Goal: Task Accomplishment & Management: Manage account settings

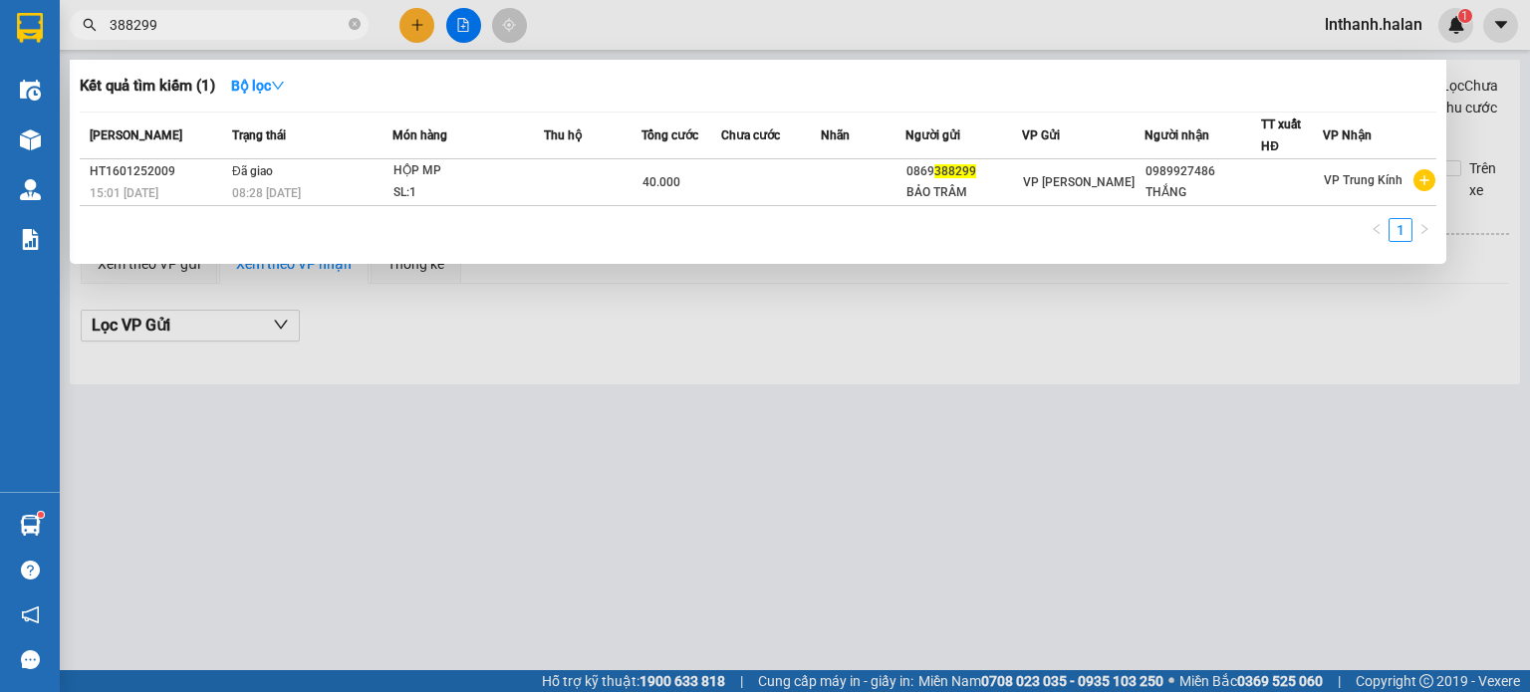
click at [246, 21] on input "388299" at bounding box center [227, 25] width 235 height 22
type input "2"
click at [221, 28] on input "99" at bounding box center [227, 25] width 235 height 22
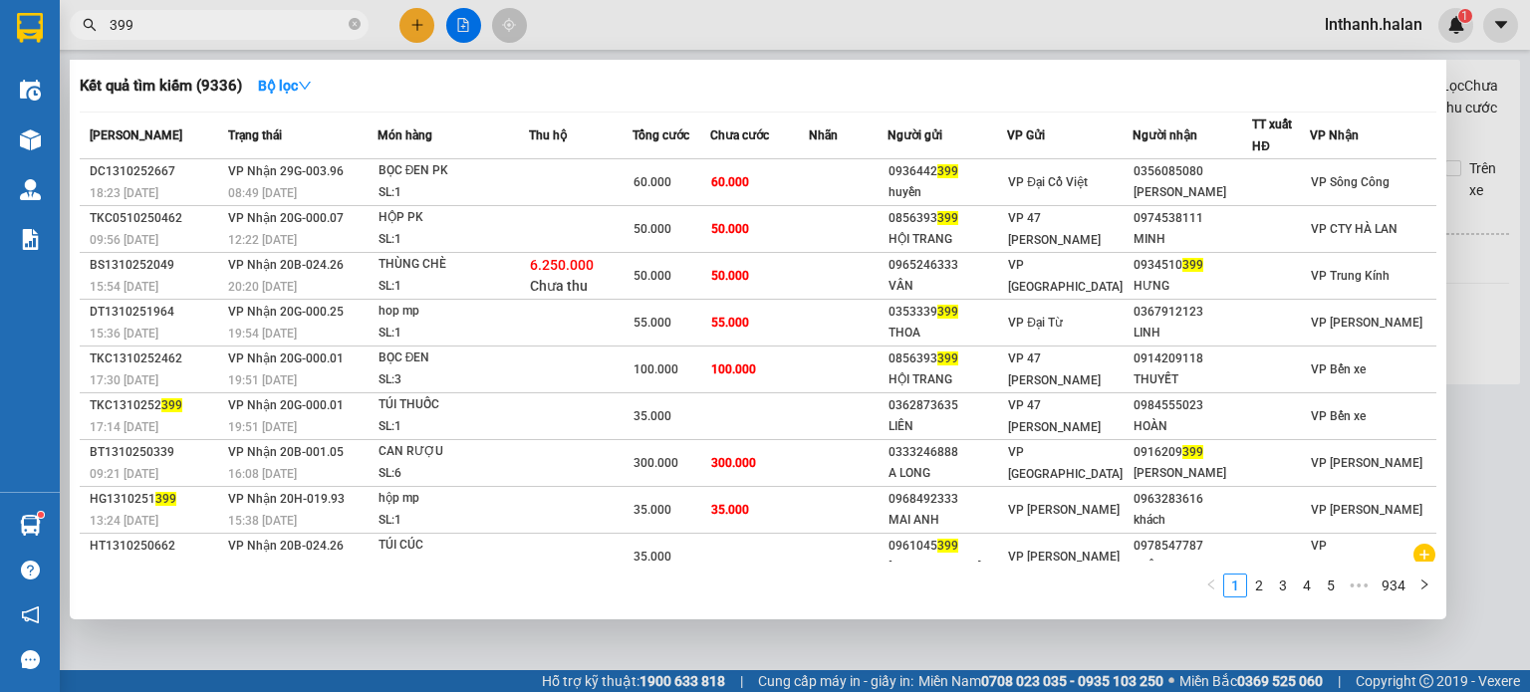
click at [221, 28] on input "399" at bounding box center [227, 25] width 235 height 22
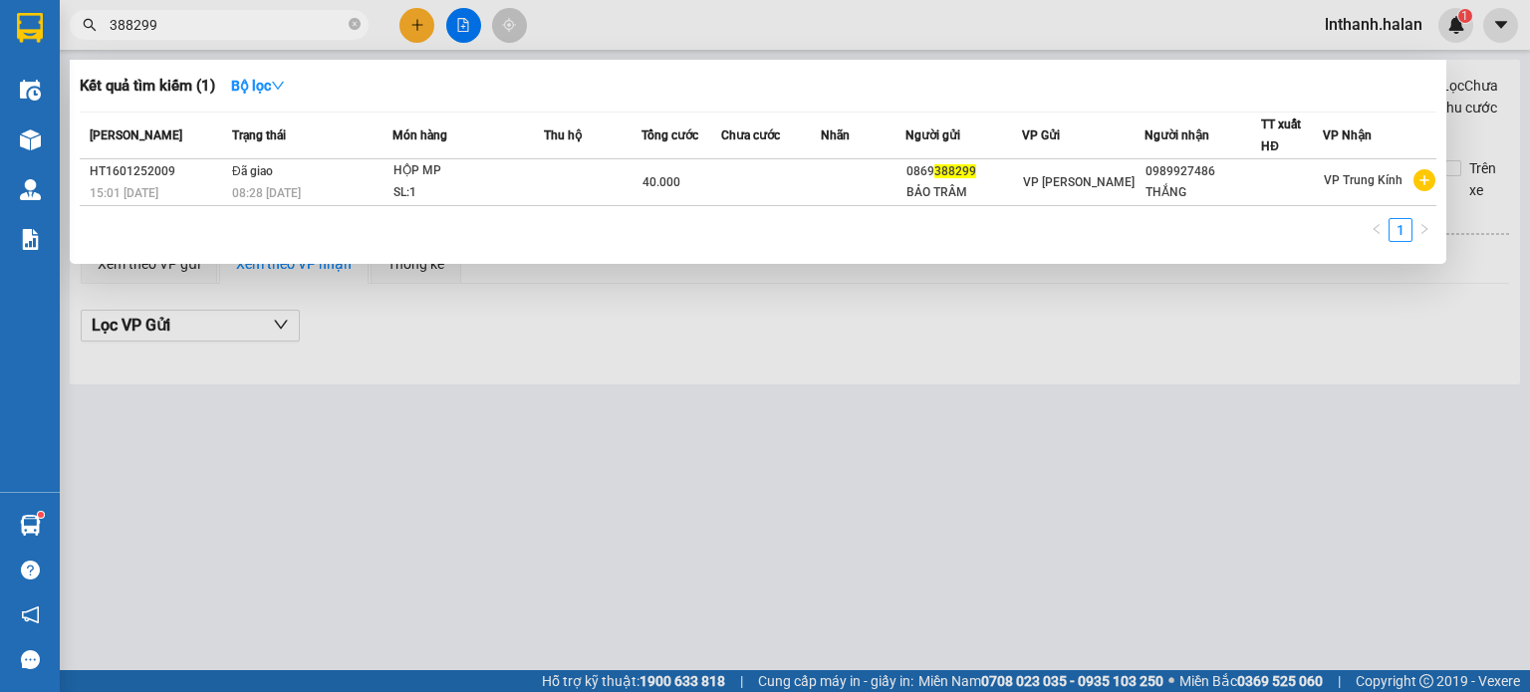
click at [221, 28] on input "388299" at bounding box center [227, 25] width 235 height 22
type input "338299"
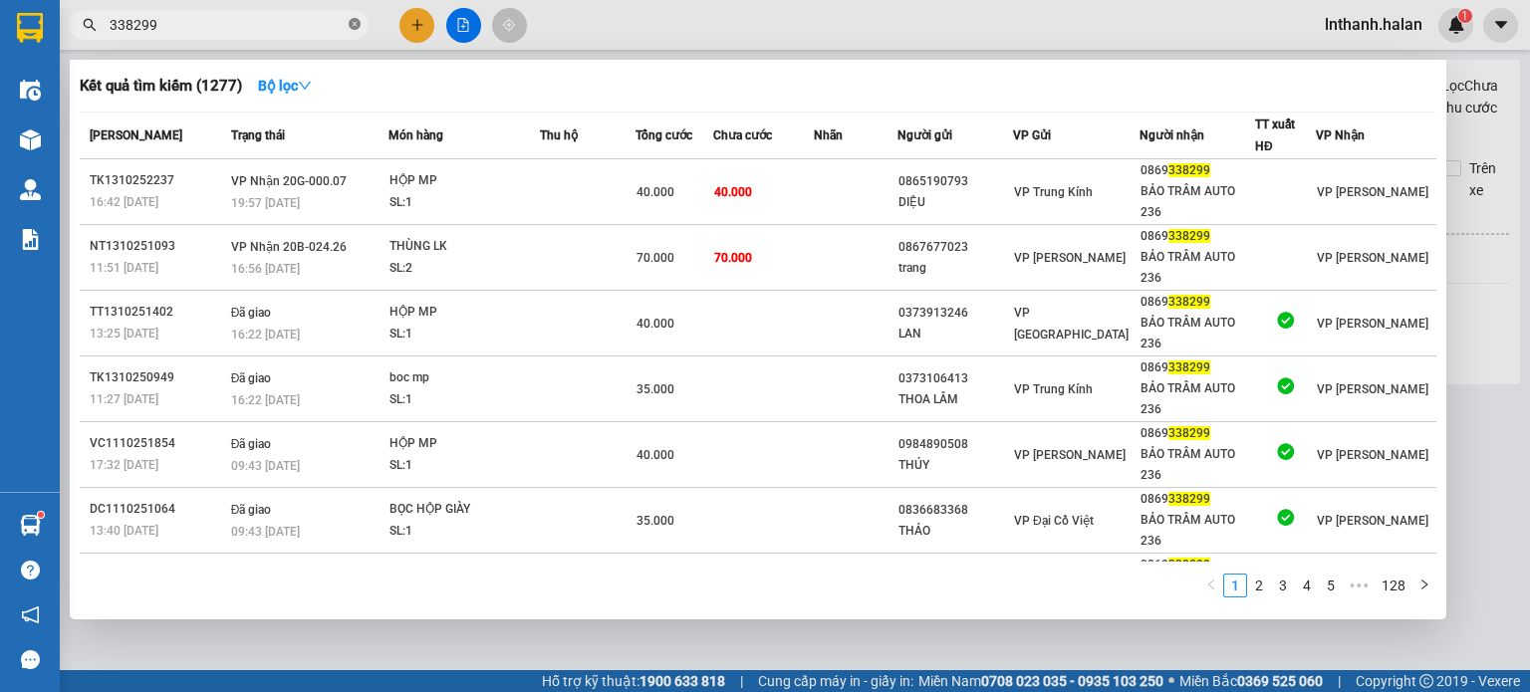
click at [353, 21] on icon "close-circle" at bounding box center [355, 24] width 12 height 12
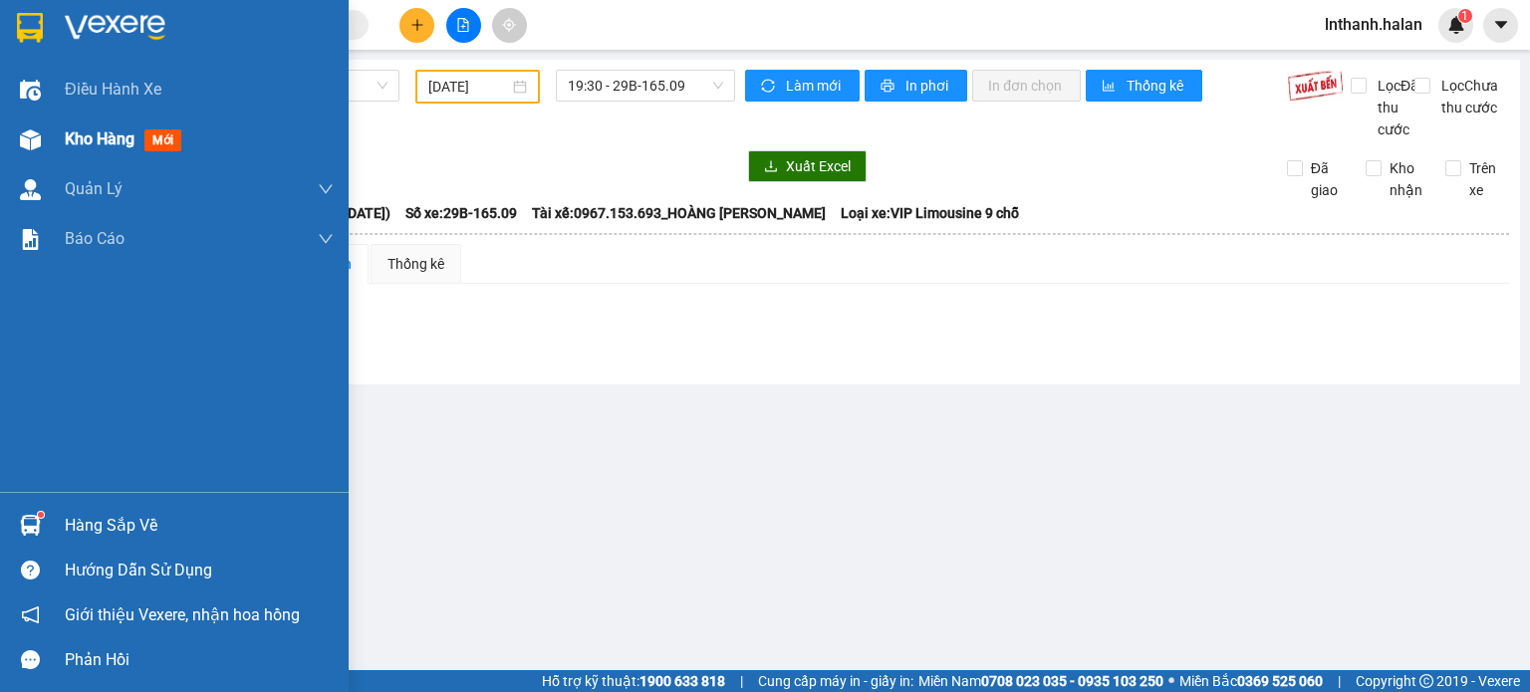
click at [80, 140] on span "Kho hàng" at bounding box center [100, 139] width 70 height 19
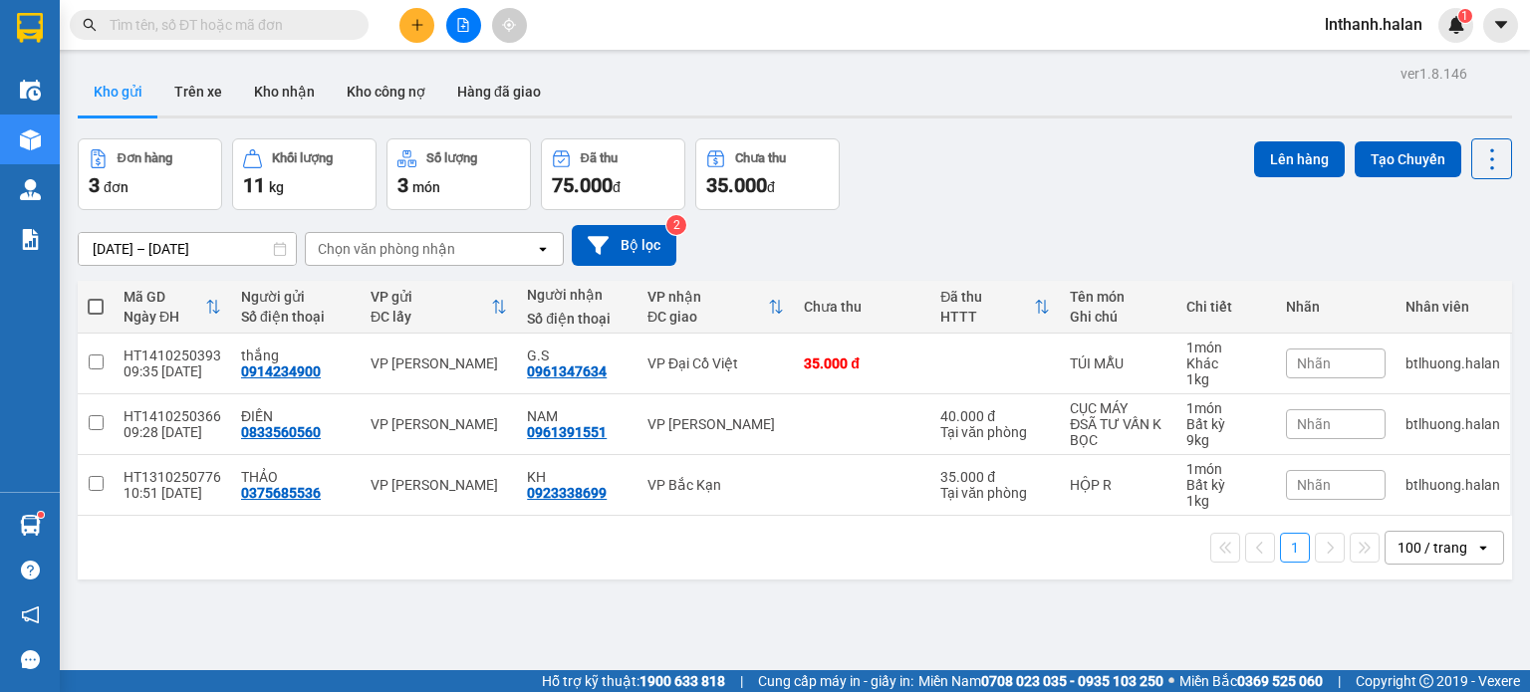
click at [283, 23] on input "text" at bounding box center [227, 25] width 235 height 22
click at [283, 28] on input "text" at bounding box center [227, 25] width 235 height 22
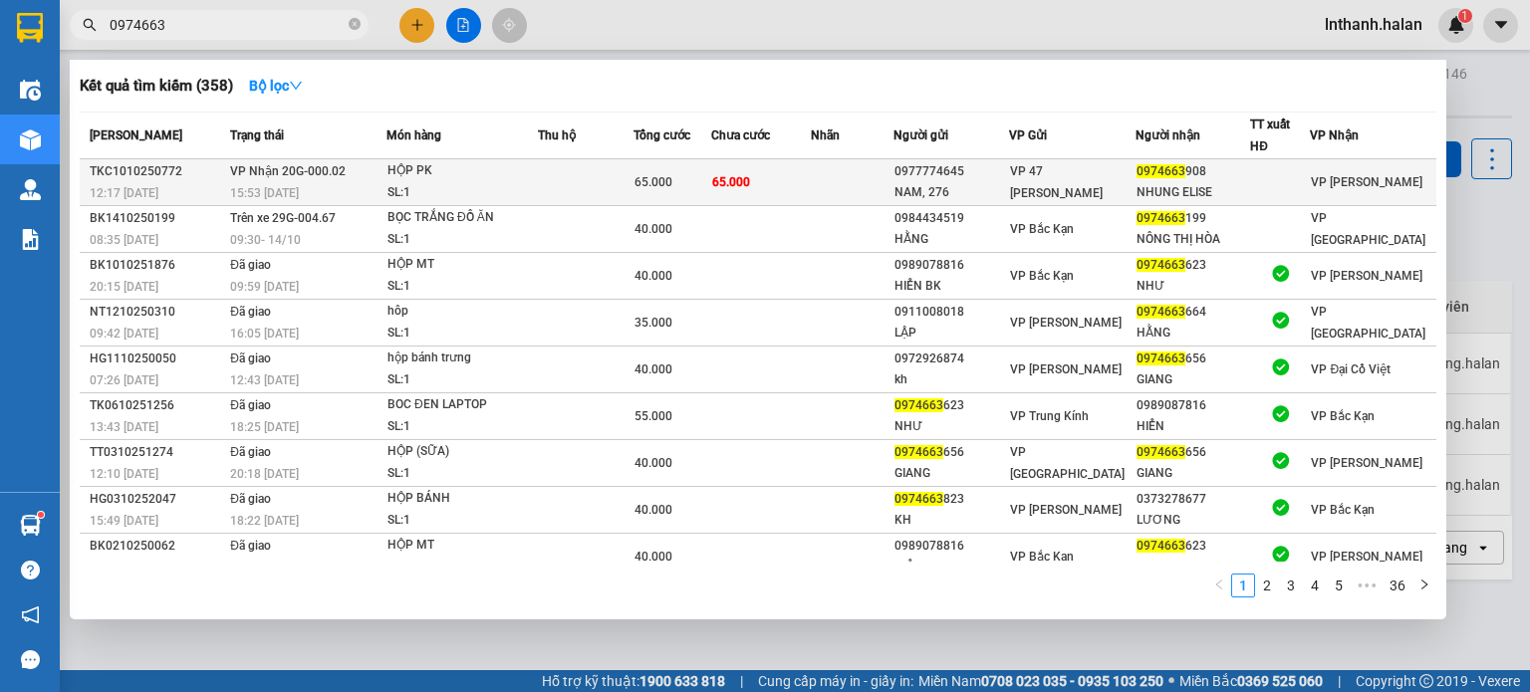
type input "0974663"
click at [684, 178] on div "65.000" at bounding box center [673, 182] width 76 height 22
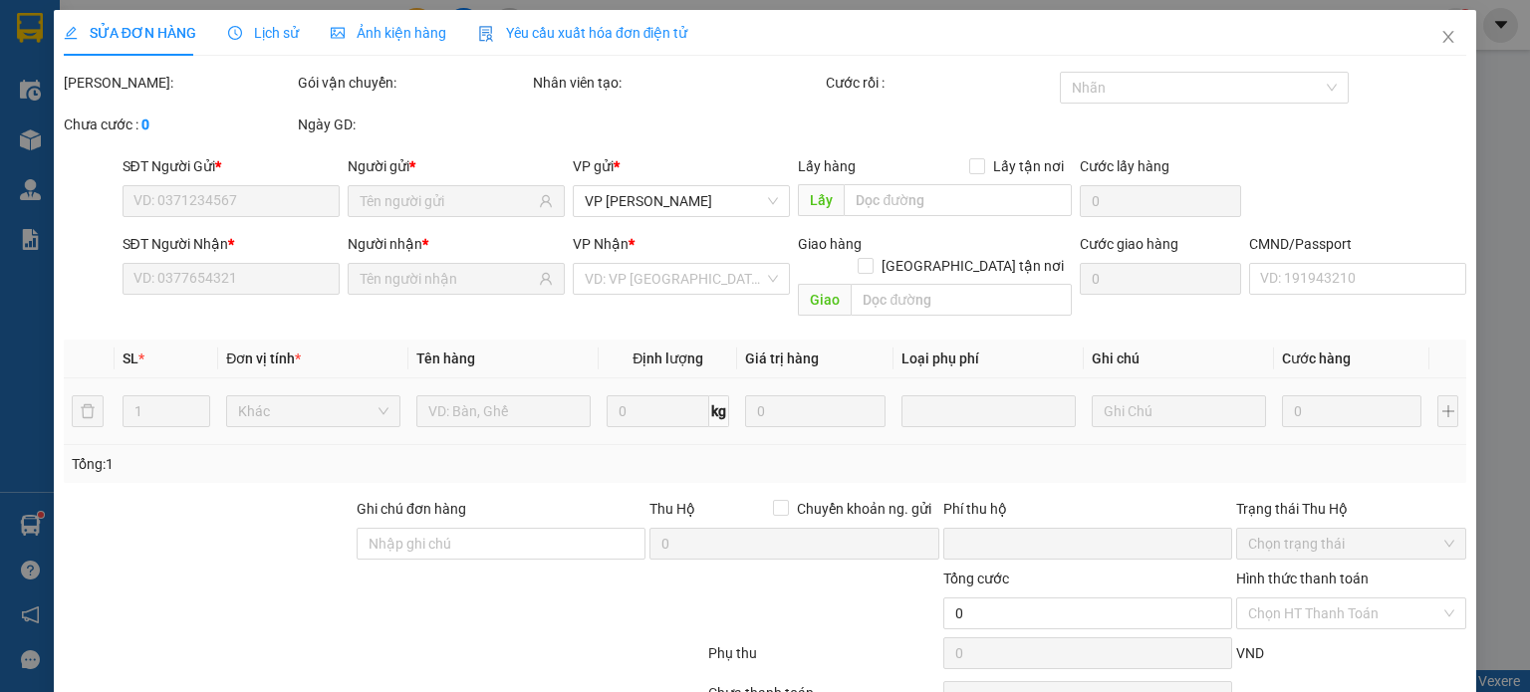
type input "0977774645"
type input "NAM, 276"
type input "0974663908"
type input "NHUNG ELISE"
type input "0"
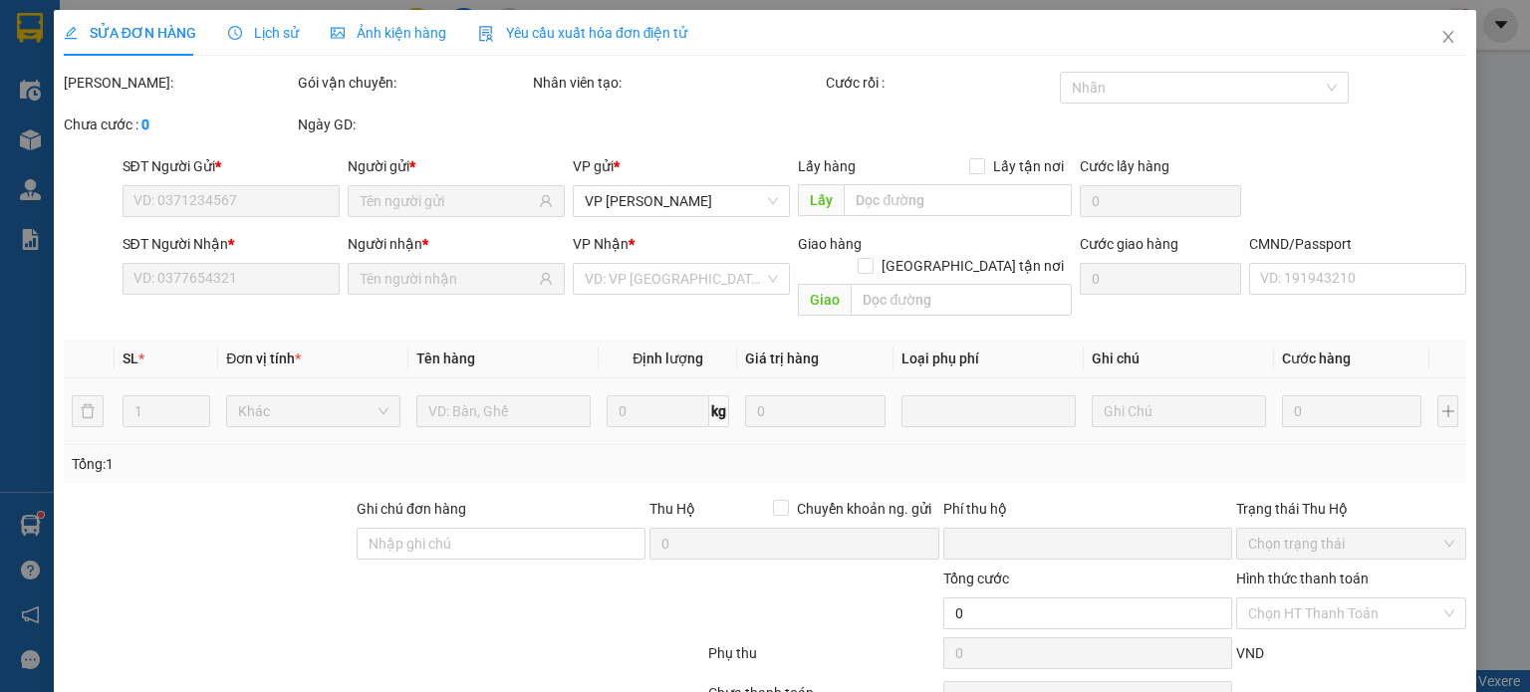
type input "65.000"
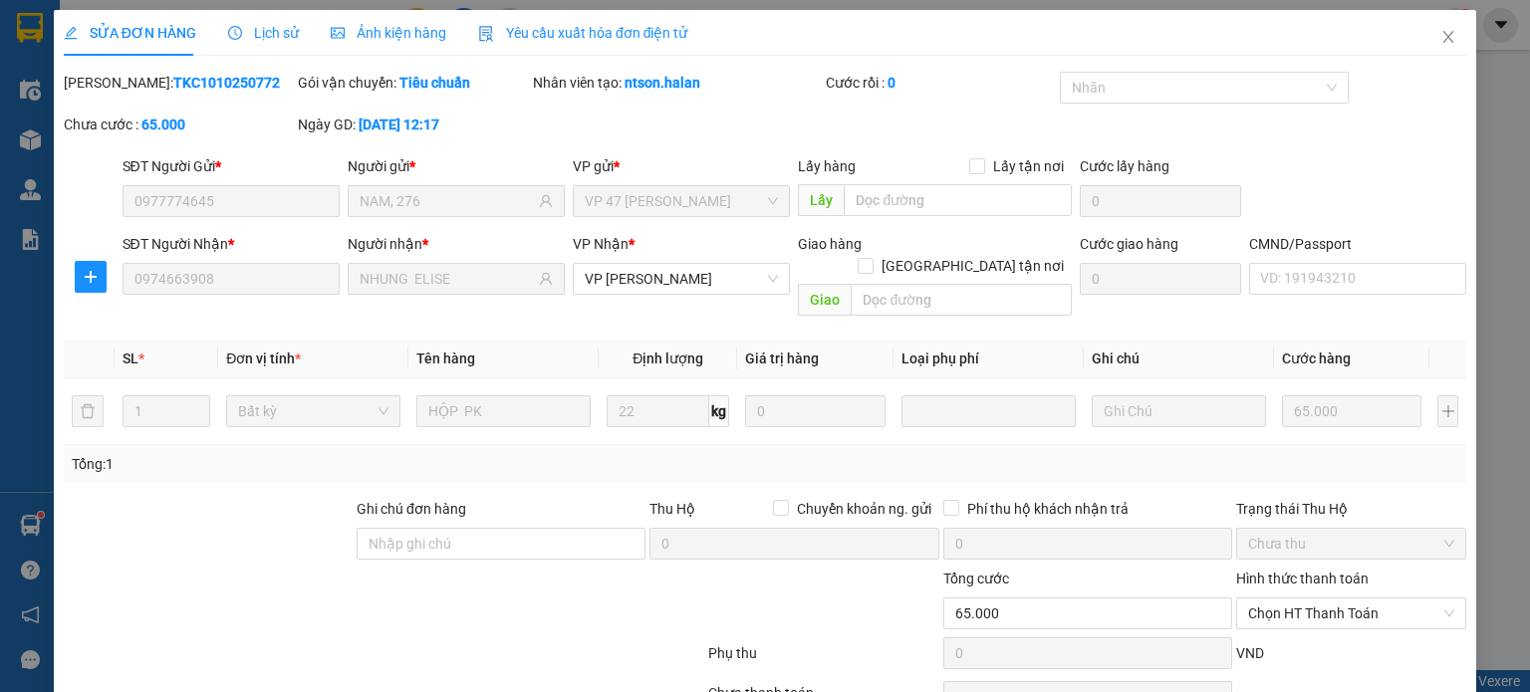
scroll to position [87, 0]
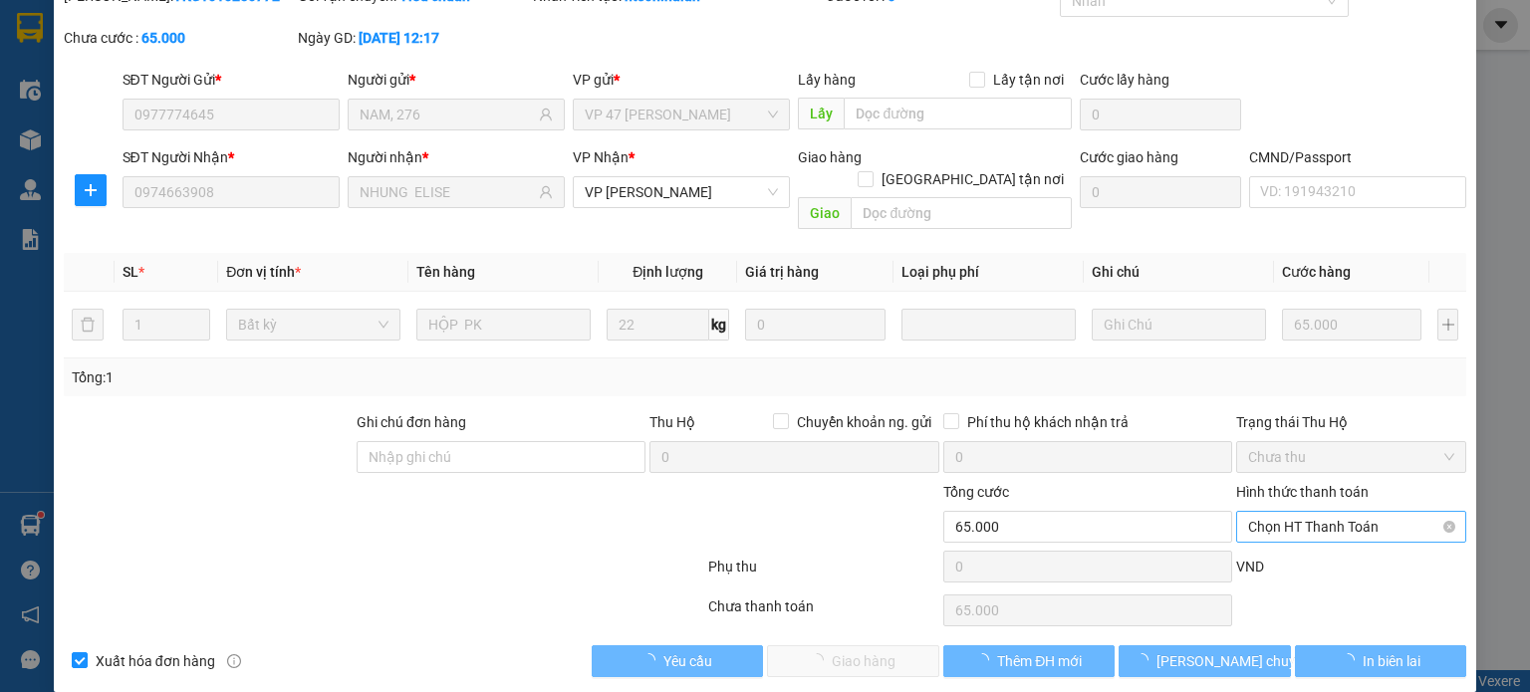
click at [1283, 512] on span "Chọn HT Thanh Toán" at bounding box center [1351, 527] width 206 height 30
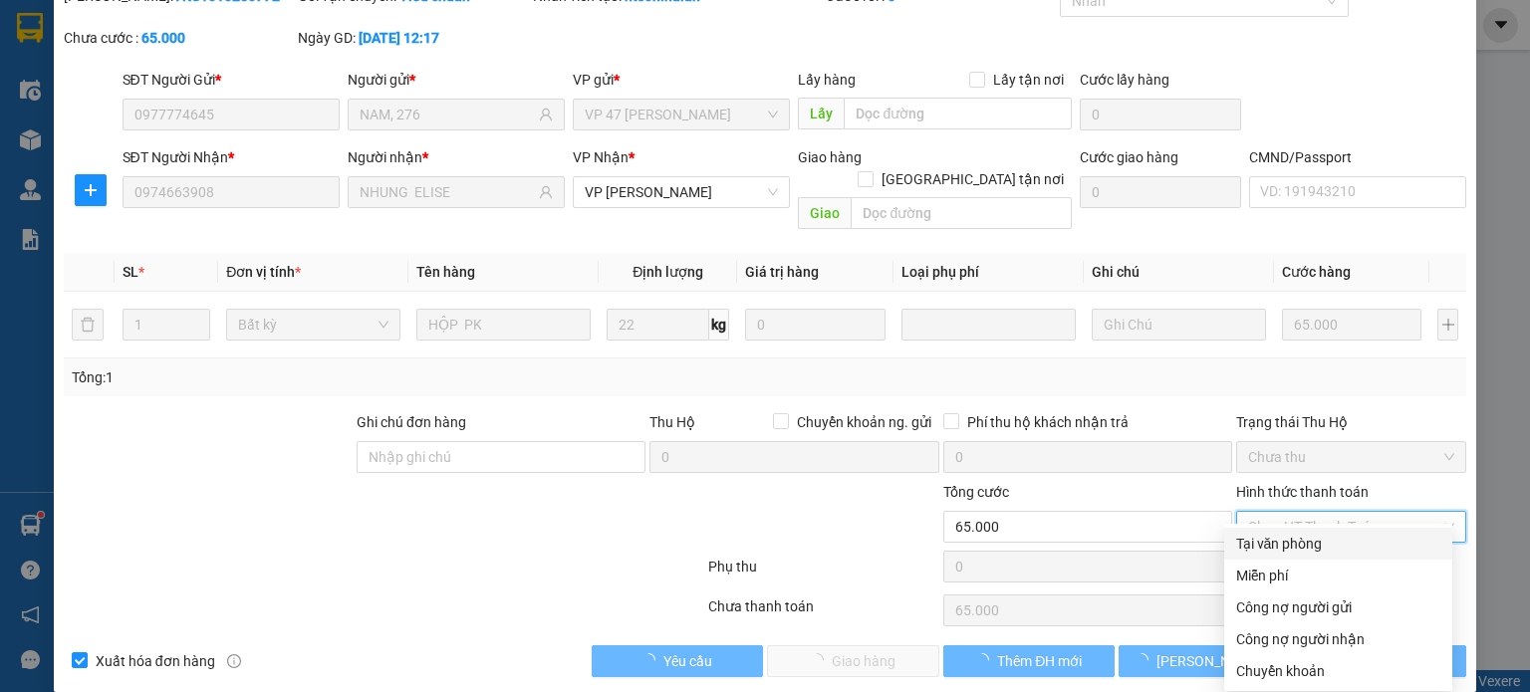
click at [1289, 541] on div "Tại văn phòng" at bounding box center [1338, 544] width 204 height 22
type input "0"
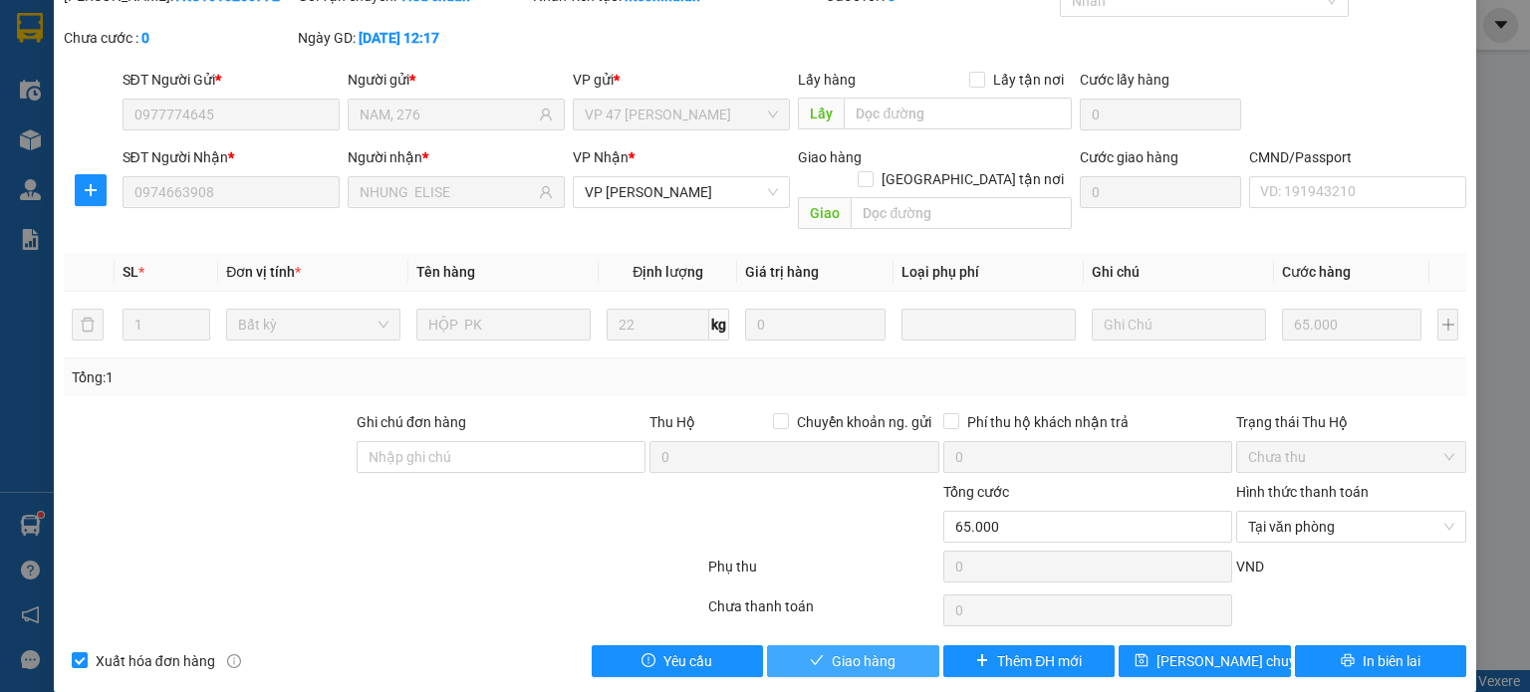
click at [841, 651] on span "Giao hàng" at bounding box center [864, 662] width 64 height 22
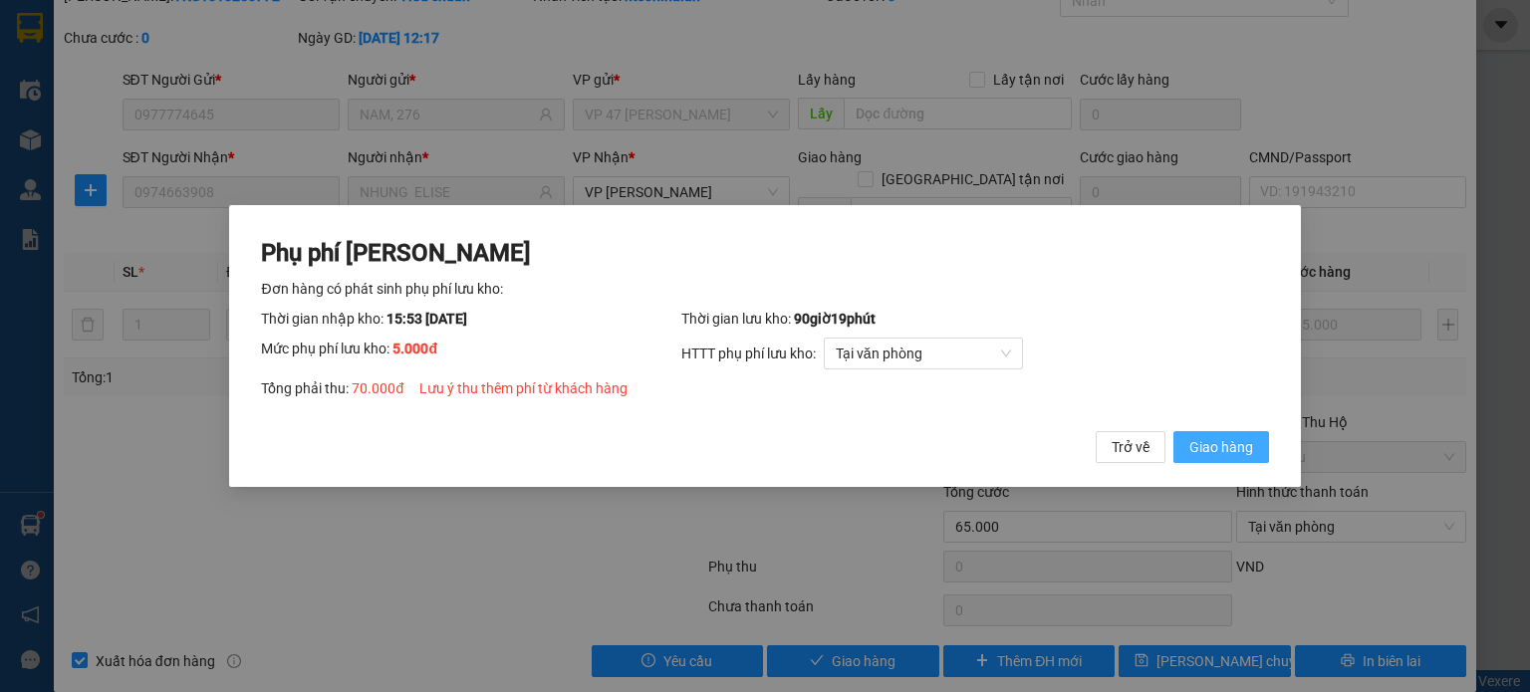
click at [1220, 447] on span "Giao hàng" at bounding box center [1221, 447] width 64 height 22
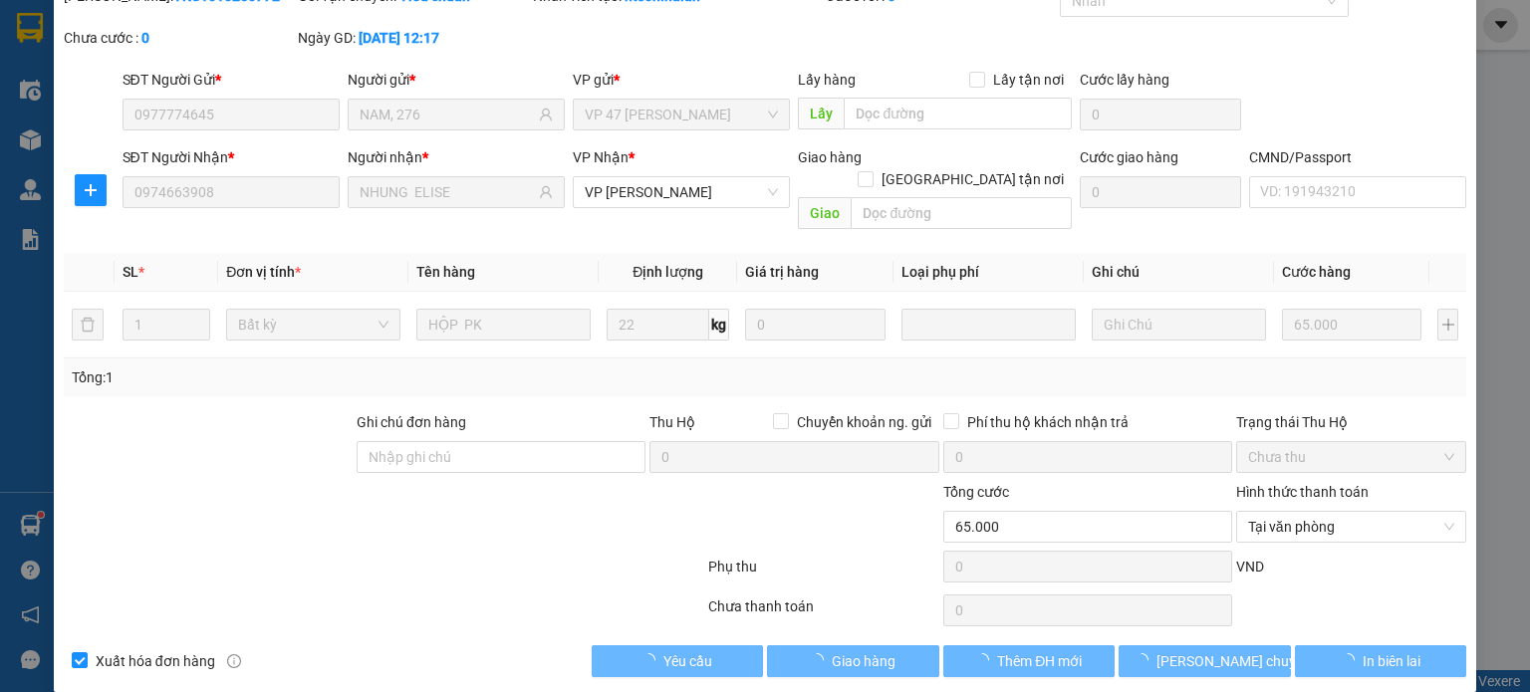
type input "70.000"
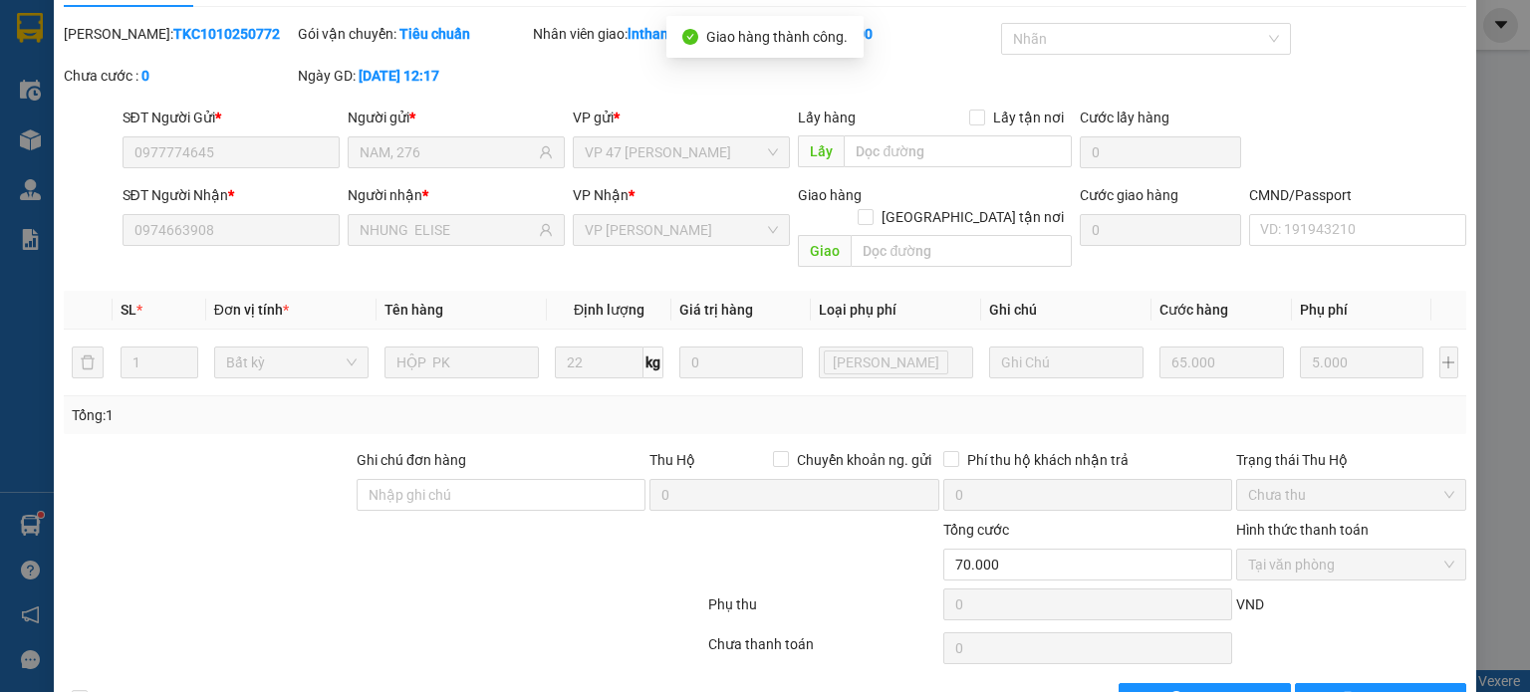
scroll to position [0, 0]
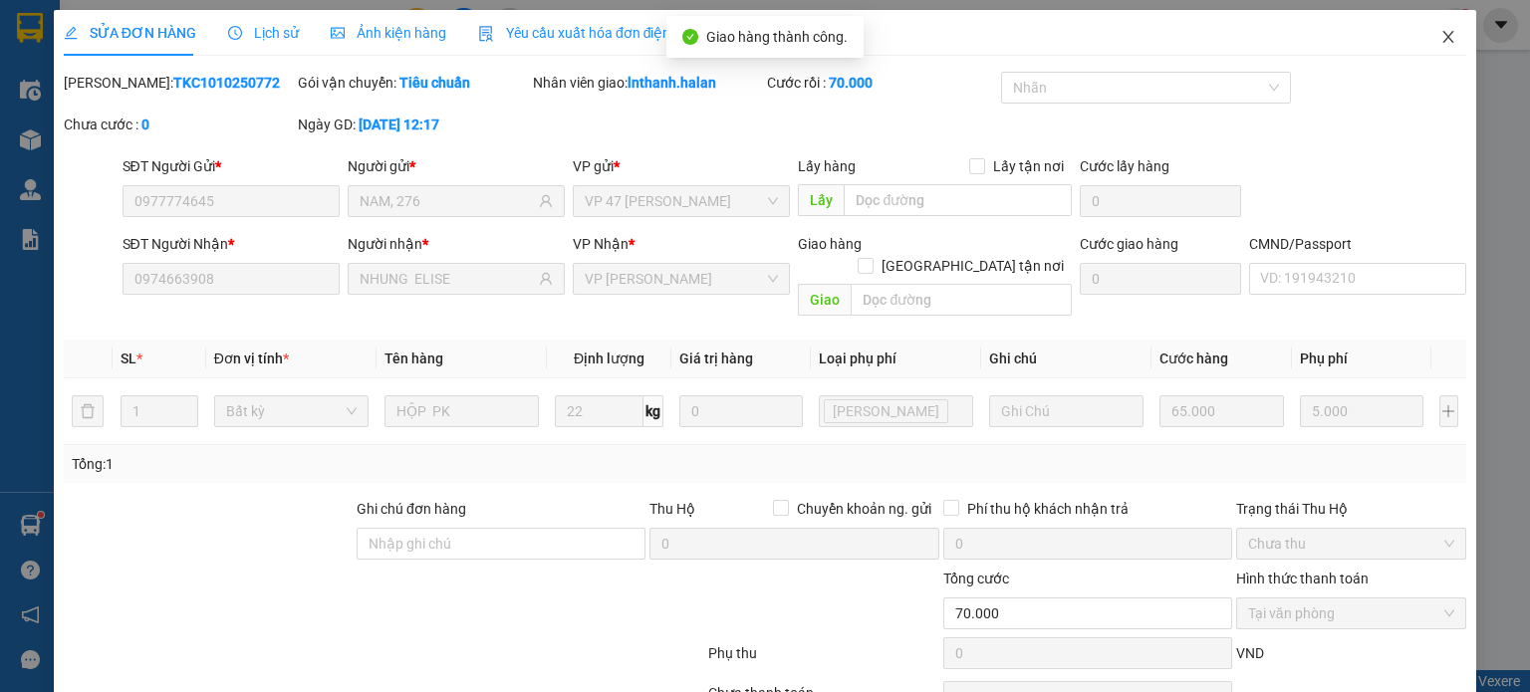
click at [1440, 36] on icon "close" at bounding box center [1448, 37] width 16 height 16
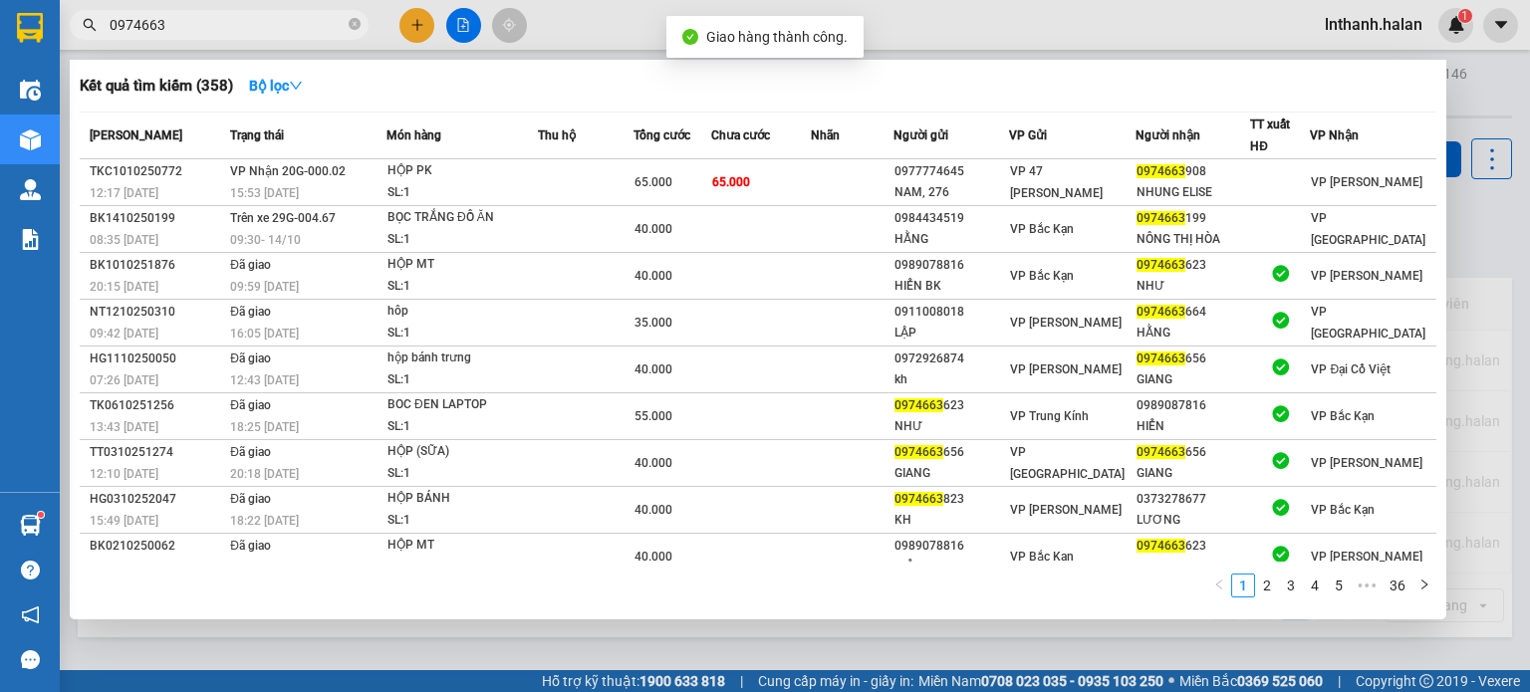
click at [282, 20] on input "0974663" at bounding box center [227, 25] width 235 height 22
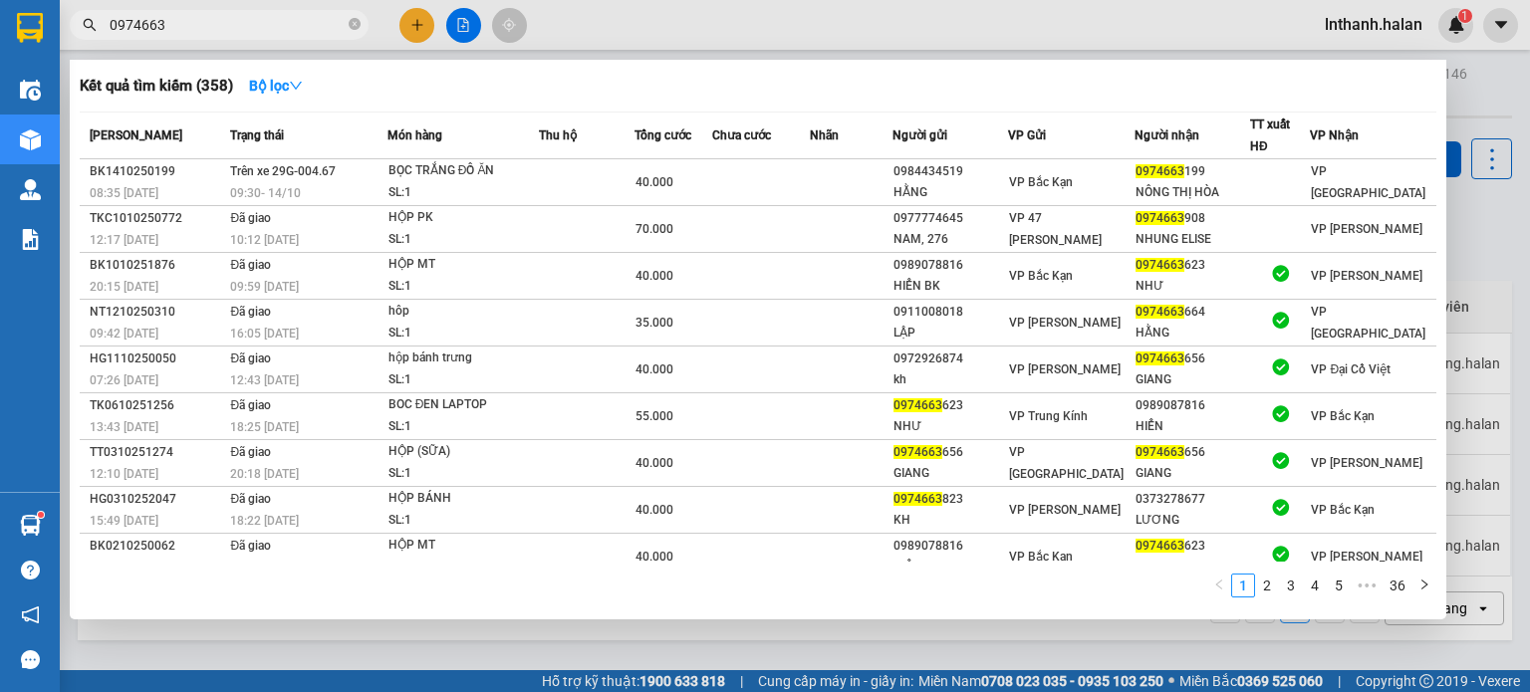
click at [222, 20] on input "0974663" at bounding box center [227, 25] width 235 height 22
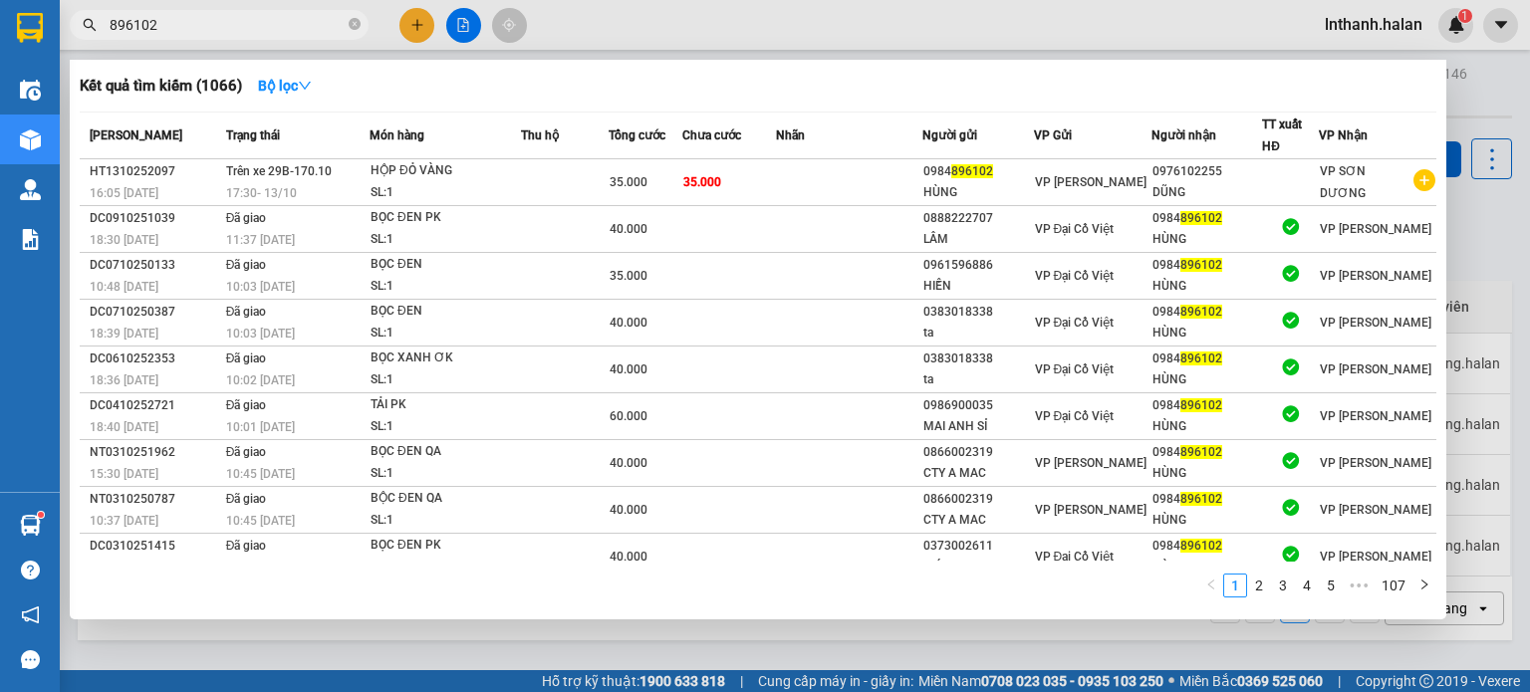
click at [230, 33] on input "896102" at bounding box center [227, 25] width 235 height 22
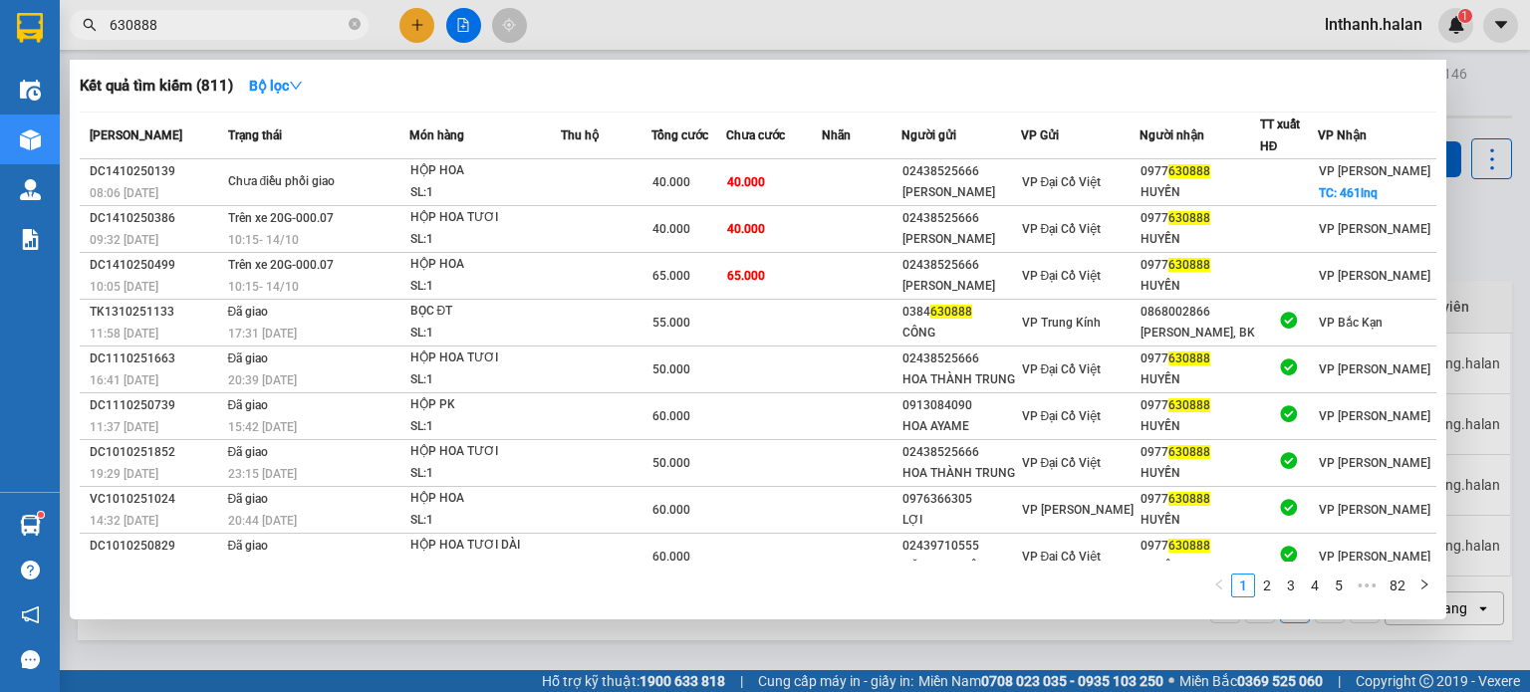
click at [222, 31] on input "630888" at bounding box center [227, 25] width 235 height 22
click at [222, 30] on input "630888" at bounding box center [227, 25] width 235 height 22
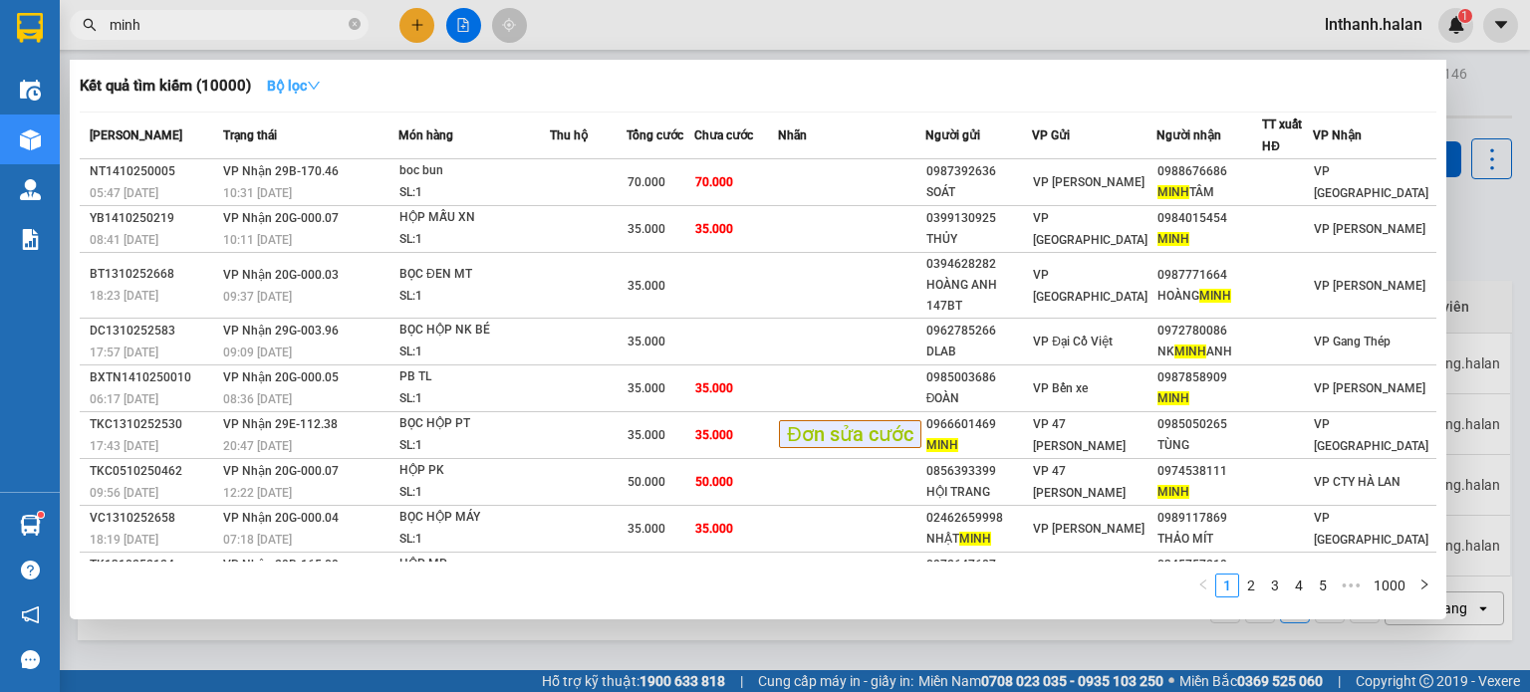
type input "minh"
click at [318, 81] on icon "down" at bounding box center [314, 86] width 14 height 14
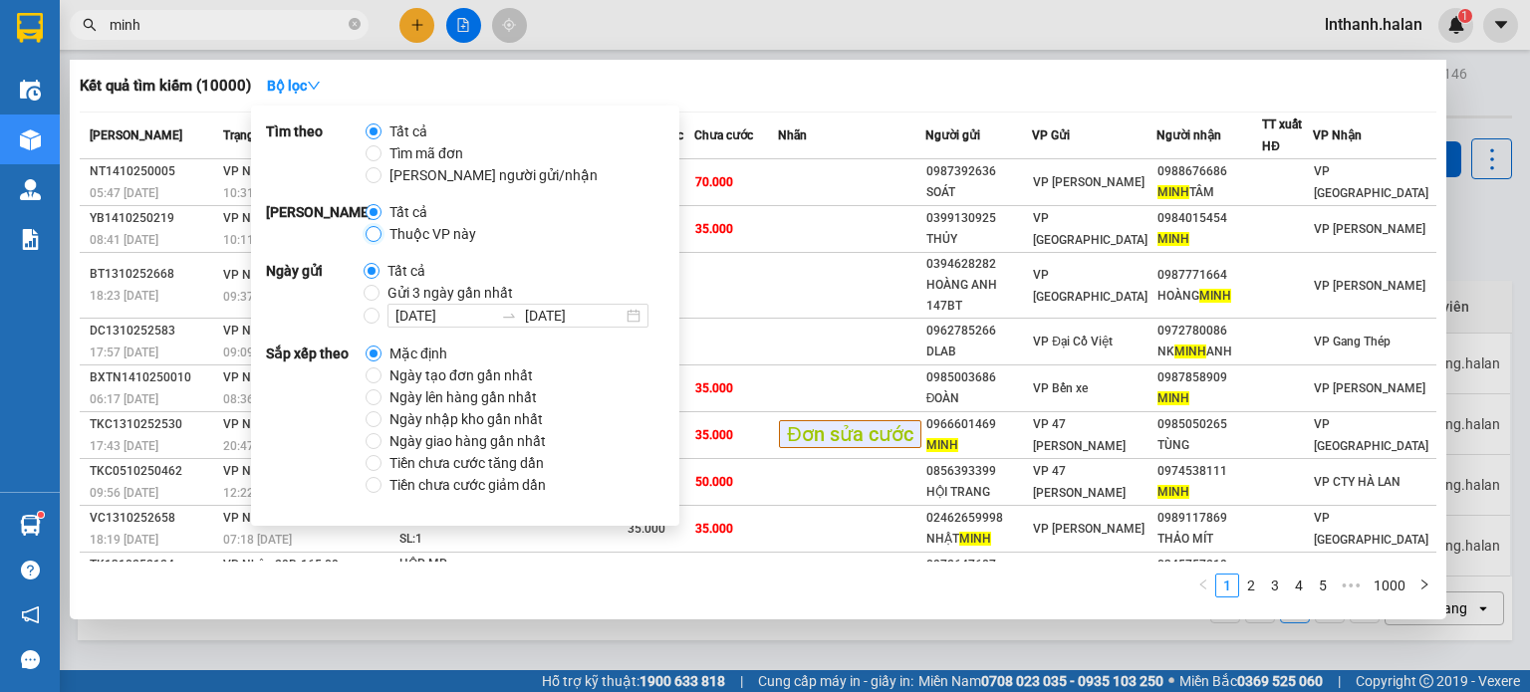
click at [379, 233] on input "Thuộc VP này" at bounding box center [374, 234] width 16 height 16
radio input "true"
radio input "false"
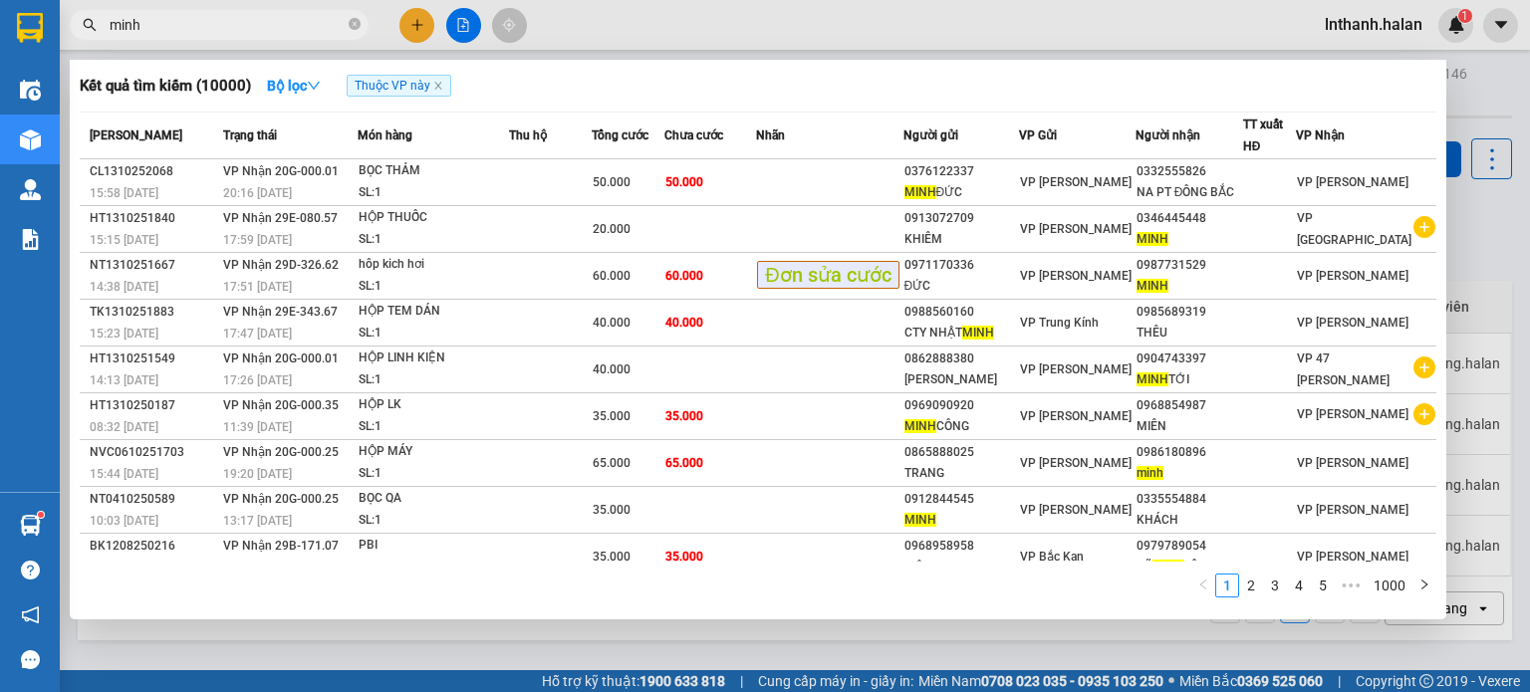
click at [693, 94] on div "Kết quả tìm kiếm ( 10000 ) Bộ lọc Thuộc VP này" at bounding box center [758, 86] width 1357 height 32
click at [243, 17] on input "minh" at bounding box center [227, 25] width 235 height 22
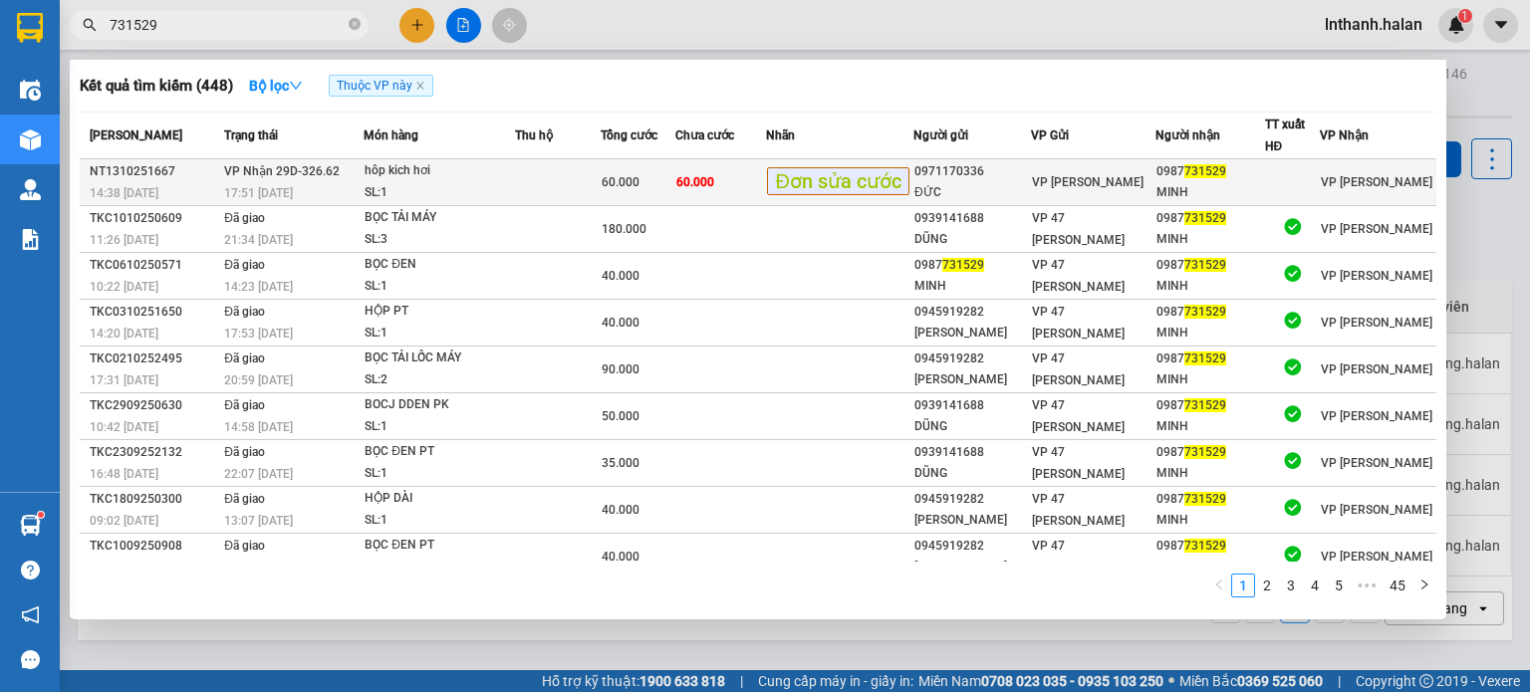
type input "731529"
click at [660, 182] on div "60.000" at bounding box center [638, 182] width 73 height 22
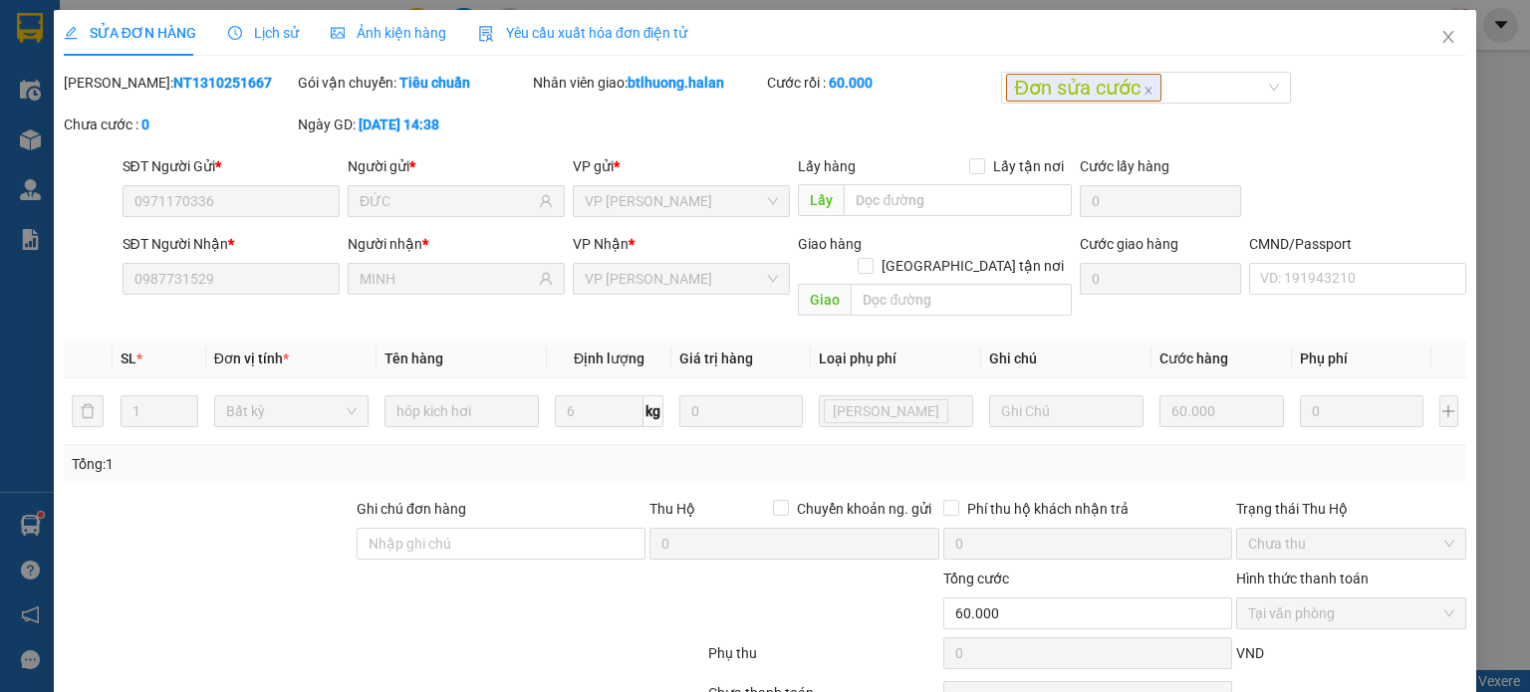
type input "0971170336"
type input "ĐỨC"
type input "0987731529"
type input "MINH"
type input "0"
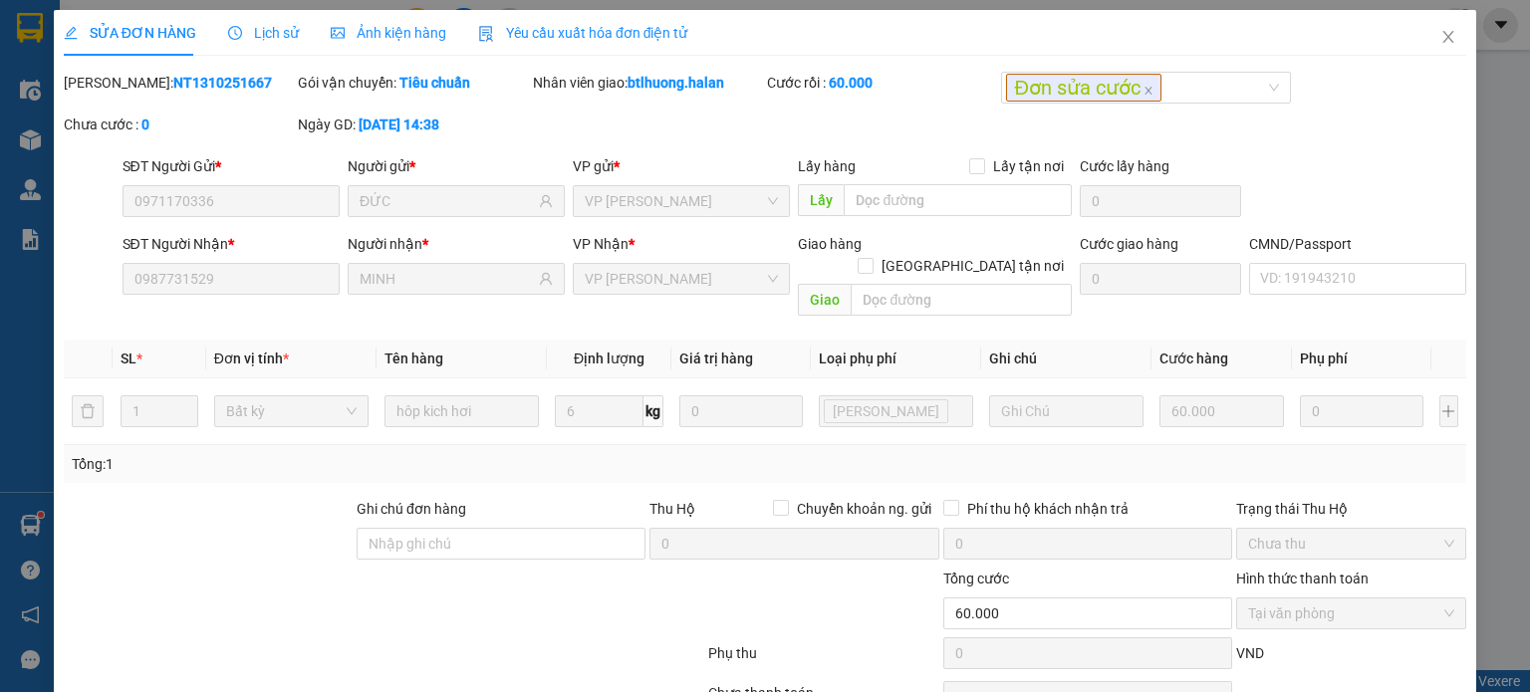
type input "60.000"
click at [1440, 38] on icon "close" at bounding box center [1448, 37] width 16 height 16
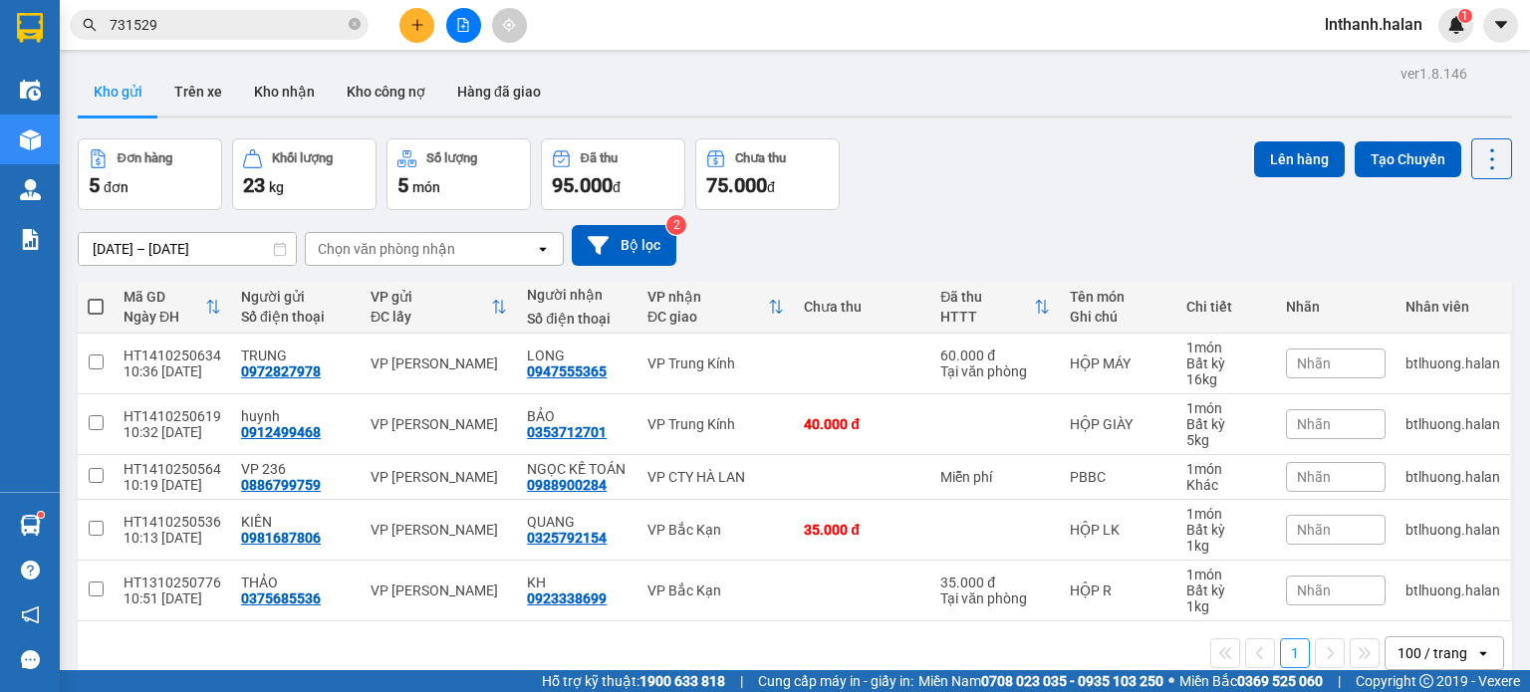
click at [294, 27] on input "731529" at bounding box center [227, 25] width 235 height 22
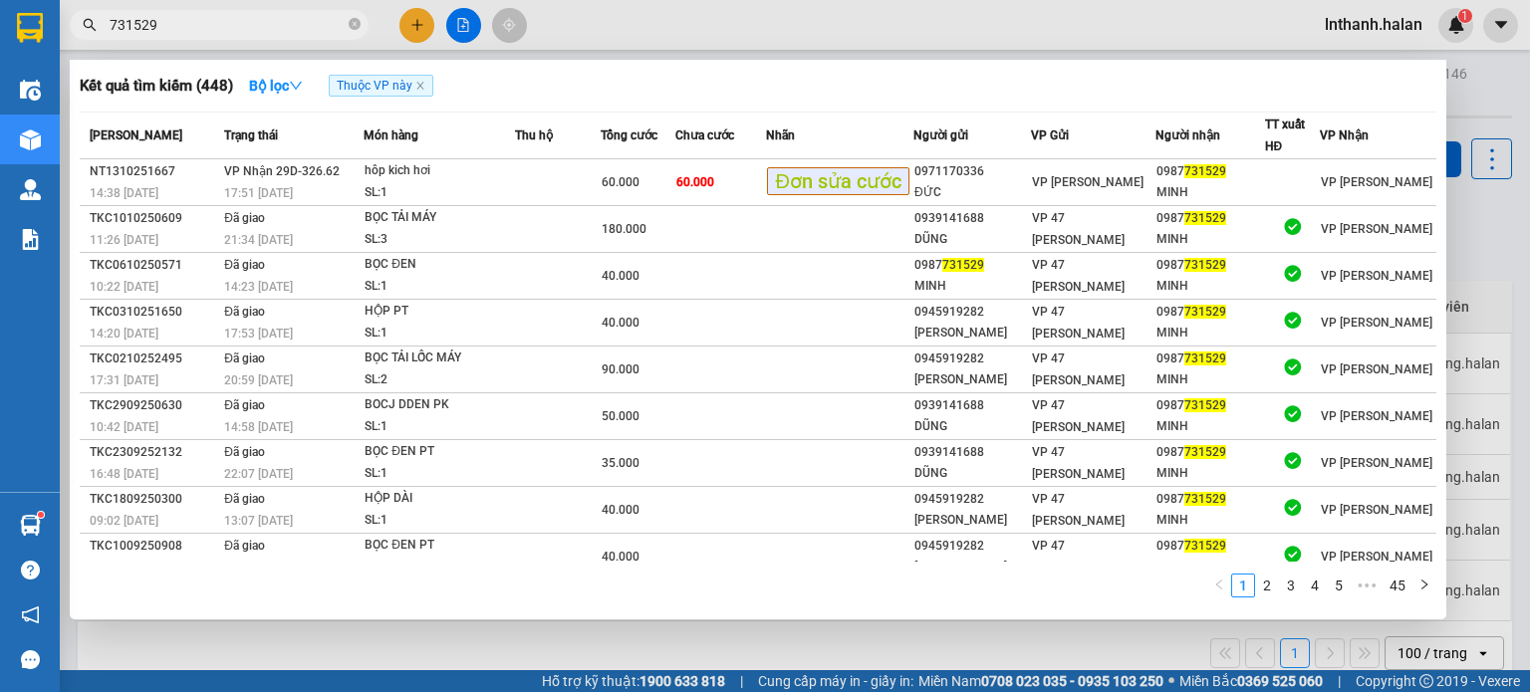
click at [294, 27] on input "731529" at bounding box center [227, 25] width 235 height 22
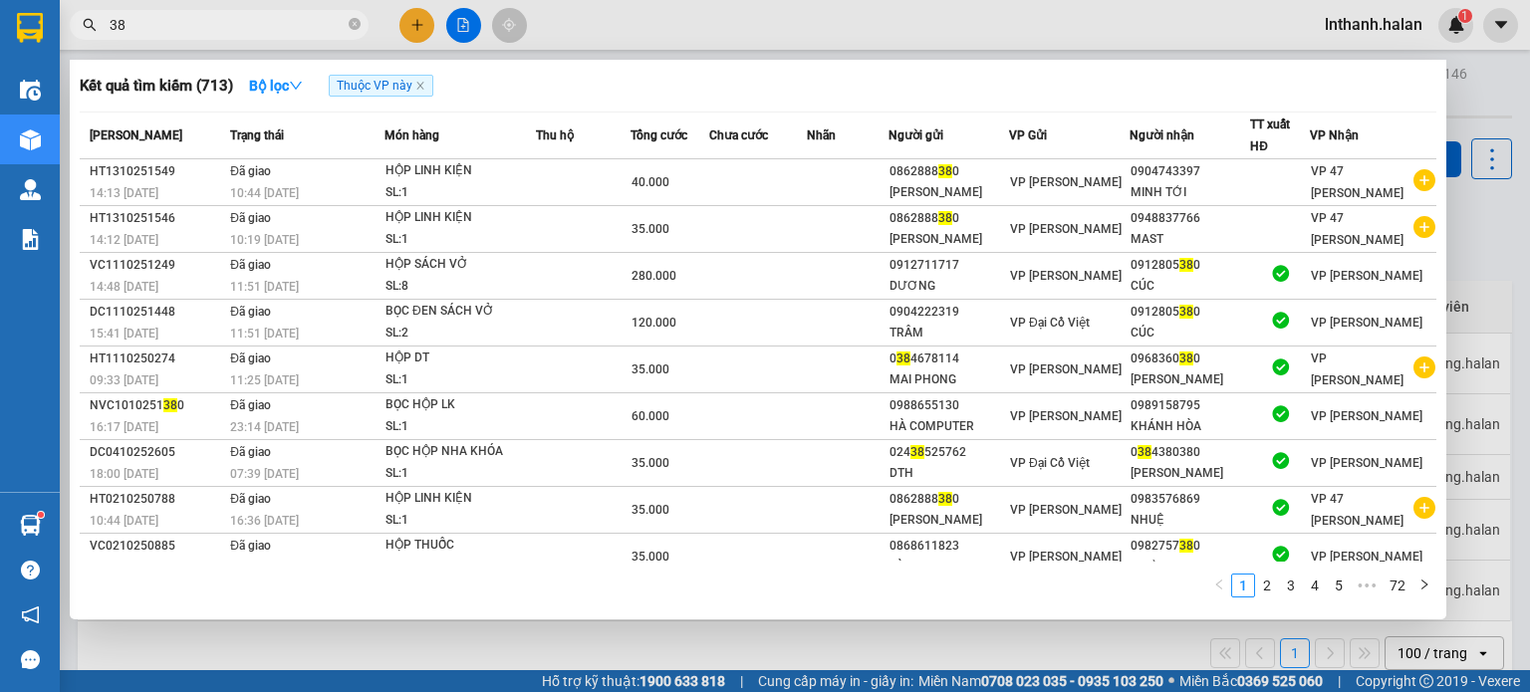
type input "3"
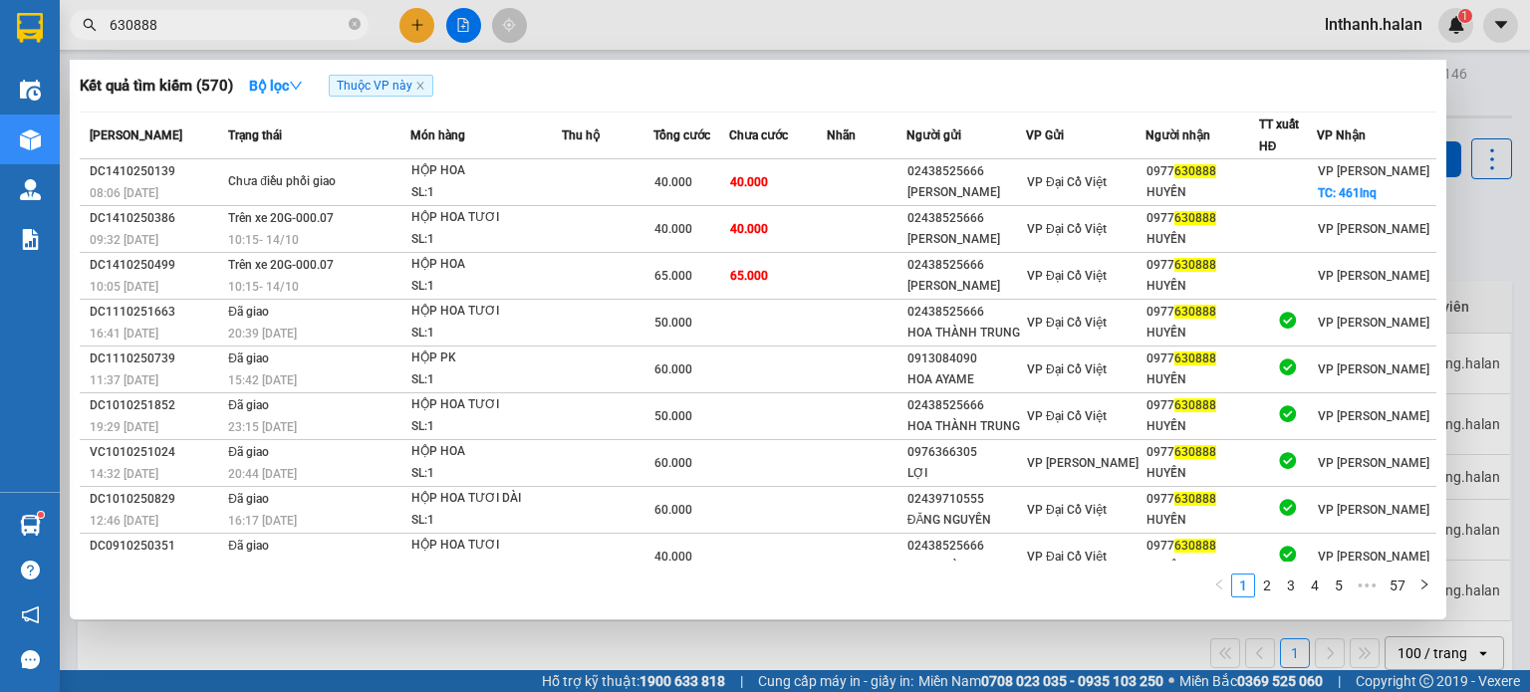
click at [250, 22] on input "630888" at bounding box center [227, 25] width 235 height 22
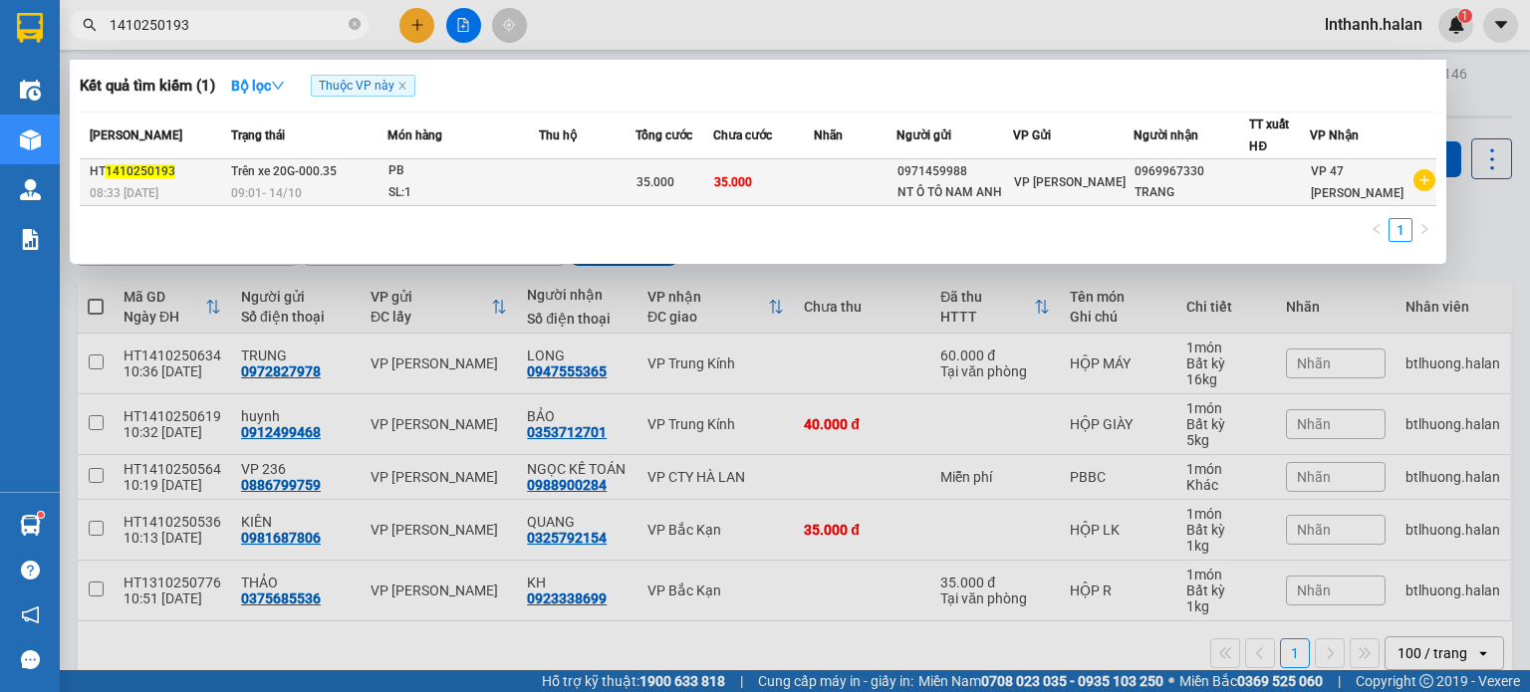
type input "1410250193"
click at [458, 185] on div "SL: 1" at bounding box center [463, 193] width 149 height 22
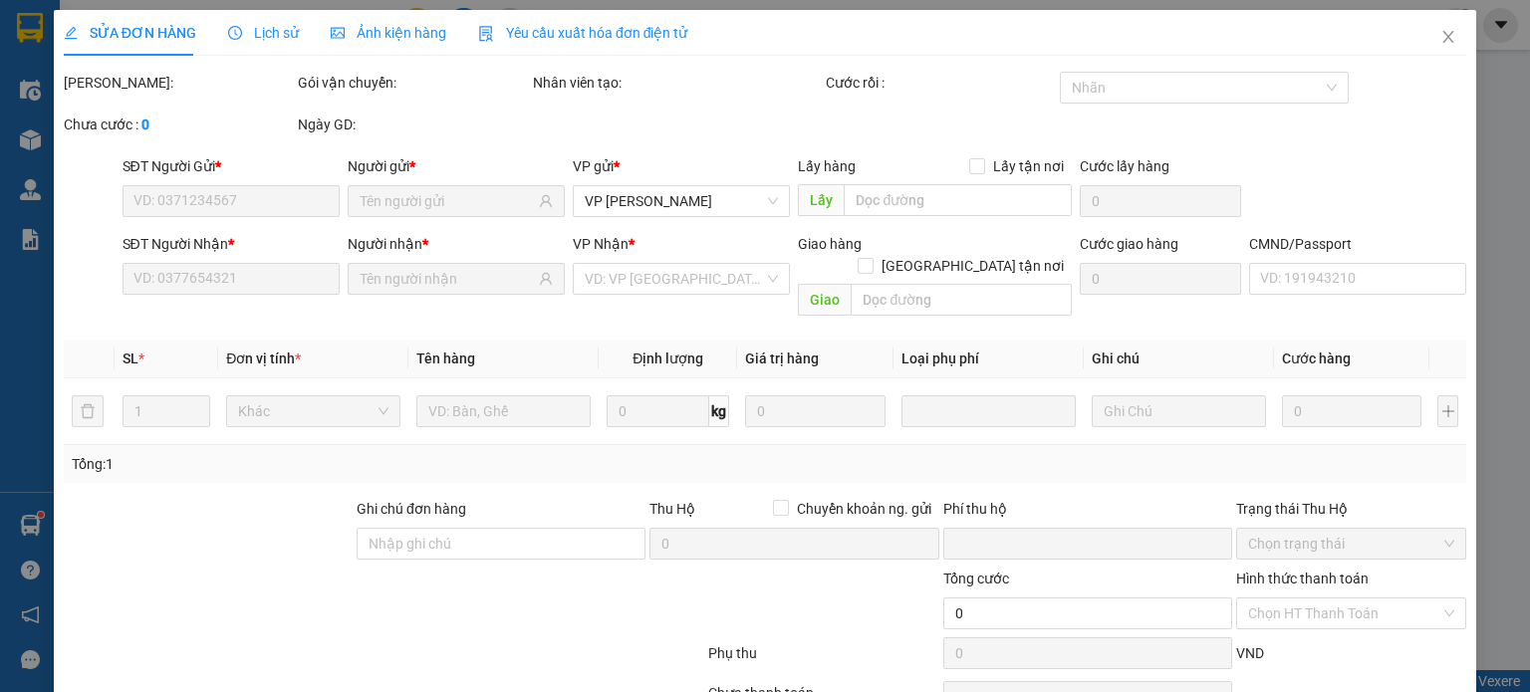
type input "0971459988"
type input "0969967330"
type input "0"
type input "35.000"
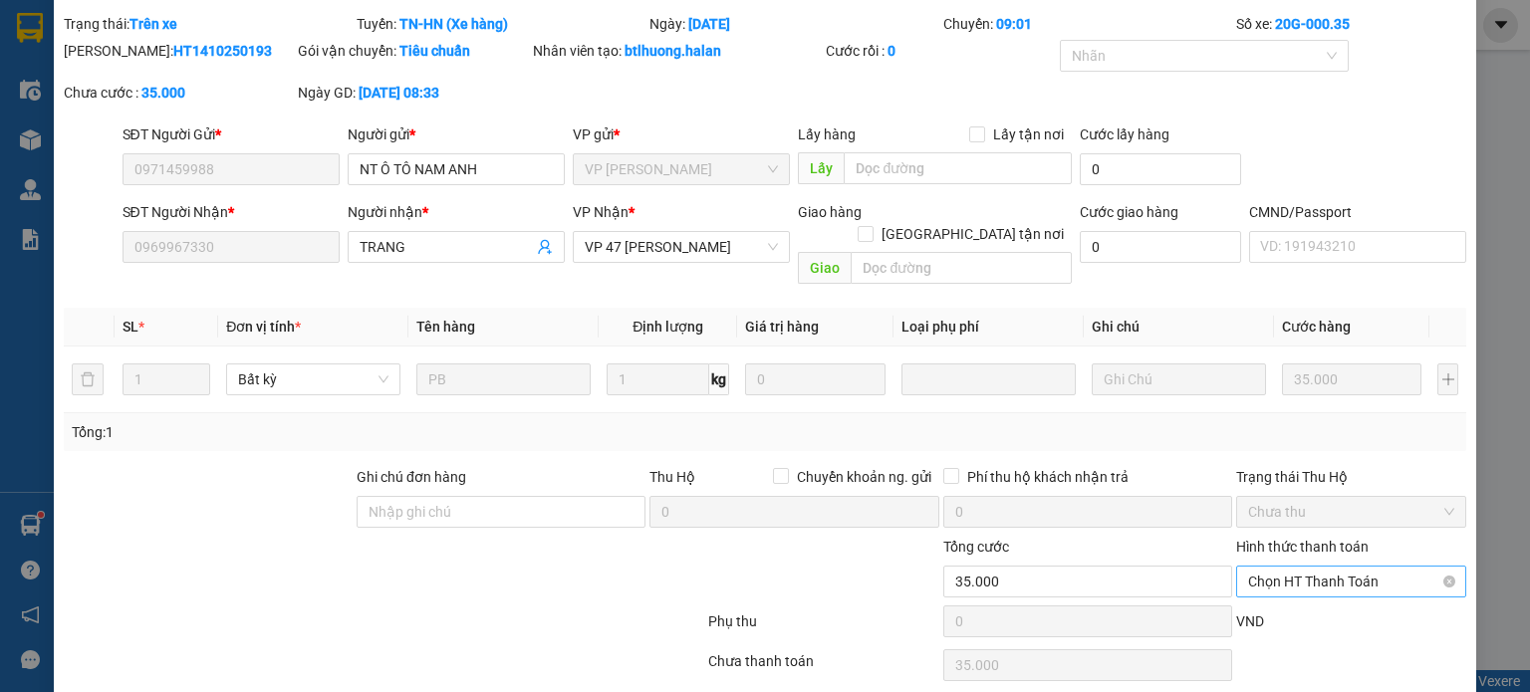
scroll to position [114, 0]
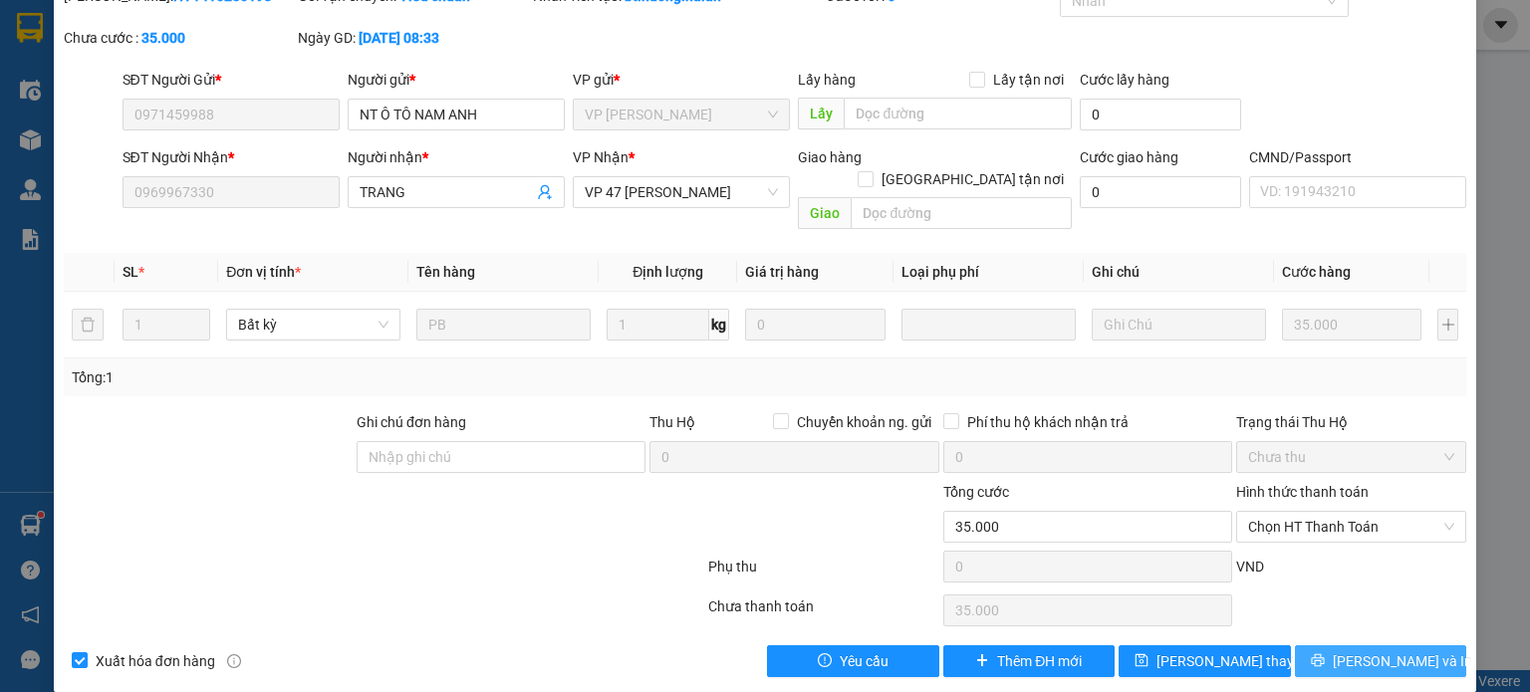
click at [1361, 651] on span "Lưu và In" at bounding box center [1402, 662] width 139 height 22
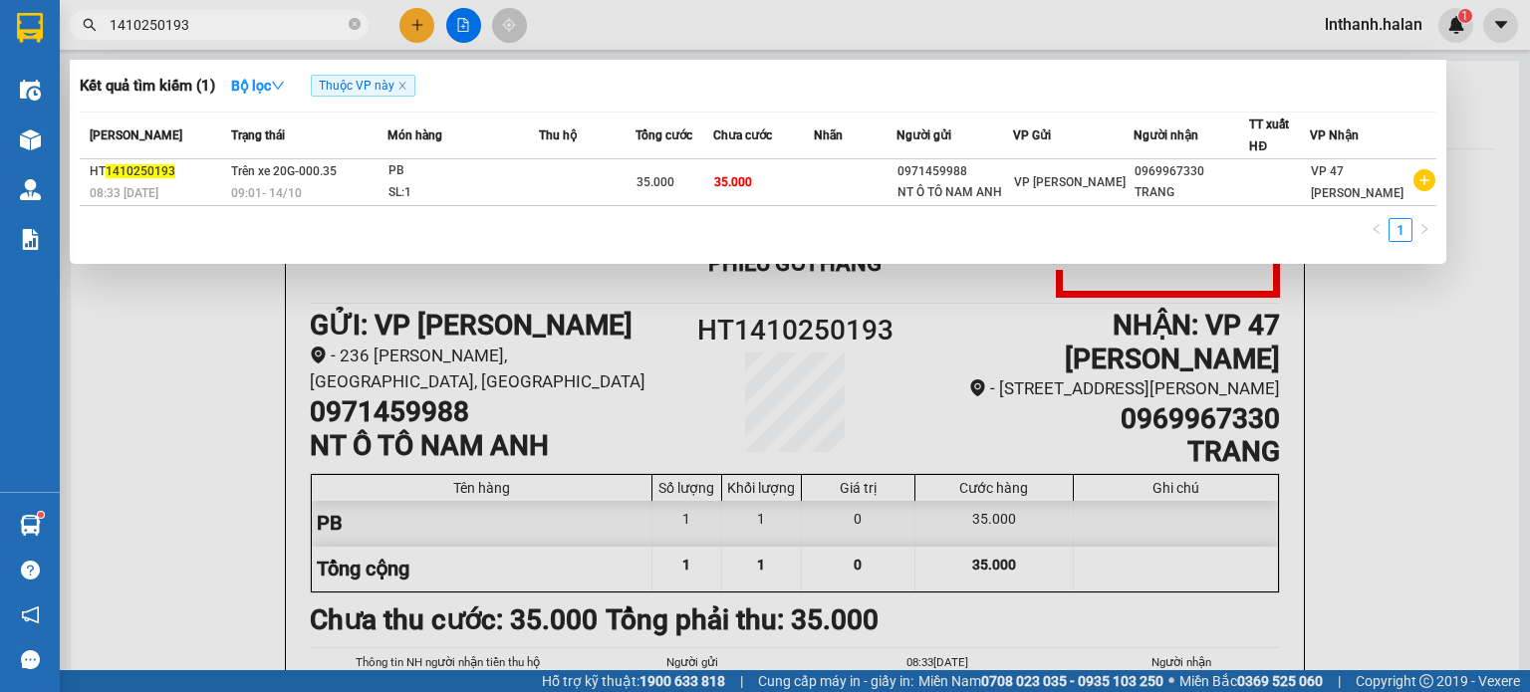
drag, startPoint x: 137, startPoint y: 20, endPoint x: 233, endPoint y: 24, distance: 95.7
click at [233, 24] on input "1410250193" at bounding box center [227, 25] width 235 height 22
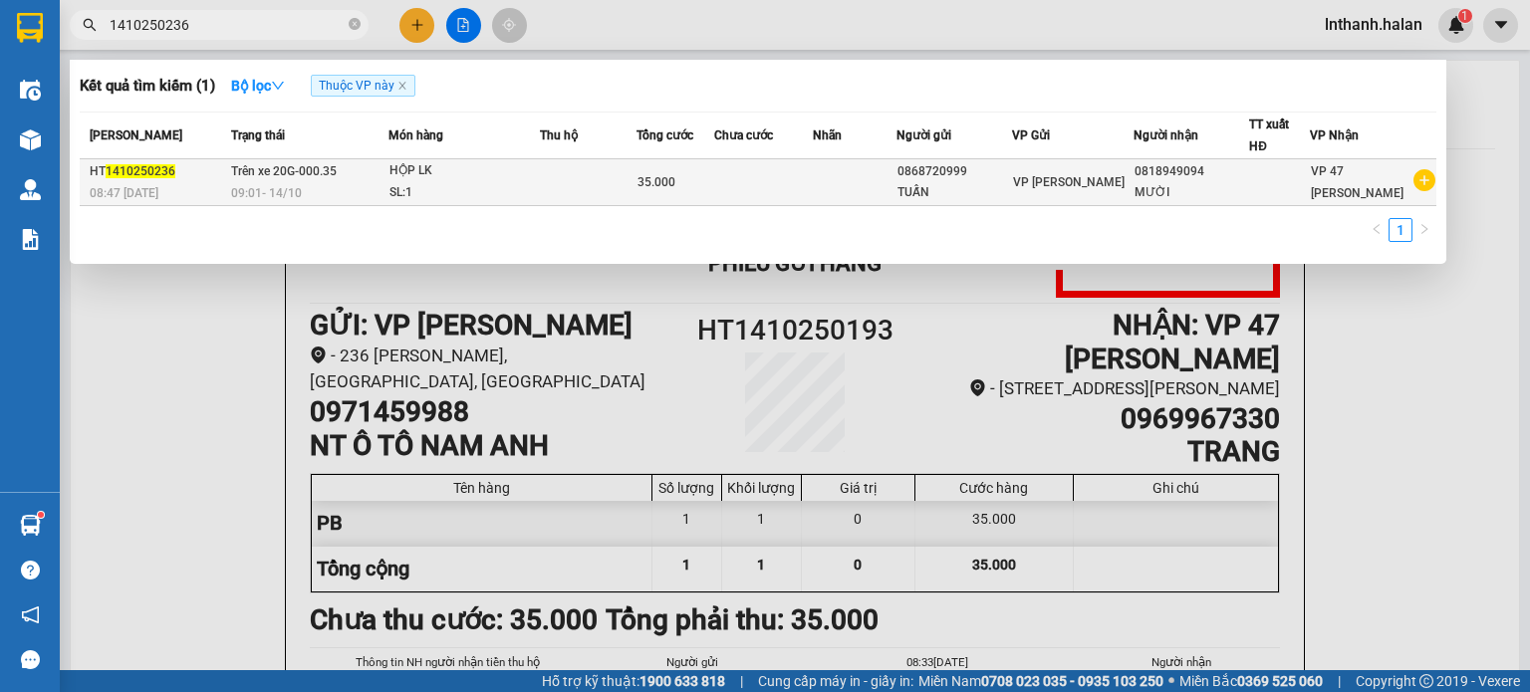
type input "1410250236"
click at [679, 195] on td "35.000" at bounding box center [676, 182] width 78 height 47
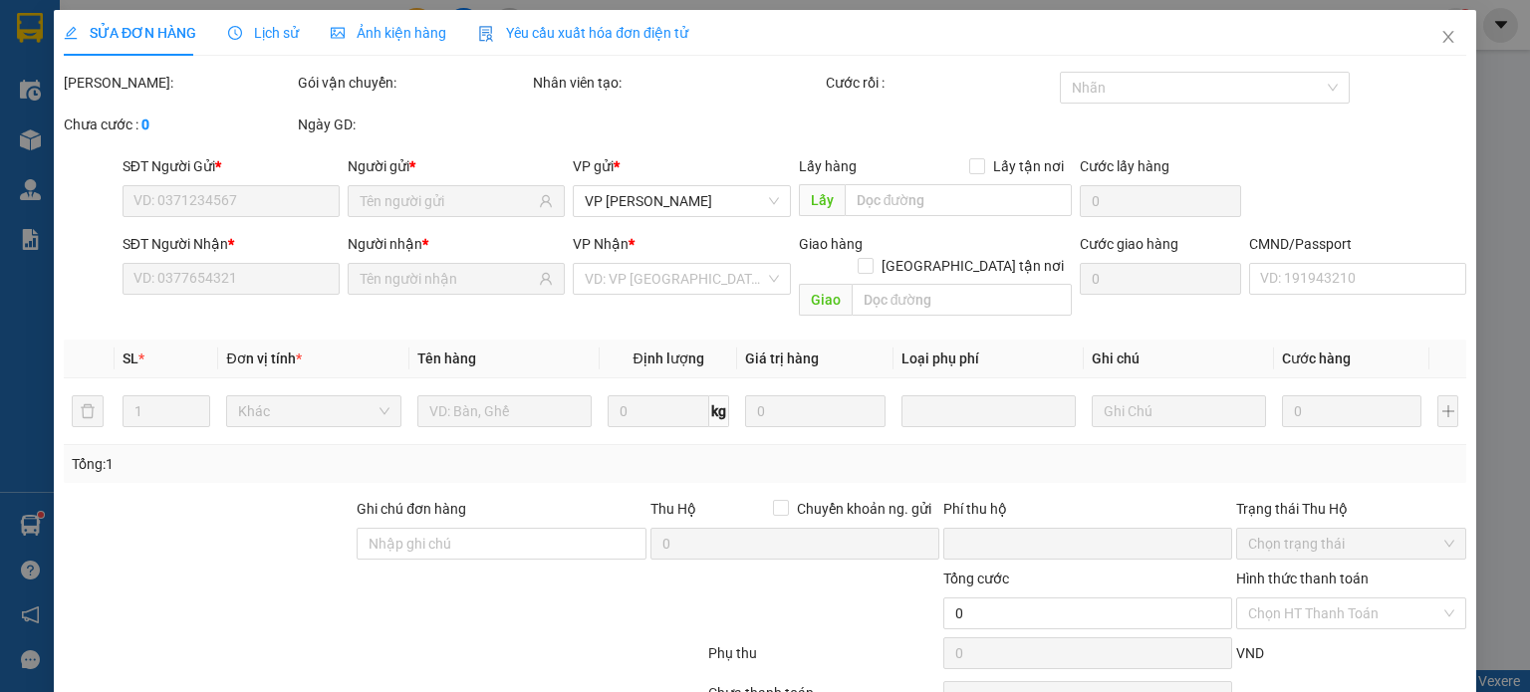
type input "0868720999"
type input "0818949094"
type input "0"
type input "35.000"
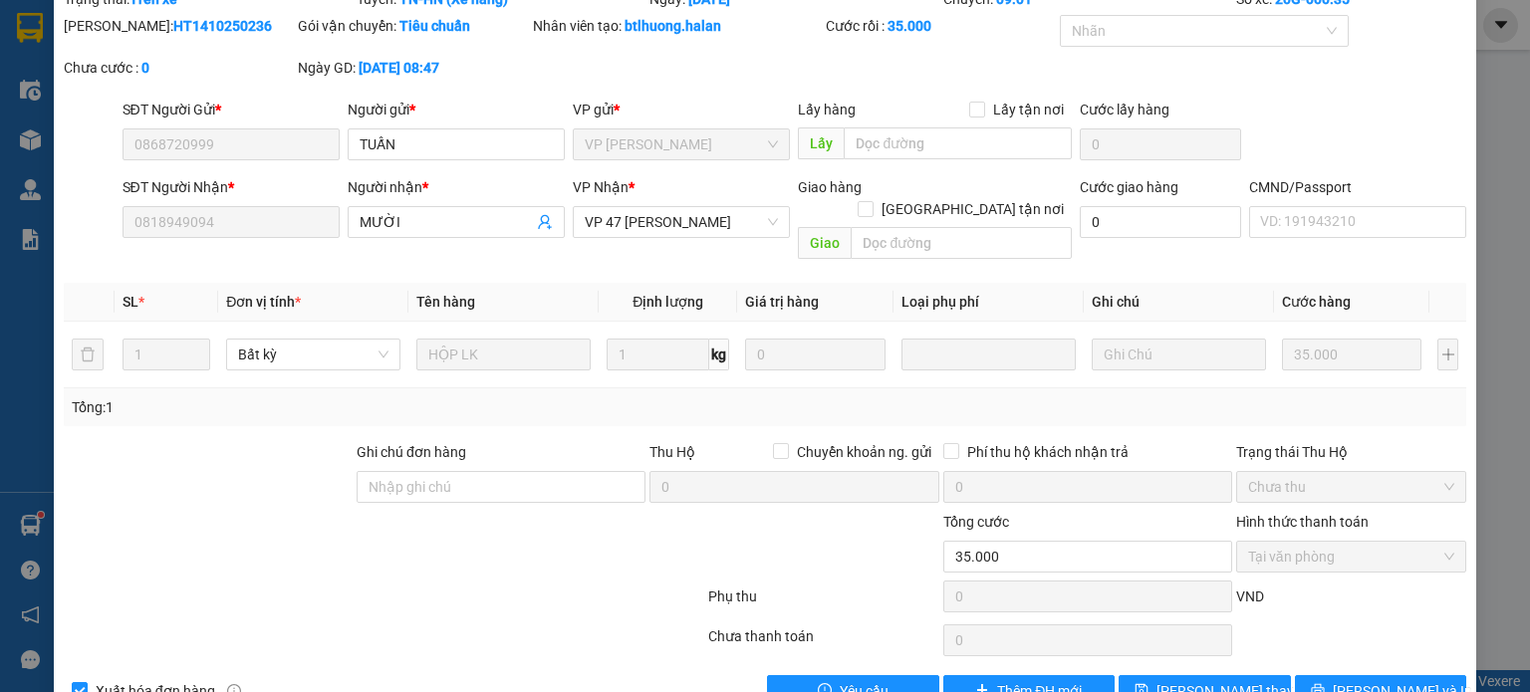
scroll to position [114, 0]
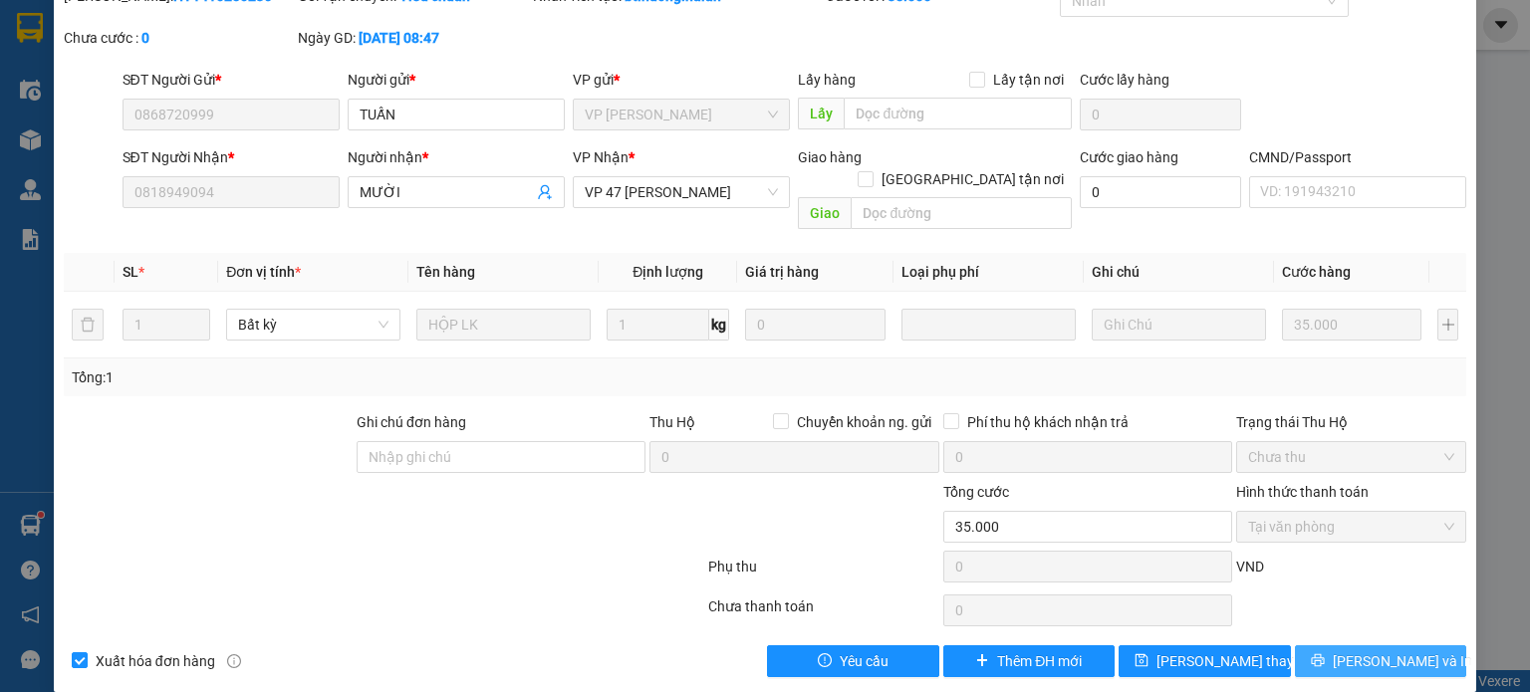
click at [1356, 651] on span "Lưu và In" at bounding box center [1402, 662] width 139 height 22
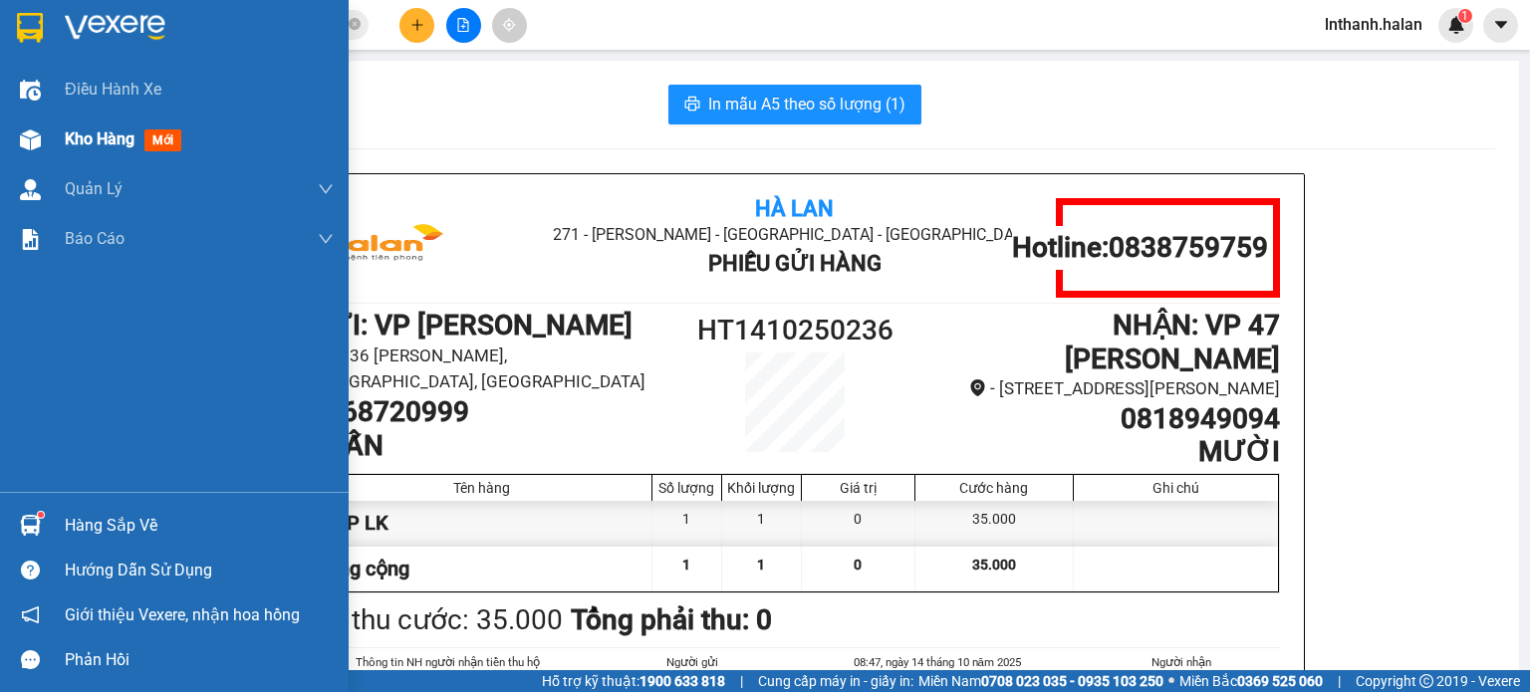
click at [83, 135] on span "Kho hàng" at bounding box center [100, 139] width 70 height 19
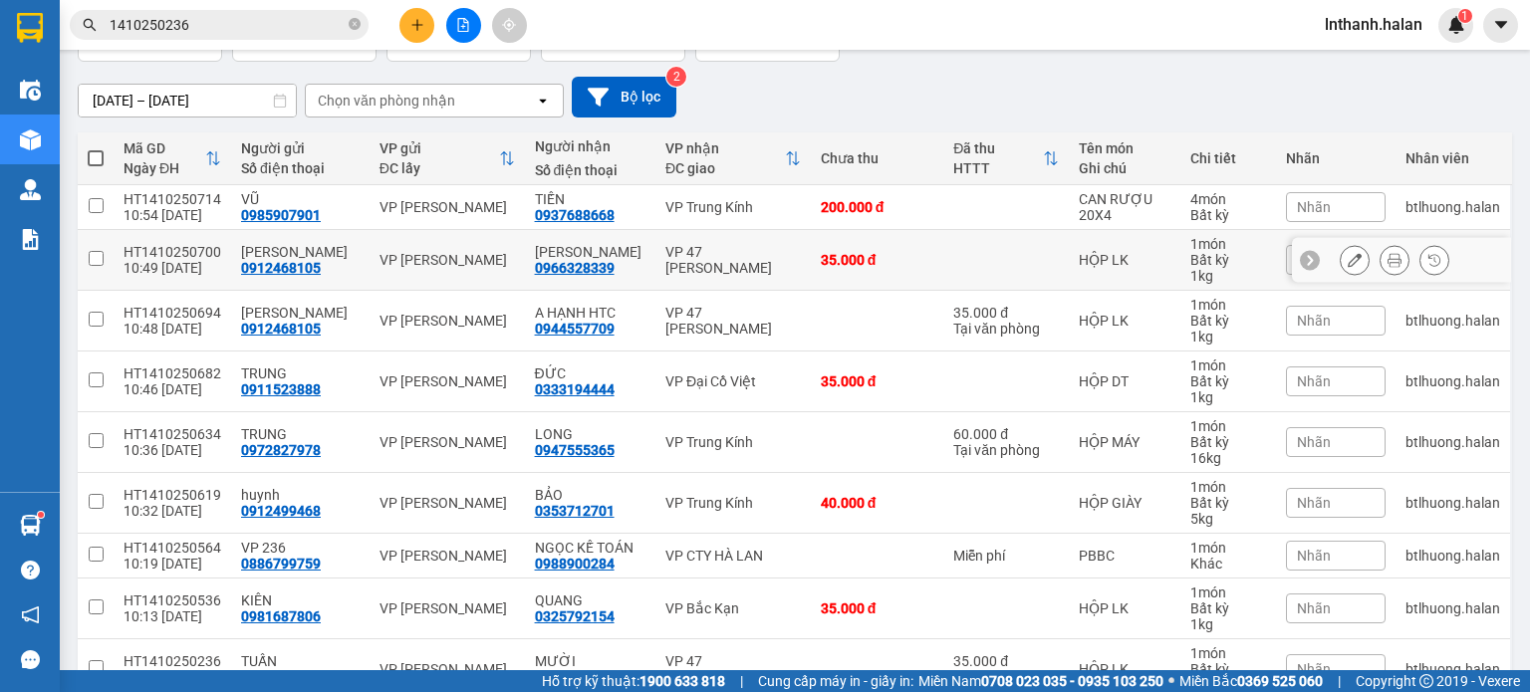
scroll to position [378, 0]
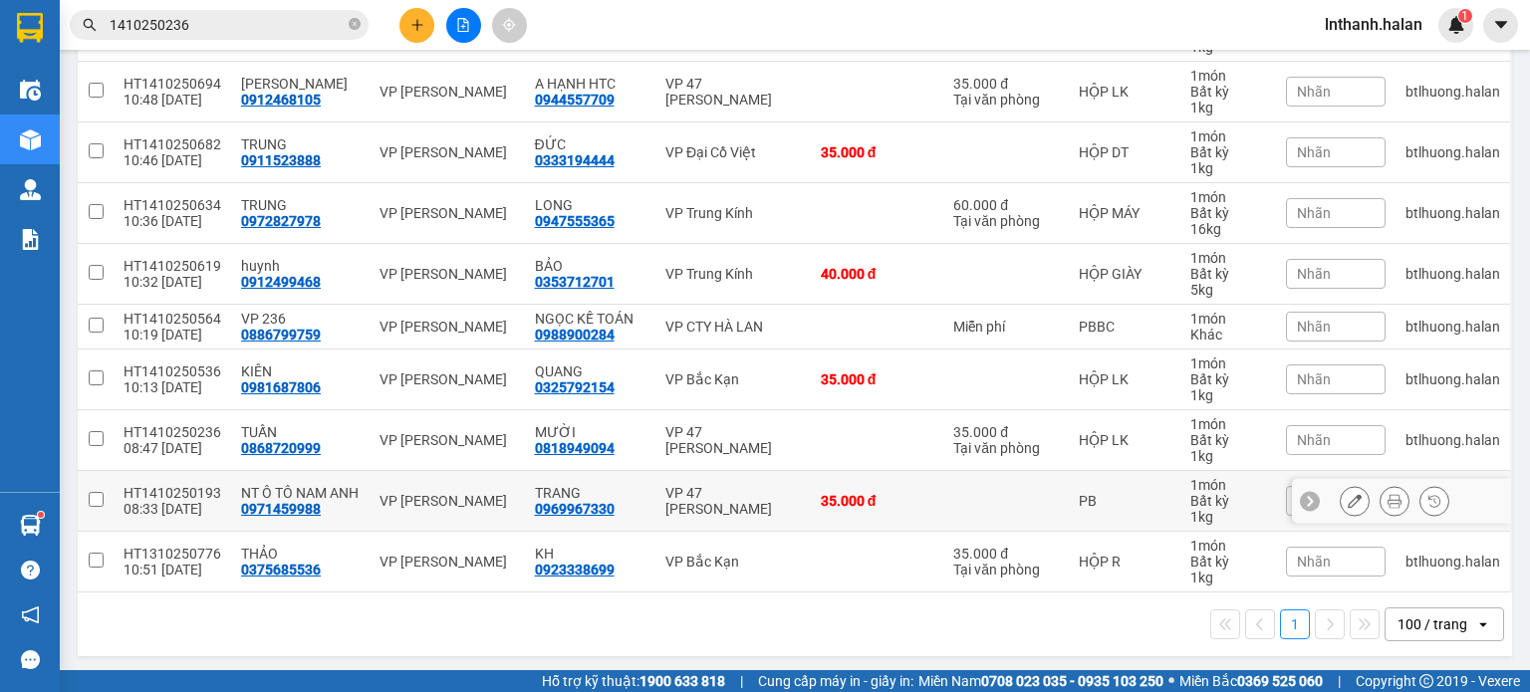
click at [740, 491] on div "VP 47 [PERSON_NAME] Khát [PERSON_NAME]" at bounding box center [732, 501] width 135 height 32
checkbox input "true"
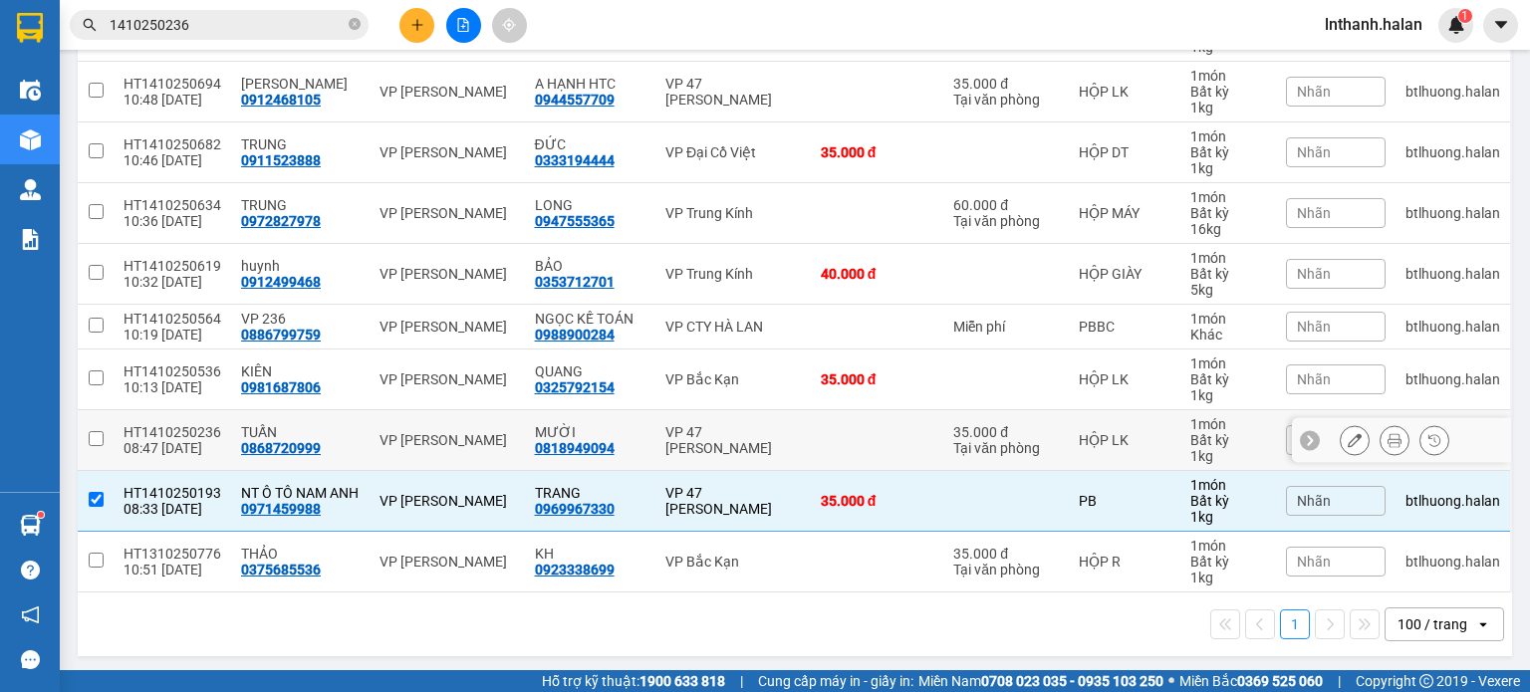
click at [753, 435] on div "VP 47 [PERSON_NAME] Khát [PERSON_NAME]" at bounding box center [732, 440] width 135 height 32
checkbox input "true"
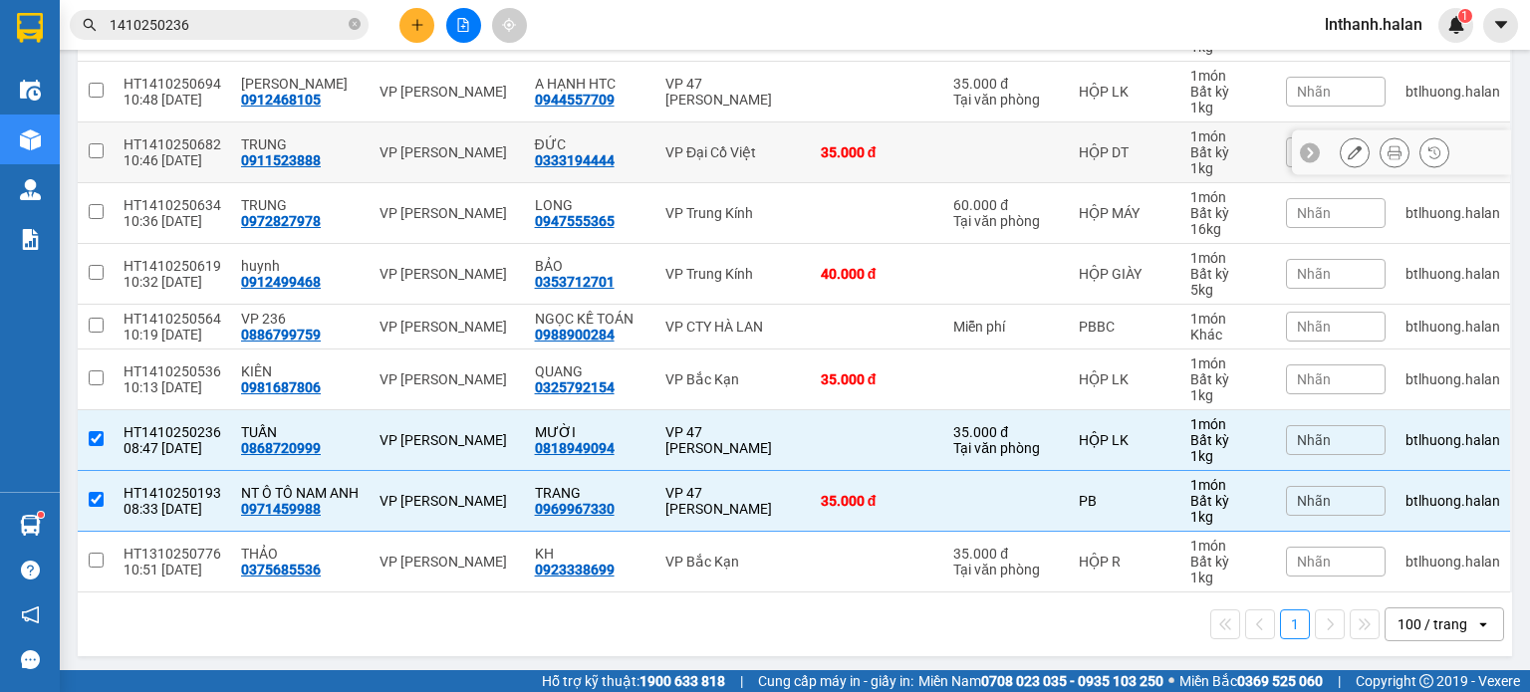
scroll to position [0, 0]
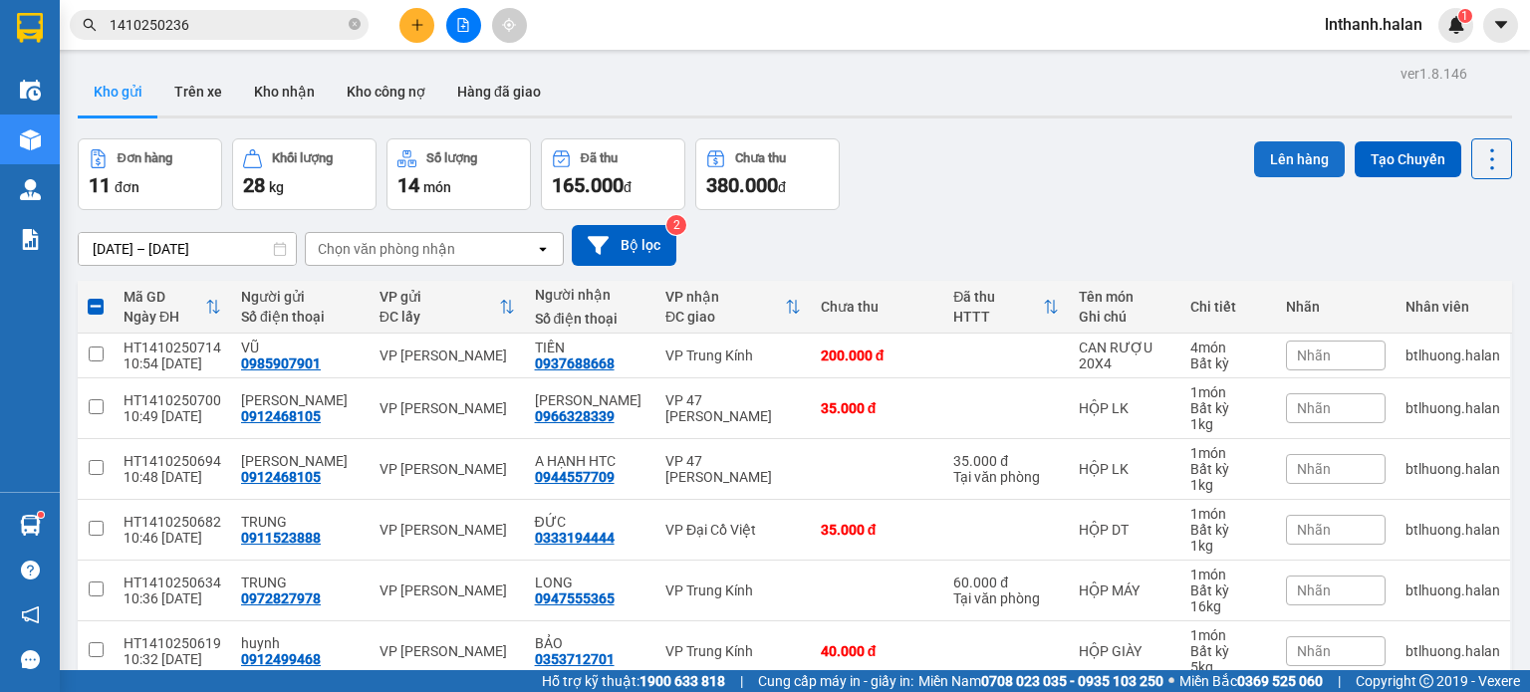
click at [1265, 162] on button "Lên hàng" at bounding box center [1299, 159] width 91 height 36
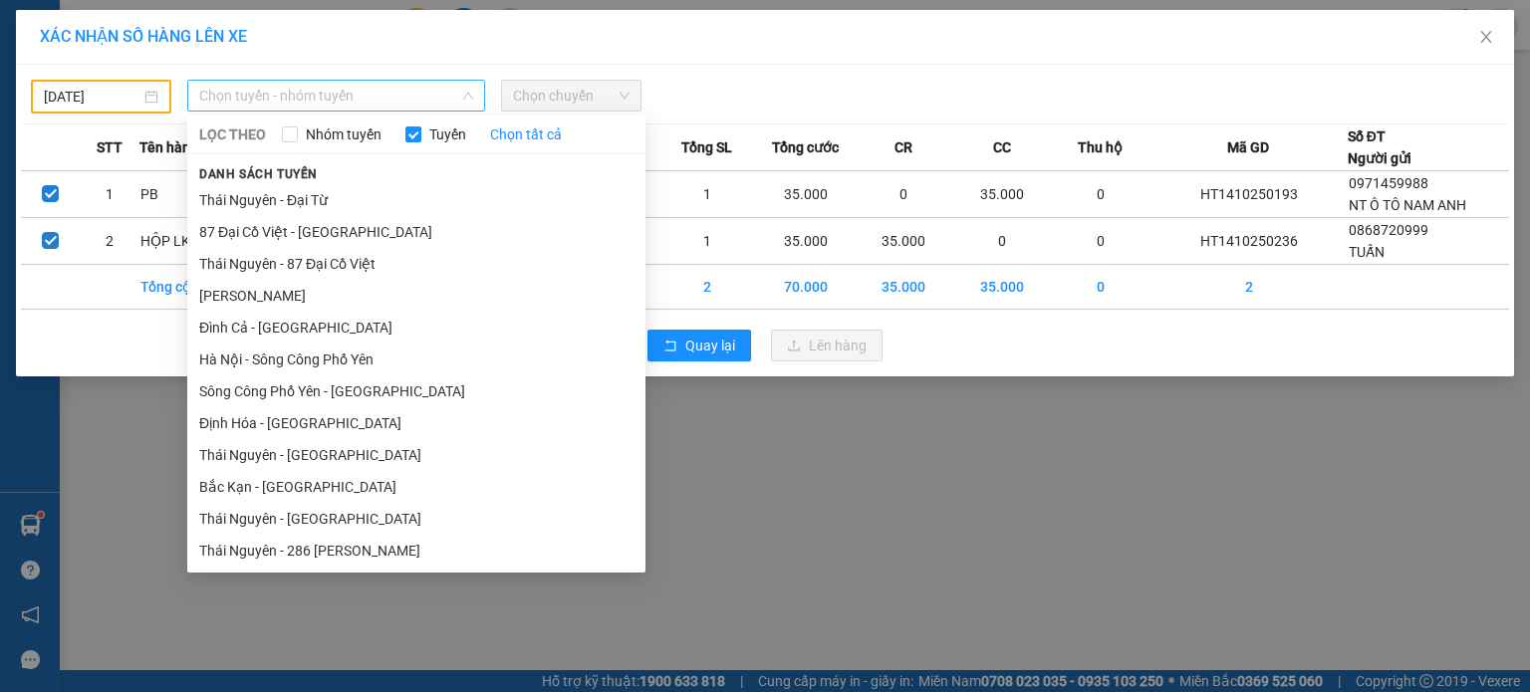
click at [271, 94] on span "Chọn tuyến - nhóm tuyến" at bounding box center [336, 96] width 274 height 30
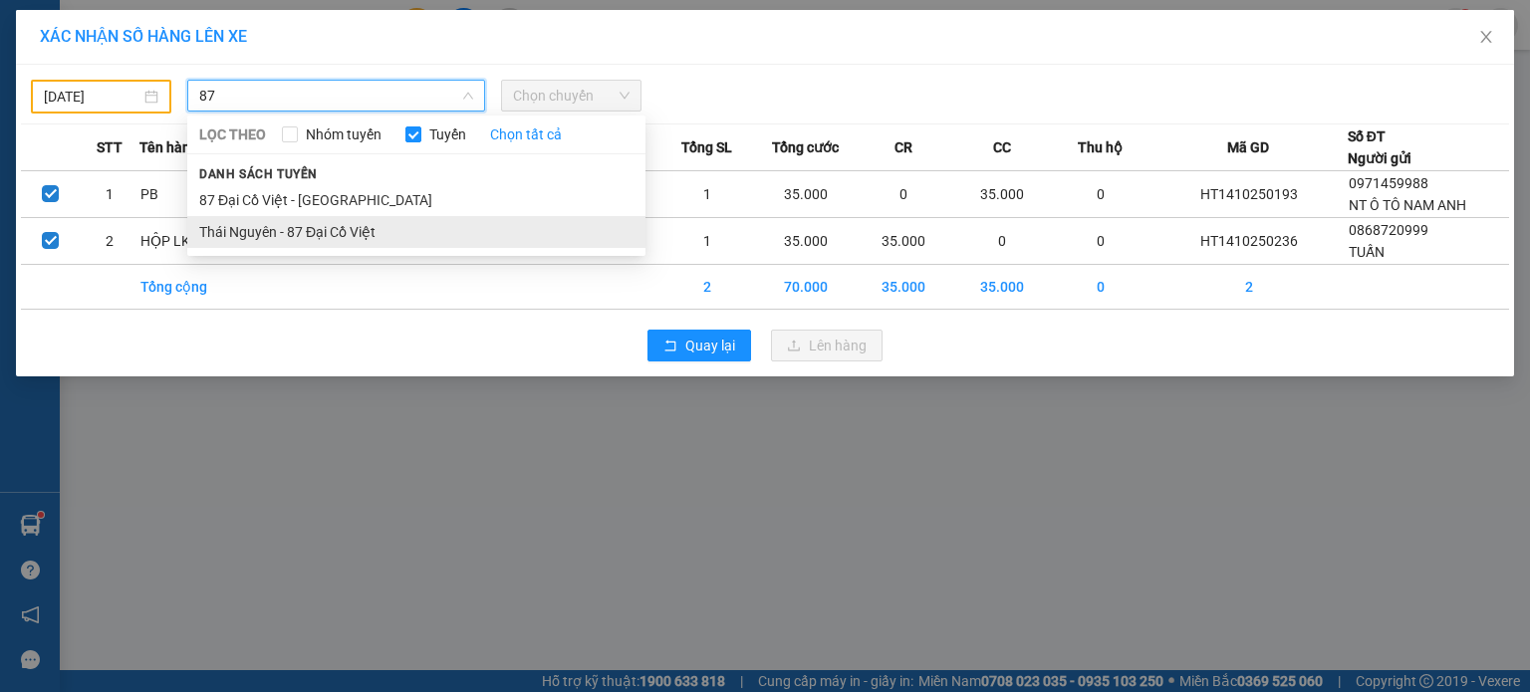
type input "87"
click at [287, 242] on li "Thái Nguyên - 87 Đại Cồ Việt" at bounding box center [416, 232] width 458 height 32
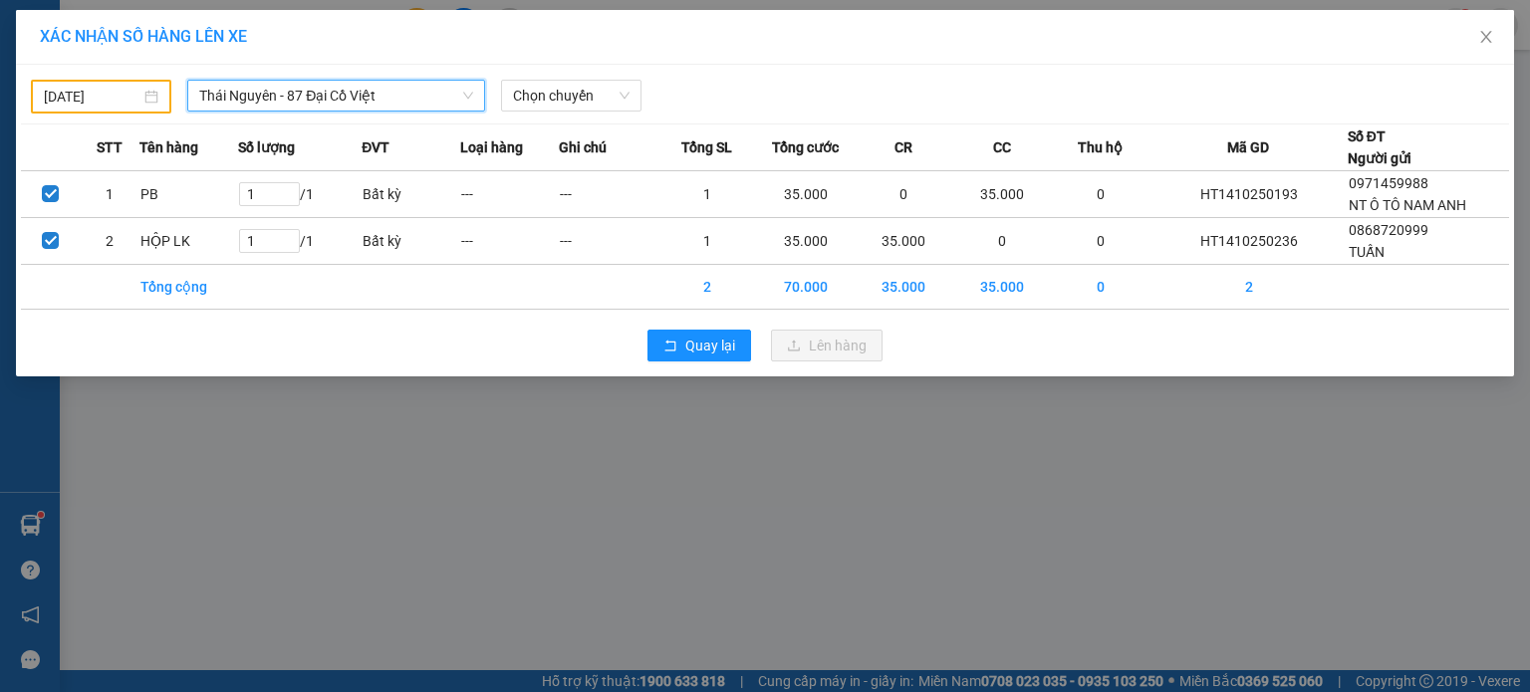
click at [145, 98] on div "13/10/2025" at bounding box center [101, 97] width 115 height 22
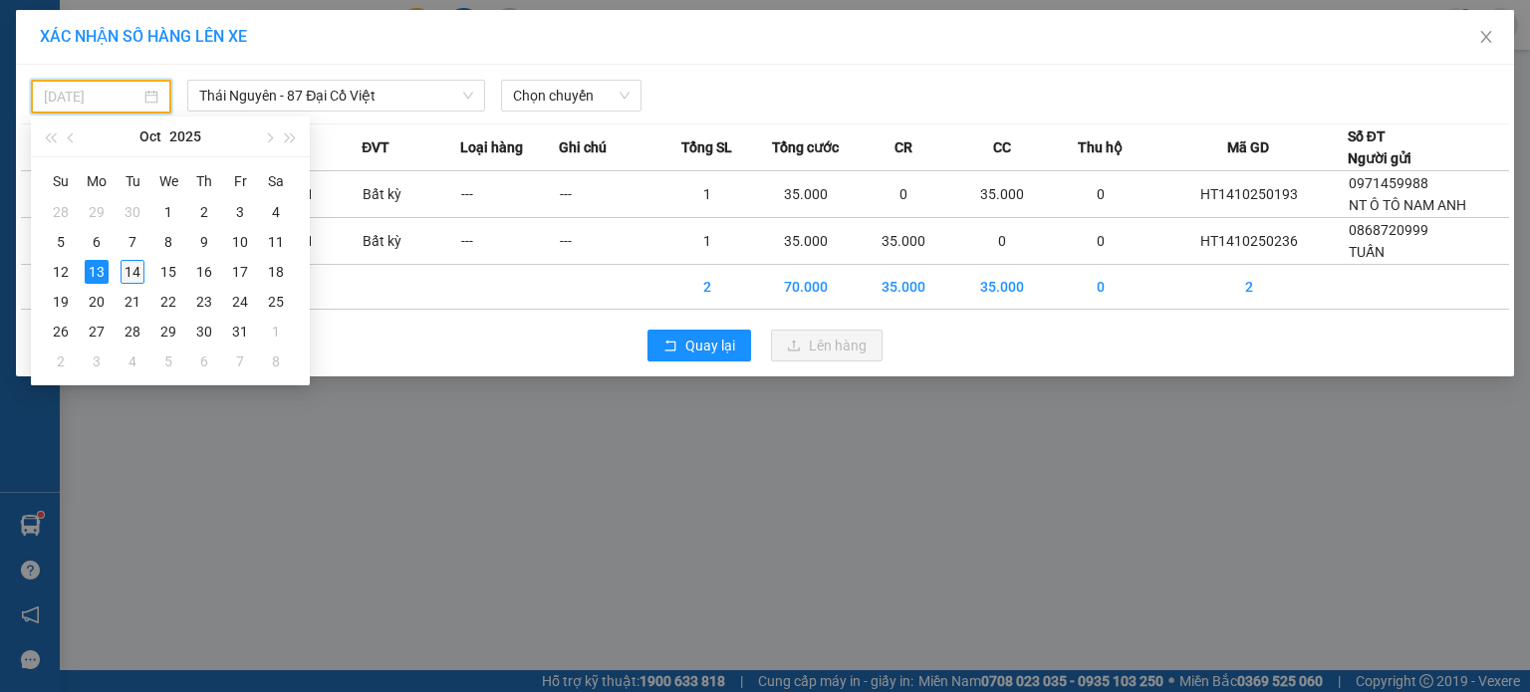
click at [135, 273] on div "14" at bounding box center [133, 272] width 24 height 24
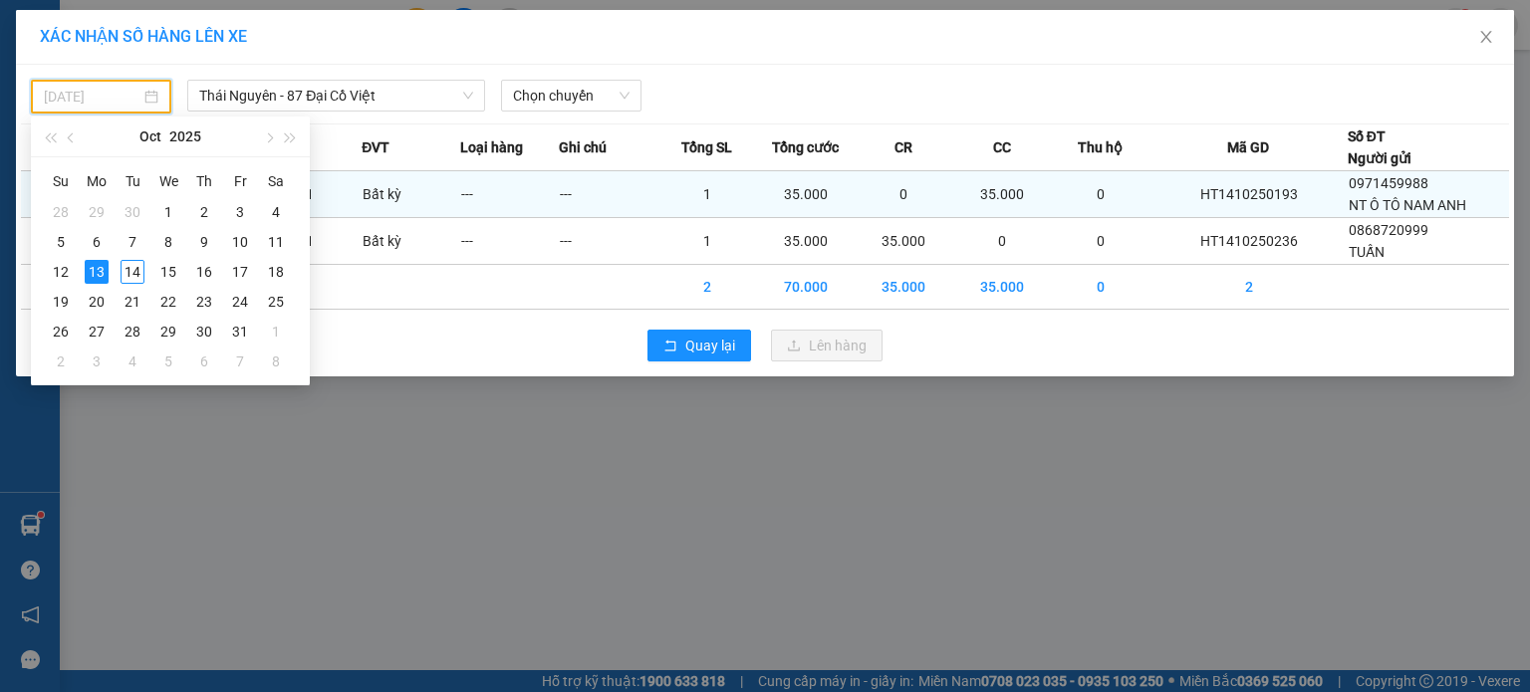
type input "[DATE]"
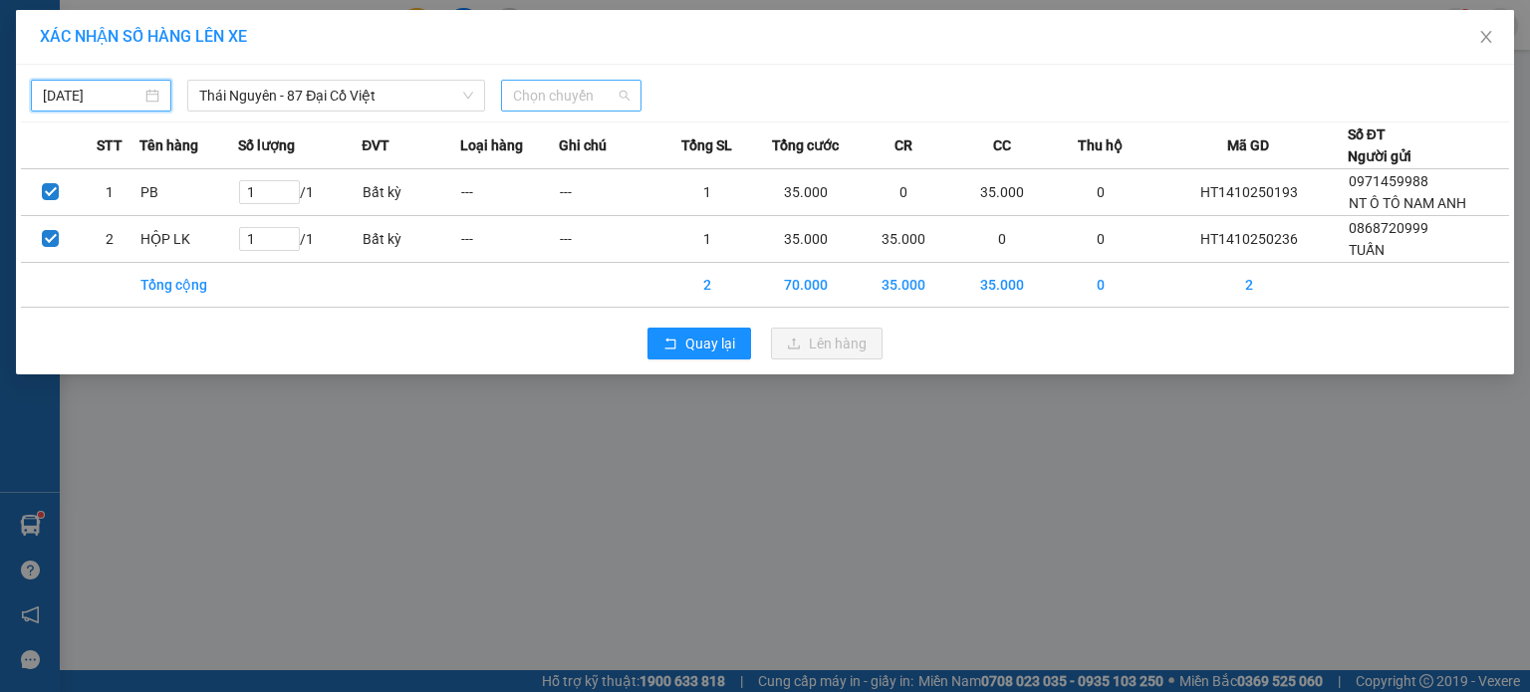
click at [586, 101] on span "Chọn chuyến" at bounding box center [571, 96] width 117 height 30
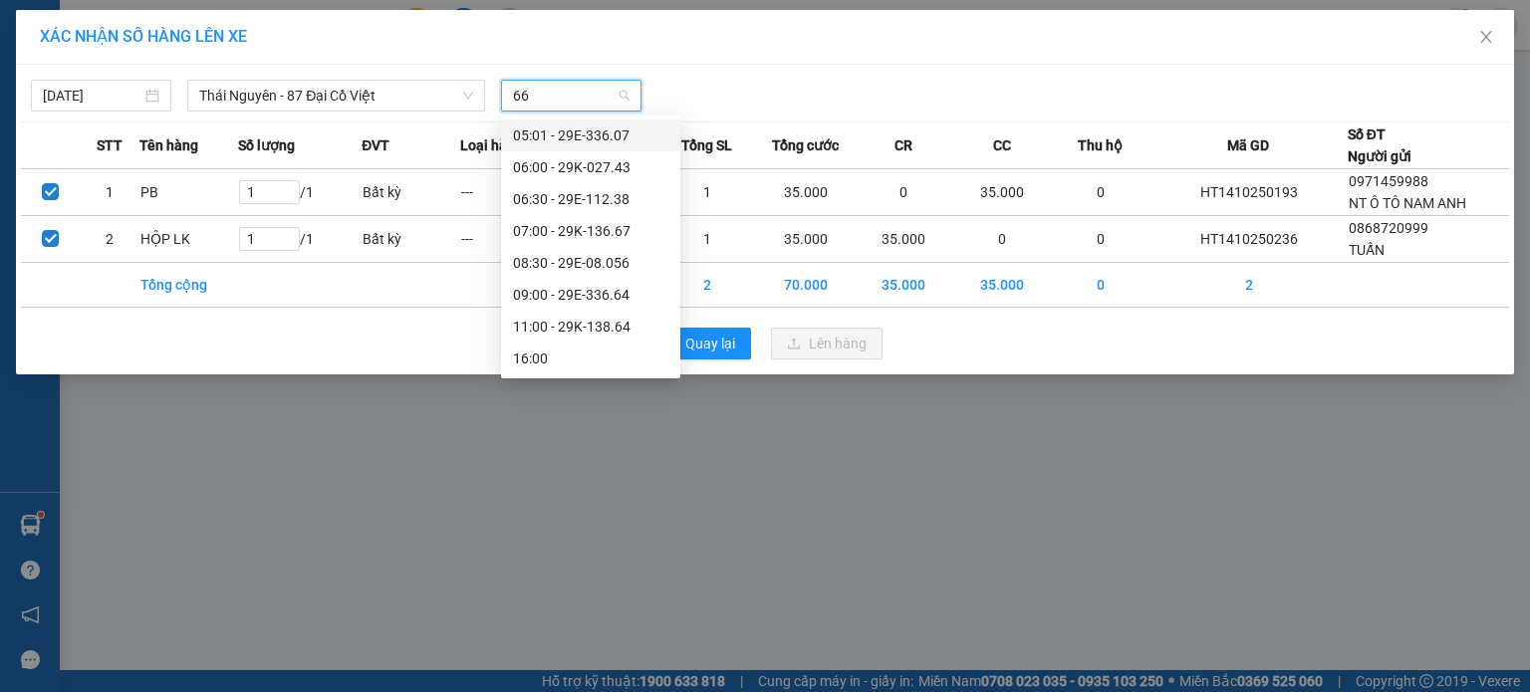
type input "664"
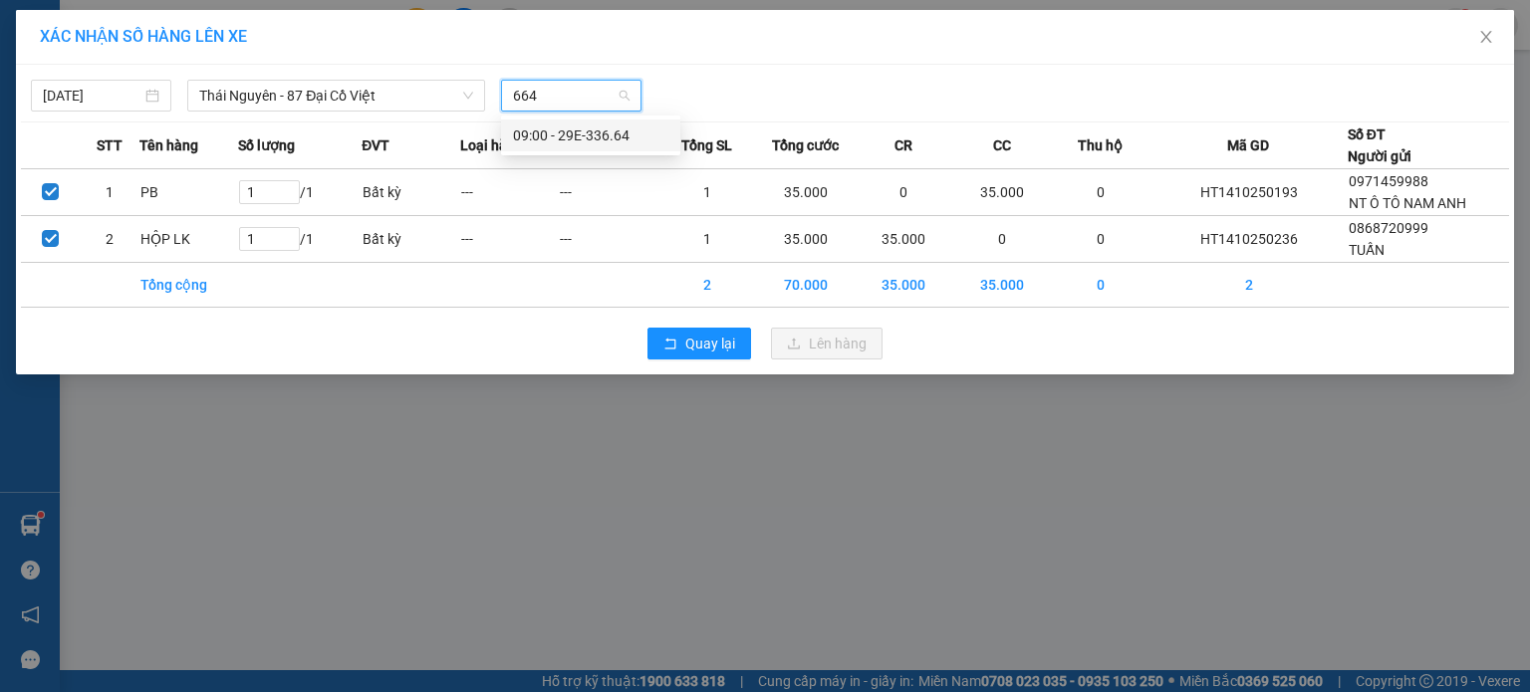
click at [607, 141] on div "09:00 - 29E-336.64" at bounding box center [590, 136] width 155 height 22
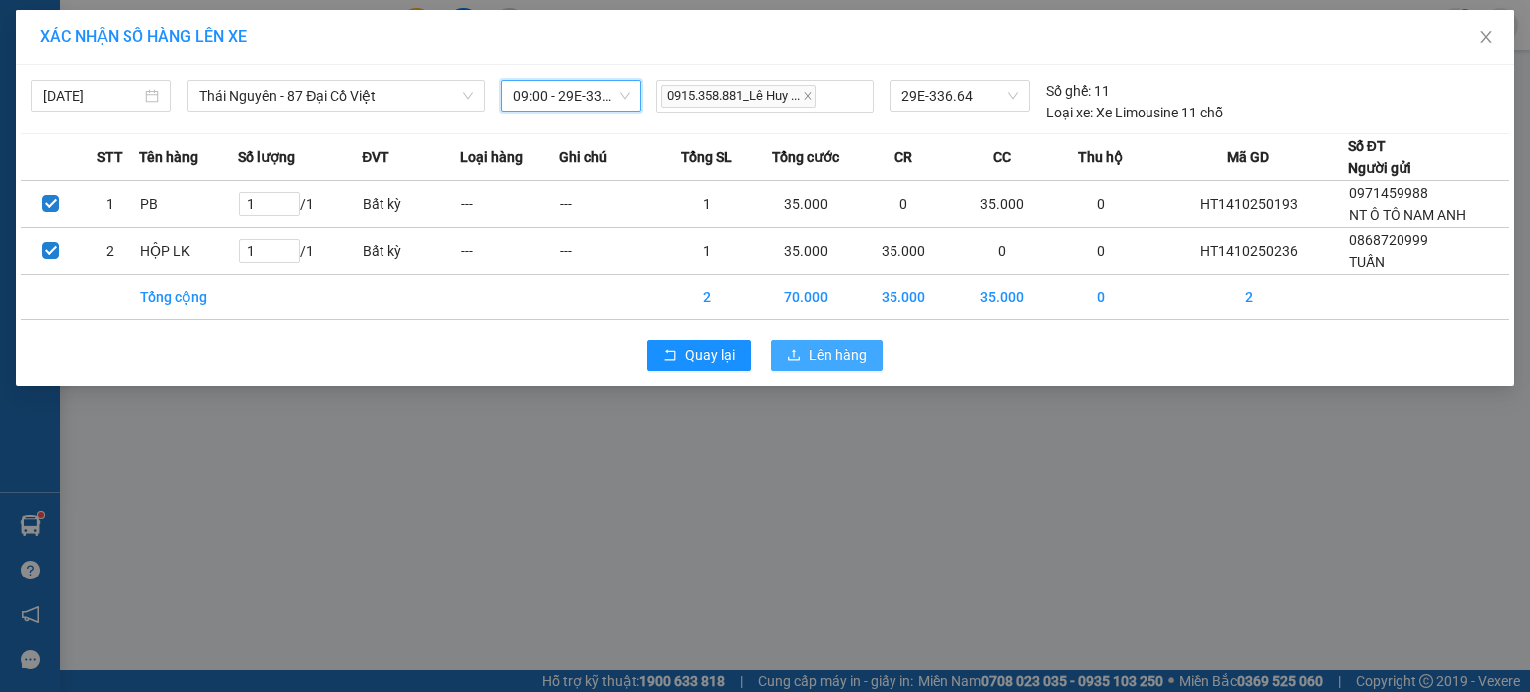
click at [847, 354] on span "Lên hàng" at bounding box center [838, 356] width 58 height 22
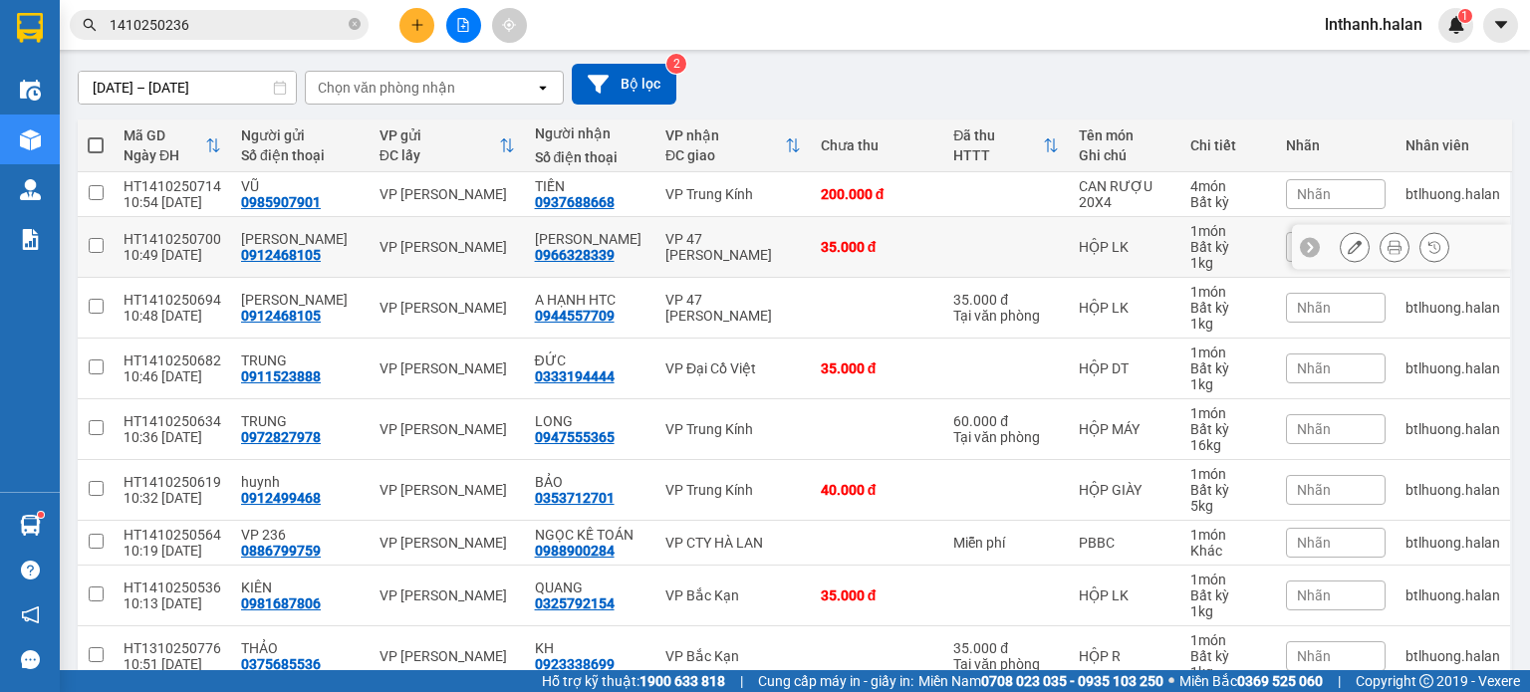
scroll to position [256, 0]
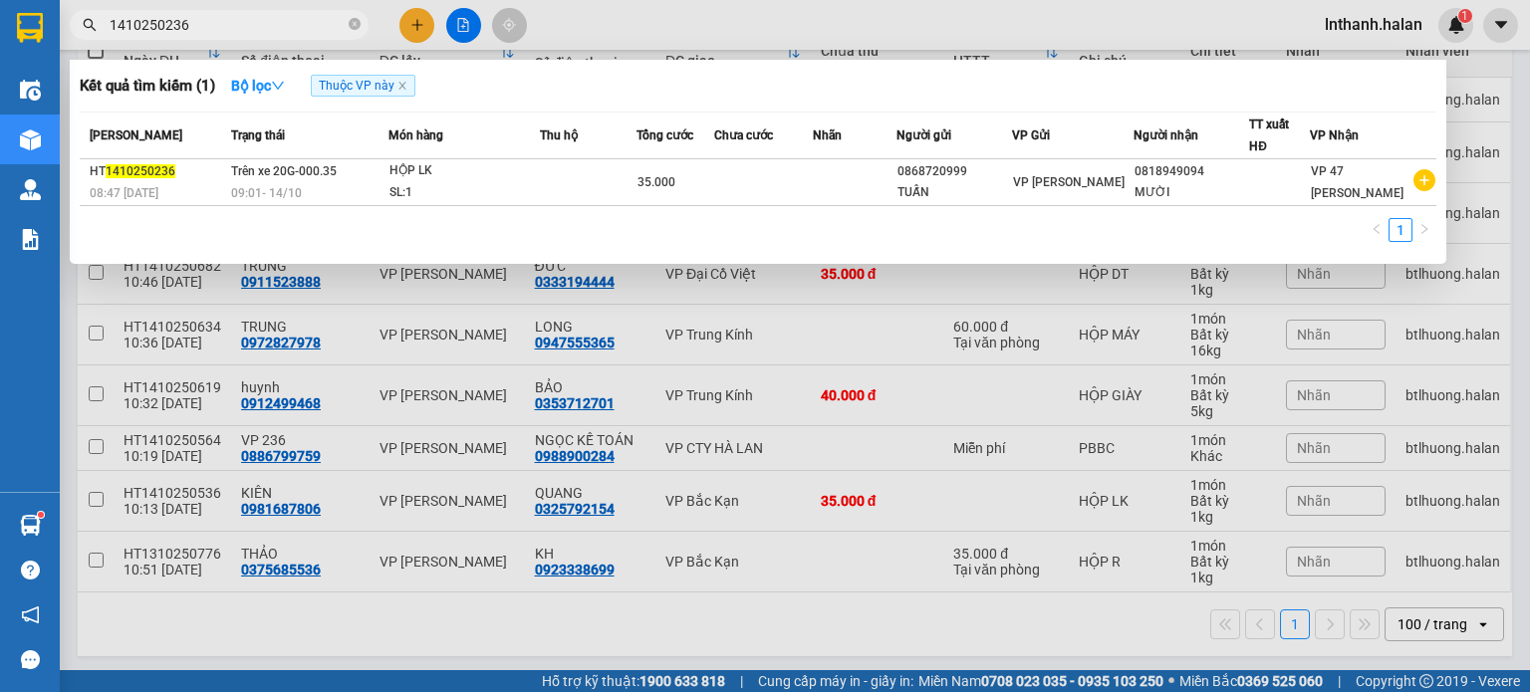
click at [268, 13] on span "1410250236" at bounding box center [219, 25] width 299 height 30
click at [265, 35] on input "1410250236" at bounding box center [227, 25] width 235 height 22
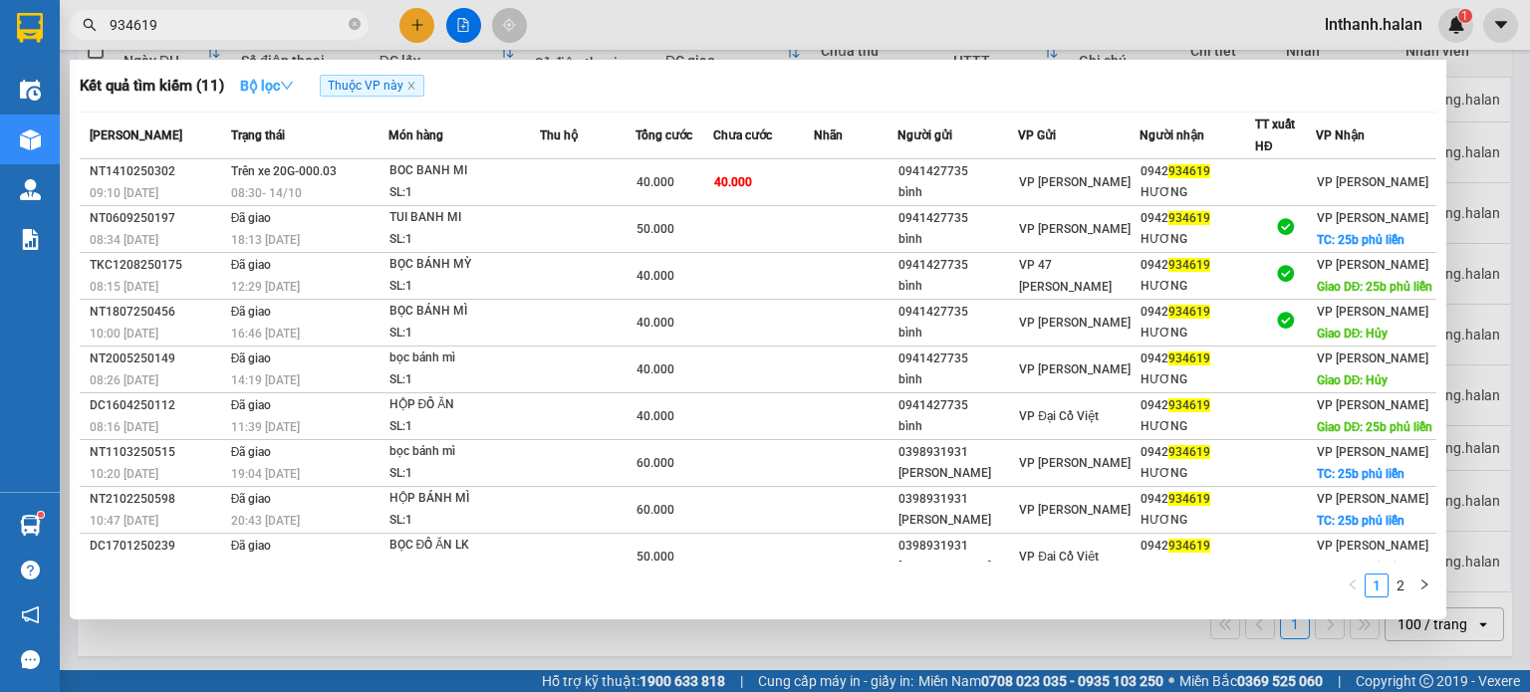
type input "934619"
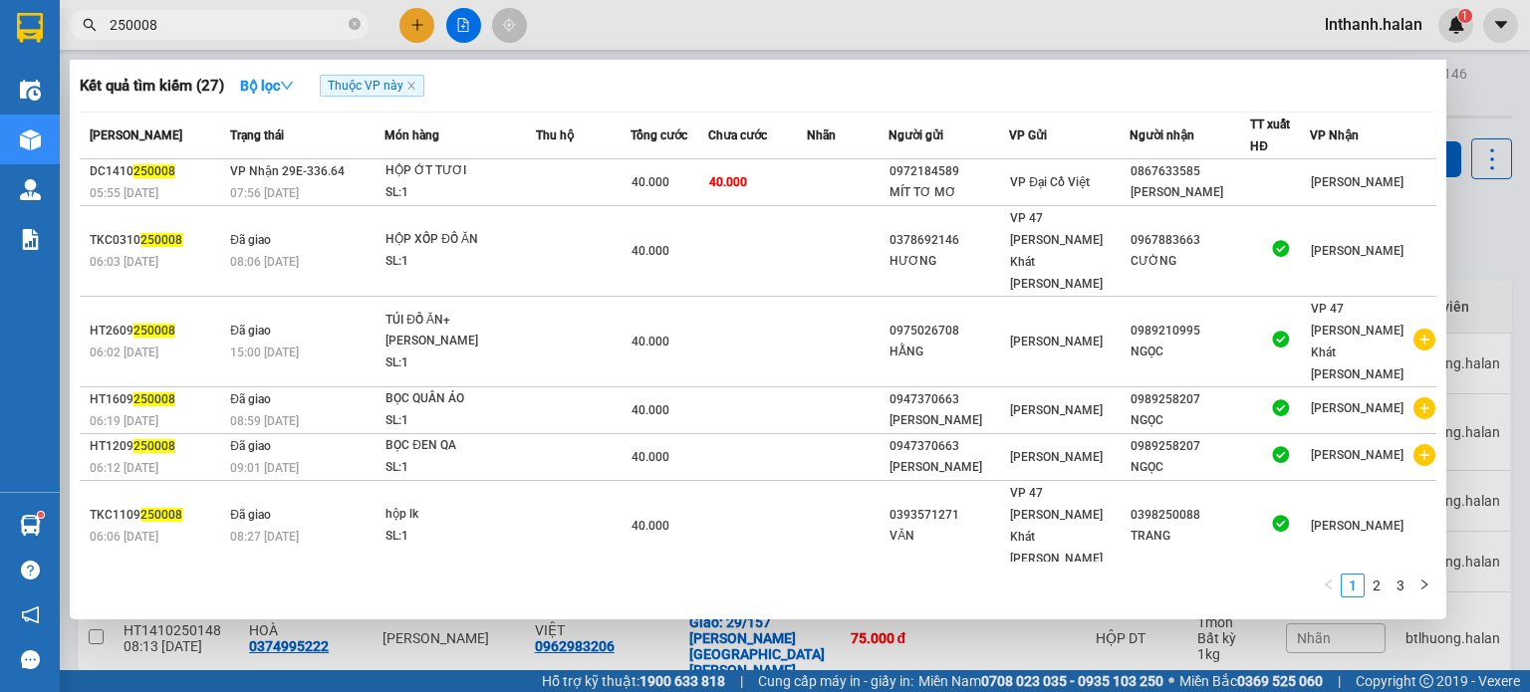
scroll to position [302, 0]
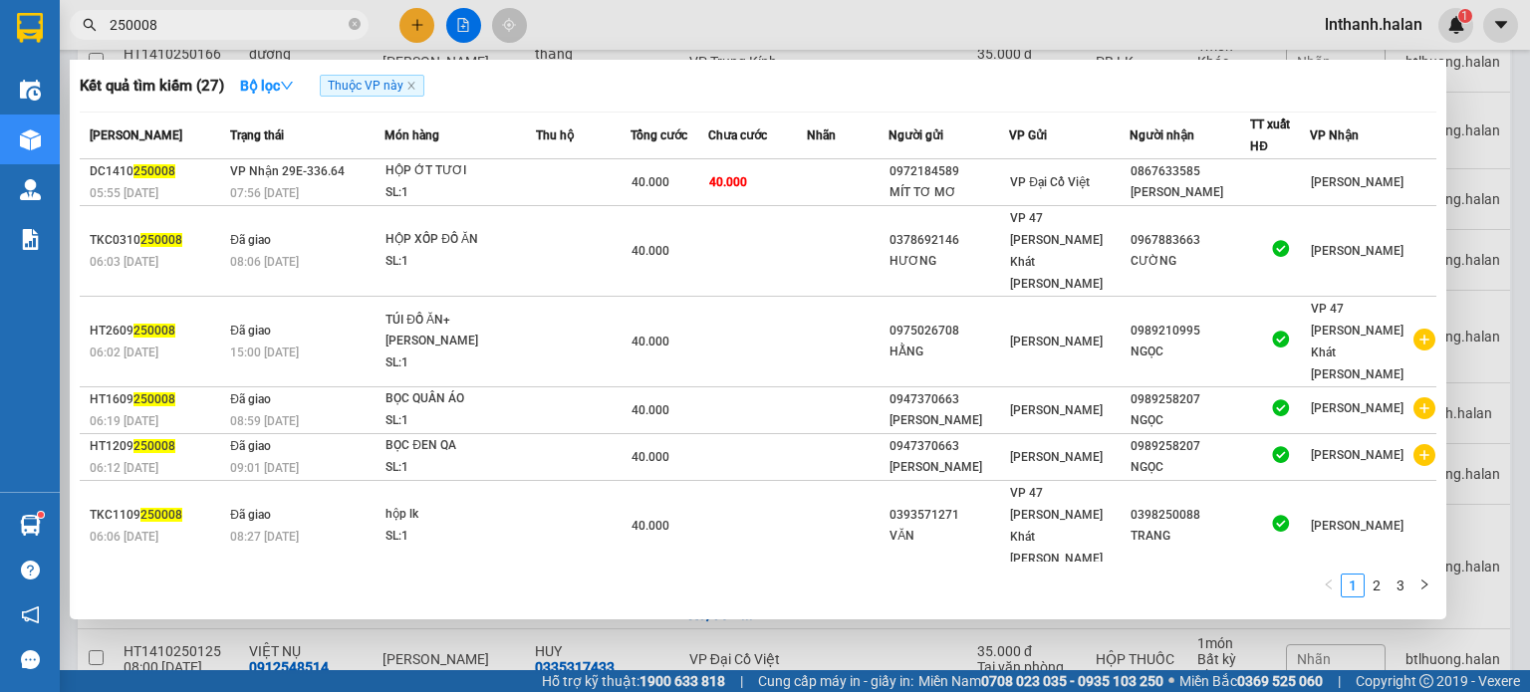
click at [756, 27] on div at bounding box center [765, 346] width 1530 height 692
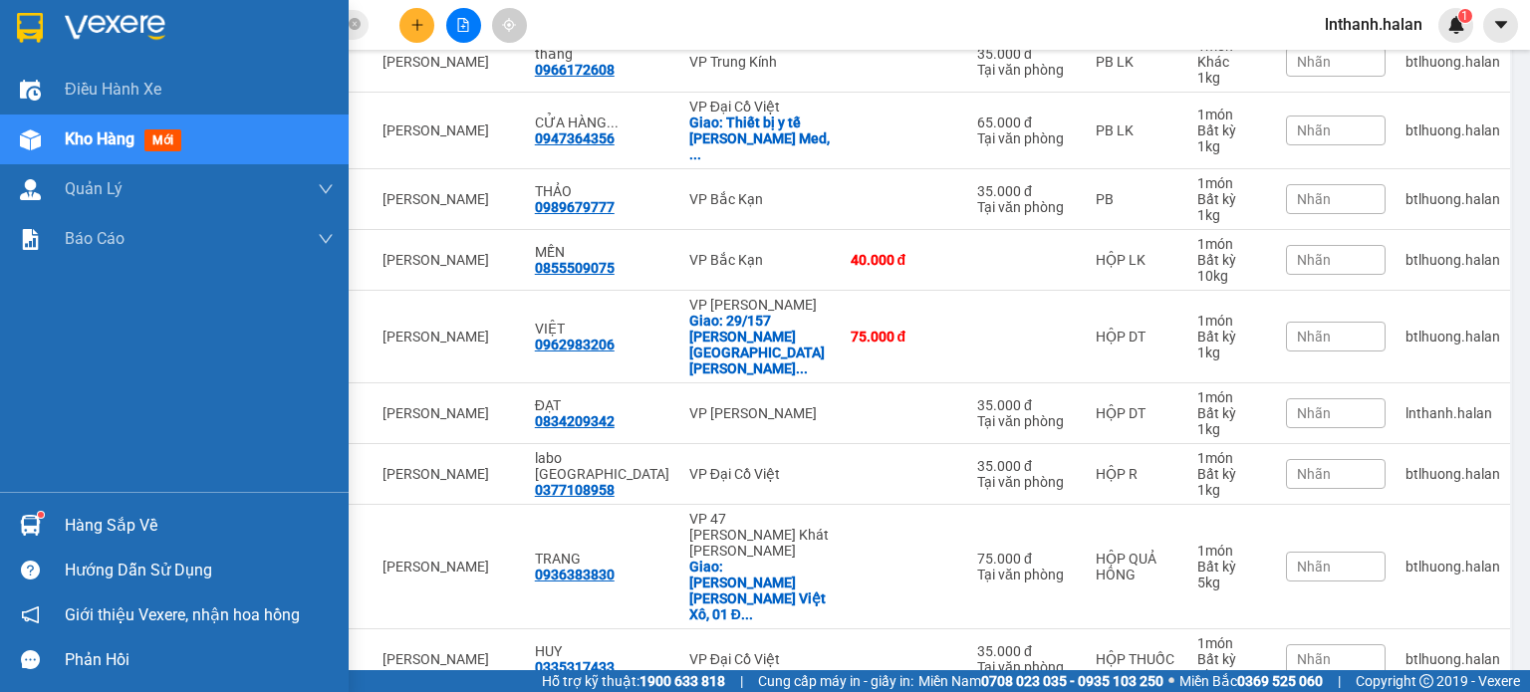
click at [112, 522] on div "Hàng sắp về" at bounding box center [199, 526] width 269 height 30
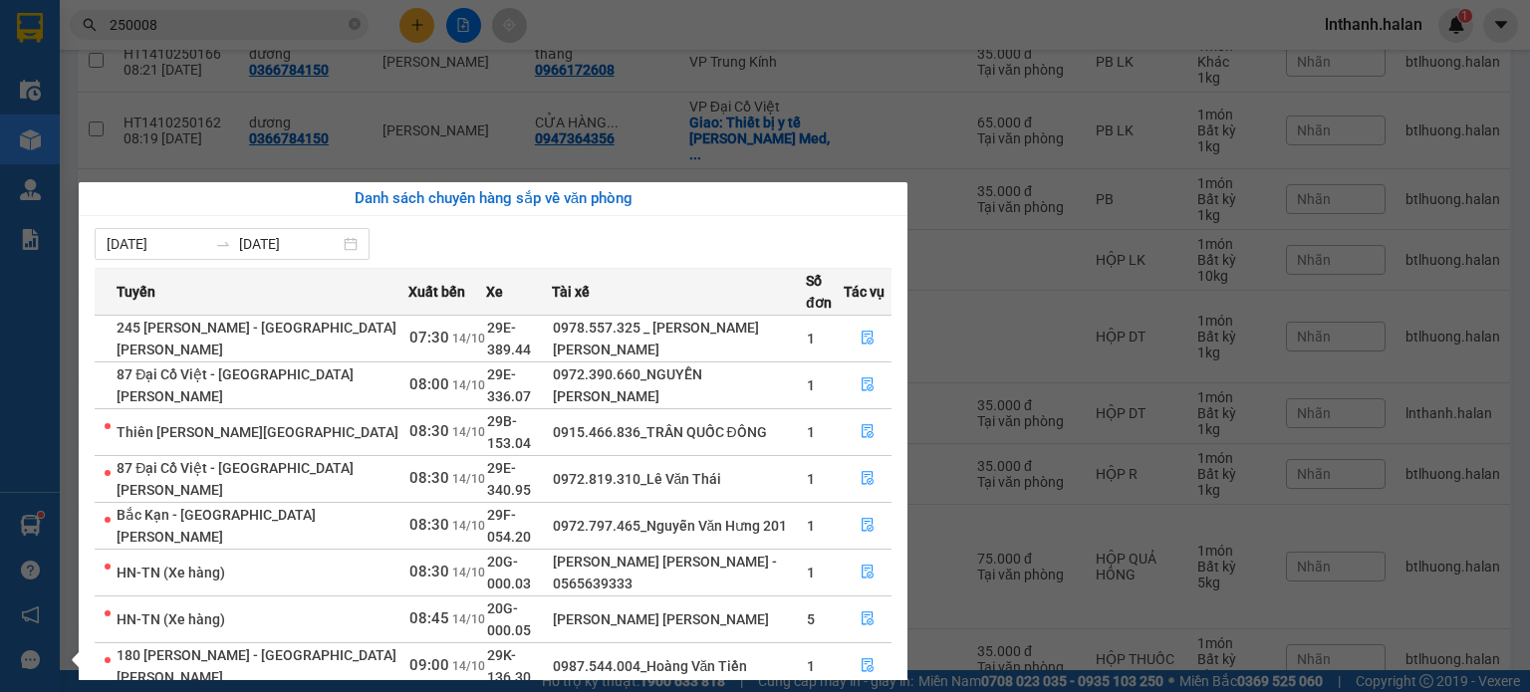
click at [1235, 348] on section "Kết quả tìm kiếm ( 27 ) Bộ lọc Thuộc VP này Mã ĐH Trạng thái Món hàng Thu hộ Tổ…" at bounding box center [765, 346] width 1530 height 692
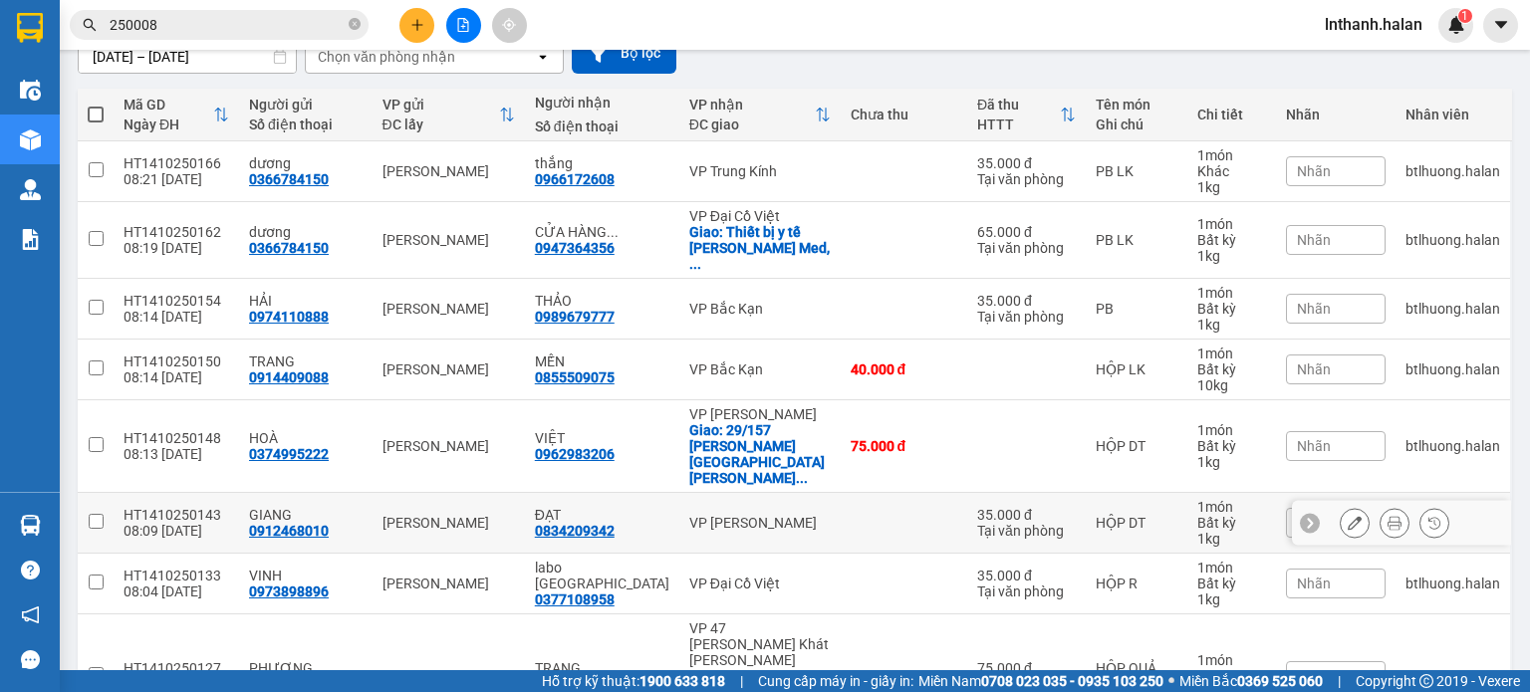
scroll to position [0, 0]
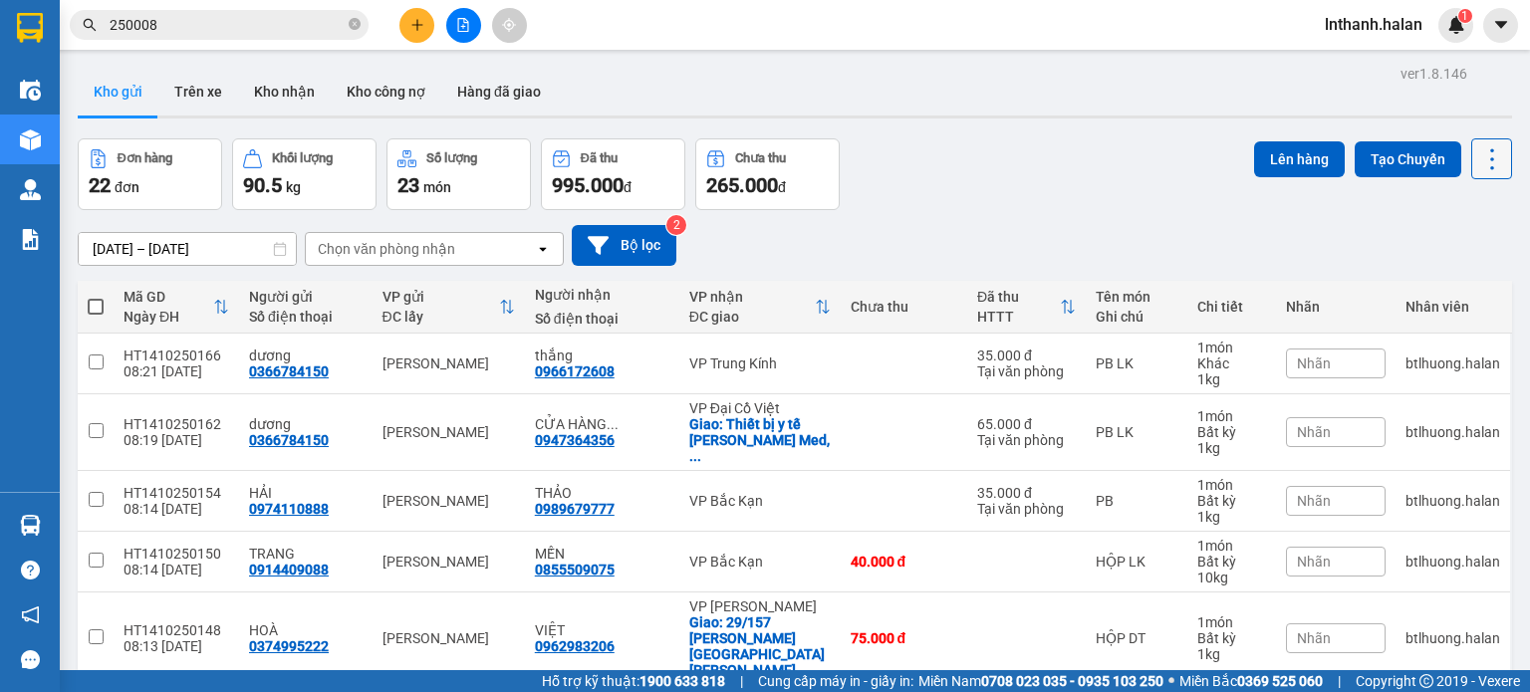
click at [1478, 156] on icon at bounding box center [1492, 159] width 28 height 28
click at [1445, 284] on span "Làm mới" at bounding box center [1449, 284] width 55 height 20
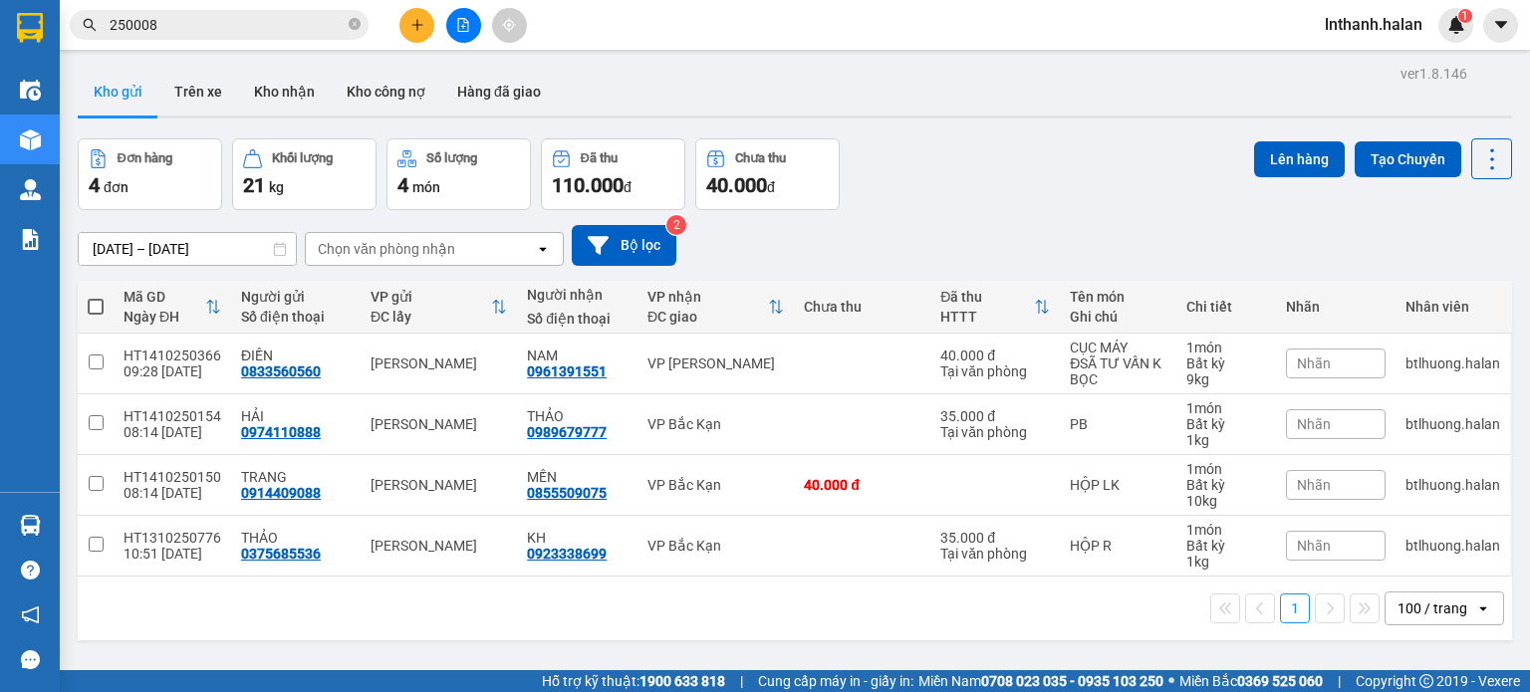
click at [1067, 225] on div "31/08/2025 – 14/10/2025 Press the down arrow key to interact with the calendar …" at bounding box center [795, 245] width 1434 height 41
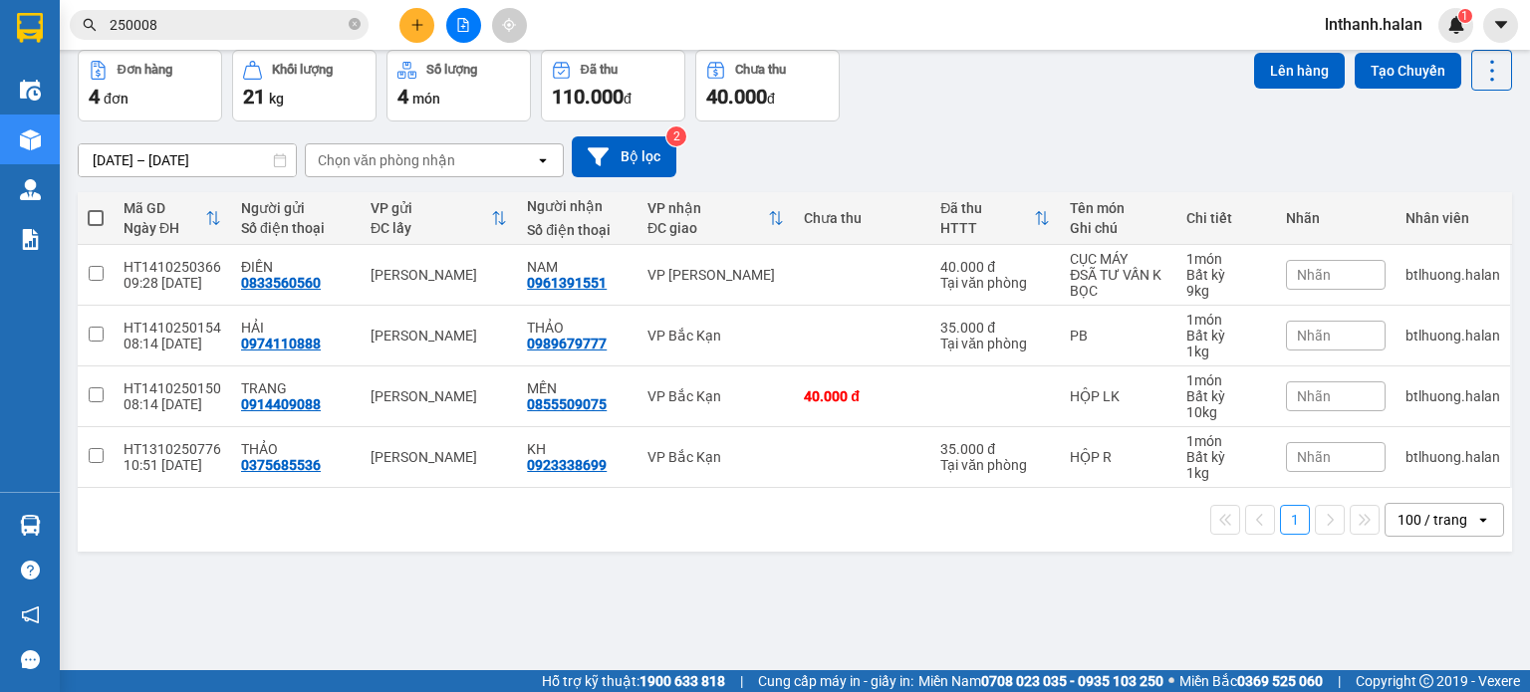
scroll to position [92, 0]
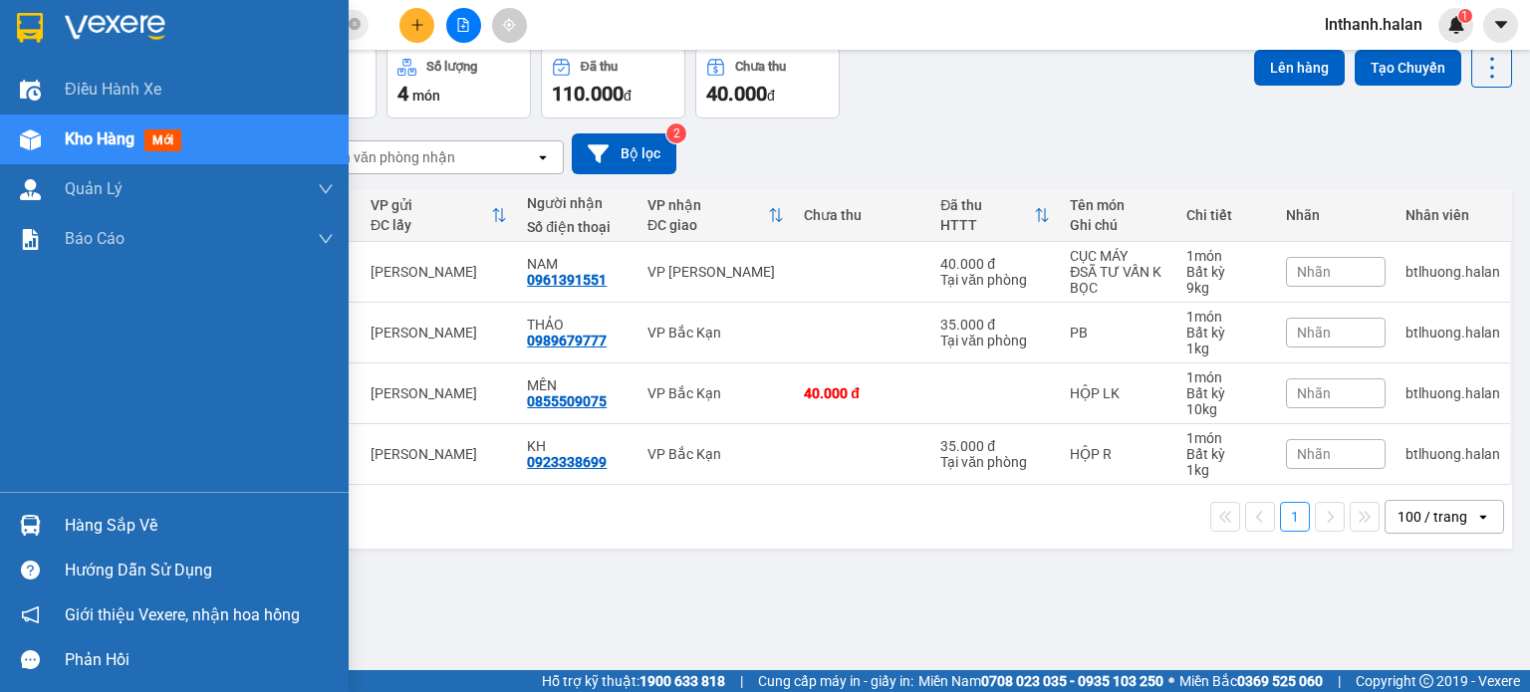
click at [100, 520] on div "Hàng sắp về" at bounding box center [199, 526] width 269 height 30
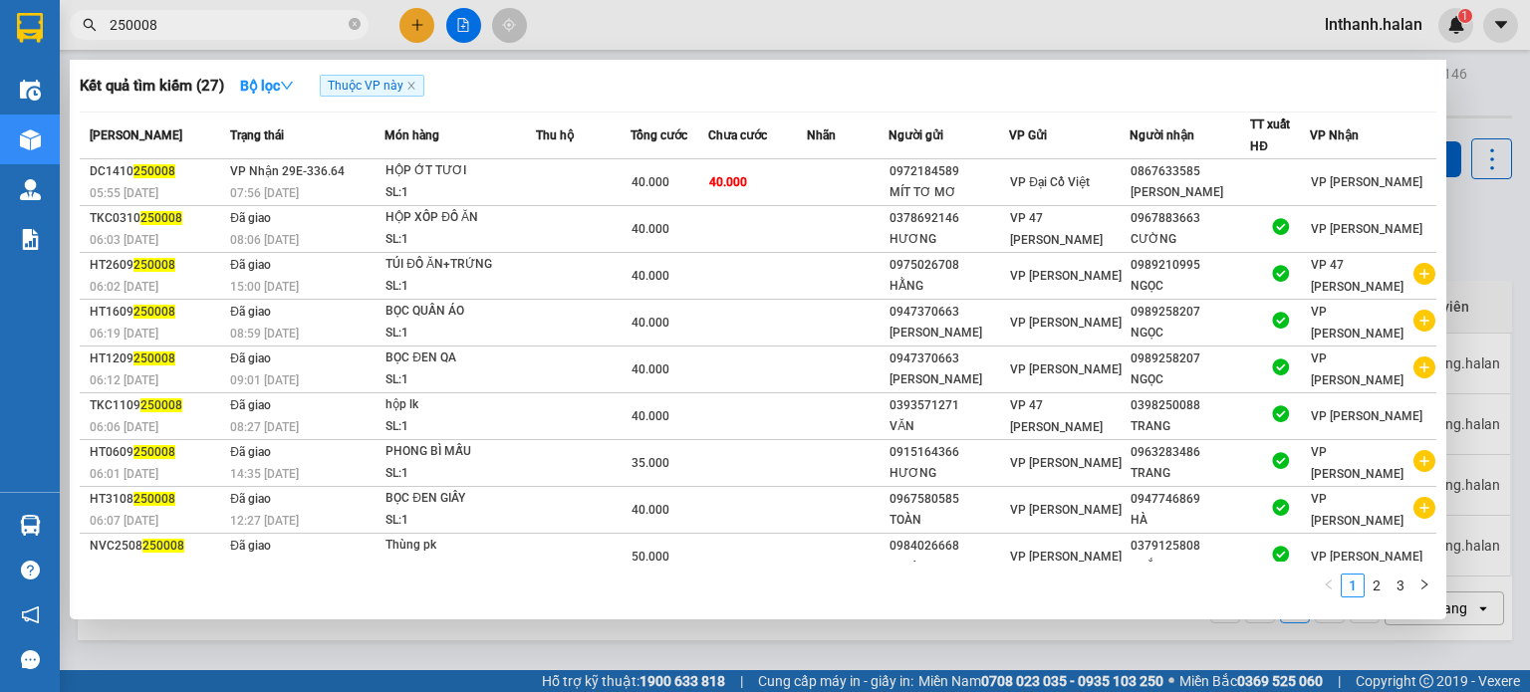
scroll to position [92, 0]
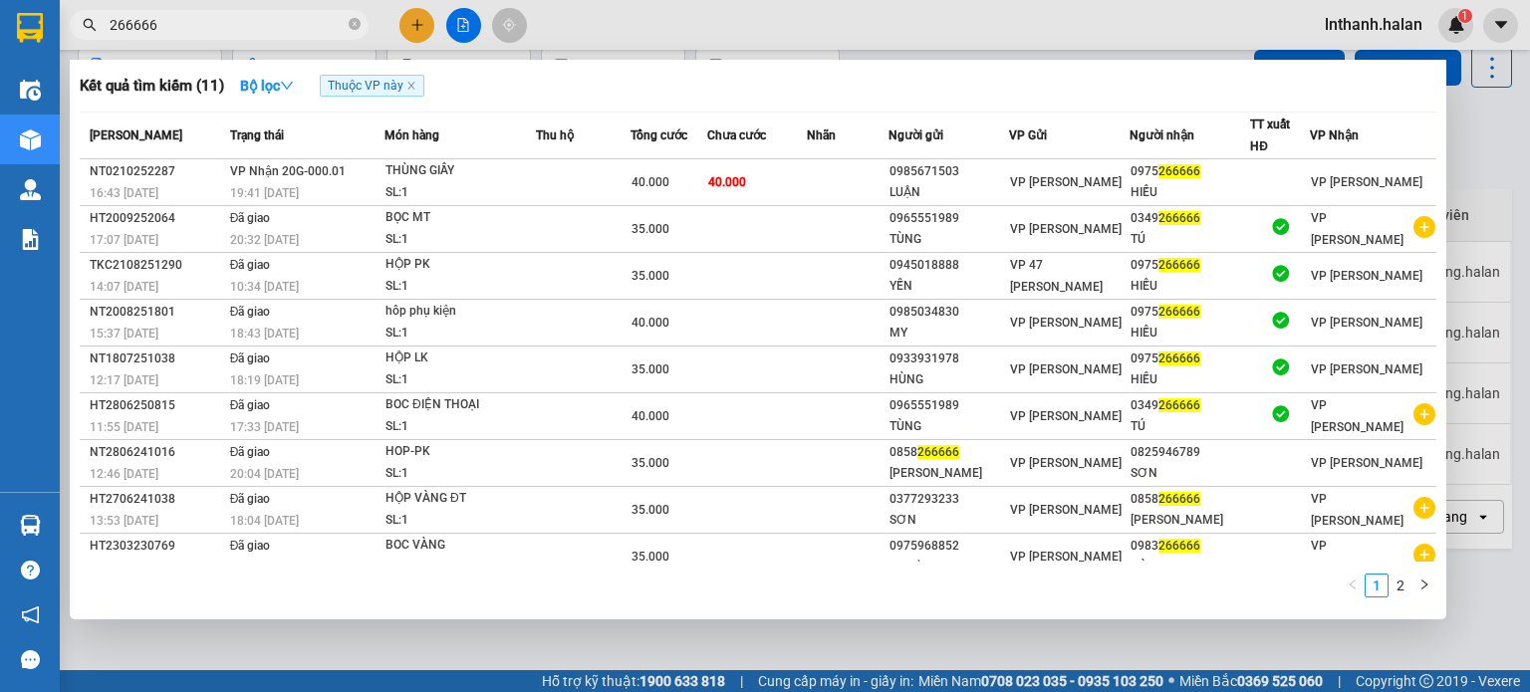
type input "266666"
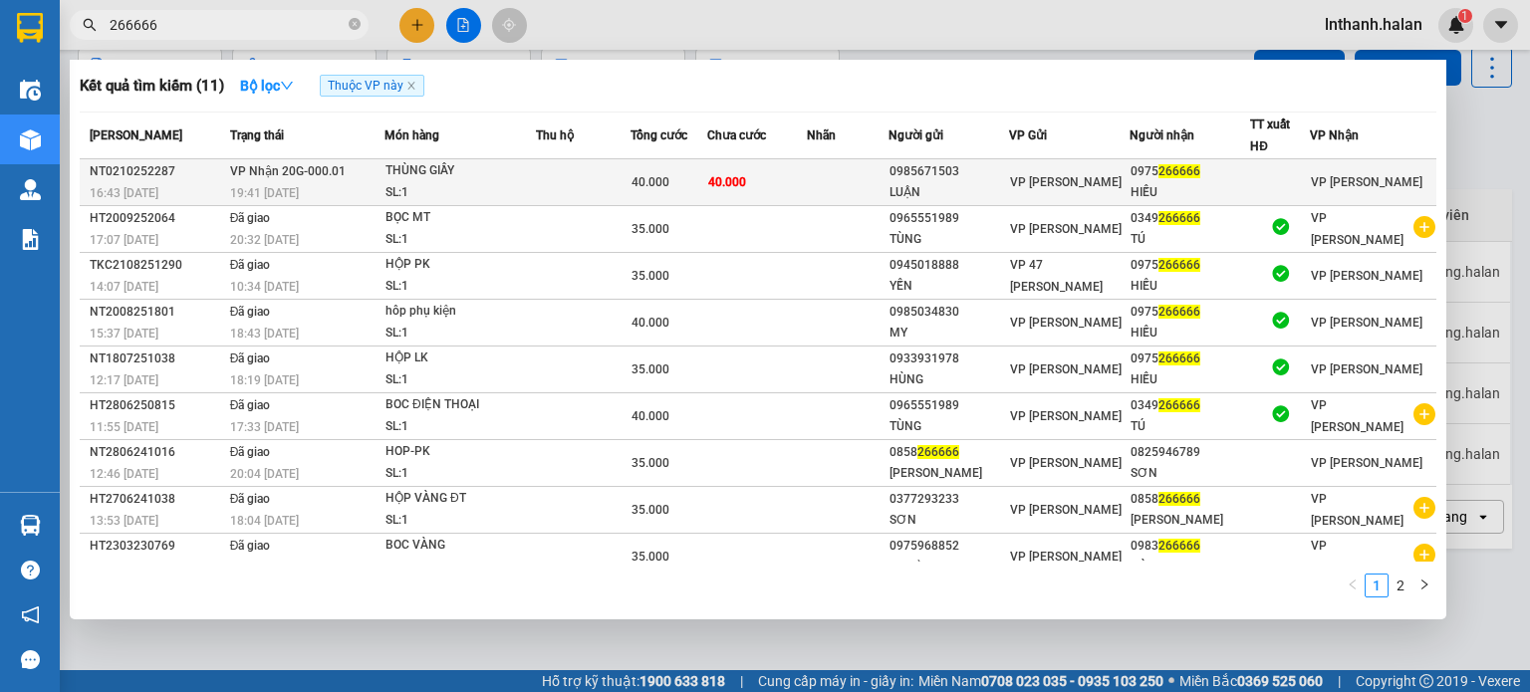
click at [746, 177] on span "40.000" at bounding box center [727, 182] width 38 height 14
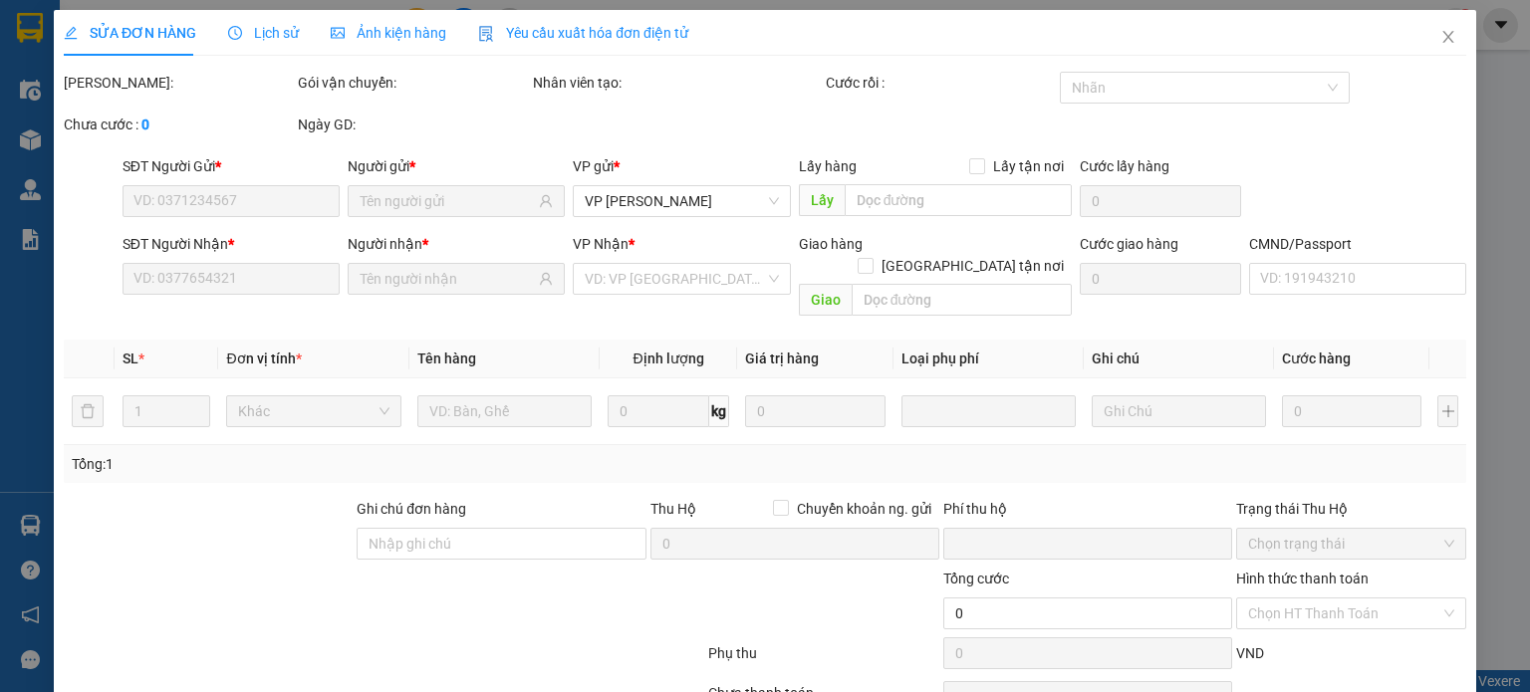
type input "0985671503"
type input "LUẬN"
type input "0975266666"
type input "HIẾU"
type input "0"
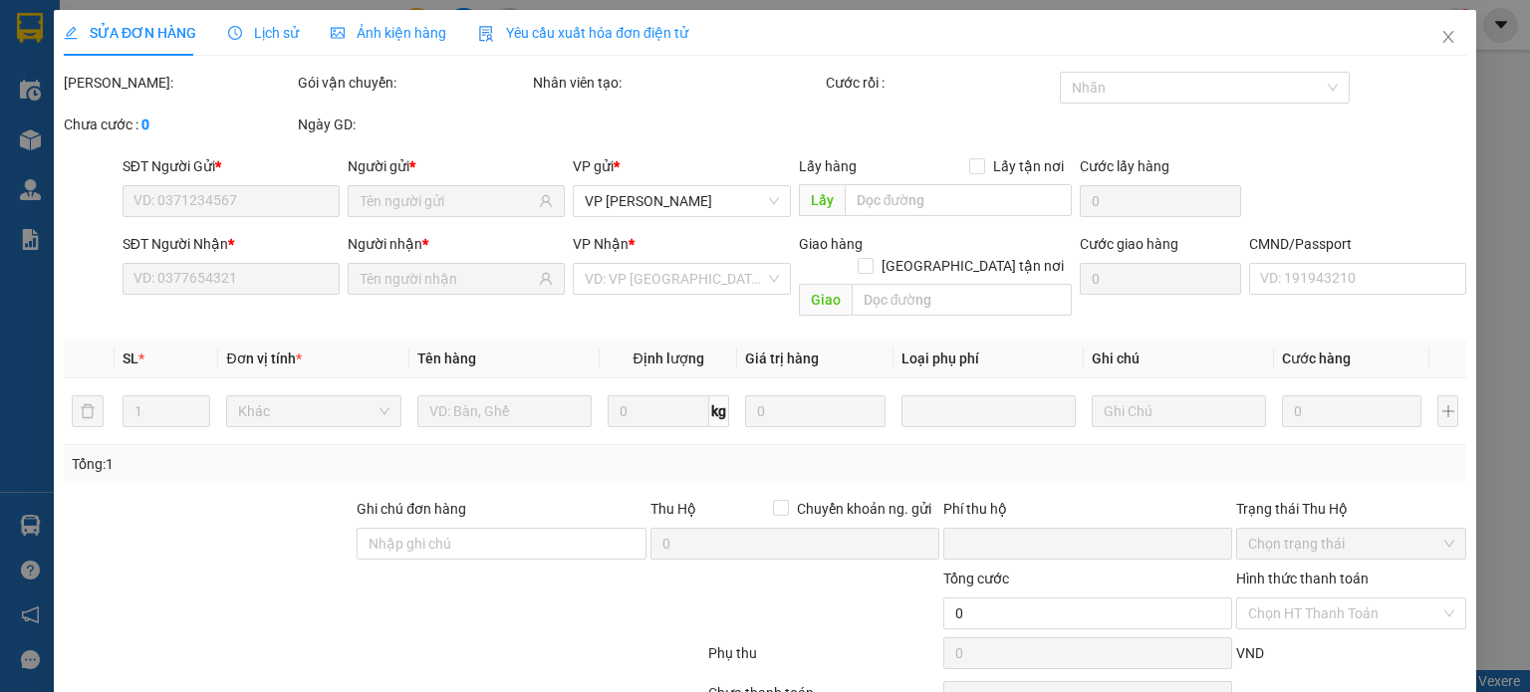
type input "40.000"
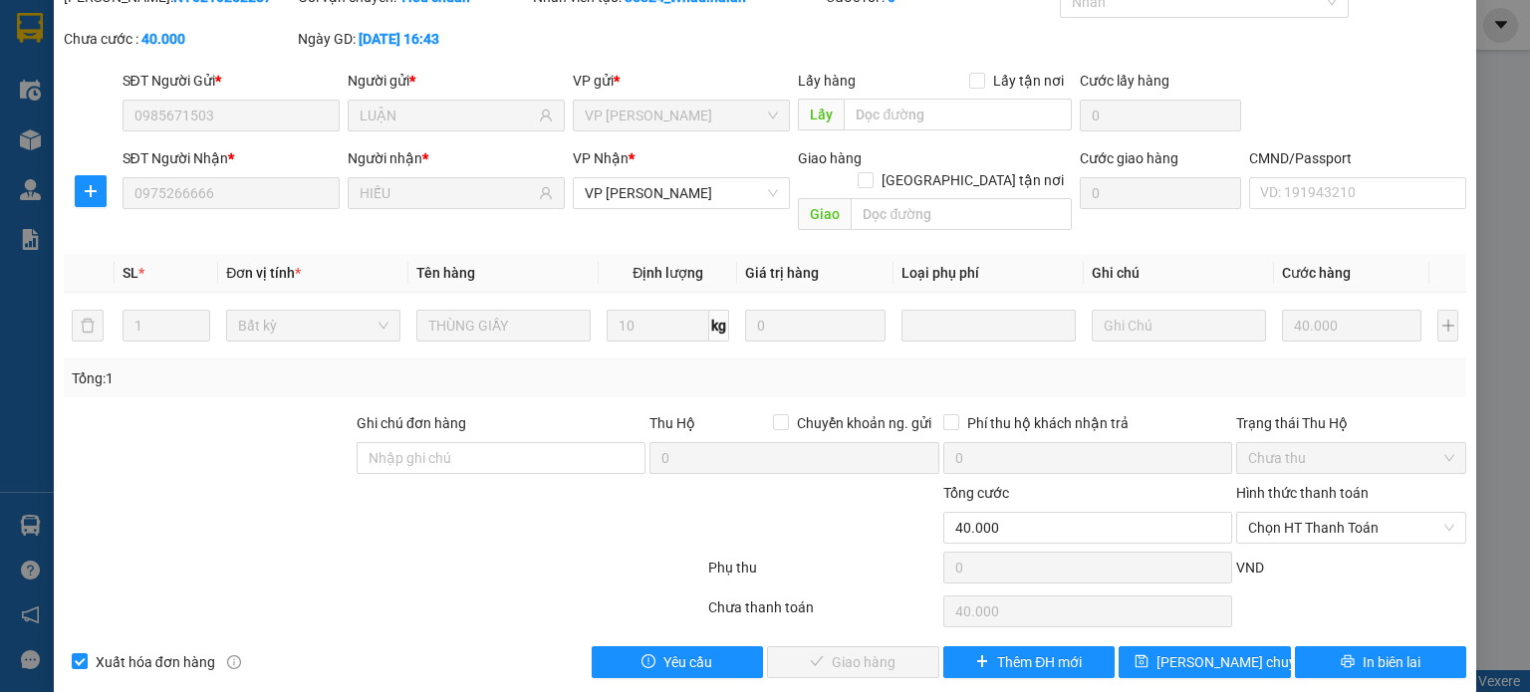
scroll to position [87, 0]
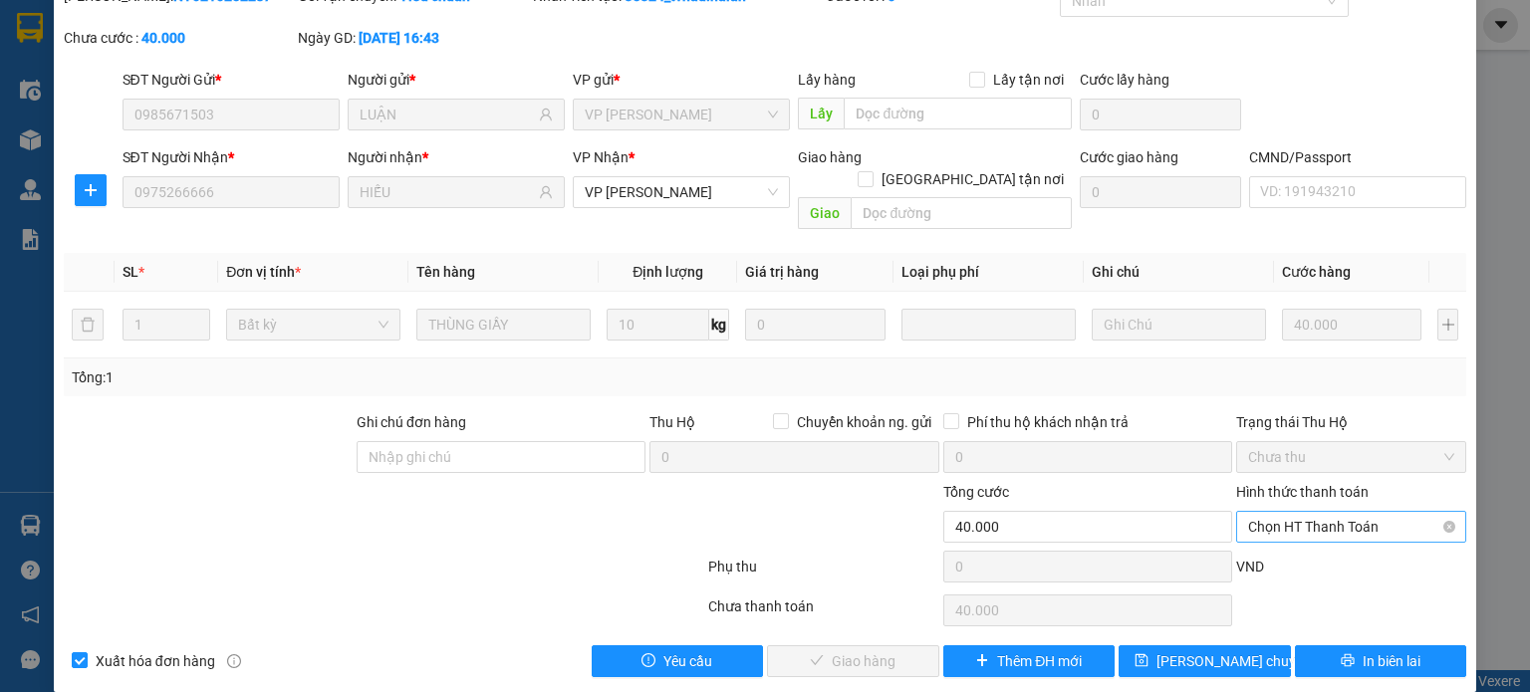
click at [1314, 512] on span "Chọn HT Thanh Toán" at bounding box center [1351, 527] width 206 height 30
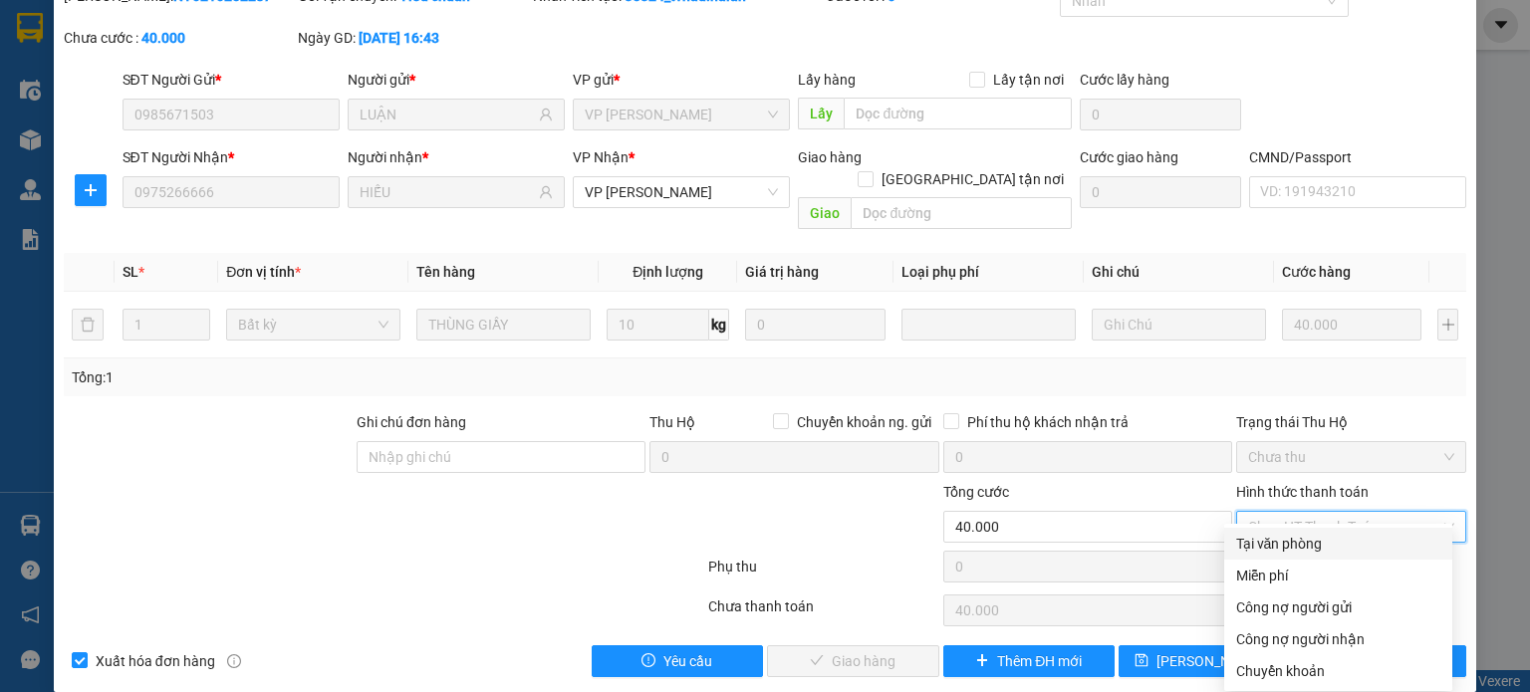
click at [1283, 546] on div "Tại văn phòng" at bounding box center [1338, 544] width 204 height 22
type input "0"
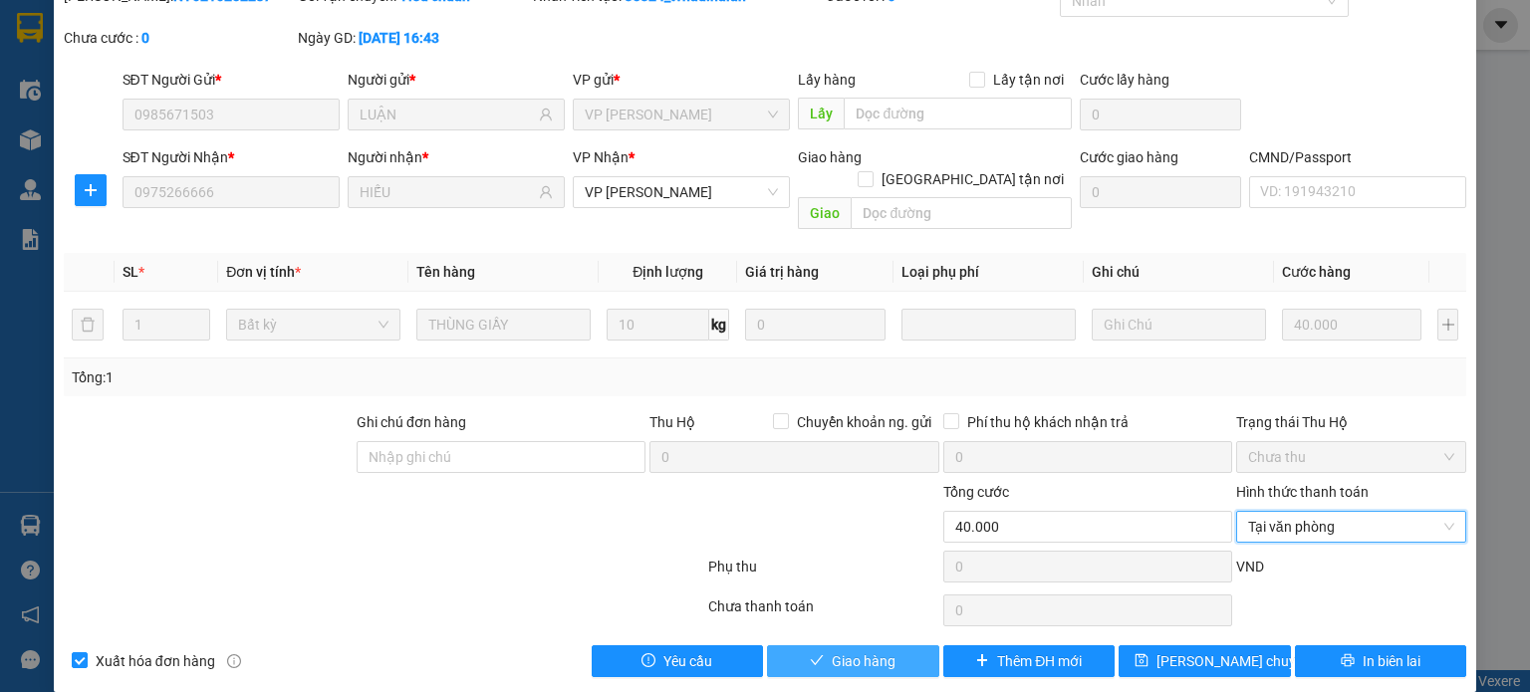
click at [889, 646] on button "Giao hàng" at bounding box center [853, 662] width 172 height 32
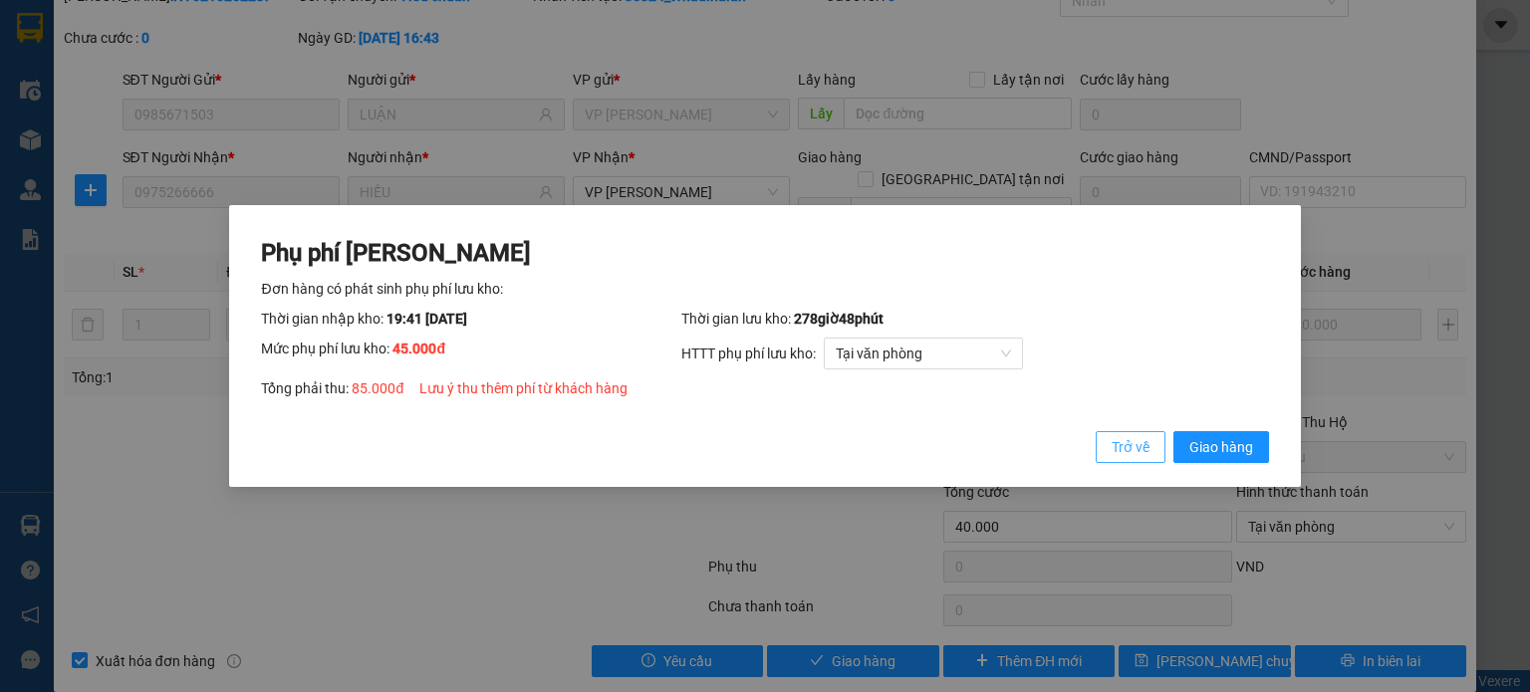
click at [1128, 457] on span "Trở về" at bounding box center [1131, 447] width 38 height 22
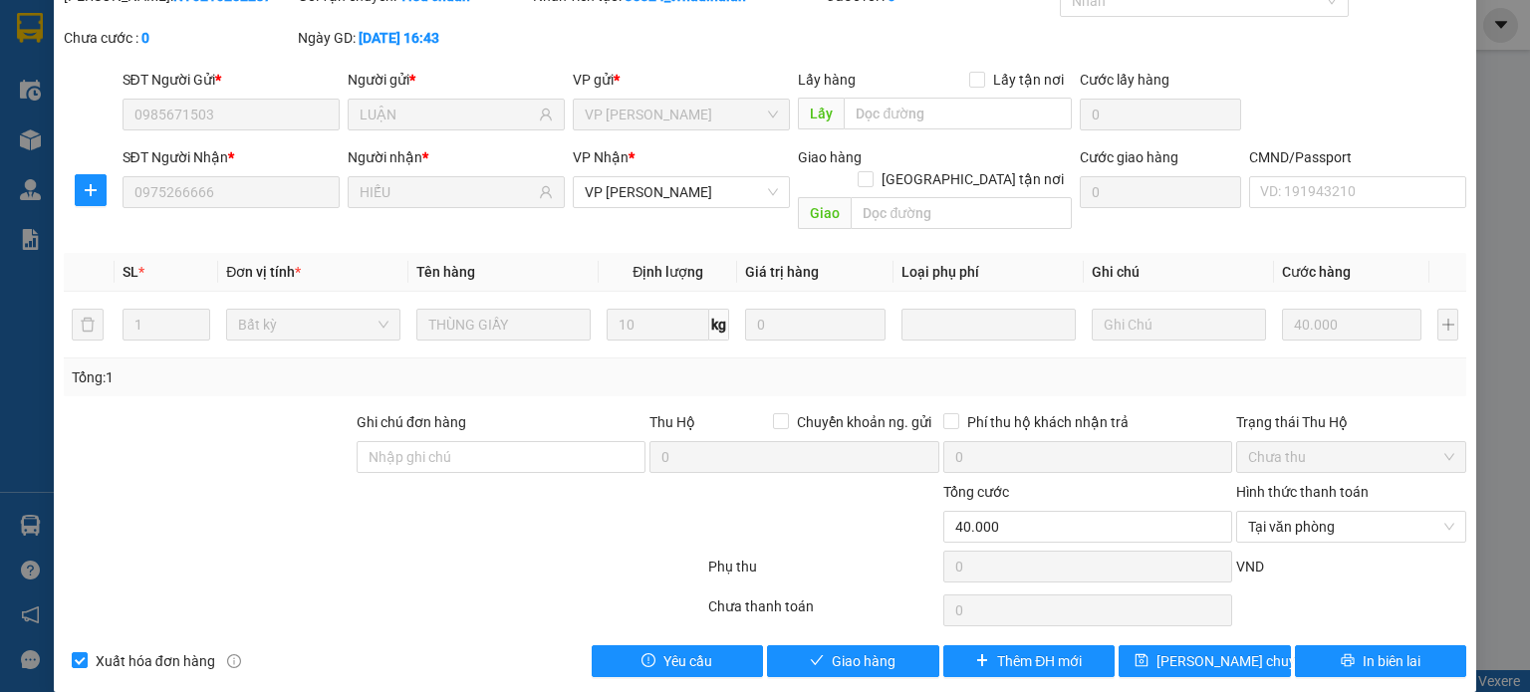
scroll to position [0, 0]
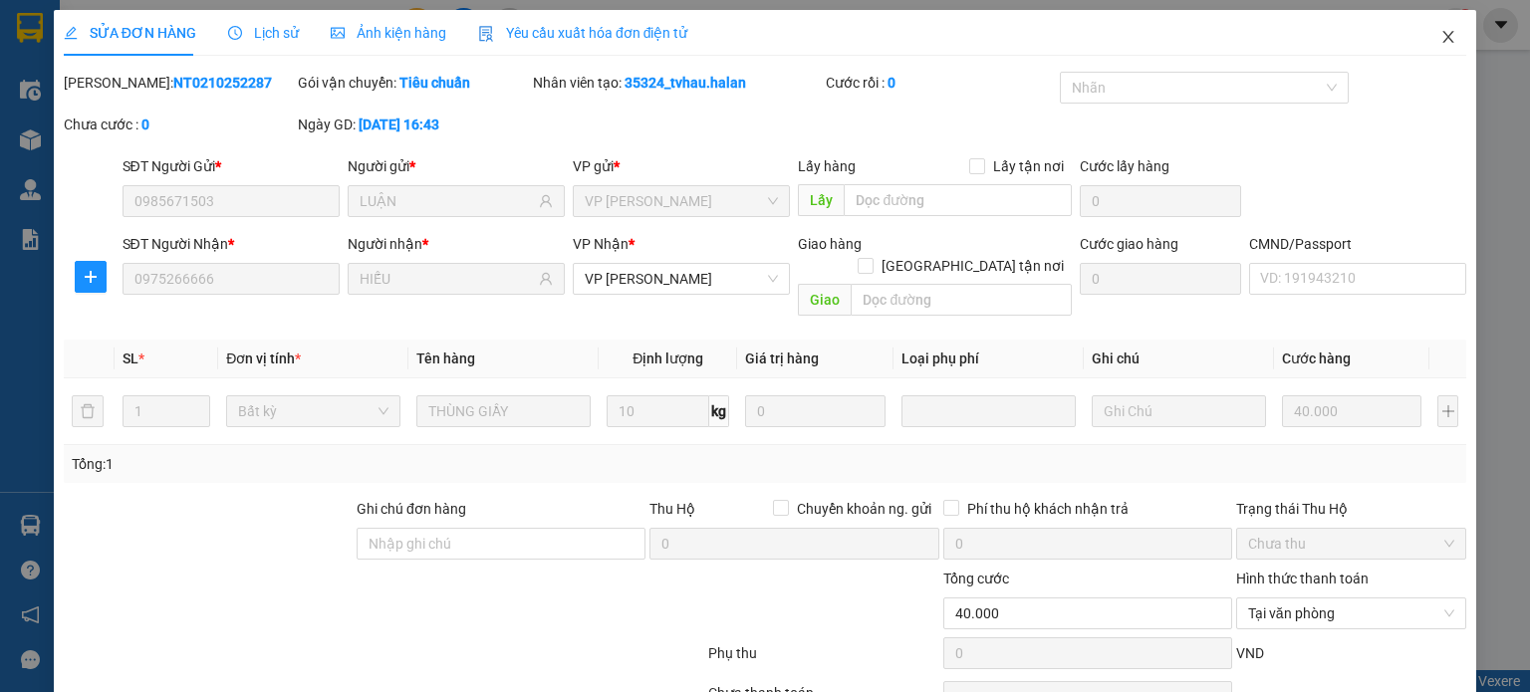
click at [1443, 39] on icon "close" at bounding box center [1448, 37] width 11 height 12
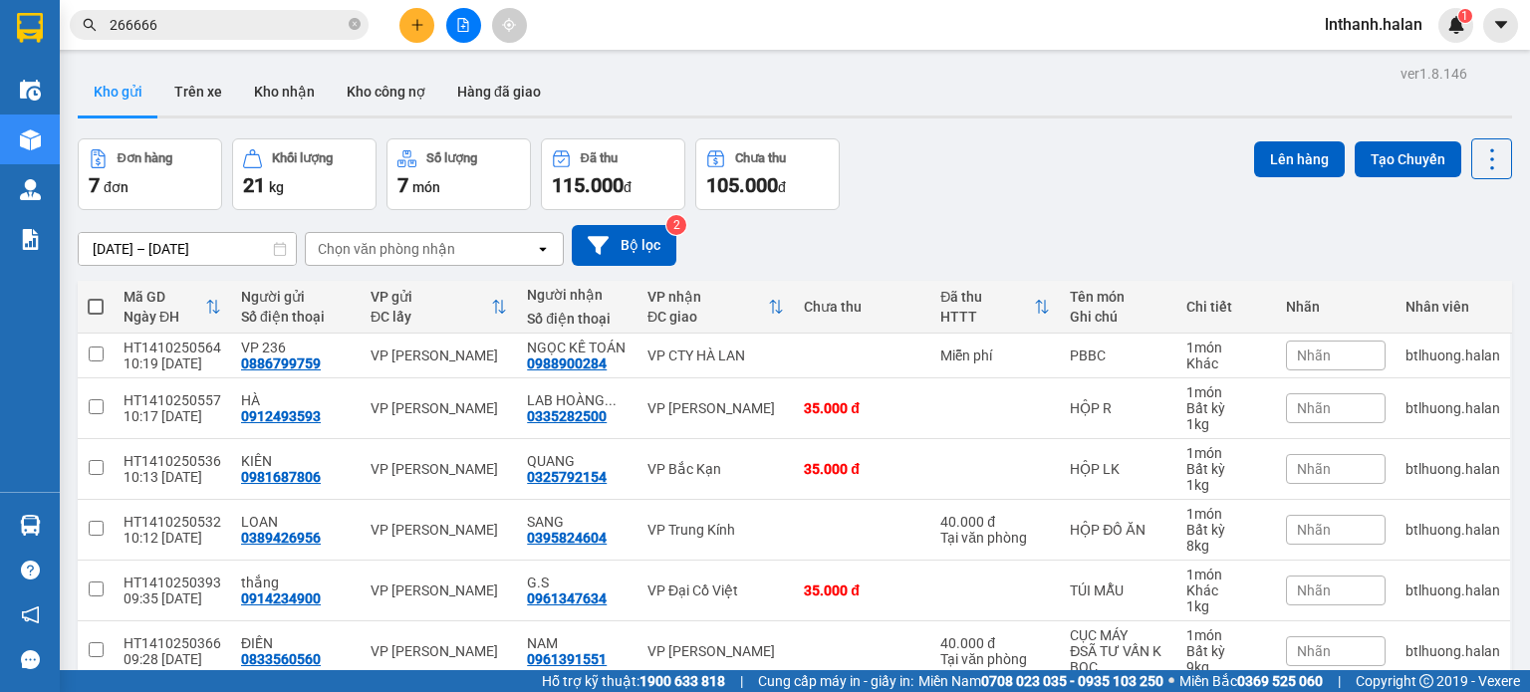
click at [261, 28] on input "266666" at bounding box center [227, 25] width 235 height 22
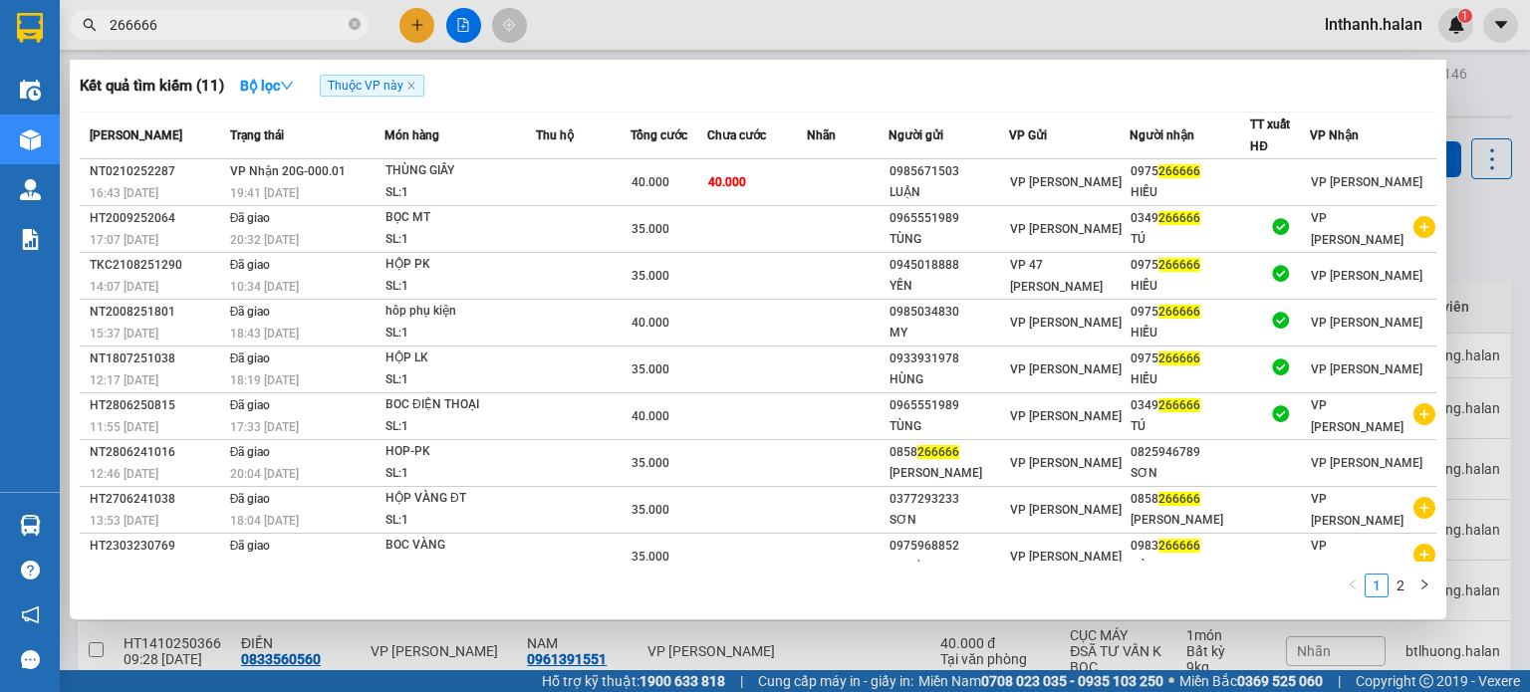
click at [287, 20] on input "266666" at bounding box center [227, 25] width 235 height 22
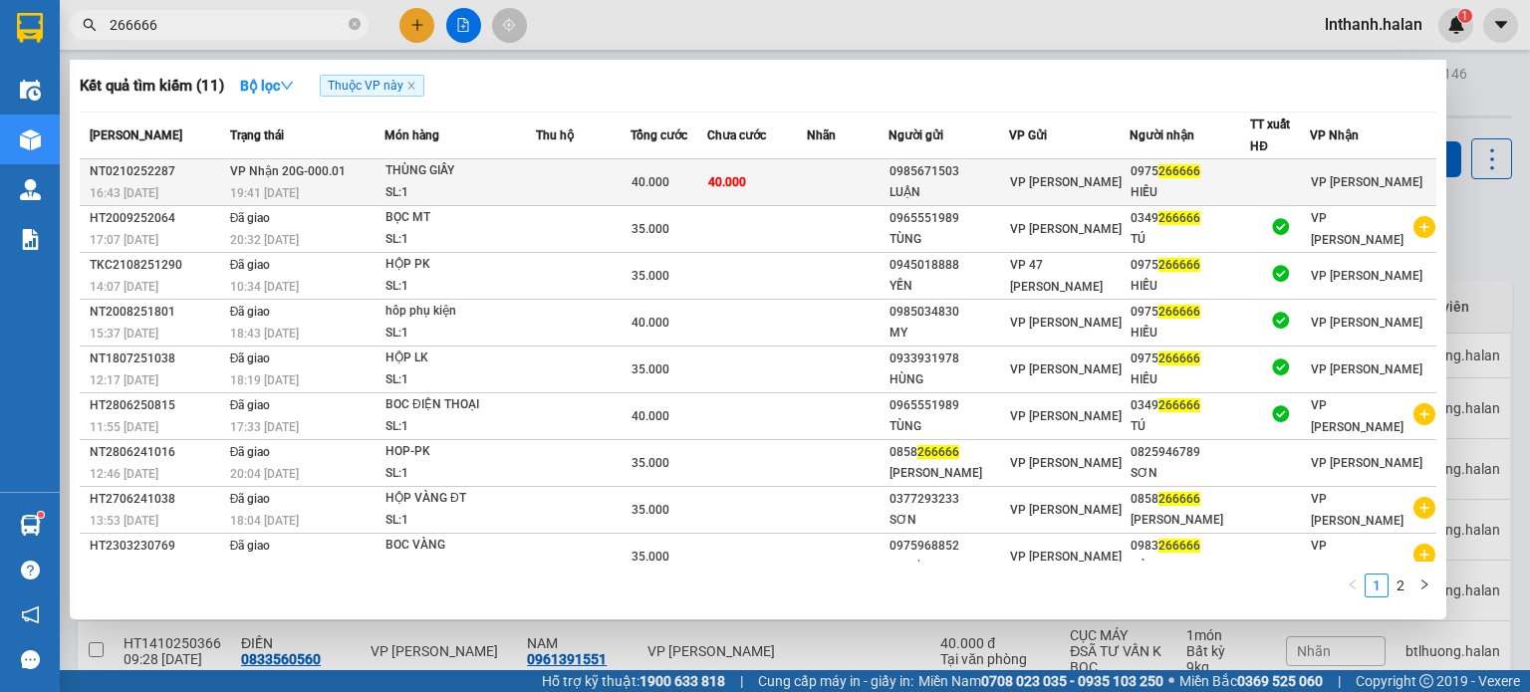
click at [407, 190] on div "SL: 1" at bounding box center [460, 193] width 149 height 22
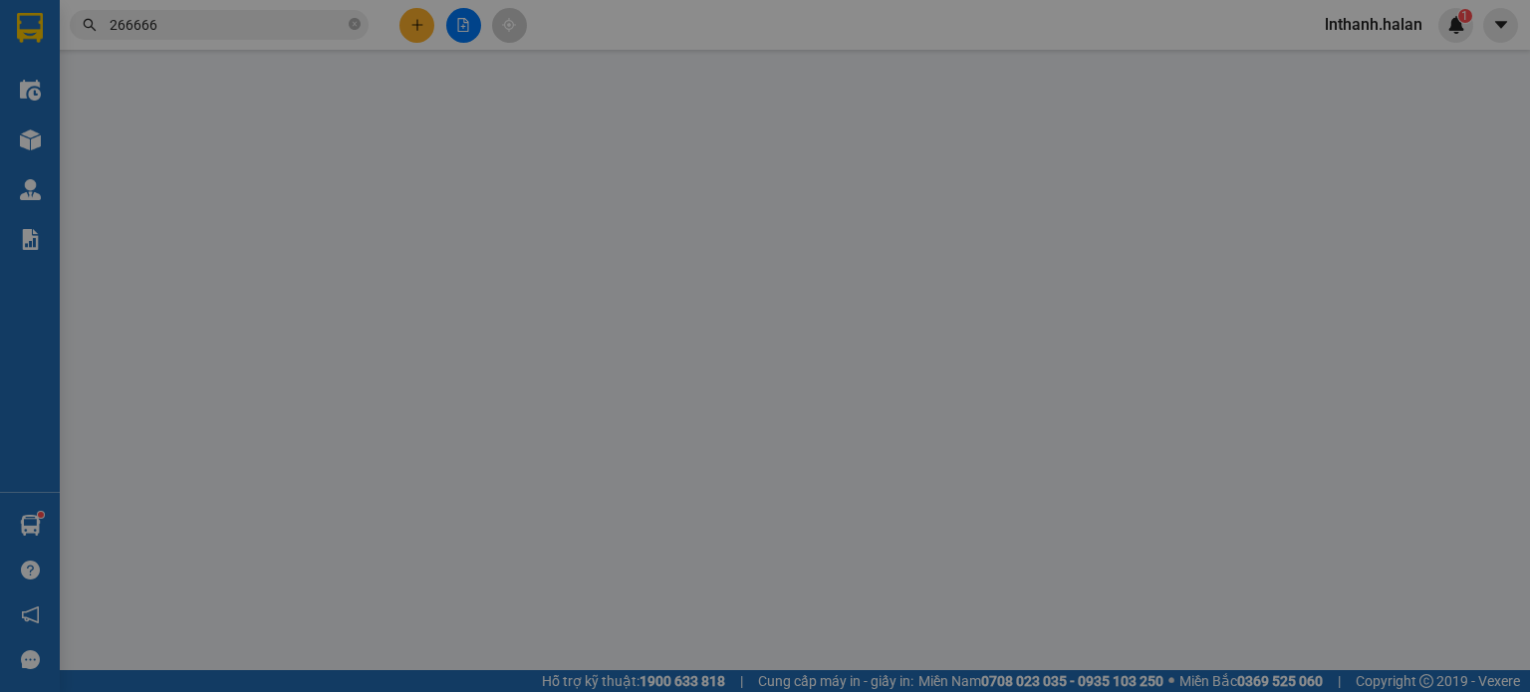
type input "0985671503"
type input "LUẬN"
type input "0975266666"
type input "HIẾU"
type input "0"
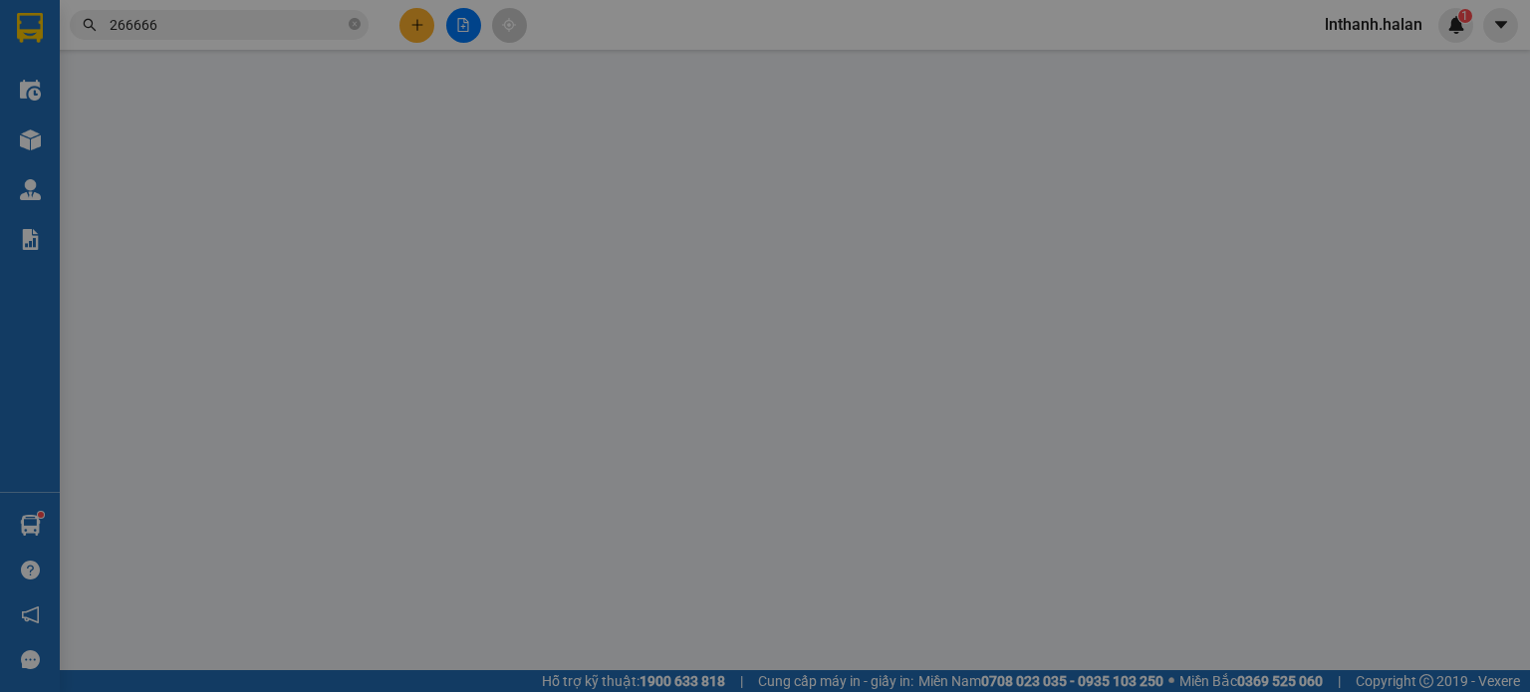
type input "40.000"
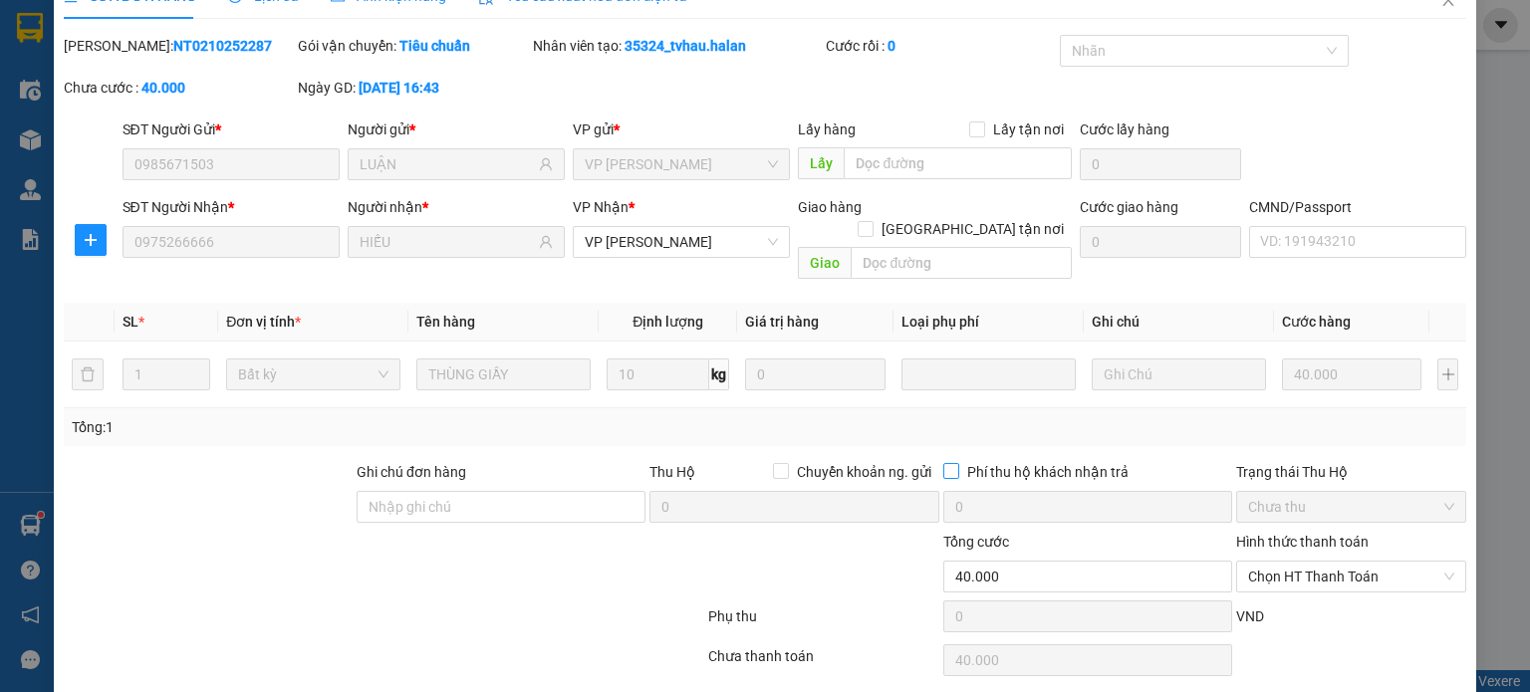
scroll to position [87, 0]
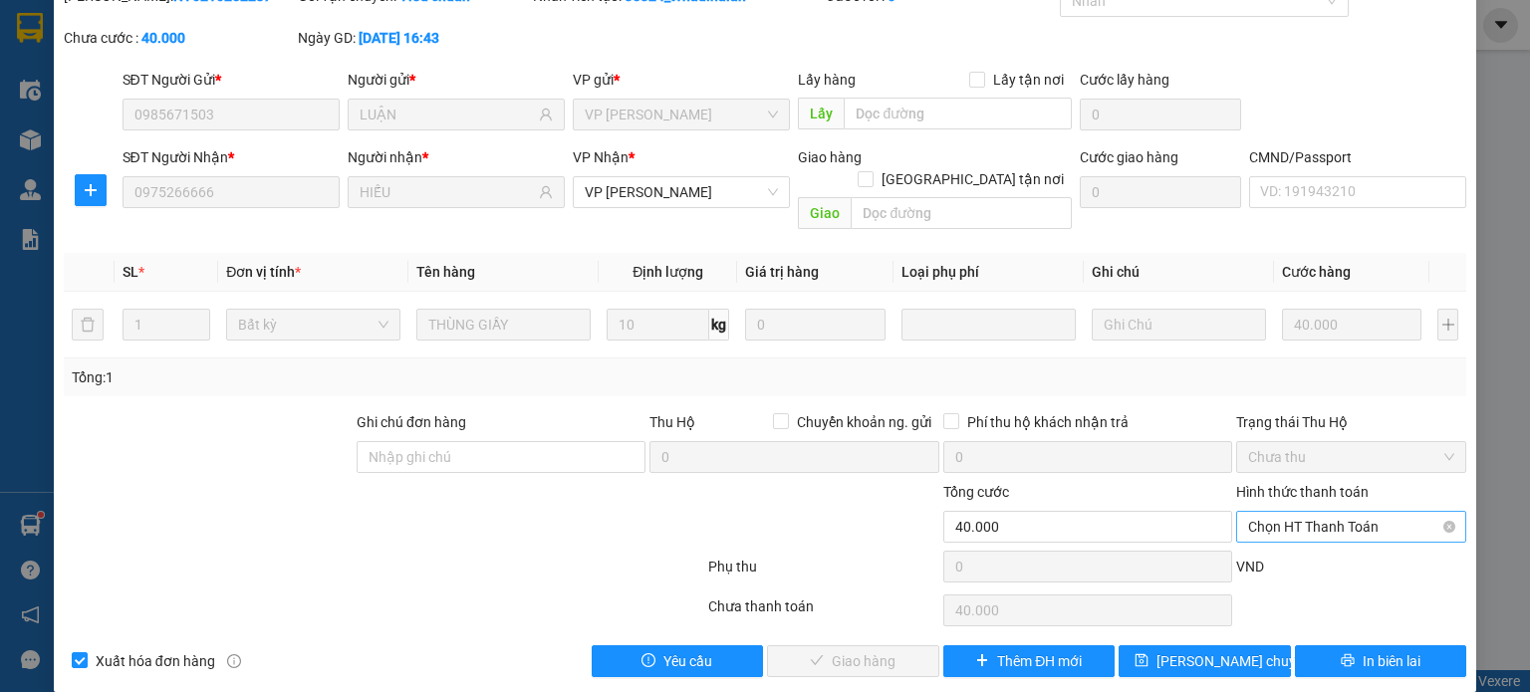
click at [1267, 514] on span "Chọn HT Thanh Toán" at bounding box center [1351, 527] width 206 height 30
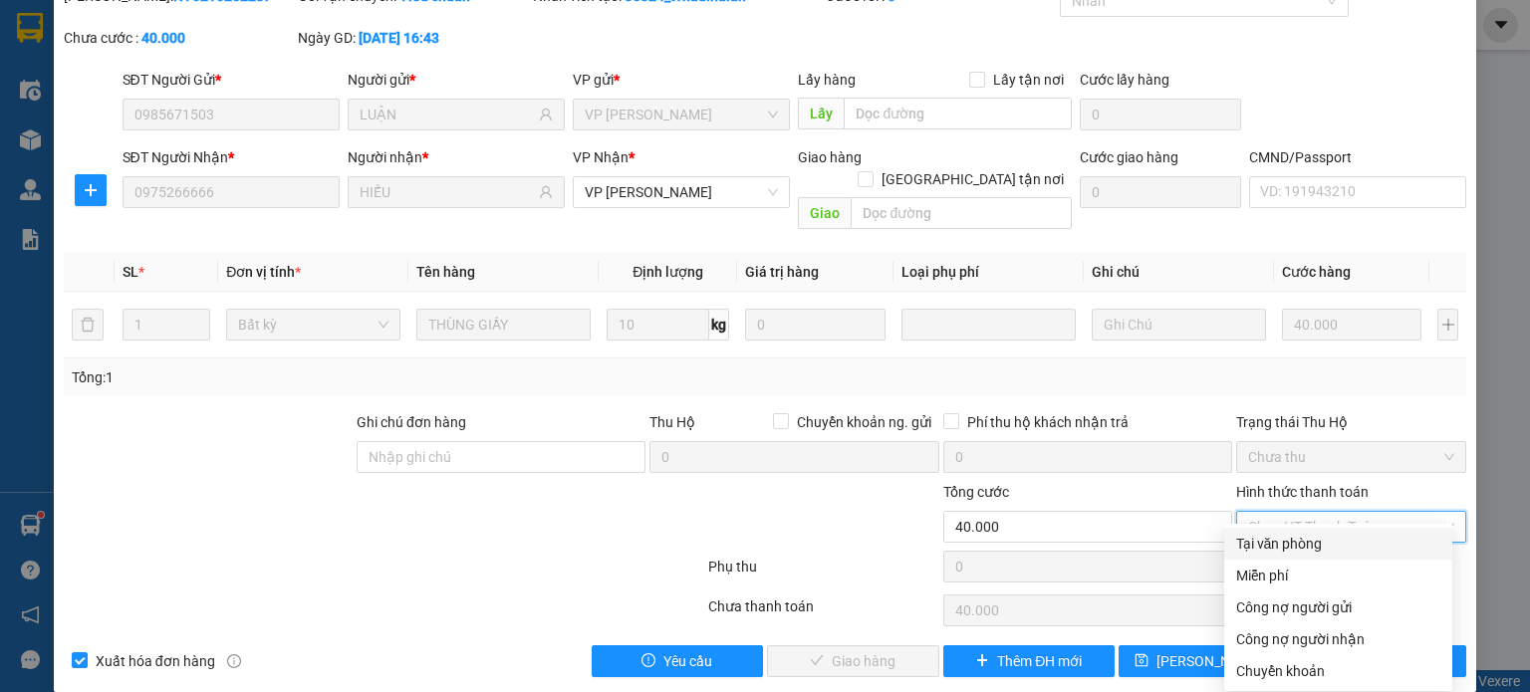
drag, startPoint x: 1274, startPoint y: 553, endPoint x: 928, endPoint y: 575, distance: 346.4
click at [1274, 554] on div "Tại văn phòng" at bounding box center [1338, 544] width 204 height 22
type input "0"
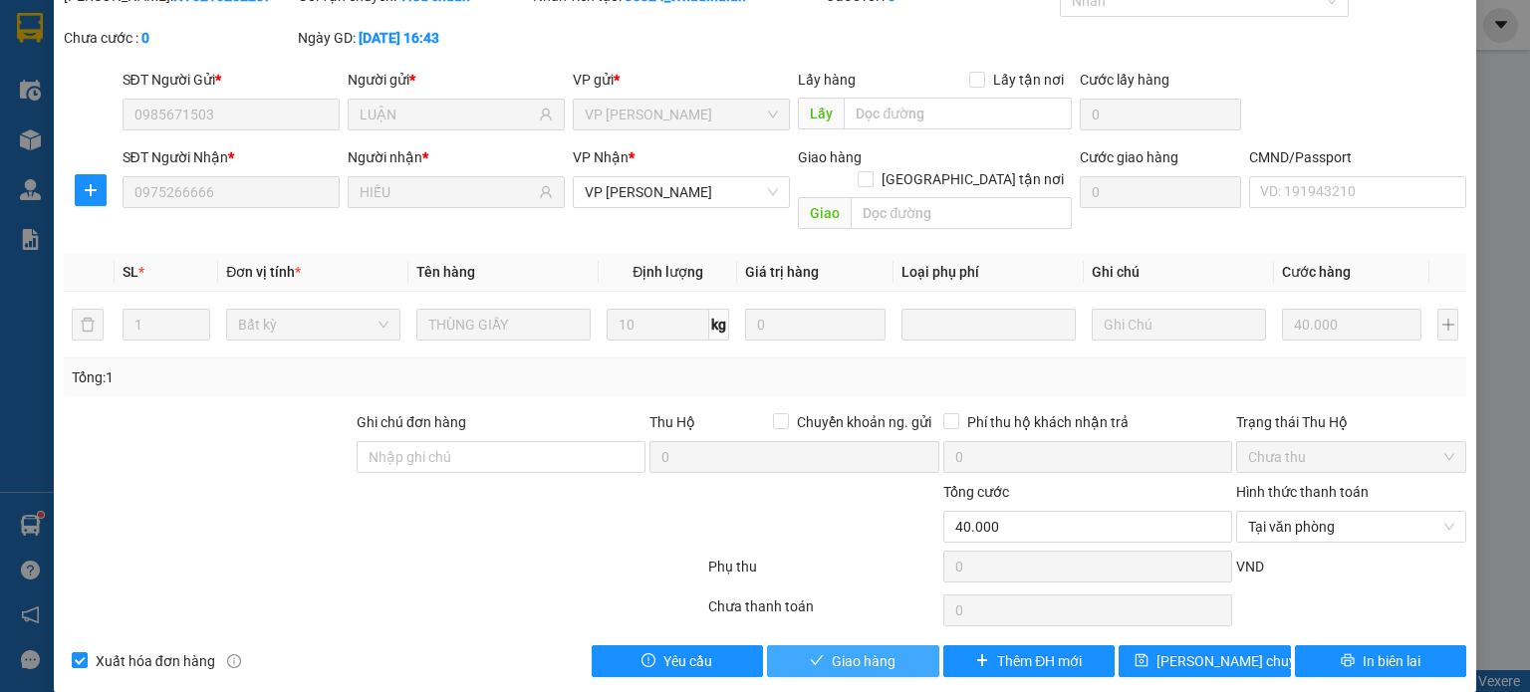
drag, startPoint x: 845, startPoint y: 623, endPoint x: 845, endPoint y: 634, distance: 11.0
click at [845, 646] on button "Giao hàng" at bounding box center [853, 662] width 172 height 32
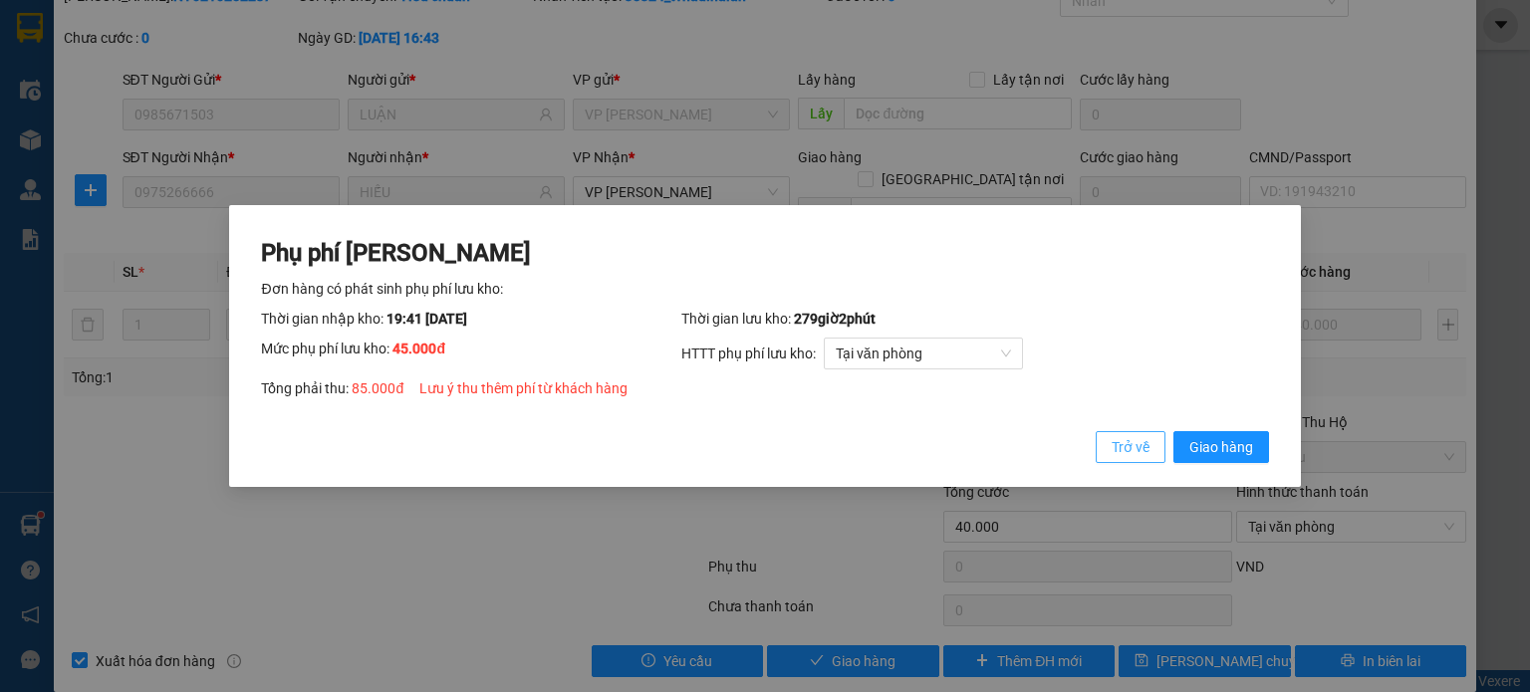
click at [1108, 444] on button "Trở về" at bounding box center [1131, 447] width 70 height 32
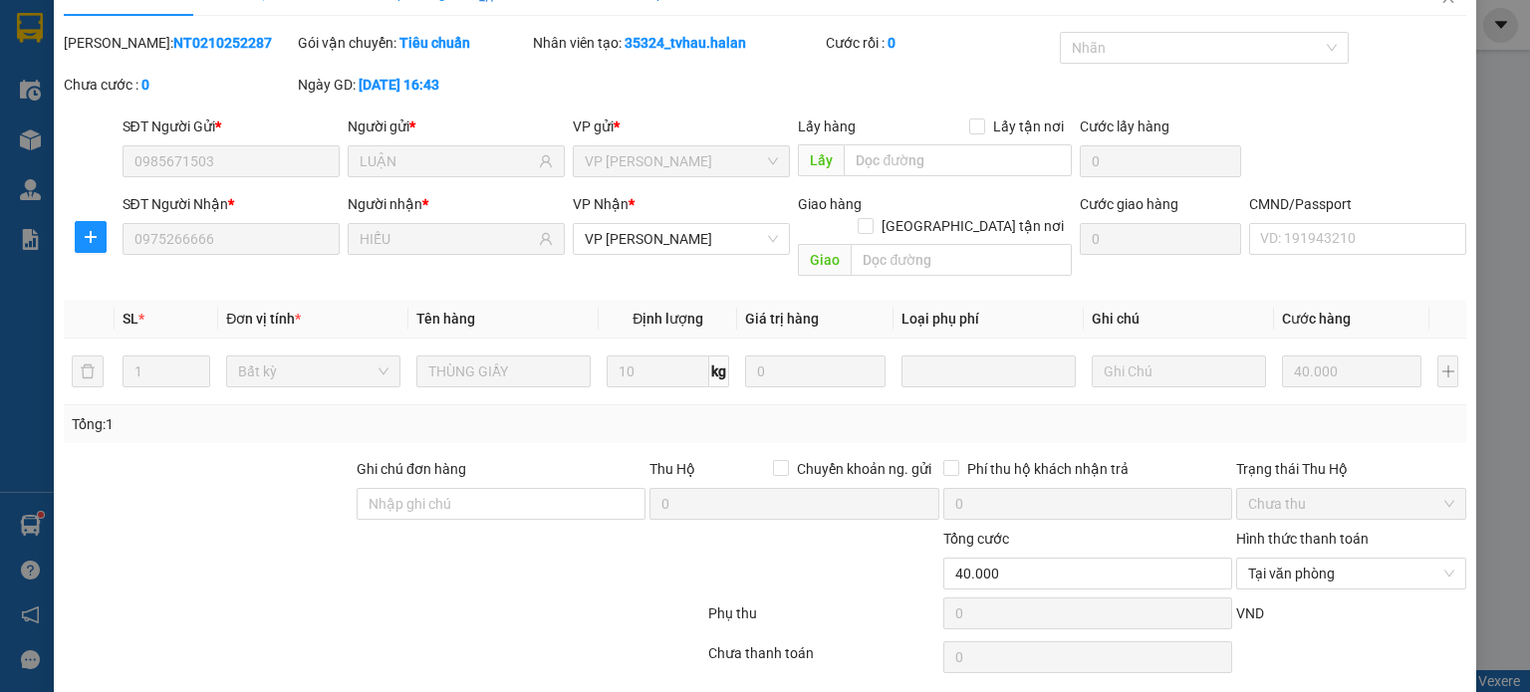
scroll to position [0, 0]
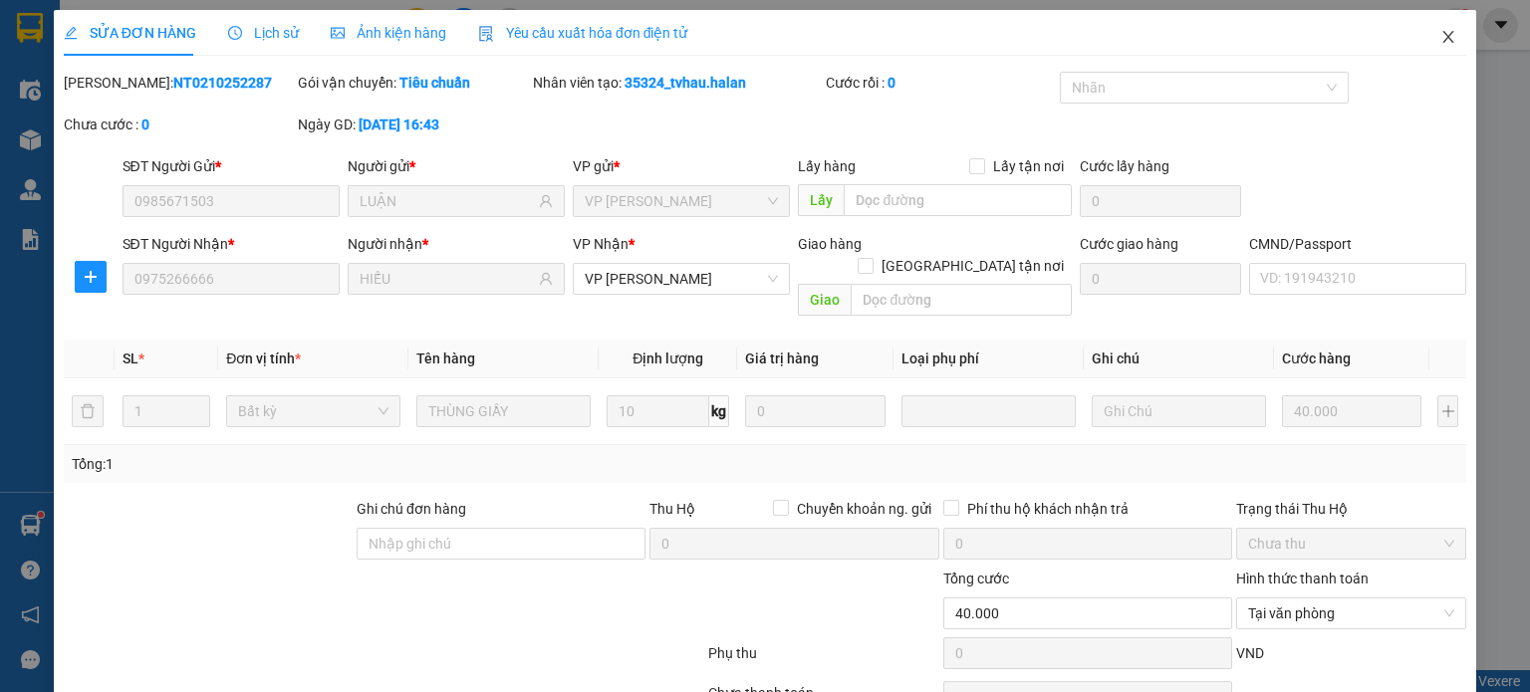
click at [1440, 36] on icon "close" at bounding box center [1448, 37] width 16 height 16
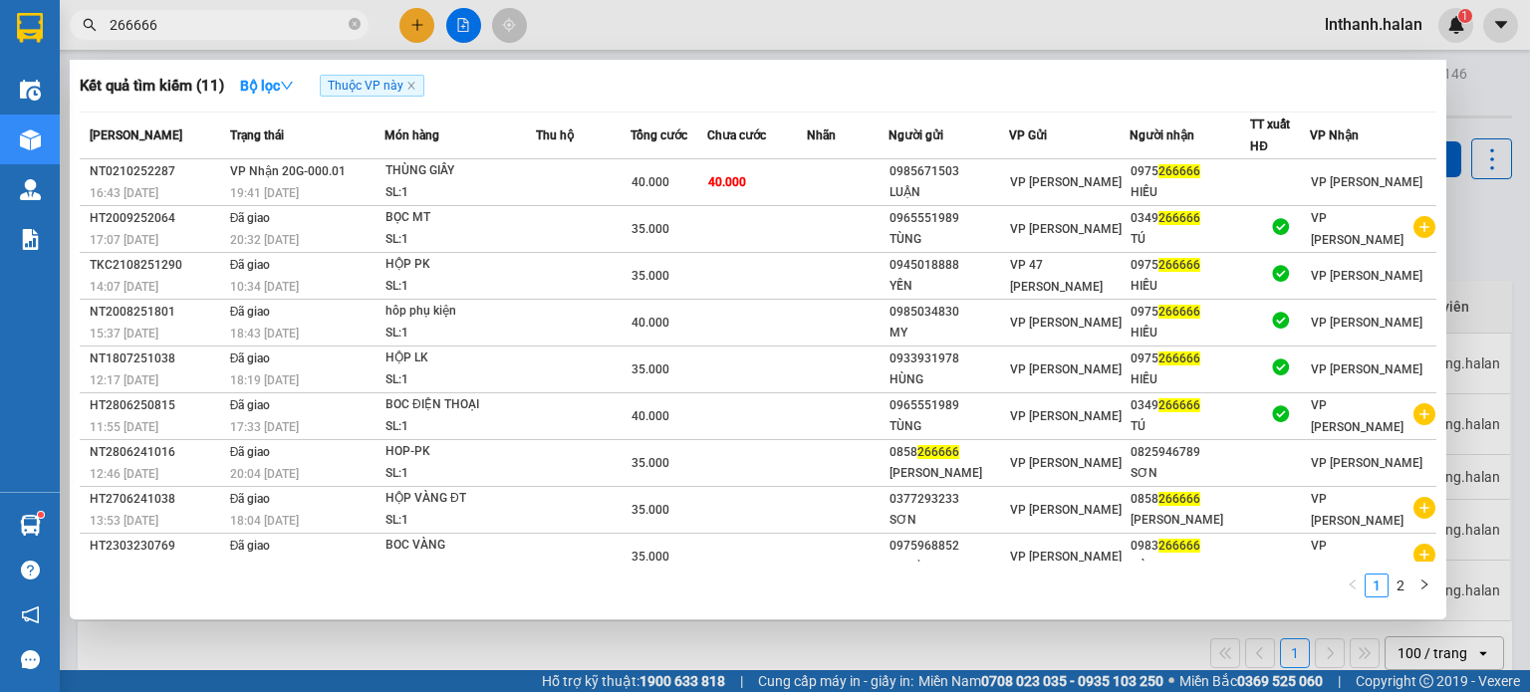
click at [276, 26] on input "266666" at bounding box center [227, 25] width 235 height 22
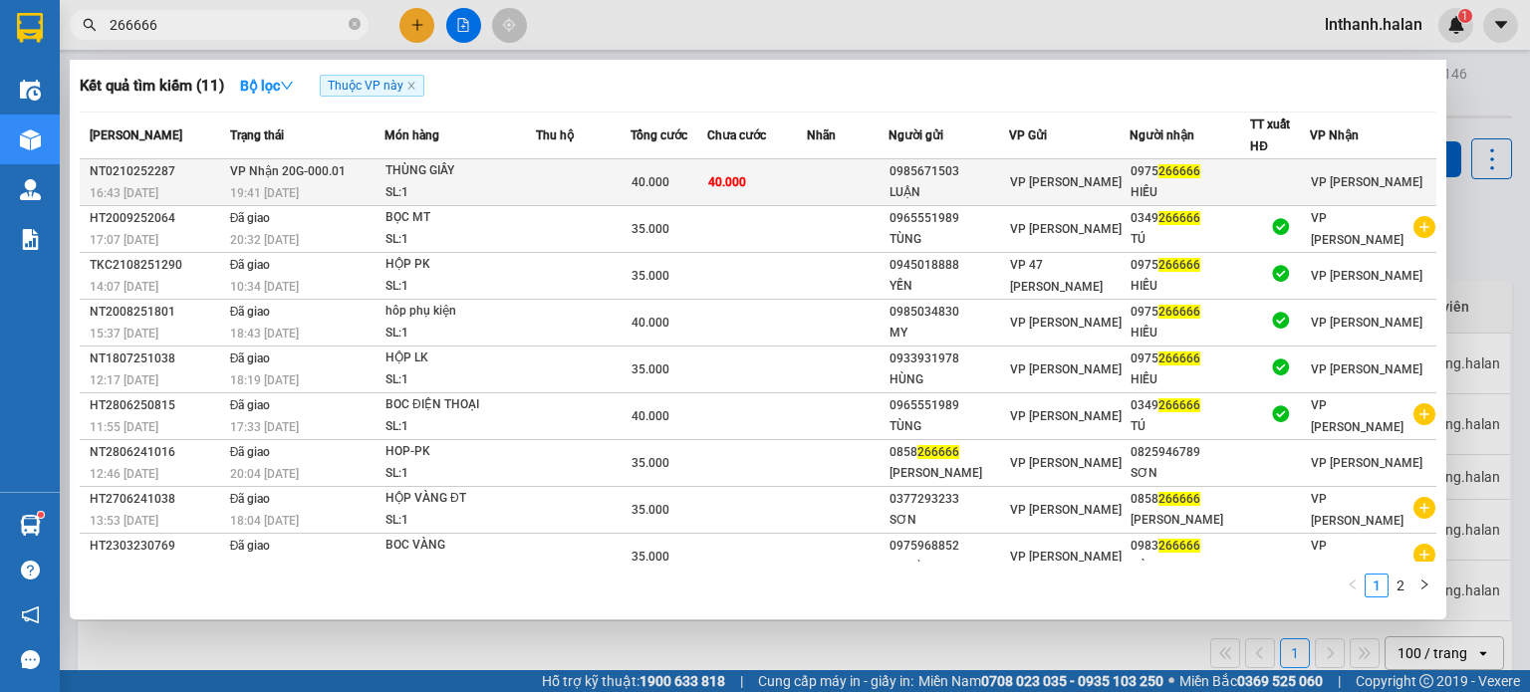
click at [746, 173] on span "40.000" at bounding box center [727, 181] width 38 height 16
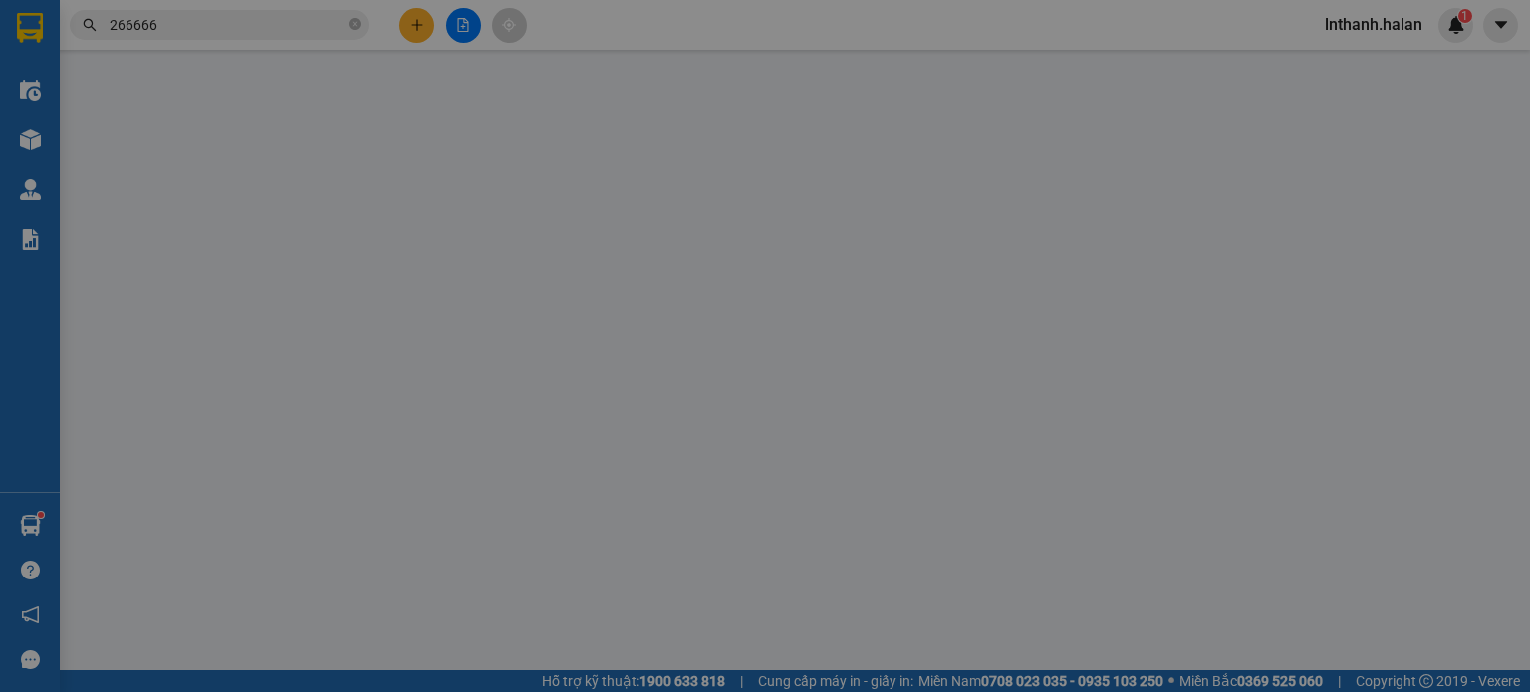
type input "0985671503"
type input "LUẬN"
type input "0975266666"
type input "HIẾU"
type input "0"
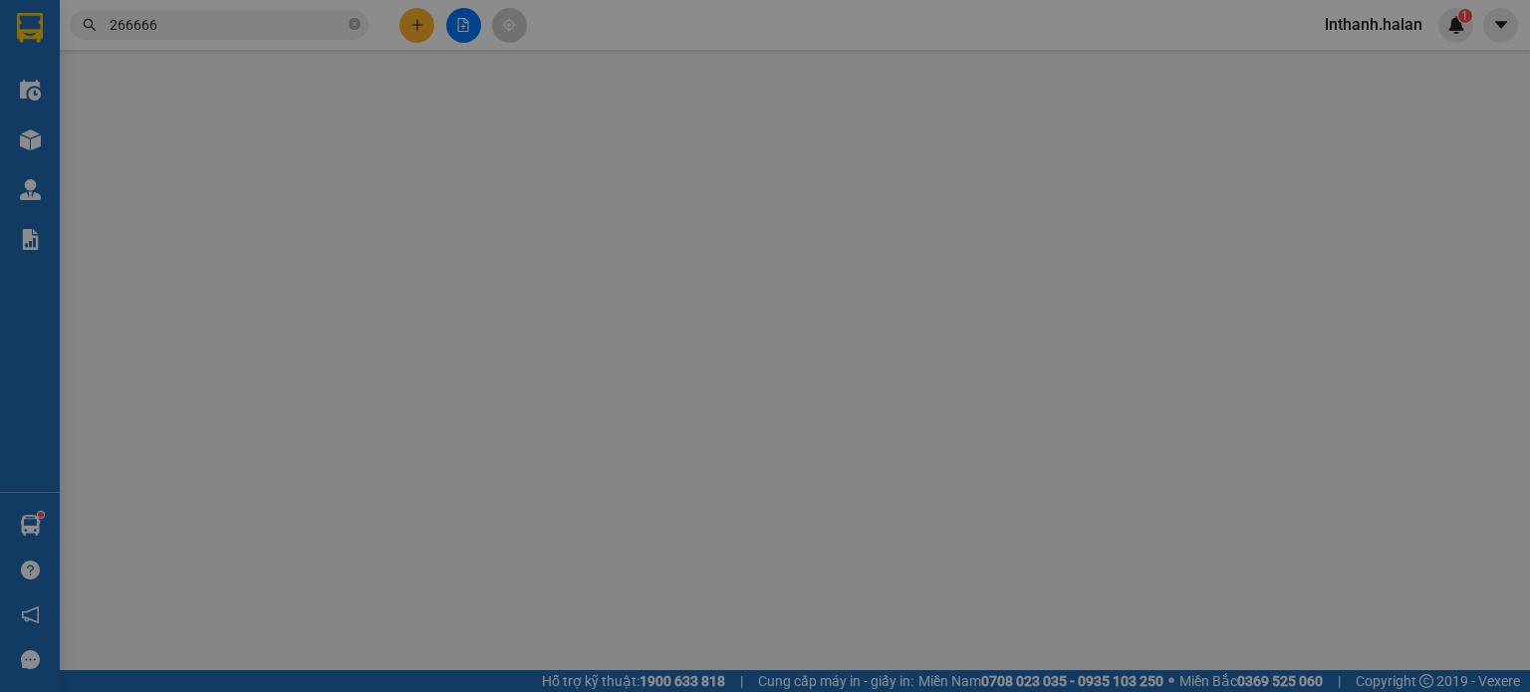
type input "40.000"
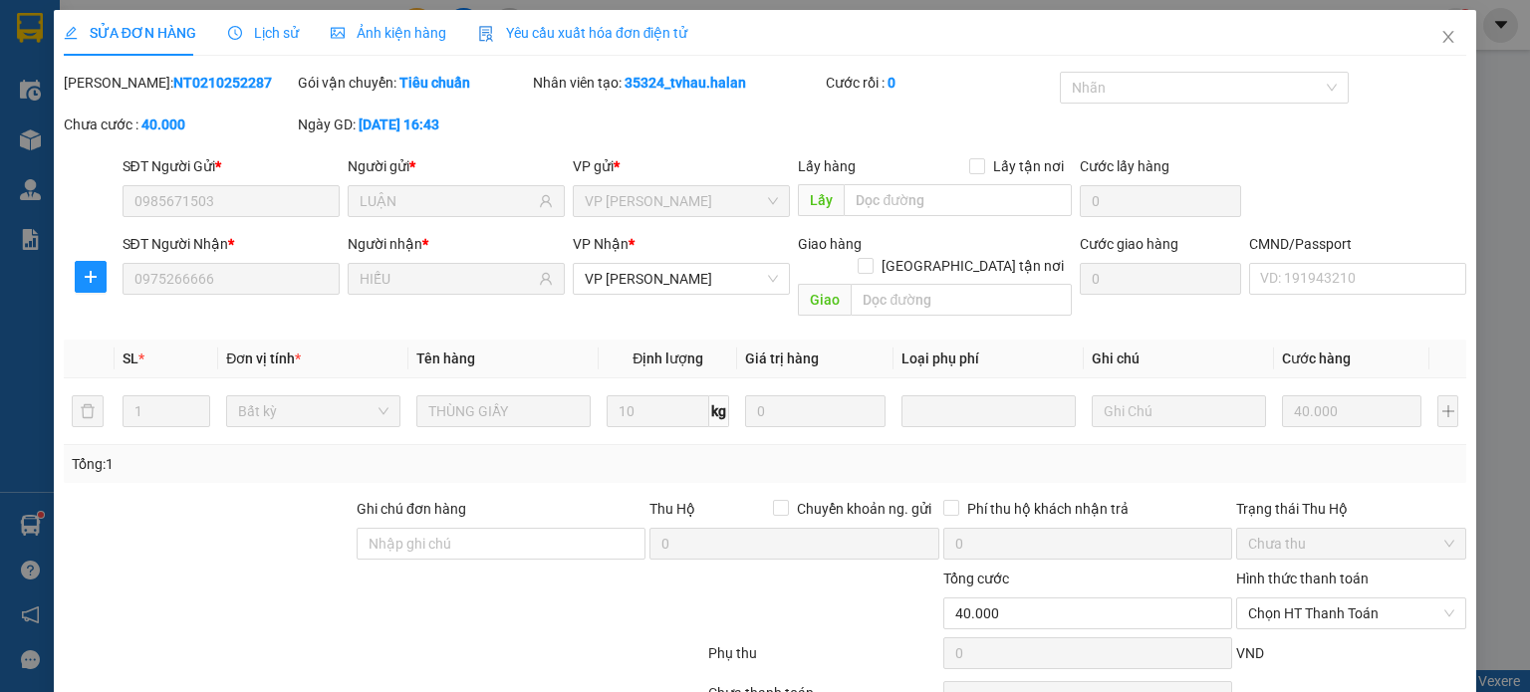
click at [259, 38] on span "Lịch sử" at bounding box center [263, 33] width 71 height 16
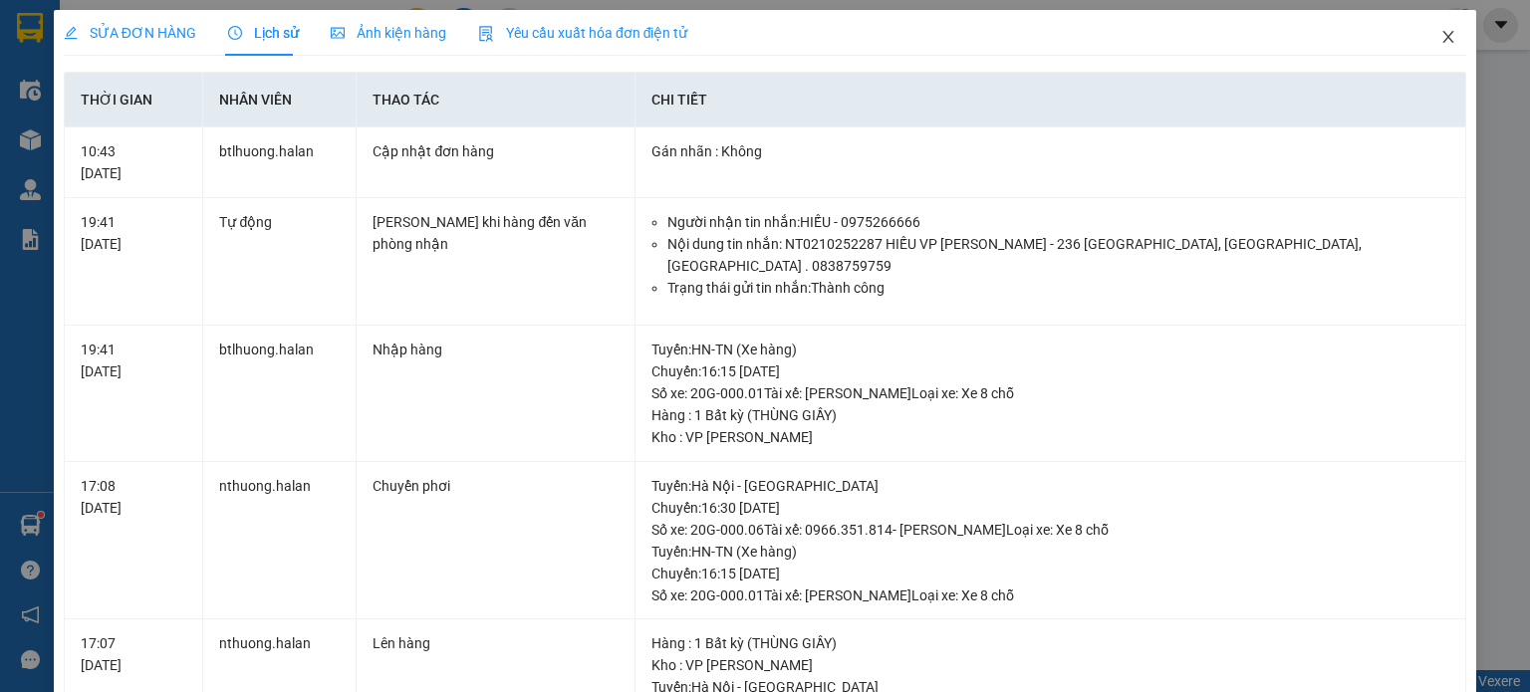
click at [1440, 31] on icon "close" at bounding box center [1448, 37] width 16 height 16
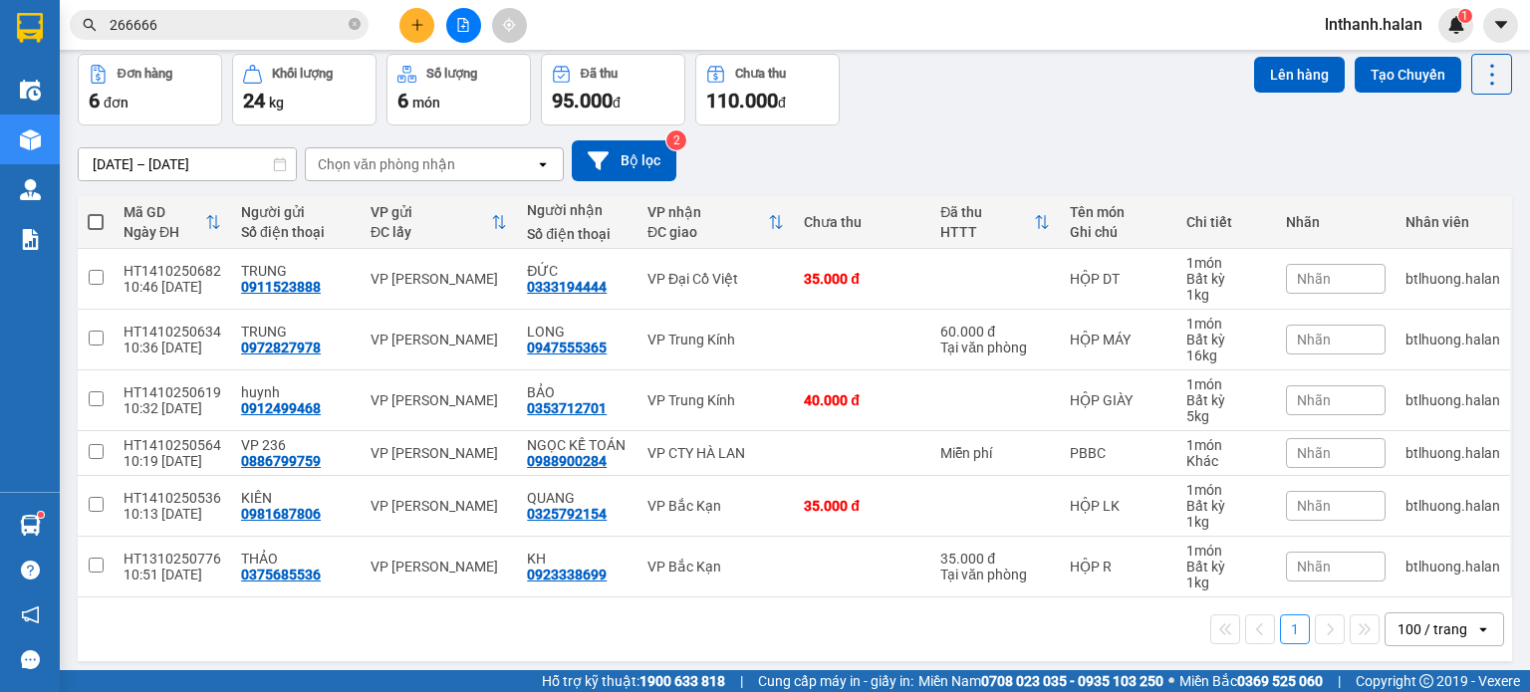
scroll to position [92, 0]
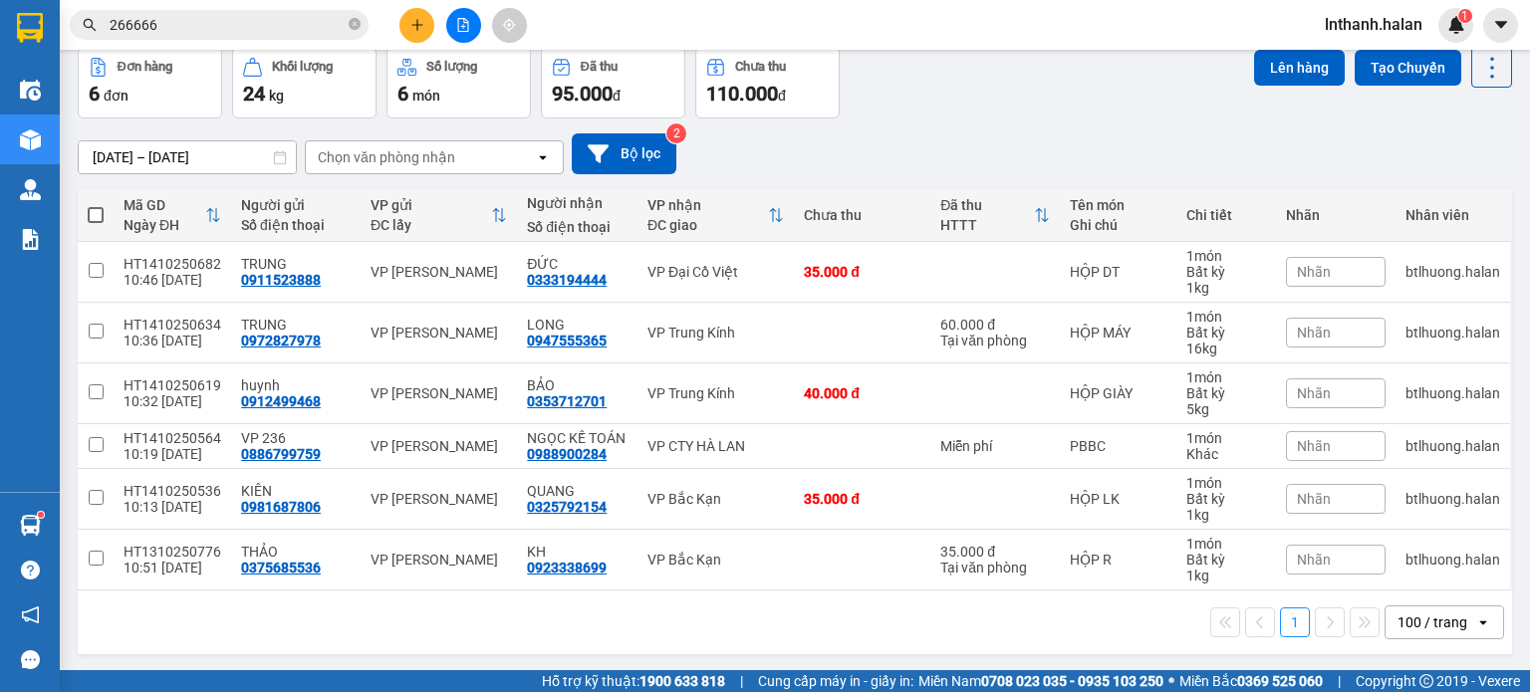
click at [252, 30] on input "266666" at bounding box center [227, 25] width 235 height 22
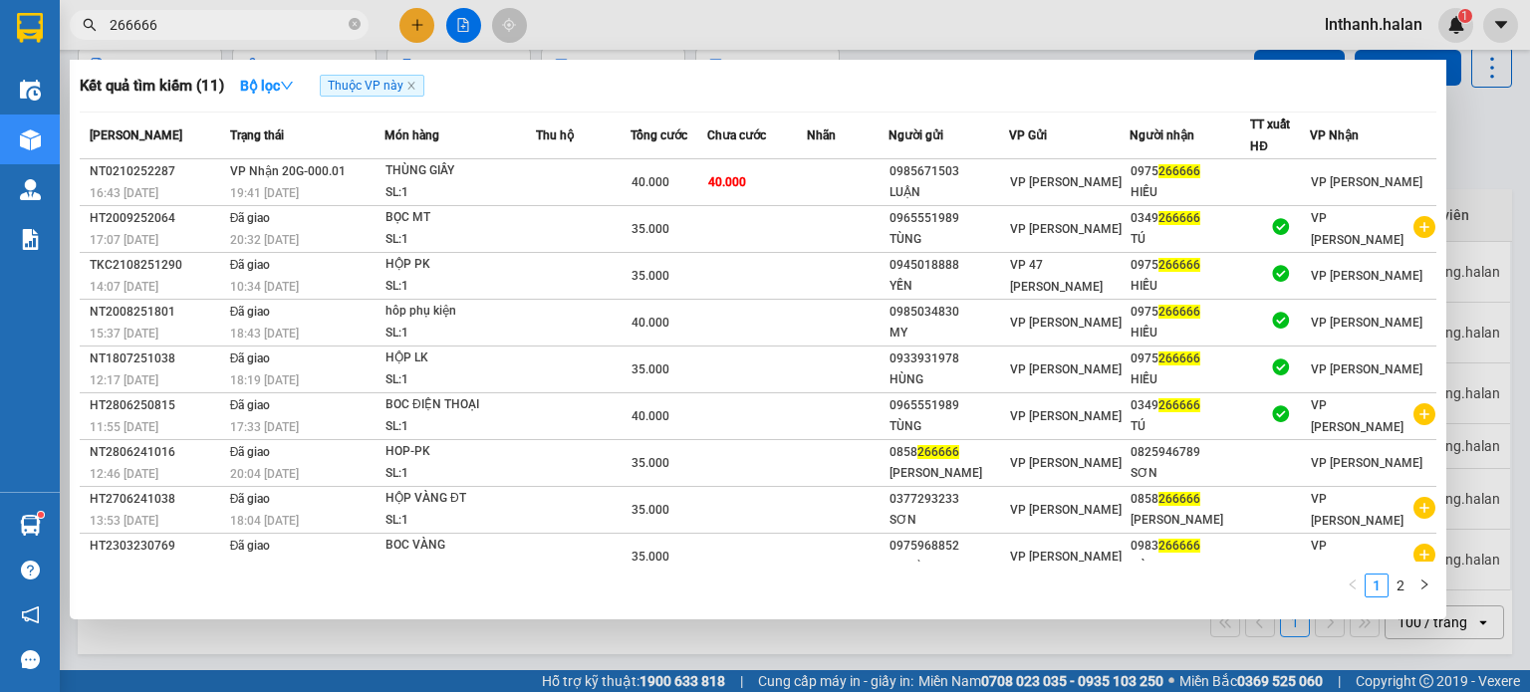
click at [252, 30] on input "266666" at bounding box center [227, 25] width 235 height 22
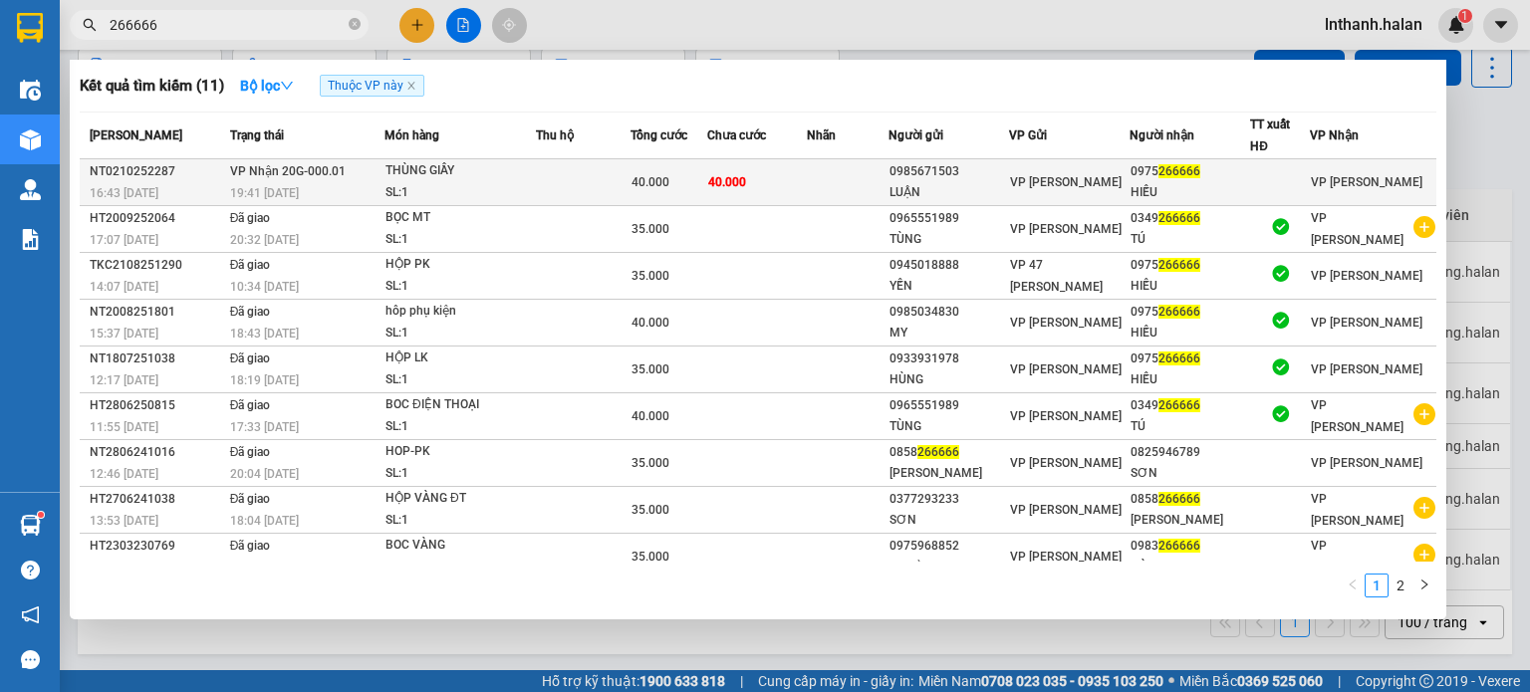
click at [426, 171] on div "THÙNG GIẦY" at bounding box center [460, 171] width 149 height 22
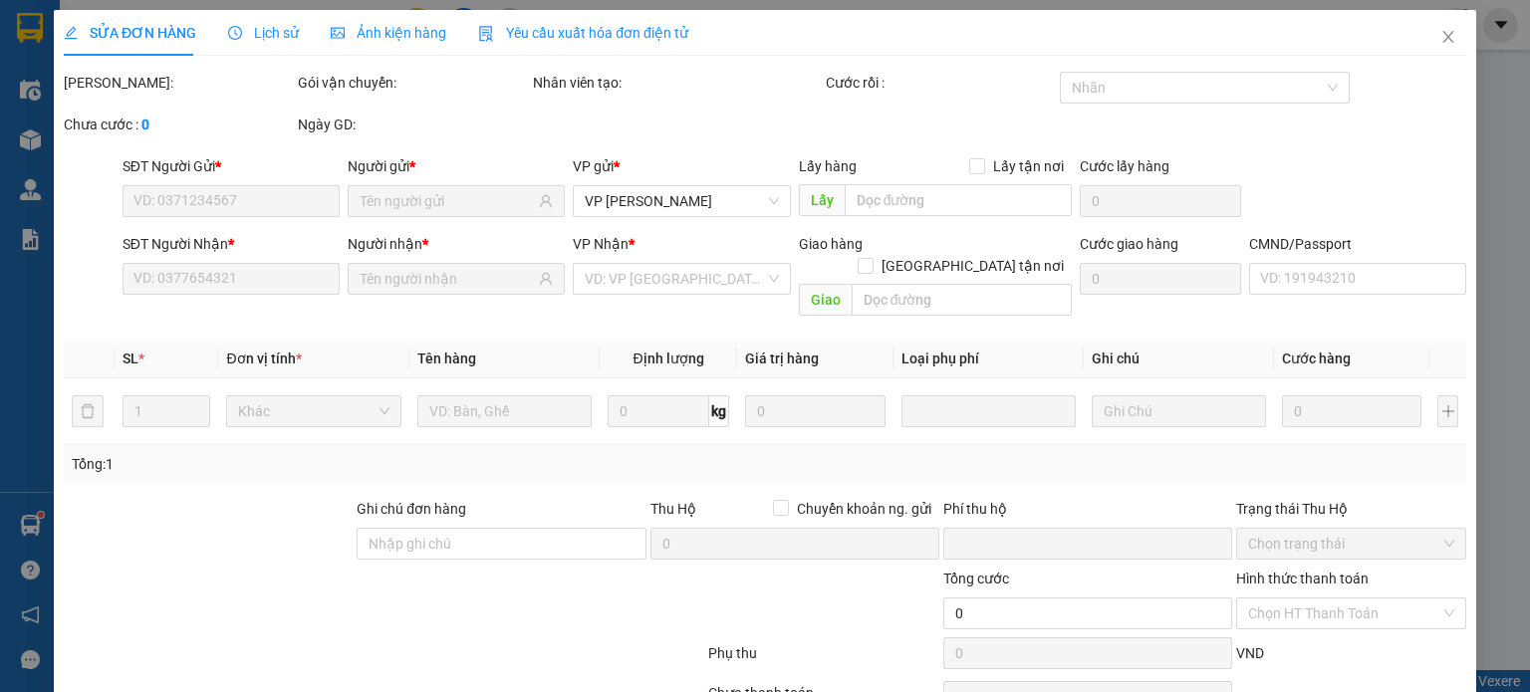
type input "0985671503"
type input "LUẬN"
type input "0975266666"
type input "HIẾU"
type input "0"
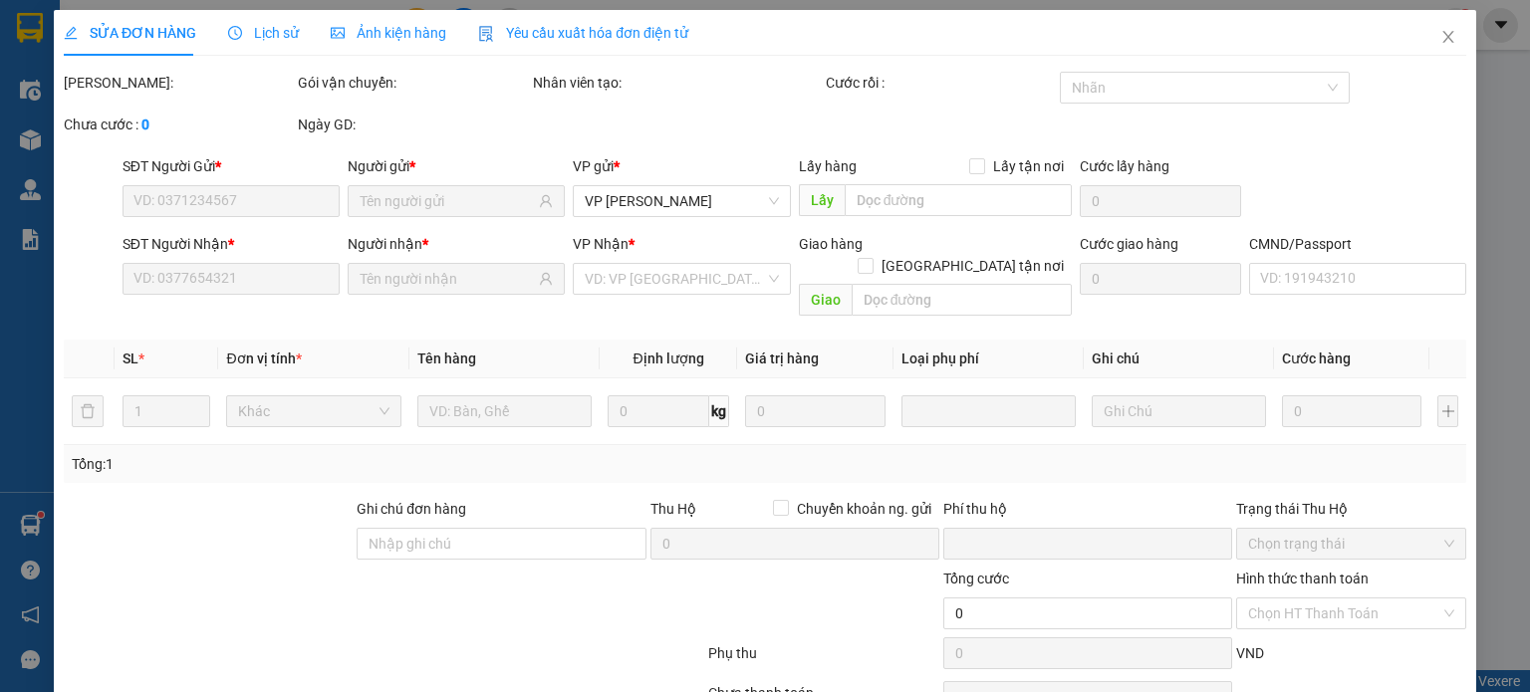
type input "40.000"
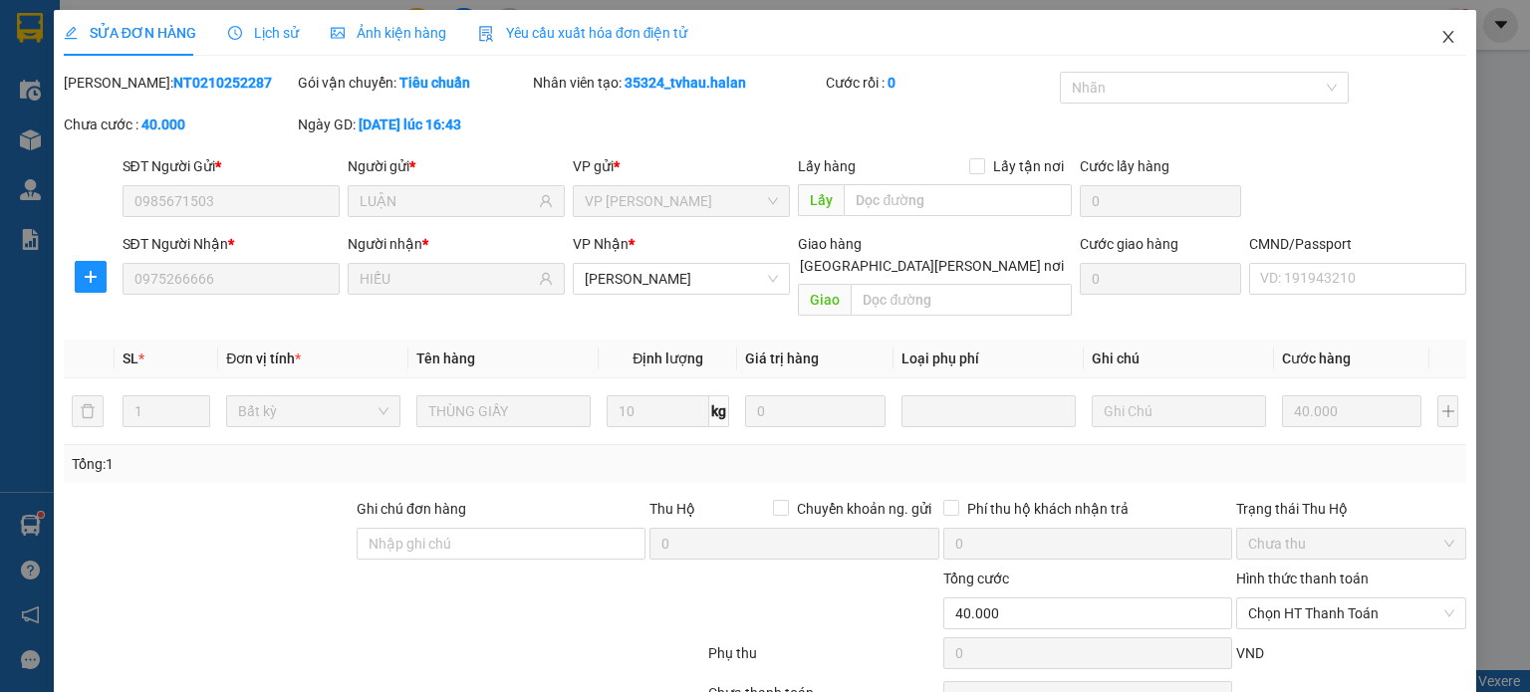
click at [1438, 27] on span "Close" at bounding box center [1449, 38] width 56 height 56
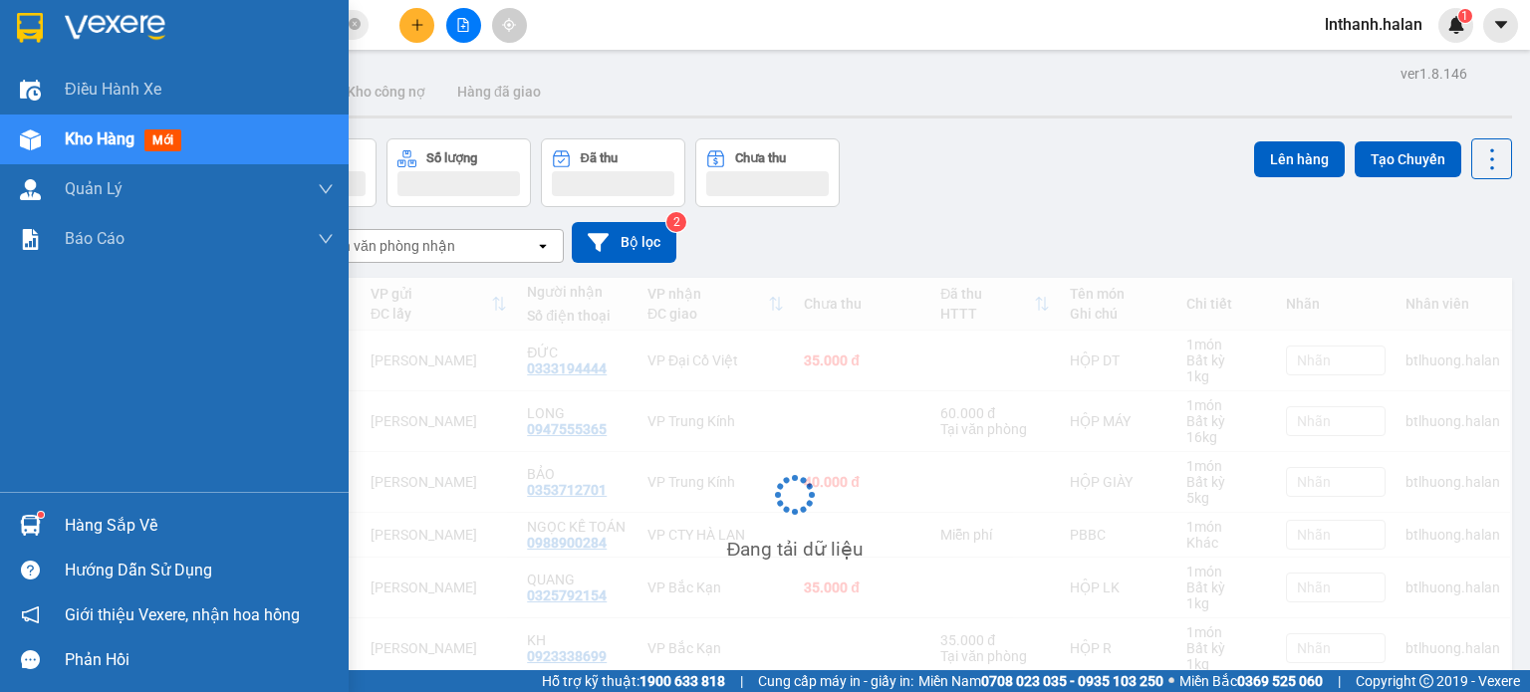
click at [56, 517] on div "Hàng sắp về" at bounding box center [174, 525] width 349 height 45
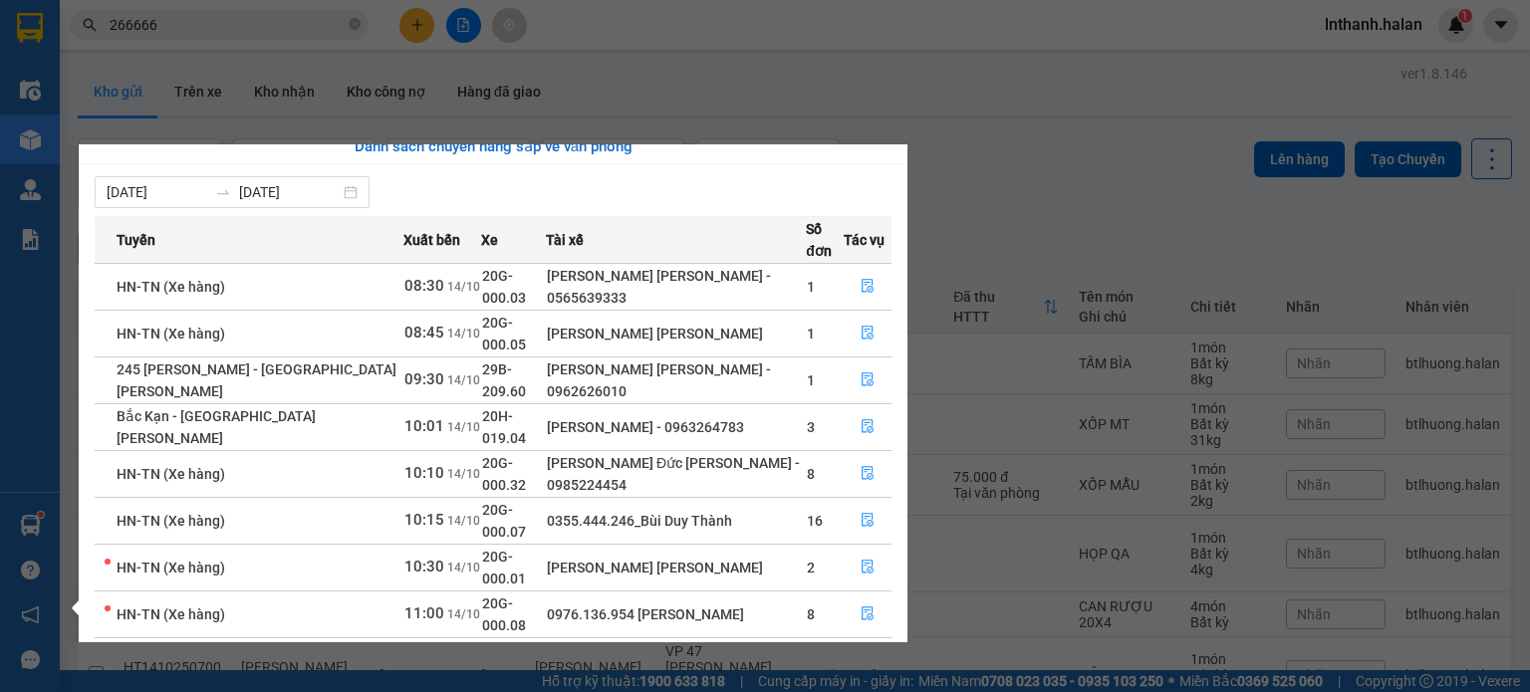
scroll to position [32, 0]
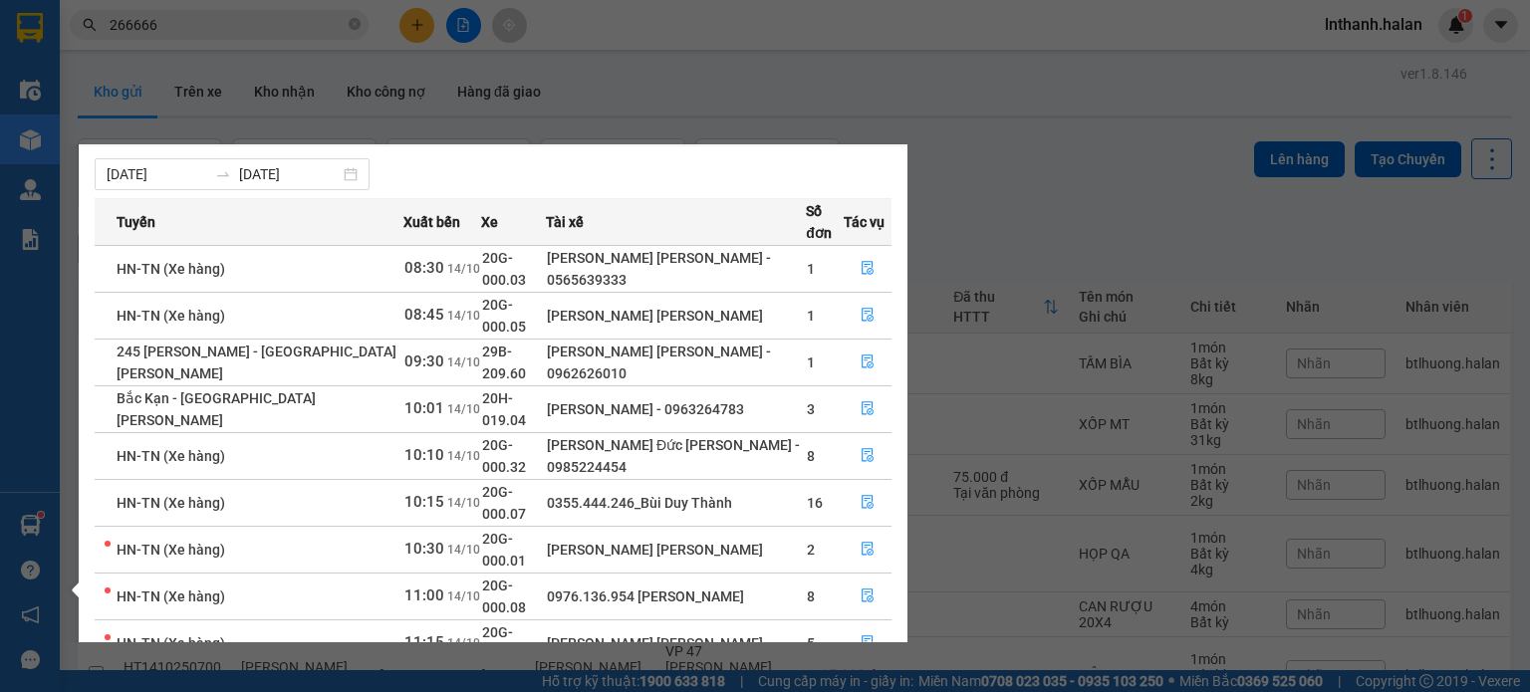
click at [1046, 194] on section "Kết quả [PERSON_NAME] ( 11 ) Bộ lọc Thuộc VP này Mã ĐH Trạng thái Món hàng Thu …" at bounding box center [765, 346] width 1530 height 692
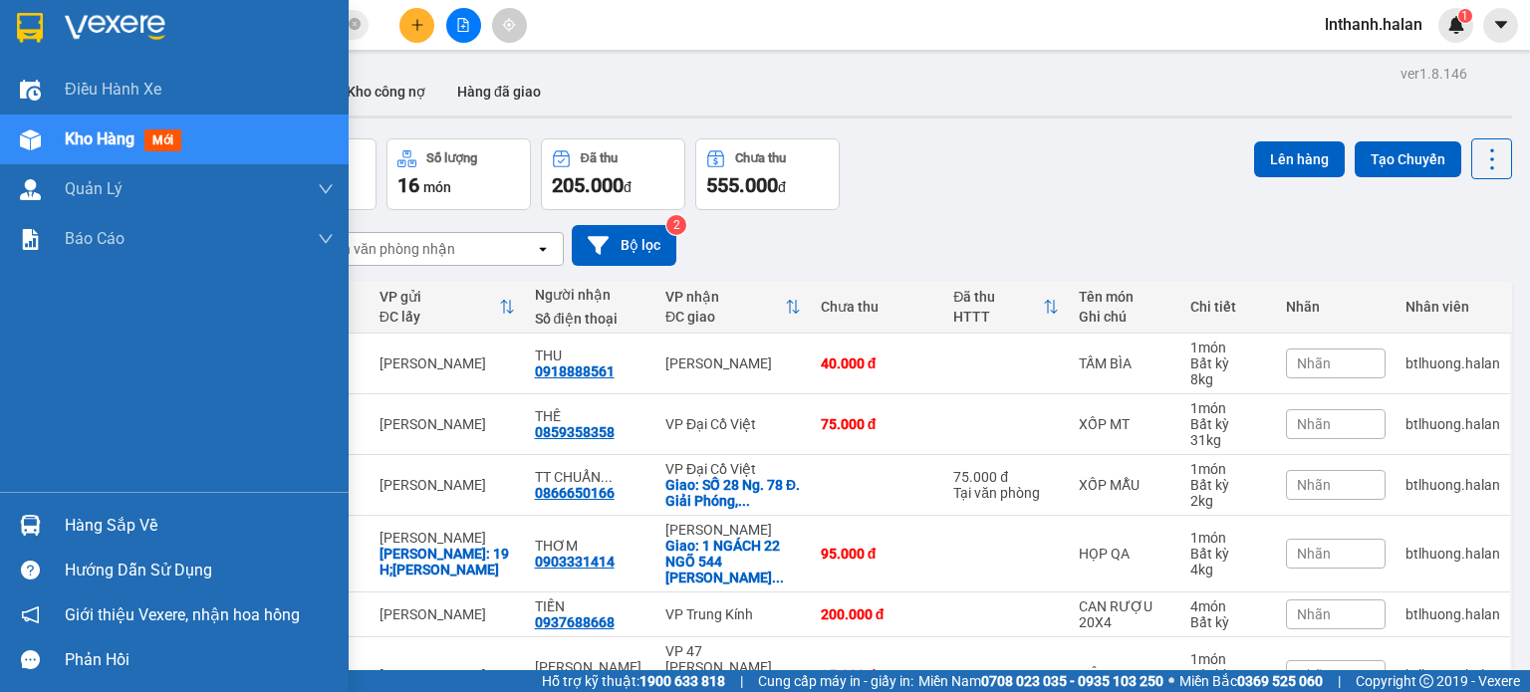
click at [20, 529] on img at bounding box center [30, 525] width 21 height 21
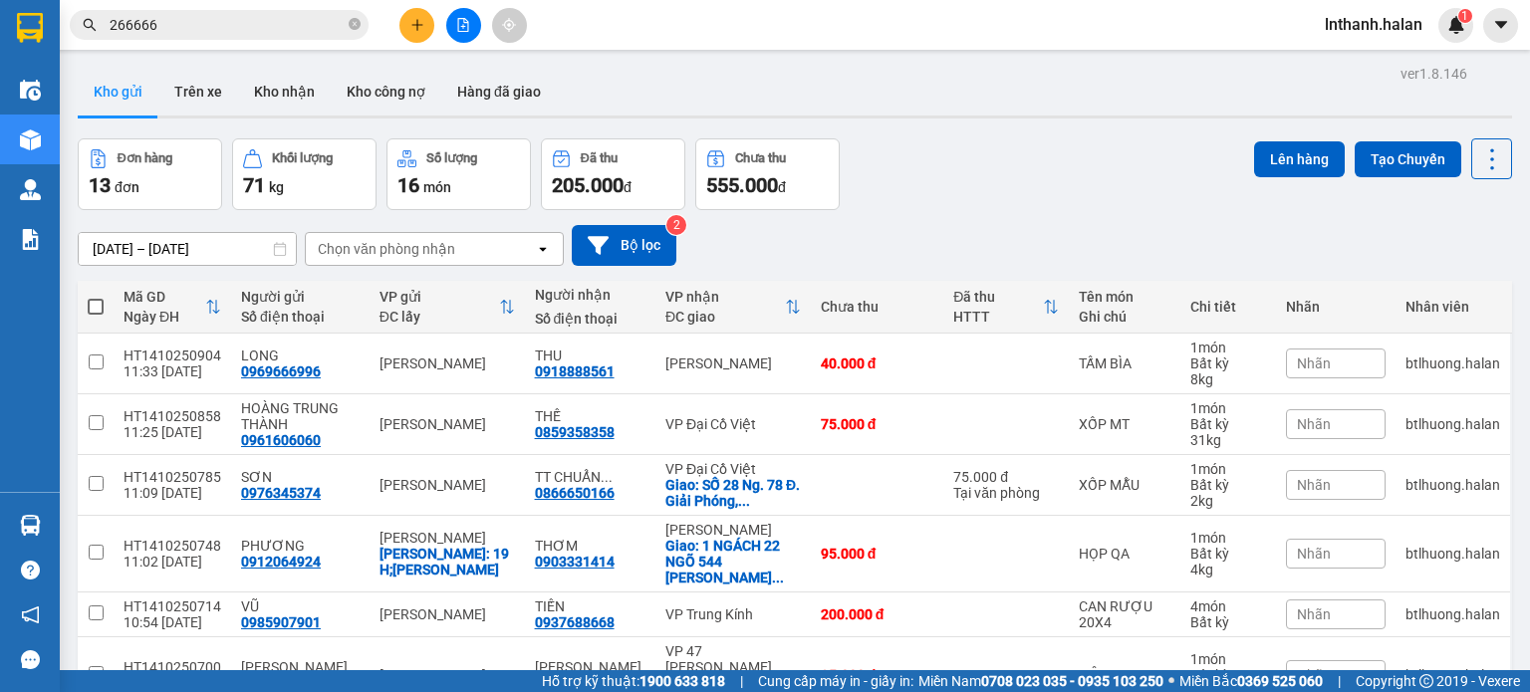
drag, startPoint x: 1087, startPoint y: 194, endPoint x: 932, endPoint y: 310, distance: 192.9
click at [1087, 195] on section "Kết quả [PERSON_NAME] ( 11 ) Bộ lọc Thuộc VP này Mã ĐH Trạng thái Món hàng Thu …" at bounding box center [765, 346] width 1530 height 692
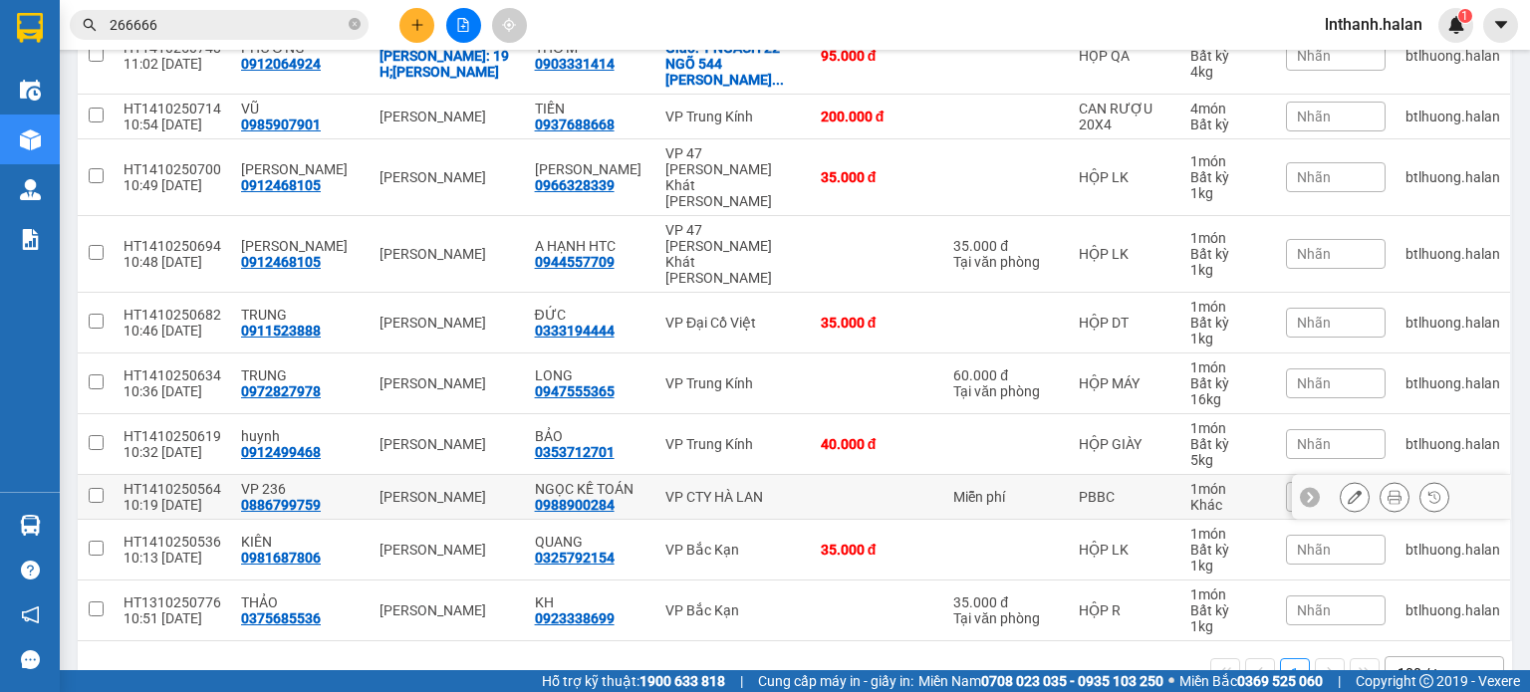
scroll to position [0, 0]
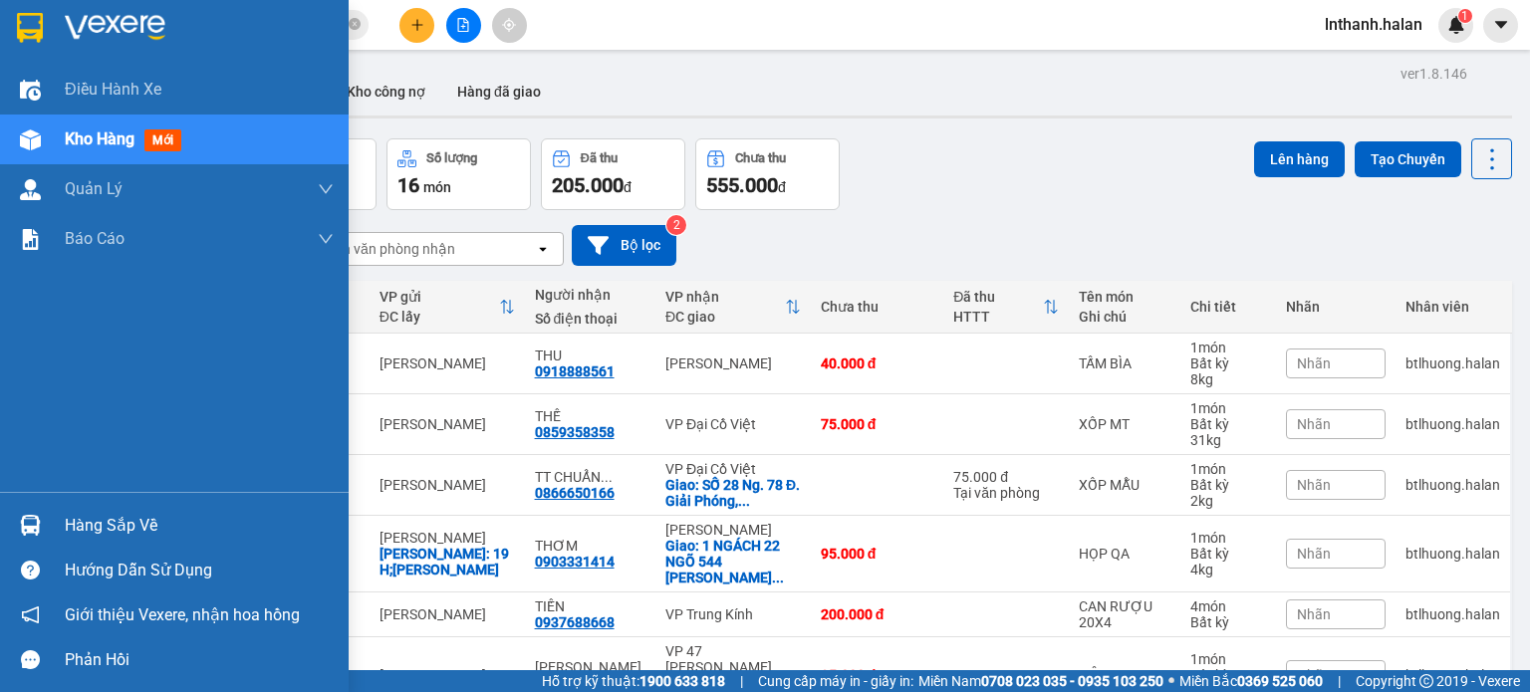
click at [52, 521] on div "Hàng sắp về" at bounding box center [174, 525] width 349 height 45
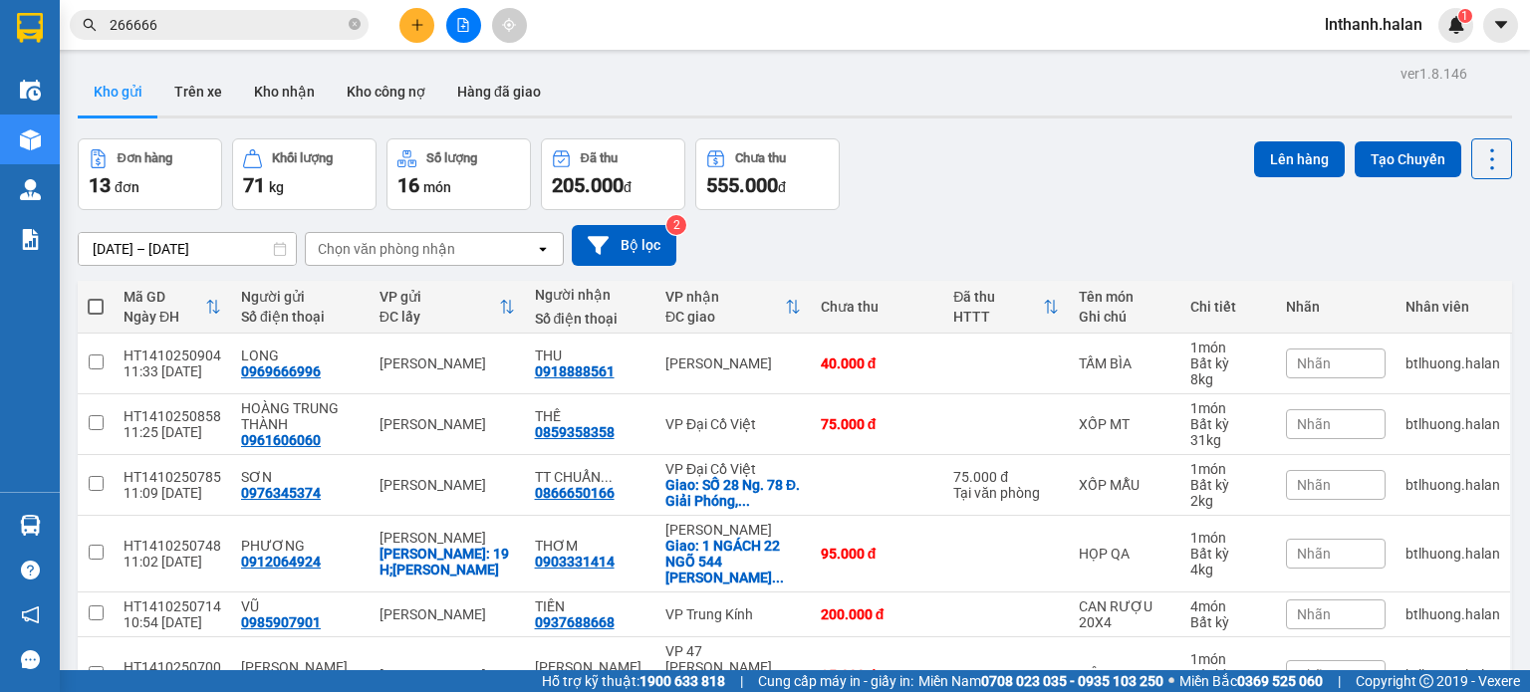
click at [1086, 255] on section "Kết quả [PERSON_NAME] ( 11 ) Bộ lọc Thuộc VP này Mã ĐH Trạng thái Món hàng Thu …" at bounding box center [765, 346] width 1530 height 692
click at [470, 13] on button at bounding box center [463, 25] width 35 height 35
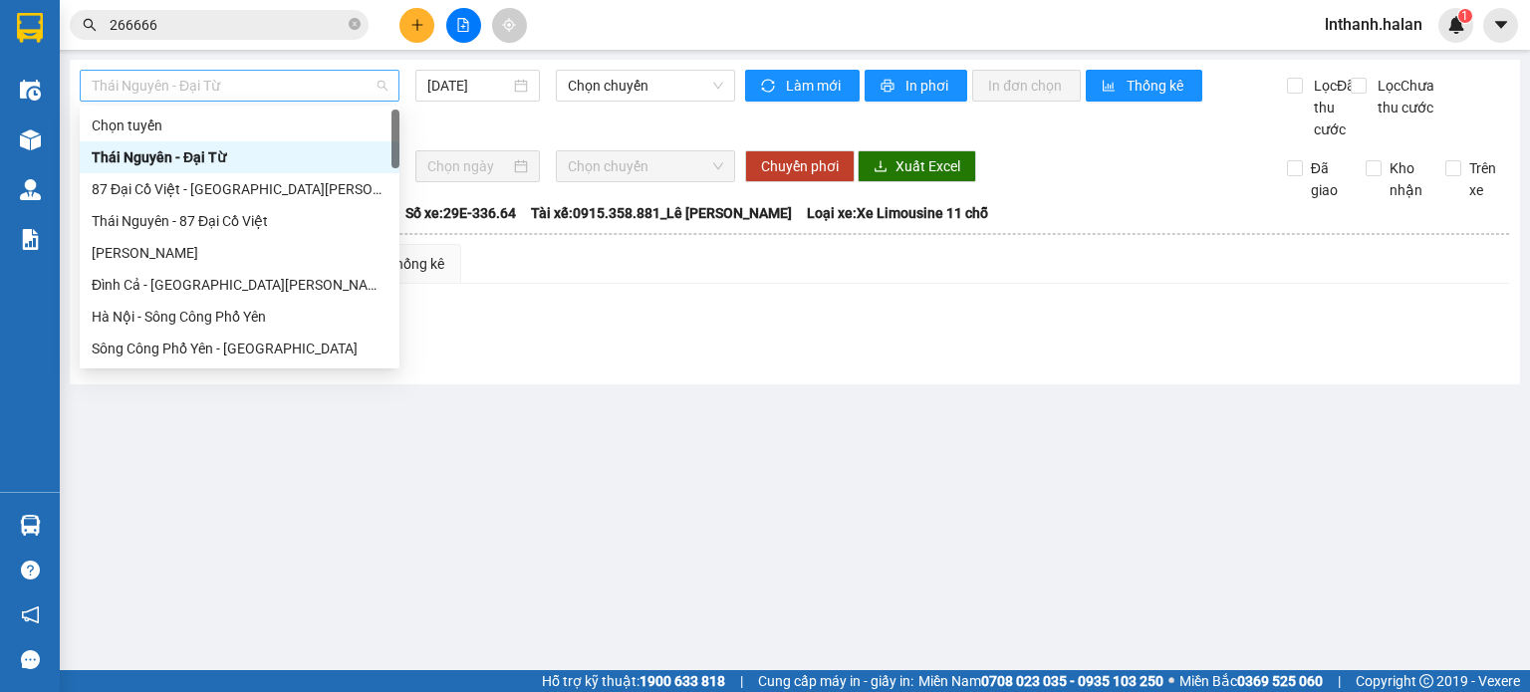
click at [198, 92] on span "Thái Nguyên - Đại Từ" at bounding box center [240, 86] width 296 height 30
type input "tq"
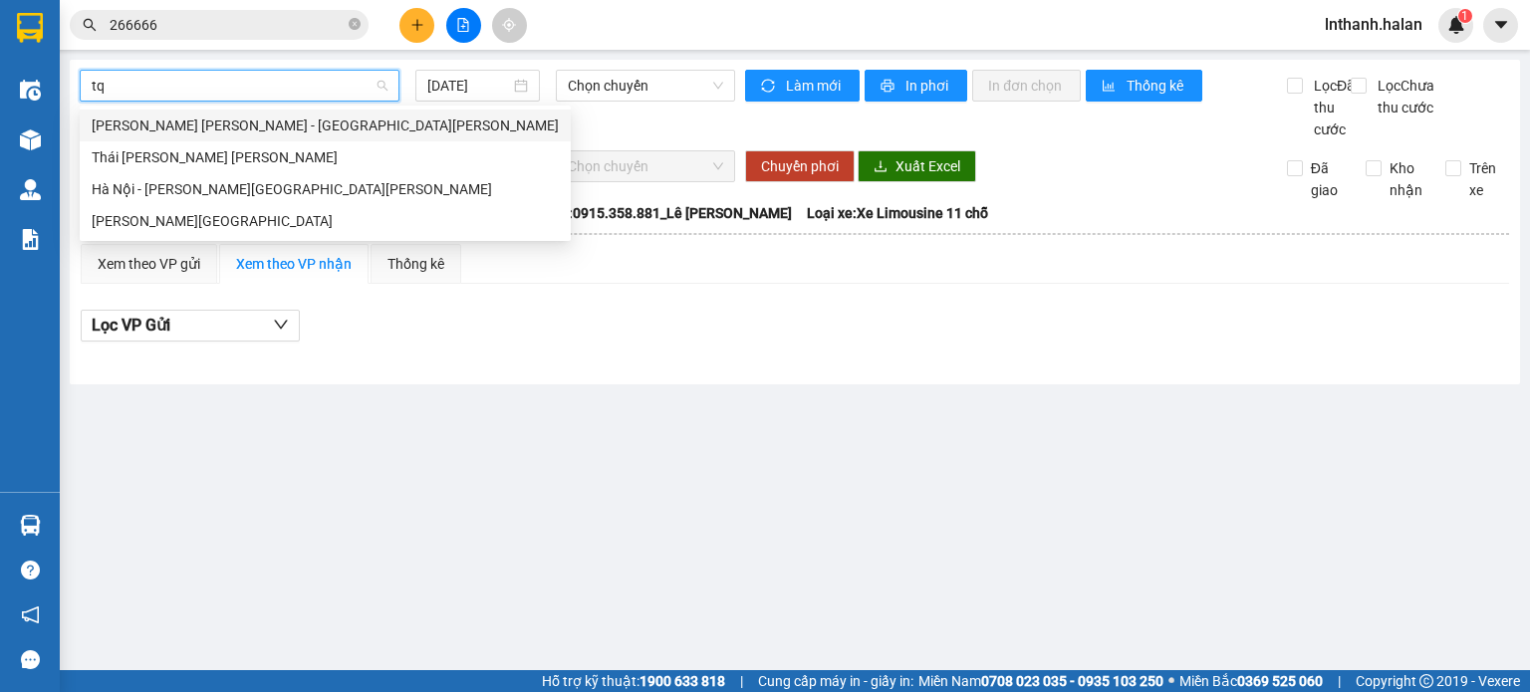
click at [207, 130] on div "[PERSON_NAME] [PERSON_NAME] - [GEOGRAPHIC_DATA][PERSON_NAME]" at bounding box center [325, 126] width 467 height 22
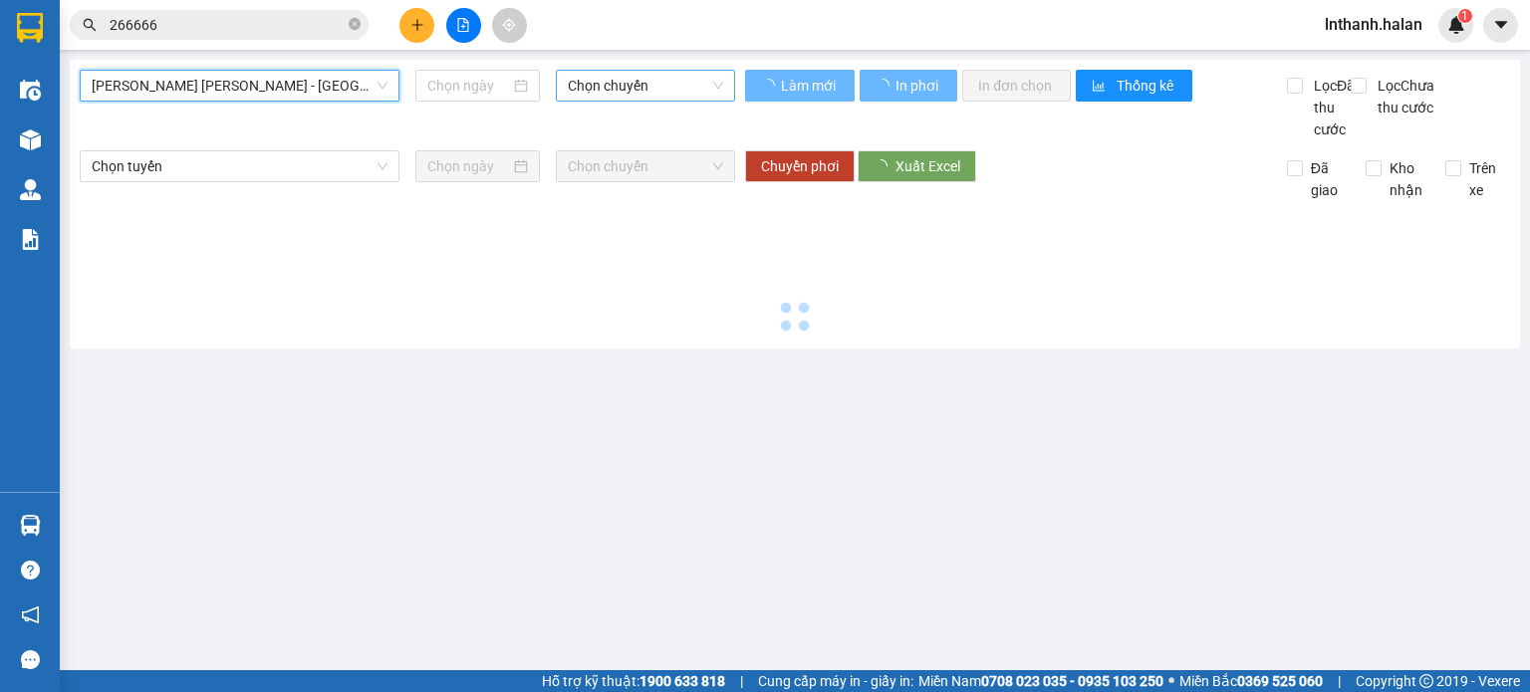
type input "[DATE]"
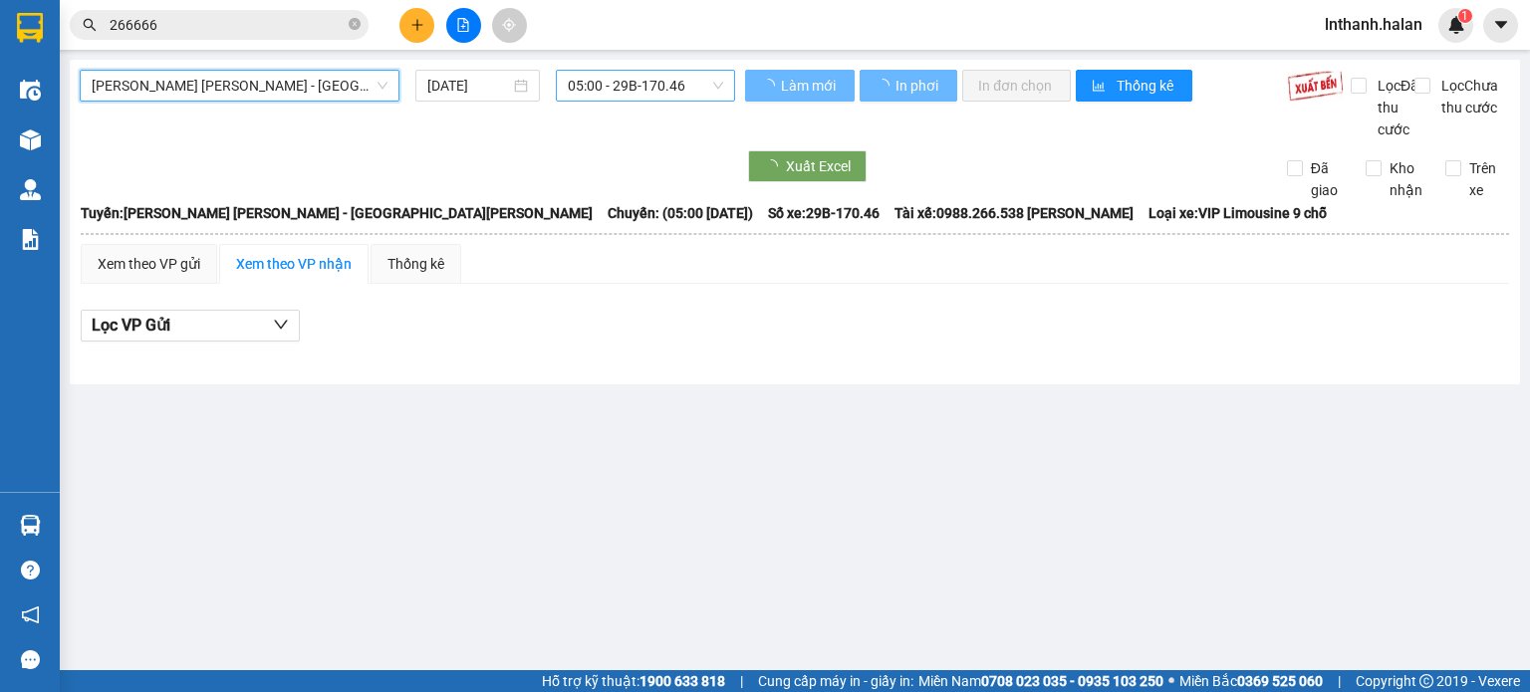
click at [658, 86] on span "05:00 - 29B-170.46" at bounding box center [646, 86] width 156 height 30
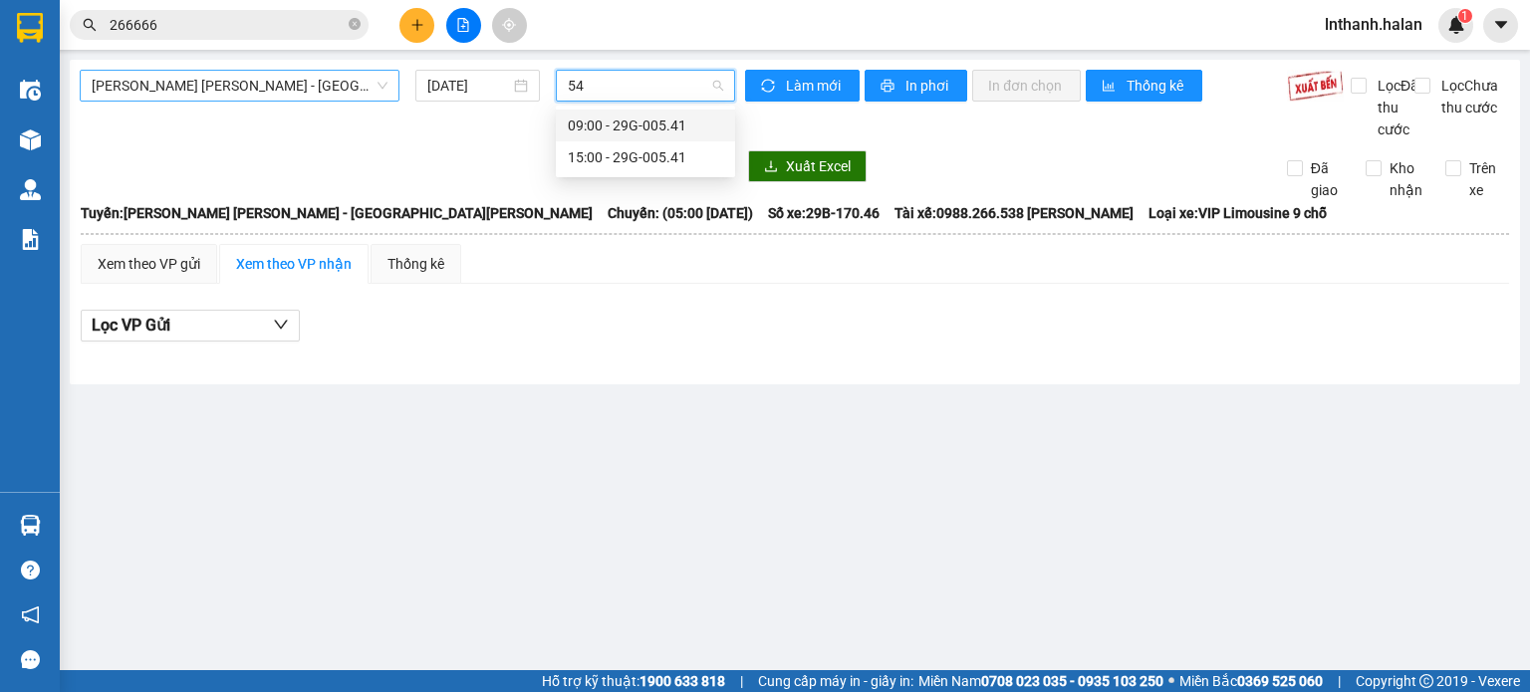
type input "541"
click at [653, 155] on div "15:00 - 29G-005.41" at bounding box center [645, 157] width 155 height 22
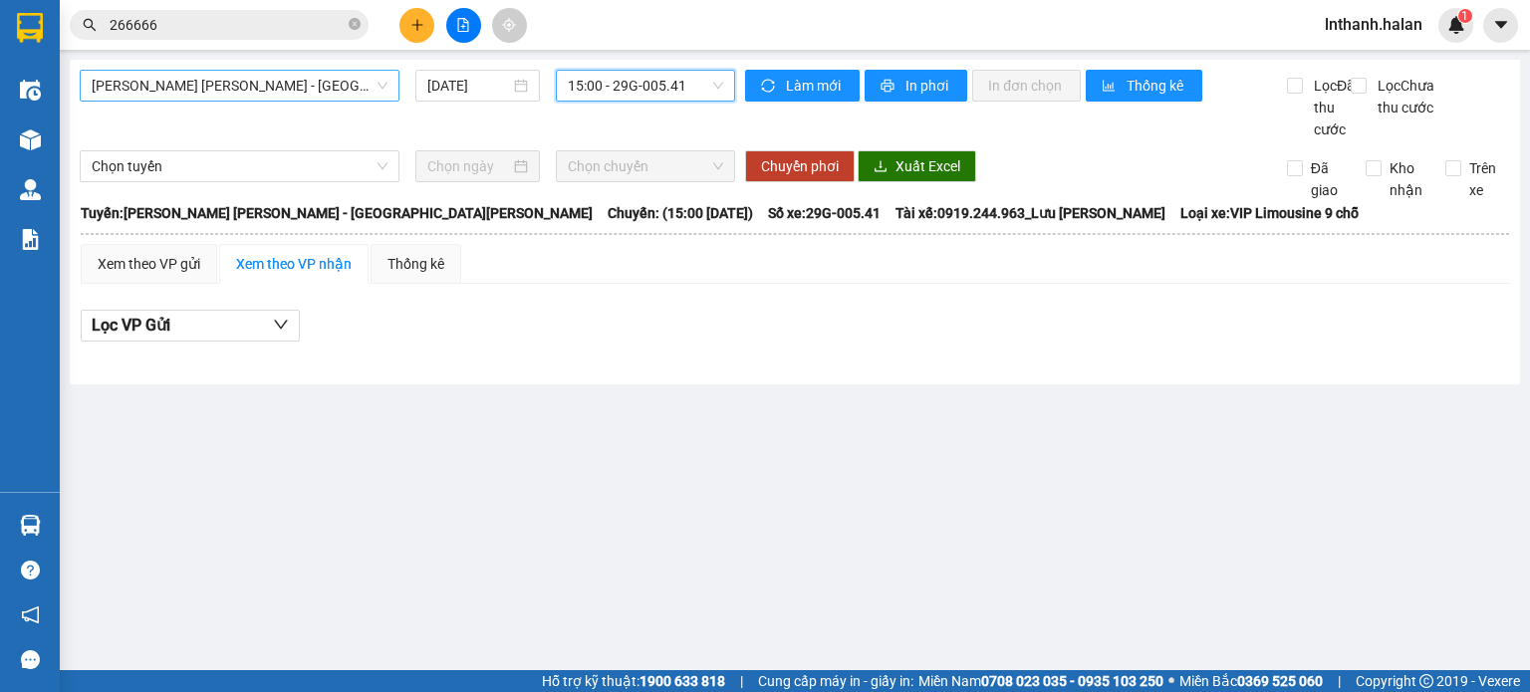
click at [222, 31] on input "266666" at bounding box center [227, 25] width 235 height 22
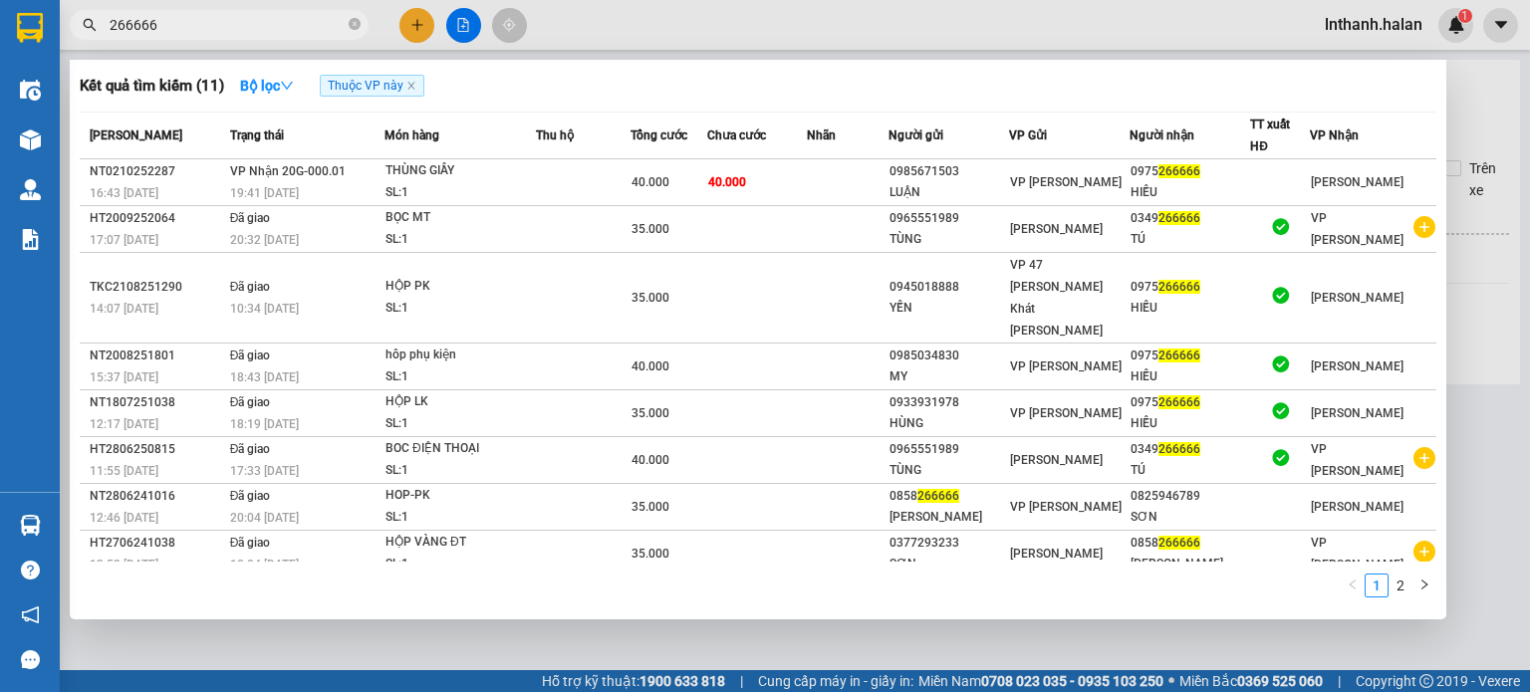
click at [222, 31] on input "266666" at bounding box center [227, 25] width 235 height 22
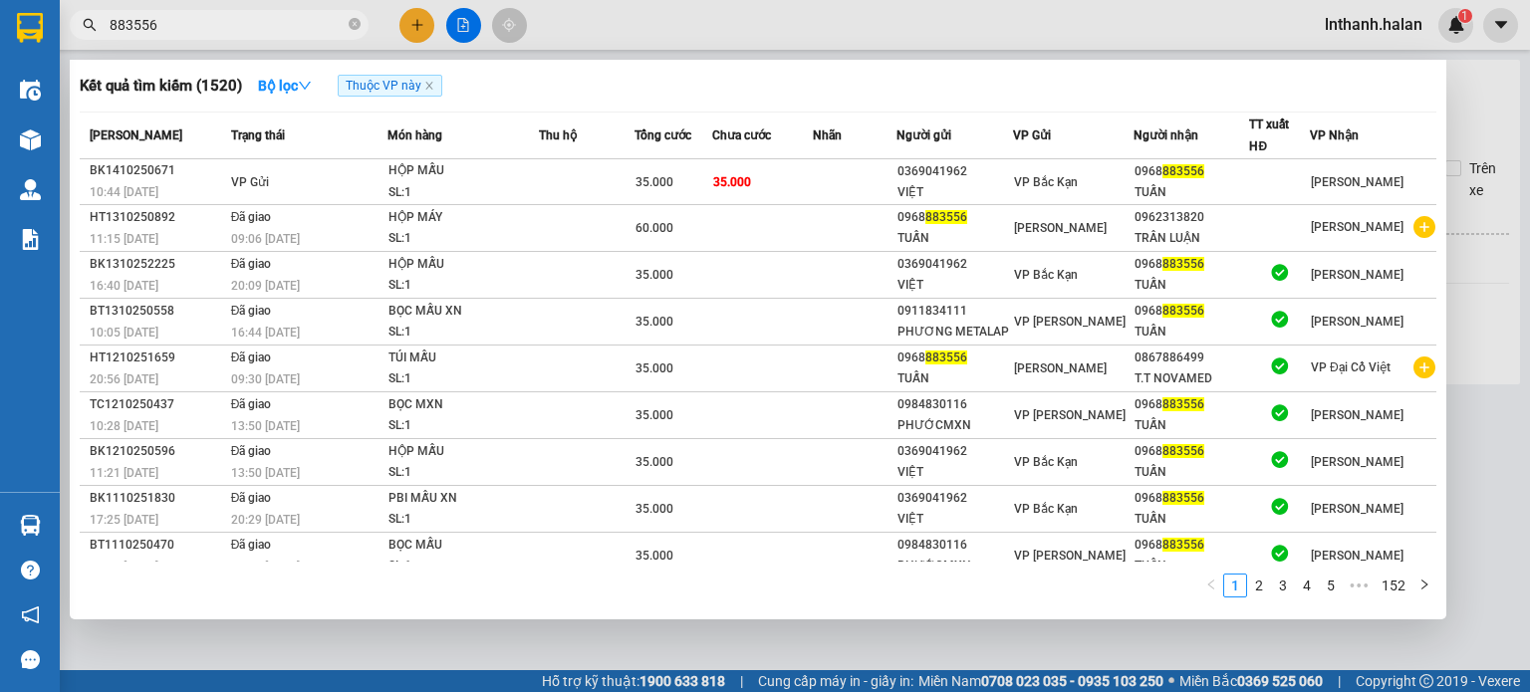
type input "883556"
drag, startPoint x: 1508, startPoint y: 275, endPoint x: 446, endPoint y: 186, distance: 1065.6
click at [1509, 275] on div at bounding box center [765, 346] width 1530 height 692
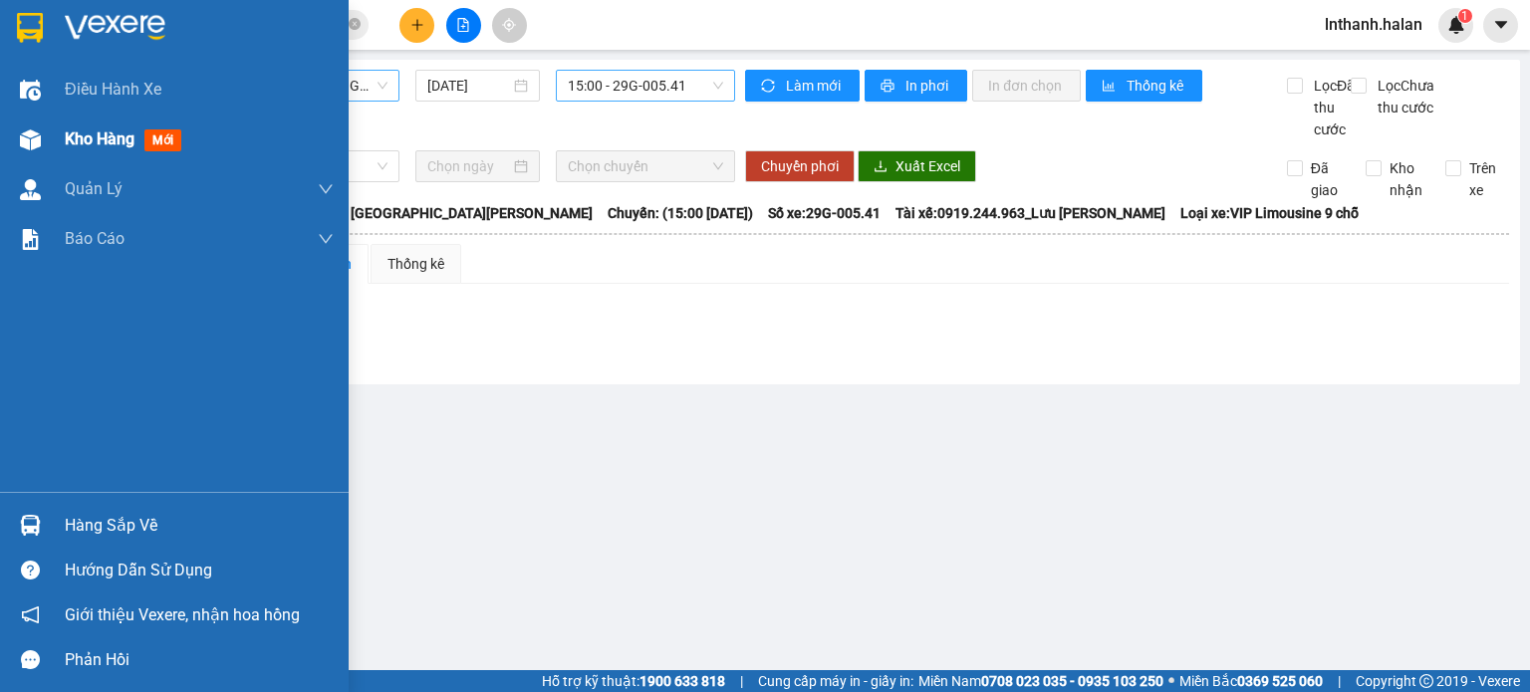
click at [65, 158] on div "Kho hàng mới" at bounding box center [199, 140] width 269 height 50
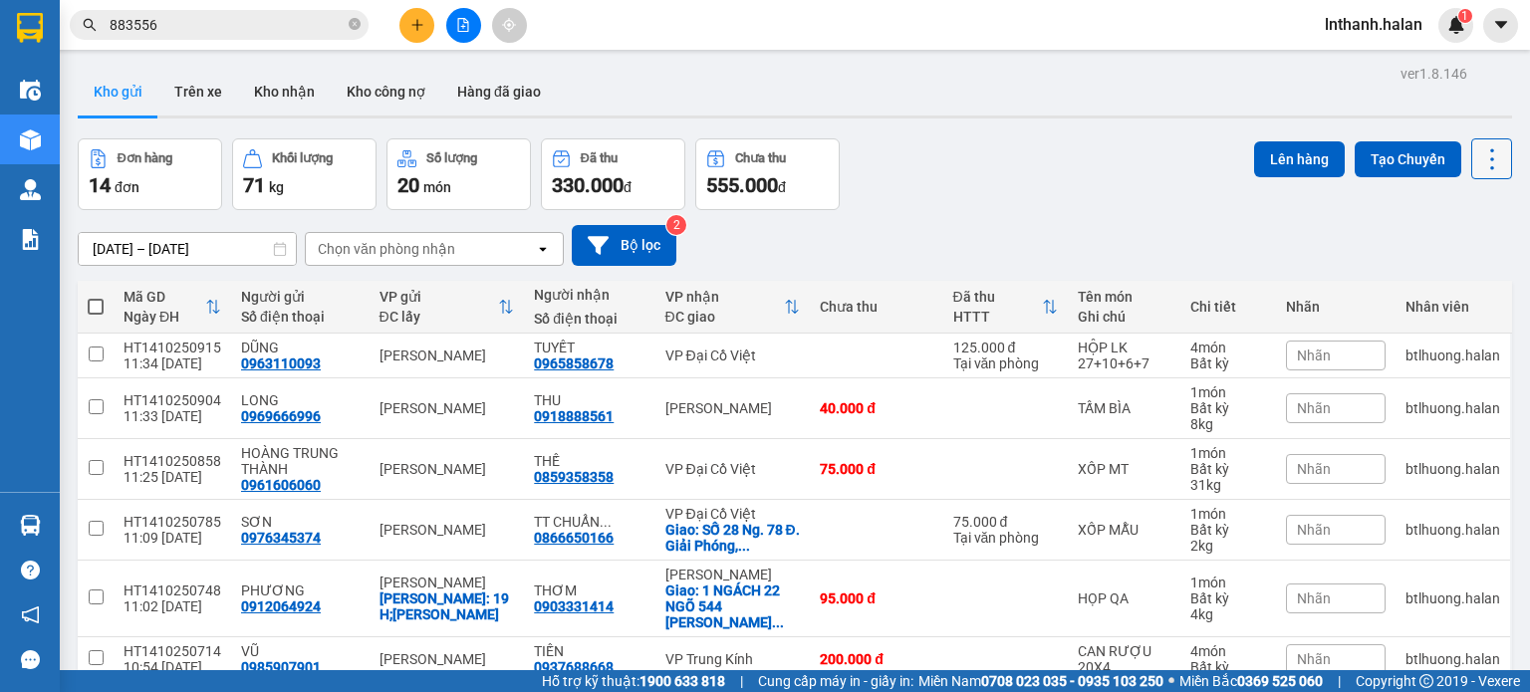
click at [1490, 157] on icon at bounding box center [1492, 158] width 4 height 21
click at [1469, 280] on span "Làm mới" at bounding box center [1449, 284] width 55 height 20
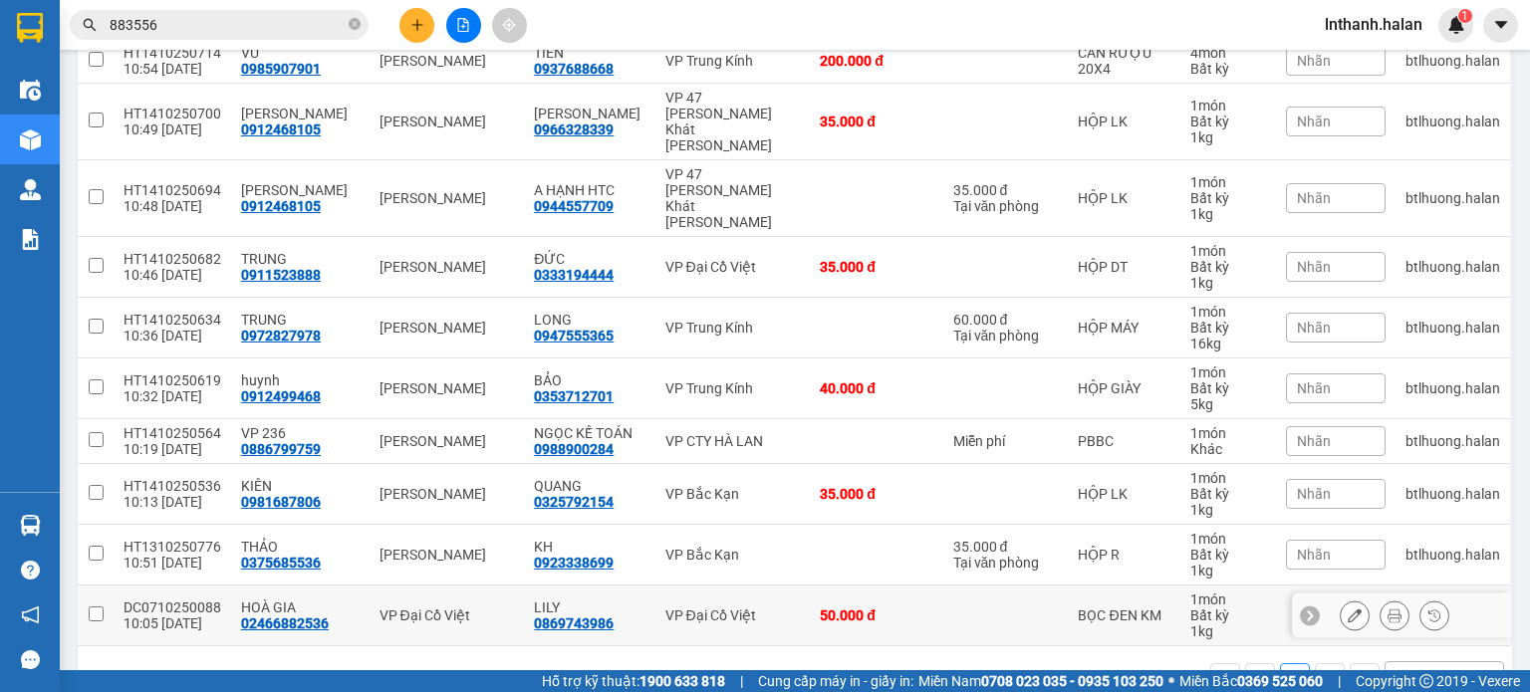
scroll to position [664, 0]
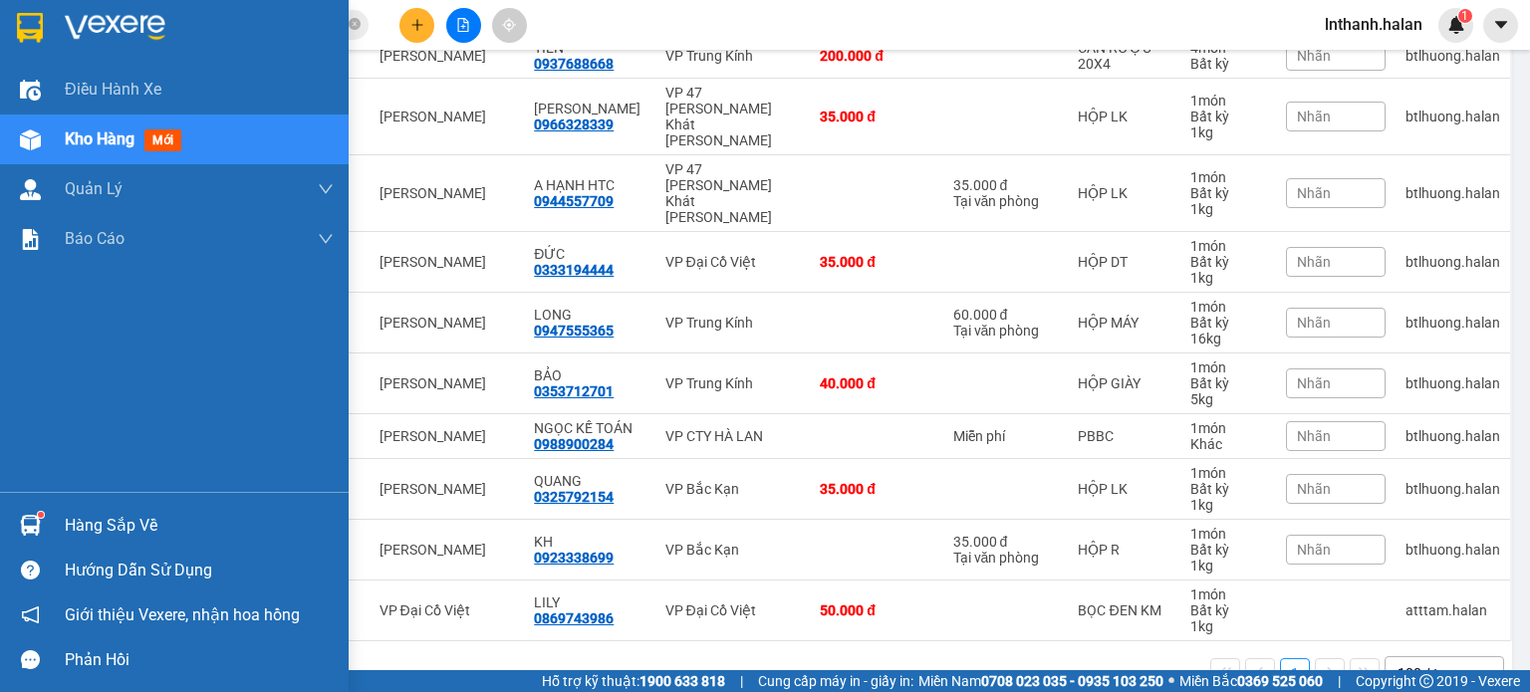
click at [49, 543] on div "Hàng sắp về" at bounding box center [174, 525] width 349 height 45
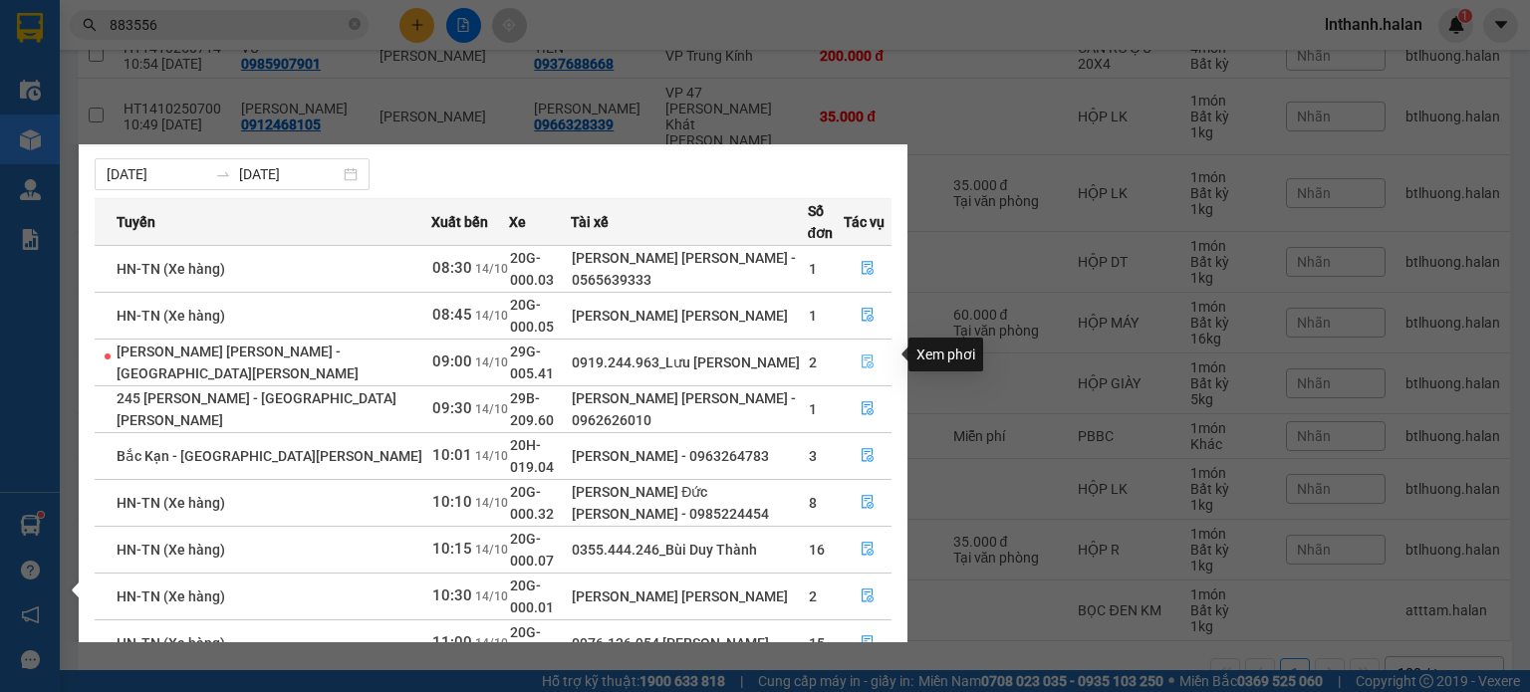
click at [867, 355] on icon "file-done" at bounding box center [868, 362] width 14 height 14
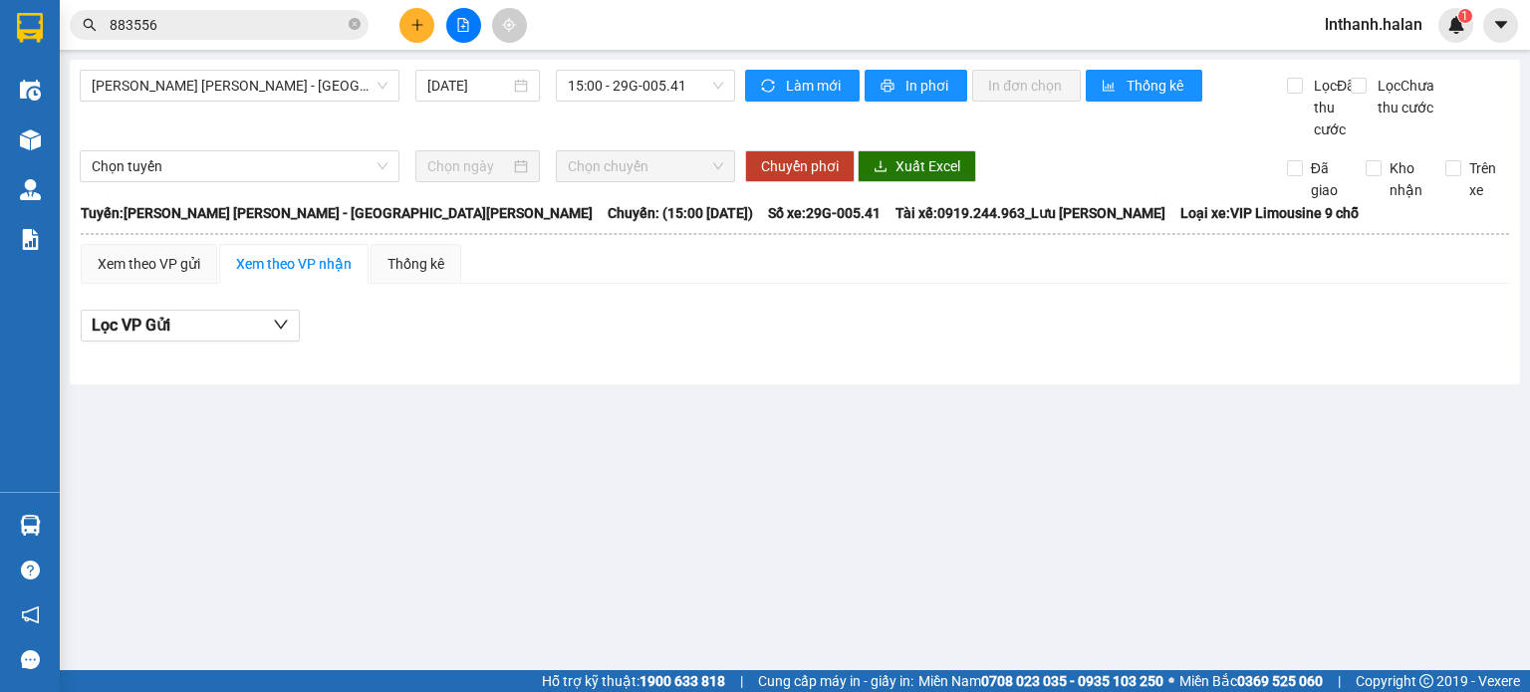
click at [1120, 343] on div "Lọc VP Gửi" at bounding box center [795, 326] width 1429 height 33
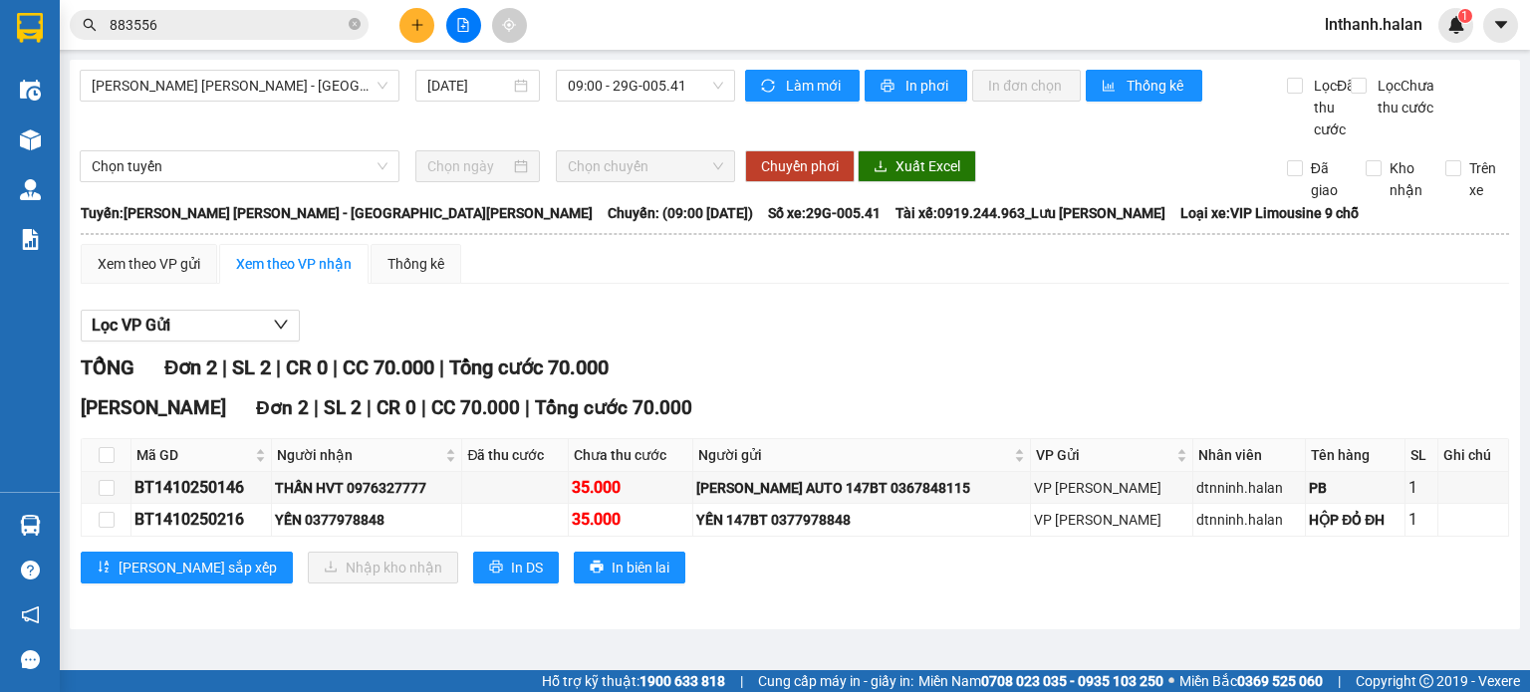
click at [115, 472] on th at bounding box center [107, 455] width 50 height 33
click at [100, 463] on input "checkbox" at bounding box center [107, 455] width 16 height 16
checkbox input "true"
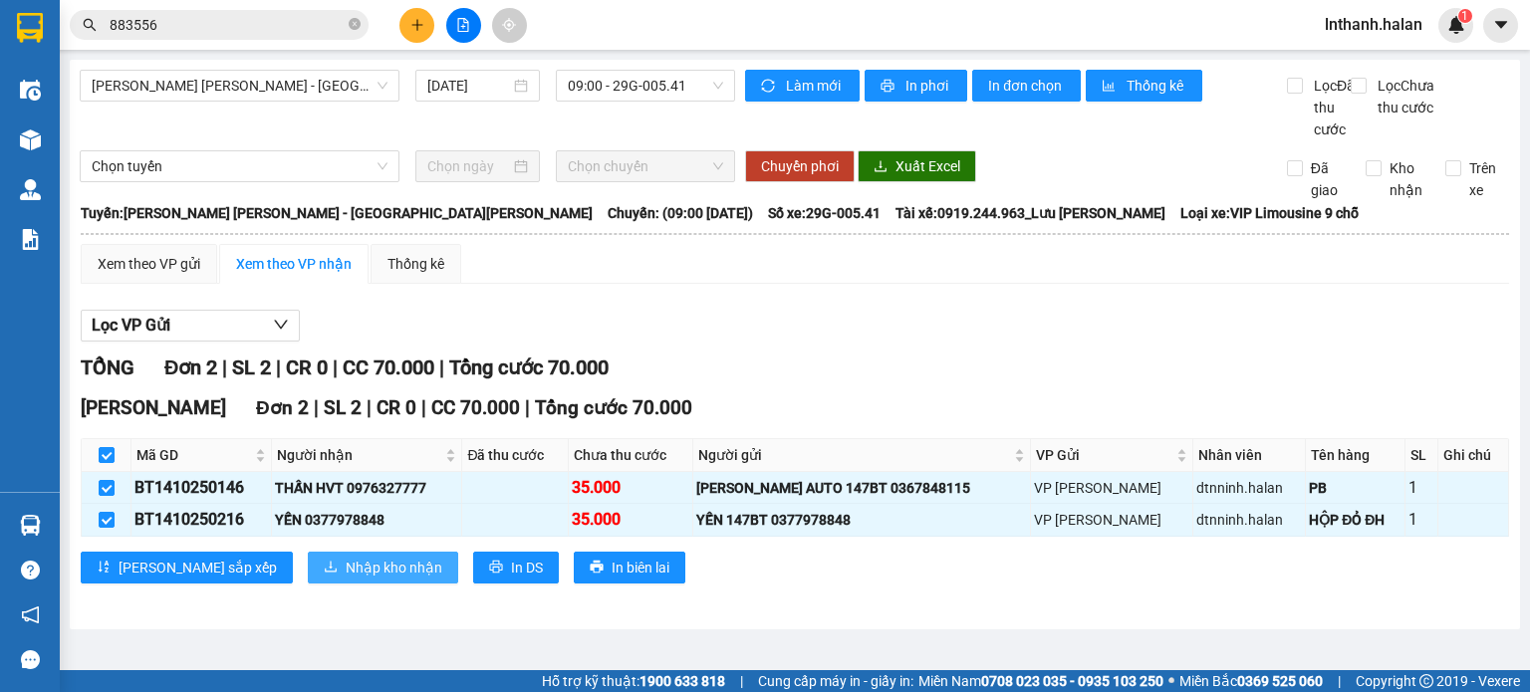
click at [348, 579] on span "Nhập kho nhận" at bounding box center [394, 568] width 97 height 22
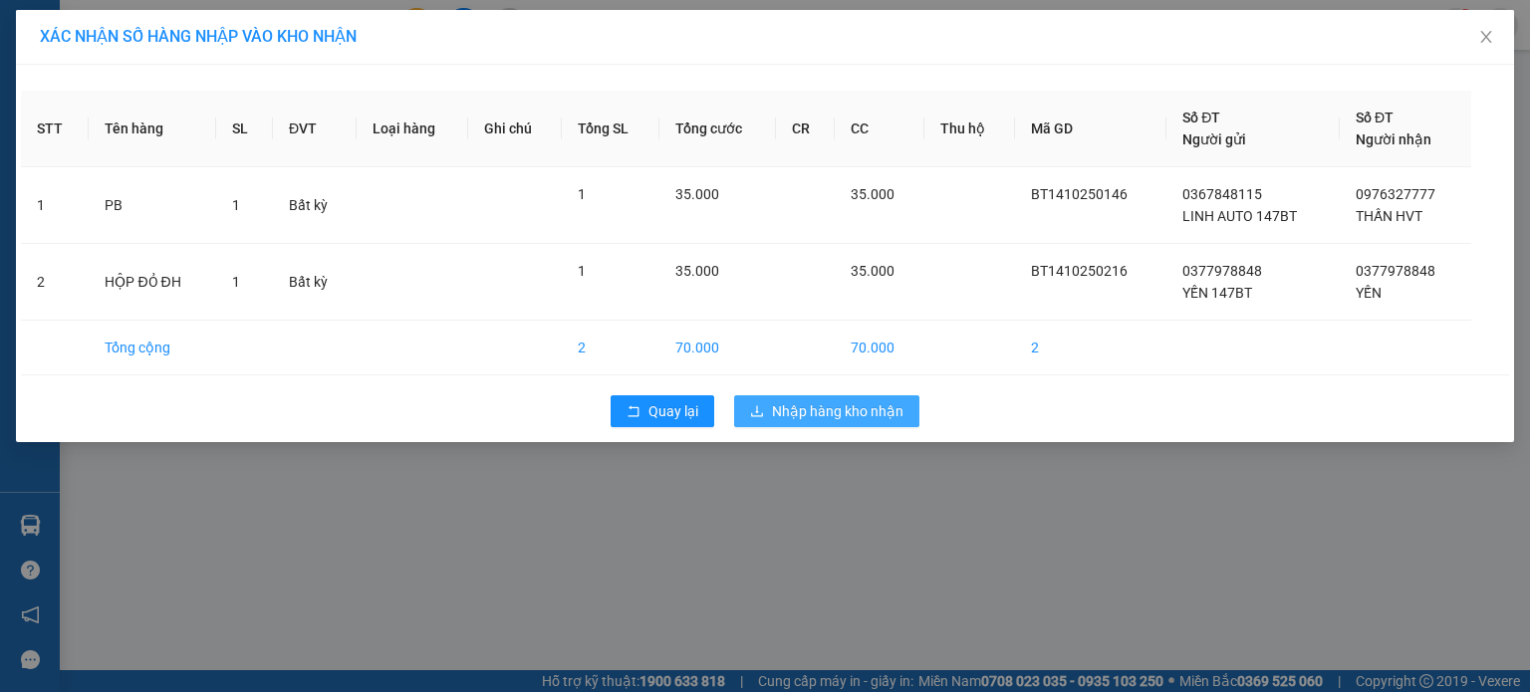
click at [907, 400] on button "Nhập hàng kho nhận" at bounding box center [826, 411] width 185 height 32
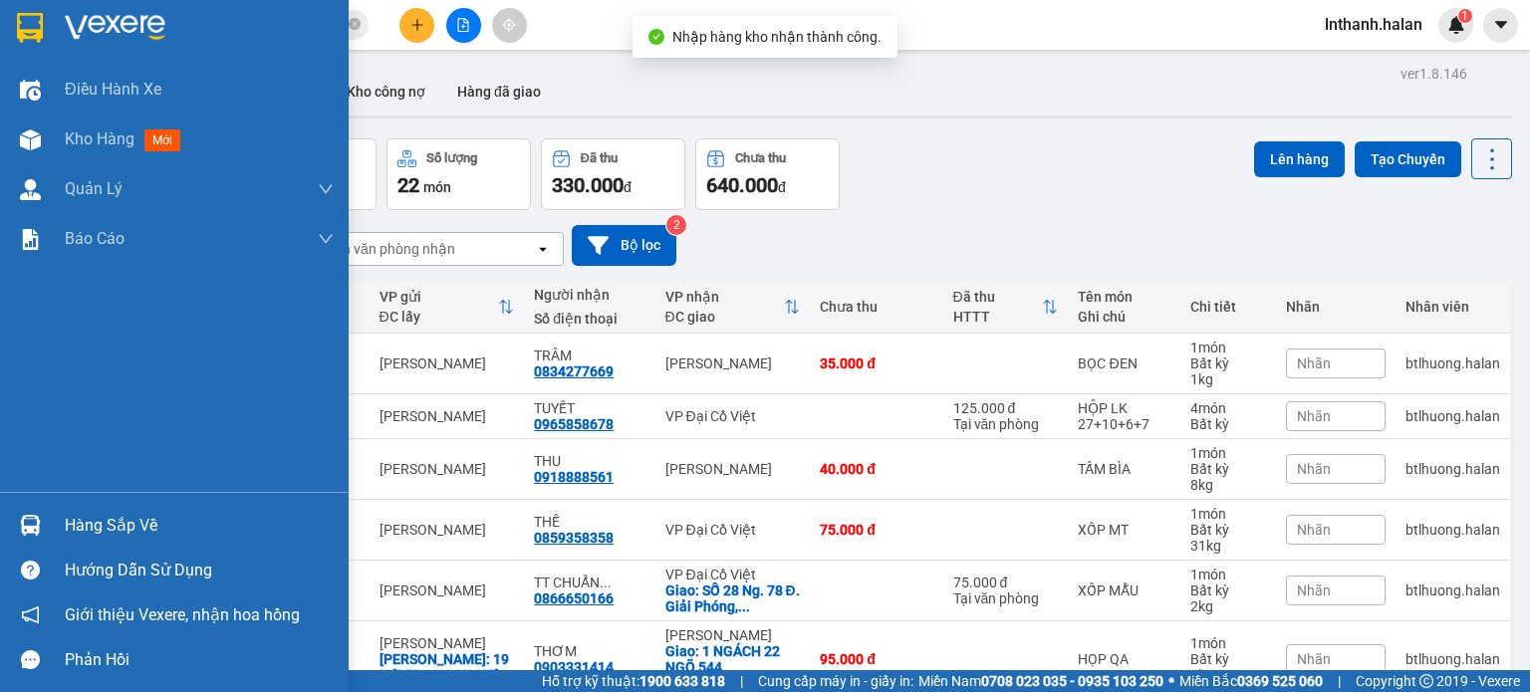
click at [73, 511] on div "Hàng sắp về" at bounding box center [199, 526] width 269 height 30
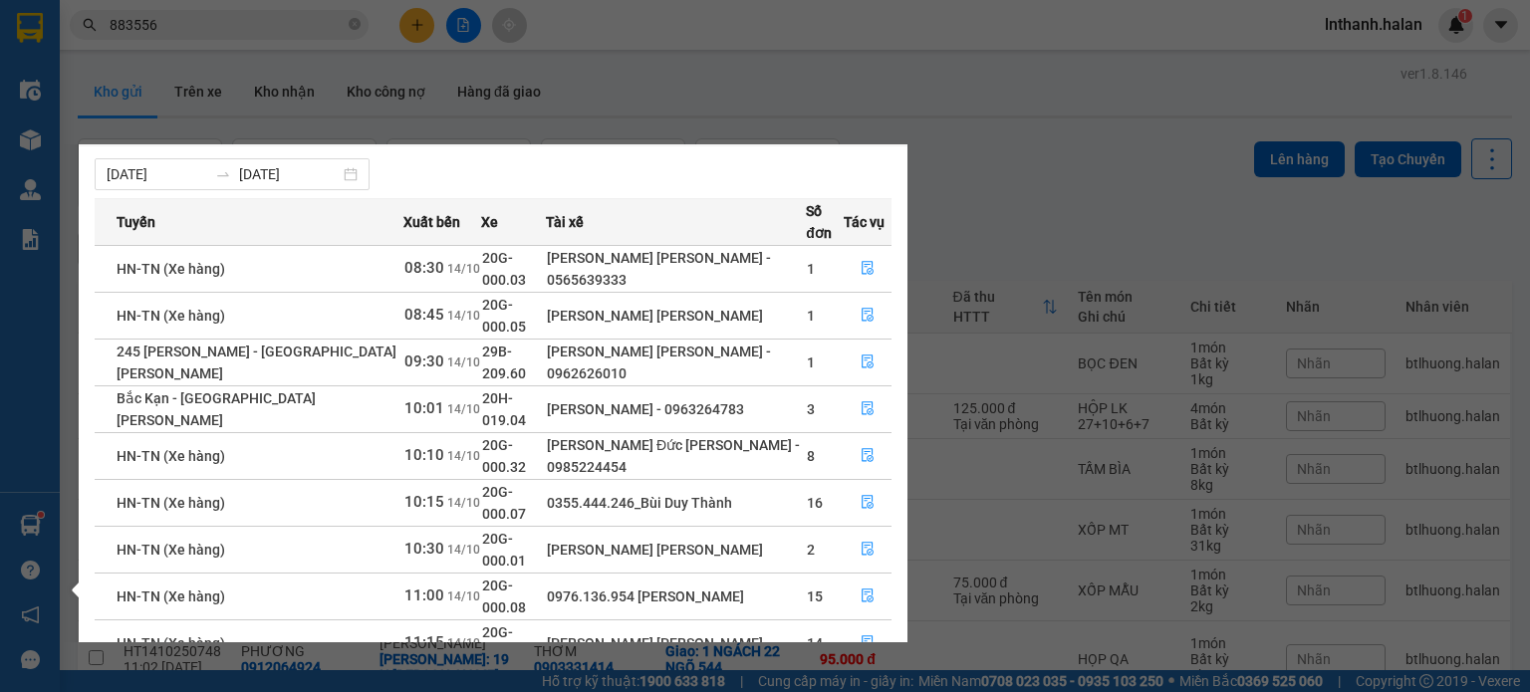
click at [1034, 189] on section "Kết quả tìm kiếm ( 1520 ) Bộ lọc Thuộc VP này Mã ĐH Trạng thái Món hàng Thu hộ …" at bounding box center [765, 346] width 1530 height 692
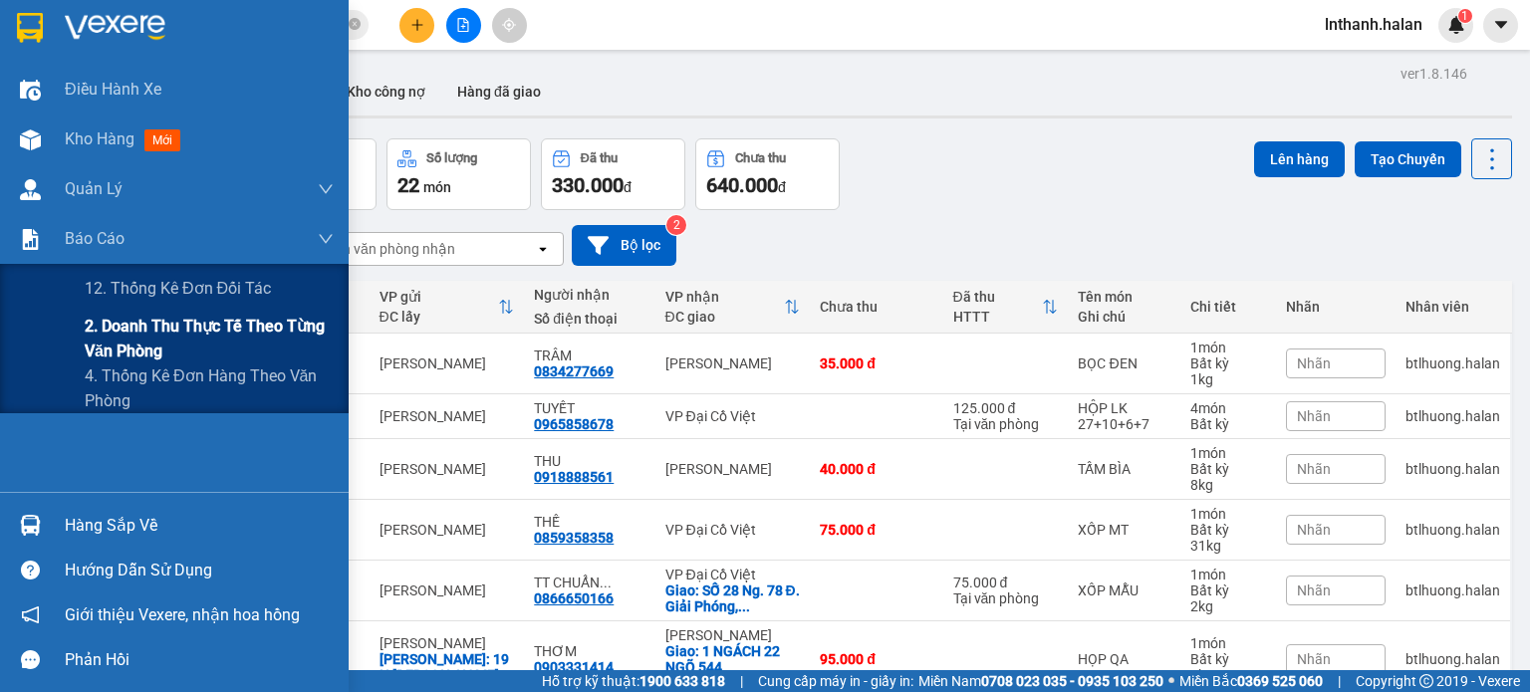
click at [156, 334] on span "2. Doanh thu thực tế theo từng văn phòng" at bounding box center [209, 339] width 249 height 50
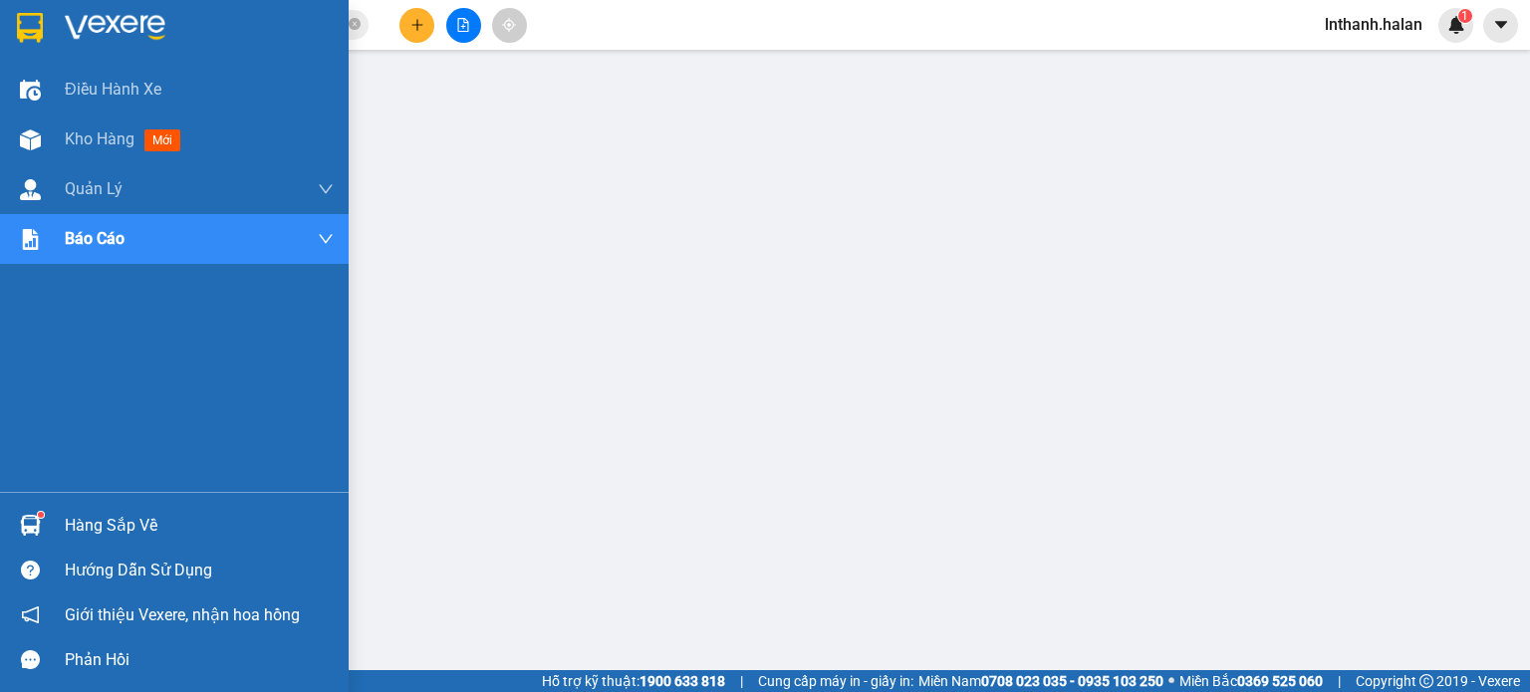
click at [53, 524] on div "Hàng sắp về" at bounding box center [174, 525] width 349 height 45
click at [8, 121] on div "Kho hàng mới" at bounding box center [174, 140] width 349 height 50
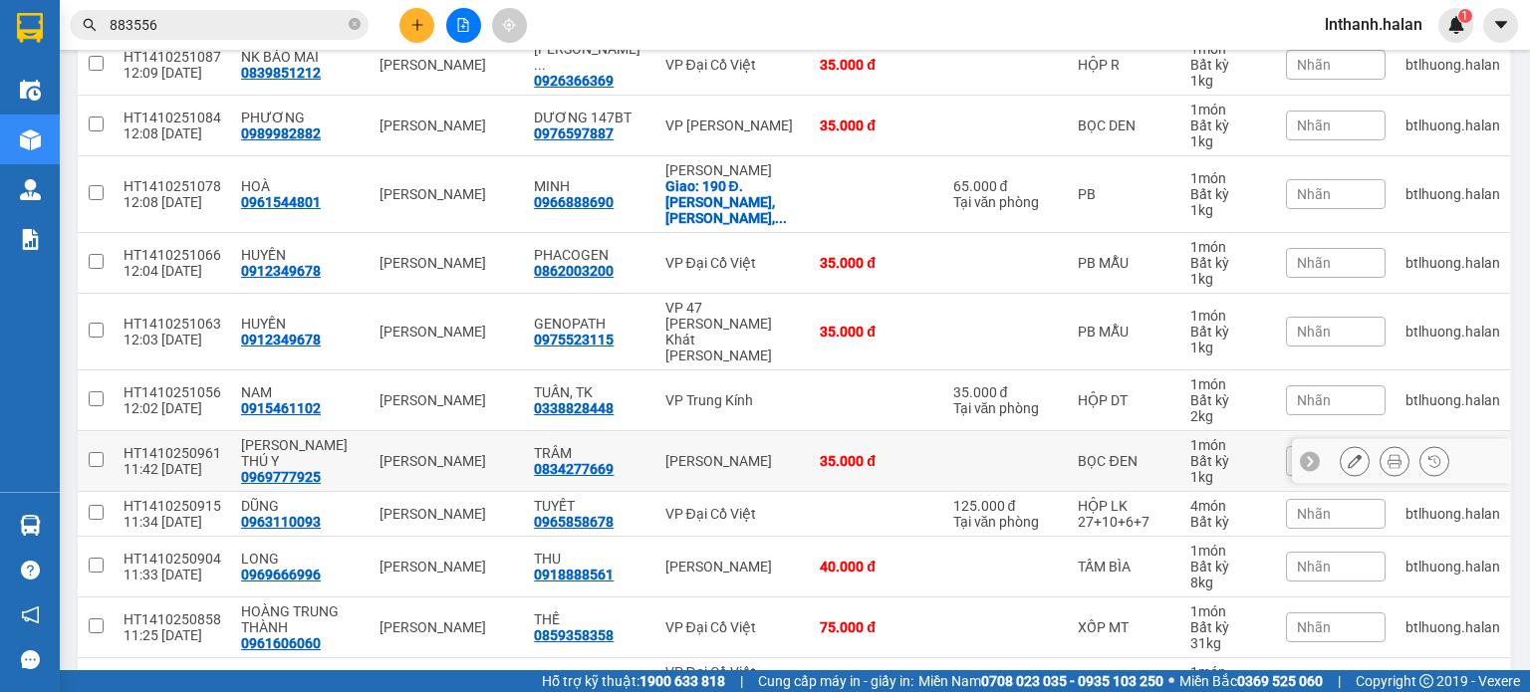
scroll to position [498, 0]
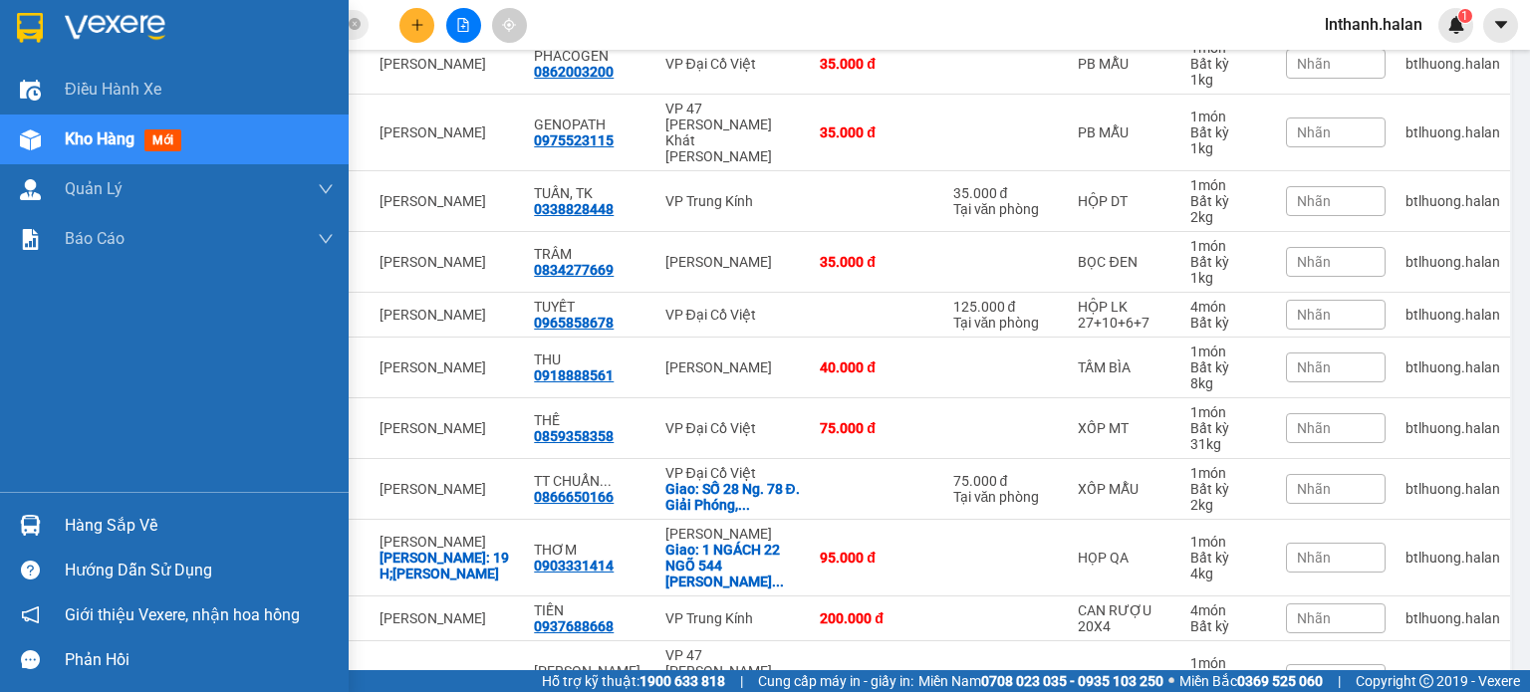
click at [95, 520] on div "Hàng sắp về" at bounding box center [199, 526] width 269 height 30
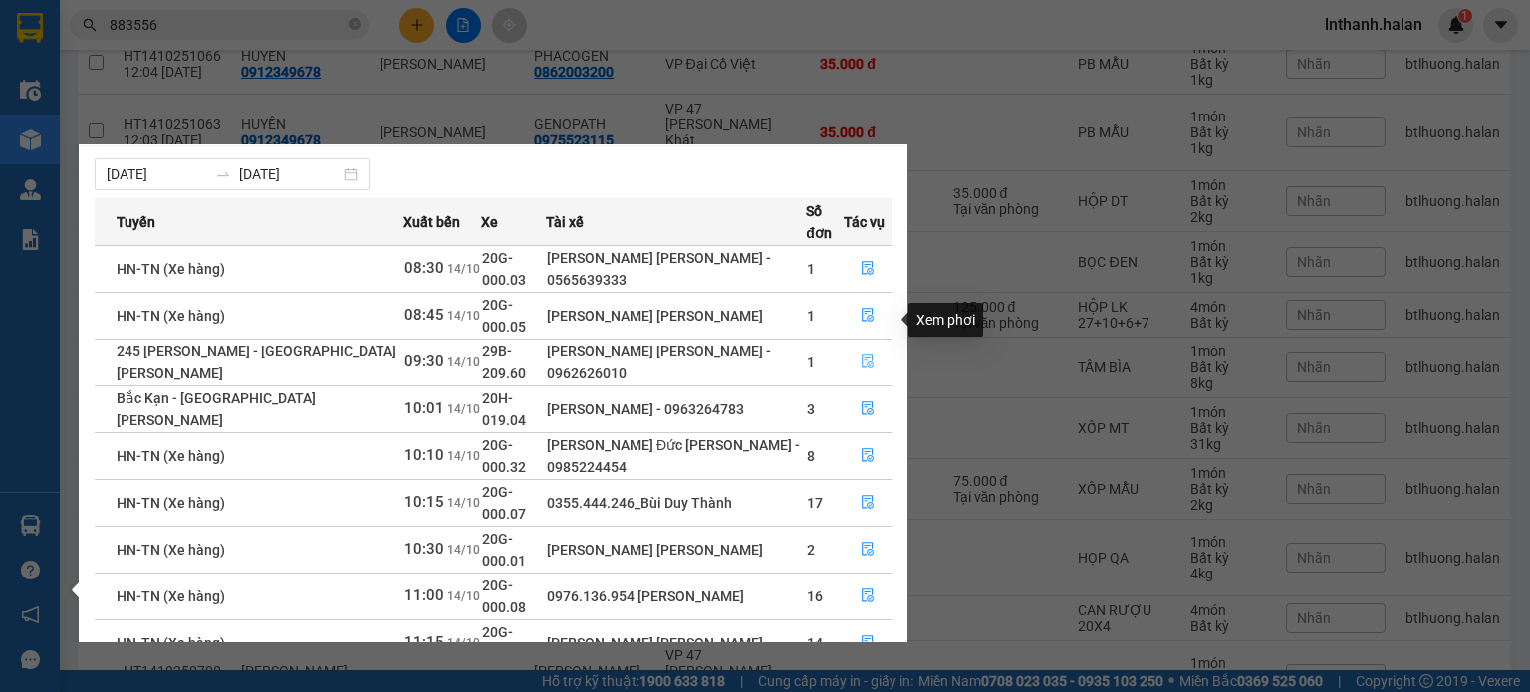
click at [861, 355] on icon "file-done" at bounding box center [868, 362] width 14 height 14
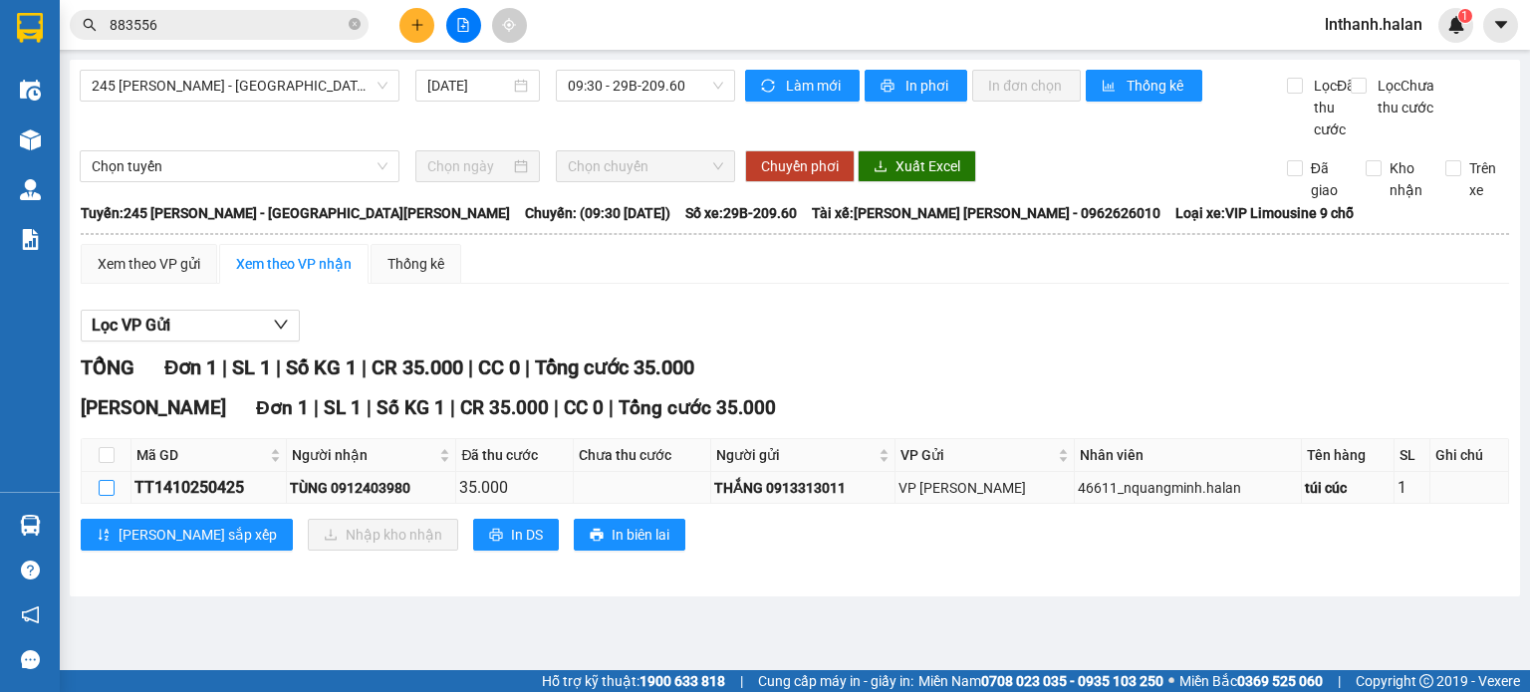
click at [113, 496] on input "checkbox" at bounding box center [107, 488] width 16 height 16
checkbox input "true"
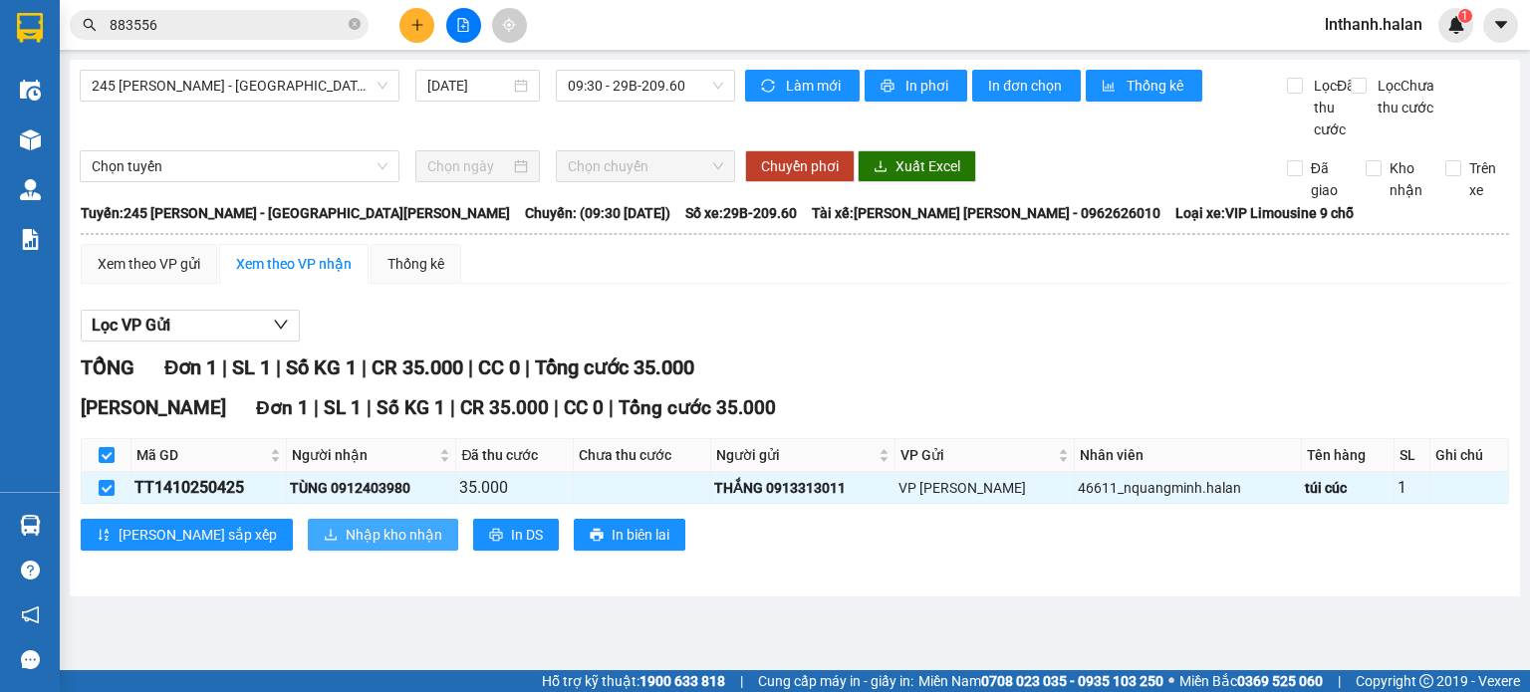
click at [346, 546] on span "Nhập kho nhận" at bounding box center [394, 535] width 97 height 22
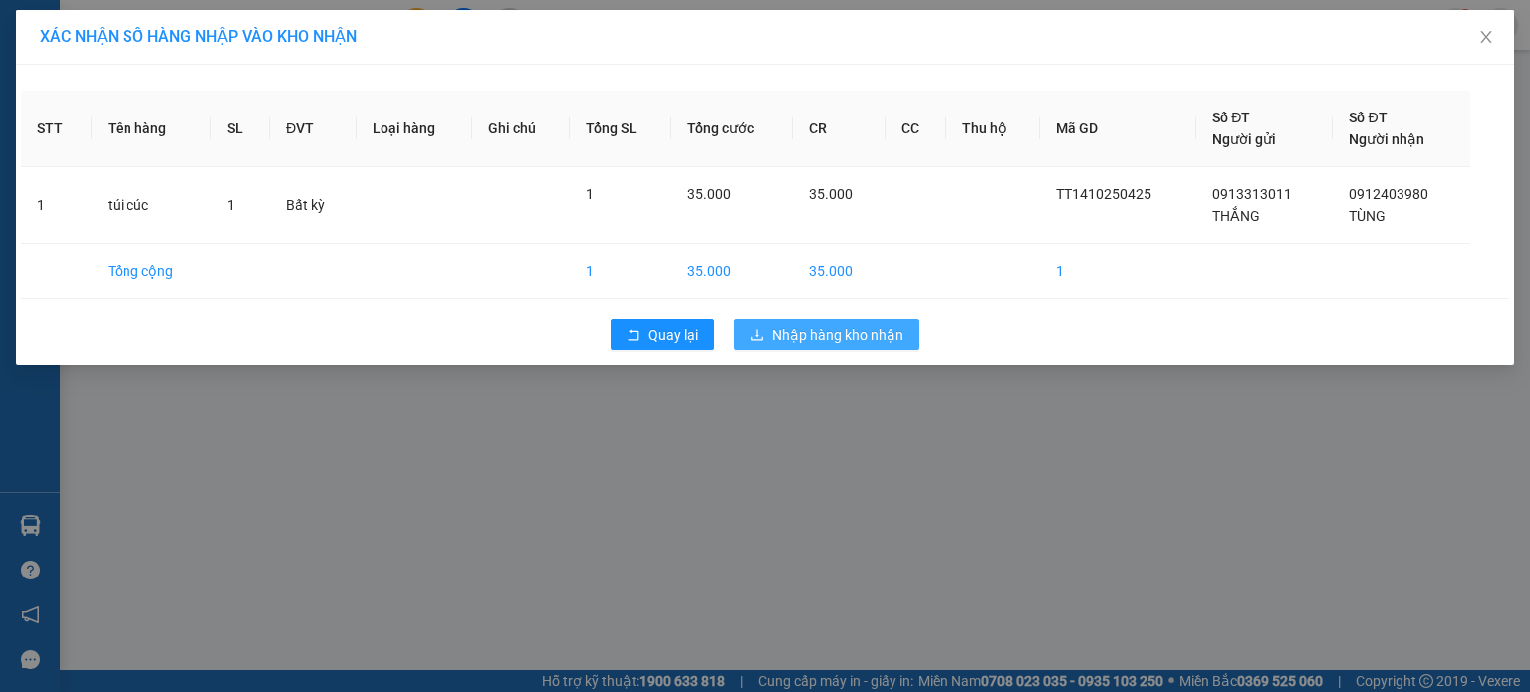
click at [868, 338] on span "Nhập hàng kho nhận" at bounding box center [837, 335] width 131 height 22
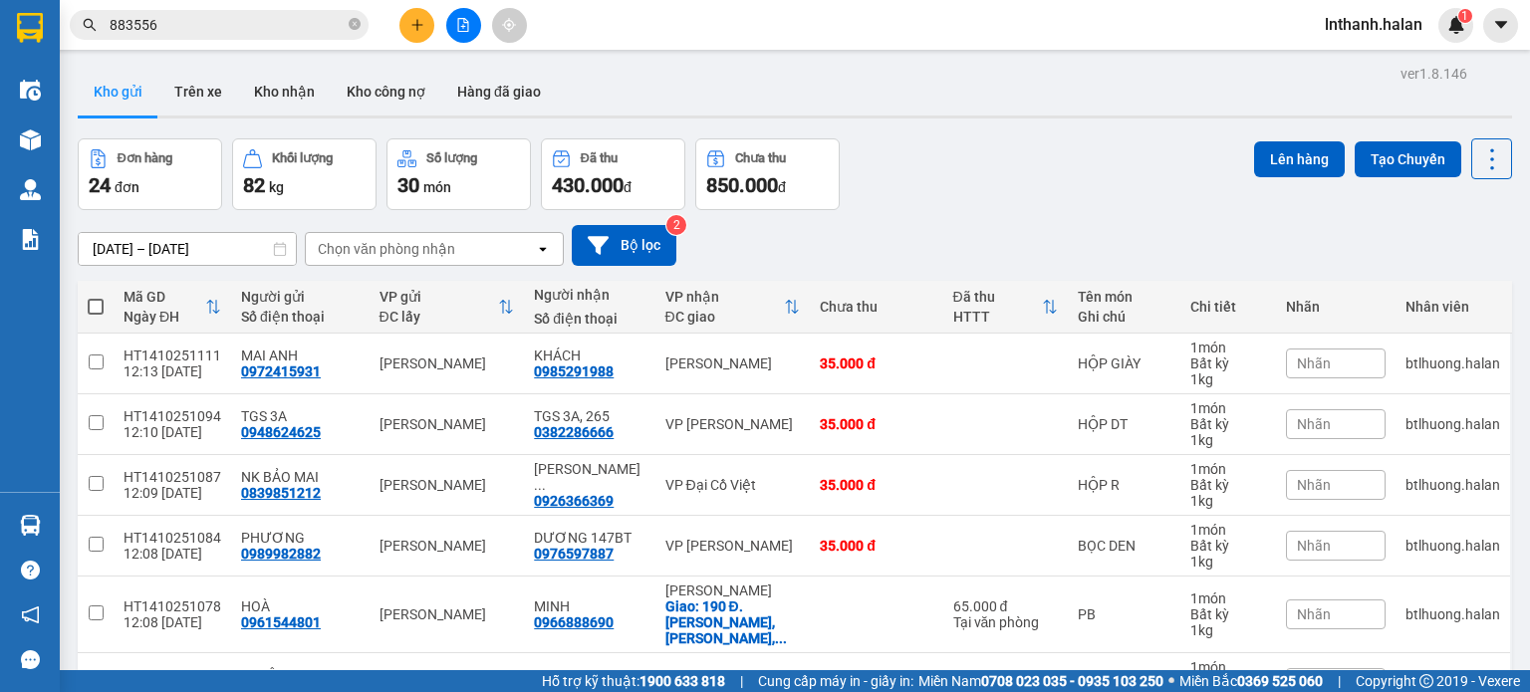
click at [436, 35] on div at bounding box center [463, 25] width 149 height 35
click at [415, 32] on button at bounding box center [416, 25] width 35 height 35
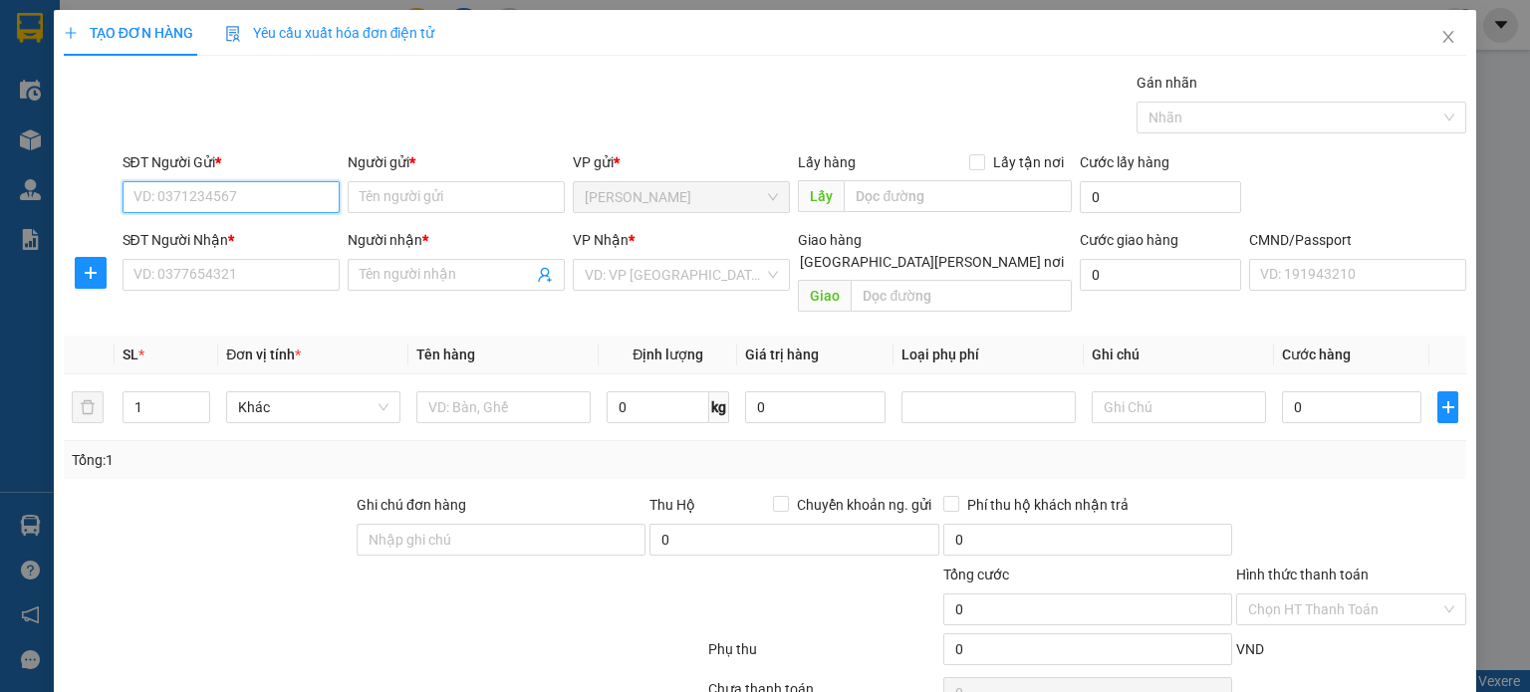
click at [207, 186] on input "SĐT Người Gửi *" at bounding box center [231, 197] width 217 height 32
type input "0369281054"
click at [408, 192] on input "Người gửi *" at bounding box center [456, 197] width 217 height 32
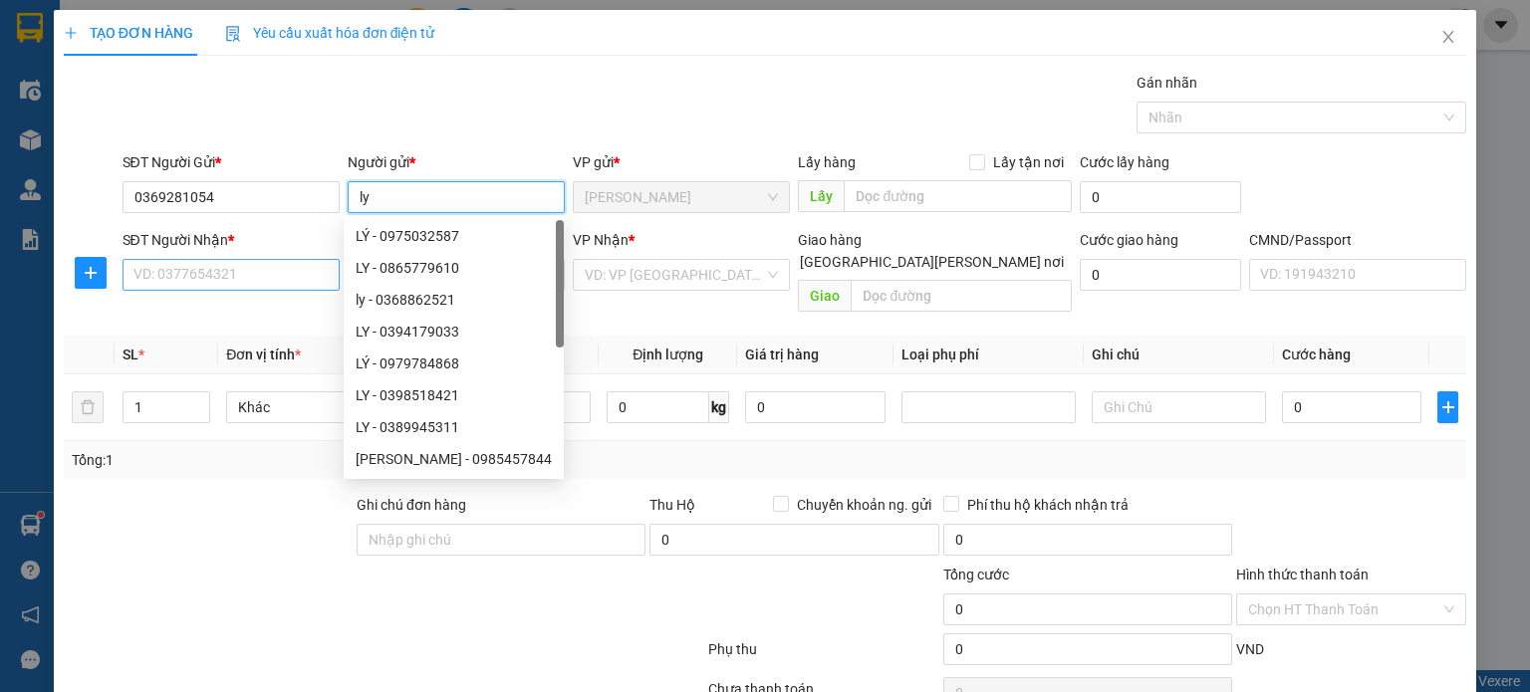
type input "ly"
click at [293, 270] on input "SĐT Người Nhận *" at bounding box center [231, 275] width 217 height 32
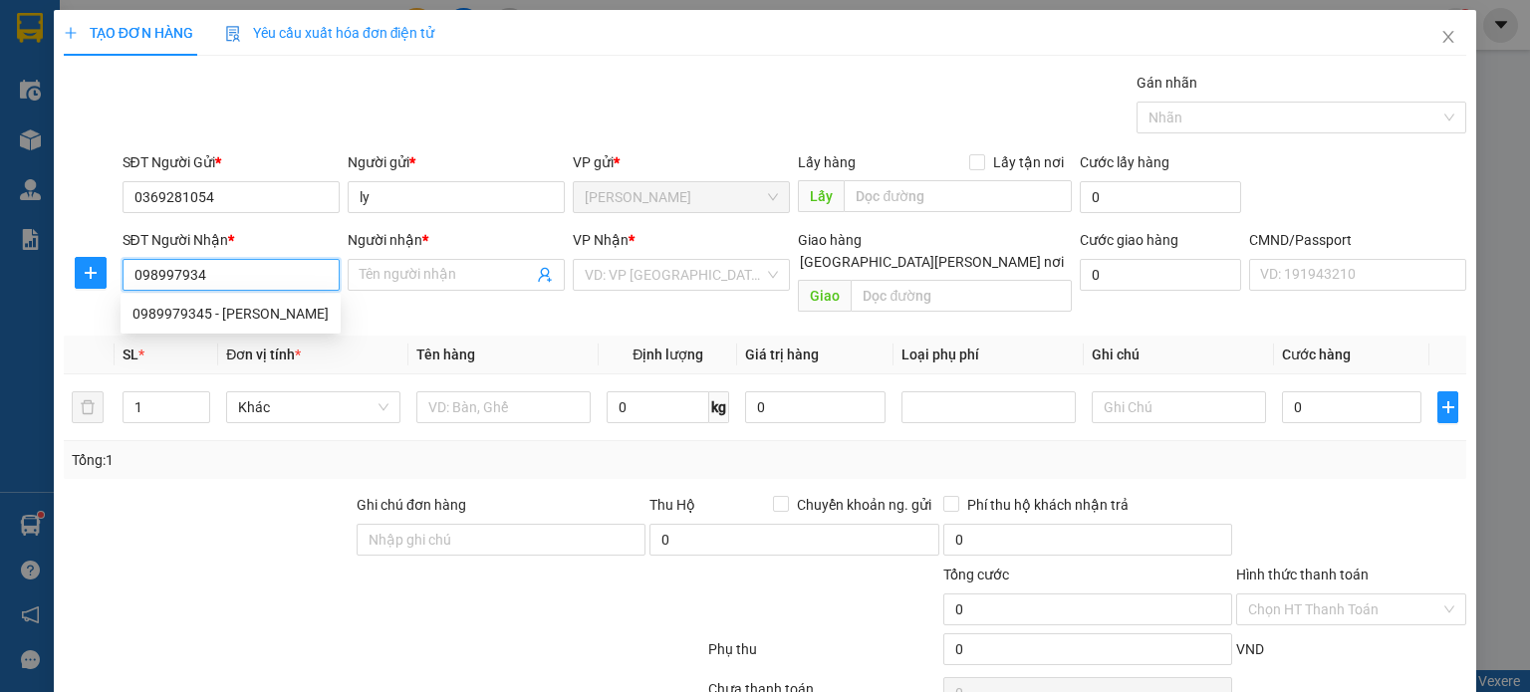
type input "0989979345"
click at [263, 323] on div "0989979345 - CHÂU" at bounding box center [230, 314] width 196 height 22
type input "CHÂU"
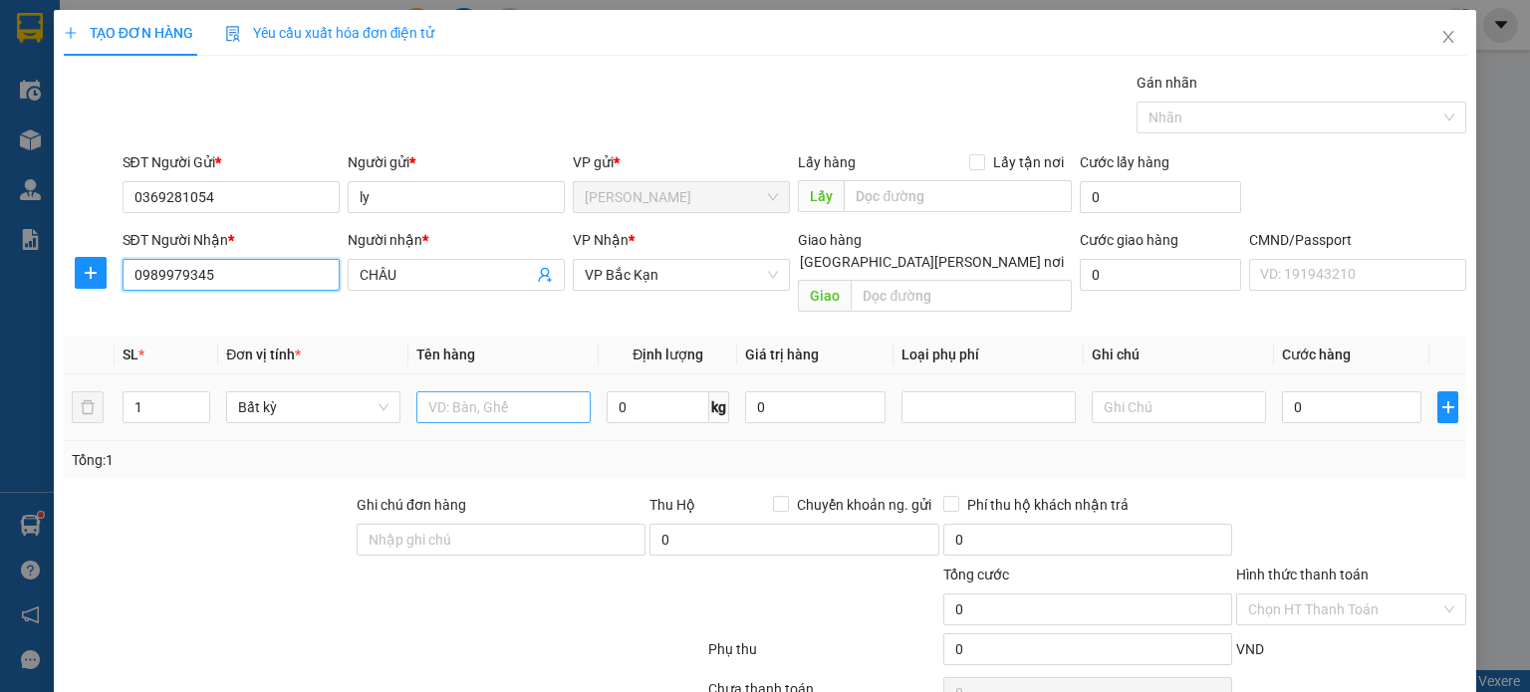
type input "0989979345"
click at [449, 391] on input "text" at bounding box center [503, 407] width 174 height 32
type input "h"
type input "HỘP TPCN"
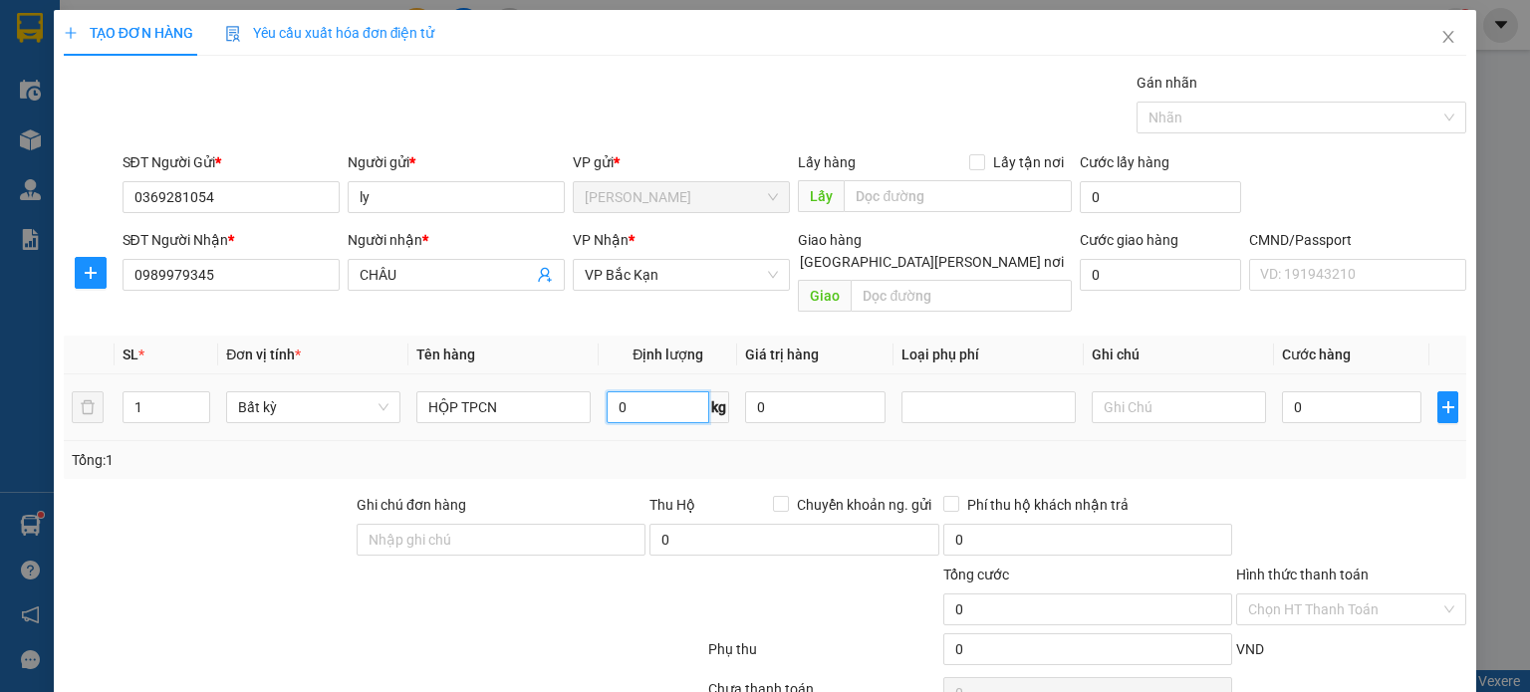
click at [676, 391] on input "0" at bounding box center [658, 407] width 103 height 32
type input "9"
click at [740, 454] on div "Tổng: 1" at bounding box center [765, 460] width 1403 height 38
type input "40.000"
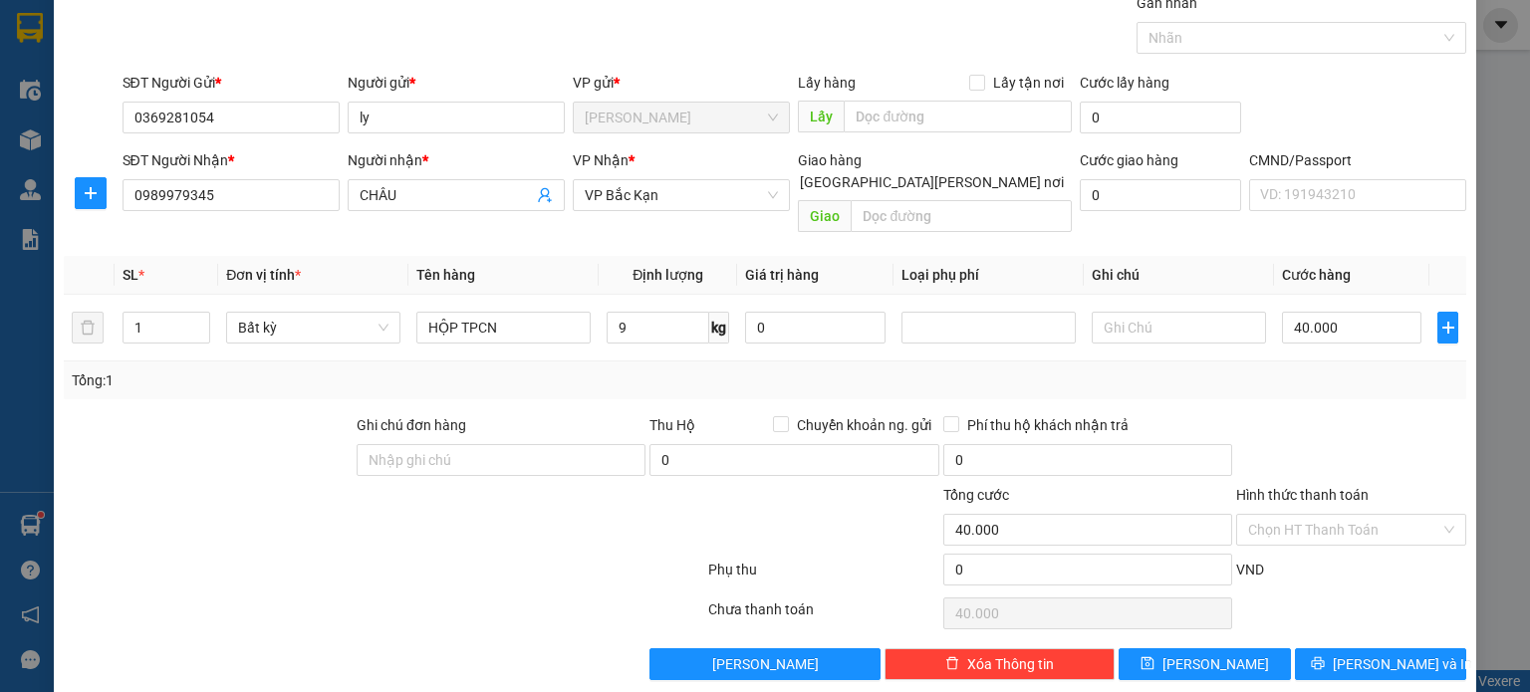
scroll to position [82, 0]
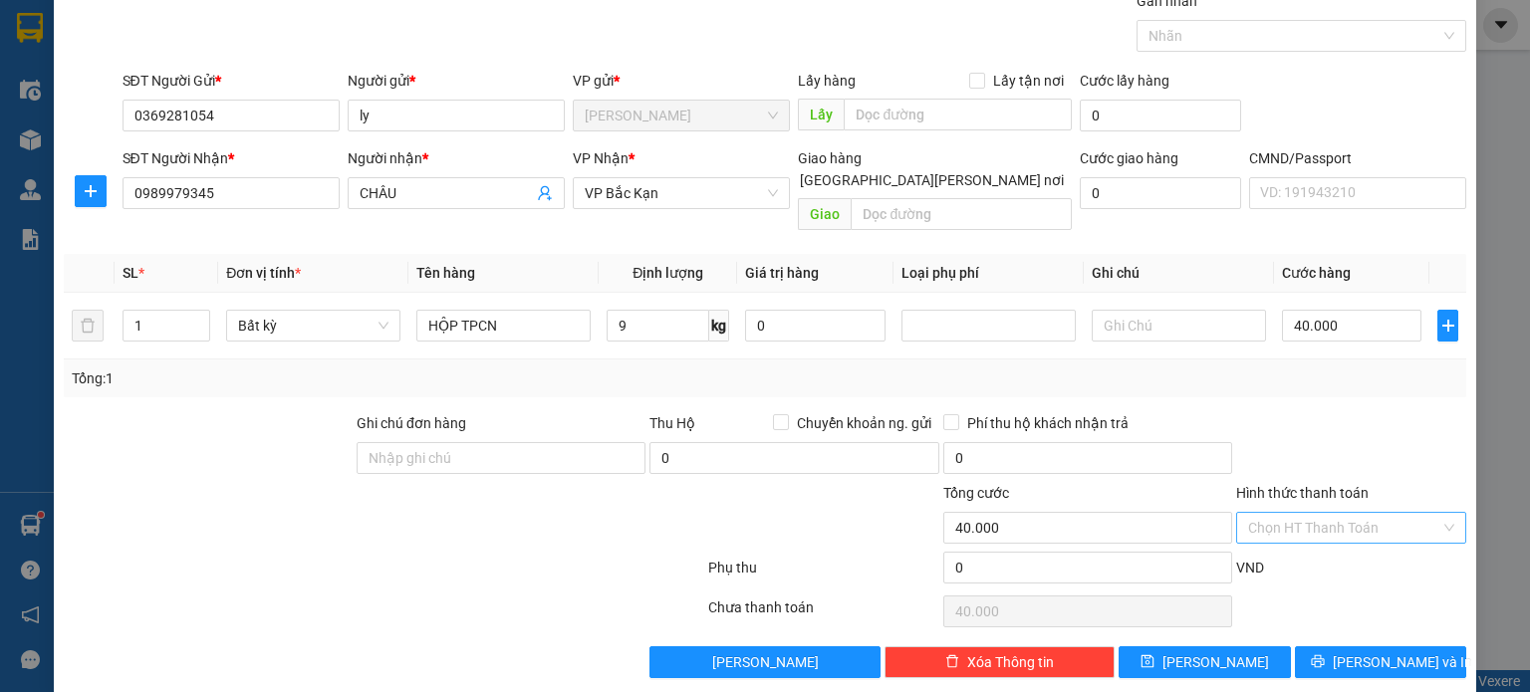
click at [1275, 513] on input "Hình thức thanh toán" at bounding box center [1344, 528] width 192 height 30
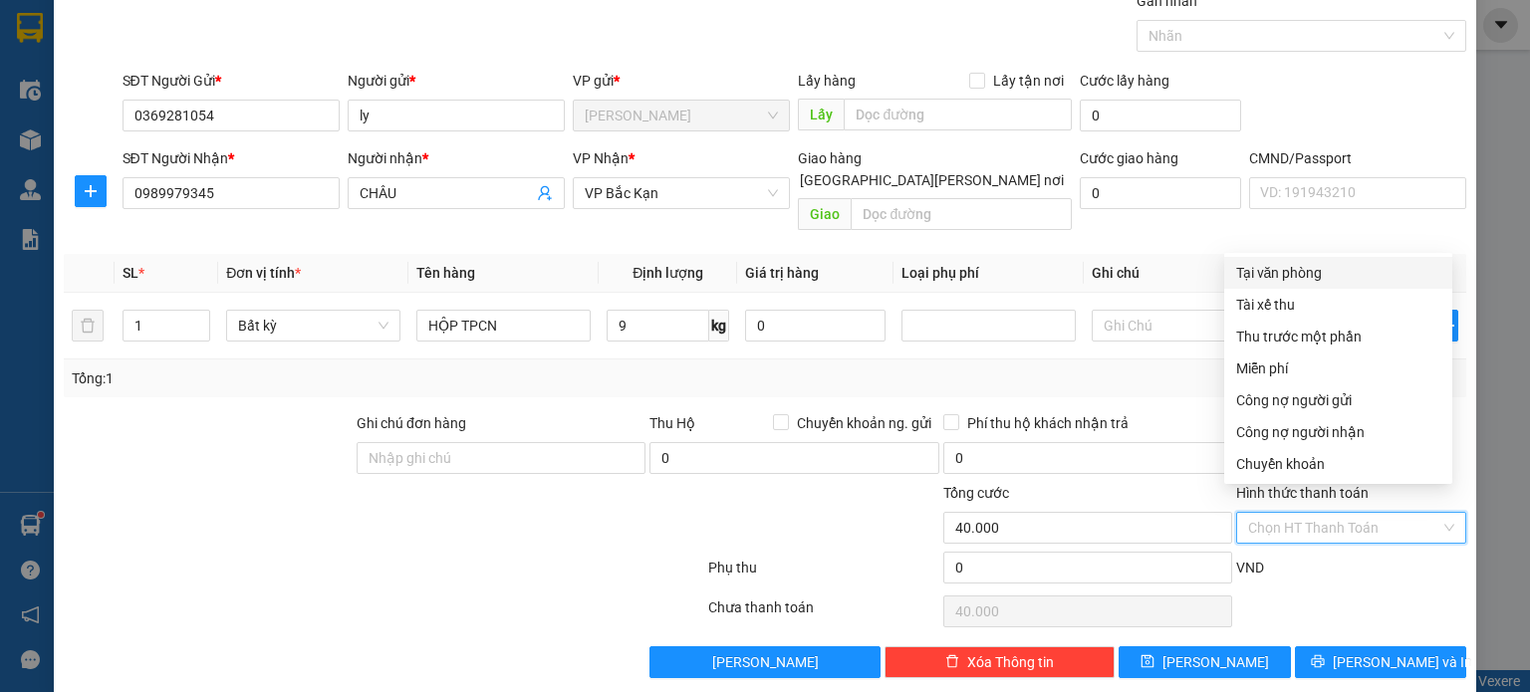
click at [1275, 278] on div "Tại văn phòng" at bounding box center [1338, 273] width 204 height 22
type input "0"
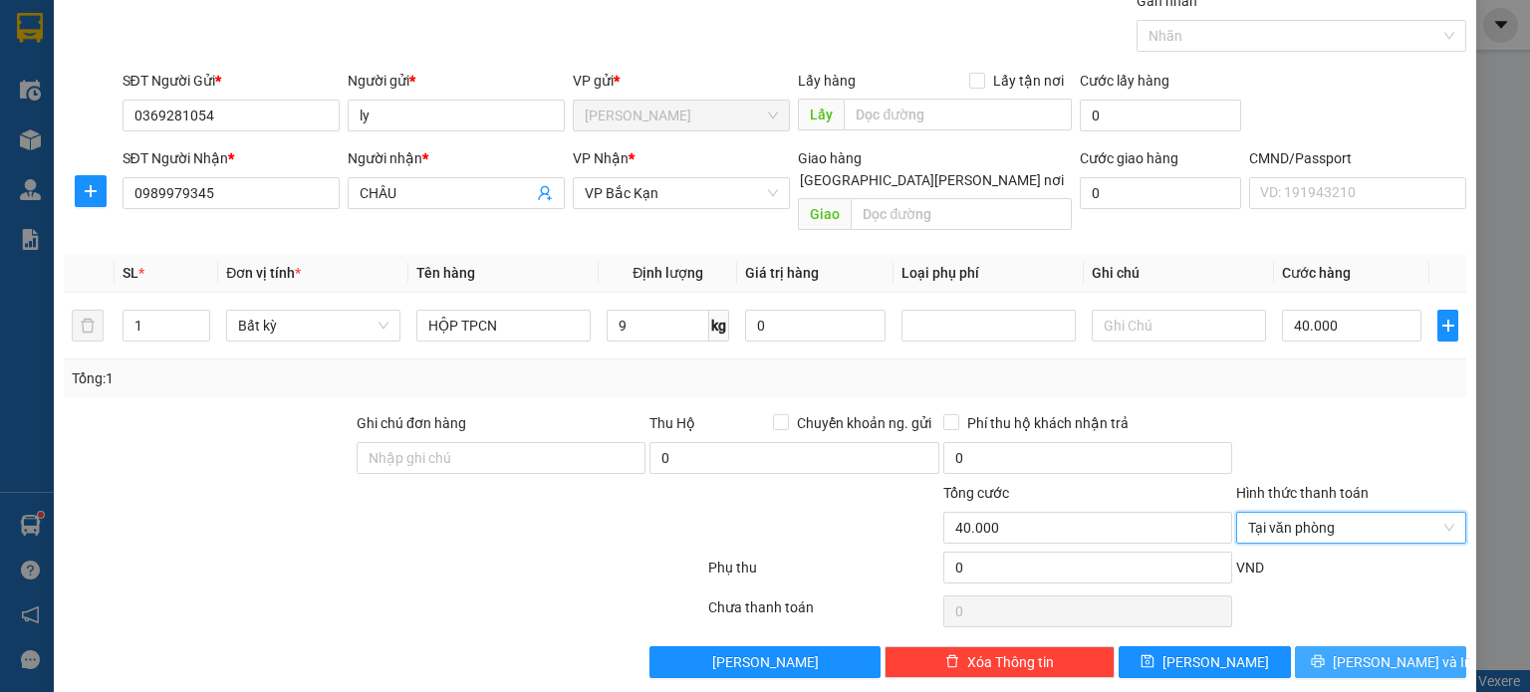
click at [1387, 652] on span "Lưu và In" at bounding box center [1402, 663] width 139 height 22
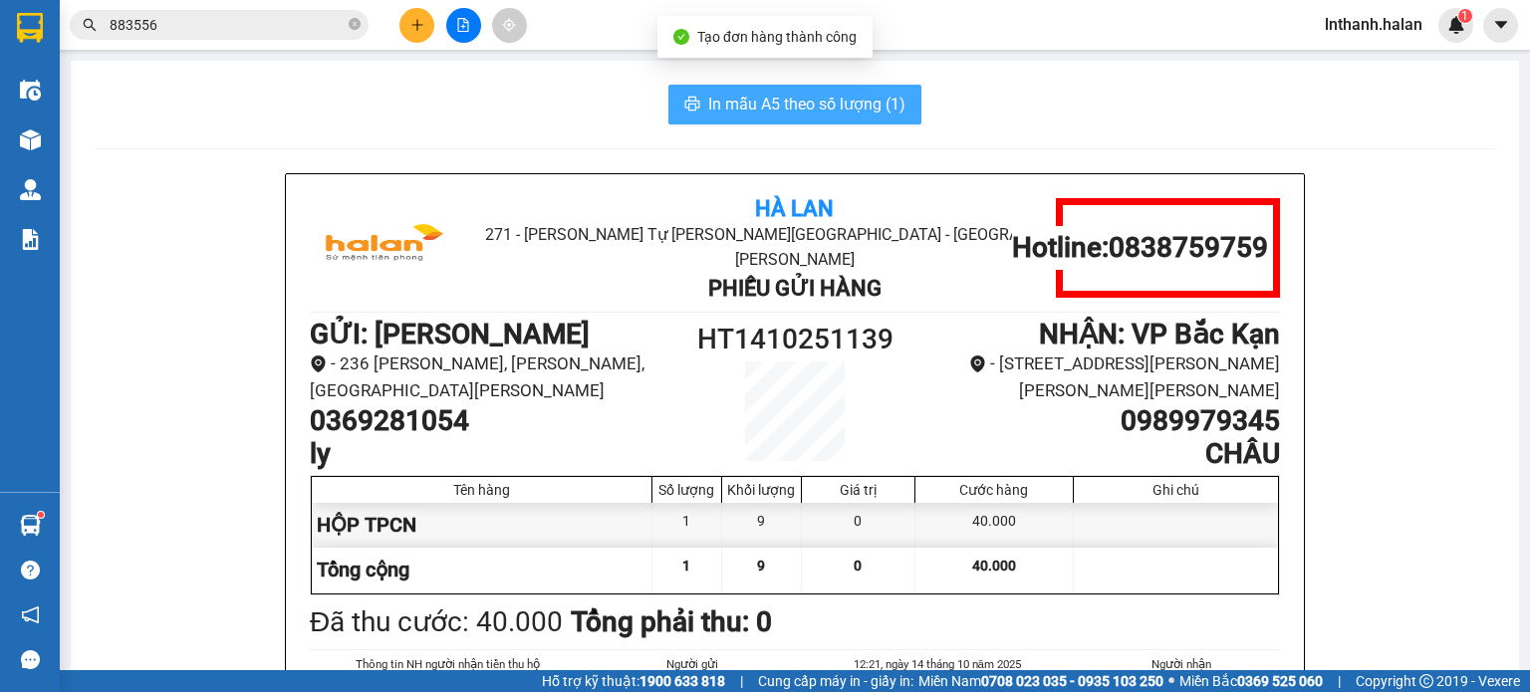
click at [875, 99] on span "In mẫu A5 theo số lượng (1)" at bounding box center [806, 104] width 197 height 25
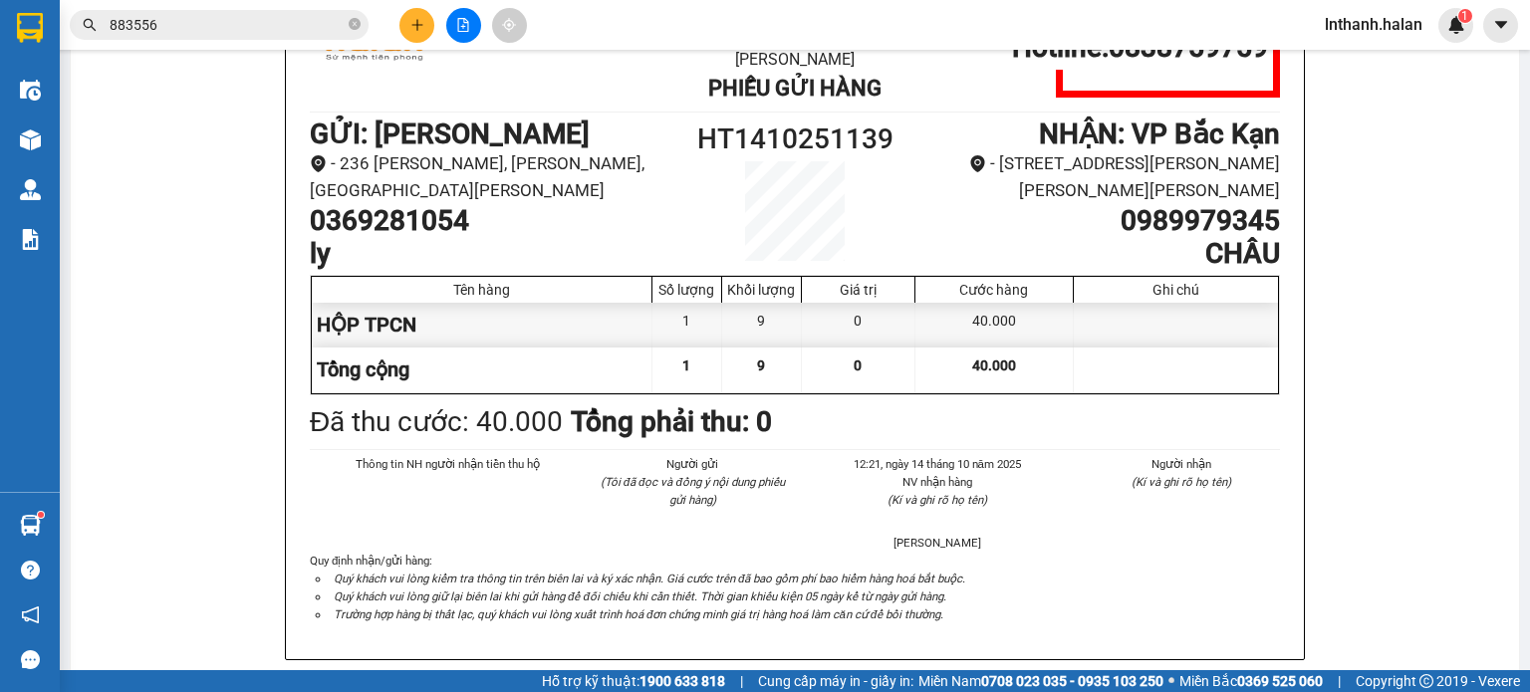
scroll to position [199, 0]
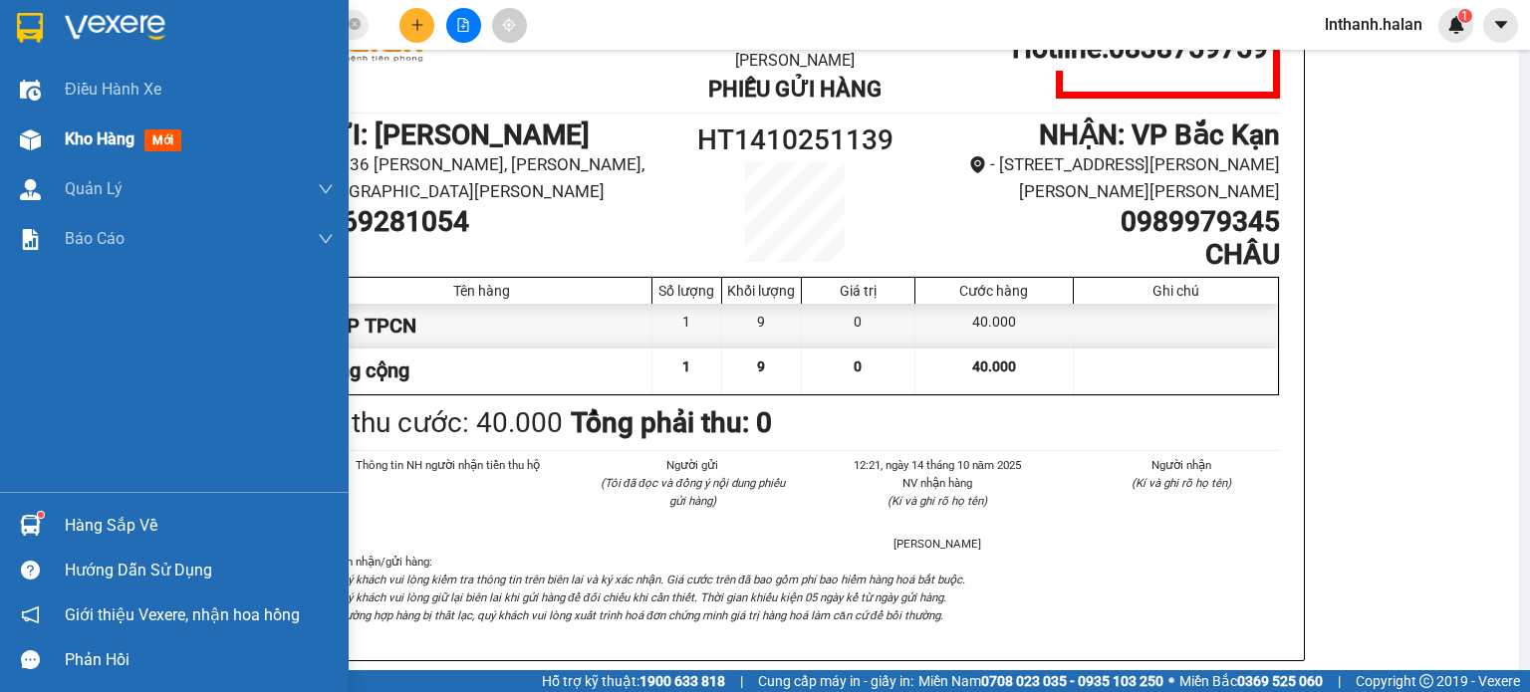
click at [8, 146] on div "Kho hàng mới" at bounding box center [174, 140] width 349 height 50
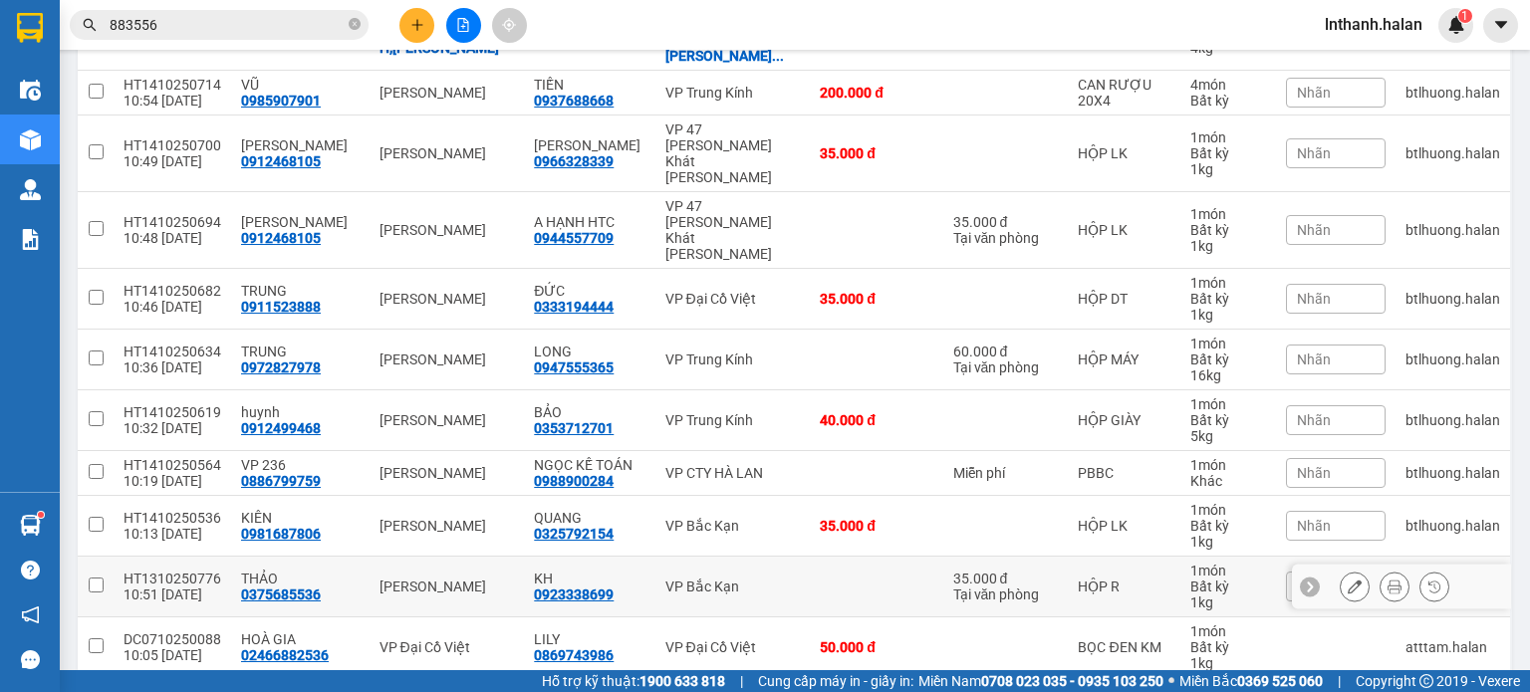
scroll to position [1270, 0]
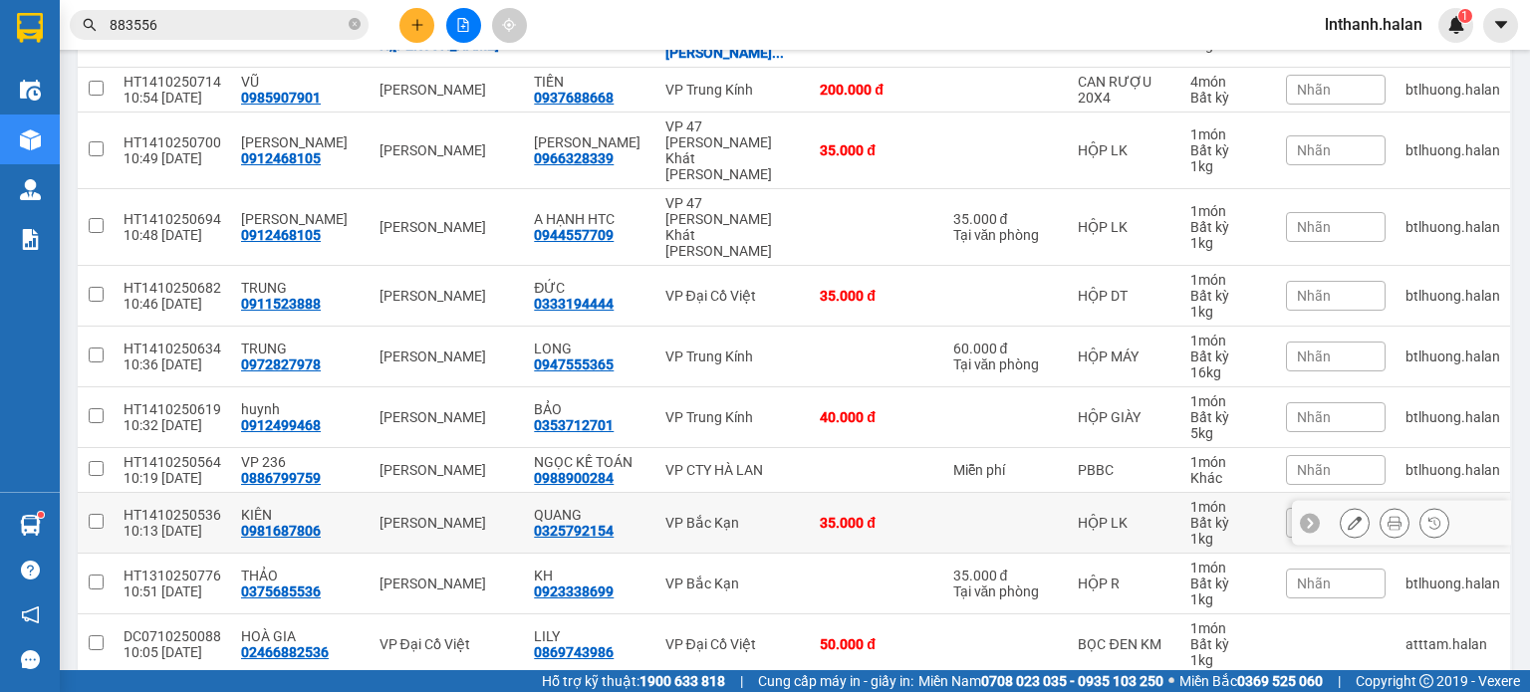
click at [889, 515] on div "35.000 đ" at bounding box center [876, 523] width 113 height 16
checkbox input "true"
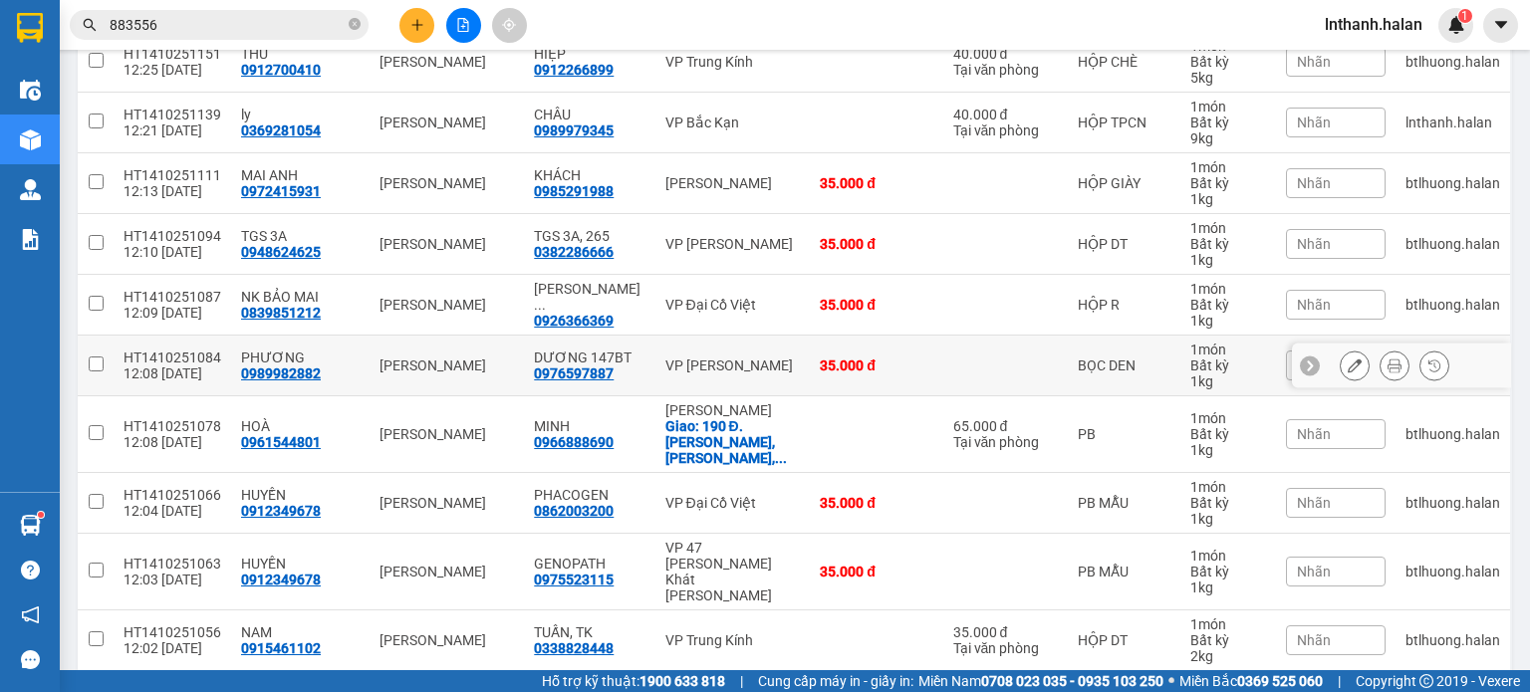
scroll to position [75, 0]
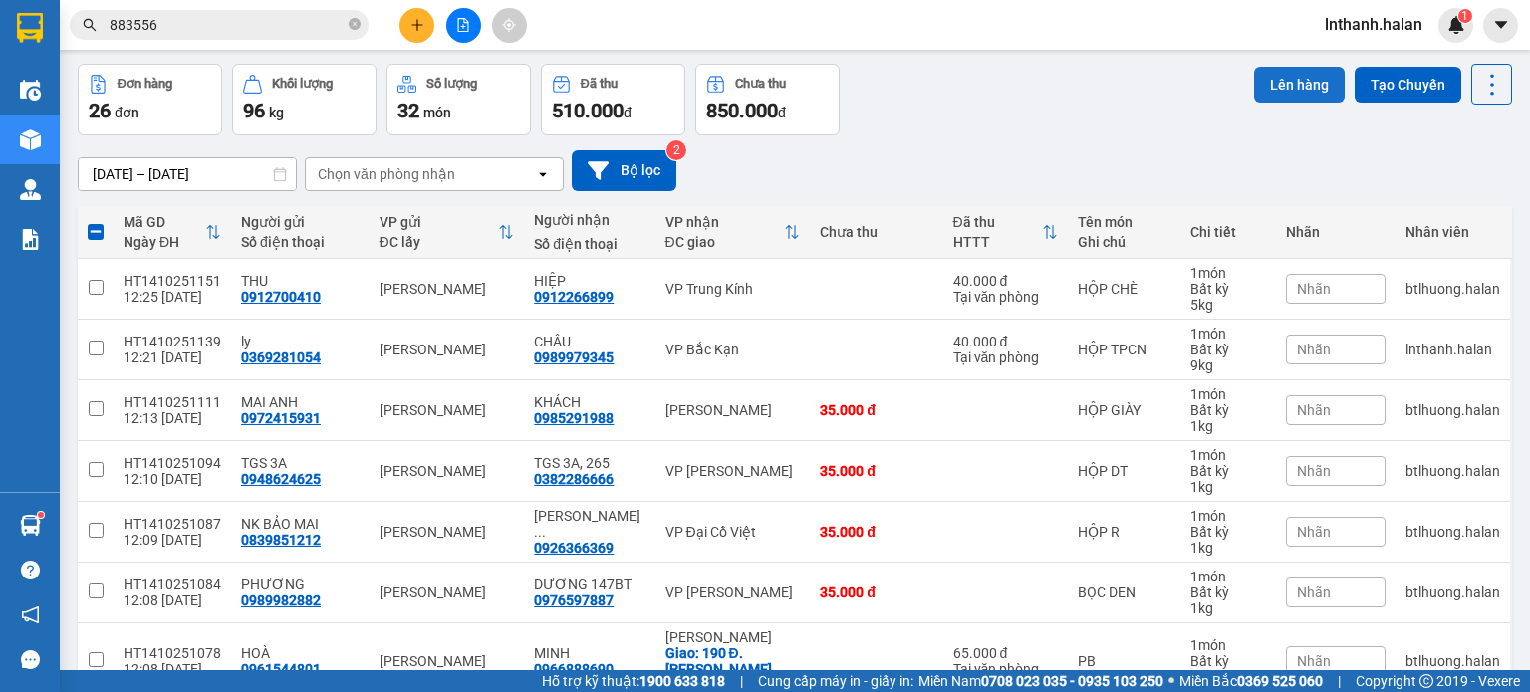
click at [1296, 91] on button "Lên hàng" at bounding box center [1299, 85] width 91 height 36
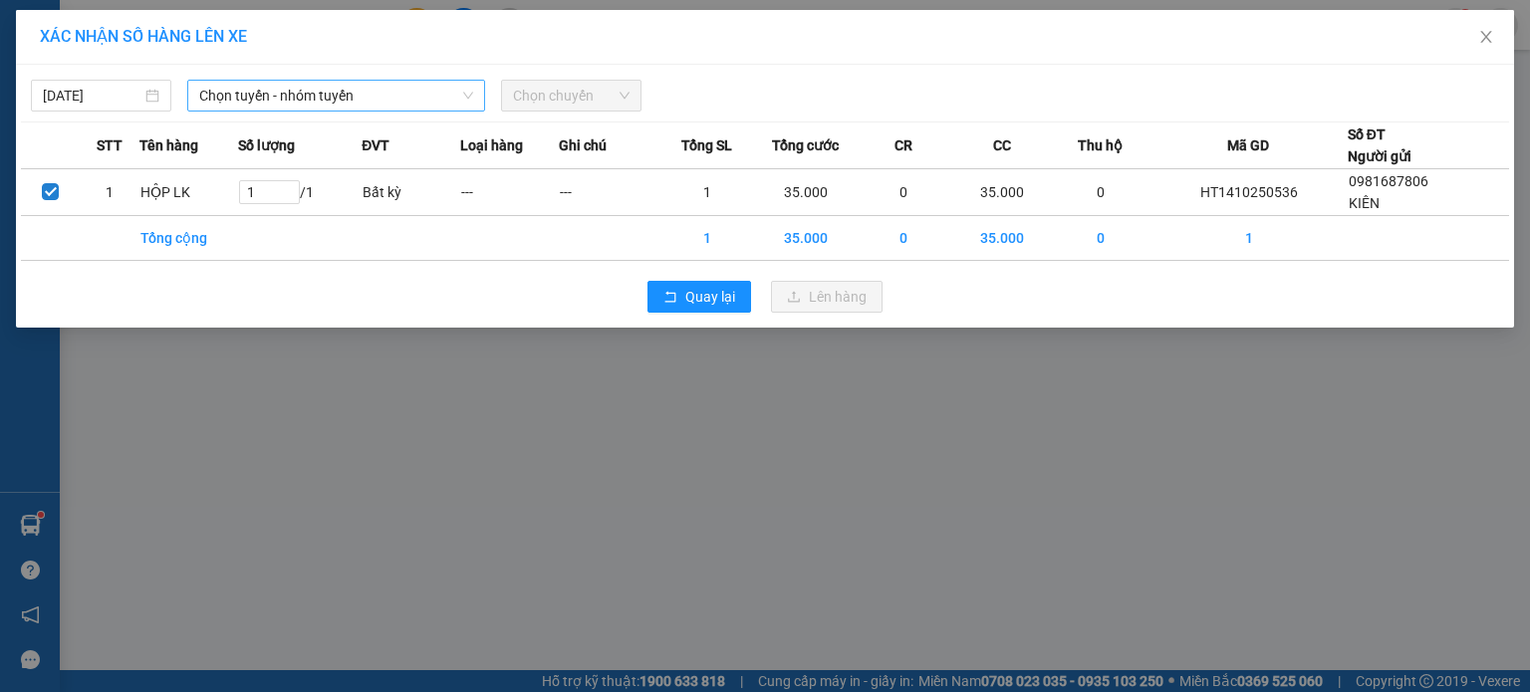
click at [355, 102] on span "Chọn tuyến - nhóm tuyến" at bounding box center [336, 96] width 274 height 30
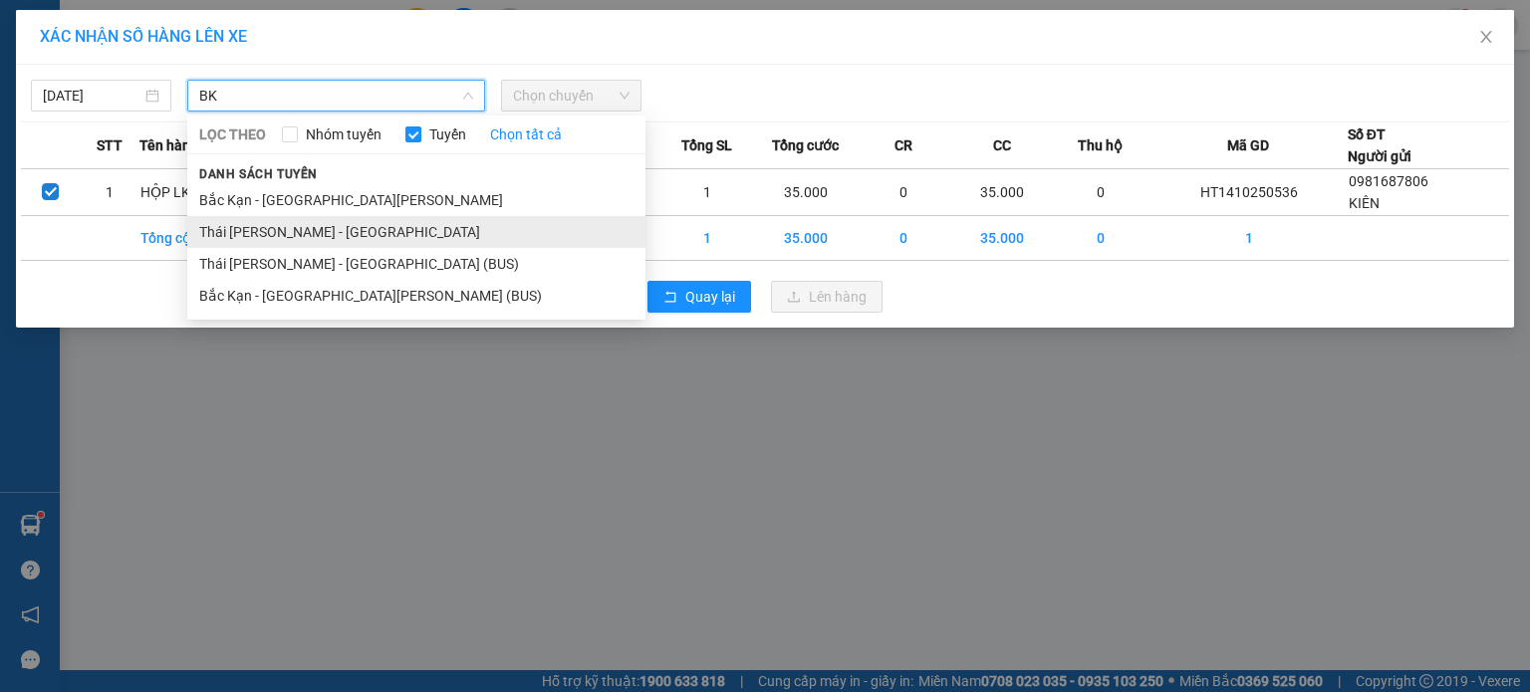
type input "BK"
click at [339, 236] on li "Thái [PERSON_NAME] - [GEOGRAPHIC_DATA]" at bounding box center [416, 232] width 458 height 32
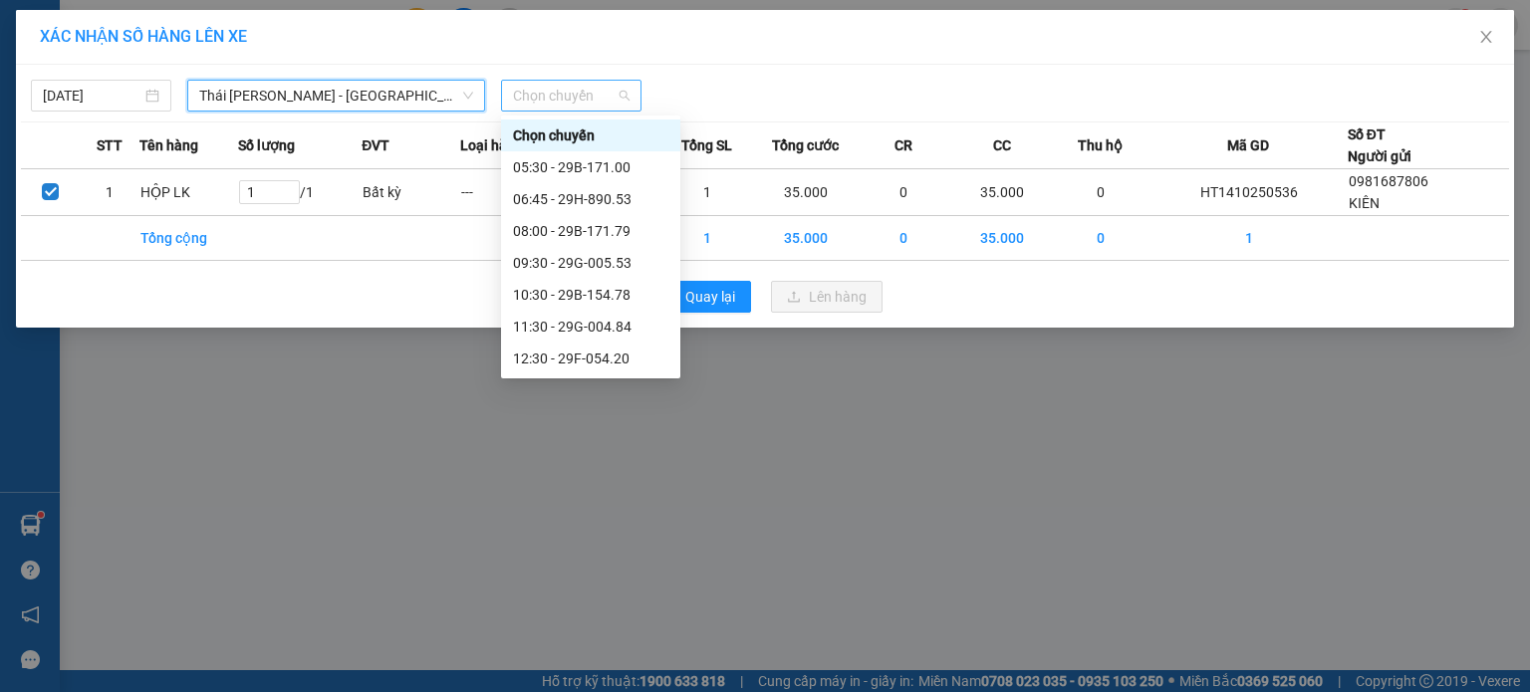
click at [592, 100] on span "Chọn chuyến" at bounding box center [571, 96] width 117 height 30
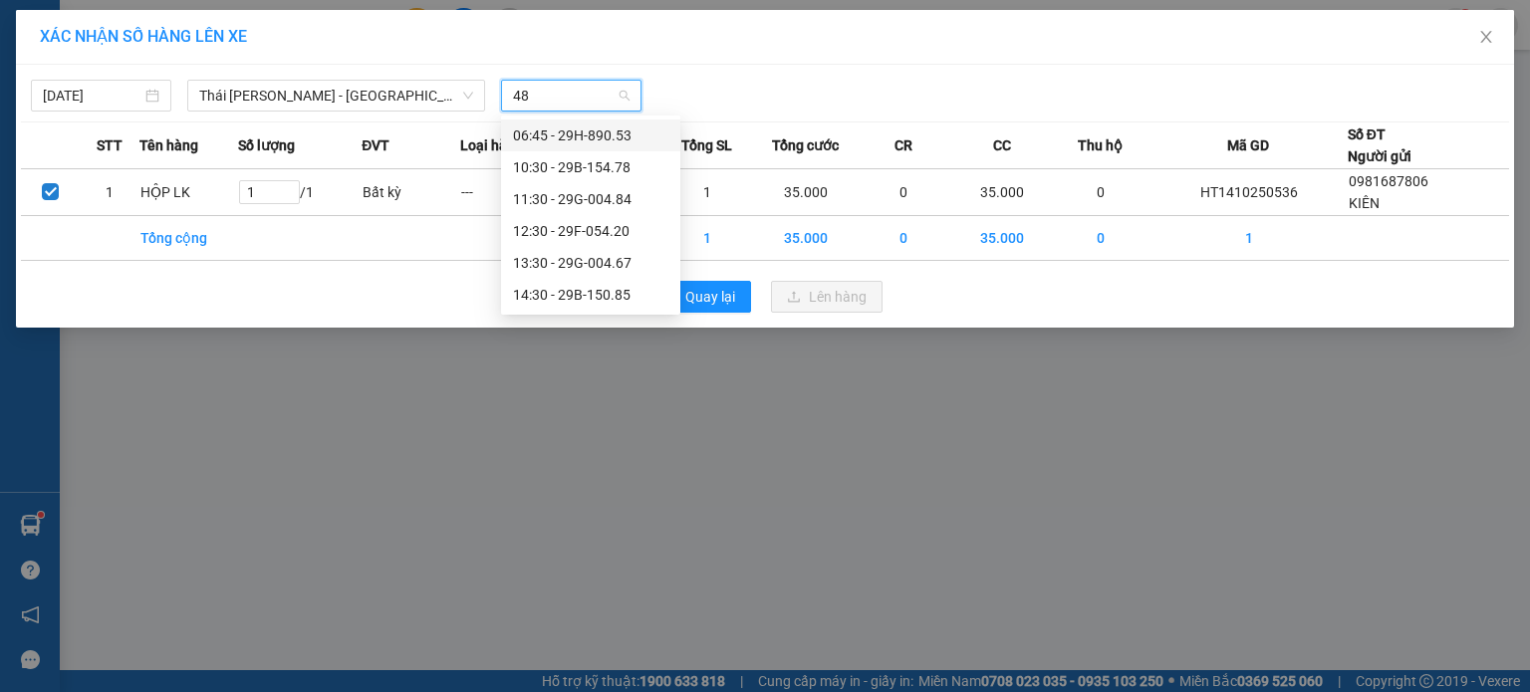
type input "484"
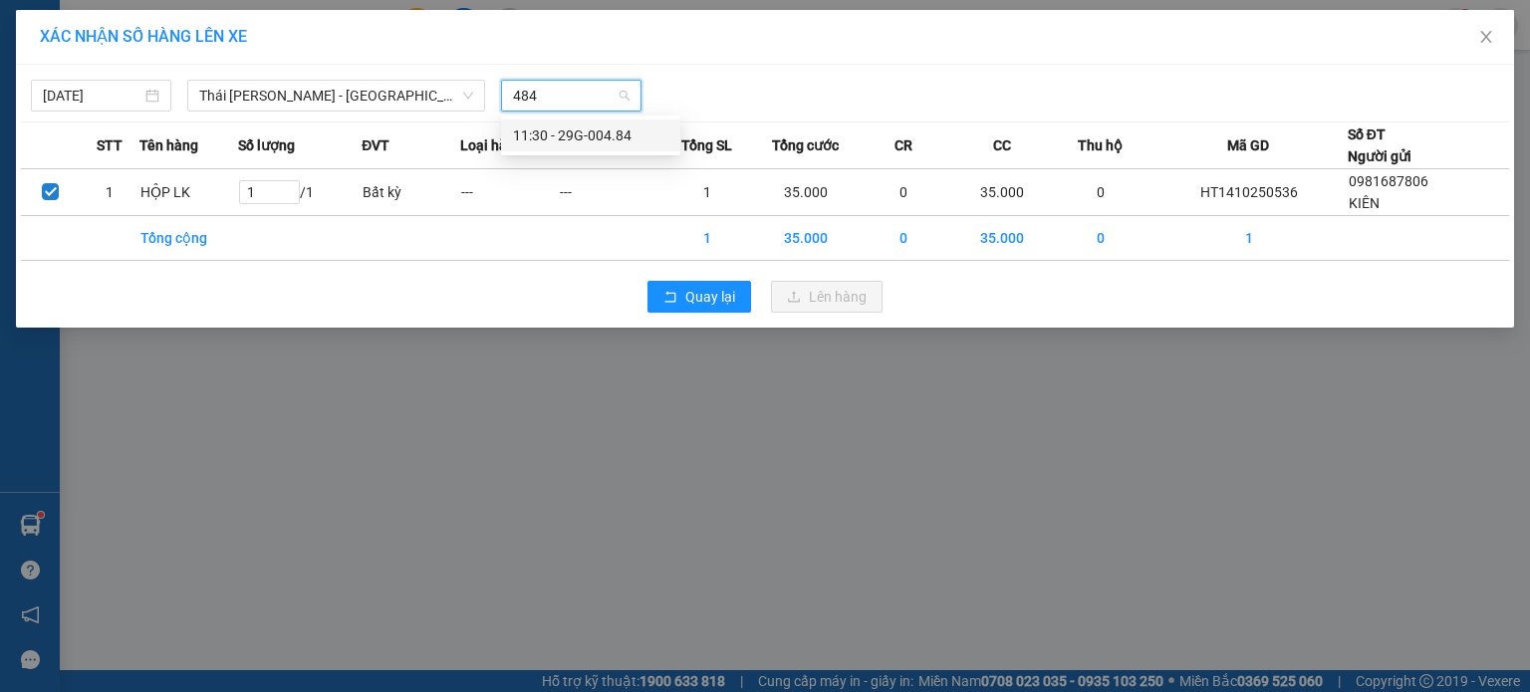
click at [621, 134] on div "11:30 - 29G-004.84" at bounding box center [590, 136] width 155 height 22
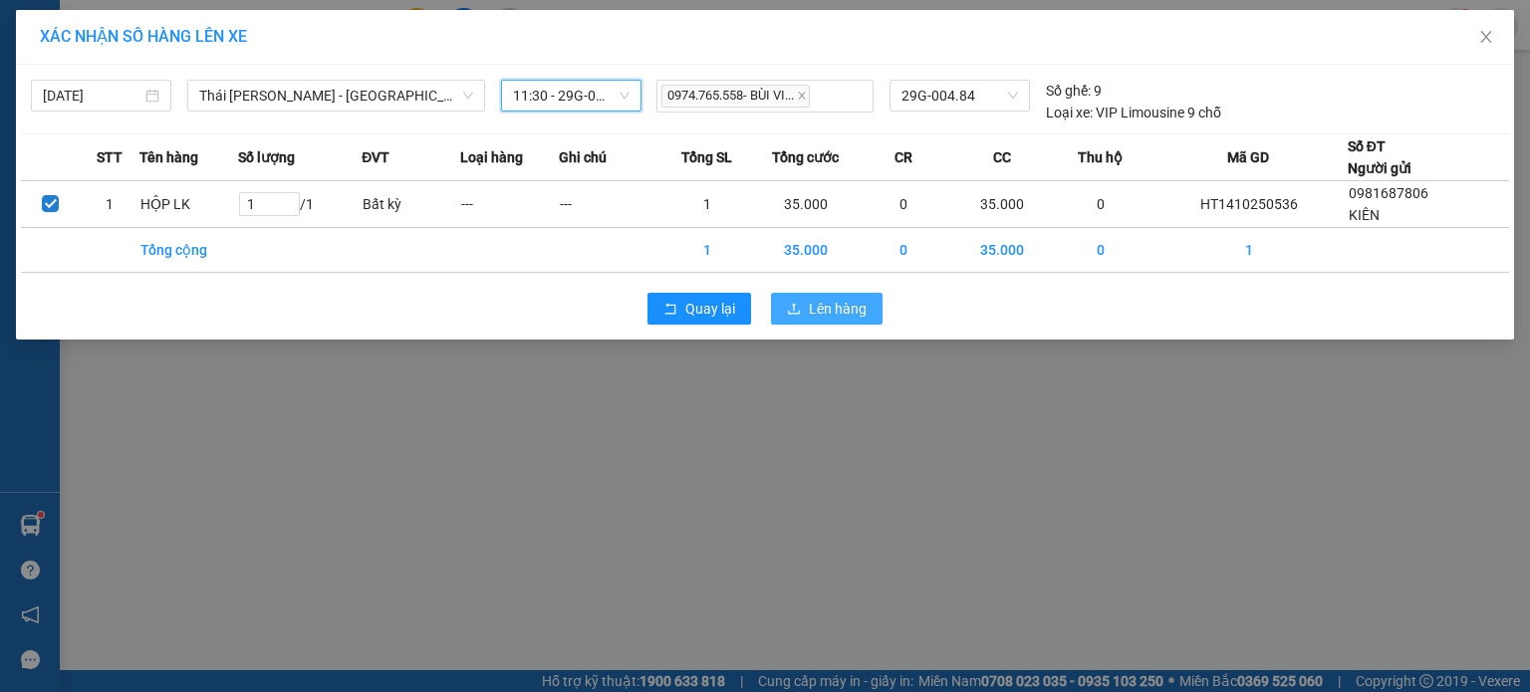
click at [858, 314] on span "Lên hàng" at bounding box center [838, 309] width 58 height 22
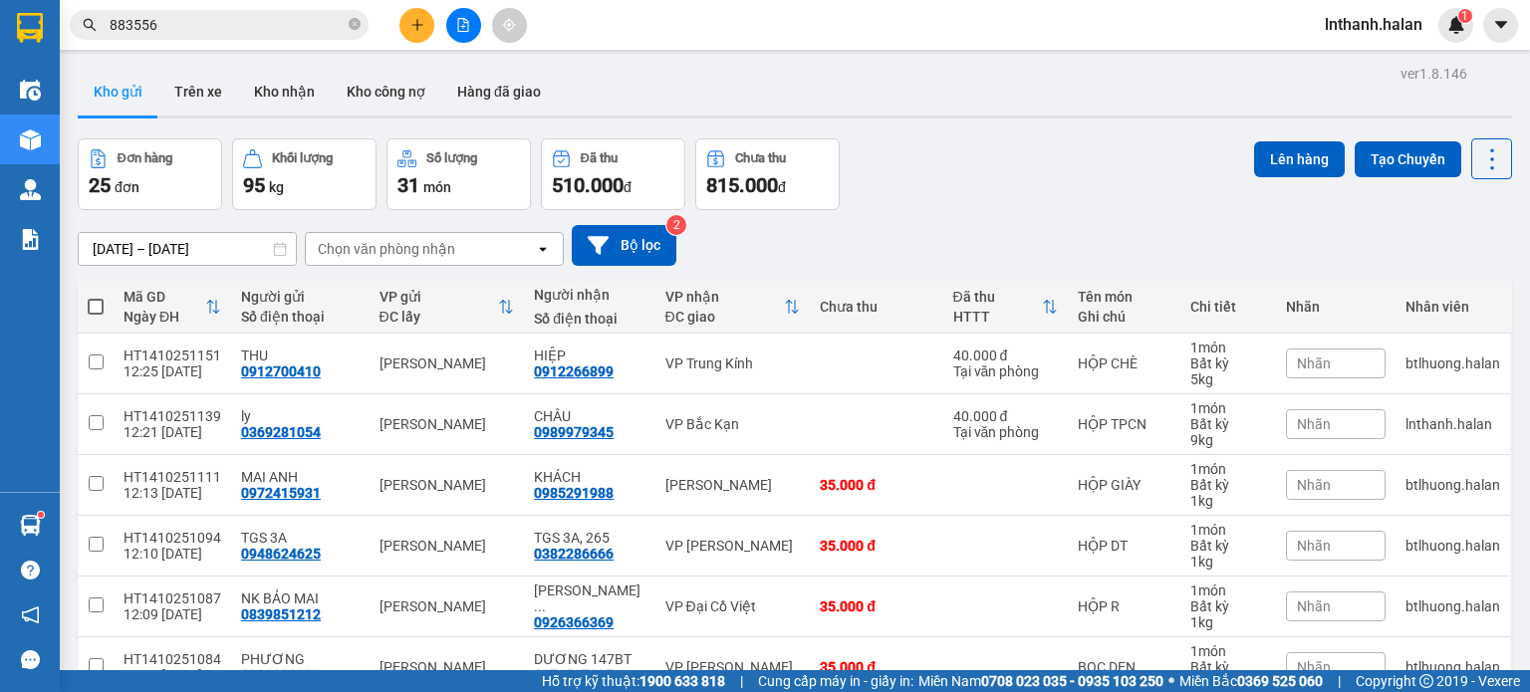
click at [386, 252] on div "Chọn văn phòng nhận" at bounding box center [386, 249] width 137 height 20
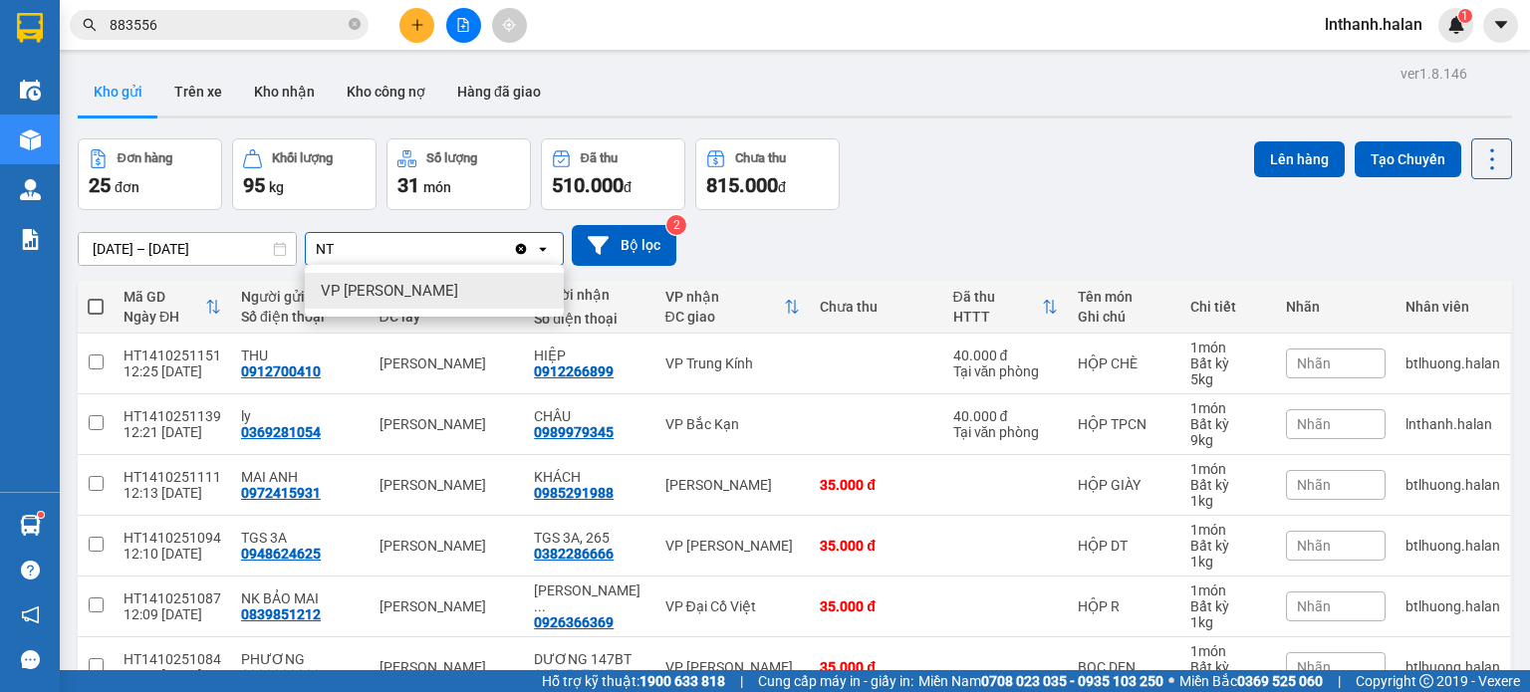
type input "NT"
click at [389, 285] on span "VP [PERSON_NAME]" at bounding box center [389, 291] width 137 height 20
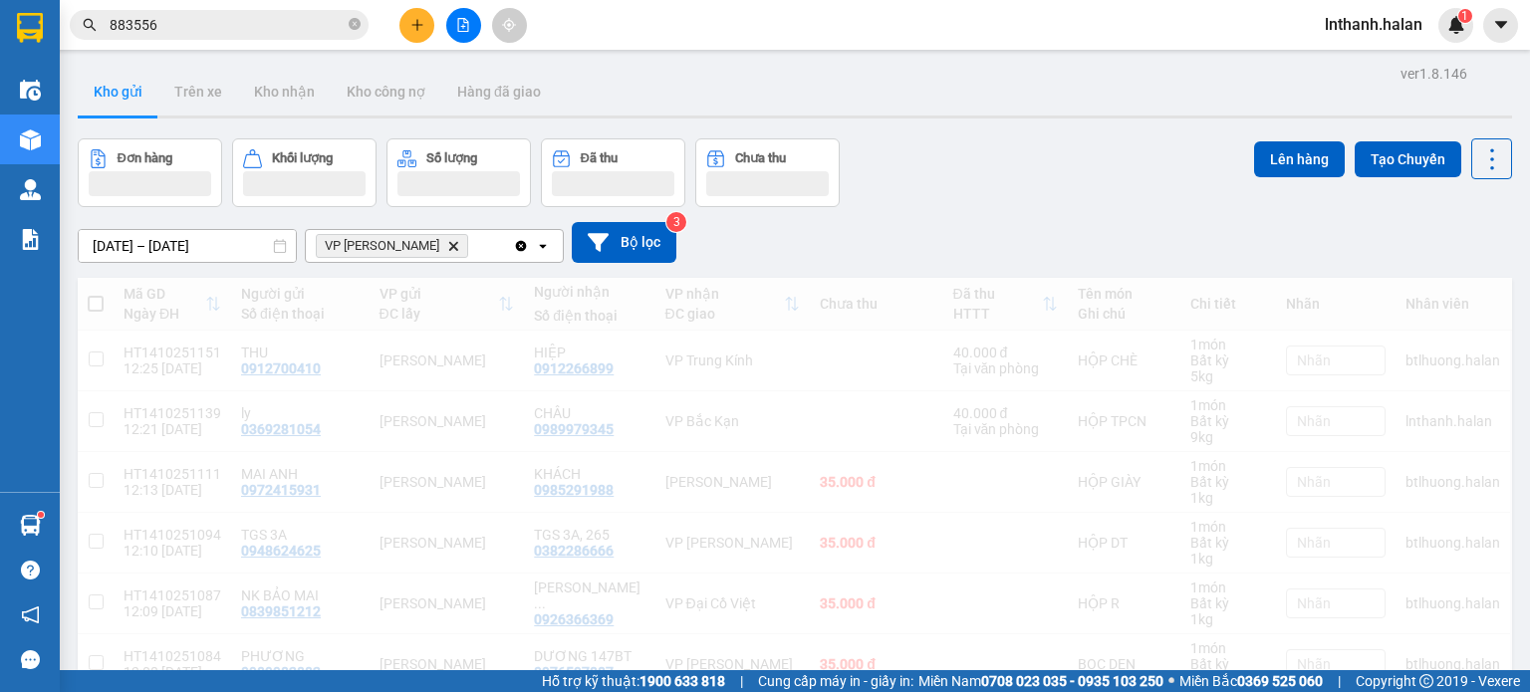
click at [465, 234] on div "VP Nguyễn Trãi Delete" at bounding box center [409, 246] width 207 height 32
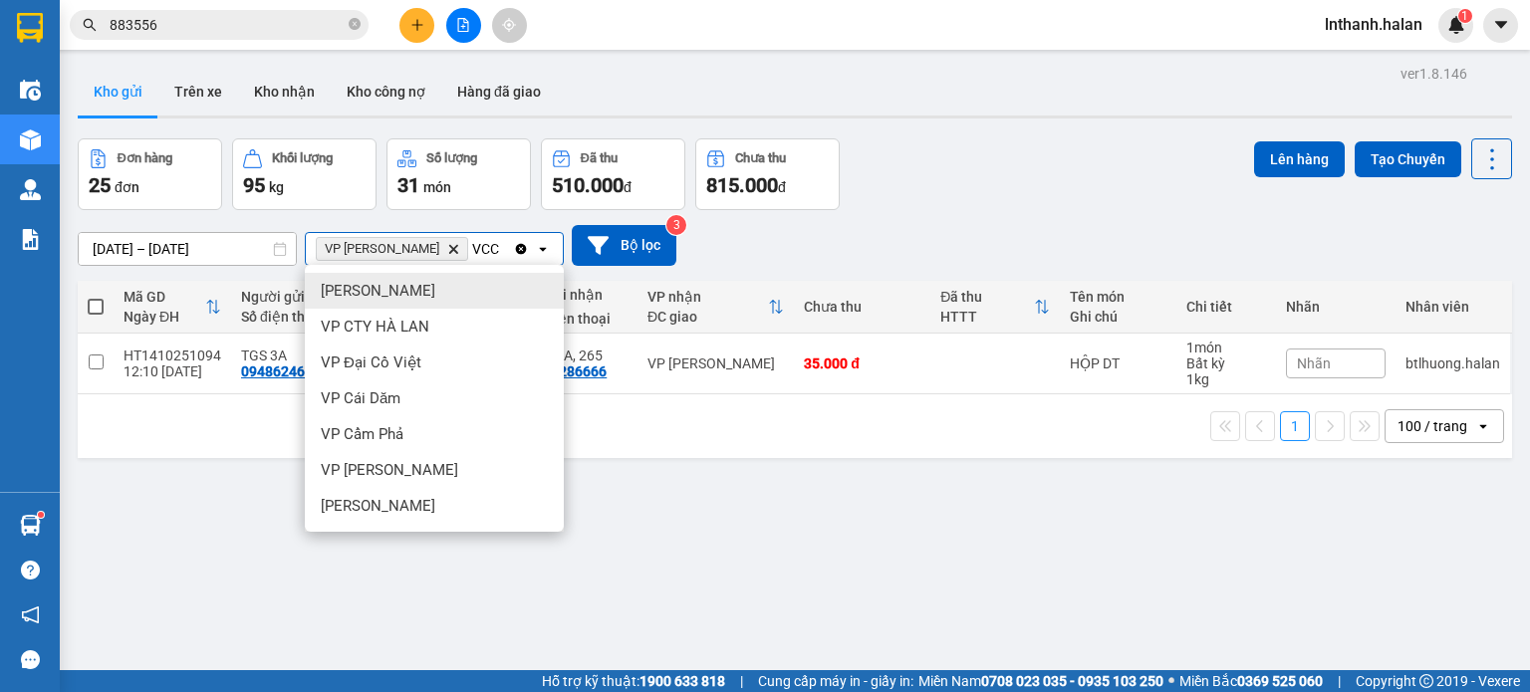
type input "VCC"
drag, startPoint x: 989, startPoint y: 239, endPoint x: 664, endPoint y: 253, distance: 325.1
click at [988, 239] on div "31/08/2025 – 14/10/2025 Press the down arrow key to interact with the calendar …" at bounding box center [795, 245] width 1434 height 41
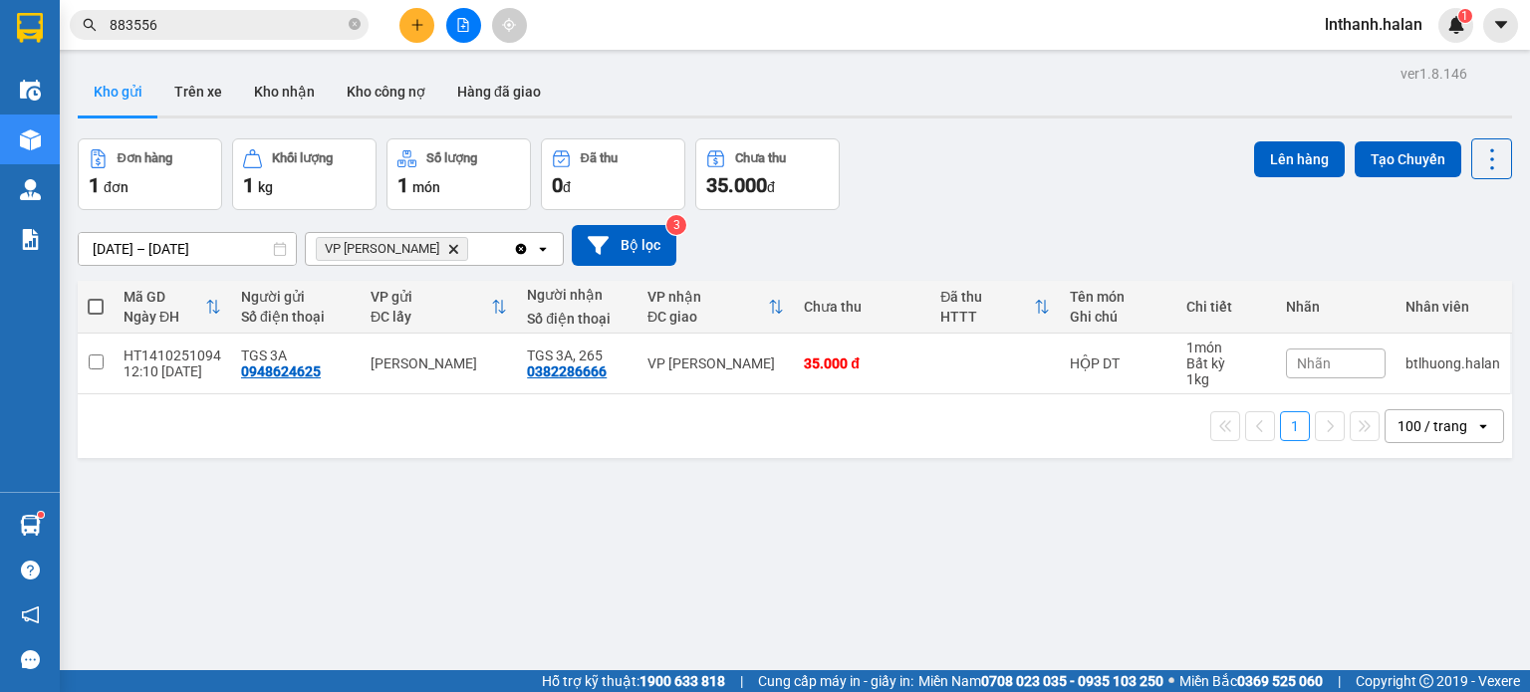
click at [525, 246] on icon "Clear all" at bounding box center [521, 248] width 11 height 11
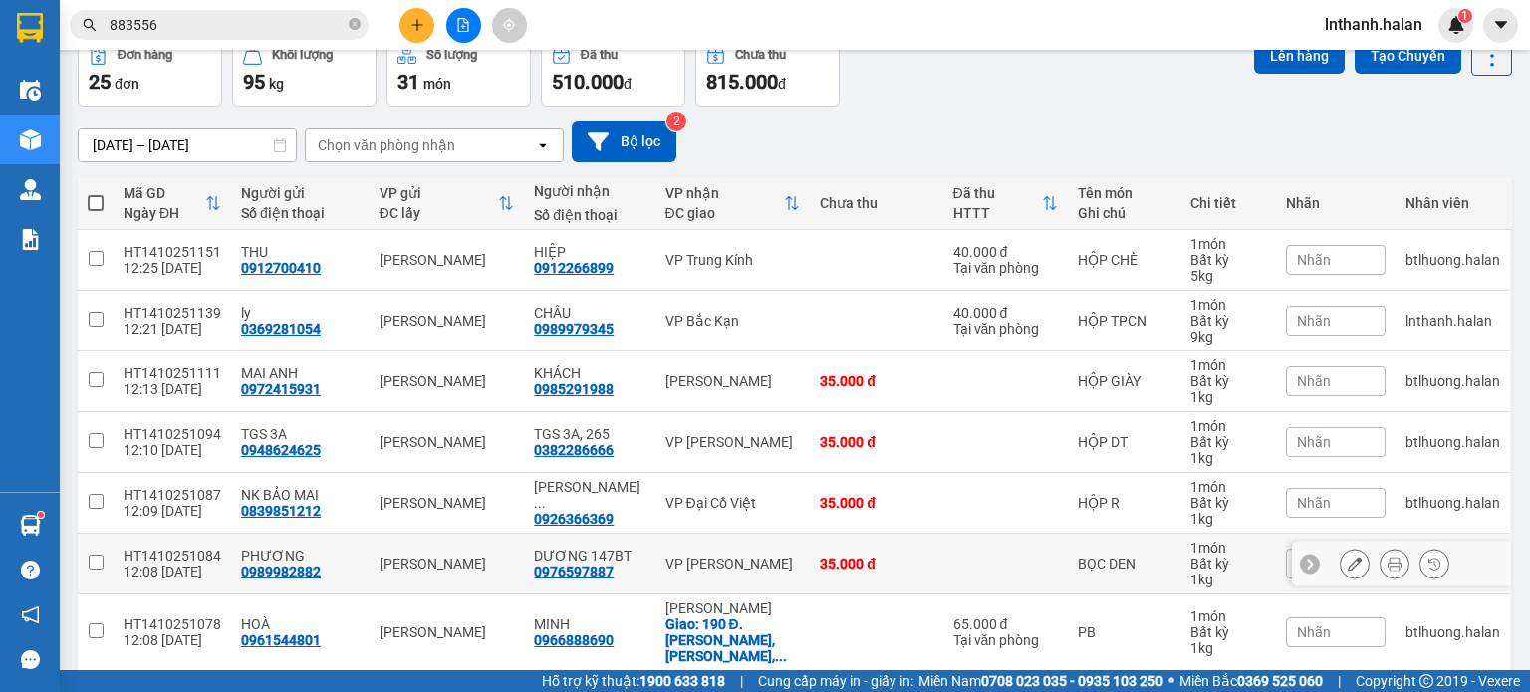
scroll to position [103, 0]
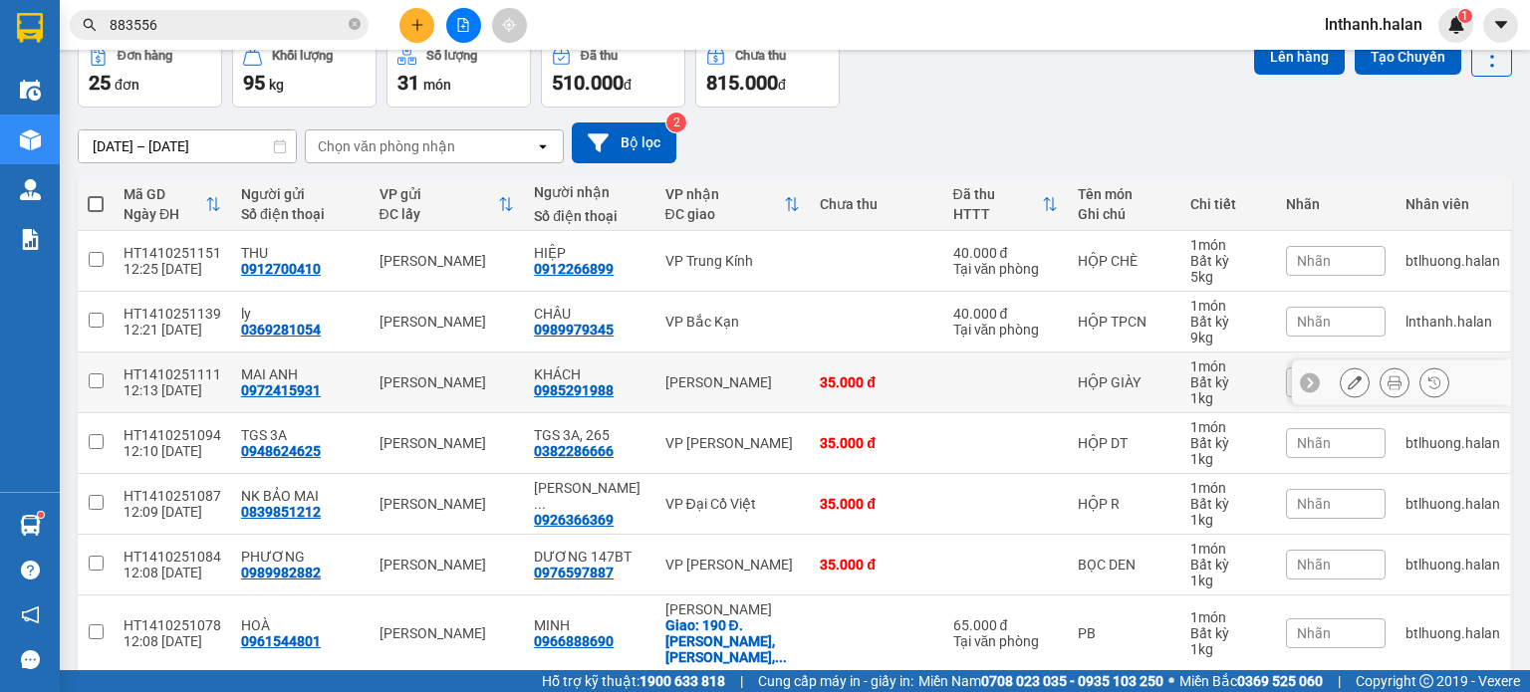
drag, startPoint x: 1146, startPoint y: 401, endPoint x: 972, endPoint y: 382, distance: 174.5
click at [1146, 394] on td "HỘP GIÀY" at bounding box center [1124, 383] width 112 height 61
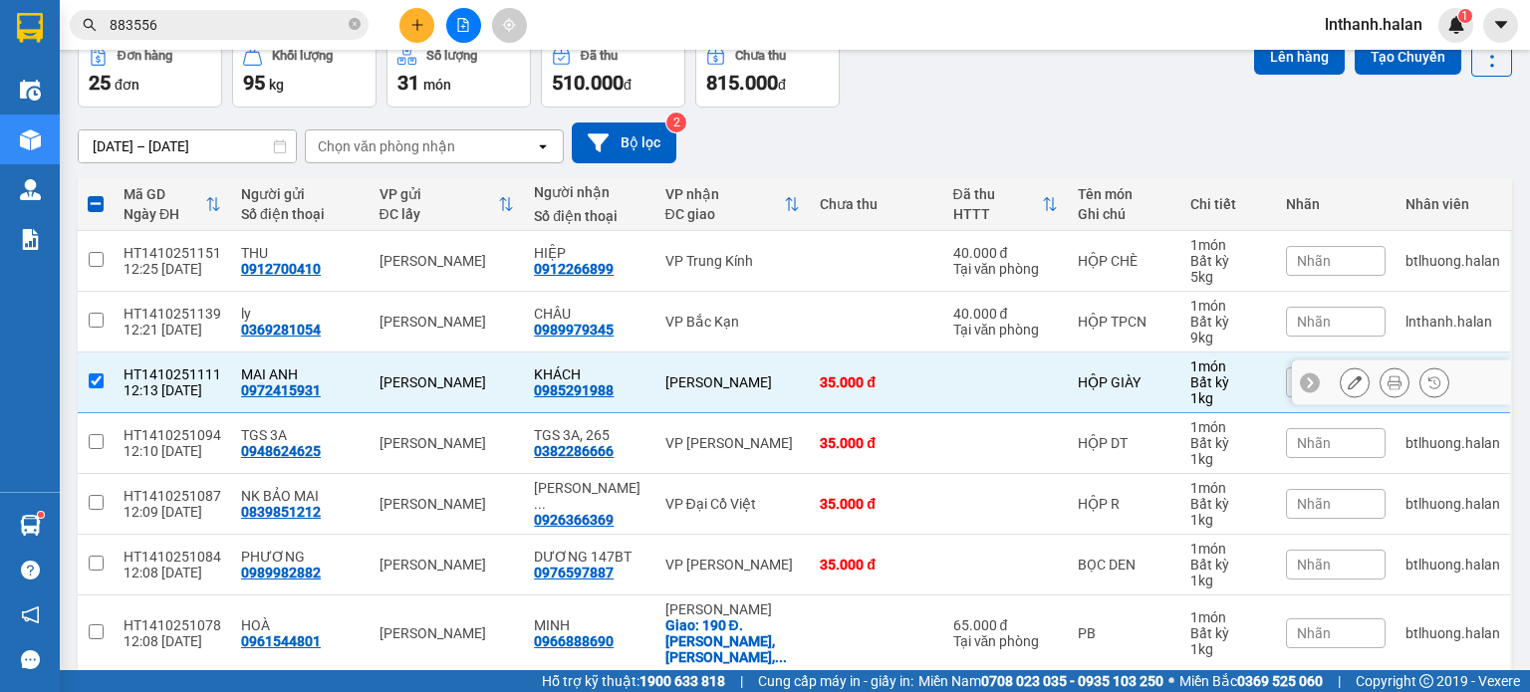
click at [93, 374] on input "checkbox" at bounding box center [96, 381] width 15 height 15
checkbox input "false"
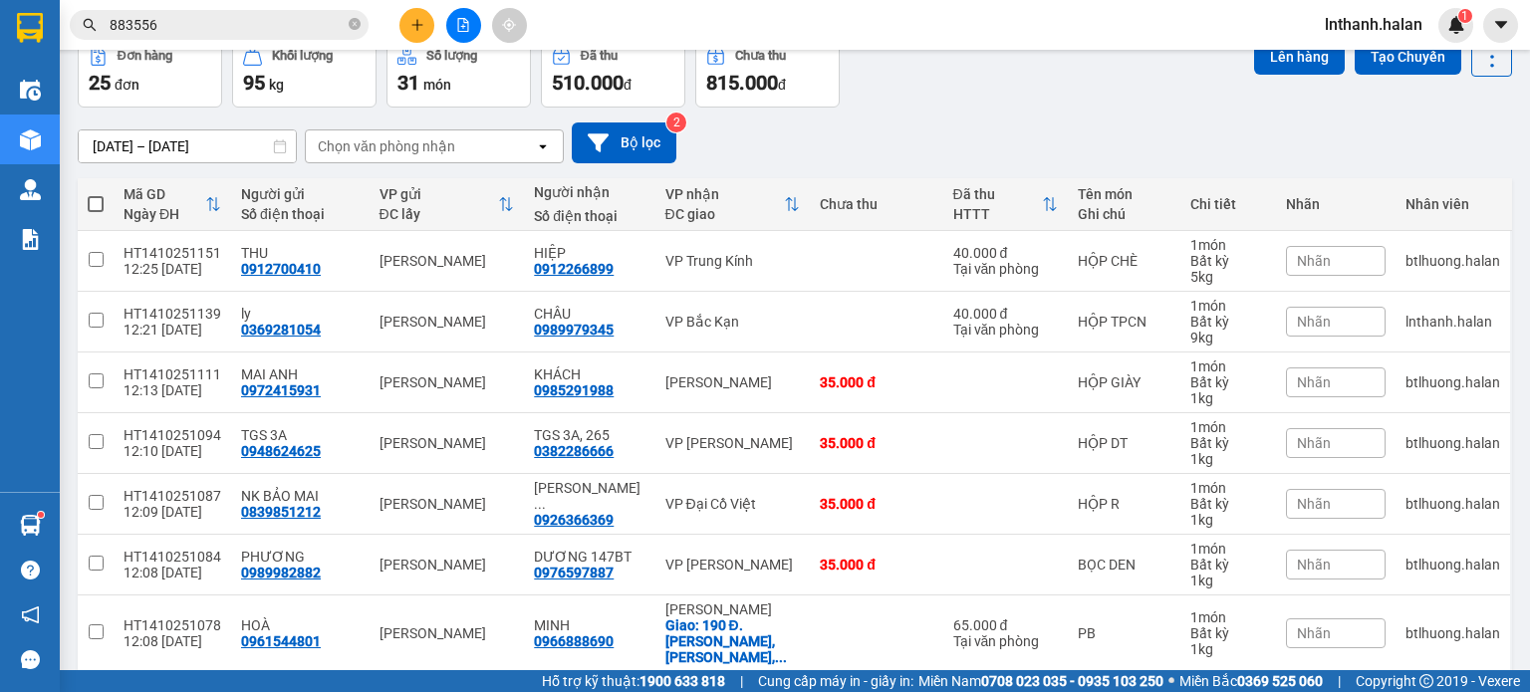
click at [426, 152] on div "Chọn văn phòng nhận" at bounding box center [386, 146] width 137 height 20
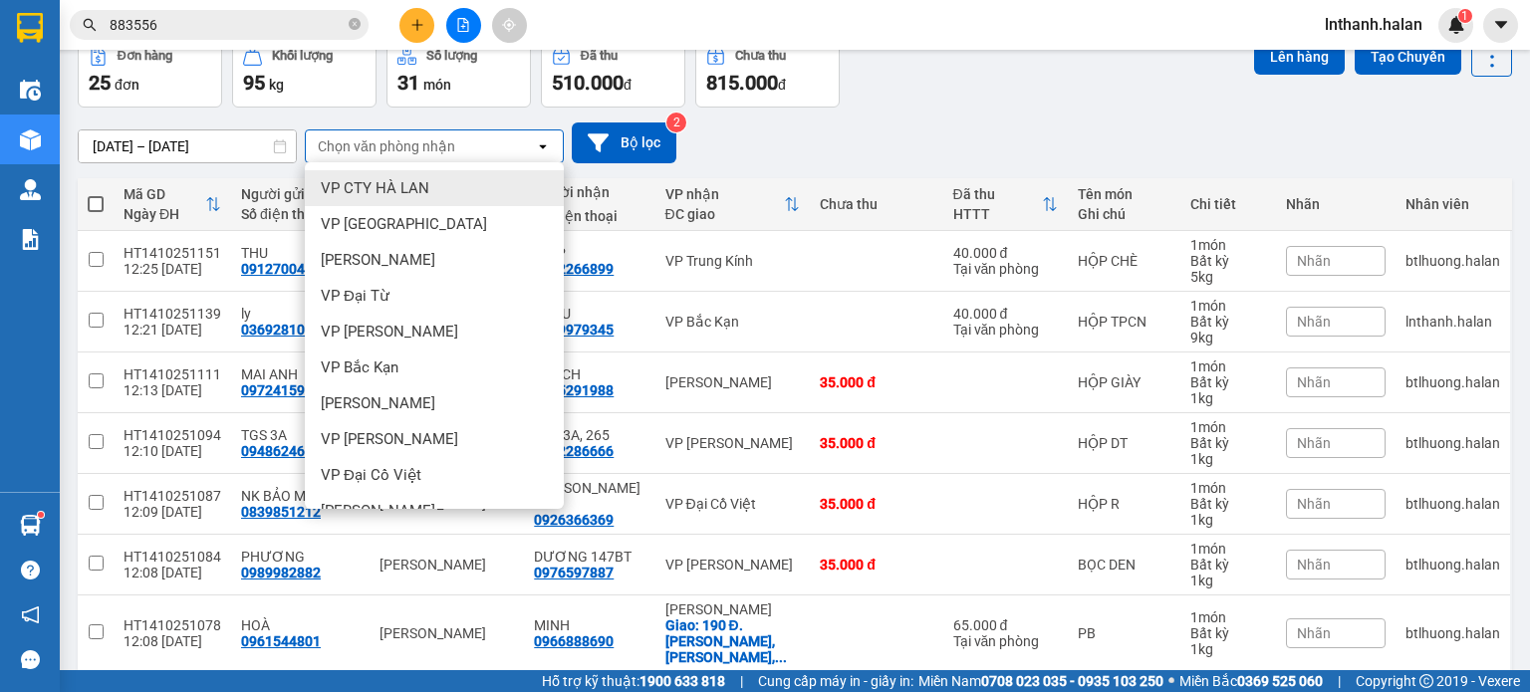
click at [426, 152] on div "Chọn văn phòng nhận" at bounding box center [386, 146] width 137 height 20
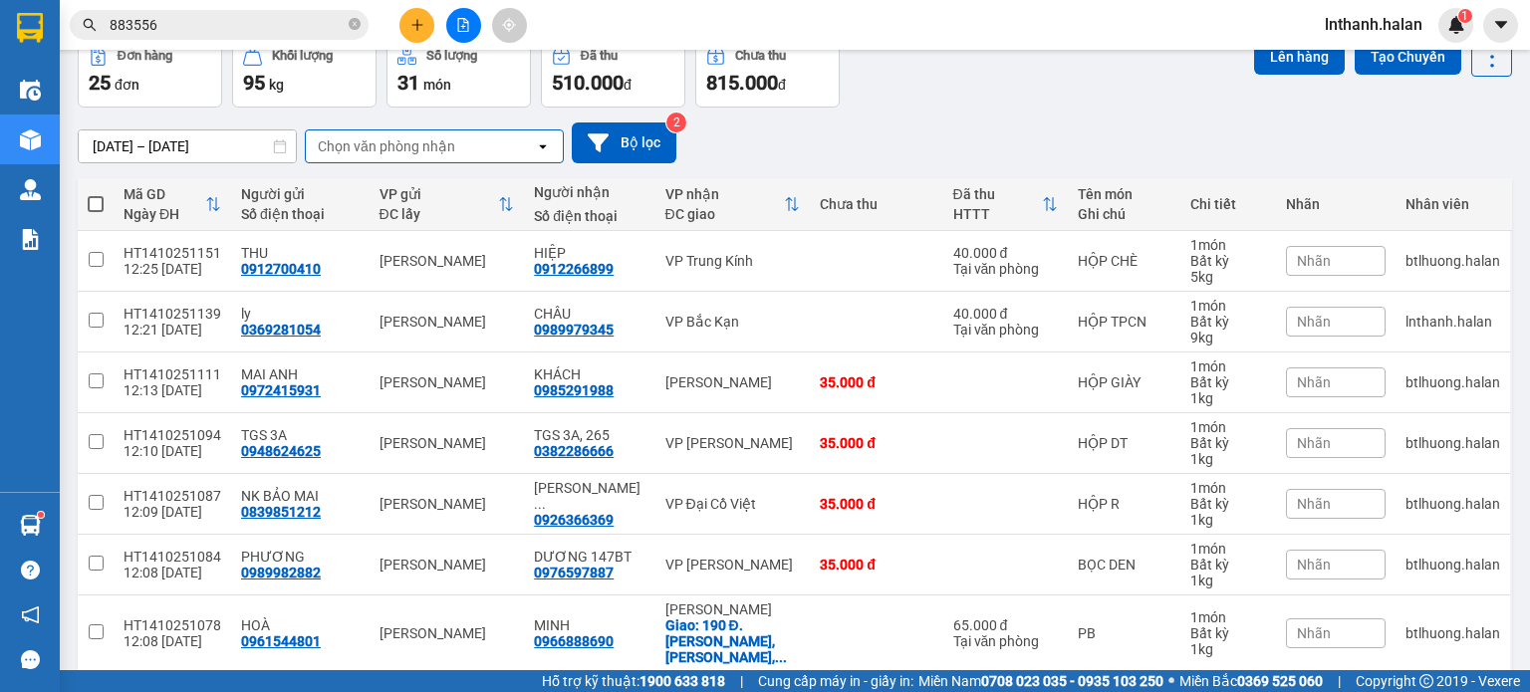
click at [443, 149] on div "Chọn văn phòng nhận" at bounding box center [386, 146] width 137 height 20
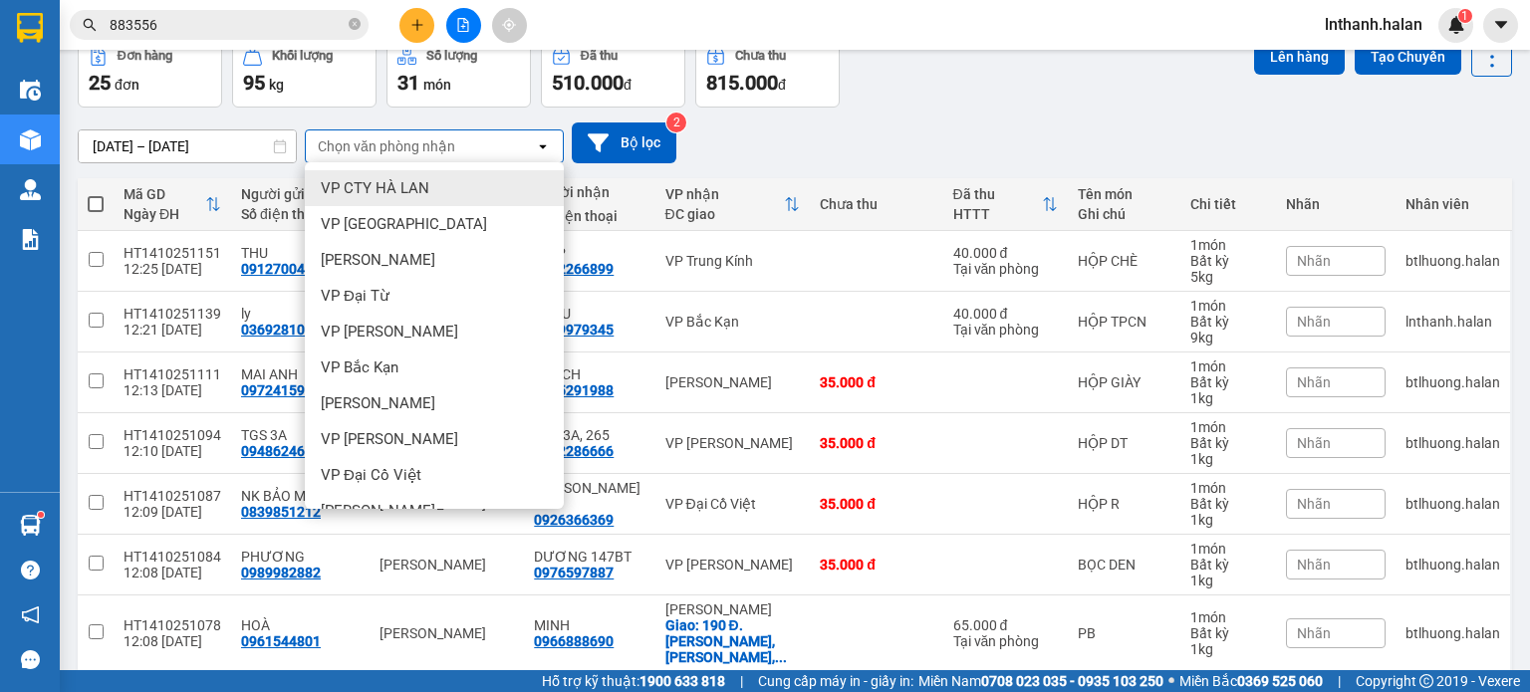
type input "B"
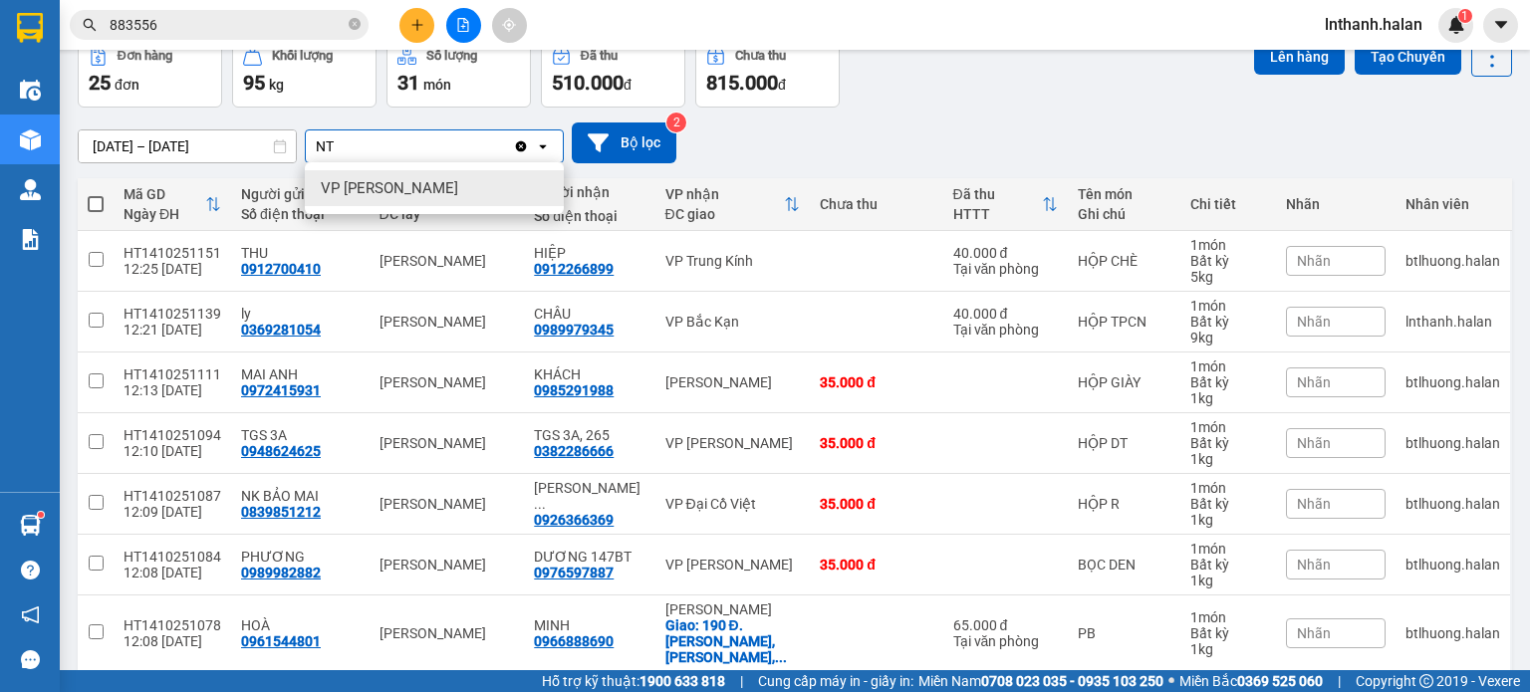
type input "NT"
click at [437, 194] on div "VP [PERSON_NAME]" at bounding box center [434, 188] width 259 height 36
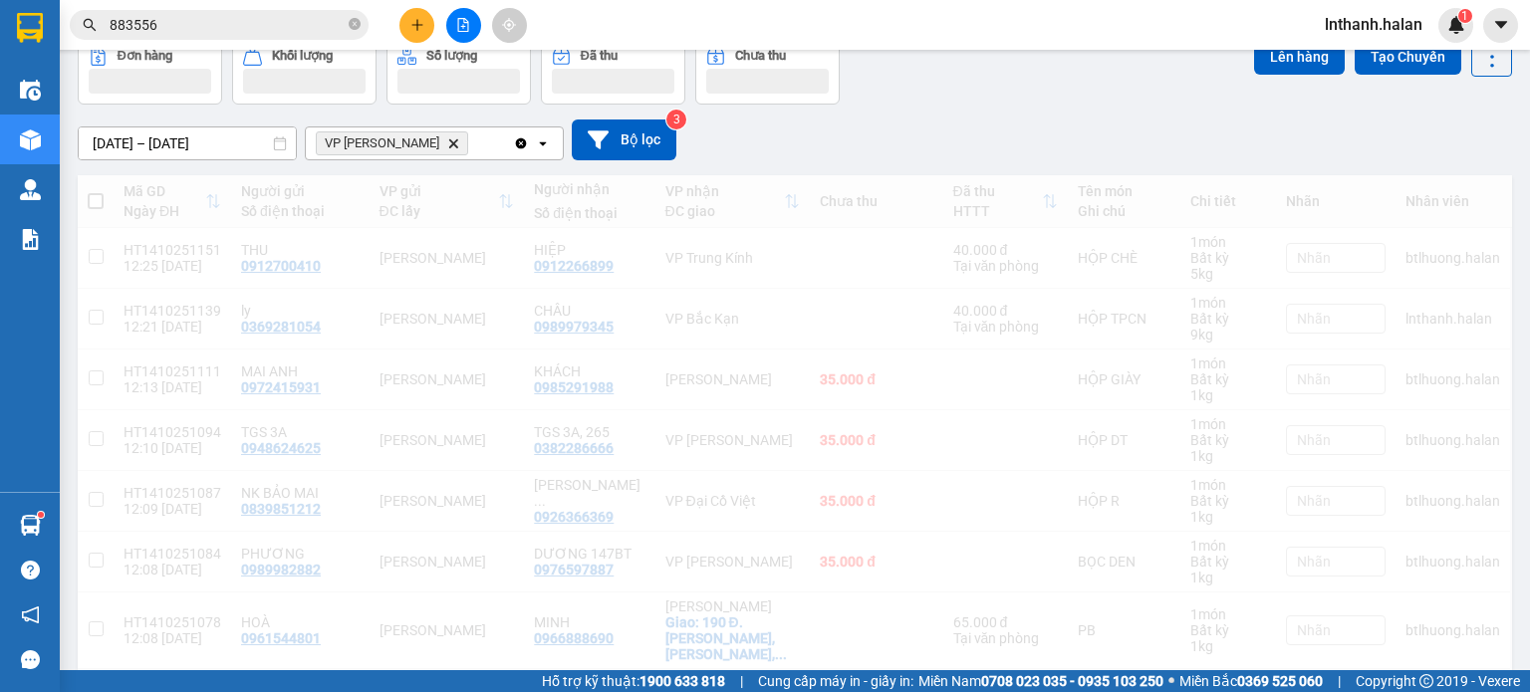
drag, startPoint x: 486, startPoint y: 125, endPoint x: 480, endPoint y: 138, distance: 15.2
click at [486, 130] on div "31/08/2025 – 14/10/2025 Press the down arrow key to interact with the calendar …" at bounding box center [795, 140] width 1434 height 41
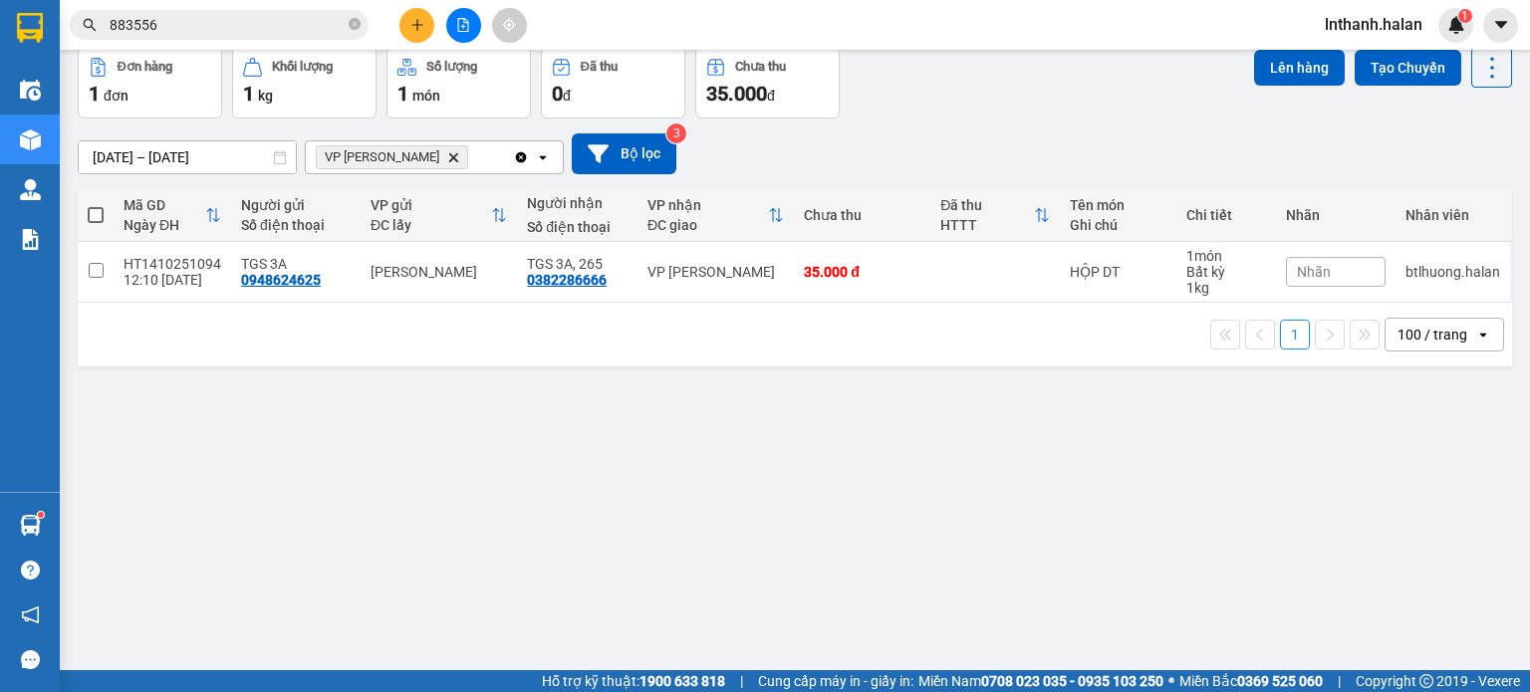
click at [483, 155] on div "VP Nguyễn Trãi Delete" at bounding box center [409, 157] width 207 height 32
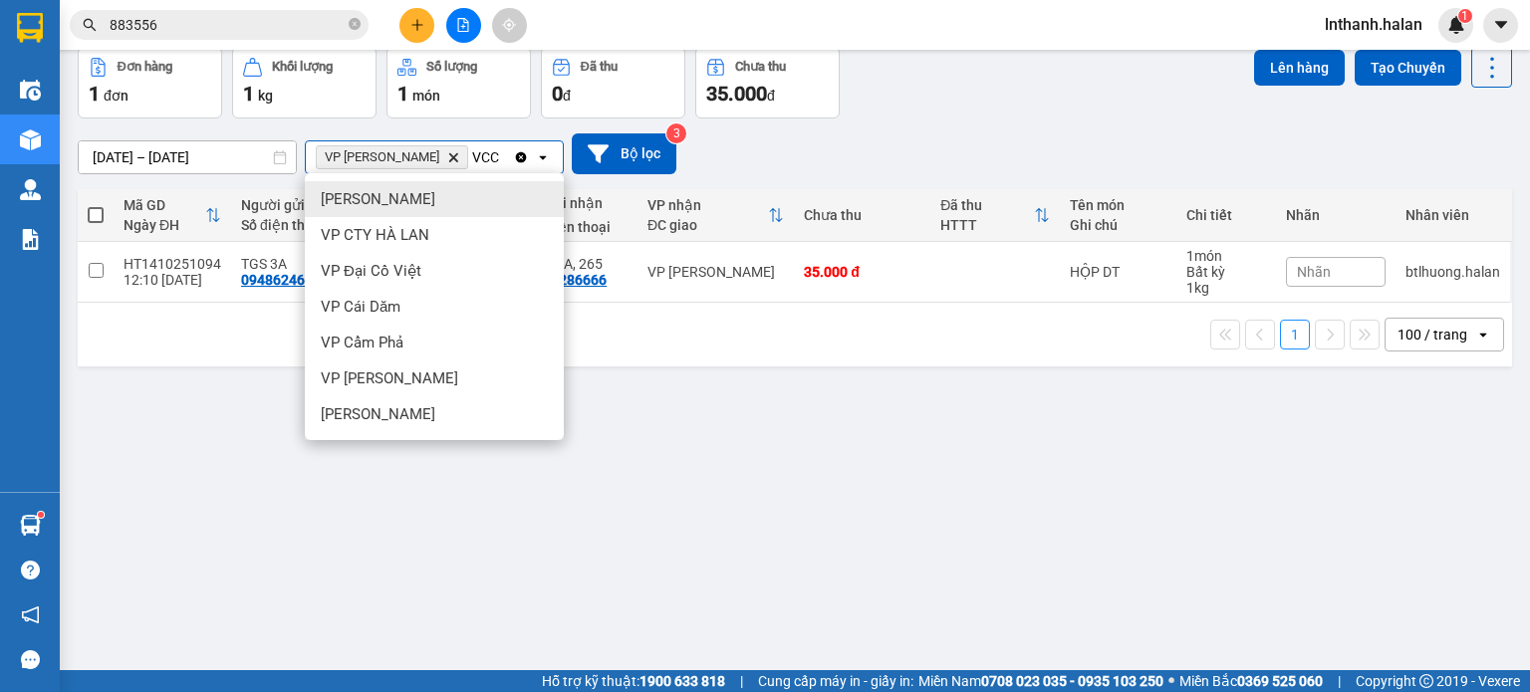
type input "VCC"
click at [468, 188] on div "[PERSON_NAME]" at bounding box center [434, 199] width 259 height 36
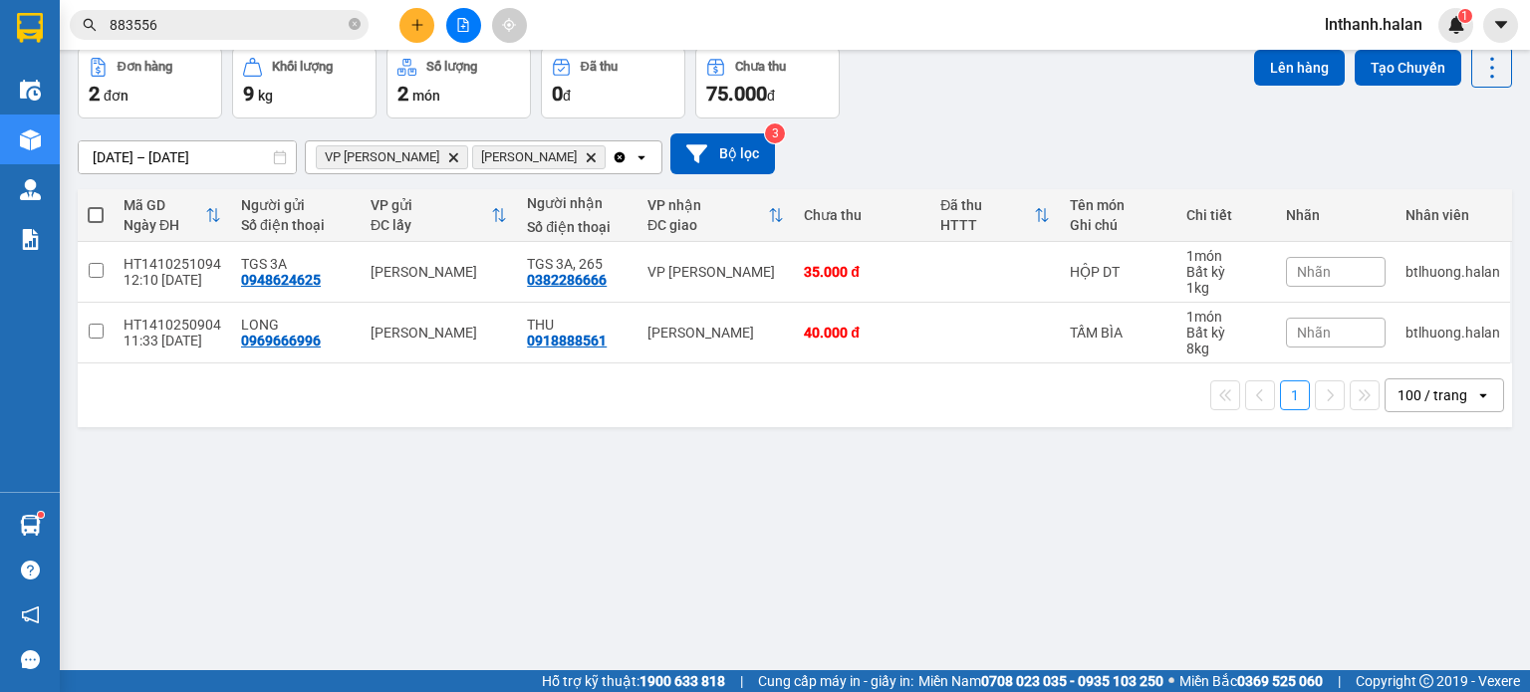
click at [610, 158] on input "Selected VP Nguyễn Trãi, VP Võ Chí Công." at bounding box center [611, 157] width 2 height 20
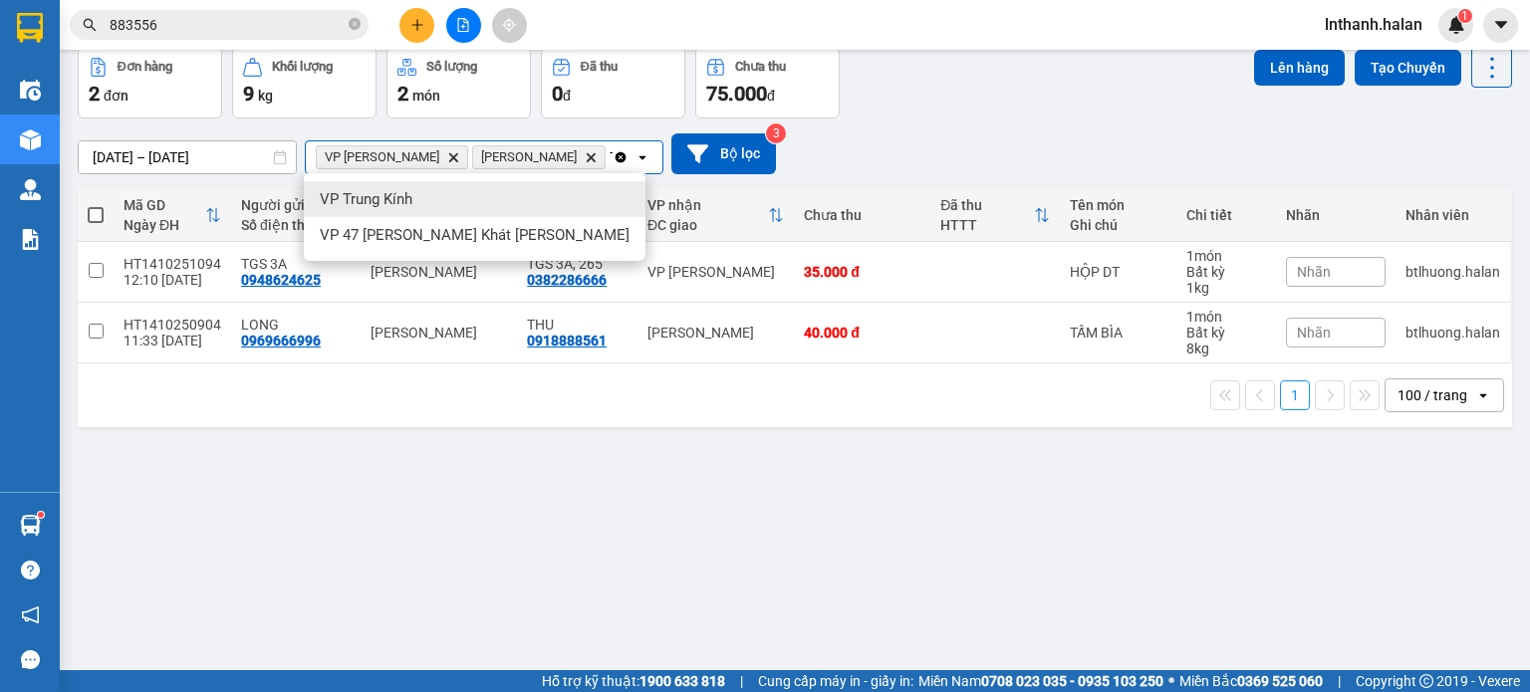
type input "TK"
click at [543, 204] on div "VP Trung Kính" at bounding box center [475, 199] width 342 height 36
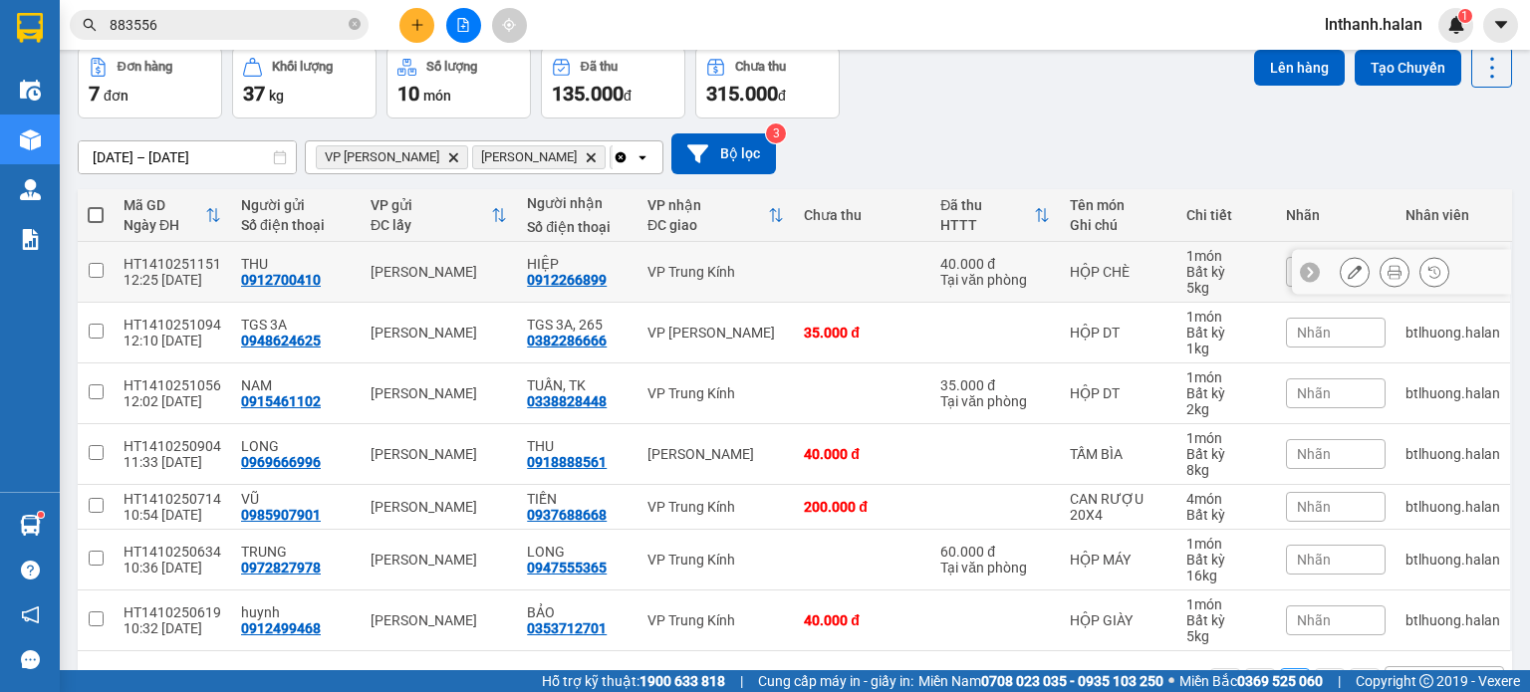
click at [93, 268] on input "checkbox" at bounding box center [96, 270] width 15 height 15
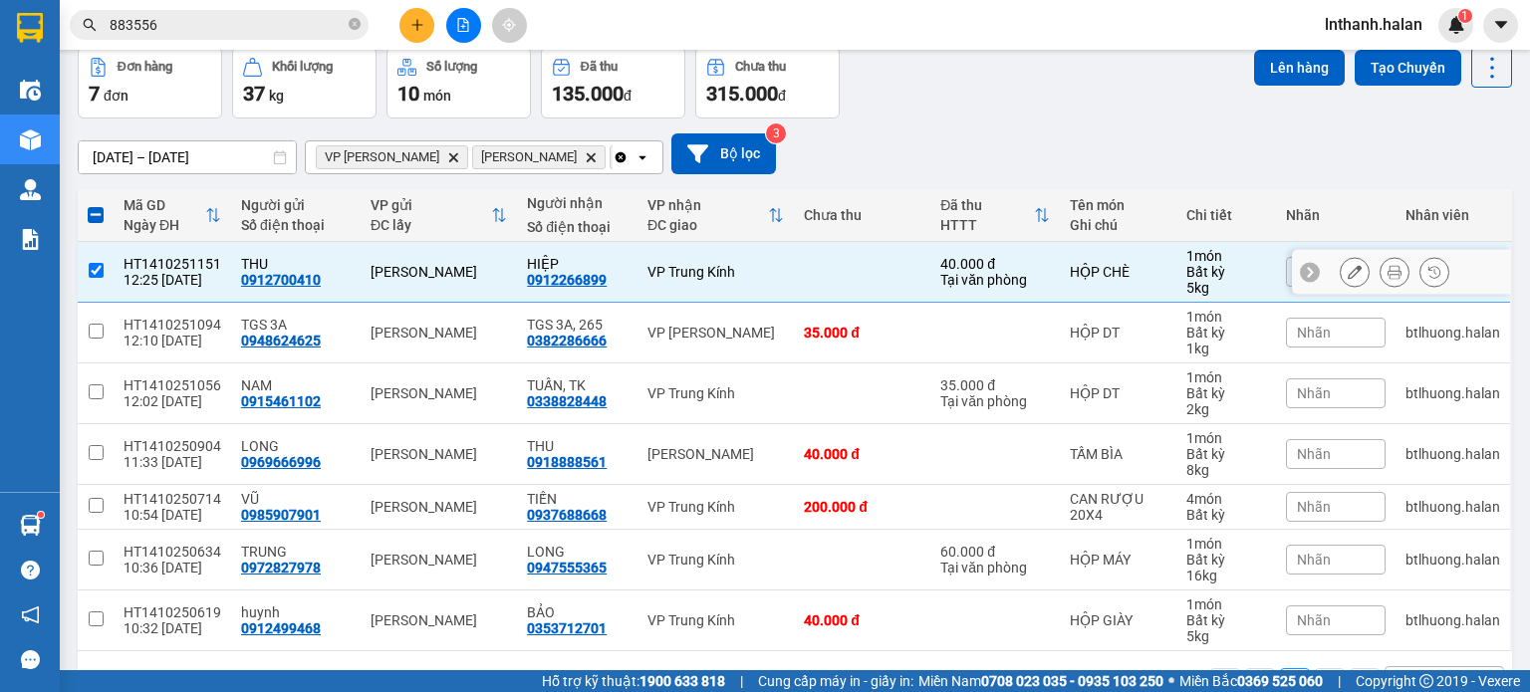
click at [100, 266] on input "checkbox" at bounding box center [96, 270] width 15 height 15
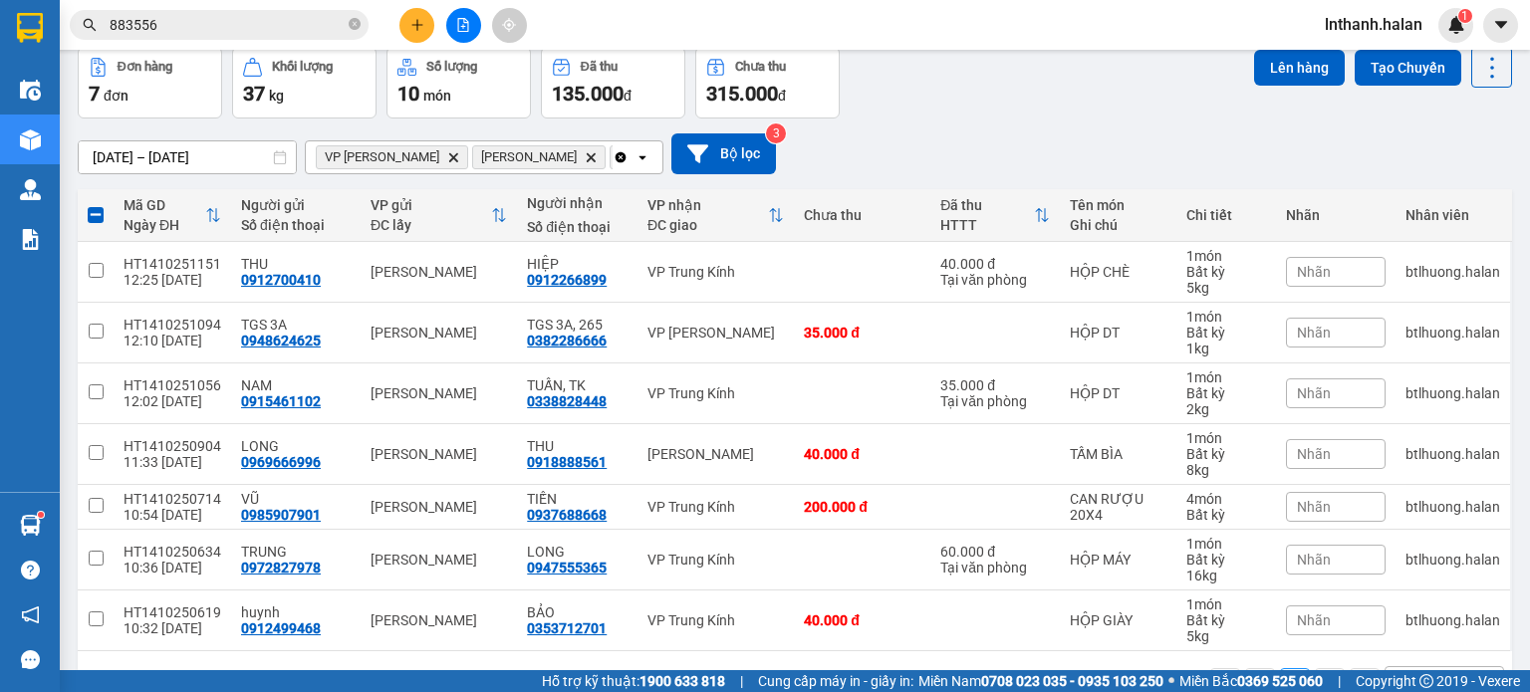
click at [99, 216] on span at bounding box center [96, 215] width 16 height 16
click at [96, 205] on input "checkbox" at bounding box center [96, 205] width 0 height 0
checkbox input "true"
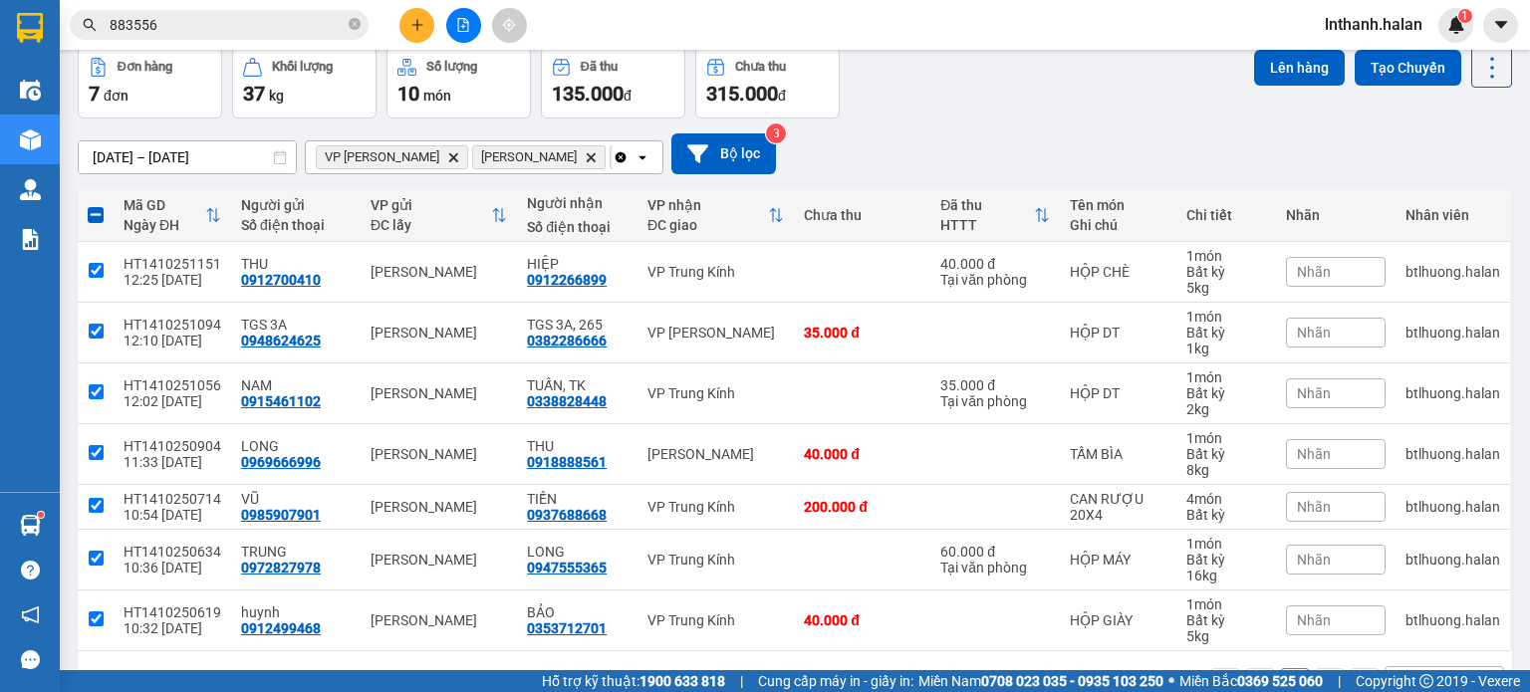
checkbox input "true"
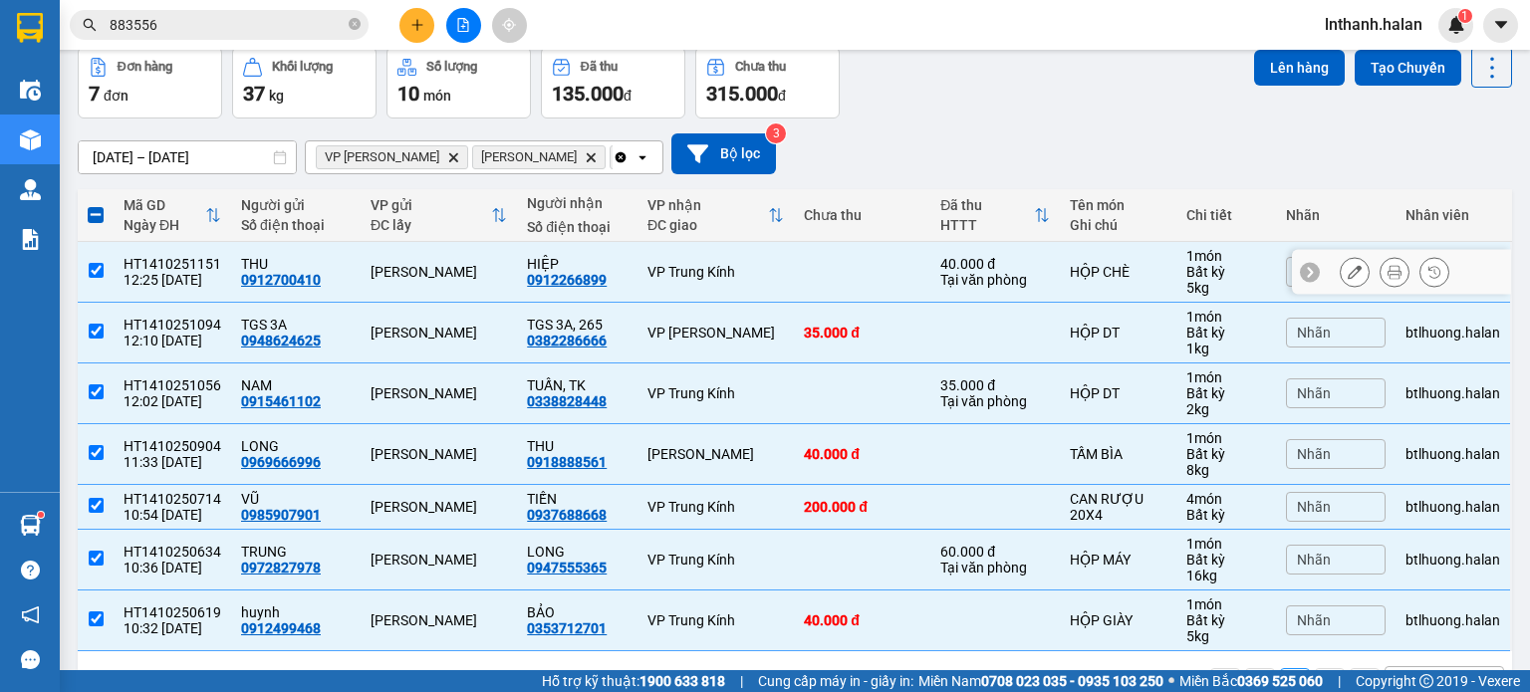
click at [96, 274] on input "checkbox" at bounding box center [96, 270] width 15 height 15
checkbox input "false"
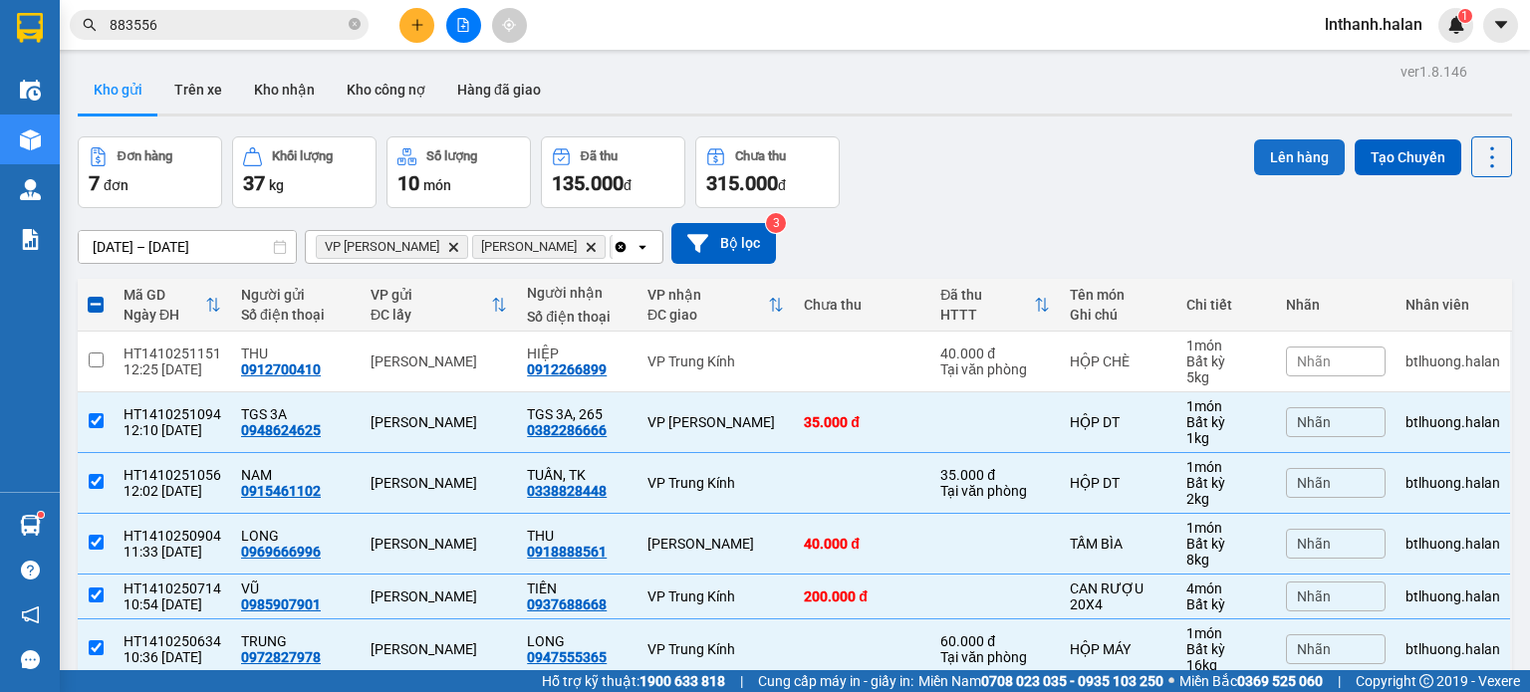
scroll to position [0, 0]
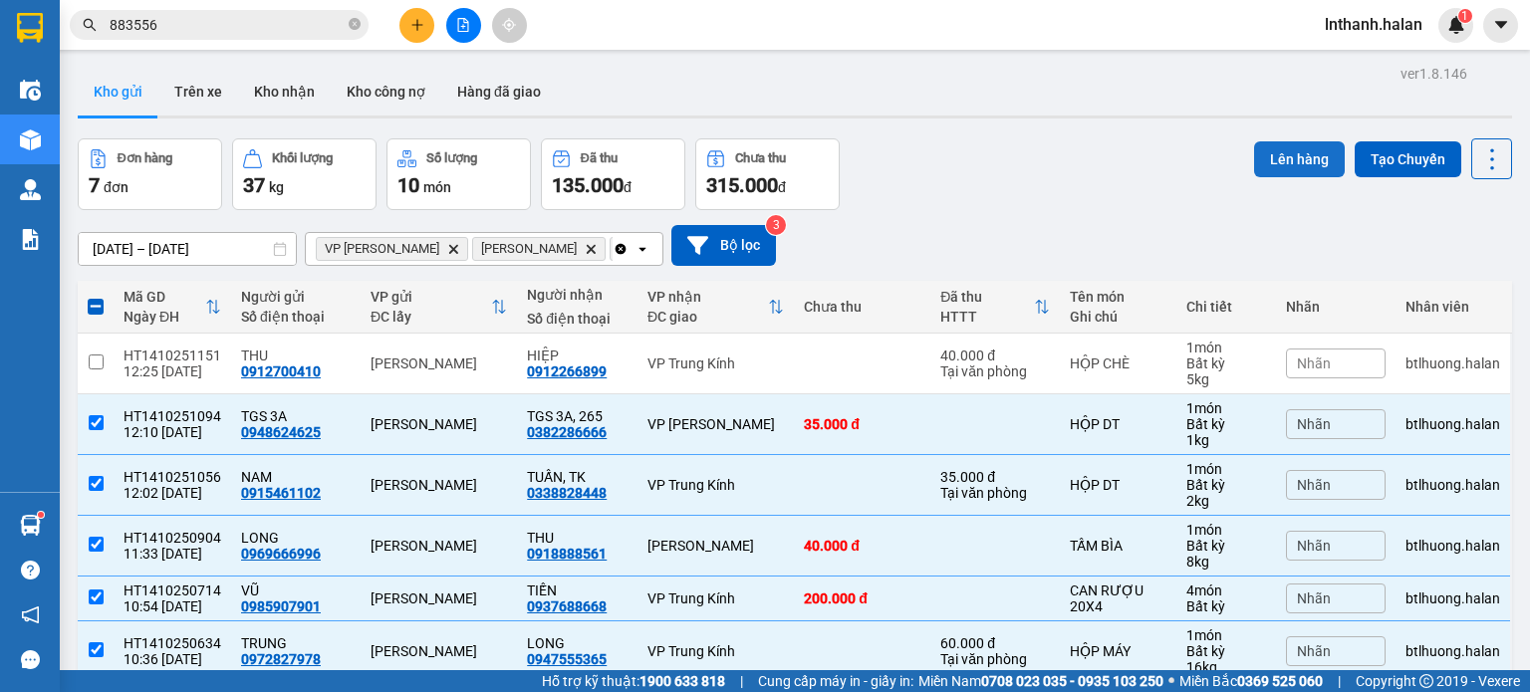
click at [1289, 162] on button "Lên hàng" at bounding box center [1299, 159] width 91 height 36
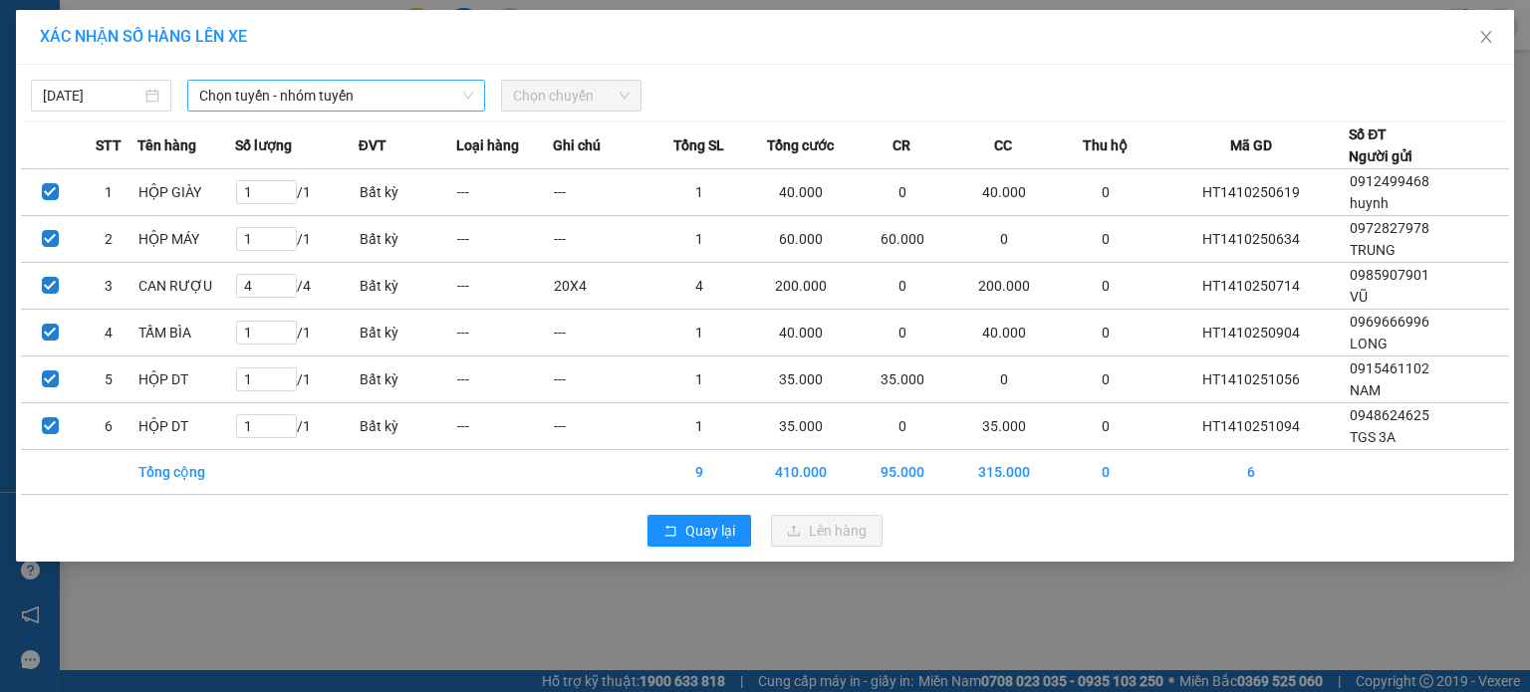
click at [348, 101] on span "Chọn tuyến - nhóm tuyến" at bounding box center [336, 96] width 274 height 30
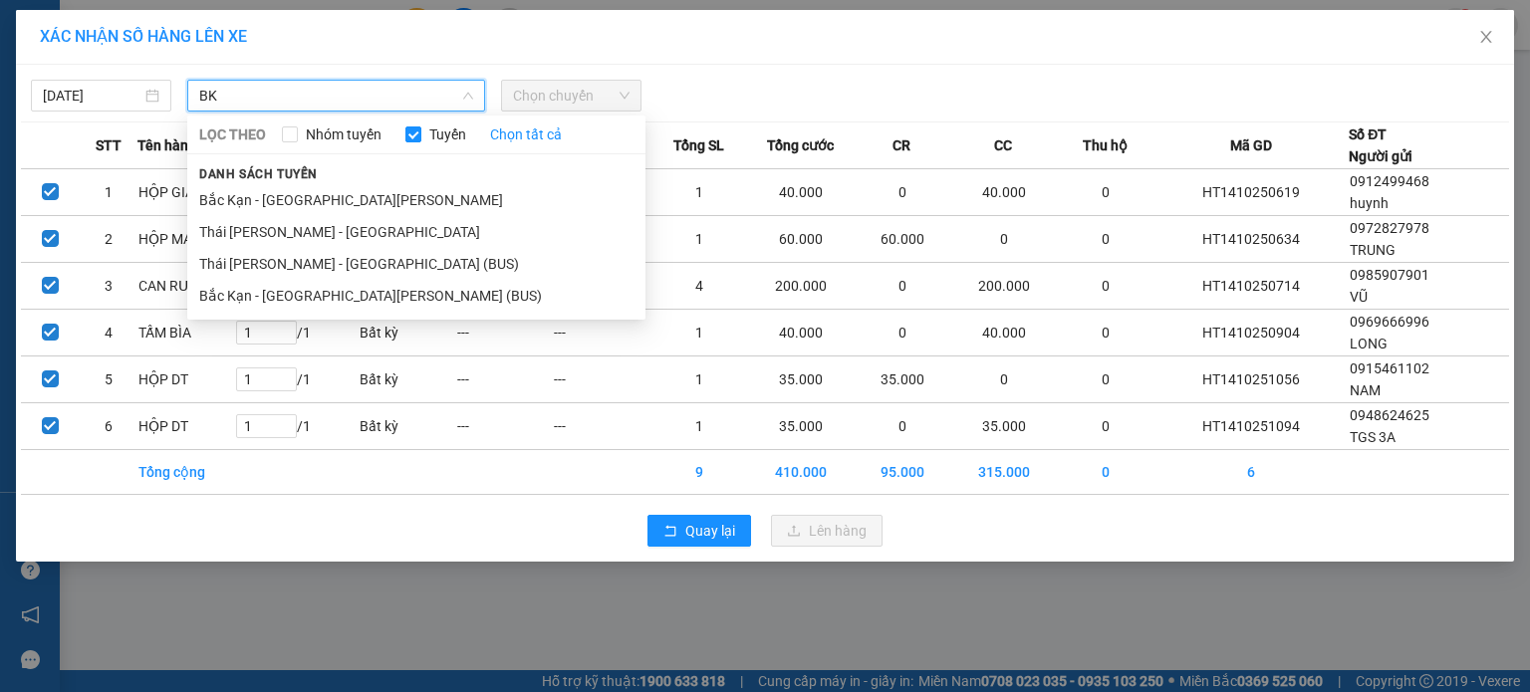
type input "B"
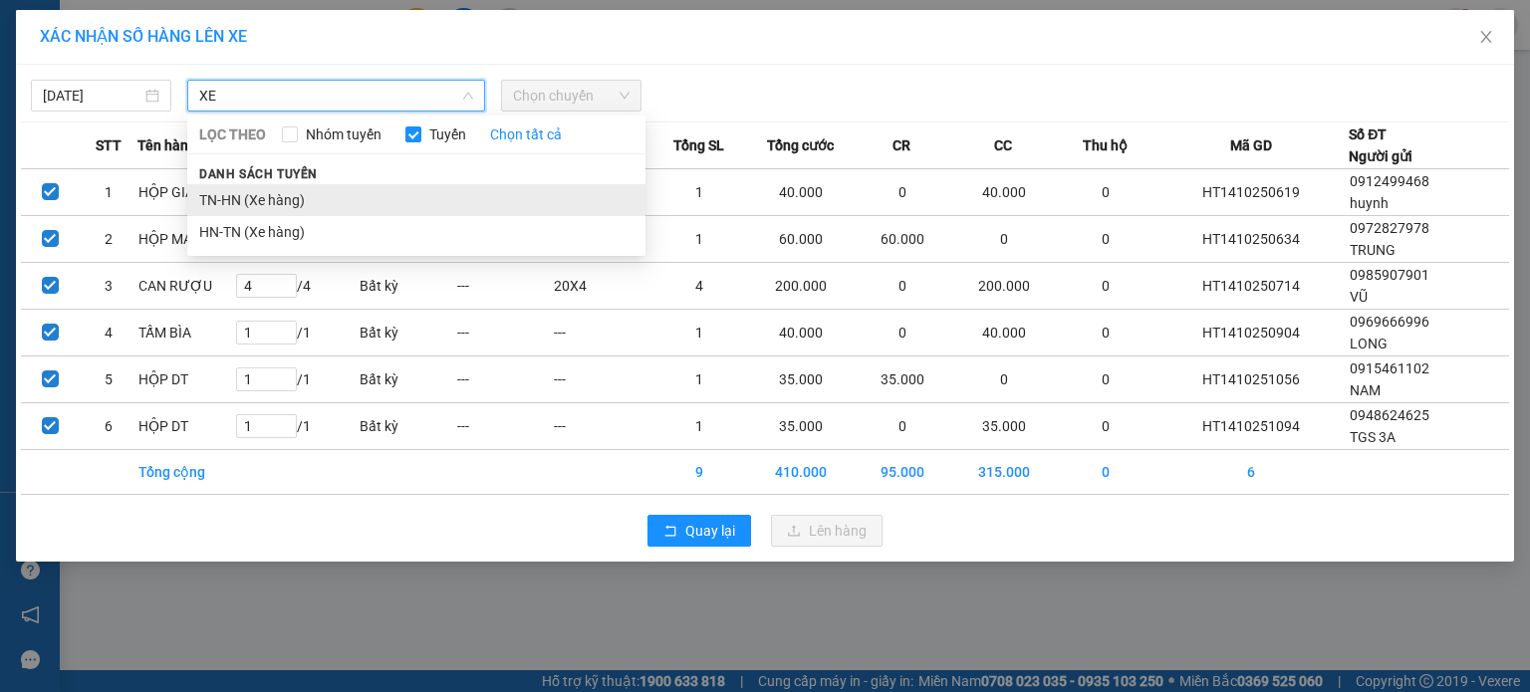
type input "XE"
drag, startPoint x: 288, startPoint y: 194, endPoint x: 358, endPoint y: 174, distance: 72.5
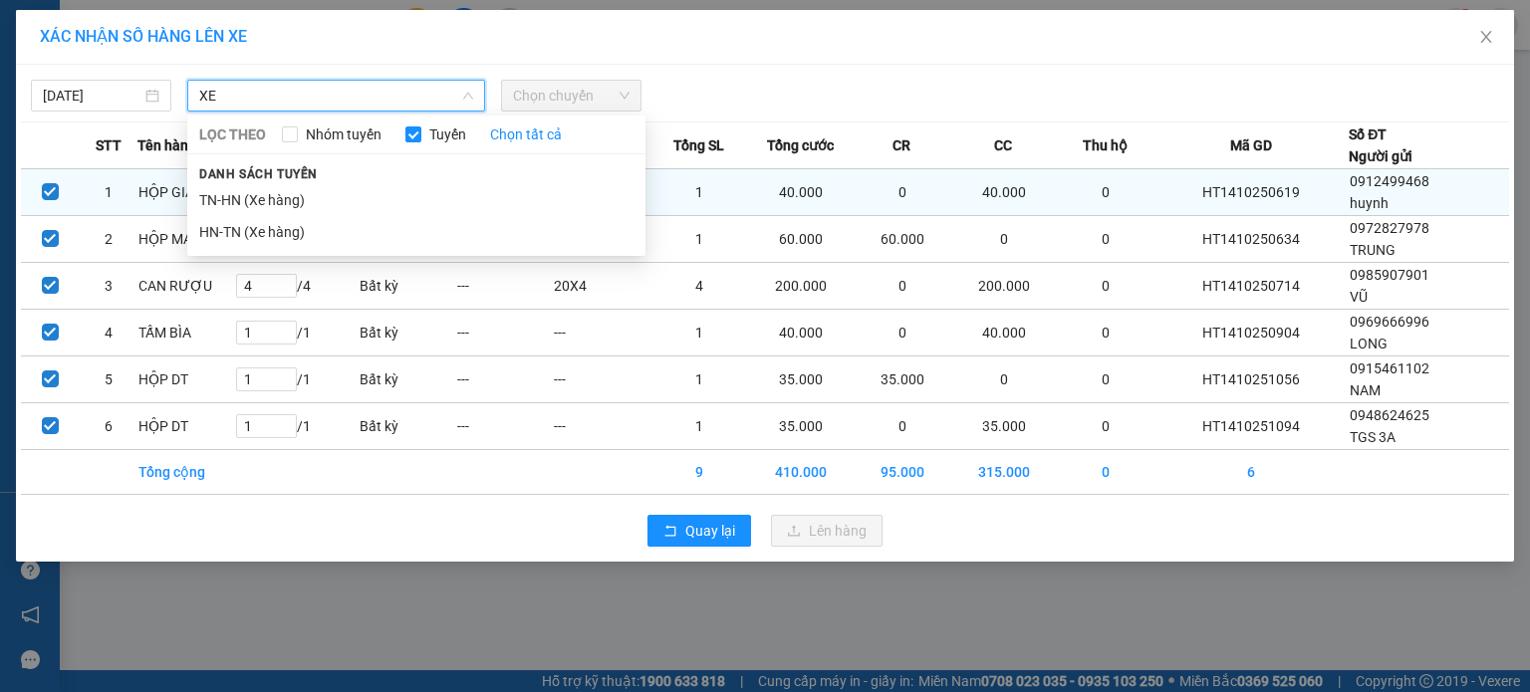
click at [289, 194] on li "TN-HN (Xe hàng)" at bounding box center [416, 200] width 458 height 32
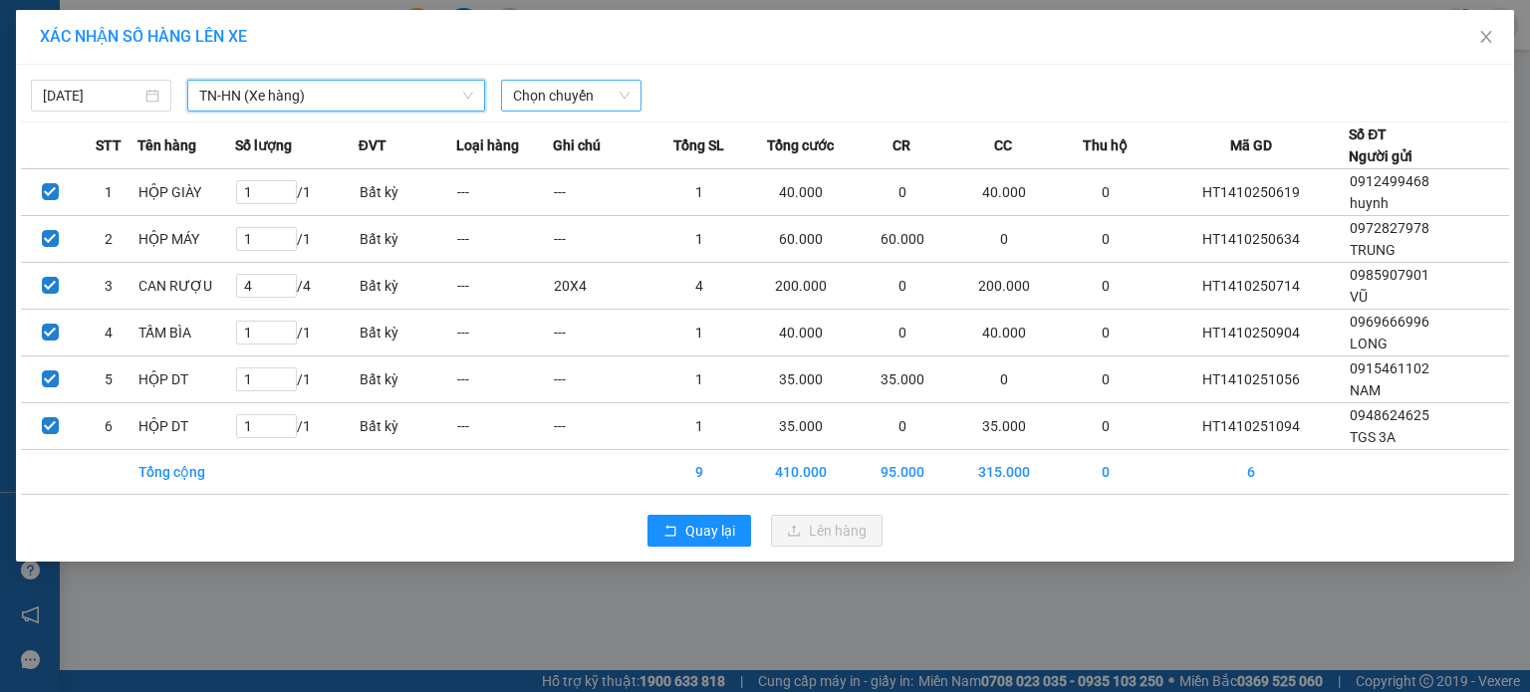
click at [578, 101] on span "Chọn chuyến" at bounding box center [571, 96] width 117 height 30
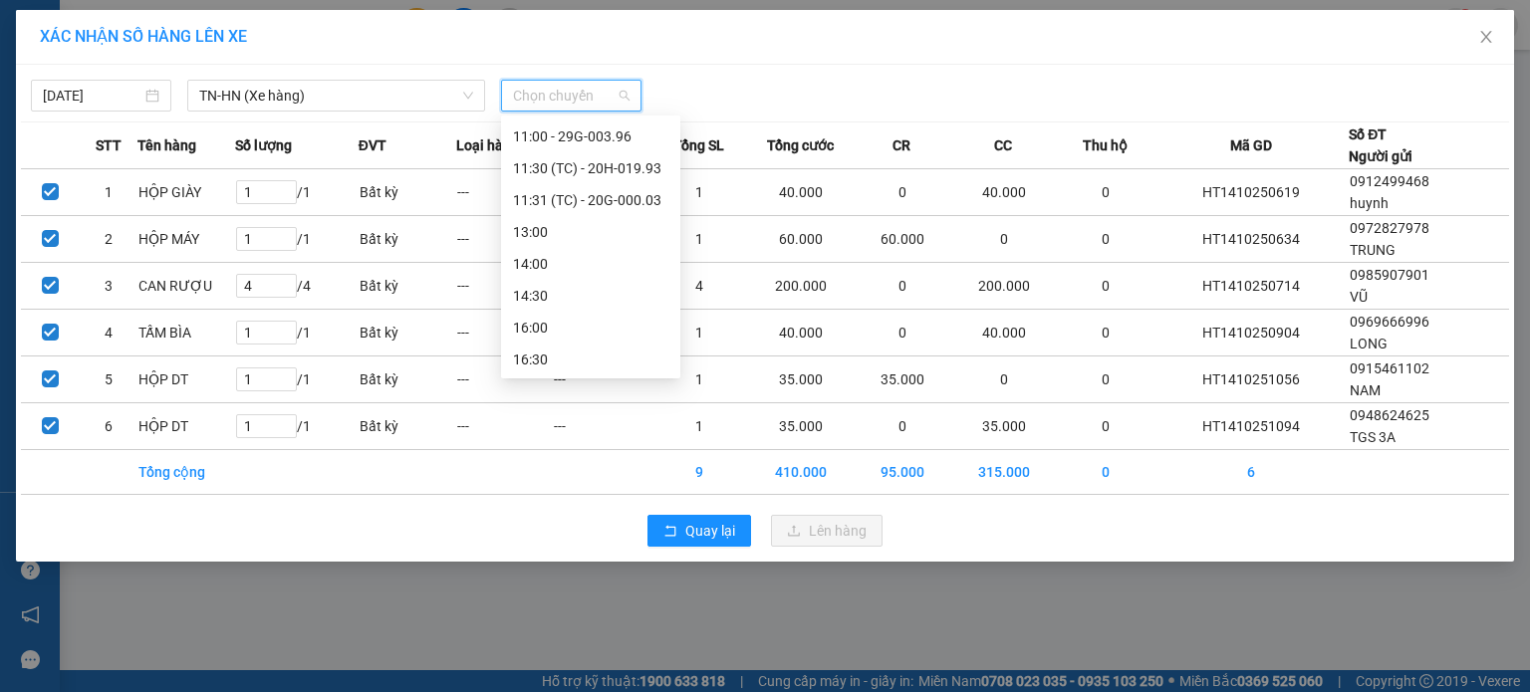
scroll to position [478, 0]
click at [634, 203] on div "11:31 (TC) - 20G-000.03" at bounding box center [590, 199] width 155 height 22
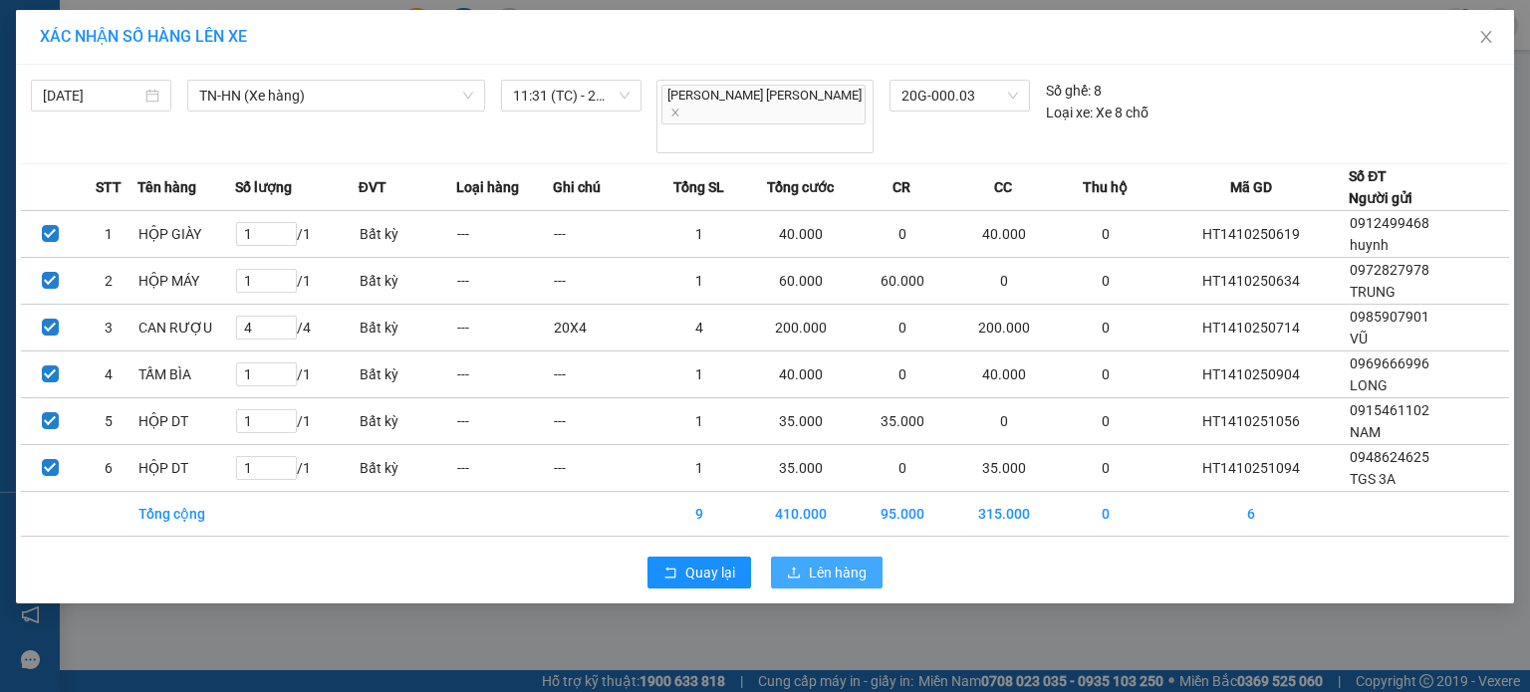
click at [838, 562] on span "Lên hàng" at bounding box center [838, 573] width 58 height 22
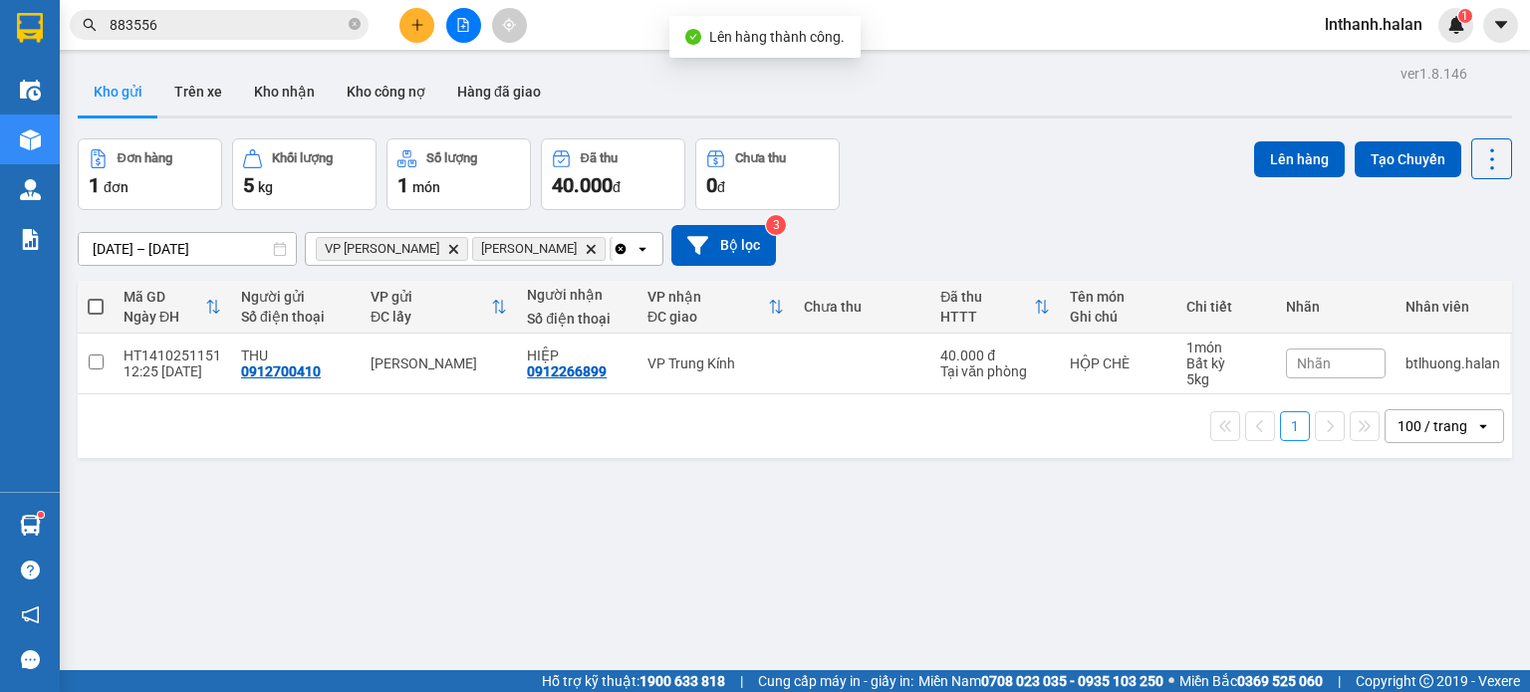
click at [624, 249] on icon "Clear all" at bounding box center [621, 248] width 11 height 11
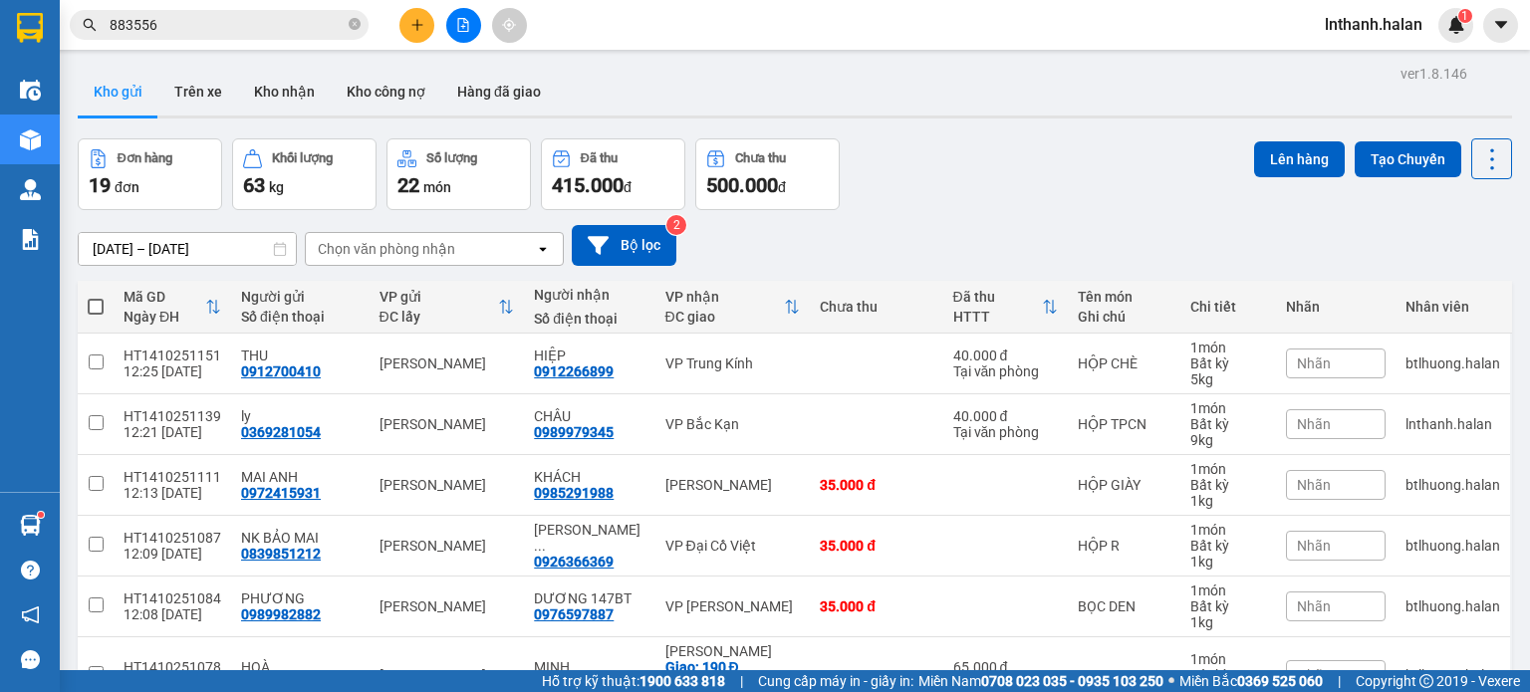
click at [321, 235] on div "Chọn văn phòng nhận" at bounding box center [420, 249] width 229 height 32
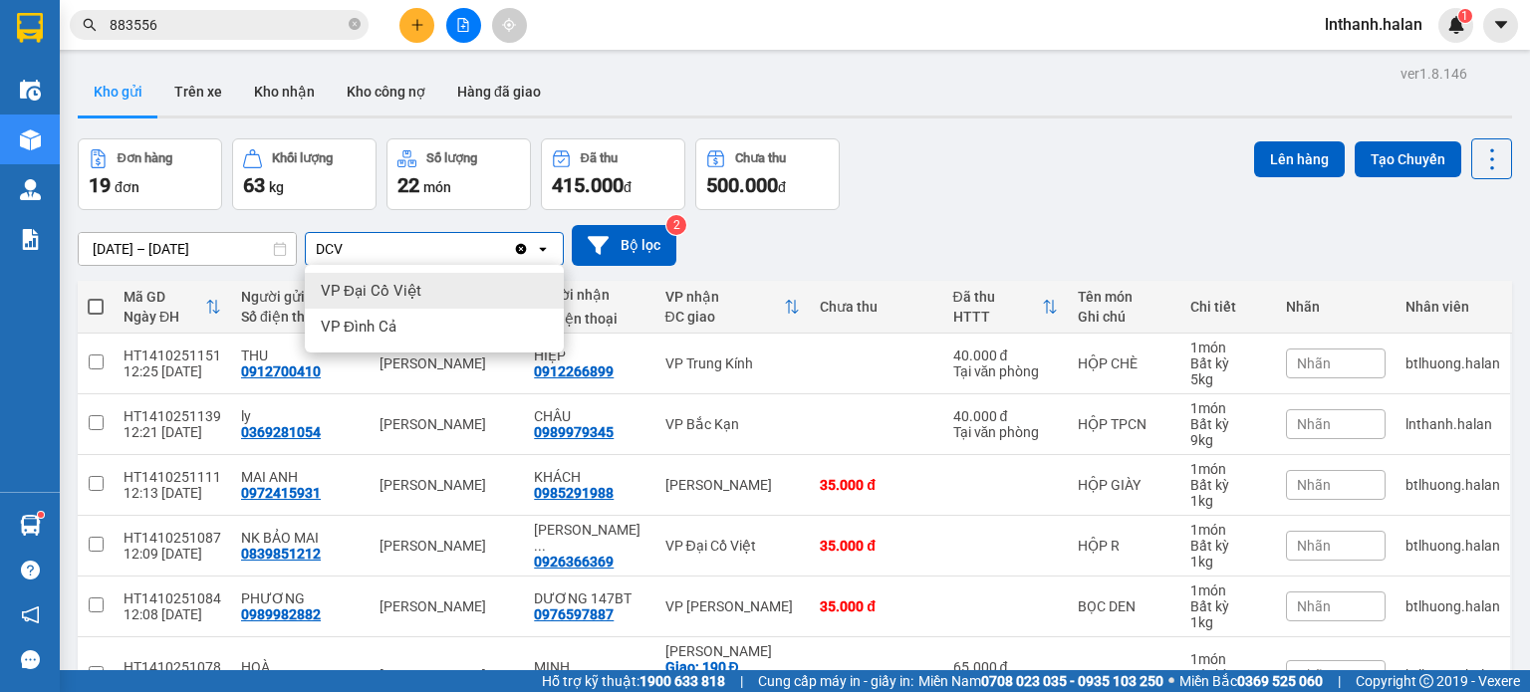
type input "DCV"
click at [402, 288] on span "VP Đại Cồ Việt" at bounding box center [371, 291] width 101 height 20
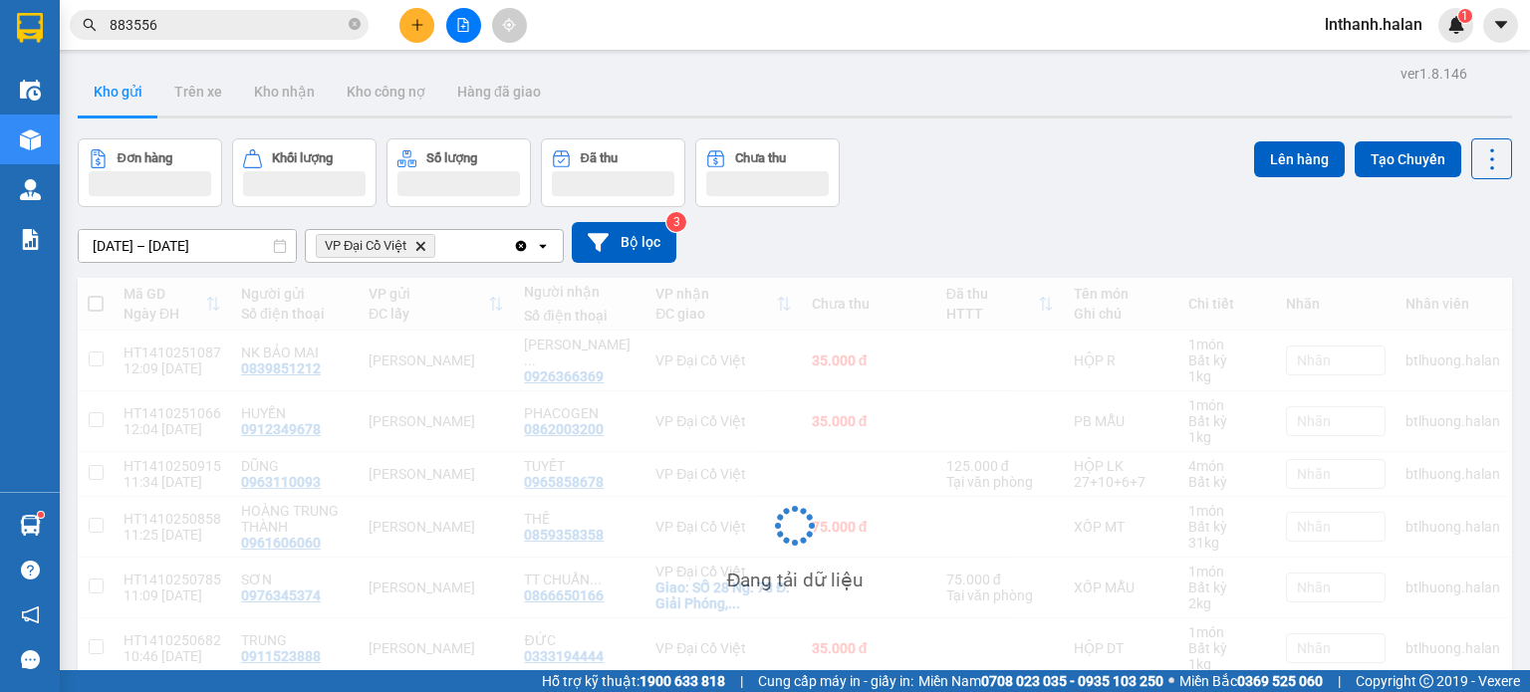
click at [451, 244] on div "VP Đại Cồ Việt Delete" at bounding box center [409, 246] width 207 height 32
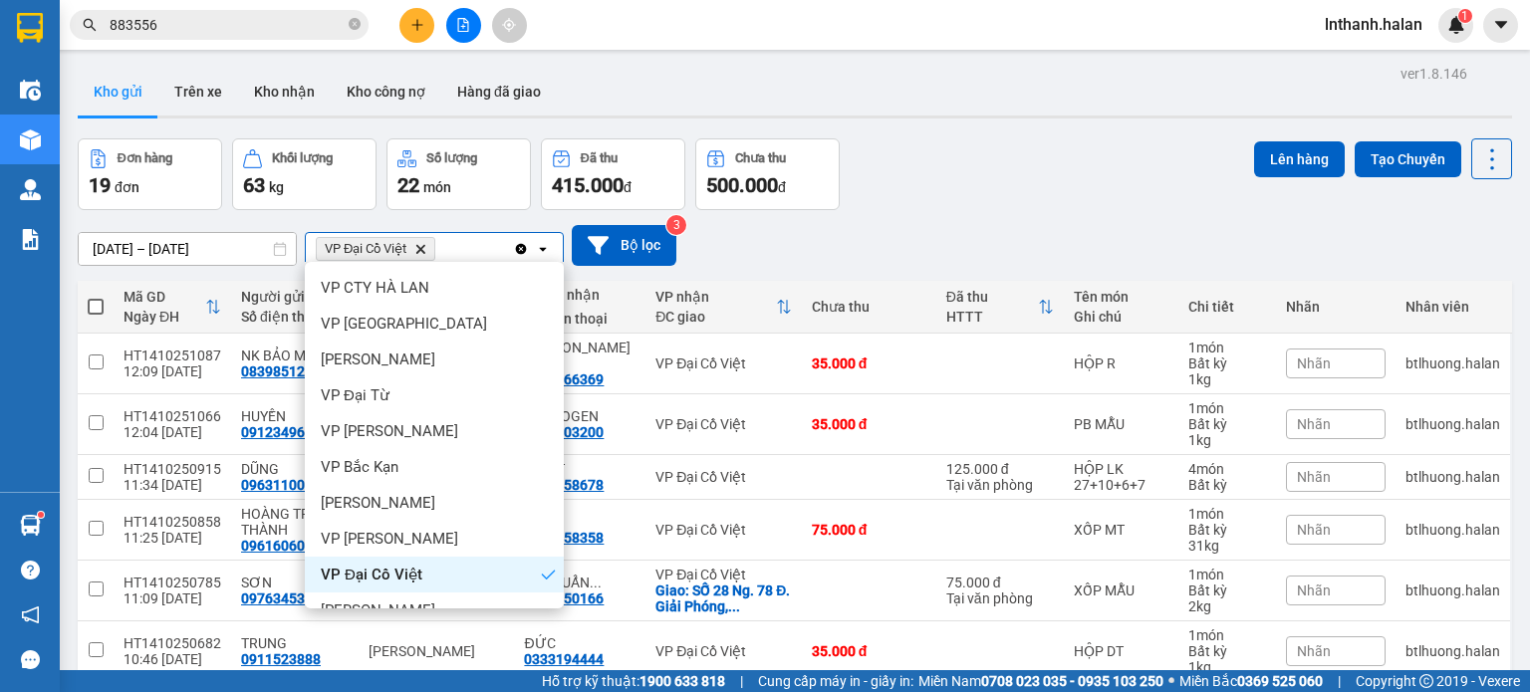
click at [451, 244] on div "VP Đại Cồ Việt Delete" at bounding box center [409, 249] width 207 height 32
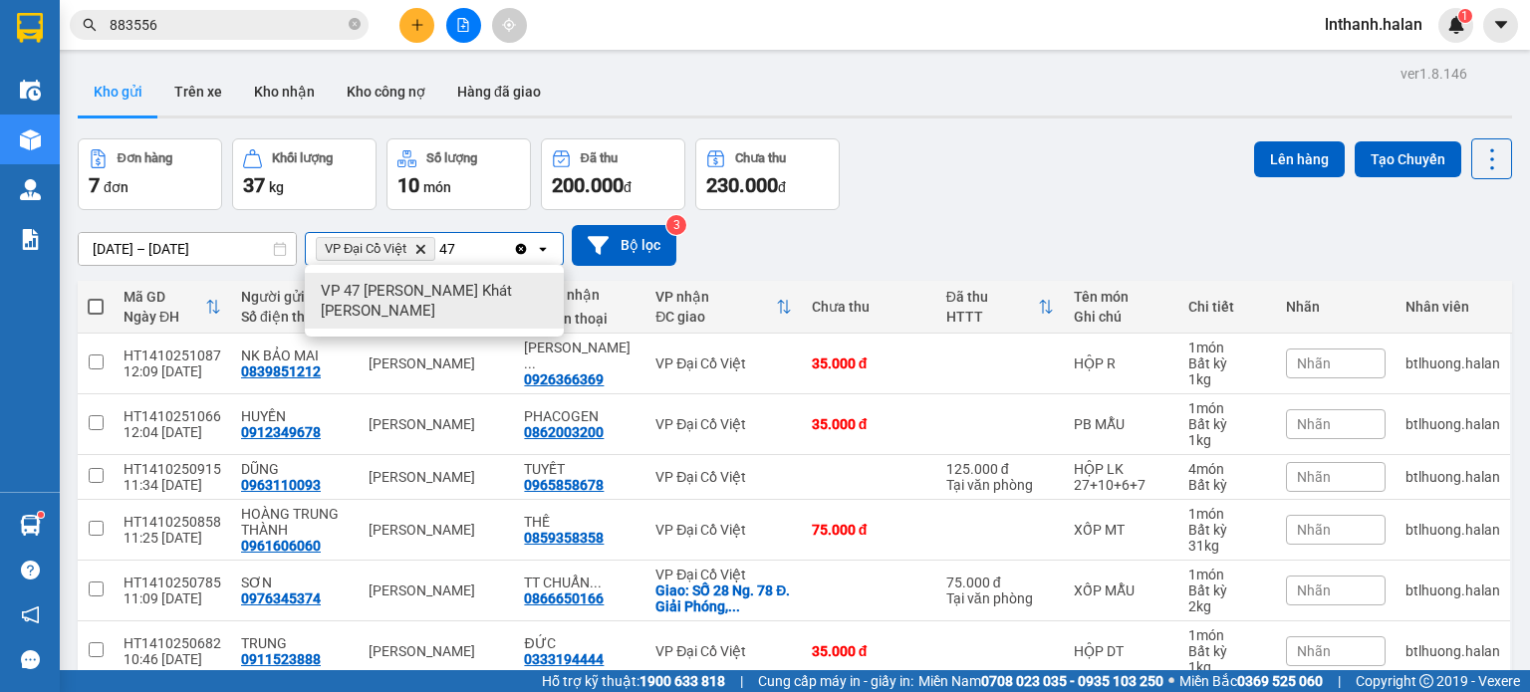
type input "47"
drag, startPoint x: 430, startPoint y: 290, endPoint x: 461, endPoint y: 266, distance: 39.1
click at [434, 287] on span "VP 47 [PERSON_NAME]" at bounding box center [438, 301] width 235 height 40
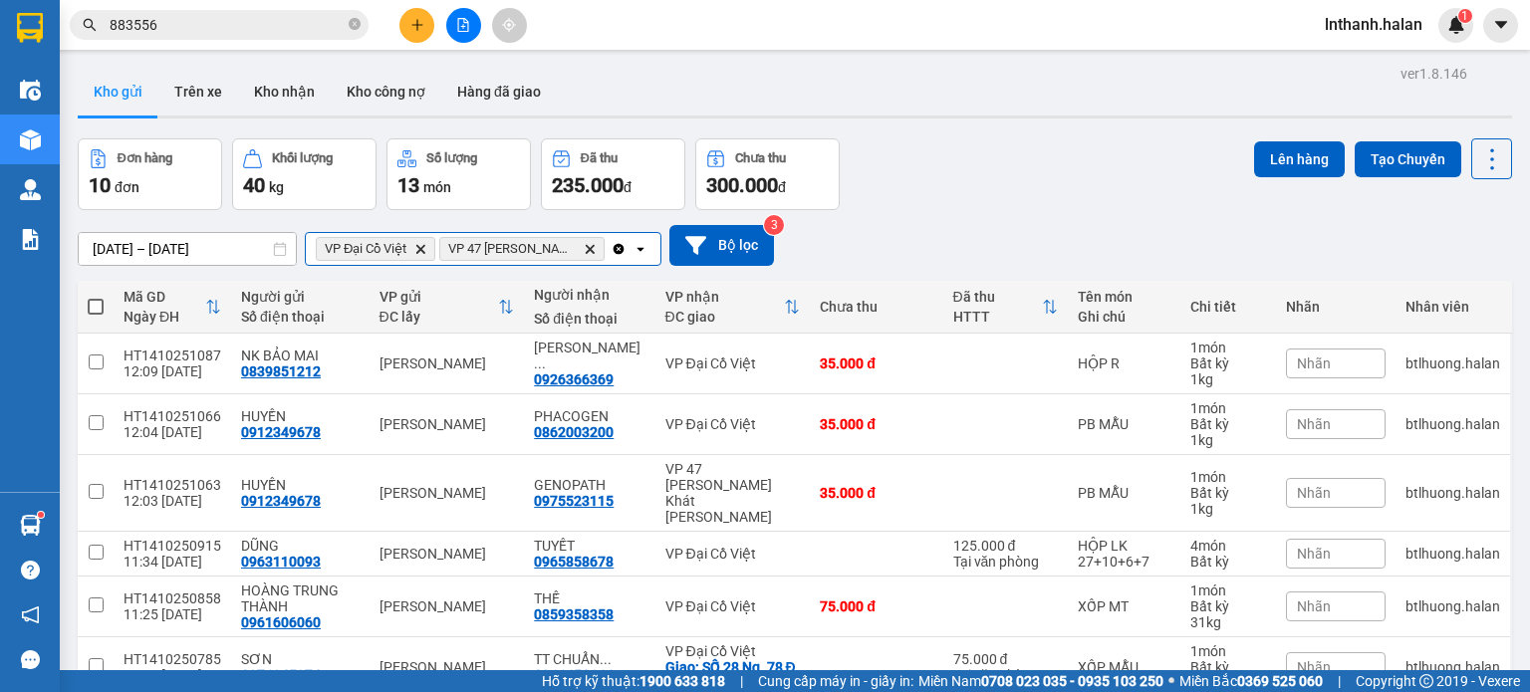
click at [609, 251] on input "Selected VP Đại Cồ Việt, VP 47 Trần Khát Chân." at bounding box center [610, 249] width 2 height 20
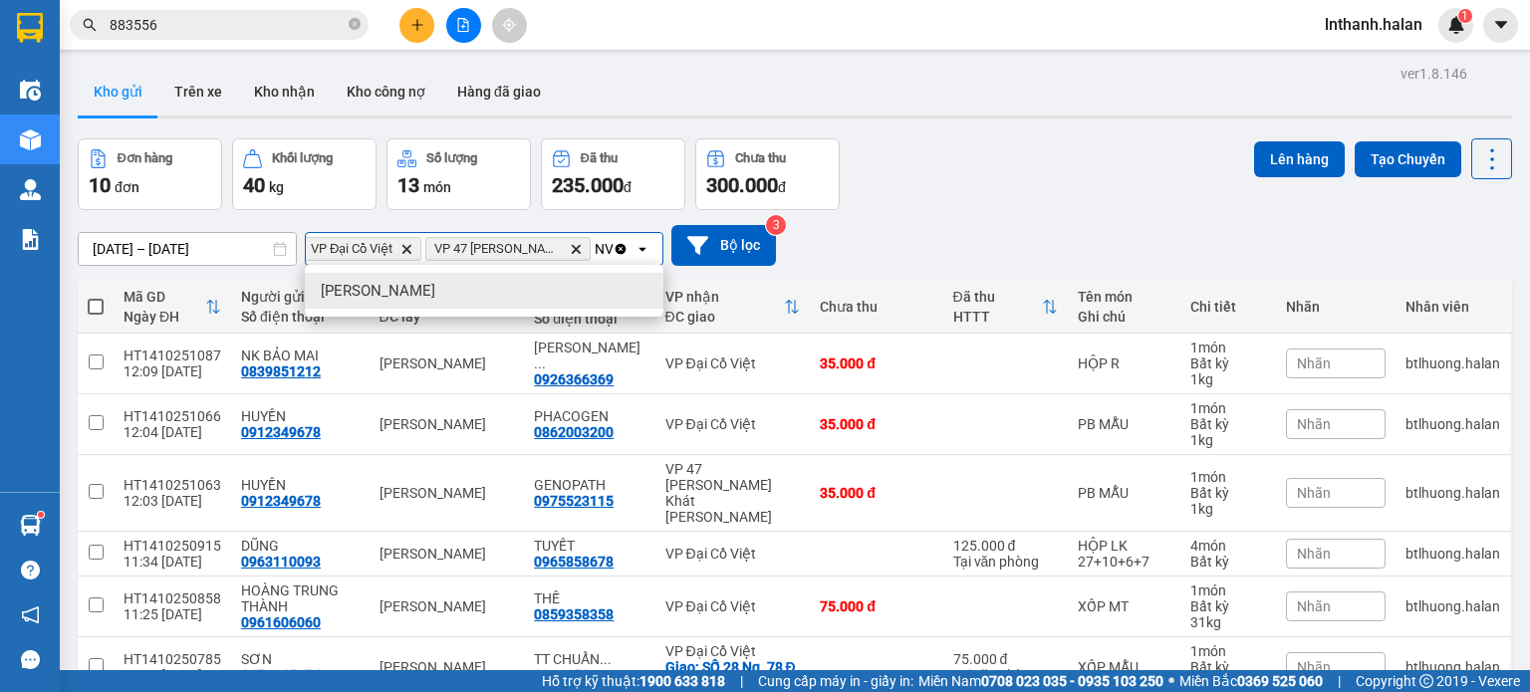
scroll to position [0, 23]
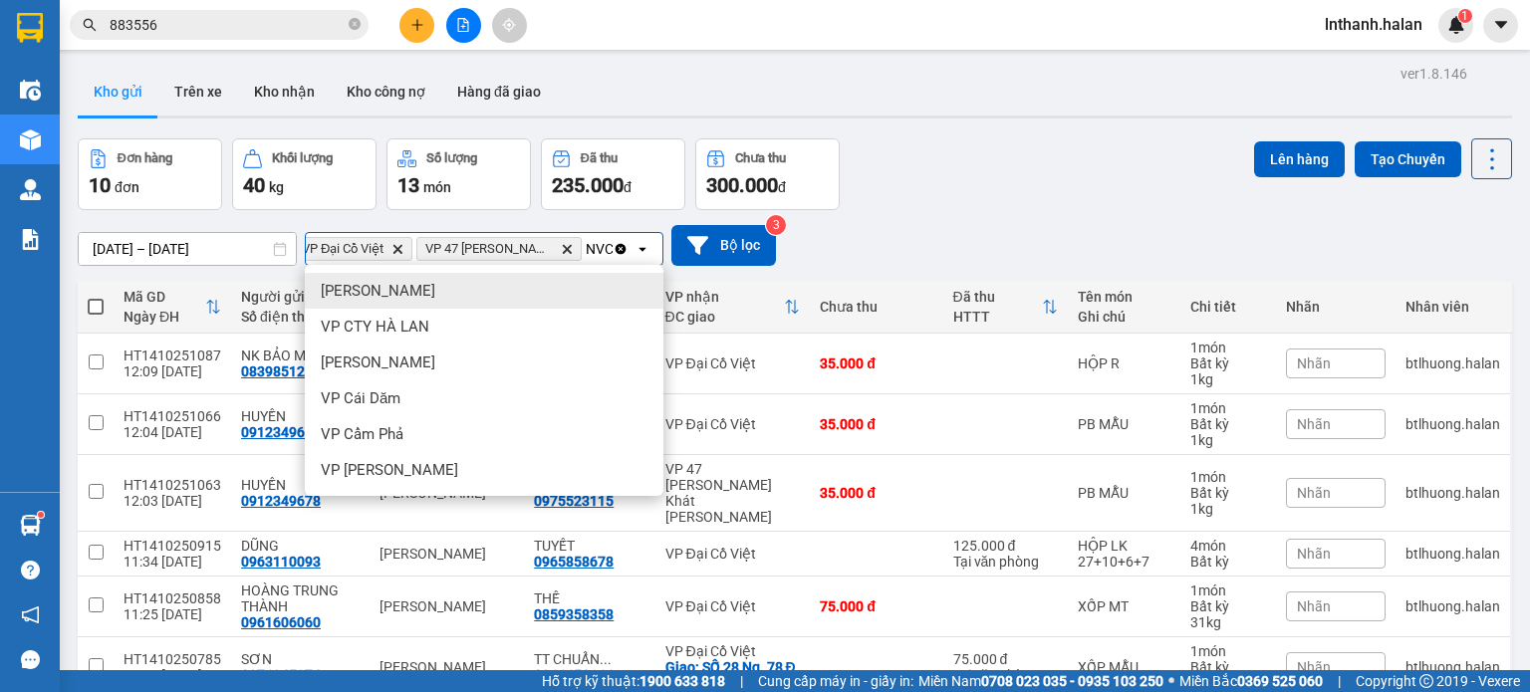
type input "NVC"
click at [562, 290] on div "VP [PERSON_NAME]" at bounding box center [484, 291] width 359 height 36
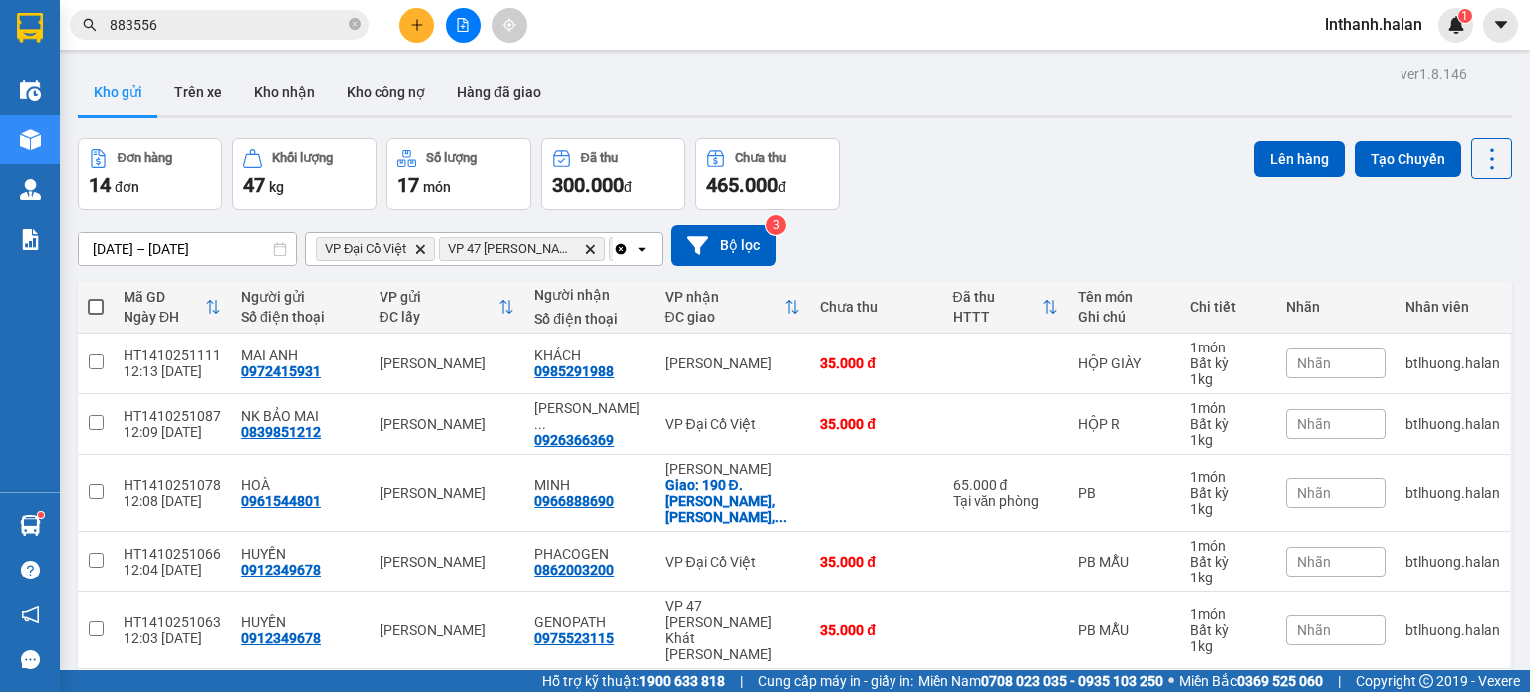
click at [92, 306] on span at bounding box center [96, 307] width 16 height 16
click at [96, 297] on input "checkbox" at bounding box center [96, 297] width 0 height 0
checkbox input "true"
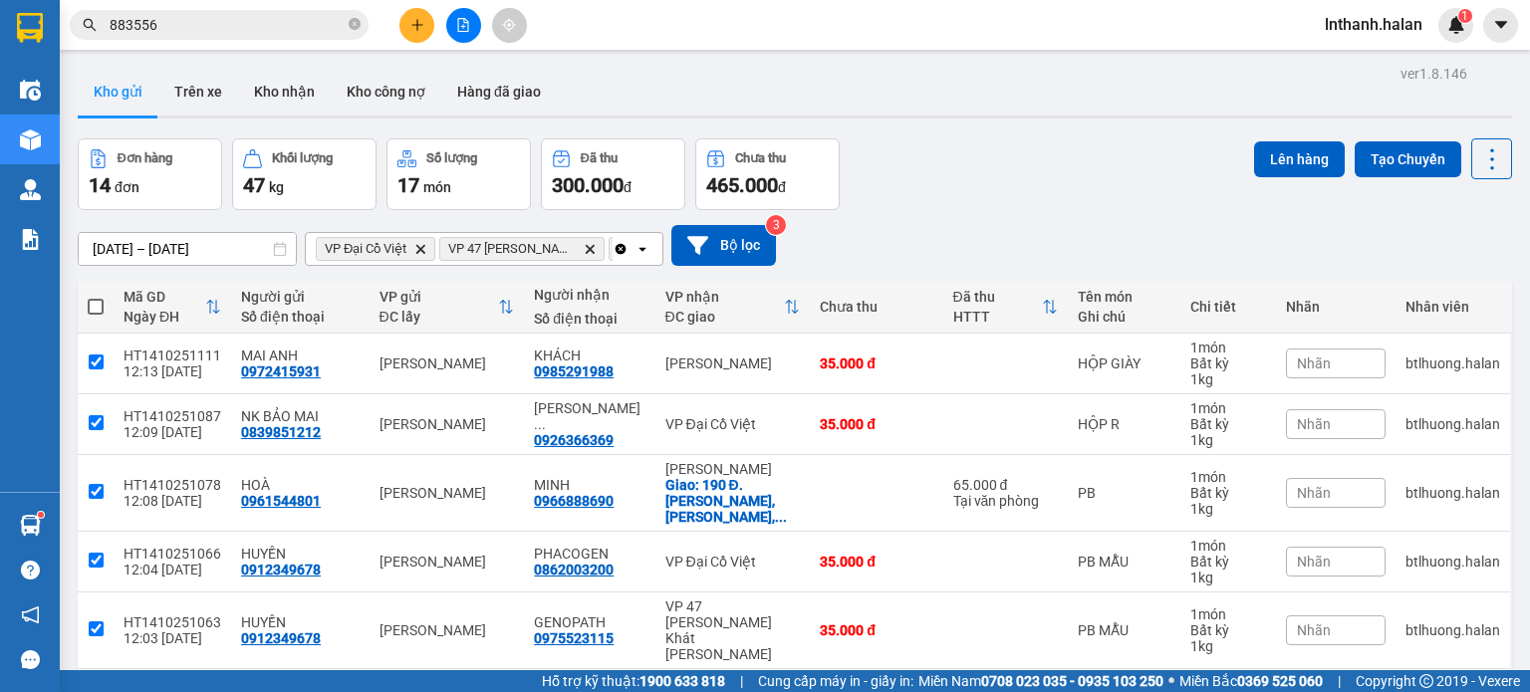
checkbox input "true"
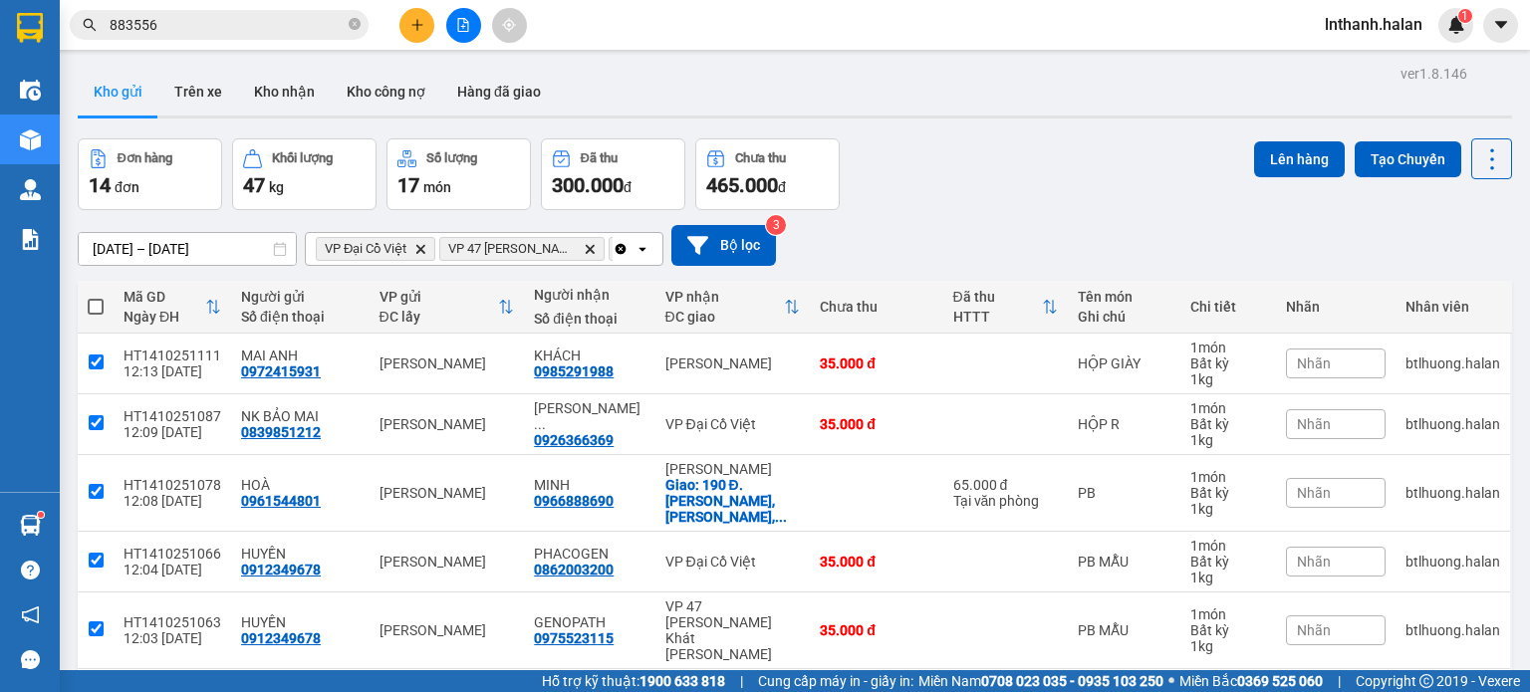
checkbox input "true"
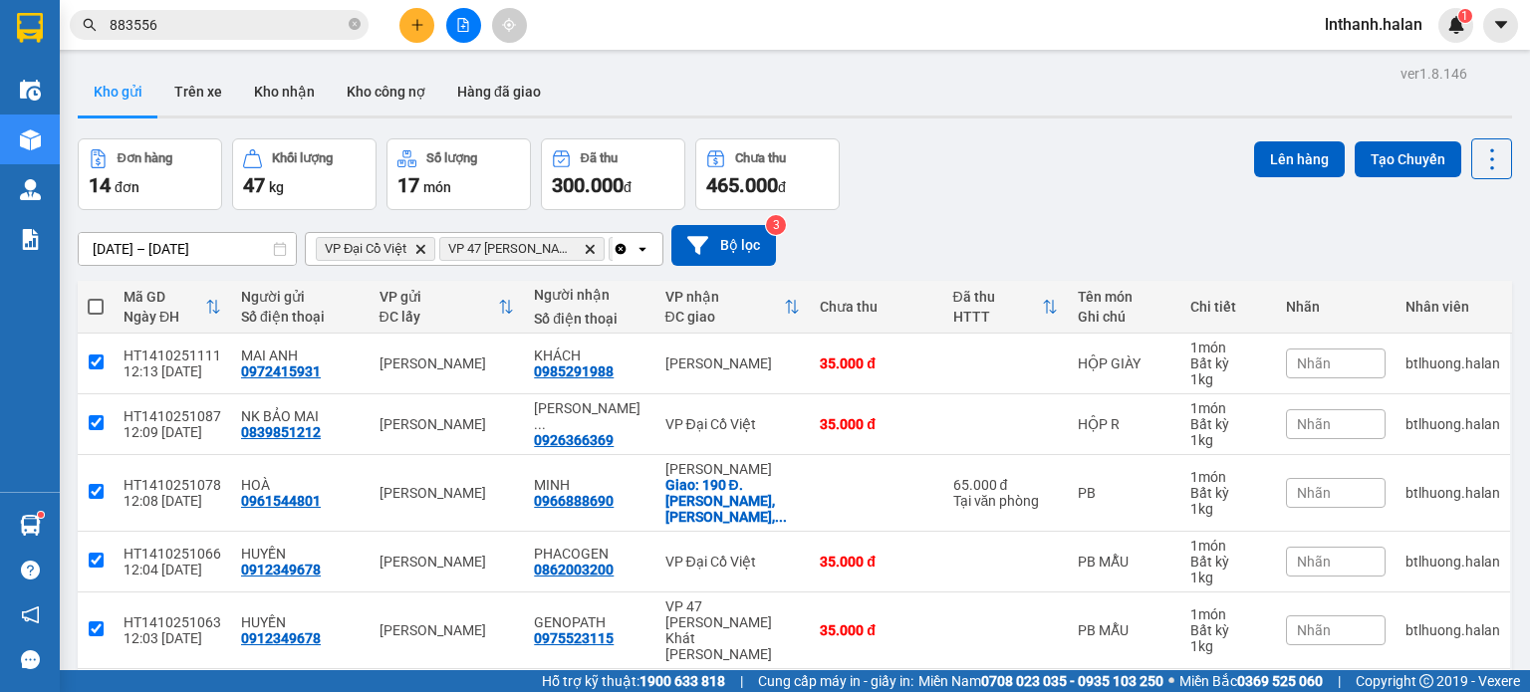
checkbox input "true"
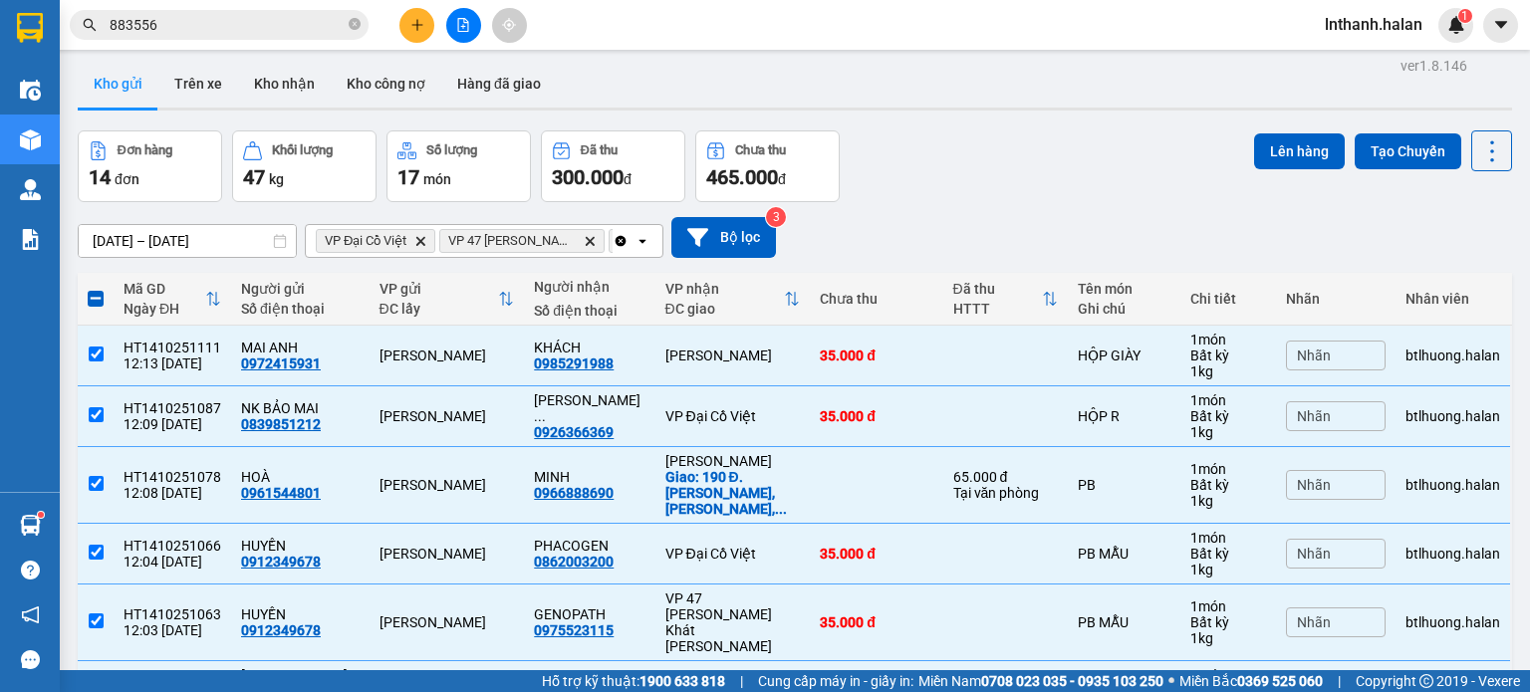
scroll to position [0, 0]
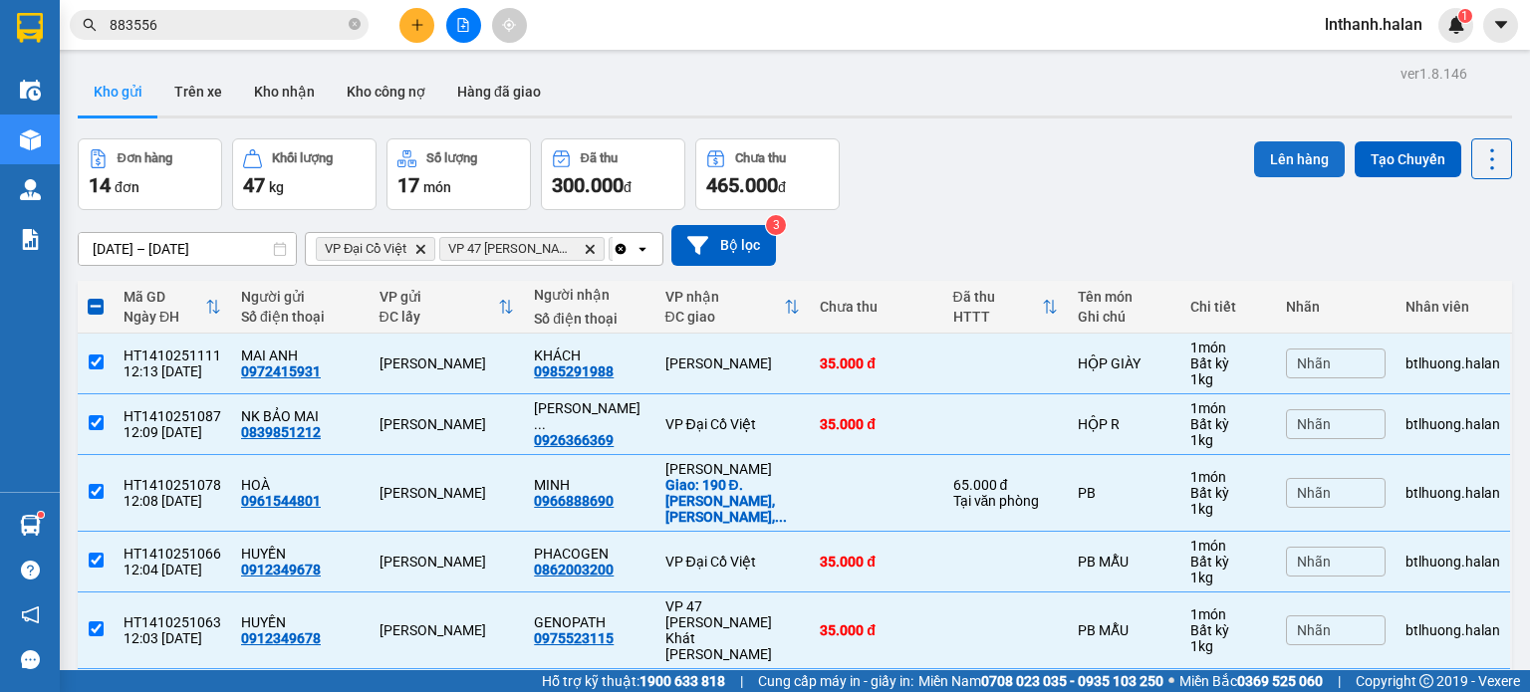
click at [1293, 167] on button "Lên hàng" at bounding box center [1299, 159] width 91 height 36
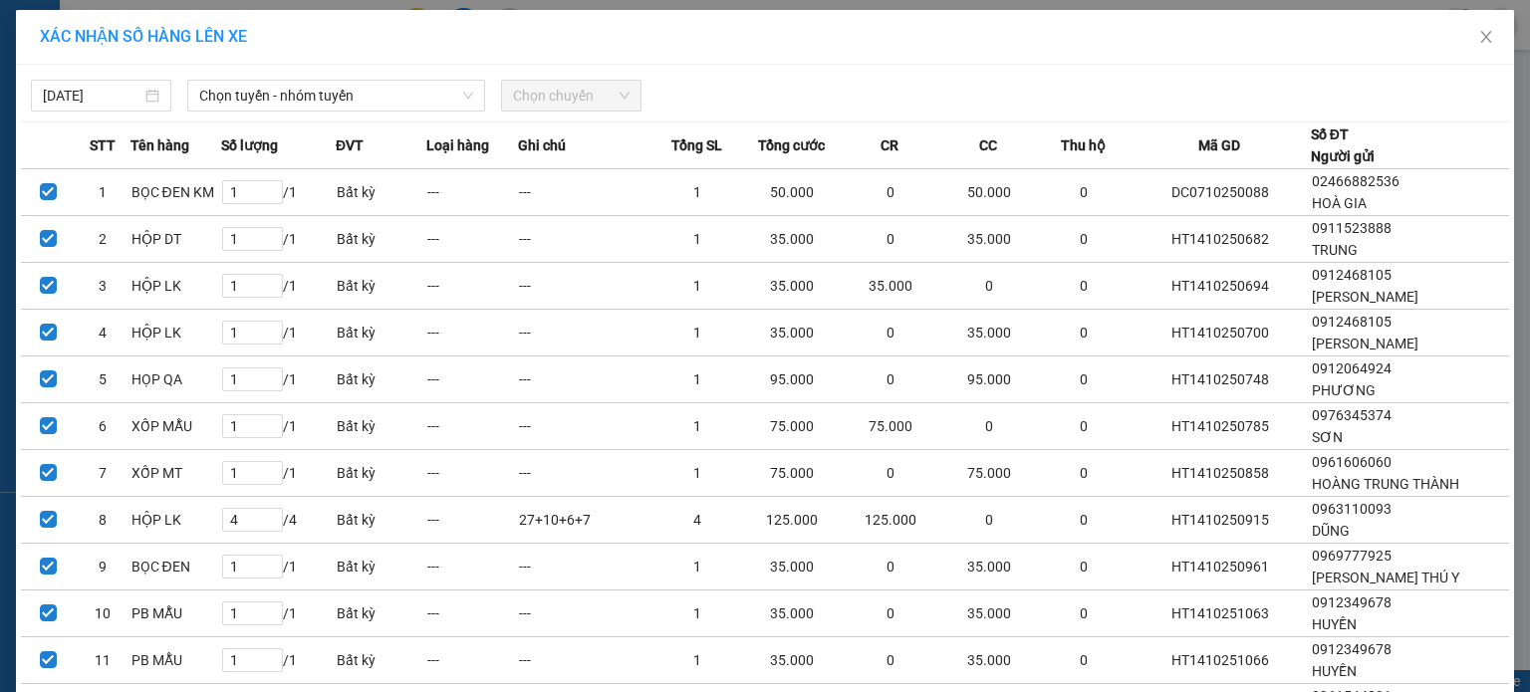
click at [301, 114] on div "14/10/2025 Chọn tuyến - nhóm tuyến Chọn chuyến STT Tên hàng Số lượng ĐVT Loại h…" at bounding box center [765, 501] width 1498 height 872
click at [319, 100] on span "Chọn tuyến - nhóm tuyến" at bounding box center [336, 96] width 274 height 30
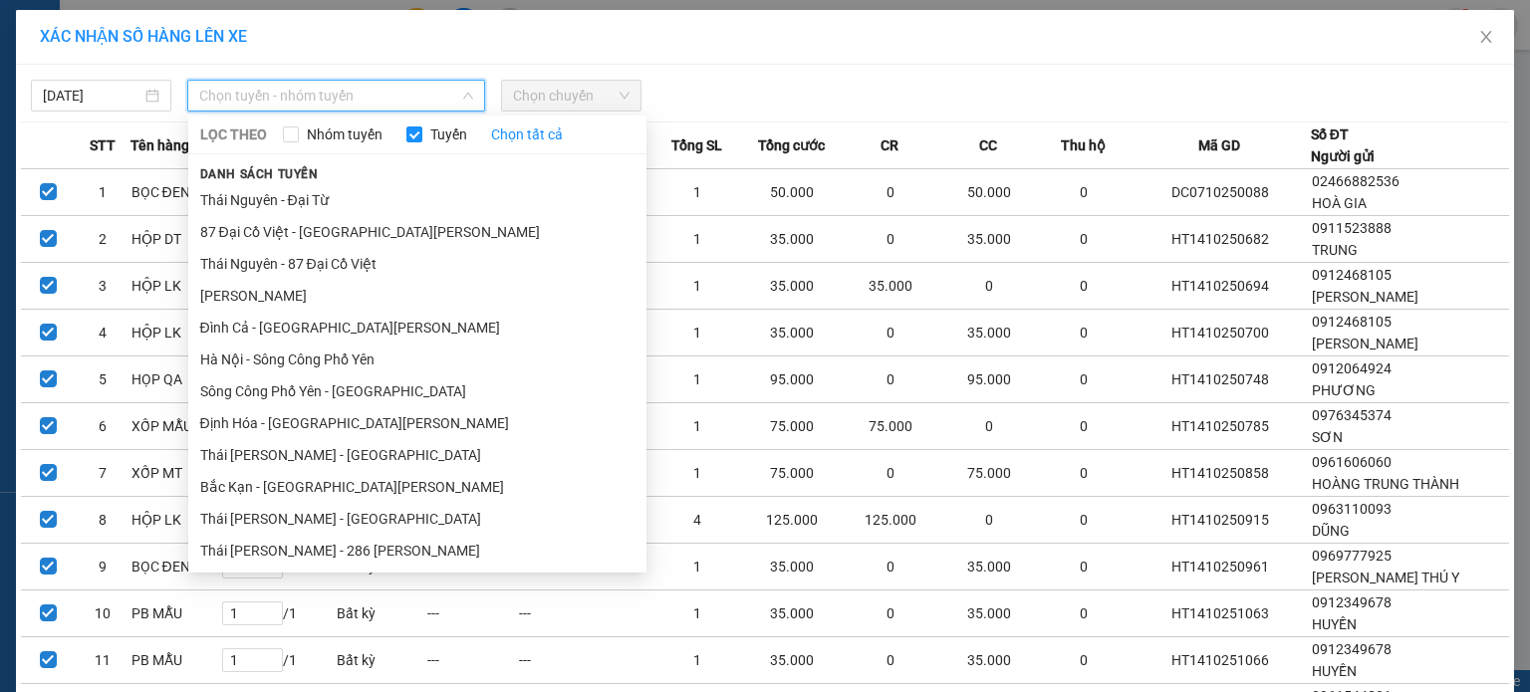
click at [829, 101] on div at bounding box center [955, 96] width 616 height 32
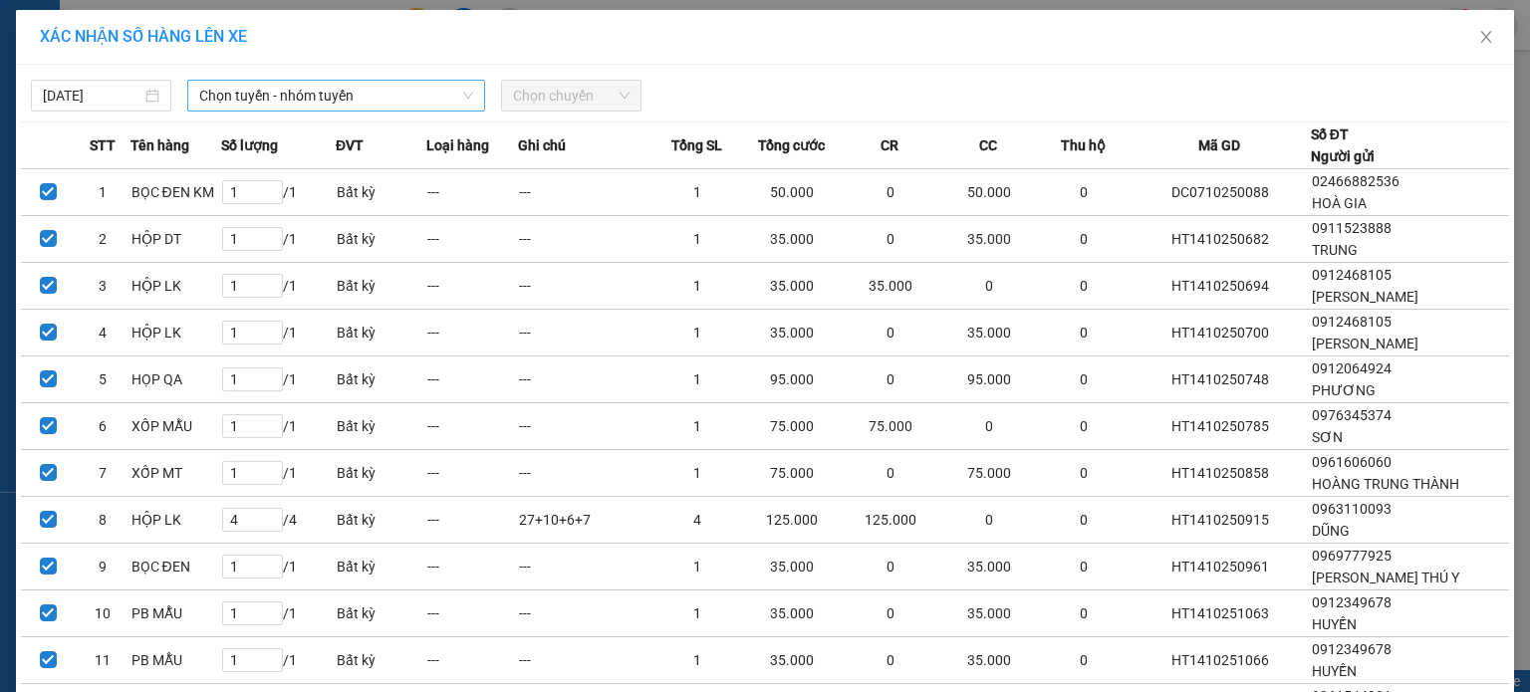
click at [338, 81] on span "Chọn tuyến - nhóm tuyến" at bounding box center [336, 96] width 274 height 30
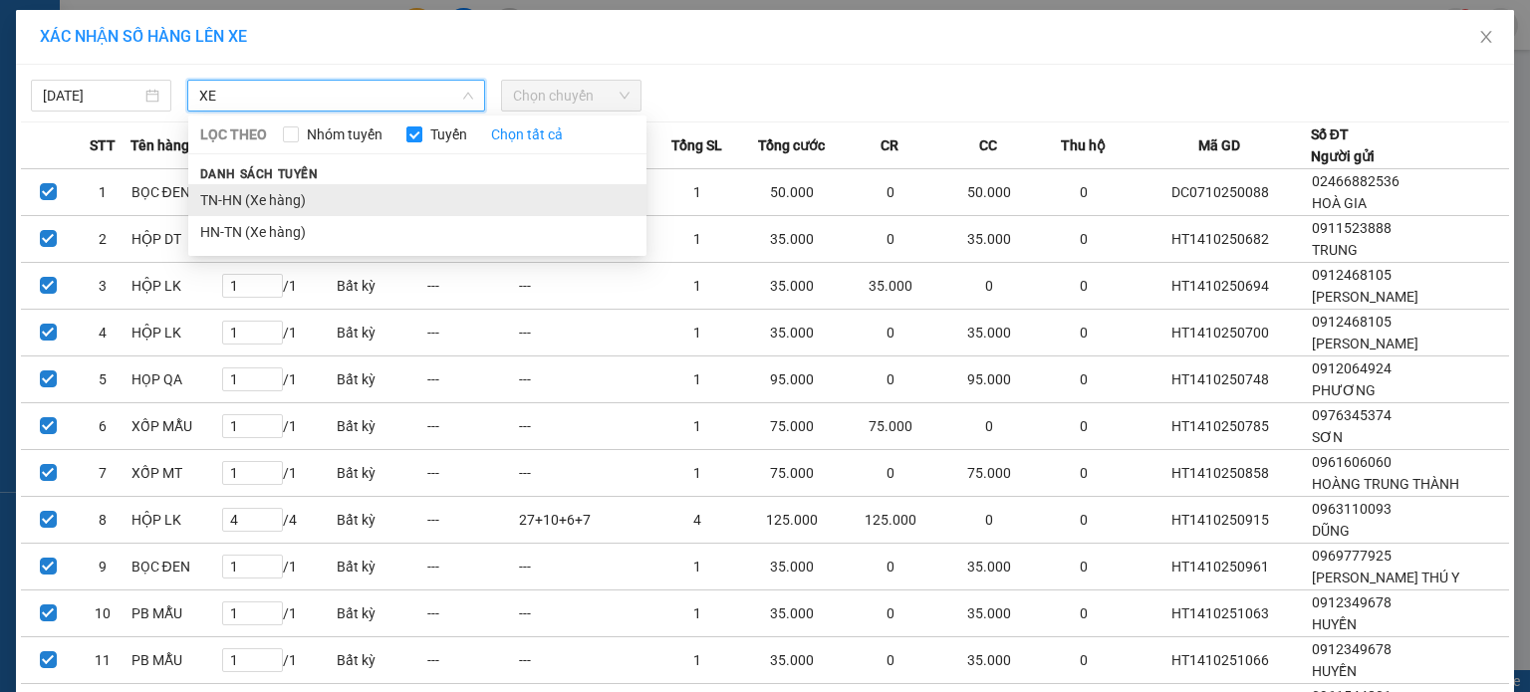
type input "XE"
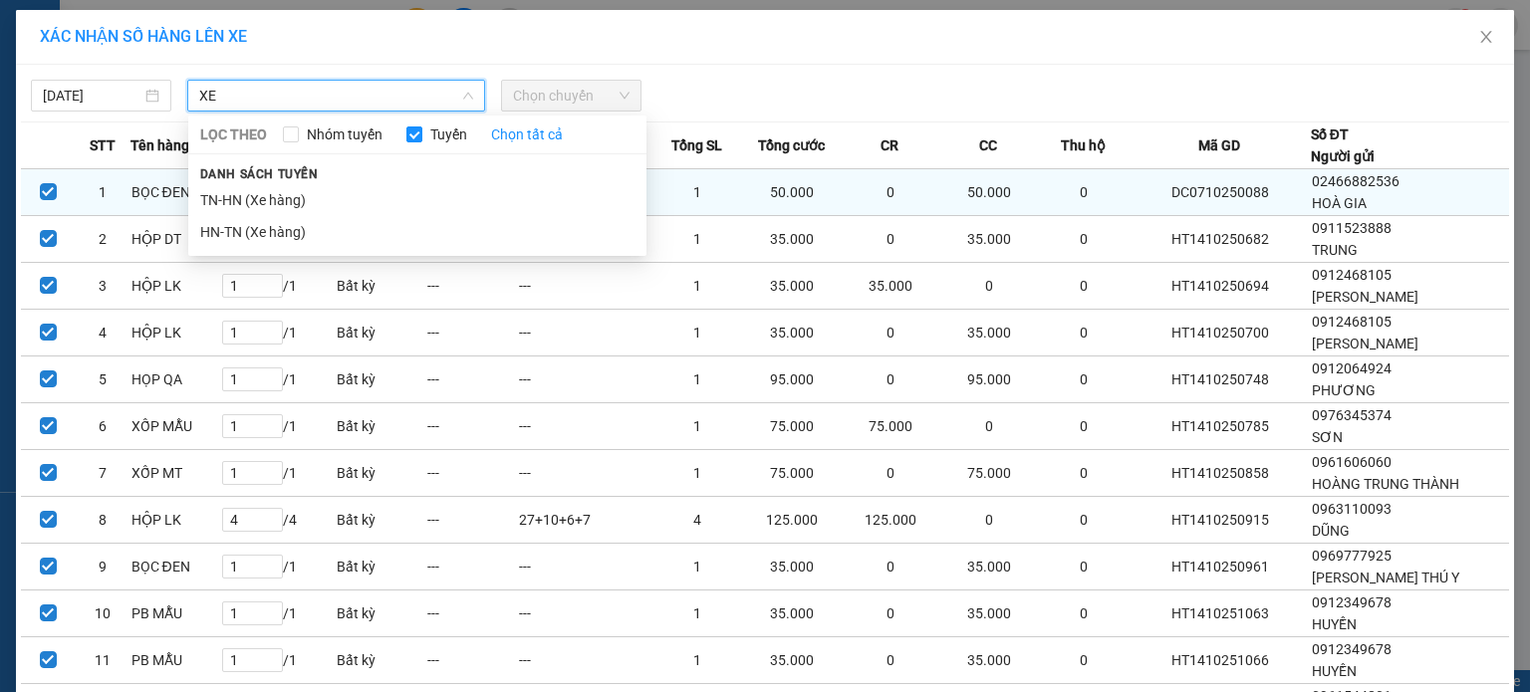
drag, startPoint x: 297, startPoint y: 194, endPoint x: 316, endPoint y: 190, distance: 19.3
click at [297, 195] on li "TN-HN (Xe hàng)" at bounding box center [417, 200] width 458 height 32
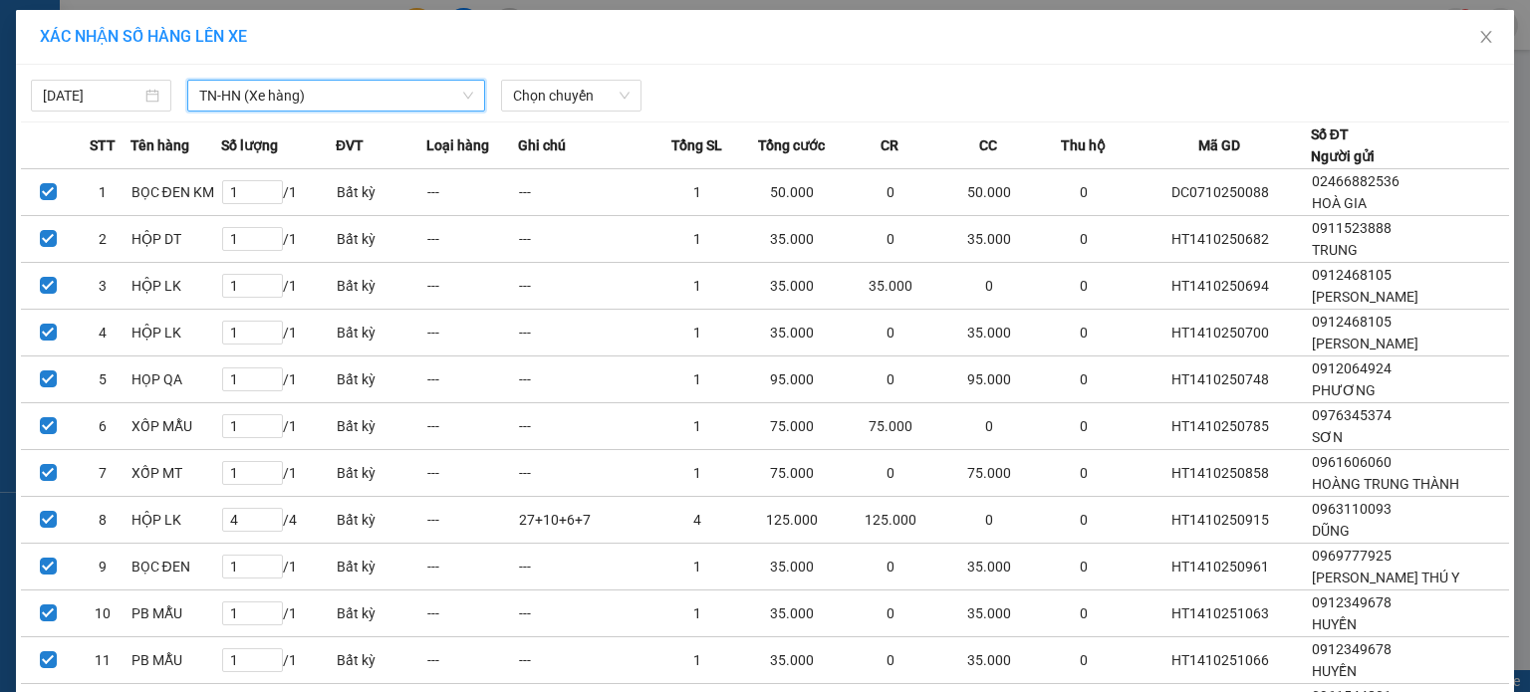
click at [594, 78] on div "14/10/2025 TN-HN (Xe hàng) TN-HN (Xe hàng) LỌC THEO Nhóm tuyến Tuyến Chọn tất c…" at bounding box center [765, 91] width 1488 height 42
click at [595, 105] on span "Chọn chuyến" at bounding box center [571, 96] width 117 height 30
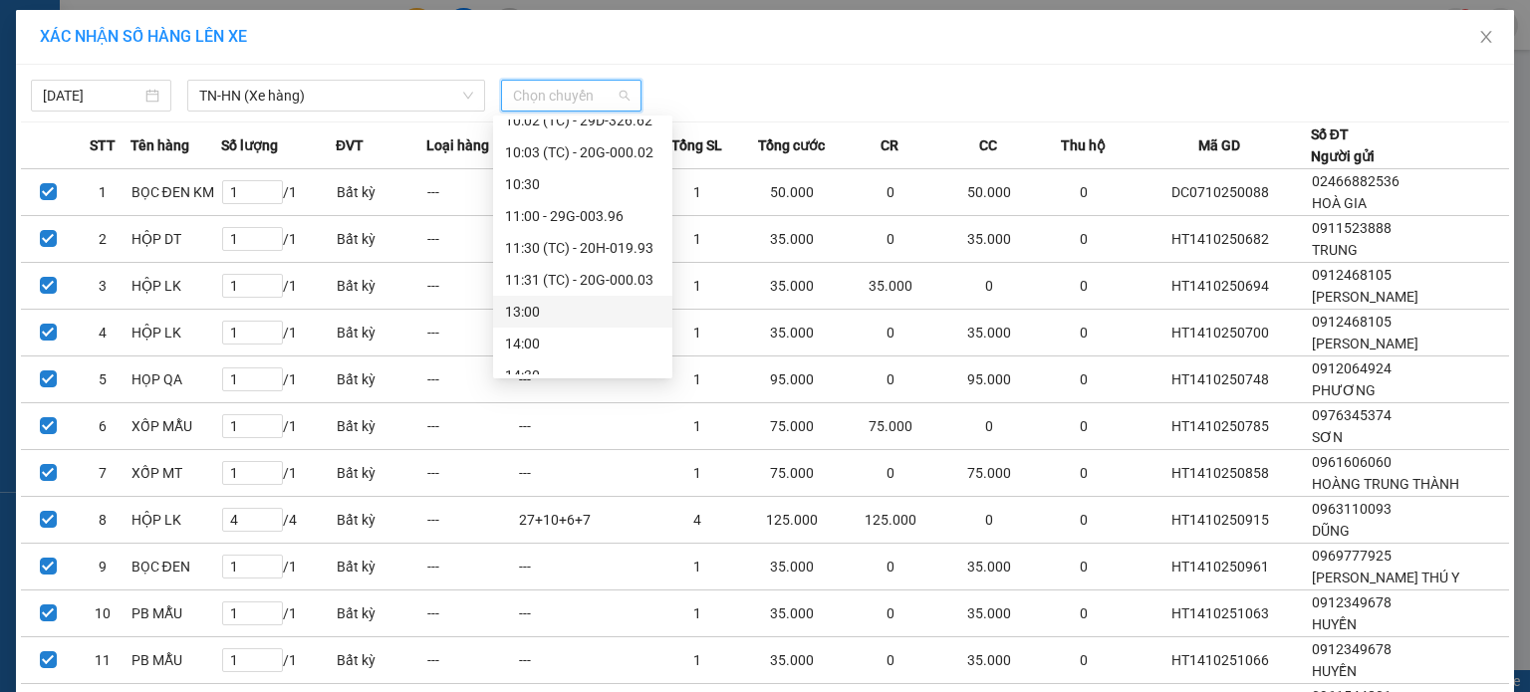
scroll to position [478, 0]
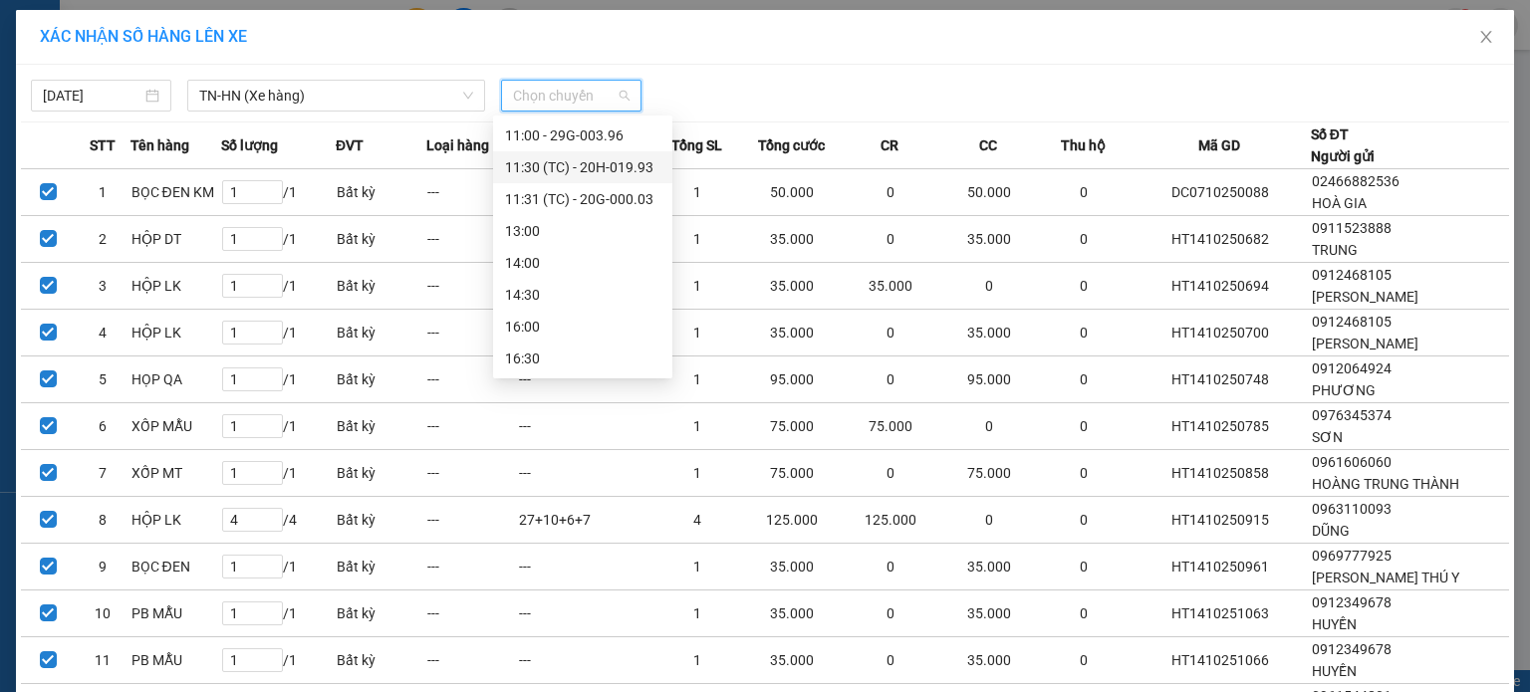
click at [630, 168] on div "11:30 (TC) - 20H-019.93" at bounding box center [582, 167] width 155 height 22
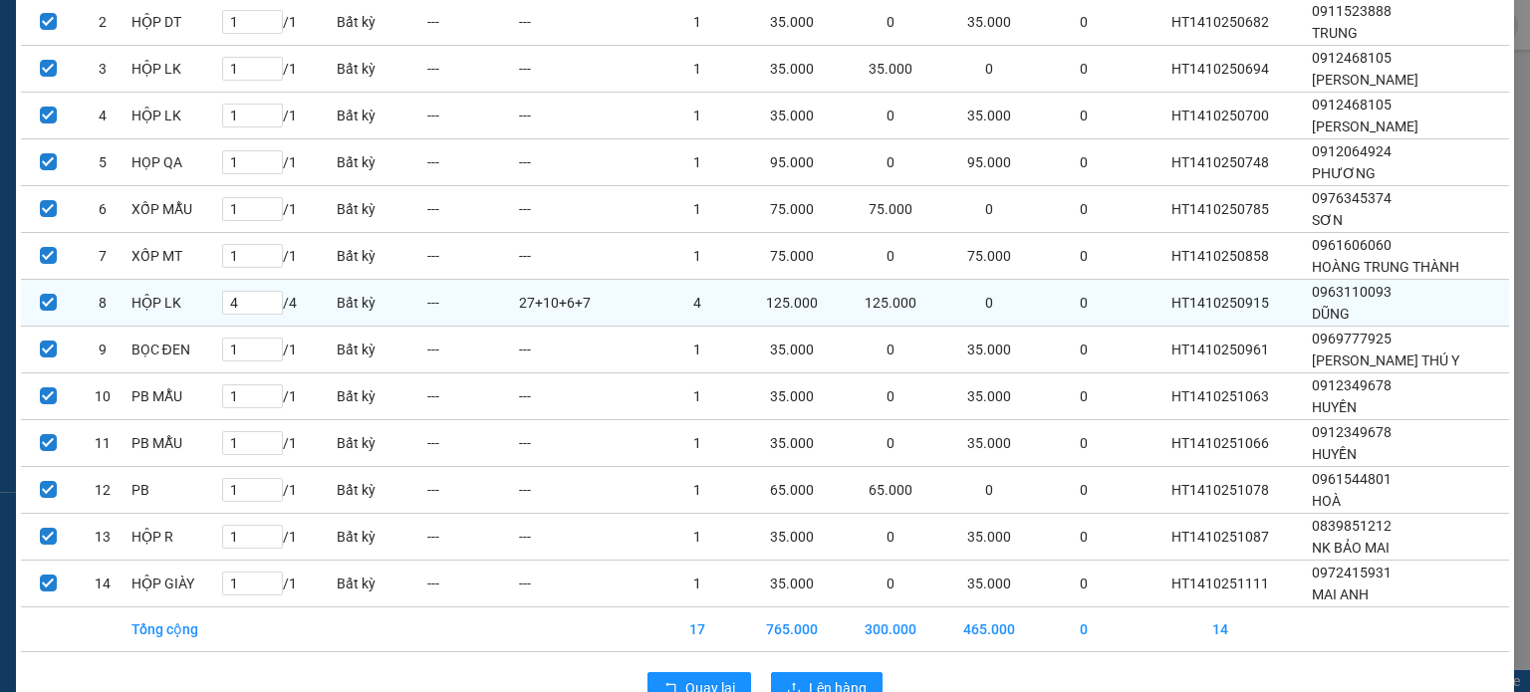
scroll to position [276, 0]
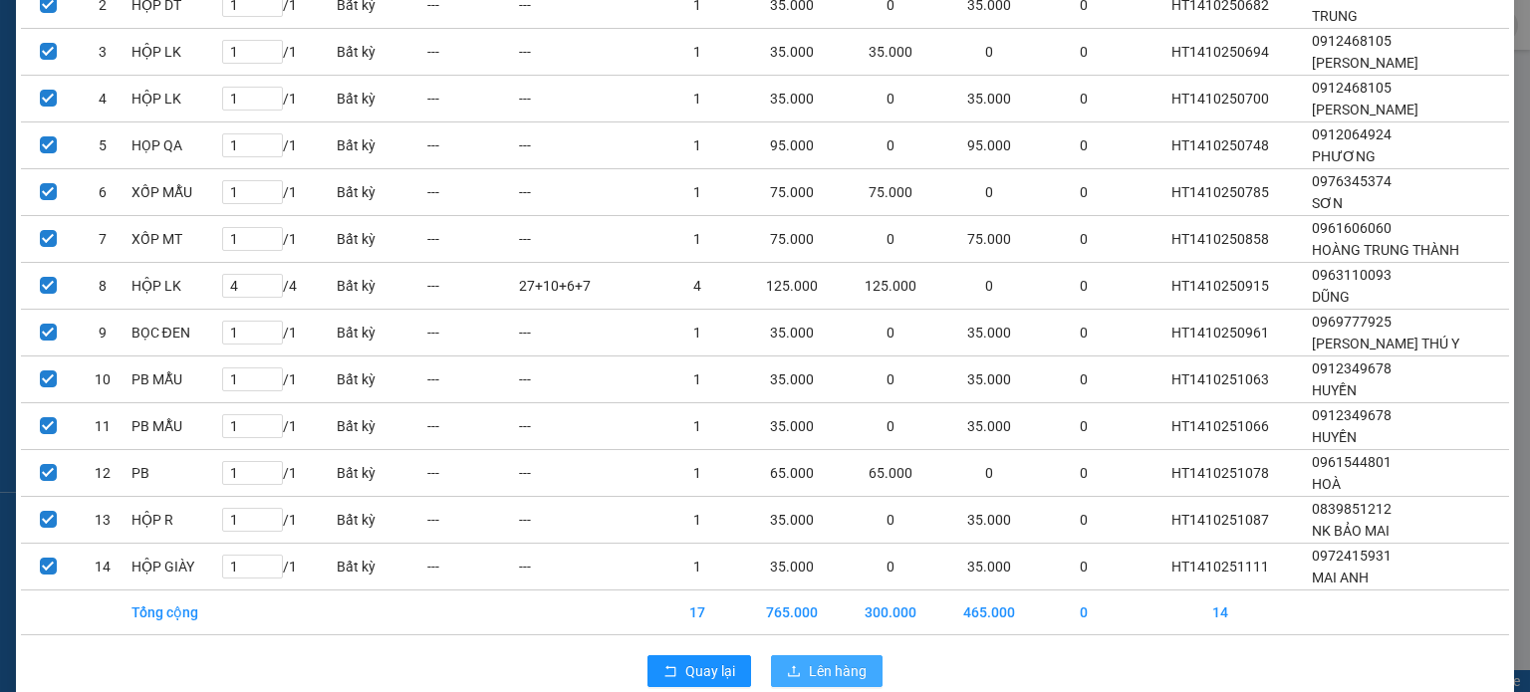
click at [855, 660] on span "Lên hàng" at bounding box center [838, 671] width 58 height 22
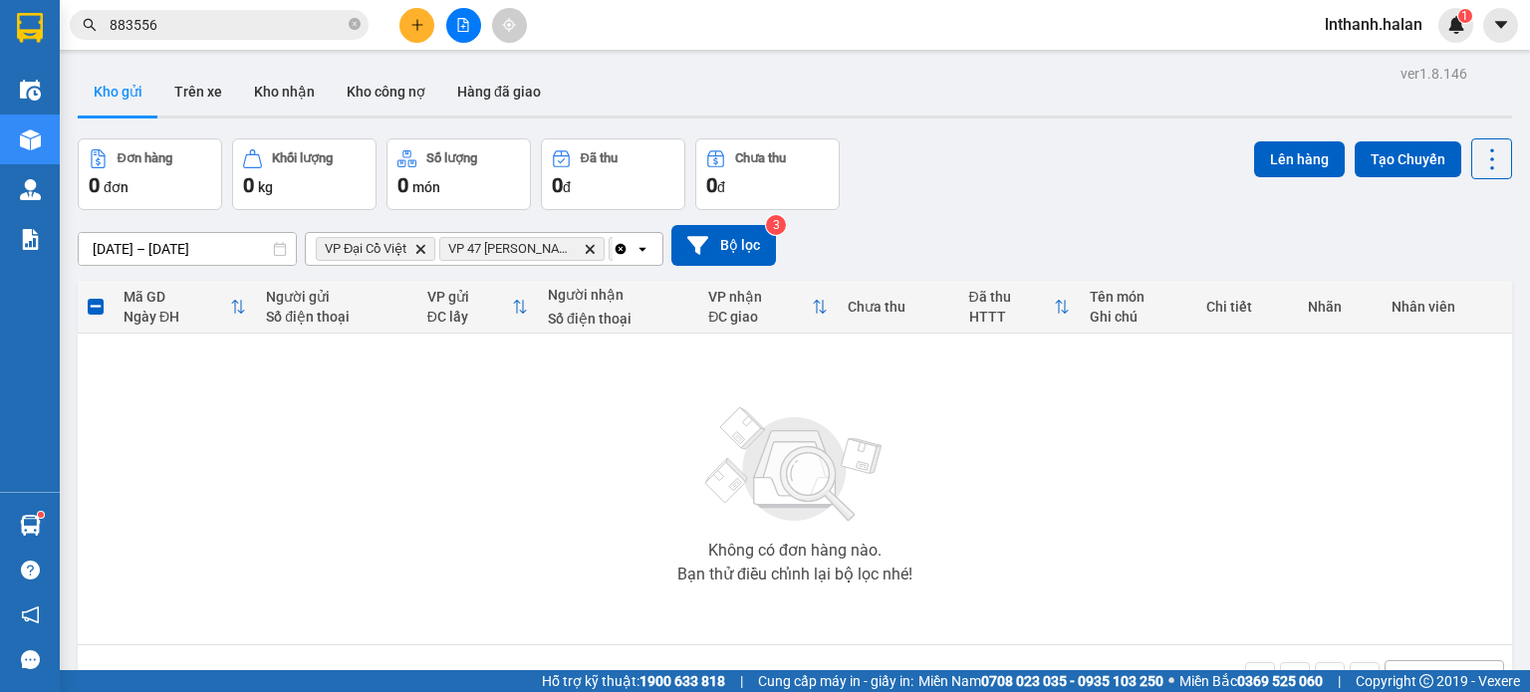
click at [615, 249] on icon "Clear all" at bounding box center [621, 249] width 16 height 16
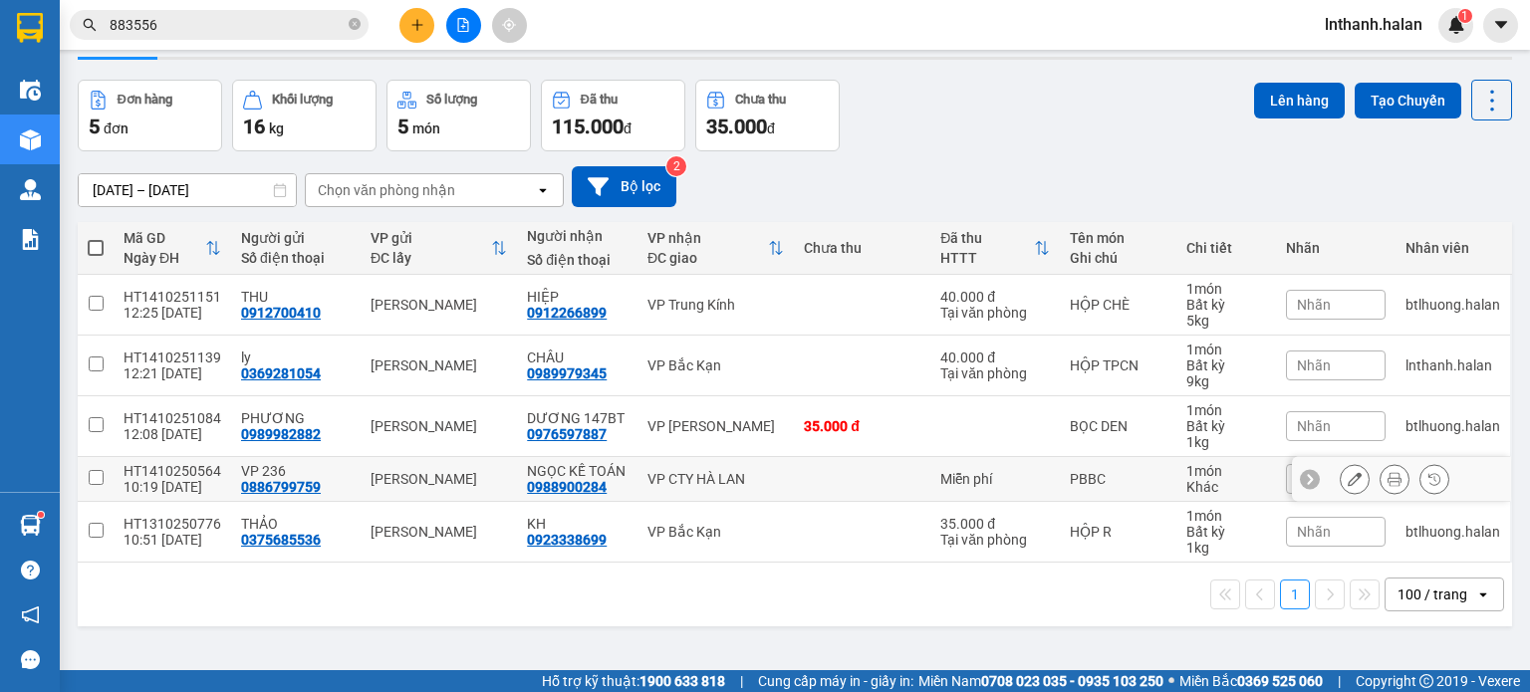
scroll to position [92, 0]
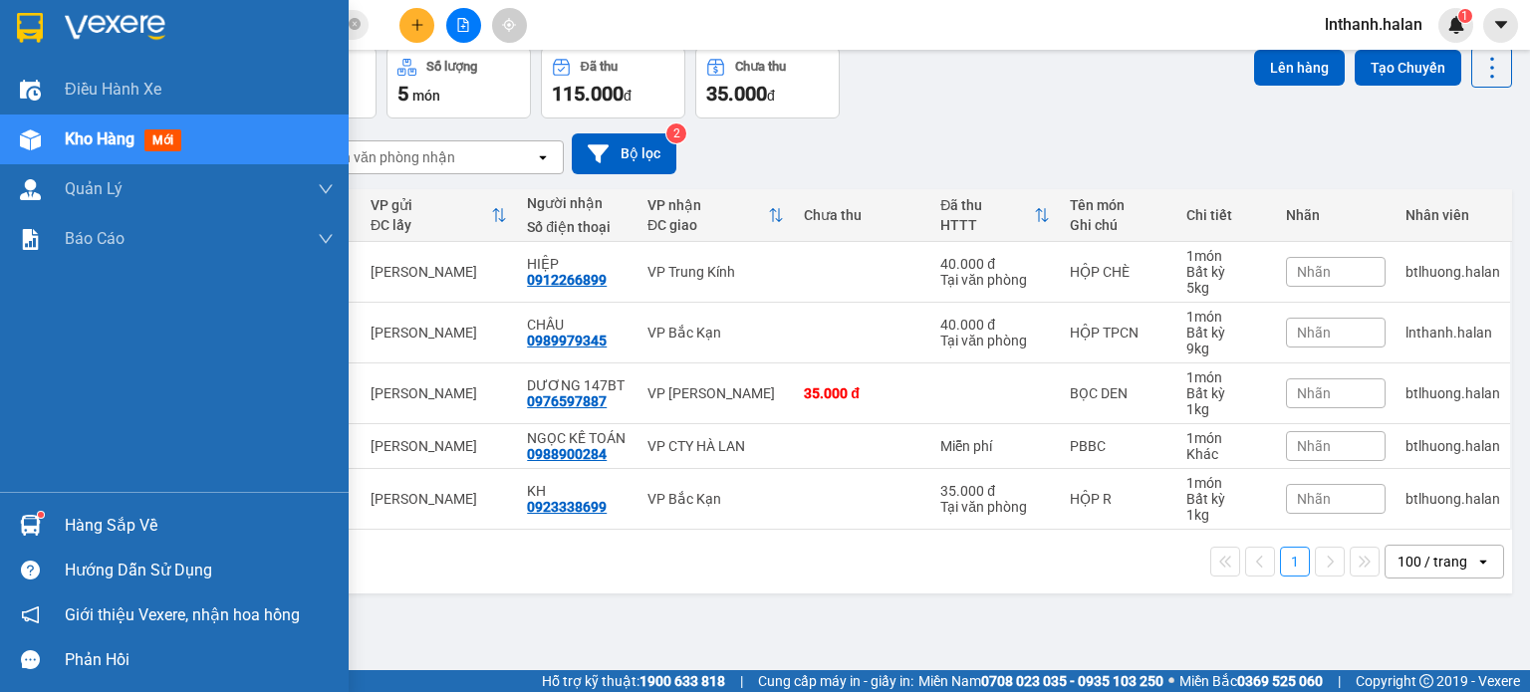
click at [82, 517] on div "Hàng sắp về" at bounding box center [199, 526] width 269 height 30
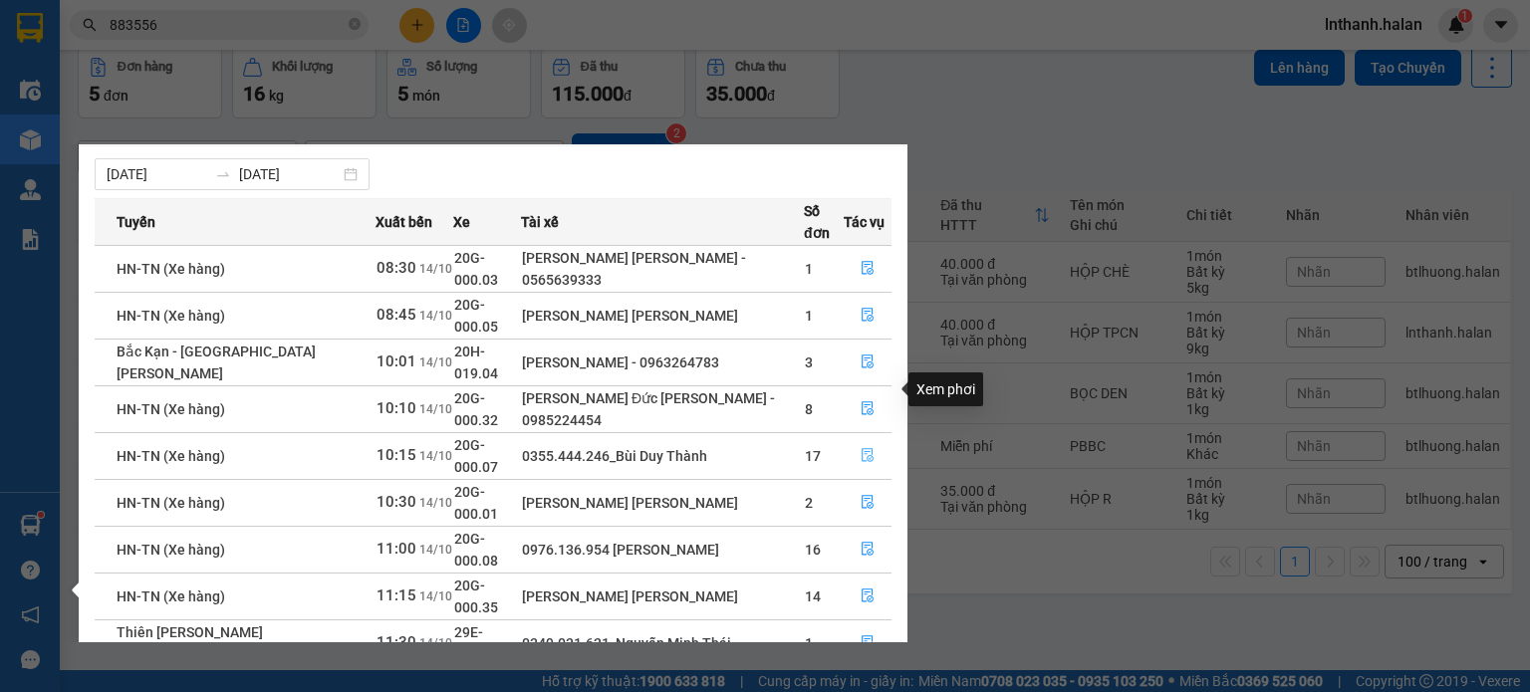
click at [865, 449] on icon "file-done" at bounding box center [868, 456] width 12 height 14
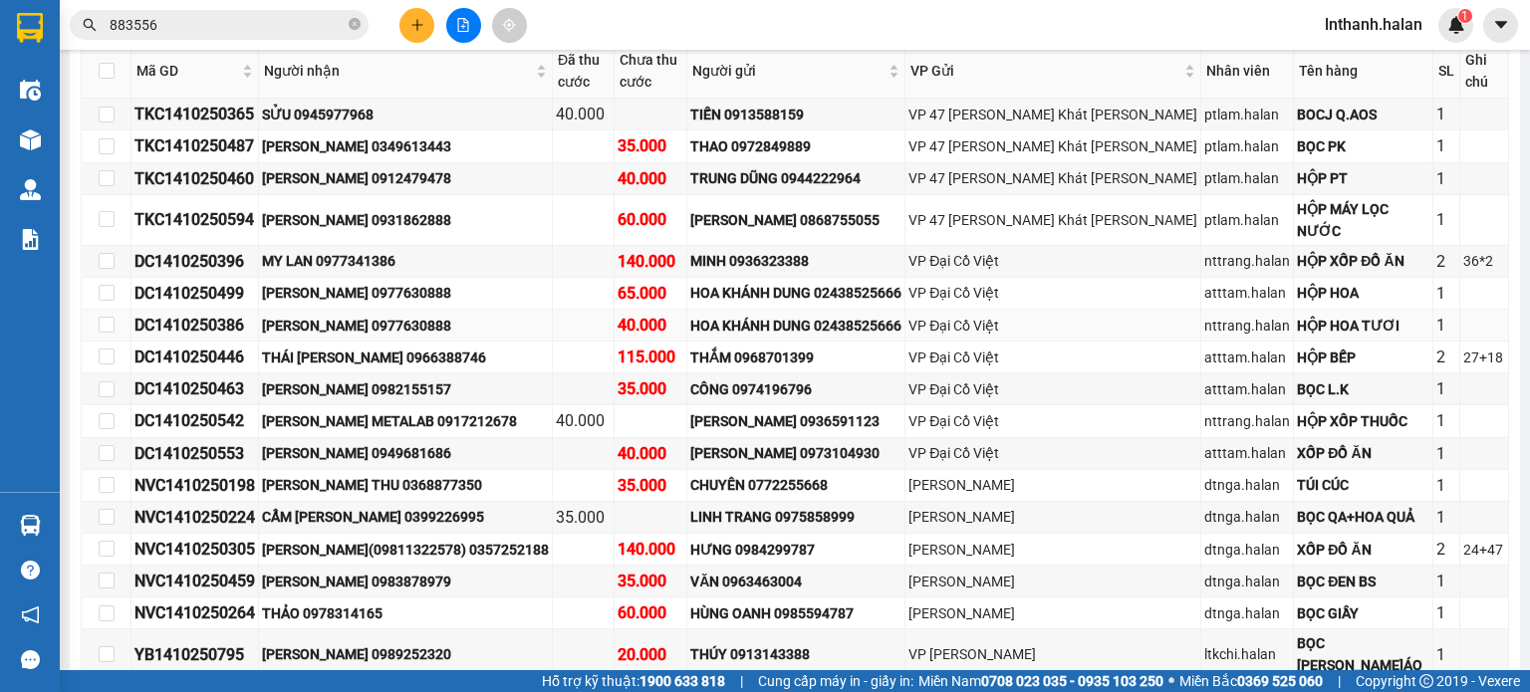
scroll to position [398, 0]
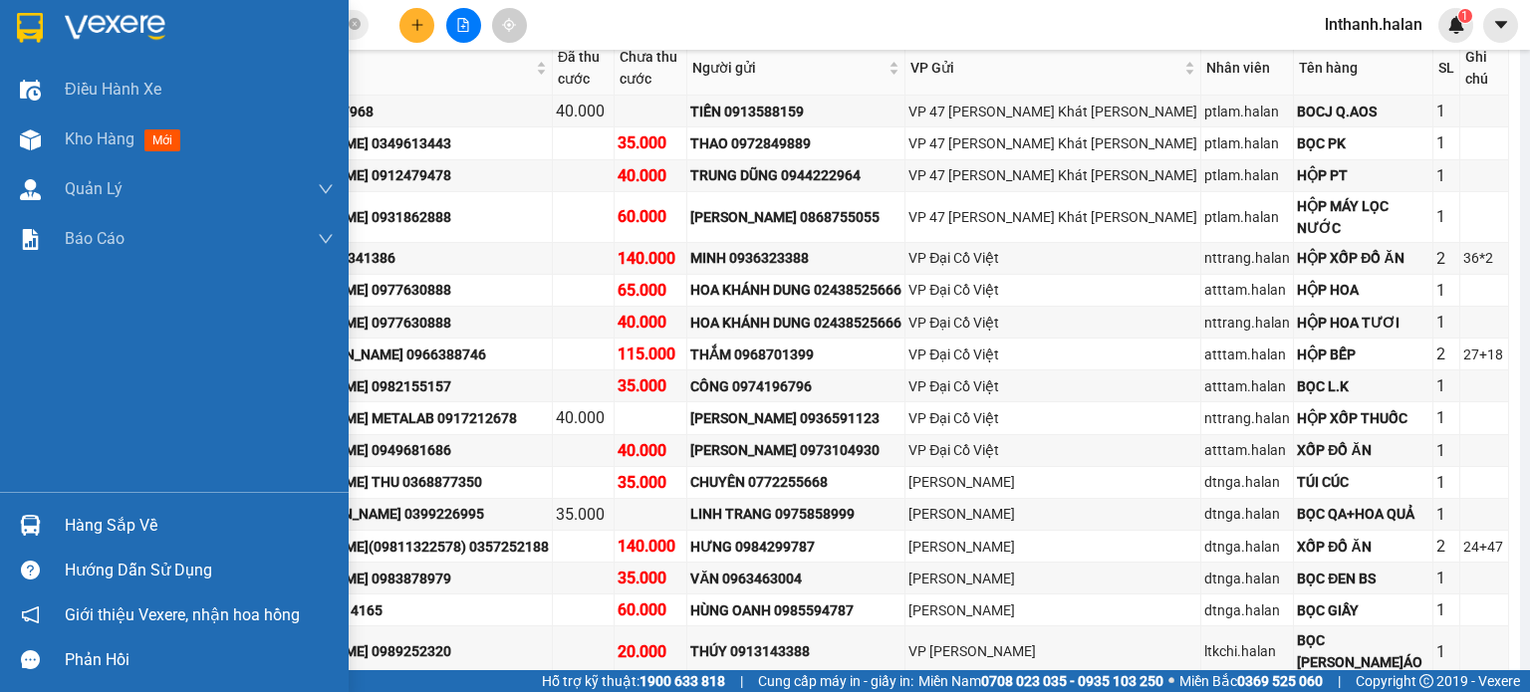
click at [77, 519] on div "Hàng sắp về" at bounding box center [199, 526] width 269 height 30
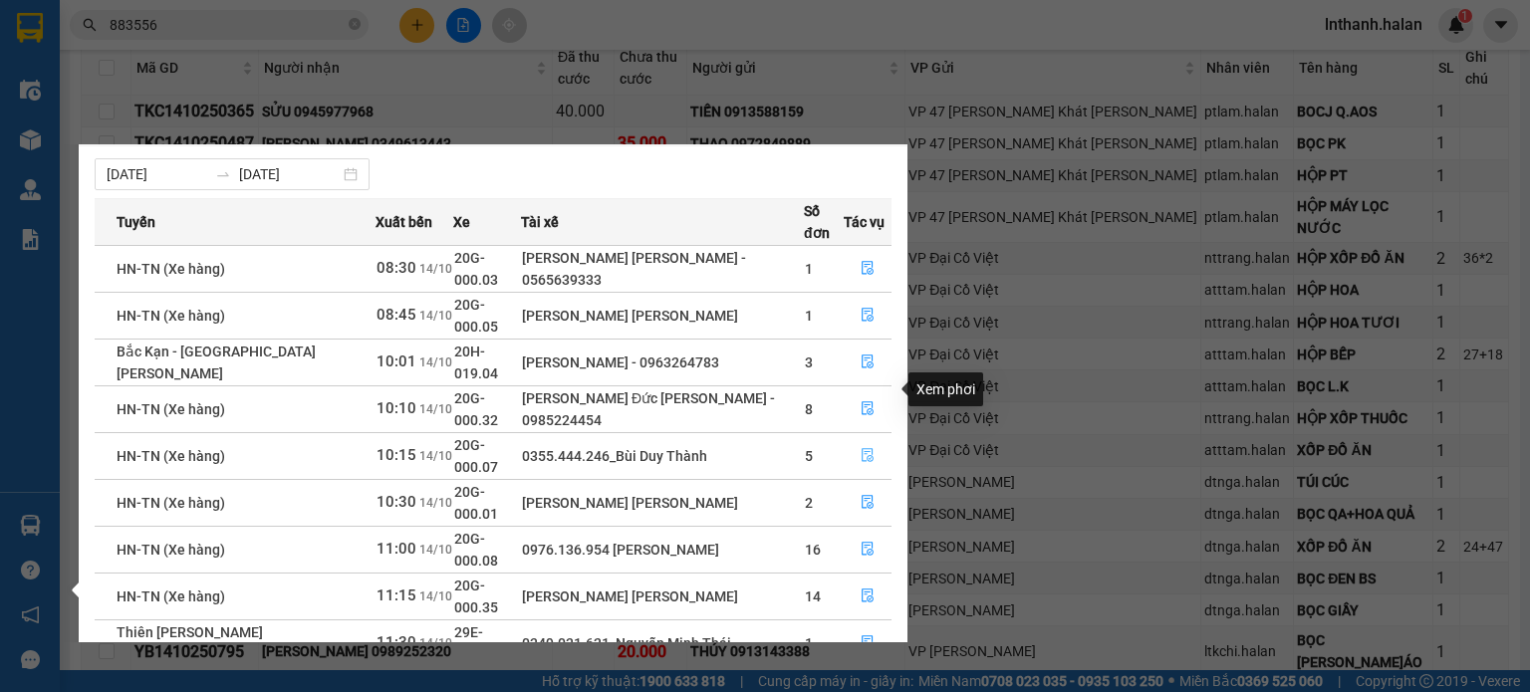
click at [862, 449] on icon "file-done" at bounding box center [868, 456] width 12 height 14
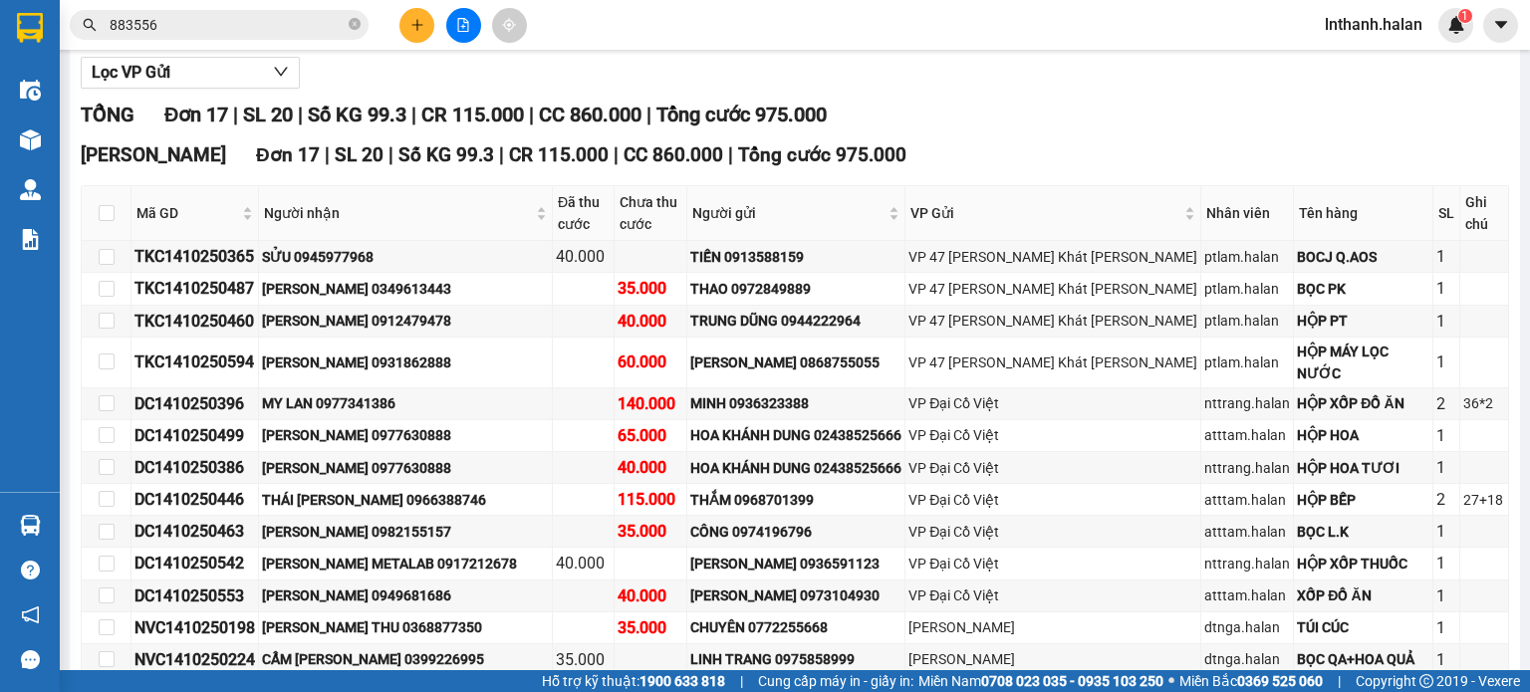
scroll to position [0, 0]
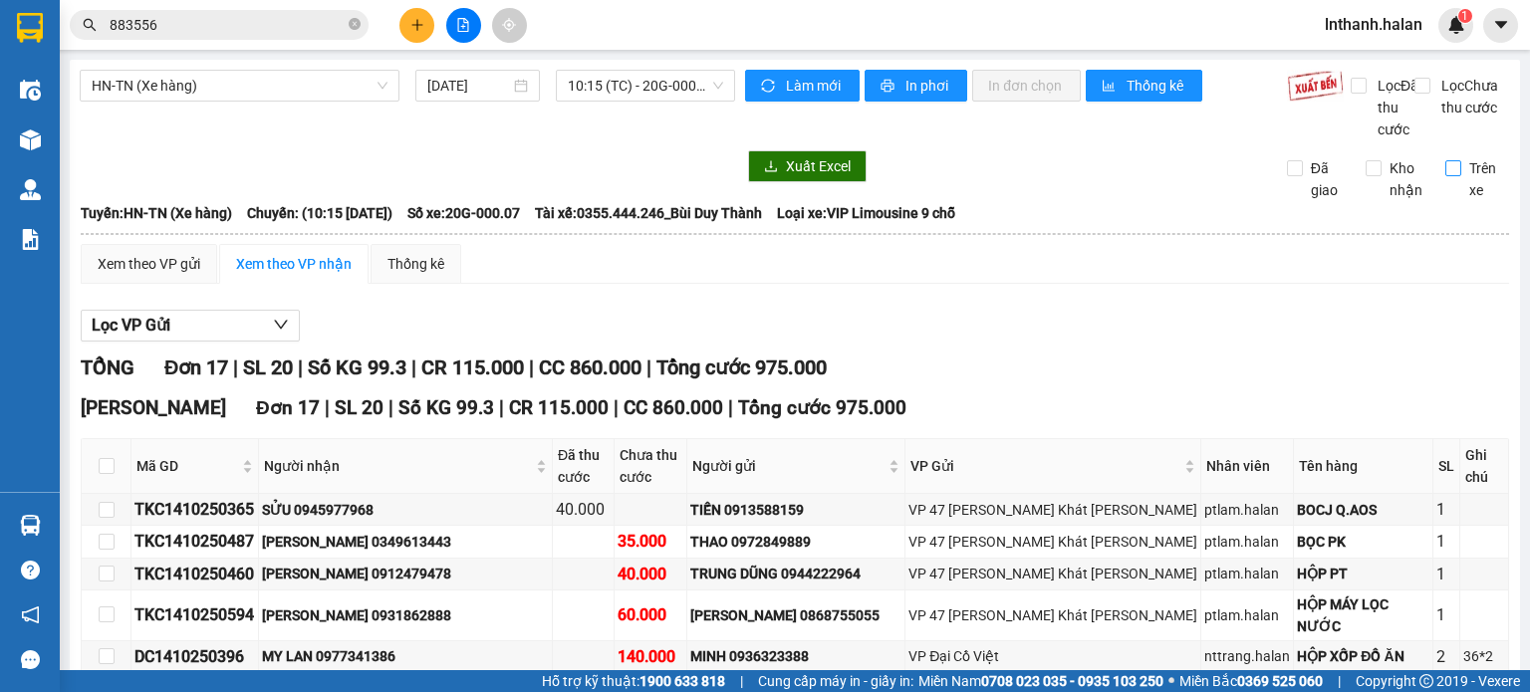
click at [1445, 176] on input "Trên xe" at bounding box center [1453, 168] width 16 height 16
checkbox input "true"
click at [814, 84] on span "Làm mới" at bounding box center [815, 86] width 58 height 22
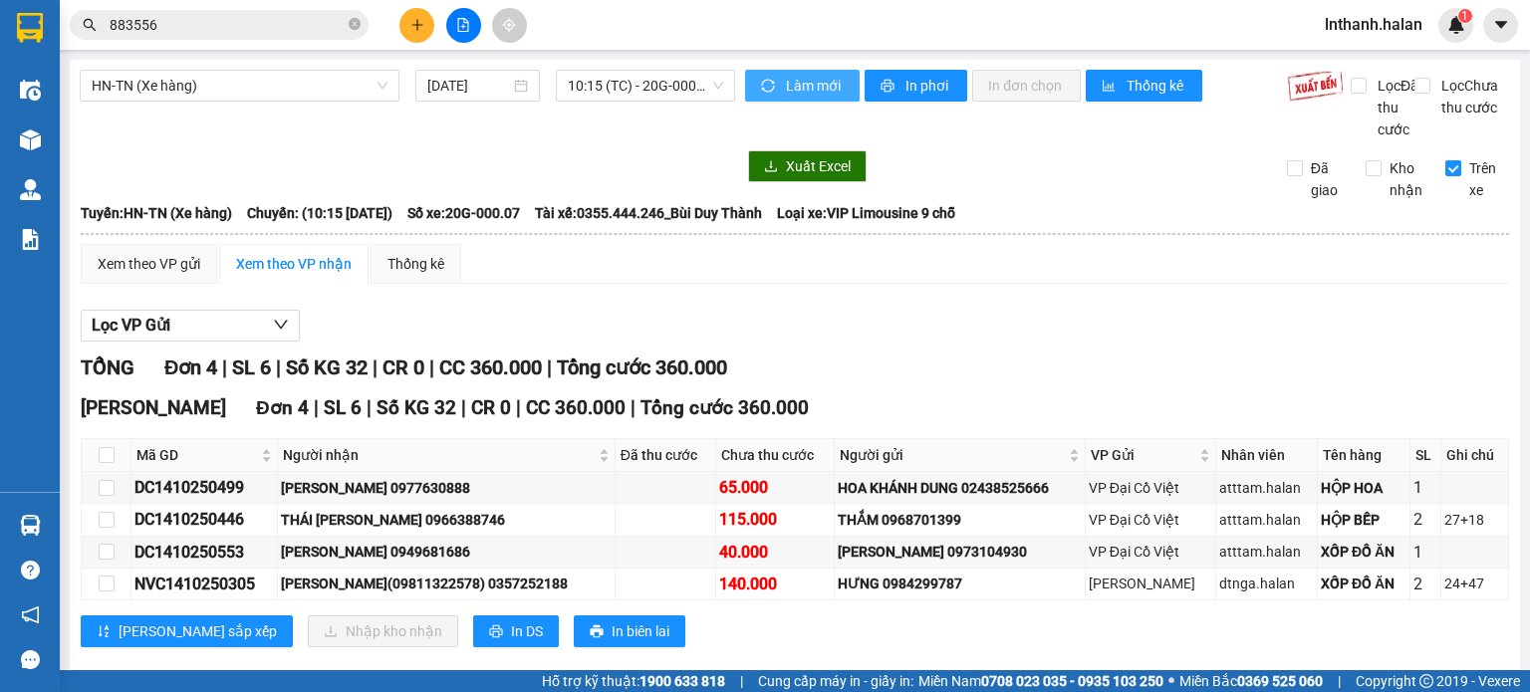
click at [831, 85] on span "Làm mới" at bounding box center [815, 86] width 58 height 22
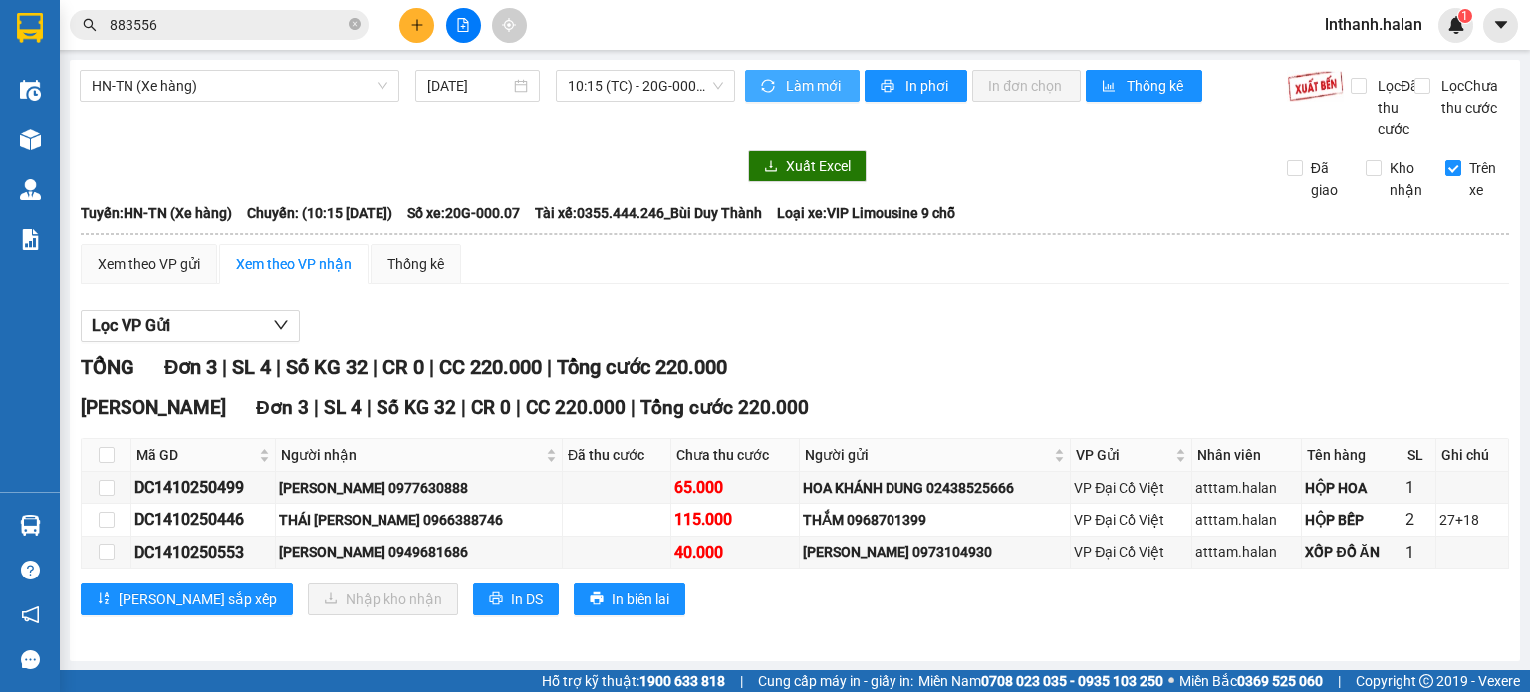
click at [825, 86] on span "Làm mới" at bounding box center [815, 86] width 58 height 22
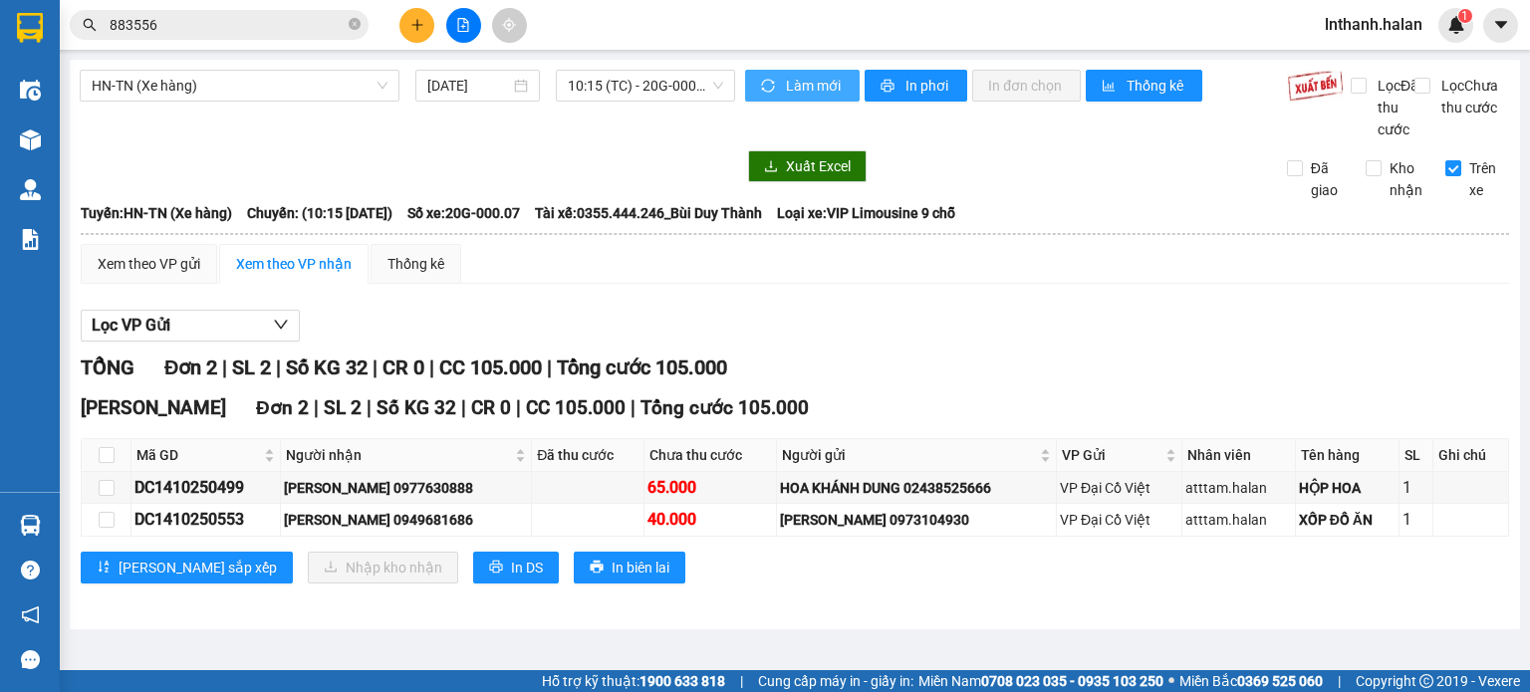
click at [825, 86] on span "Làm mới" at bounding box center [815, 86] width 58 height 22
click at [102, 496] on input "checkbox" at bounding box center [107, 488] width 16 height 16
checkbox input "true"
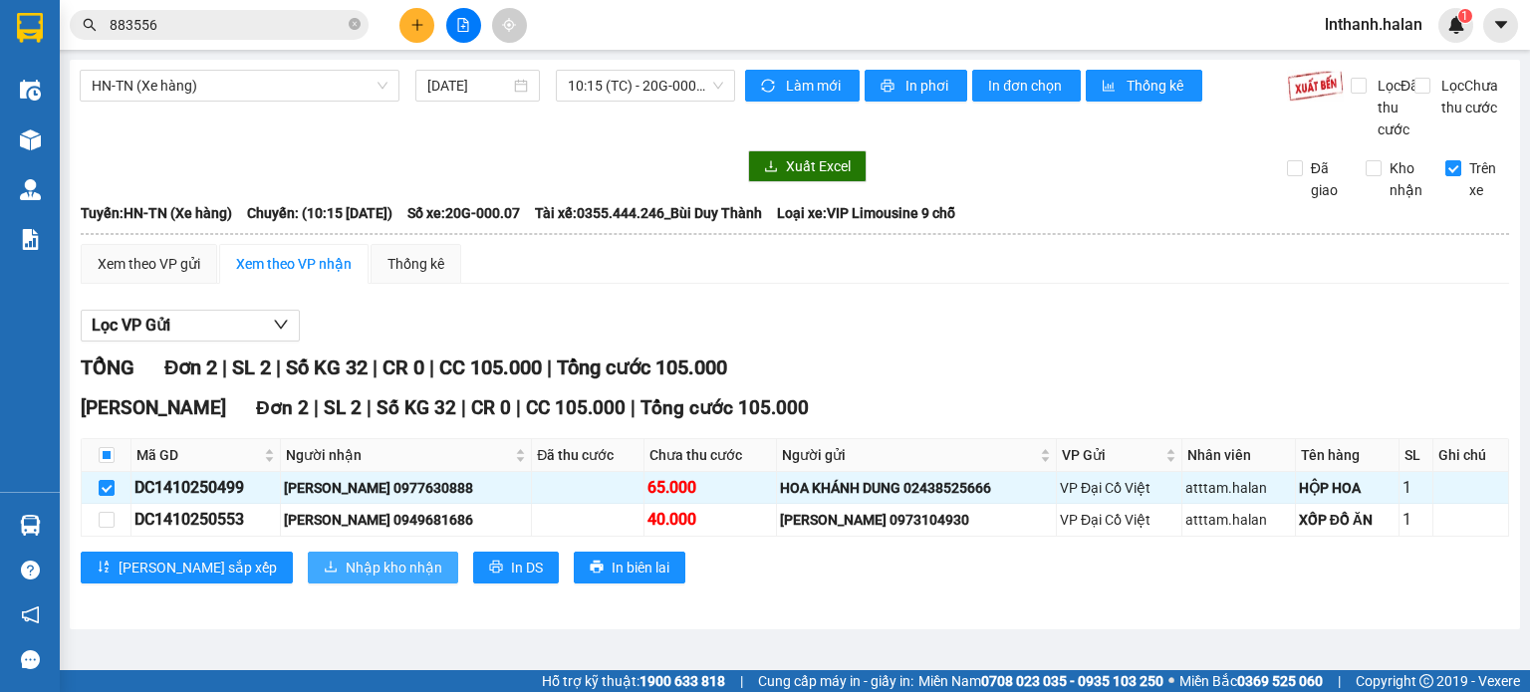
click at [308, 584] on button "Nhập kho nhận" at bounding box center [383, 568] width 150 height 32
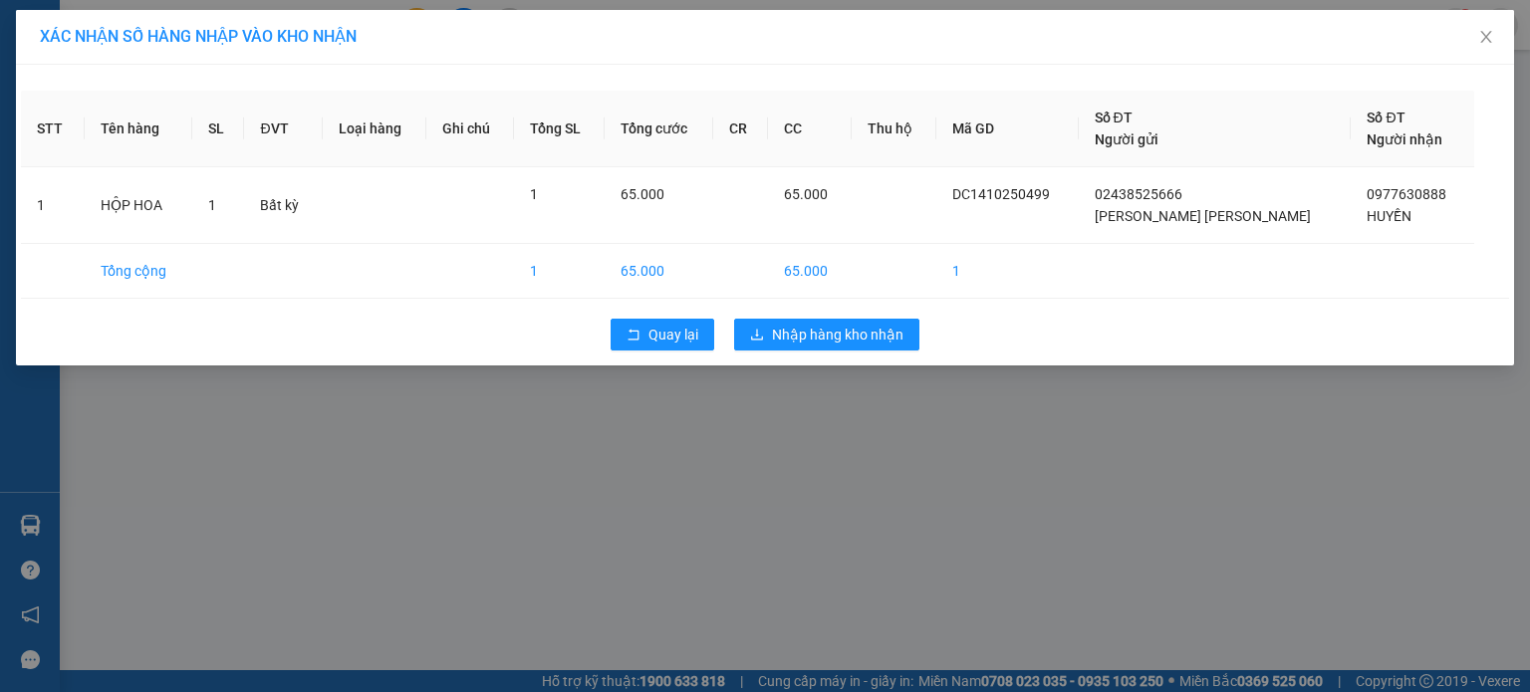
click at [832, 351] on div "Quay lại Nhập hàng kho nhận" at bounding box center [765, 335] width 1488 height 52
click at [834, 319] on button "Nhập hàng kho nhận" at bounding box center [826, 335] width 185 height 32
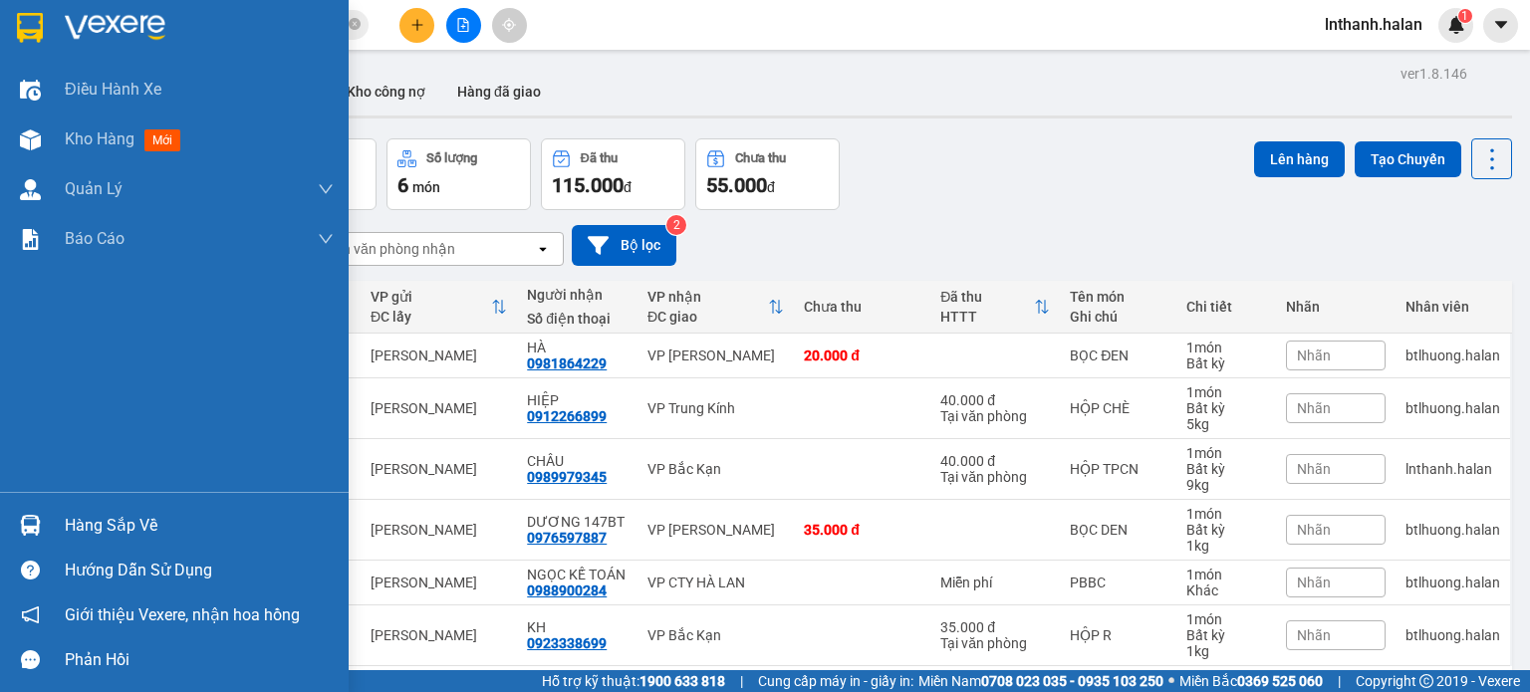
click at [111, 520] on div "Hàng sắp về" at bounding box center [199, 526] width 269 height 30
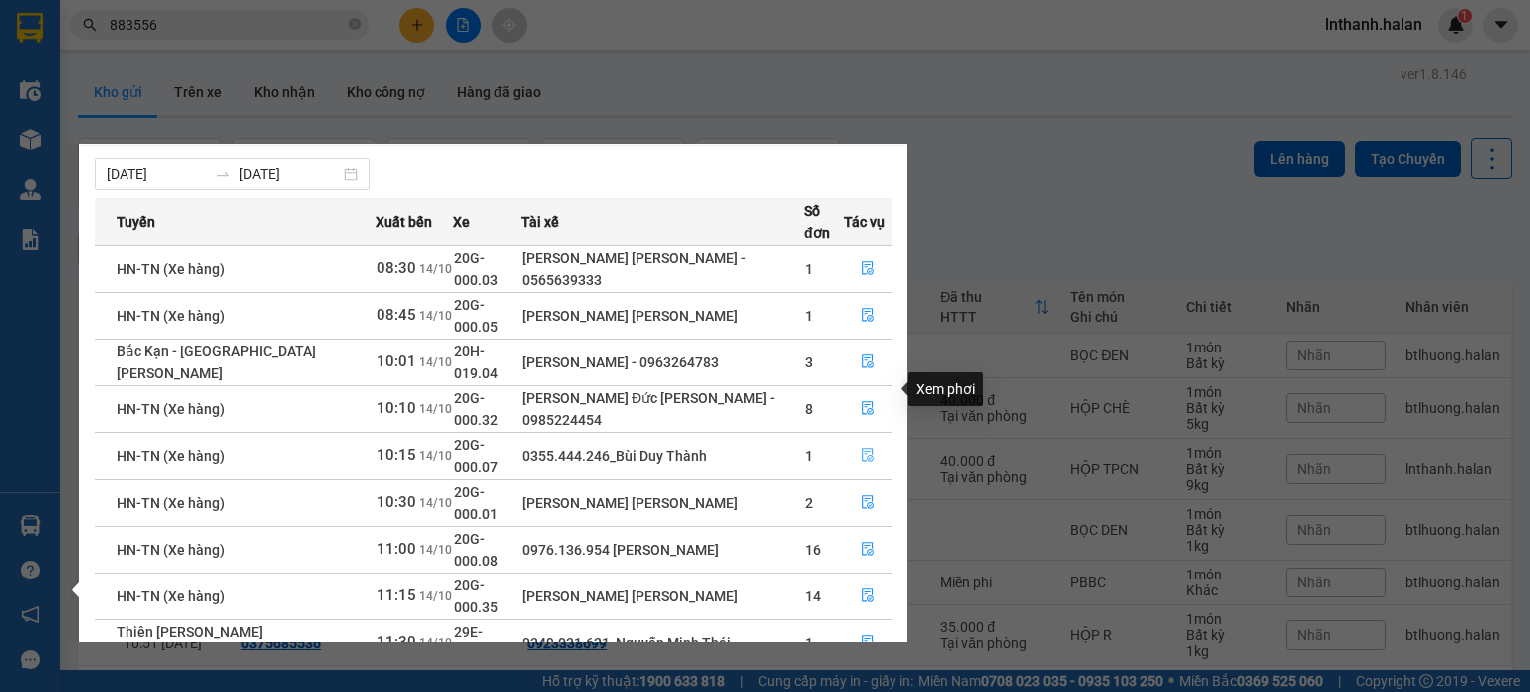
click at [862, 449] on icon "file-done" at bounding box center [868, 456] width 12 height 14
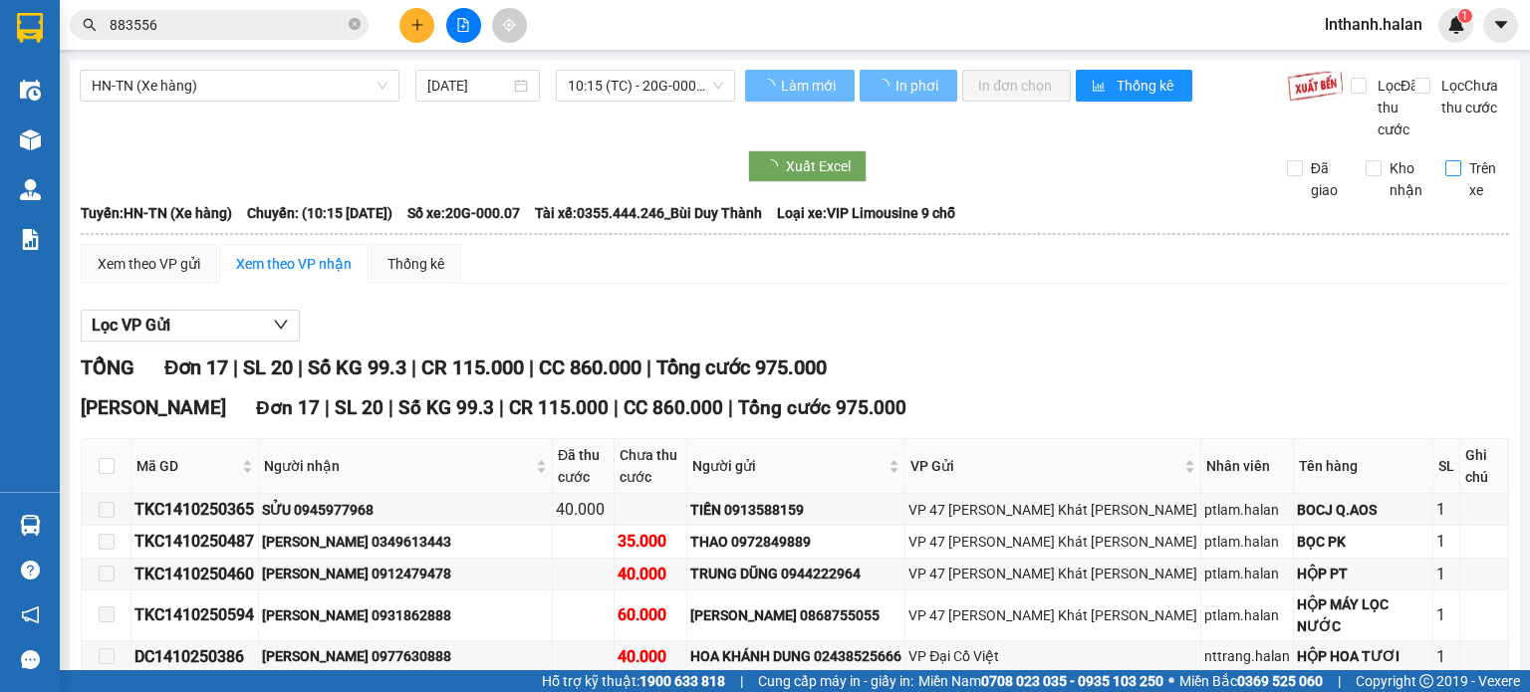
click at [1445, 176] on input "Trên xe" at bounding box center [1453, 168] width 16 height 16
checkbox input "true"
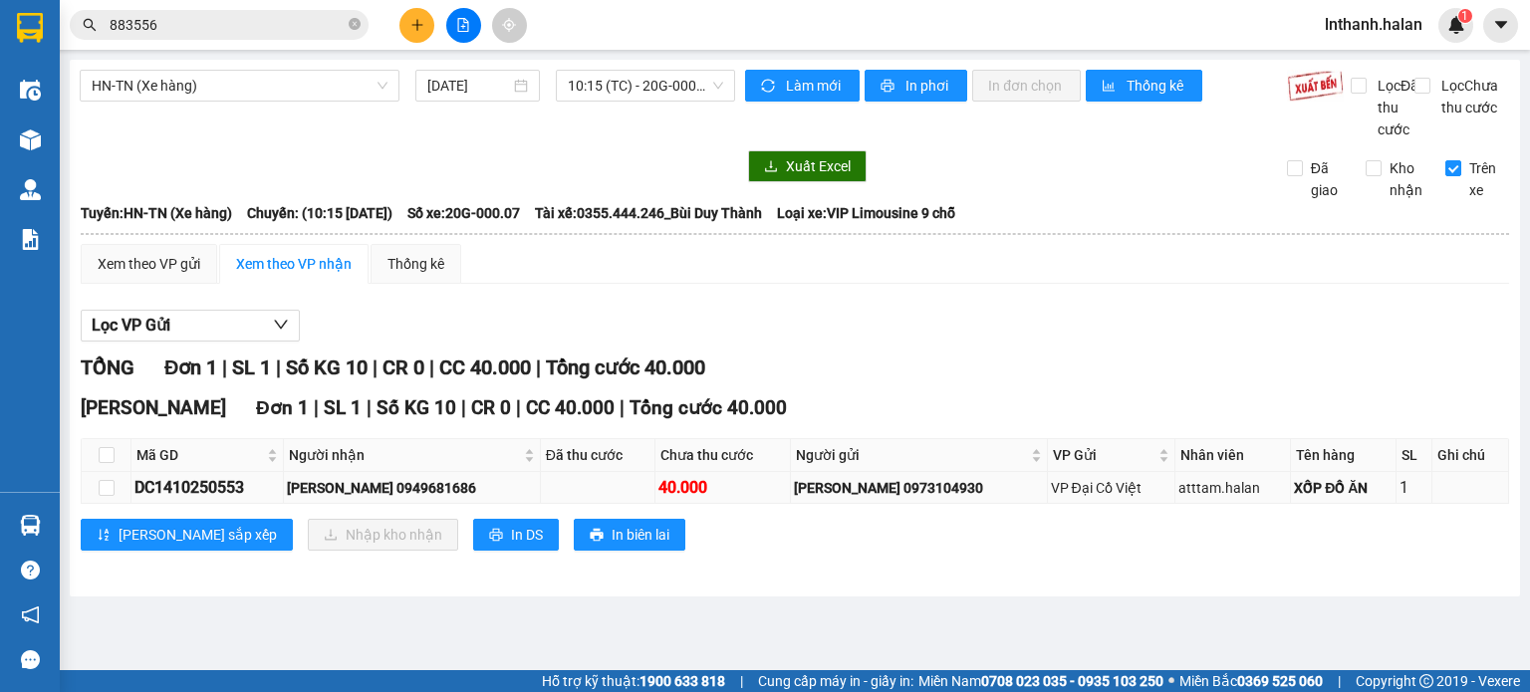
click at [187, 500] on div "DC1410250553" at bounding box center [206, 487] width 145 height 25
copy div "DC1410250553"
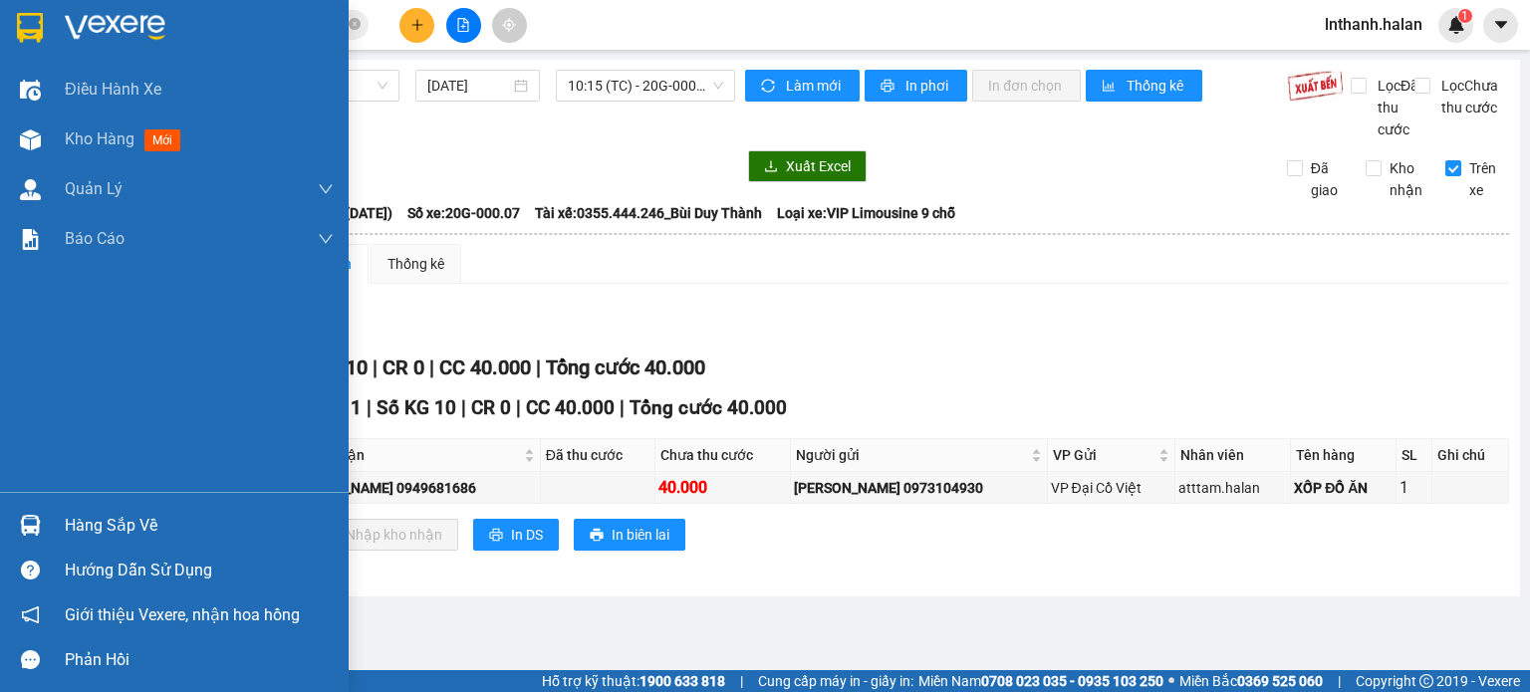
click at [147, 513] on div "Hàng sắp về" at bounding box center [199, 526] width 269 height 30
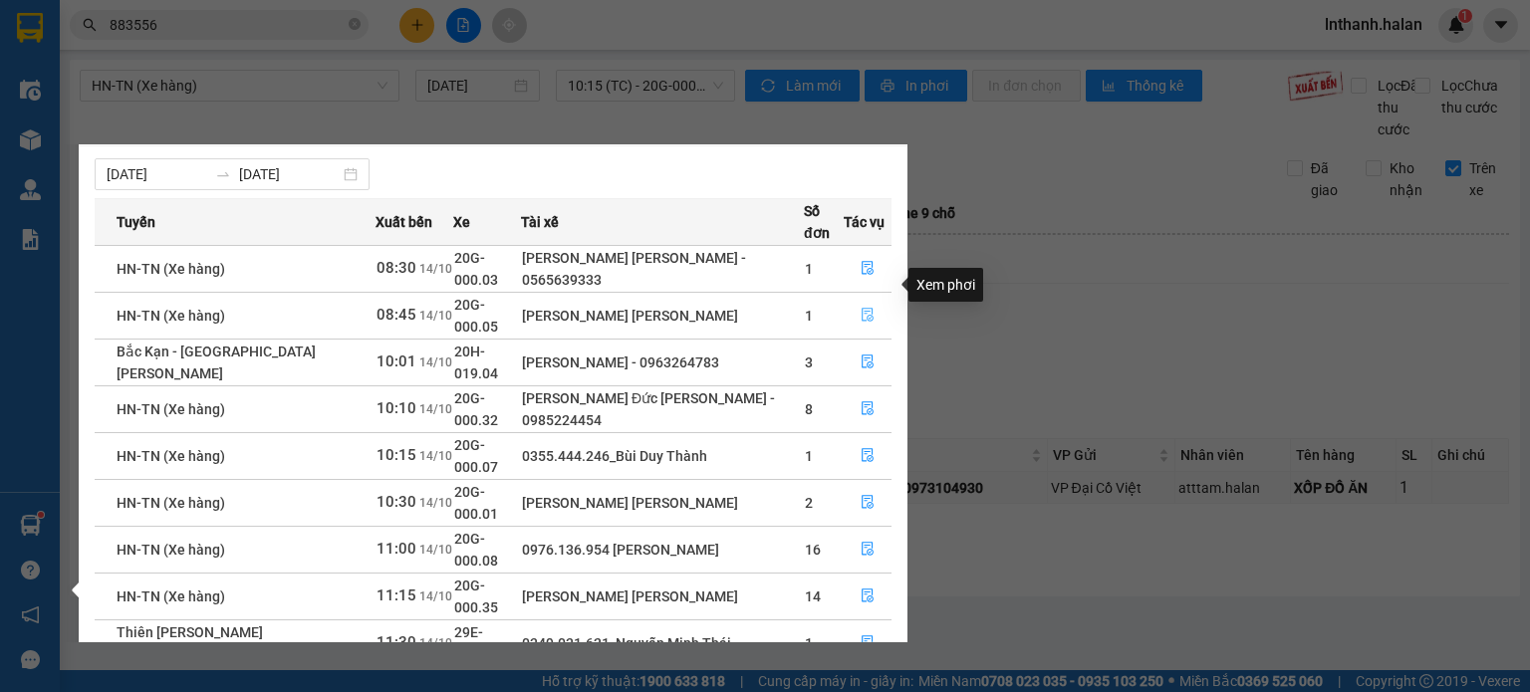
click at [865, 309] on icon "file-done" at bounding box center [868, 316] width 12 height 14
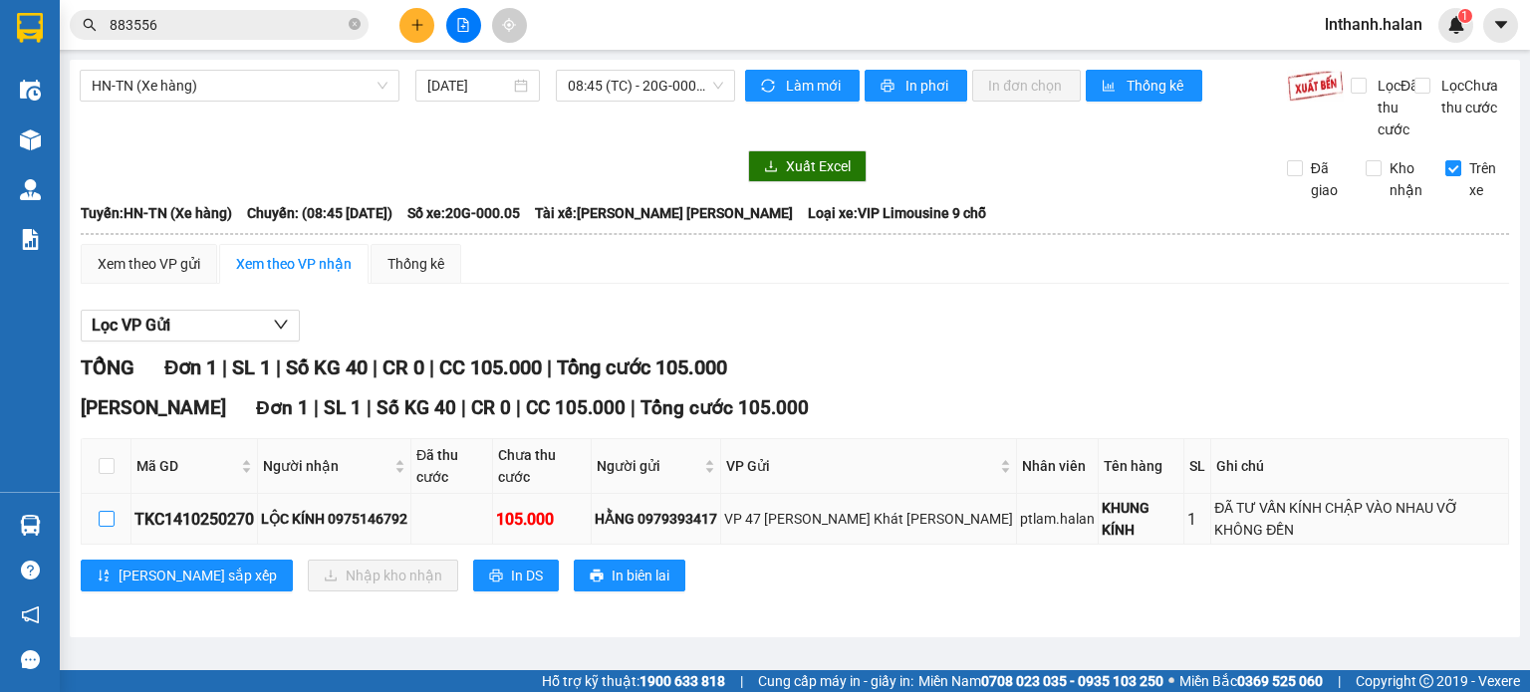
click at [103, 511] on input "checkbox" at bounding box center [107, 519] width 16 height 16
checkbox input "true"
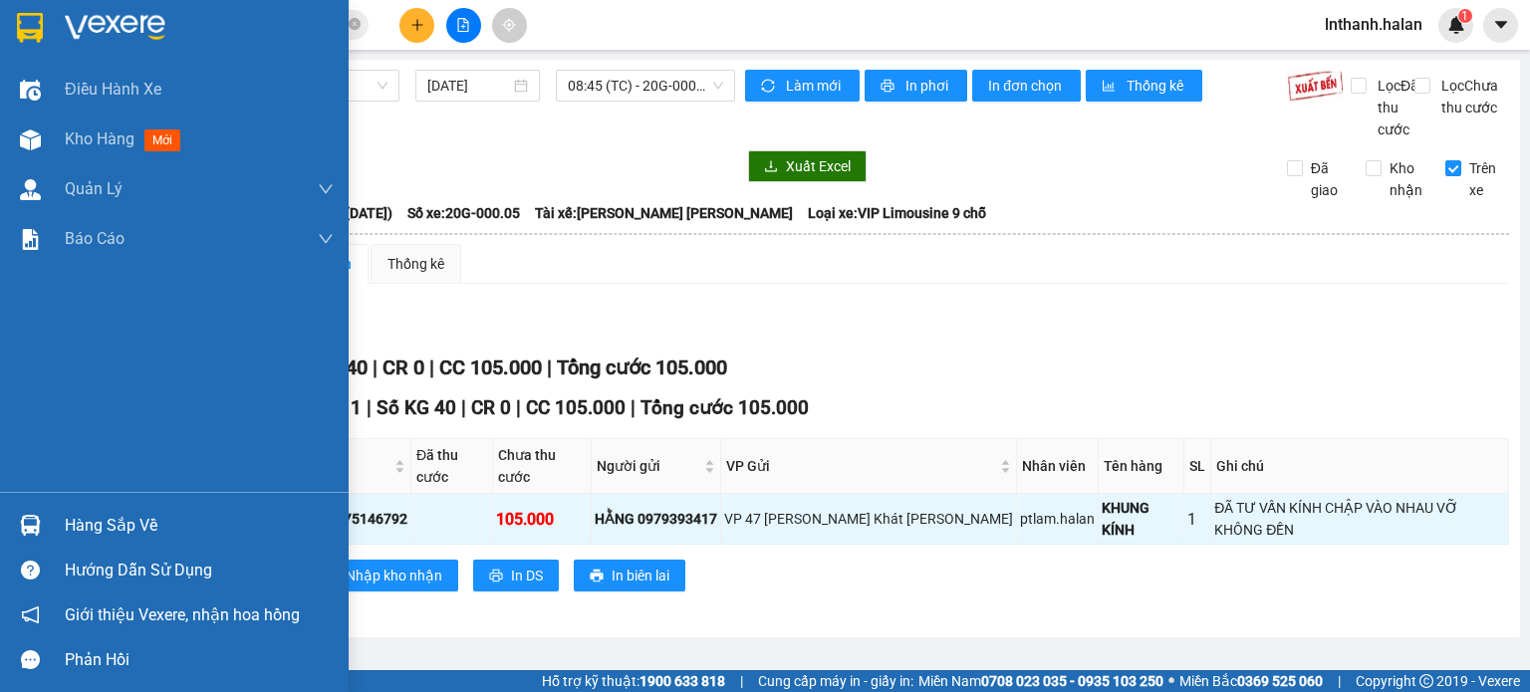
click at [73, 522] on div "Hàng sắp về" at bounding box center [199, 526] width 269 height 30
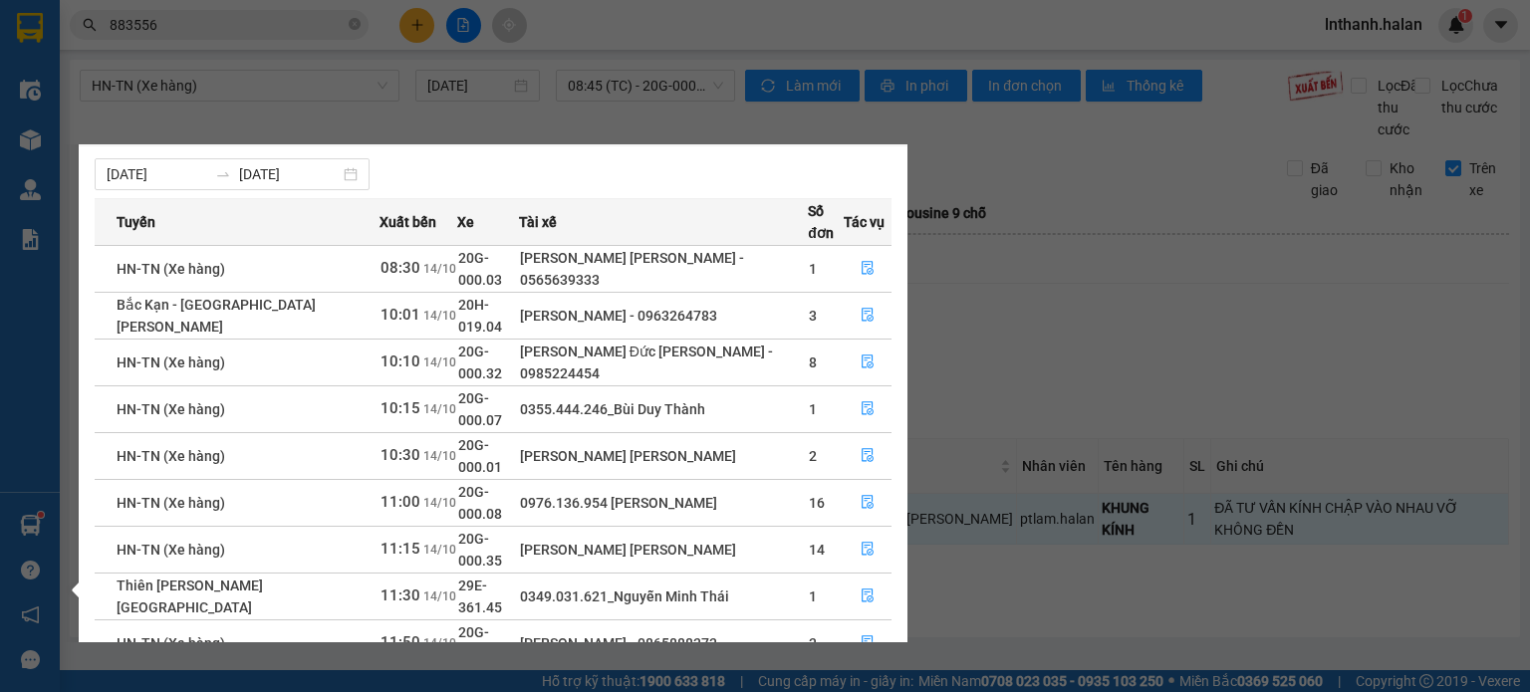
click at [1036, 334] on section "Kết quả tìm kiếm ( 1520 ) Bộ lọc Thuộc VP này Mã ĐH Trạng thái Món hàng Thu hộ …" at bounding box center [765, 346] width 1530 height 692
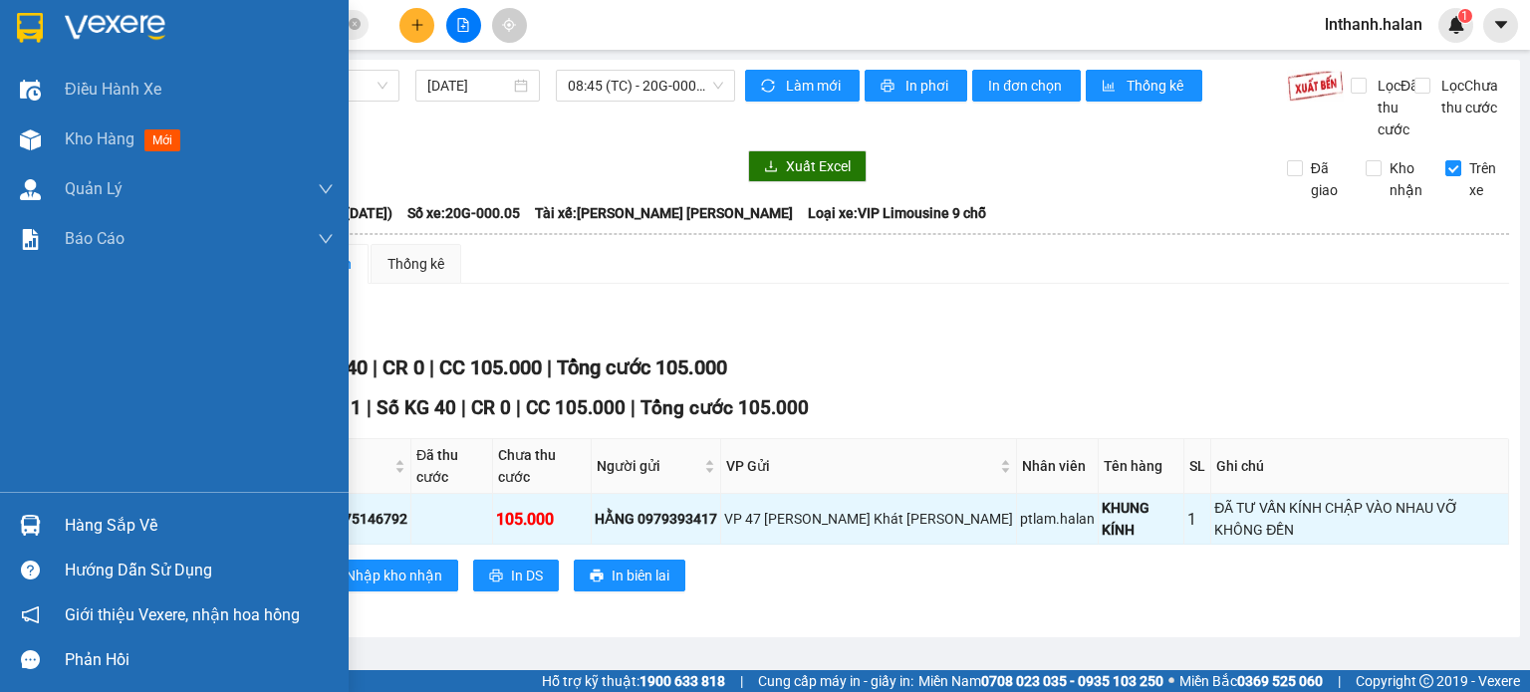
click at [75, 525] on div "Hàng sắp về" at bounding box center [199, 526] width 269 height 30
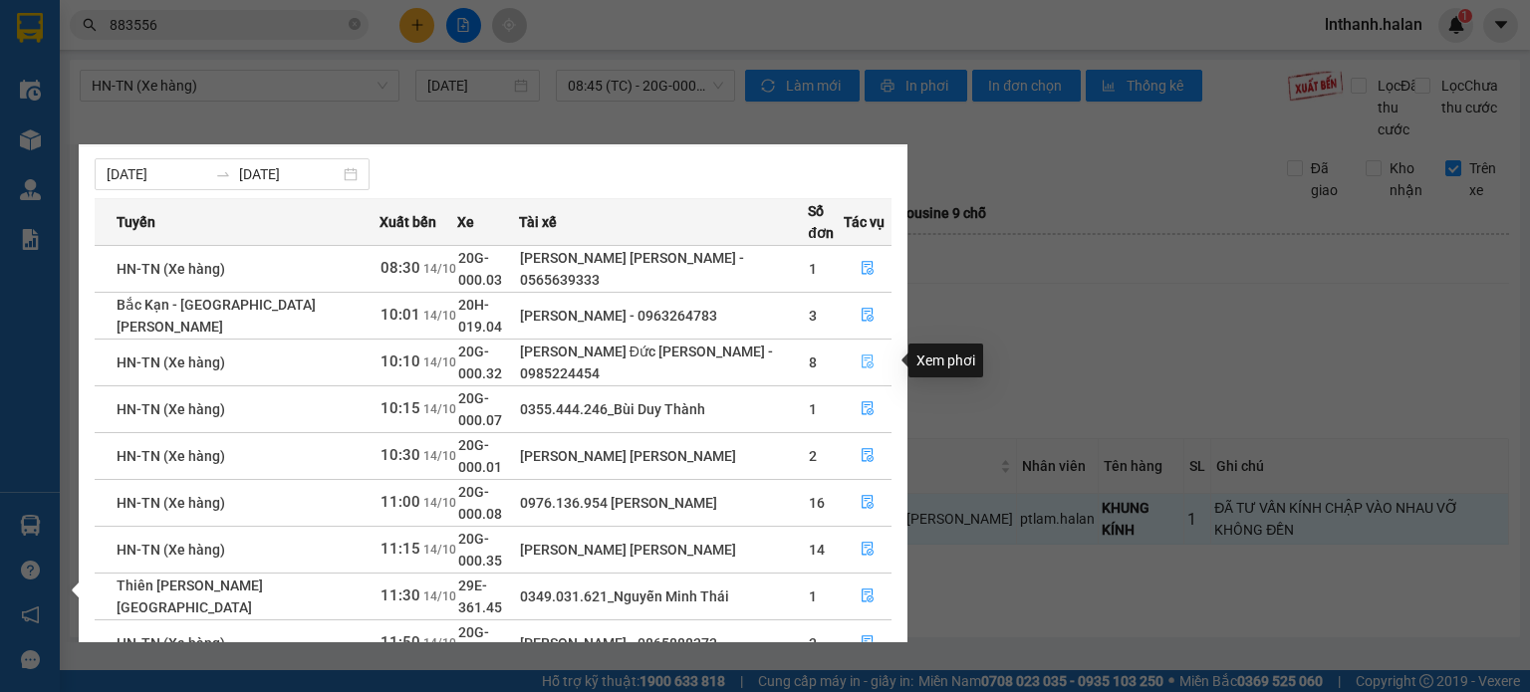
click at [869, 350] on button "button" at bounding box center [868, 363] width 46 height 32
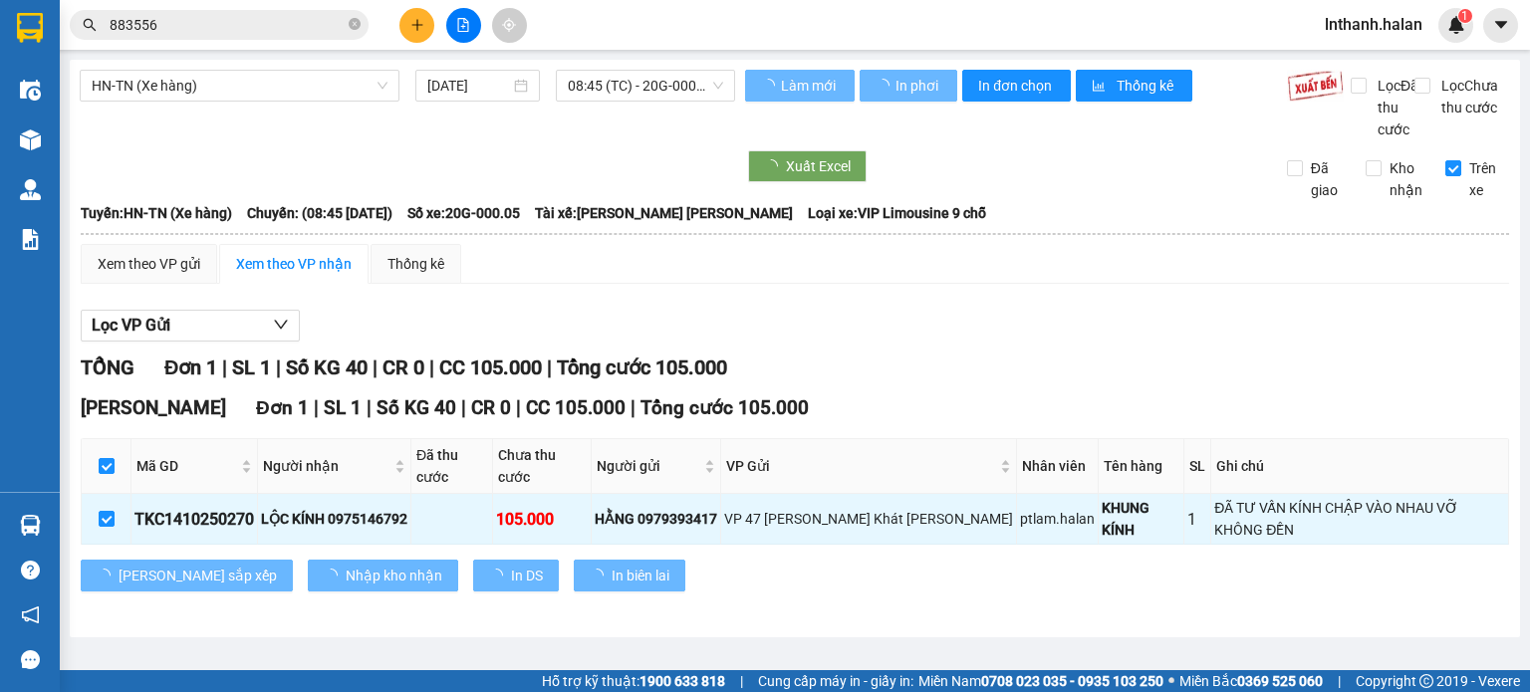
checkbox input "false"
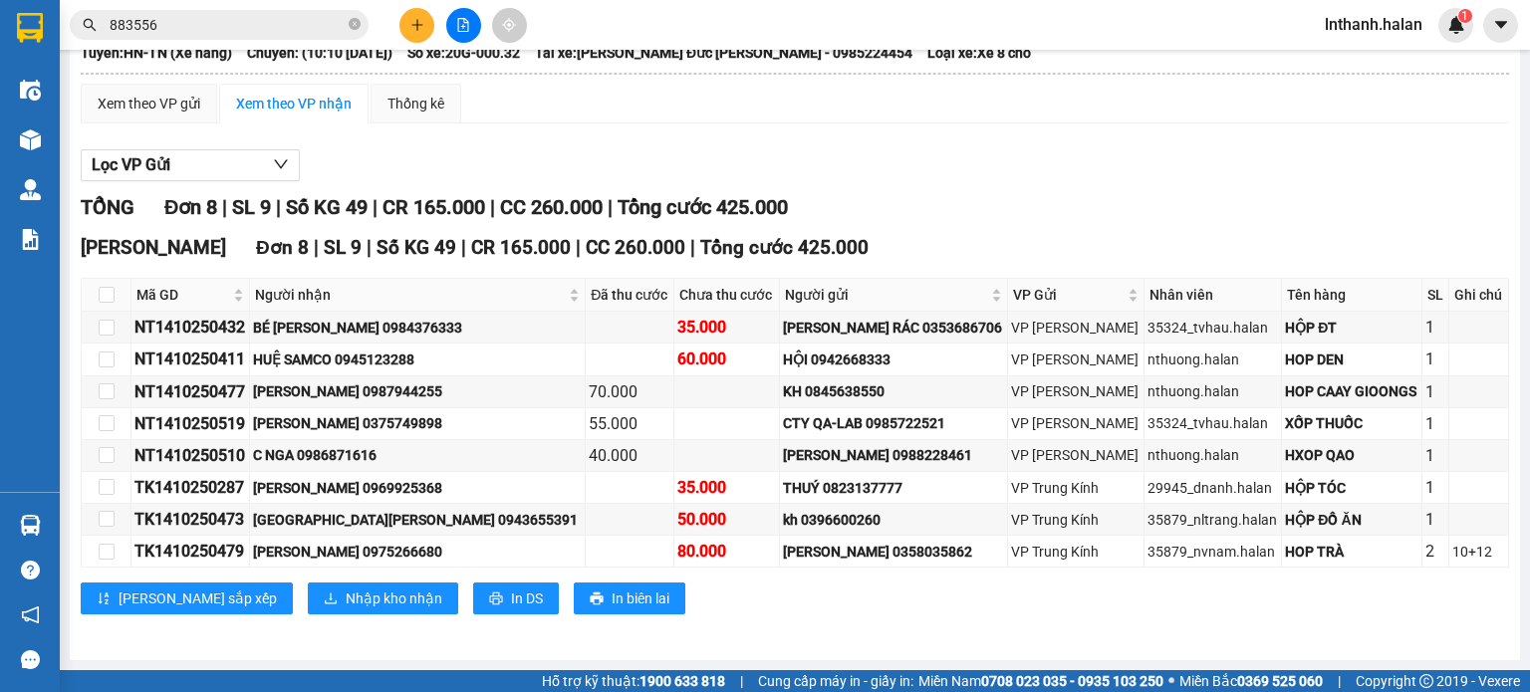
scroll to position [179, 0]
click at [217, 390] on div "NT1410250477" at bounding box center [190, 392] width 112 height 25
copy div "NT1410250477"
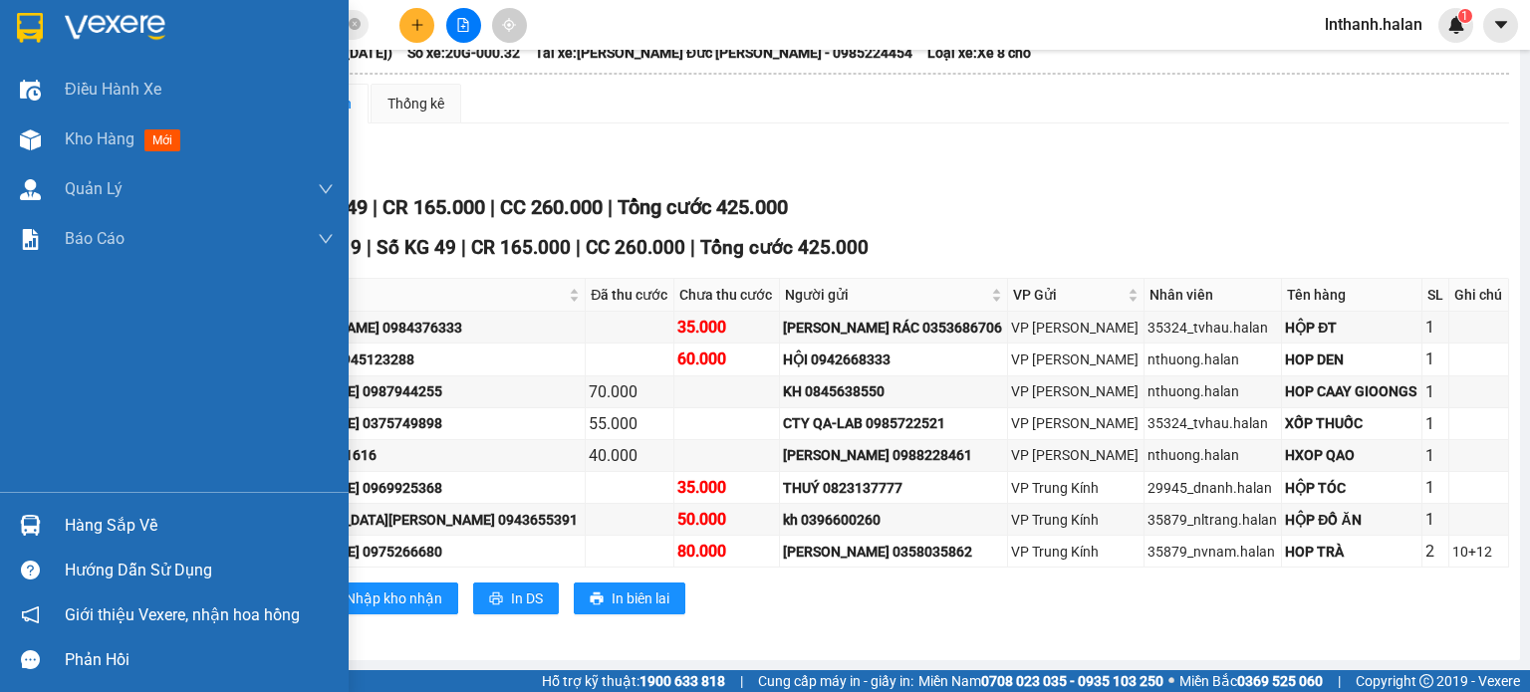
click at [92, 517] on div "Hàng sắp về" at bounding box center [199, 526] width 269 height 30
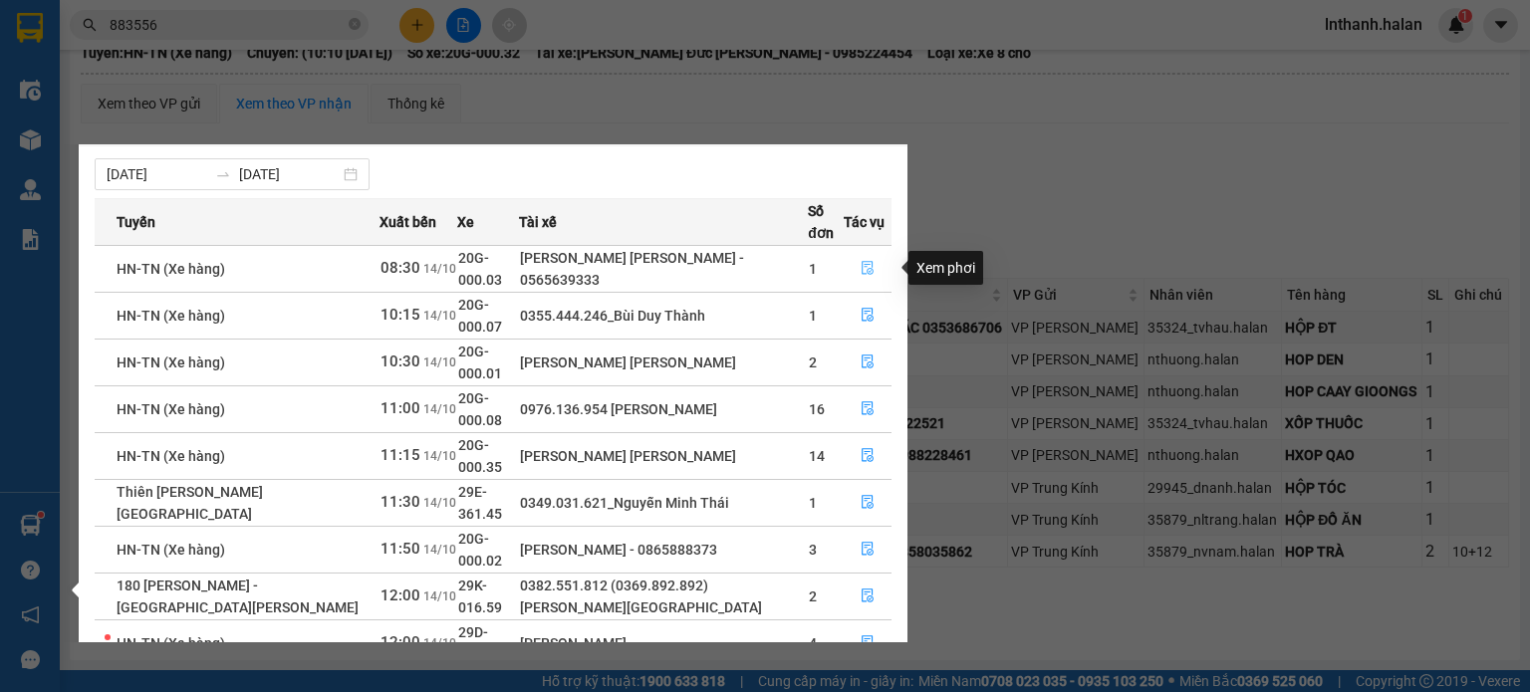
click at [869, 270] on icon "file-done" at bounding box center [868, 268] width 14 height 14
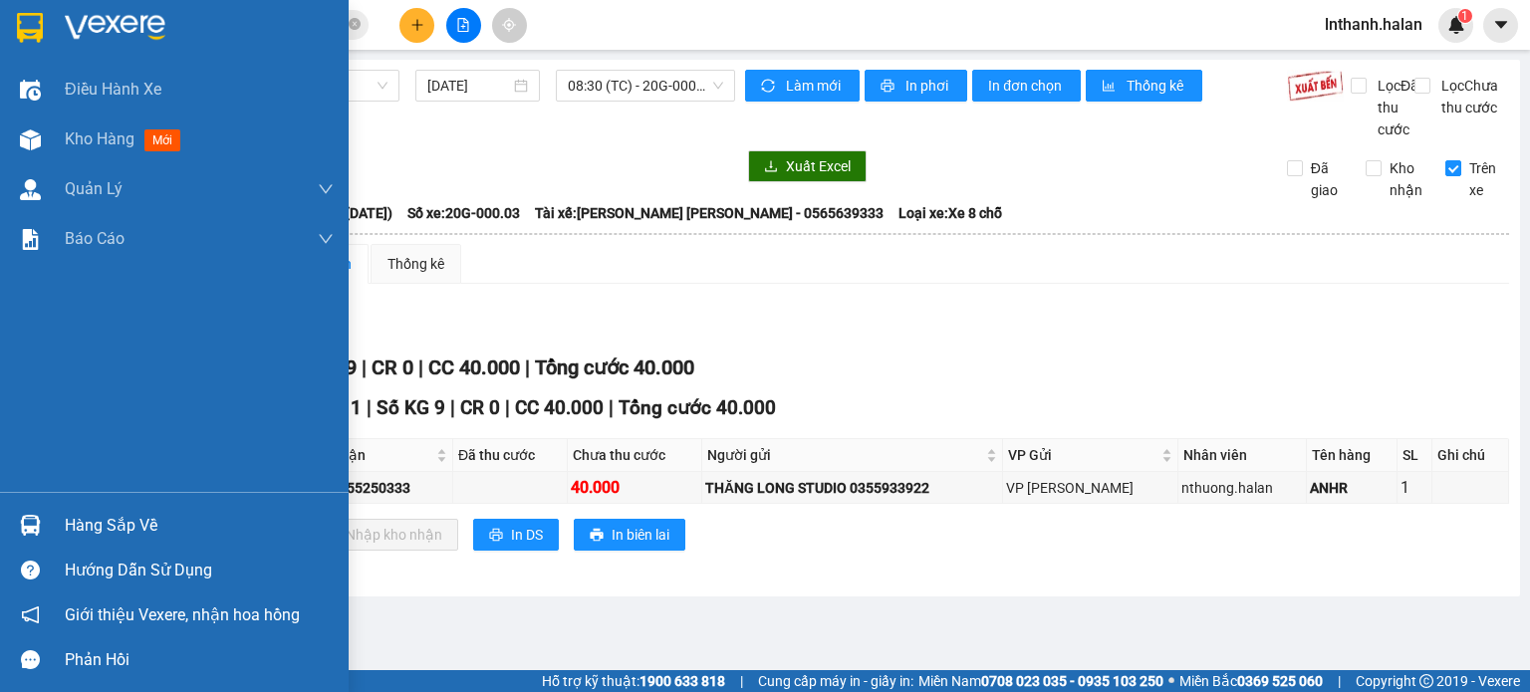
click at [63, 526] on div "Hàng sắp về" at bounding box center [174, 525] width 349 height 45
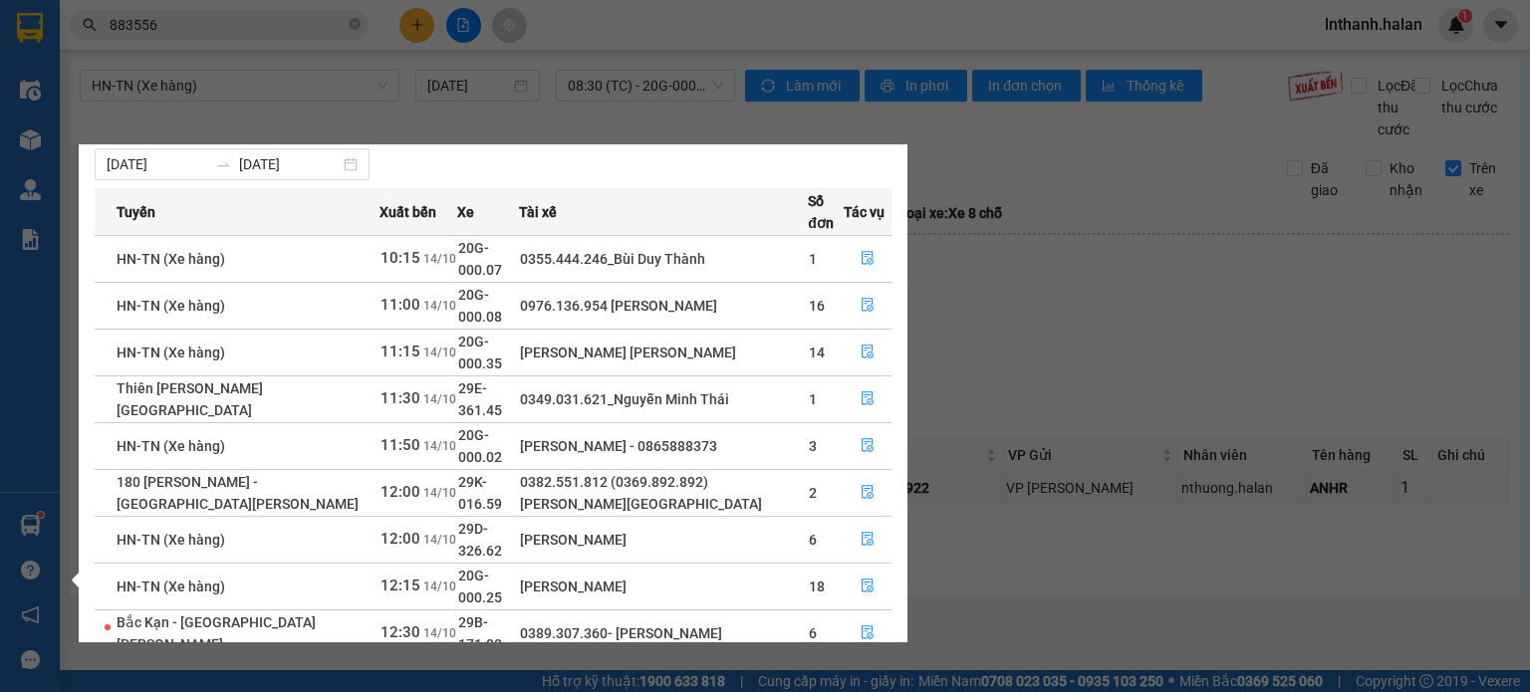
scroll to position [137, 0]
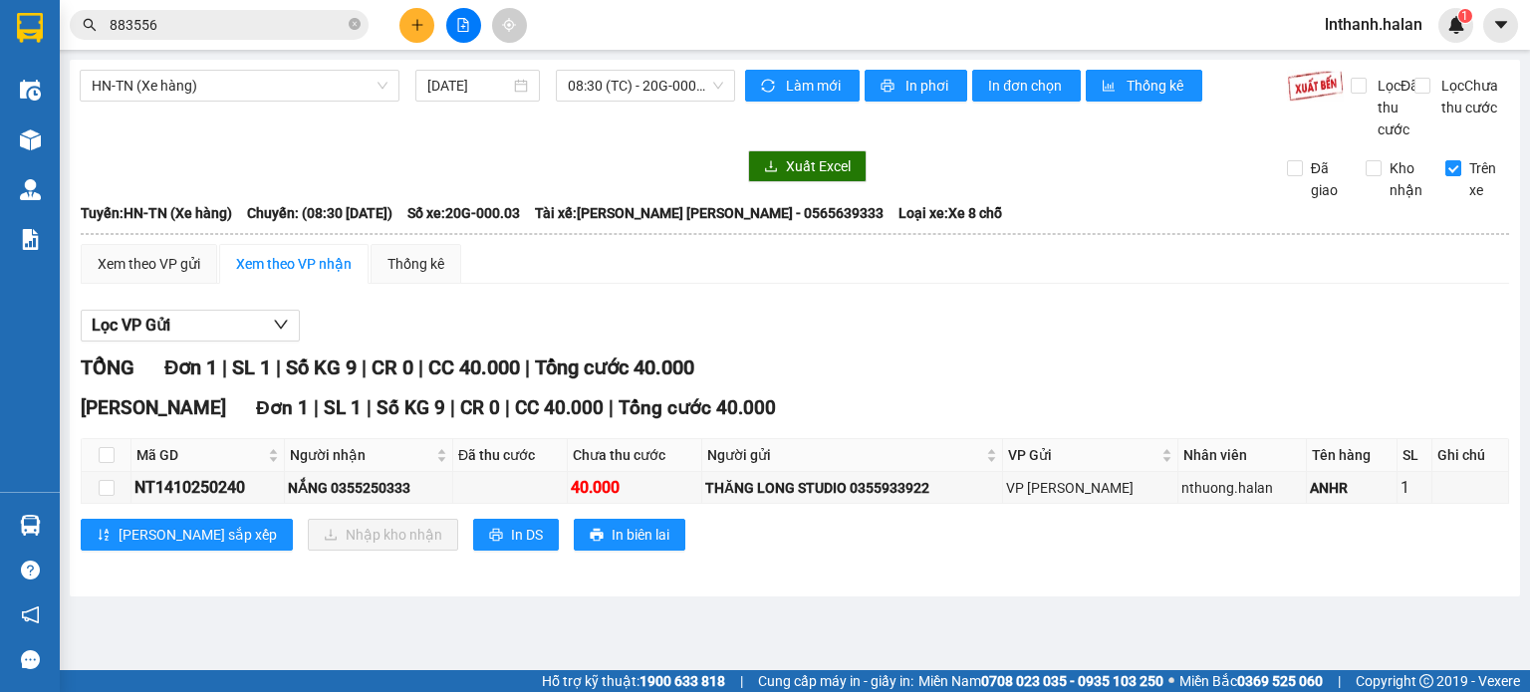
click at [1359, 373] on section "Kết quả tìm kiếm ( 1520 ) Bộ lọc Thuộc VP này Mã ĐH Trạng thái Món hàng Thu hộ …" at bounding box center [765, 346] width 1530 height 692
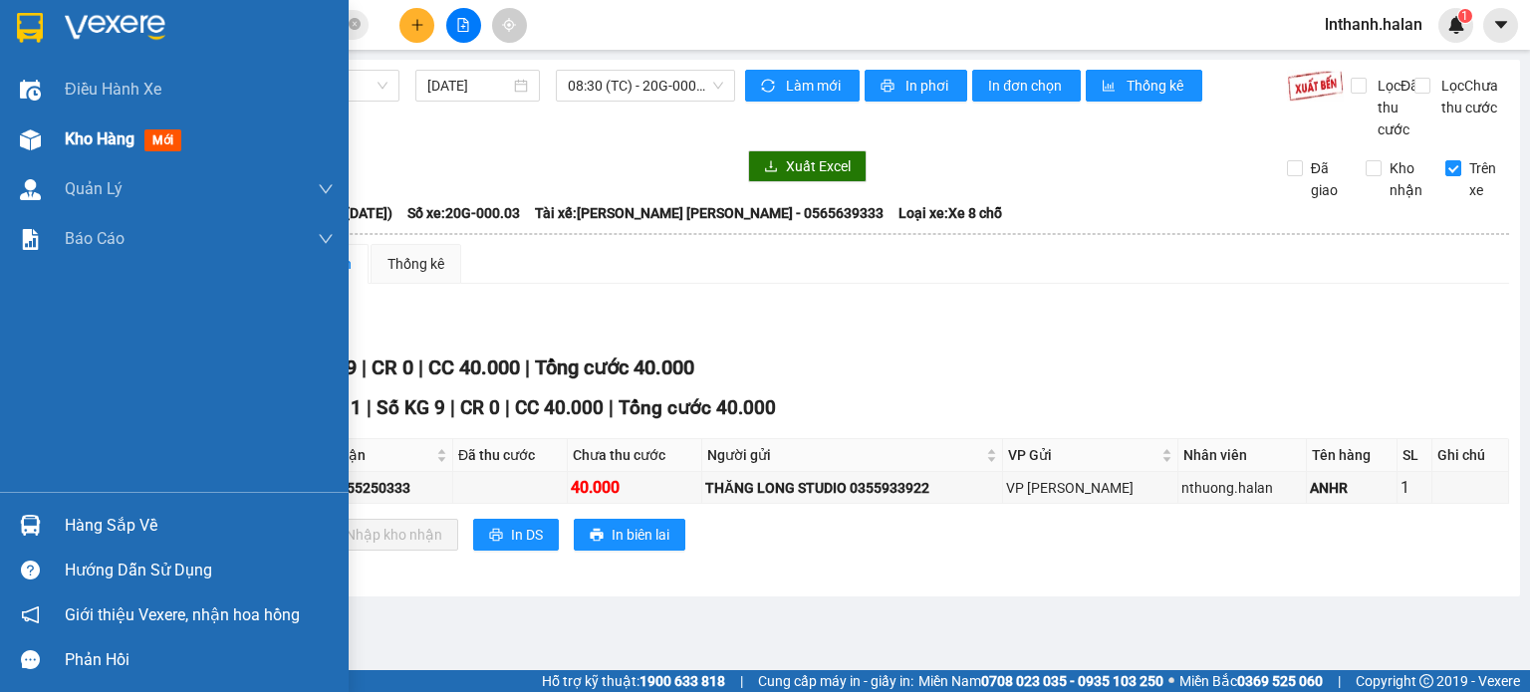
click at [88, 147] on span "Kho hàng" at bounding box center [100, 139] width 70 height 19
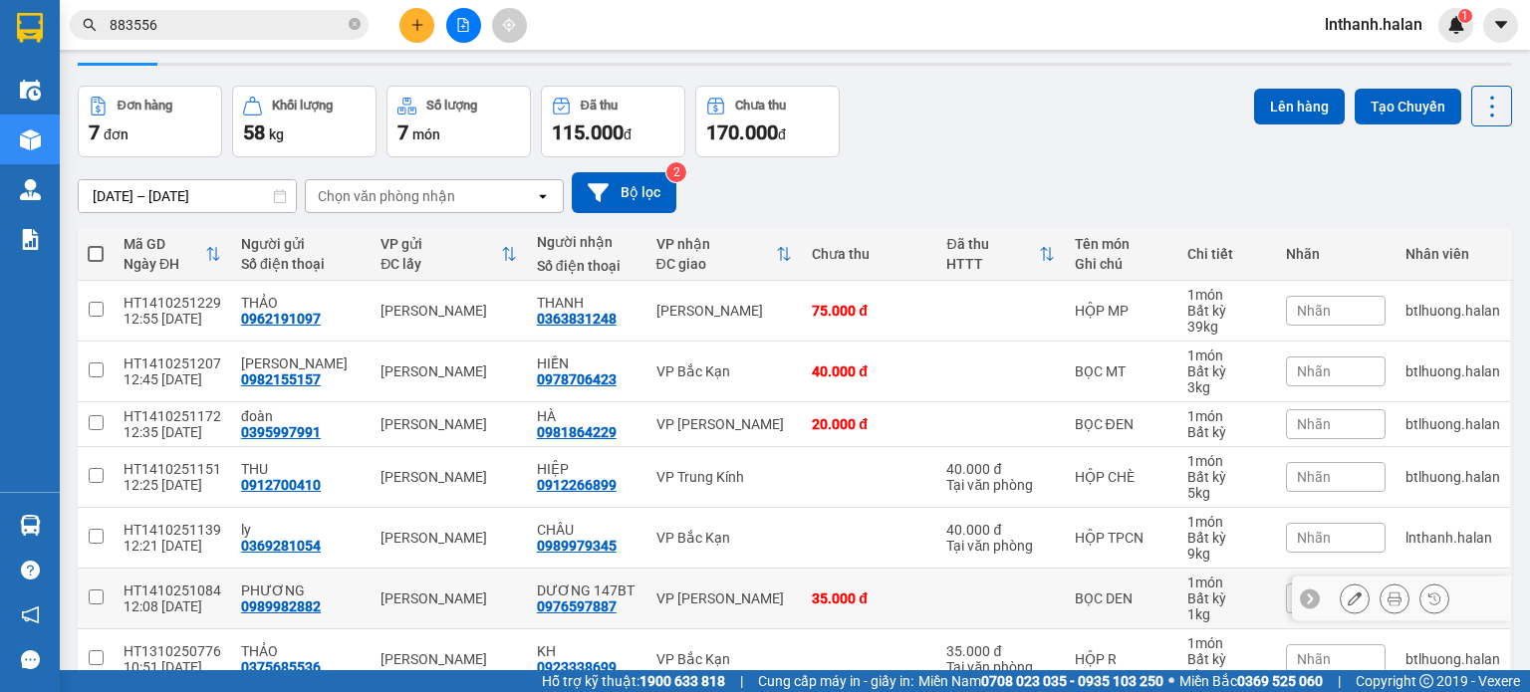
scroll to position [52, 0]
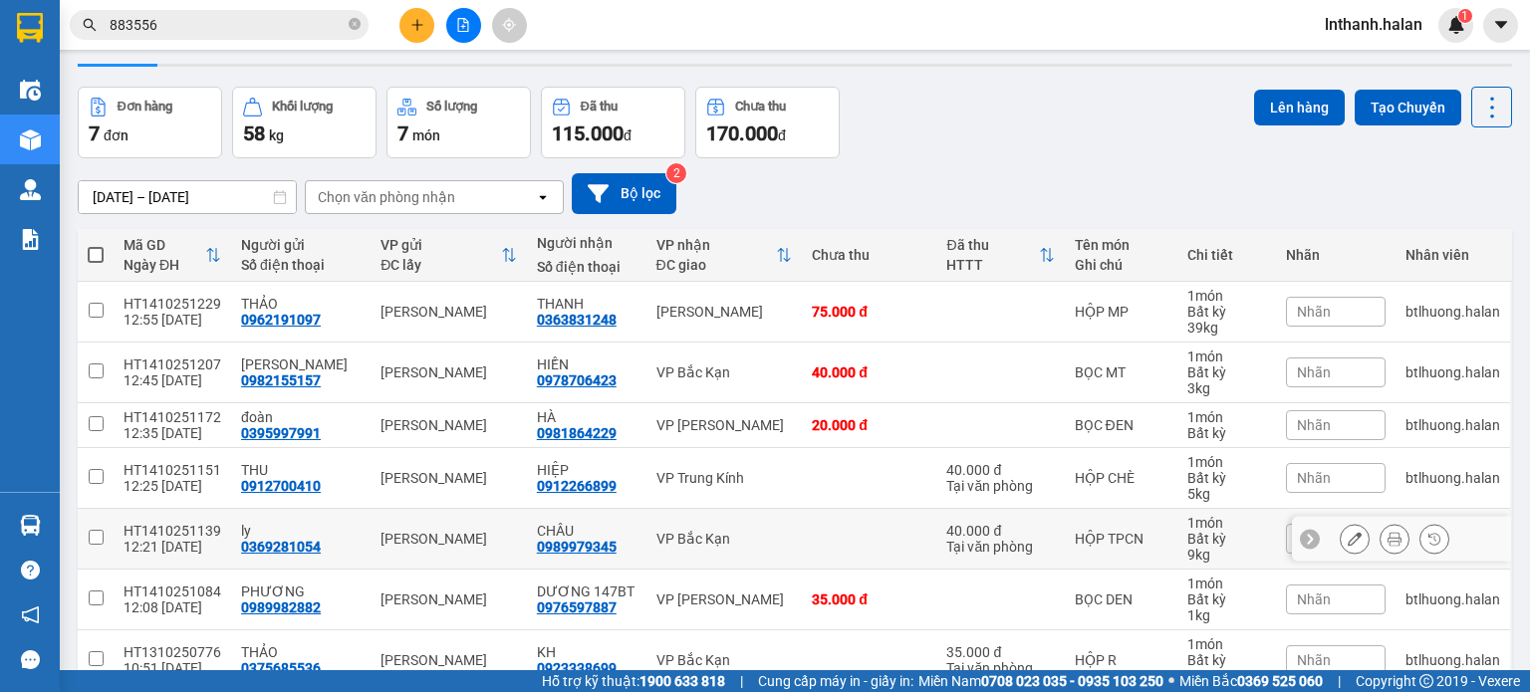
click at [1001, 553] on div "Tại văn phòng" at bounding box center [1000, 547] width 108 height 16
checkbox input "true"
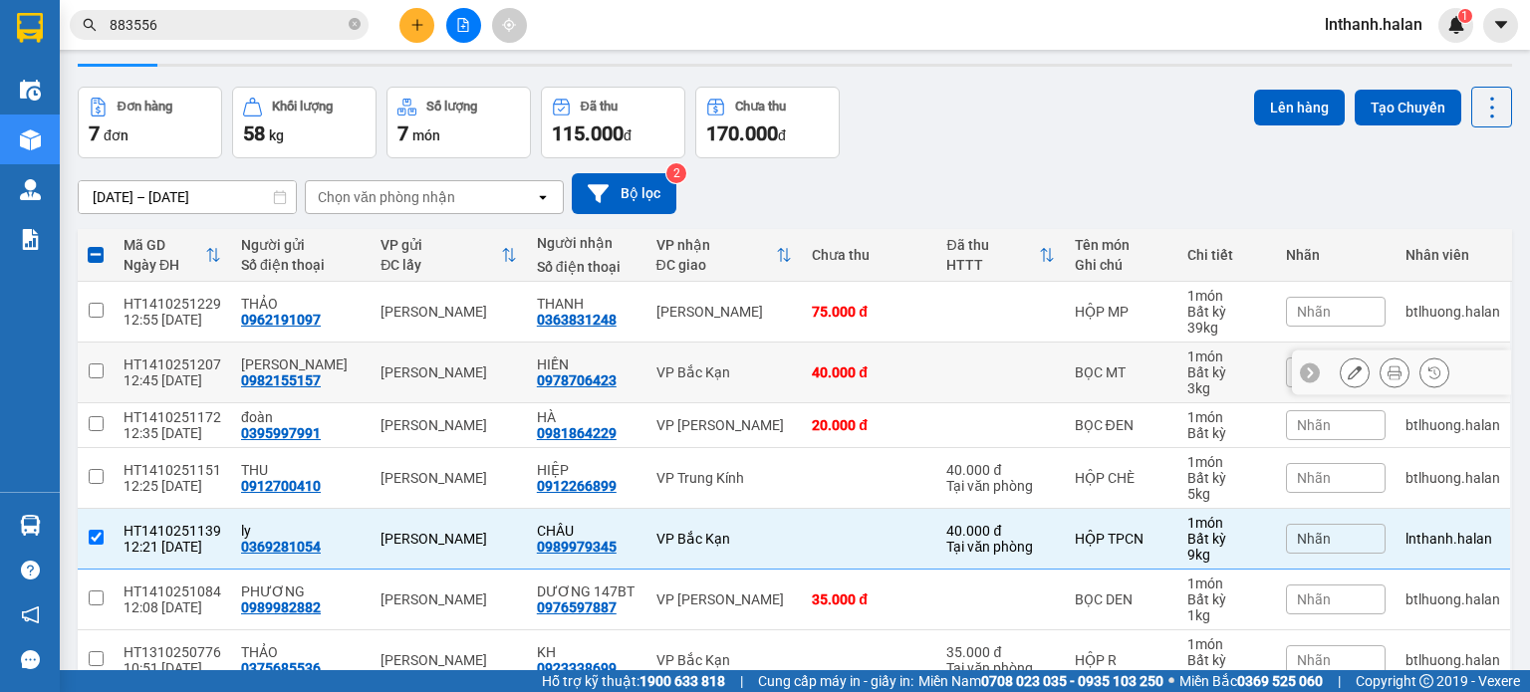
click at [826, 370] on div "40.000 đ" at bounding box center [869, 373] width 115 height 16
checkbox input "true"
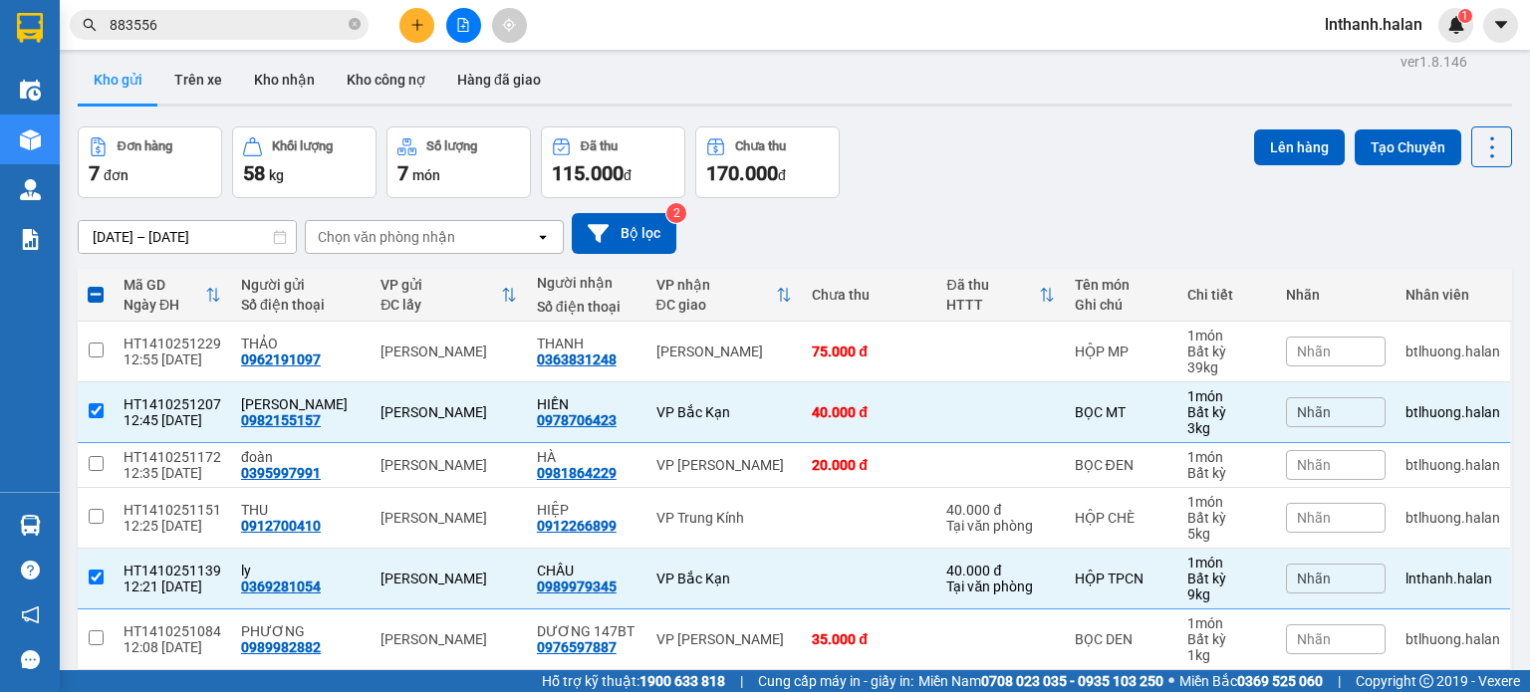
scroll to position [0, 0]
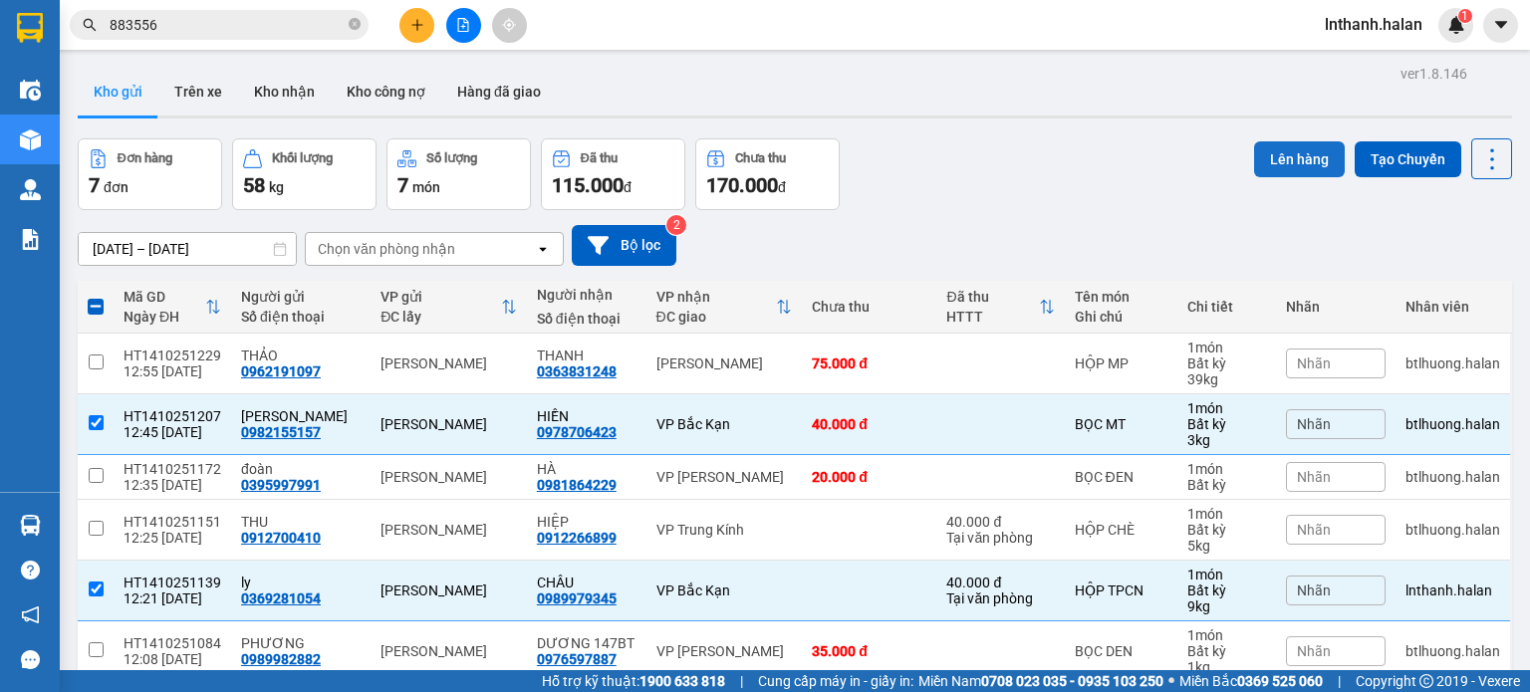
click at [1300, 151] on button "Lên hàng" at bounding box center [1299, 159] width 91 height 36
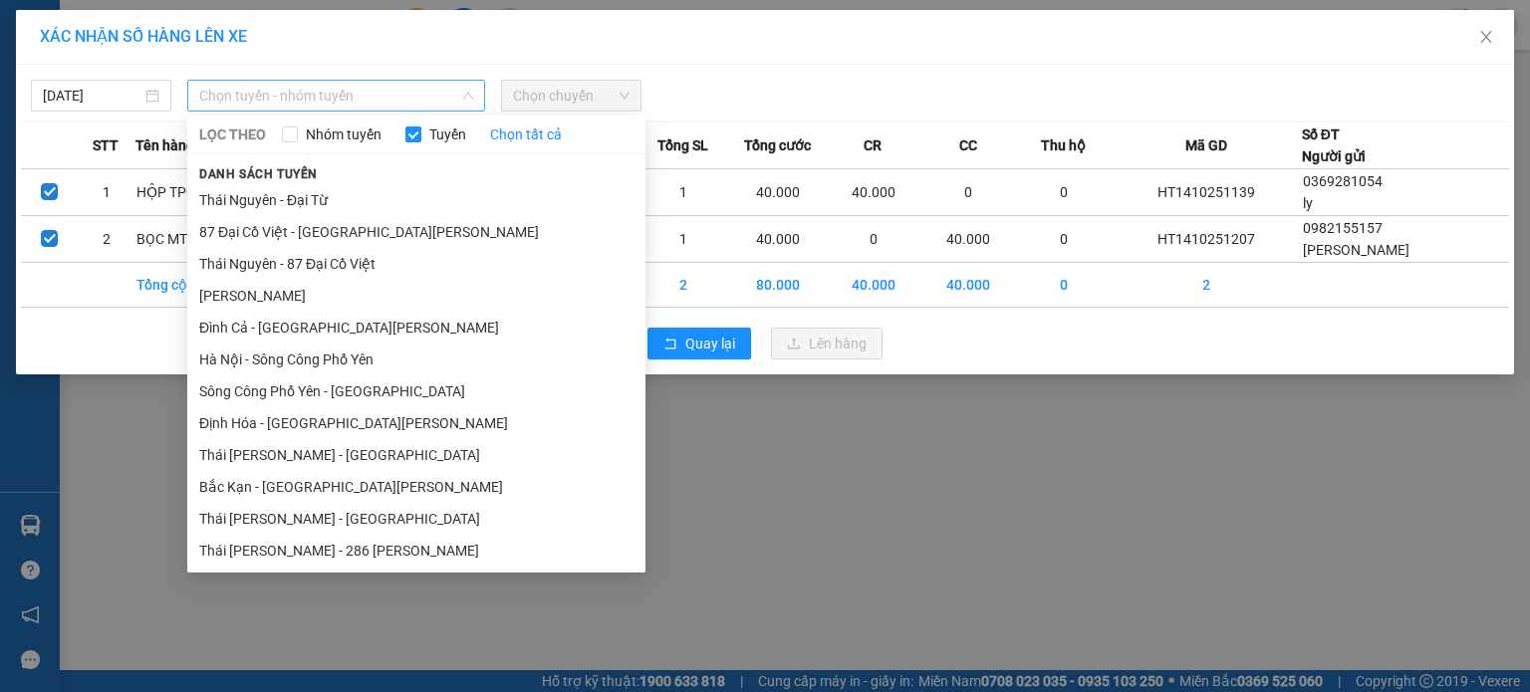
click at [303, 103] on span "Chọn tuyến - nhóm tuyến" at bounding box center [336, 96] width 274 height 30
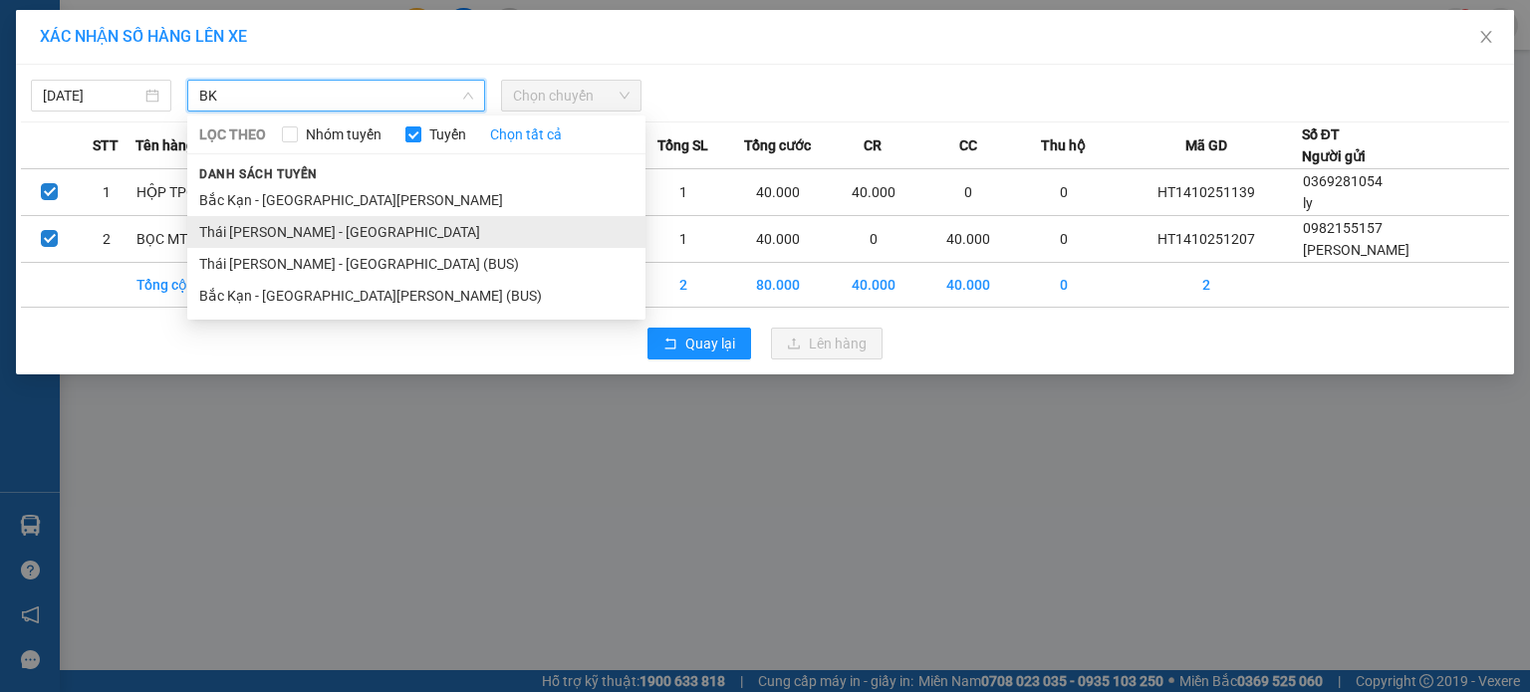
type input "BK"
click at [283, 235] on li "Thái Nguyên - Bắc Kạn" at bounding box center [416, 232] width 458 height 32
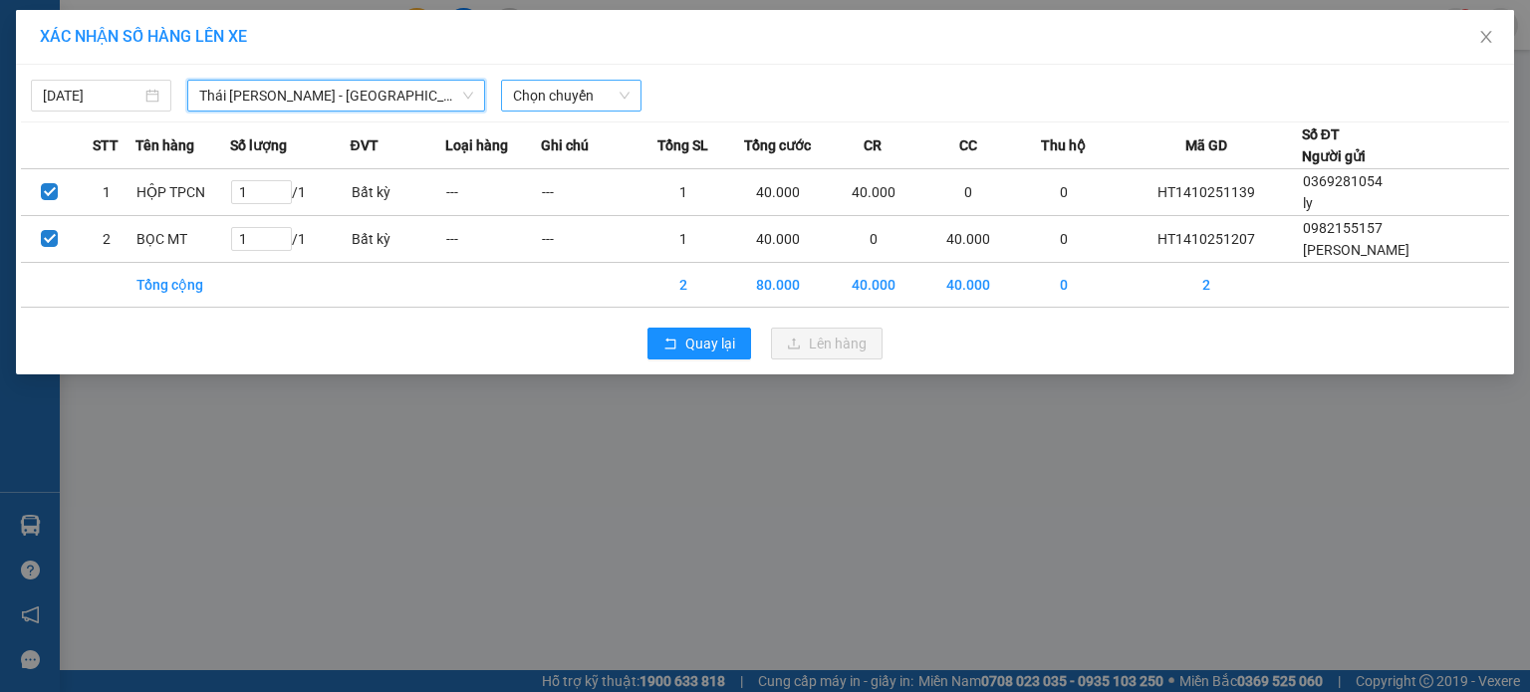
click at [578, 108] on span "Chọn chuyến" at bounding box center [571, 96] width 117 height 30
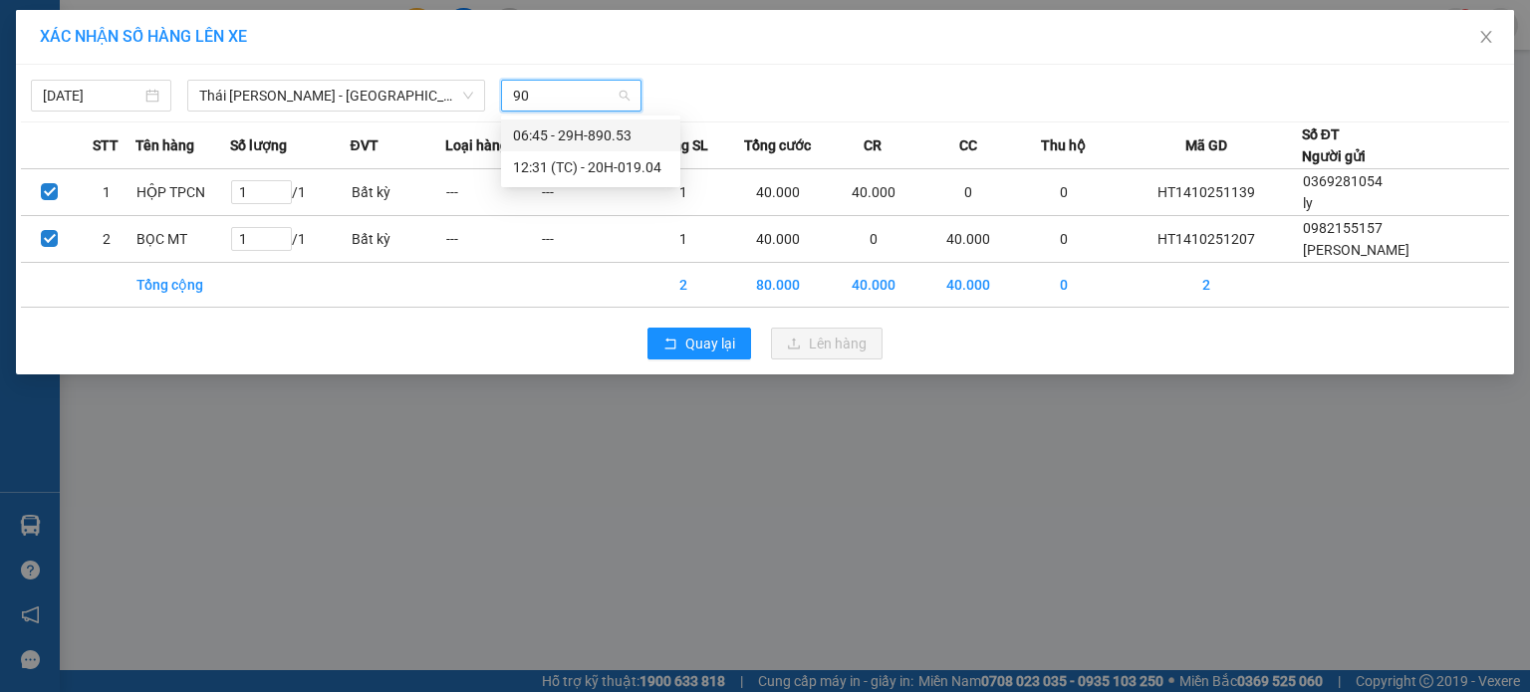
type input "904"
click at [626, 131] on div "12:31 (TC) - 20H-019.04" at bounding box center [590, 136] width 155 height 22
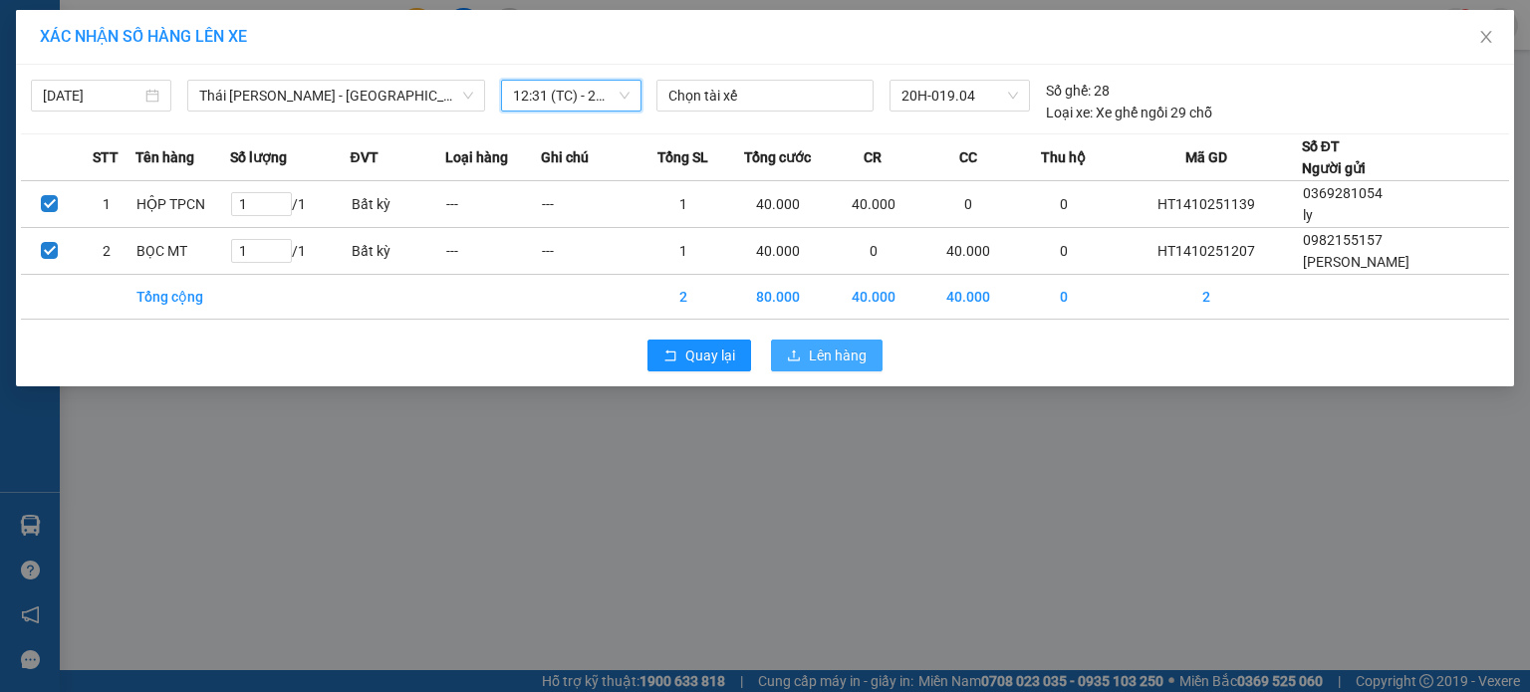
click at [841, 365] on span "Lên hàng" at bounding box center [838, 356] width 58 height 22
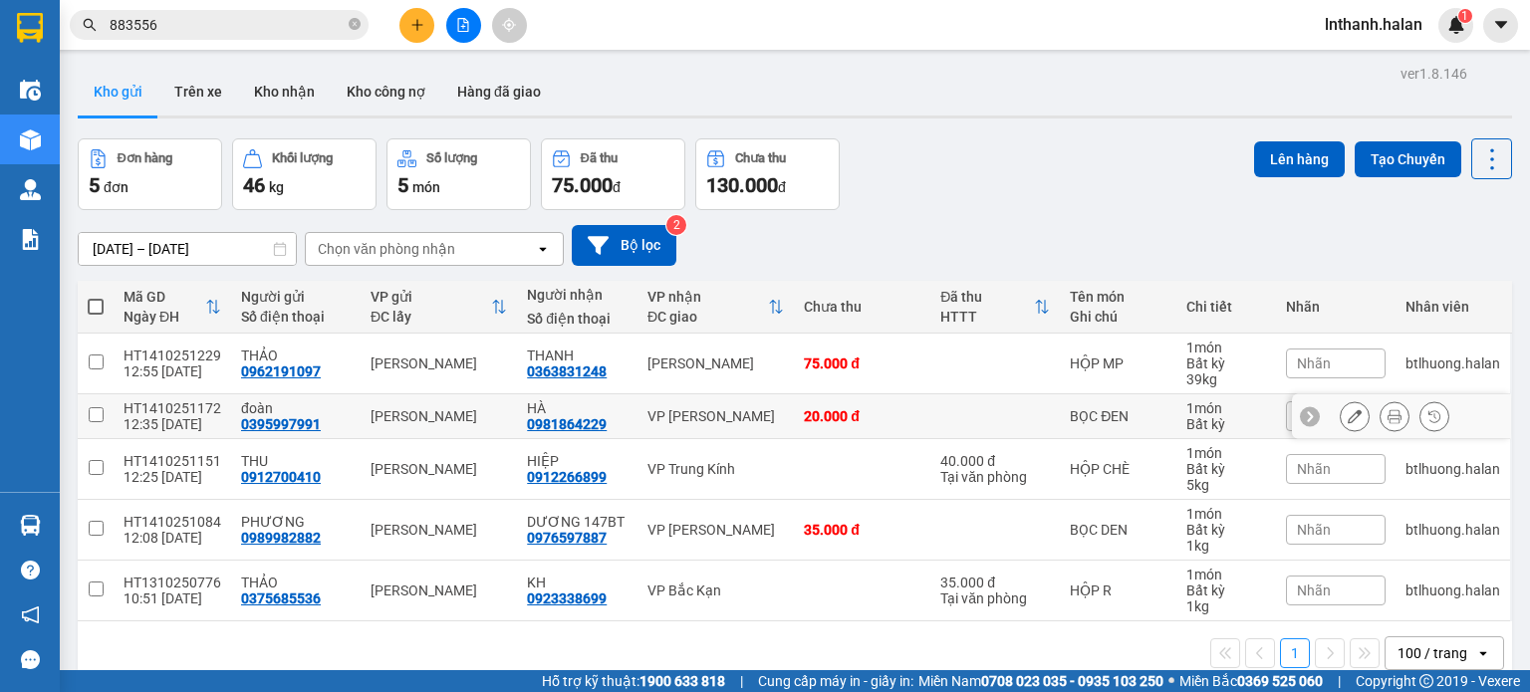
click at [1150, 411] on div "BỌC ĐEN" at bounding box center [1118, 416] width 96 height 16
checkbox input "true"
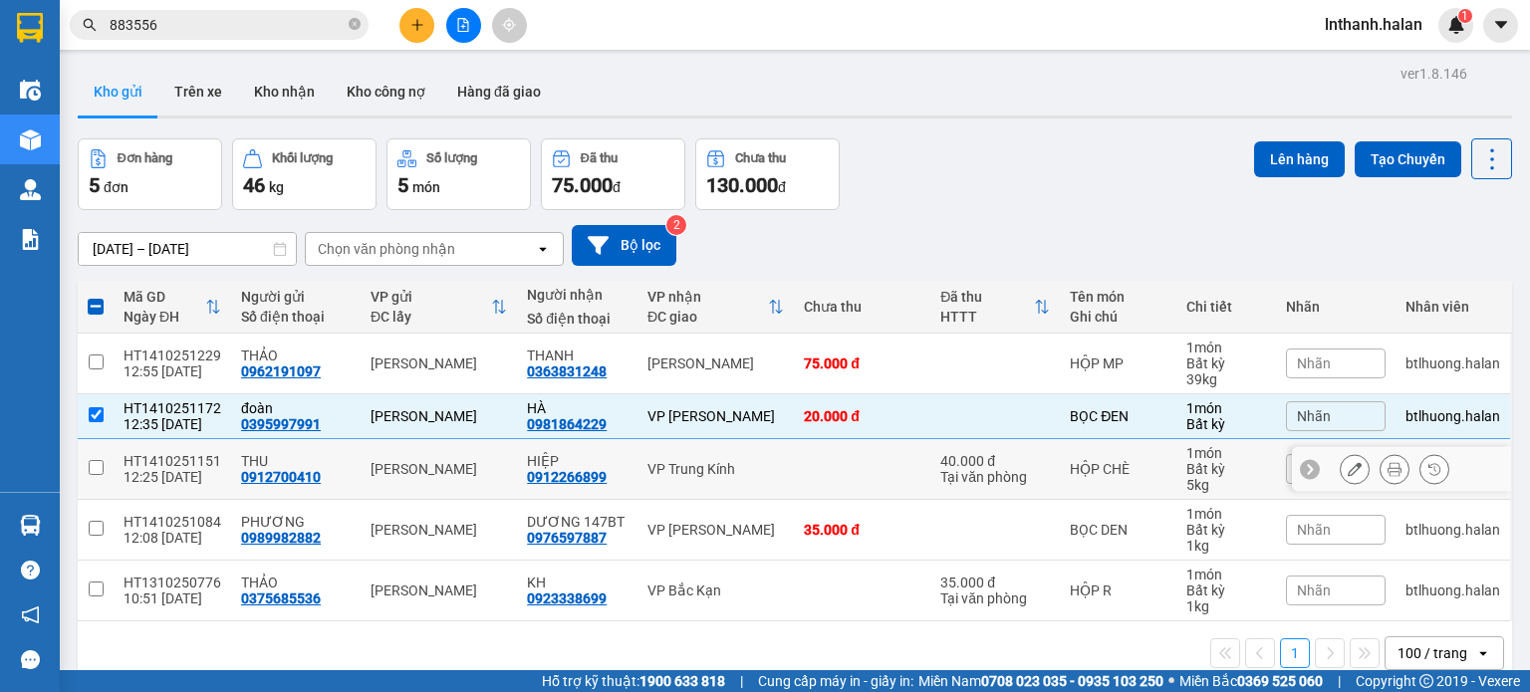
click at [1126, 461] on div "HỘP CHÈ" at bounding box center [1118, 469] width 96 height 16
checkbox input "true"
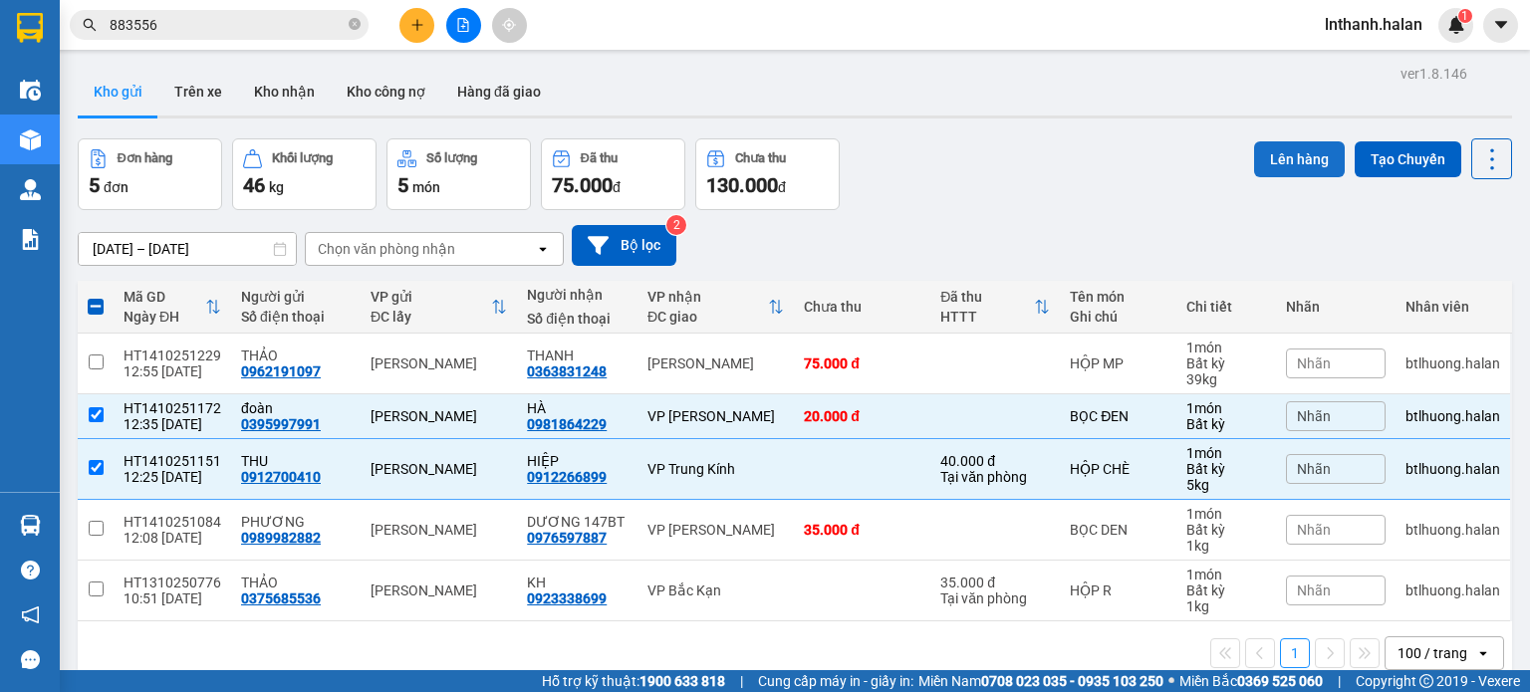
click at [1279, 169] on button "Lên hàng" at bounding box center [1299, 159] width 91 height 36
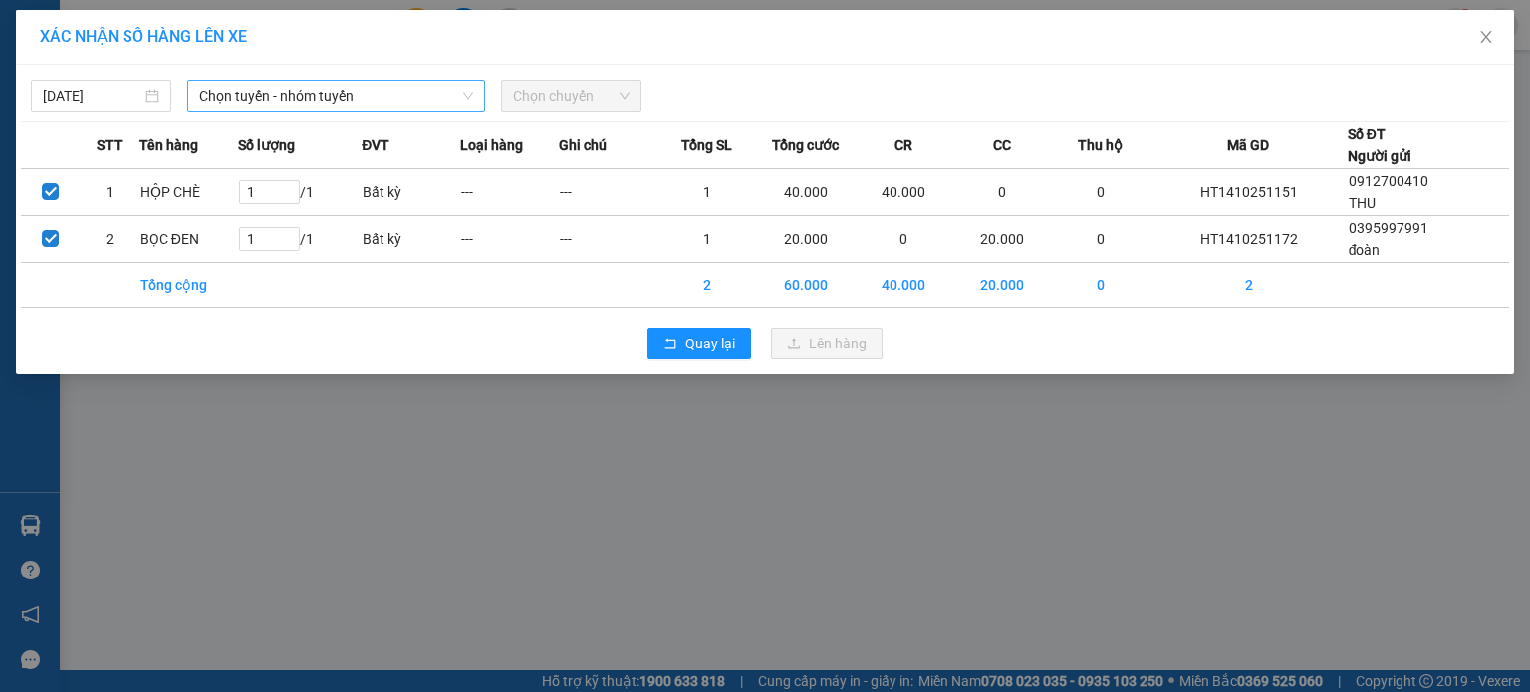
click at [342, 94] on span "Chọn tuyến - nhóm tuyến" at bounding box center [336, 96] width 274 height 30
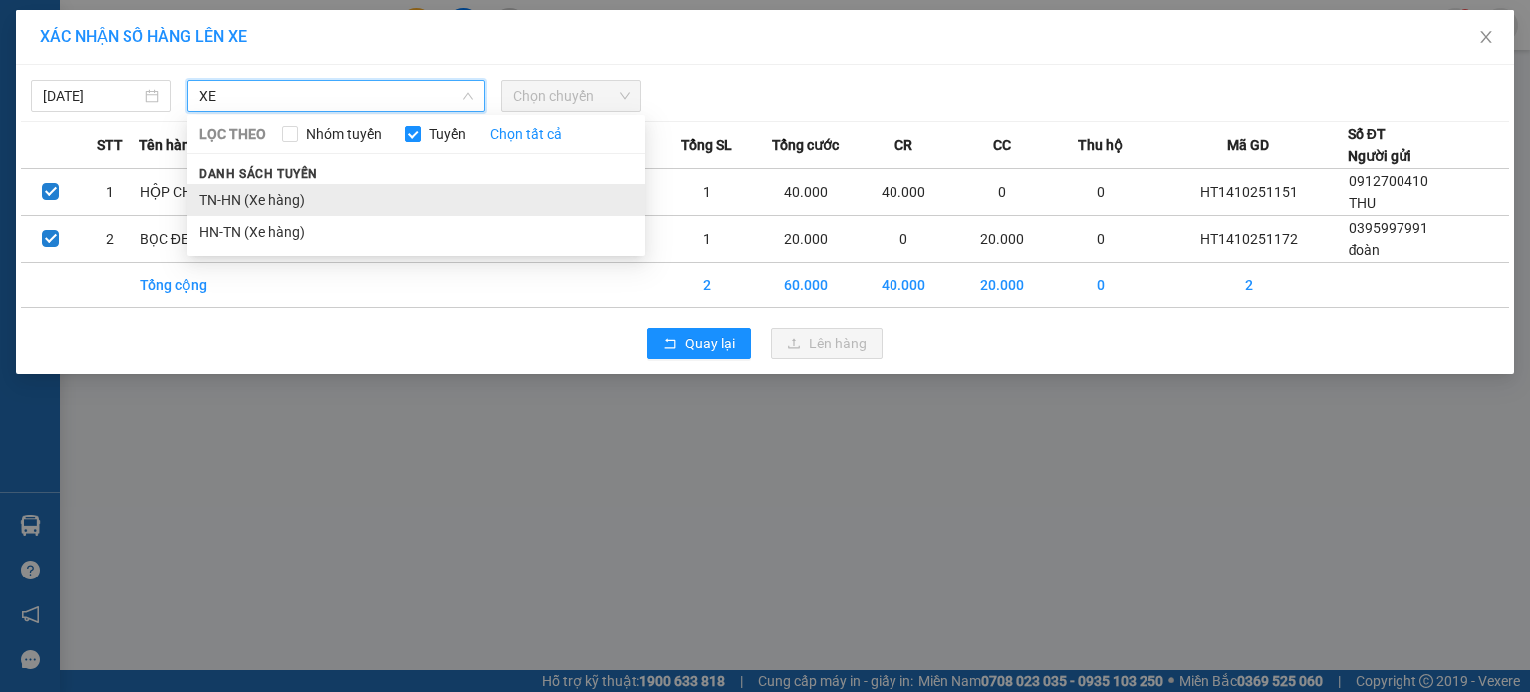
type input "XE"
click at [315, 189] on li "TN-HN (Xe hàng)" at bounding box center [416, 200] width 458 height 32
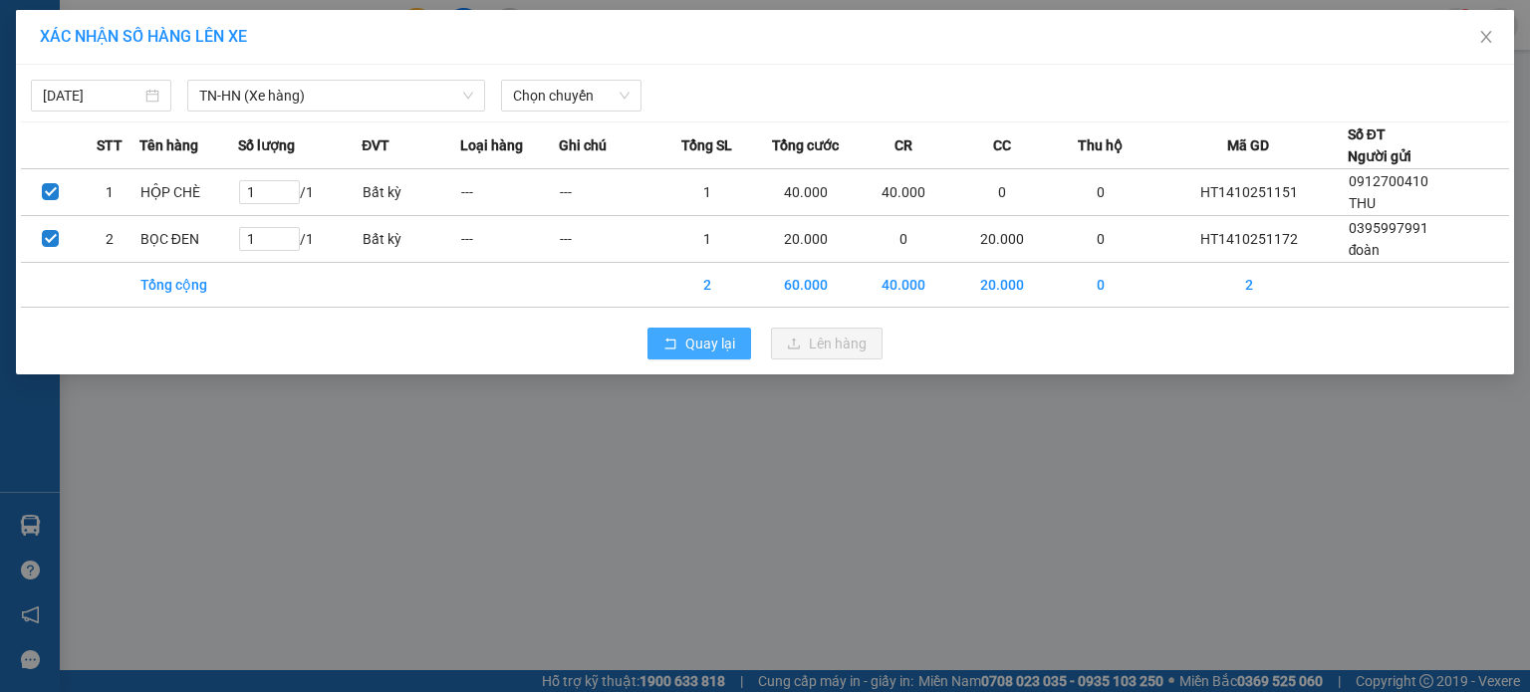
click at [685, 343] on span "Quay lại" at bounding box center [710, 344] width 50 height 22
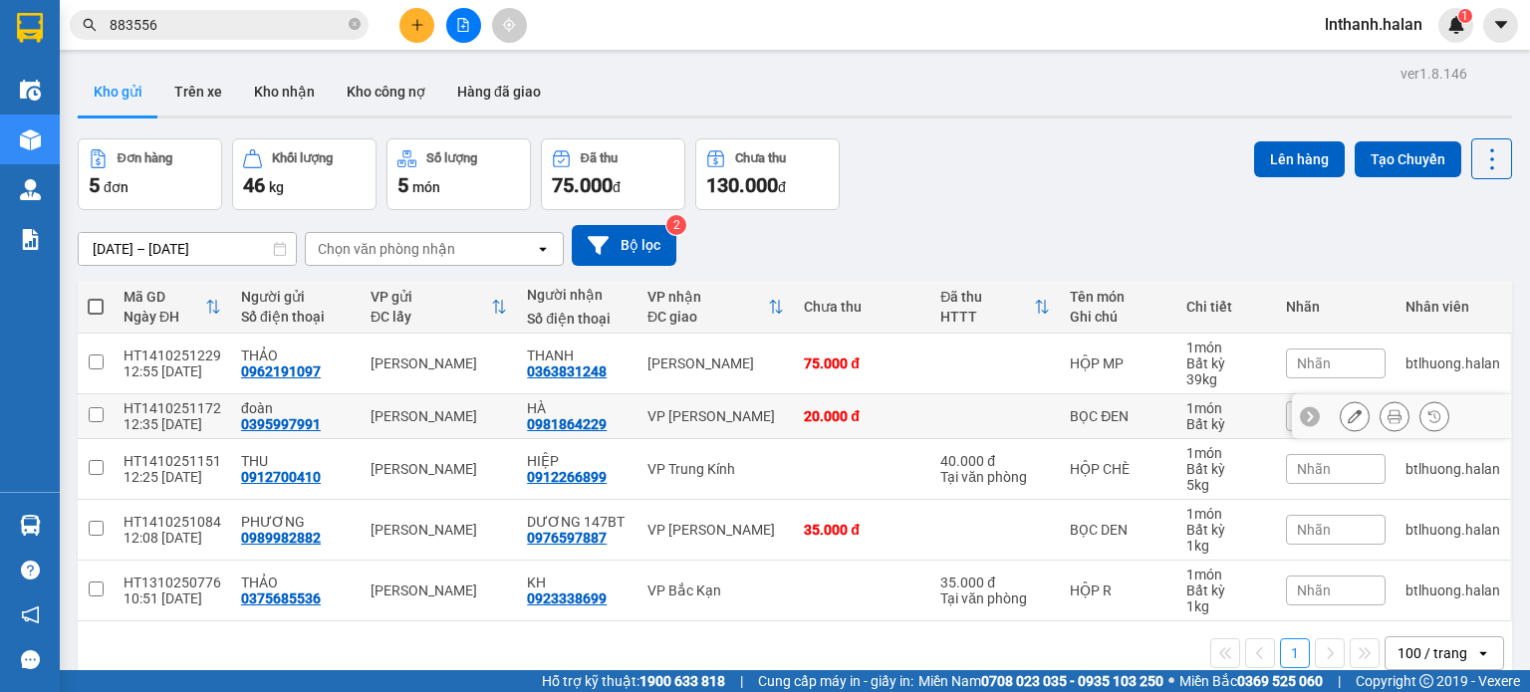
drag, startPoint x: 840, startPoint y: 429, endPoint x: 1035, endPoint y: 340, distance: 214.9
click at [841, 428] on td "20.000 đ" at bounding box center [862, 416] width 136 height 45
checkbox input "true"
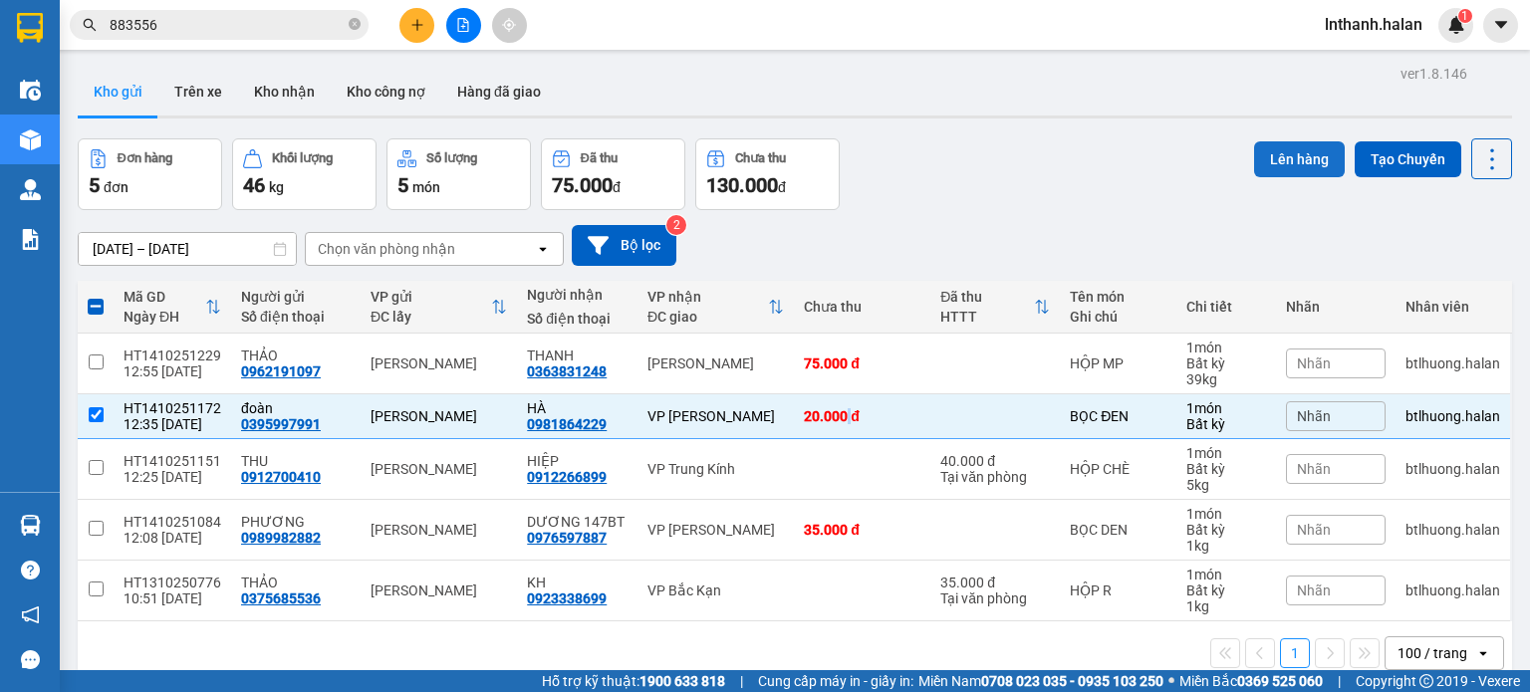
click at [1291, 158] on button "Lên hàng" at bounding box center [1299, 159] width 91 height 36
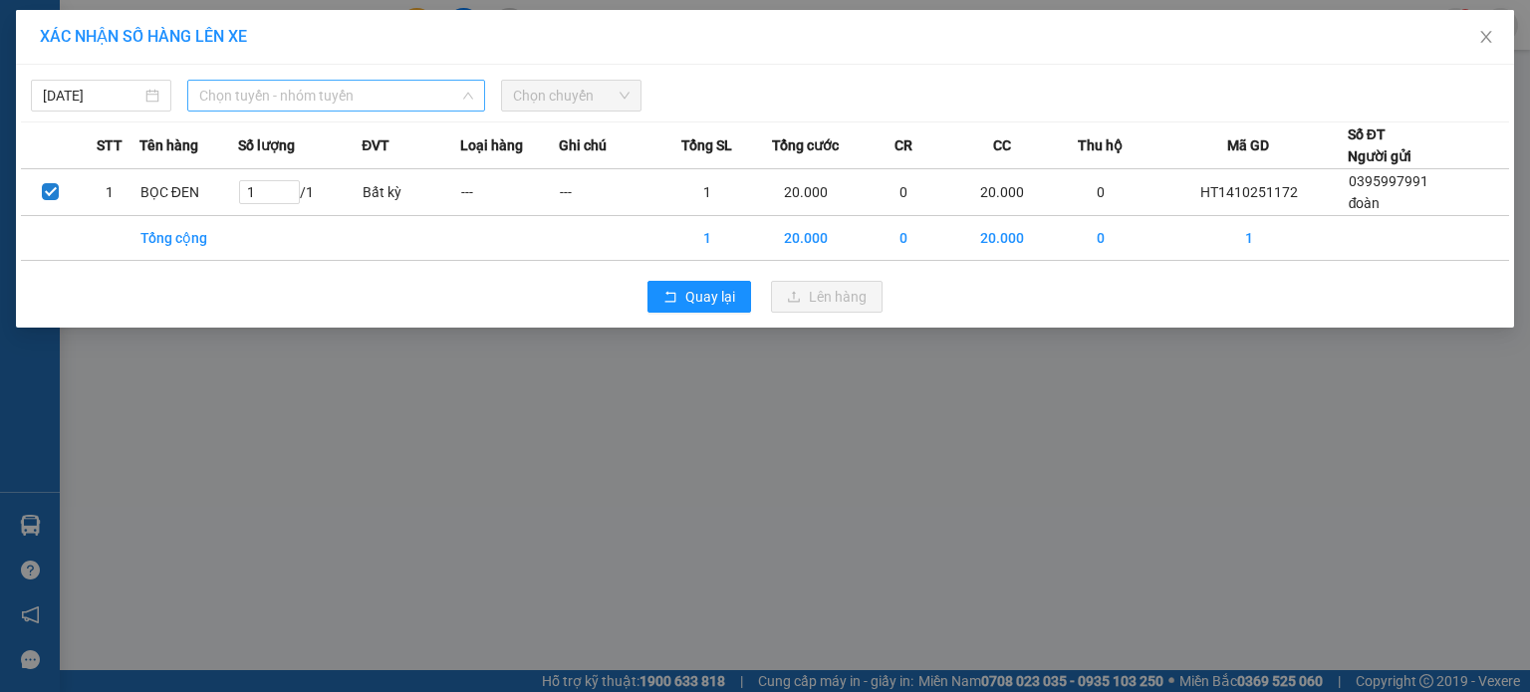
click at [347, 95] on span "Chọn tuyến - nhóm tuyến" at bounding box center [336, 96] width 274 height 30
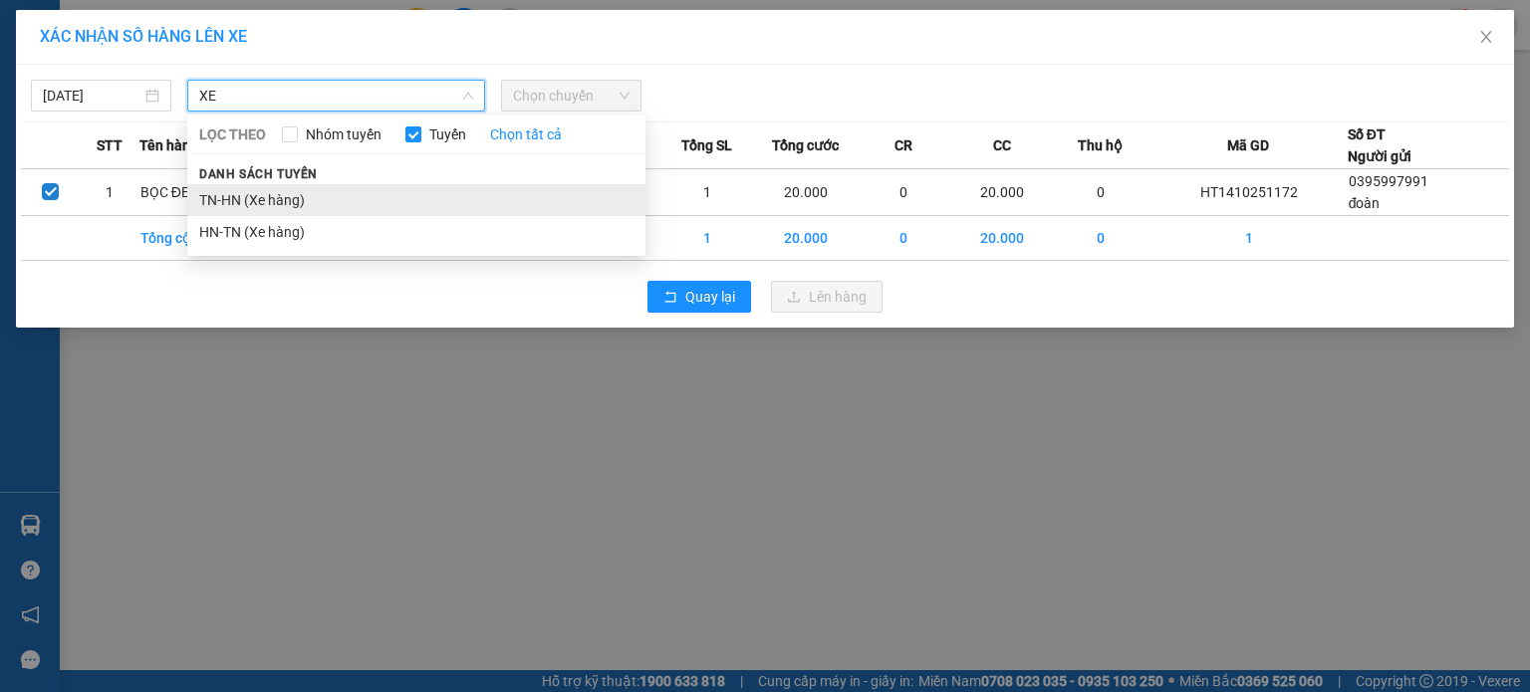
type input "XE"
drag, startPoint x: 339, startPoint y: 203, endPoint x: 411, endPoint y: 171, distance: 79.4
click at [338, 203] on li "TN-HN (Xe hàng)" at bounding box center [416, 200] width 458 height 32
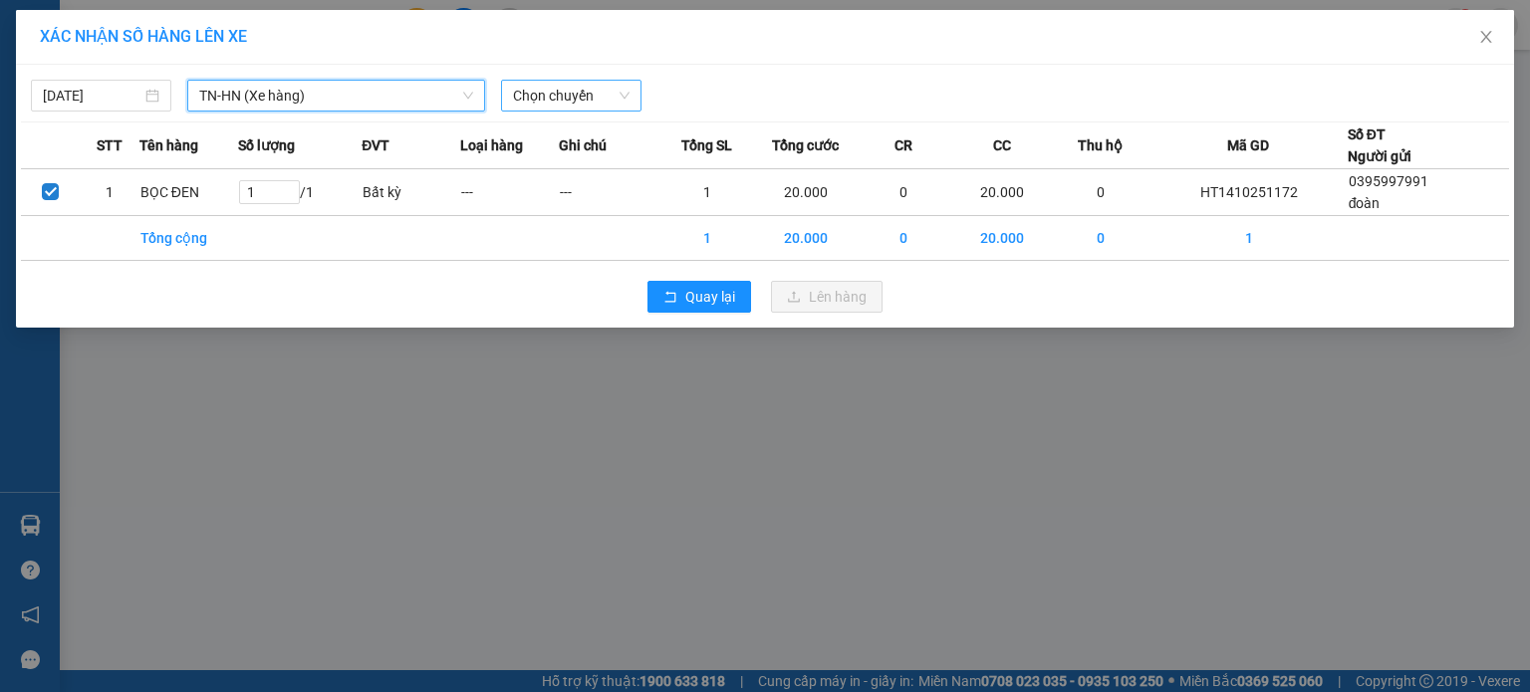
click at [586, 98] on span "Chọn chuyến" at bounding box center [571, 96] width 117 height 30
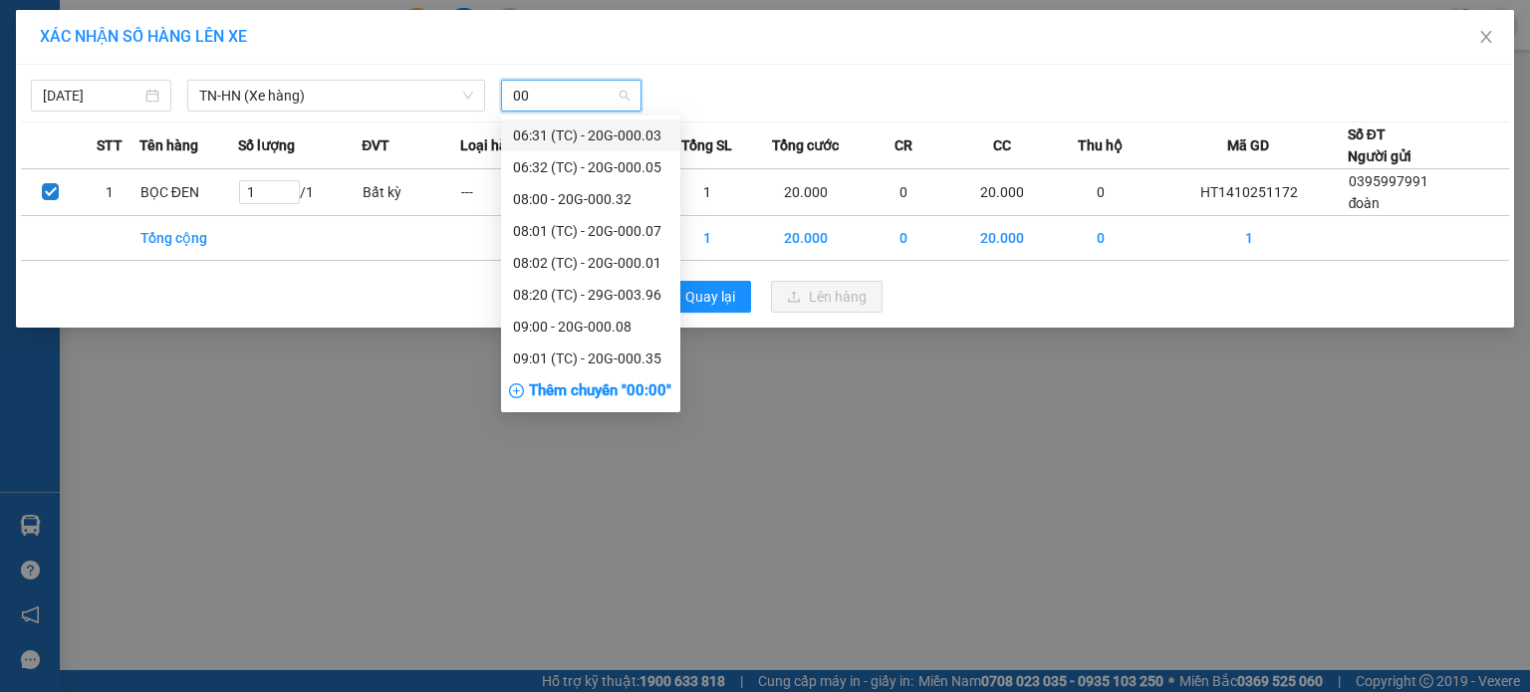
type input "005"
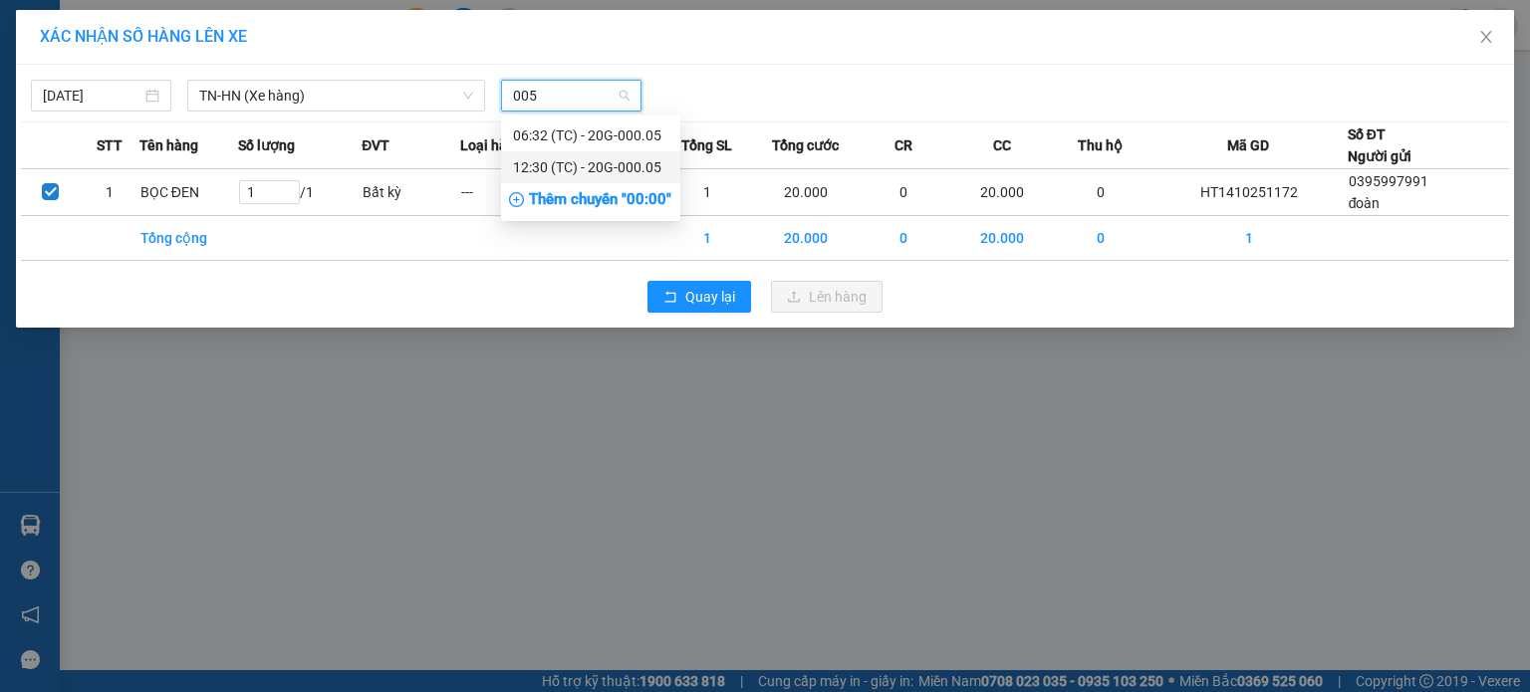
click at [600, 170] on div "12:30 (TC) - 20G-000.05" at bounding box center [590, 167] width 155 height 22
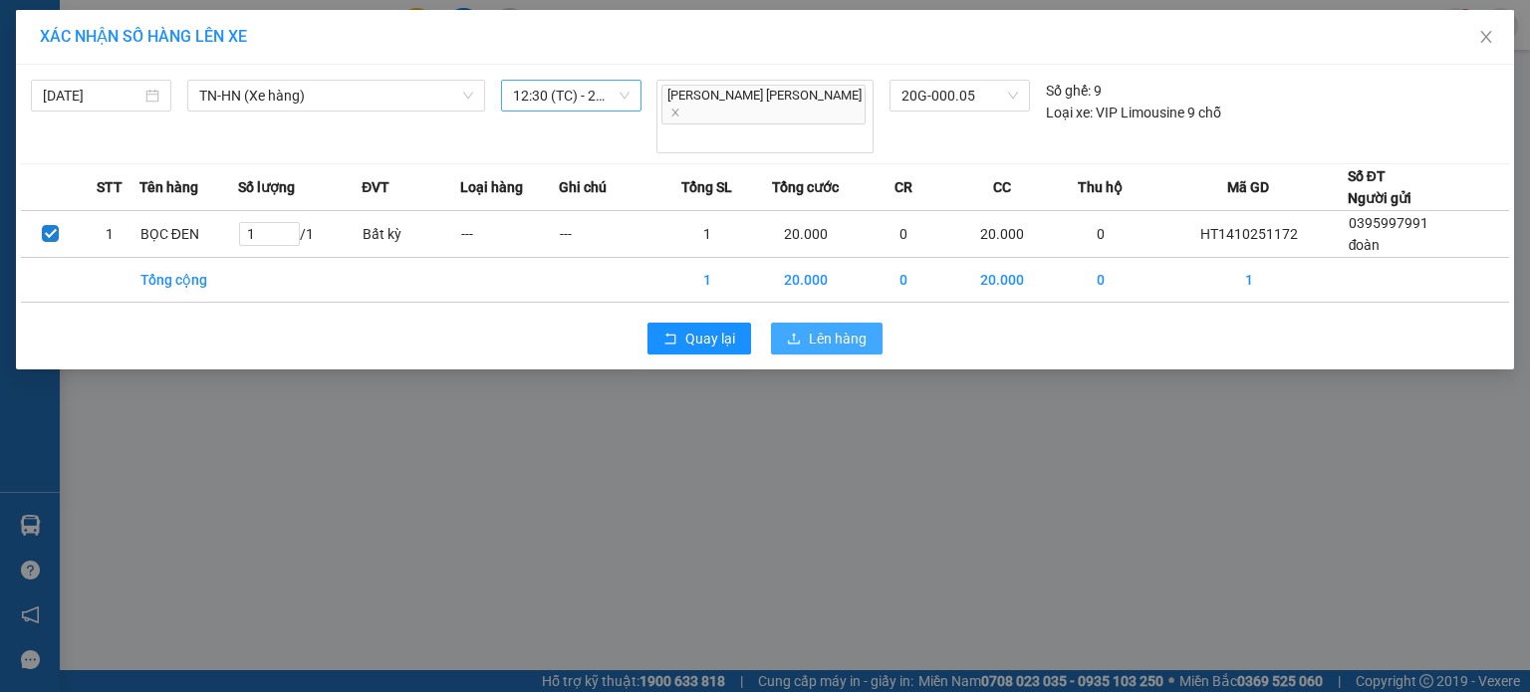
click at [852, 328] on span "Lên hàng" at bounding box center [838, 339] width 58 height 22
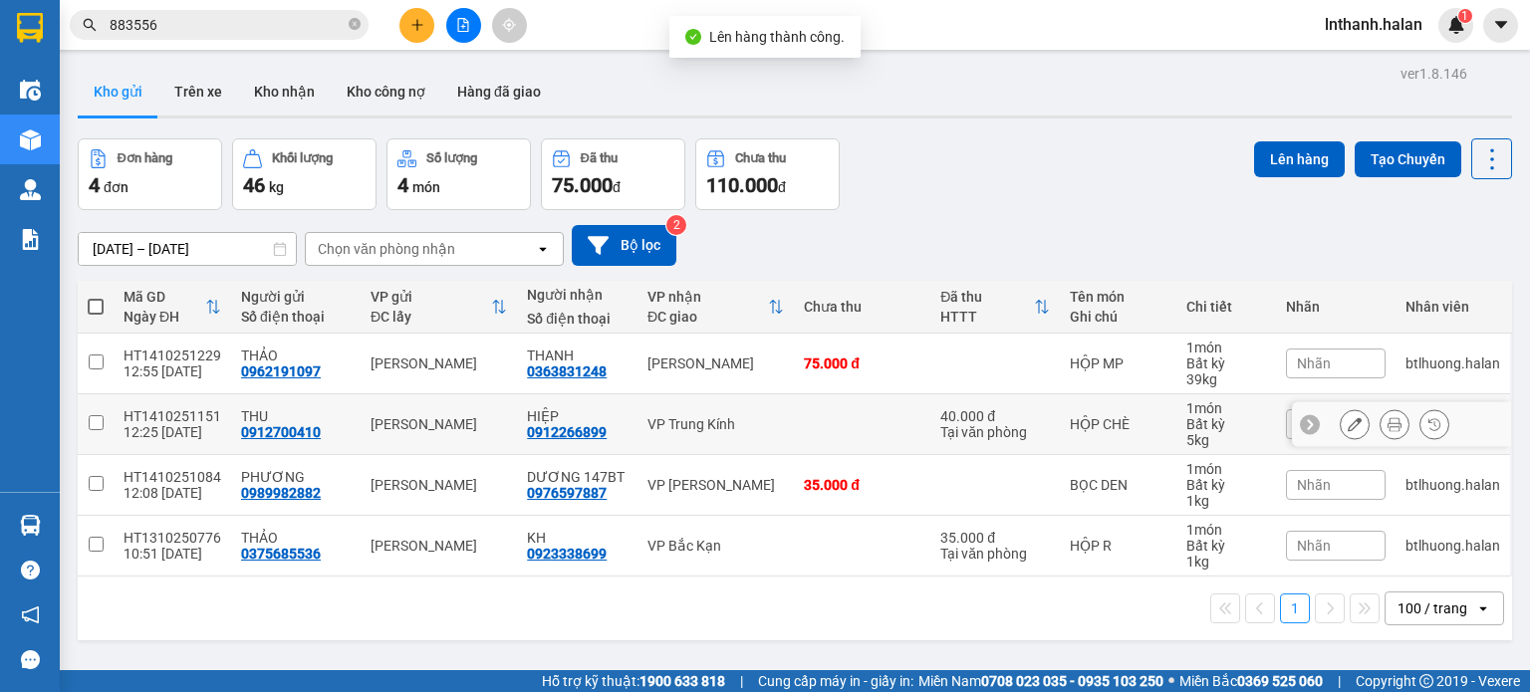
click at [797, 437] on td at bounding box center [862, 424] width 136 height 61
checkbox input "true"
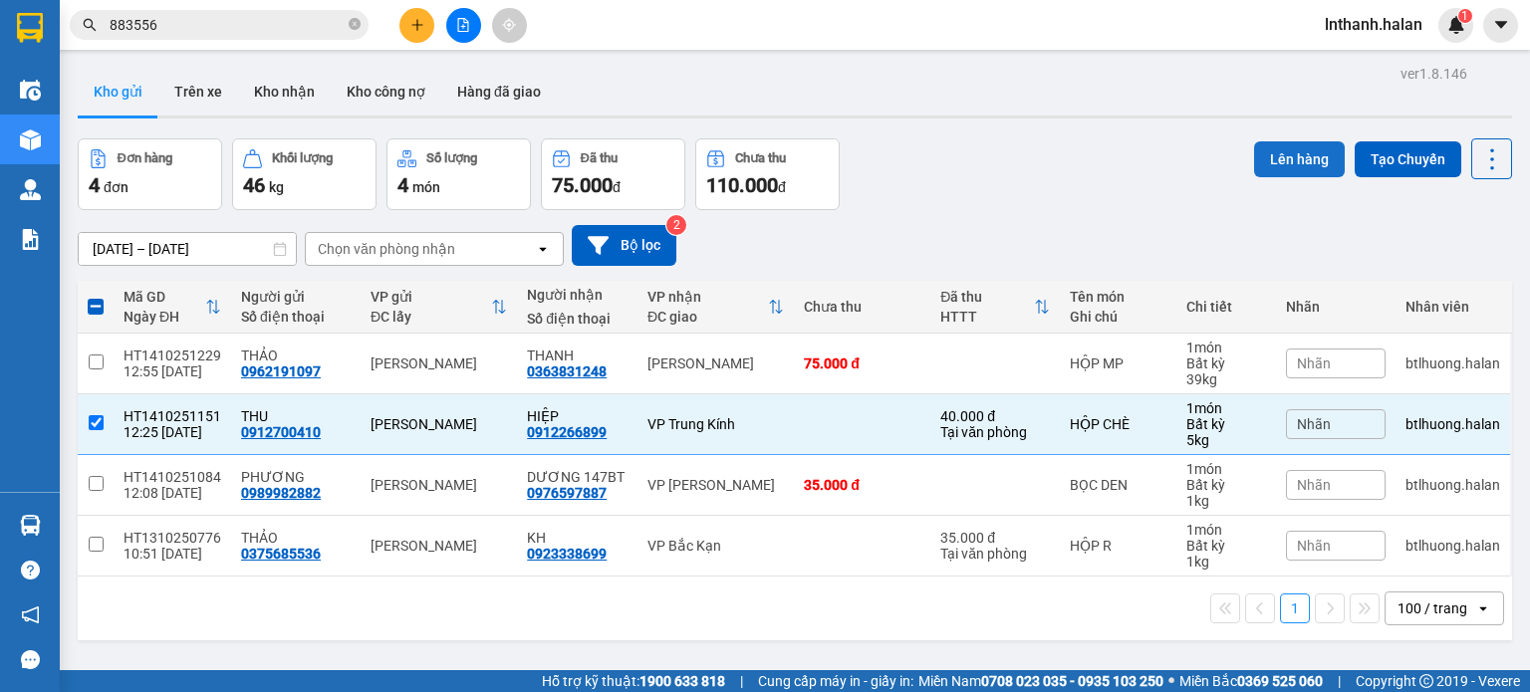
click at [1269, 163] on button "Lên hàng" at bounding box center [1299, 159] width 91 height 36
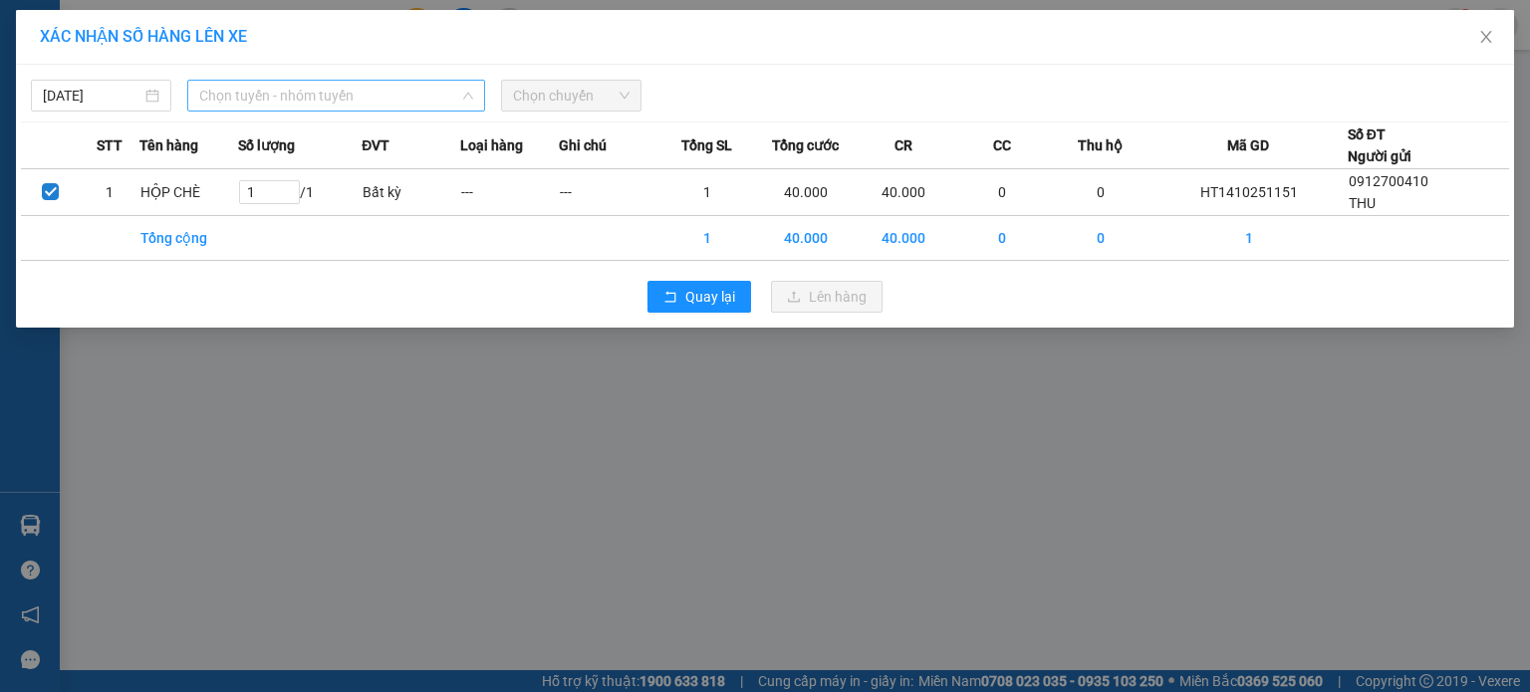
click at [351, 96] on span "Chọn tuyến - nhóm tuyến" at bounding box center [336, 96] width 274 height 30
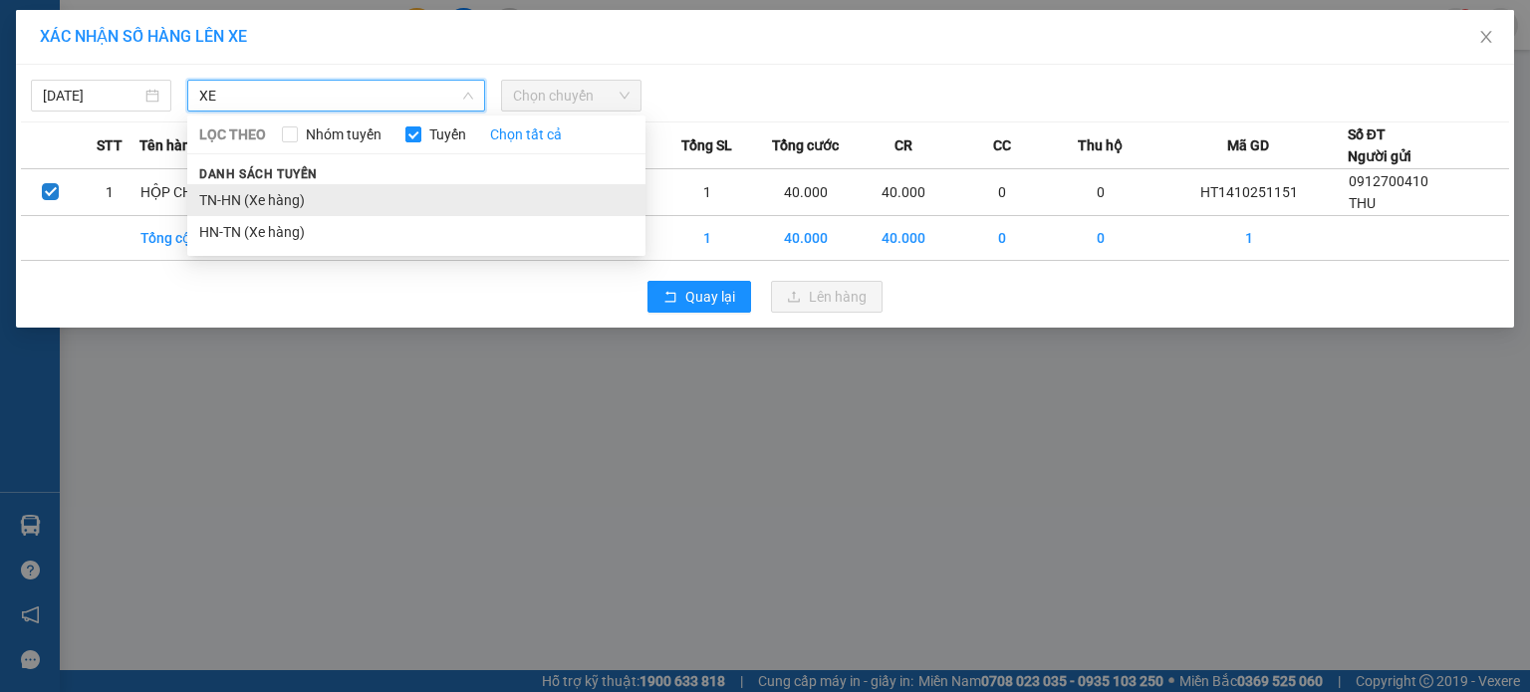
type input "XE"
click at [348, 196] on li "TN-HN (Xe hàng)" at bounding box center [416, 200] width 458 height 32
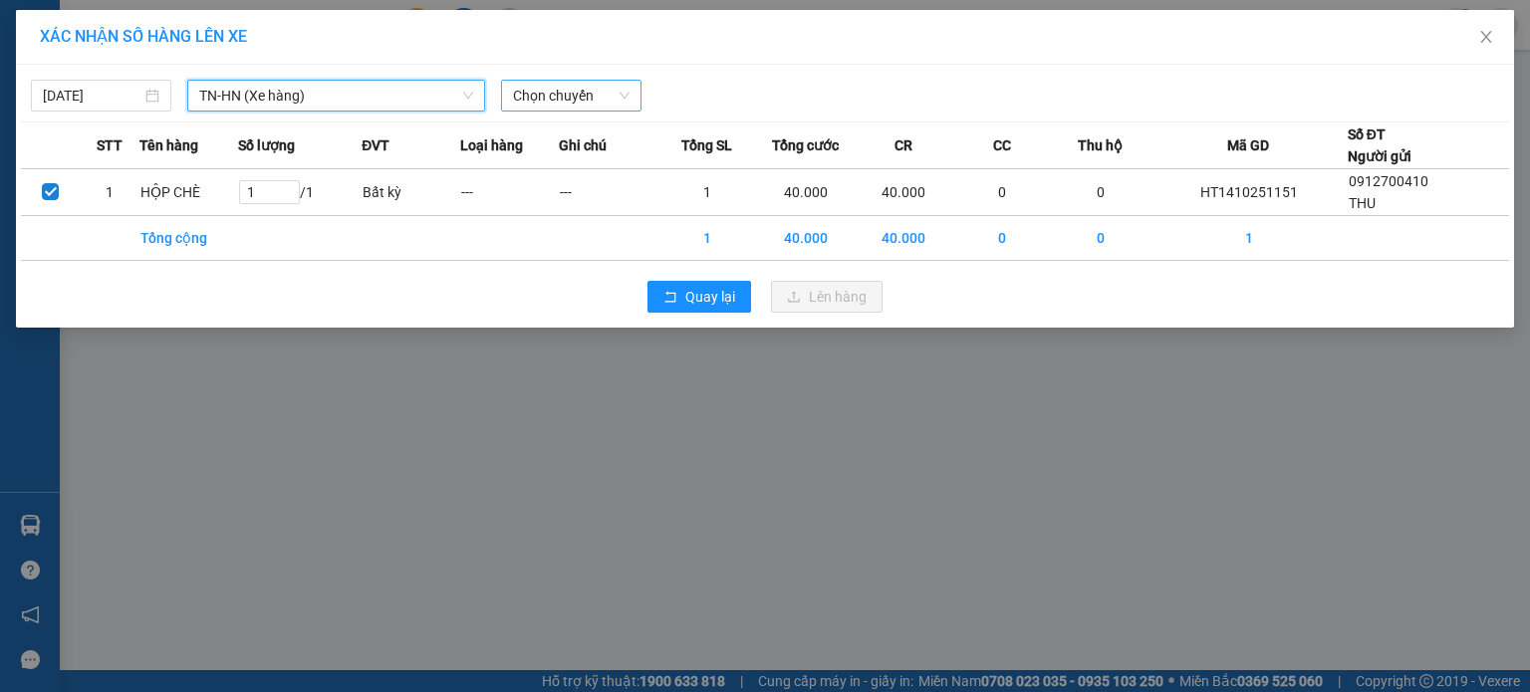
click at [574, 102] on span "Chọn chuyến" at bounding box center [571, 96] width 117 height 30
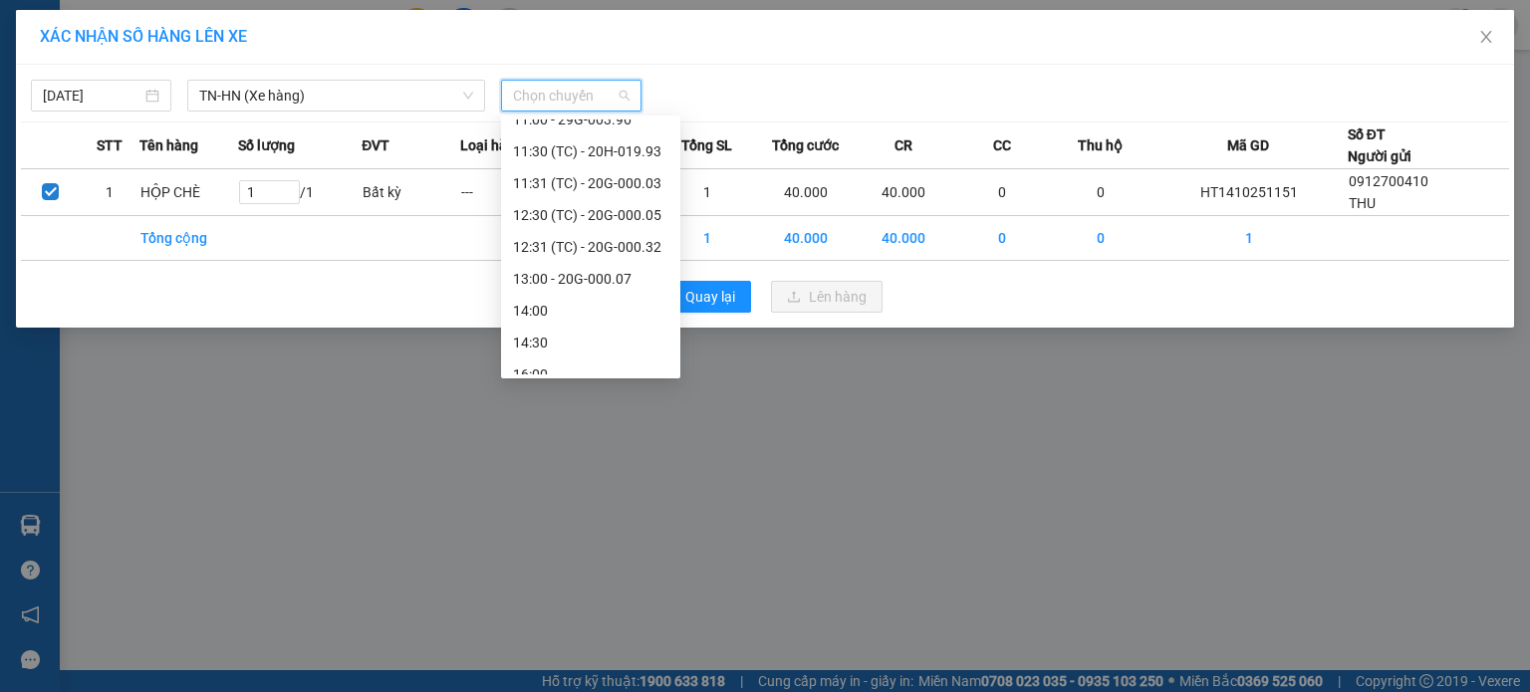
scroll to position [498, 0]
click at [652, 251] on div "12:31 (TC) - 20G-000.32" at bounding box center [590, 243] width 155 height 22
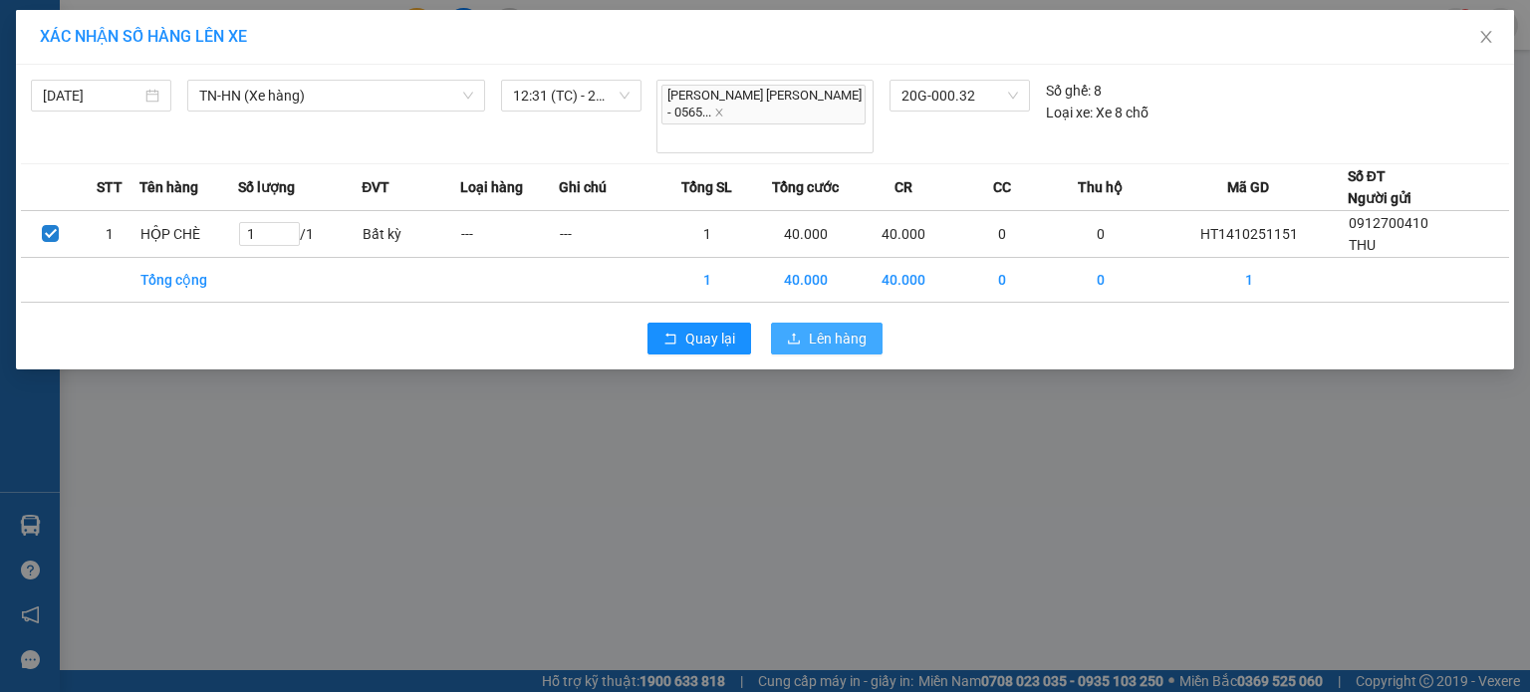
click at [853, 328] on span "Lên hàng" at bounding box center [838, 339] width 58 height 22
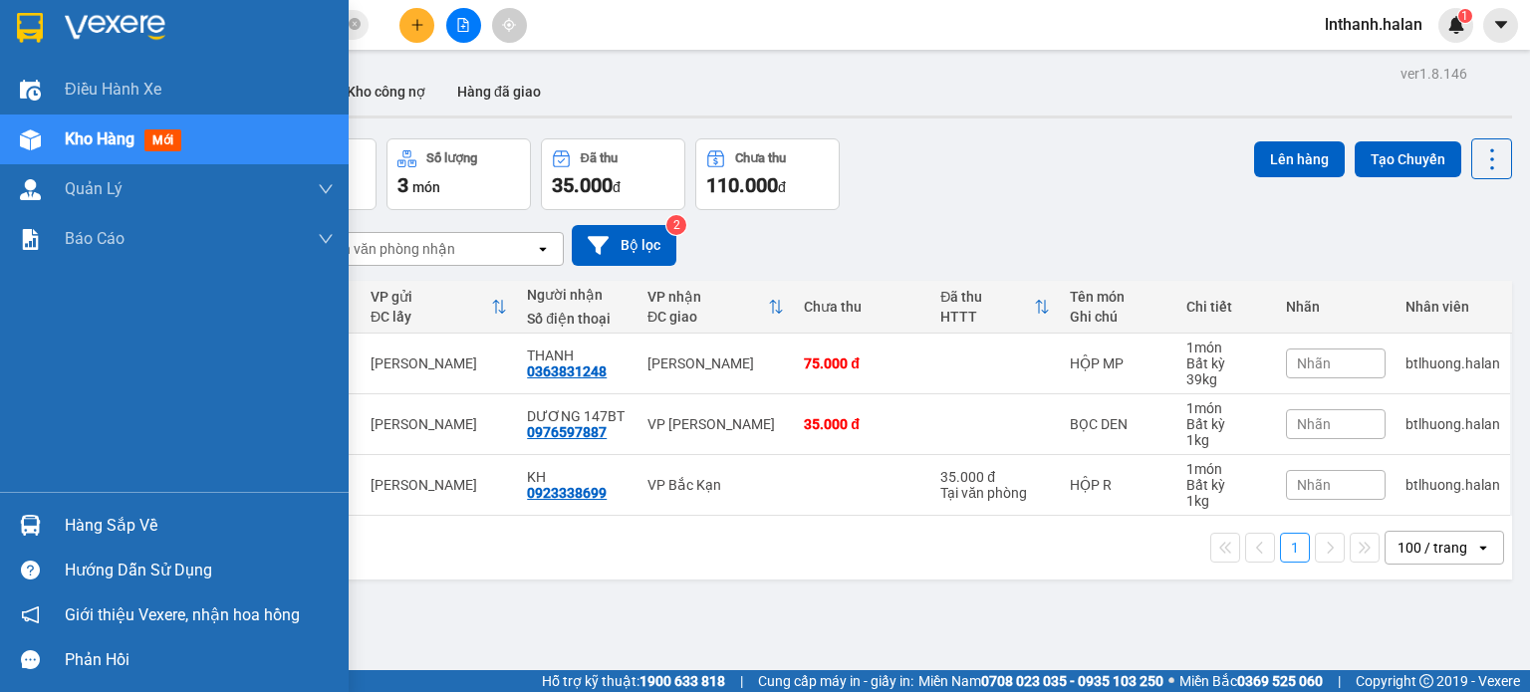
click at [104, 525] on div "Hàng sắp về" at bounding box center [199, 526] width 269 height 30
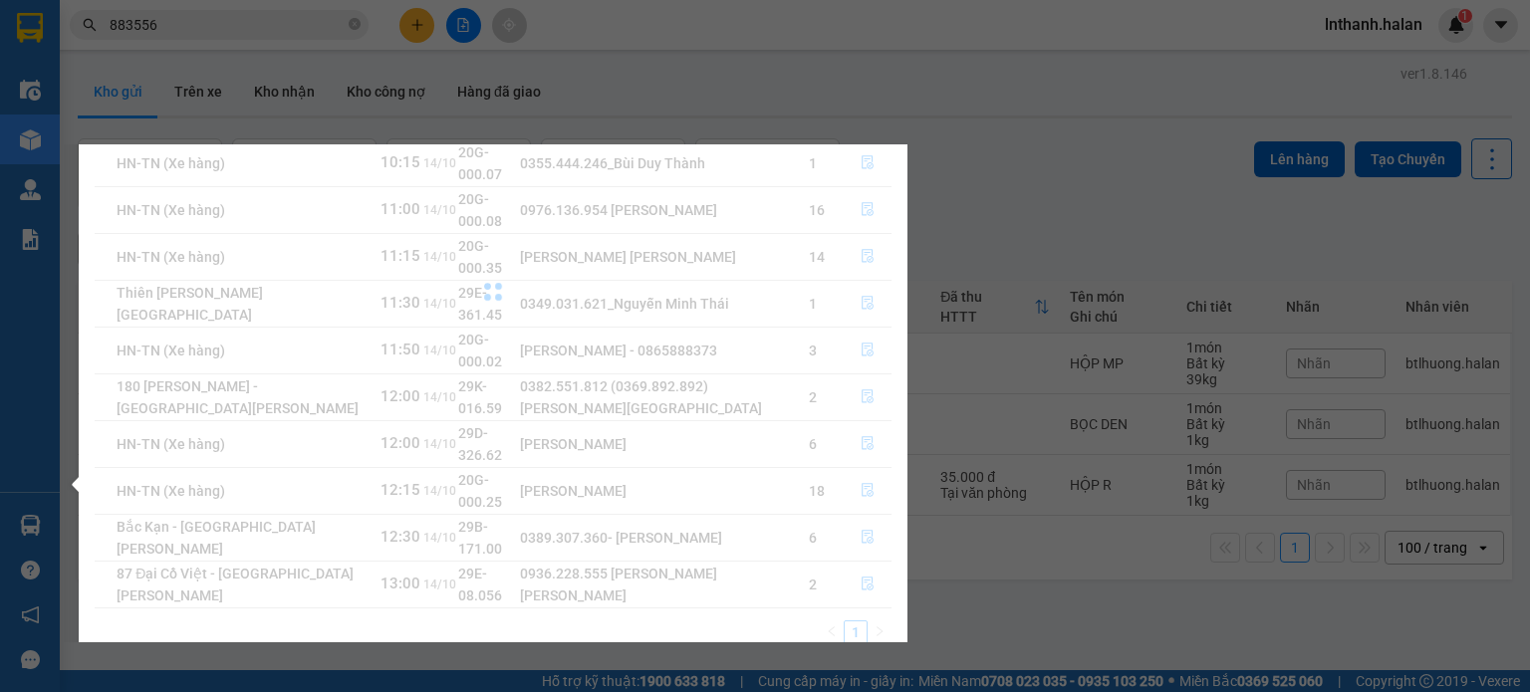
scroll to position [32, 0]
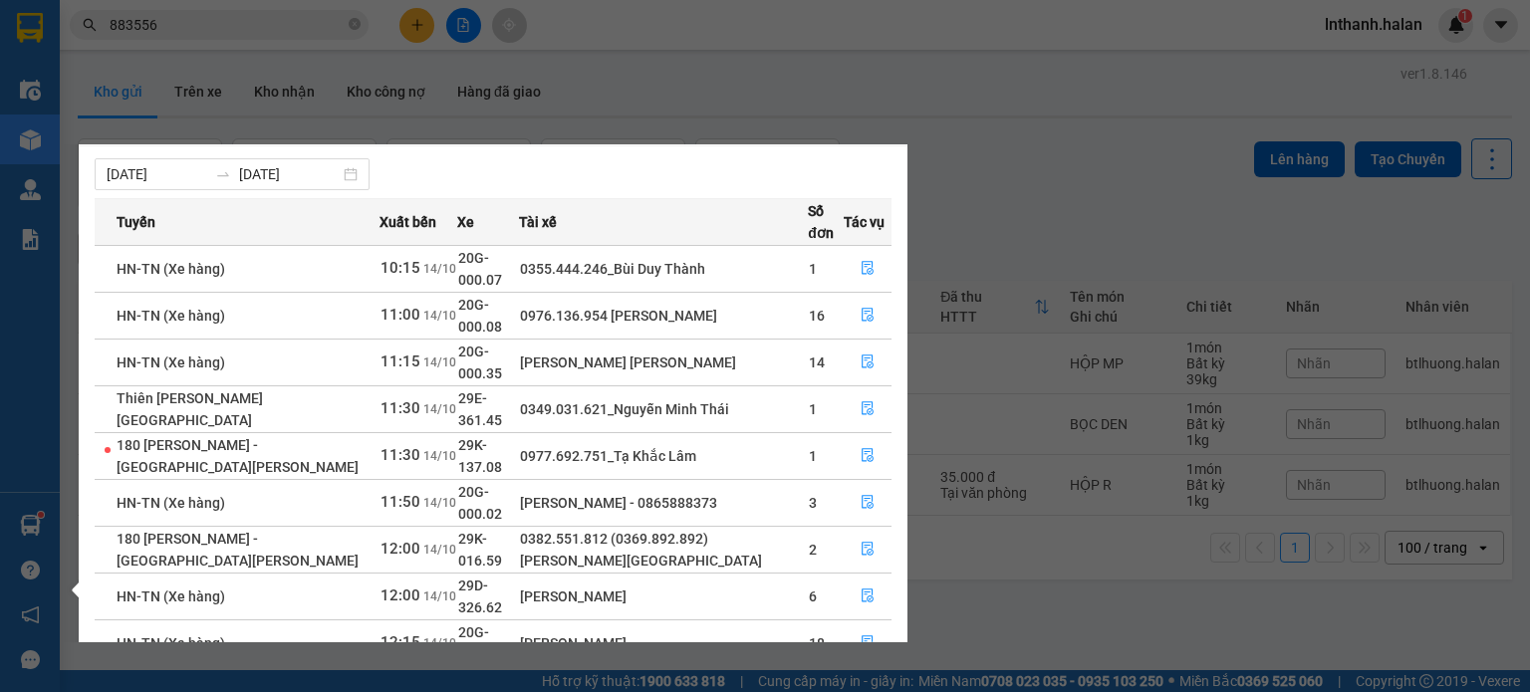
click at [223, 17] on section "Kết quả tìm kiếm ( 1520 ) Bộ lọc Thuộc VP này Mã ĐH Trạng thái Món hàng Thu hộ …" at bounding box center [765, 346] width 1530 height 692
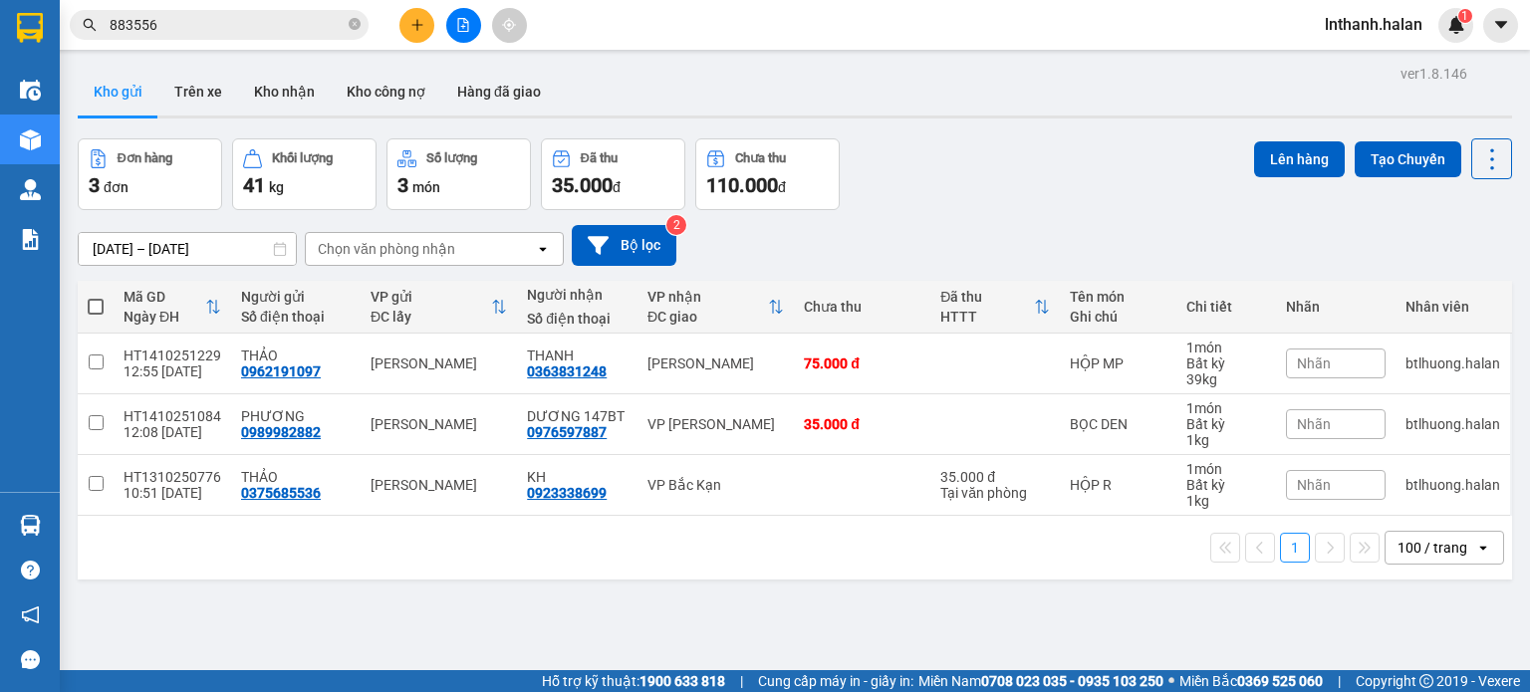
click at [223, 17] on input "883556" at bounding box center [227, 25] width 235 height 22
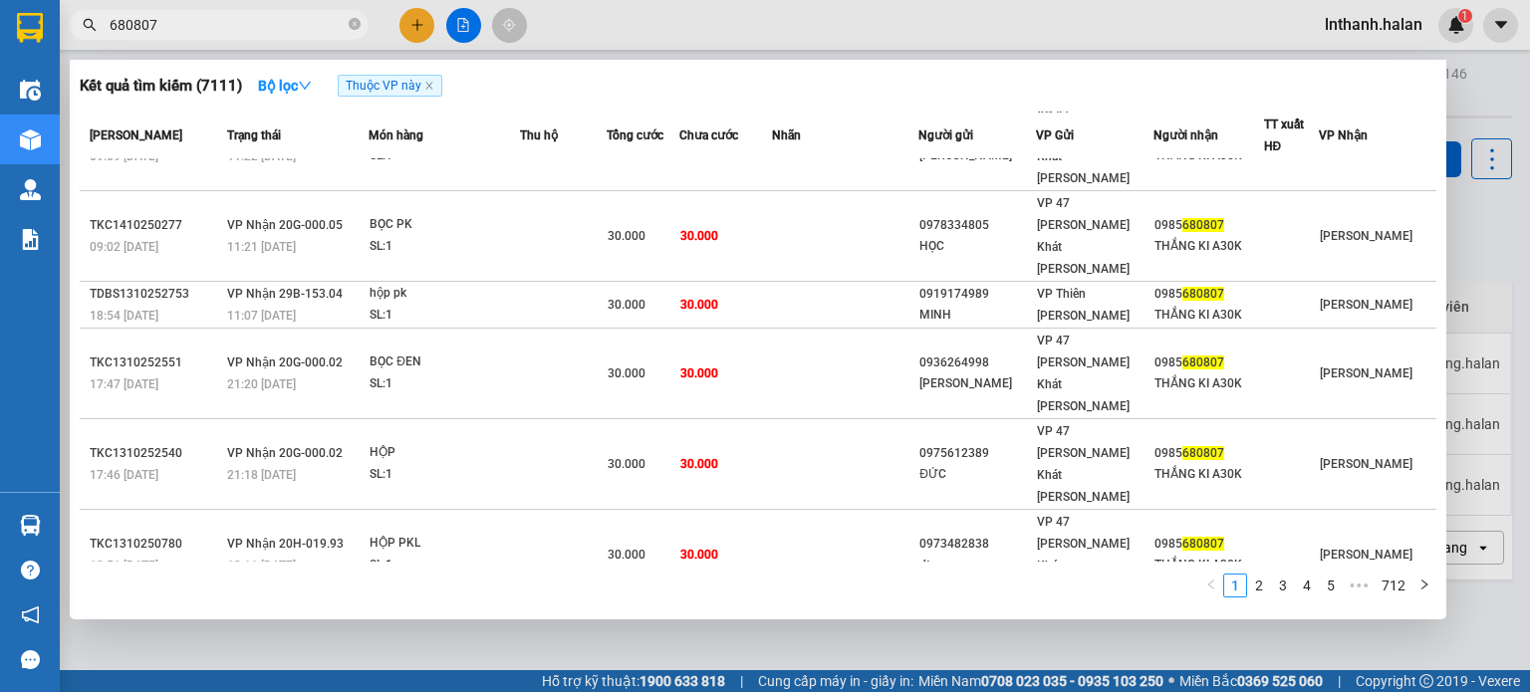
scroll to position [0, 0]
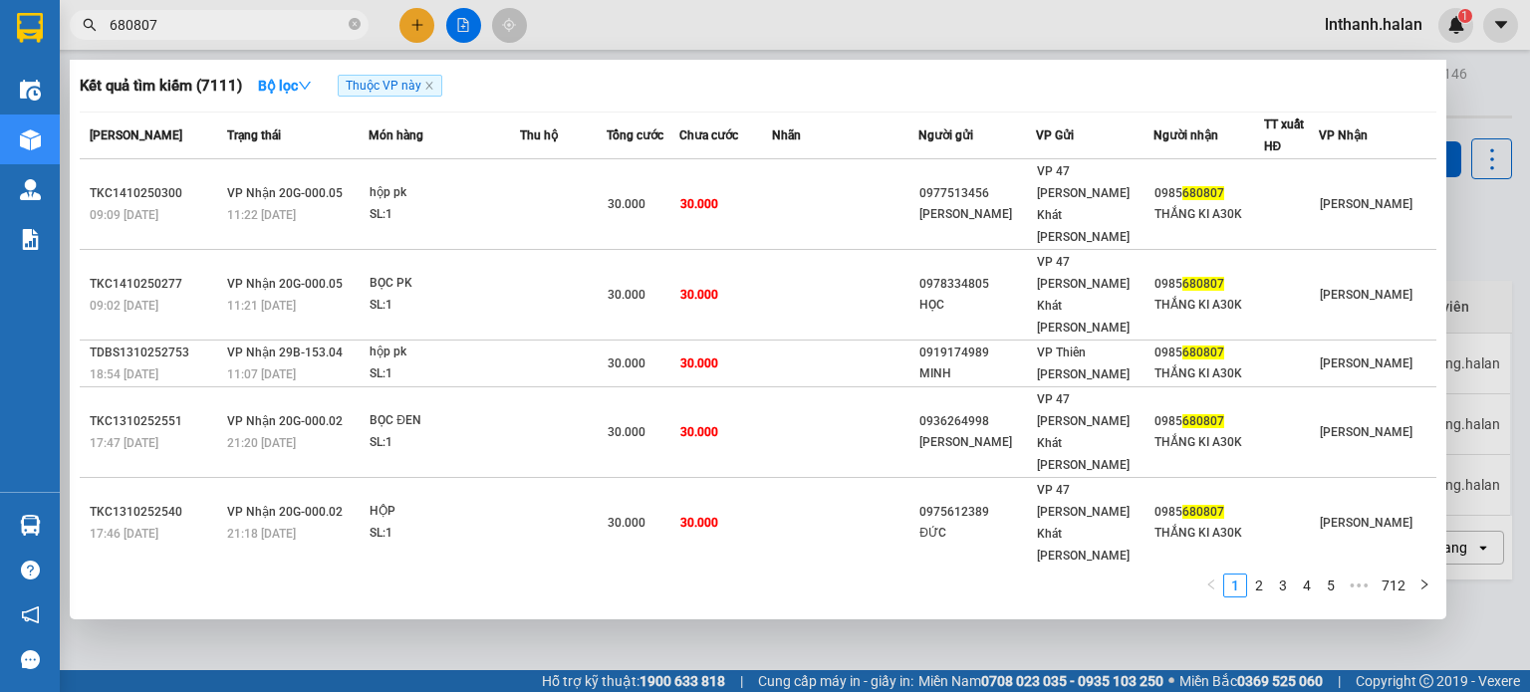
click at [446, 593] on div "1 2 3 4 5 ••• 712" at bounding box center [758, 592] width 1357 height 36
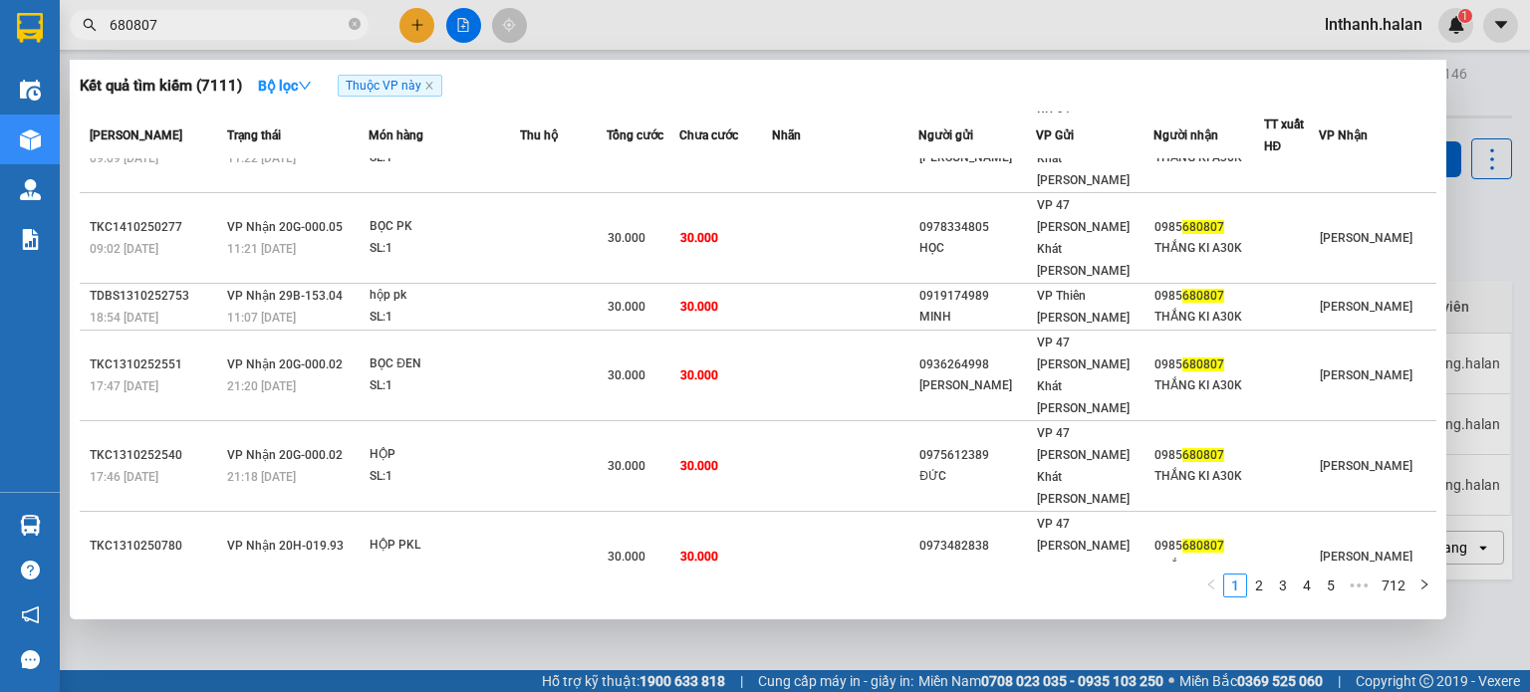
scroll to position [59, 0]
click at [1259, 587] on link "2" at bounding box center [1259, 586] width 22 height 22
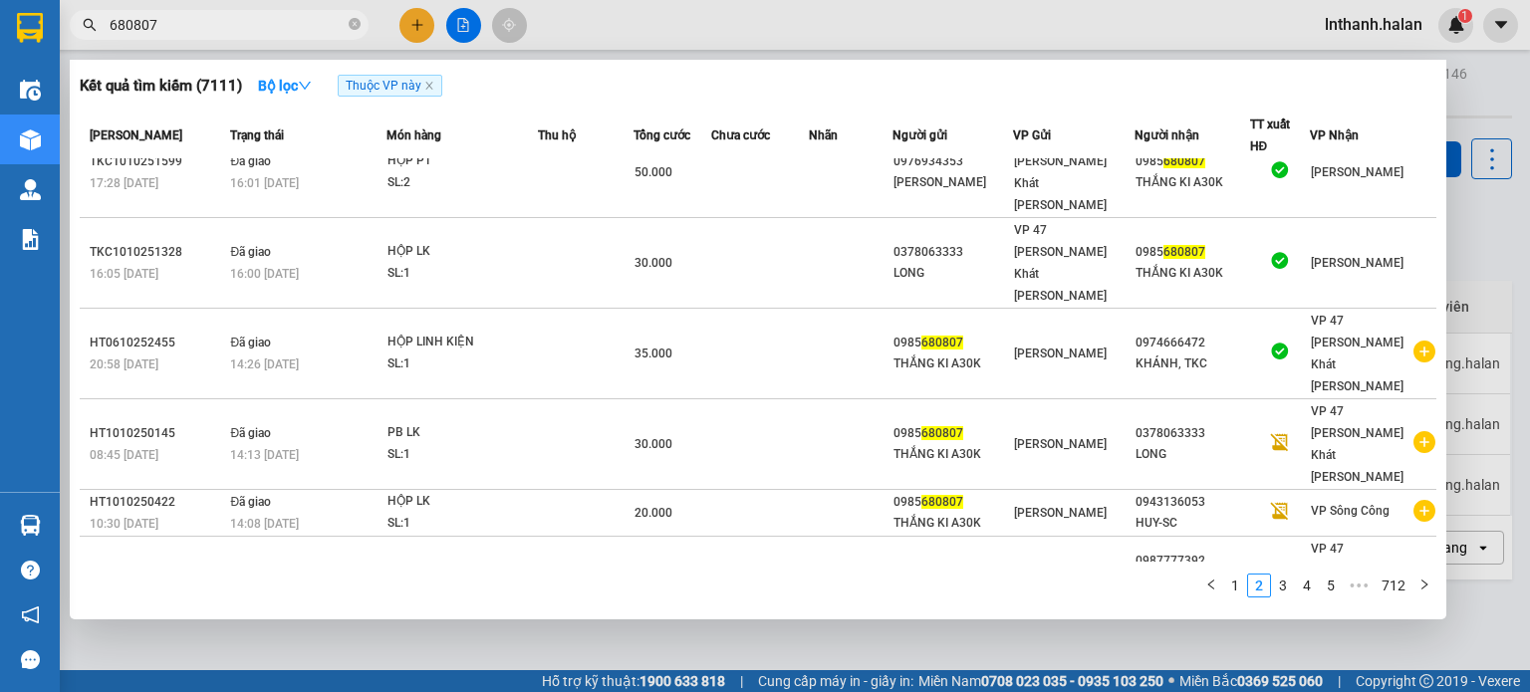
scroll to position [0, 0]
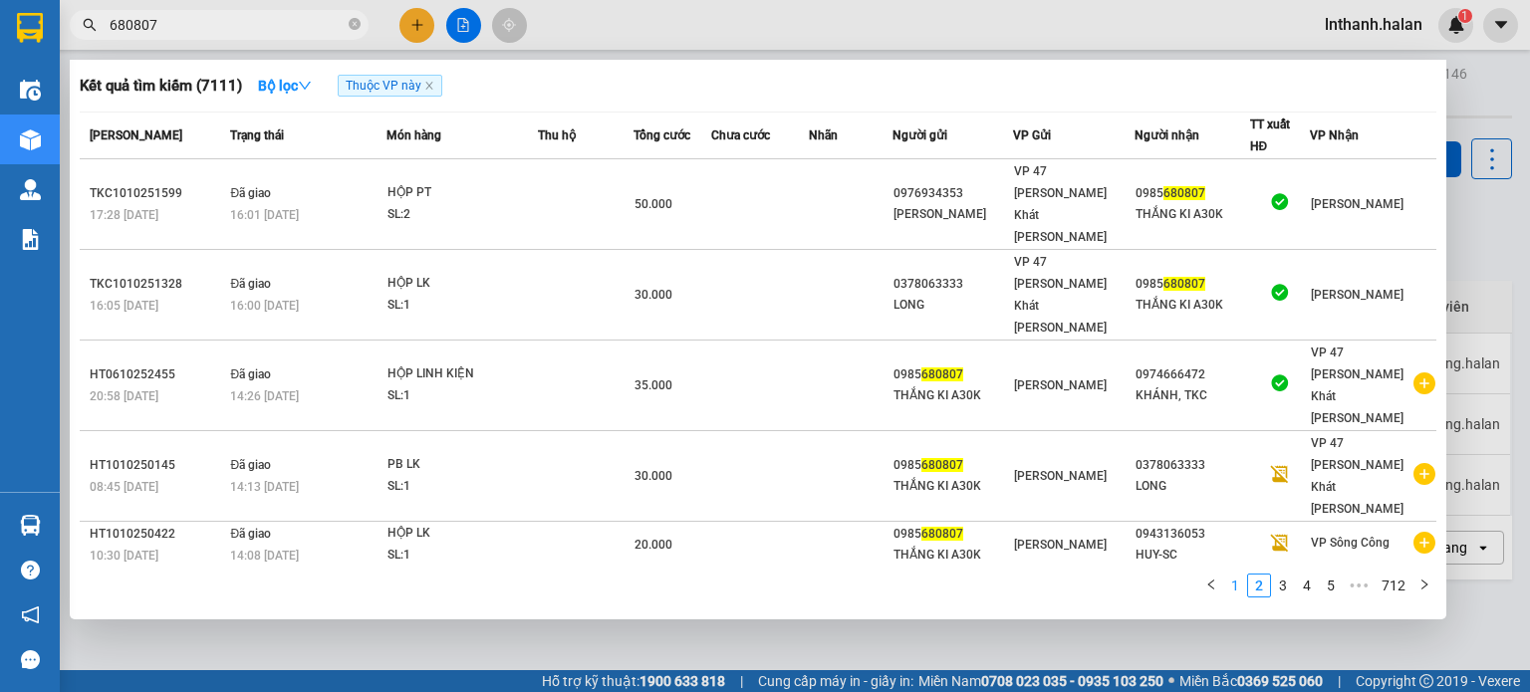
click at [1242, 593] on link "1" at bounding box center [1235, 586] width 22 height 22
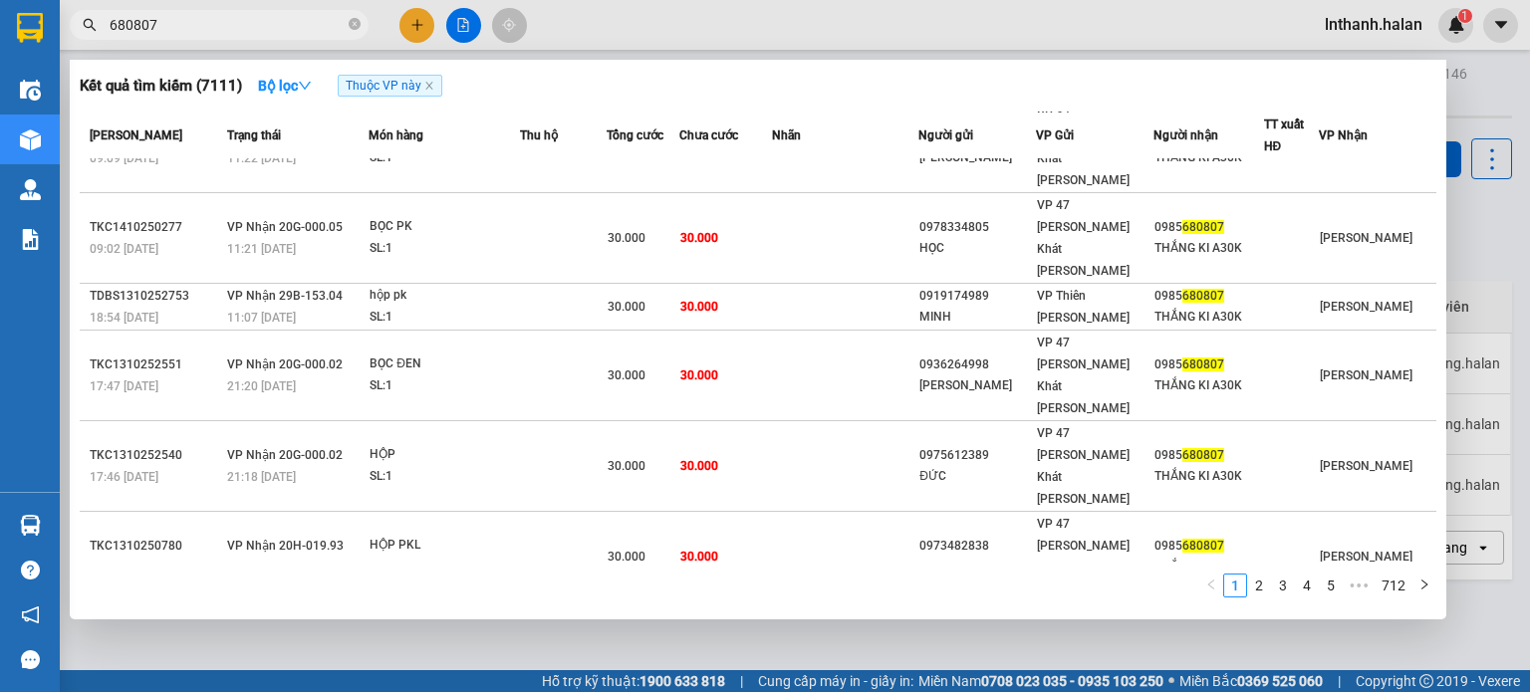
scroll to position [59, 0]
click at [203, 28] on input "680807" at bounding box center [227, 25] width 235 height 22
paste input "NT1410250510"
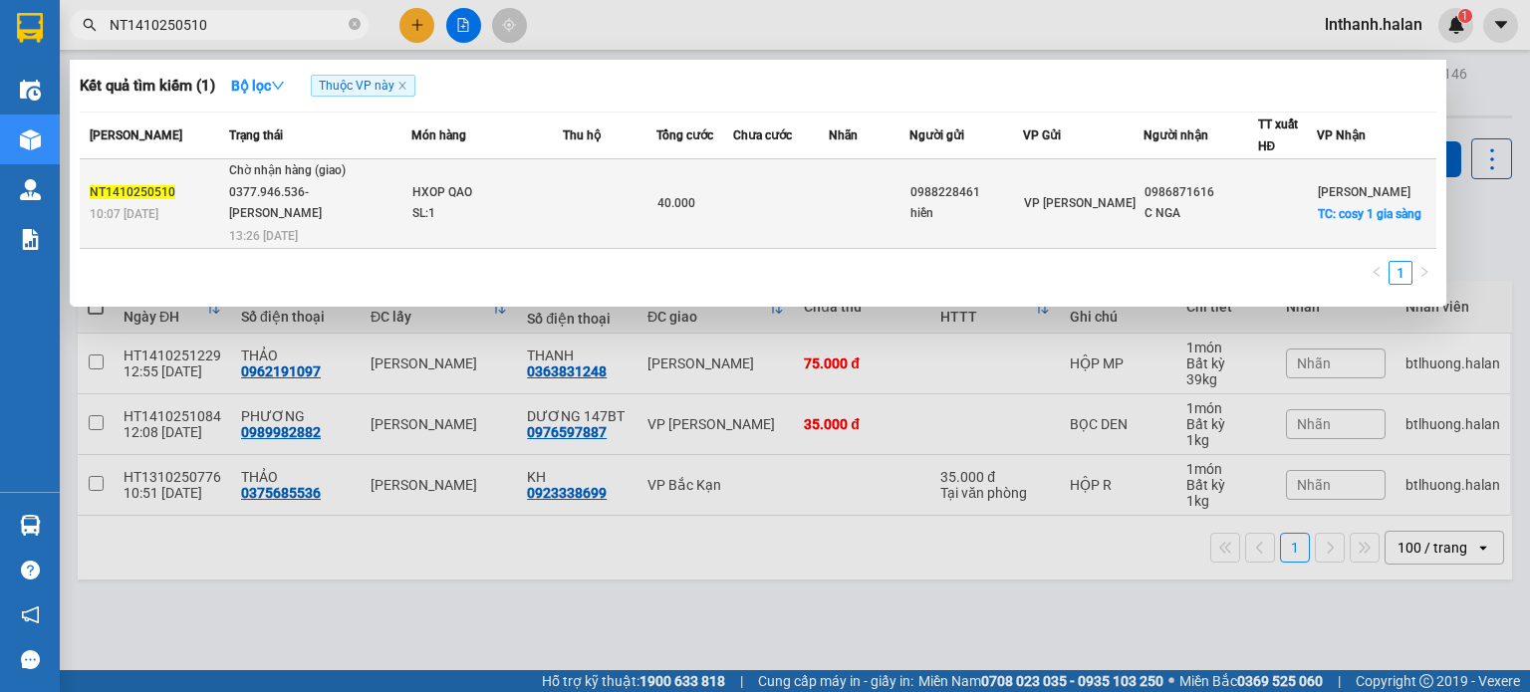
type input "NT1410250510"
click at [436, 198] on div "HXOP QAO" at bounding box center [486, 193] width 149 height 22
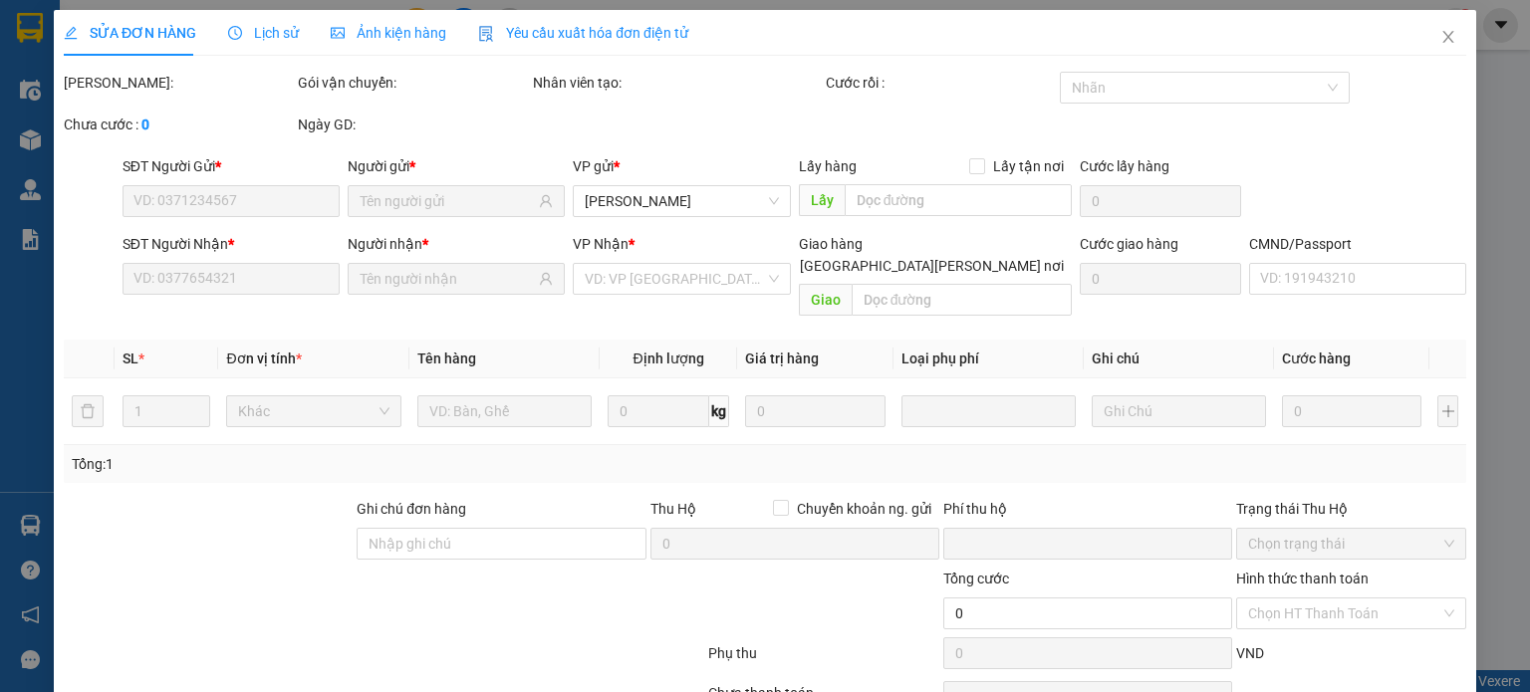
type input "0988228461"
type input "hiền"
type input "0986871616"
type input "C NGA"
checkbox input "true"
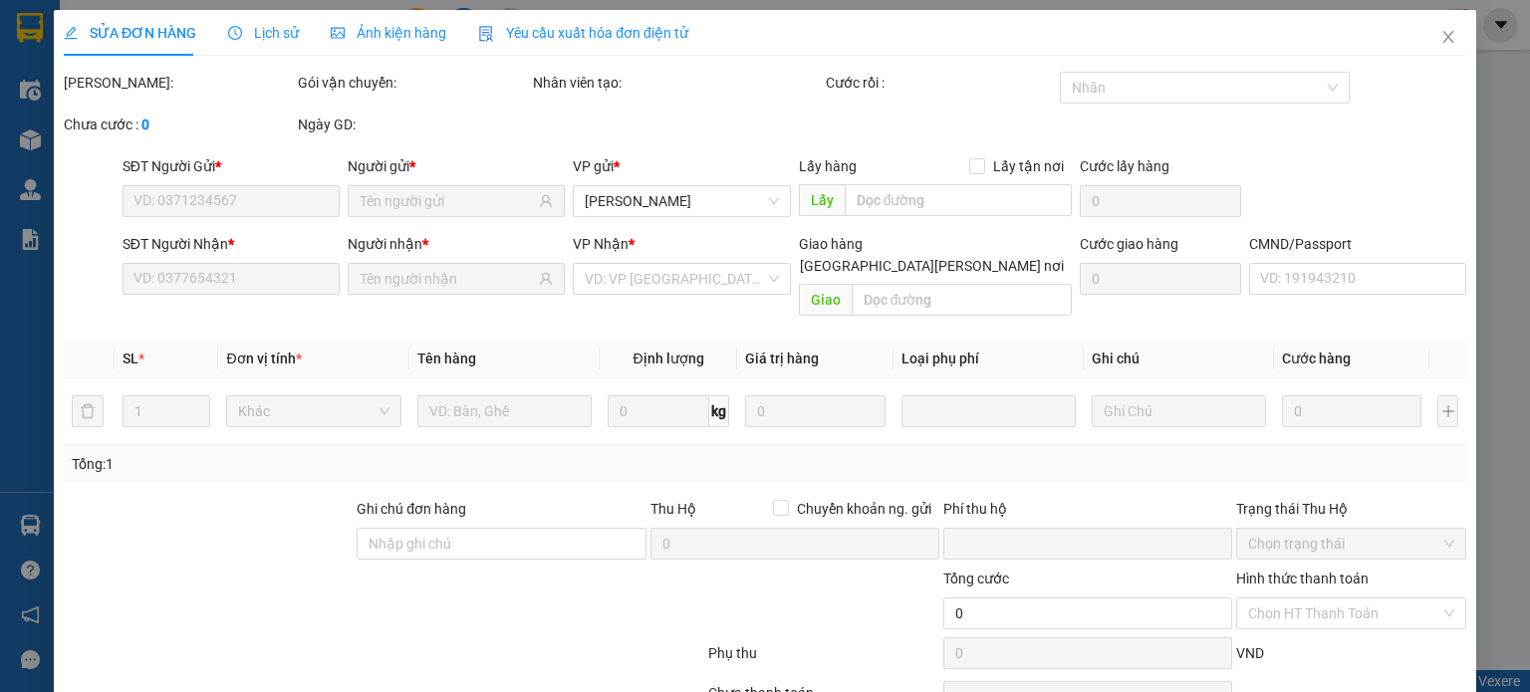
type input "cosy 1 gia sàng"
type input "ship tự báo cước ship"
type input "0"
type input "40.000"
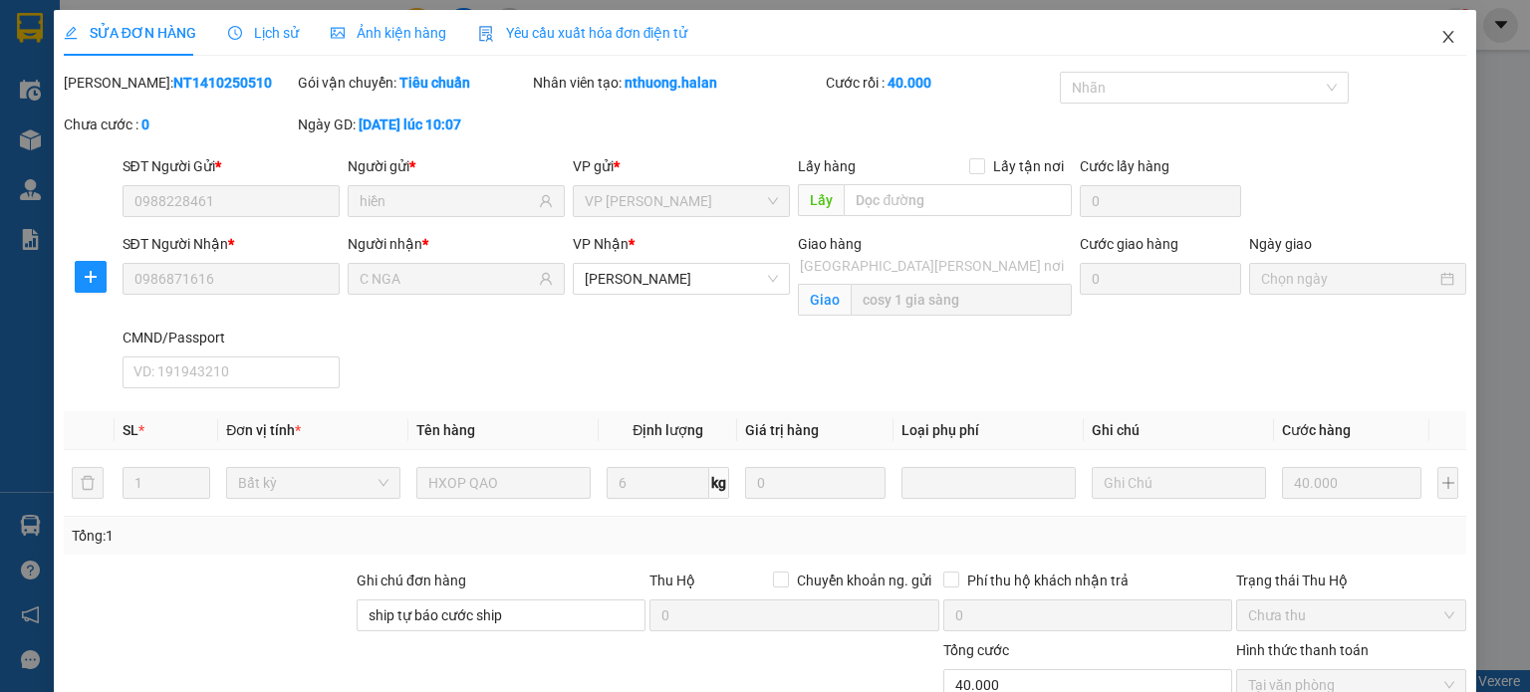
click at [1443, 43] on icon "close" at bounding box center [1448, 37] width 11 height 12
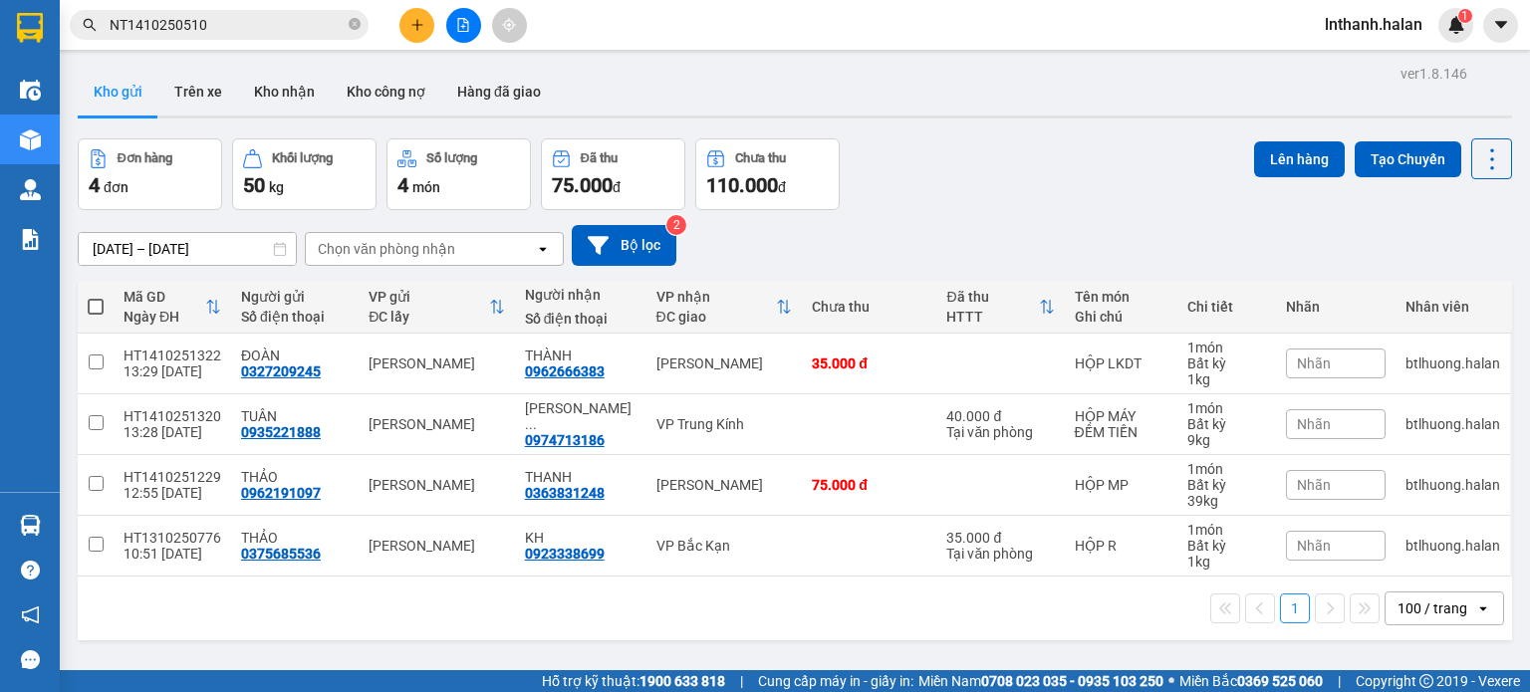
click at [287, 21] on input "NT1410250510" at bounding box center [227, 25] width 235 height 22
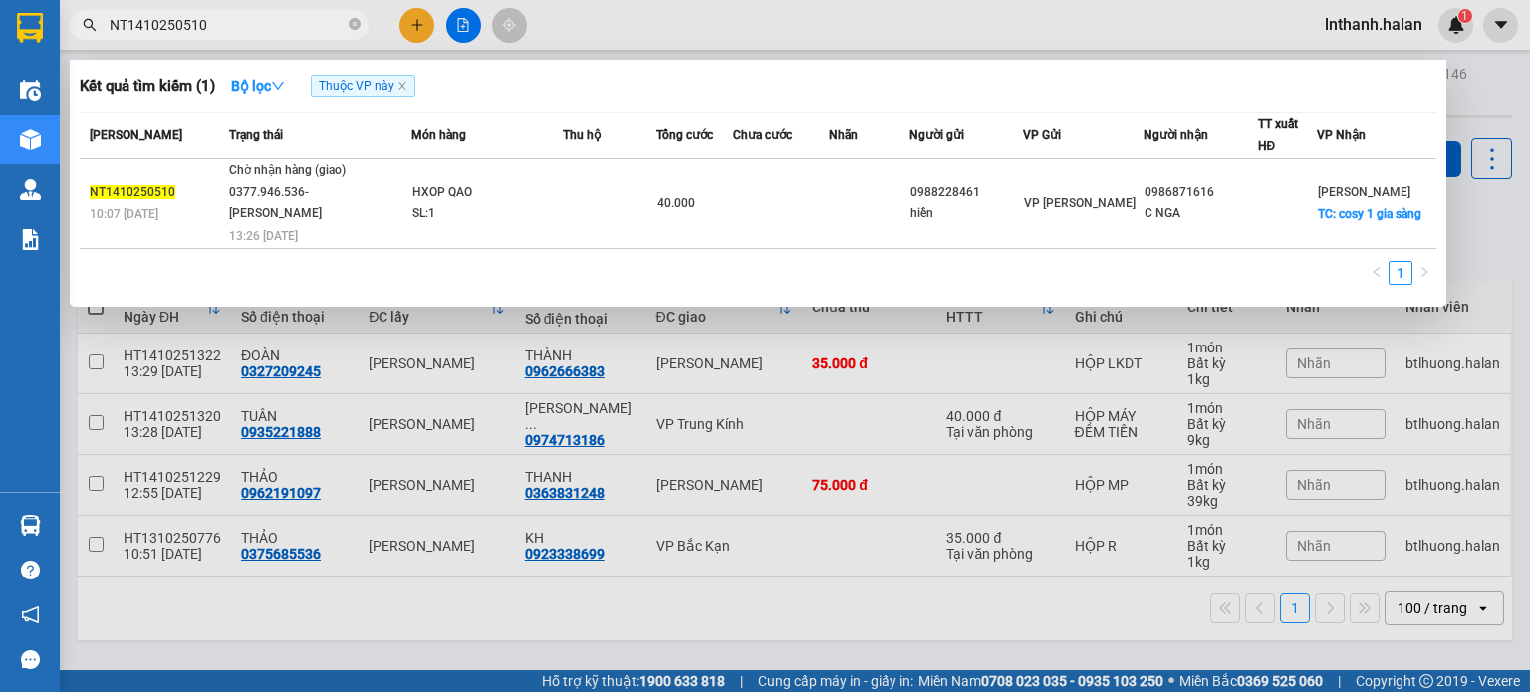
click at [287, 21] on input "NT1410250510" at bounding box center [227, 25] width 235 height 22
paste input "HD1310252464"
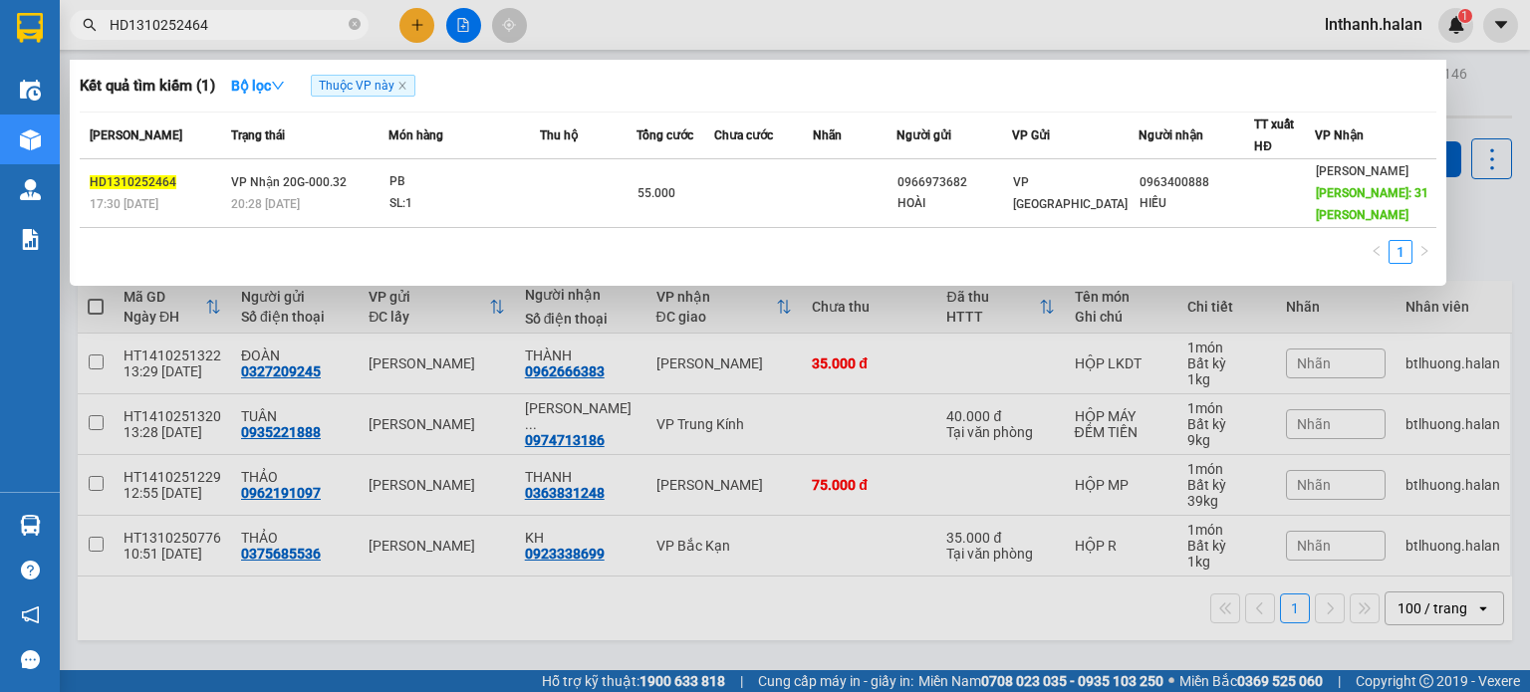
click at [258, 27] on input "HD1310252464" at bounding box center [227, 25] width 235 height 22
paste input "NT131025132"
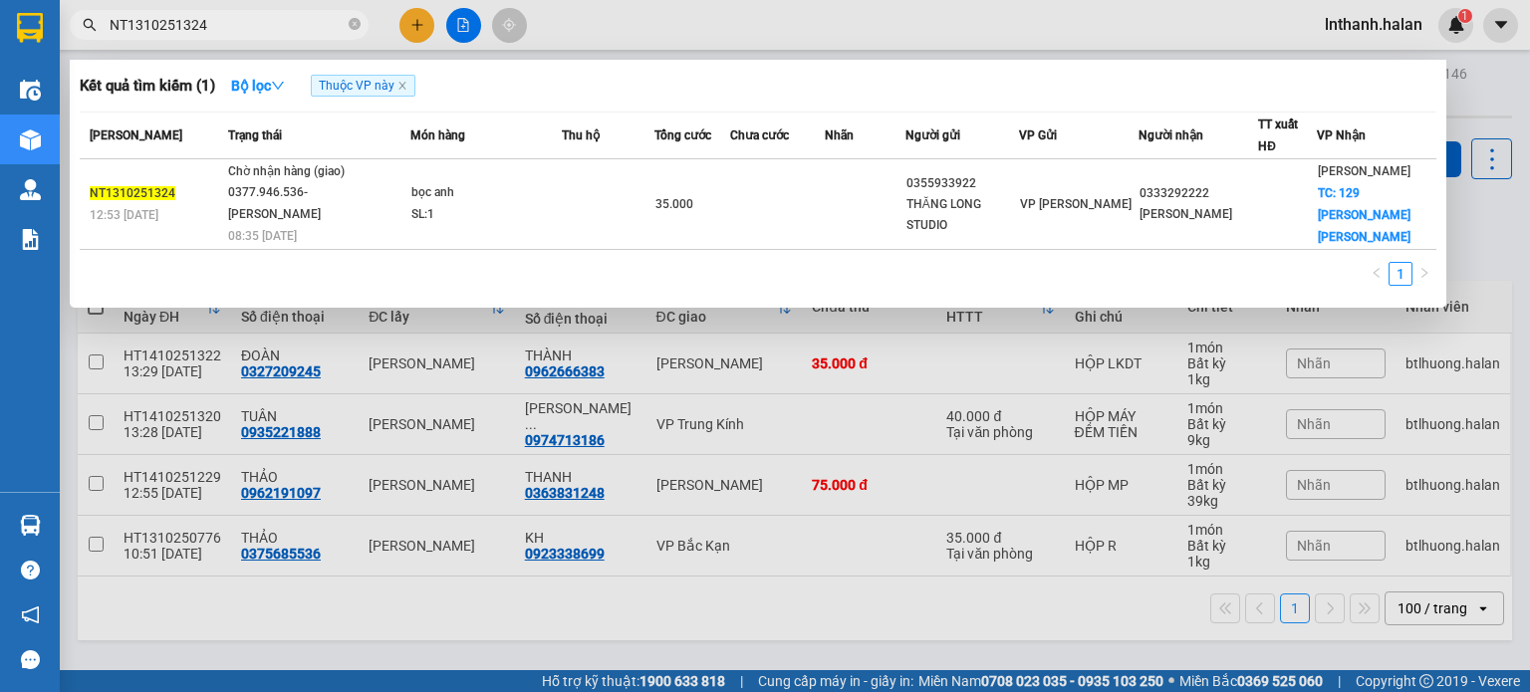
click at [224, 32] on input "NT1310251324" at bounding box center [227, 25] width 235 height 22
paste input "DC1310250845"
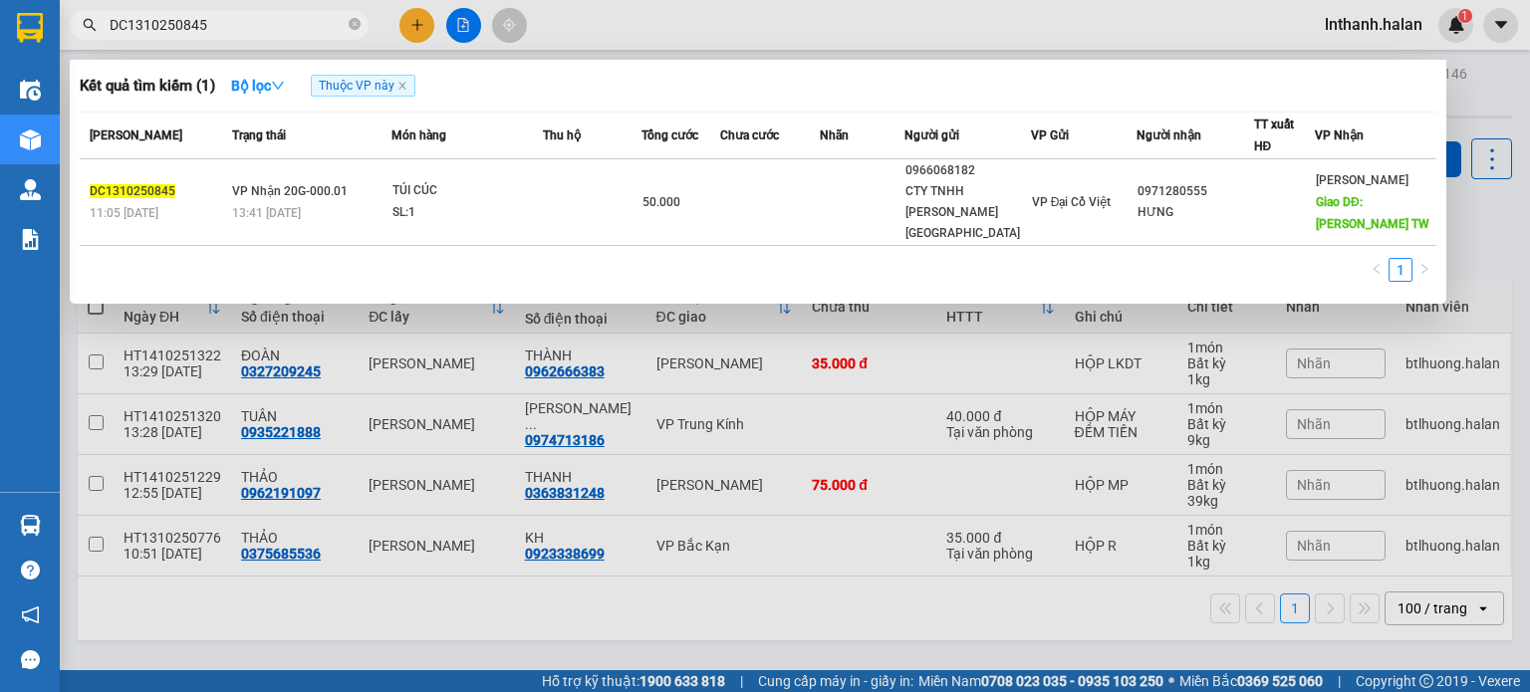
type input "DC1310250845"
click at [360, 19] on icon "close-circle" at bounding box center [355, 24] width 12 height 12
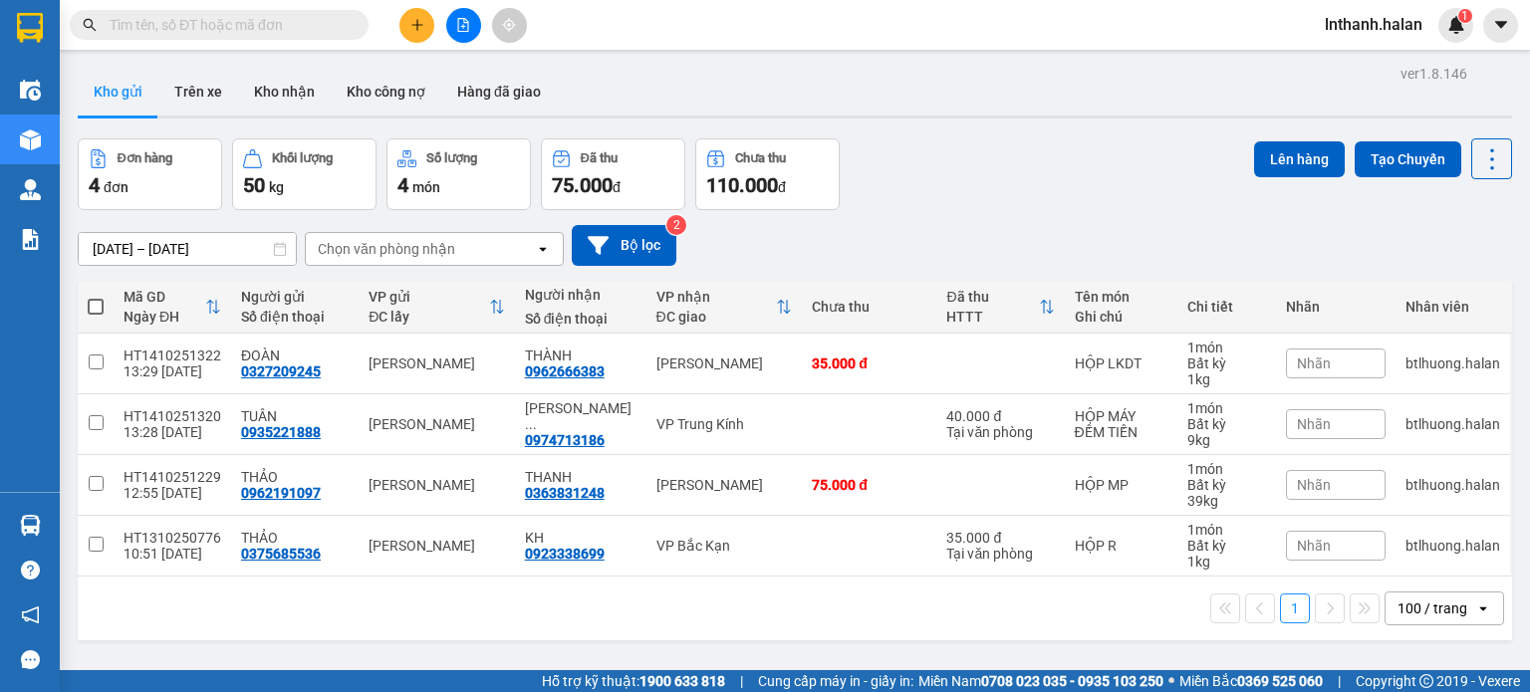
click at [327, 24] on input "text" at bounding box center [227, 25] width 235 height 22
click at [327, 27] on input "text" at bounding box center [227, 25] width 235 height 22
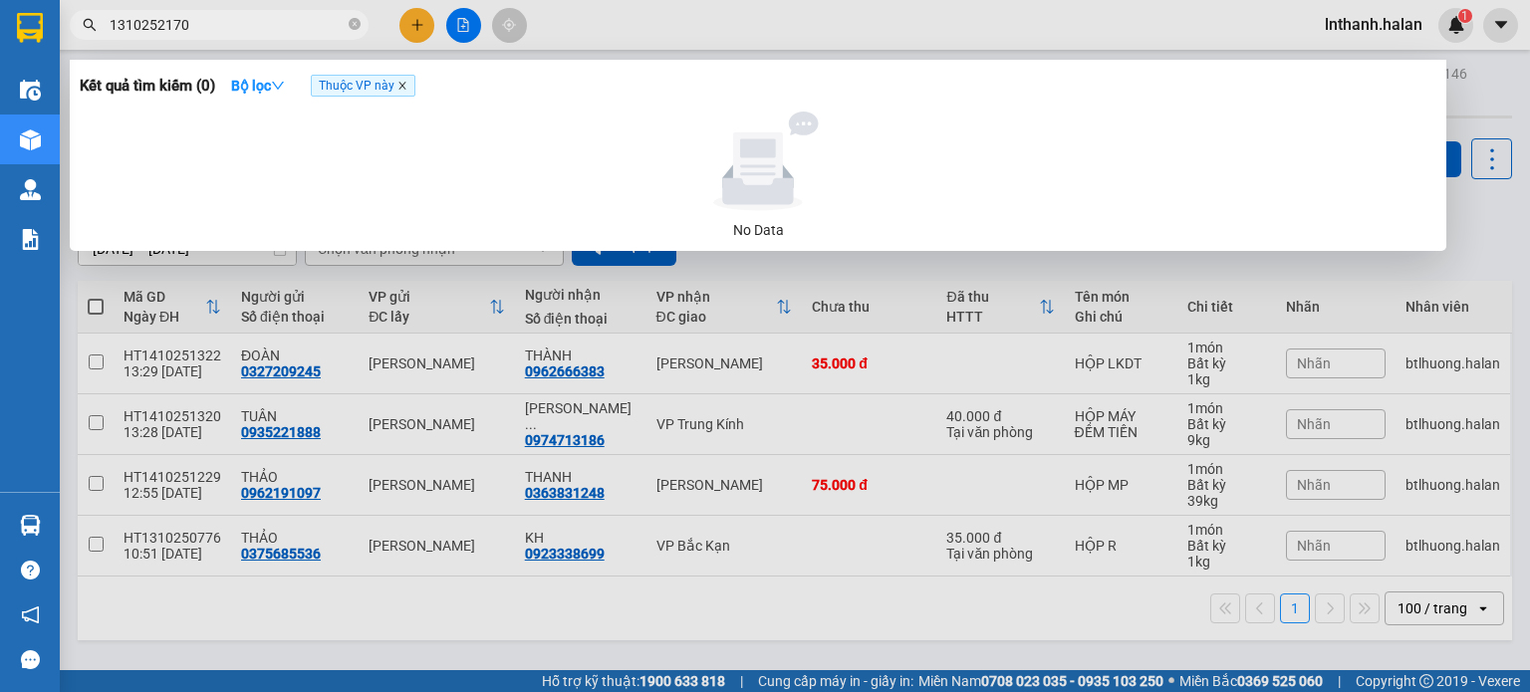
type input "1310252170"
click at [402, 87] on icon "close" at bounding box center [402, 86] width 10 height 10
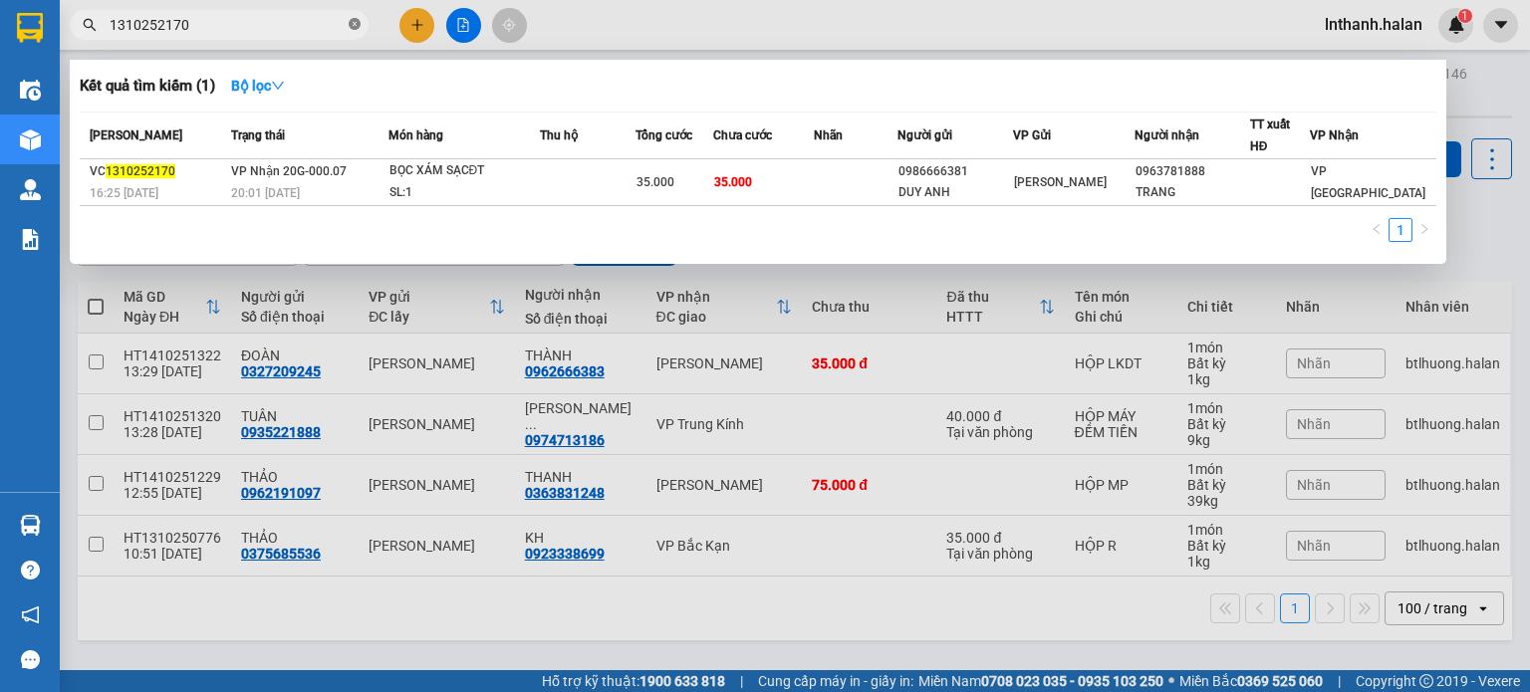
click at [357, 23] on icon "close-circle" at bounding box center [355, 24] width 12 height 12
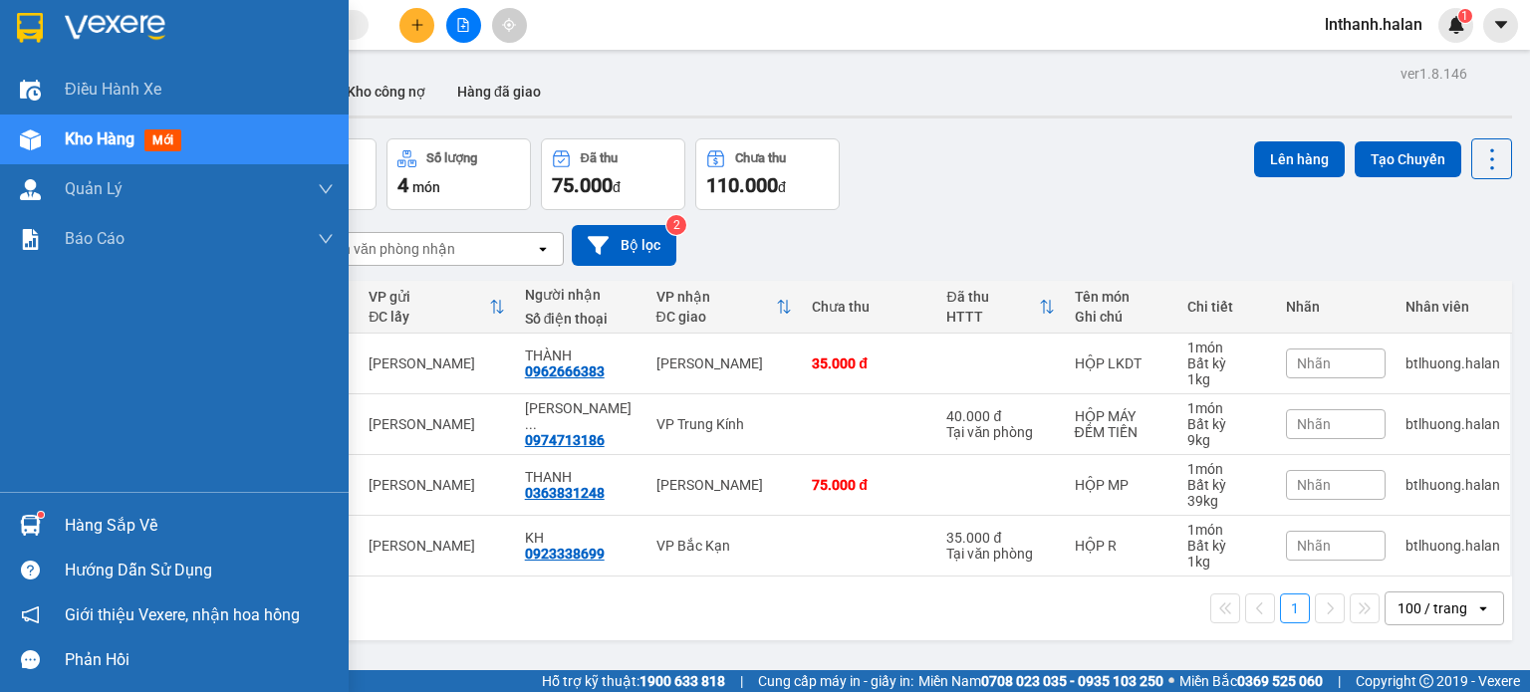
click at [96, 513] on div "Hàng sắp về" at bounding box center [199, 526] width 269 height 30
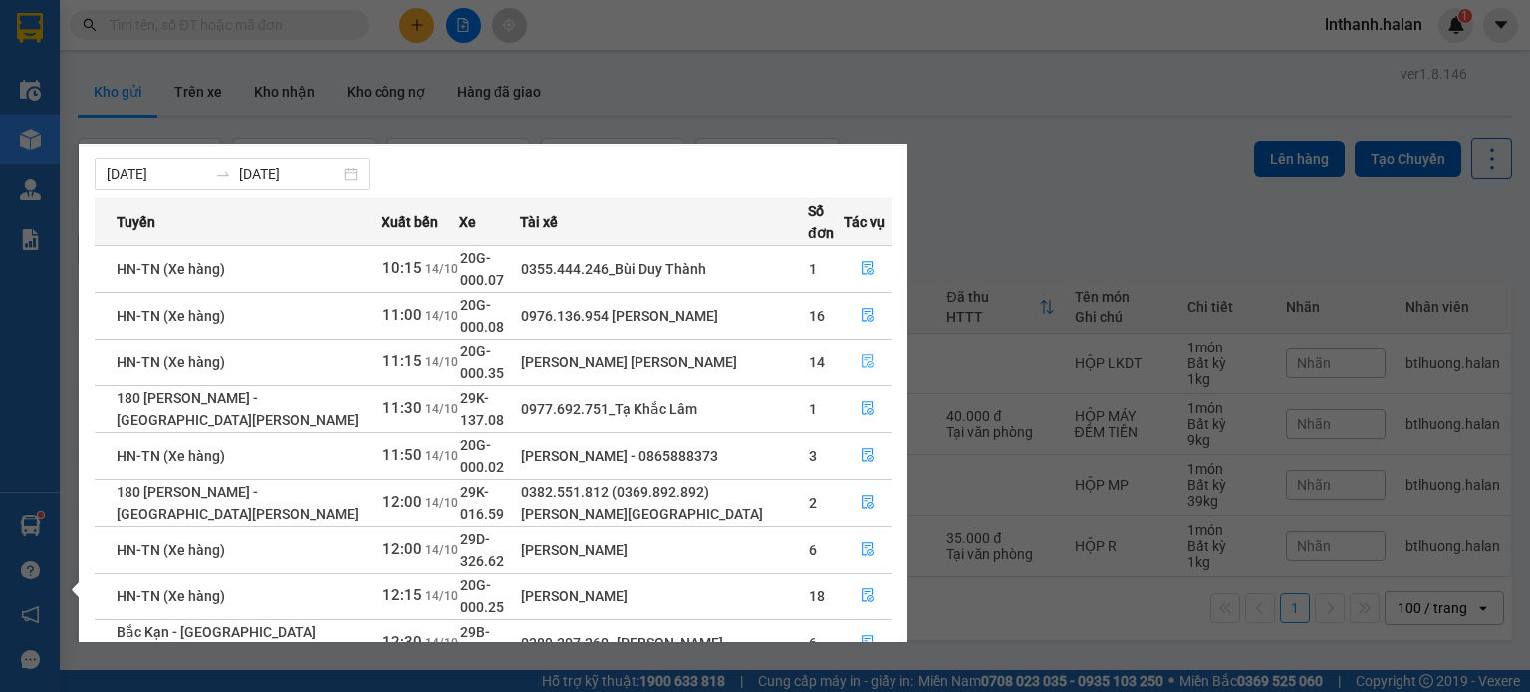
click at [870, 355] on icon "file-done" at bounding box center [868, 362] width 14 height 14
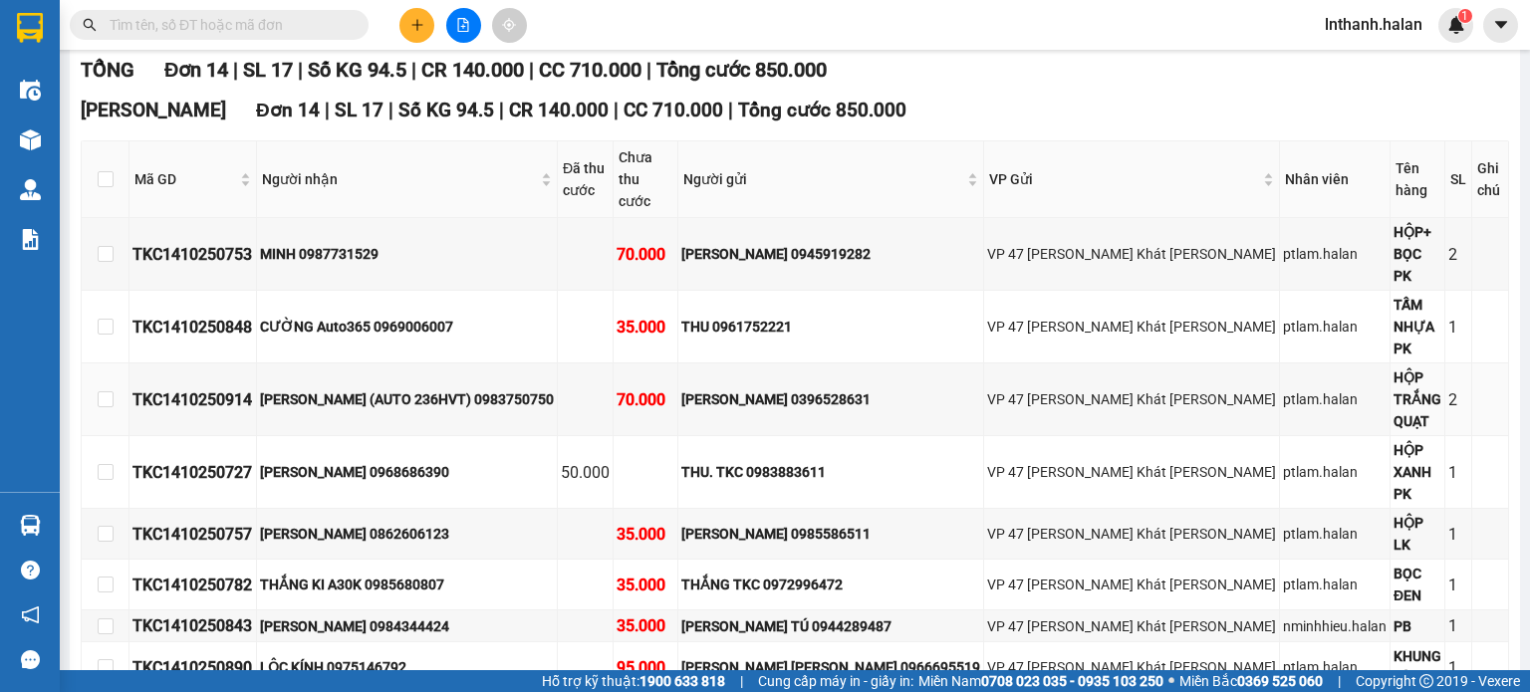
scroll to position [299, 0]
copy div "DC1410250704"
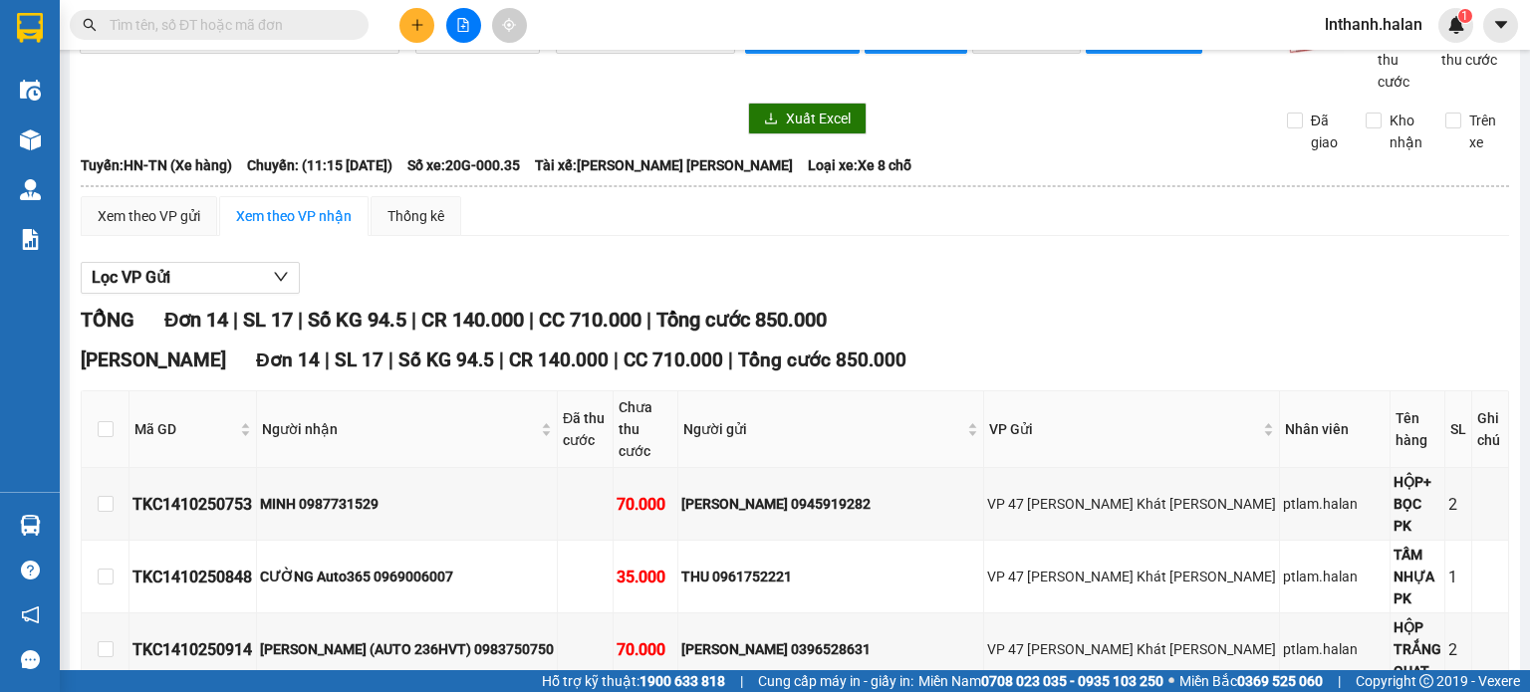
scroll to position [0, 0]
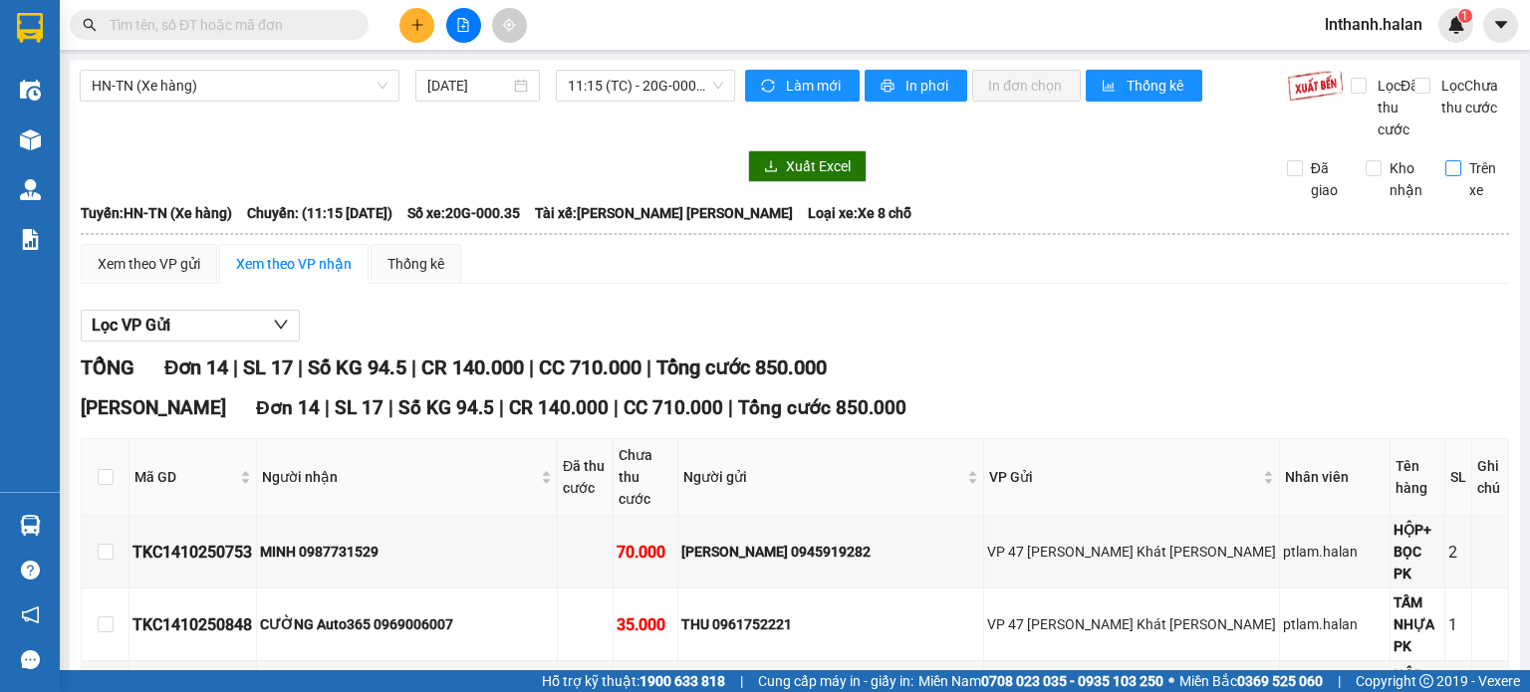
click at [1445, 176] on input "Trên xe" at bounding box center [1453, 168] width 16 height 16
checkbox input "true"
click at [786, 75] on span "Làm mới" at bounding box center [815, 86] width 58 height 22
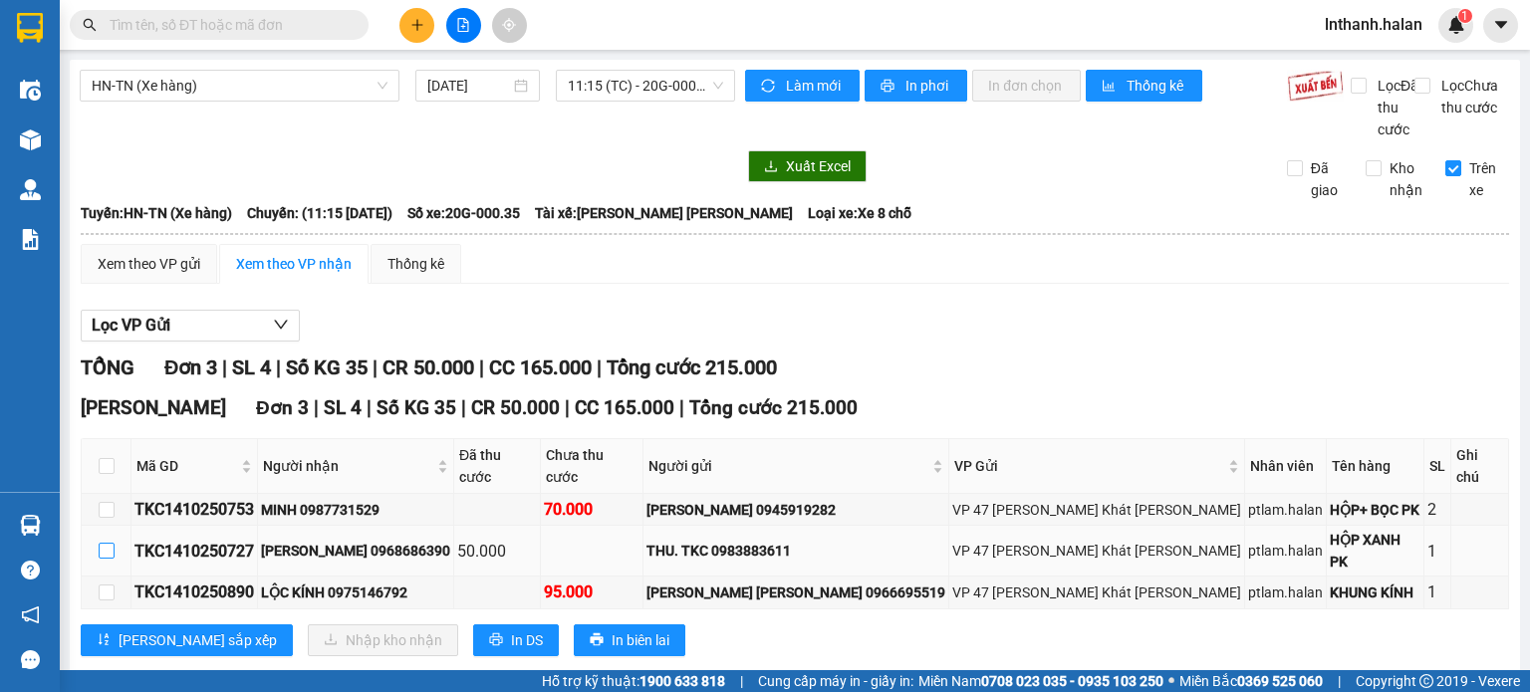
click at [108, 544] on input "checkbox" at bounding box center [107, 551] width 16 height 16
checkbox input "true"
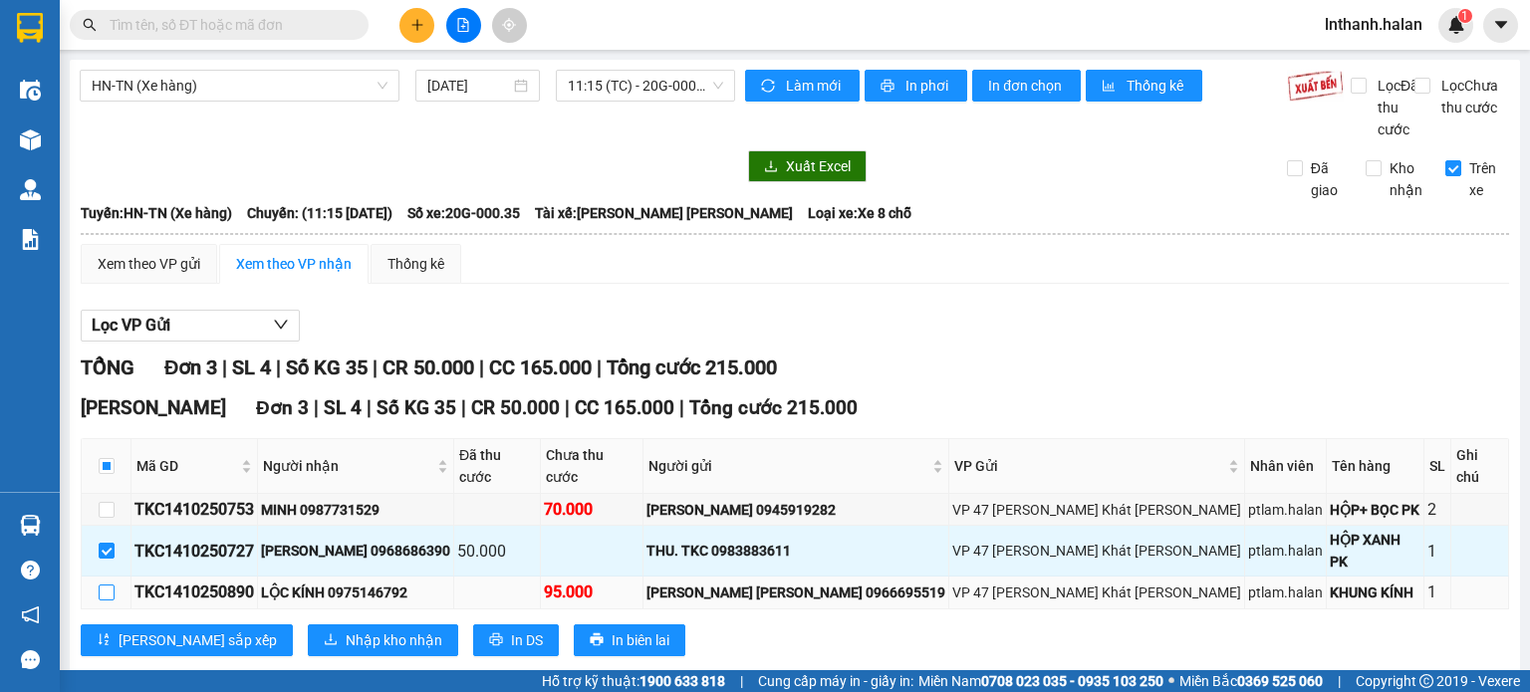
click at [100, 585] on input "checkbox" at bounding box center [107, 593] width 16 height 16
checkbox input "true"
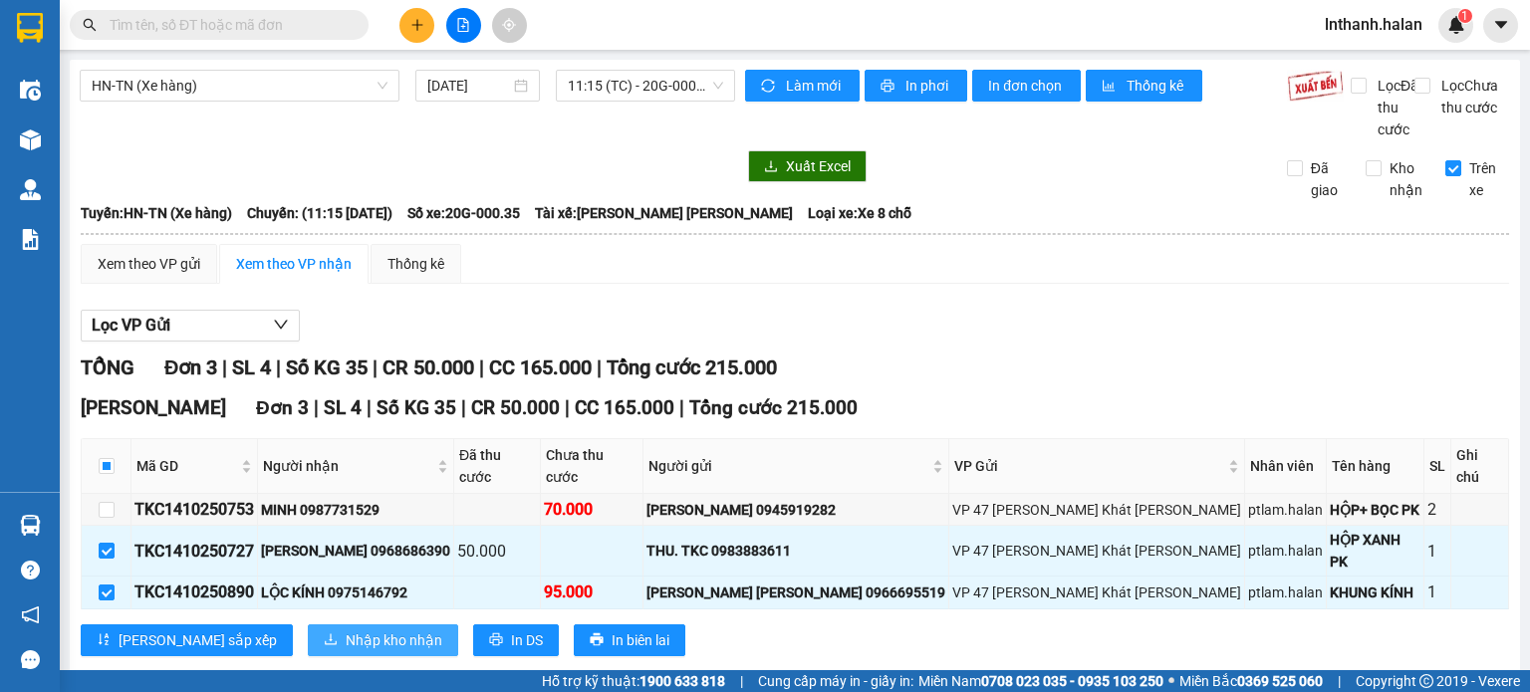
click at [346, 630] on span "Nhập kho nhận" at bounding box center [394, 641] width 97 height 22
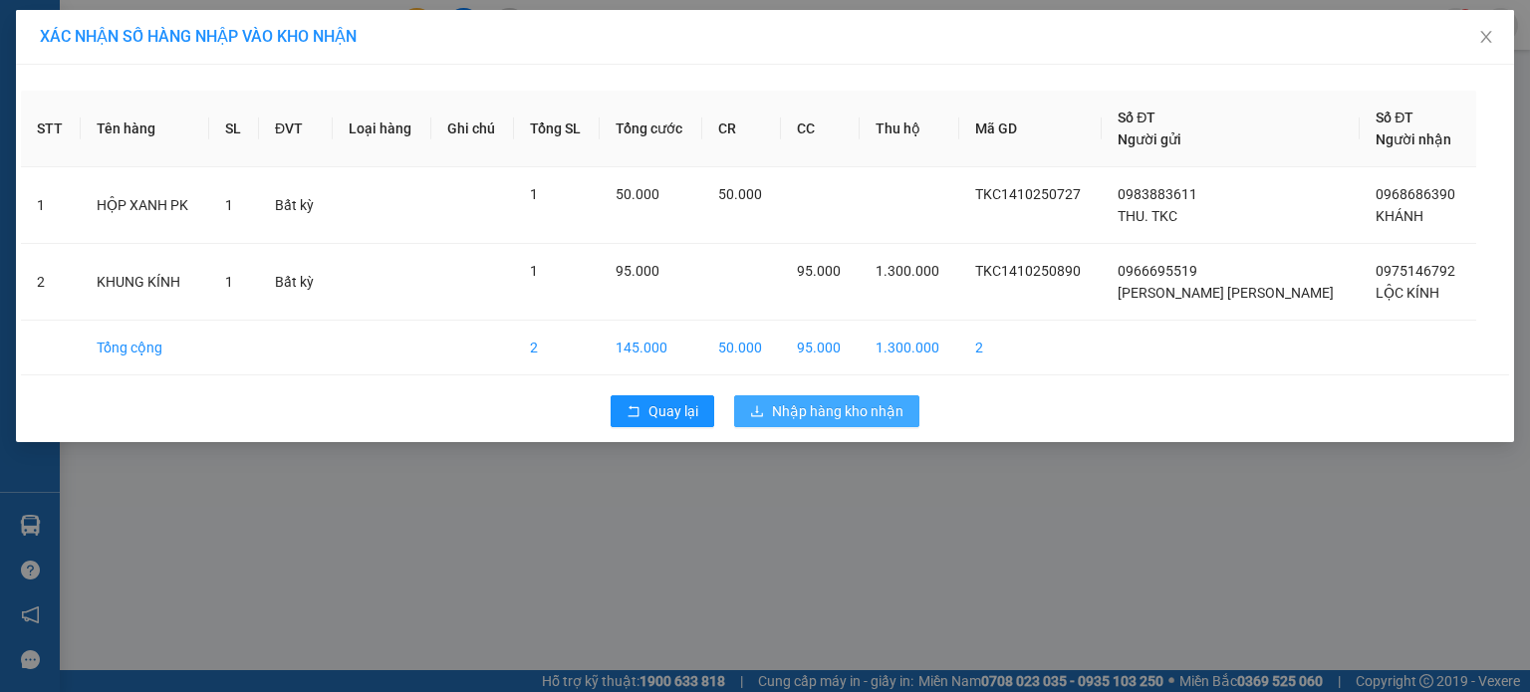
click at [787, 411] on span "Nhập hàng kho nhận" at bounding box center [837, 411] width 131 height 22
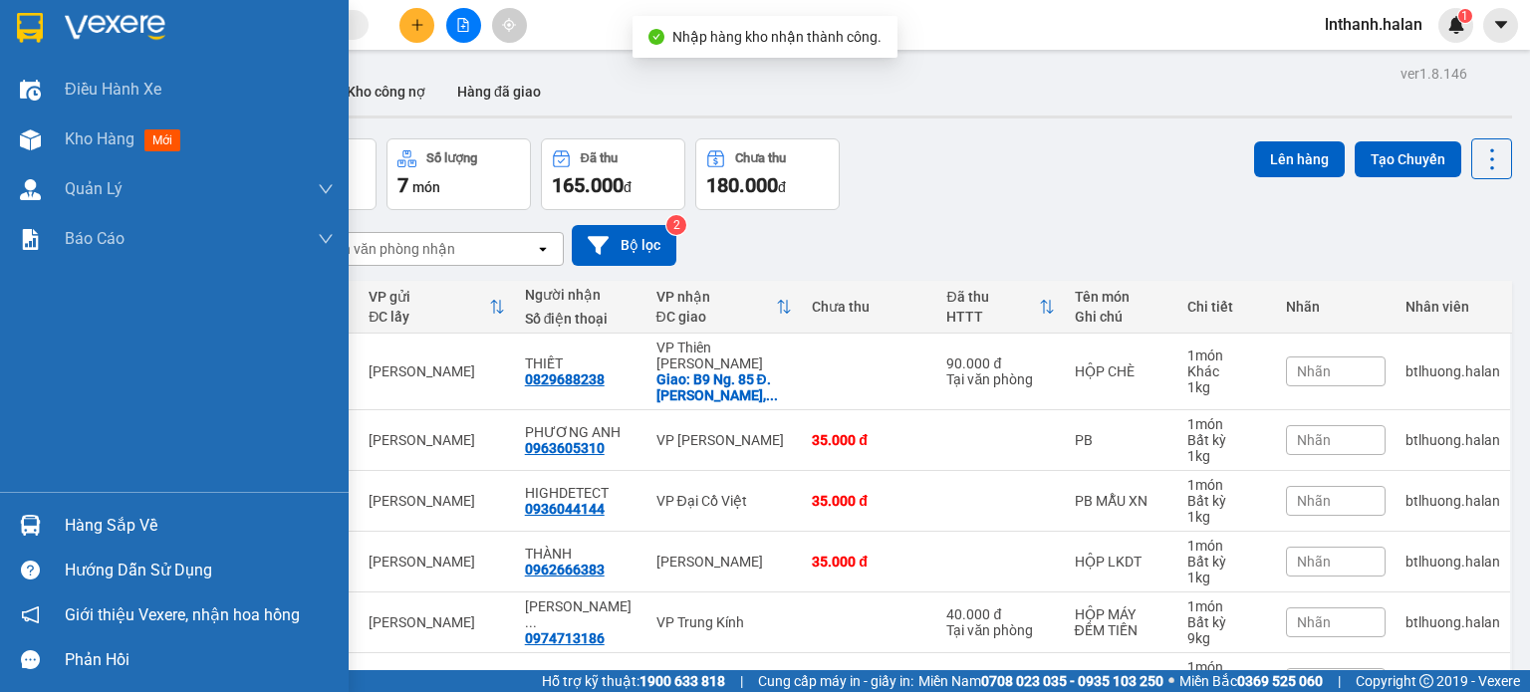
click at [65, 537] on div "Hàng sắp về" at bounding box center [199, 526] width 269 height 30
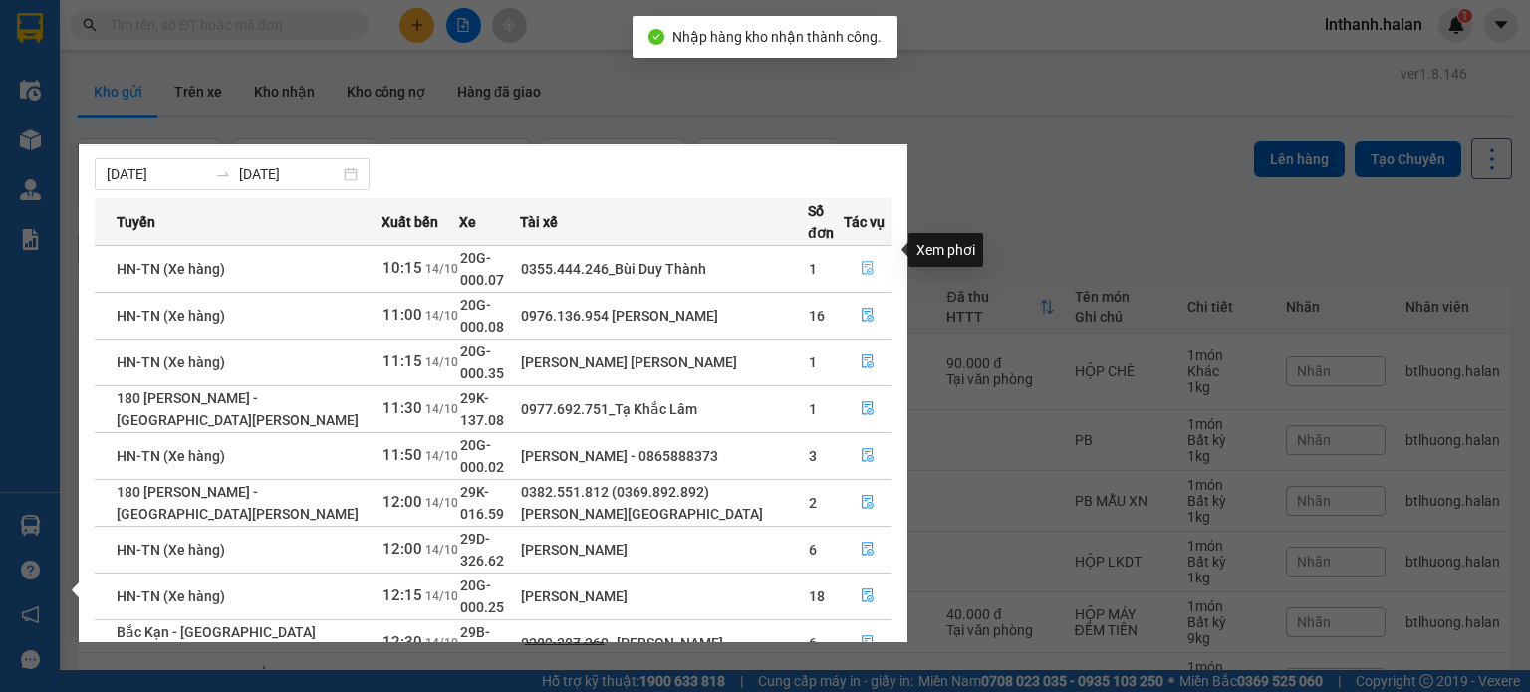
click at [867, 261] on icon "file-done" at bounding box center [868, 268] width 14 height 14
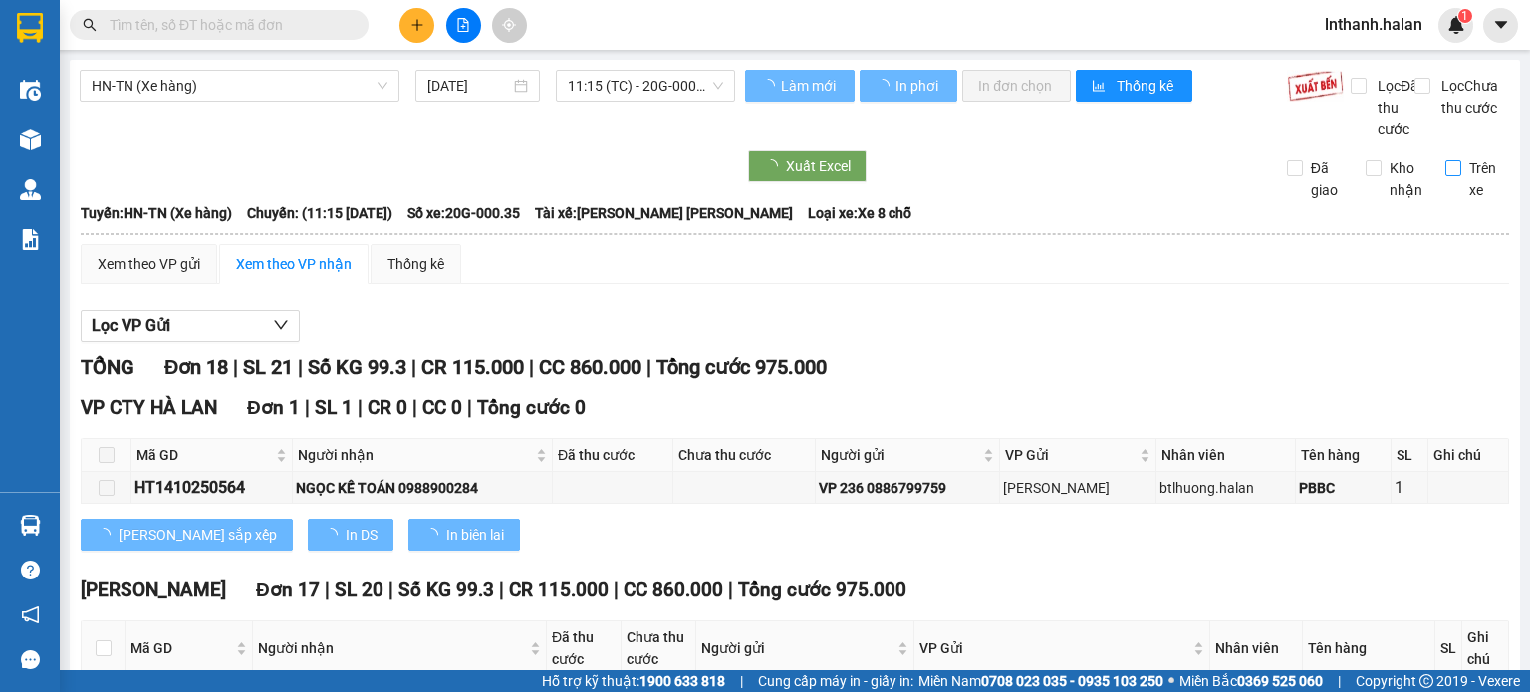
click at [1445, 176] on input "Trên xe" at bounding box center [1453, 168] width 16 height 16
checkbox input "true"
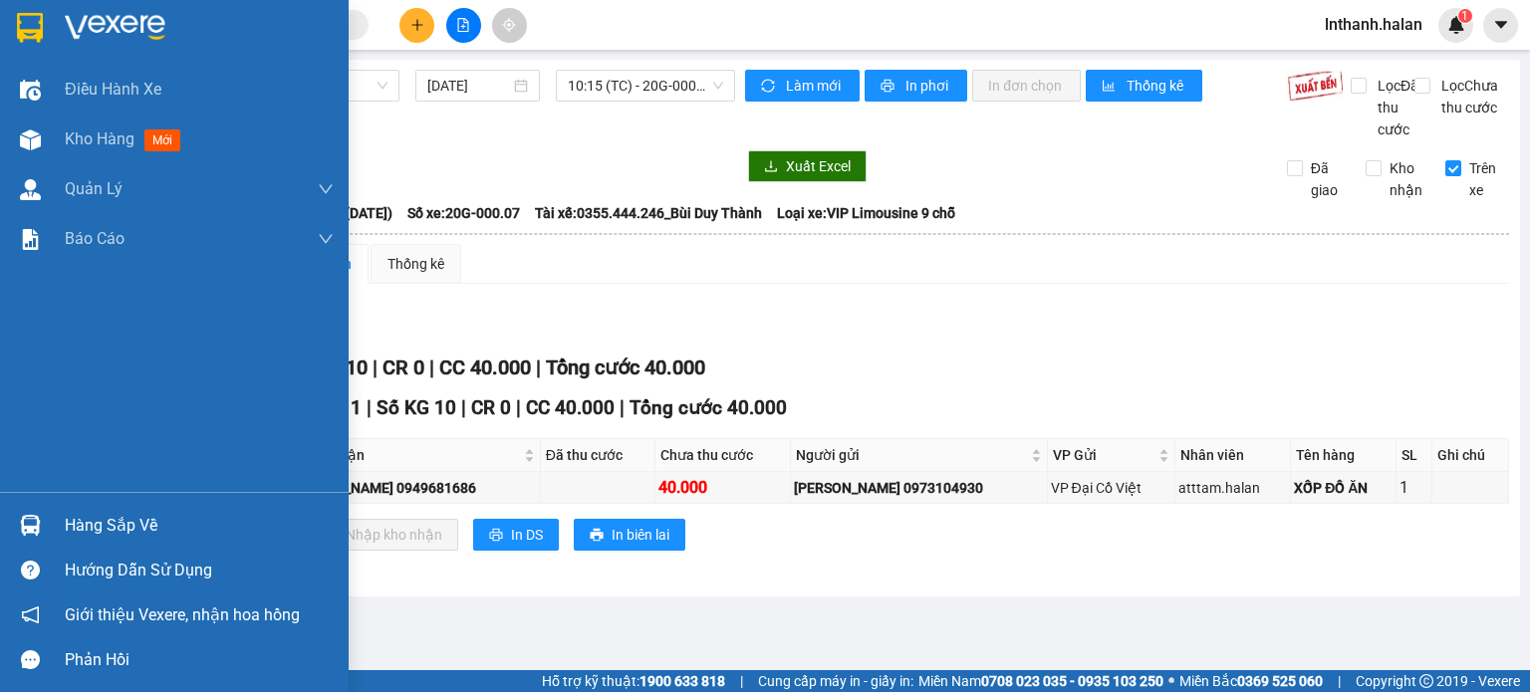
click at [69, 527] on div "Hàng sắp về" at bounding box center [199, 526] width 269 height 30
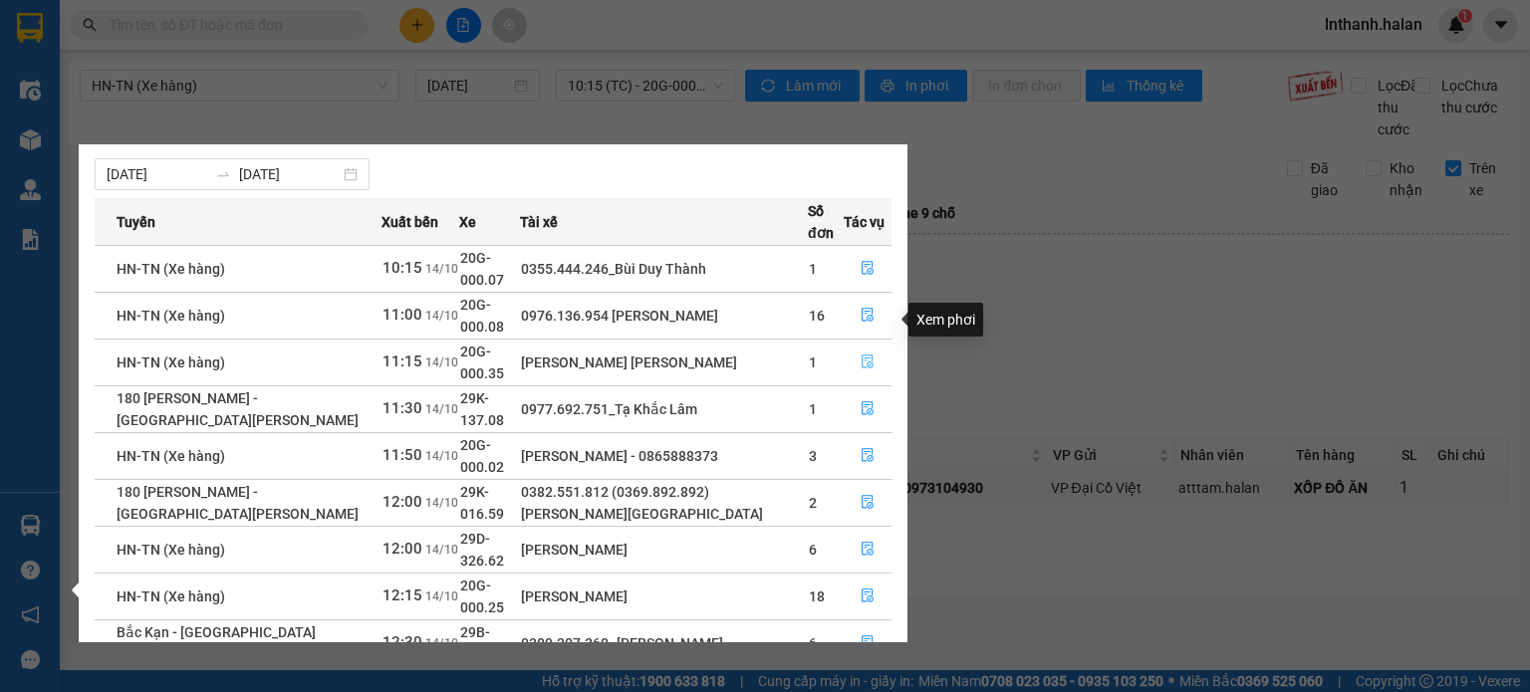
click at [867, 355] on icon "file-done" at bounding box center [868, 362] width 14 height 14
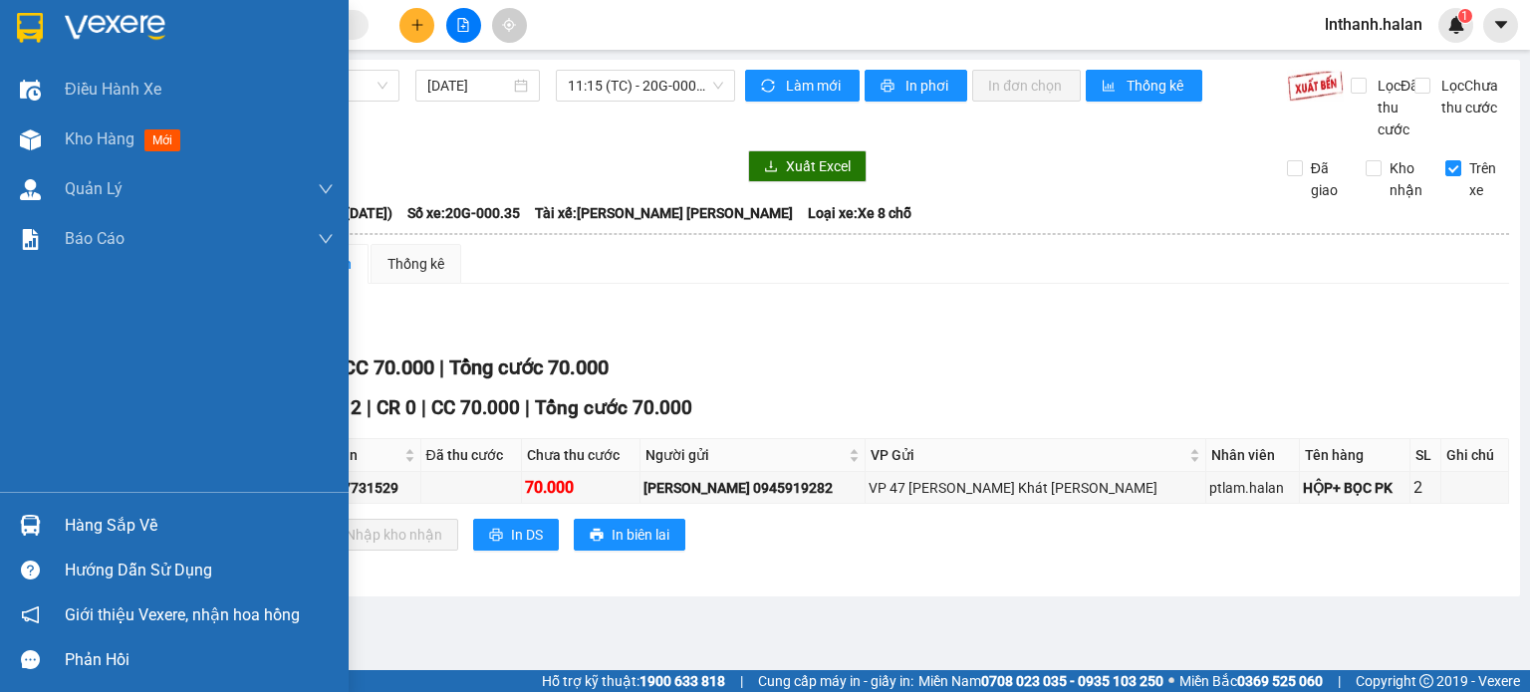
click at [131, 529] on div "Hàng sắp về" at bounding box center [199, 526] width 269 height 30
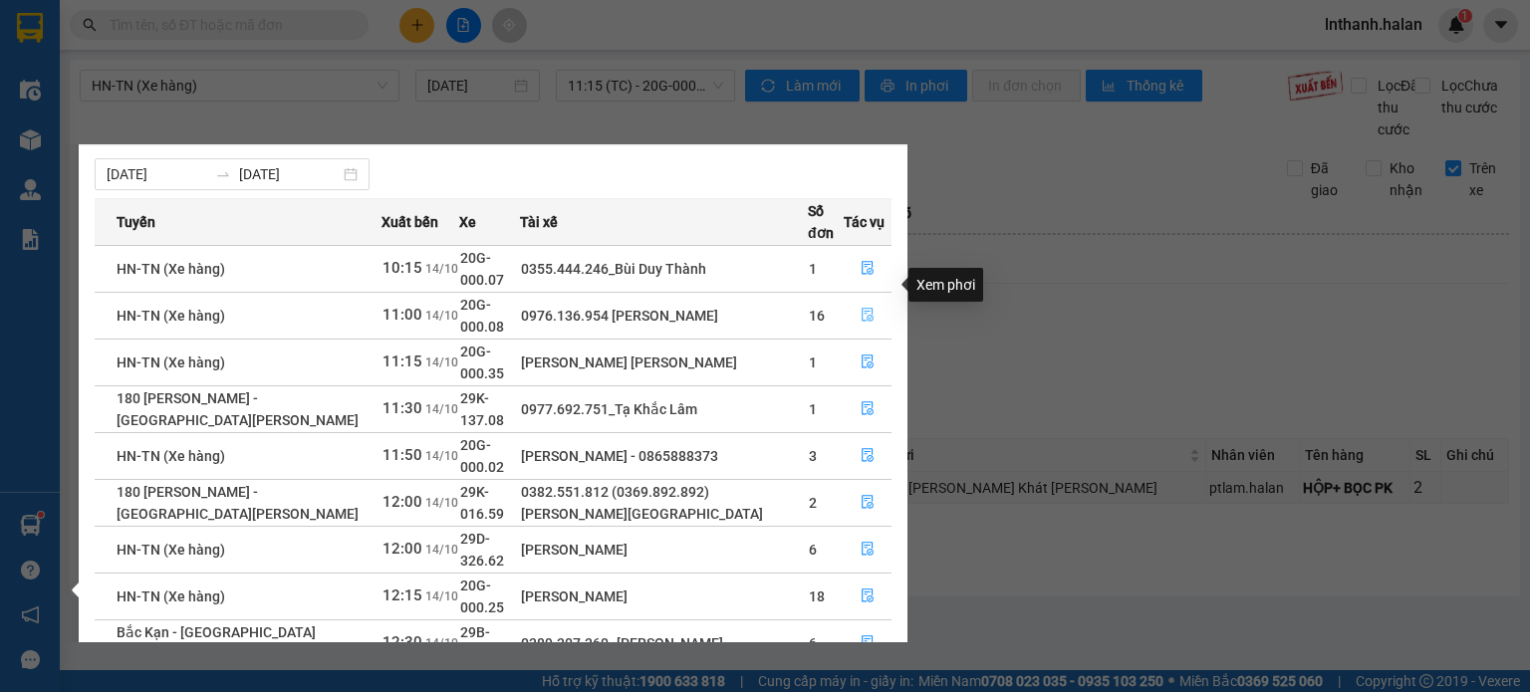
click at [864, 308] on icon "file-done" at bounding box center [868, 315] width 14 height 14
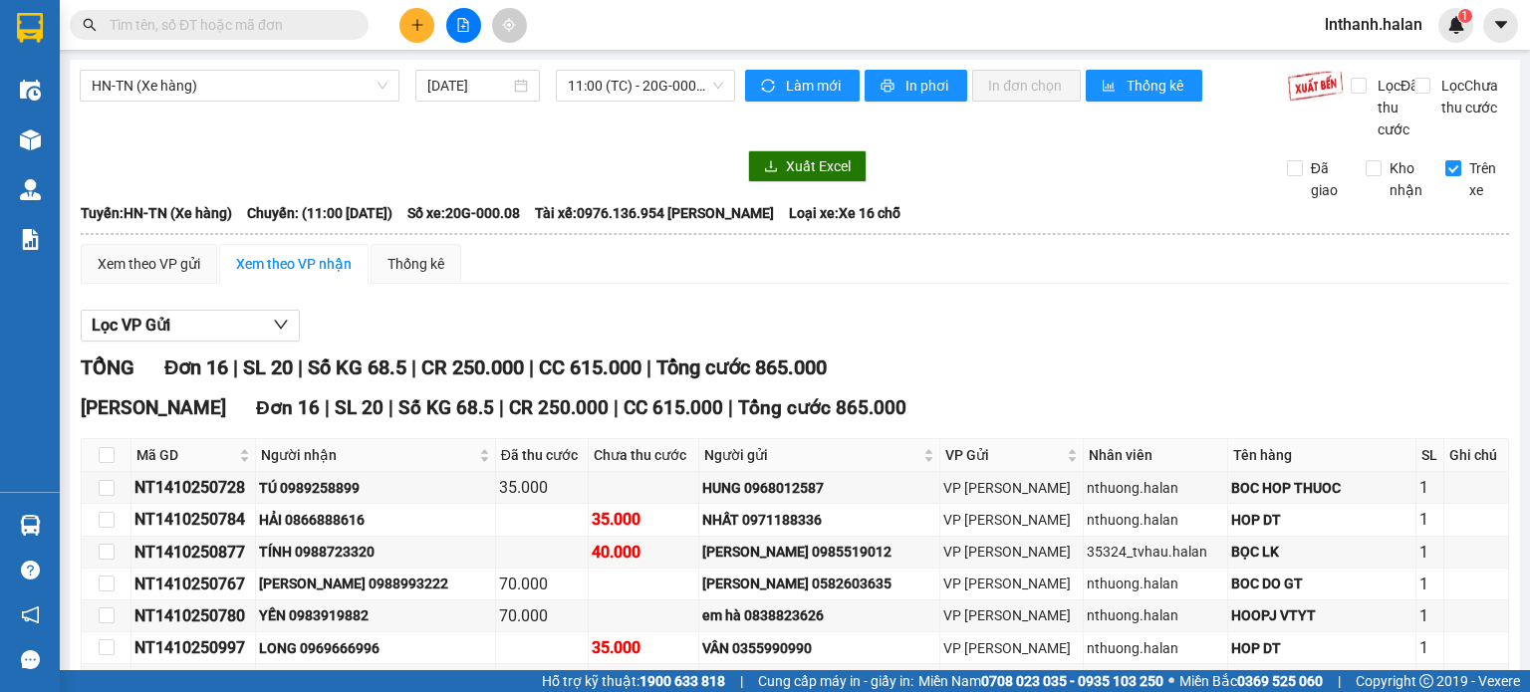
click at [1028, 308] on div "Xem theo VP gửi Xem theo VP nhận Thống kê Lọc VP Gửi TỔNG Đơn 16 | SL 20 | Số …" at bounding box center [795, 650] width 1429 height 813
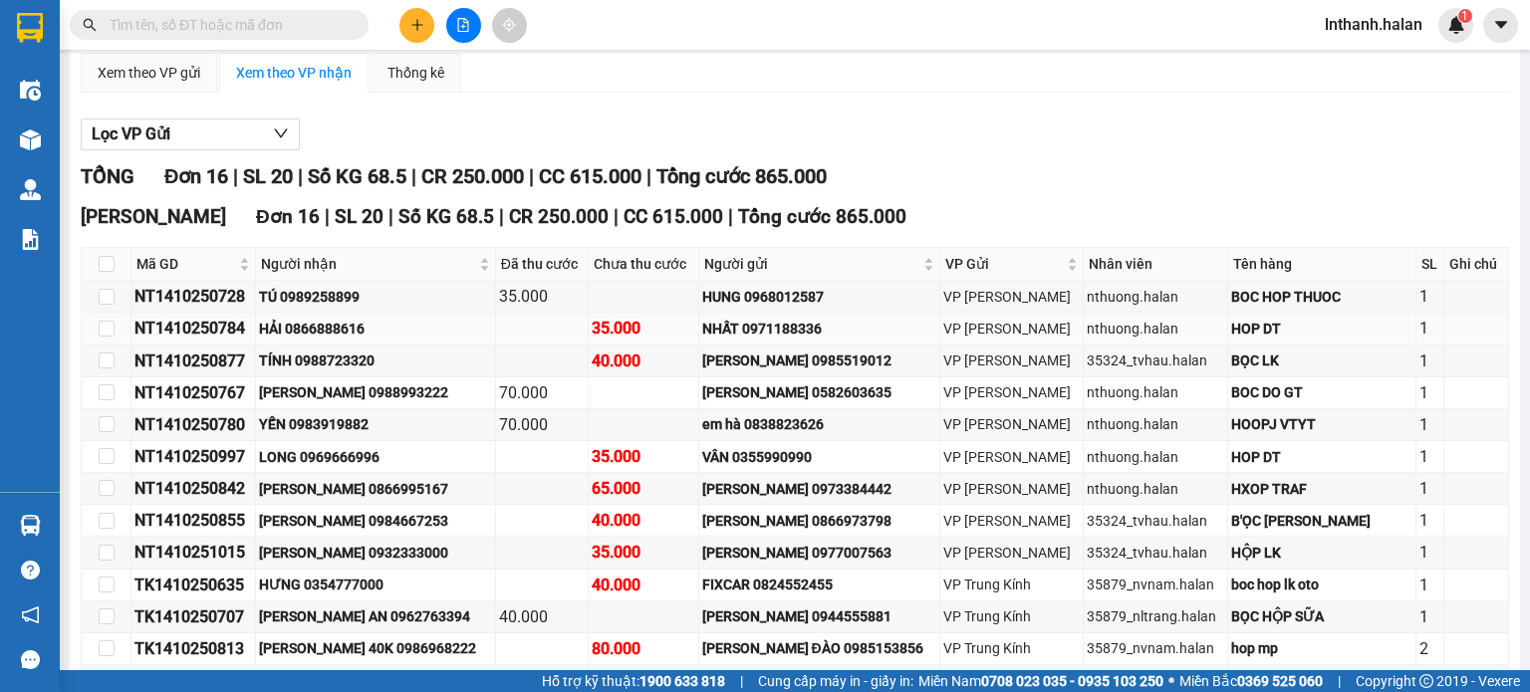
scroll to position [199, 0]
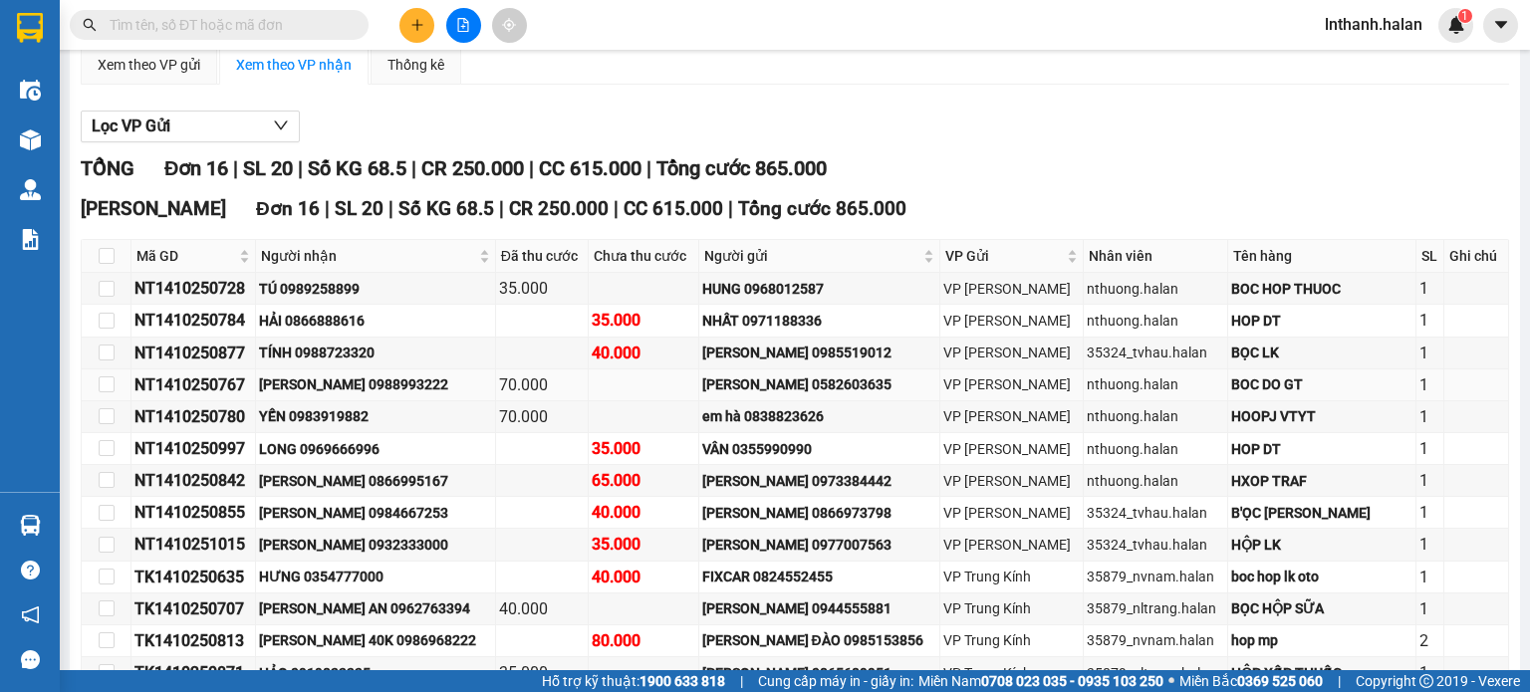
click at [359, 395] on div "VINH 0988993222" at bounding box center [375, 385] width 233 height 22
copy div "0988993222"
click at [206, 429] on div "NT1410250780" at bounding box center [193, 416] width 118 height 25
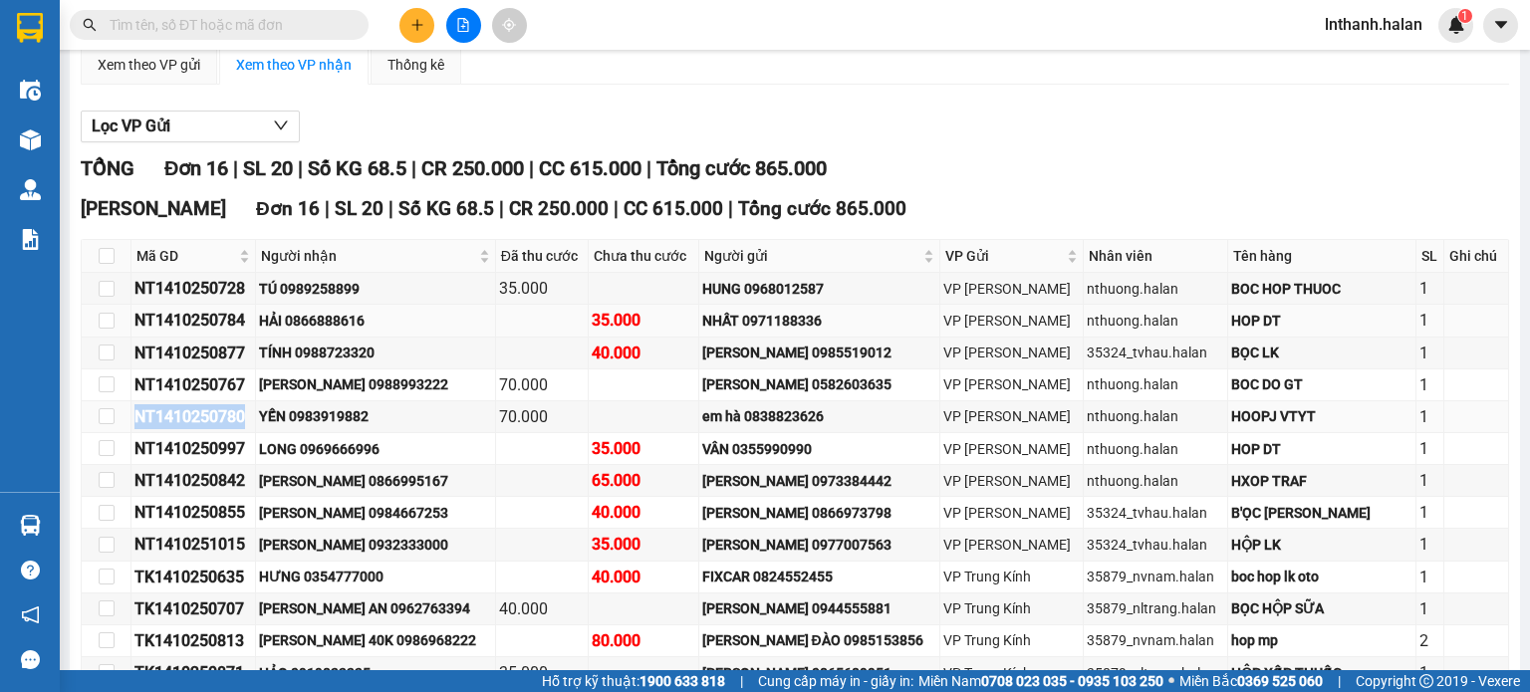
copy div "NT1410250780"
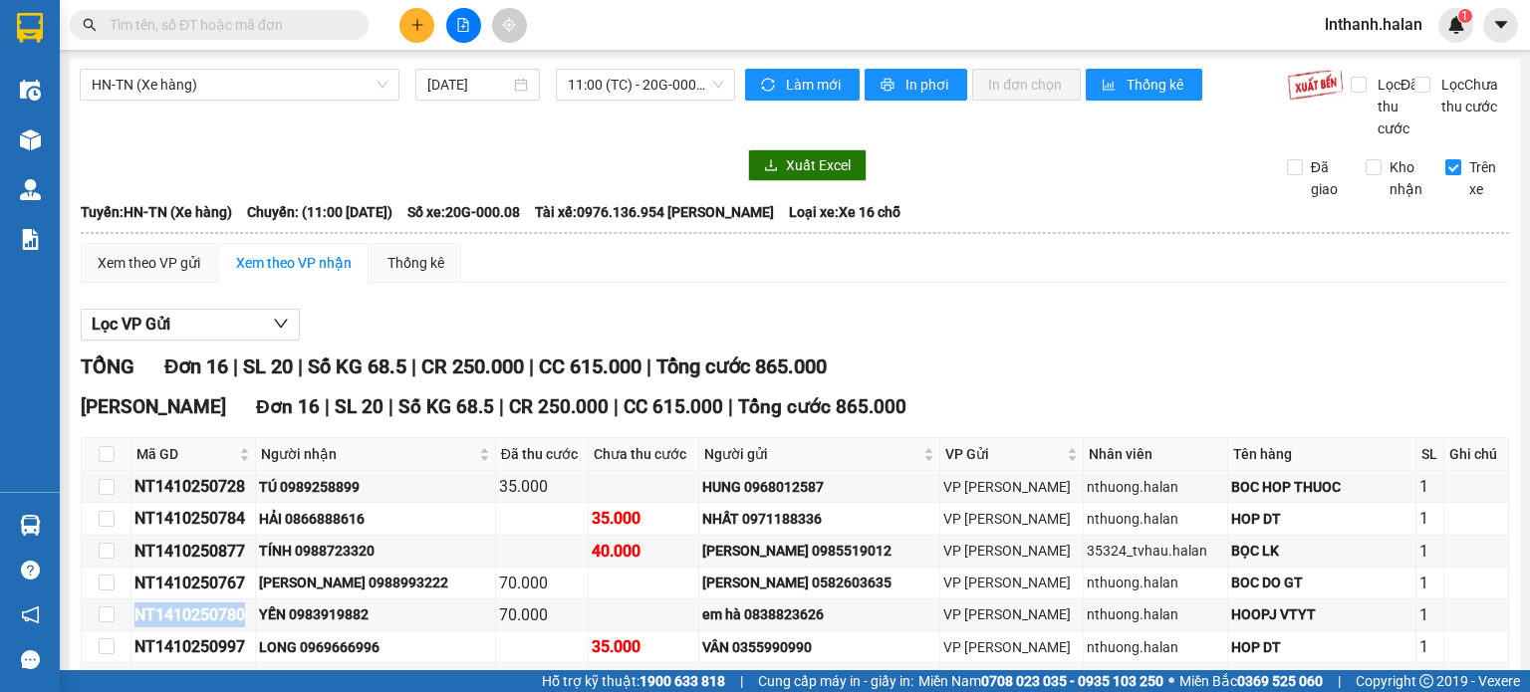
scroll to position [0, 0]
click at [806, 84] on span "Làm mới" at bounding box center [815, 86] width 58 height 22
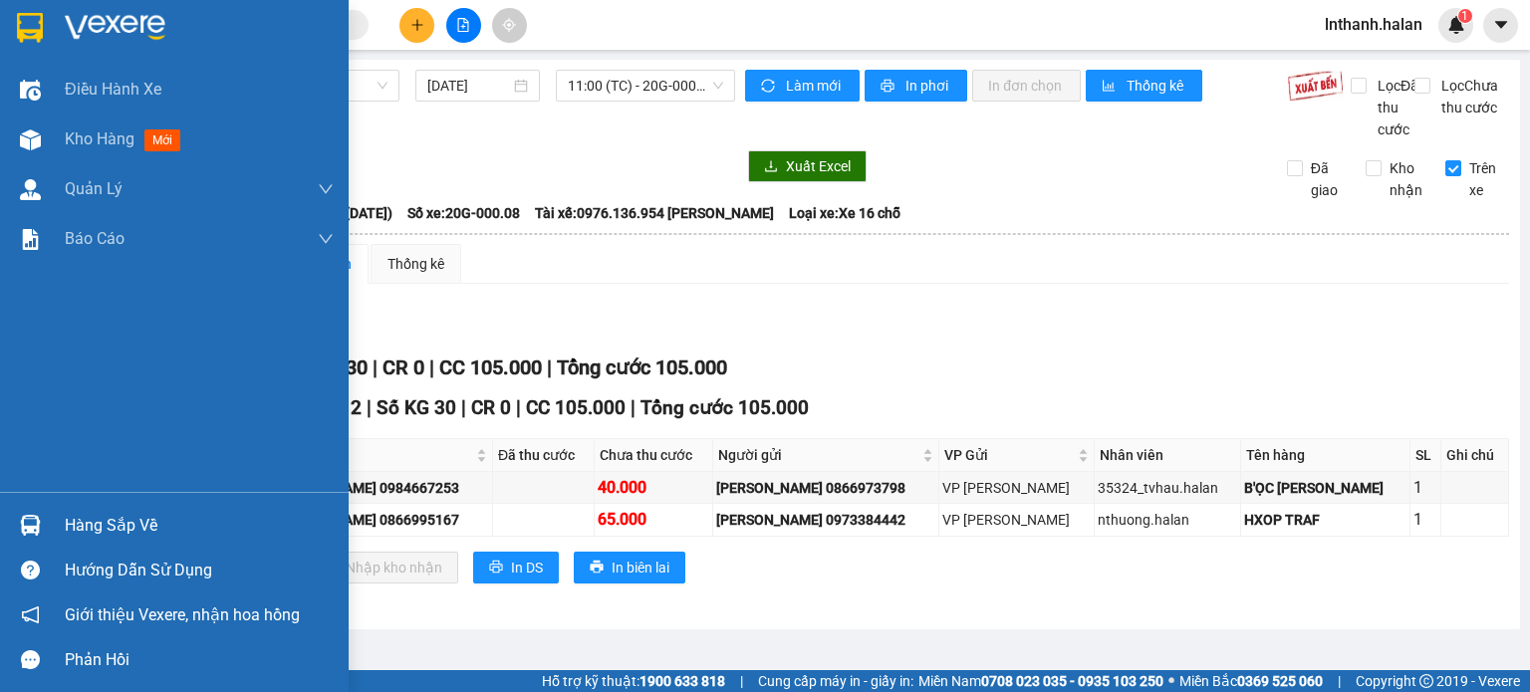
click at [87, 534] on div "Hàng sắp về" at bounding box center [199, 526] width 269 height 30
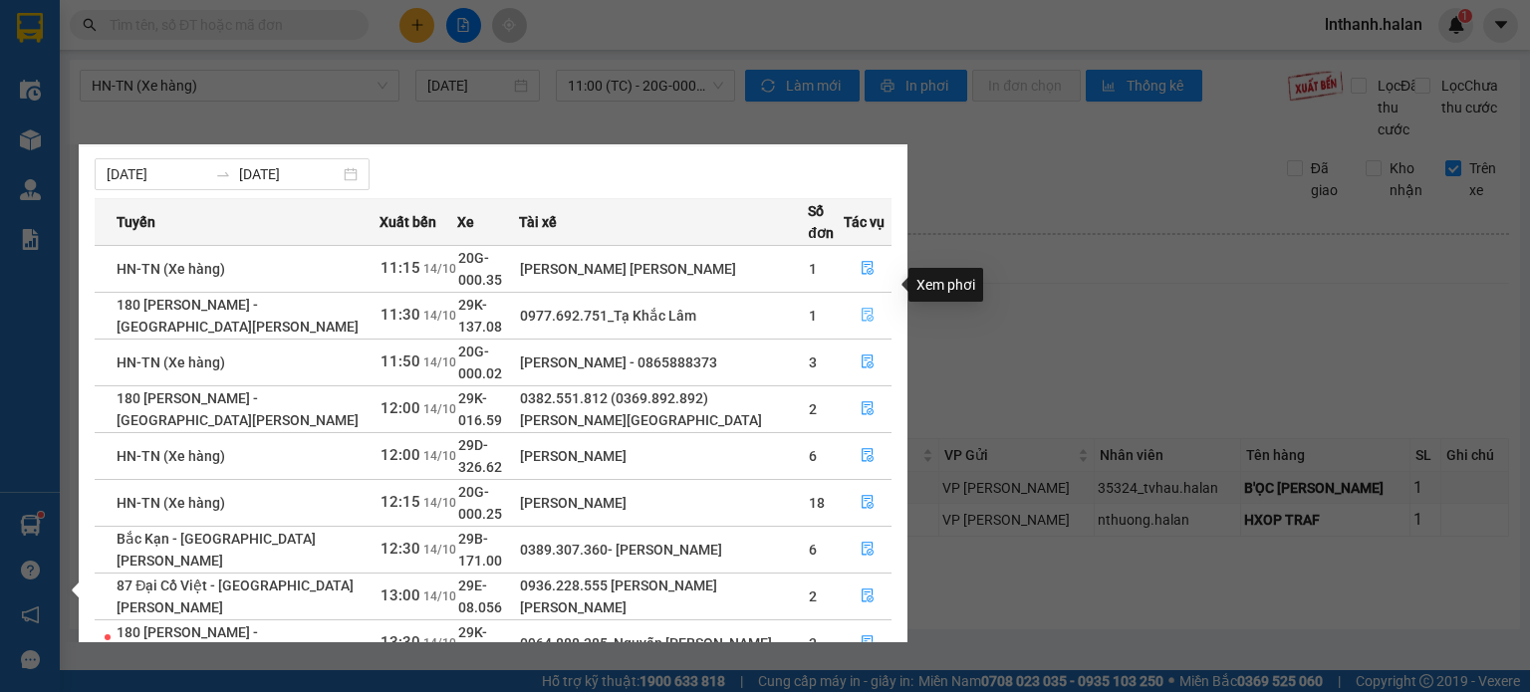
click at [873, 309] on icon "file-done" at bounding box center [868, 316] width 12 height 14
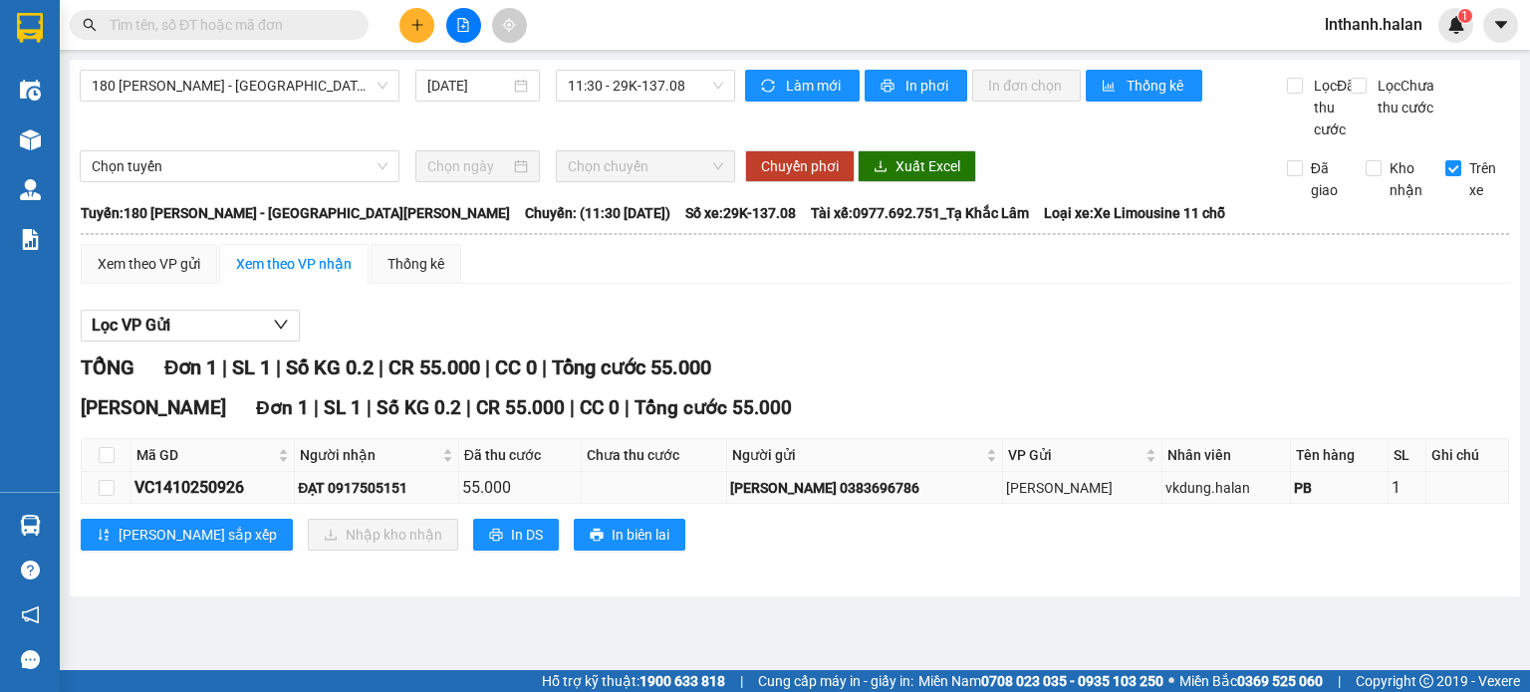
click at [200, 500] on div "VC1410250926" at bounding box center [212, 487] width 156 height 25
copy div "VC1410250926"
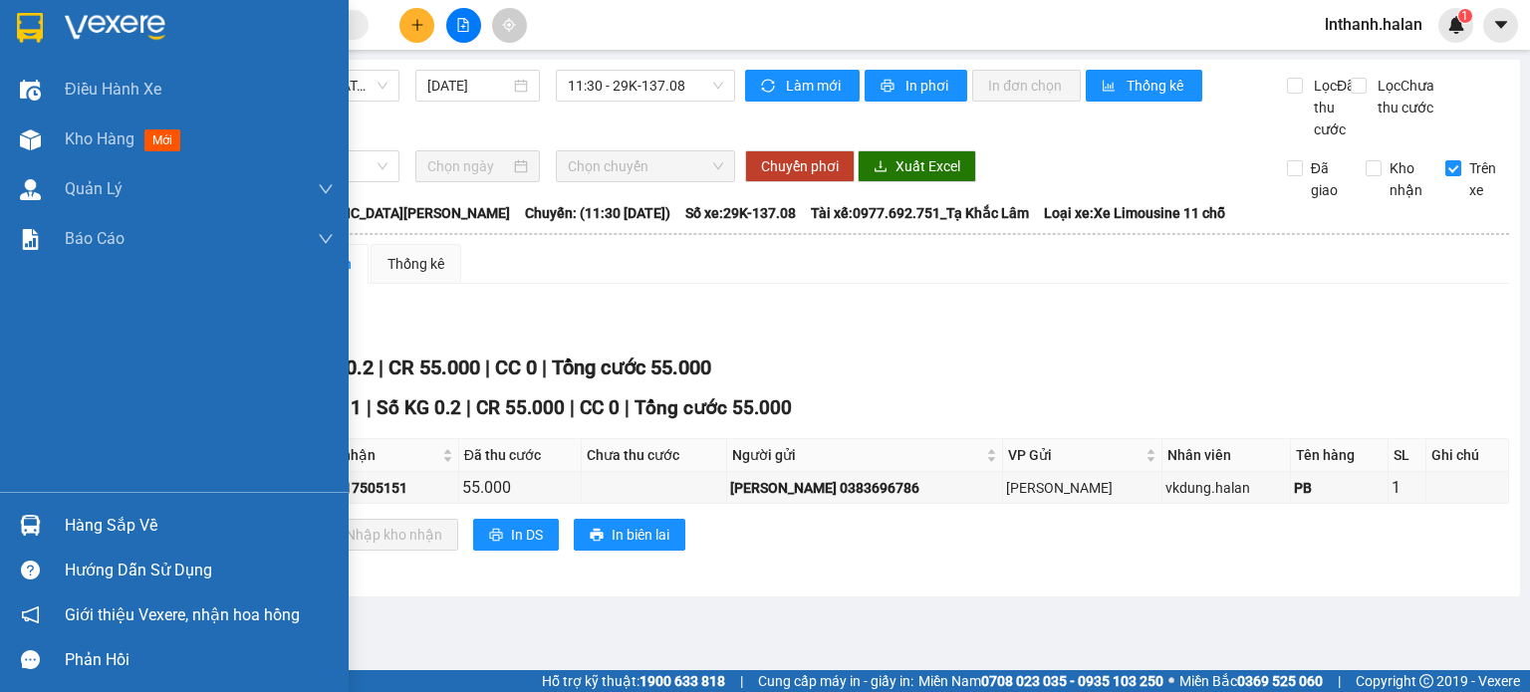
click at [113, 516] on div "Hàng sắp về" at bounding box center [199, 526] width 269 height 30
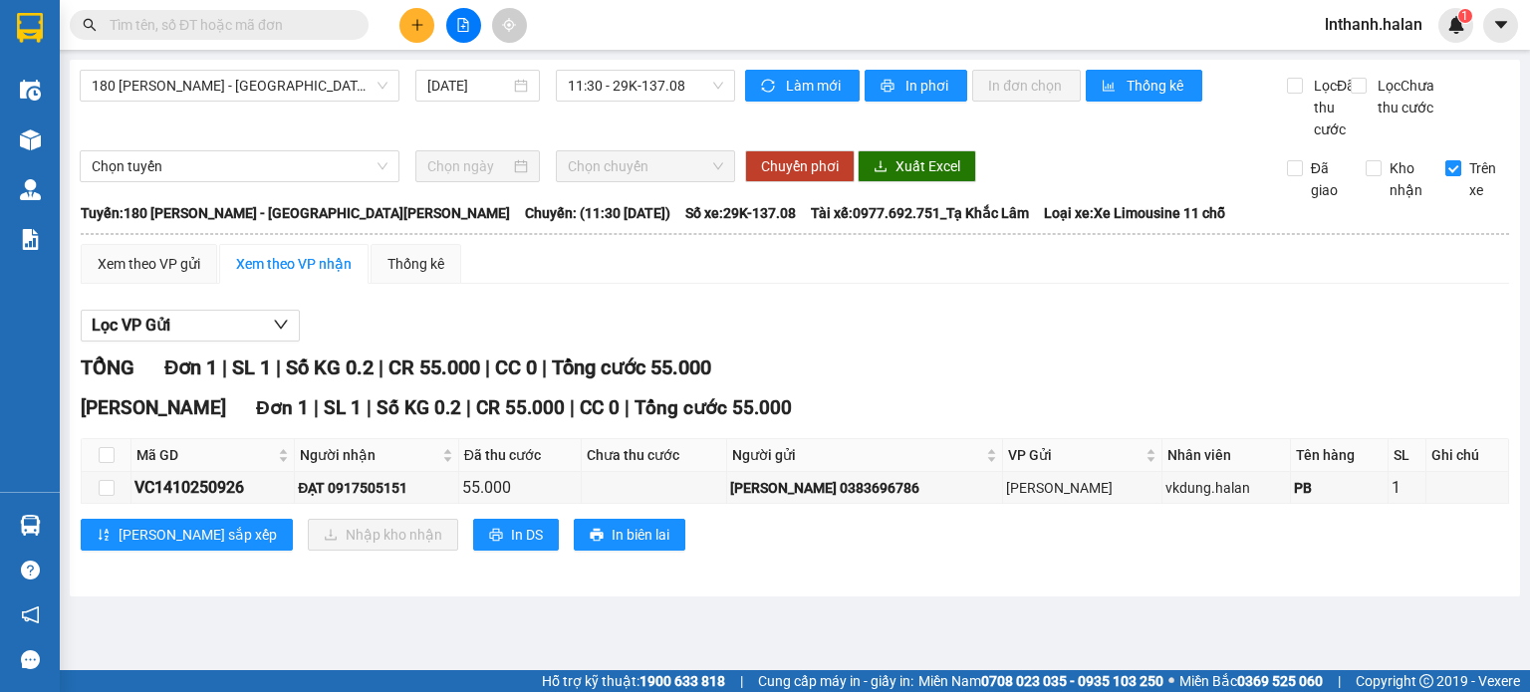
click at [1160, 296] on section "Kết quả tìm kiếm ( 1 ) Bộ lọc Mã ĐH Trạng thái Món hàng Thu hộ Tổng cước Chưa c…" at bounding box center [765, 346] width 1530 height 692
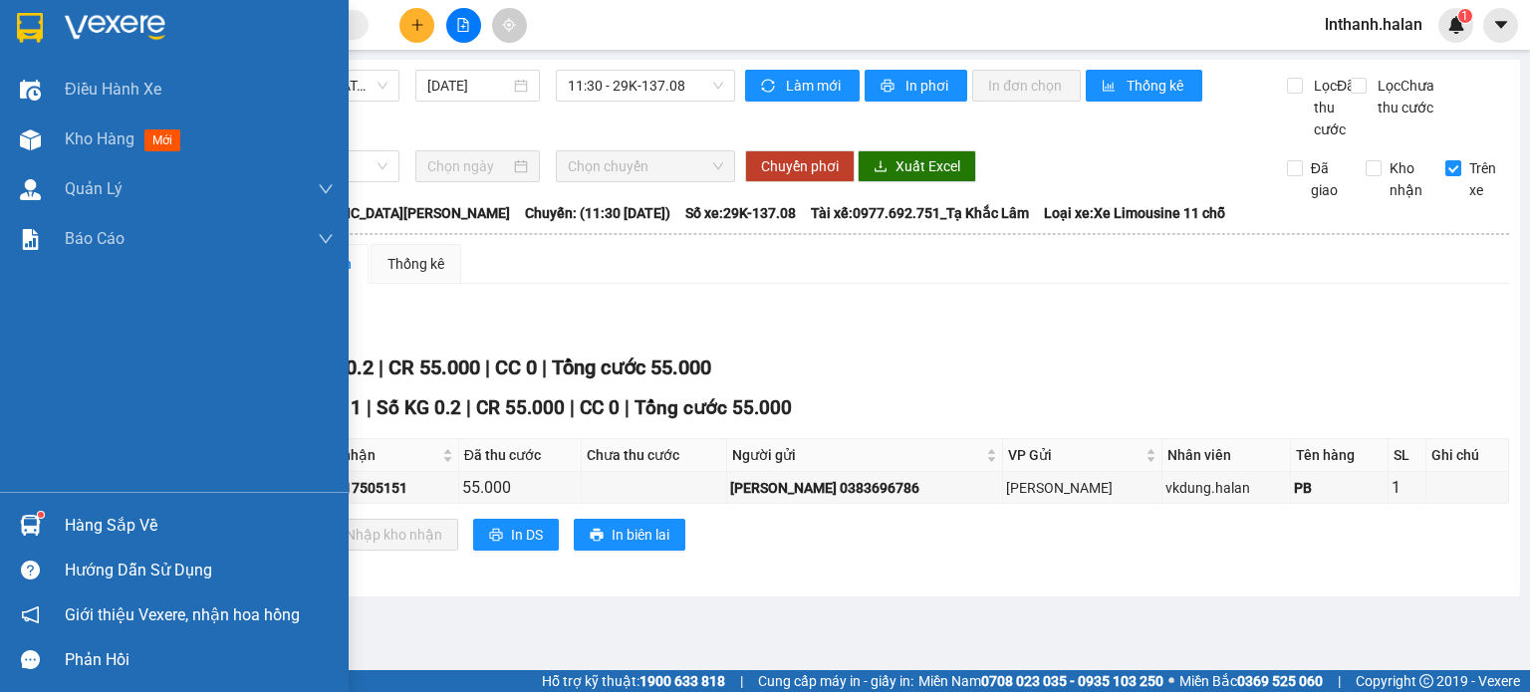
click at [76, 520] on div "Hàng sắp về" at bounding box center [199, 526] width 269 height 30
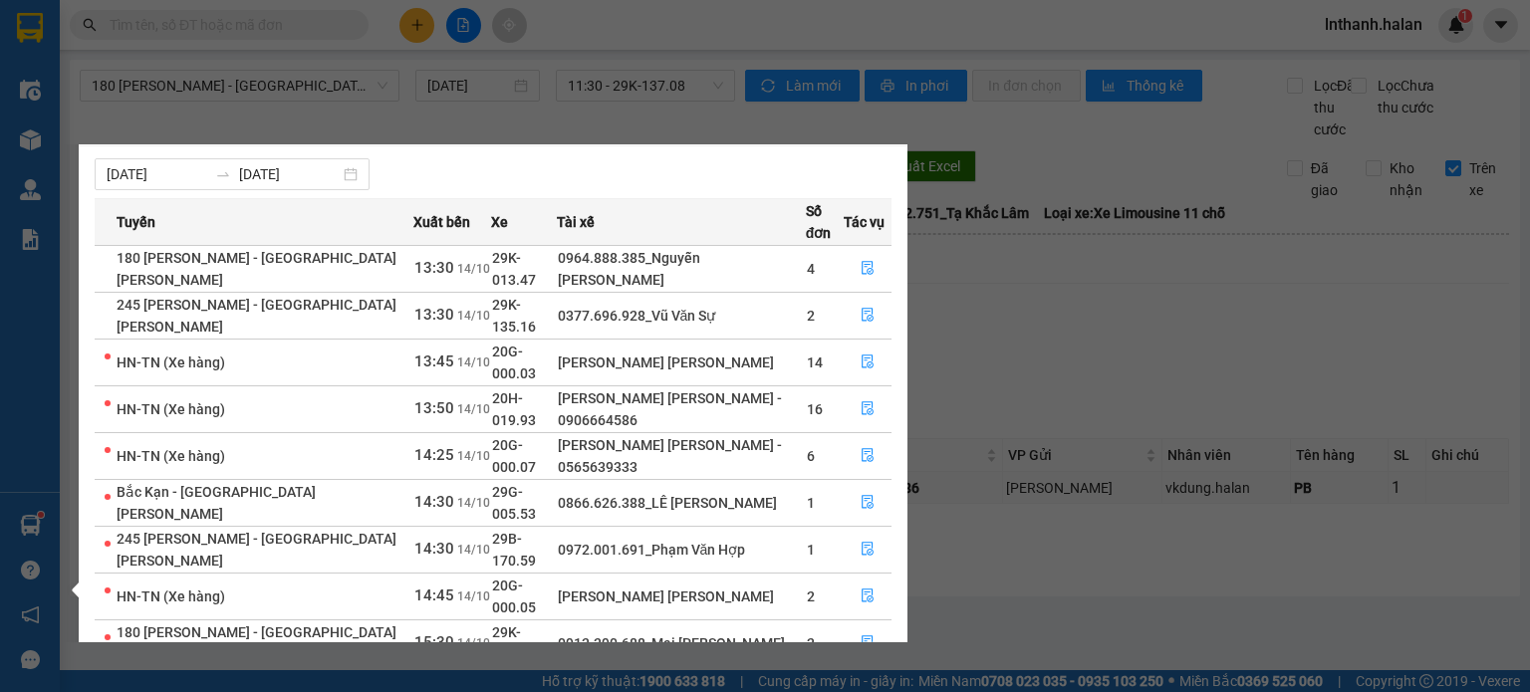
click at [1134, 312] on section "Kết quả tìm kiếm ( 1 ) Bộ lọc Mã ĐH Trạng thái Món hàng Thu hộ Tổng cước Chưa c…" at bounding box center [765, 346] width 1530 height 692
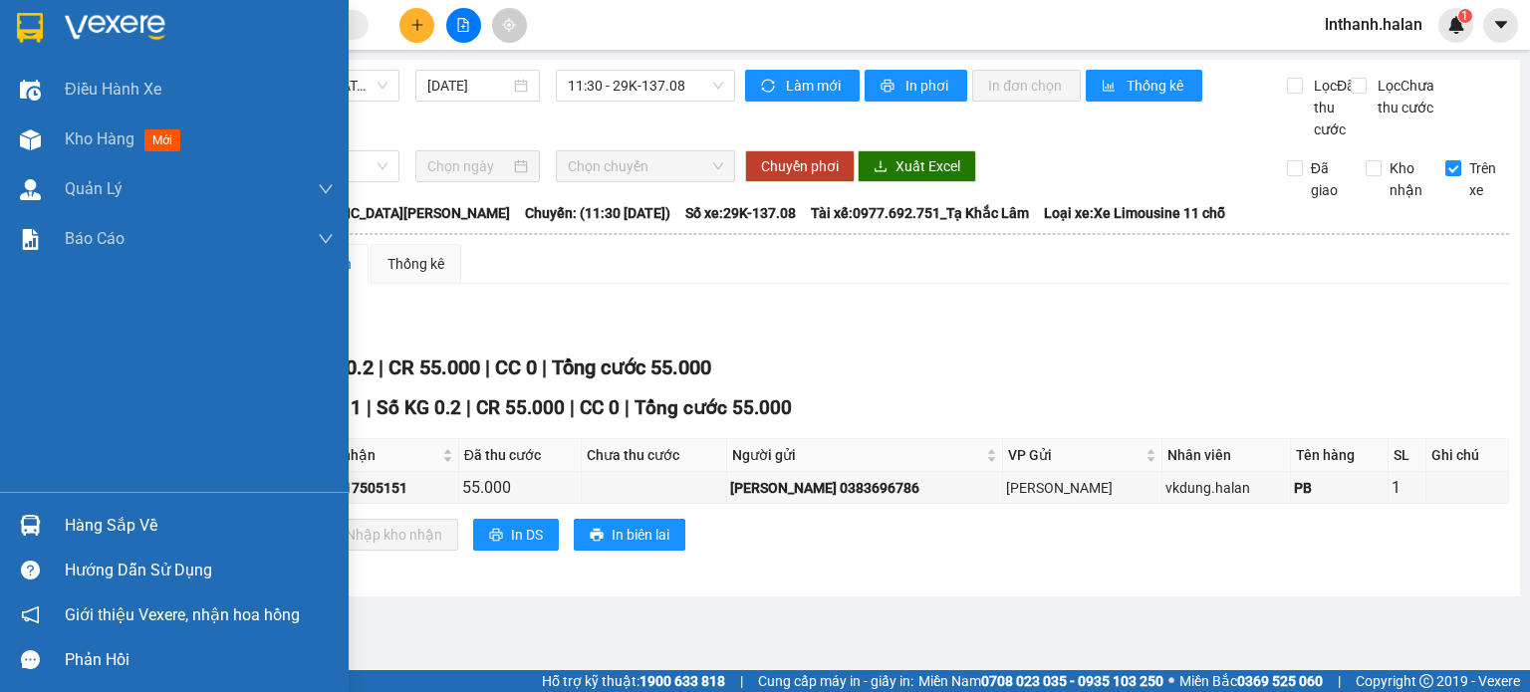
click at [88, 517] on div "Hàng sắp về" at bounding box center [199, 526] width 269 height 30
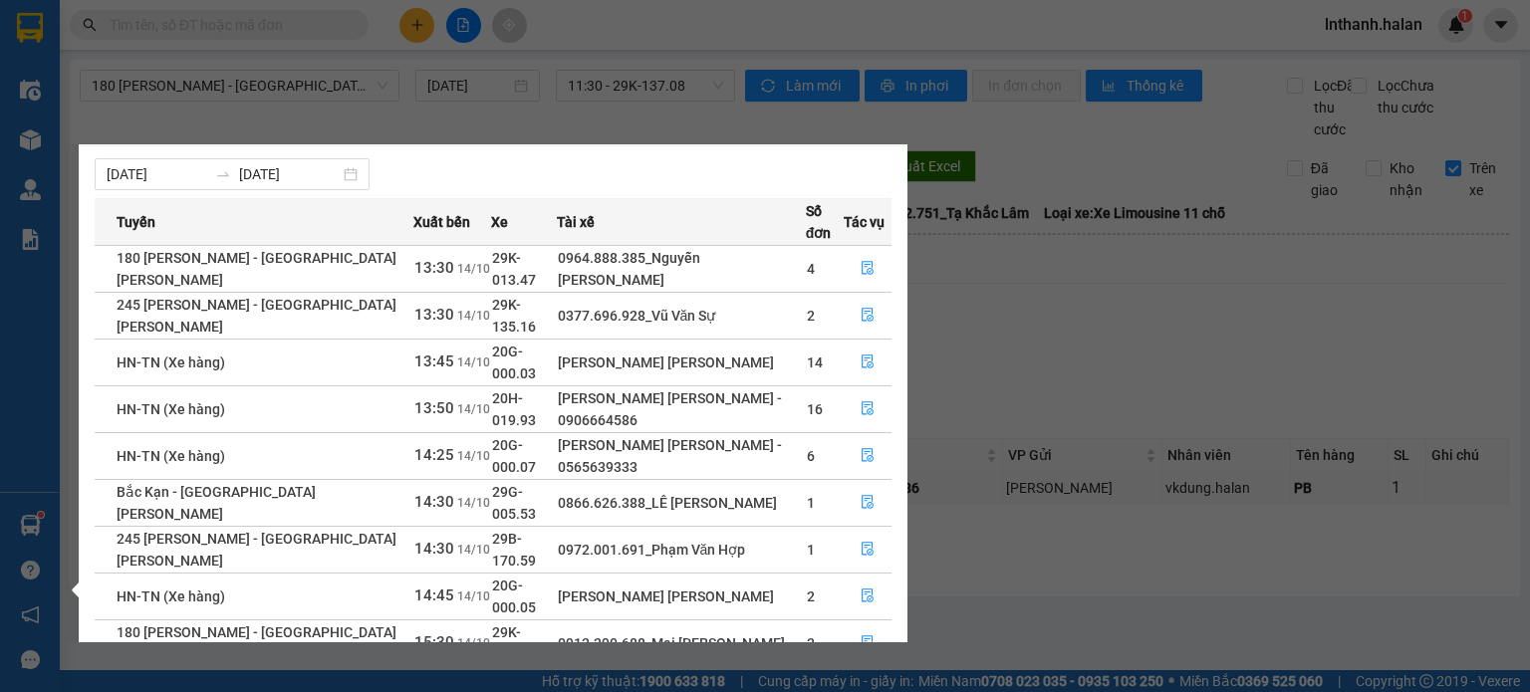
click at [254, 25] on section "Kết quả tìm kiếm ( 1 ) Bộ lọc Mã ĐH Trạng thái Món hàng Thu hộ Tổng cước Chưa c…" at bounding box center [765, 346] width 1530 height 692
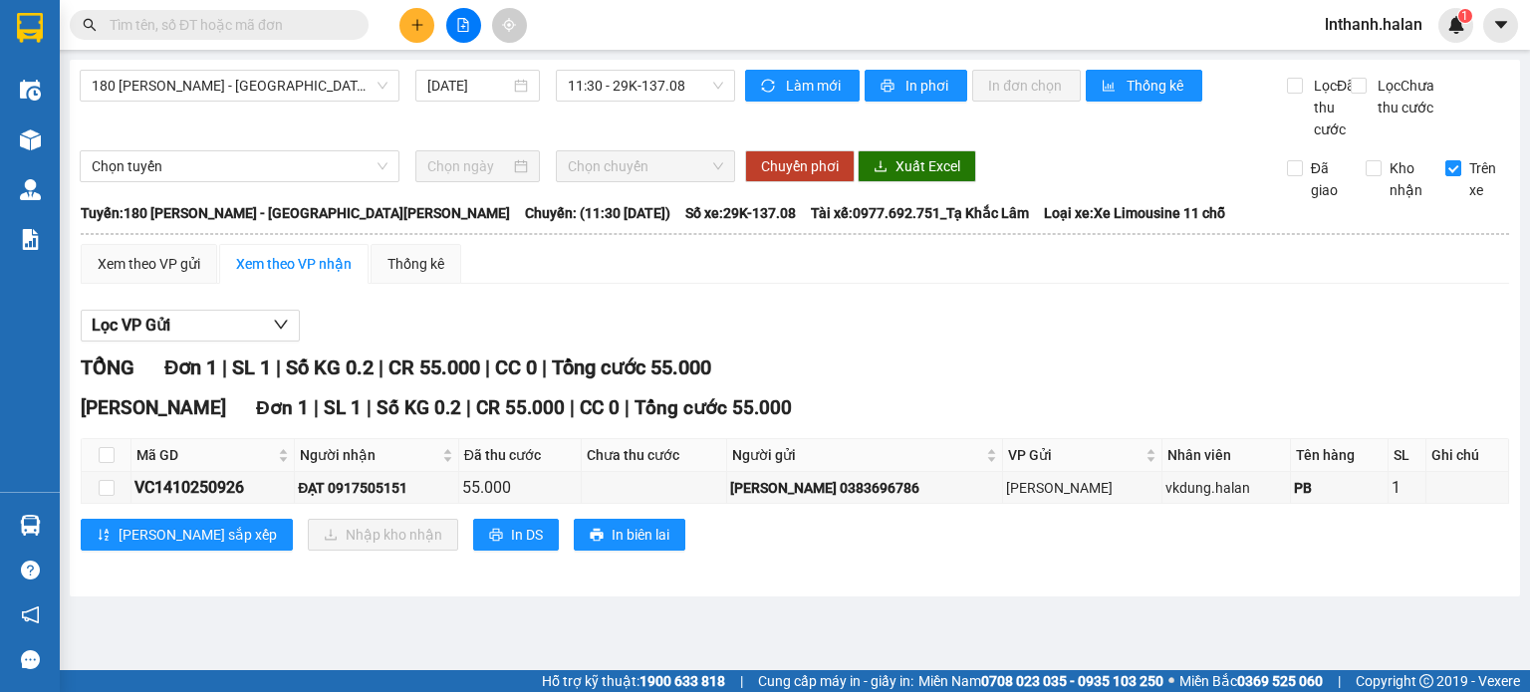
click at [254, 25] on input "text" at bounding box center [227, 25] width 235 height 22
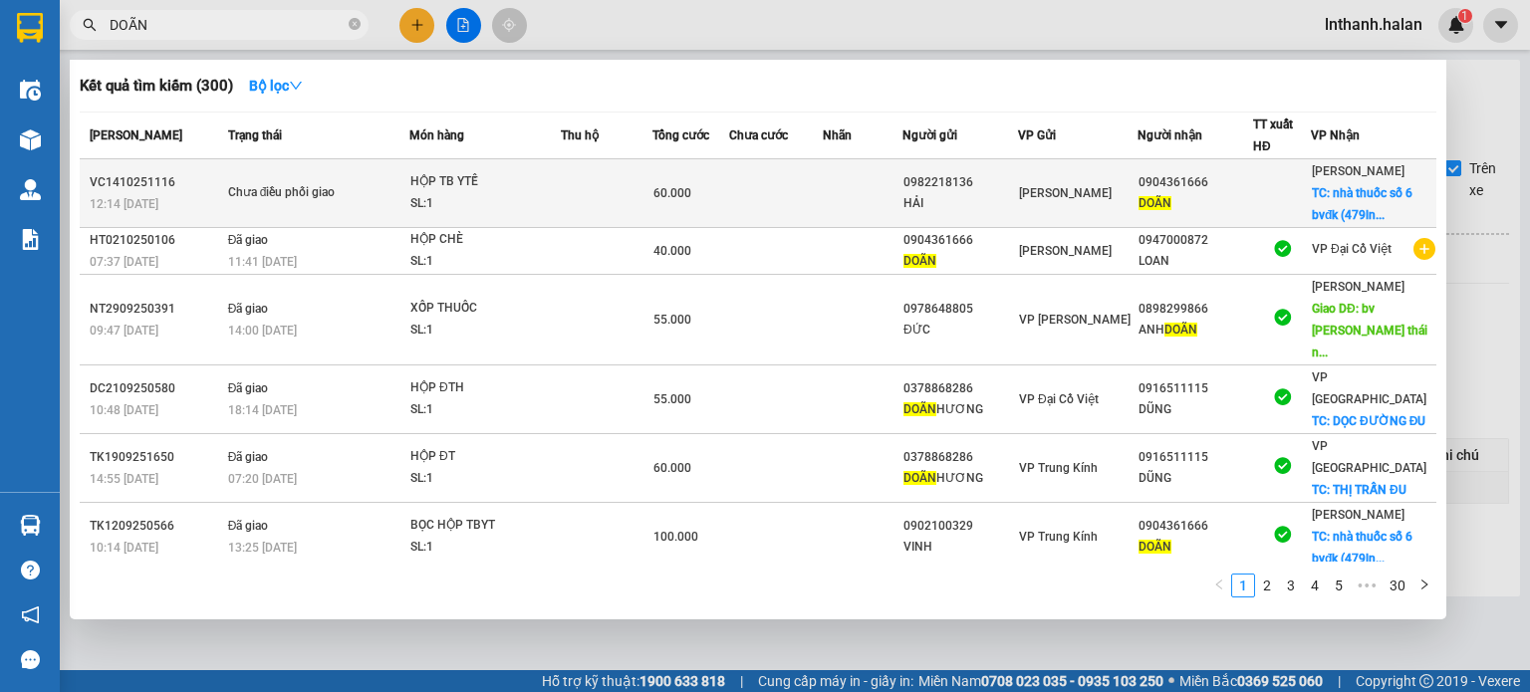
type input "DOÃN"
click at [516, 198] on div "SL: 1" at bounding box center [484, 204] width 149 height 22
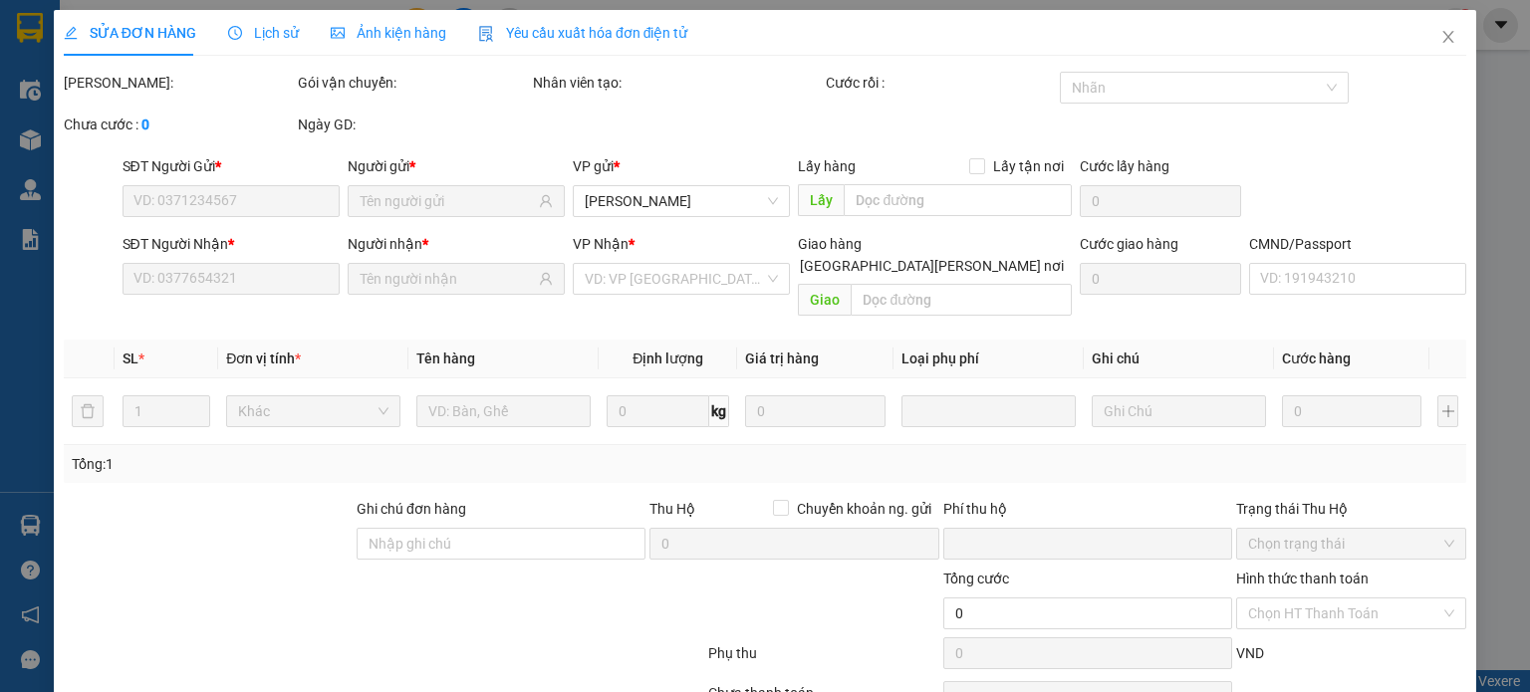
type input "0982218136"
type input "HẢI"
type input "0904361666"
type input "DOÃN"
checkbox input "true"
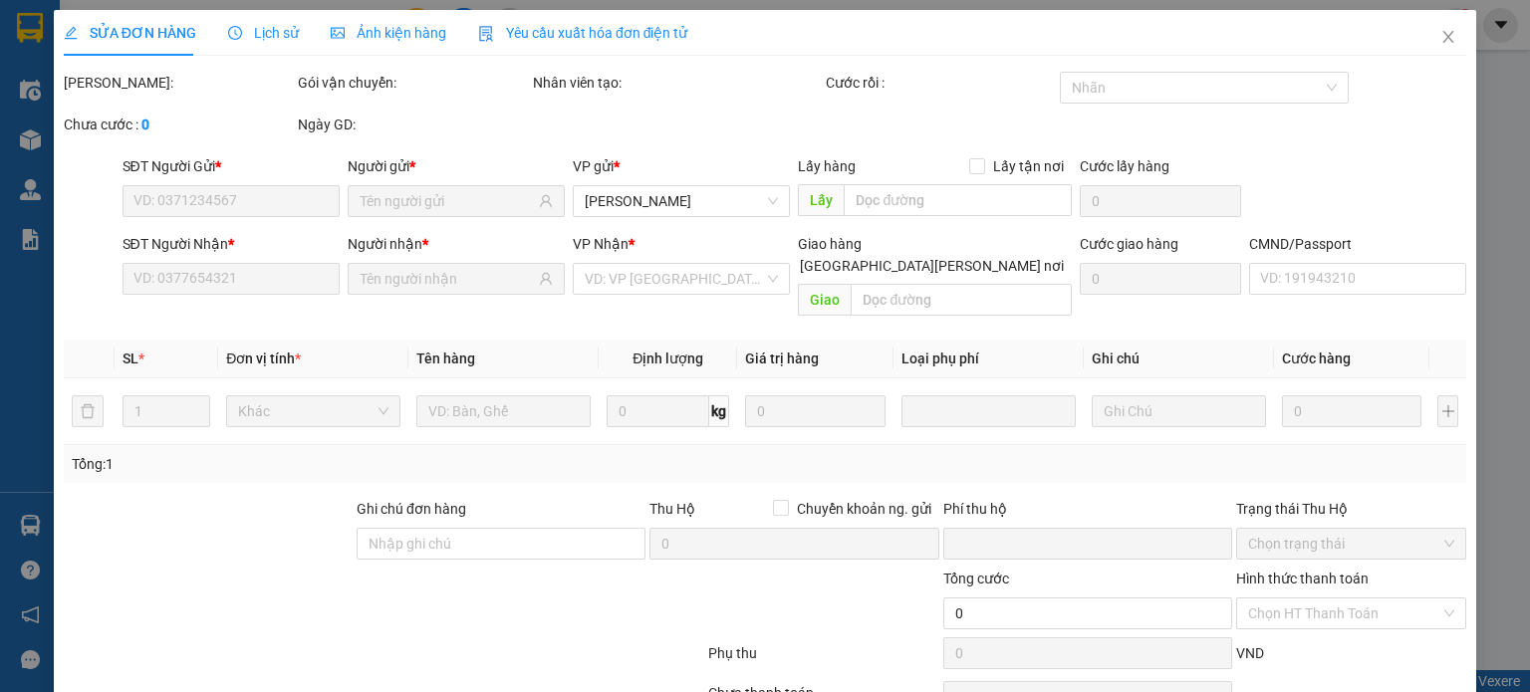
type input "nhà thuốc số 6 bvđk (479lnq)"
type input "20.000"
type input "0"
type input "60.000"
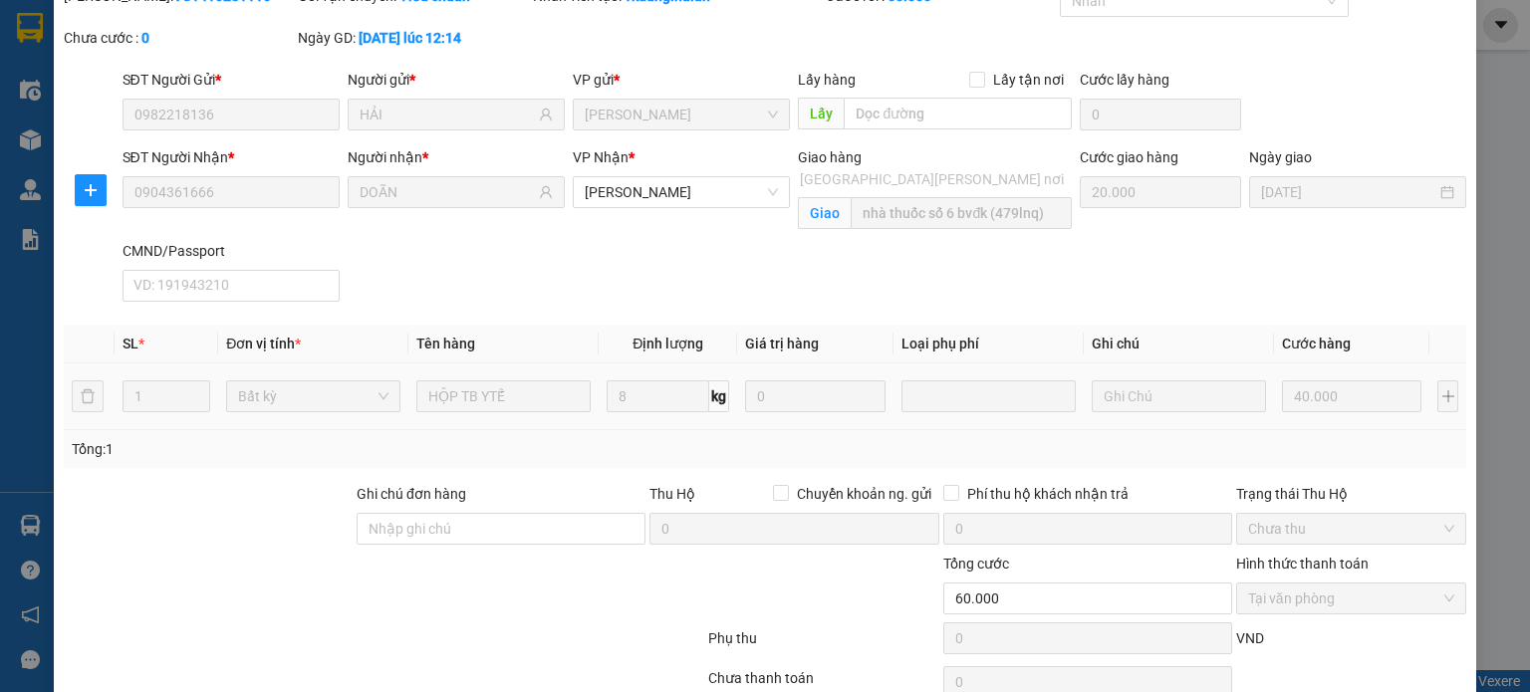
scroll to position [179, 0]
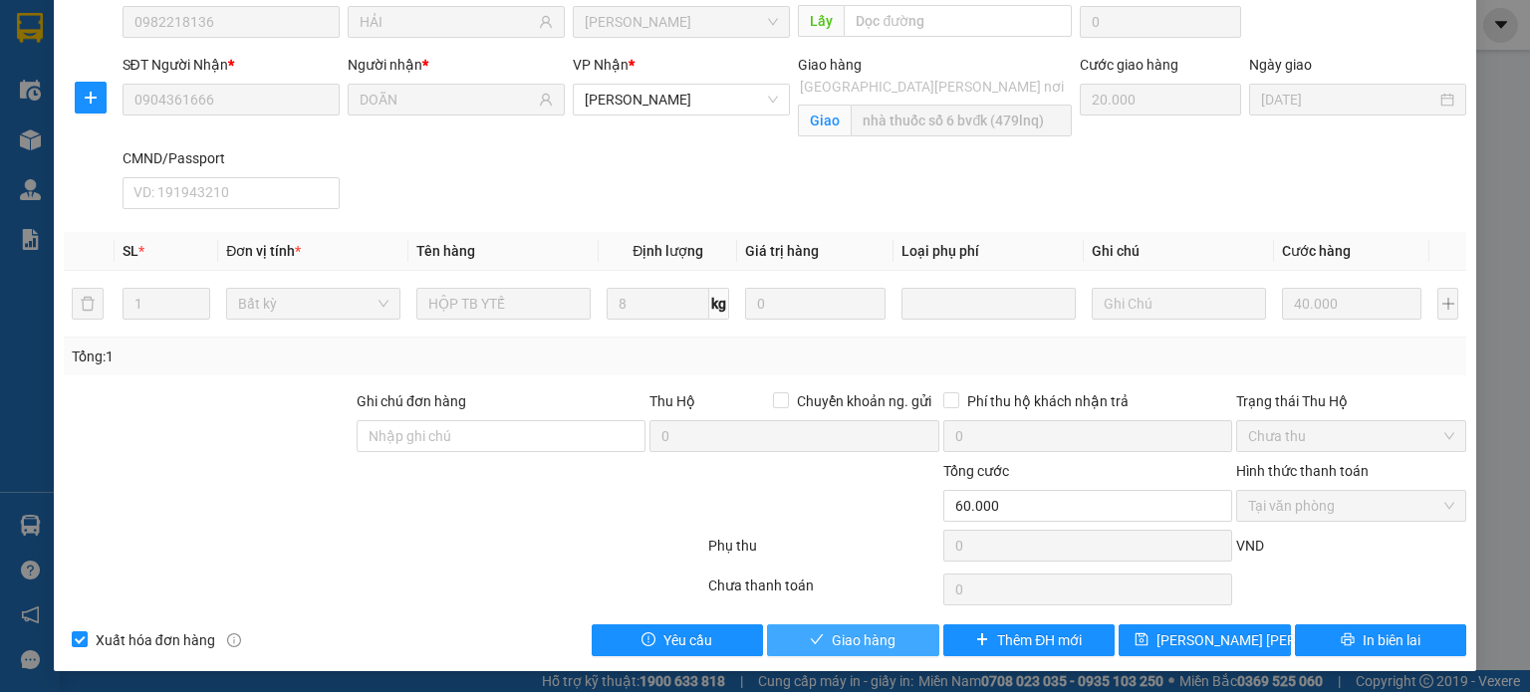
click at [867, 641] on span "Giao hàng" at bounding box center [864, 641] width 64 height 22
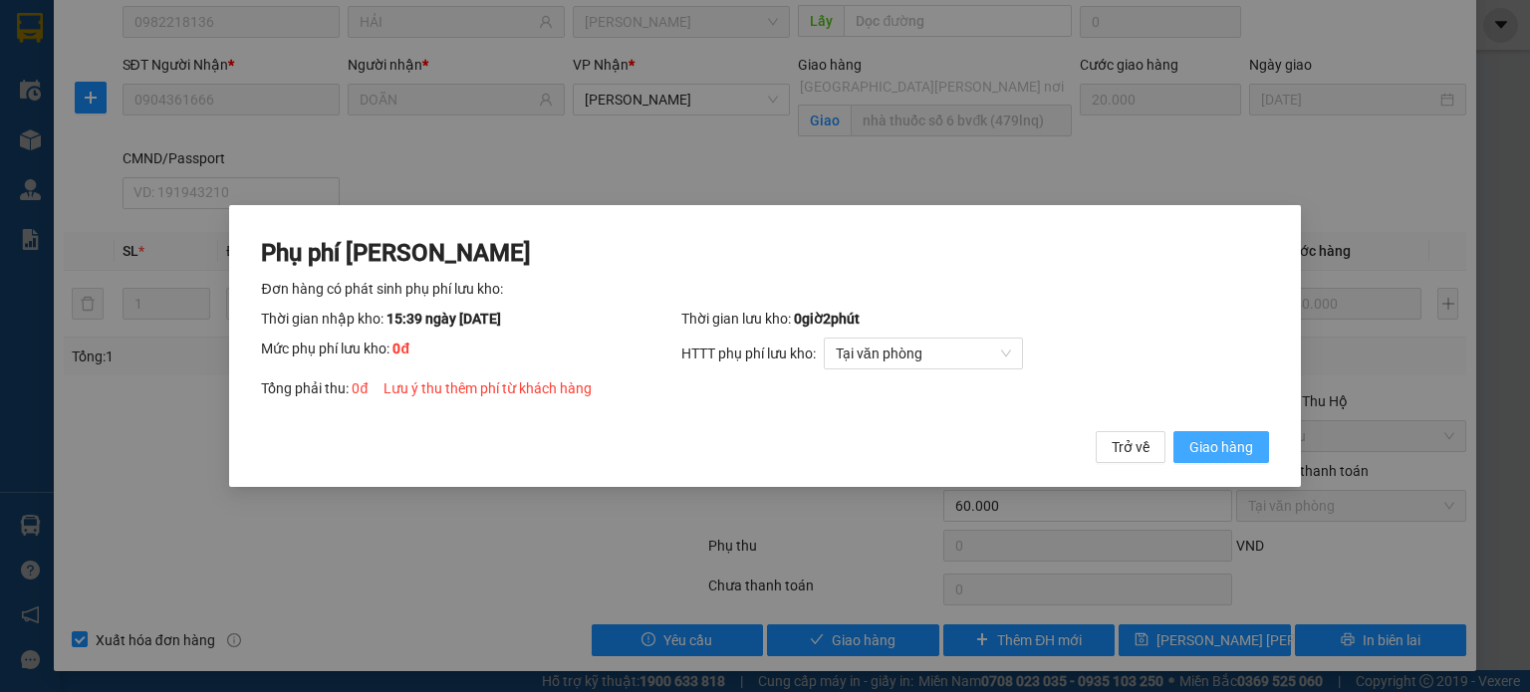
click at [1239, 455] on span "Giao hàng" at bounding box center [1221, 447] width 64 height 22
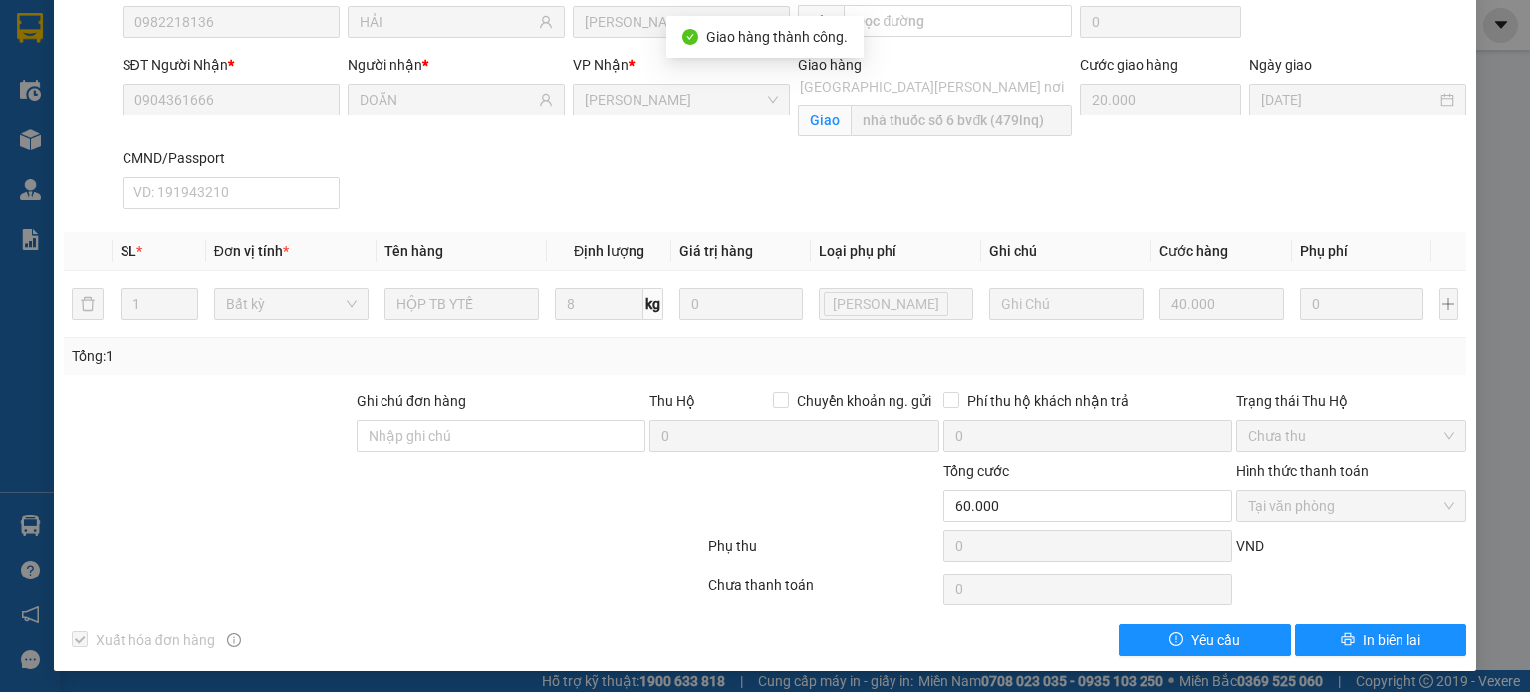
scroll to position [0, 0]
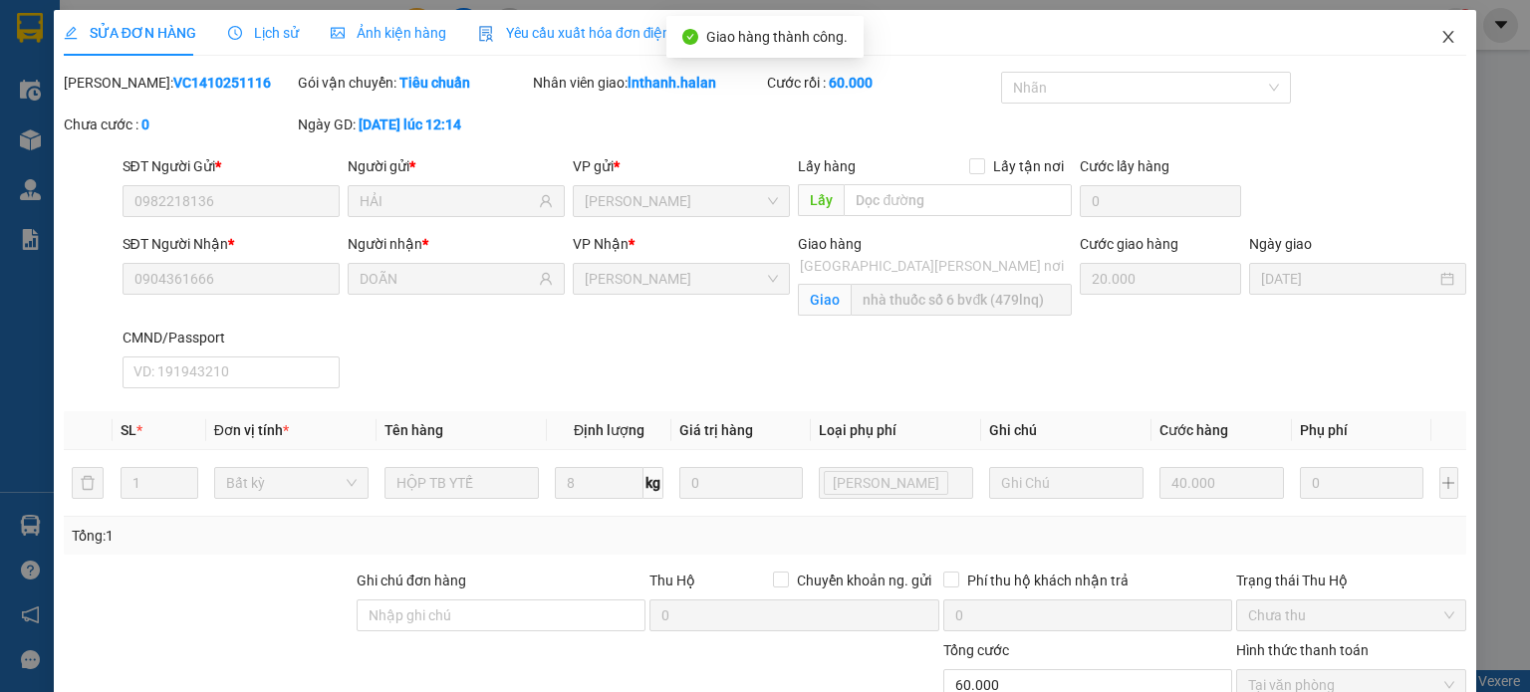
click at [1440, 37] on icon "close" at bounding box center [1448, 37] width 16 height 16
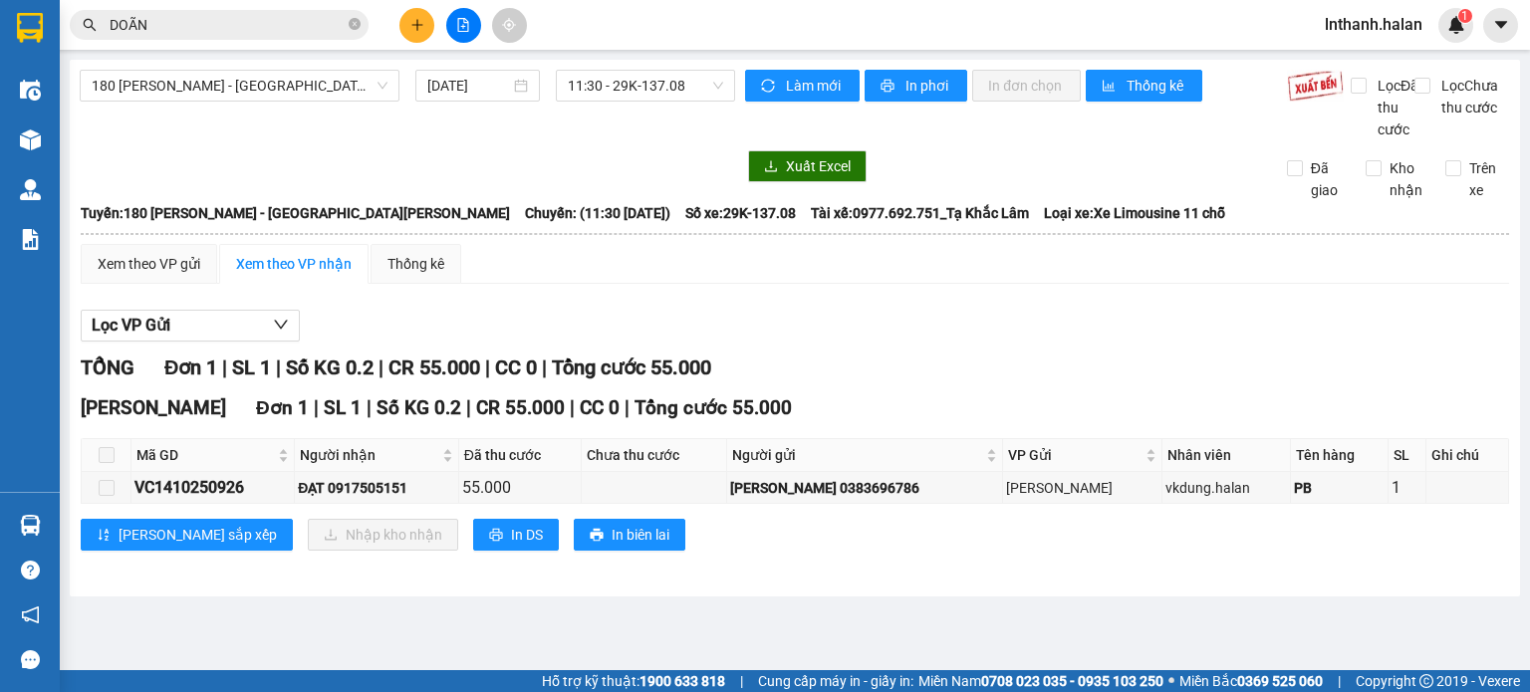
click at [263, 27] on input "DOÃN" at bounding box center [227, 25] width 235 height 22
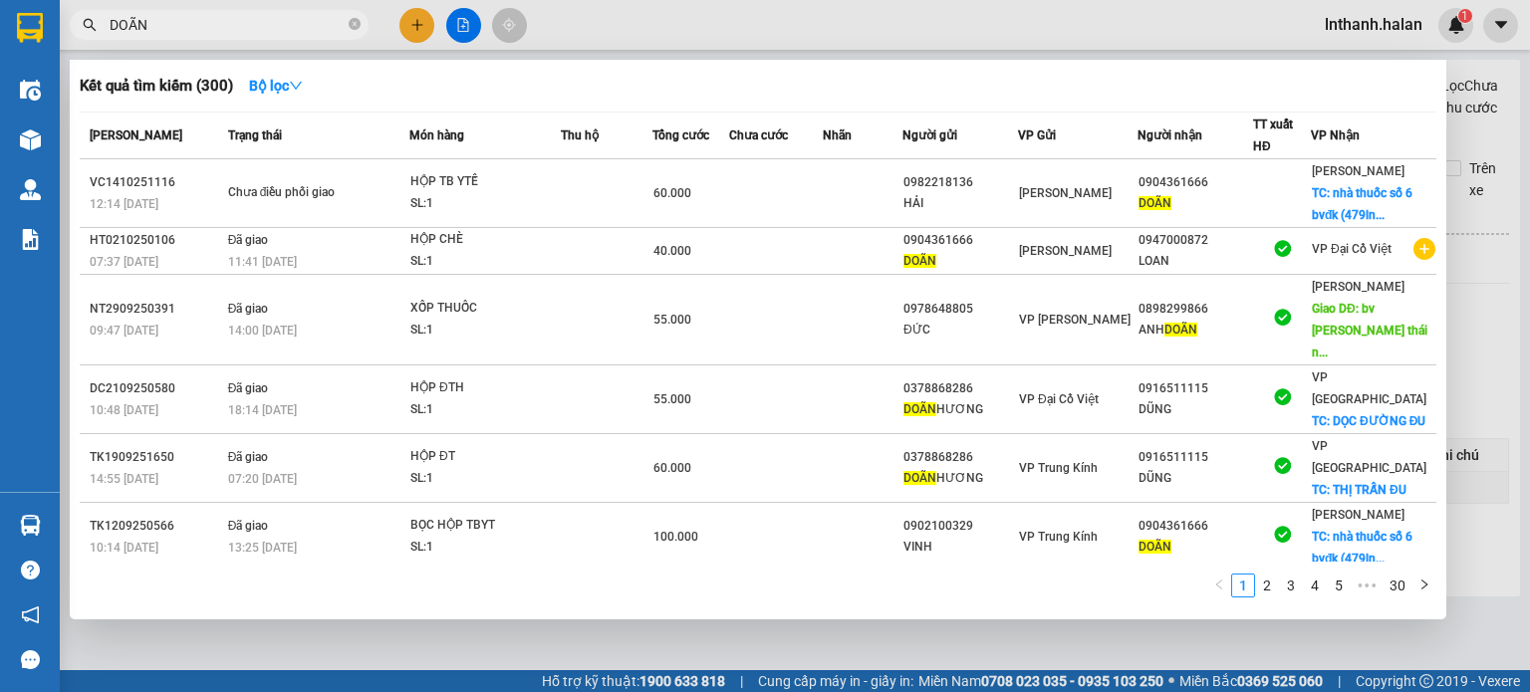
click at [263, 27] on input "DOÃN" at bounding box center [227, 25] width 235 height 22
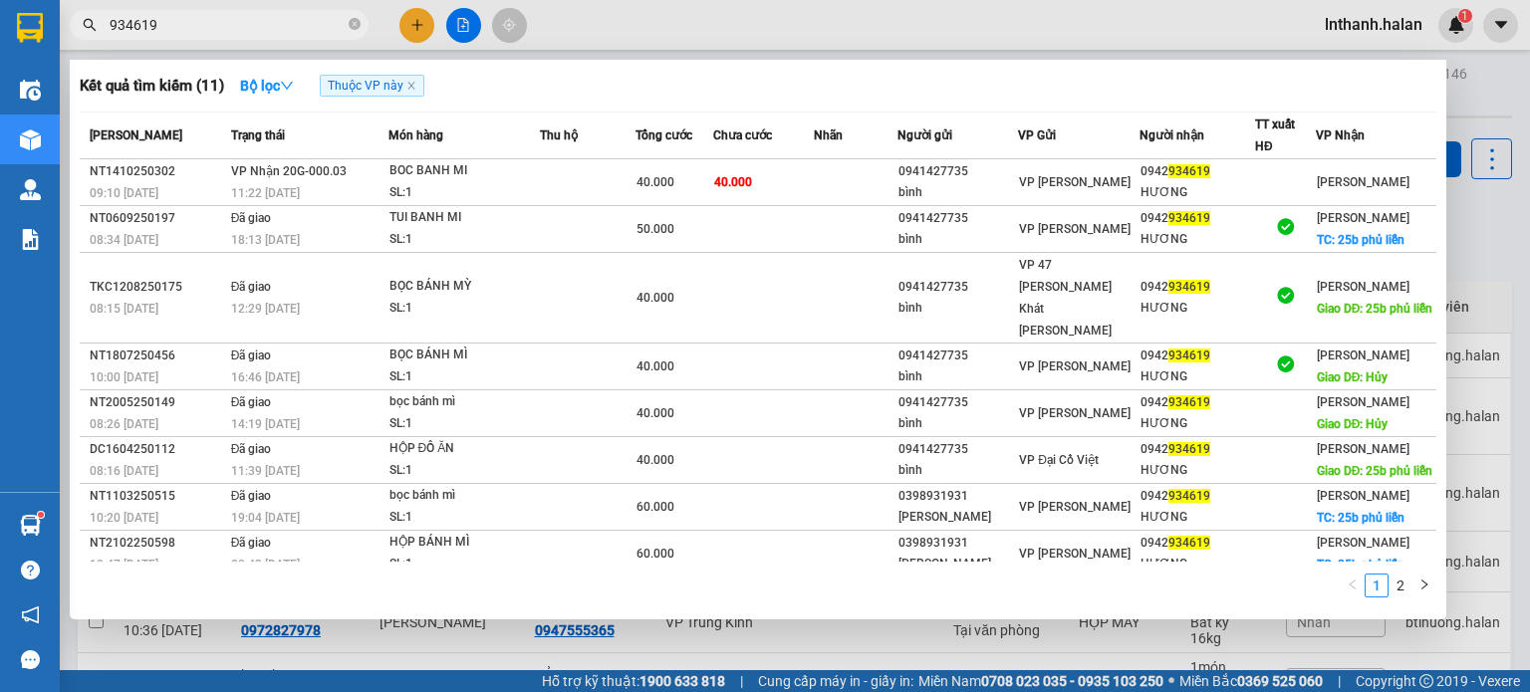
scroll to position [256, 0]
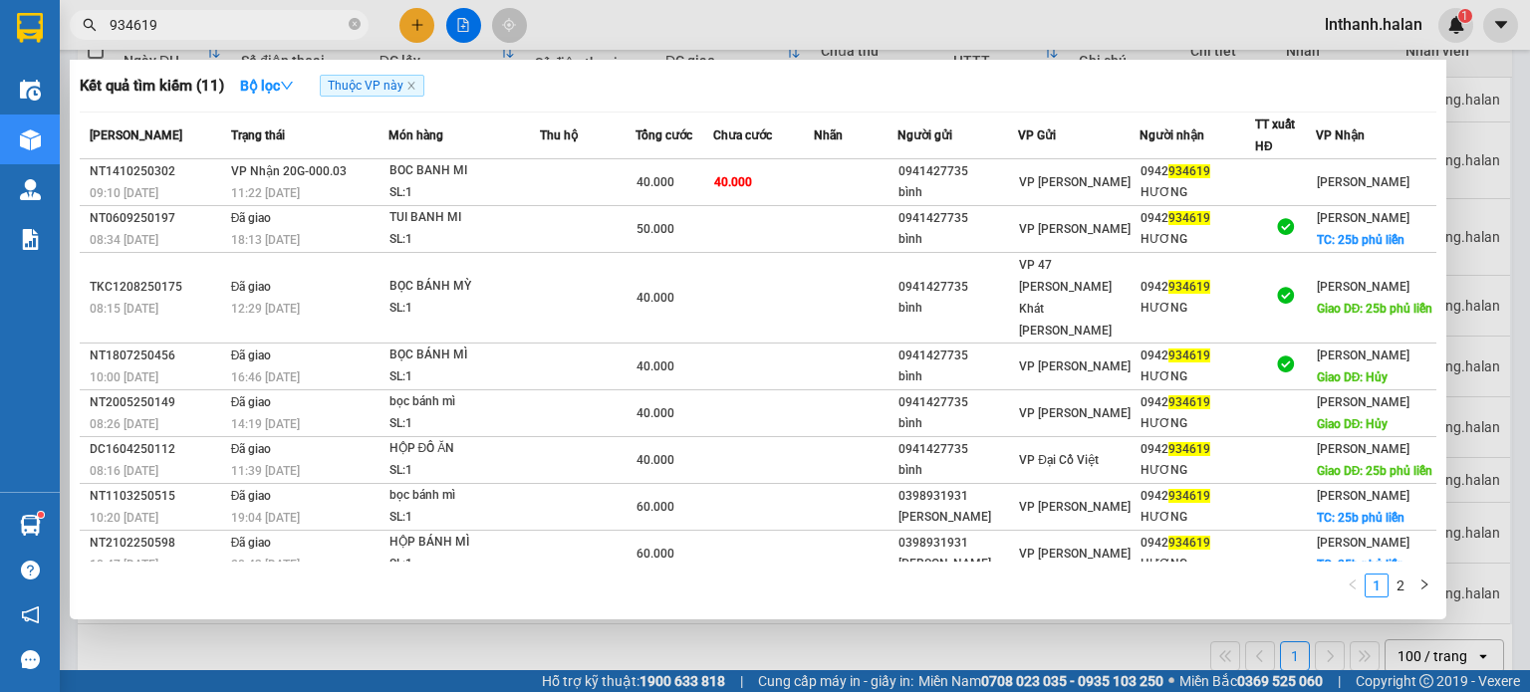
click at [747, 23] on div at bounding box center [765, 346] width 1530 height 692
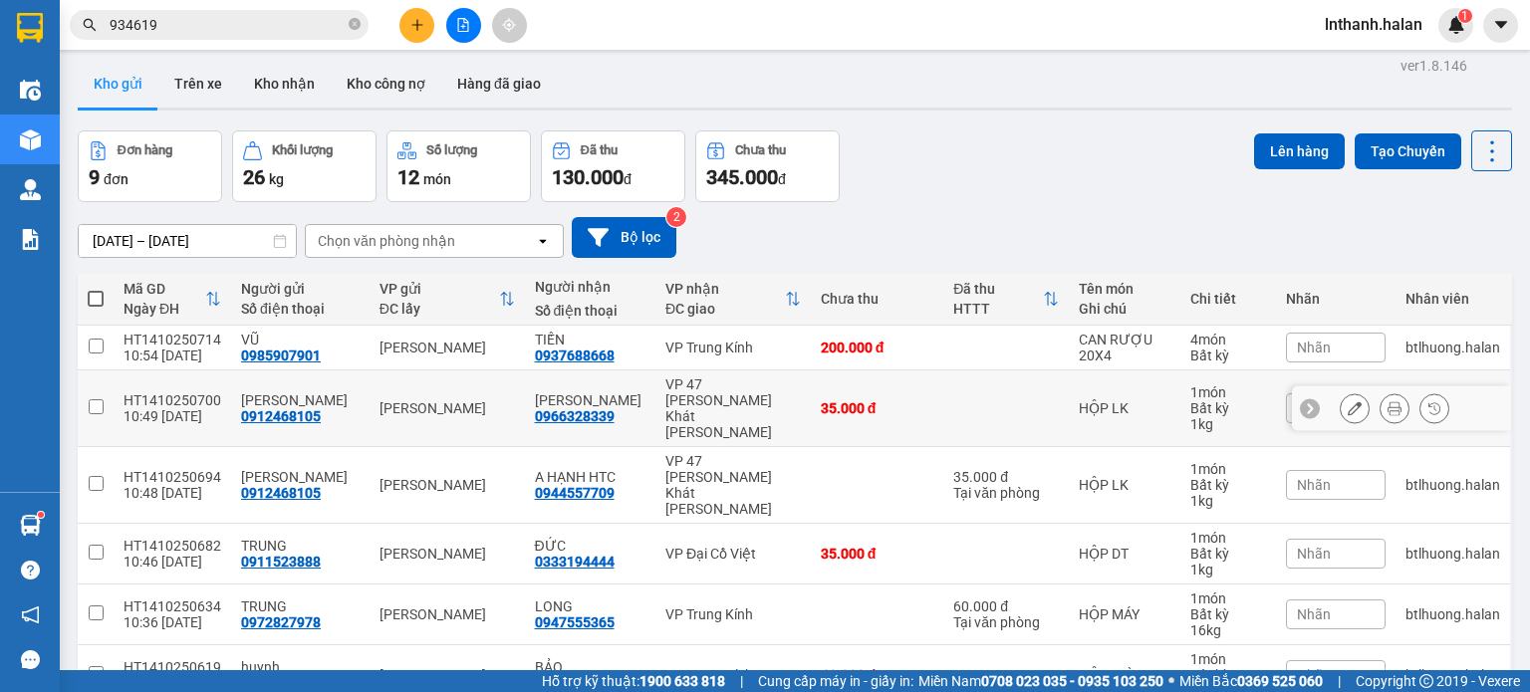
scroll to position [0, 0]
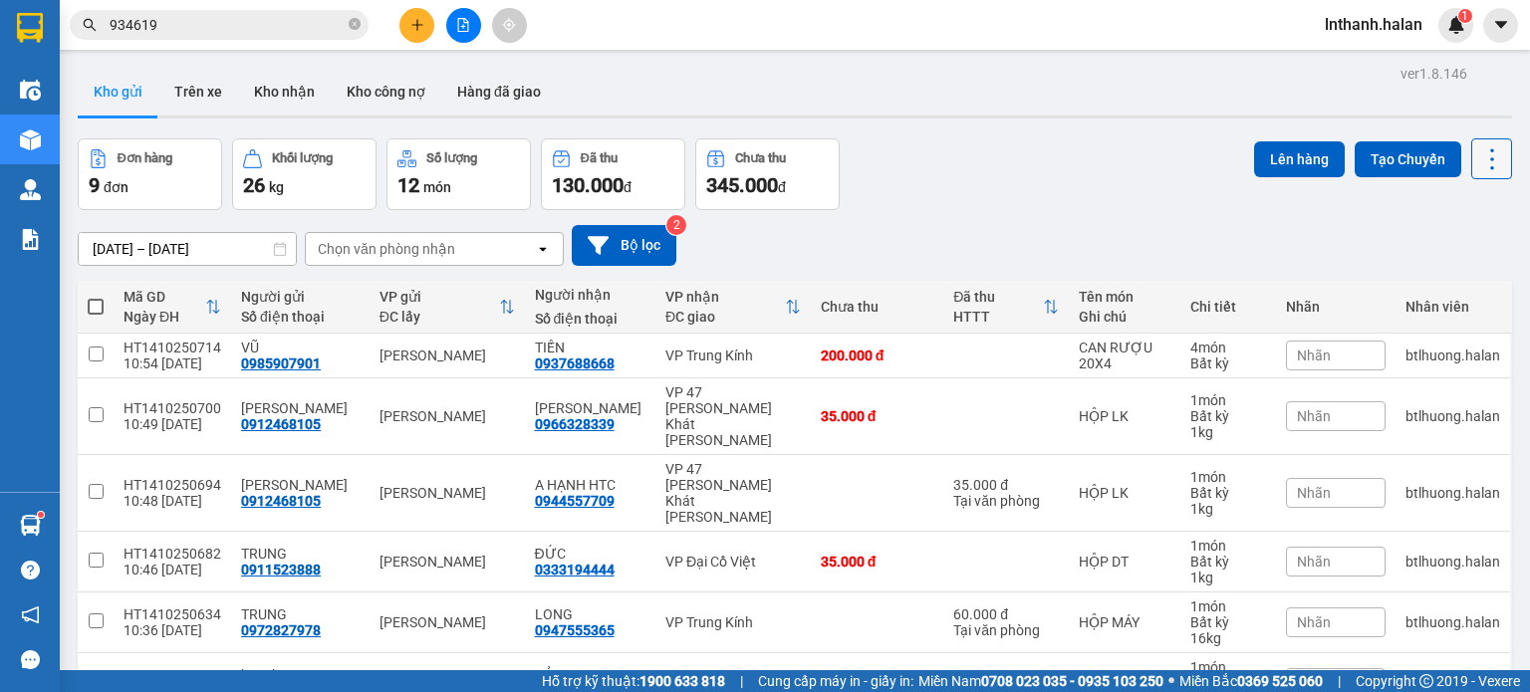
click at [1490, 157] on icon at bounding box center [1492, 158] width 4 height 21
click at [1454, 280] on span "Làm mới" at bounding box center [1449, 284] width 55 height 20
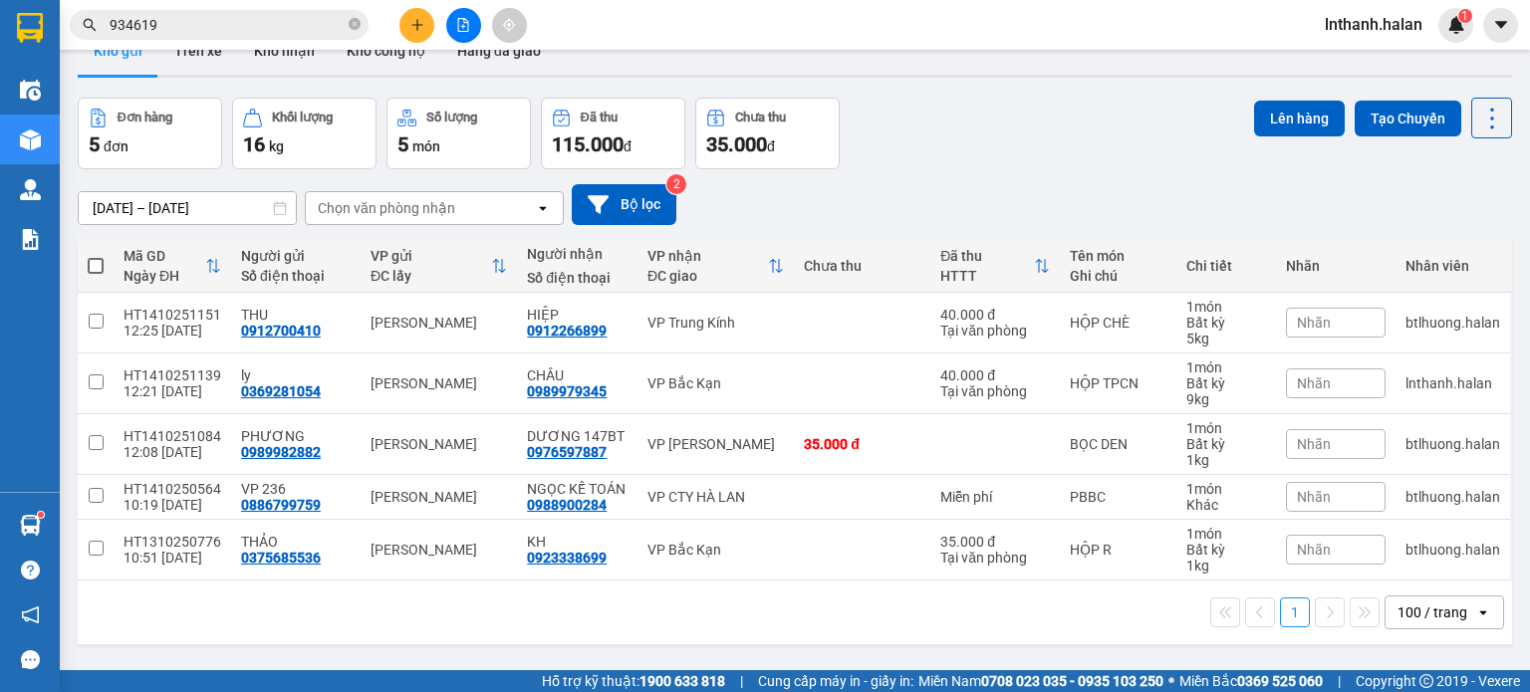
scroll to position [92, 0]
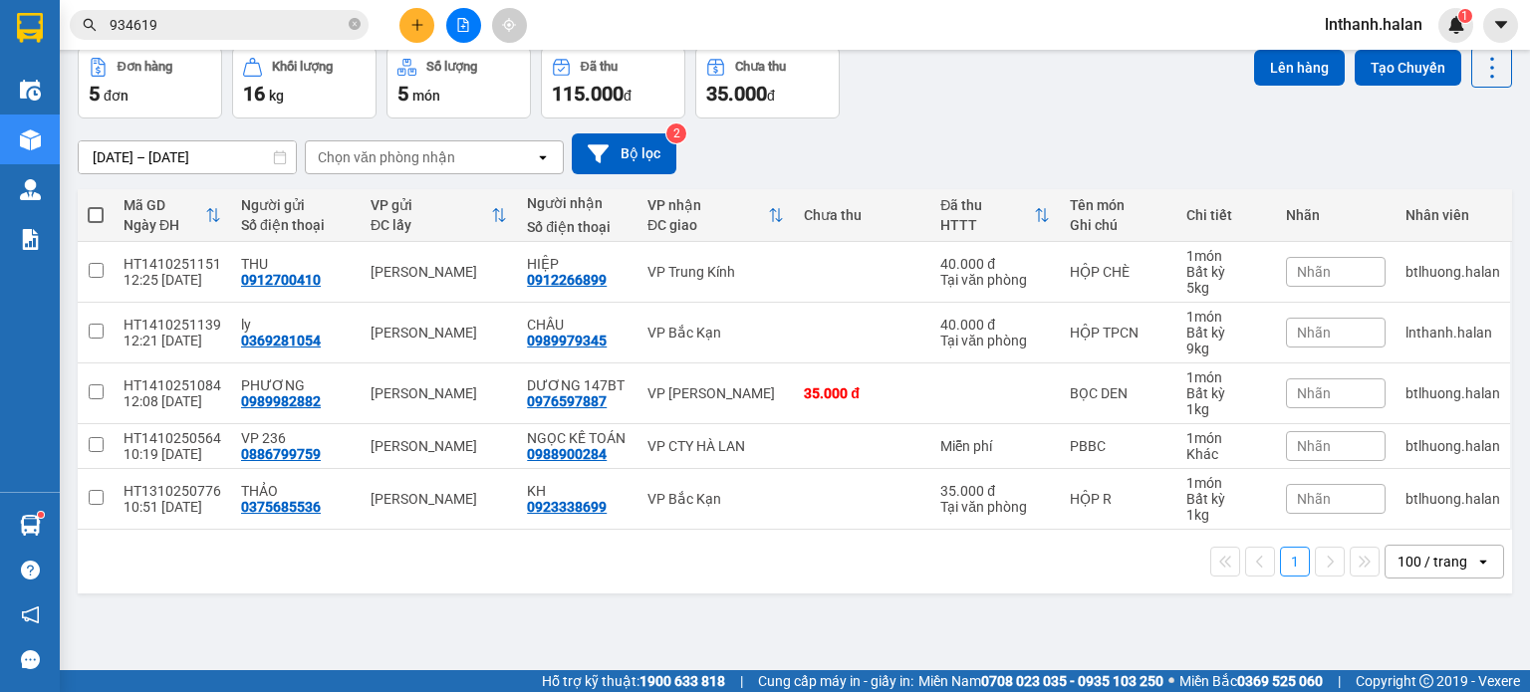
click at [204, 27] on input "934619" at bounding box center [227, 25] width 235 height 22
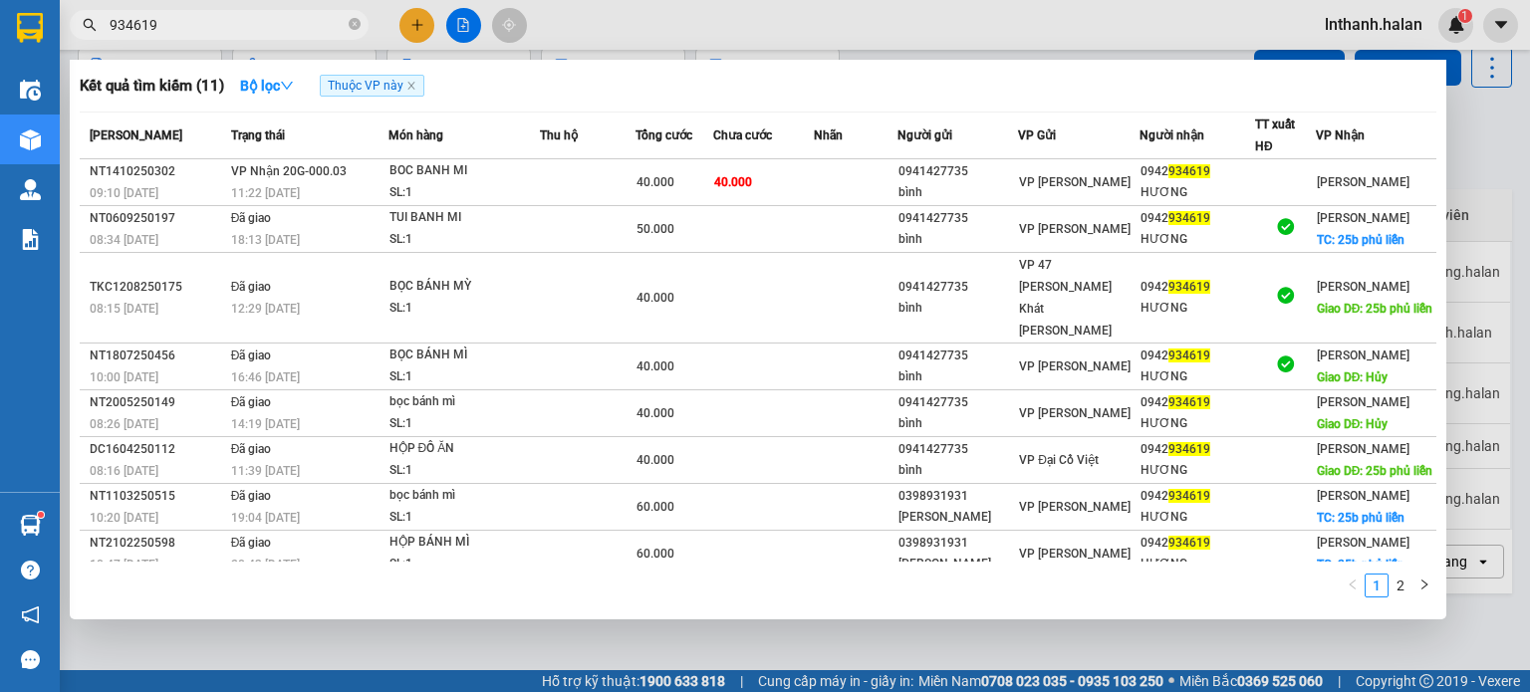
click at [204, 27] on input "934619" at bounding box center [227, 25] width 235 height 22
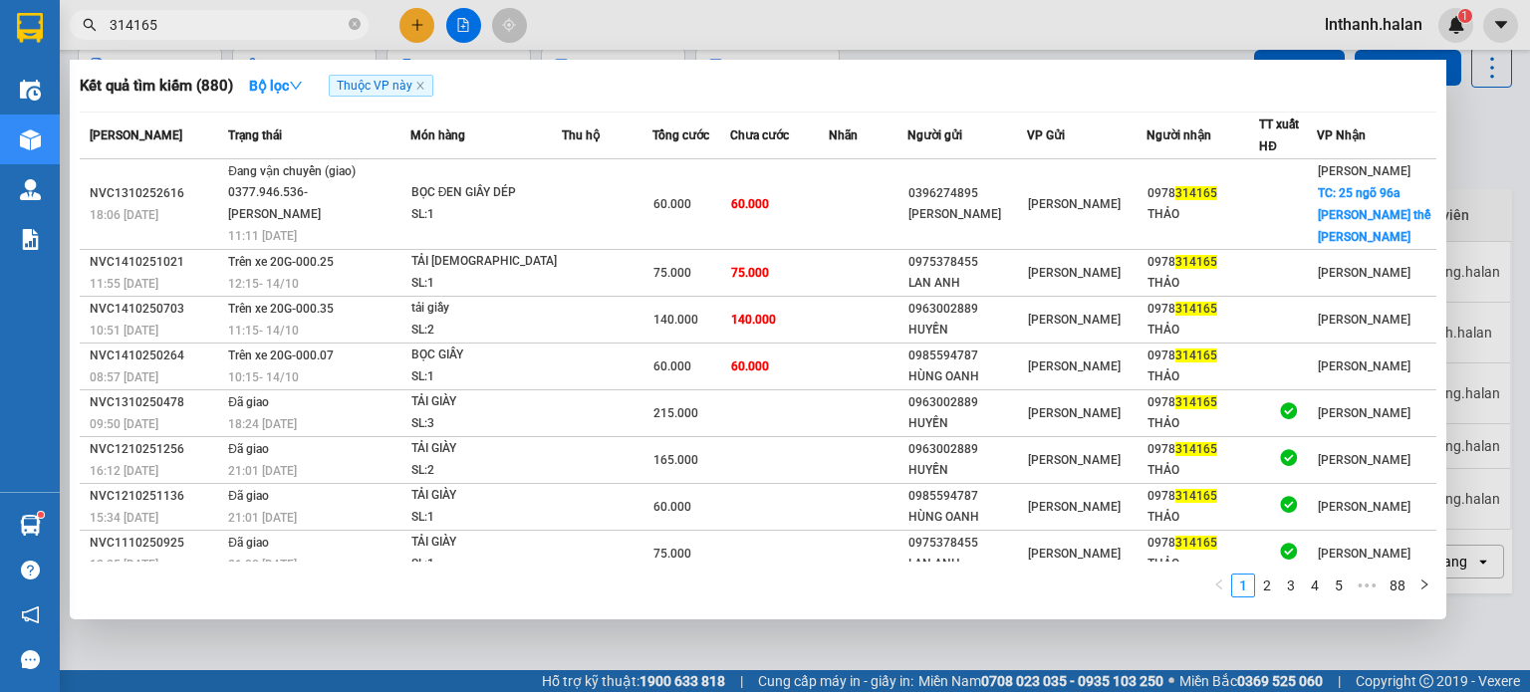
click at [207, 35] on input "314165" at bounding box center [227, 25] width 235 height 22
click at [219, 23] on input "314165" at bounding box center [227, 25] width 235 height 22
paste input "DC1410250553"
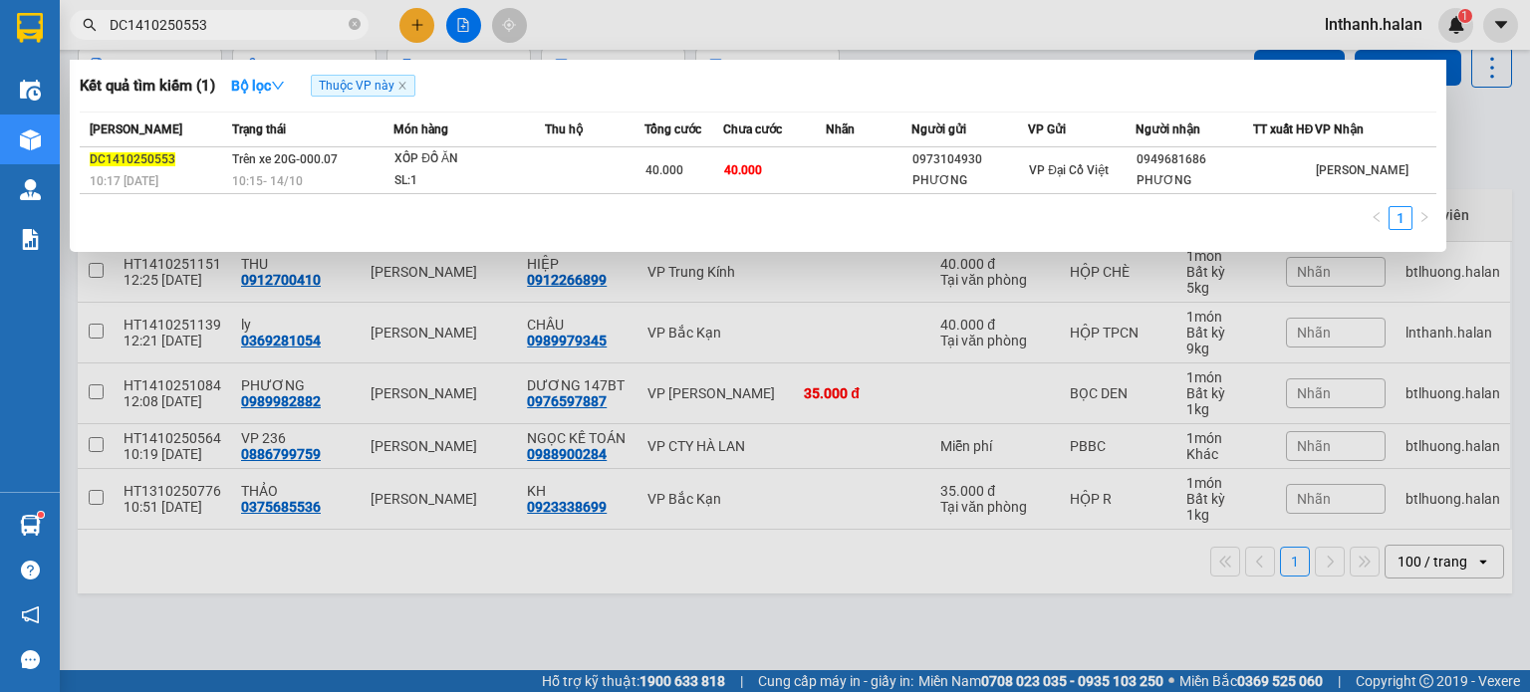
click at [247, 26] on input "DC1410250553" at bounding box center [227, 25] width 235 height 22
paste input "NT1410250477"
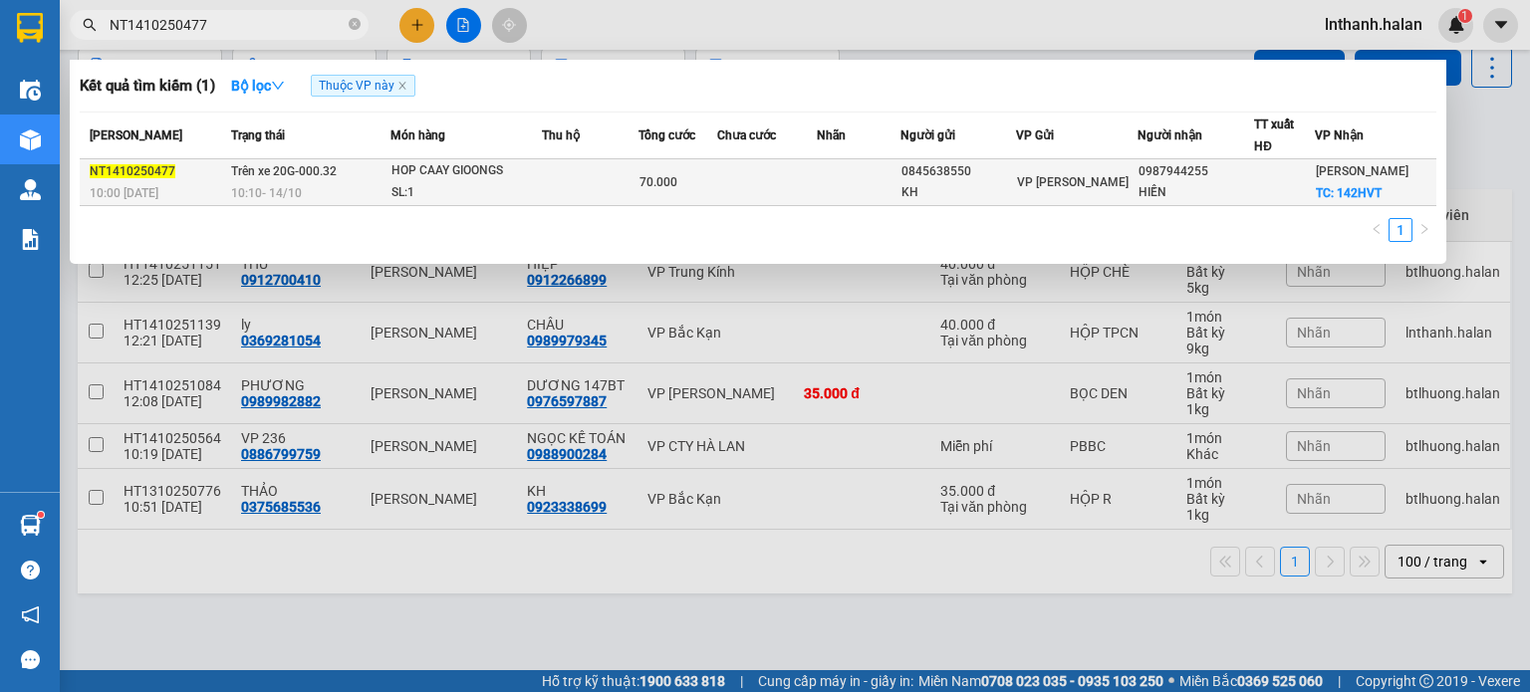
type input "NT1410250477"
click at [594, 192] on td at bounding box center [591, 182] width 98 height 47
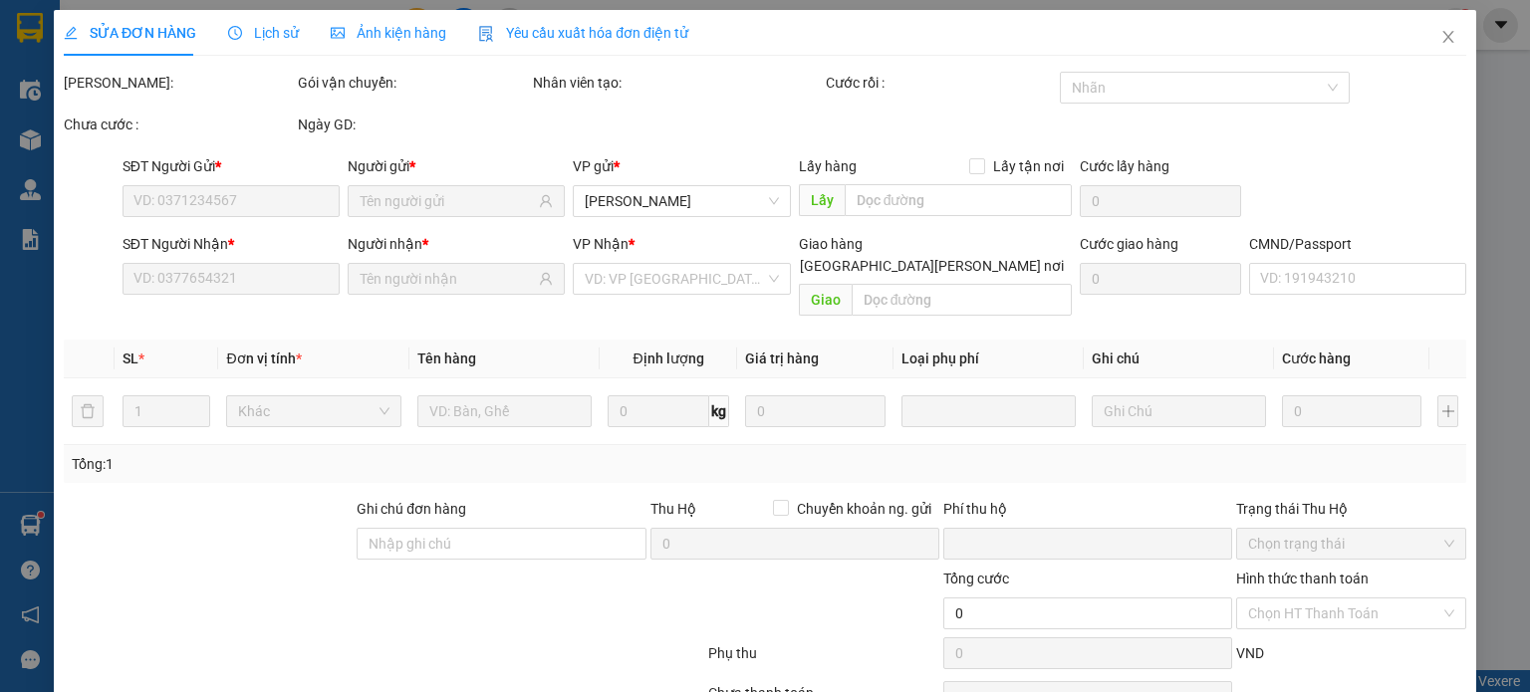
type input "0845638550"
type input "KH"
type input "0987944255"
type input "HIỀN"
checkbox input "true"
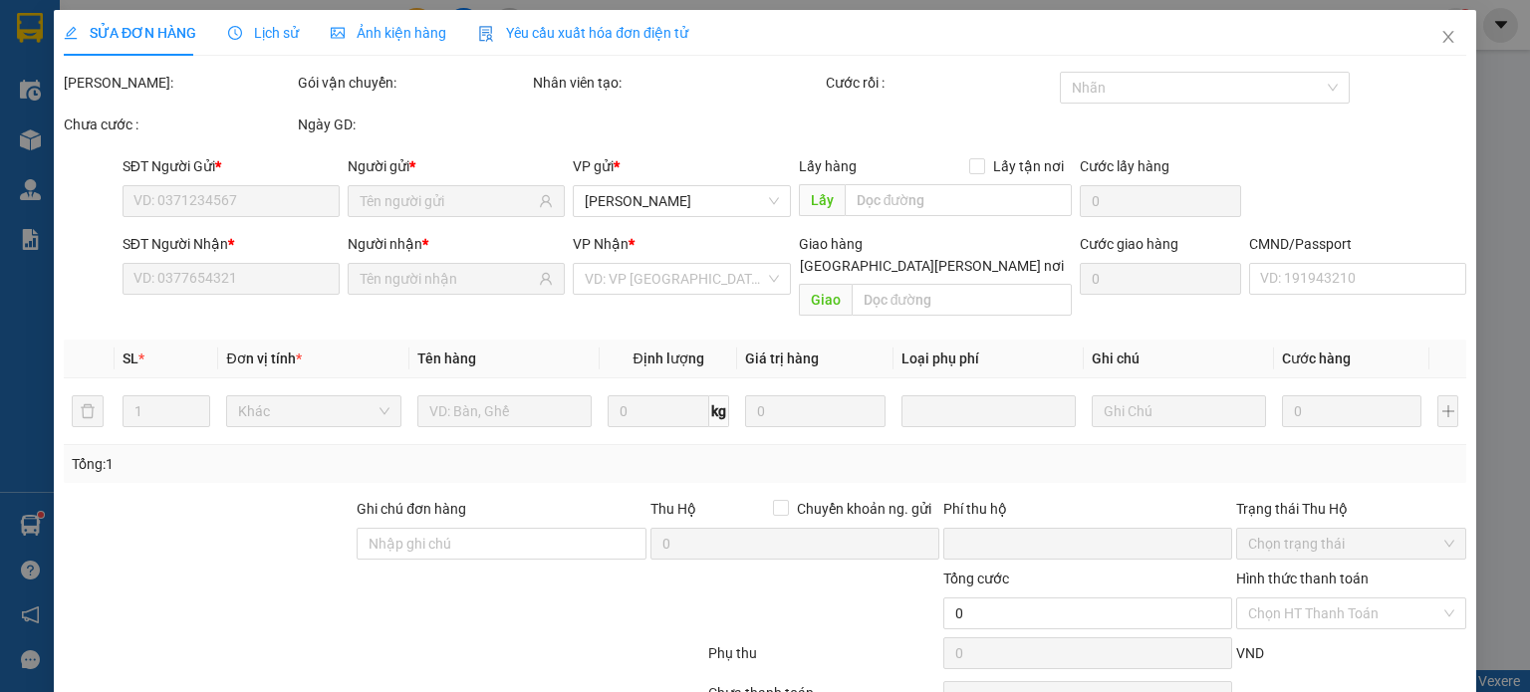
type input "142HVT"
type input "30.000"
type input "0"
type input "70.000"
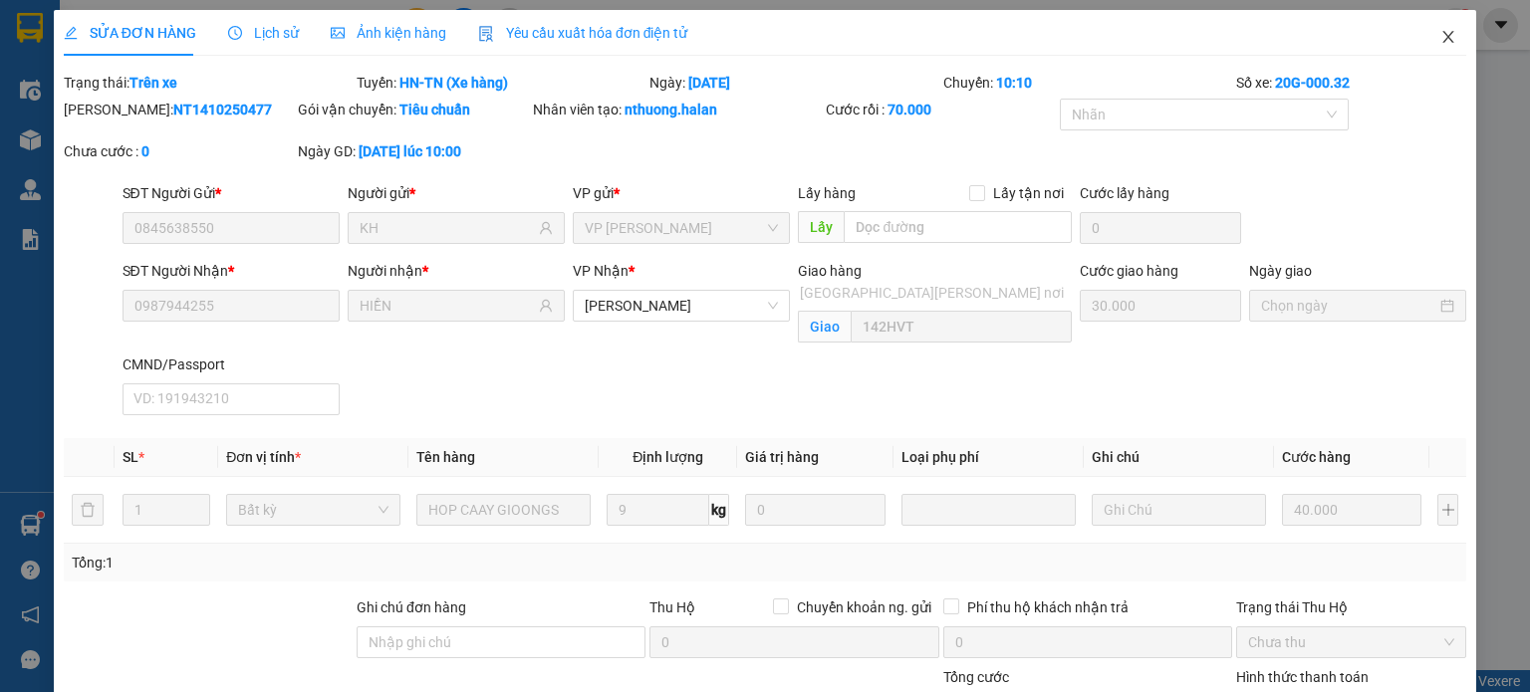
click at [1440, 38] on icon "close" at bounding box center [1448, 37] width 16 height 16
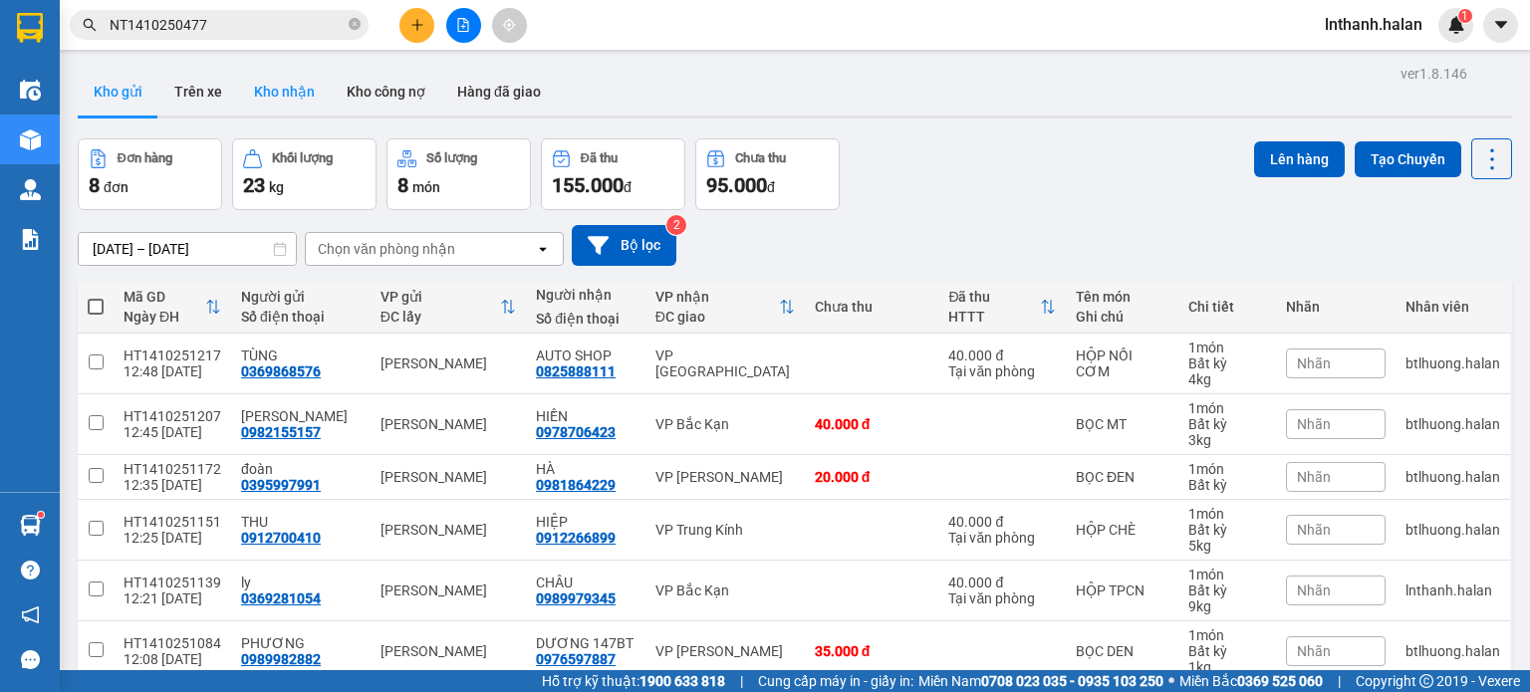
click at [294, 81] on button "Kho nhận" at bounding box center [284, 92] width 93 height 48
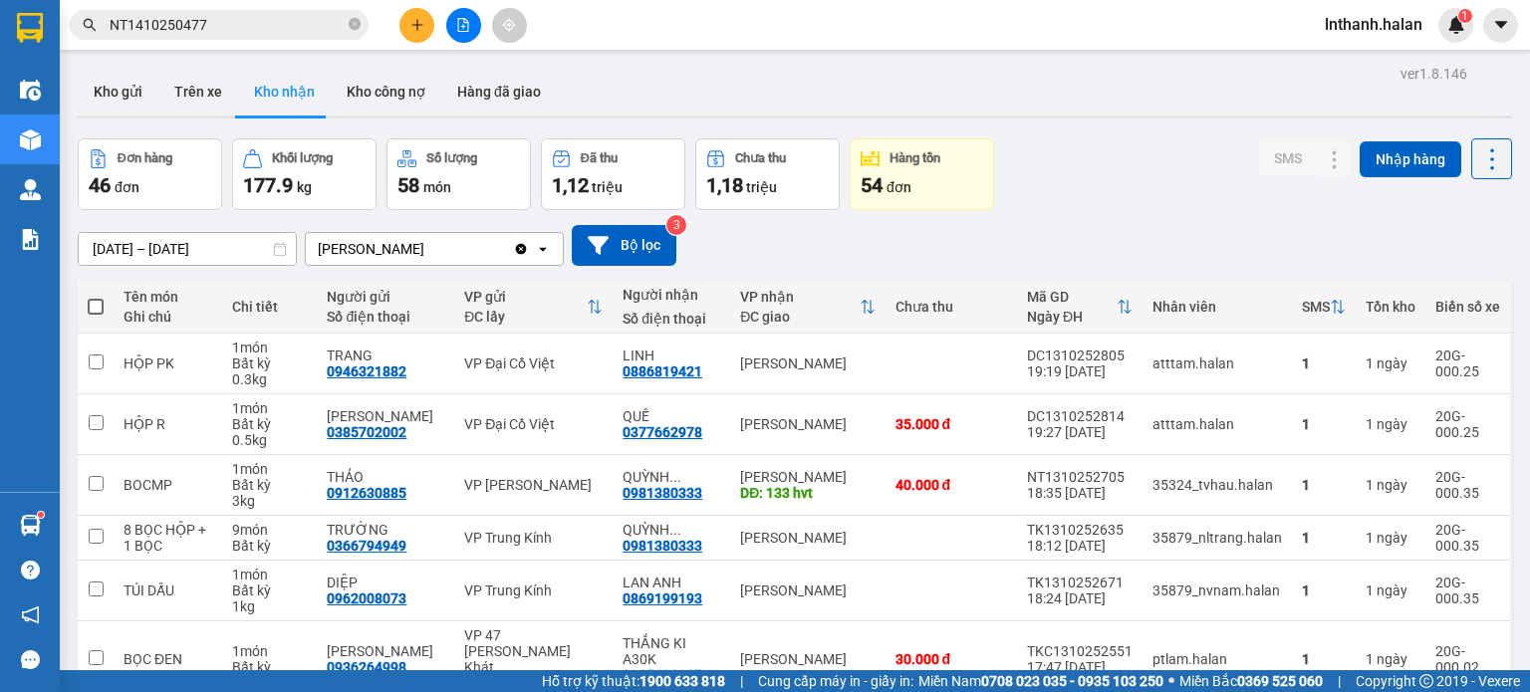
click at [143, 250] on input "[DATE] – [DATE]" at bounding box center [187, 249] width 217 height 32
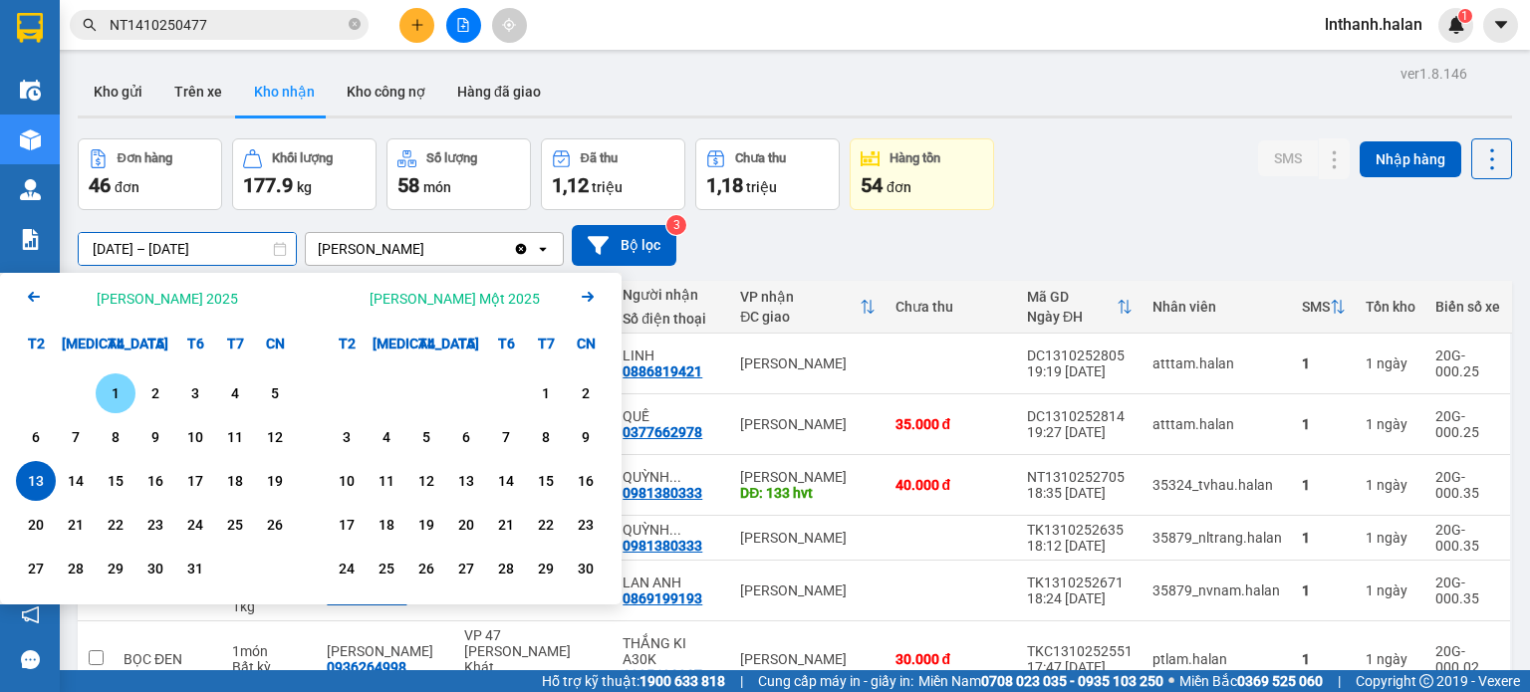
click at [113, 391] on div "1" at bounding box center [116, 394] width 28 height 24
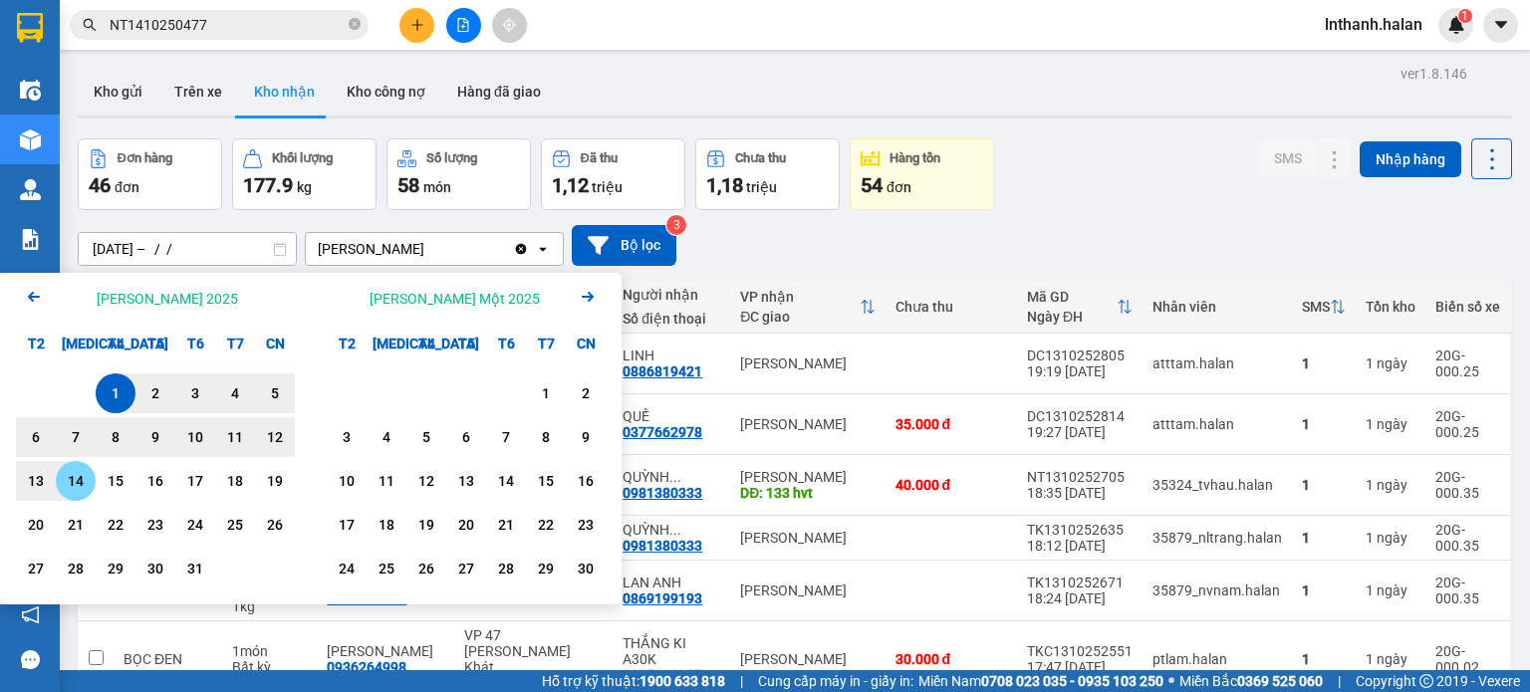
click at [83, 488] on div "14" at bounding box center [76, 481] width 28 height 24
type input "[DATE] – [DATE]"
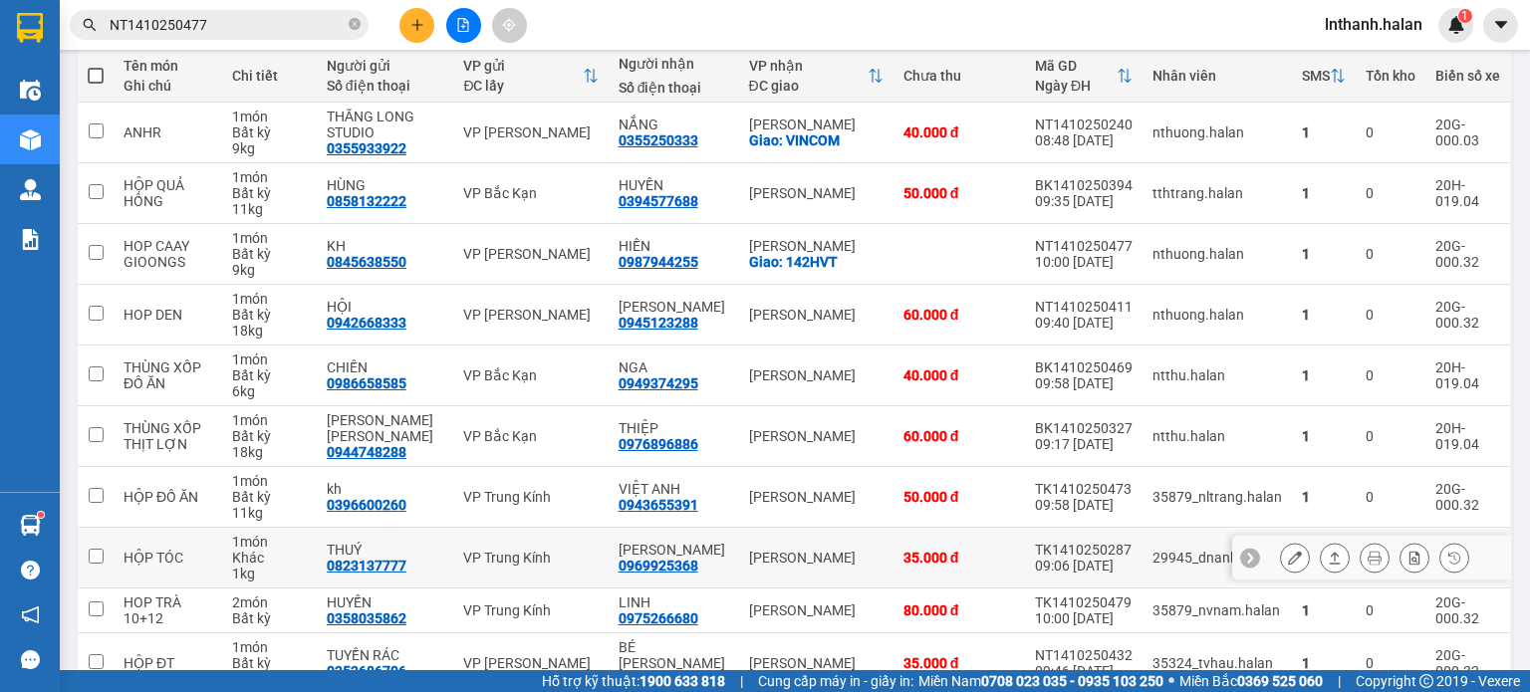
scroll to position [34, 0]
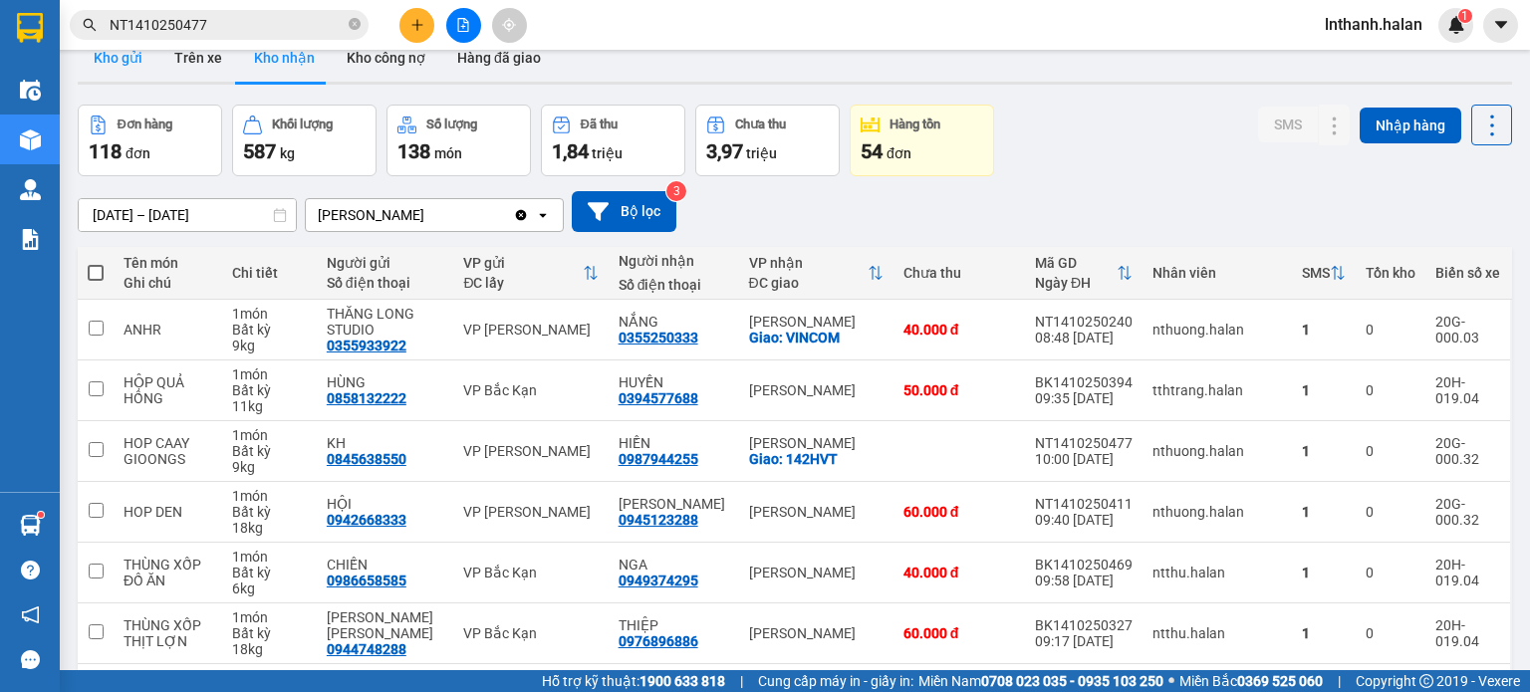
click at [100, 62] on button "Kho gửi" at bounding box center [118, 58] width 81 height 48
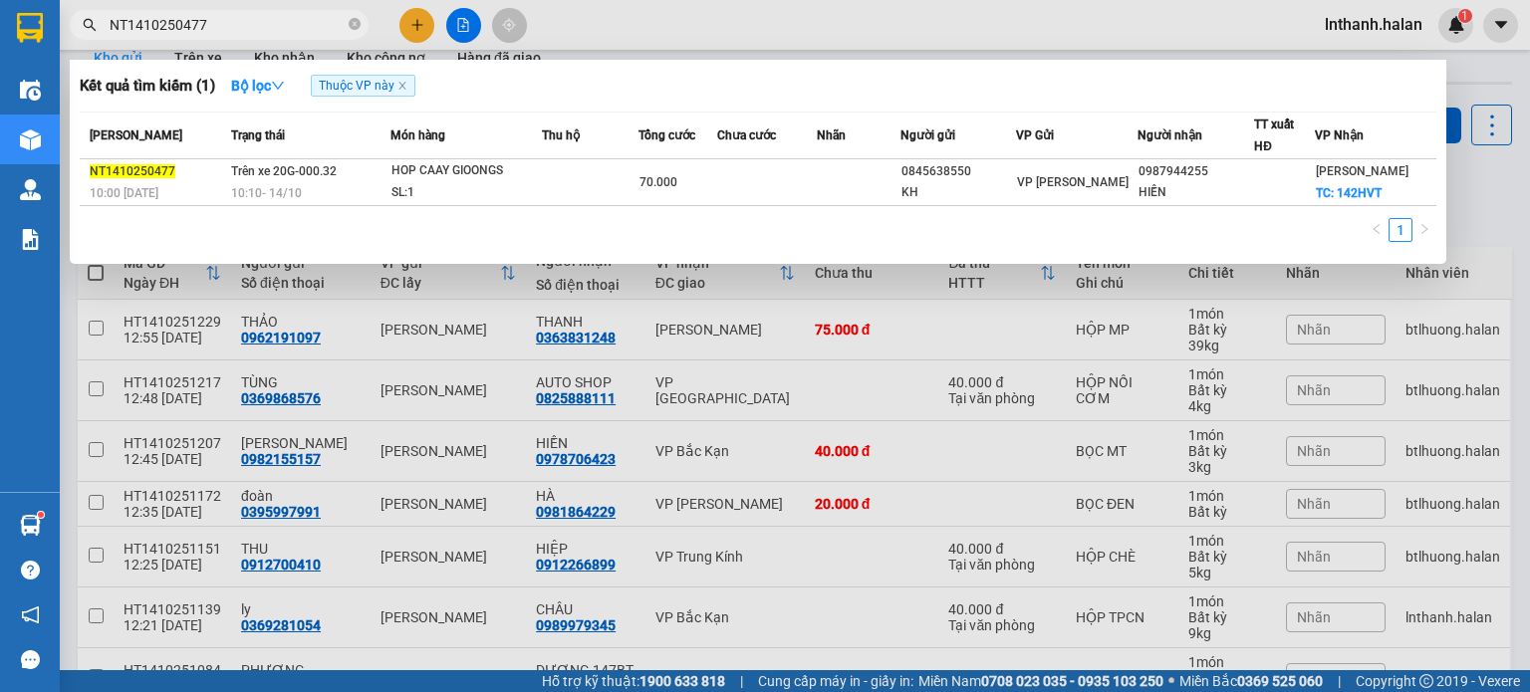
click at [271, 30] on input "NT1410250477" at bounding box center [227, 25] width 235 height 22
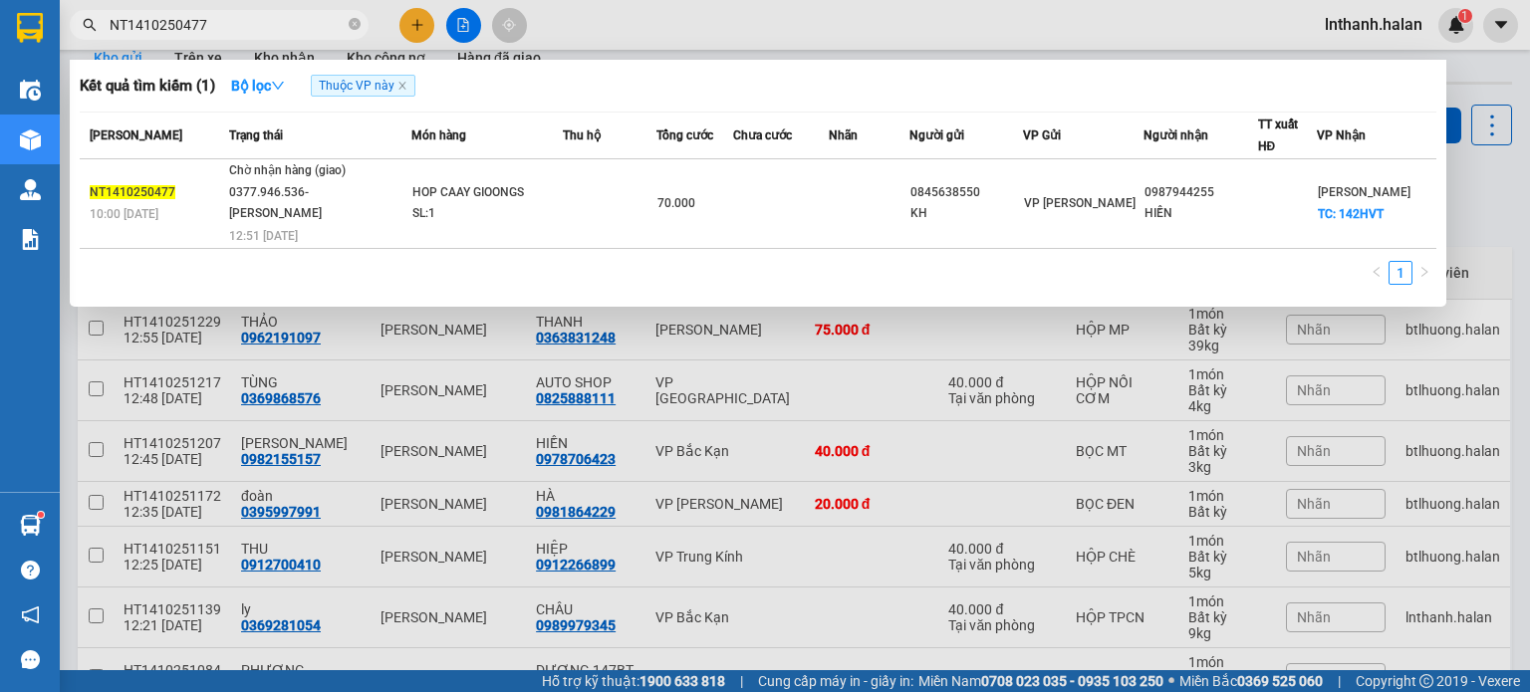
click at [757, 337] on div at bounding box center [765, 346] width 1530 height 692
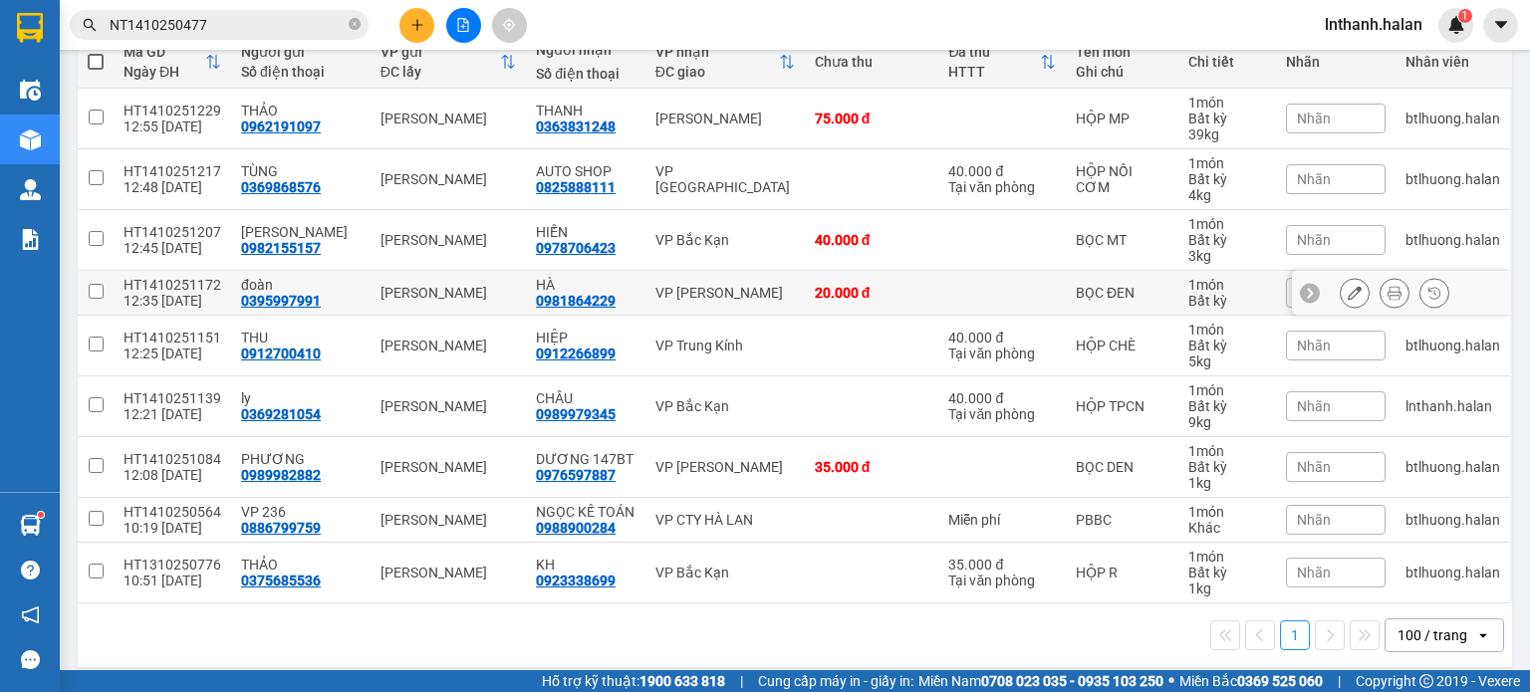
scroll to position [256, 0]
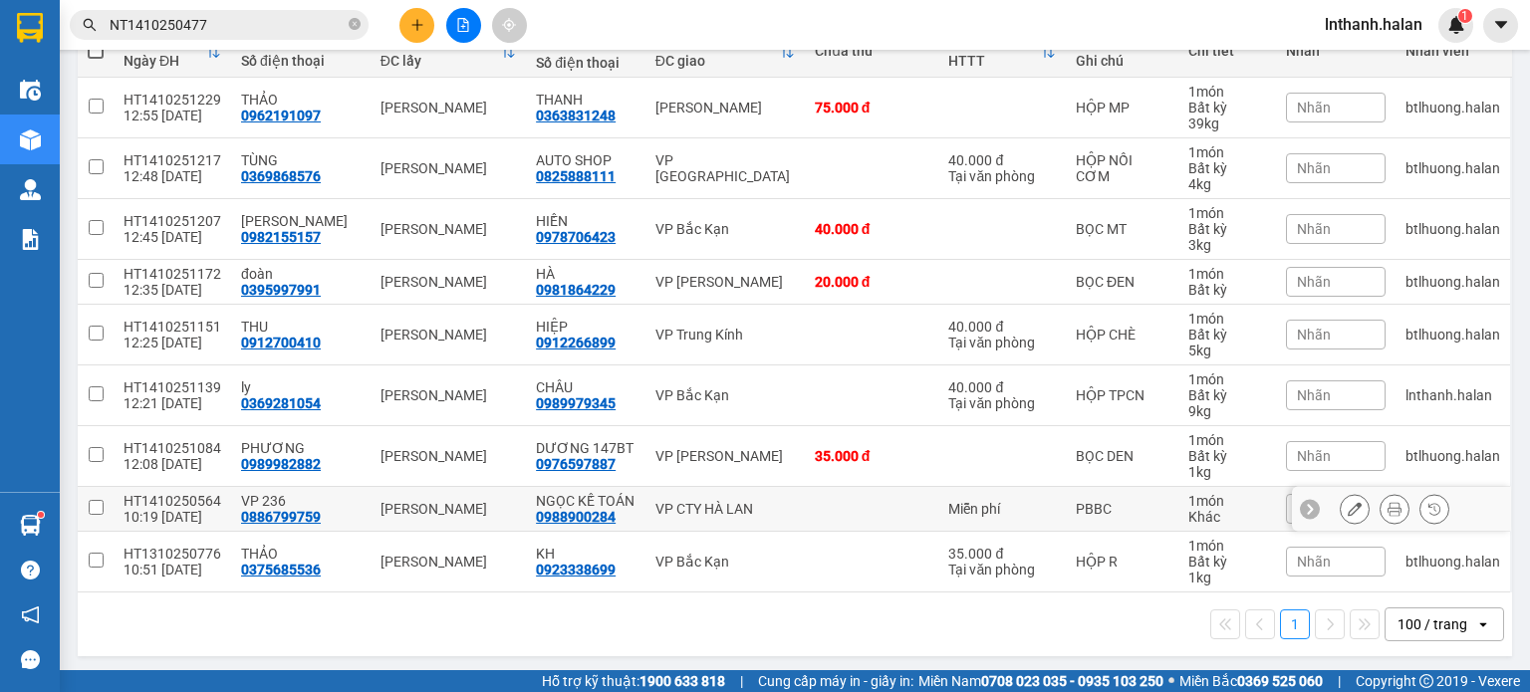
click at [1154, 504] on td "PBBC" at bounding box center [1122, 509] width 113 height 45
checkbox input "true"
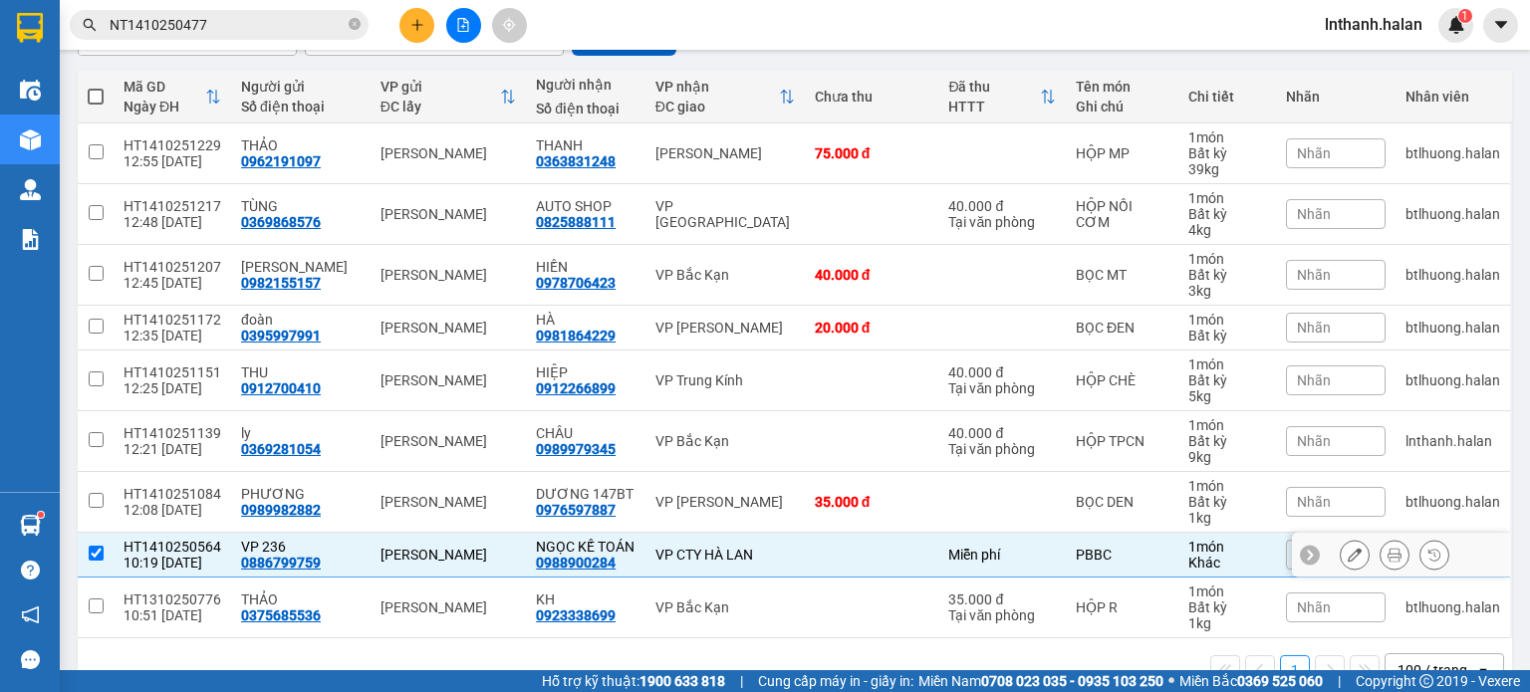
scroll to position [0, 0]
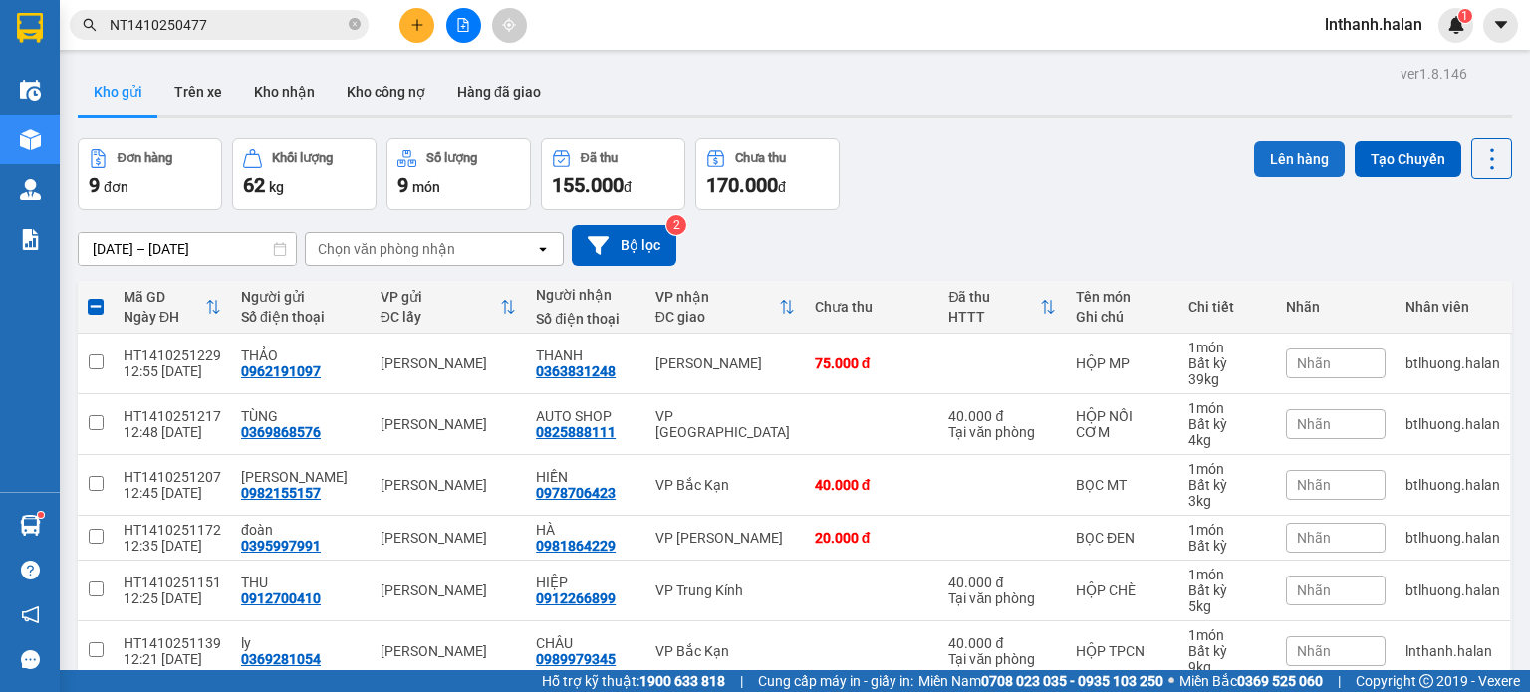
click at [1282, 154] on button "Lên hàng" at bounding box center [1299, 159] width 91 height 36
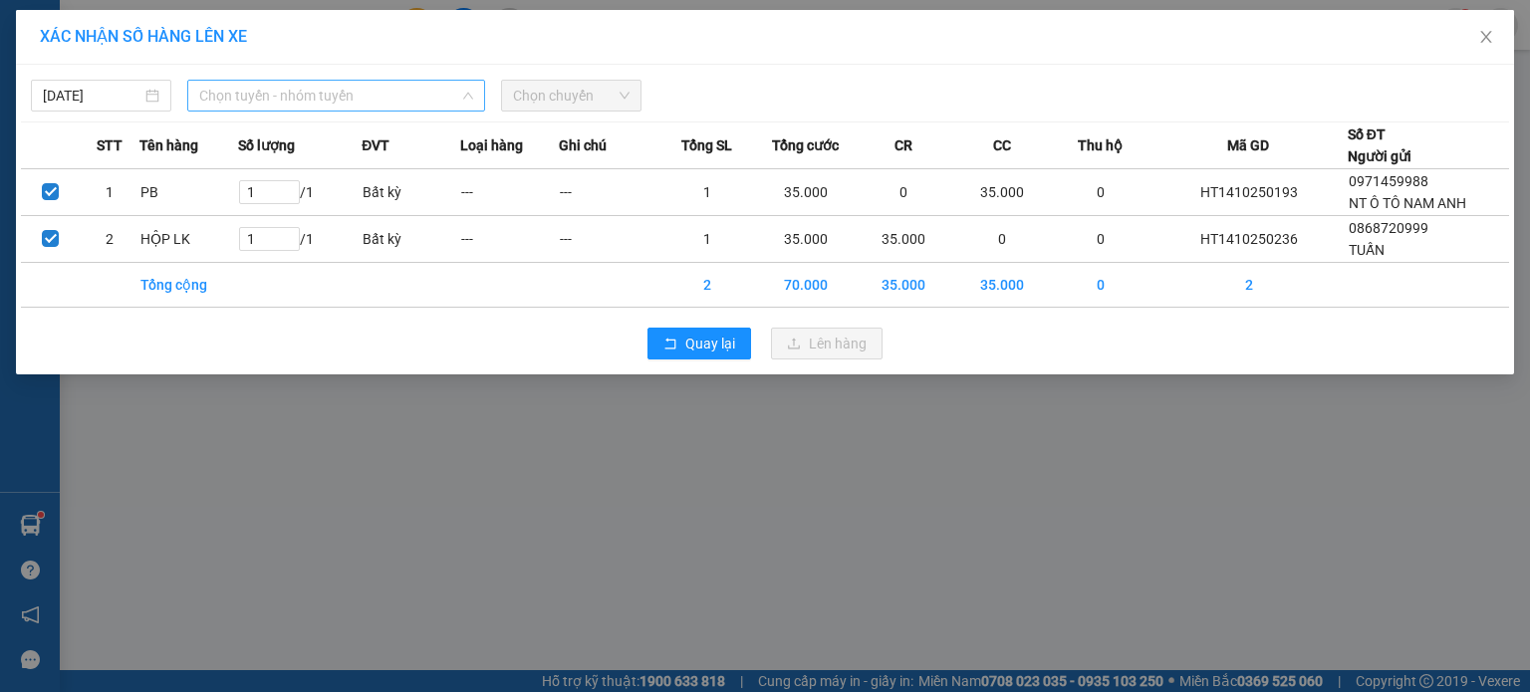
click at [306, 94] on span "Chọn tuyến - nhóm tuyến" at bounding box center [336, 96] width 274 height 30
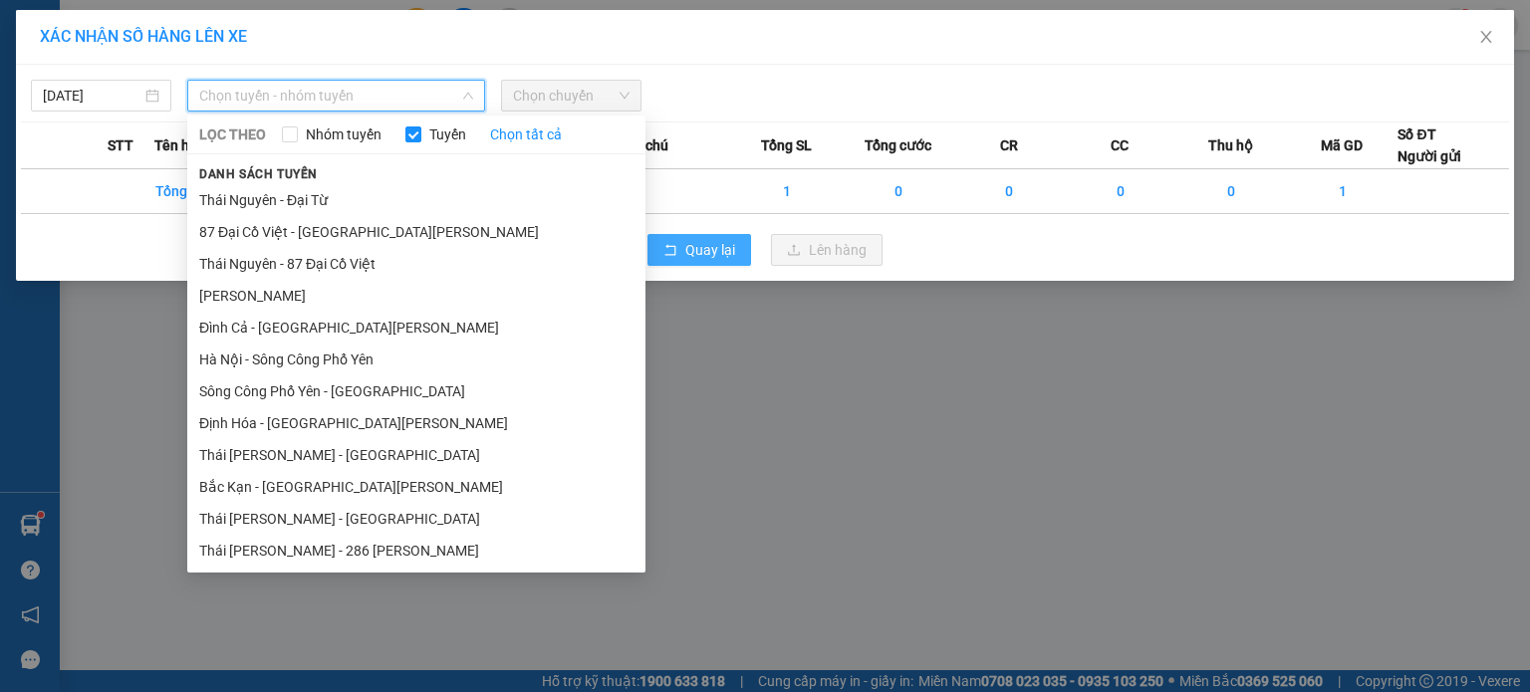
click at [719, 237] on button "Quay lại" at bounding box center [700, 250] width 104 height 32
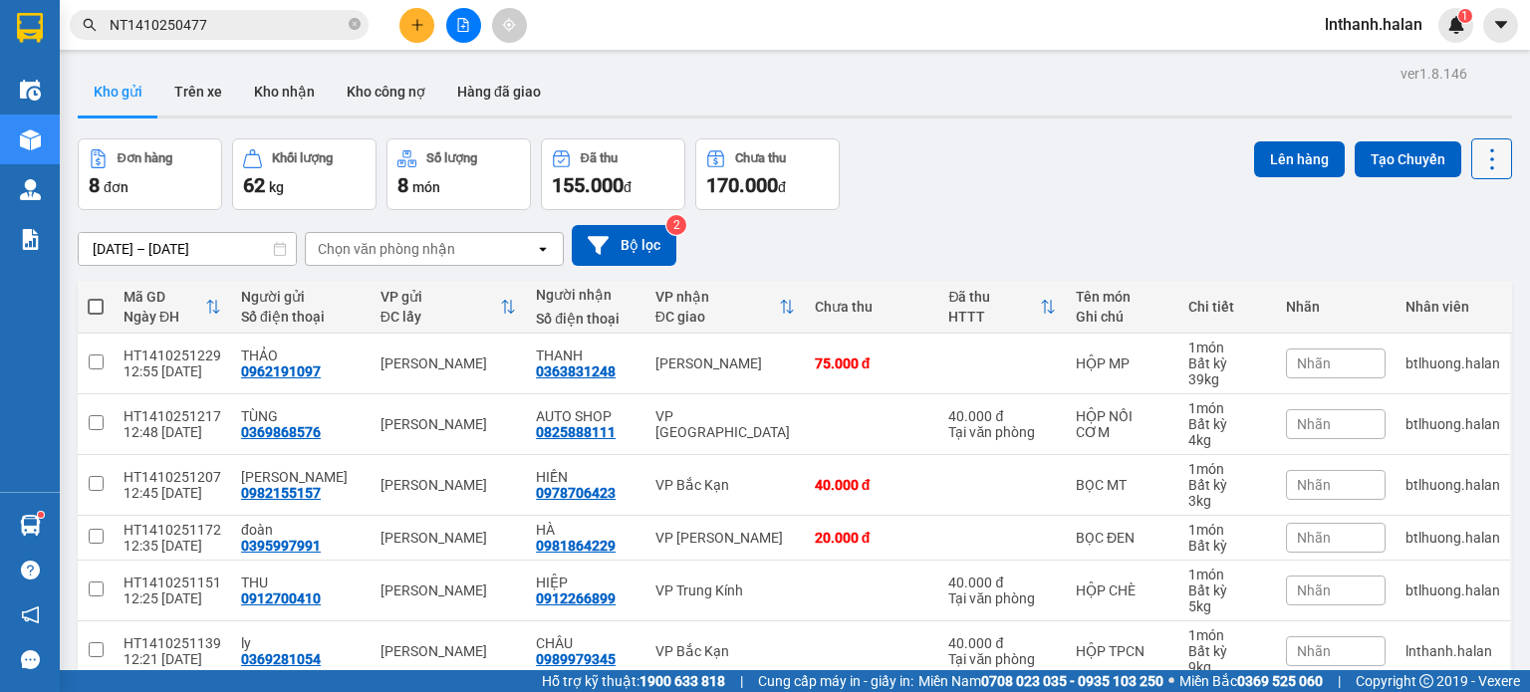
click at [1490, 158] on button at bounding box center [1491, 158] width 41 height 41
click at [1459, 278] on span "Làm mới" at bounding box center [1449, 284] width 55 height 20
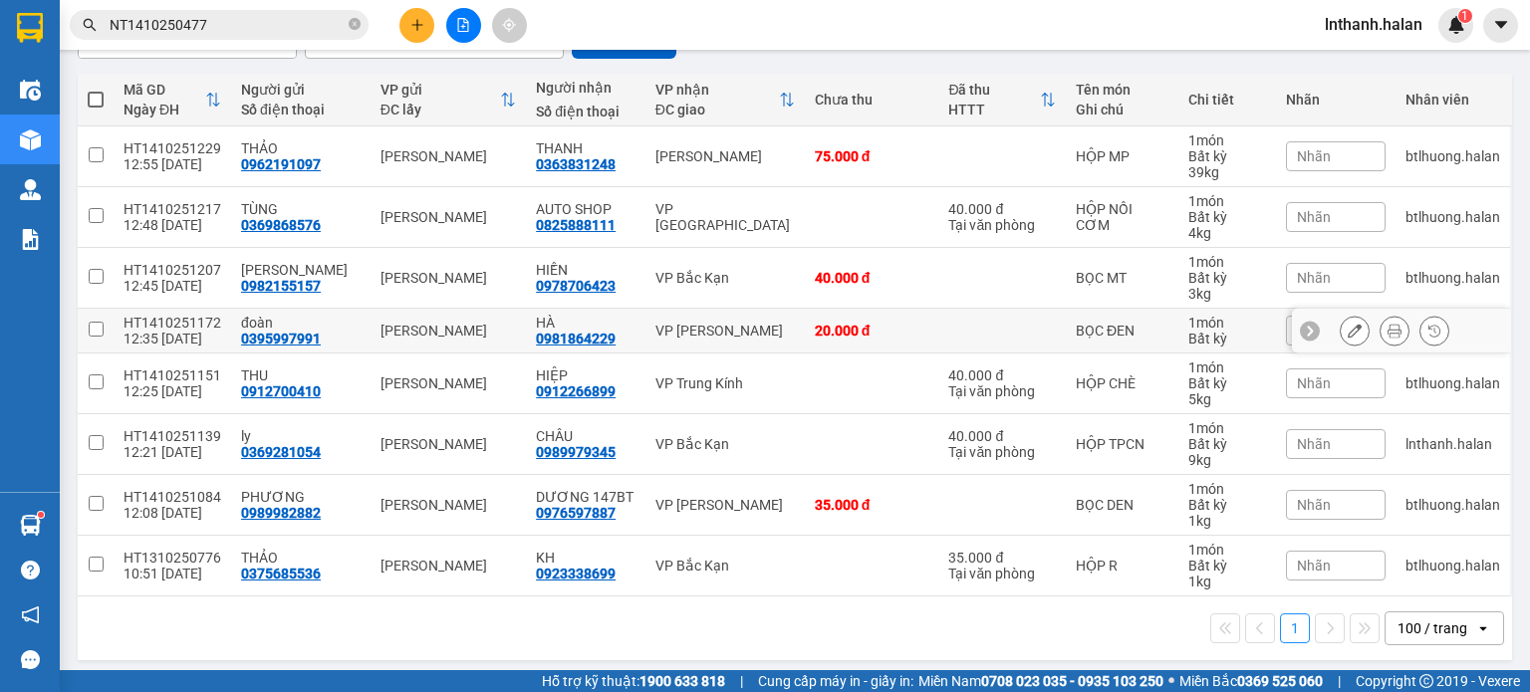
scroll to position [211, 0]
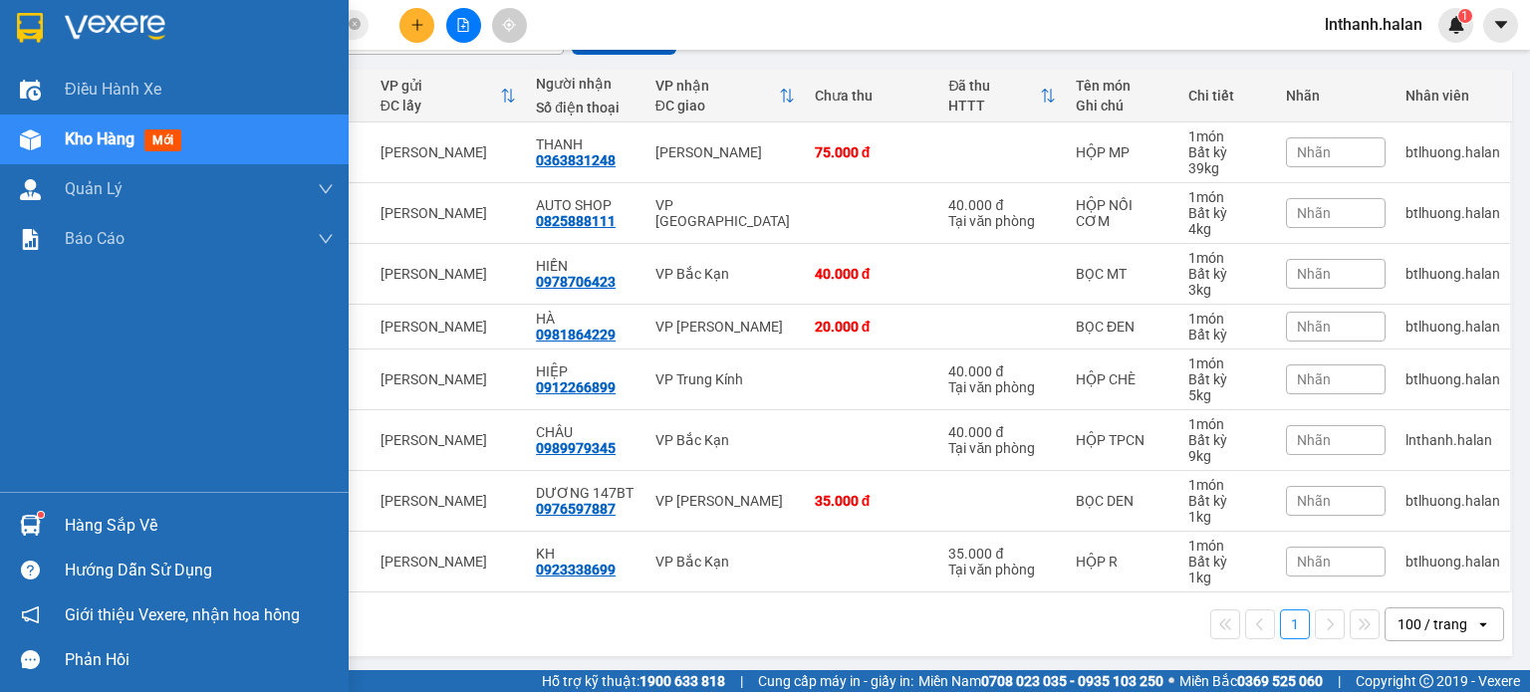
click at [92, 525] on div "Hàng sắp về" at bounding box center [199, 526] width 269 height 30
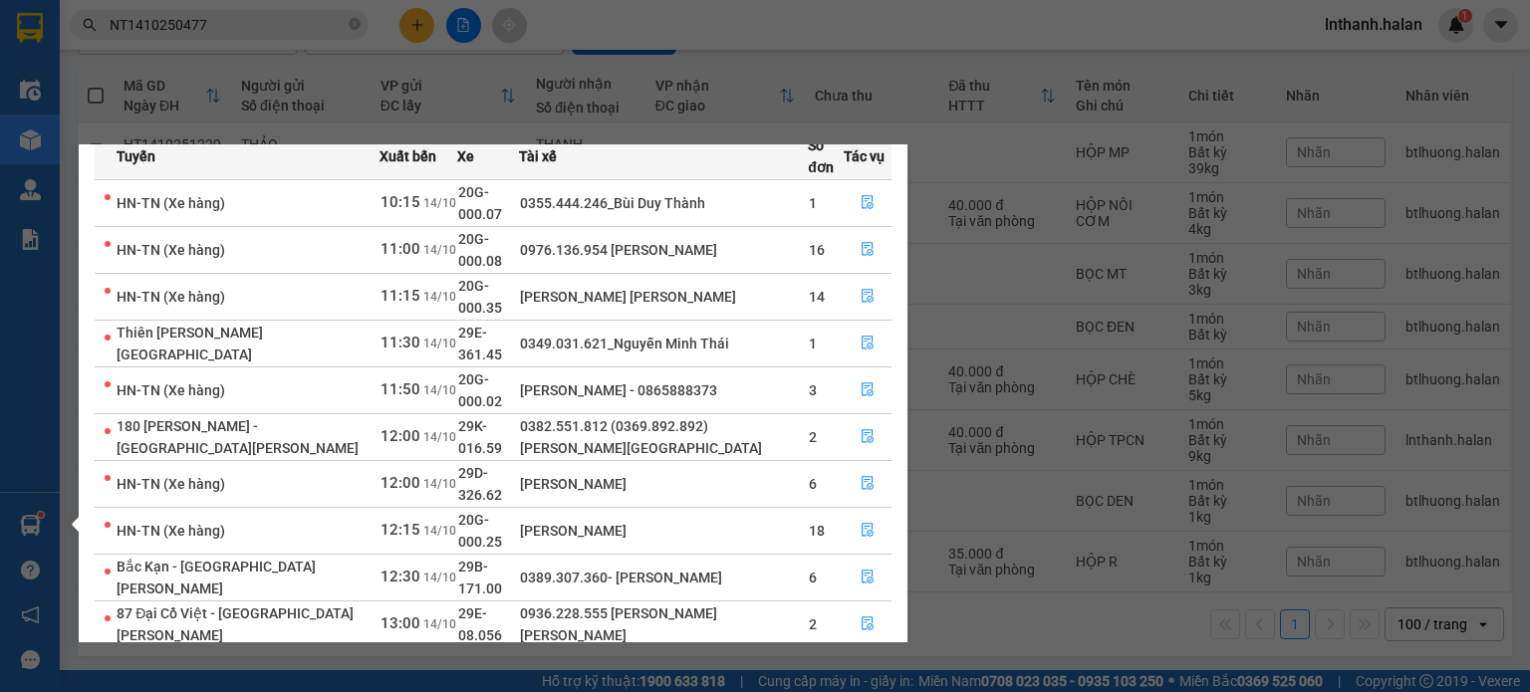
scroll to position [100, 0]
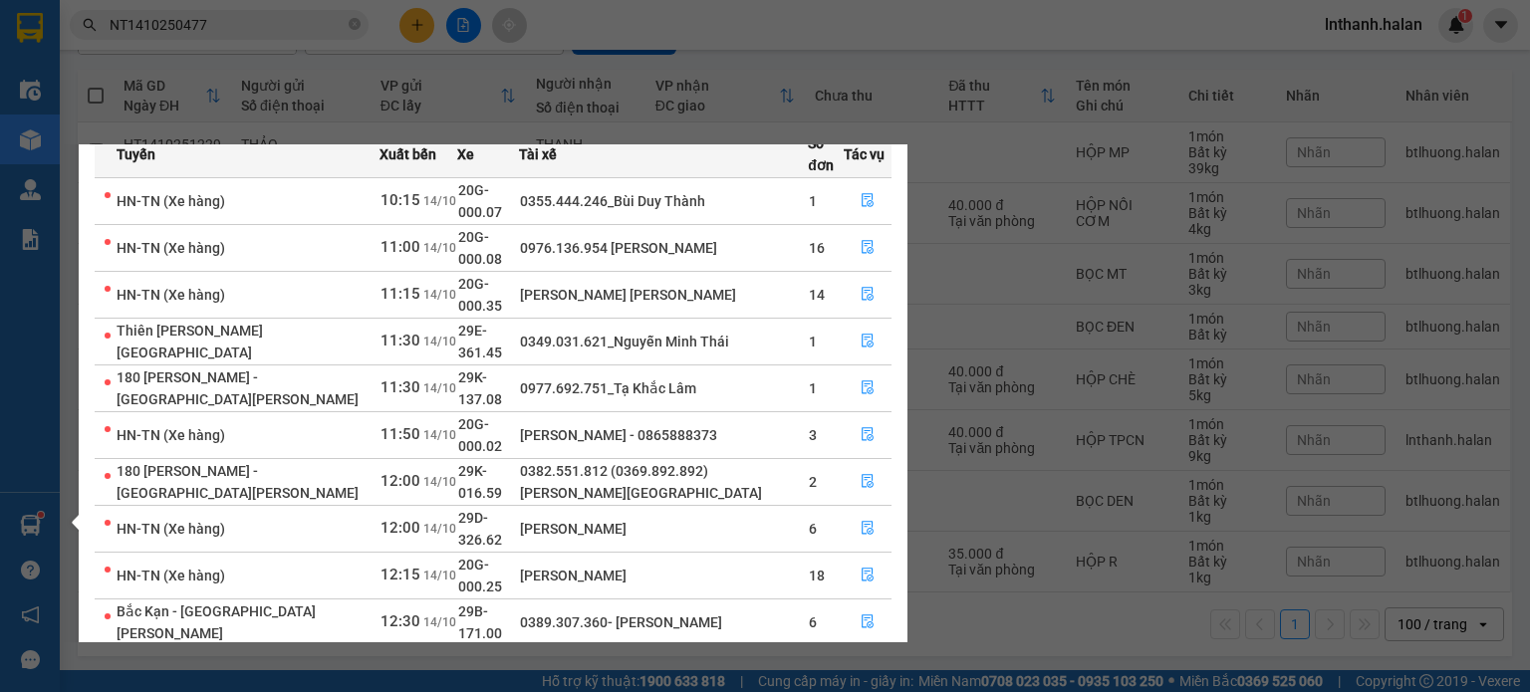
click at [1116, 129] on section "Kết quả [PERSON_NAME] ( 1 ) Bộ lọc Thuộc VP này [PERSON_NAME] thái Món hàng Thu…" at bounding box center [765, 346] width 1530 height 692
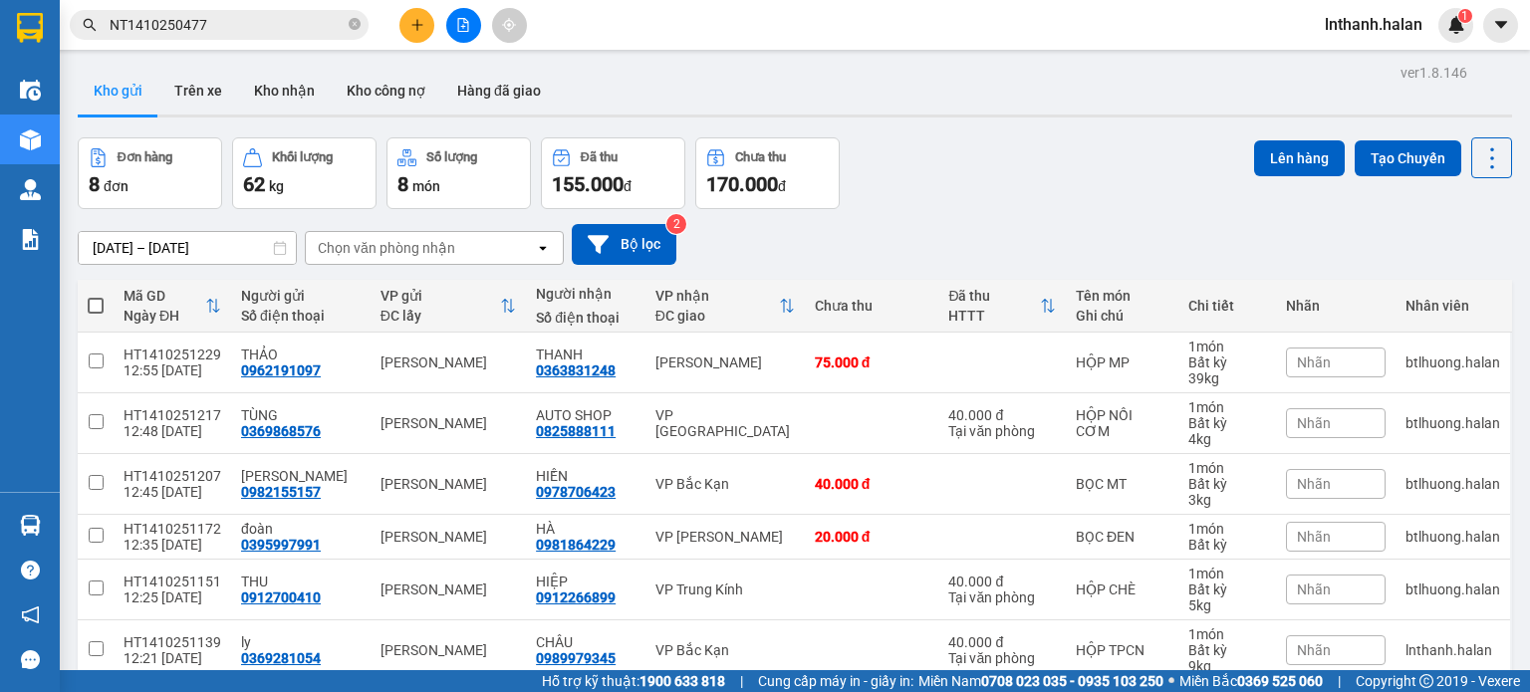
scroll to position [0, 0]
click at [271, 91] on button "Kho nhận" at bounding box center [284, 92] width 93 height 48
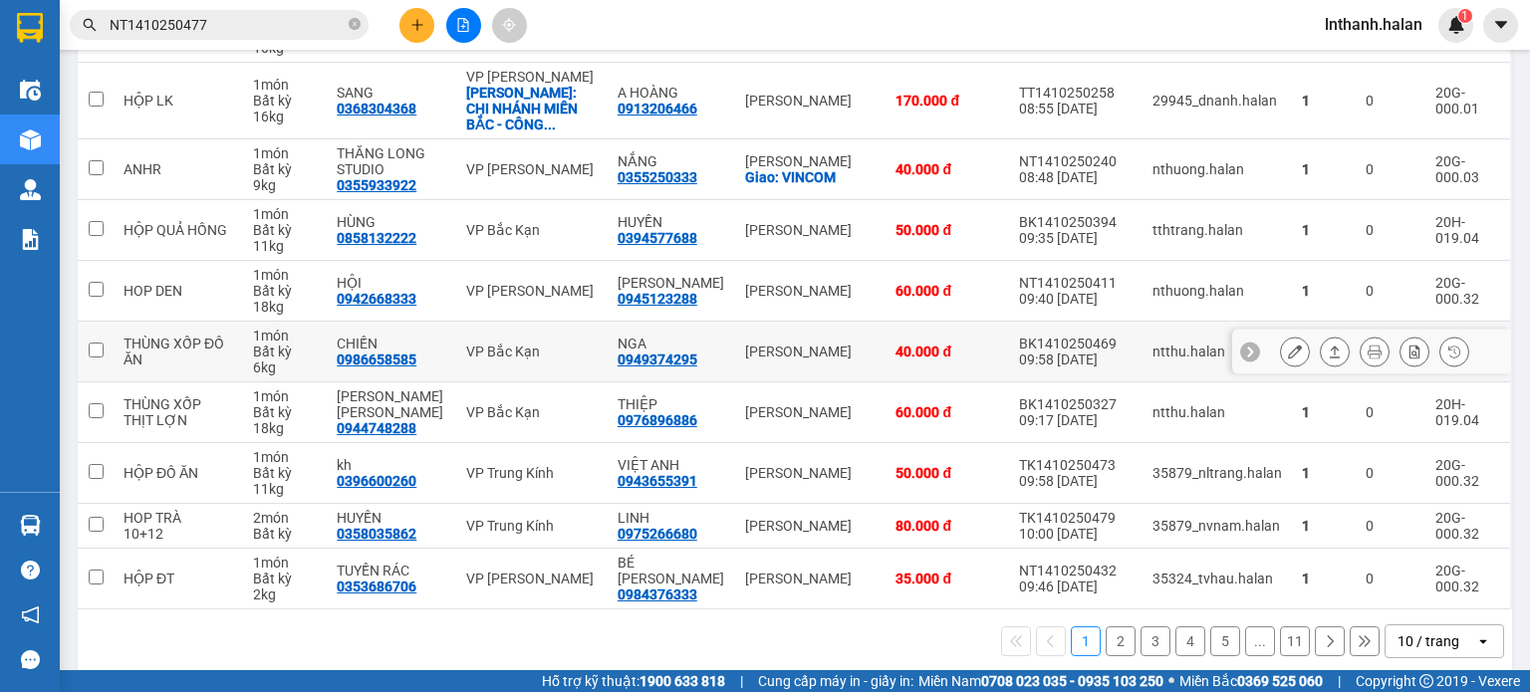
scroll to position [333, 0]
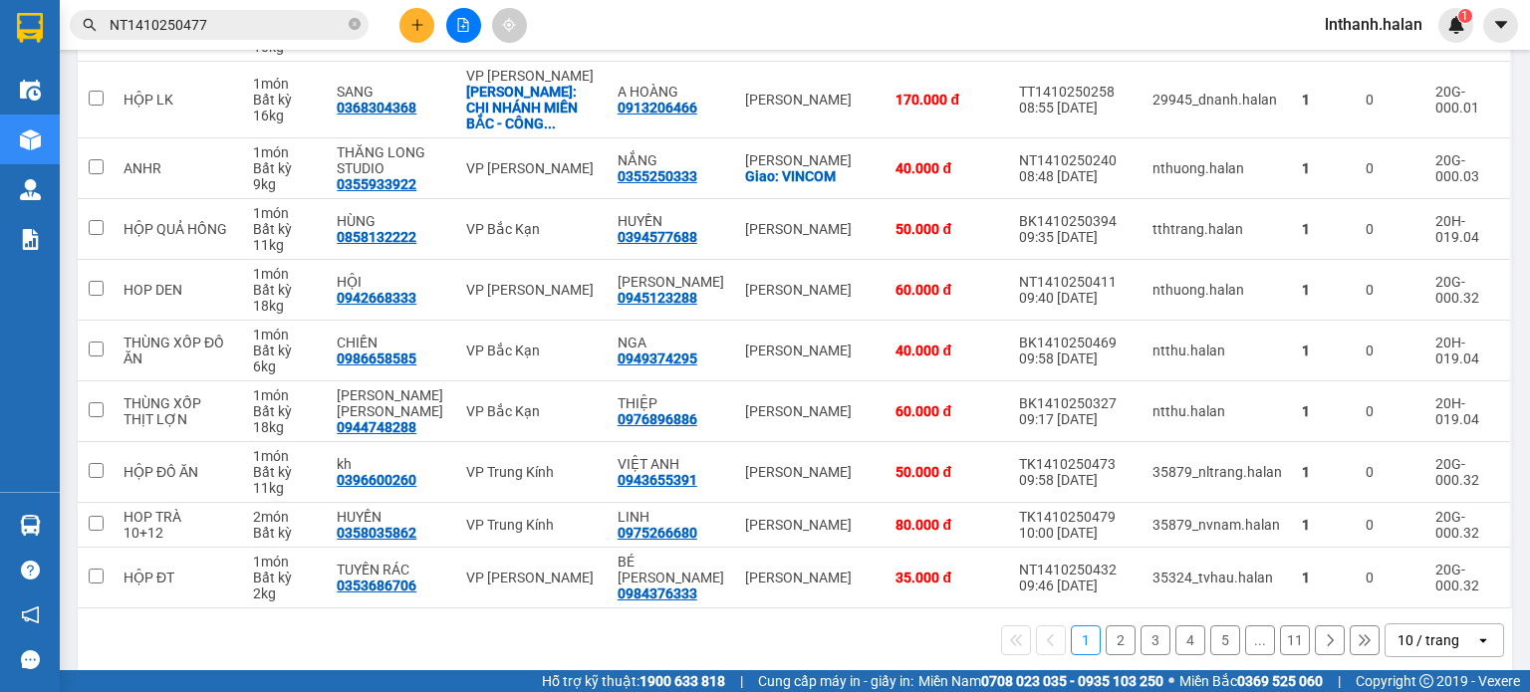
click at [1420, 631] on div "10 / trang" at bounding box center [1429, 641] width 62 height 20
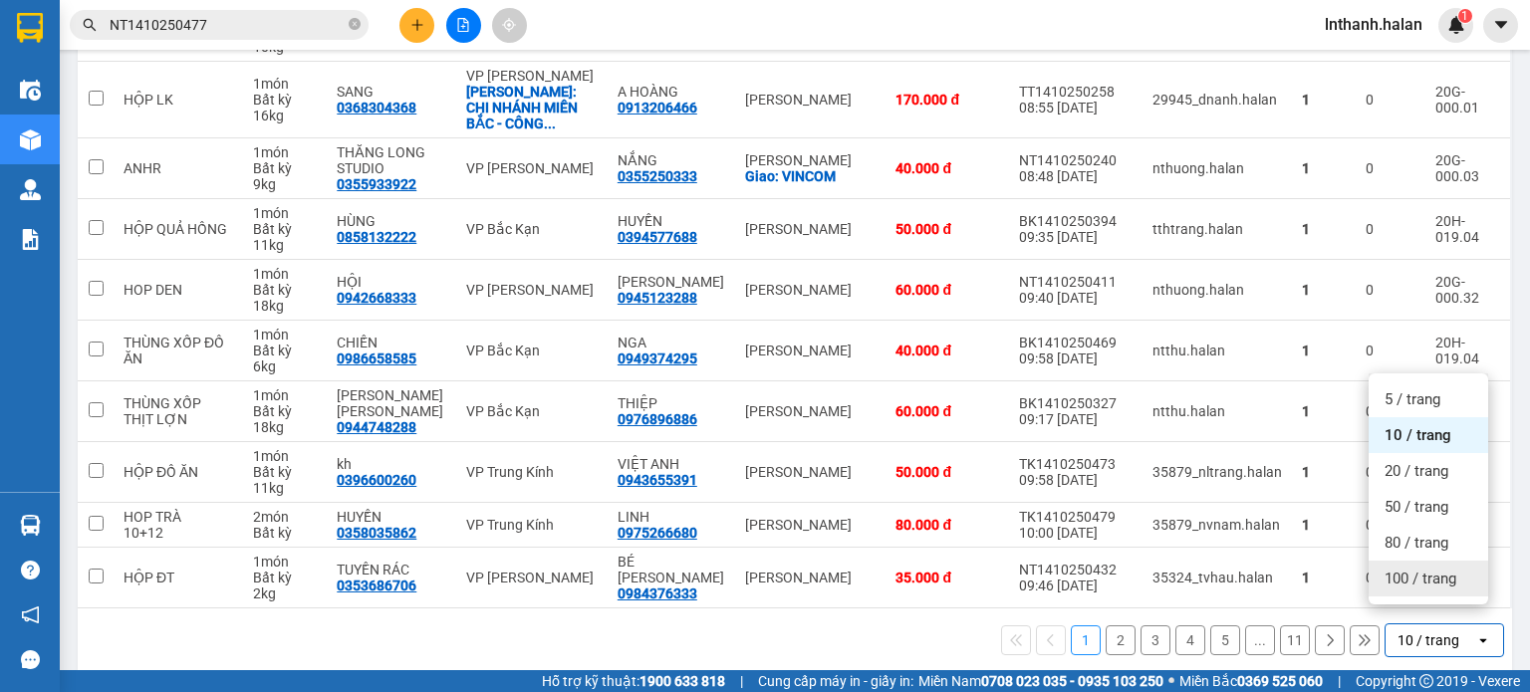
click at [1423, 583] on span "100 / trang" at bounding box center [1421, 579] width 72 height 20
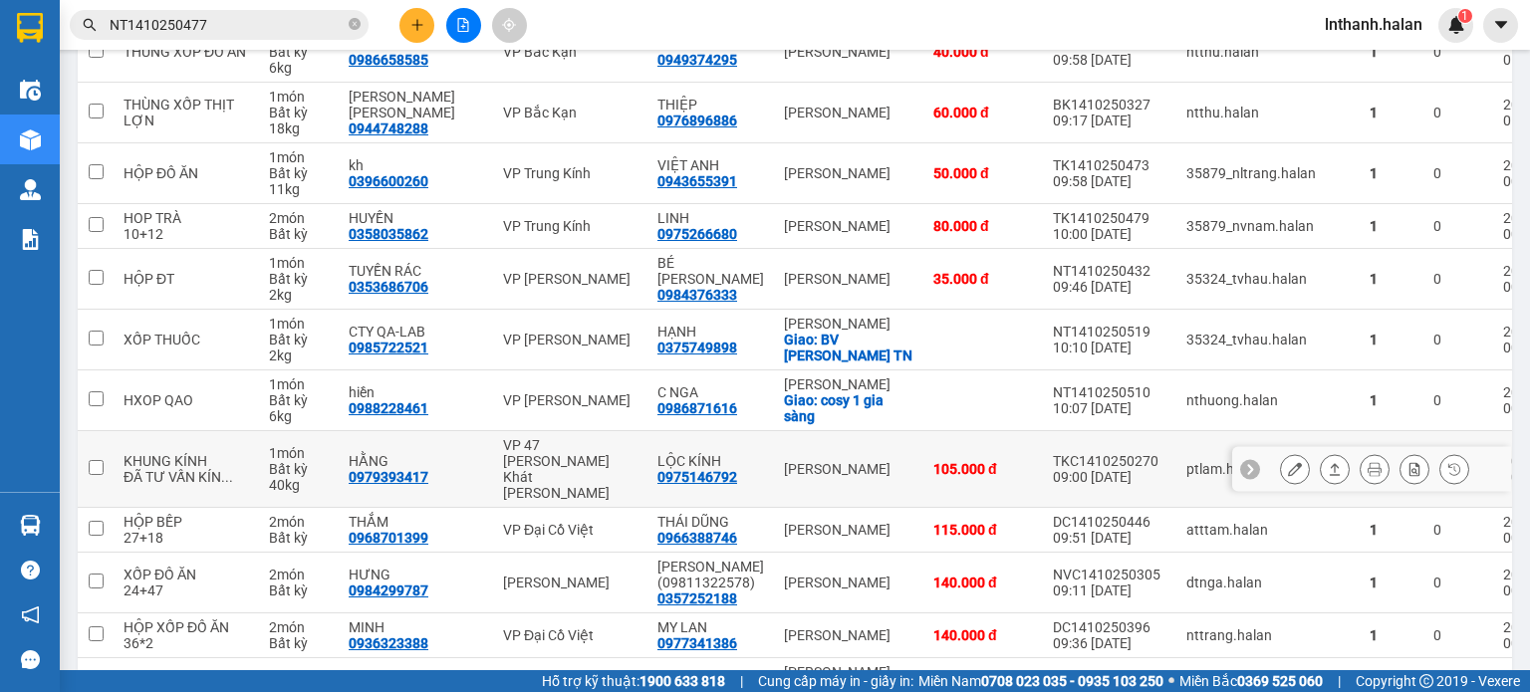
scroll to position [831, 0]
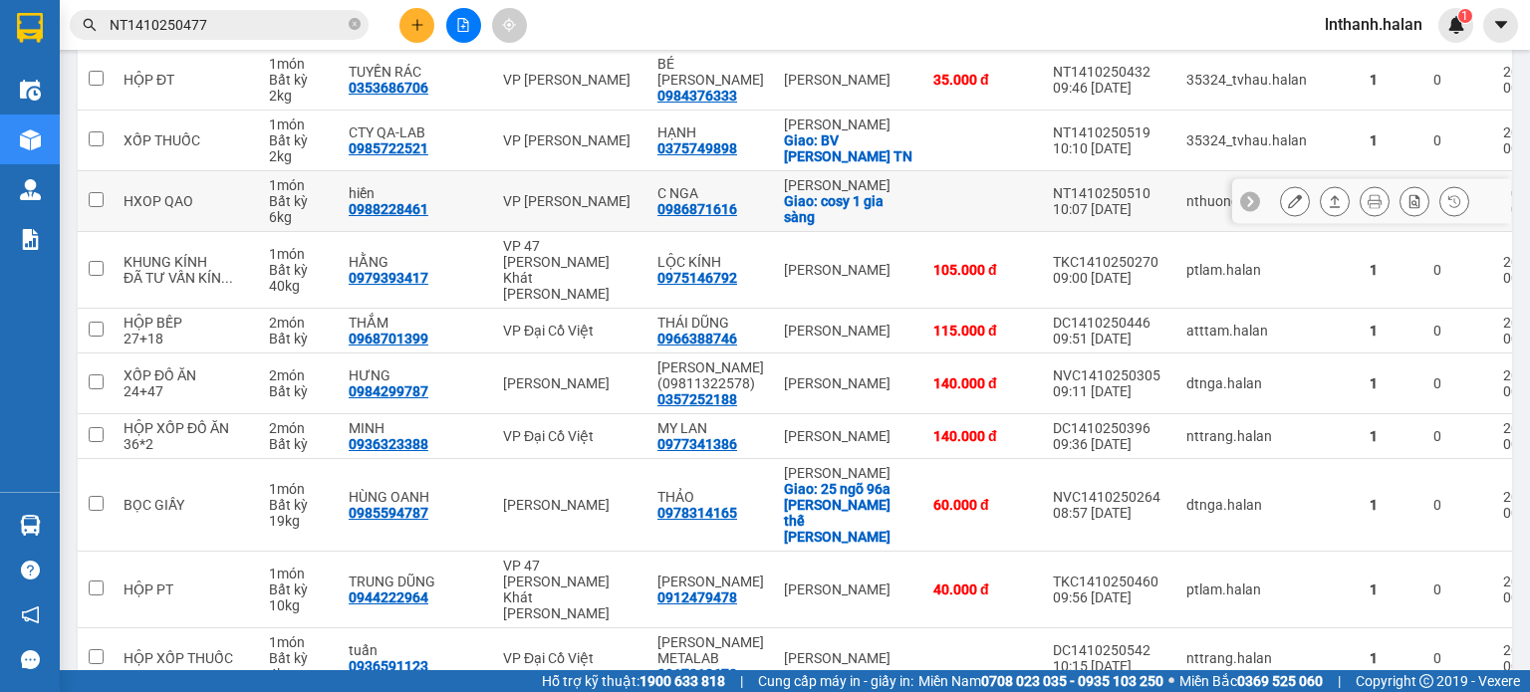
click at [1053, 185] on div "NT1410250510" at bounding box center [1110, 193] width 114 height 16
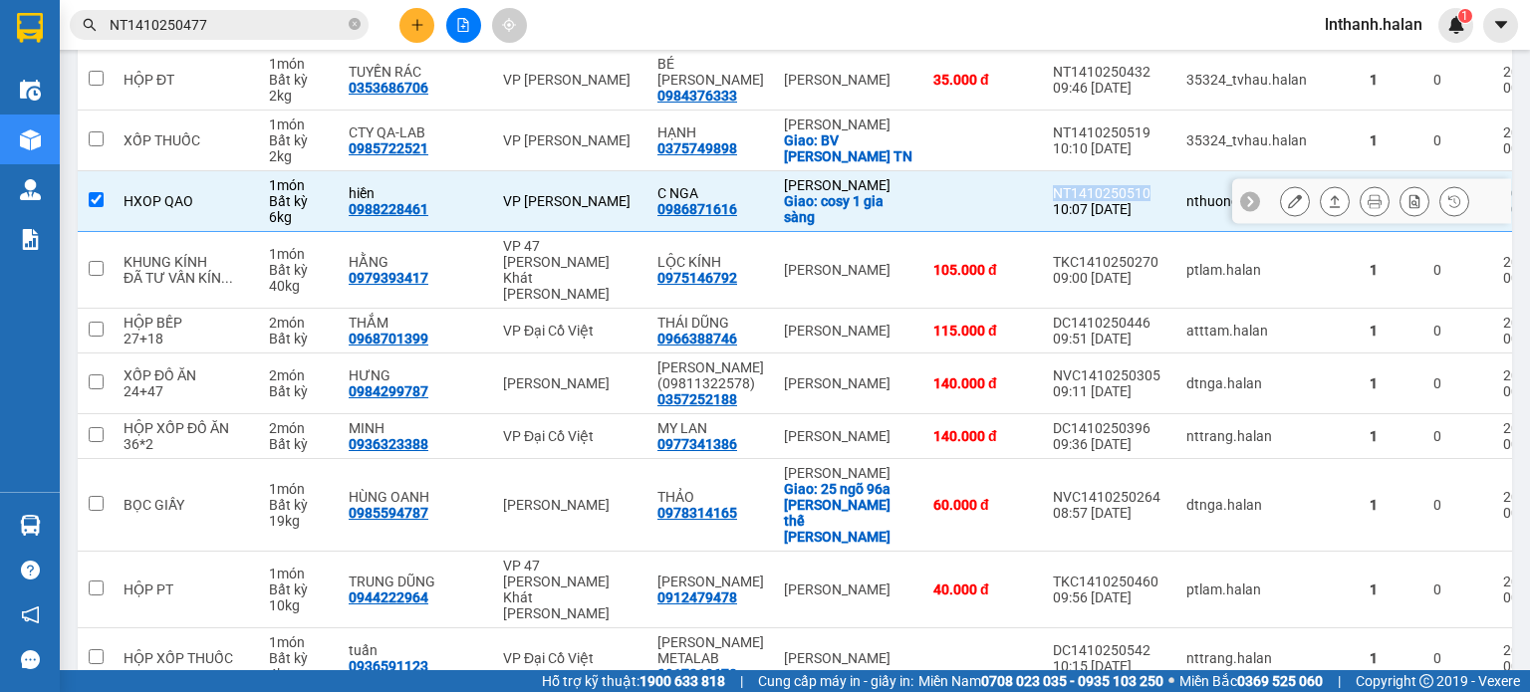
click at [1053, 185] on div "NT1410250510" at bounding box center [1110, 193] width 114 height 16
checkbox input "false"
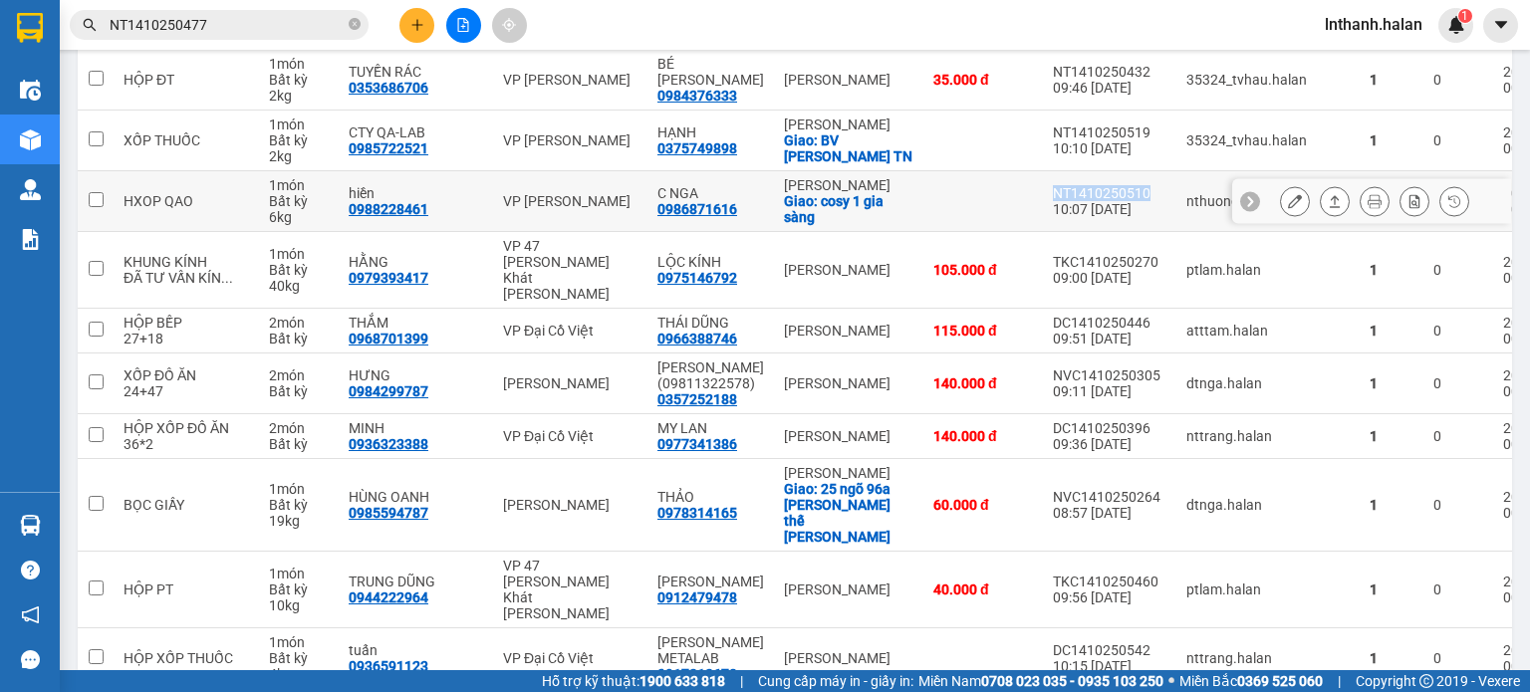
copy div "NT1410250510"
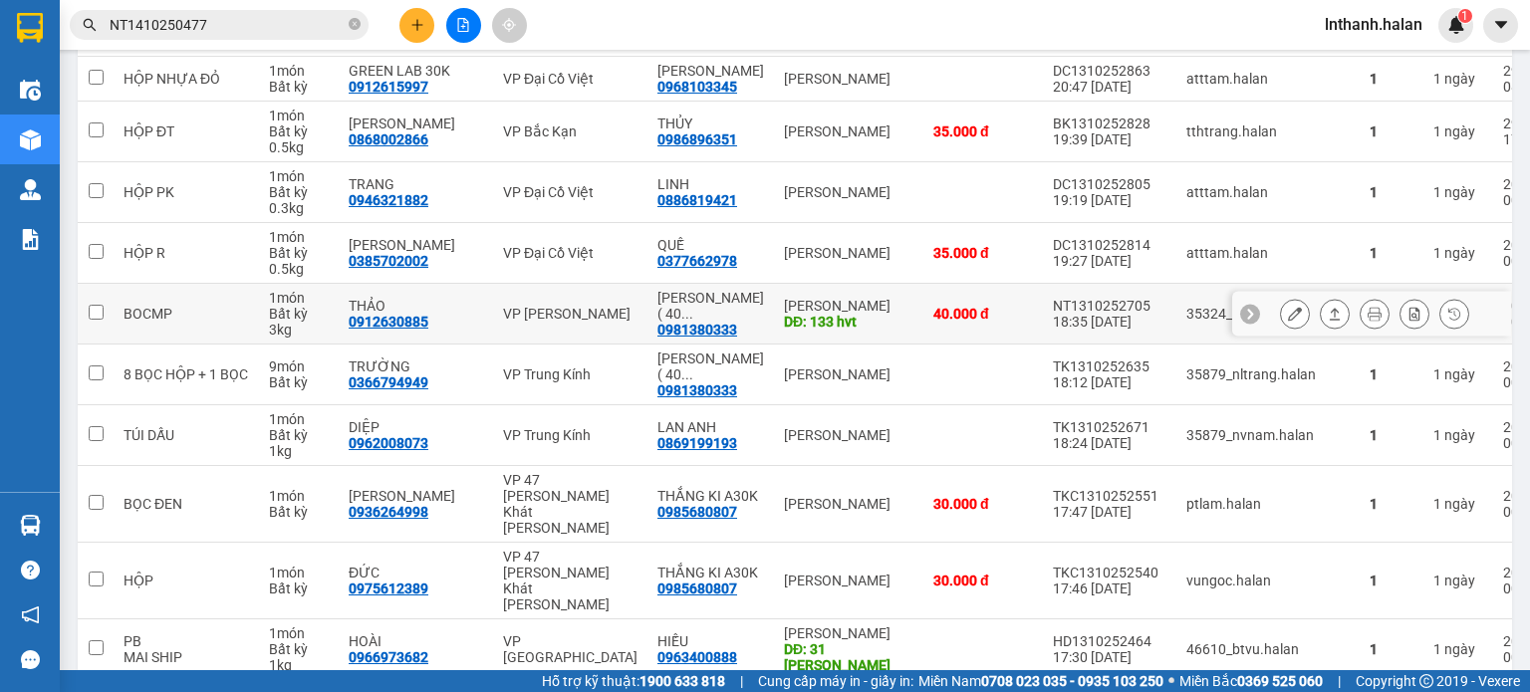
scroll to position [2425, 0]
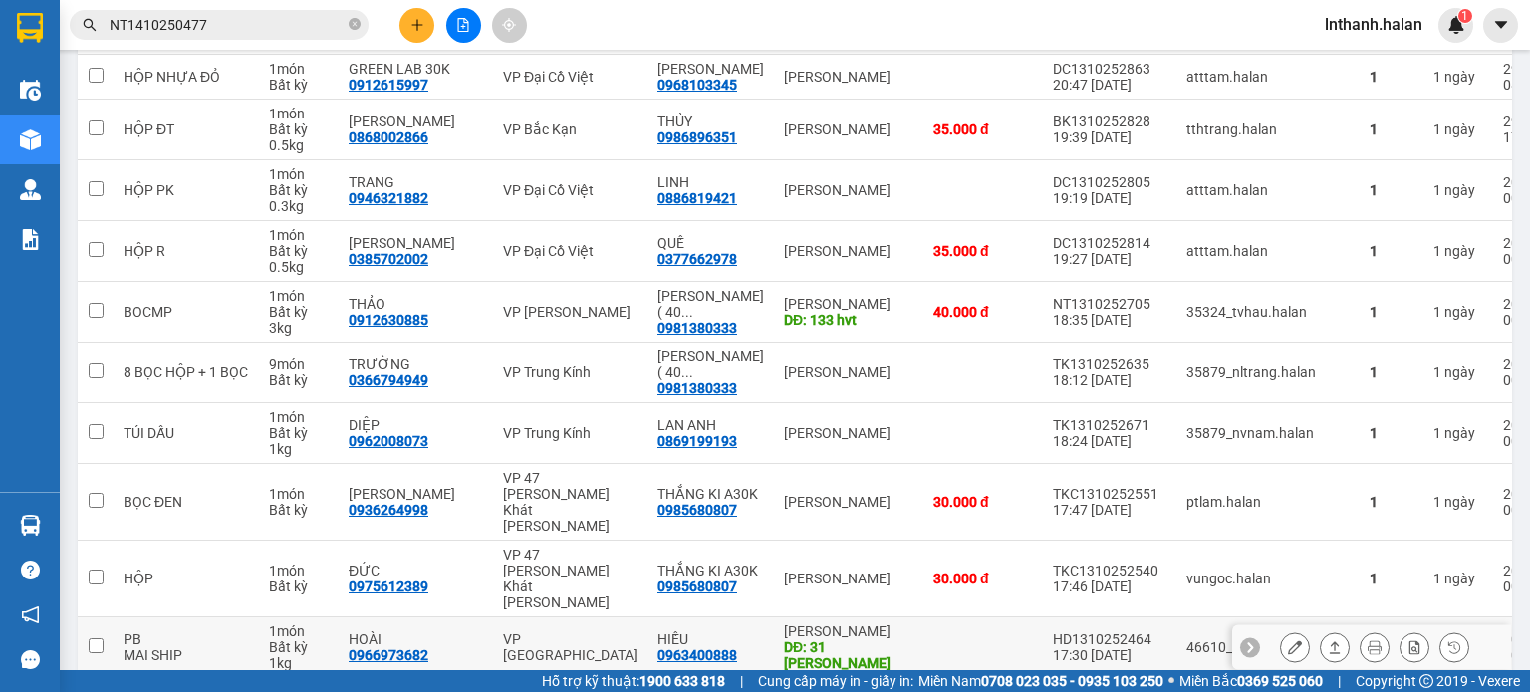
click at [1053, 632] on div "HD1310252464" at bounding box center [1110, 640] width 114 height 16
checkbox input "false"
copy div "HD1310252464"
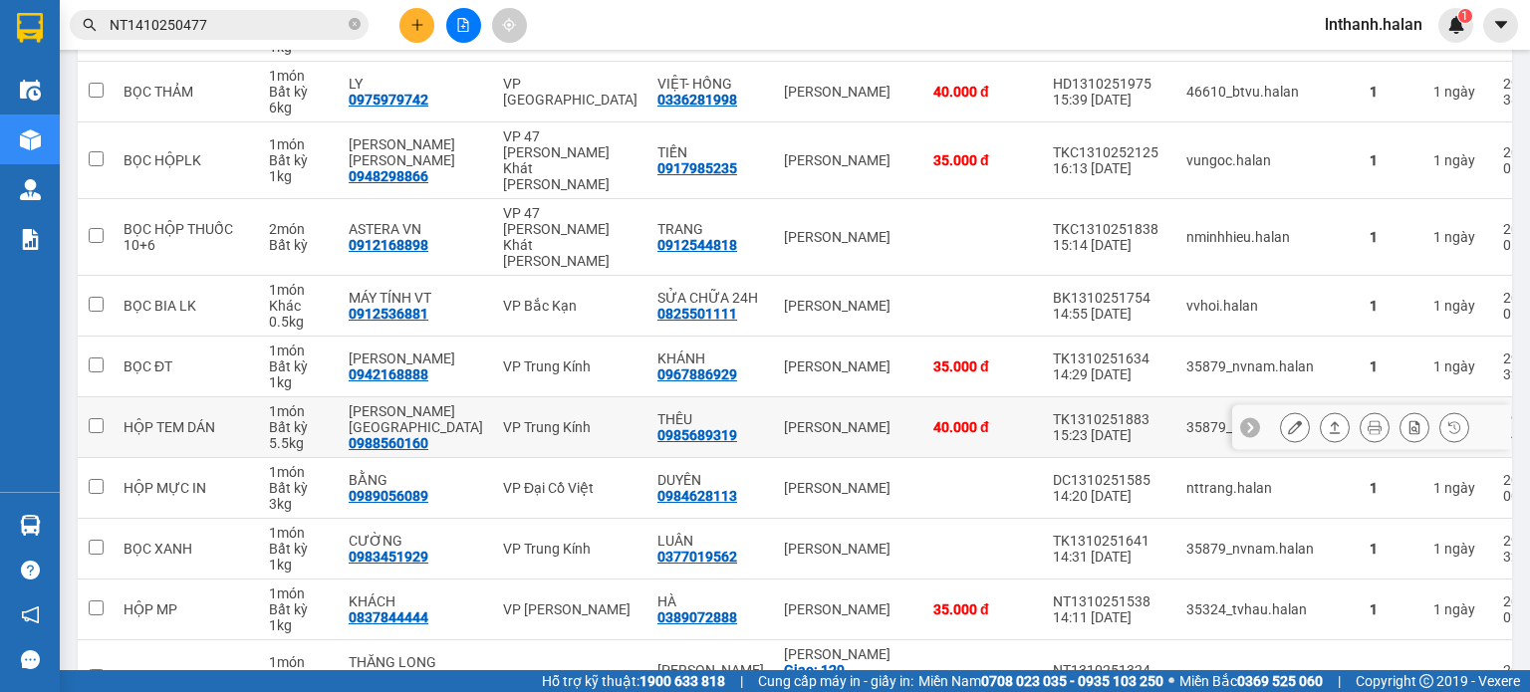
scroll to position [3720, 0]
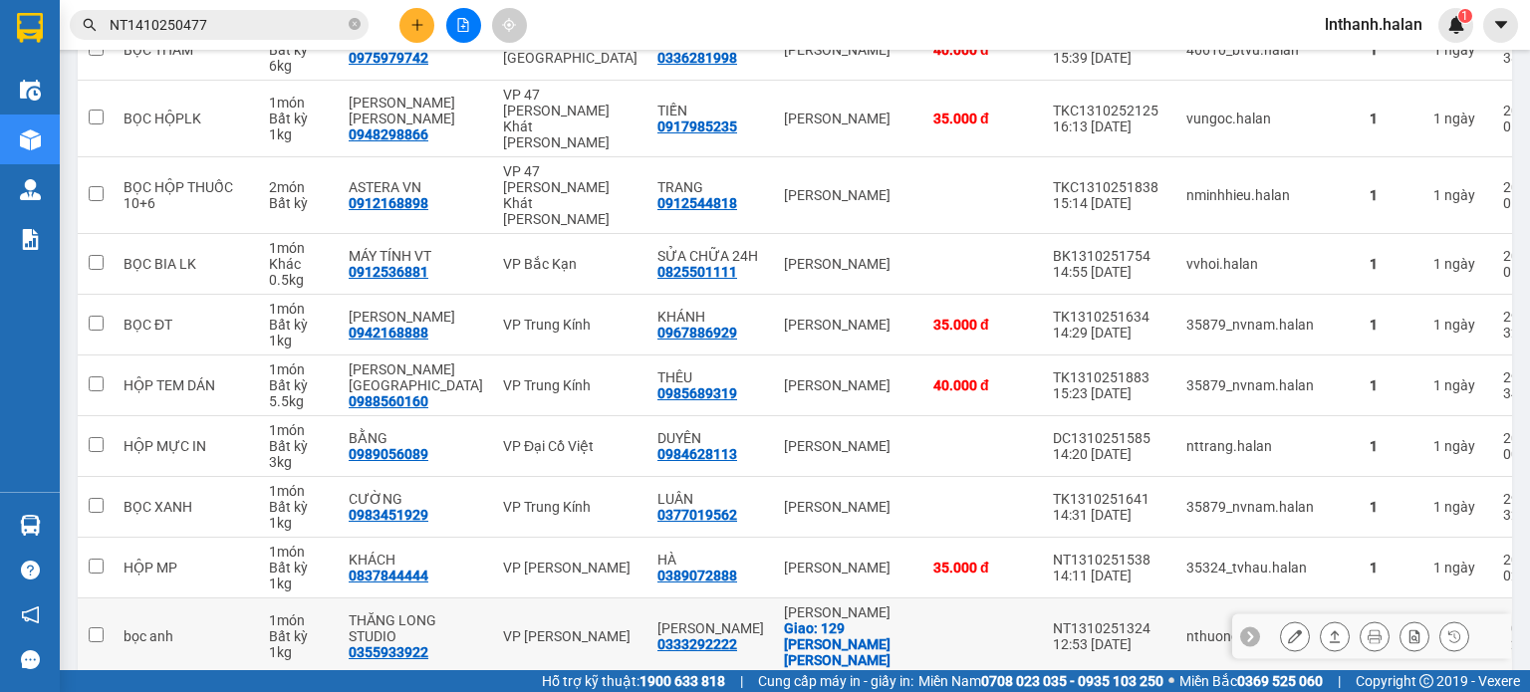
click at [1053, 621] on div "NT1310251324" at bounding box center [1110, 629] width 114 height 16
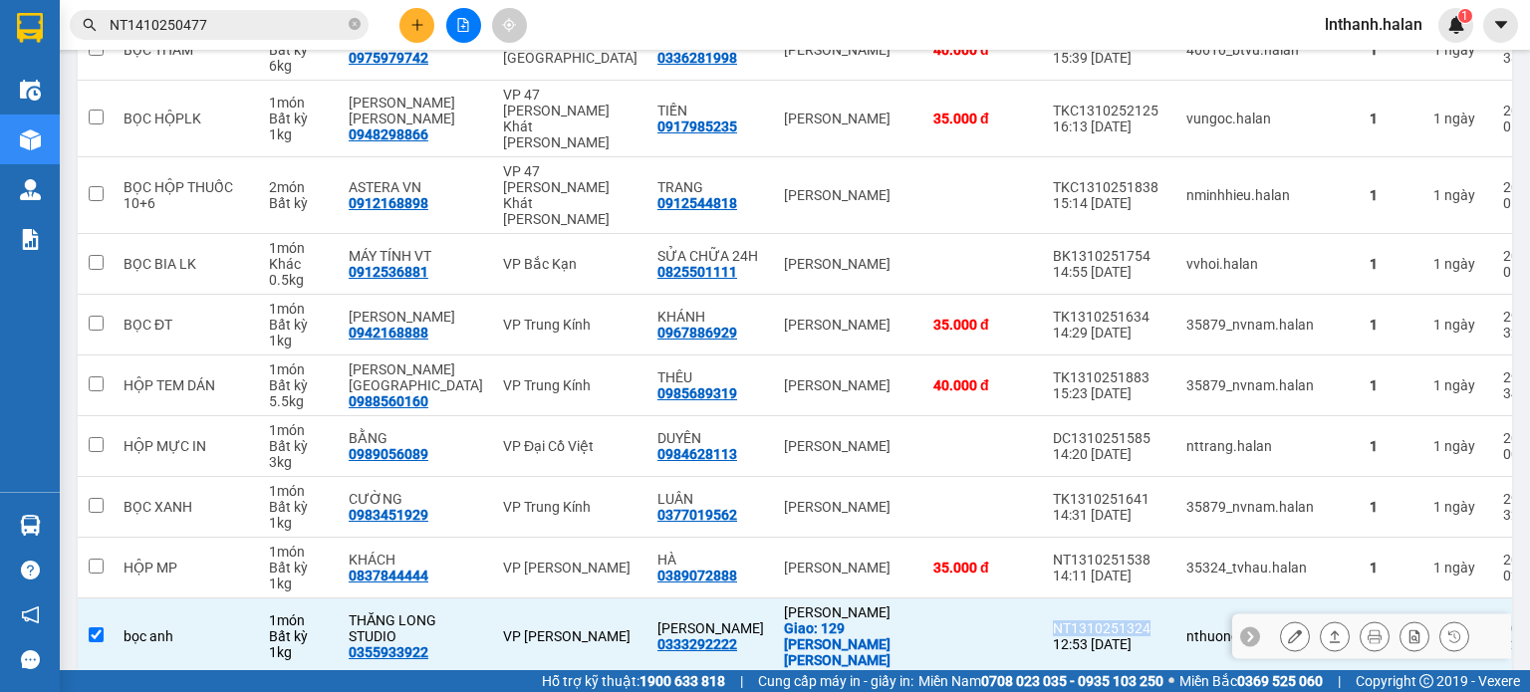
click at [1053, 621] on div "NT1310251324" at bounding box center [1110, 629] width 114 height 16
checkbox input "false"
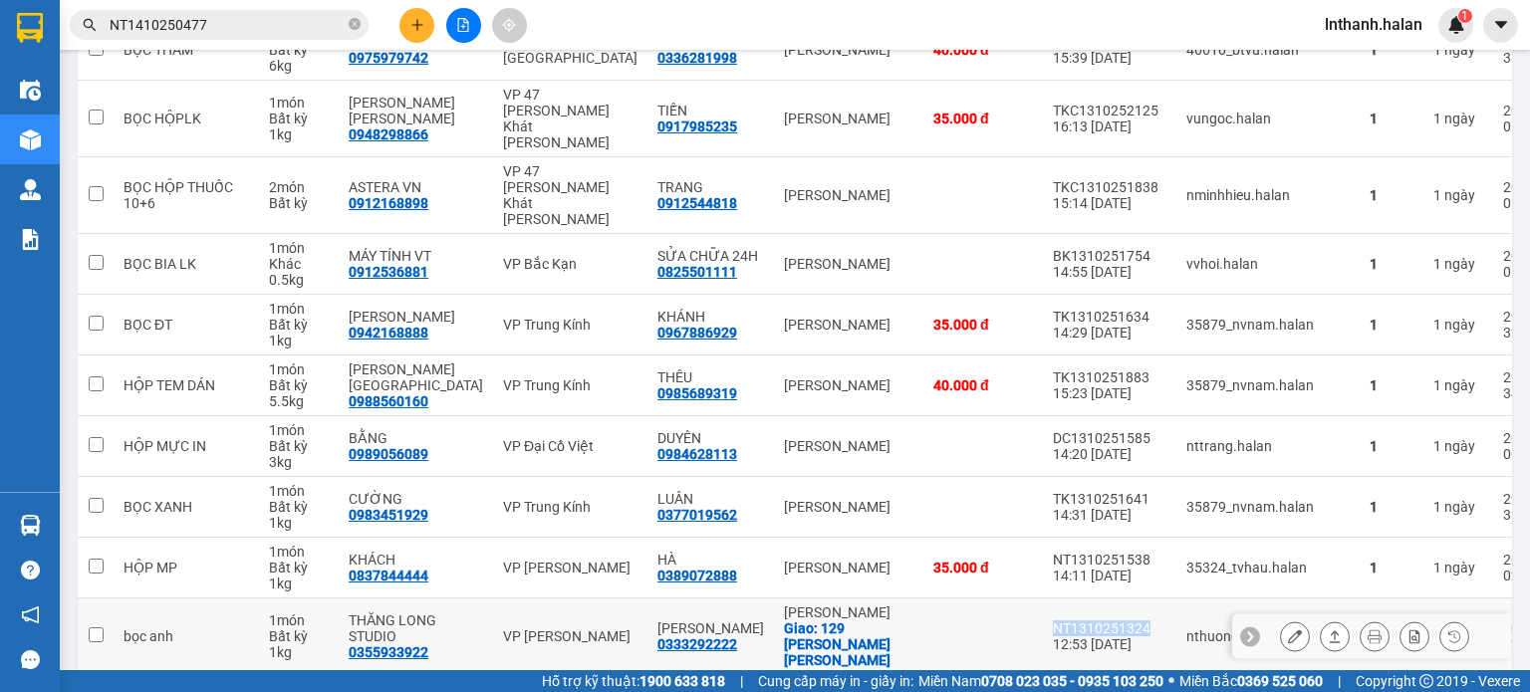
copy div "NT1310251324"
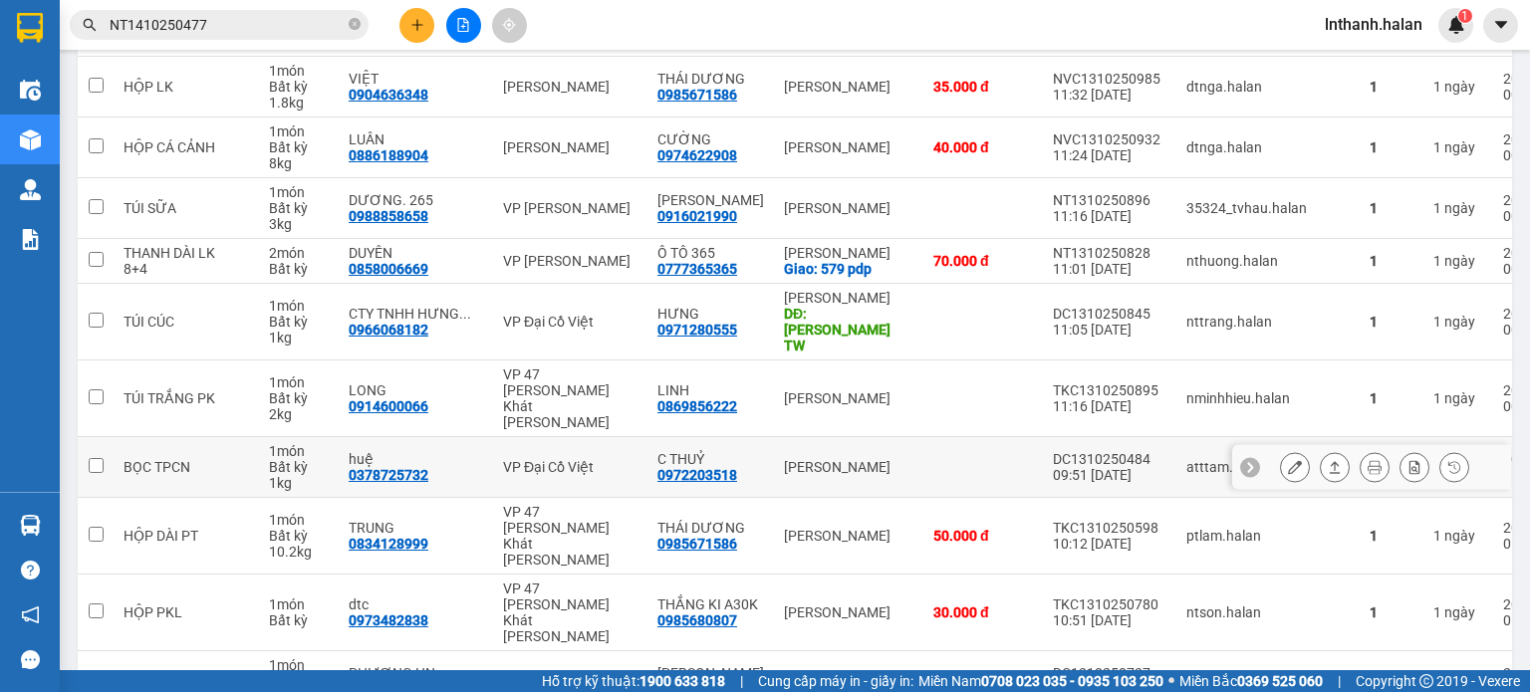
scroll to position [4238, 0]
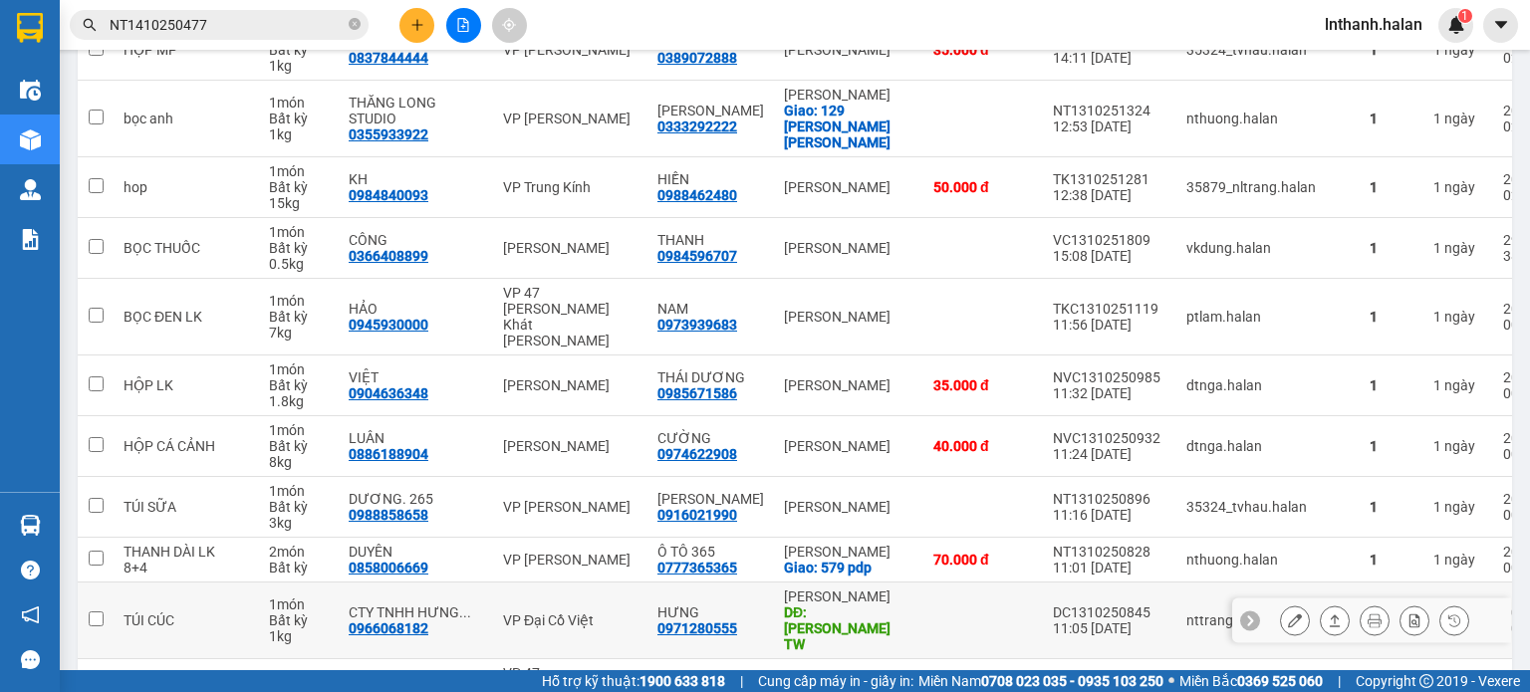
click at [1053, 605] on div "DC1310250845" at bounding box center [1110, 613] width 114 height 16
checkbox input "false"
copy div "DC1310250845"
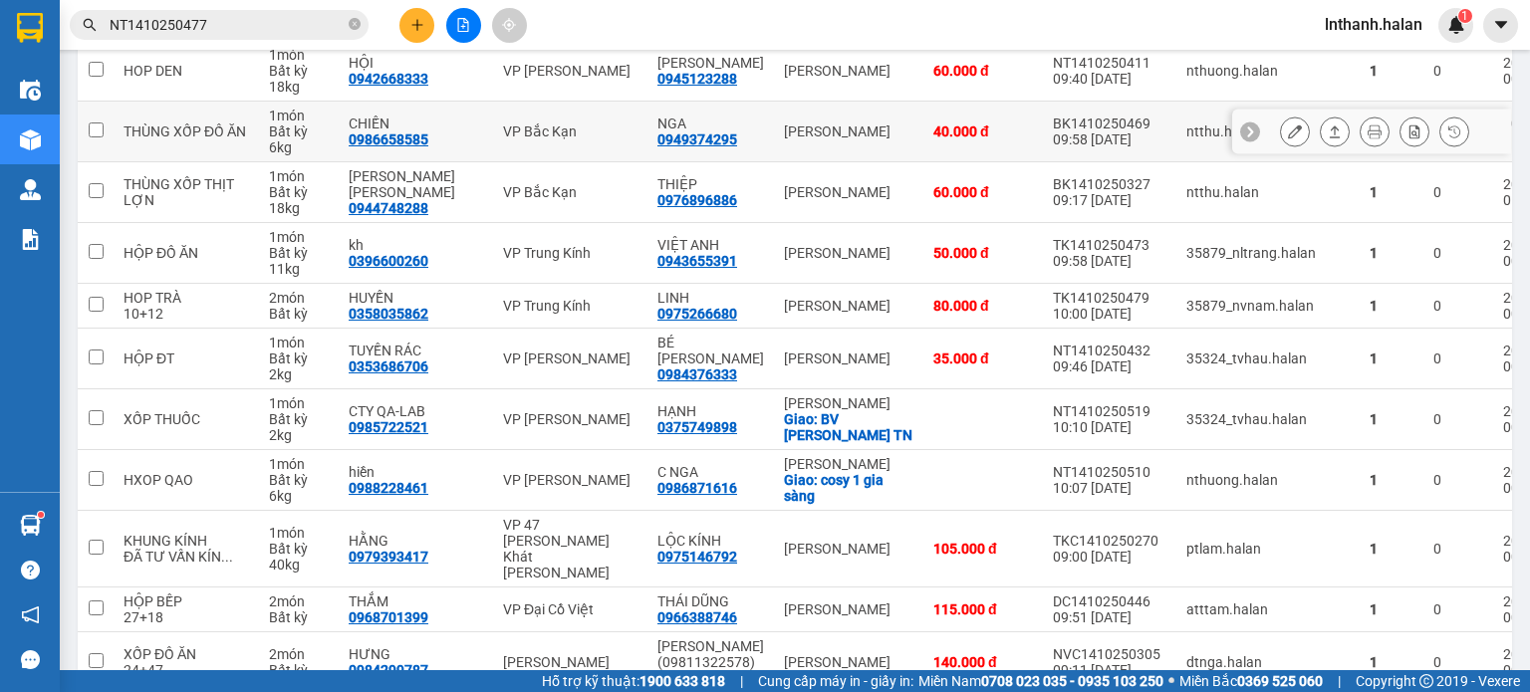
scroll to position [0, 0]
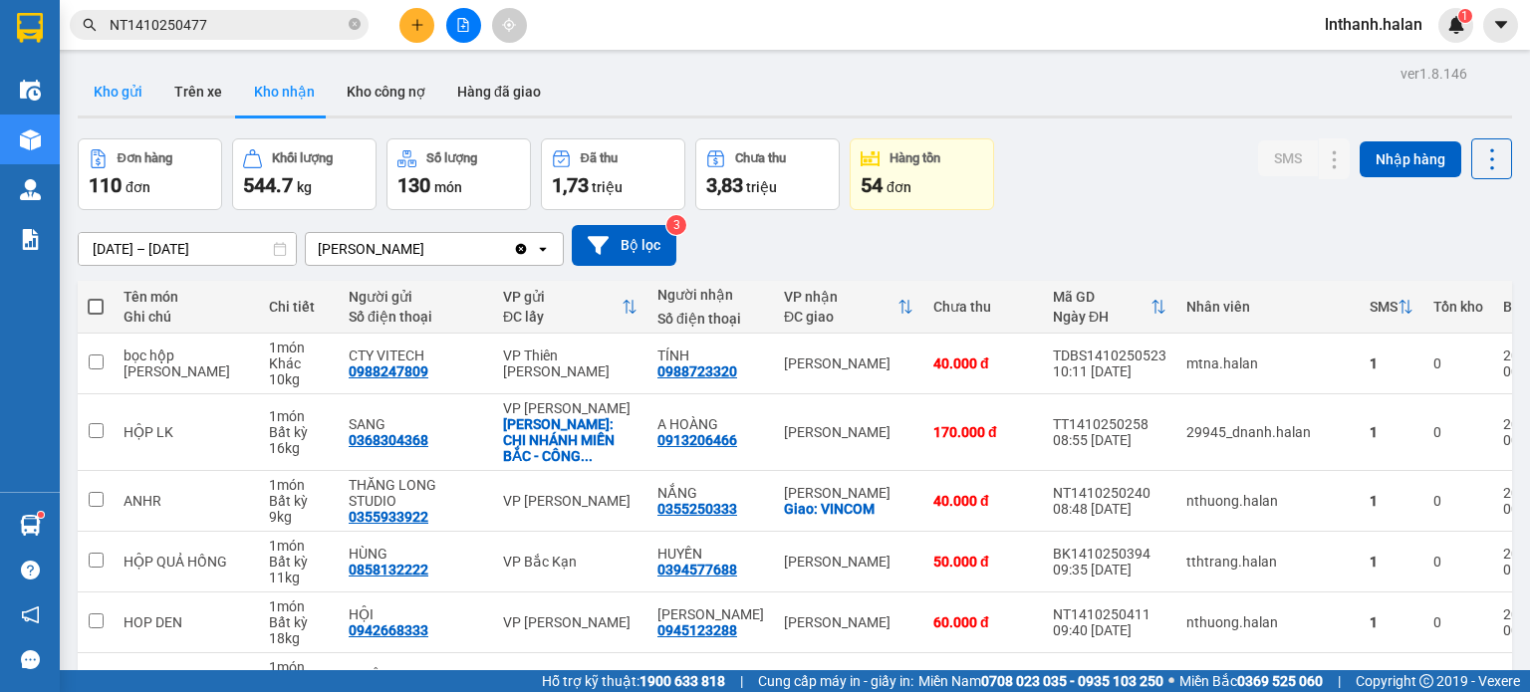
click at [121, 95] on button "Kho gửi" at bounding box center [118, 92] width 81 height 48
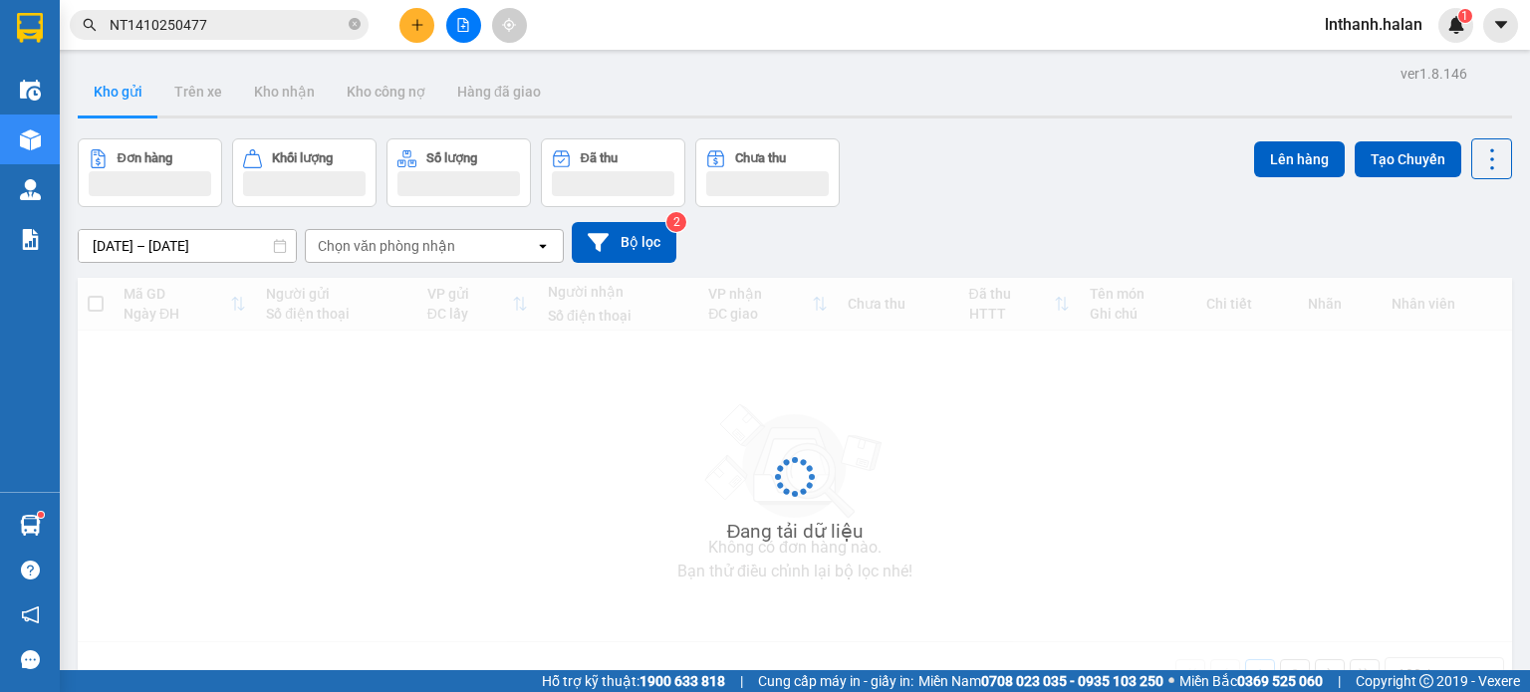
click at [287, 27] on input "NT1410250477" at bounding box center [227, 25] width 235 height 22
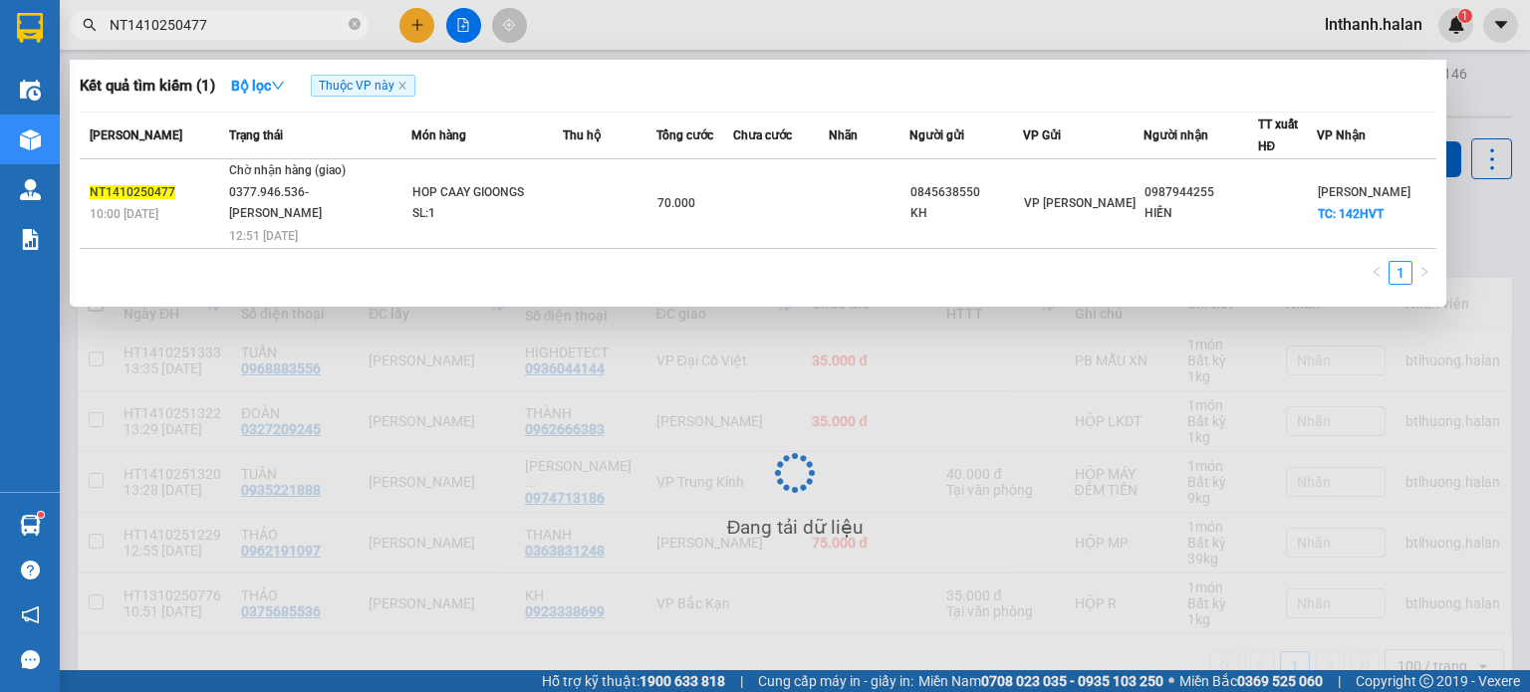
click at [287, 27] on input "NT1410250477" at bounding box center [227, 25] width 235 height 22
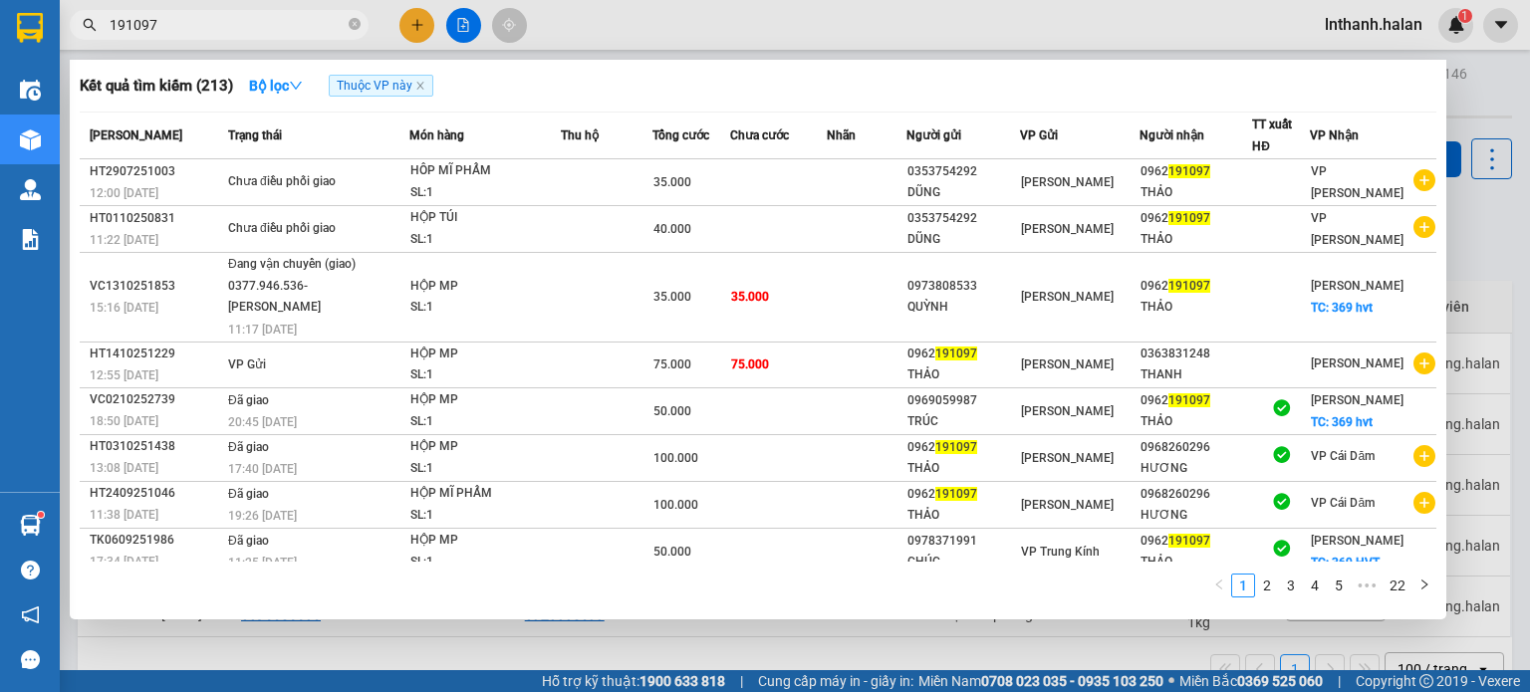
click at [212, 23] on input "191097" at bounding box center [227, 25] width 235 height 22
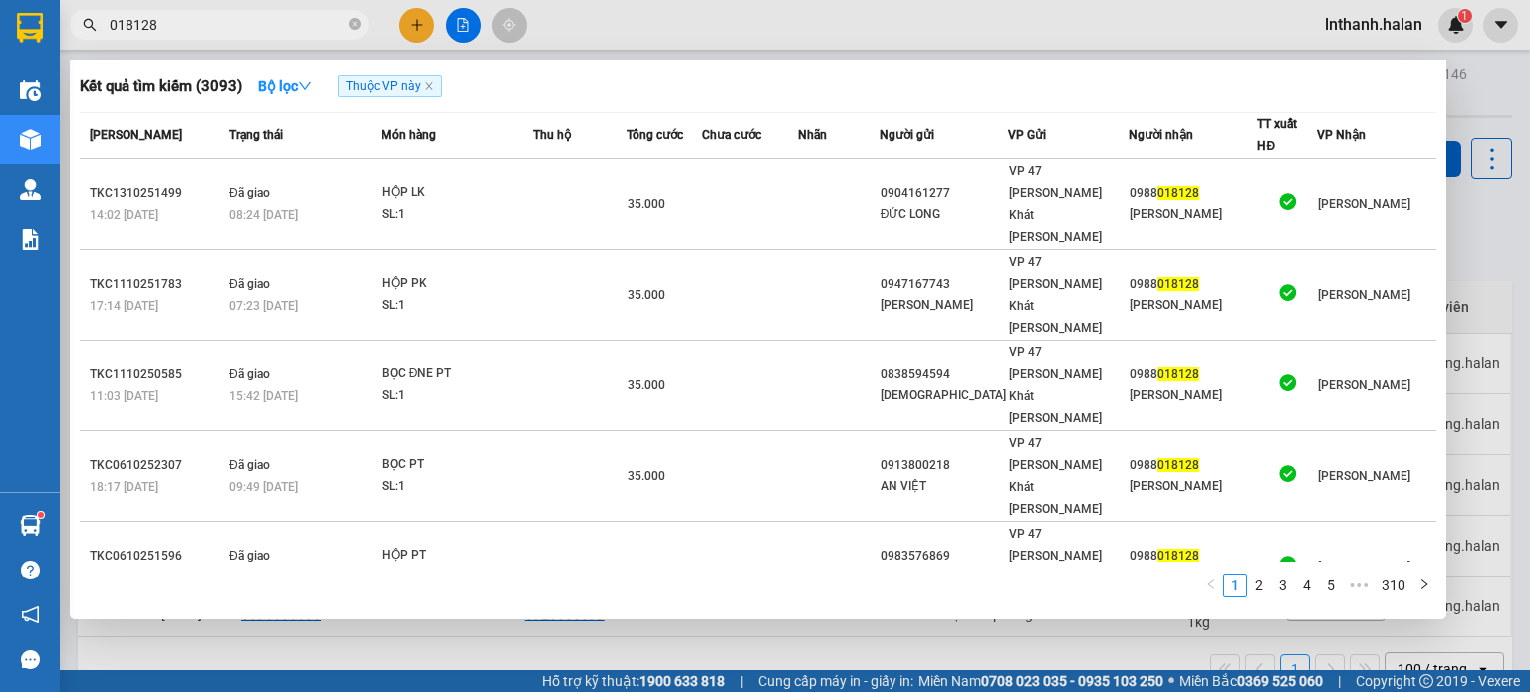
click at [217, 25] on input "018128" at bounding box center [227, 25] width 235 height 22
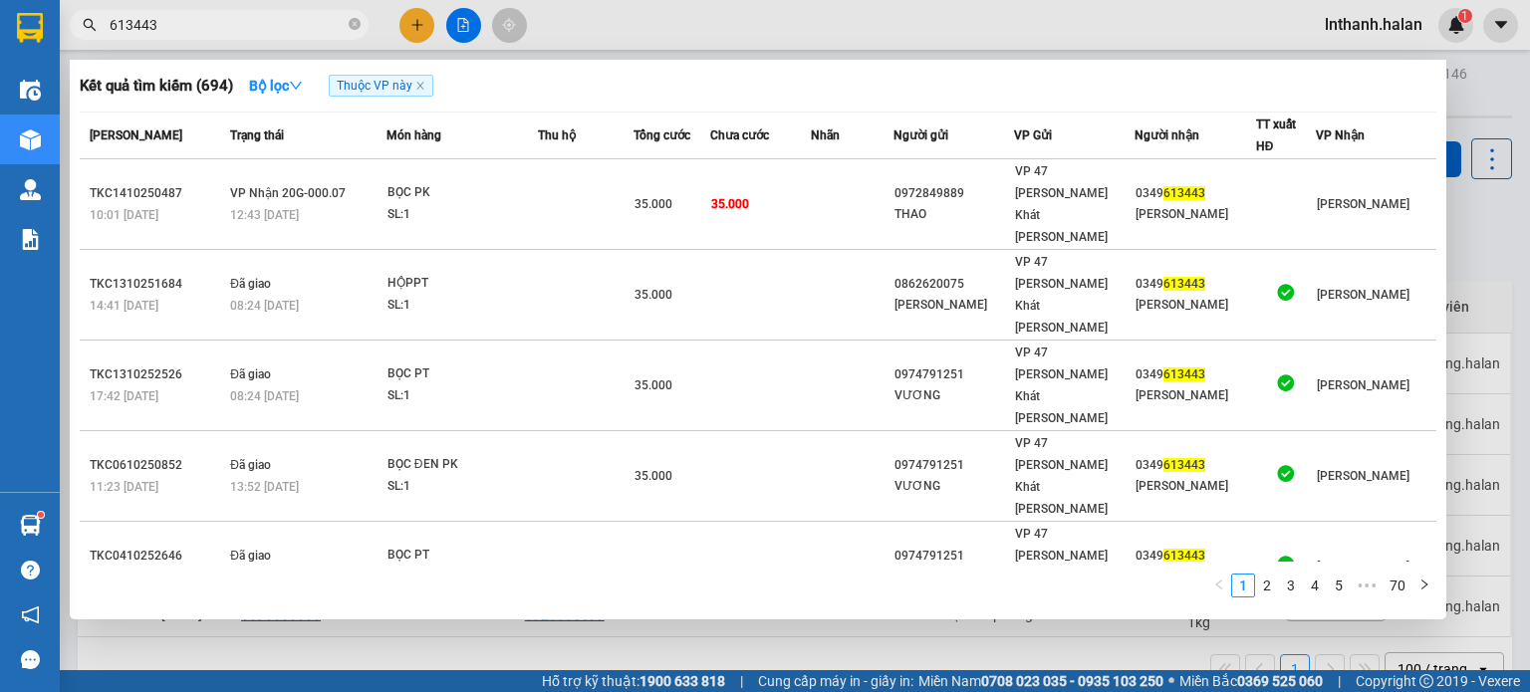
click at [291, 32] on input "613443" at bounding box center [227, 25] width 235 height 22
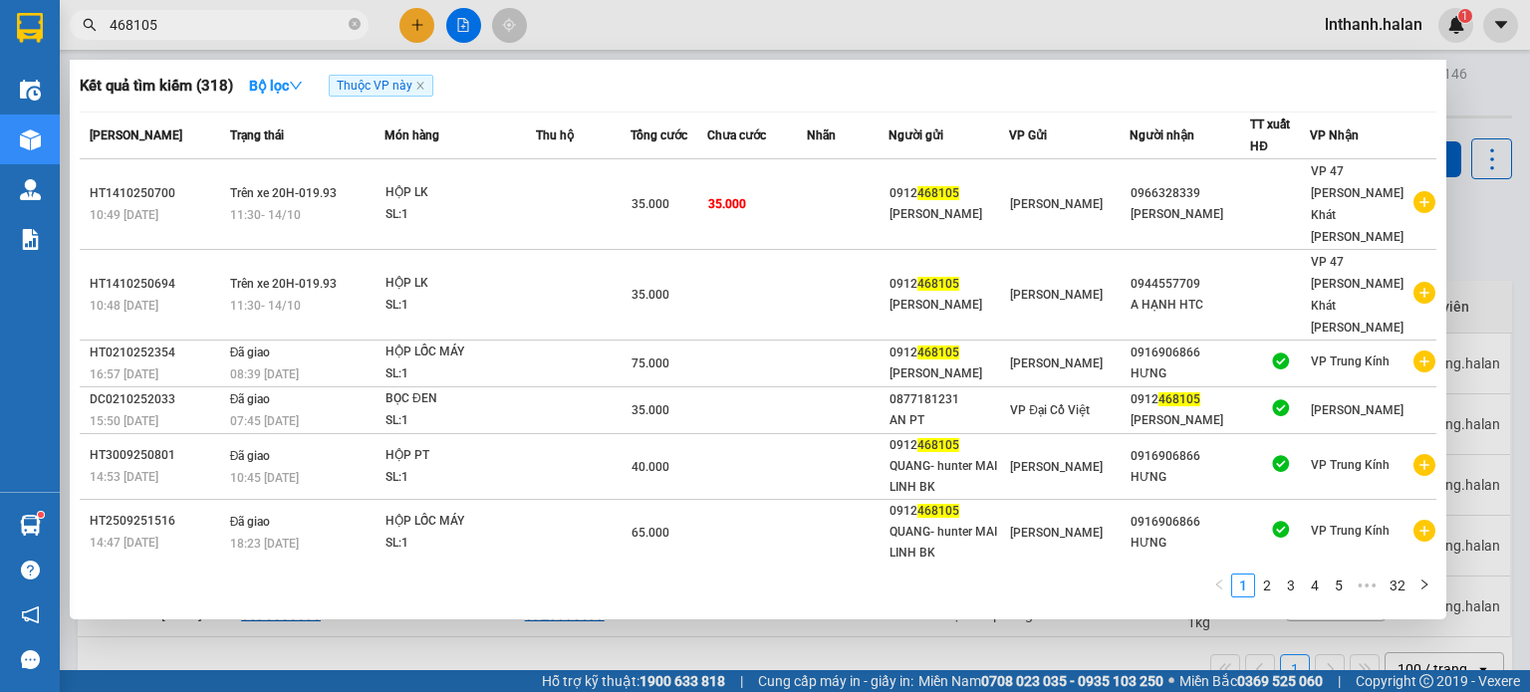
click at [292, 33] on input "468105" at bounding box center [227, 25] width 235 height 22
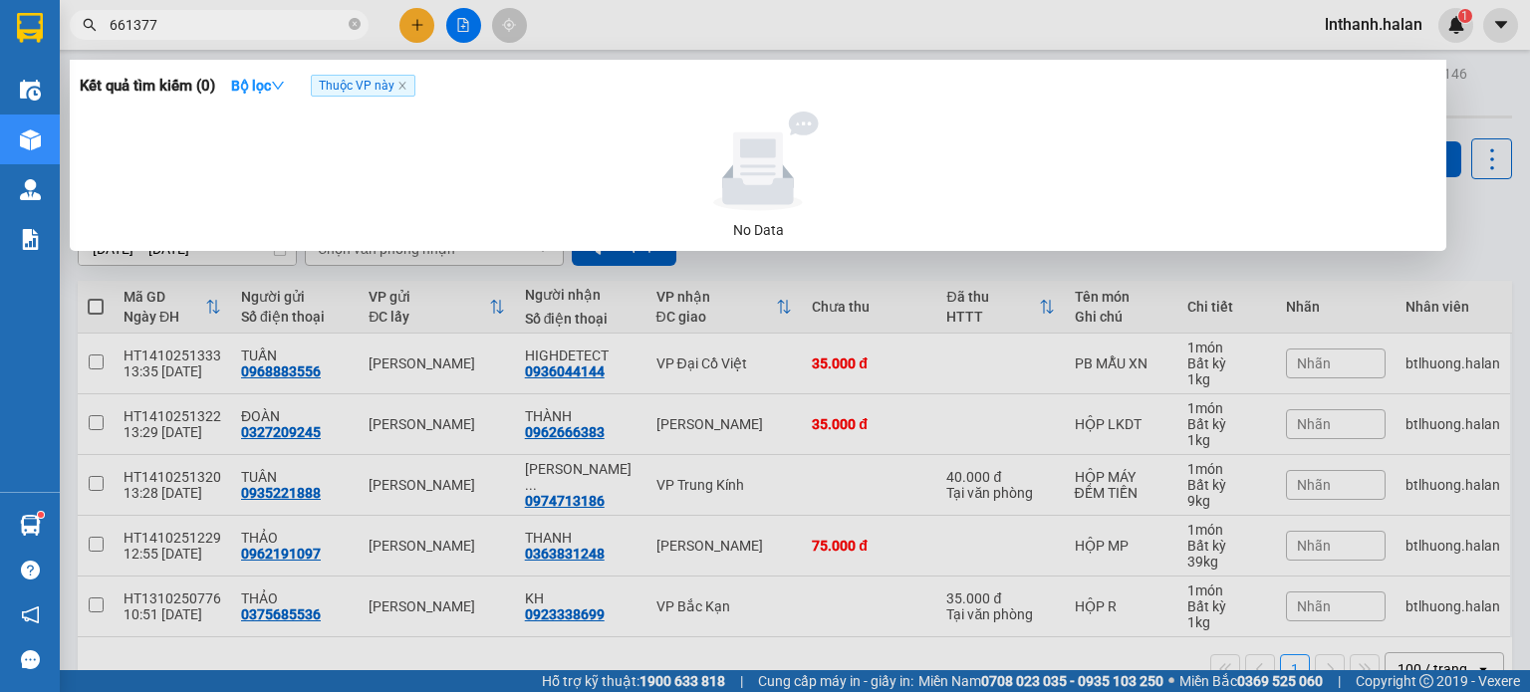
click at [292, 33] on input "661377" at bounding box center [227, 25] width 235 height 22
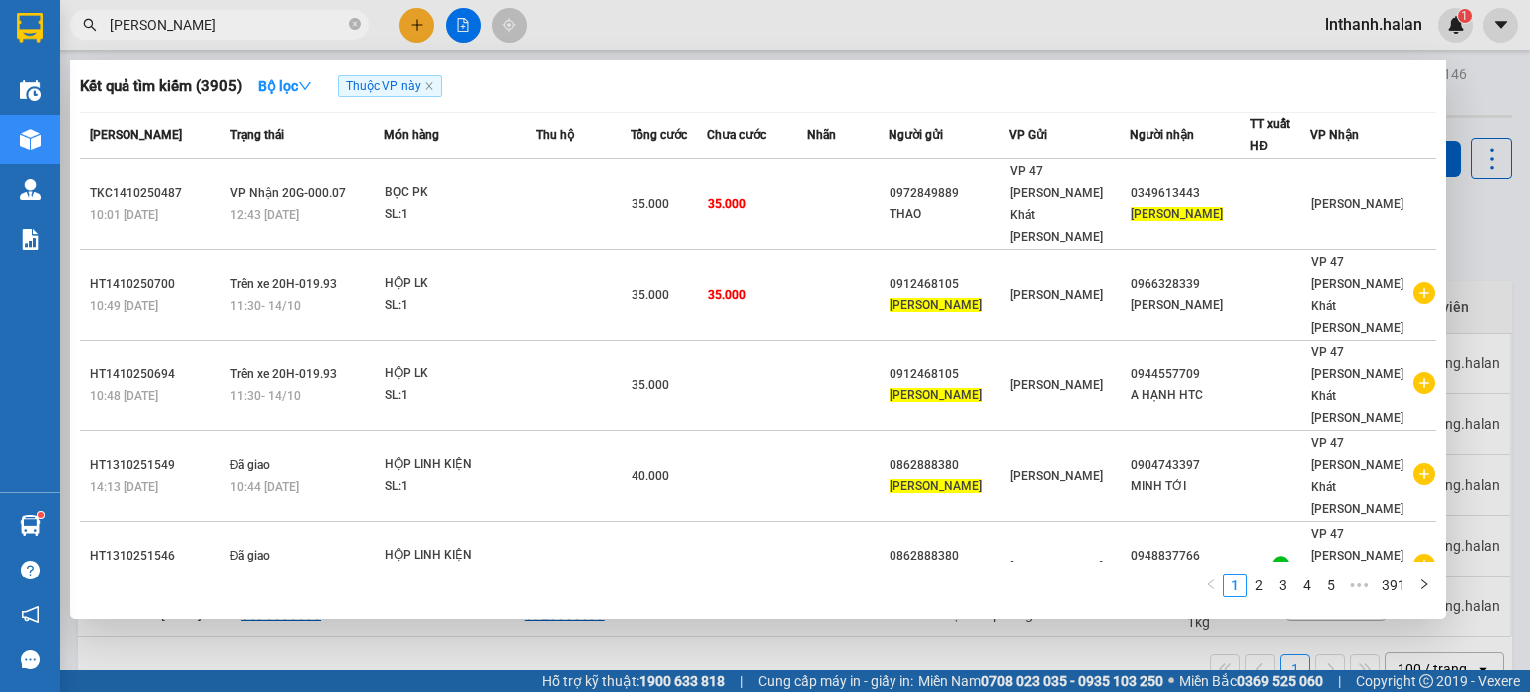
click at [203, 29] on input "MAI LINH" at bounding box center [227, 25] width 235 height 22
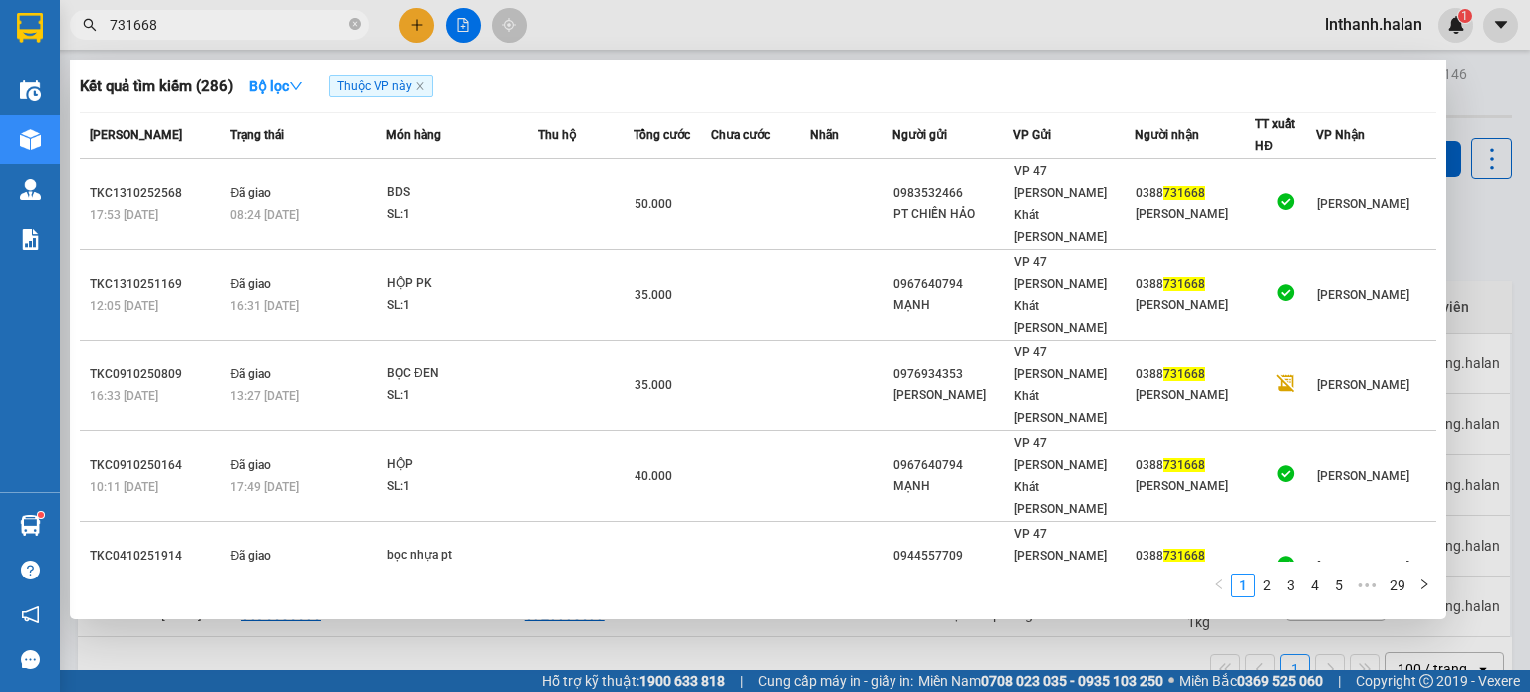
click at [269, 31] on input "731668" at bounding box center [227, 25] width 235 height 22
paste input "DC1410250704"
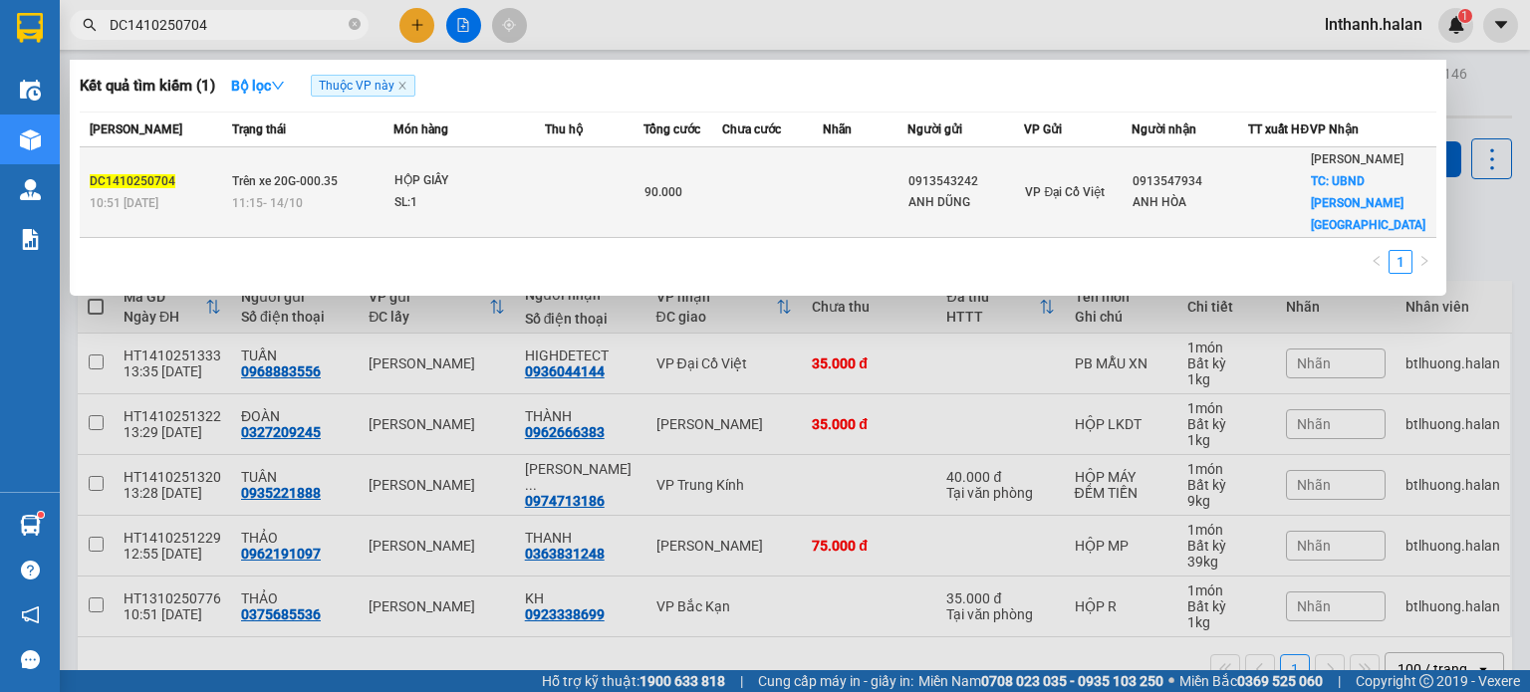
type input "DC1410250704"
click at [829, 194] on td at bounding box center [865, 192] width 85 height 91
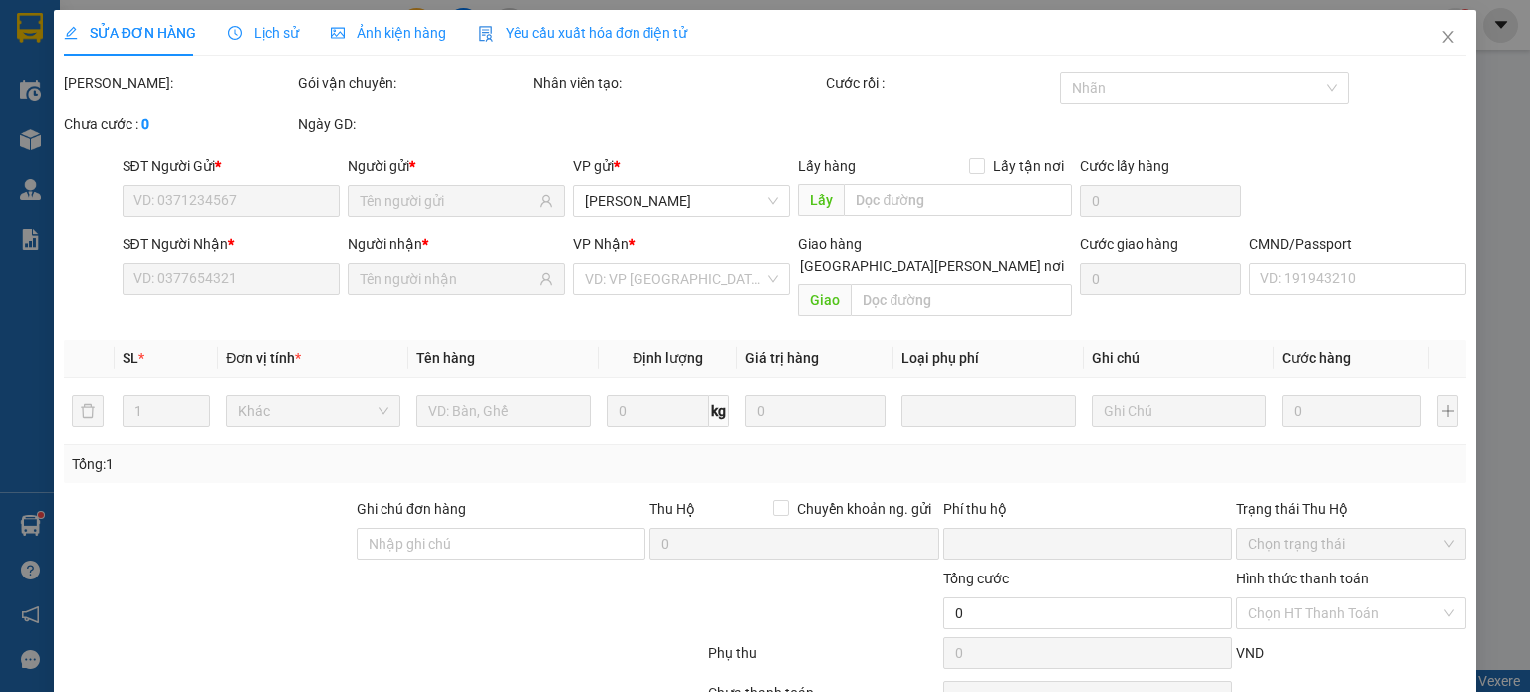
type input "0913543242"
type input "ANH DŨNG"
type input "0913547934"
type input "ANH HÒA"
checkbox input "true"
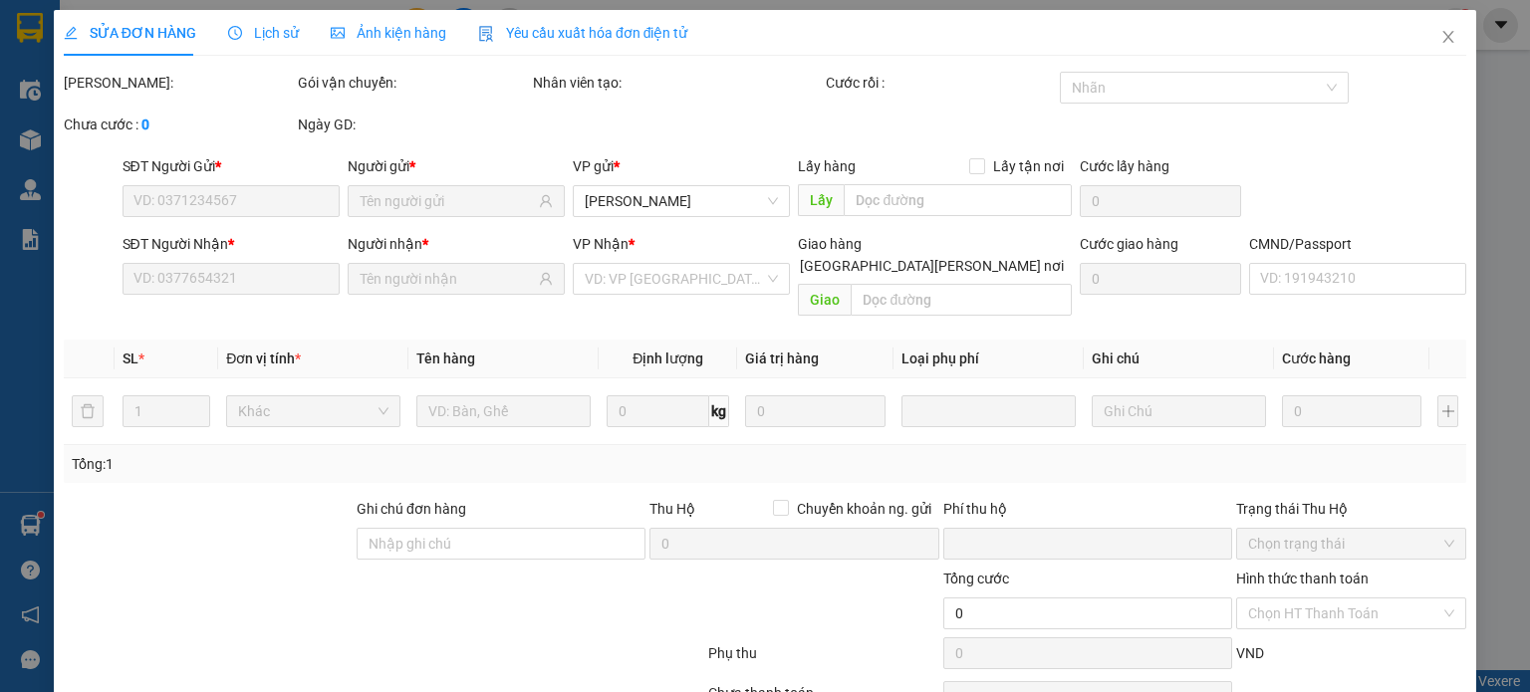
type input "UBND PHƯỜNG TÍCH LƯƠNG"
type input "50.000"
type input "0"
type input "90.000"
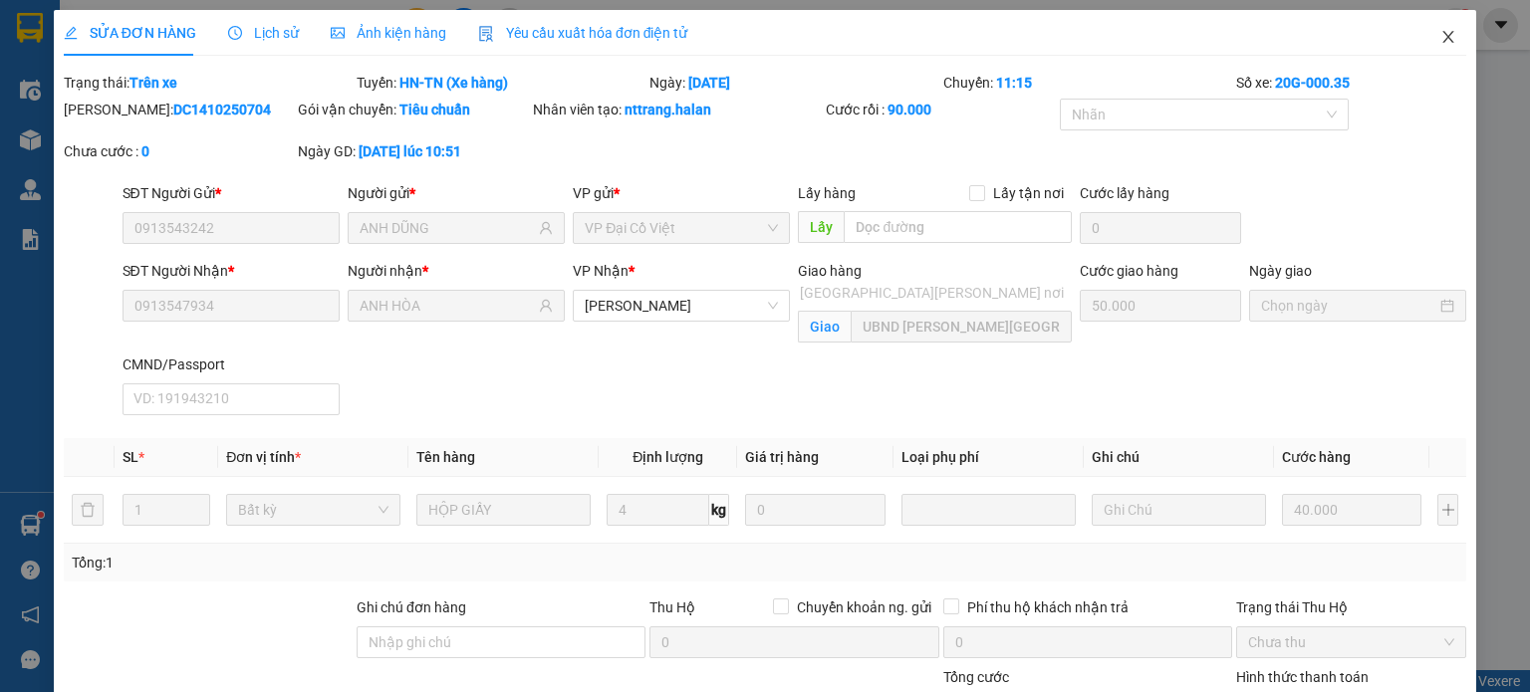
click at [1440, 35] on icon "close" at bounding box center [1448, 37] width 16 height 16
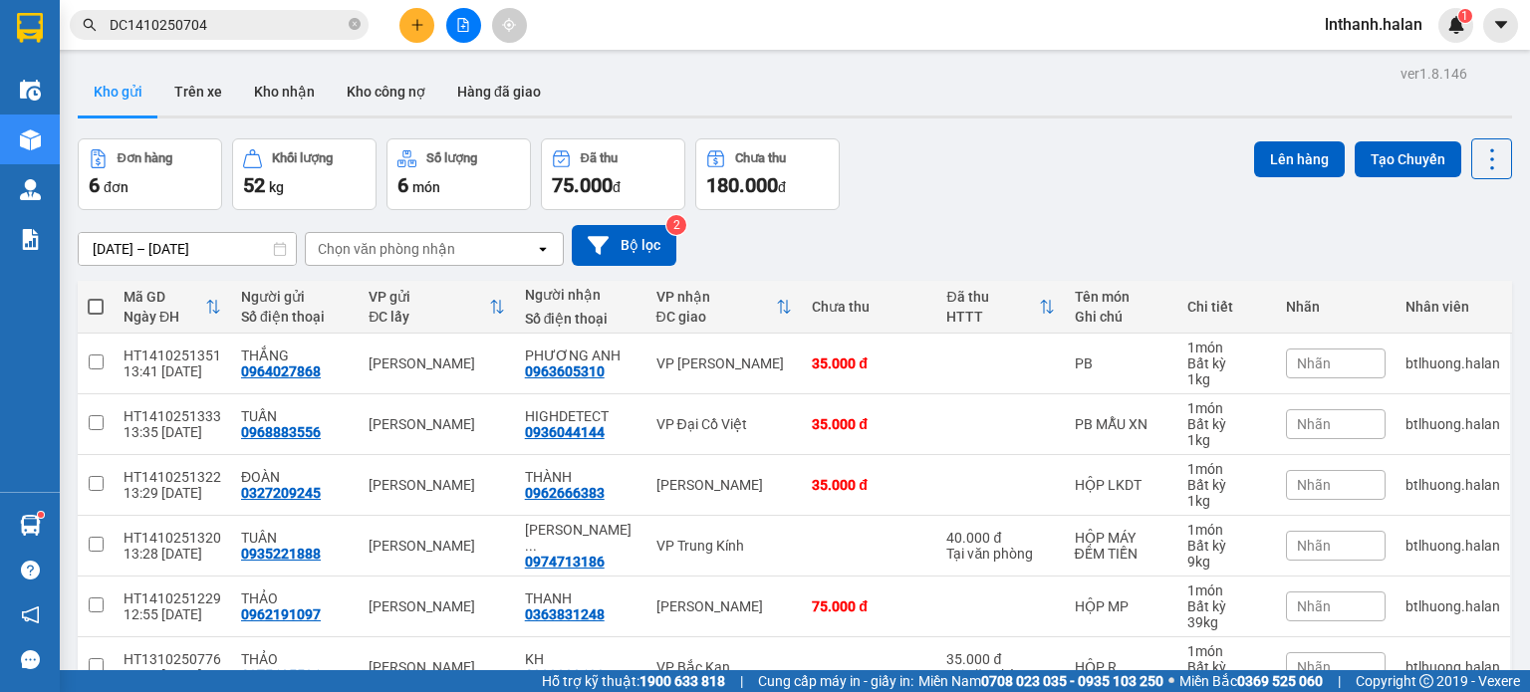
click at [282, 27] on input "DC1410250704" at bounding box center [227, 25] width 235 height 22
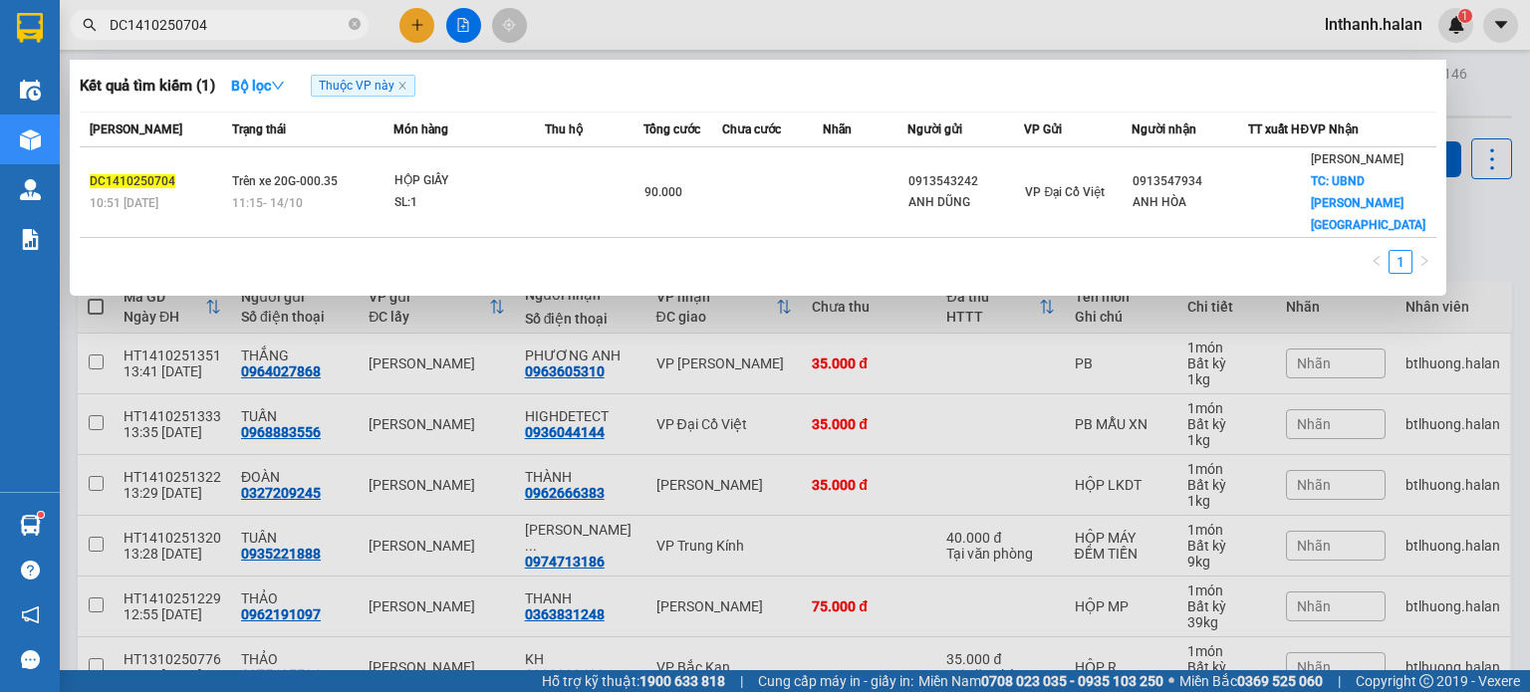
click at [282, 27] on input "DC1410250704" at bounding box center [227, 25] width 235 height 22
paste input "0988993222"
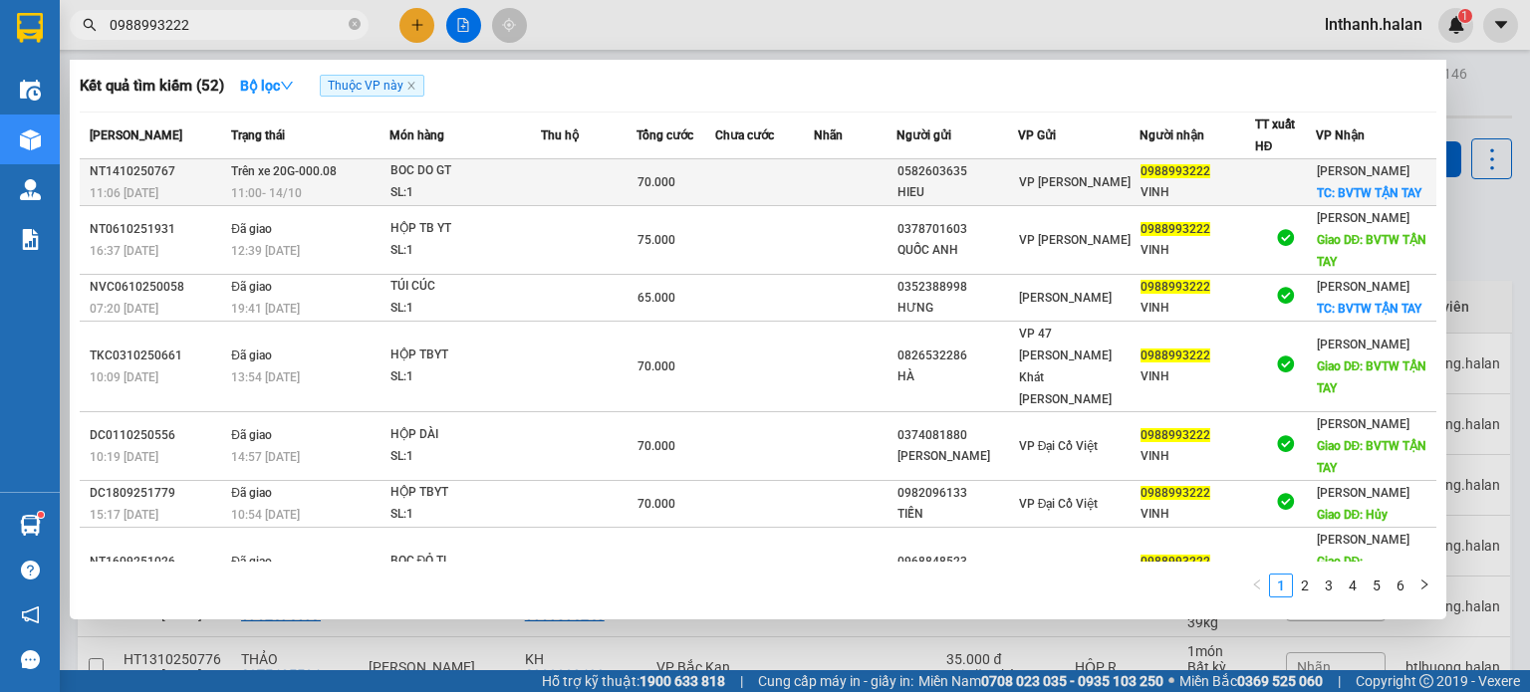
type input "0988993222"
click at [571, 177] on td at bounding box center [589, 182] width 97 height 47
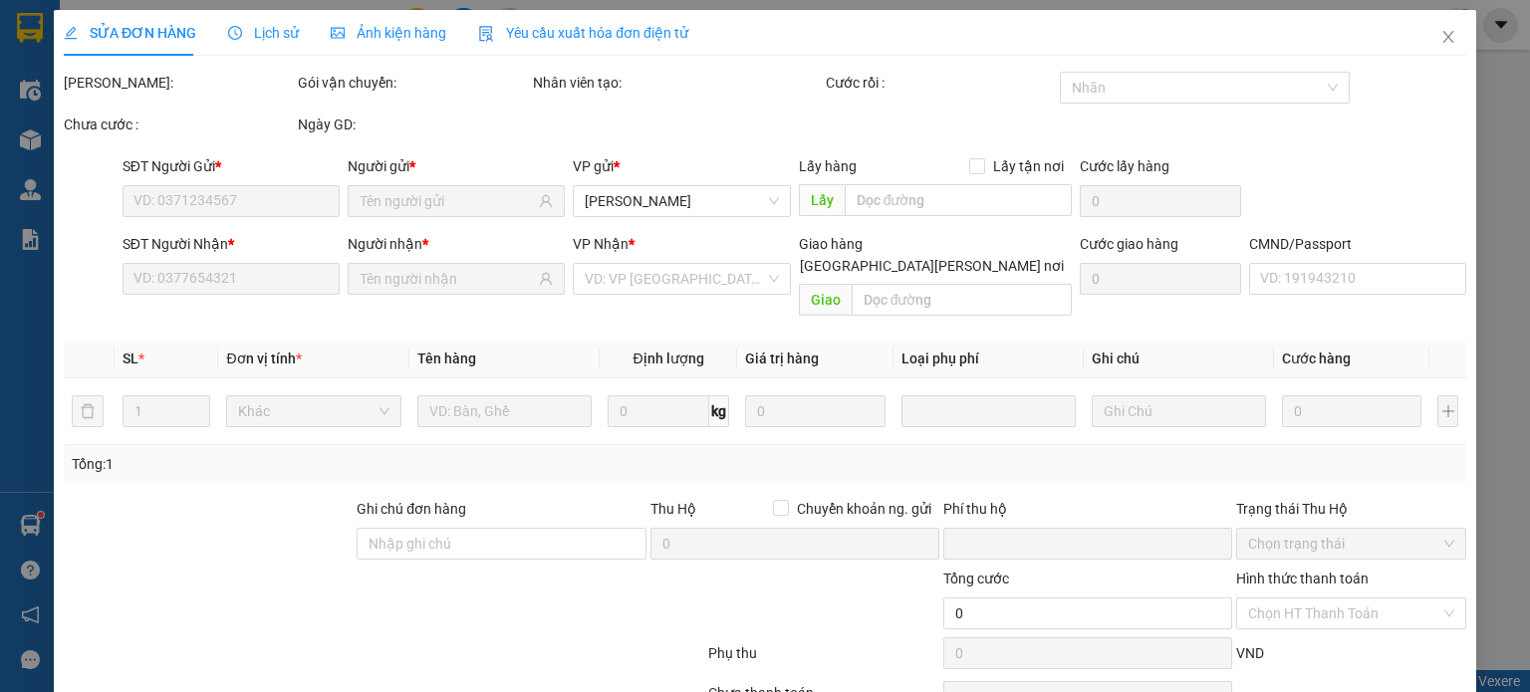
type input "0582603635"
type input "HIEU"
type input "0988993222"
type input "VINH"
checkbox input "true"
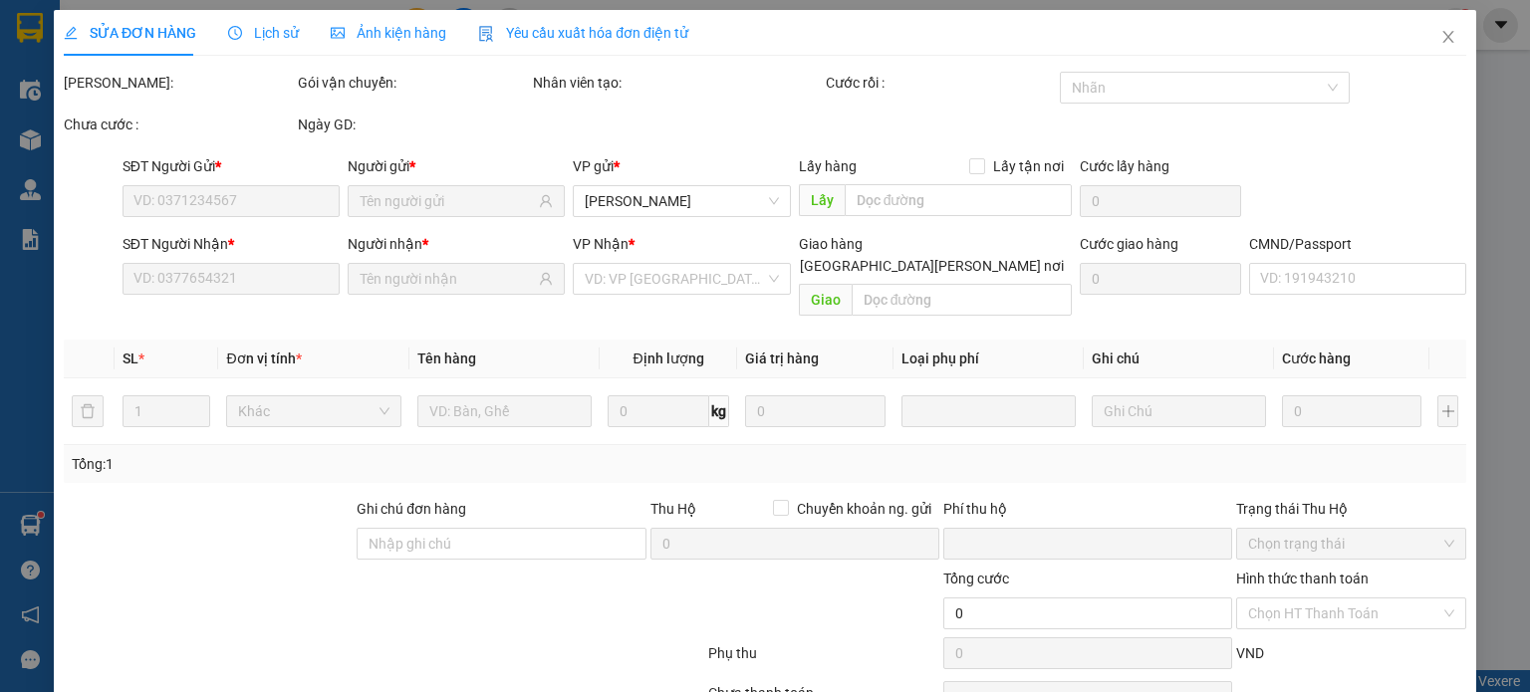
type input "BVTW TẬN TAY"
type input "30.000"
type input "0"
type input "70.000"
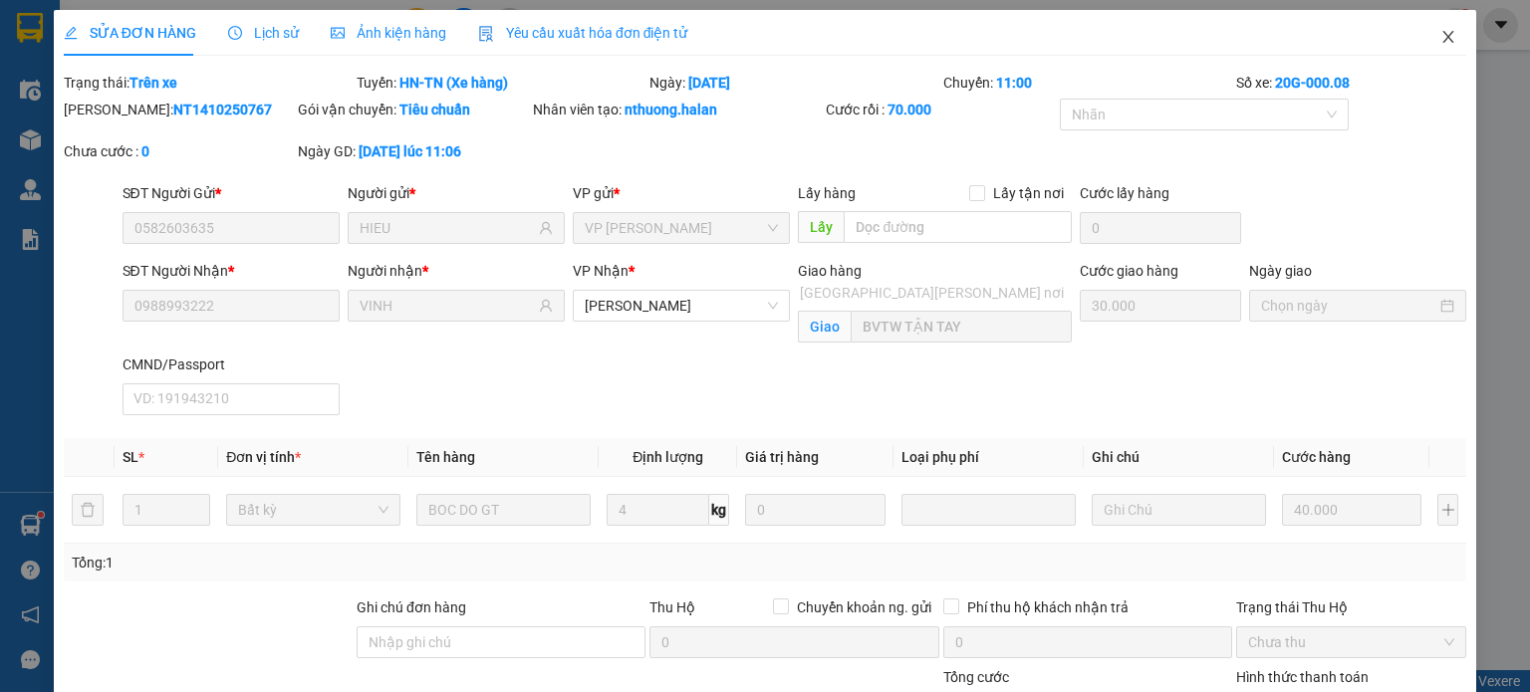
click at [1440, 41] on icon "close" at bounding box center [1448, 37] width 16 height 16
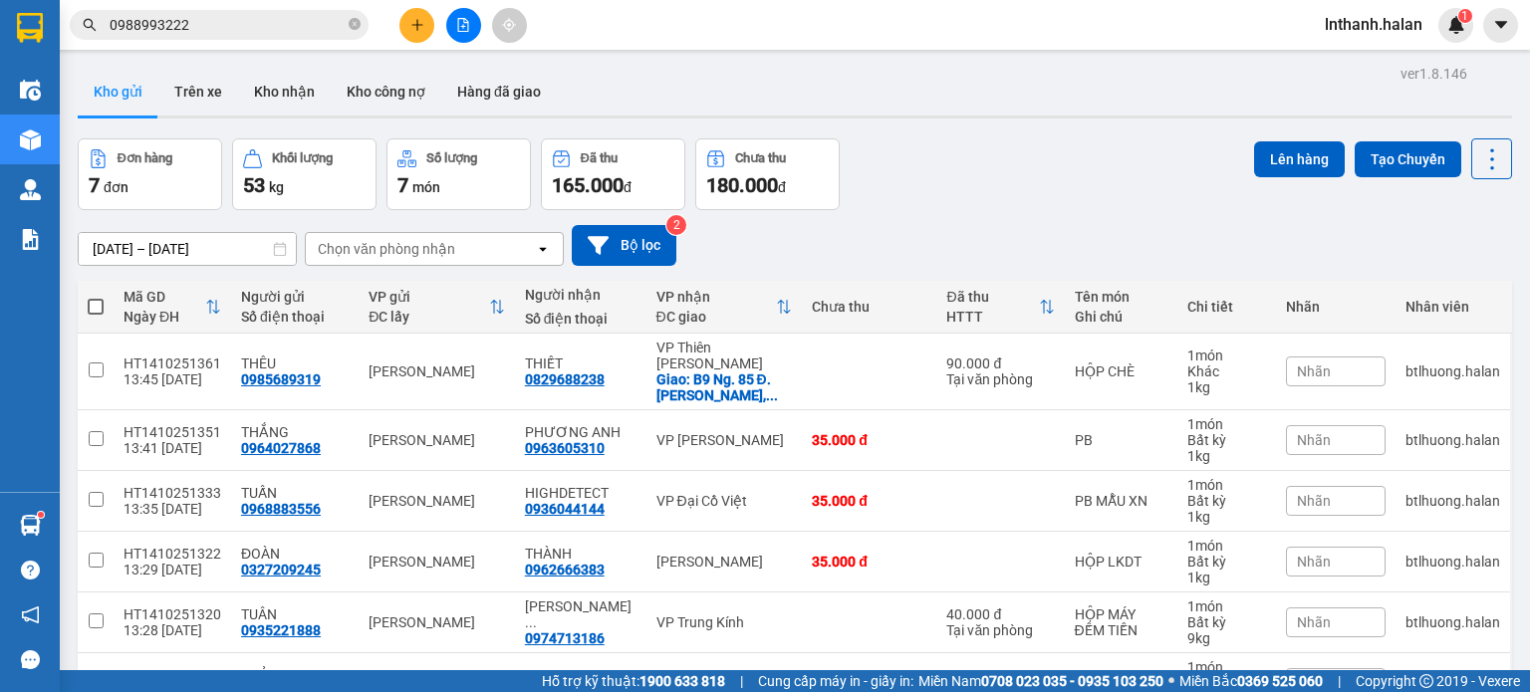
click at [267, 26] on input "0988993222" at bounding box center [227, 25] width 235 height 22
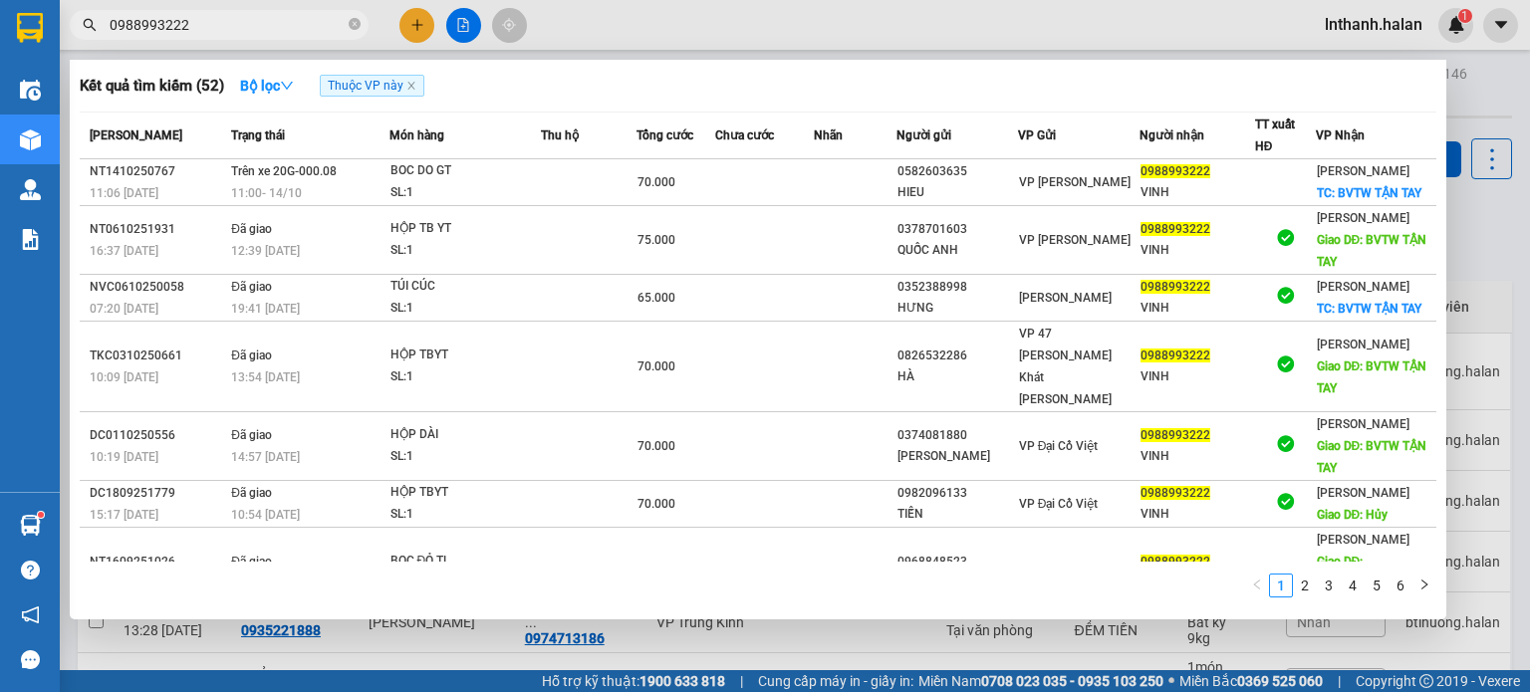
click at [267, 26] on input "0988993222" at bounding box center [227, 25] width 235 height 22
paste input "NT1410250780"
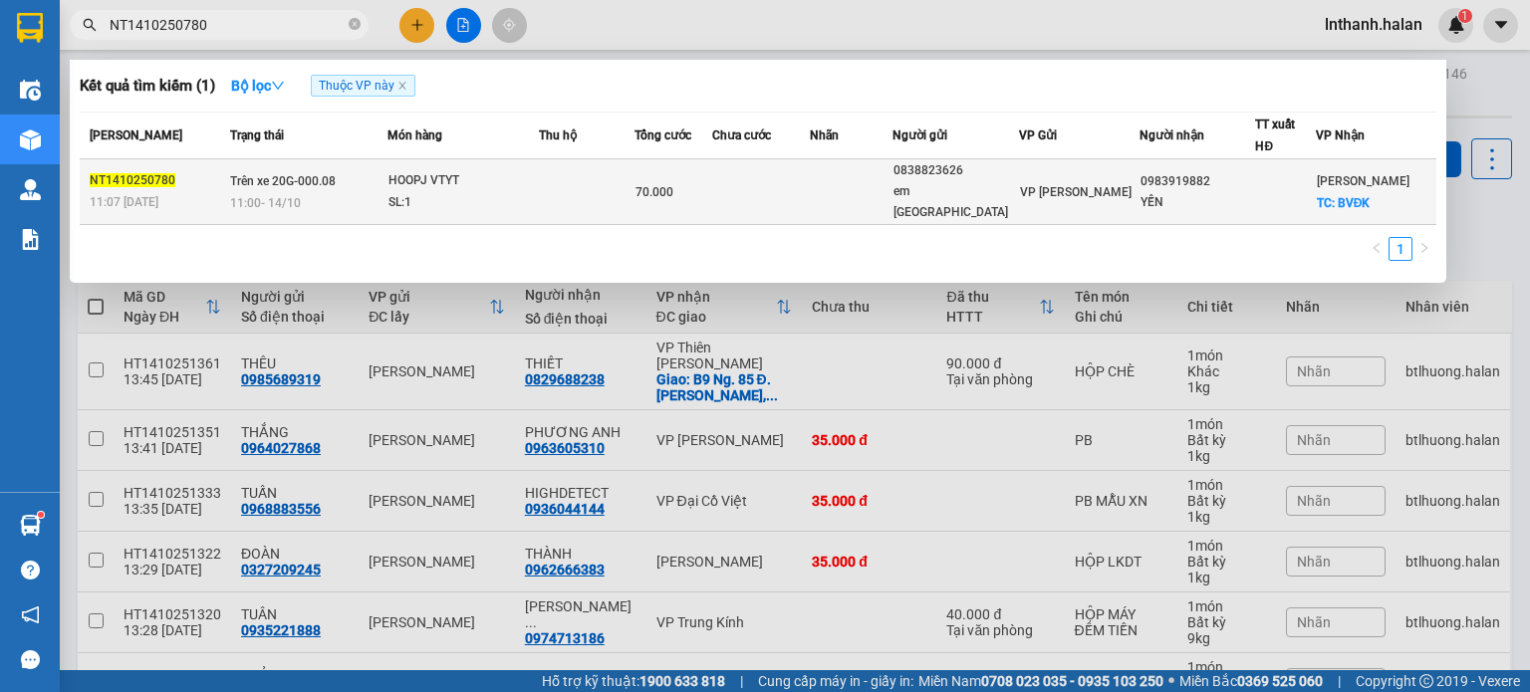
type input "NT1410250780"
click at [609, 182] on td at bounding box center [587, 192] width 96 height 66
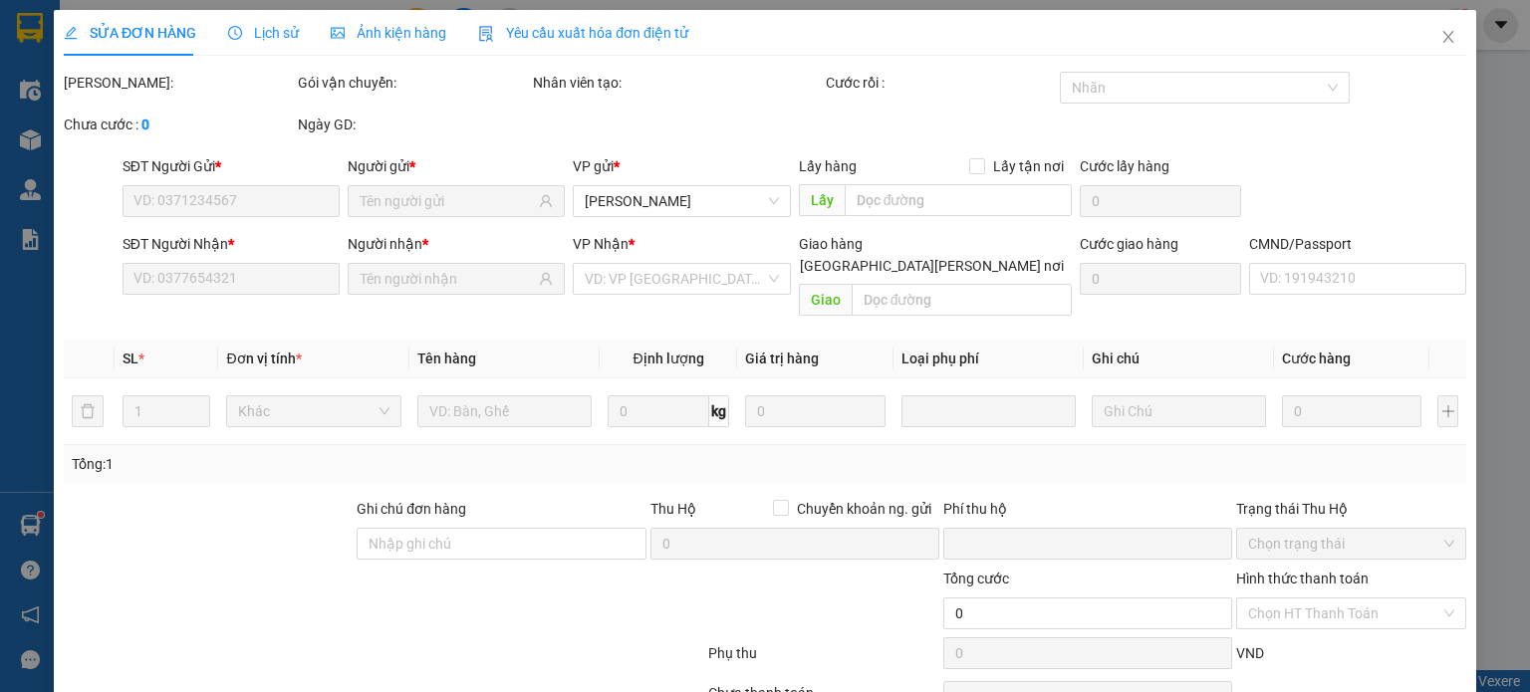
type input "0838823626"
type input "em hà"
type input "0983919882"
type input "YẾN"
checkbox input "true"
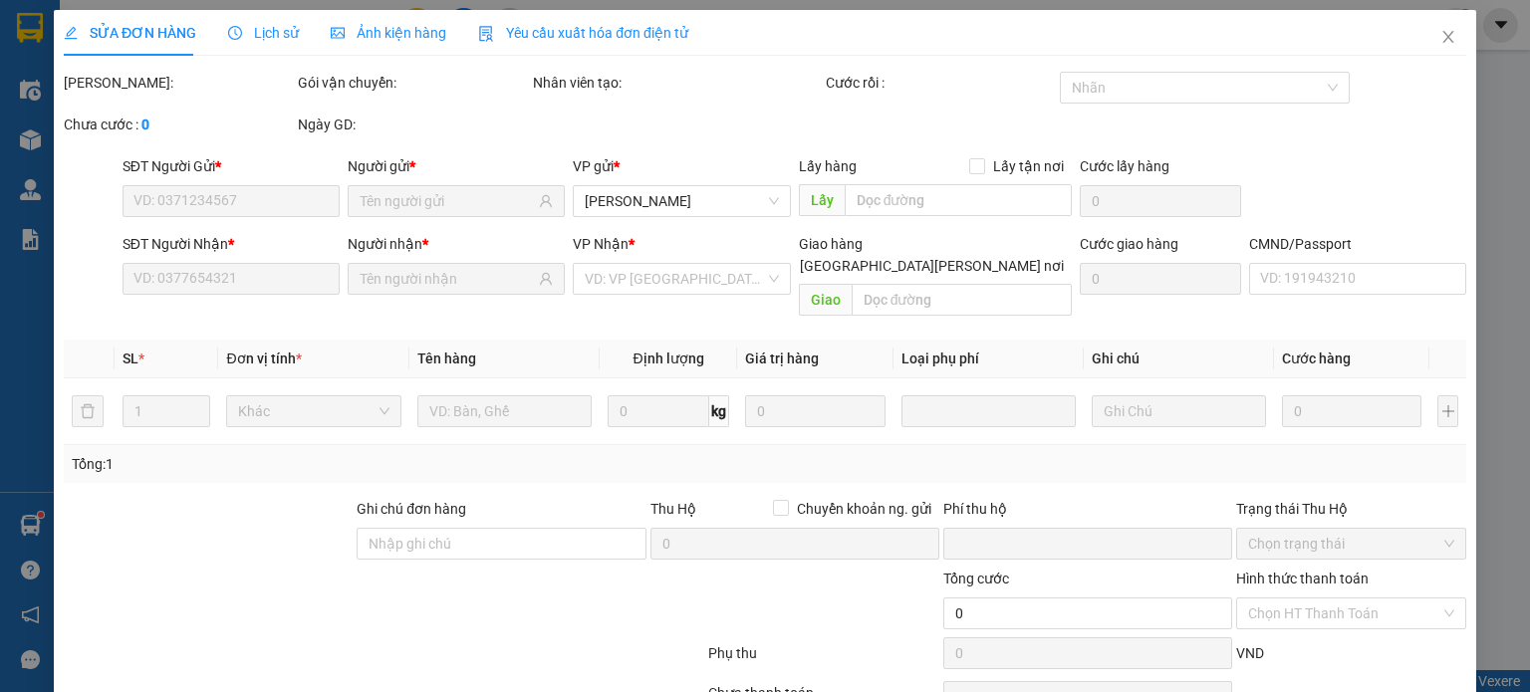
type input "BVĐK"
type input "30.000"
type input "0"
type input "70.000"
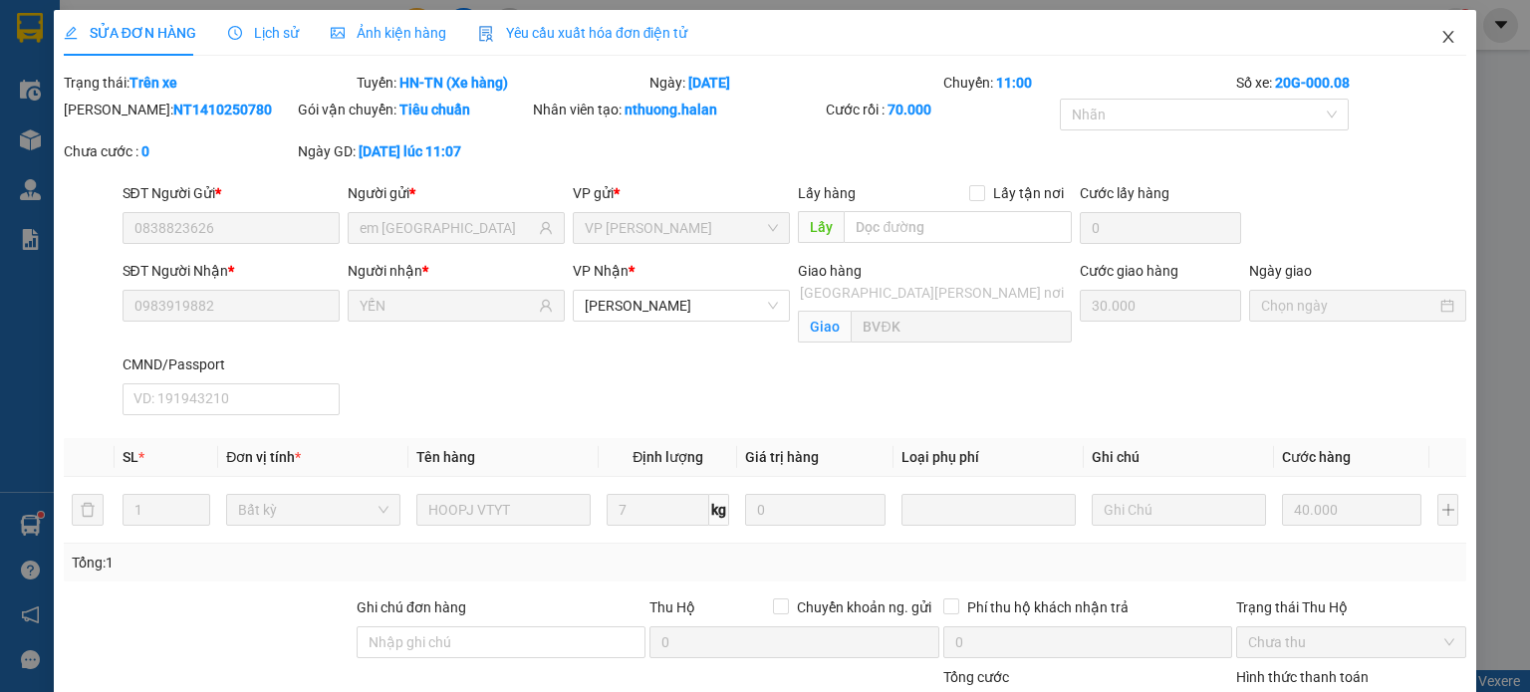
click at [1443, 37] on icon "close" at bounding box center [1448, 37] width 11 height 12
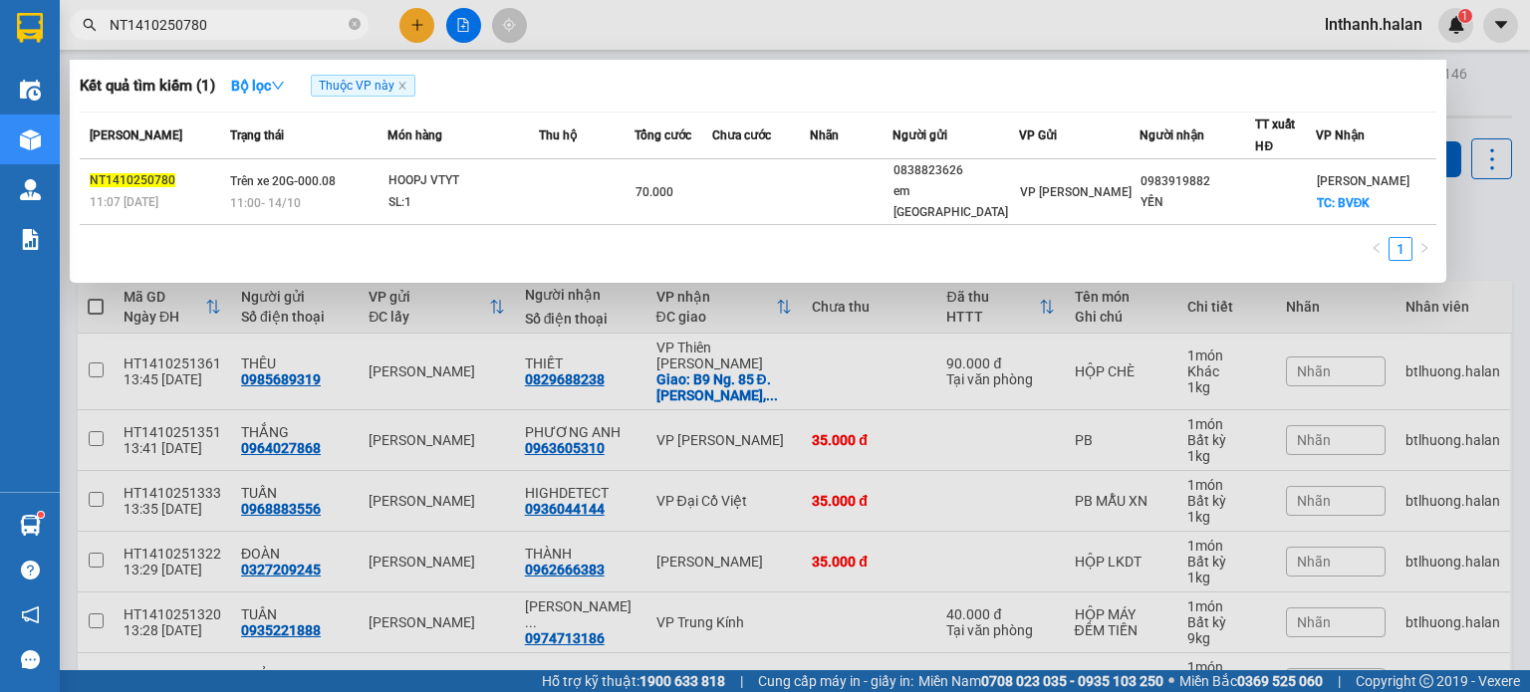
click at [205, 22] on input "NT1410250780" at bounding box center [227, 25] width 235 height 22
paste input "VC1410250926"
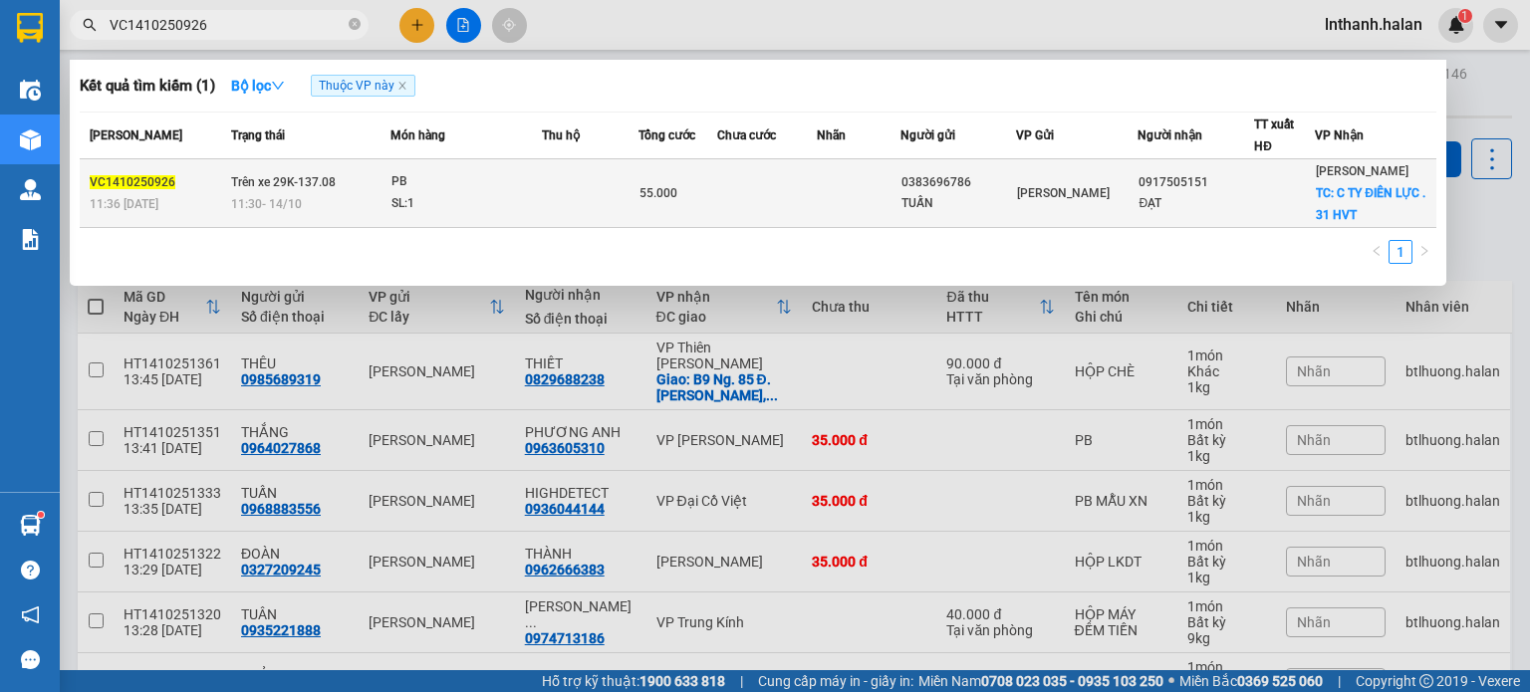
type input "VC1410250926"
click at [506, 194] on div "SL: 1" at bounding box center [465, 204] width 149 height 22
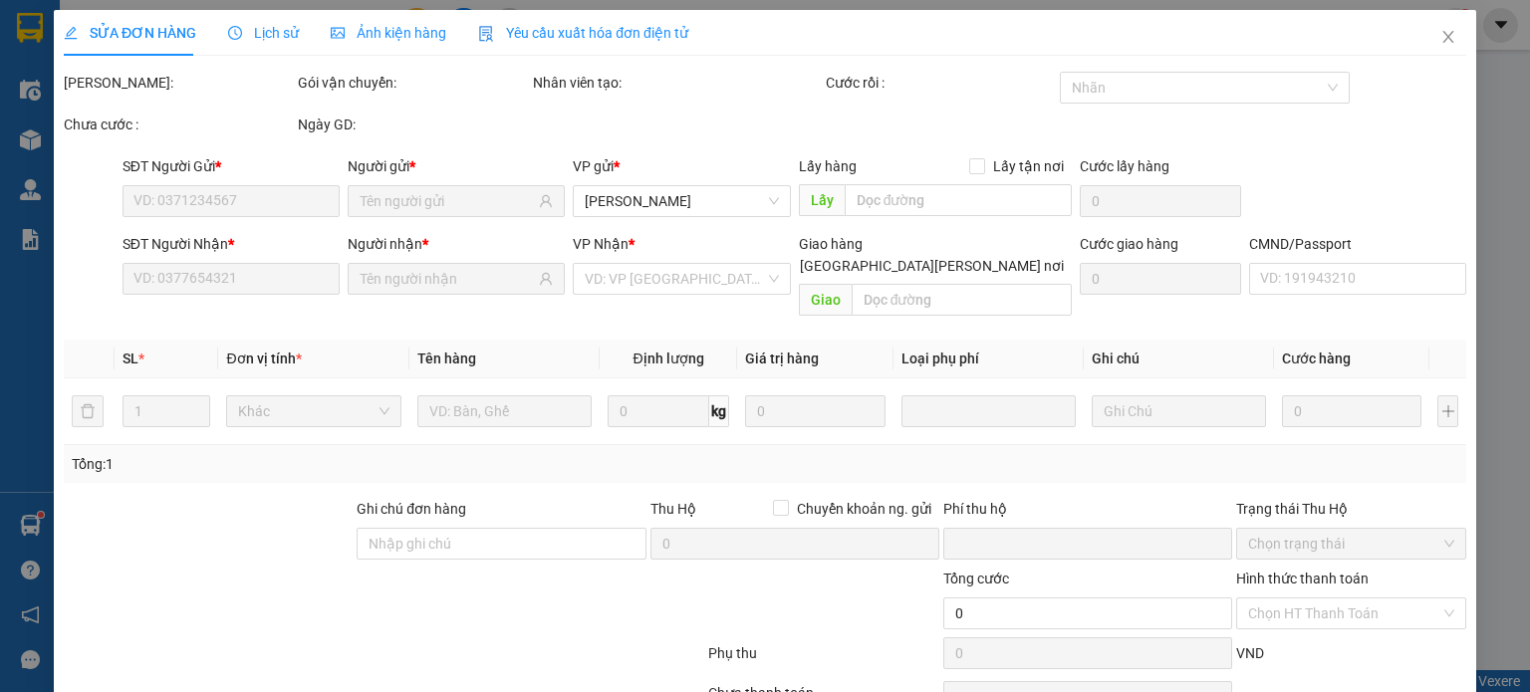
type input "0383696786"
type input "TUẤN"
type input "0917505151"
type input "ĐẠT"
checkbox input "true"
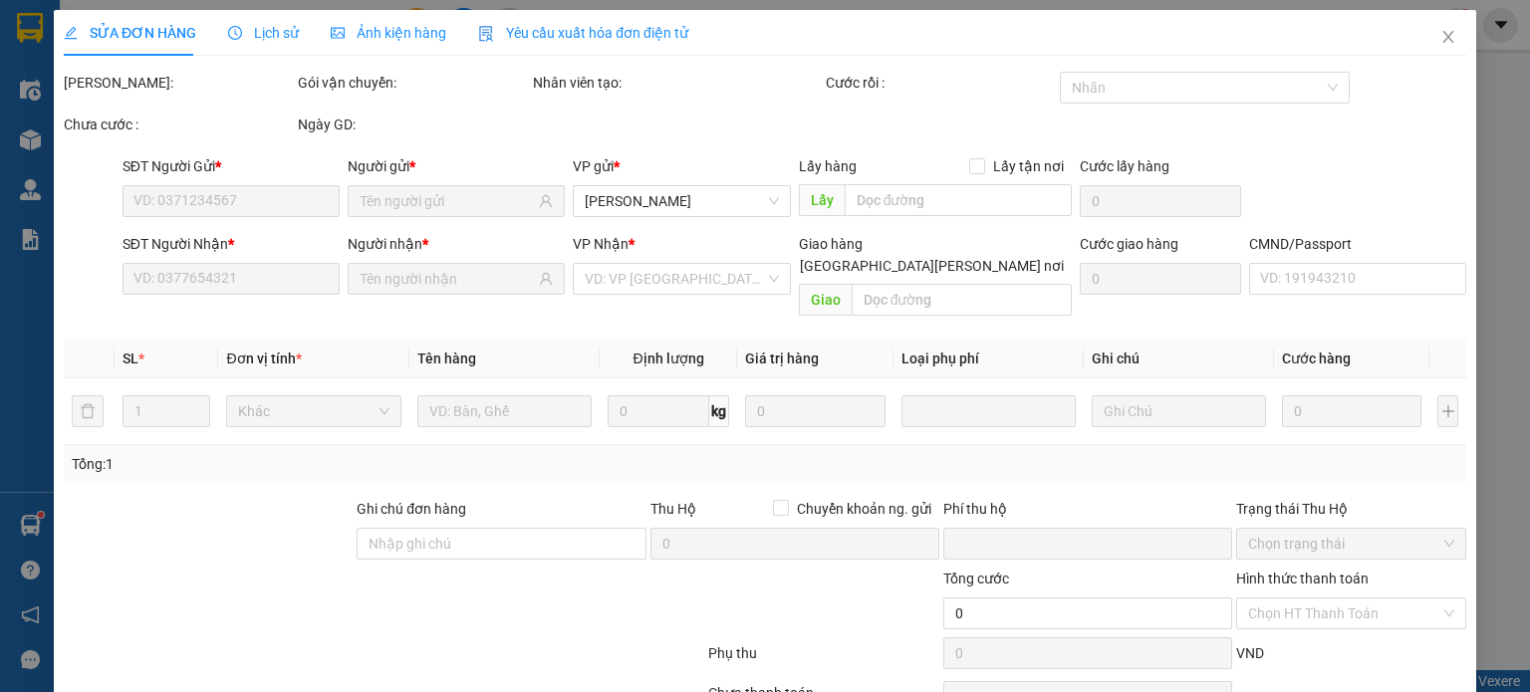
type input "C TY ĐIÊN LỰC . 31 HVT"
type input "20.000"
type input "0"
type input "55.000"
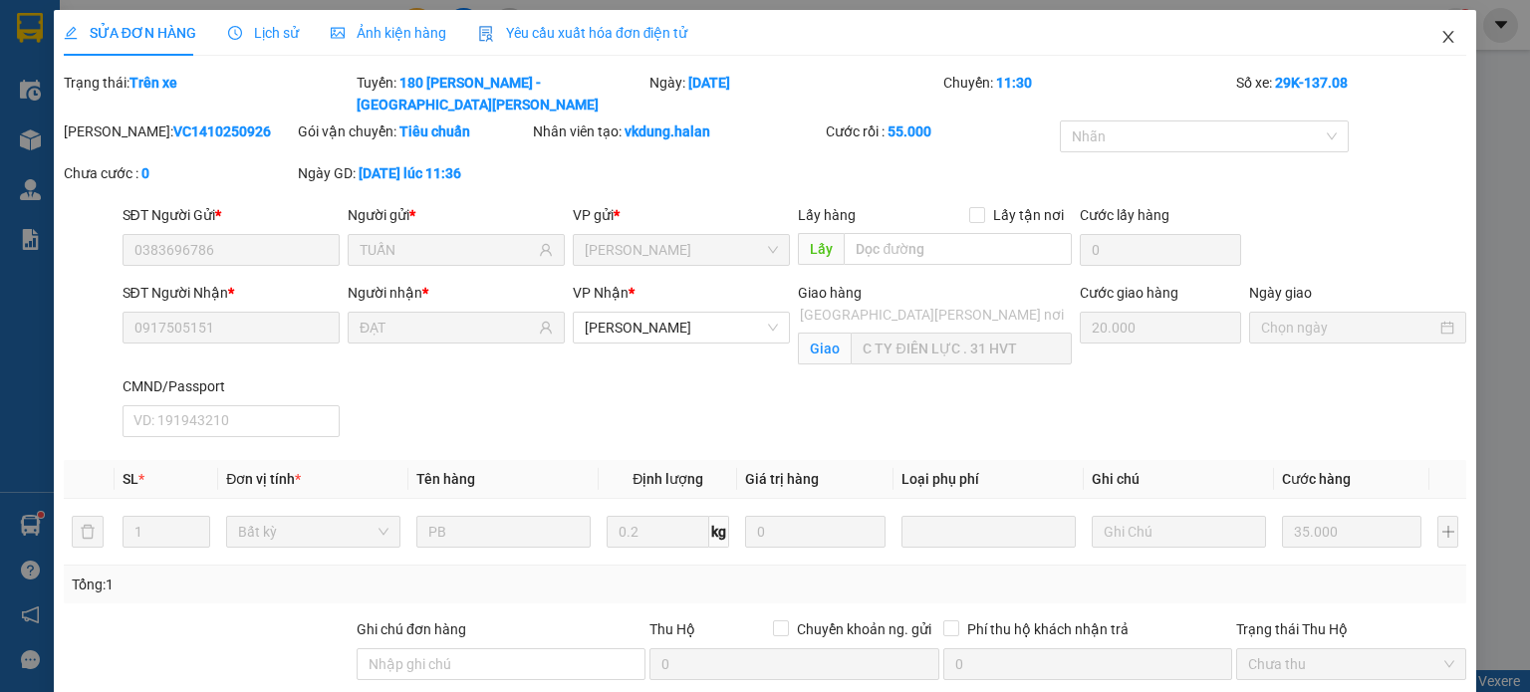
click at [1440, 32] on icon "close" at bounding box center [1448, 37] width 16 height 16
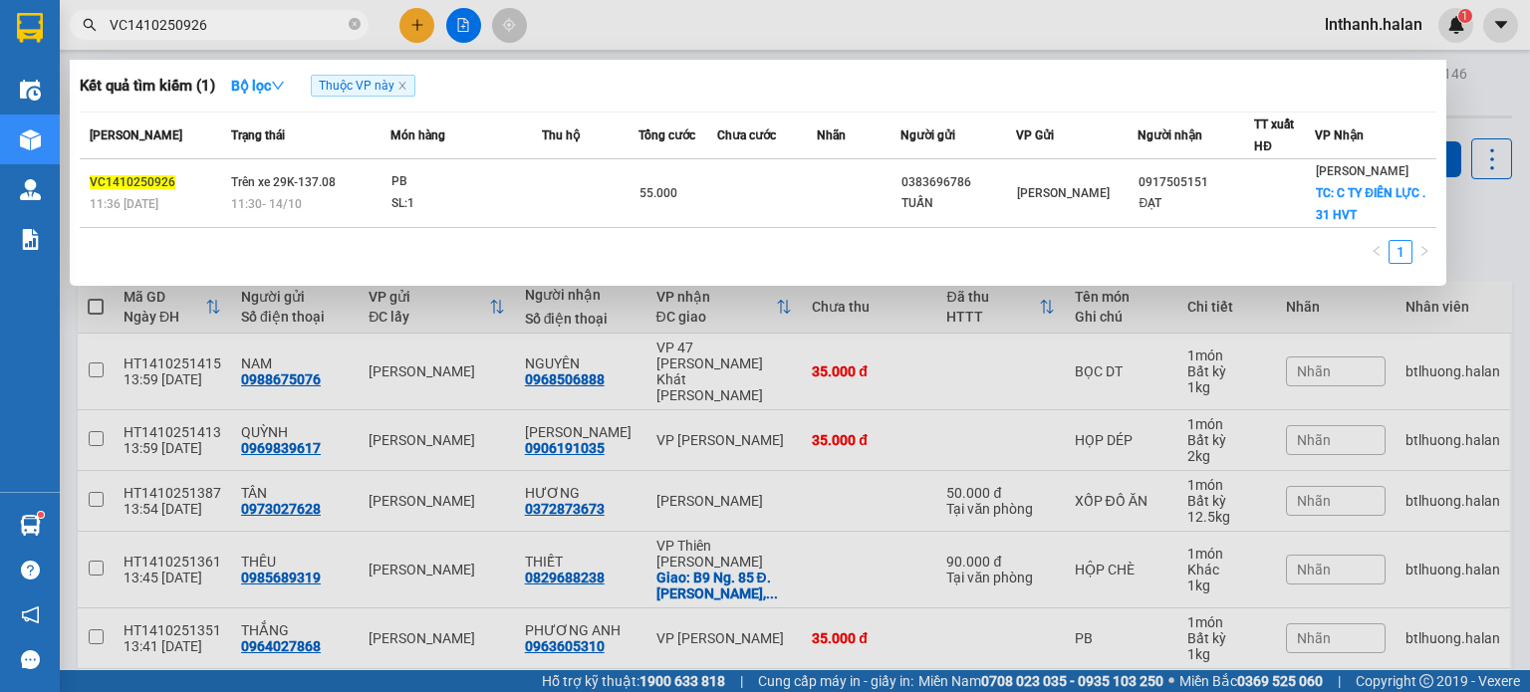
click at [286, 19] on input "VC1410250926" at bounding box center [227, 25] width 235 height 22
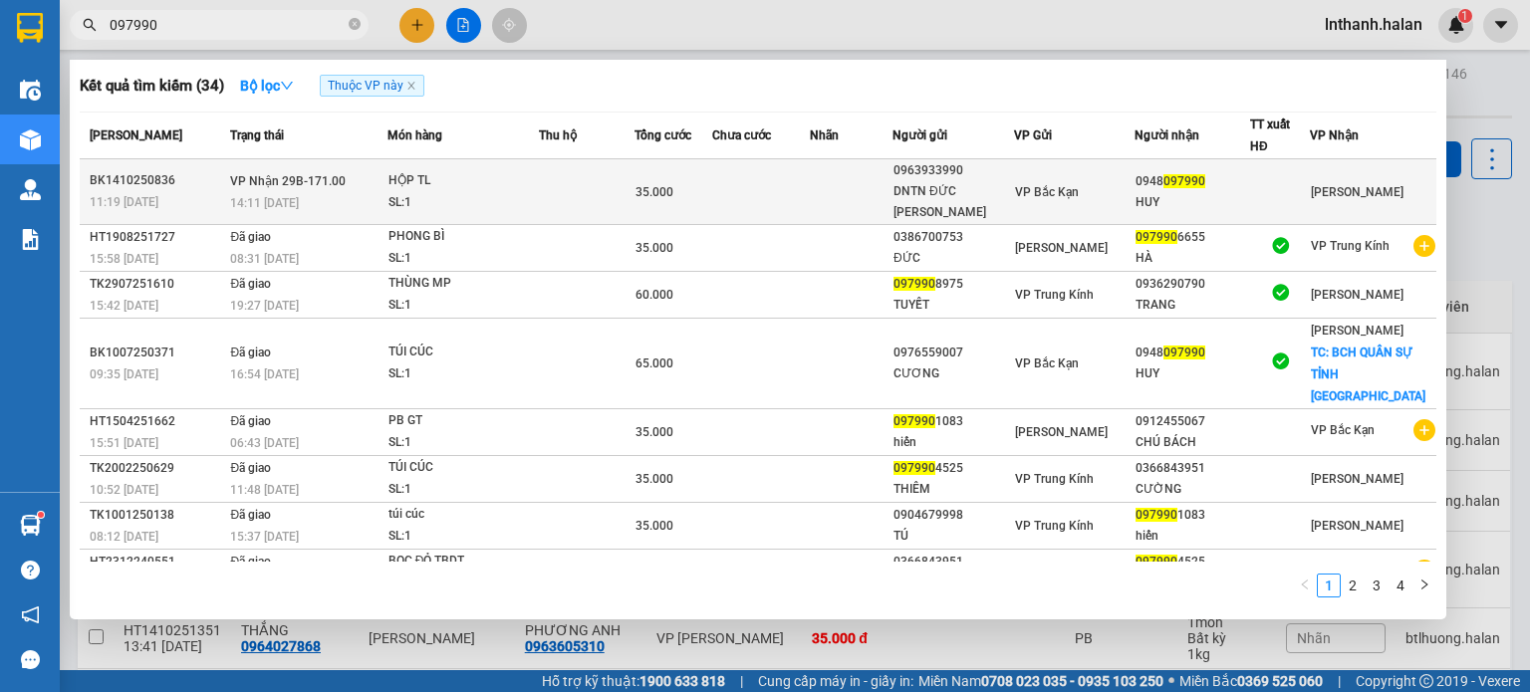
type input "097990"
click at [406, 178] on div "HỘP TL" at bounding box center [463, 181] width 149 height 22
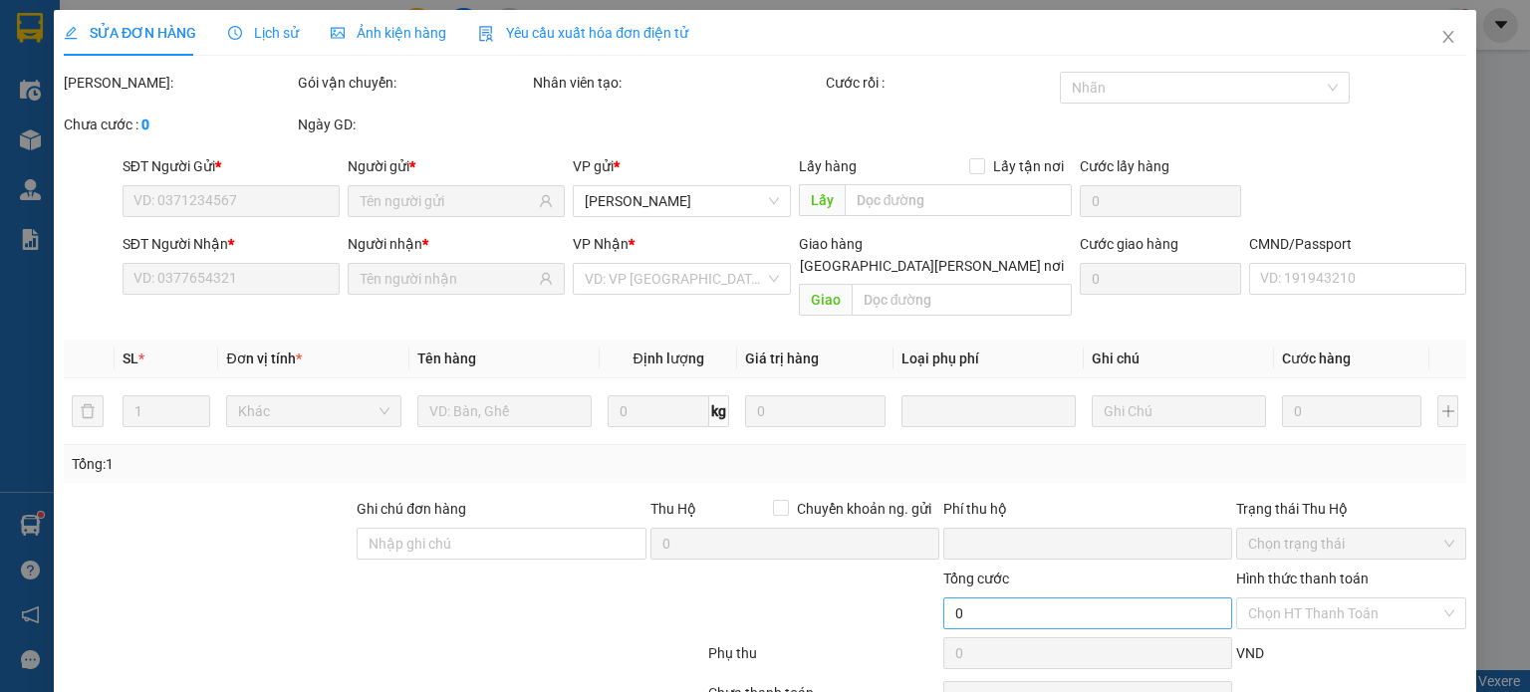
type input "0963933990"
type input "DNTN ĐỨC ANH"
type input "0948097990"
type input "HUY"
type input "0"
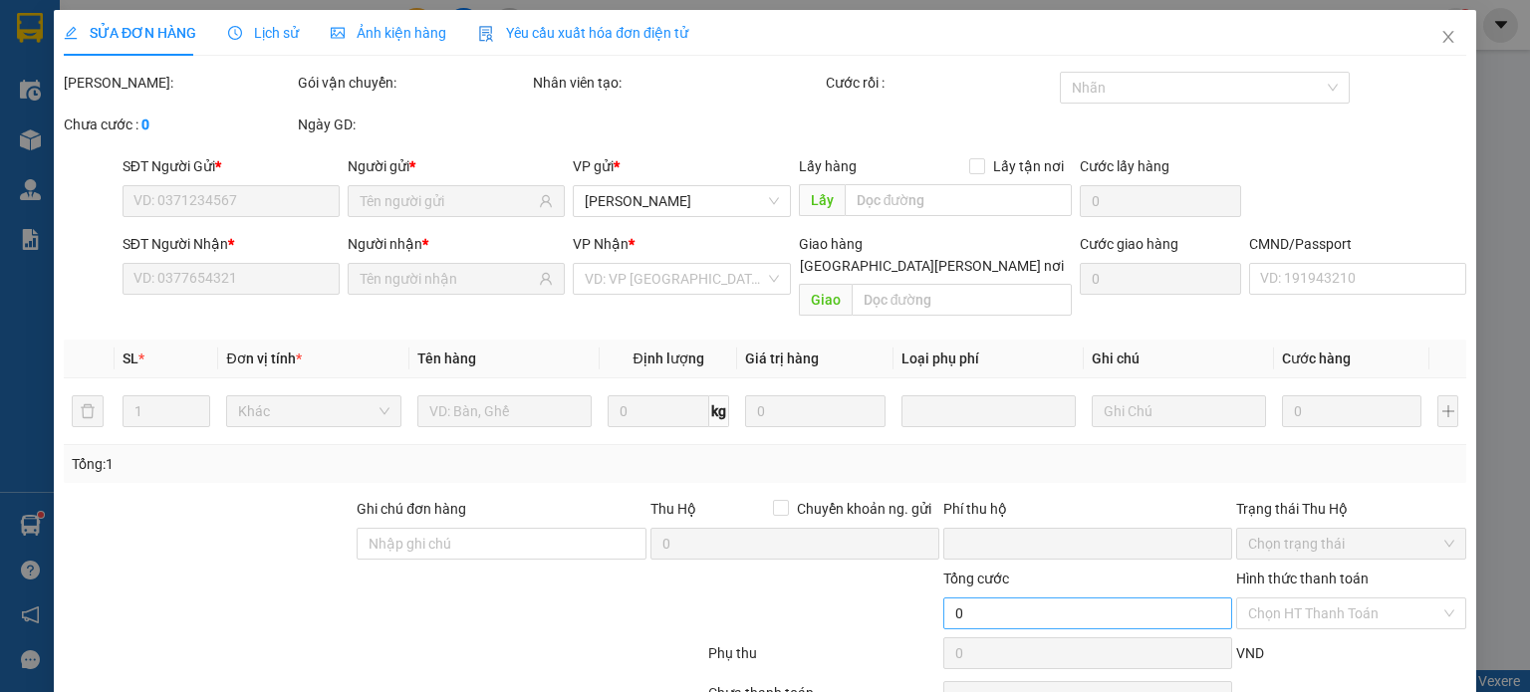
type input "35.000"
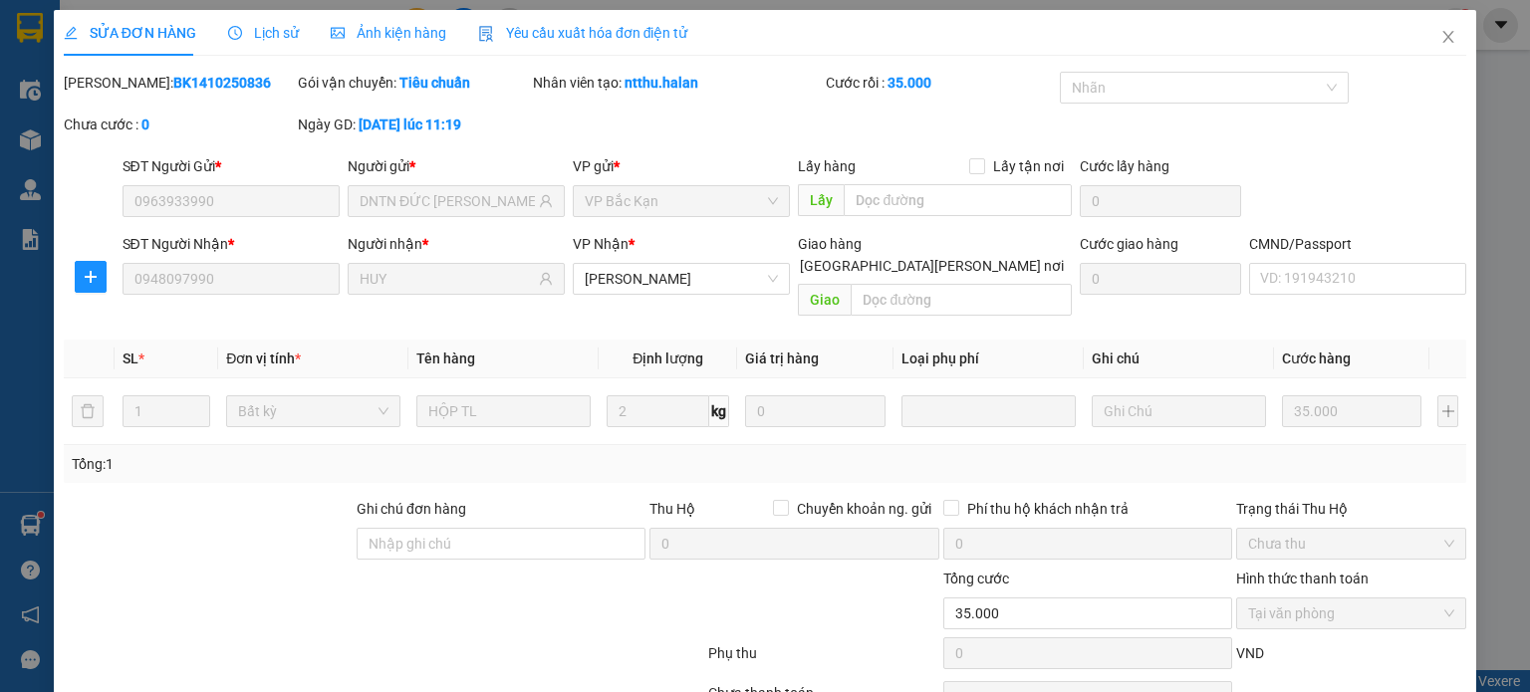
scroll to position [87, 0]
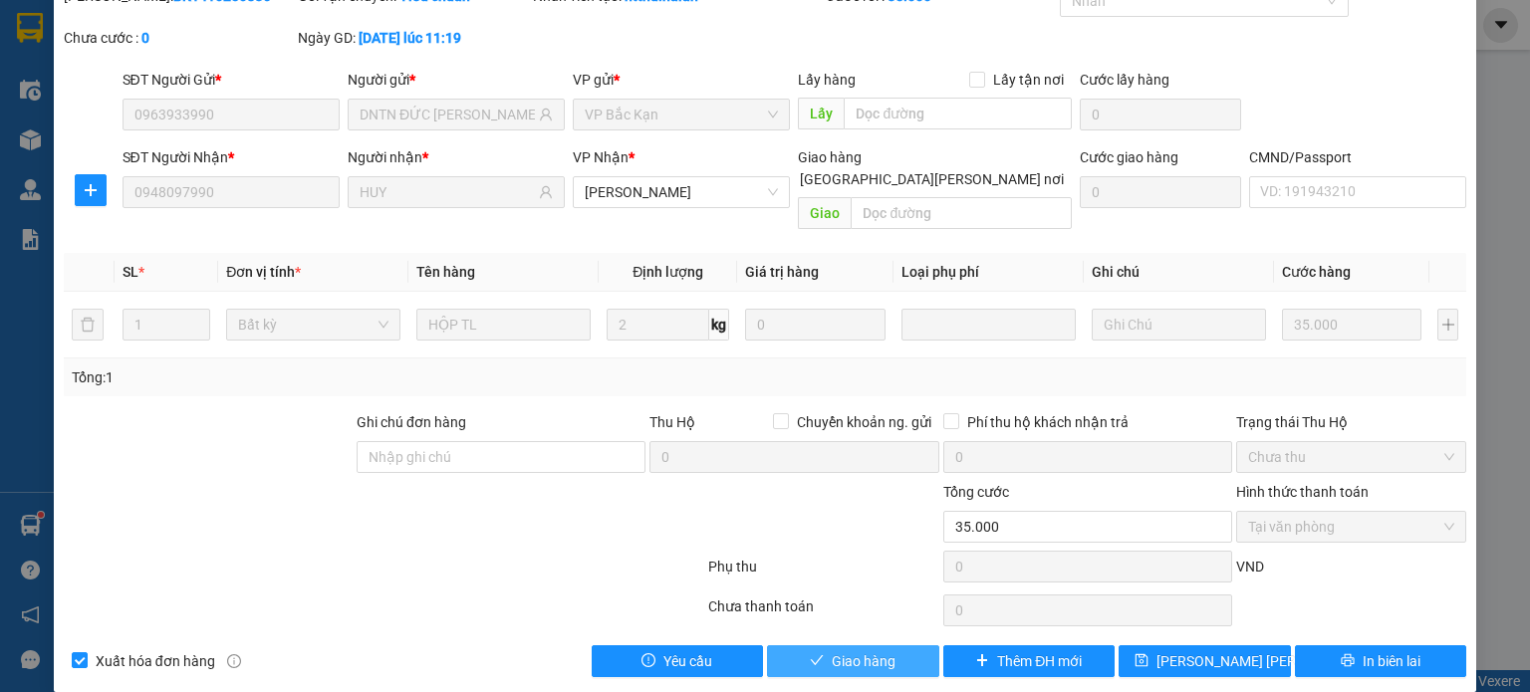
click at [888, 646] on button "Giao hàng" at bounding box center [853, 662] width 172 height 32
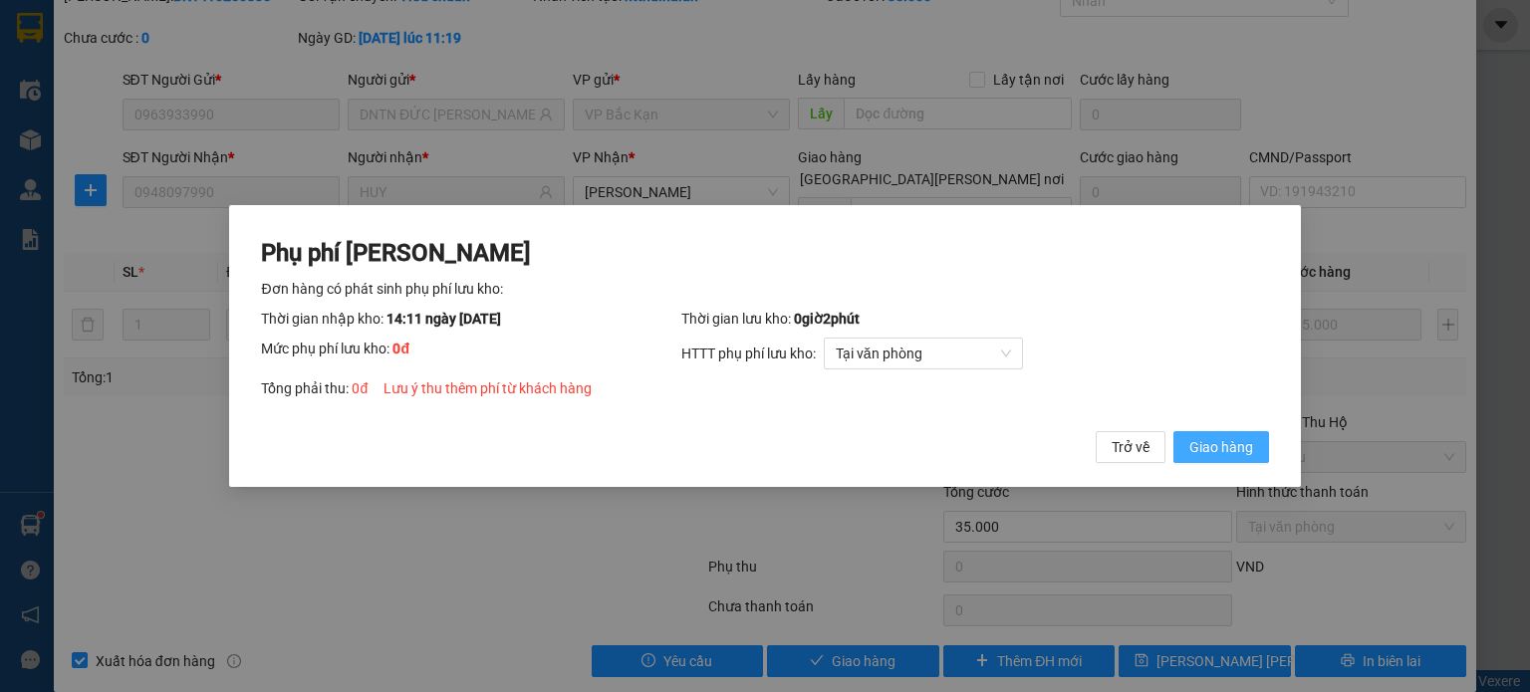
click at [1215, 456] on span "Giao hàng" at bounding box center [1221, 447] width 64 height 22
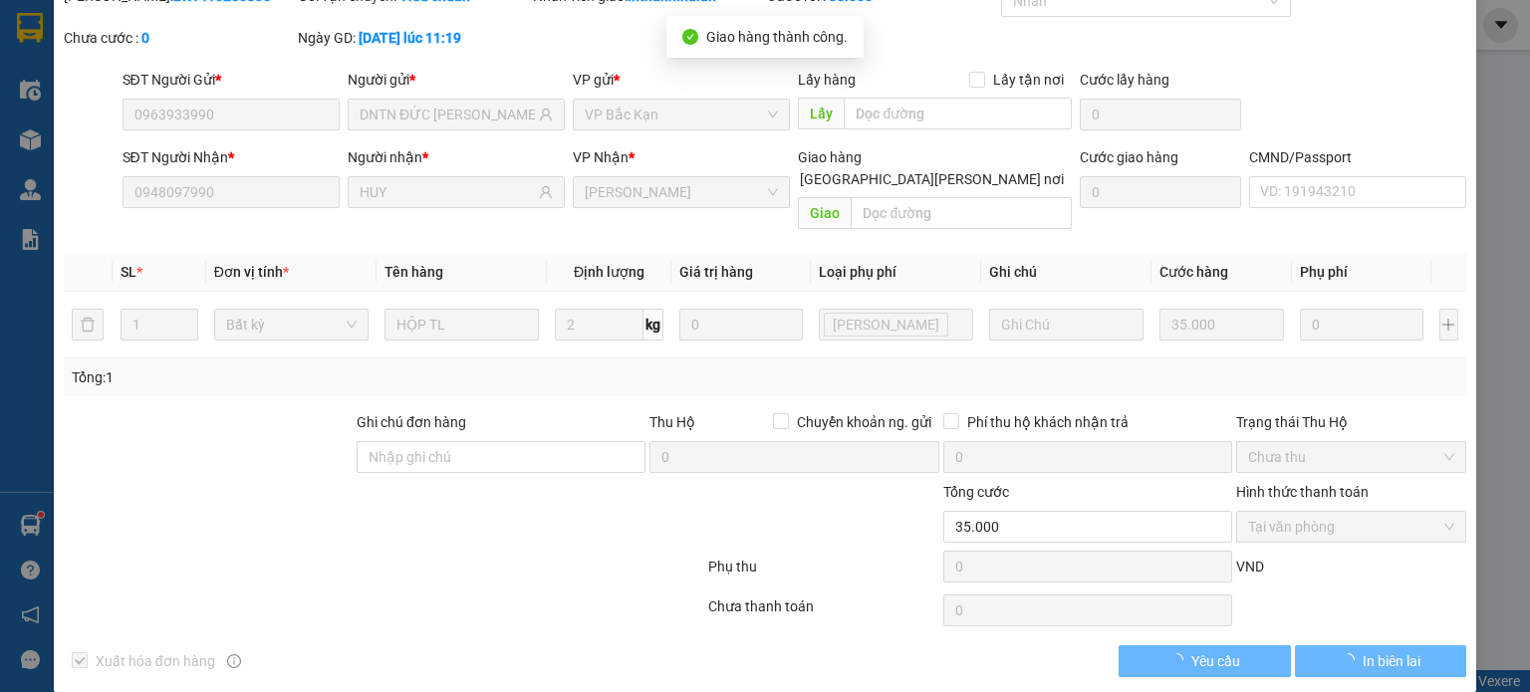
scroll to position [0, 0]
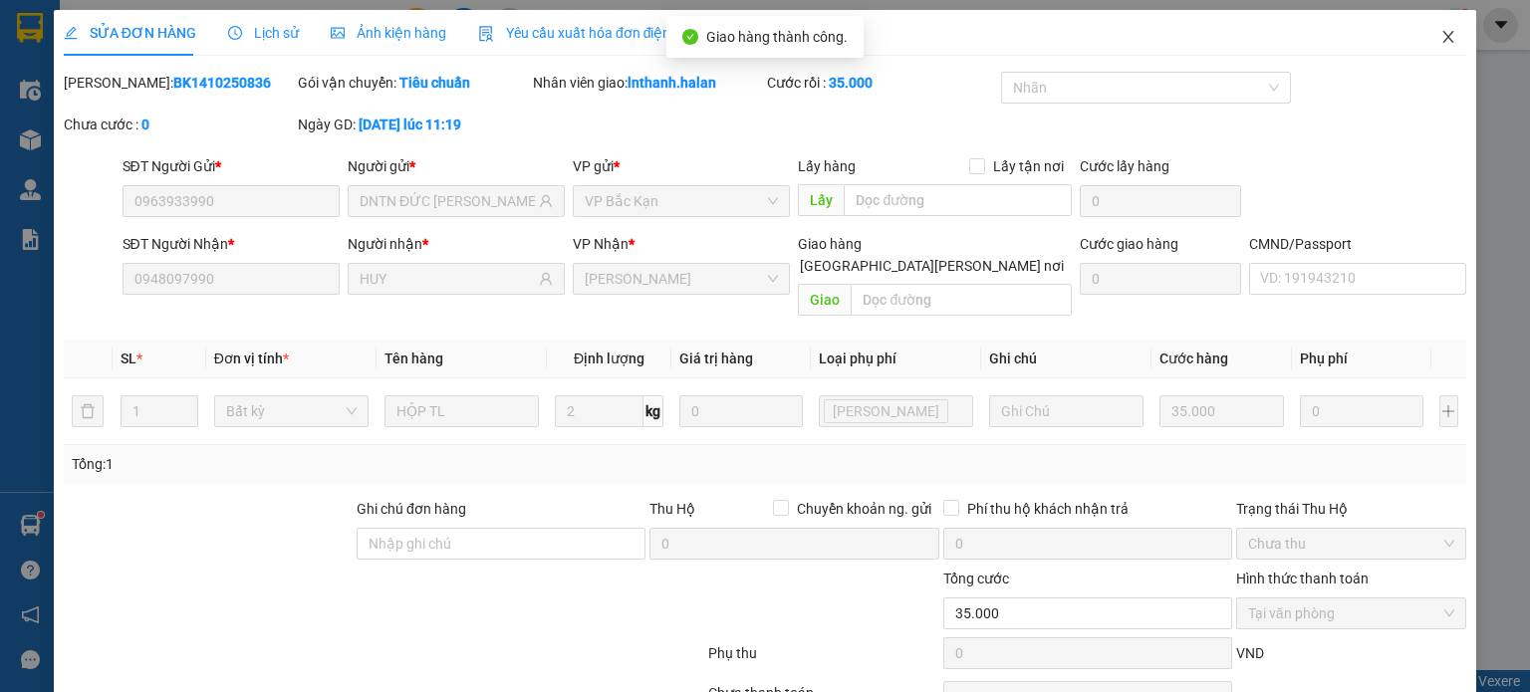
click at [1442, 34] on span "Close" at bounding box center [1449, 38] width 56 height 56
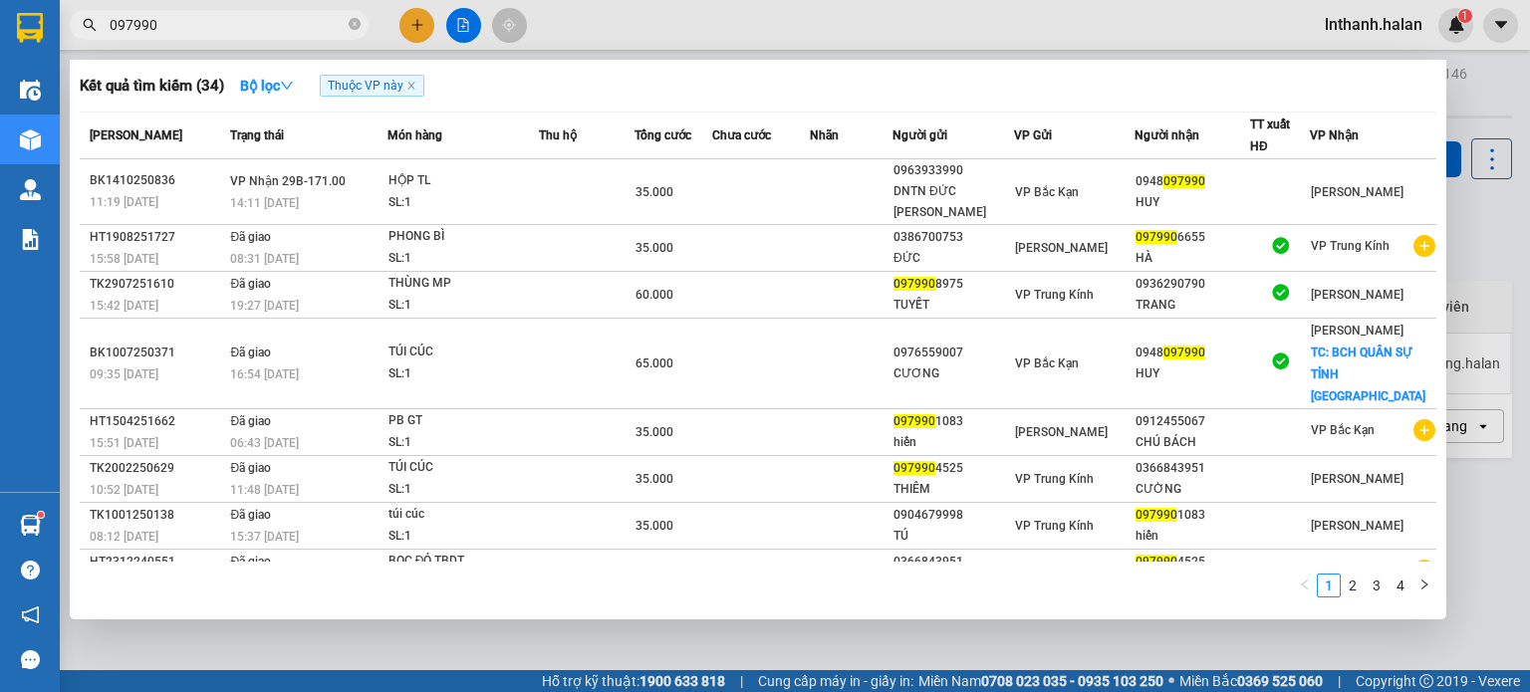
click at [283, 24] on input "097990" at bounding box center [227, 25] width 235 height 22
click at [273, 20] on input "097990" at bounding box center [227, 25] width 235 height 22
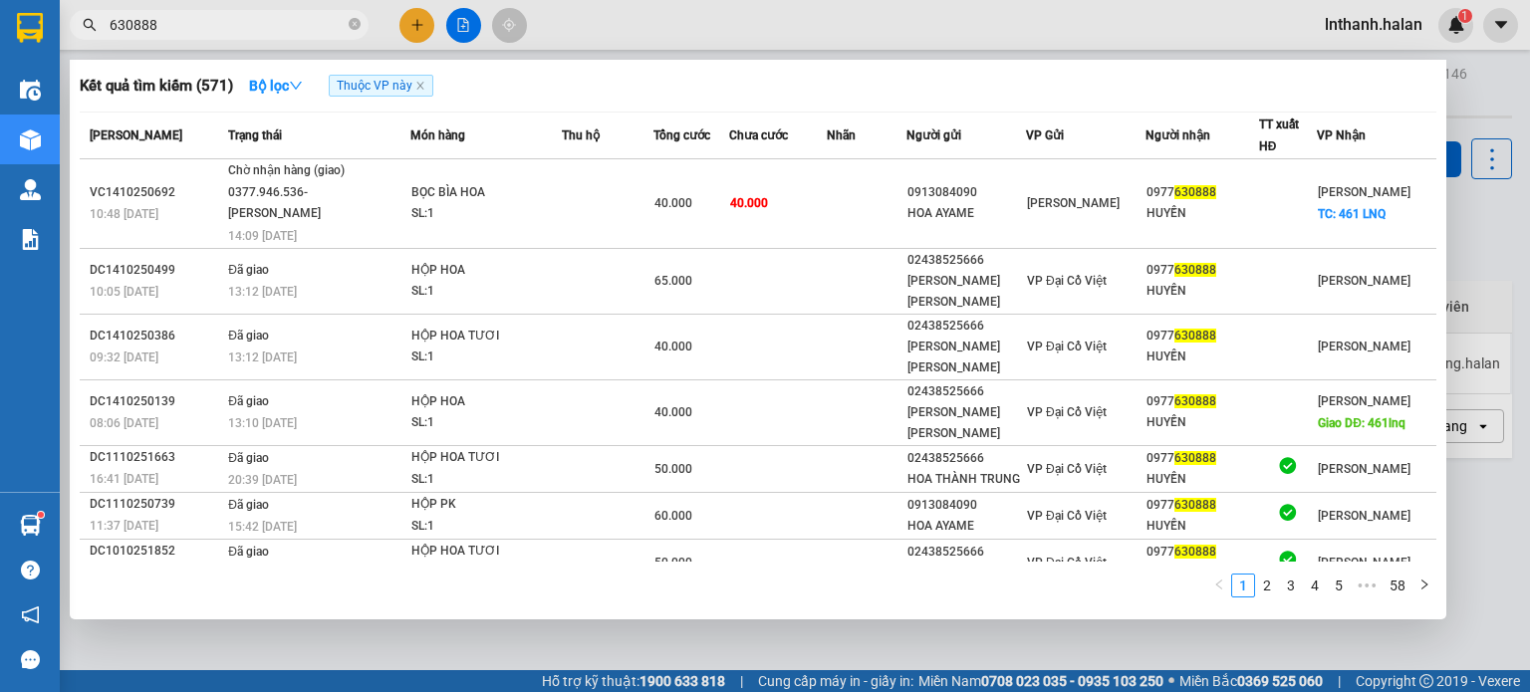
click at [211, 31] on input "630888" at bounding box center [227, 25] width 235 height 22
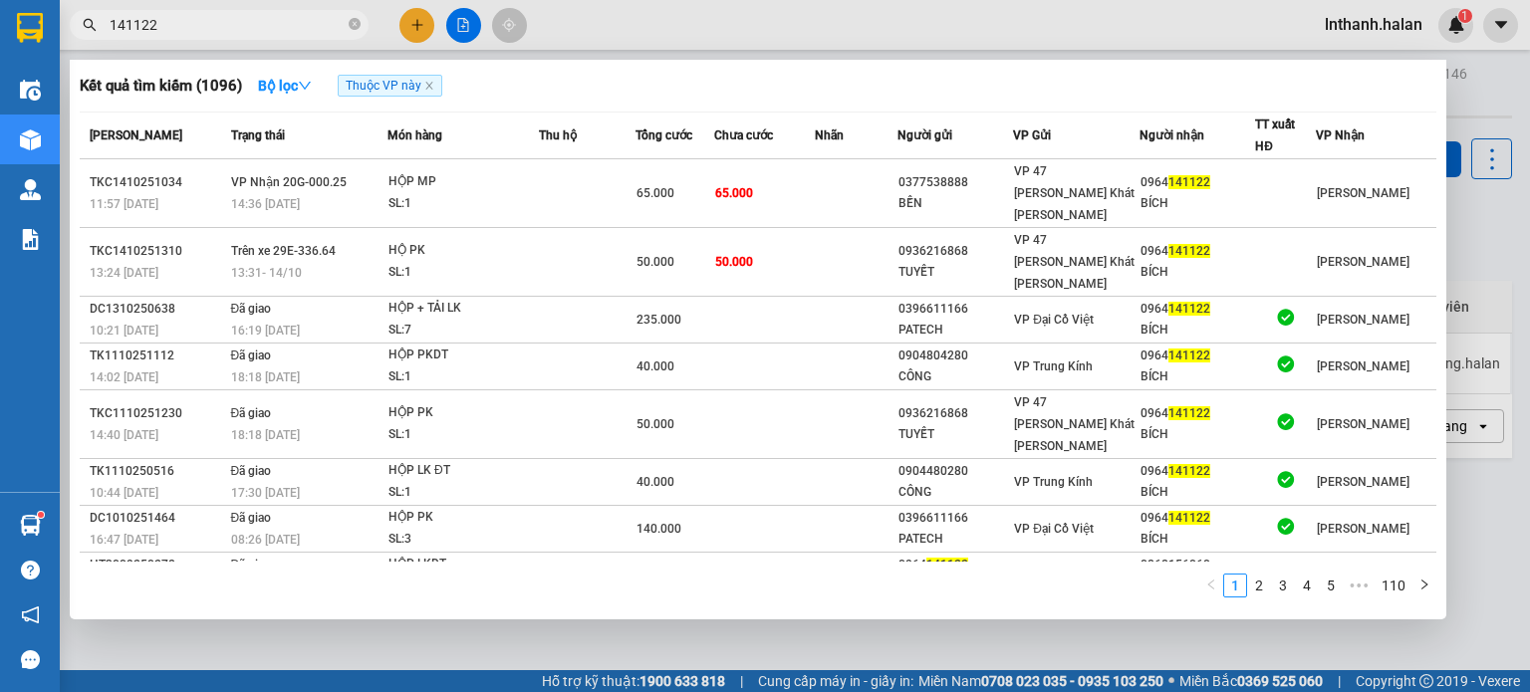
type input "141122"
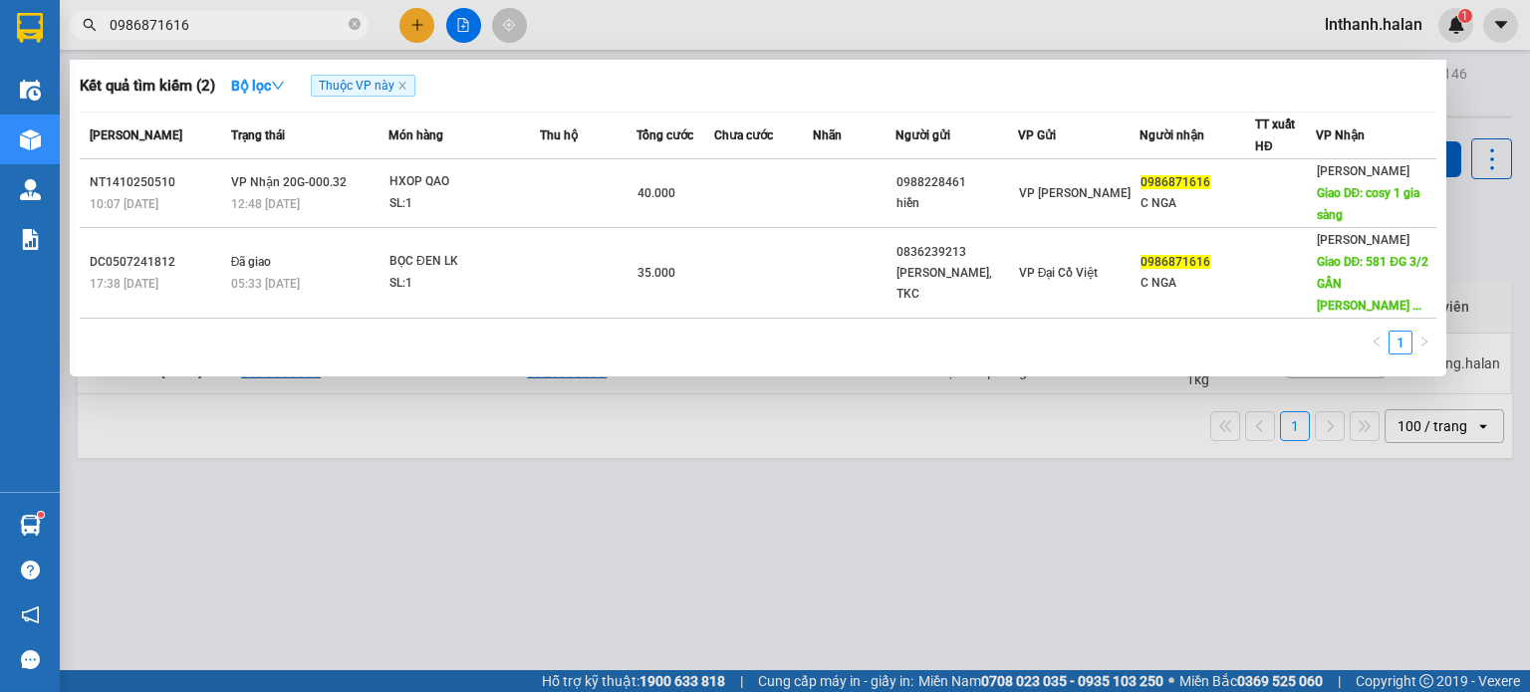
click at [228, 27] on input "0986871616" at bounding box center [227, 25] width 235 height 22
click at [914, 531] on div at bounding box center [765, 346] width 1530 height 692
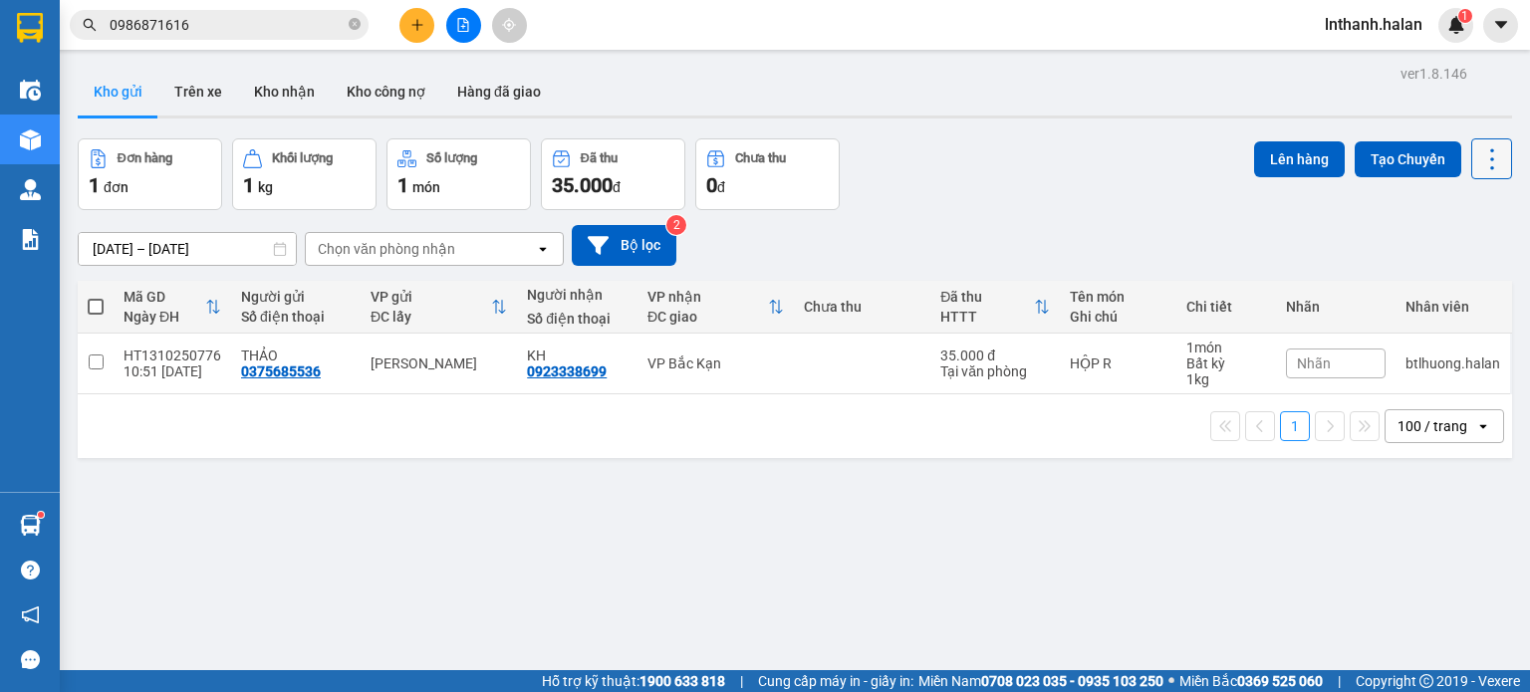
click at [1478, 156] on icon at bounding box center [1492, 159] width 28 height 28
click at [1456, 282] on span "Làm mới" at bounding box center [1449, 284] width 55 height 20
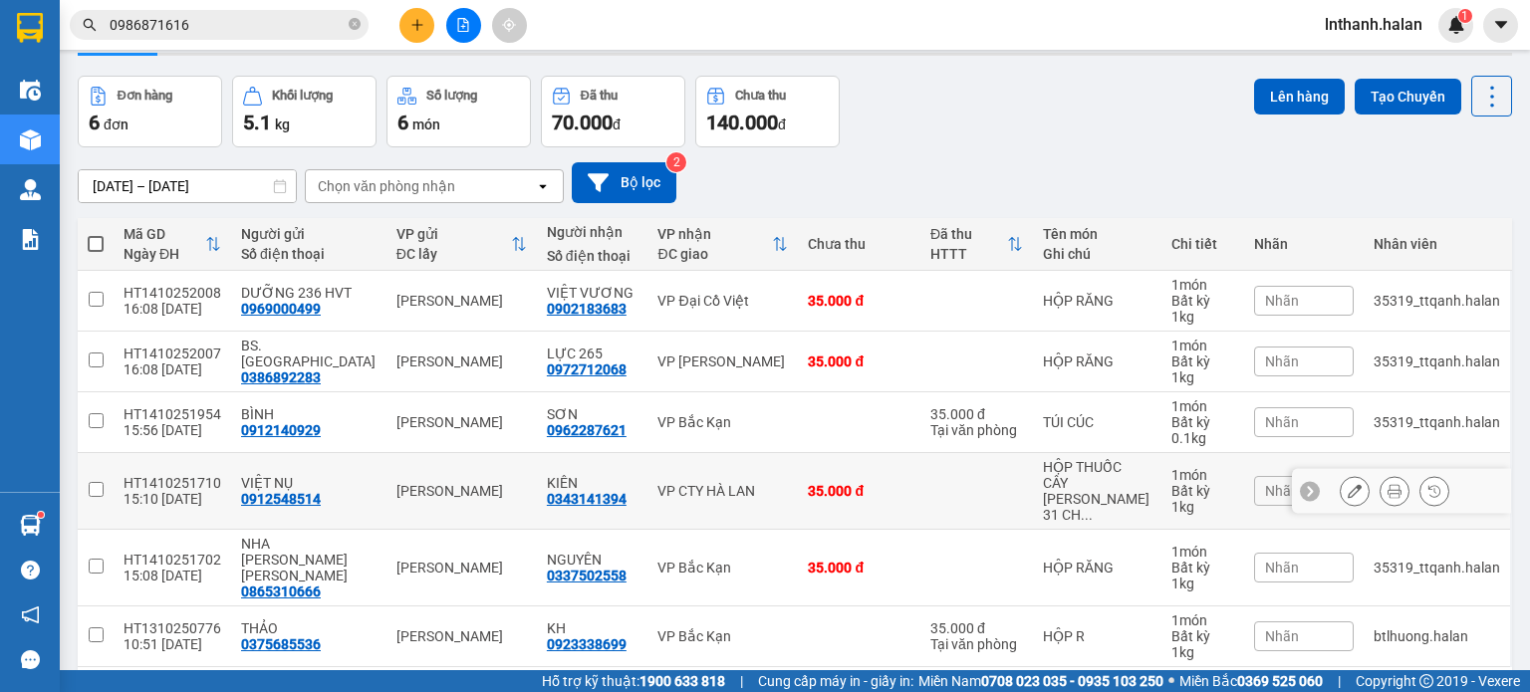
scroll to position [107, 0]
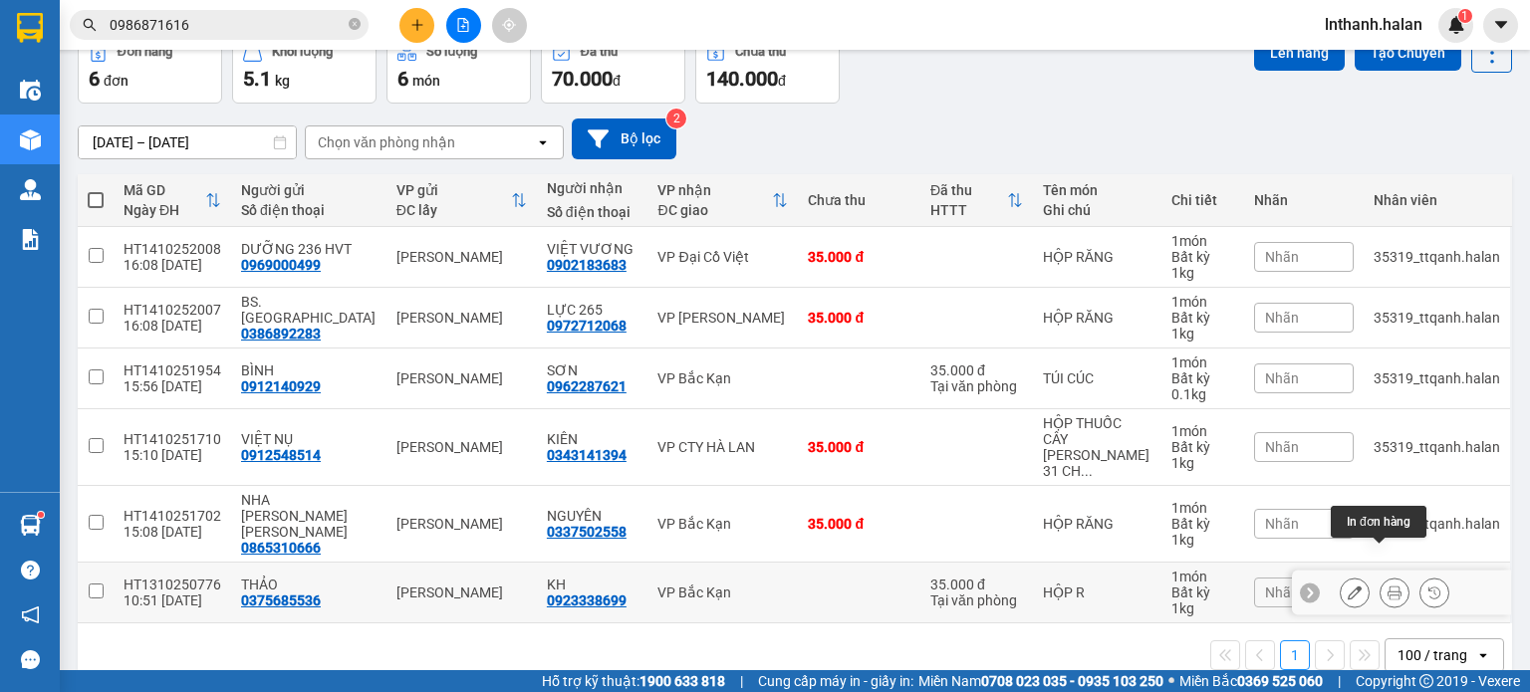
click at [1388, 586] on icon at bounding box center [1395, 593] width 14 height 14
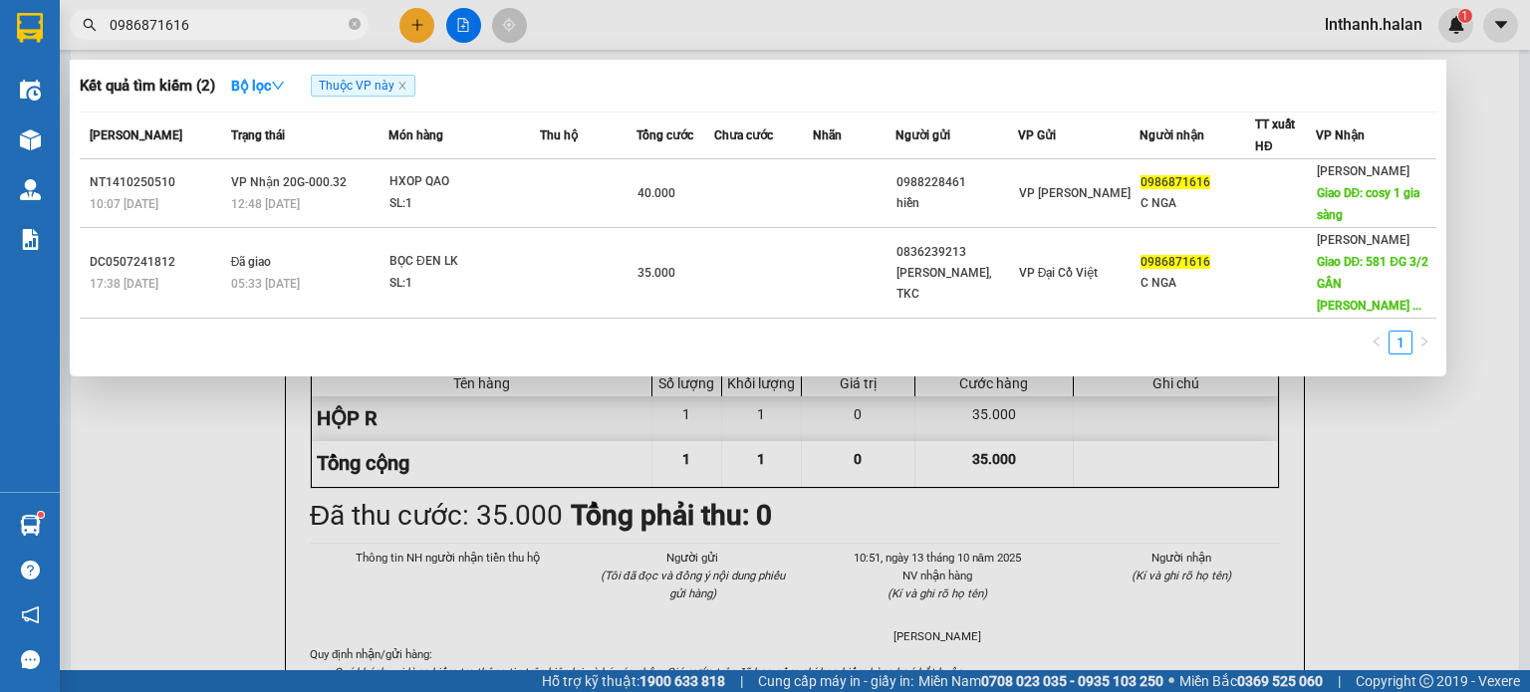
click at [258, 19] on input "0986871616" at bounding box center [227, 25] width 235 height 22
click at [259, 20] on input "0986871616" at bounding box center [227, 25] width 235 height 22
paste input "TK141025130"
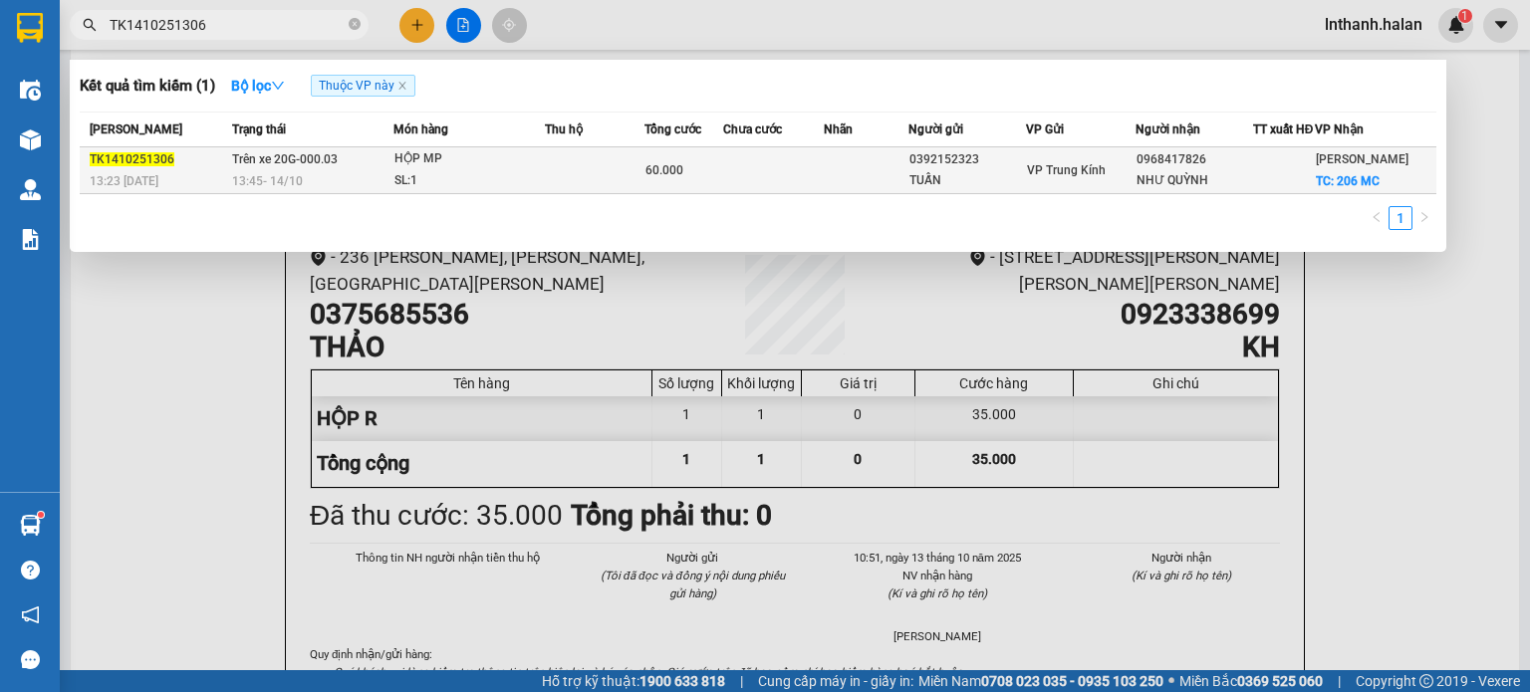
type input "TK1410251306"
click at [412, 170] on div "HỘP MP" at bounding box center [468, 159] width 149 height 22
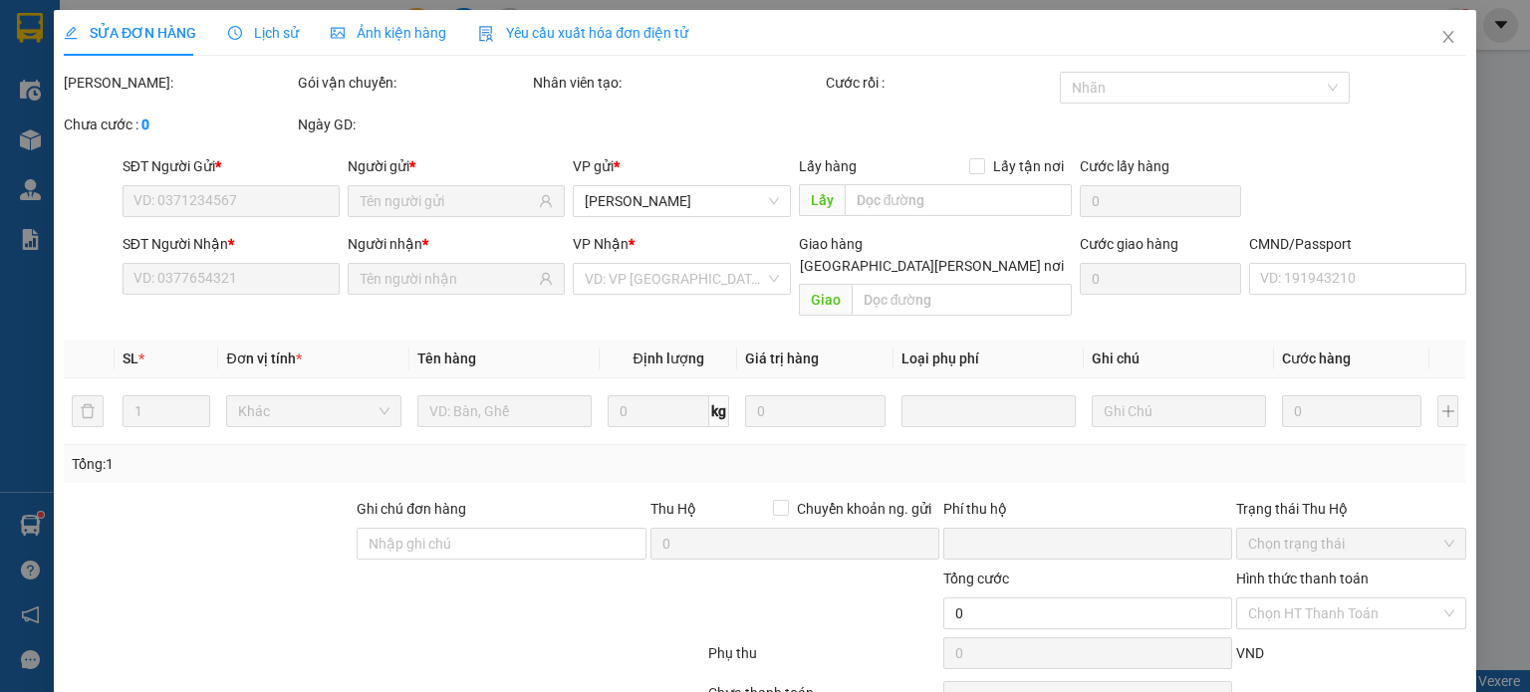
type input "0392152323"
type input "TUẤN"
type input "0968417826"
type input "NHƯ QUỲNH"
checkbox input "true"
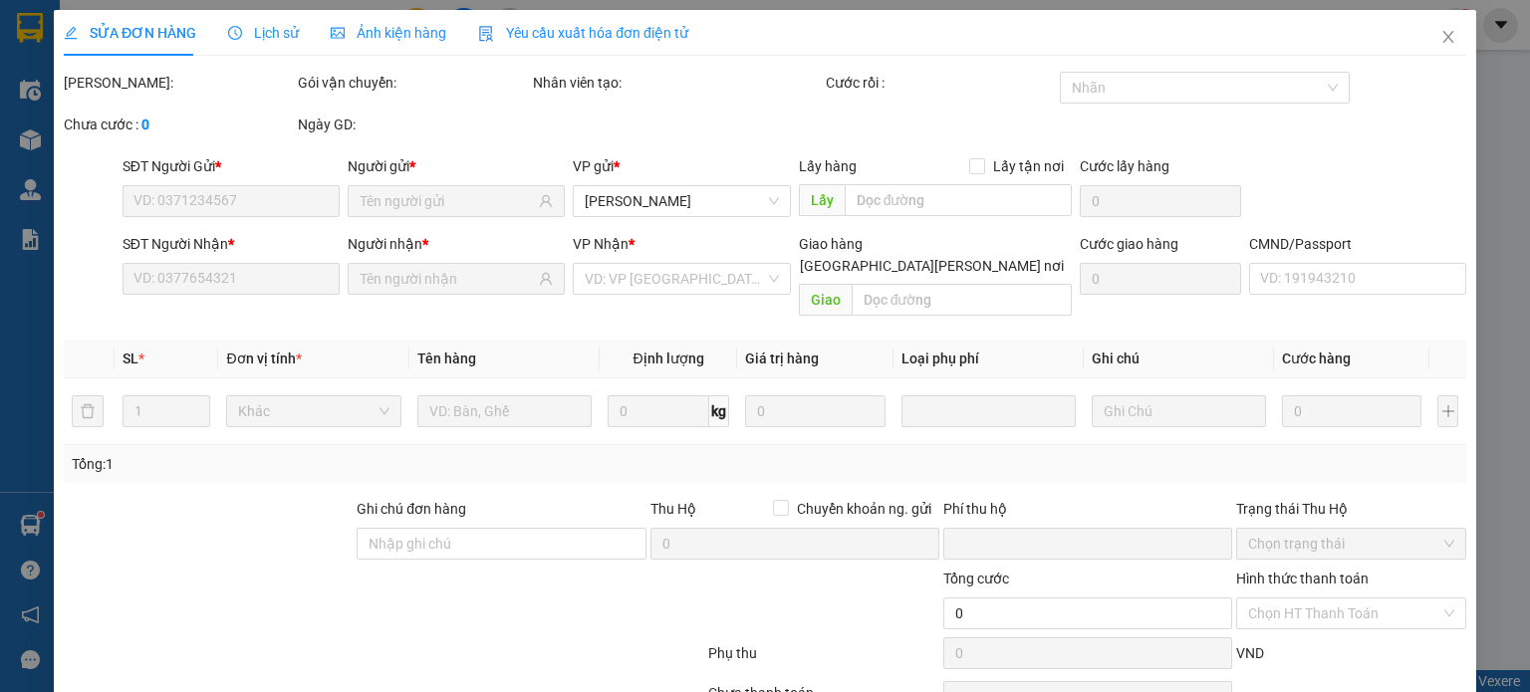
type input "206 MC"
type input "20.000"
type input "0"
type input "60.000"
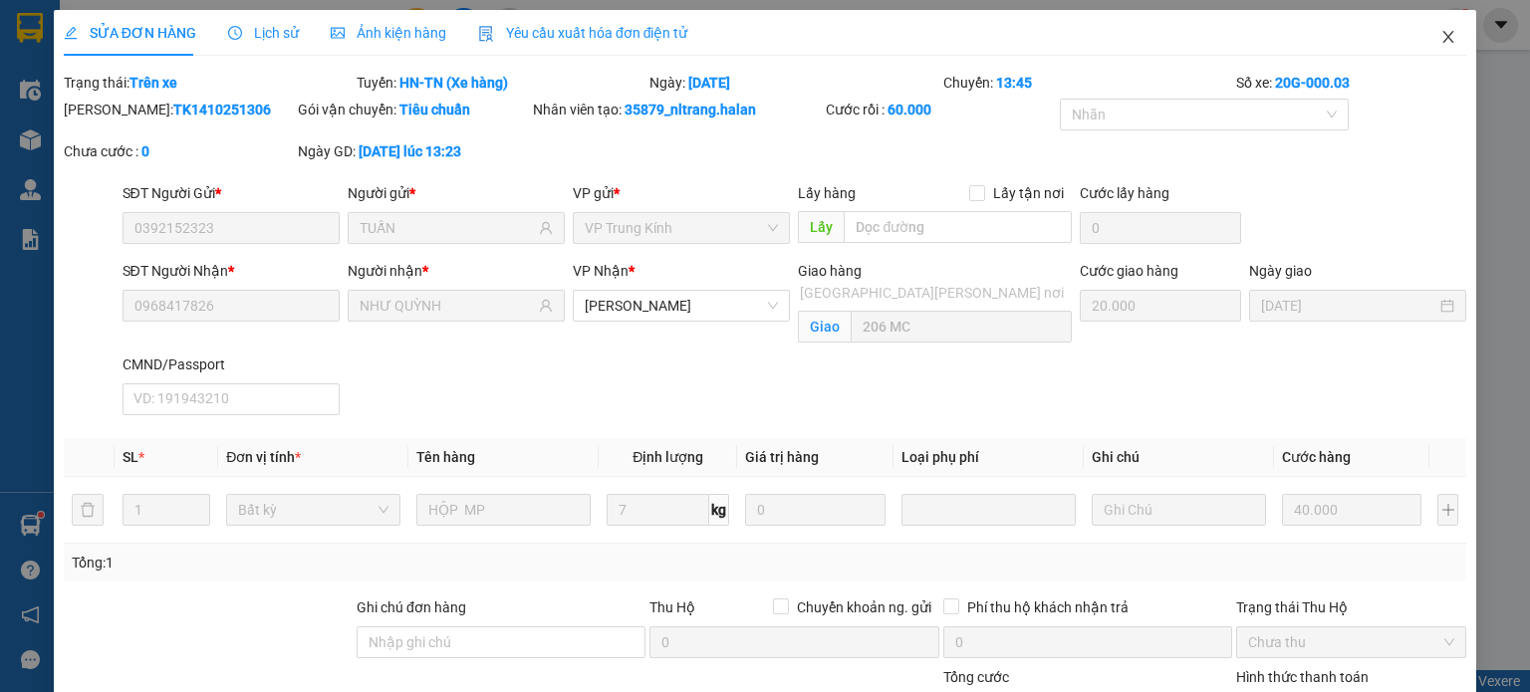
click at [1441, 32] on icon "close" at bounding box center [1448, 37] width 16 height 16
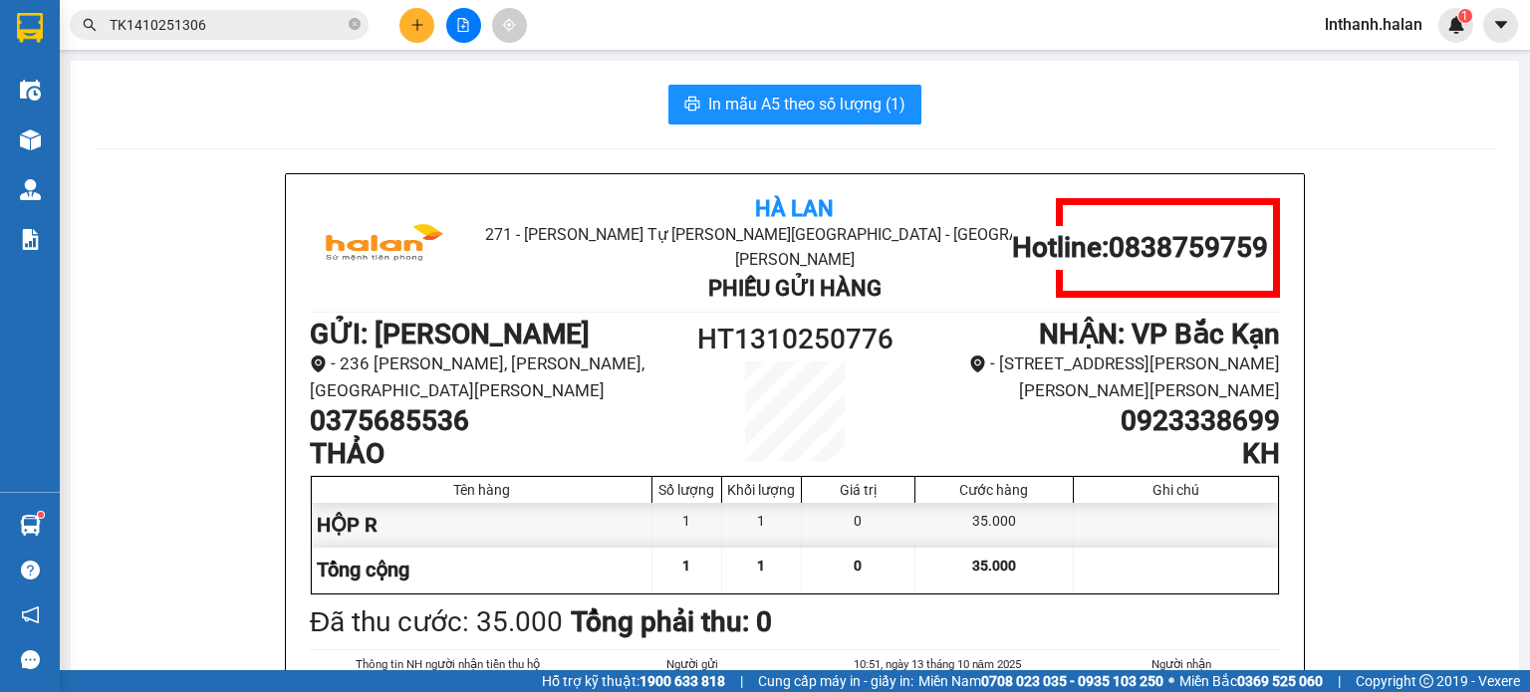
click at [244, 14] on input "TK1410251306" at bounding box center [227, 25] width 235 height 22
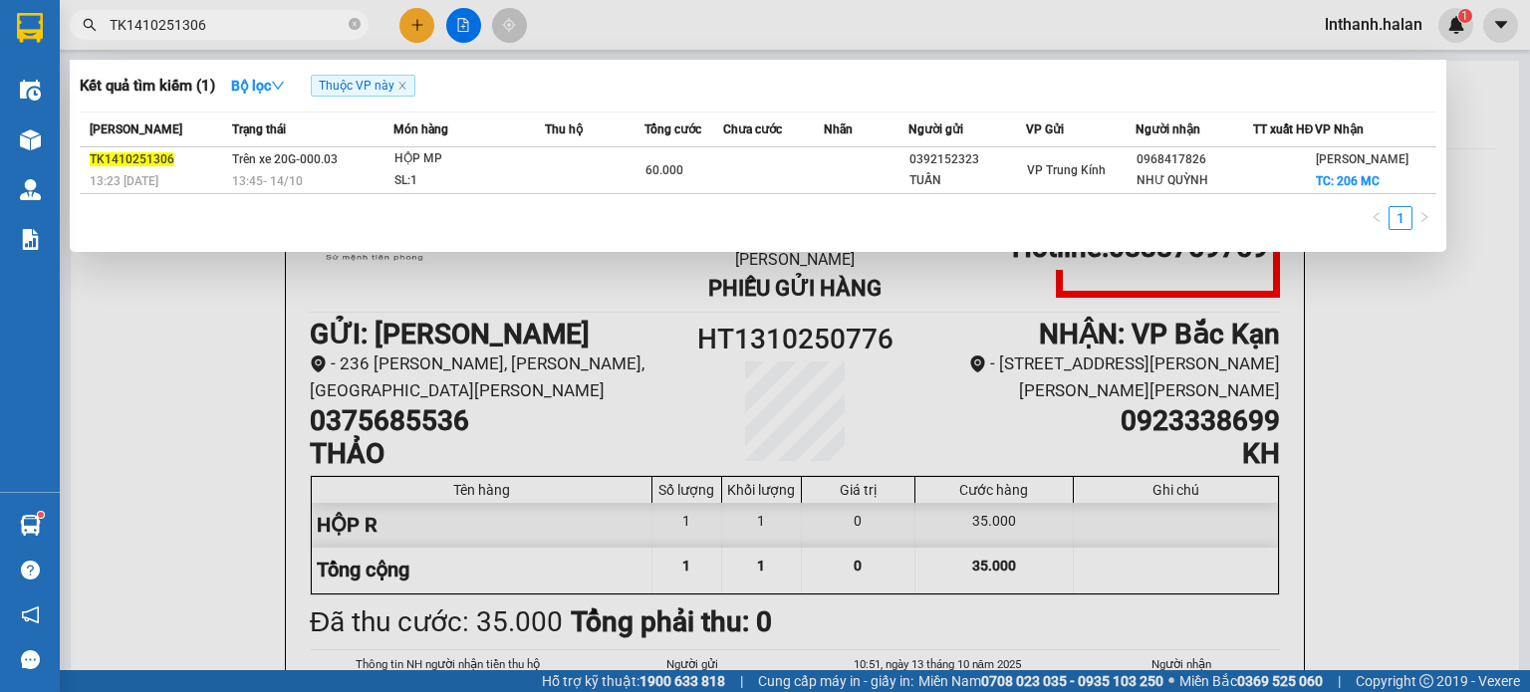
click at [242, 29] on input "TK1410251306" at bounding box center [227, 25] width 235 height 22
paste input "NT1410251472"
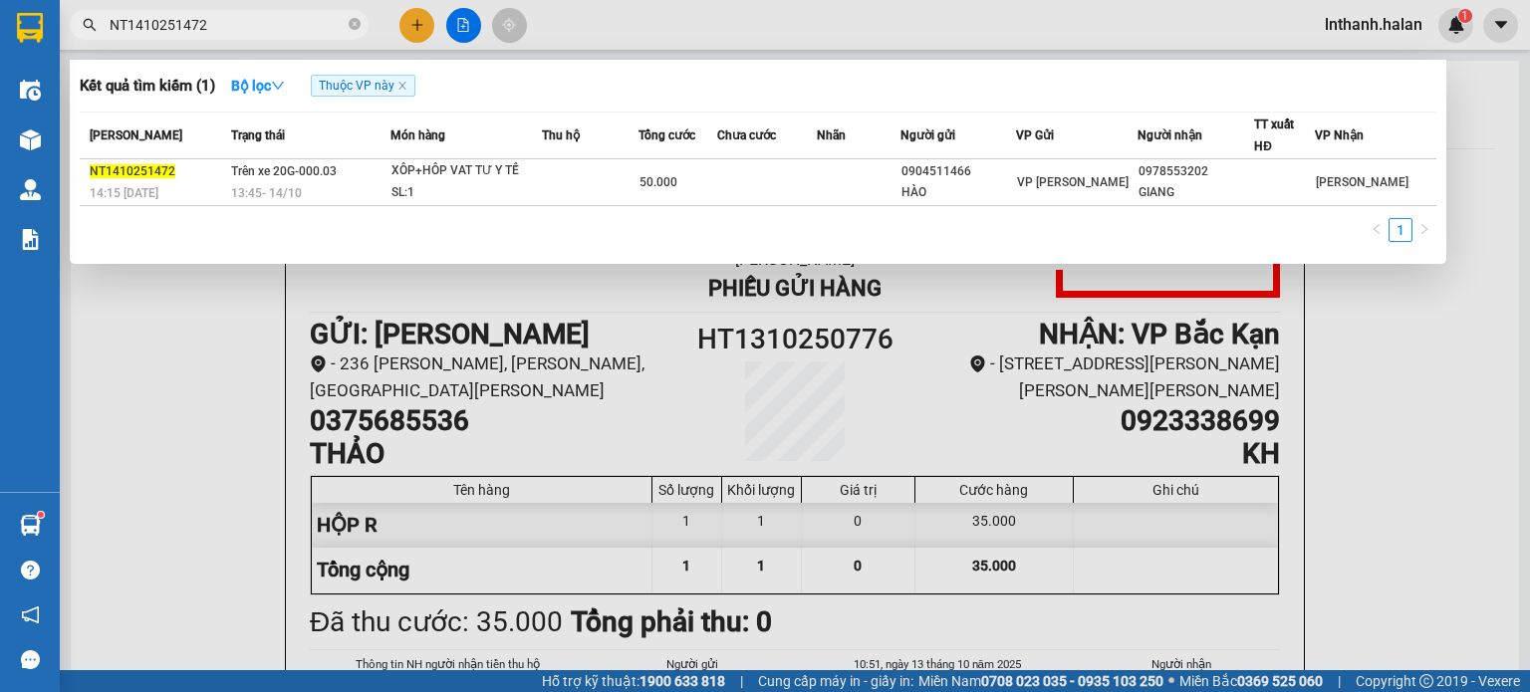
click at [266, 15] on input "NT1410251472" at bounding box center [227, 25] width 235 height 22
click at [263, 29] on input "NT1410251472" at bounding box center [227, 25] width 235 height 22
paste input "TT1410251449"
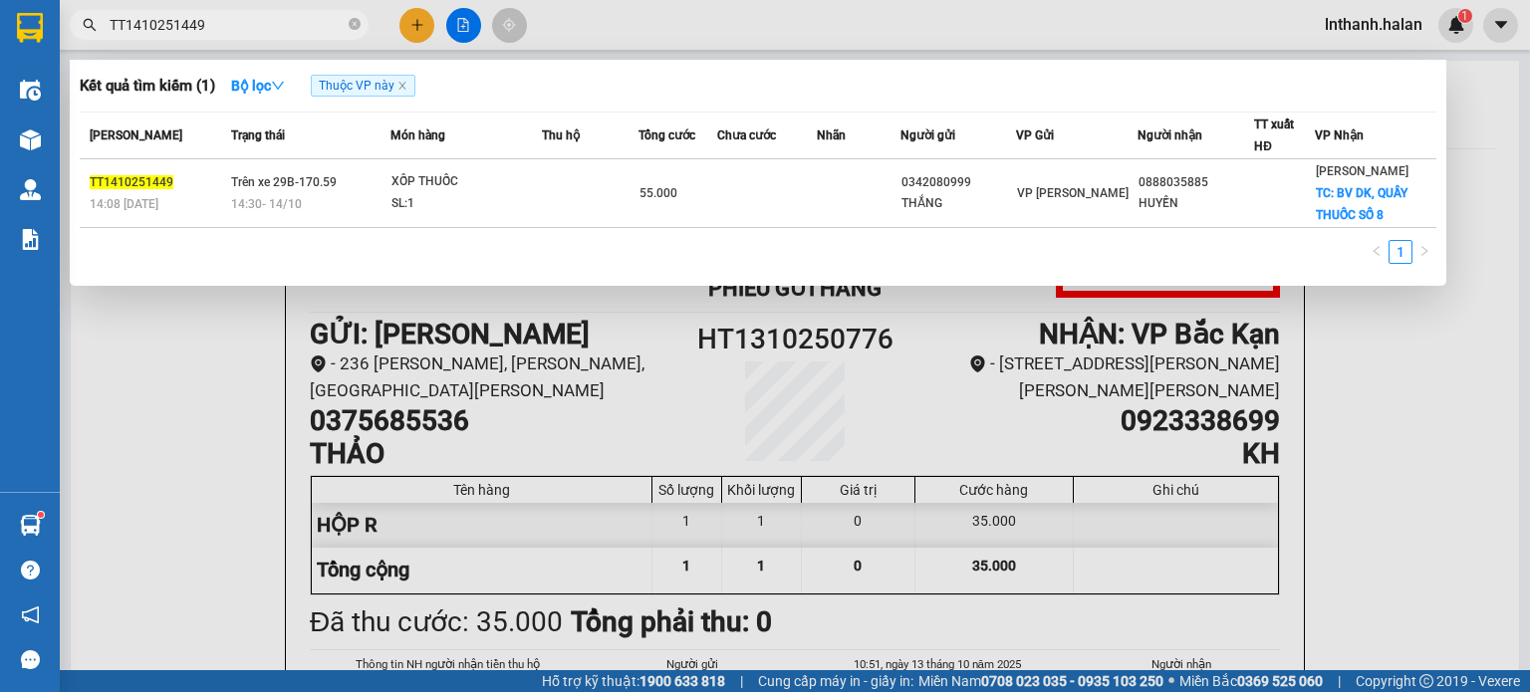
type input "TT1410251449"
click at [306, 202] on div "14:30 [DATE]" at bounding box center [309, 204] width 157 height 22
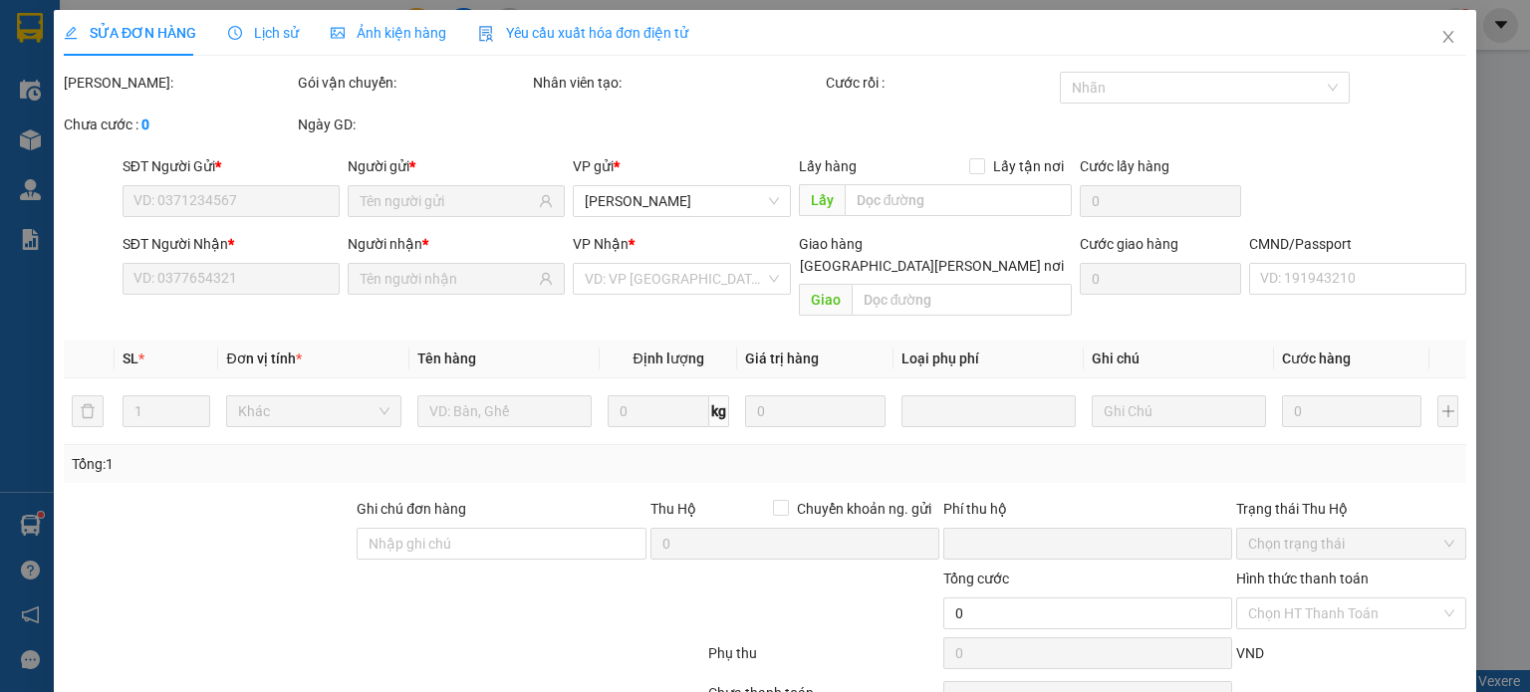
type input "0342080999"
type input "THẮNG"
type input "0888035885"
type input "HUYỀN"
checkbox input "true"
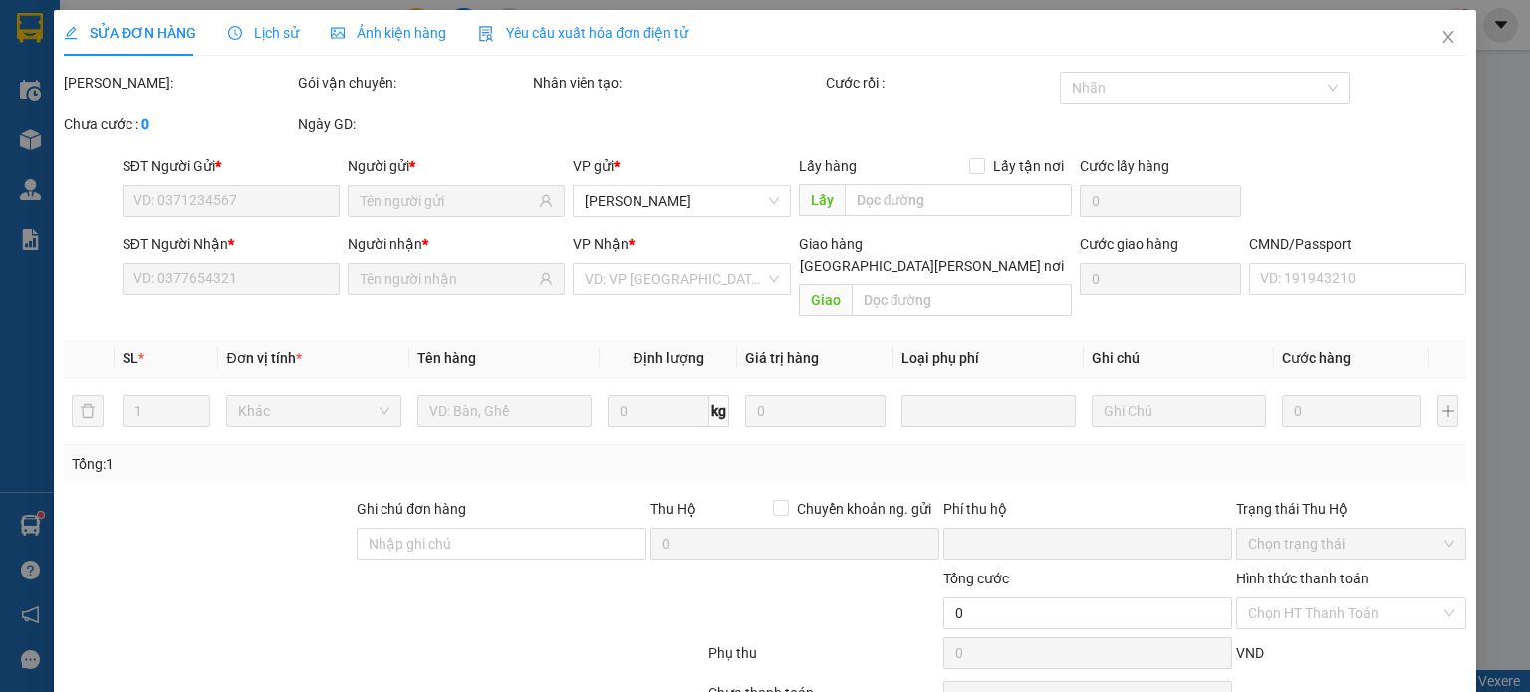
type input "BV DK, QUẦY THUỐC SỐ 8"
type input "20.000"
type input "0"
type input "55.000"
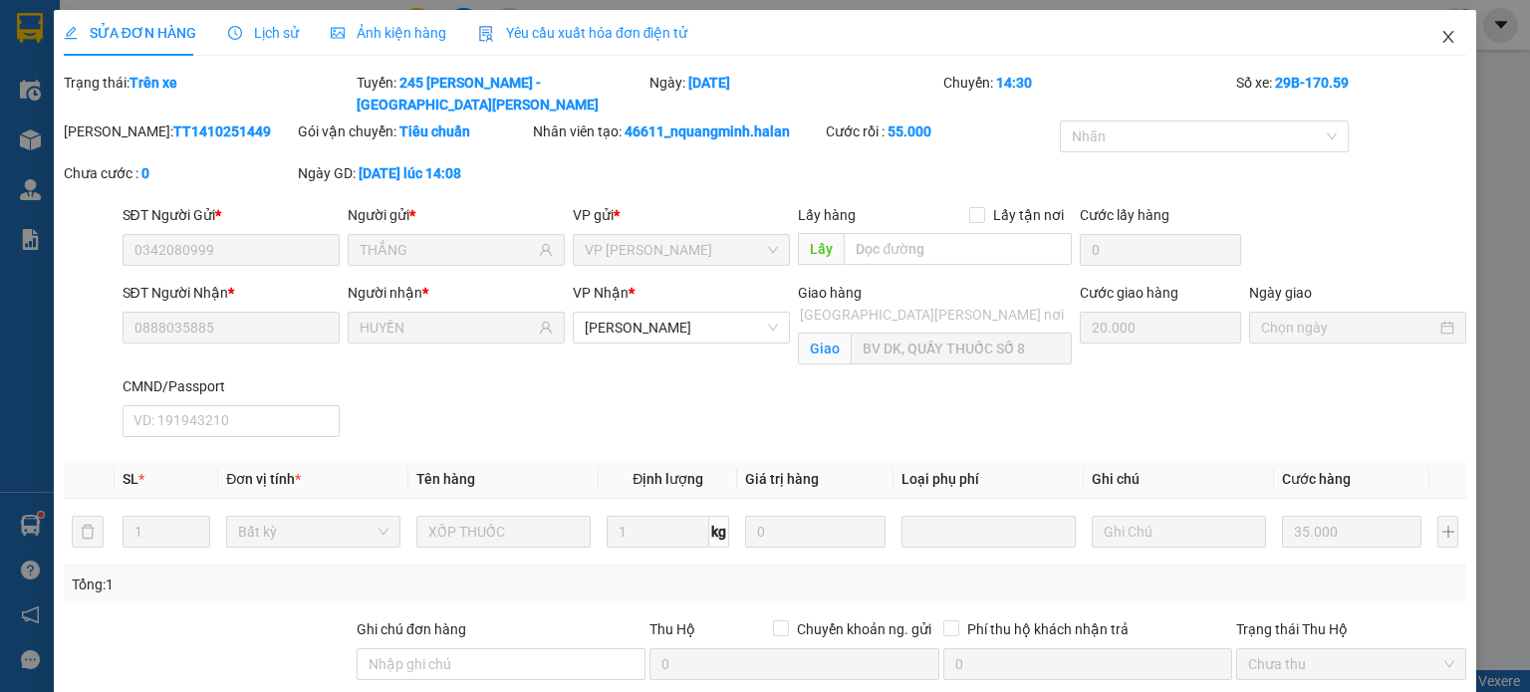
click at [1425, 34] on span "Close" at bounding box center [1449, 38] width 56 height 56
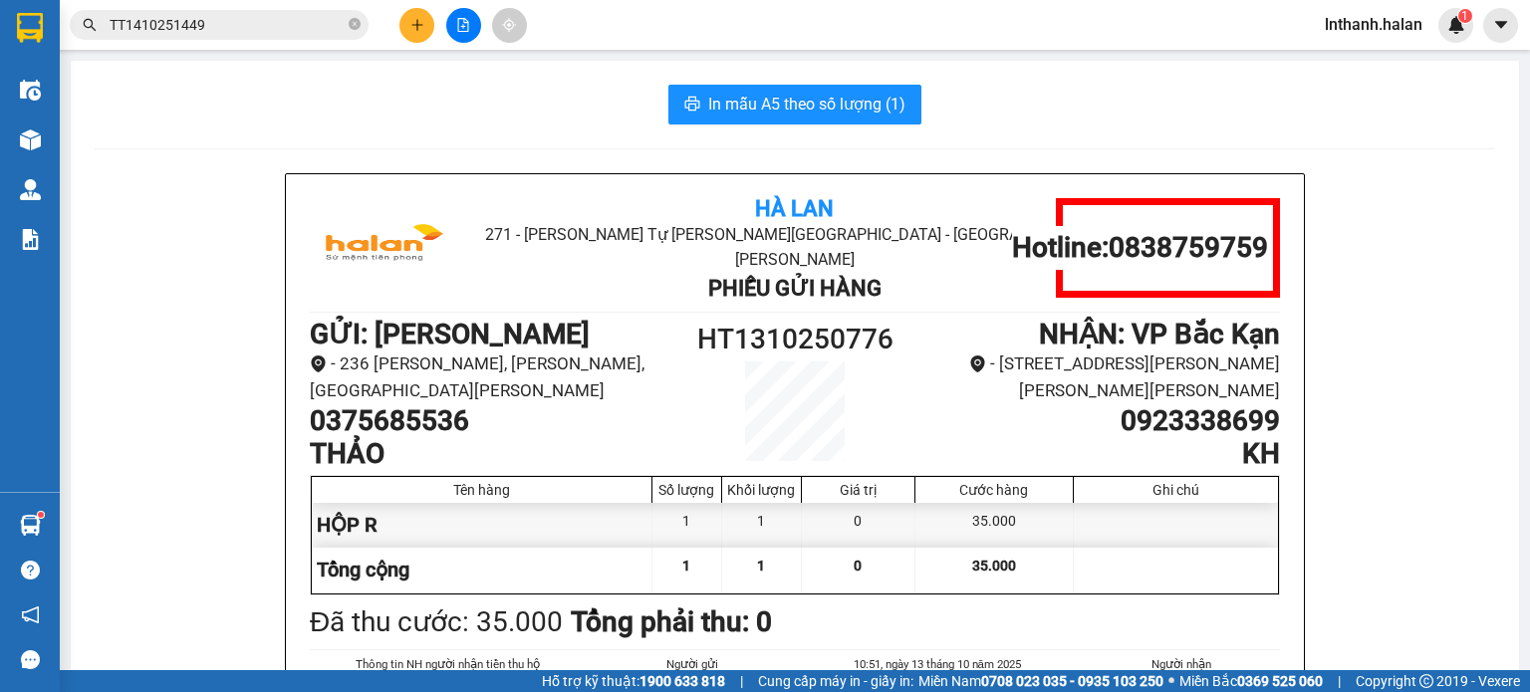
click at [351, 25] on icon "close-circle" at bounding box center [355, 24] width 12 height 12
click at [201, 21] on input "text" at bounding box center [227, 25] width 235 height 22
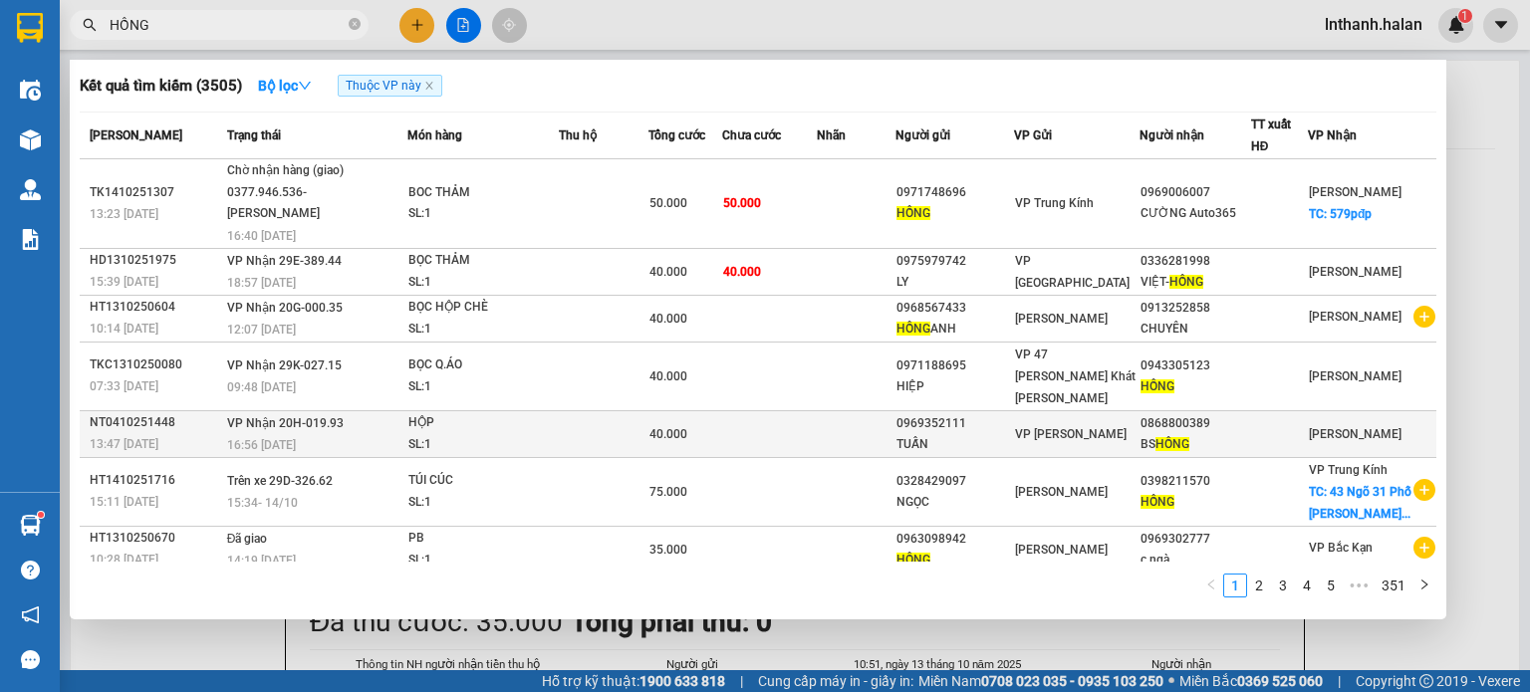
type input "HỒNG"
click at [970, 434] on div "TUẤN" at bounding box center [955, 444] width 117 height 21
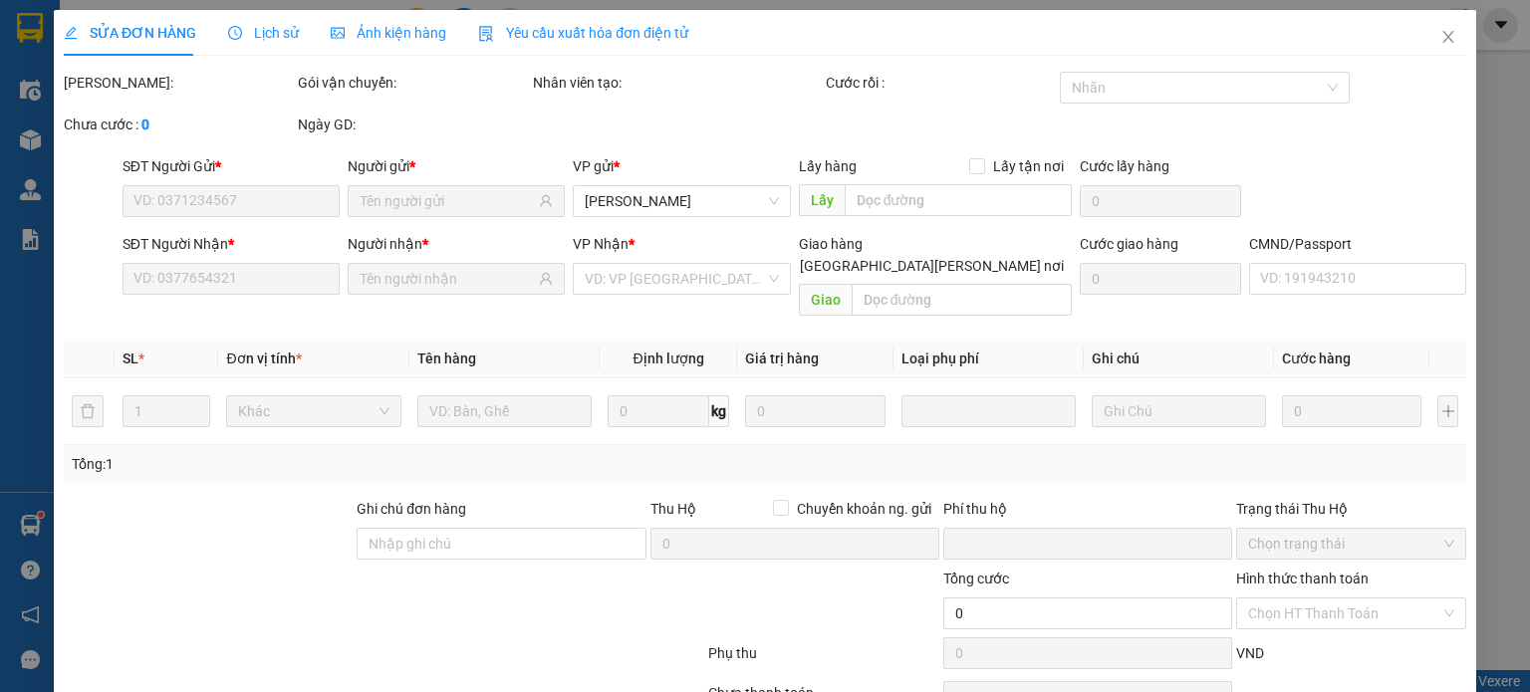
type input "0969352111"
type input "TUẤN"
type input "0868800389"
type input "BS HỒNG"
type input "0"
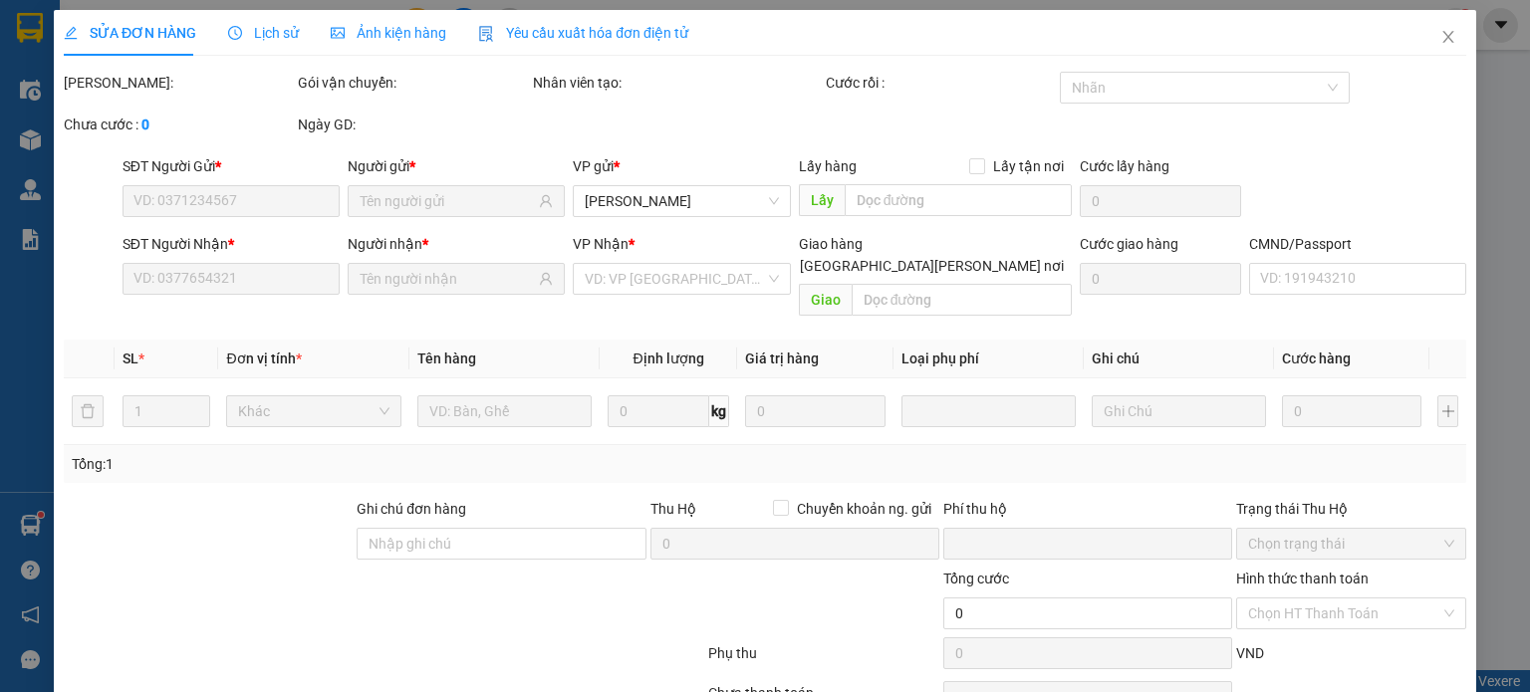
type input "40.000"
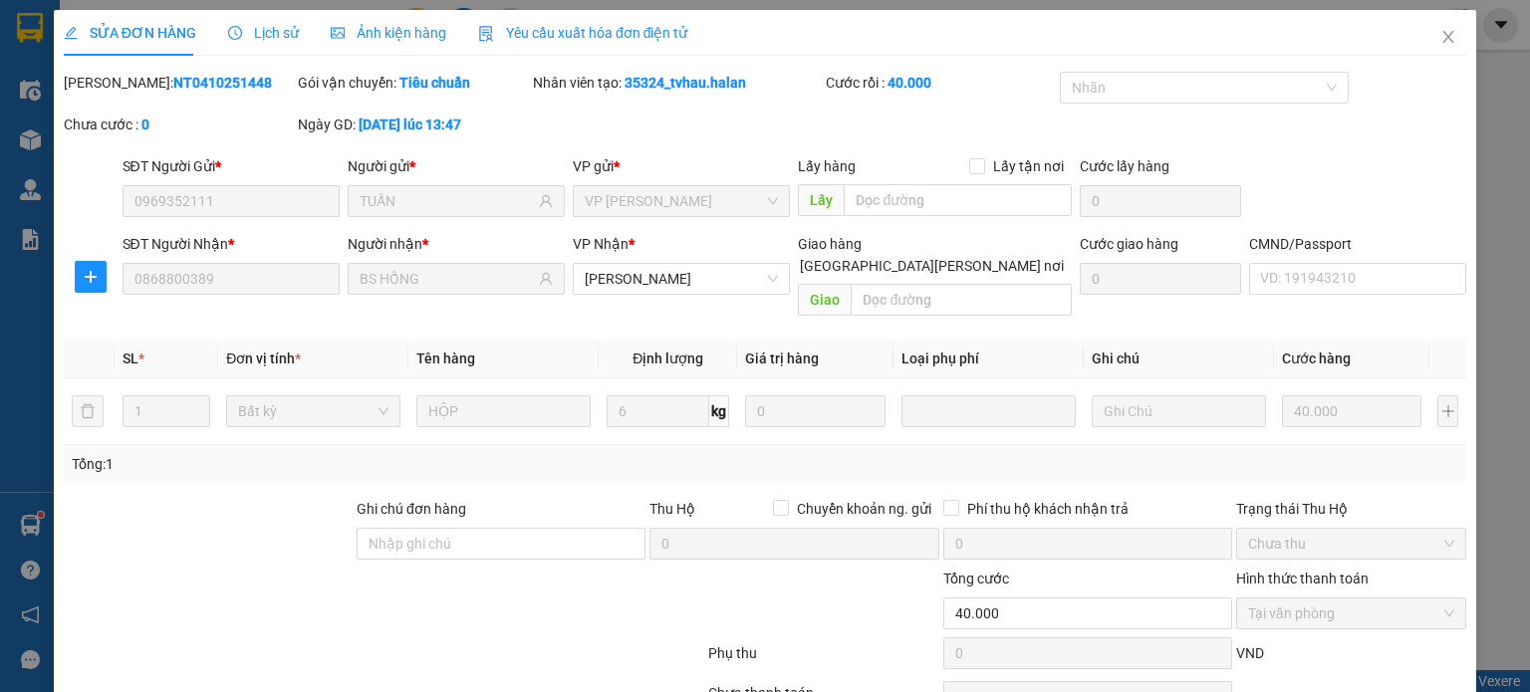
scroll to position [87, 0]
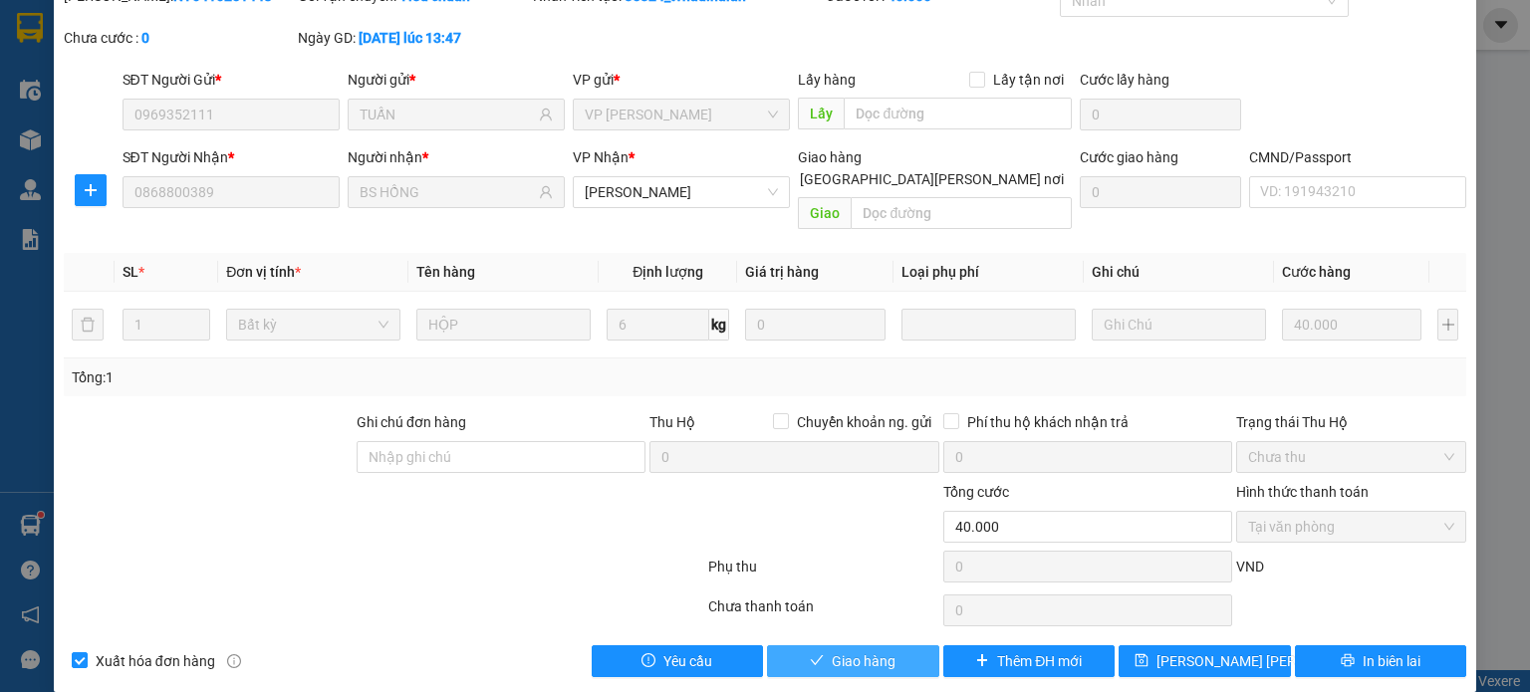
click at [832, 651] on span "Giao hàng" at bounding box center [864, 662] width 64 height 22
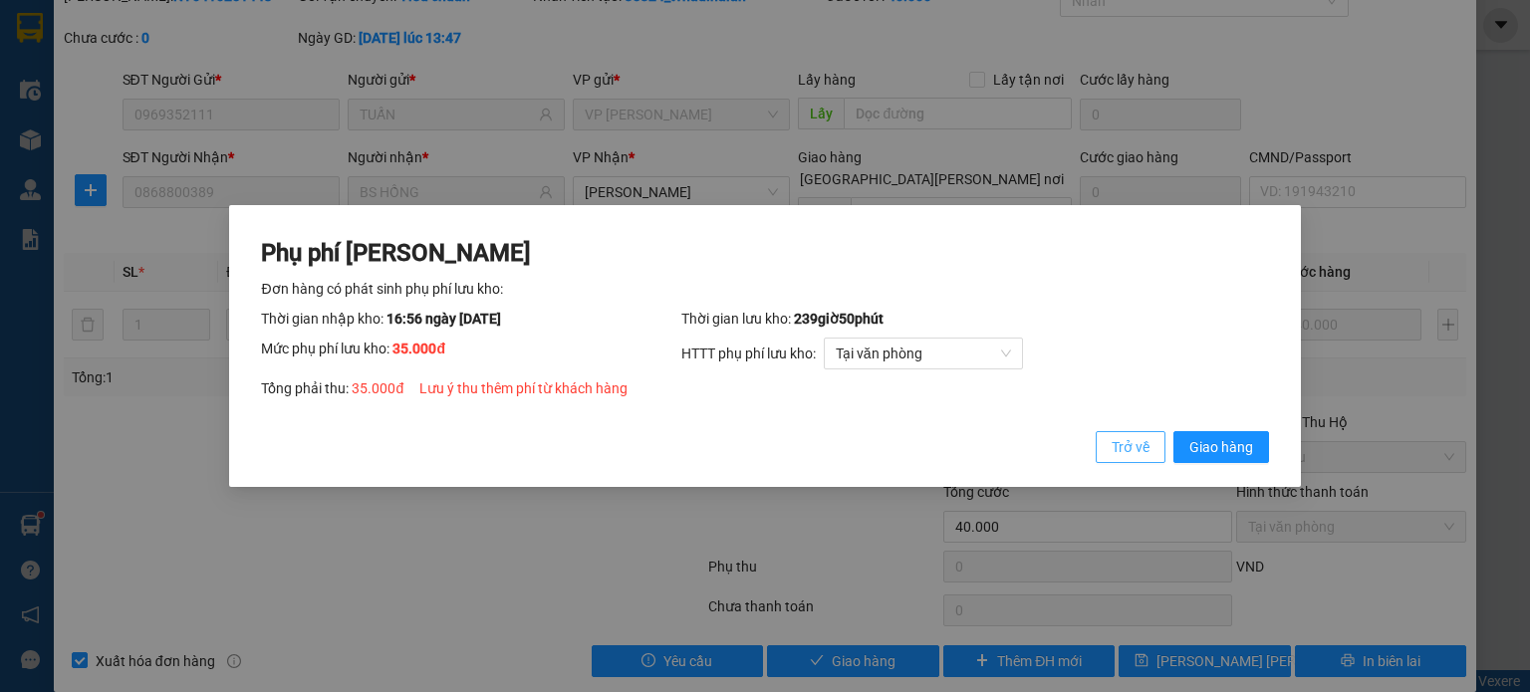
click at [1145, 446] on span "Trở về" at bounding box center [1131, 447] width 38 height 22
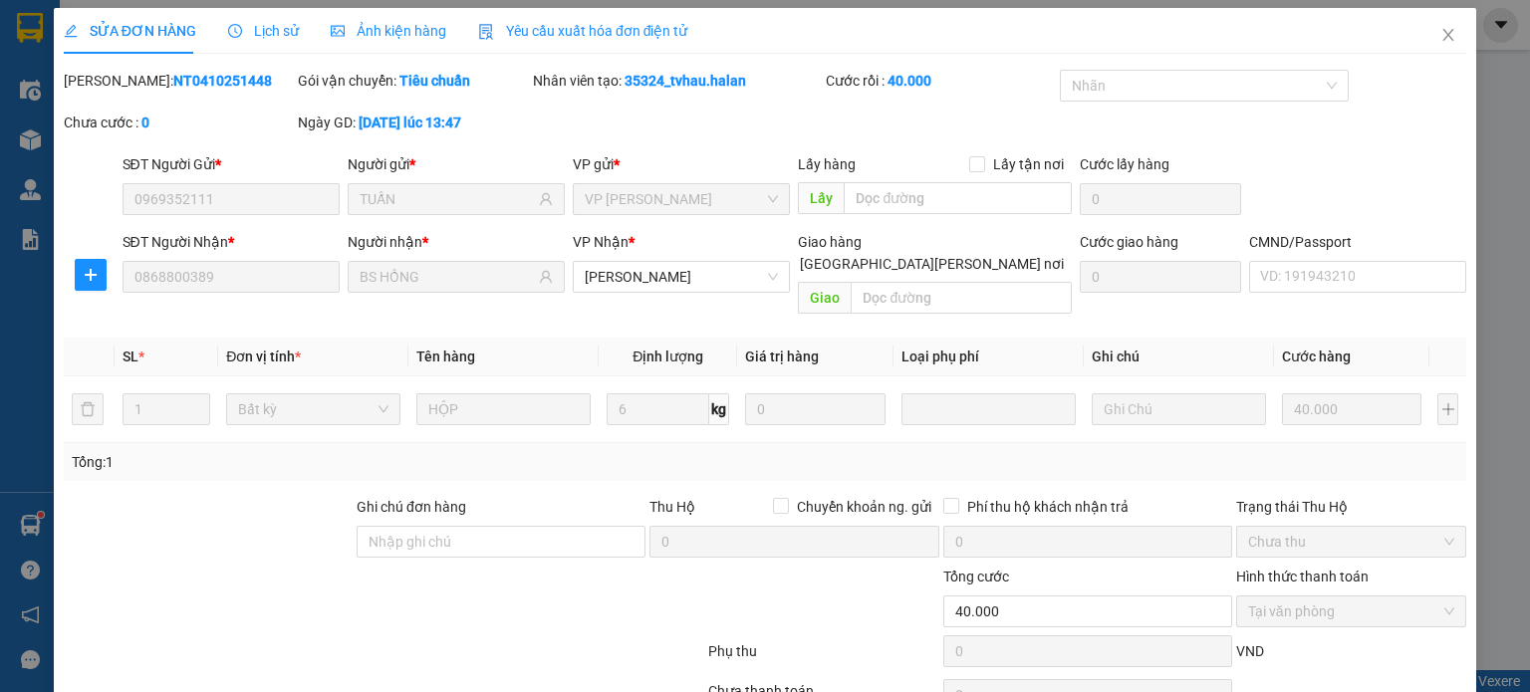
scroll to position [0, 0]
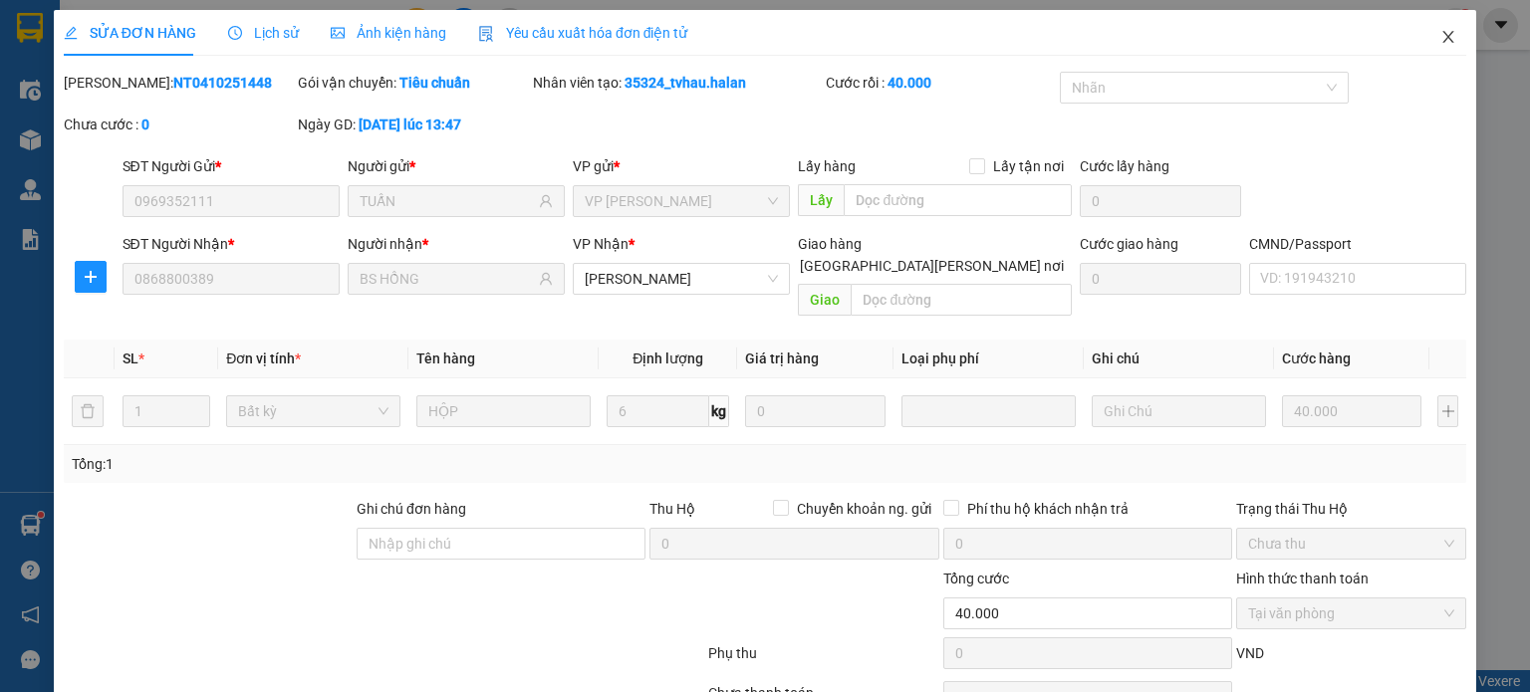
click at [1443, 35] on icon "close" at bounding box center [1448, 37] width 11 height 12
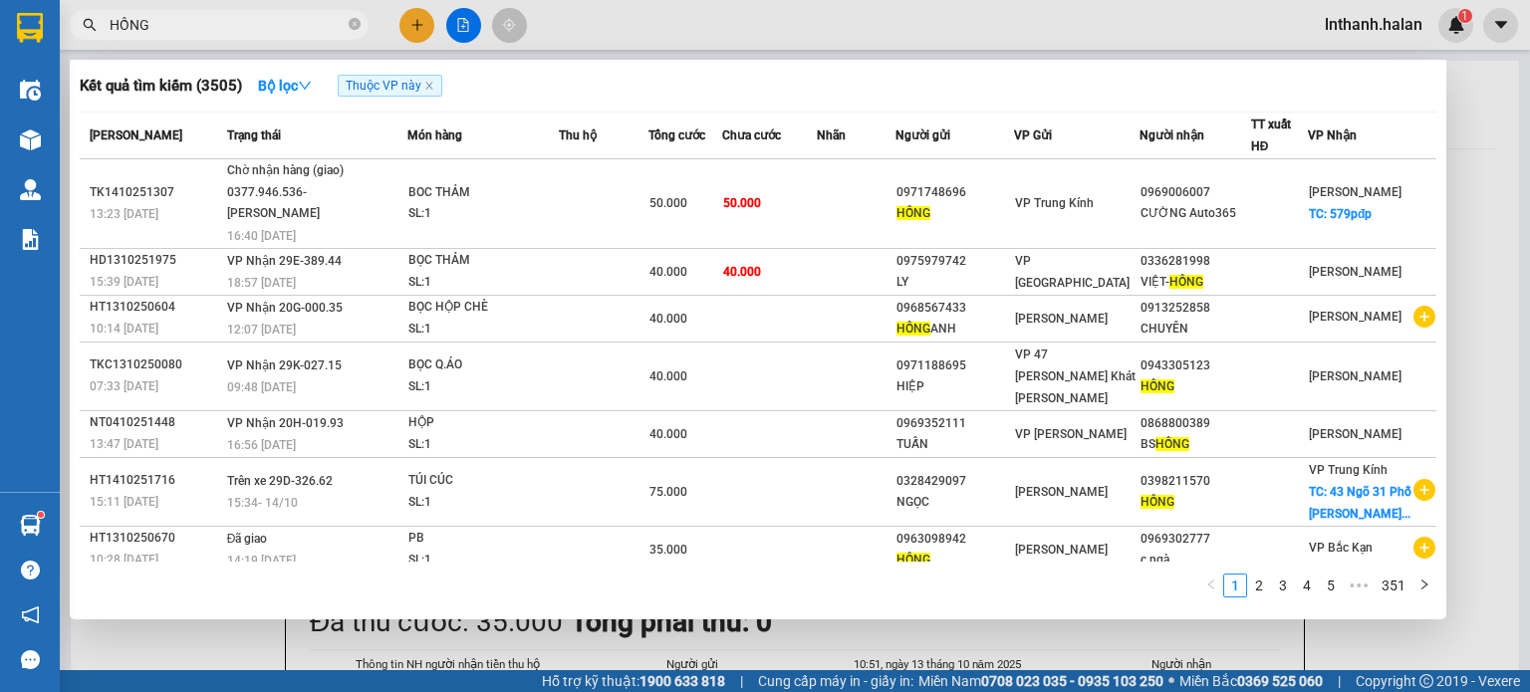
click at [306, 30] on input "HỒNG" at bounding box center [227, 25] width 235 height 22
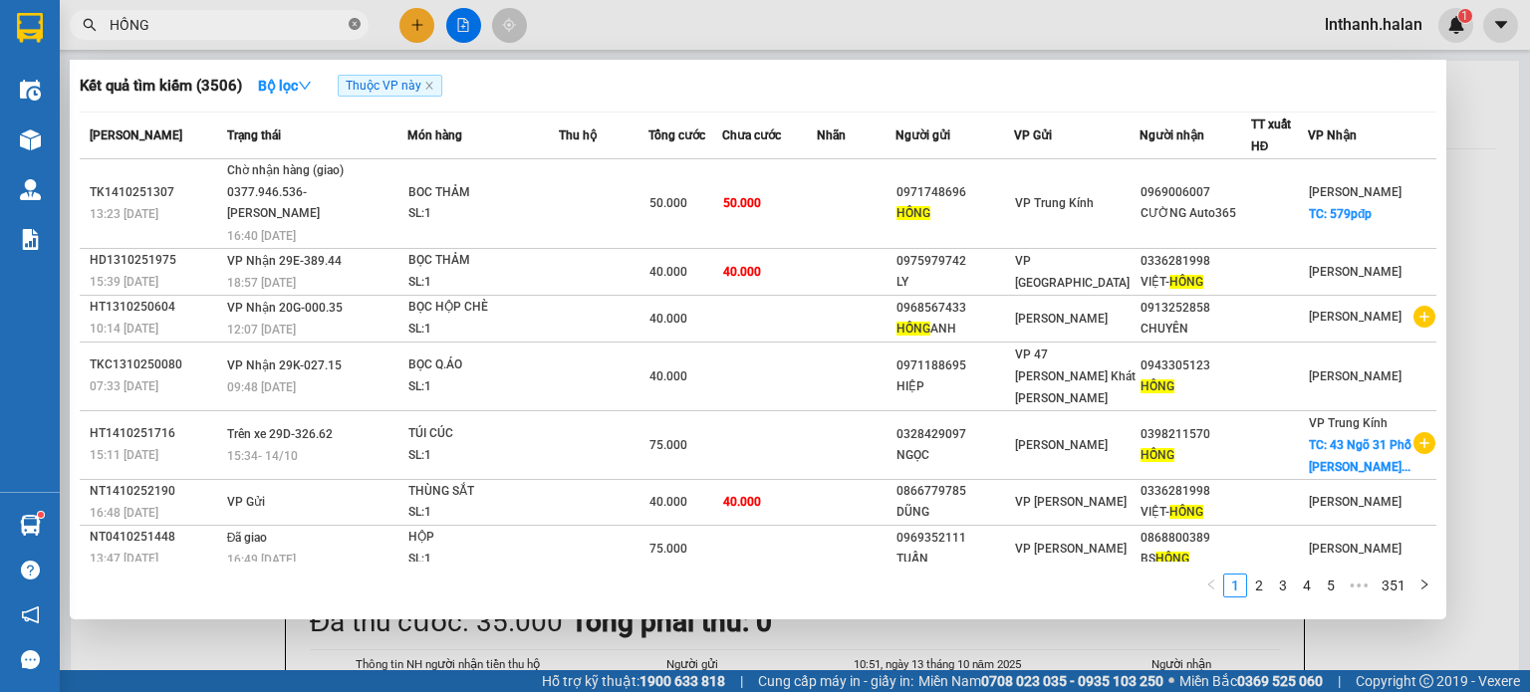
click at [355, 27] on icon "close-circle" at bounding box center [355, 24] width 12 height 12
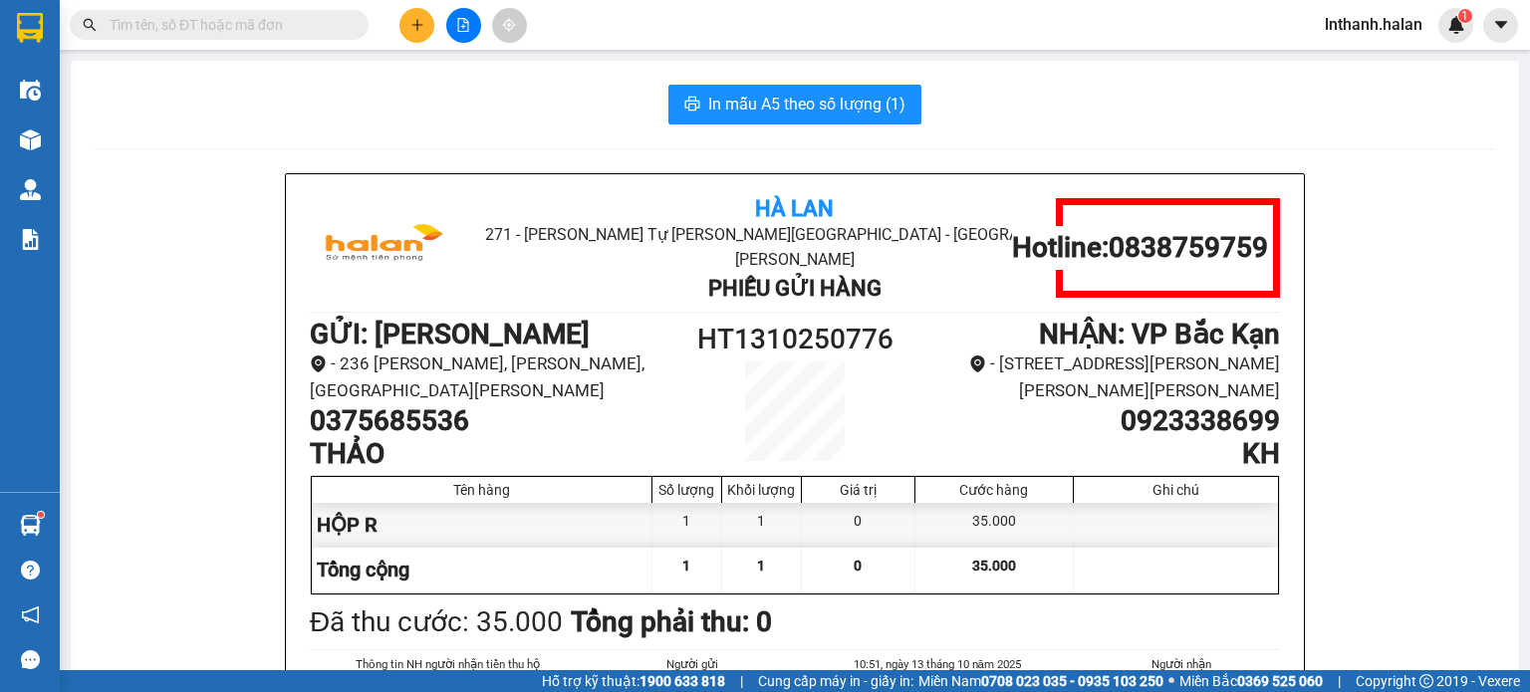
click at [320, 22] on input "text" at bounding box center [227, 25] width 235 height 22
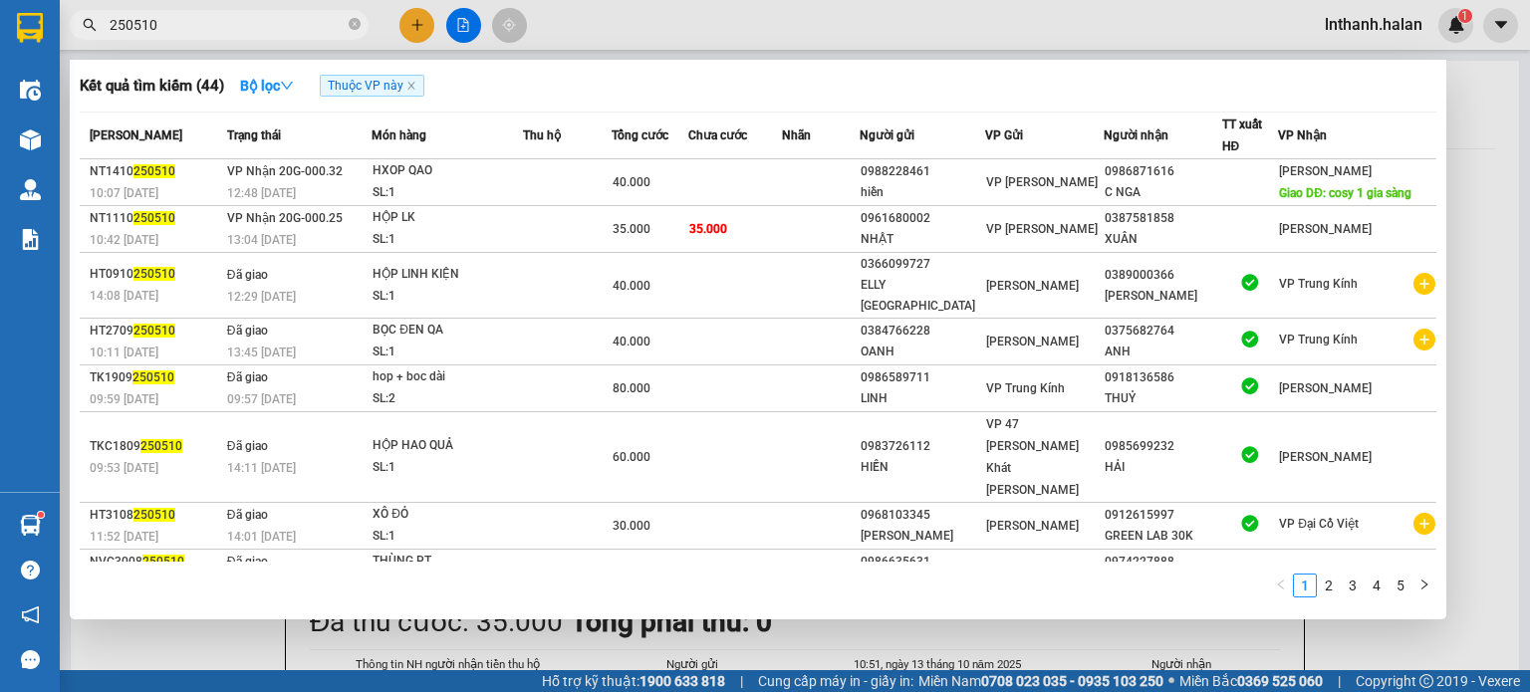
click at [223, 29] on input "250510" at bounding box center [227, 25] width 235 height 22
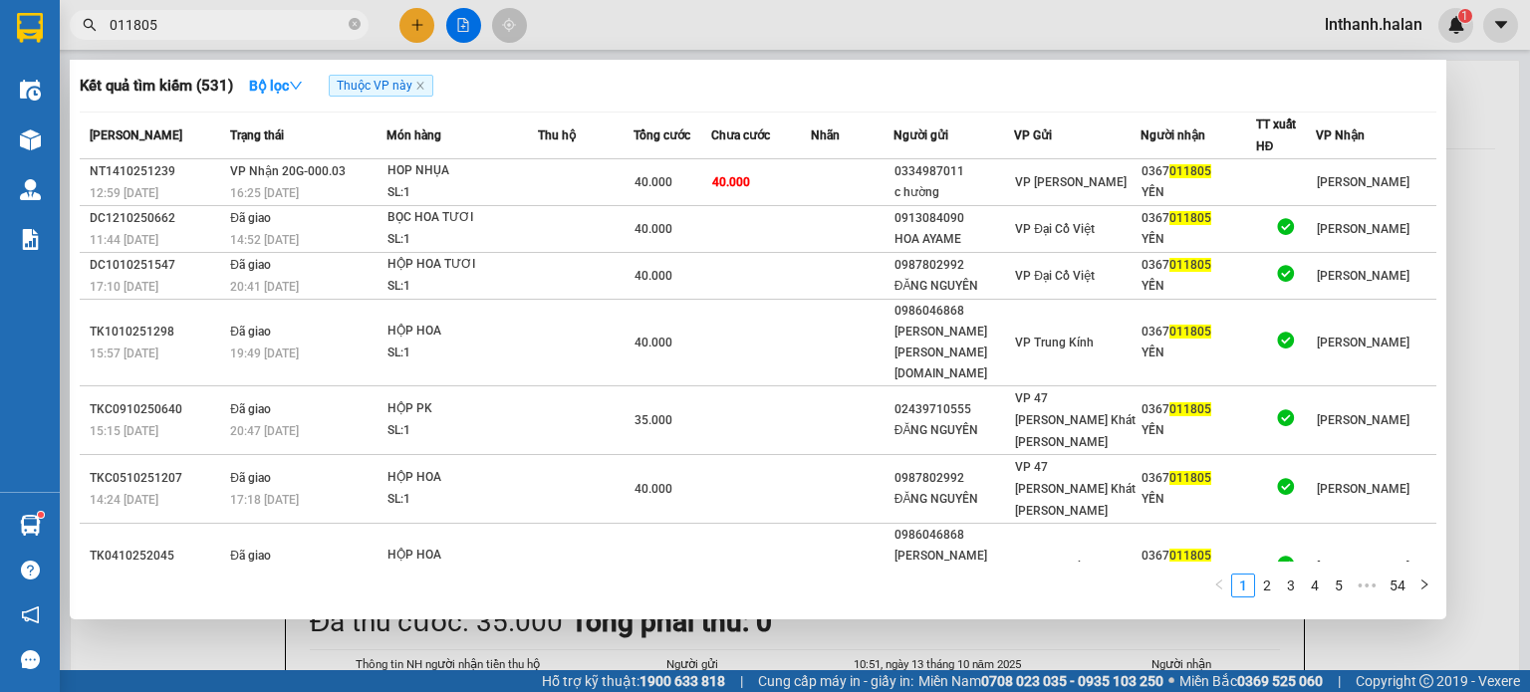
click at [285, 23] on input "011805" at bounding box center [227, 25] width 235 height 22
paste input "BK1410251670"
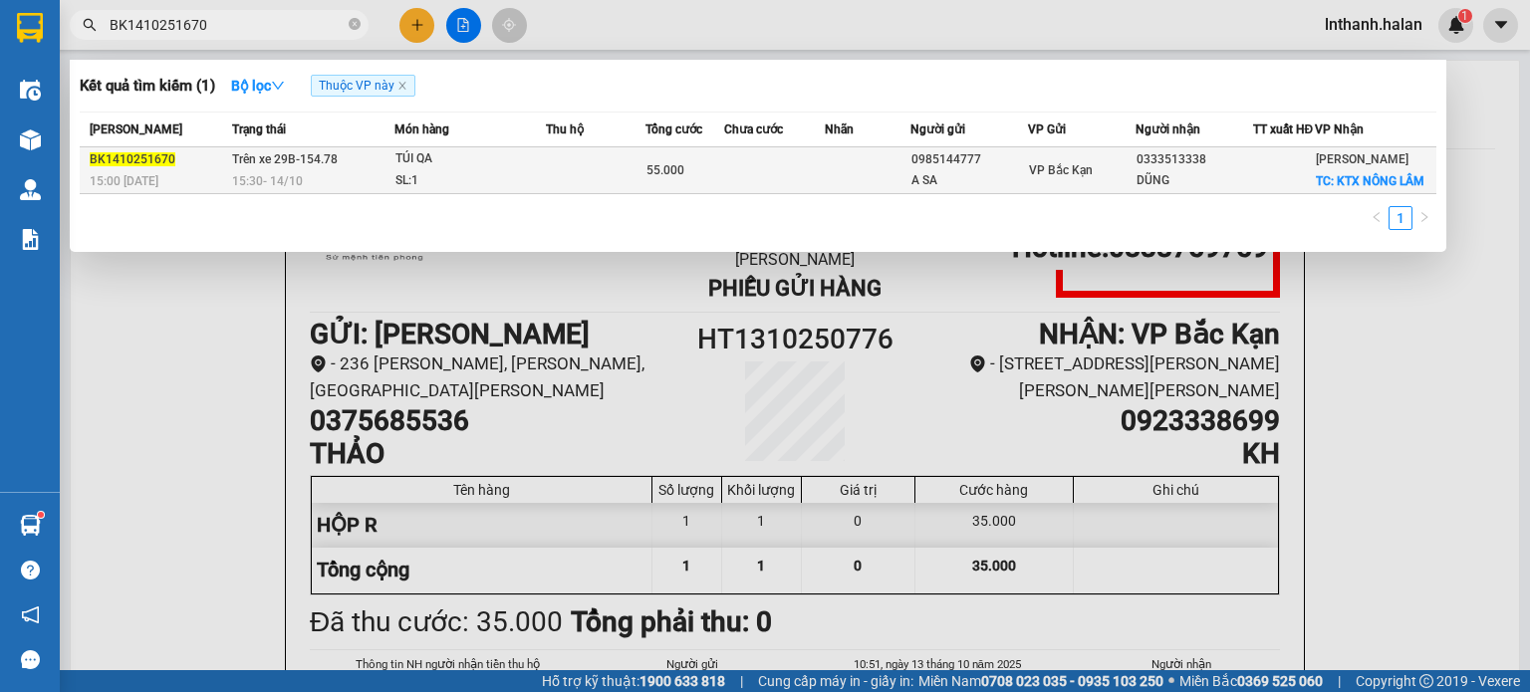
type input "BK1410251670"
click at [482, 170] on div "TÚI QA" at bounding box center [469, 159] width 149 height 22
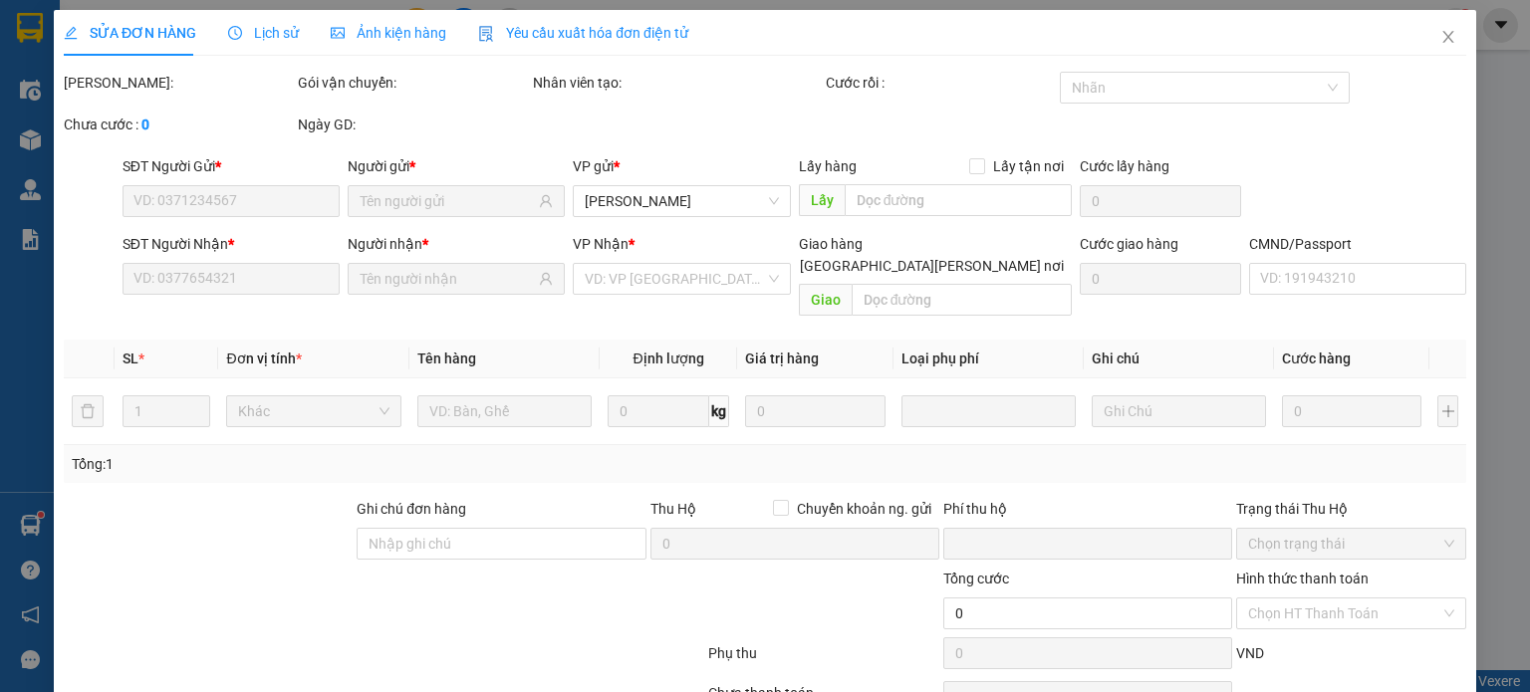
type input "0985144777"
type input "A SA"
type input "0333513338"
type input "DŨNG"
checkbox input "true"
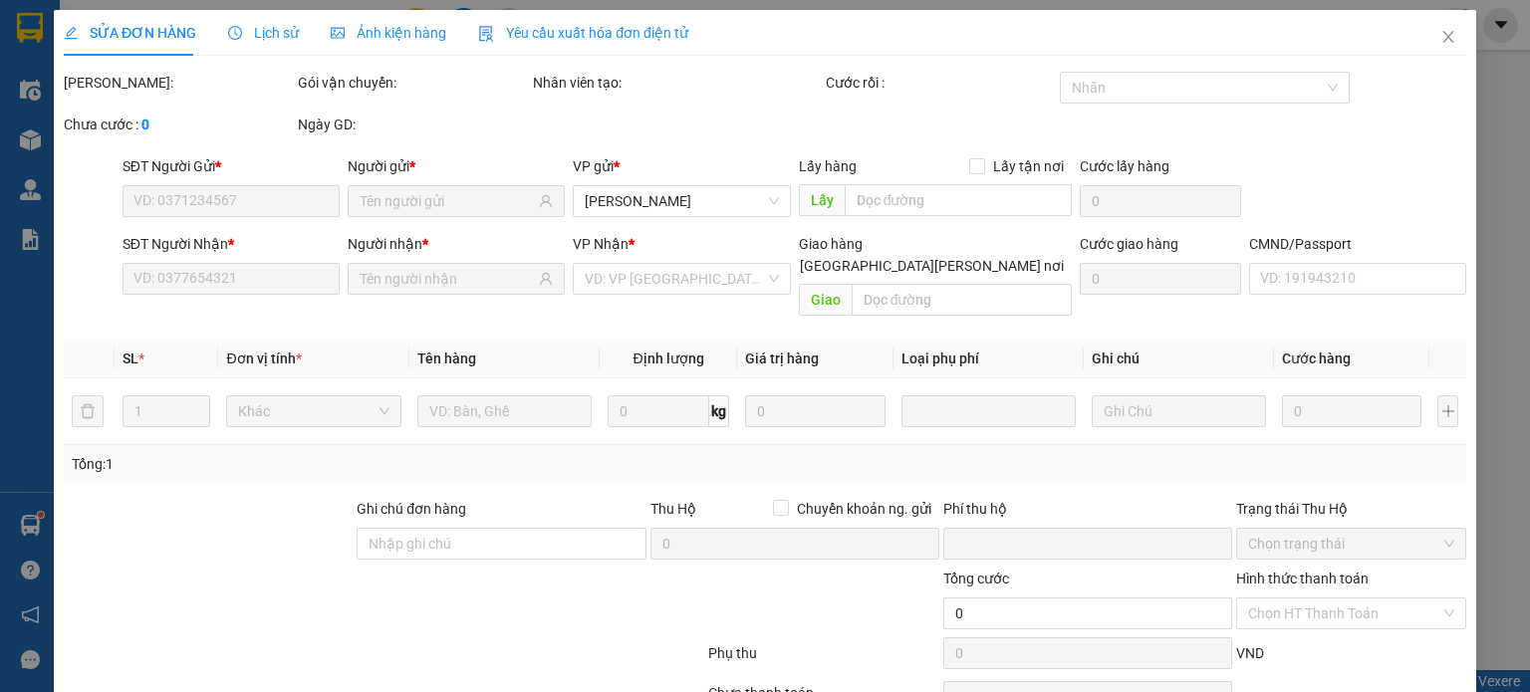
type input "KTX NÔNG LÂM"
type input "20.000"
type input "0"
type input "55.000"
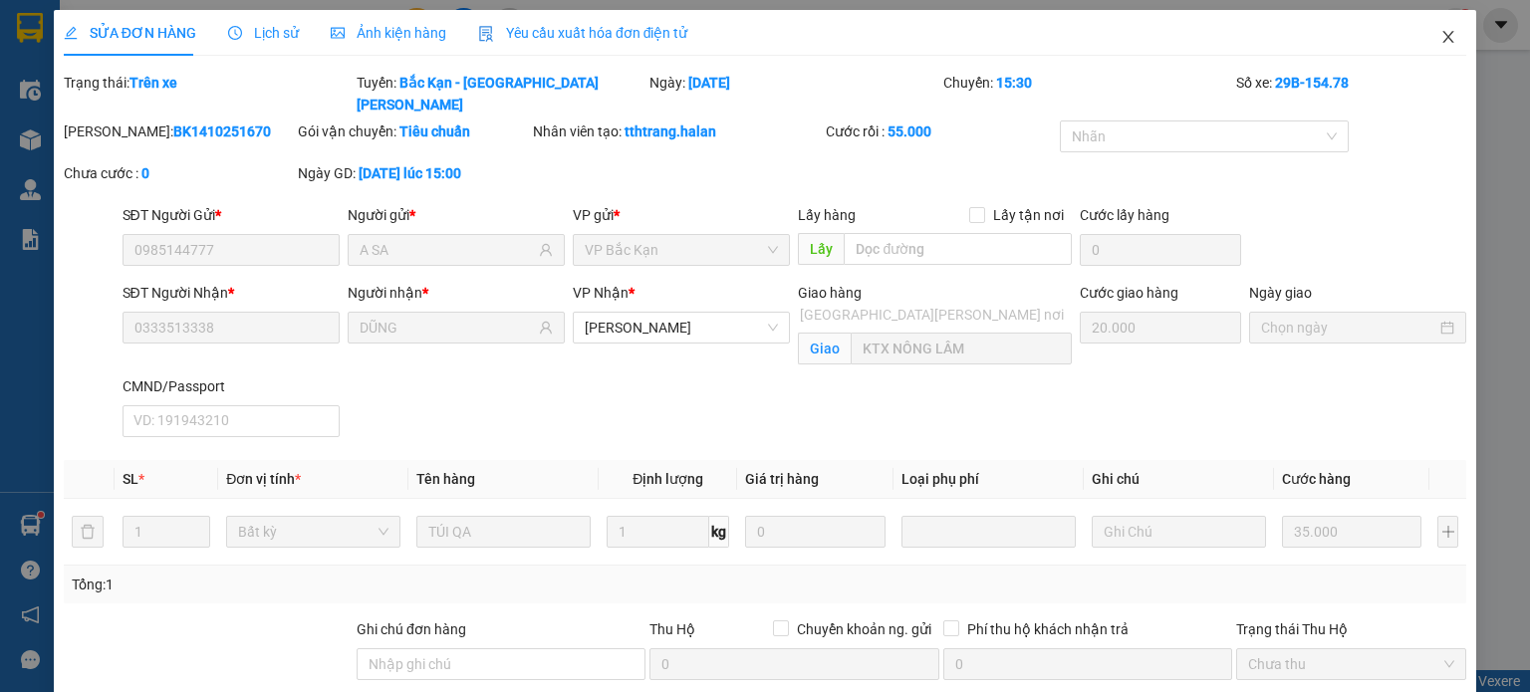
click at [1443, 35] on icon "close" at bounding box center [1448, 37] width 11 height 12
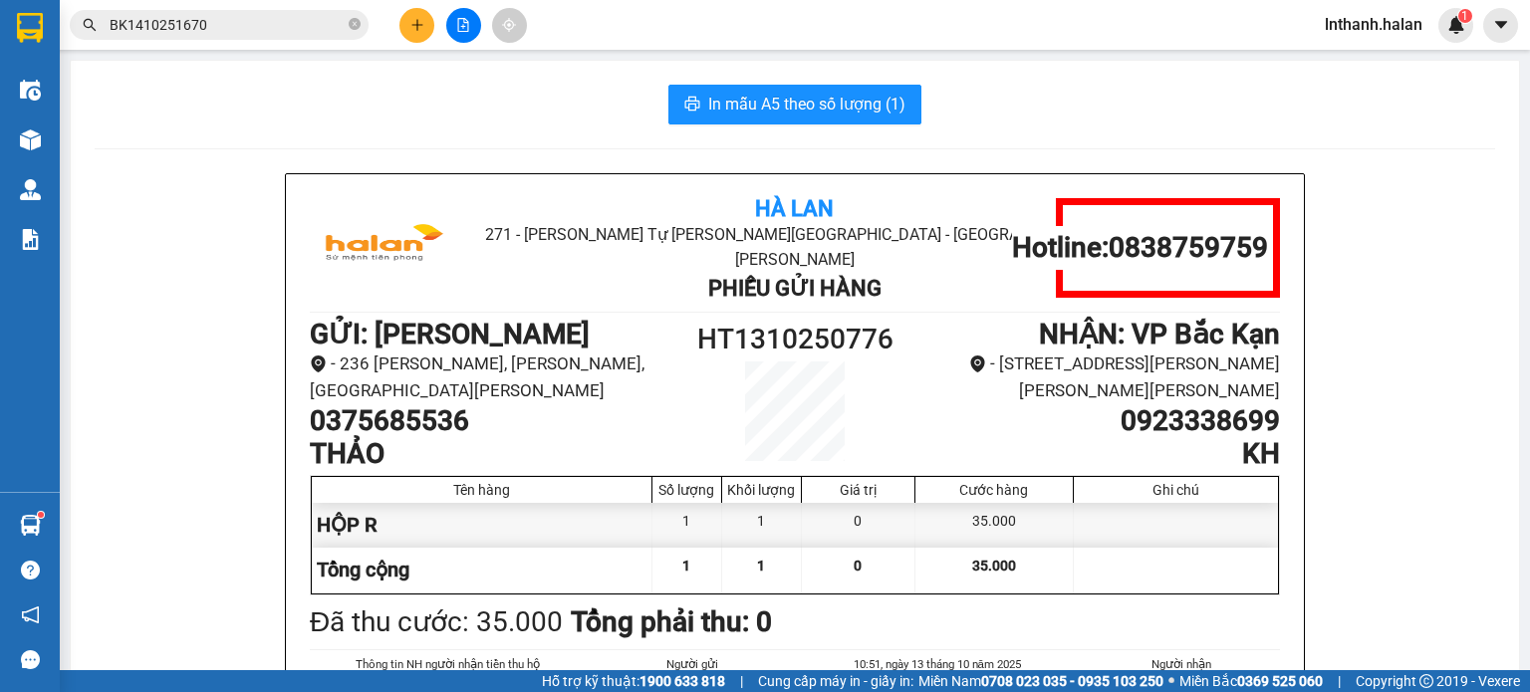
click at [290, 28] on input "BK1410251670" at bounding box center [227, 25] width 235 height 22
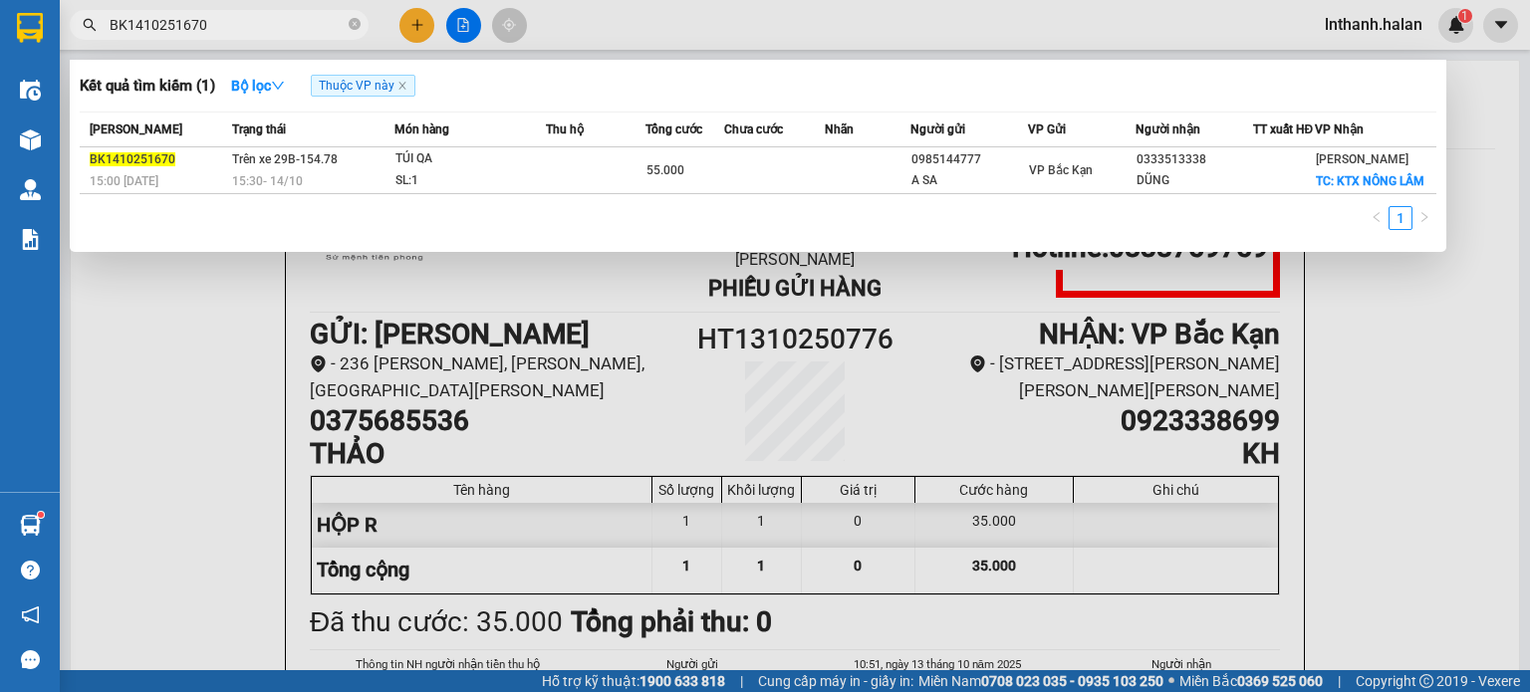
click at [290, 28] on input "BK1410251670" at bounding box center [227, 25] width 235 height 22
paste input "803"
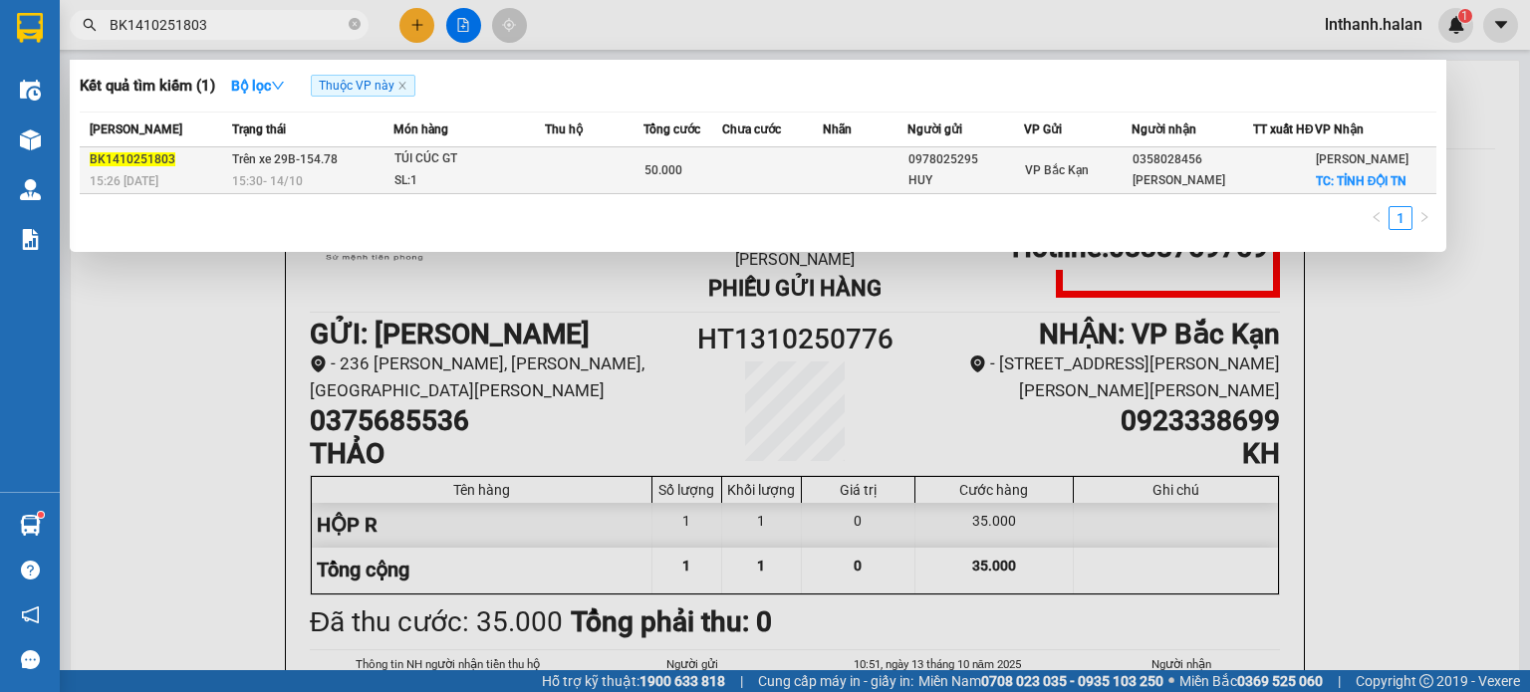
type input "BK1410251803"
click at [558, 190] on td at bounding box center [594, 170] width 99 height 47
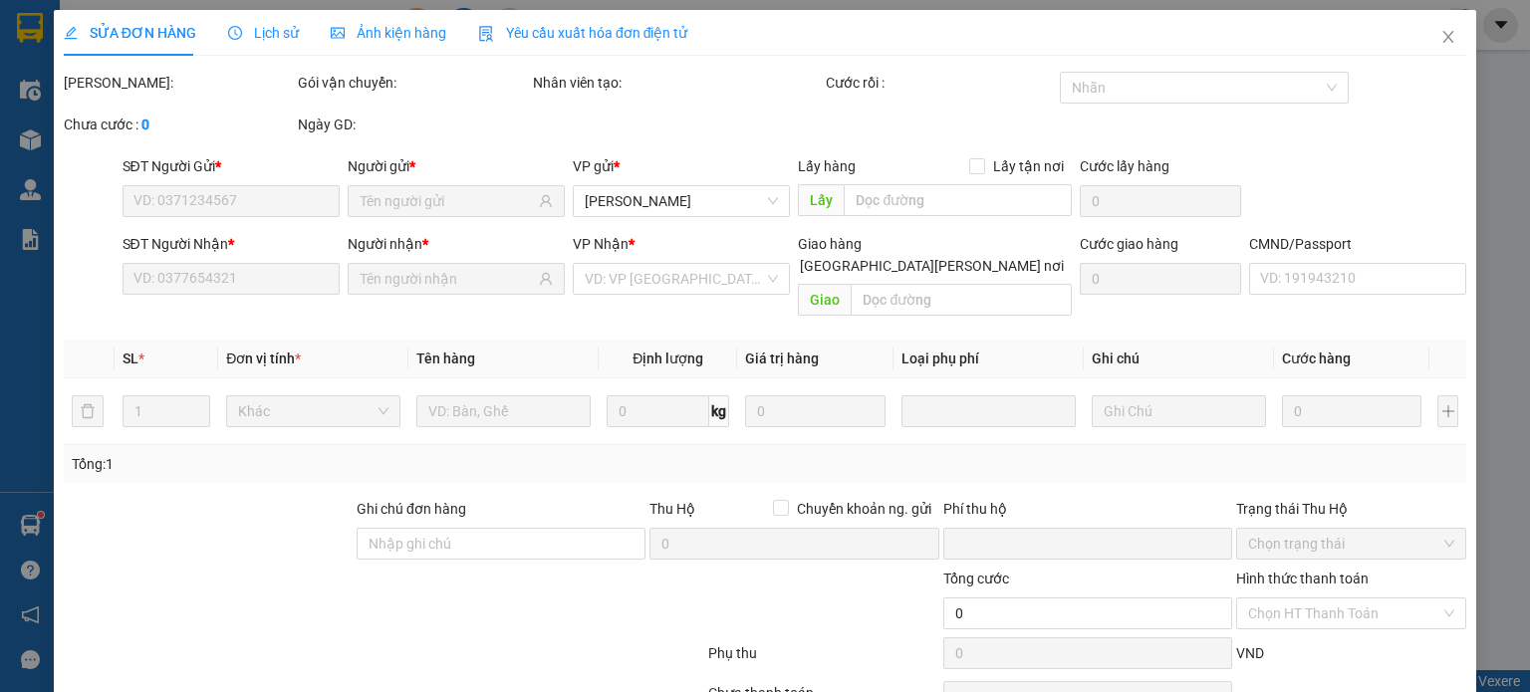
type input "0978025295"
type input "HUY"
type input "0358028456"
type input "[PERSON_NAME]"
checkbox input "true"
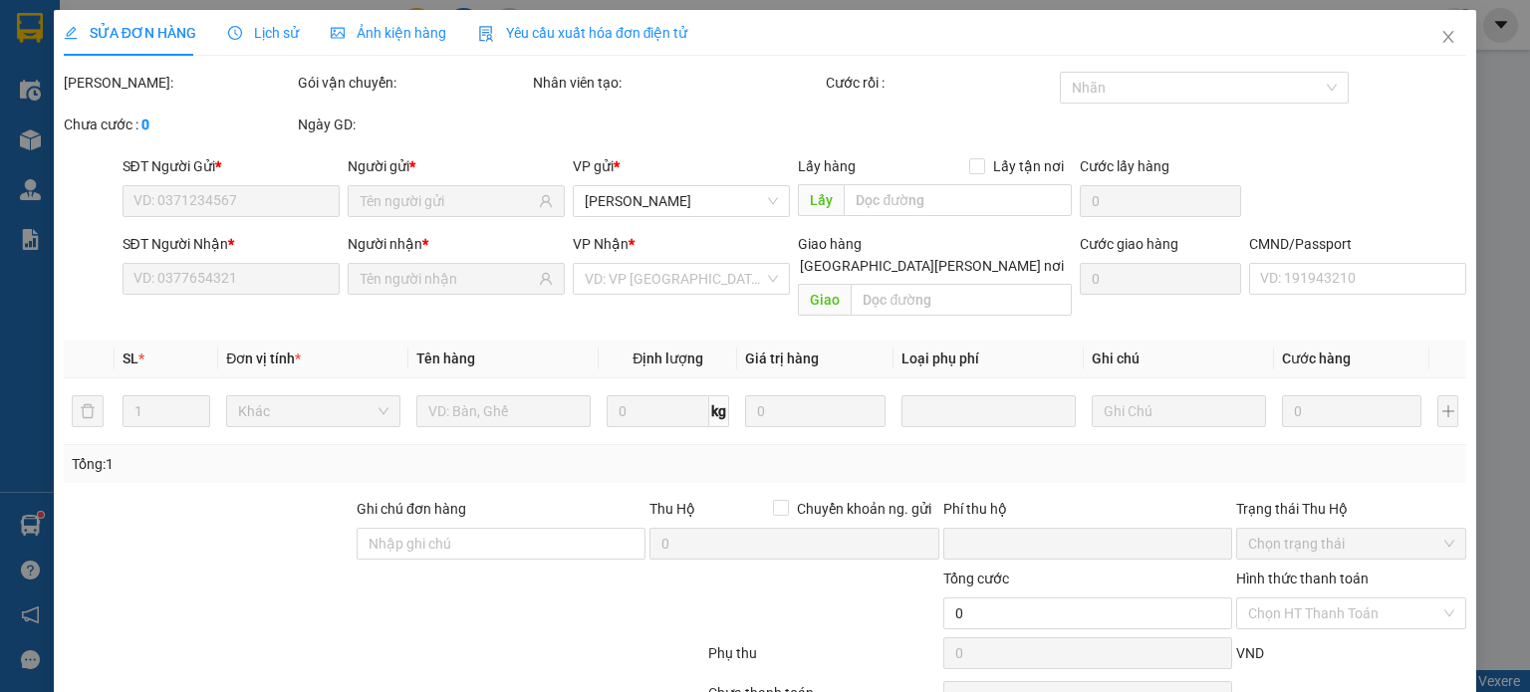
type input "TỈNH ĐỘI TN"
type input "15.000"
type input "0"
type input "50.000"
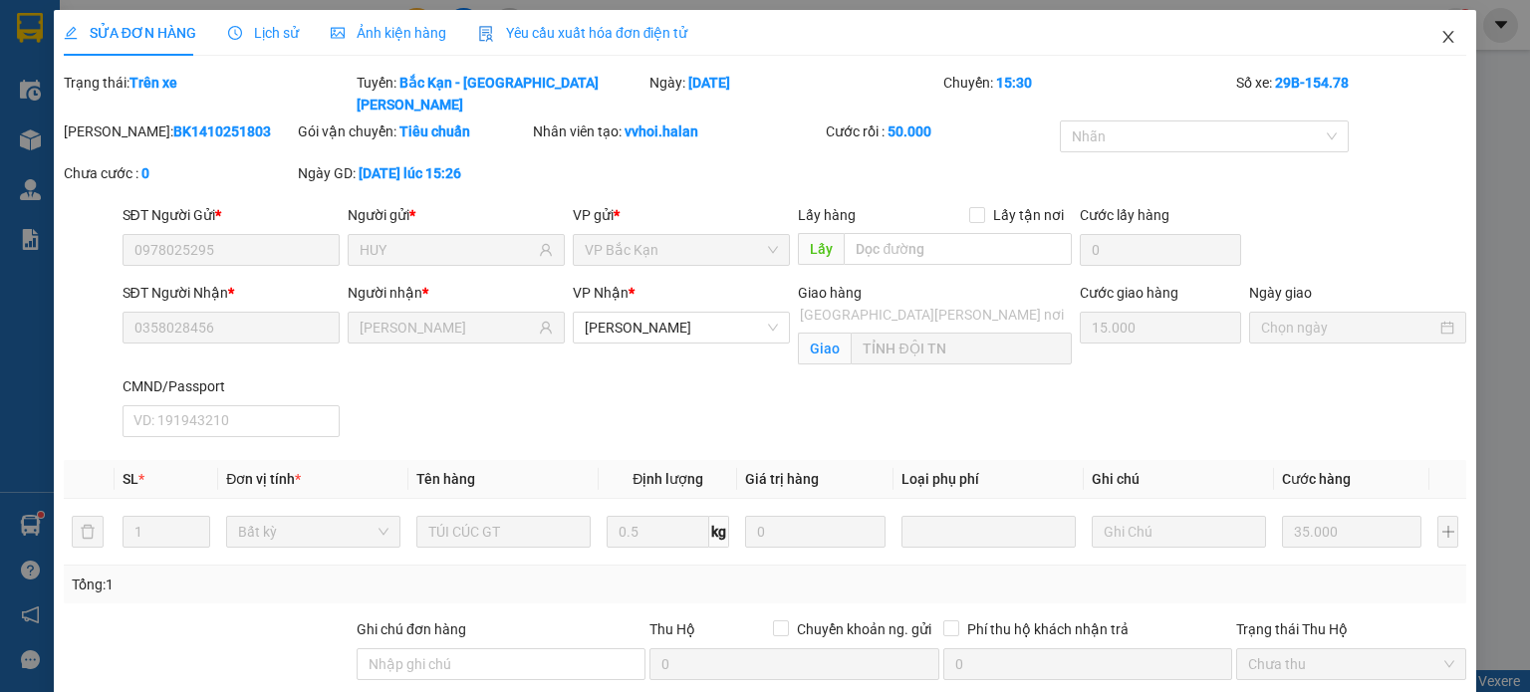
click at [1443, 42] on icon "close" at bounding box center [1448, 37] width 11 height 12
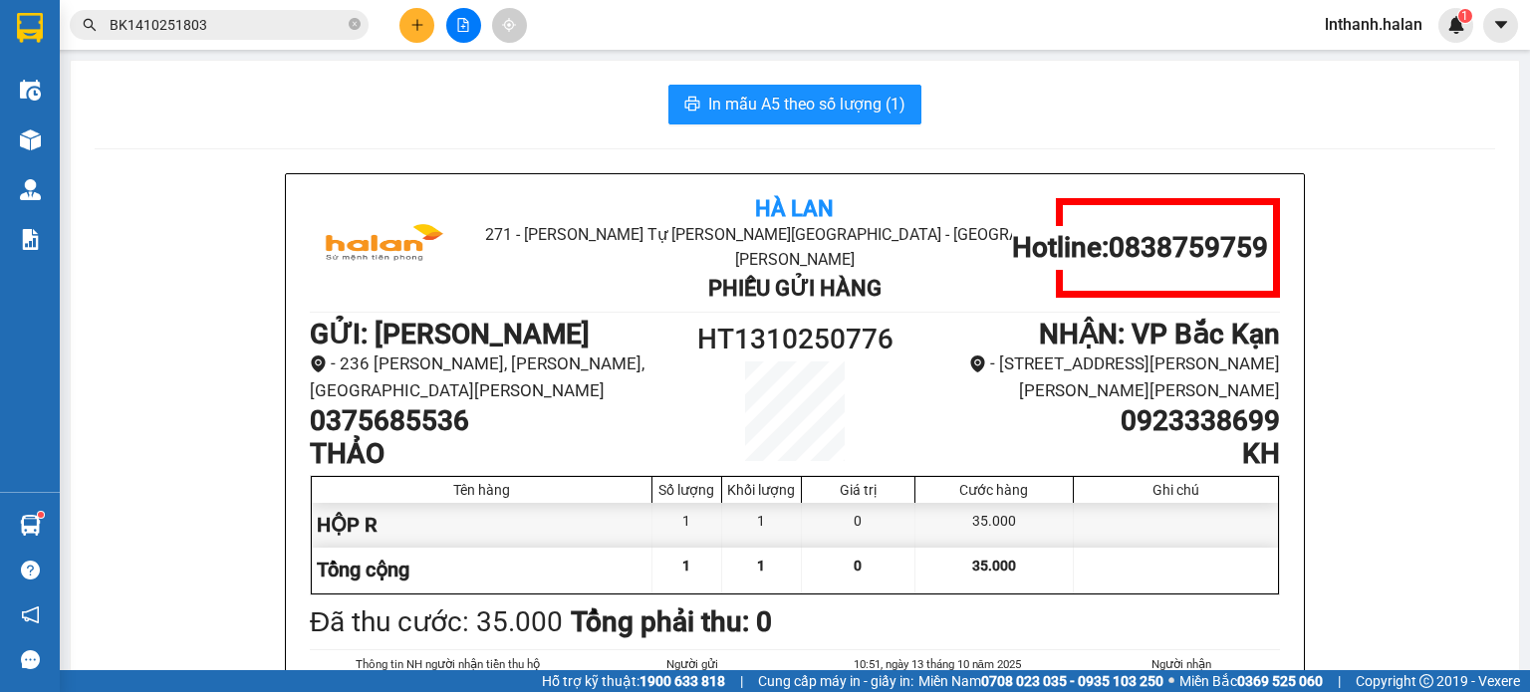
click at [297, 32] on input "BK1410251803" at bounding box center [227, 25] width 235 height 22
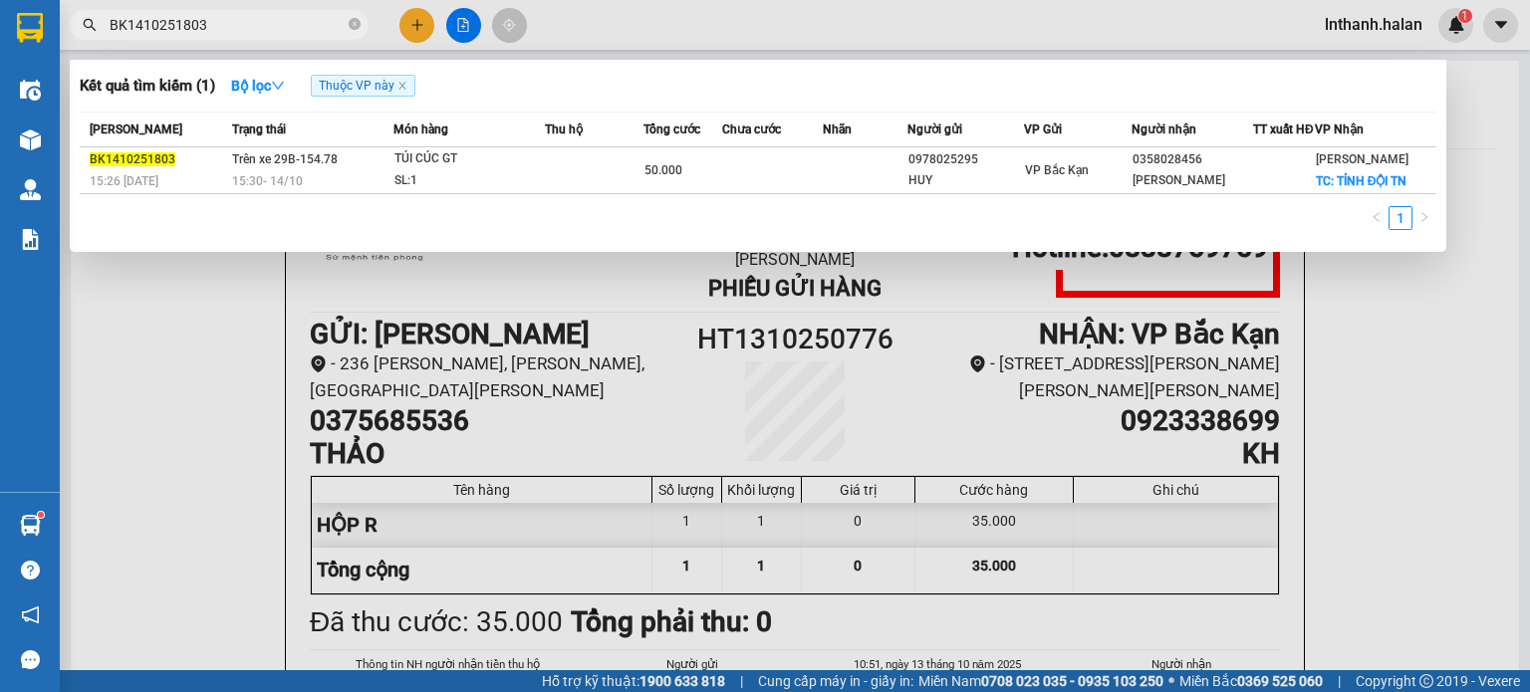
click at [297, 32] on input "BK1410251803" at bounding box center [227, 25] width 235 height 22
paste input "621"
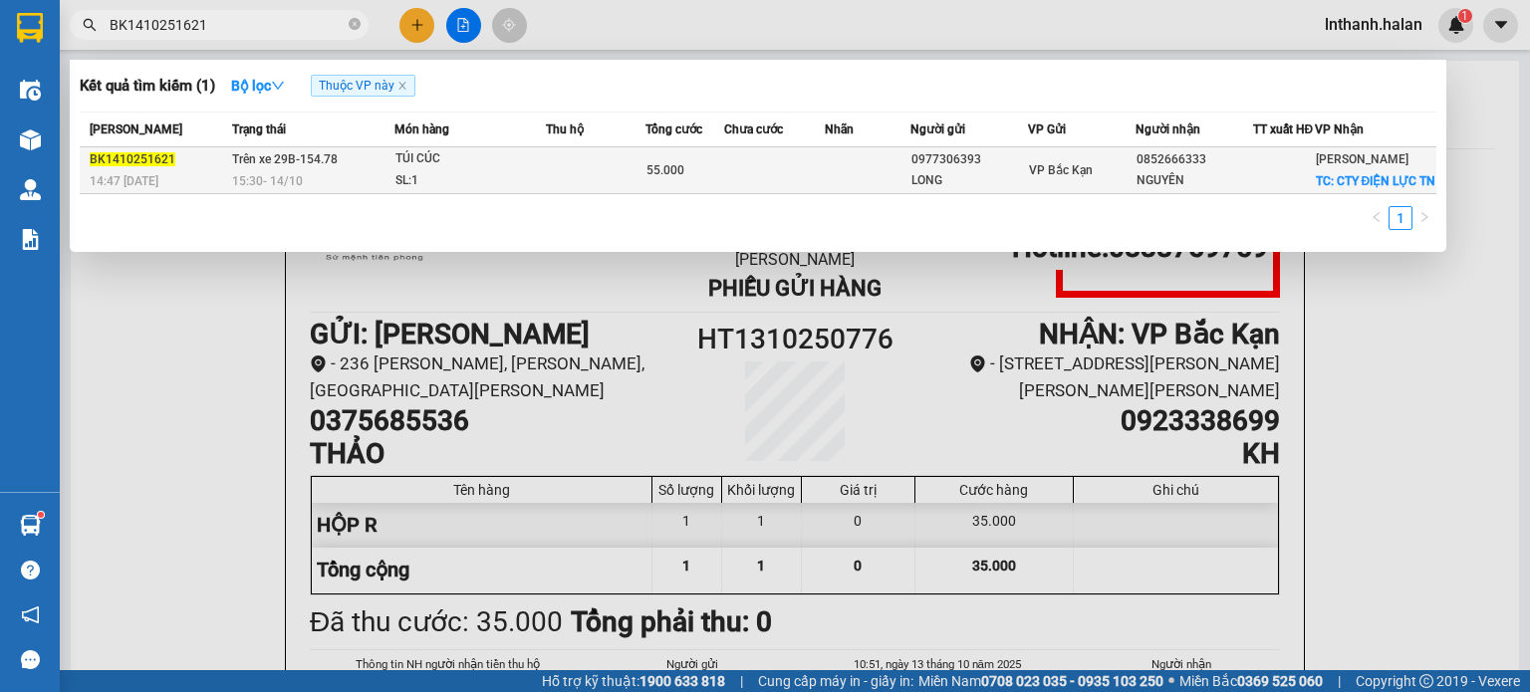
type input "BK1410251621"
click at [718, 181] on div "55.000" at bounding box center [686, 170] width 78 height 22
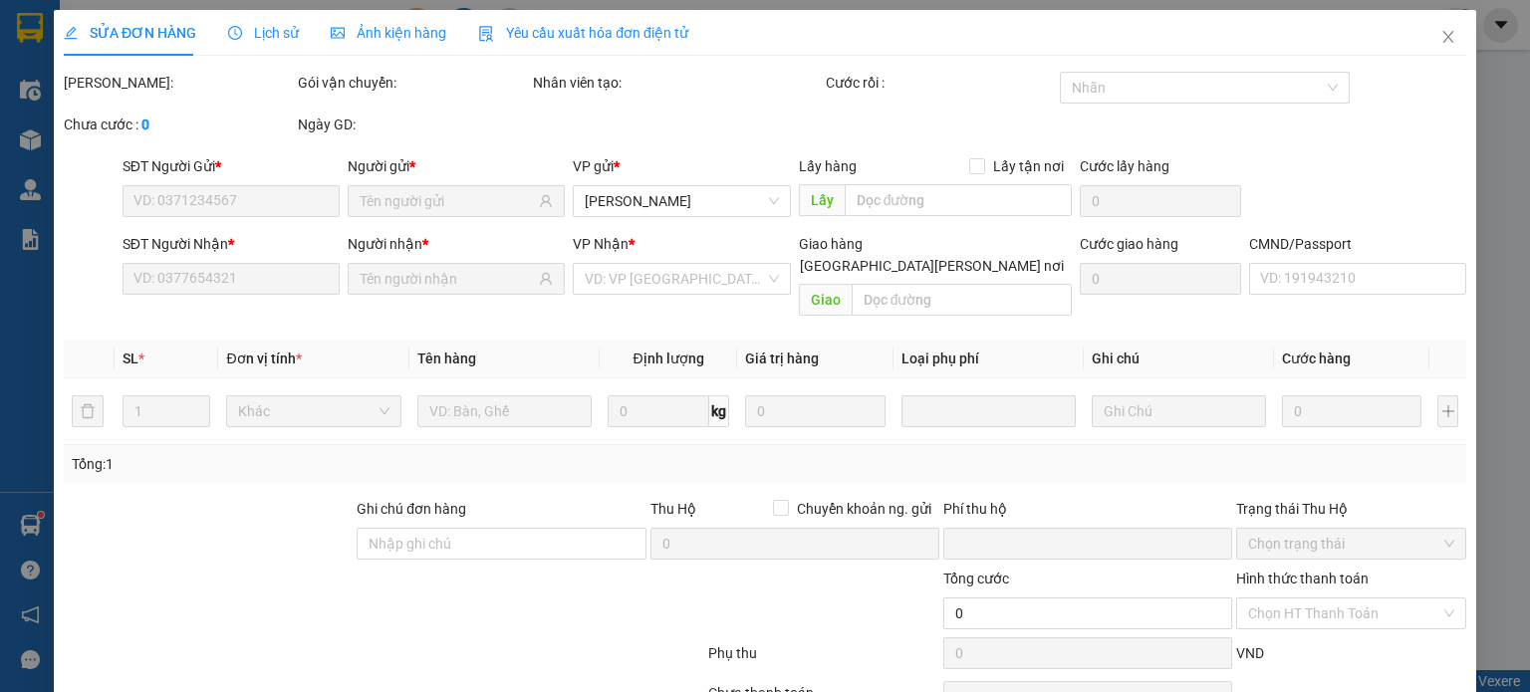
type input "0977306393"
type input "LONG"
type input "0852666333"
type input "NGUYÊN"
checkbox input "true"
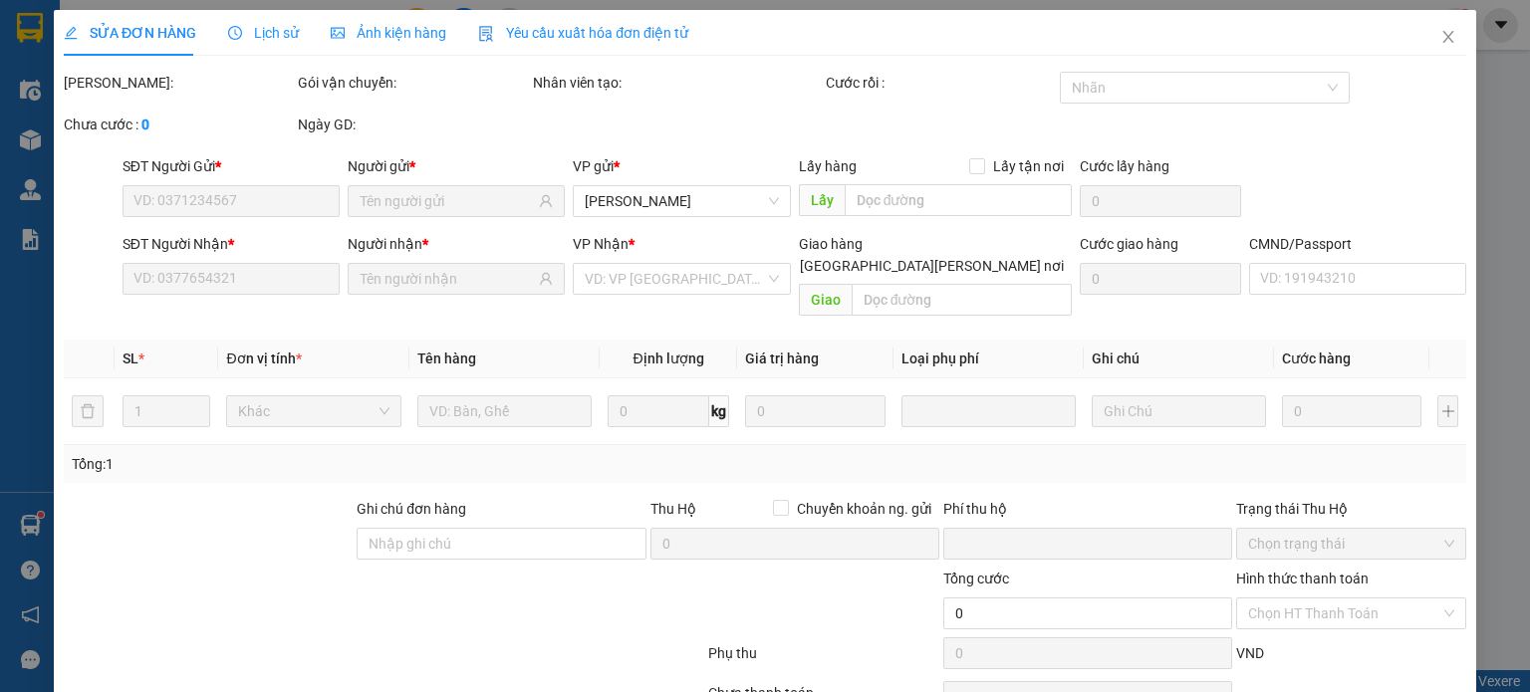
type input "CTY ĐIỆN LỰC TN"
type input "20.000"
type input "0"
type input "55.000"
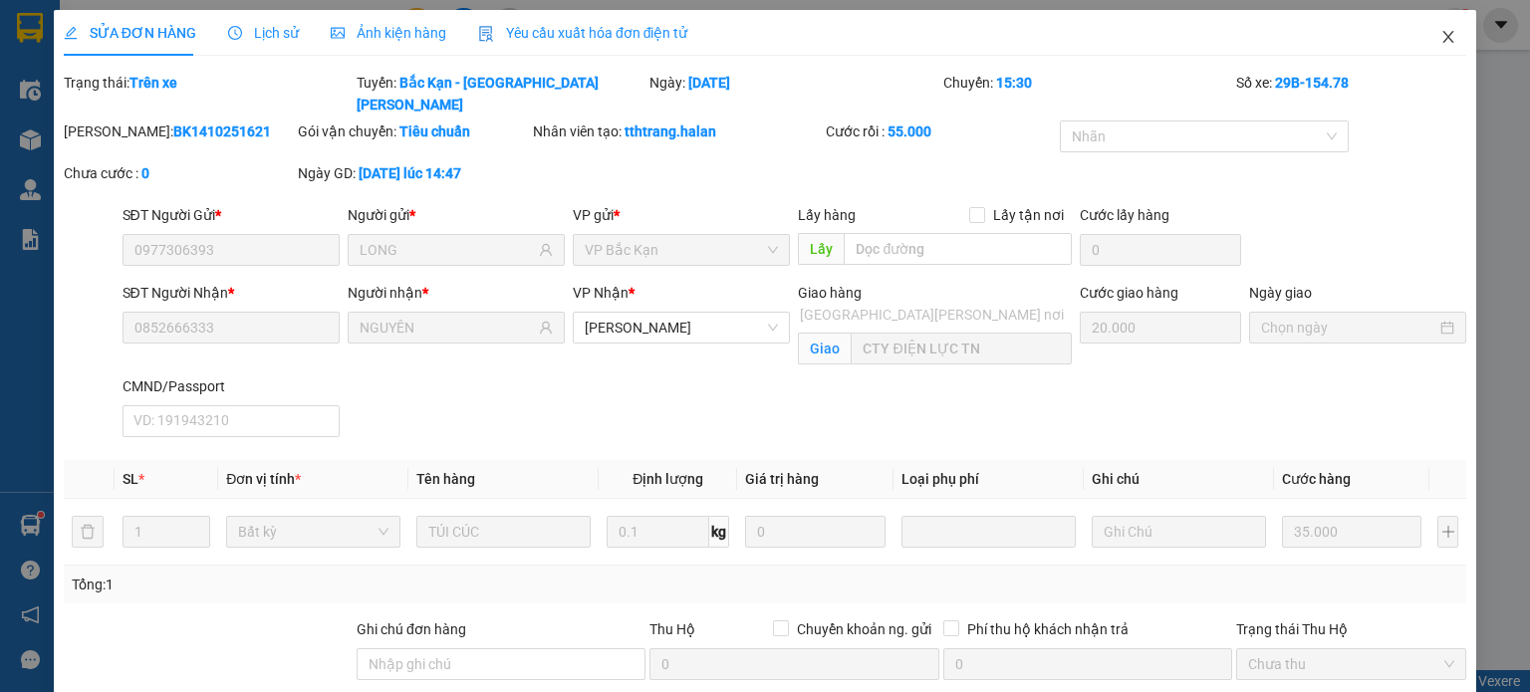
click at [1443, 35] on icon "close" at bounding box center [1448, 37] width 11 height 12
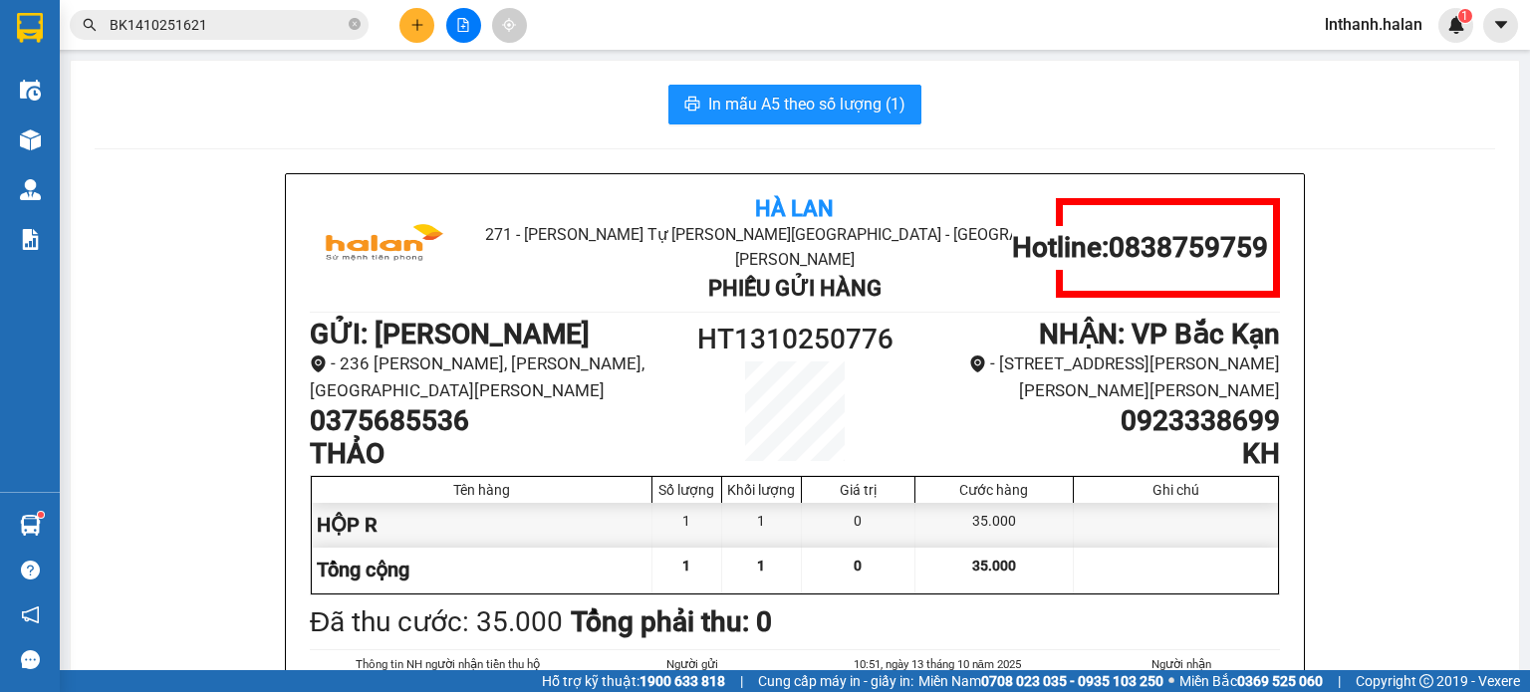
click at [232, 24] on input "BK1410251621" at bounding box center [227, 25] width 235 height 22
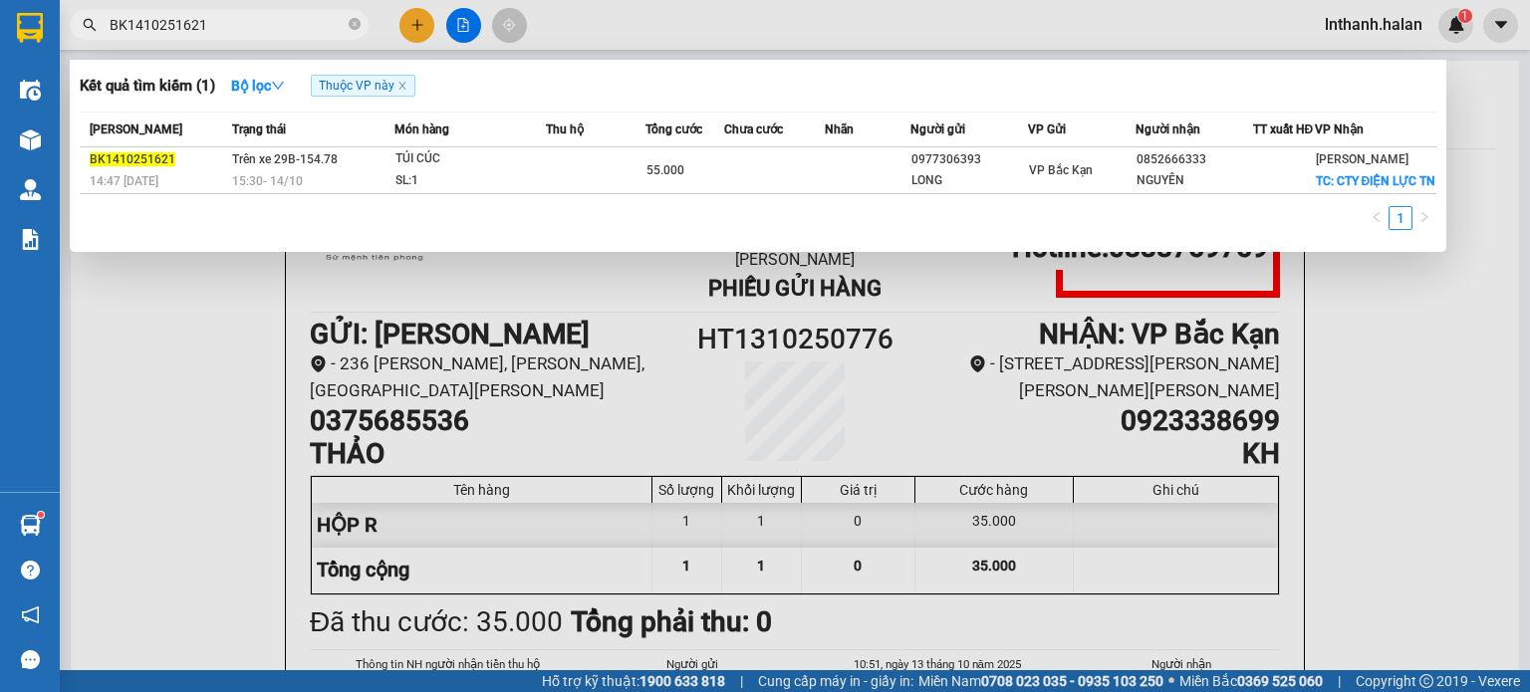
click at [232, 24] on input "BK1410251621" at bounding box center [227, 25] width 235 height 22
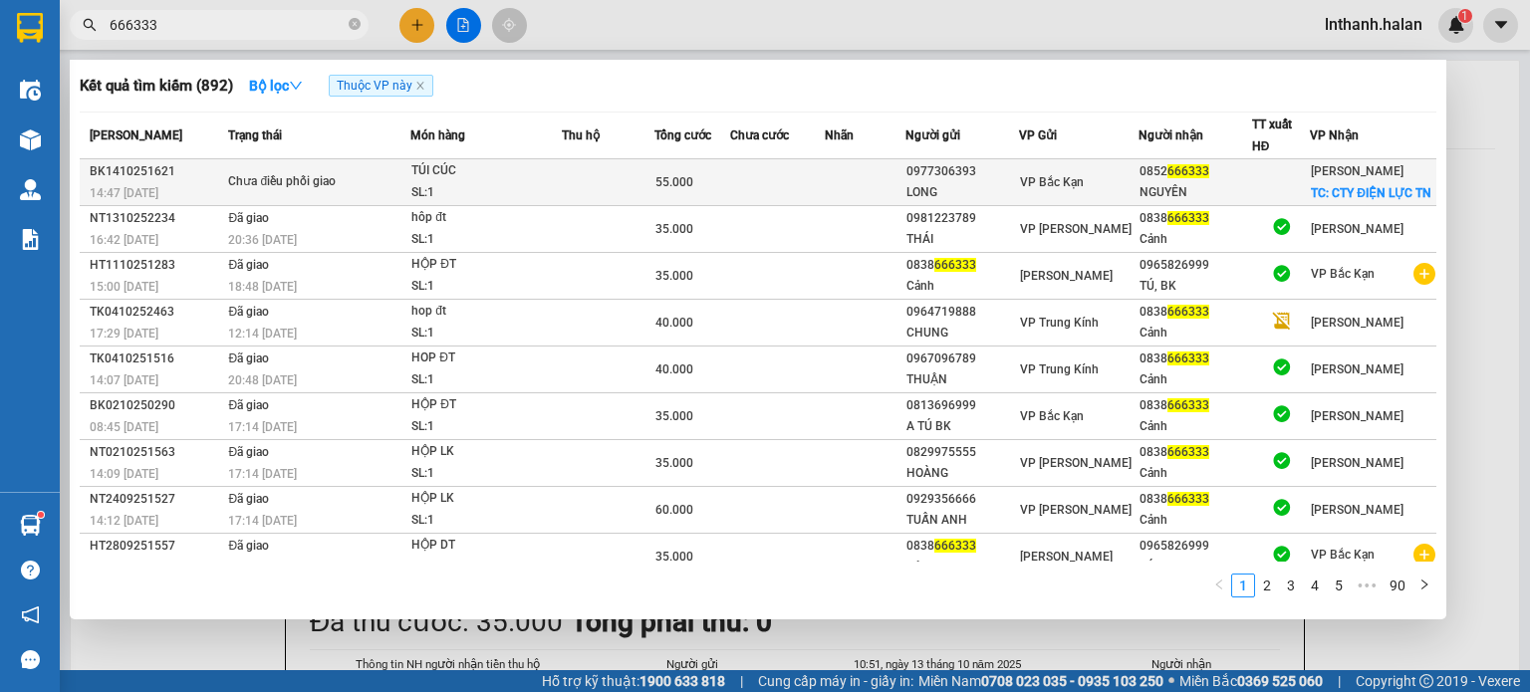
type input "666333"
click at [584, 205] on td at bounding box center [608, 182] width 93 height 47
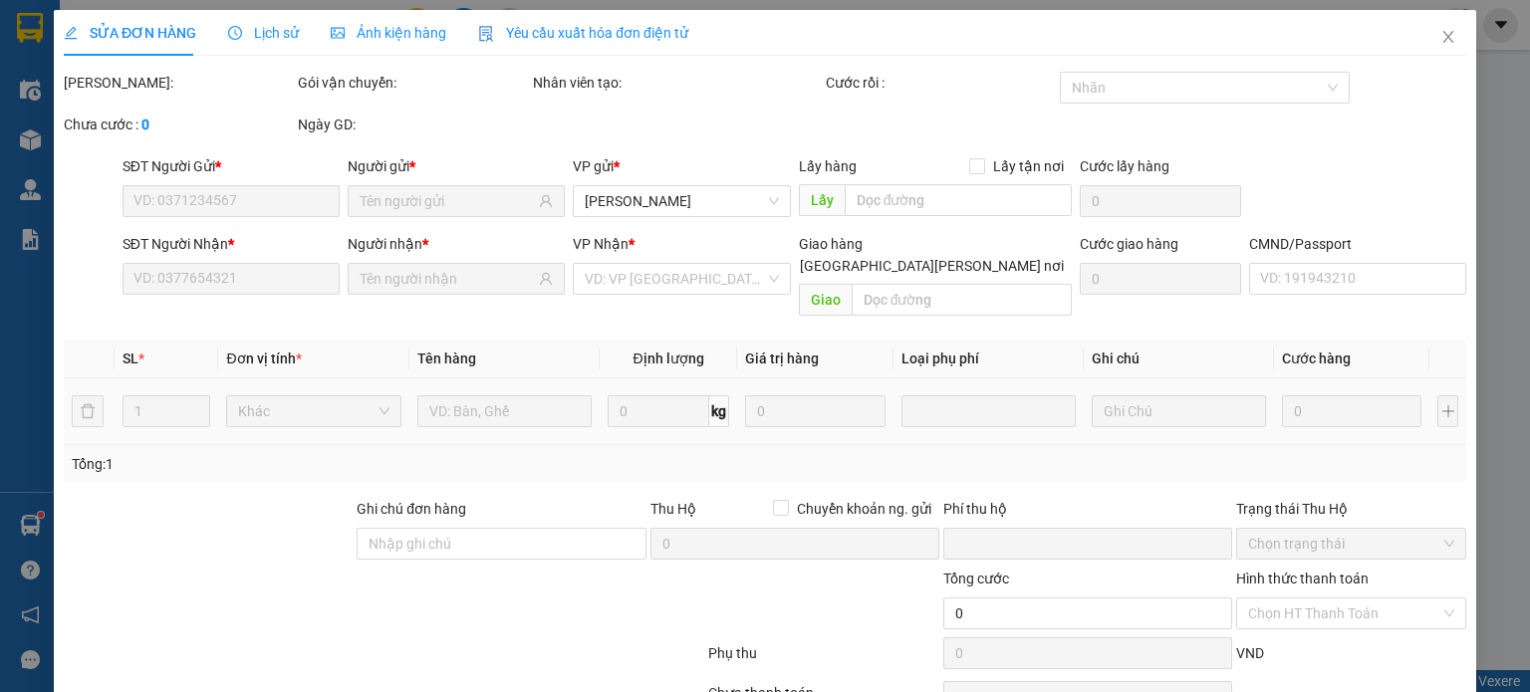
type input "0977306393"
type input "LONG"
type input "0852666333"
type input "NGUYÊN"
checkbox input "true"
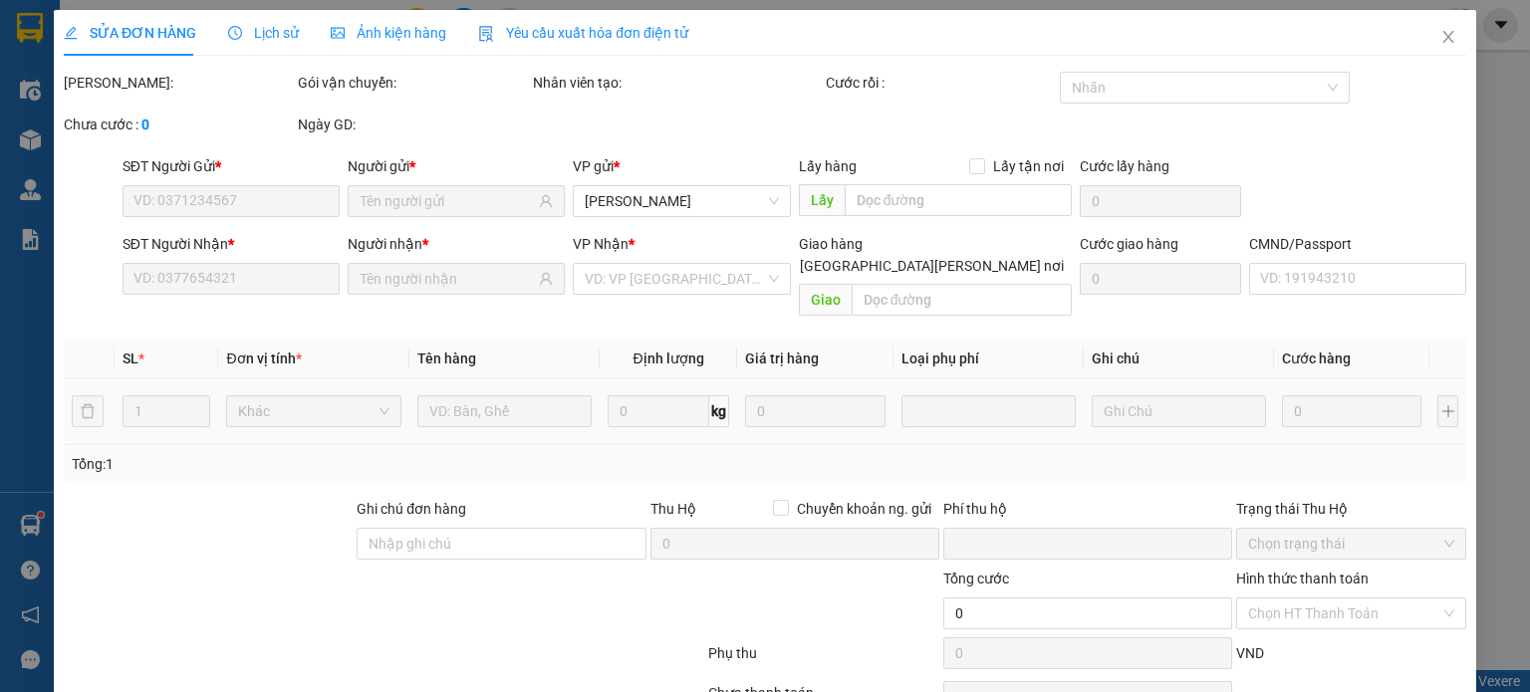
type input "CTY ĐIỆN LỰC TN"
type input "20.000"
type input "0"
type input "55.000"
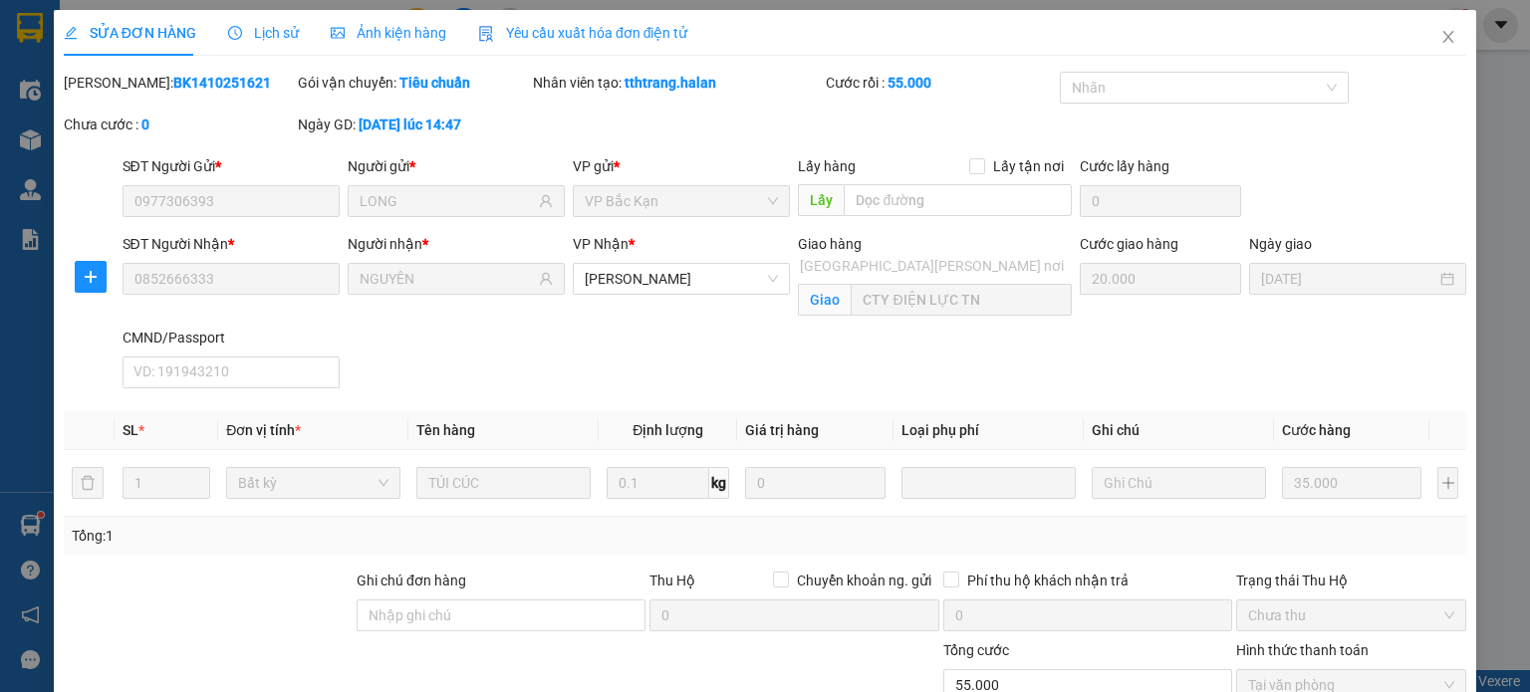
scroll to position [179, 0]
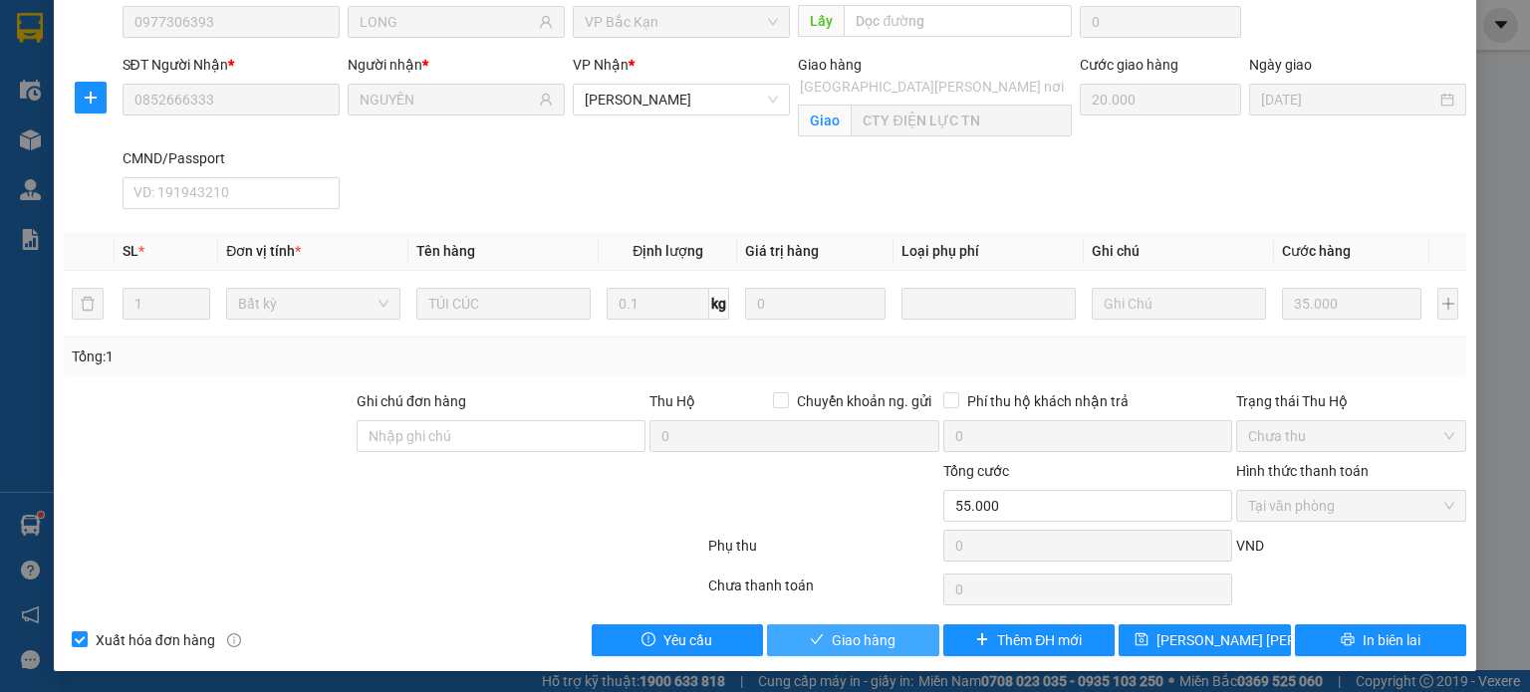
click at [836, 631] on span "Giao hàng" at bounding box center [864, 641] width 64 height 22
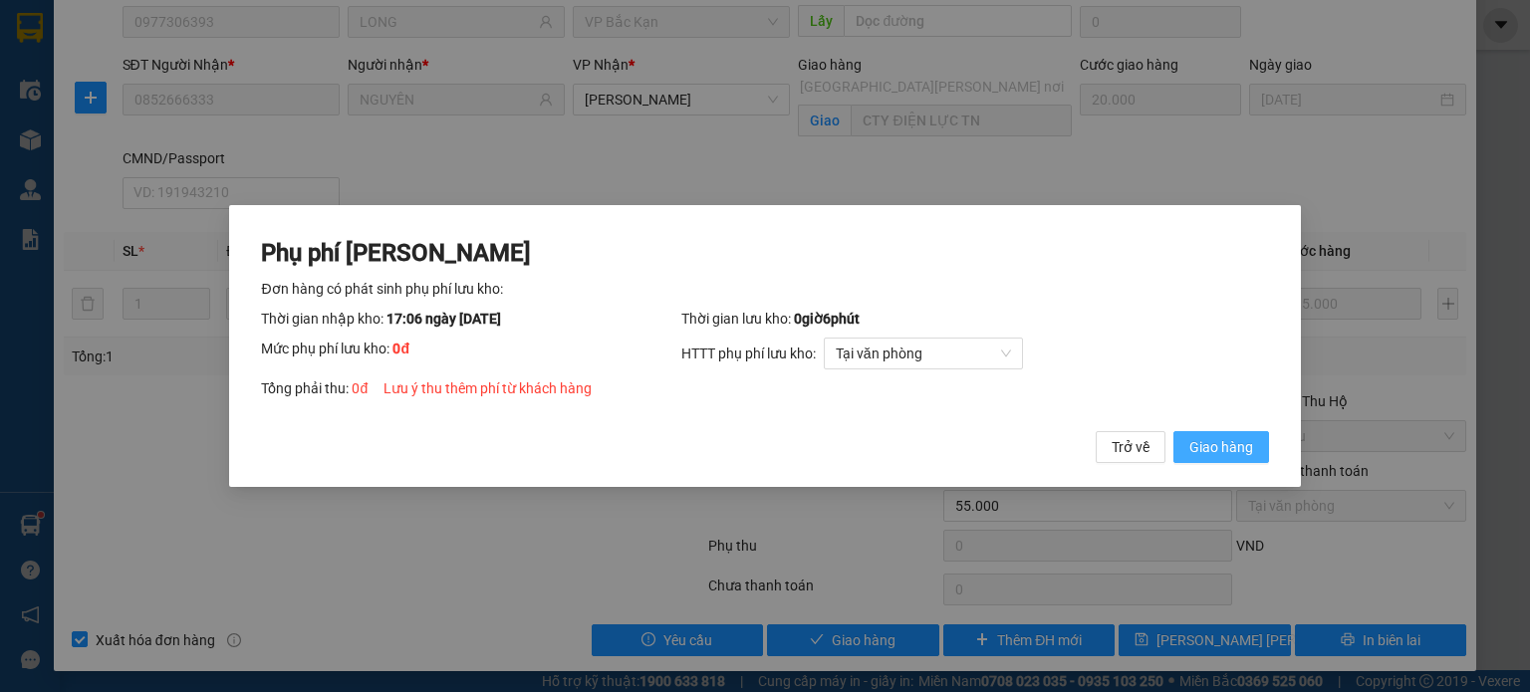
click at [1235, 454] on span "Giao hàng" at bounding box center [1221, 447] width 64 height 22
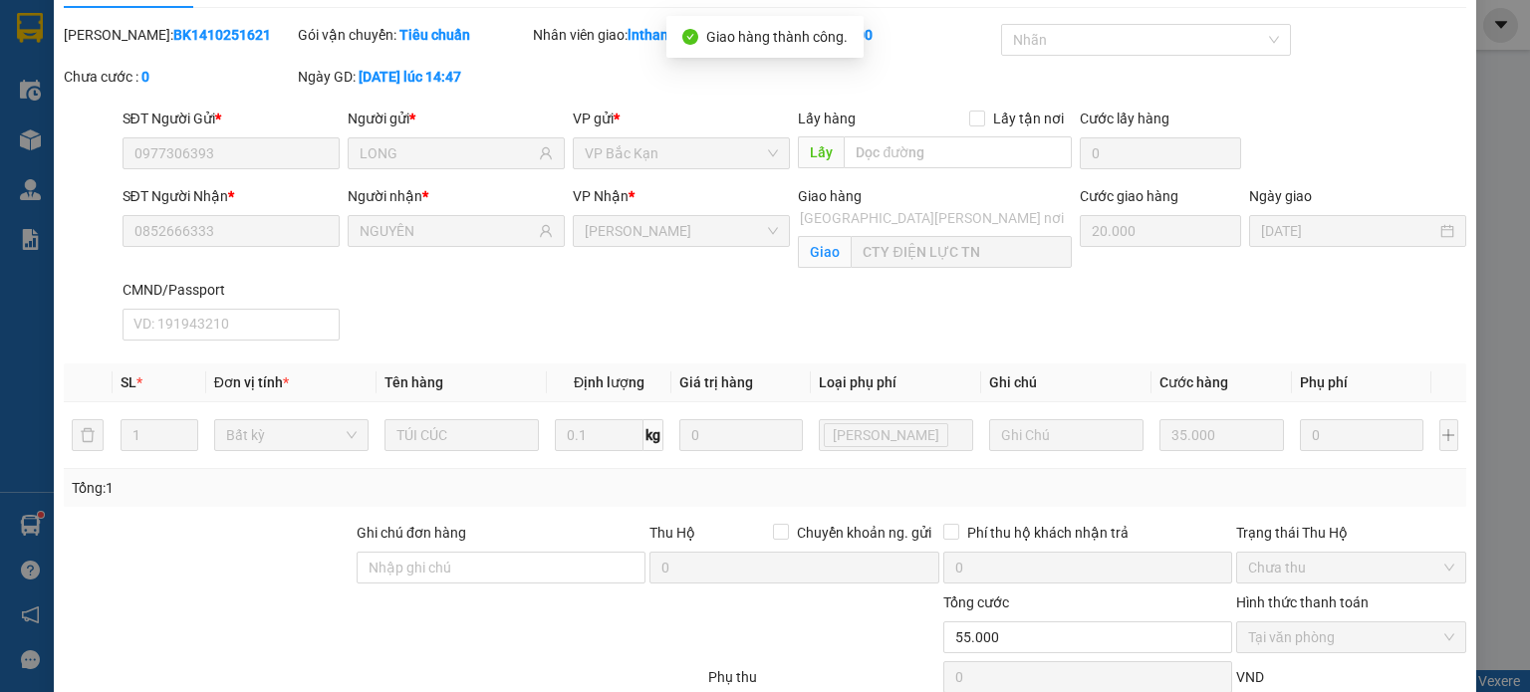
scroll to position [0, 0]
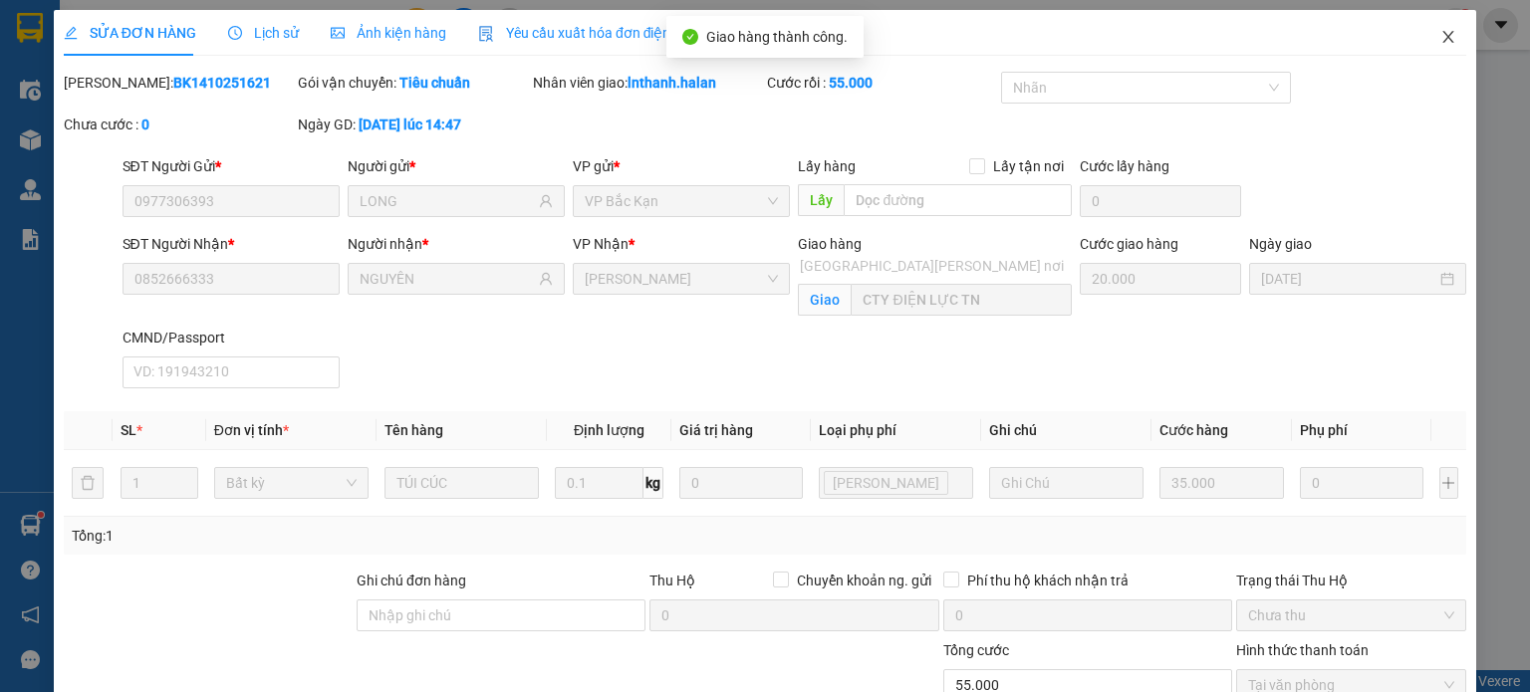
click at [1440, 35] on icon "close" at bounding box center [1448, 37] width 16 height 16
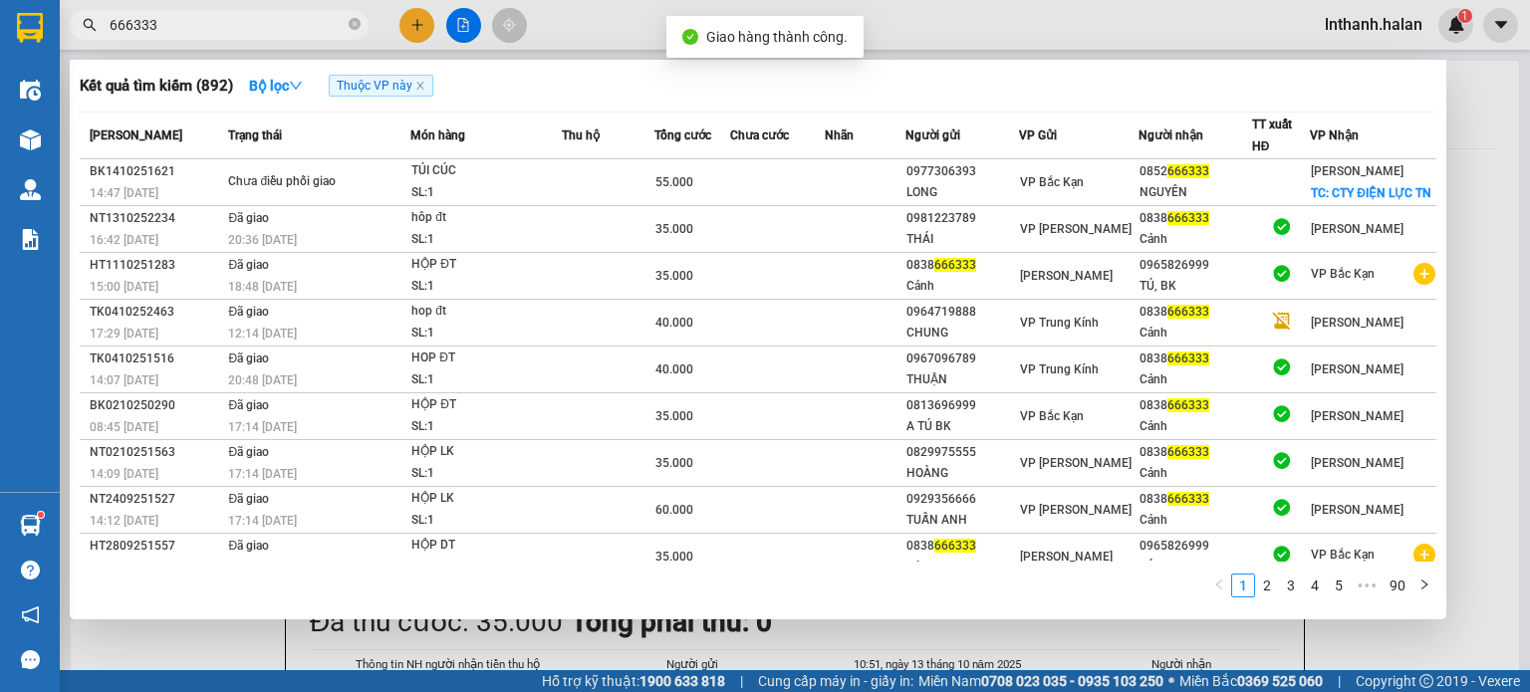
click at [303, 24] on input "666333" at bounding box center [227, 25] width 235 height 22
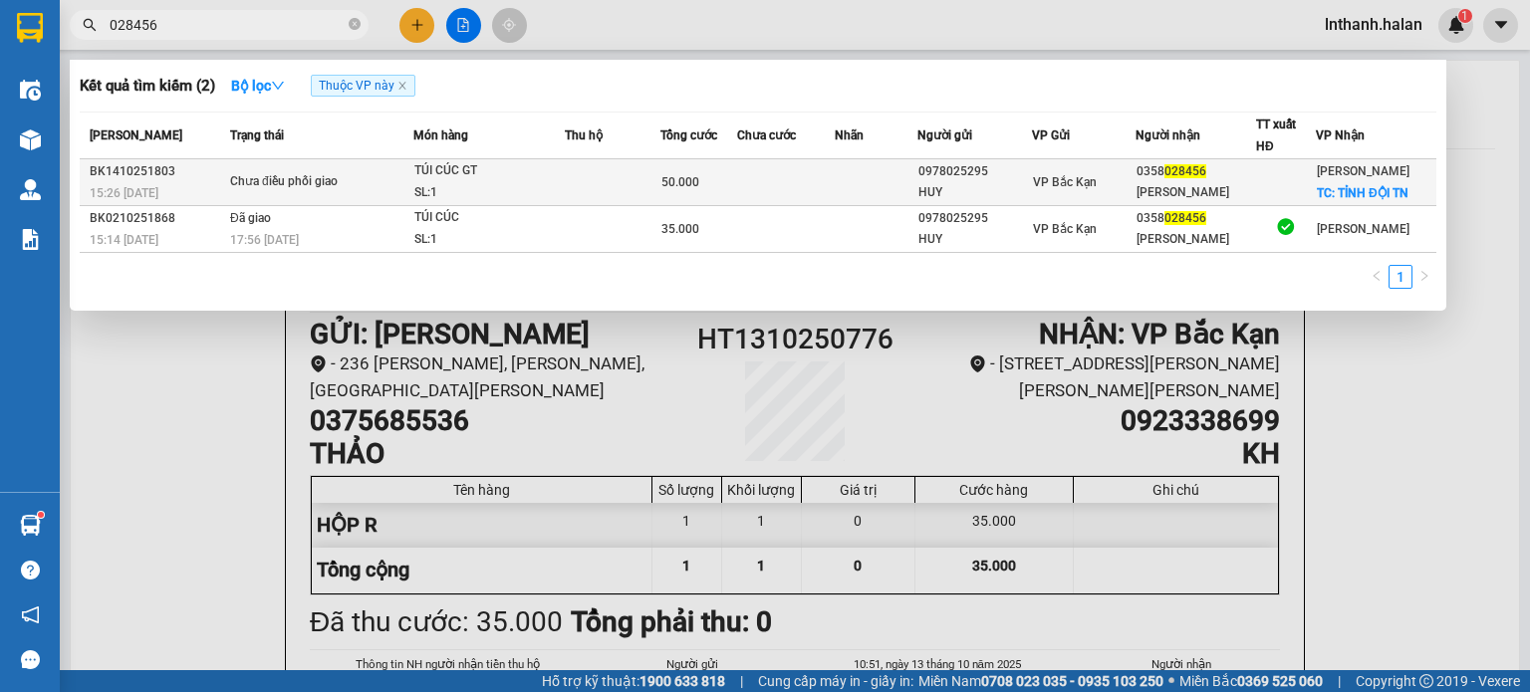
type input "028456"
click at [475, 178] on div "TÚI CÚC GT" at bounding box center [488, 171] width 149 height 22
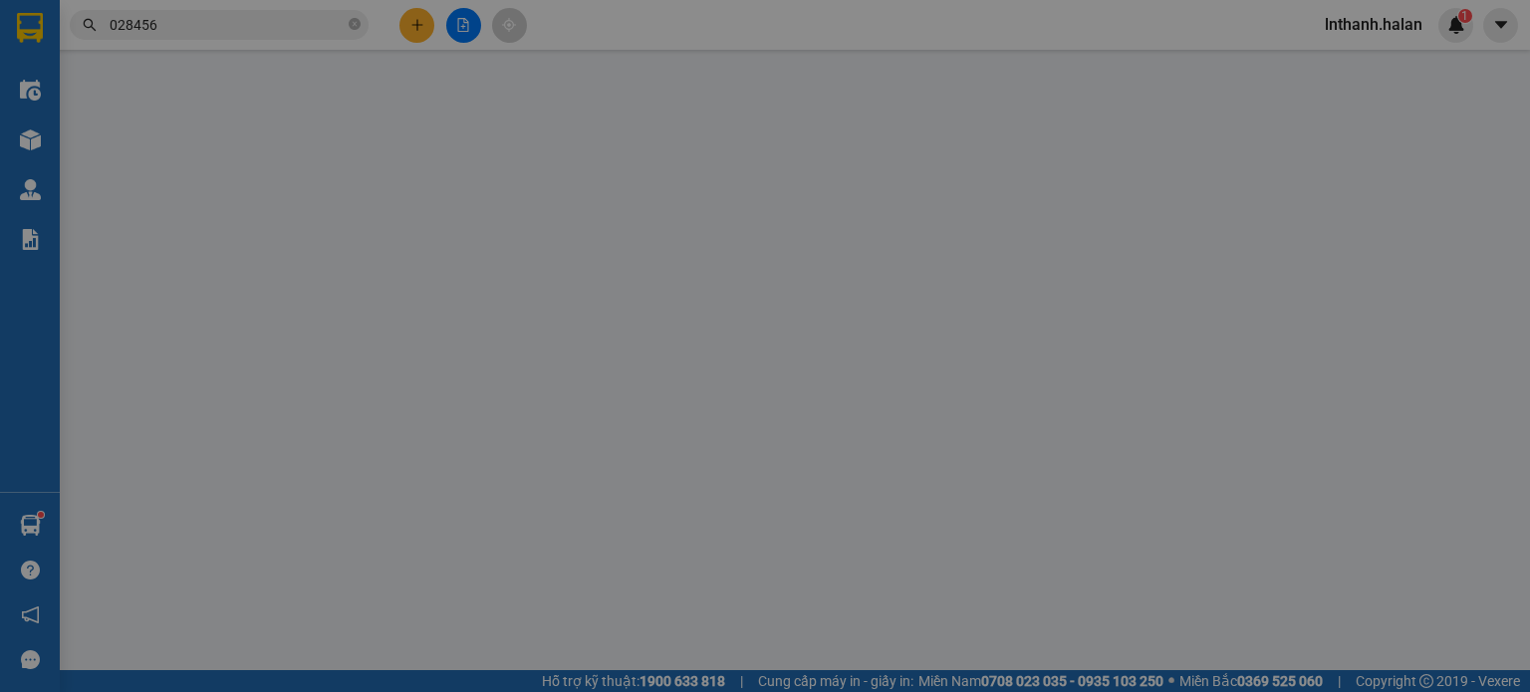
type input "0978025295"
type input "HUY"
type input "0358028456"
type input "VŨ ĐẠI"
checkbox input "true"
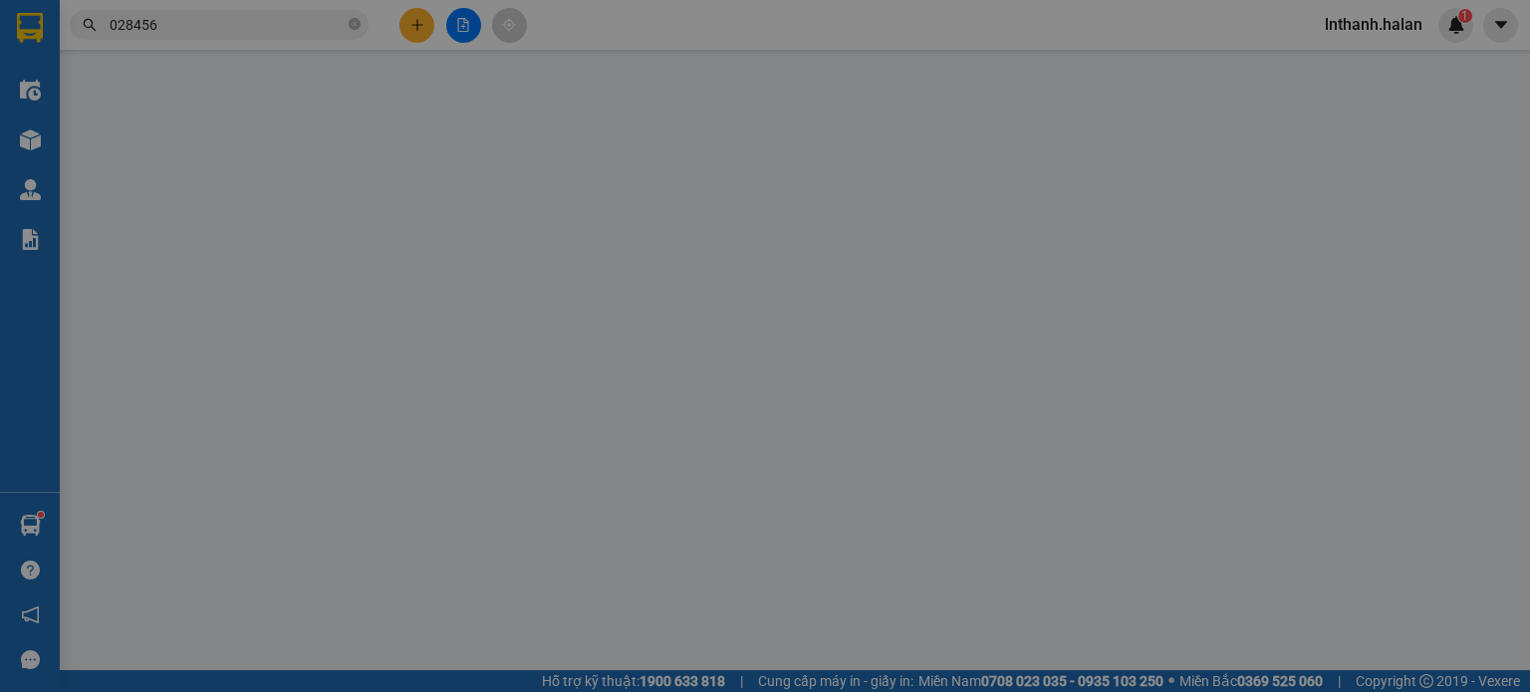
type input "TỈNH ĐỘI TN"
type input "15.000"
type input "0"
type input "50.000"
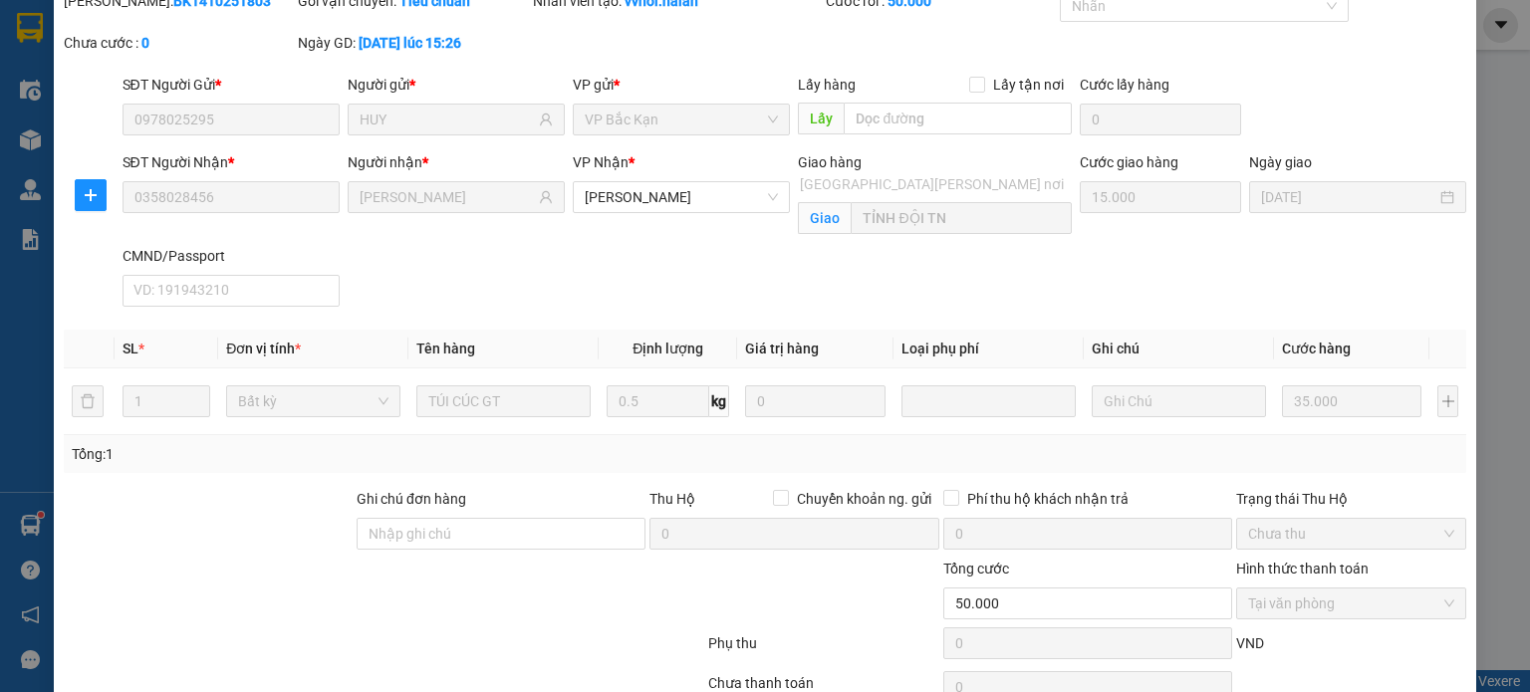
scroll to position [179, 0]
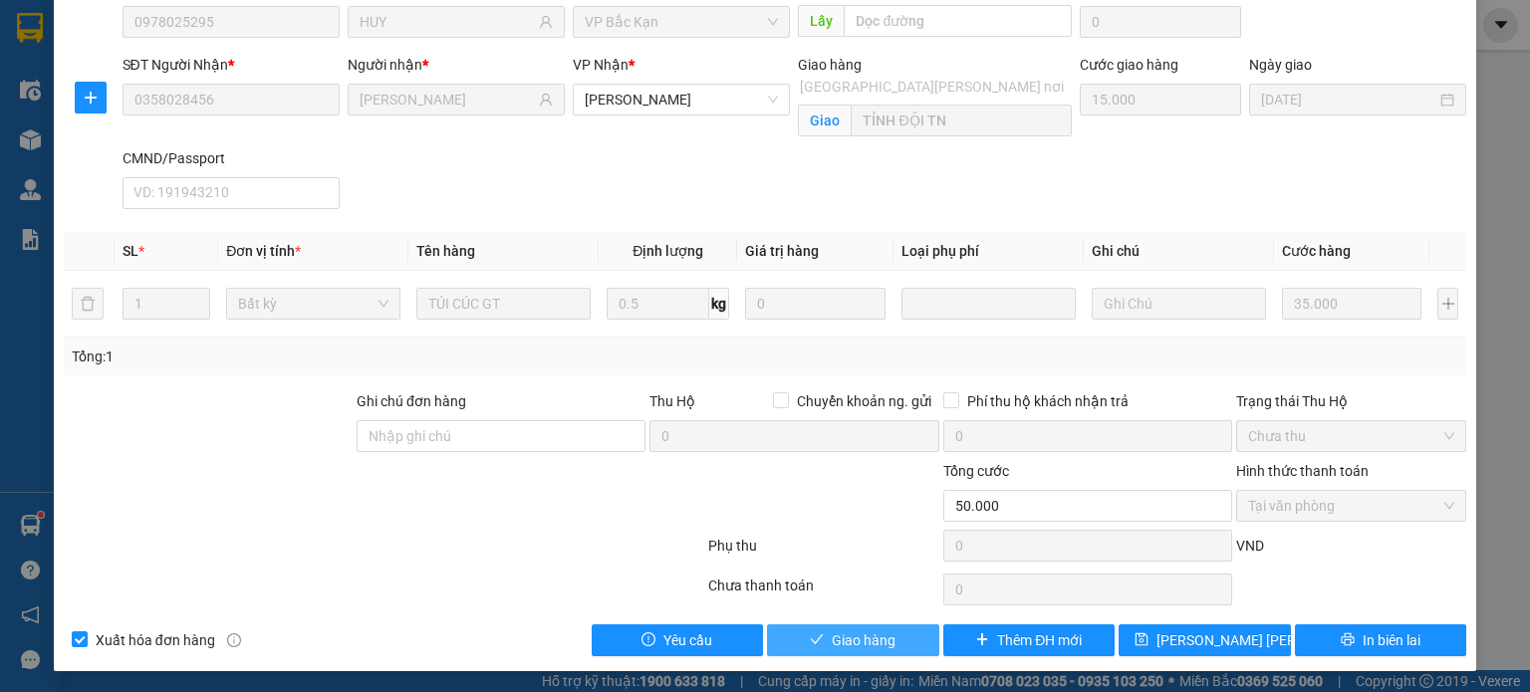
click at [832, 630] on span "Giao hàng" at bounding box center [864, 641] width 64 height 22
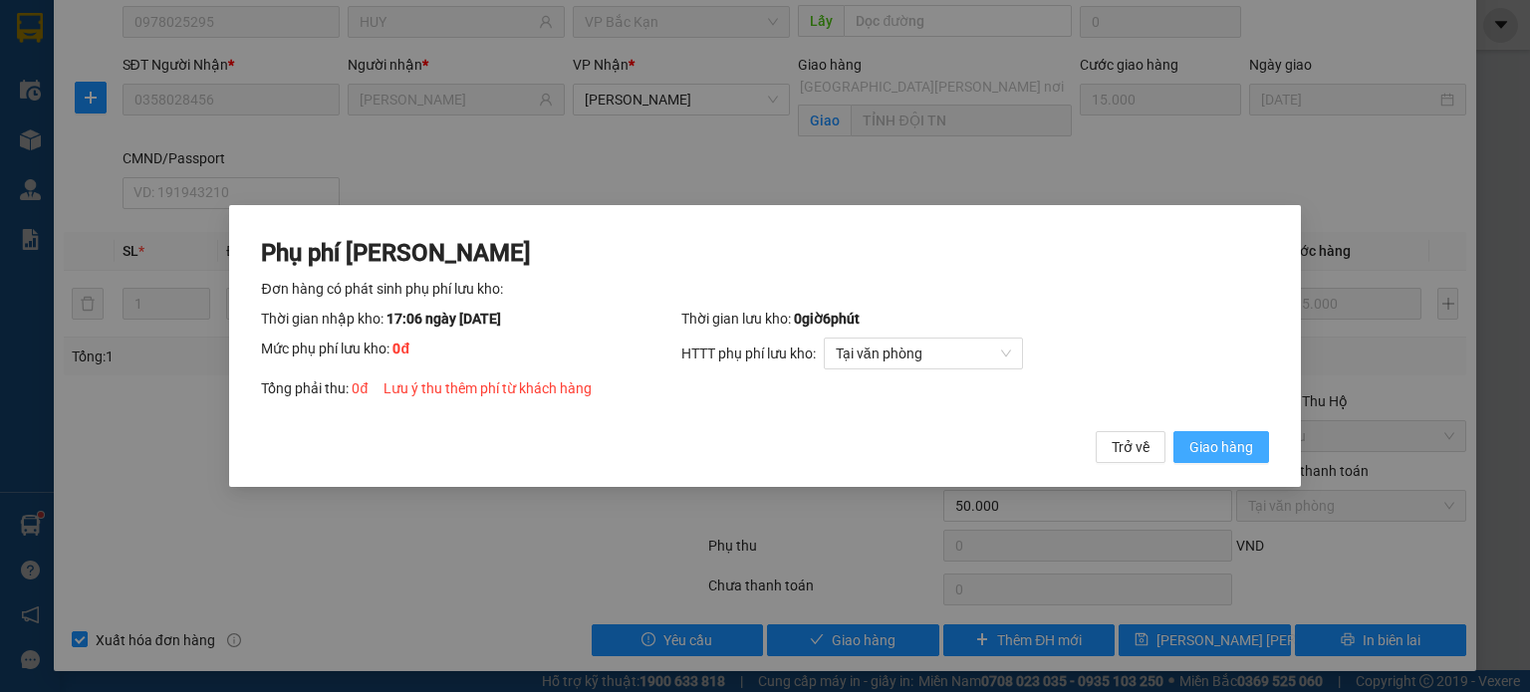
click at [1216, 452] on span "Giao hàng" at bounding box center [1221, 447] width 64 height 22
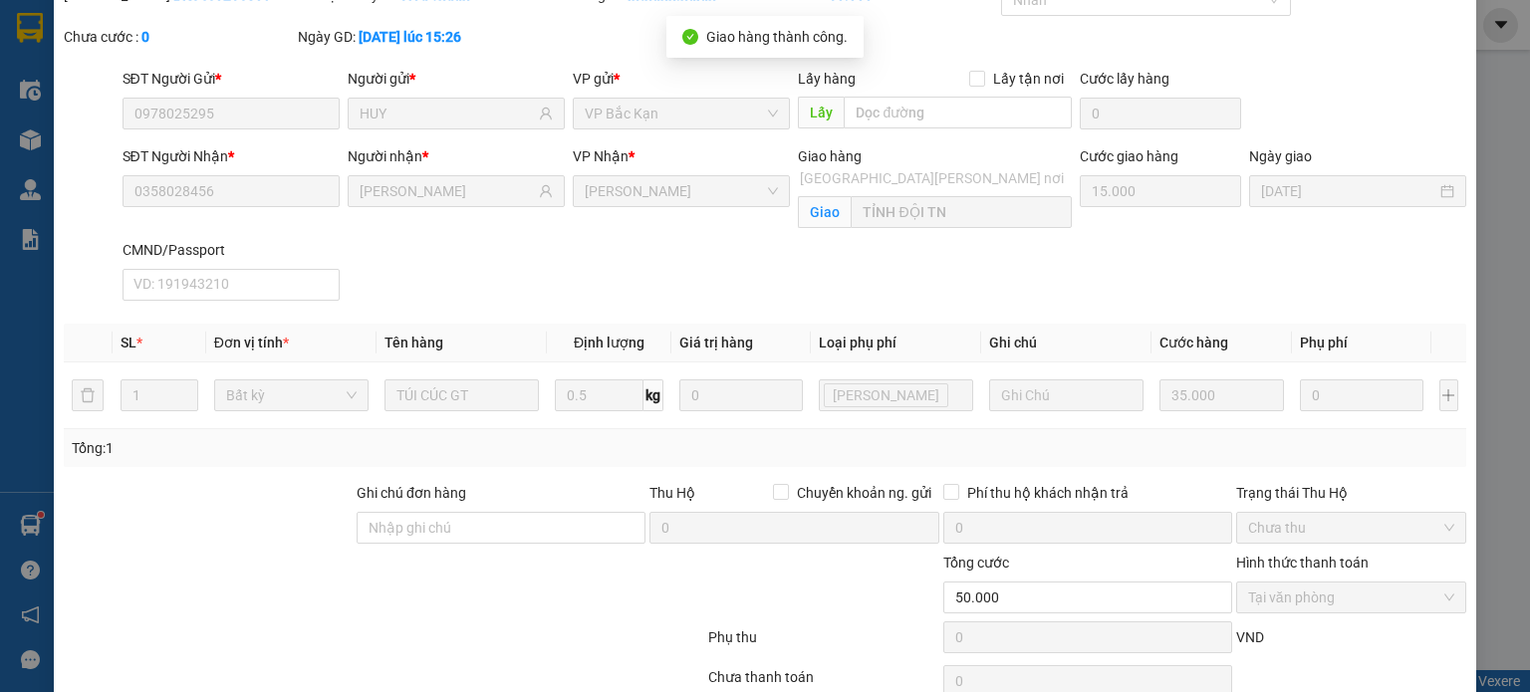
scroll to position [0, 0]
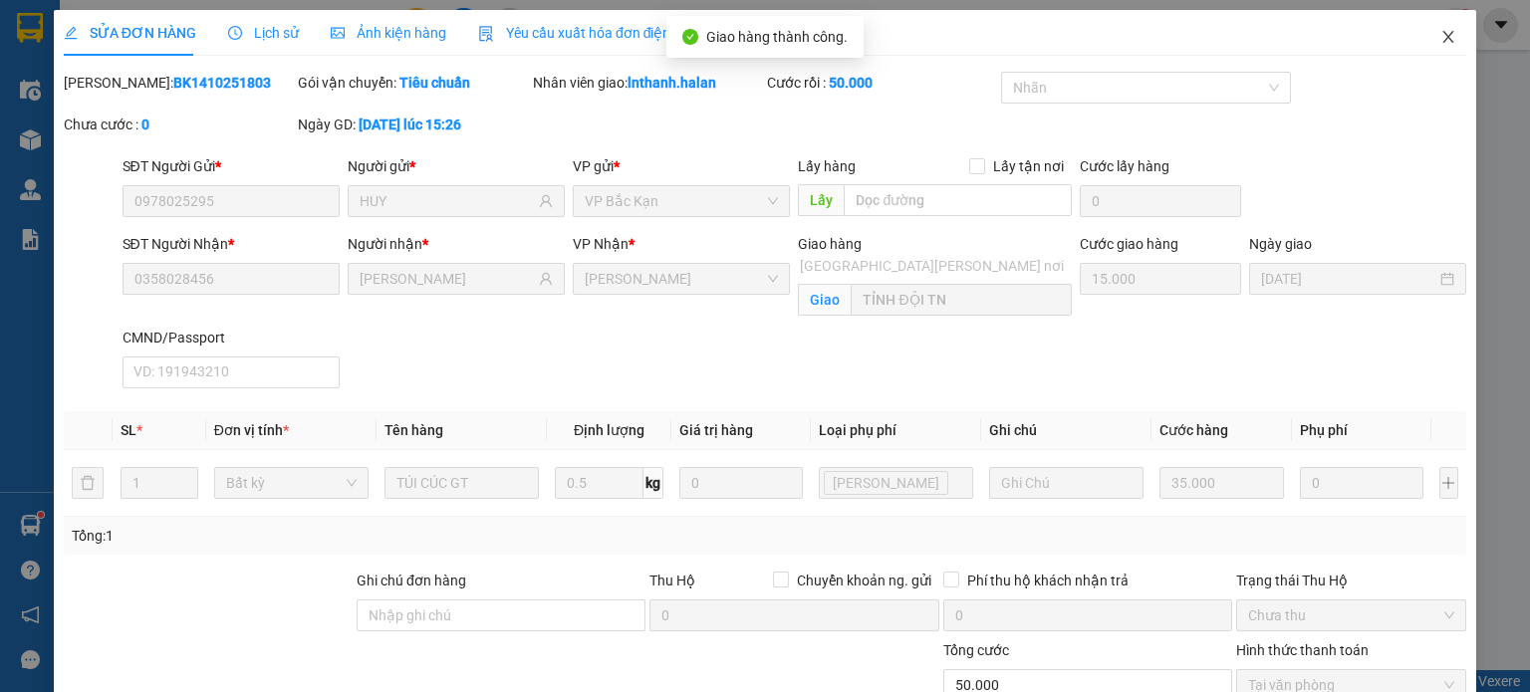
click at [1443, 32] on icon "close" at bounding box center [1448, 37] width 11 height 12
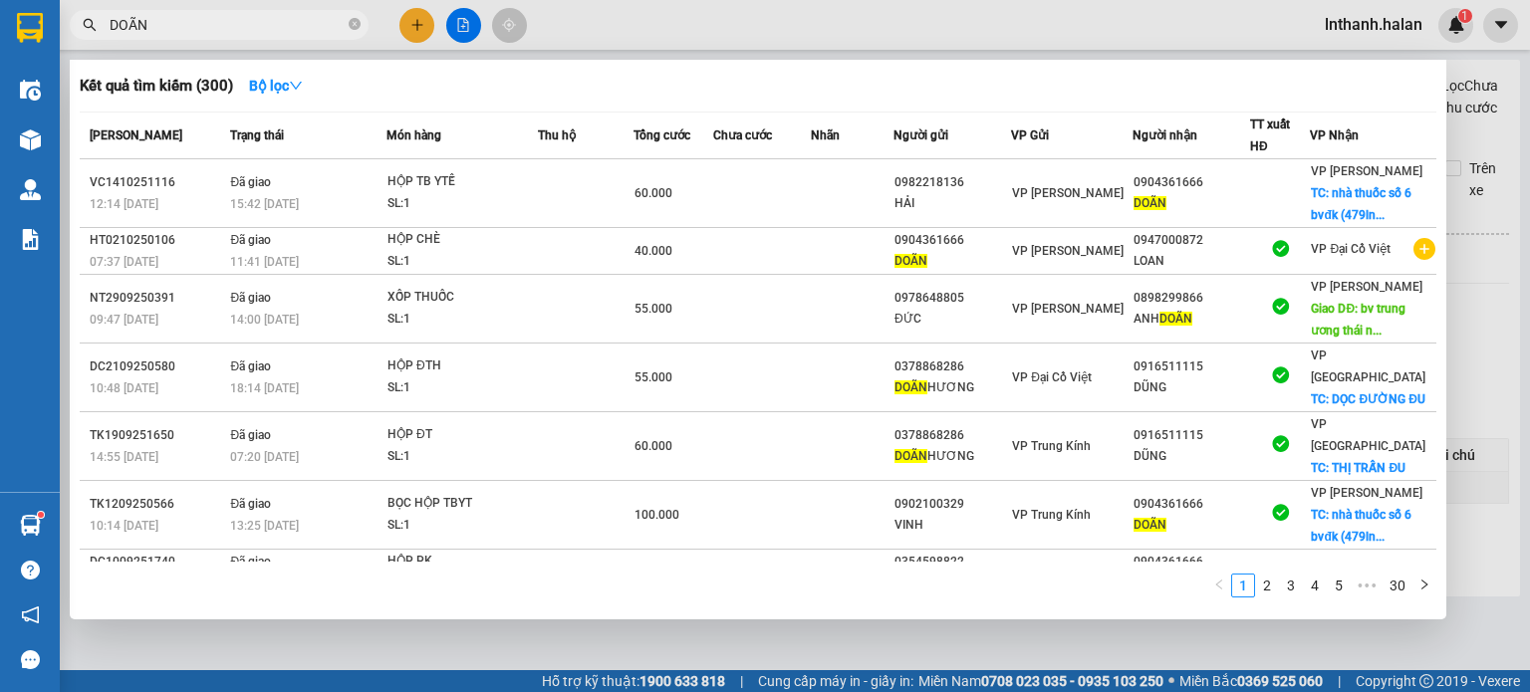
click at [789, 8] on div at bounding box center [765, 346] width 1530 height 692
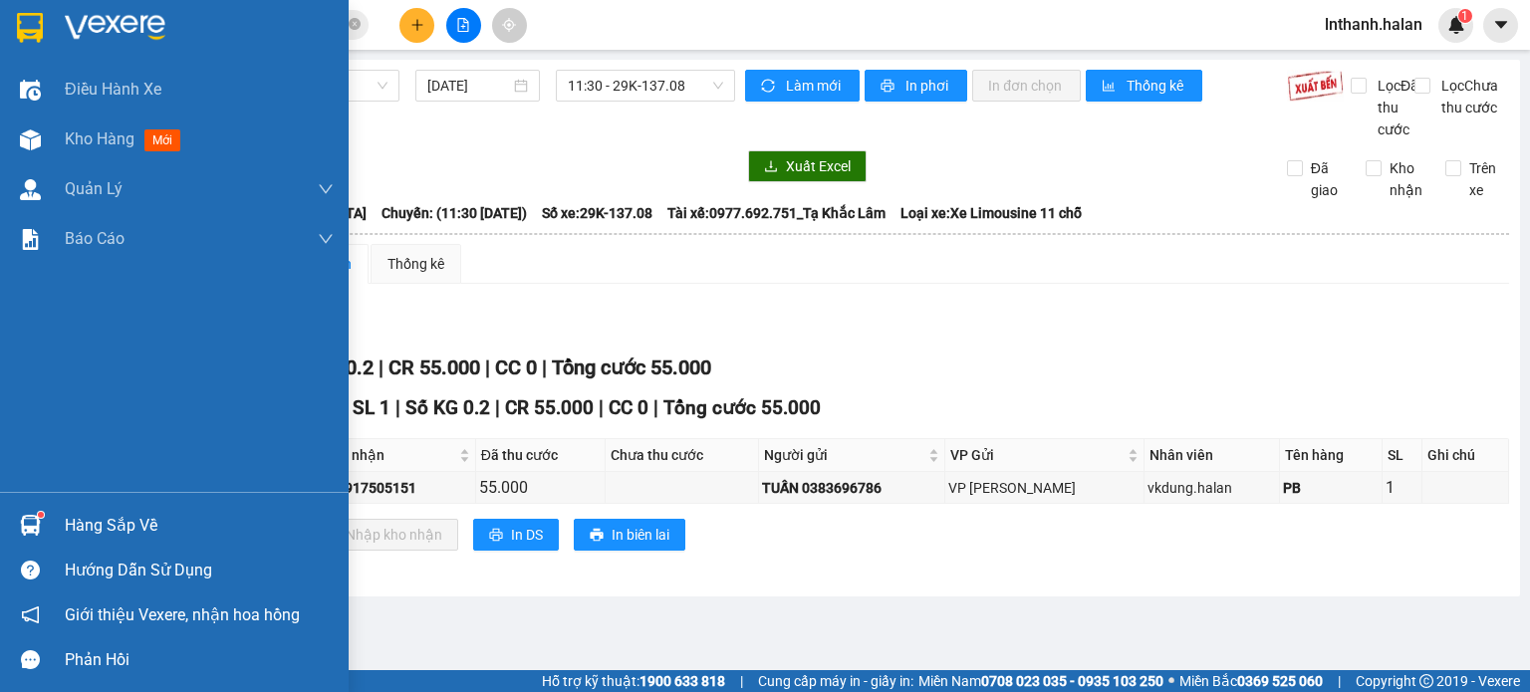
click at [116, 518] on div "Hàng sắp về" at bounding box center [199, 526] width 269 height 30
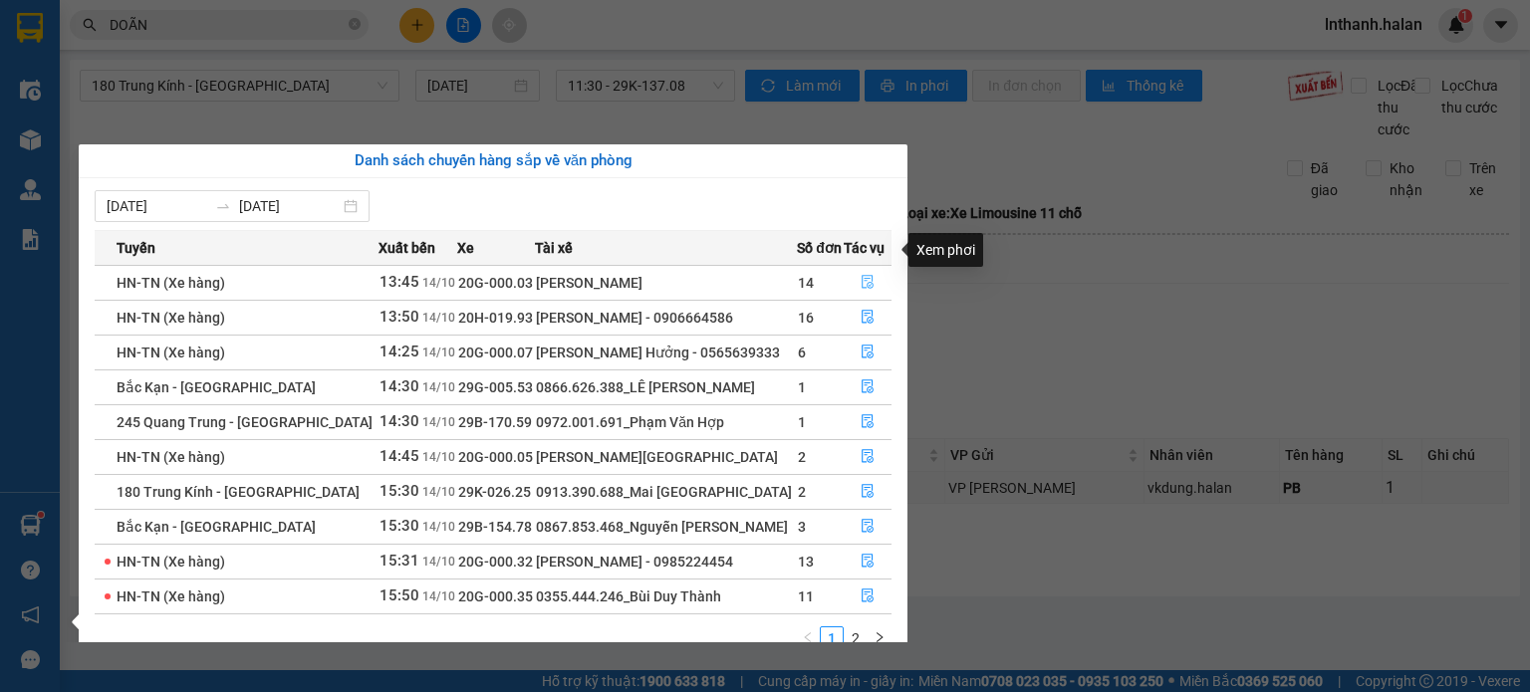
click at [862, 276] on icon "file-done" at bounding box center [868, 283] width 12 height 14
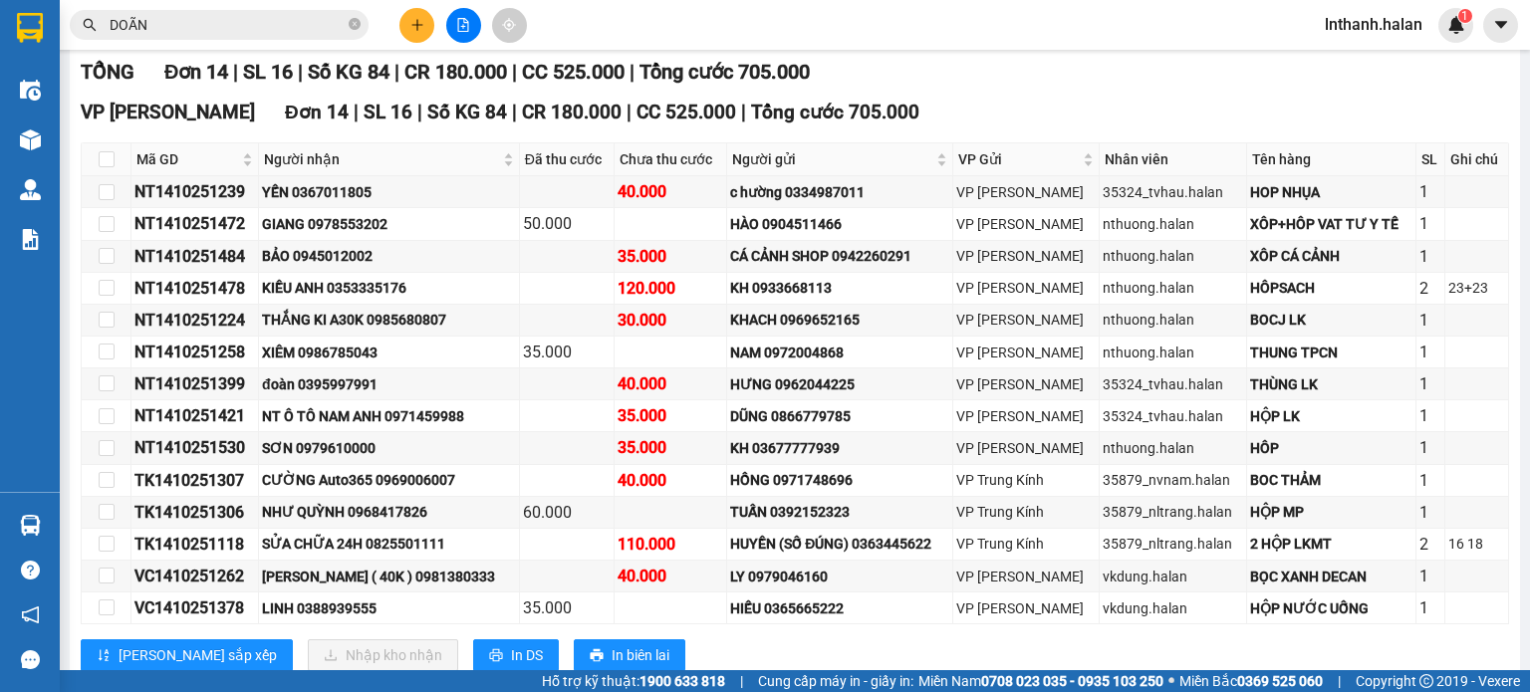
scroll to position [299, 0]
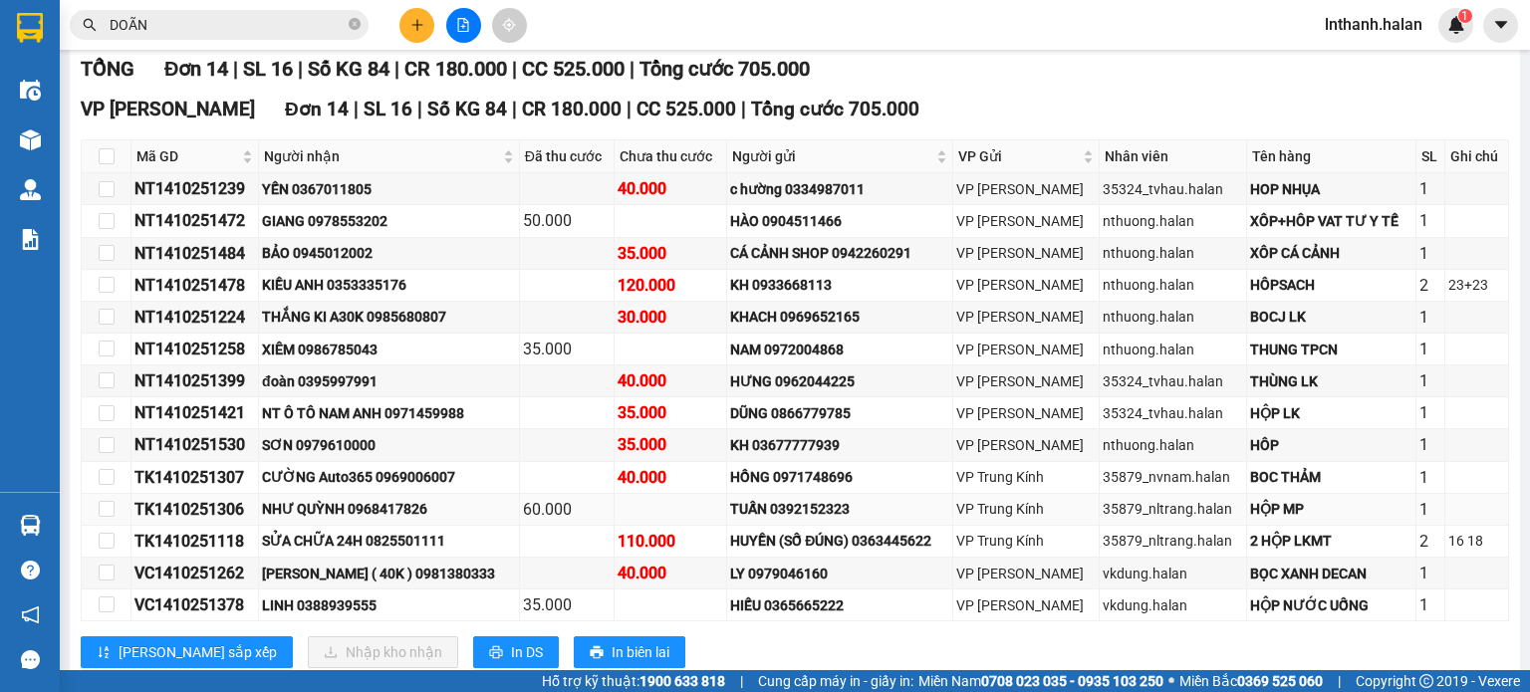
click at [182, 522] on div "TK1410251306" at bounding box center [194, 509] width 121 height 25
copy div "TK1410251306"
click at [179, 233] on div "NT1410251472" at bounding box center [194, 220] width 121 height 25
click at [178, 233] on div "NT1410251472" at bounding box center [194, 220] width 121 height 25
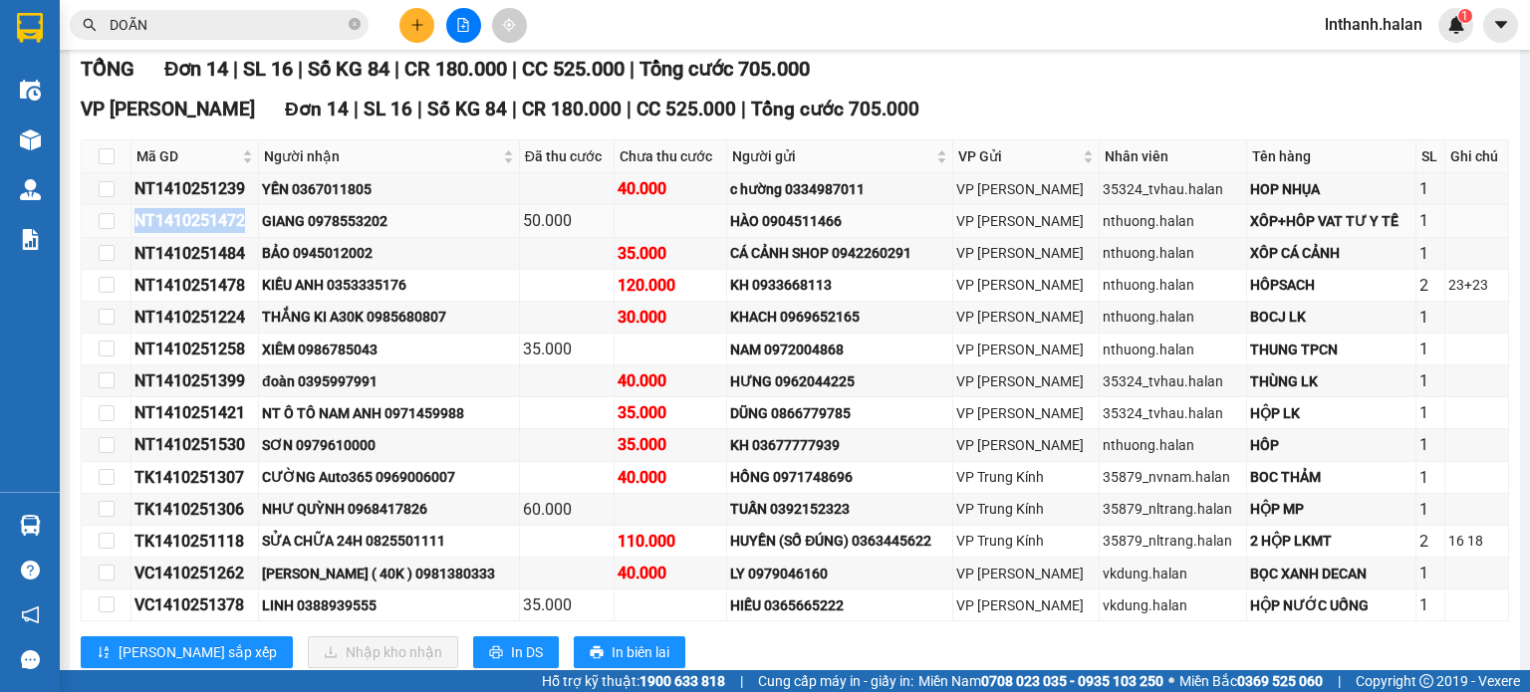
copy div "NT1410251472"
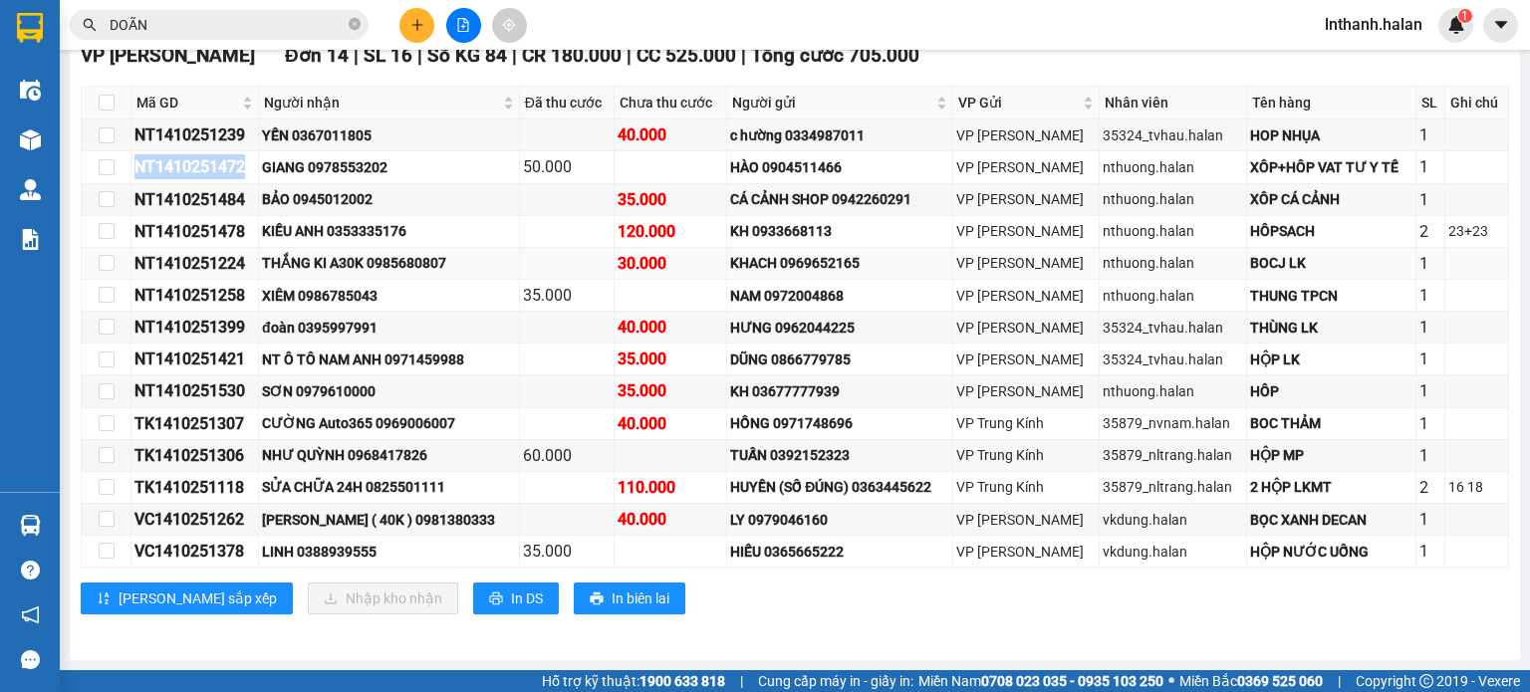
scroll to position [371, 0]
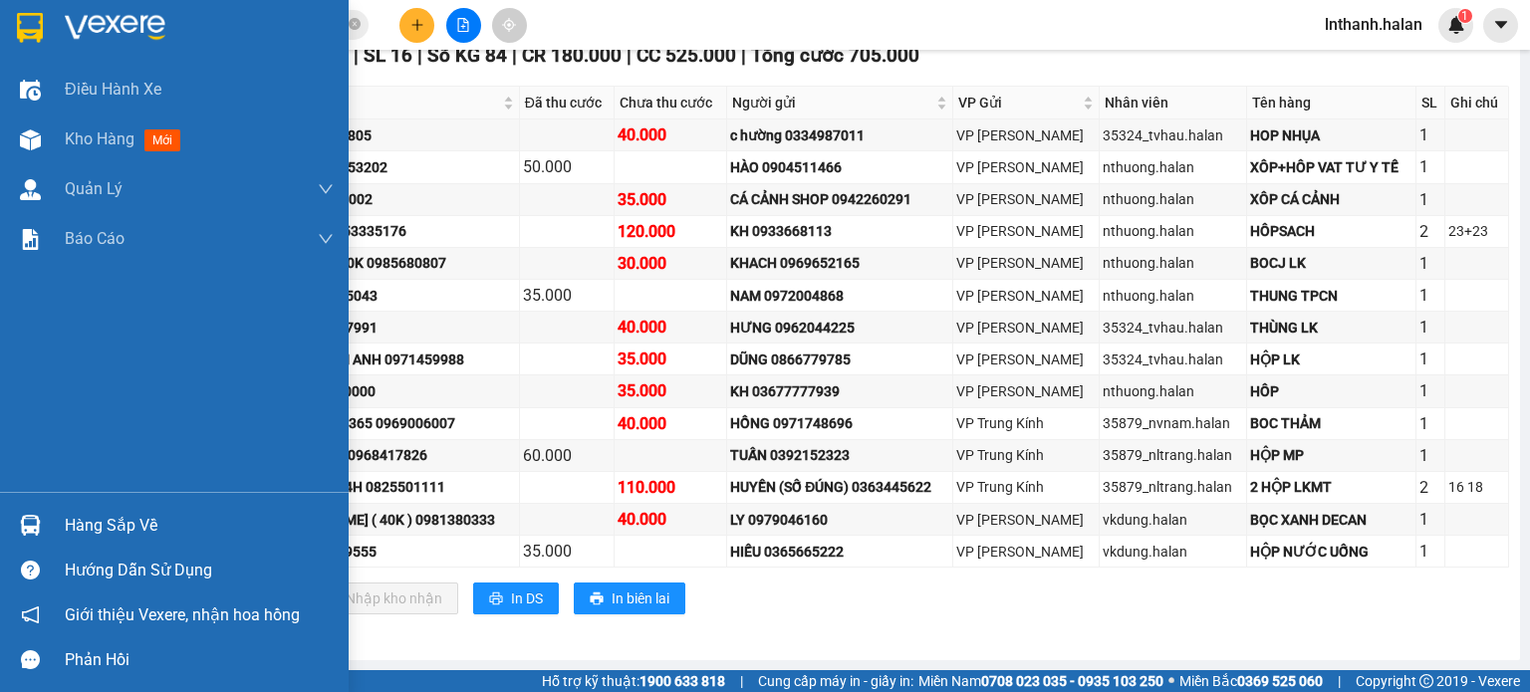
click at [95, 527] on div "Hàng sắp về" at bounding box center [199, 526] width 269 height 30
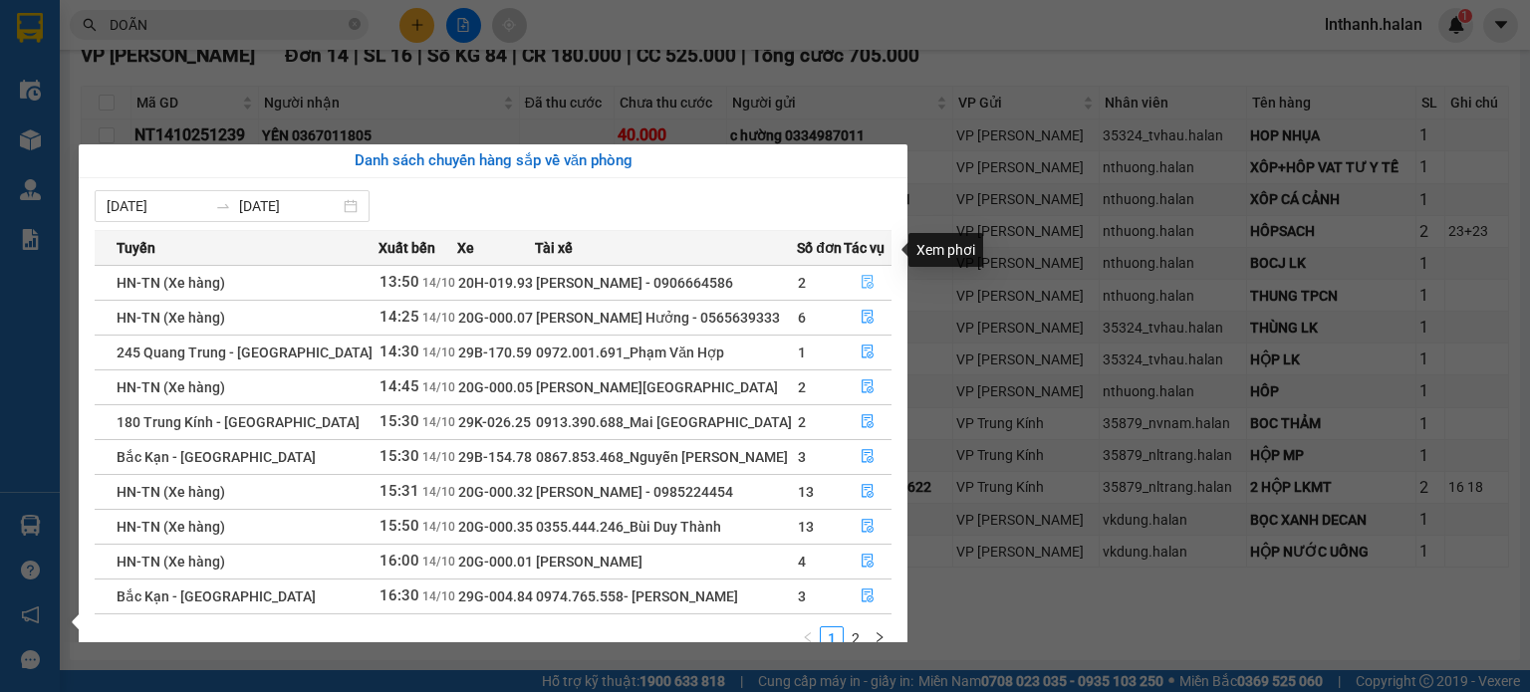
click at [867, 275] on icon "file-done" at bounding box center [868, 282] width 14 height 14
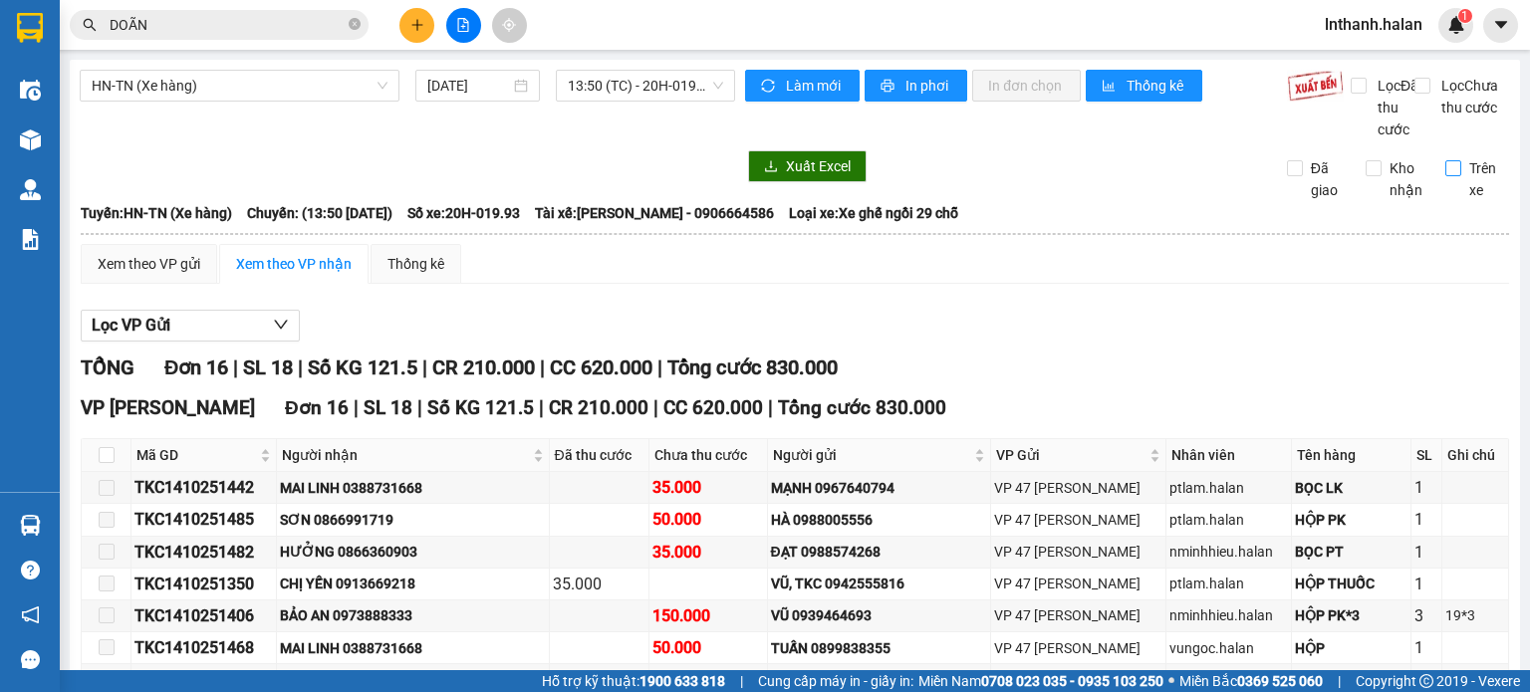
click at [1431, 193] on div "Trên xe" at bounding box center [1471, 179] width 80 height 44
click at [1445, 176] on input "Trên xe" at bounding box center [1453, 168] width 16 height 16
checkbox input "true"
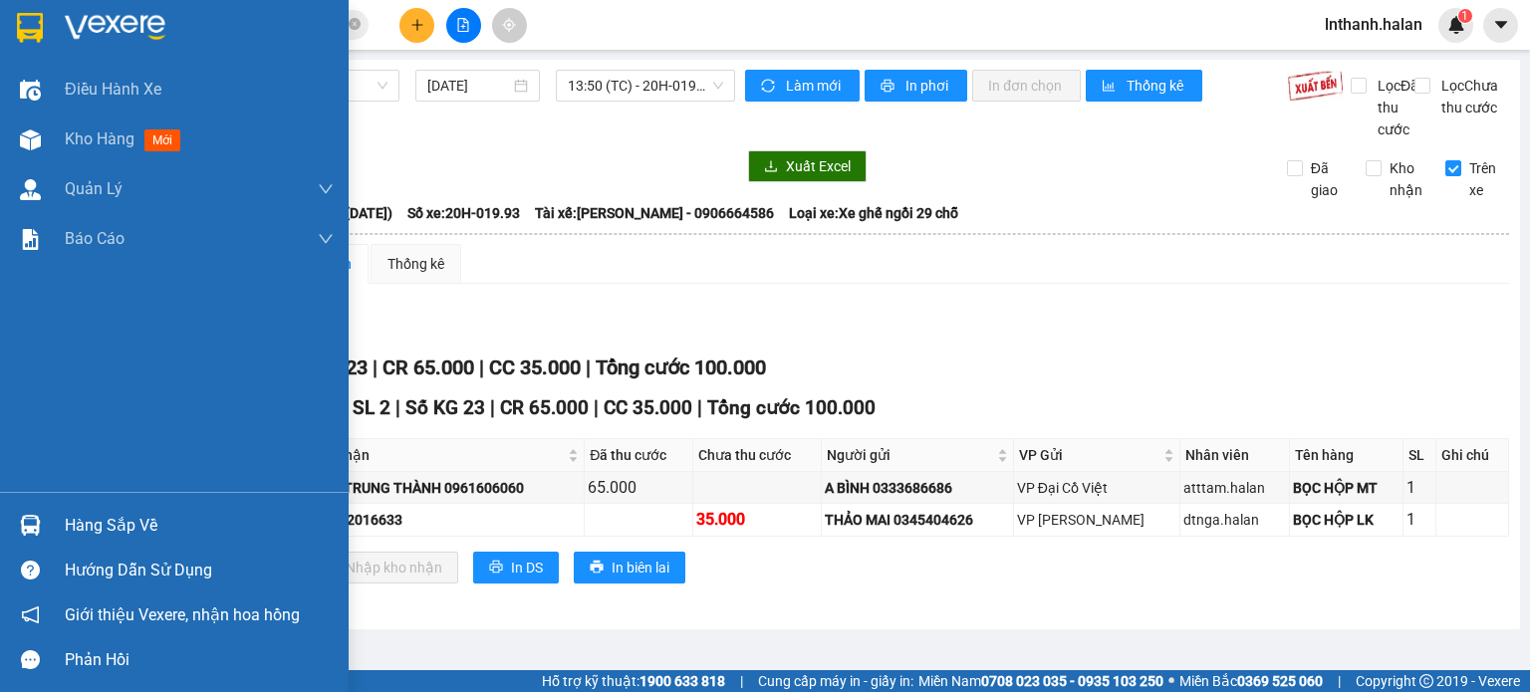
click at [74, 529] on div "Hàng sắp về" at bounding box center [199, 526] width 269 height 30
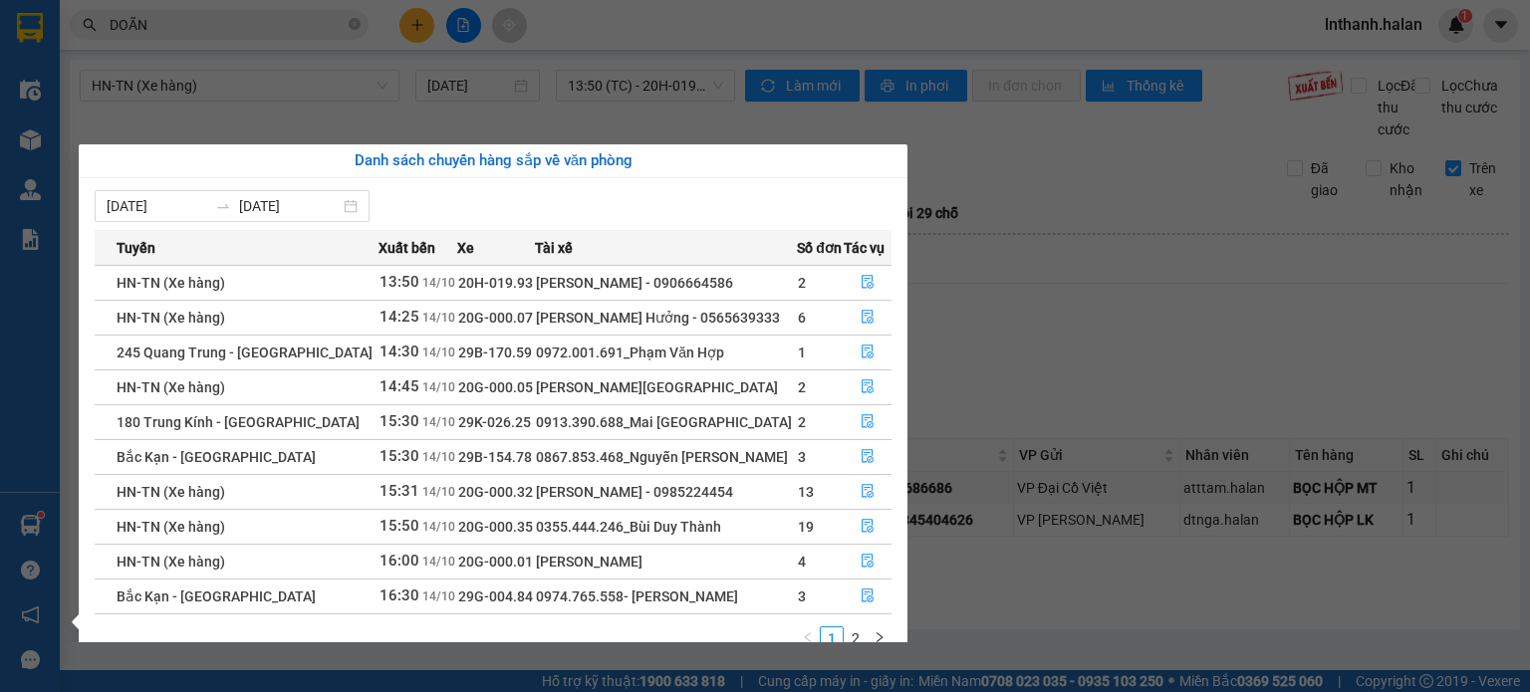
click at [1104, 358] on section "Kết quả tìm kiếm ( 300 ) Bộ lọc Mã ĐH Trạng thái Món hàng Thu hộ Tổng cước Chưa…" at bounding box center [765, 346] width 1530 height 692
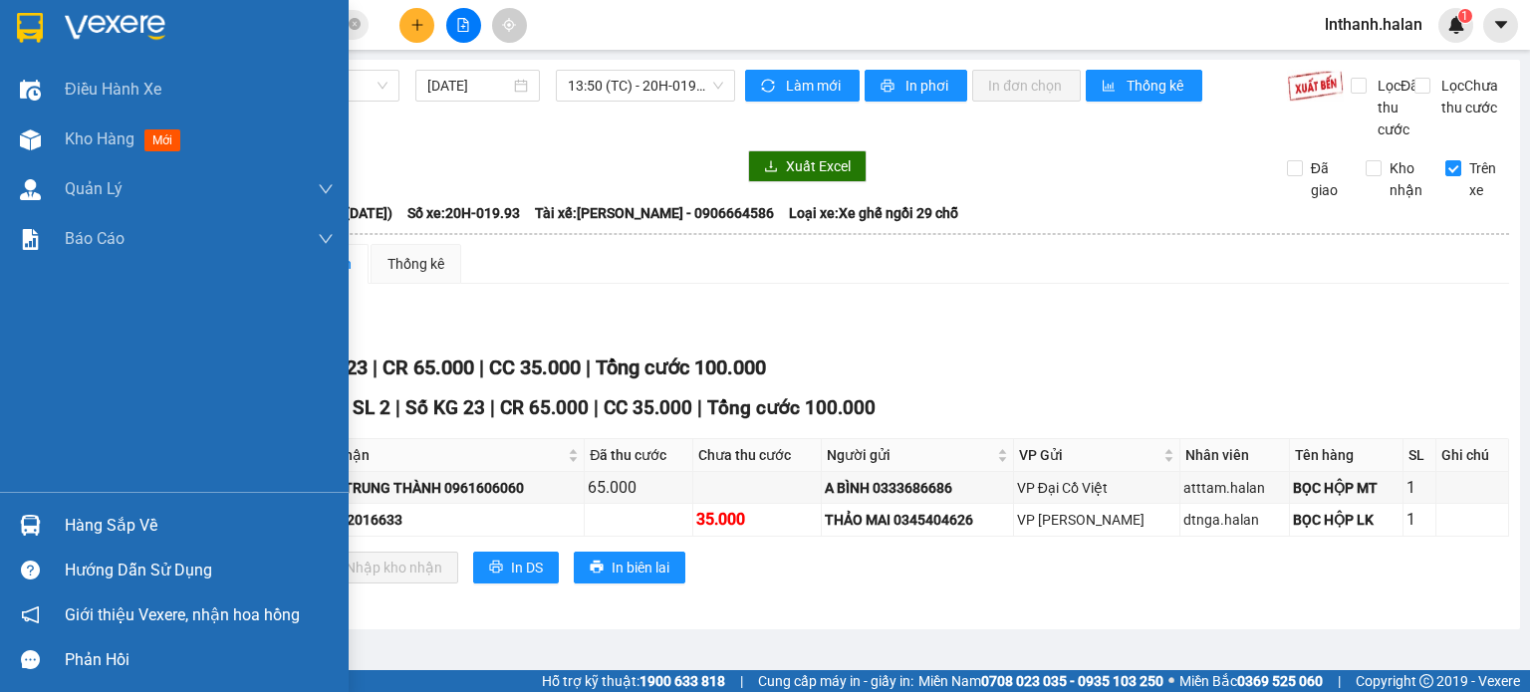
click at [79, 521] on div "Hàng sắp về" at bounding box center [199, 526] width 269 height 30
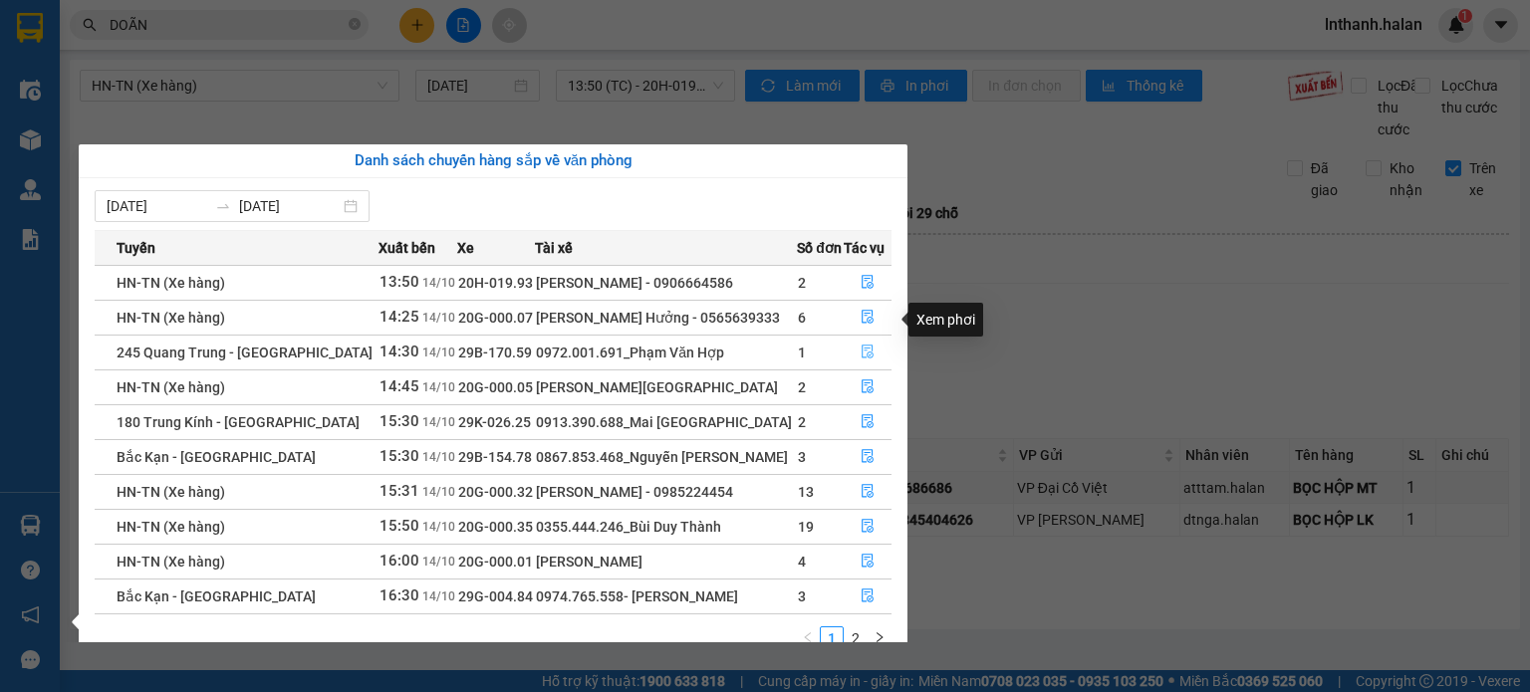
click at [868, 345] on icon "file-done" at bounding box center [868, 352] width 14 height 14
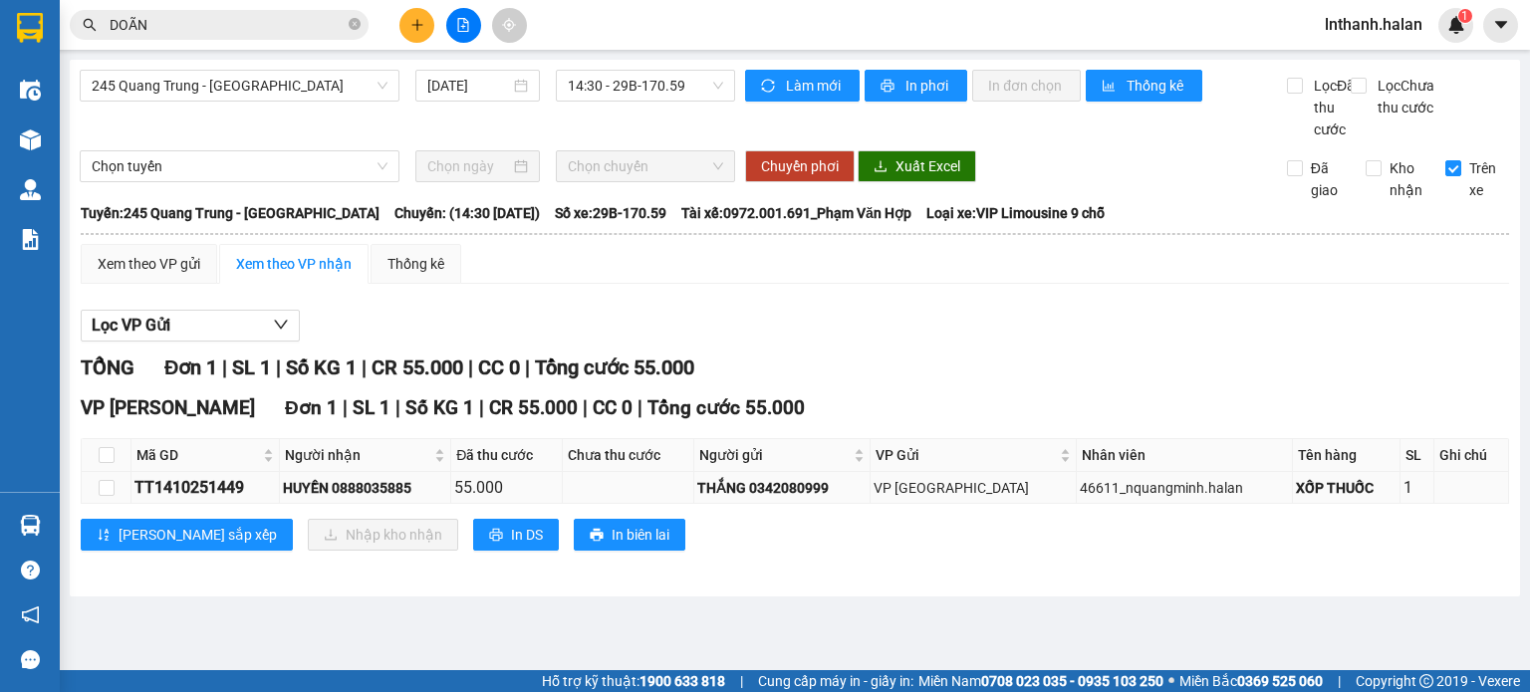
click at [192, 500] on div "TT1410251449" at bounding box center [204, 487] width 141 height 25
copy div "TT1410251449"
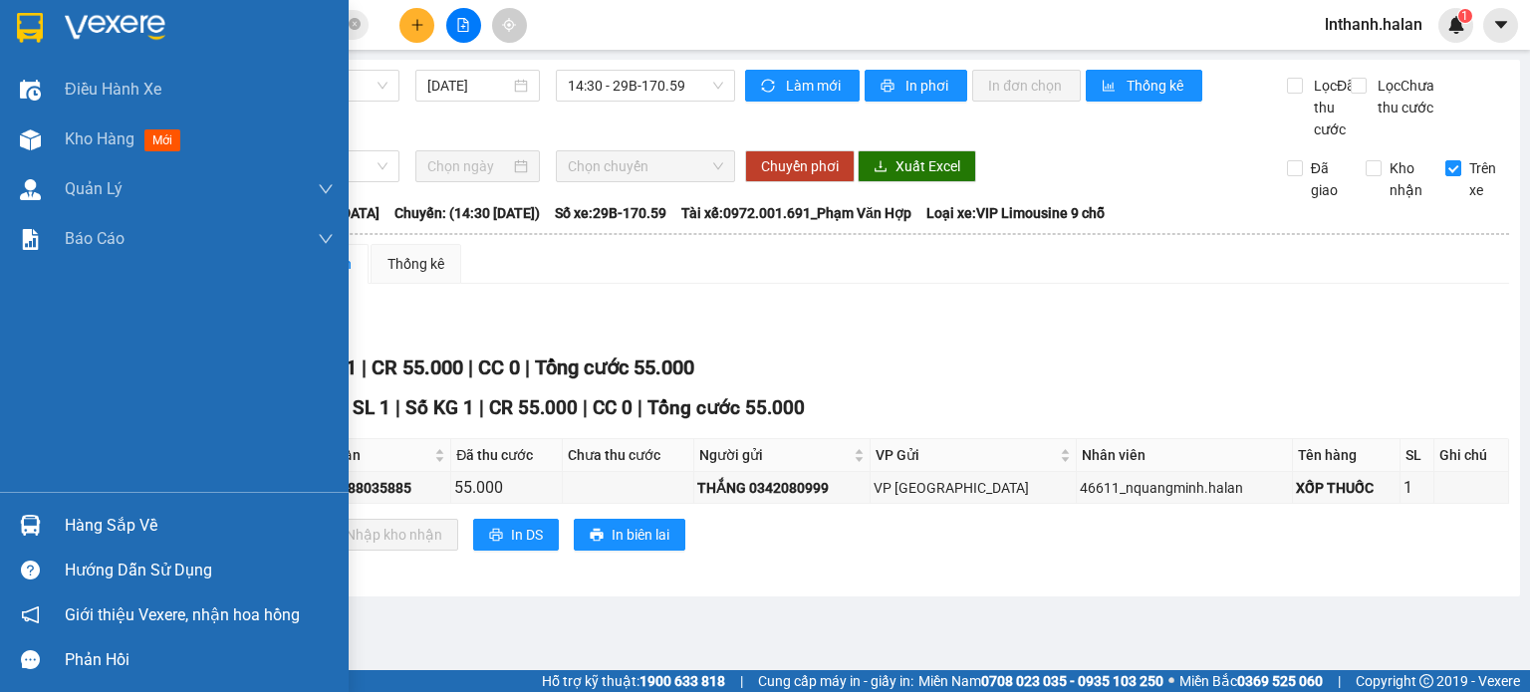
click at [97, 518] on div "Hàng sắp về" at bounding box center [199, 526] width 269 height 30
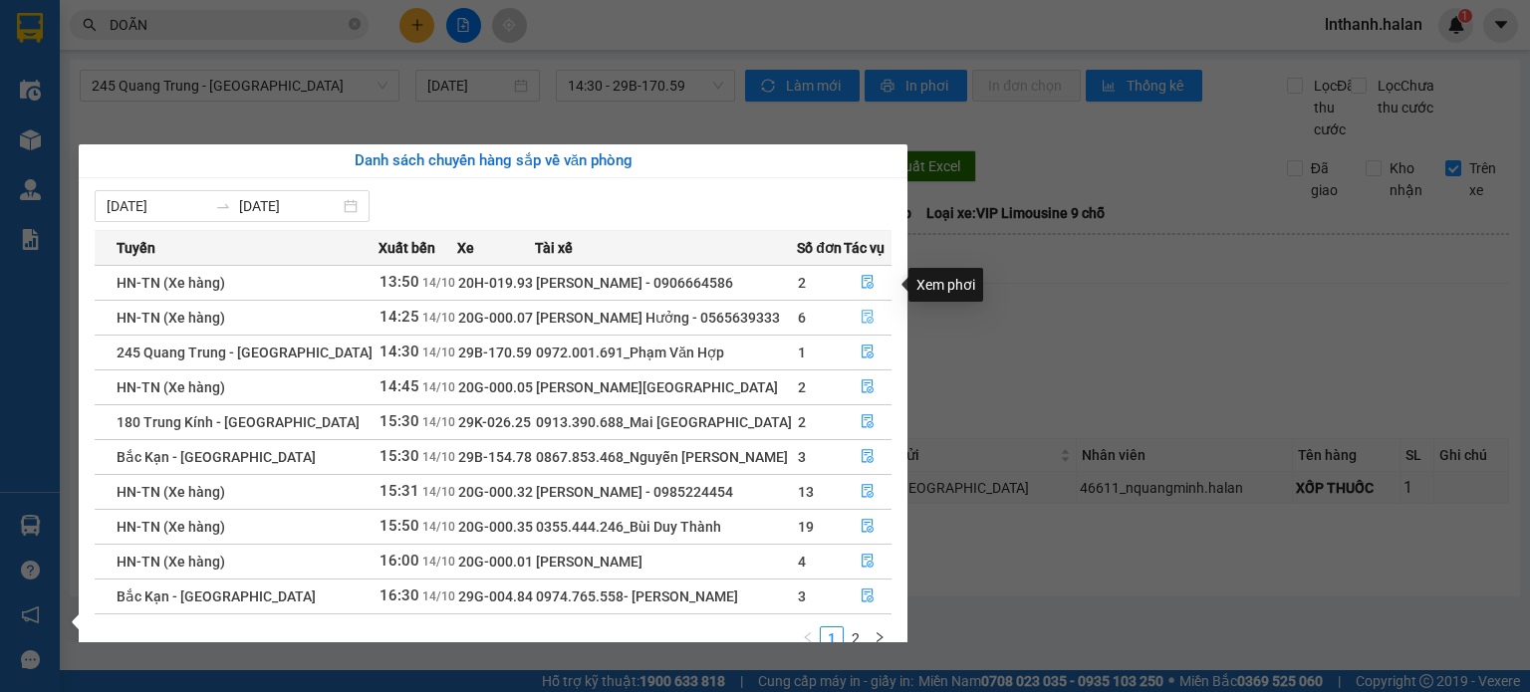
click at [865, 311] on icon "file-done" at bounding box center [868, 318] width 12 height 14
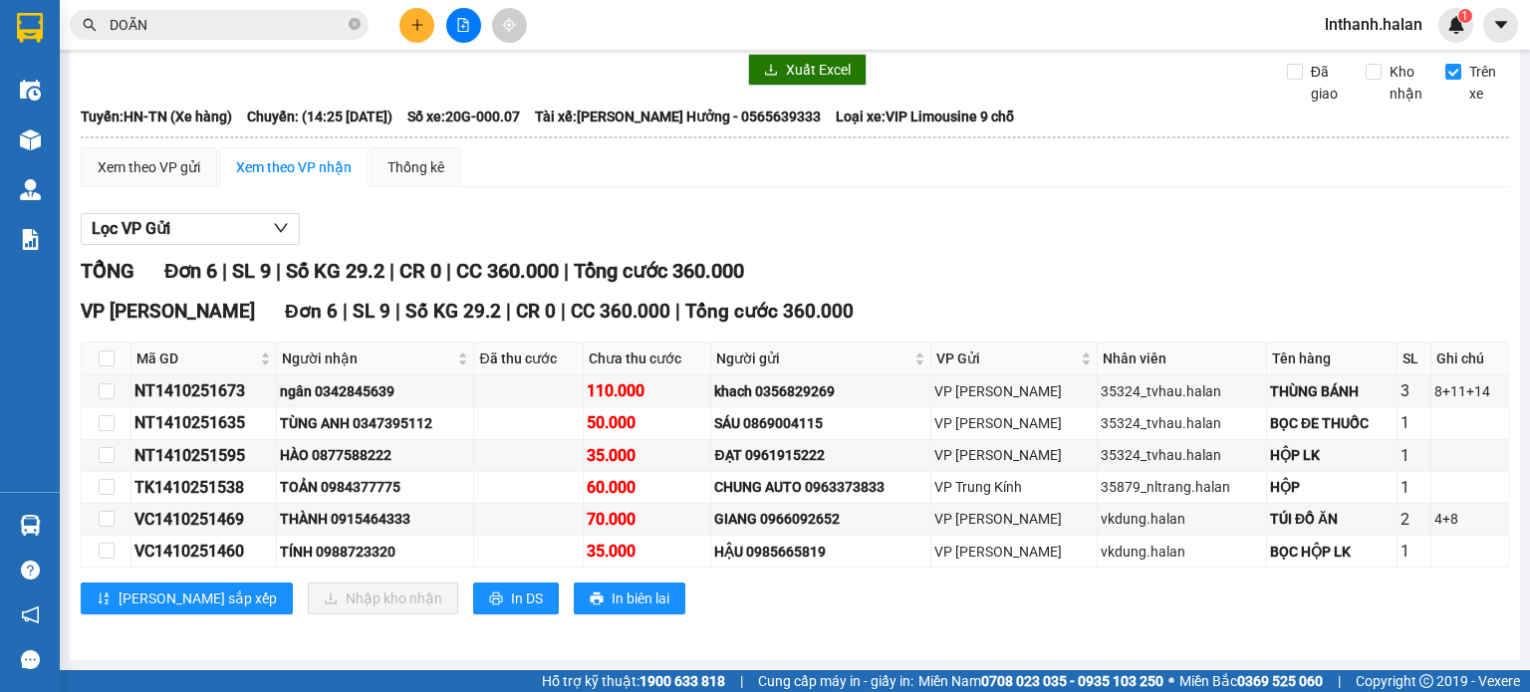
scroll to position [116, 0]
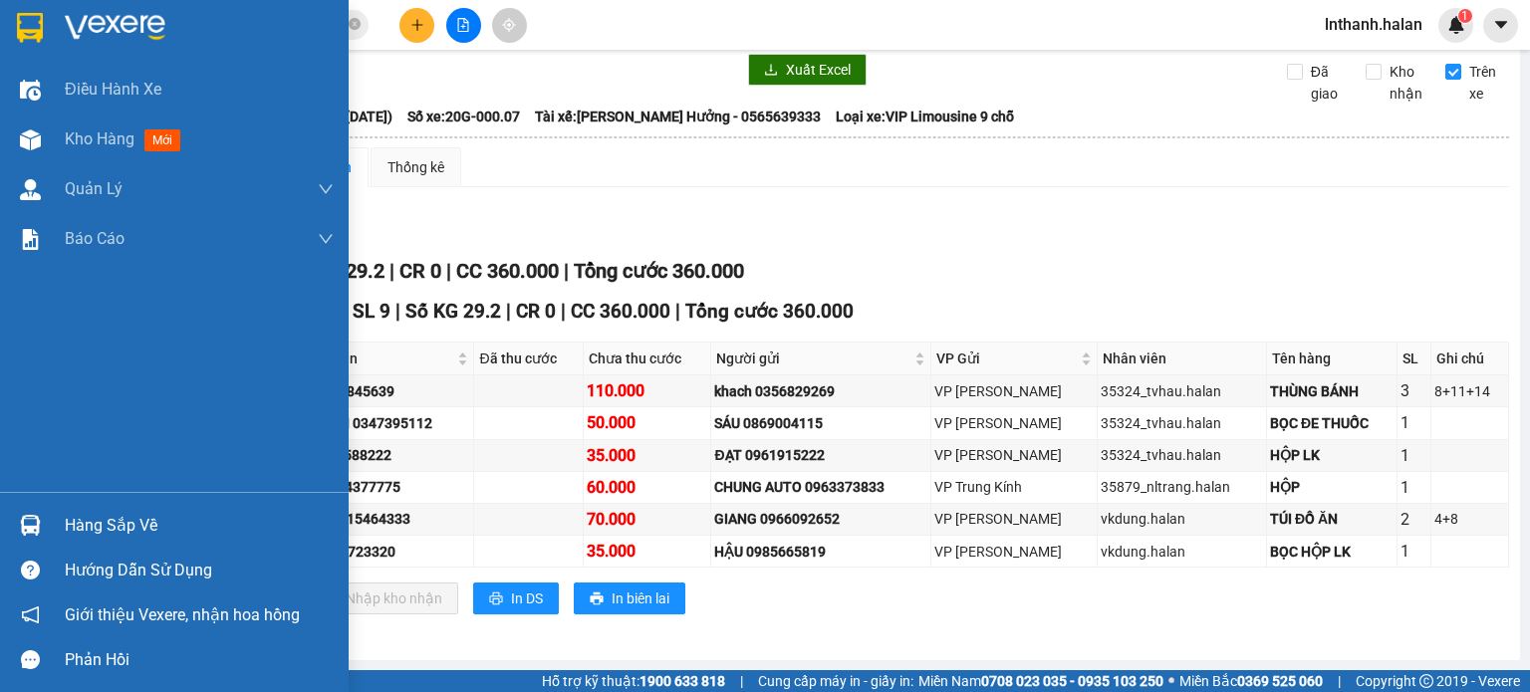
click at [88, 532] on div "Hàng sắp về" at bounding box center [199, 526] width 269 height 30
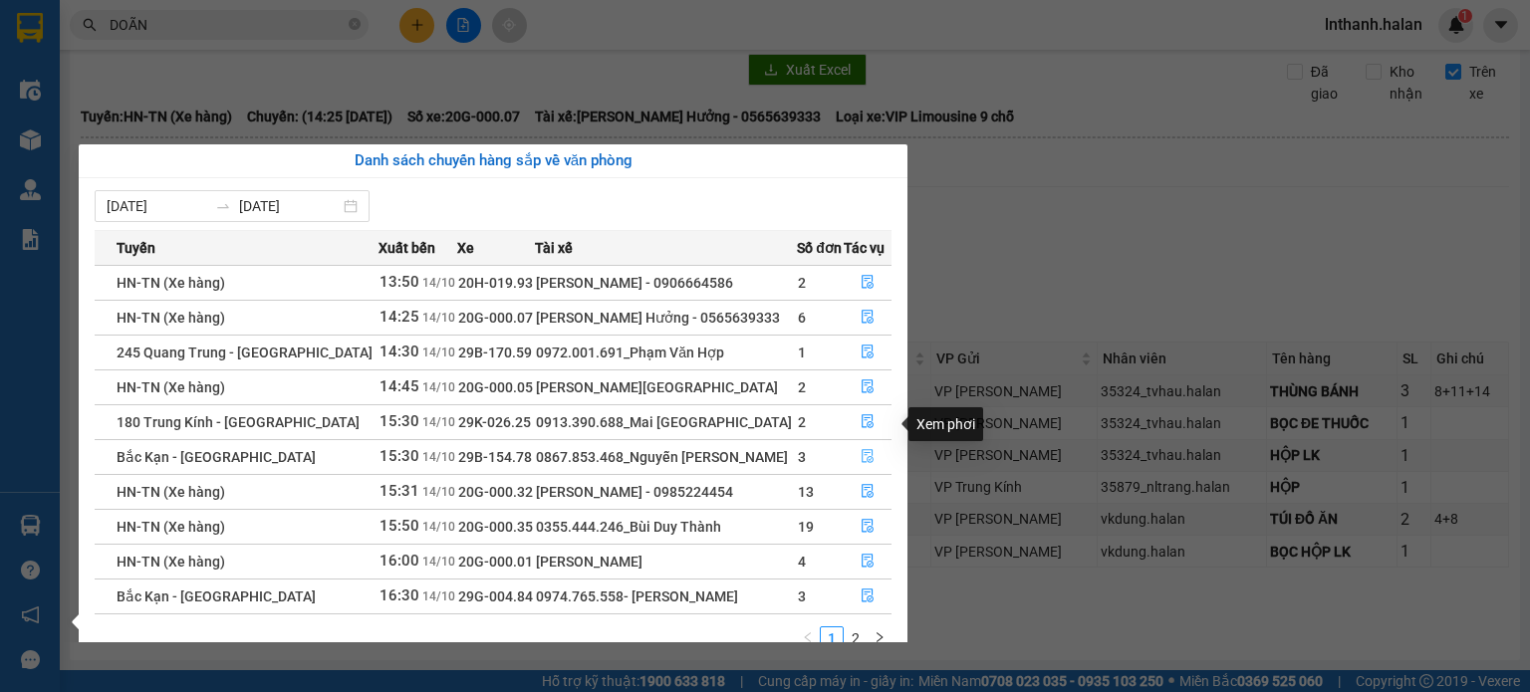
click at [864, 449] on icon "file-done" at bounding box center [868, 456] width 14 height 14
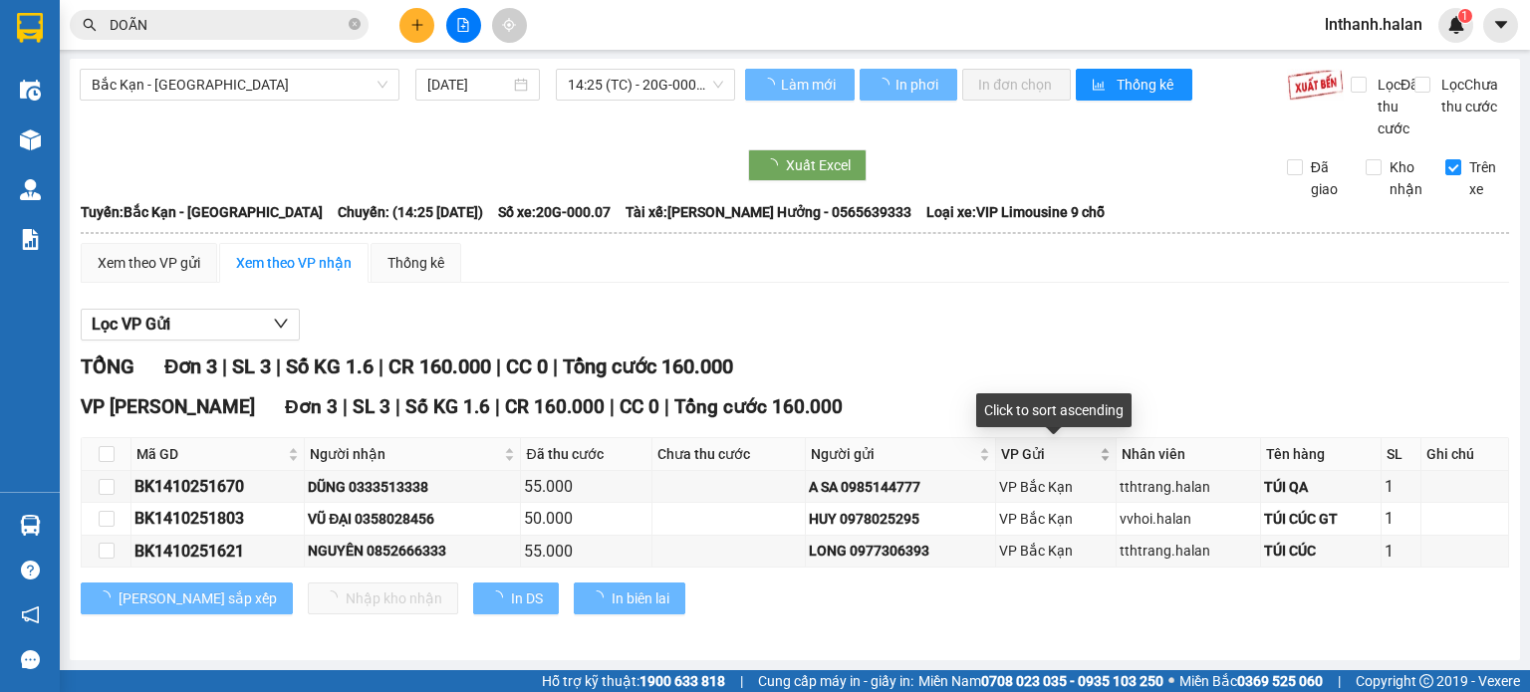
scroll to position [20, 0]
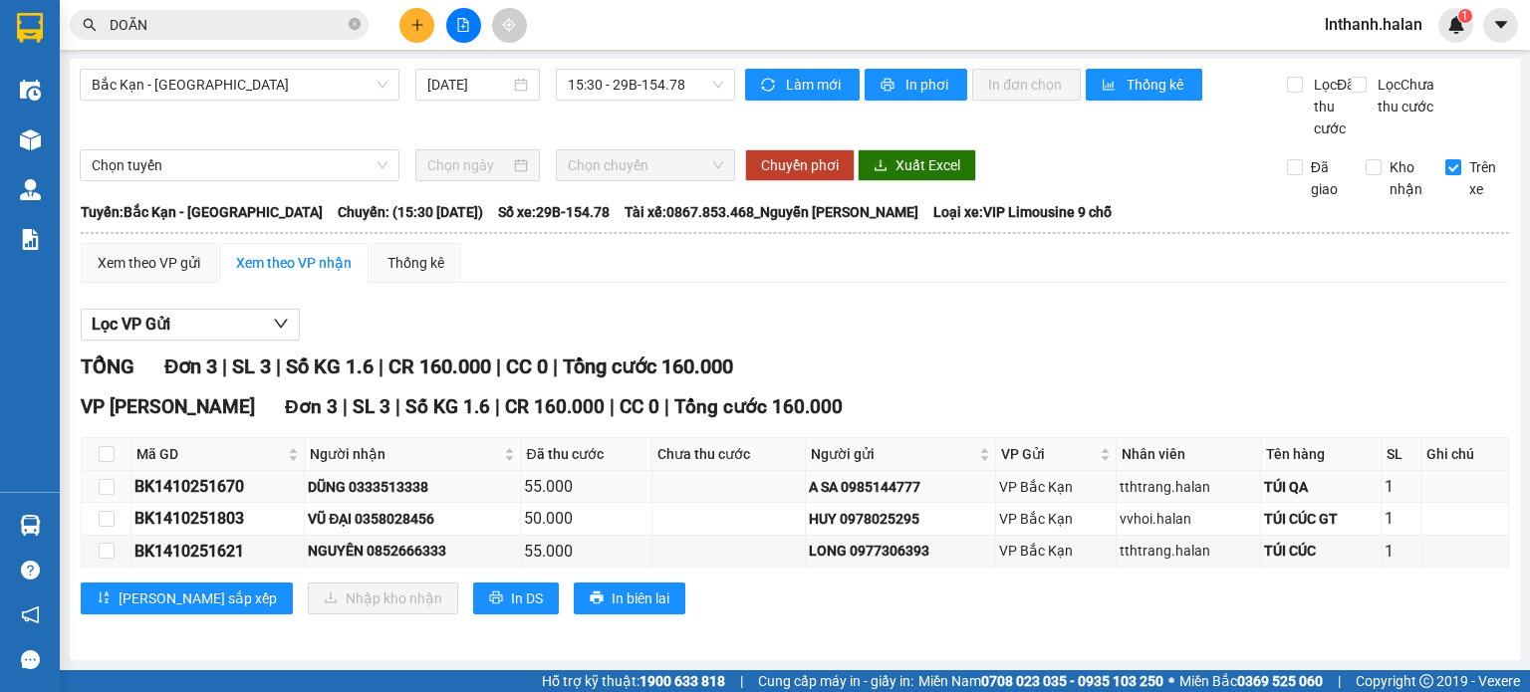
click at [175, 493] on div "BK1410251670" at bounding box center [217, 486] width 166 height 25
copy div "BK1410251670"
click at [170, 521] on div "BK1410251803" at bounding box center [217, 518] width 166 height 25
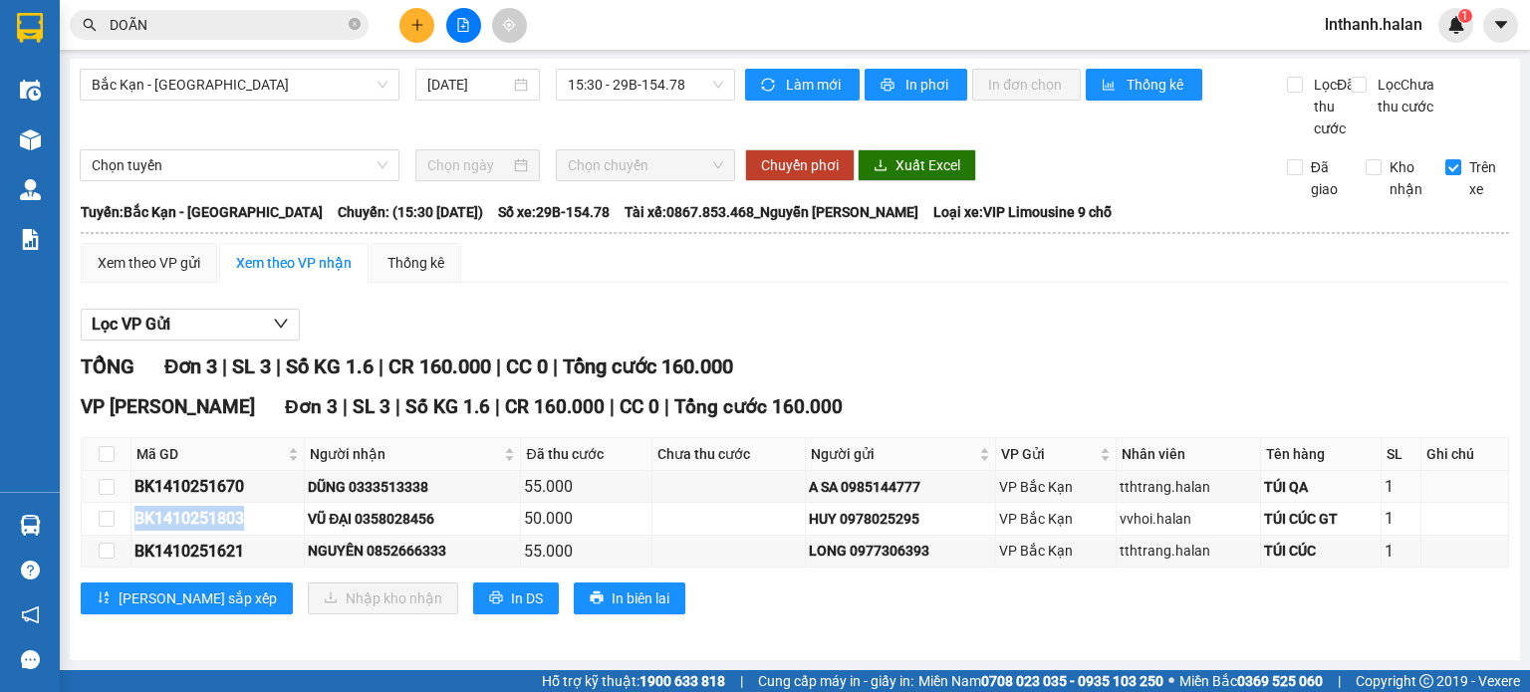
copy div "BK1410251803"
click at [182, 549] on div "BK1410251621" at bounding box center [217, 551] width 166 height 25
copy div "BK1410251621"
click at [108, 450] on input "checkbox" at bounding box center [107, 454] width 16 height 16
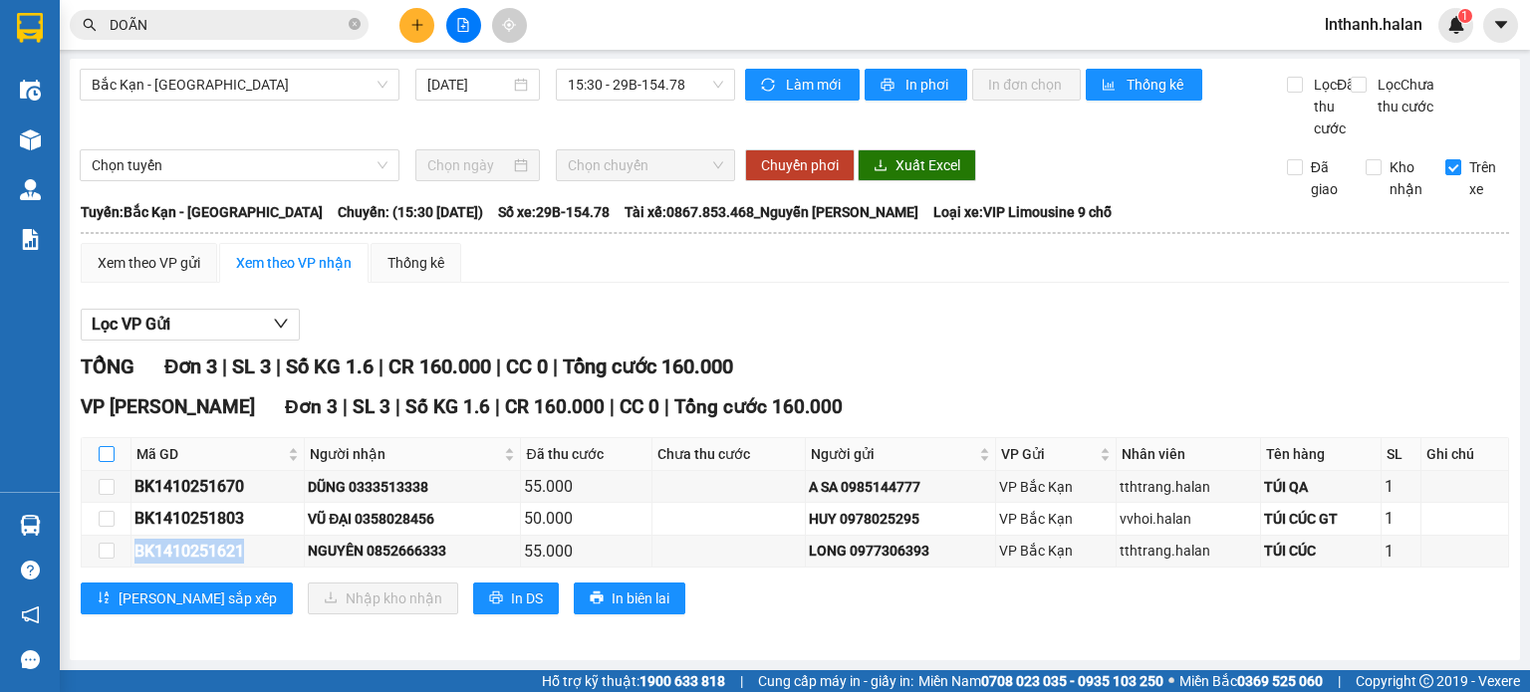
checkbox input "true"
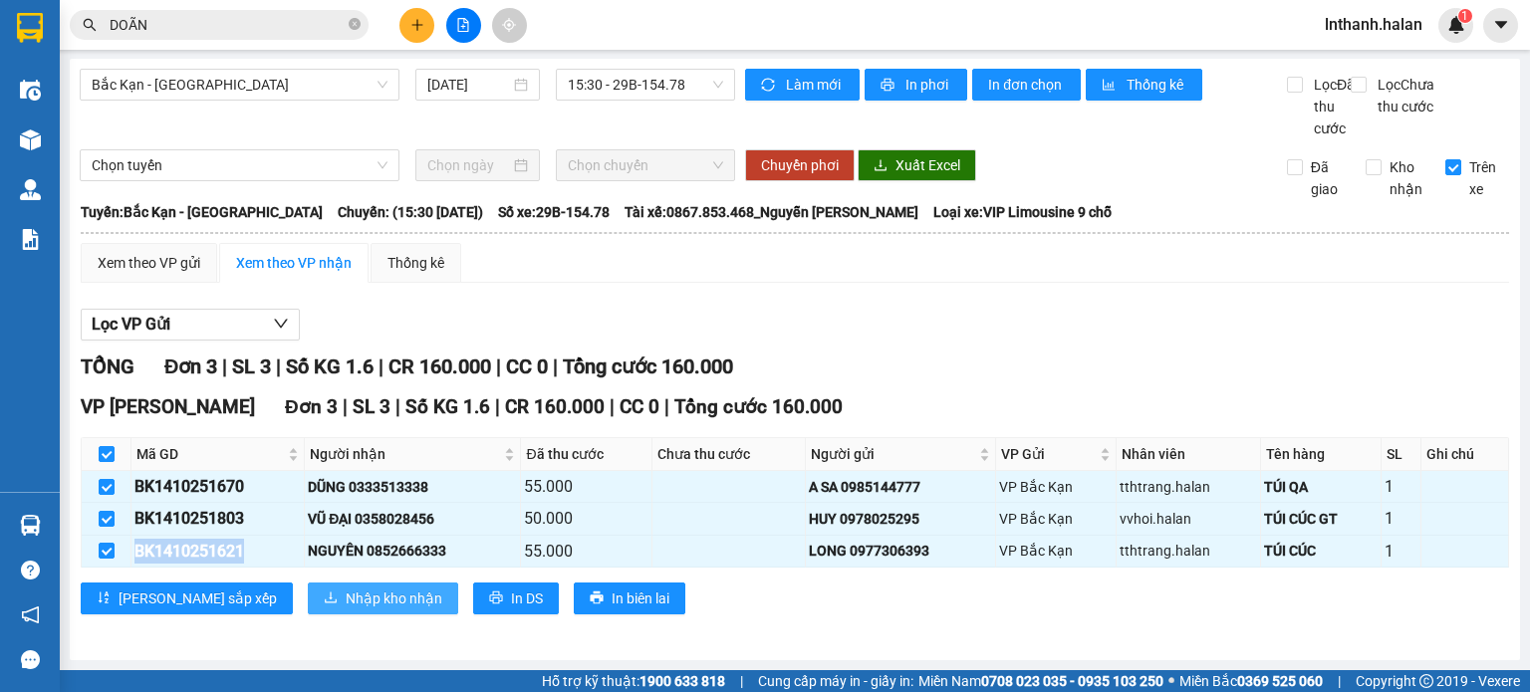
click at [346, 599] on span "Nhập kho nhận" at bounding box center [394, 599] width 97 height 22
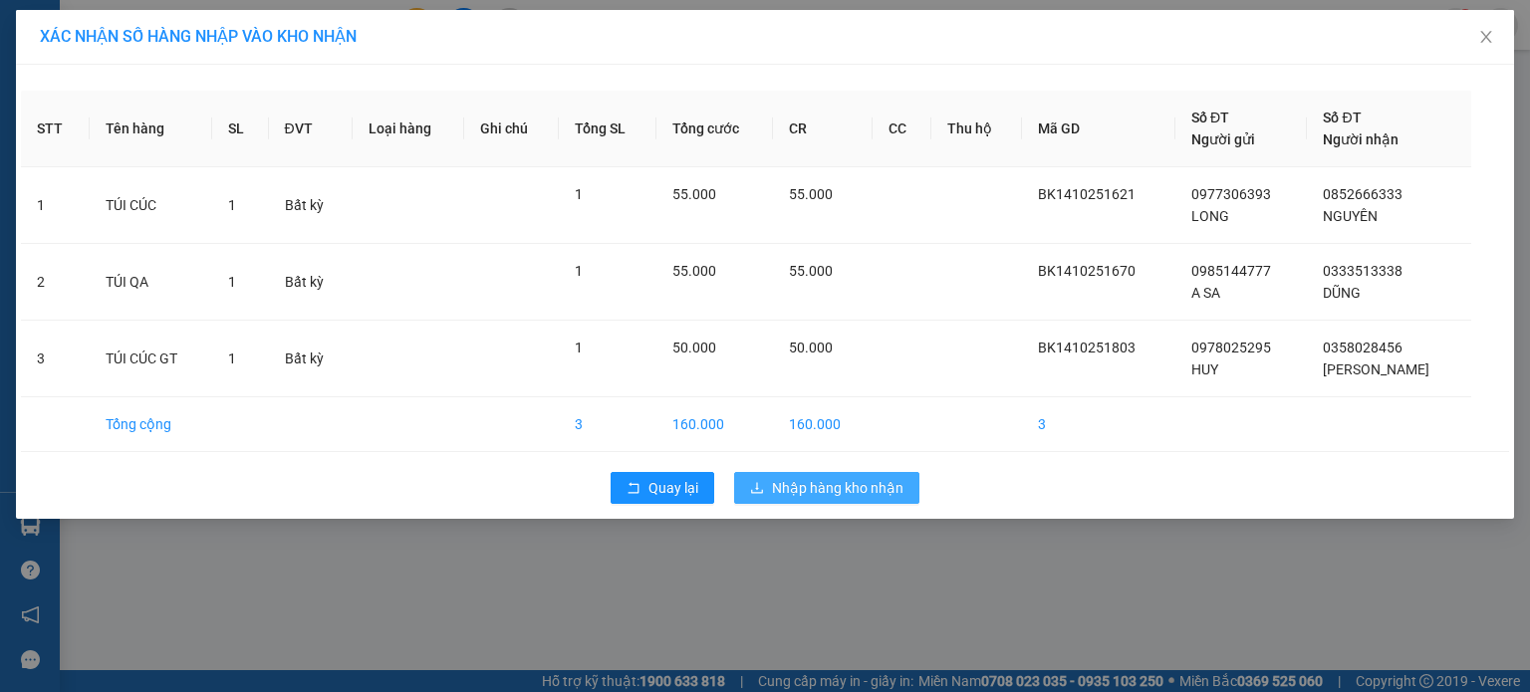
click at [839, 483] on span "Nhập hàng kho nhận" at bounding box center [837, 488] width 131 height 22
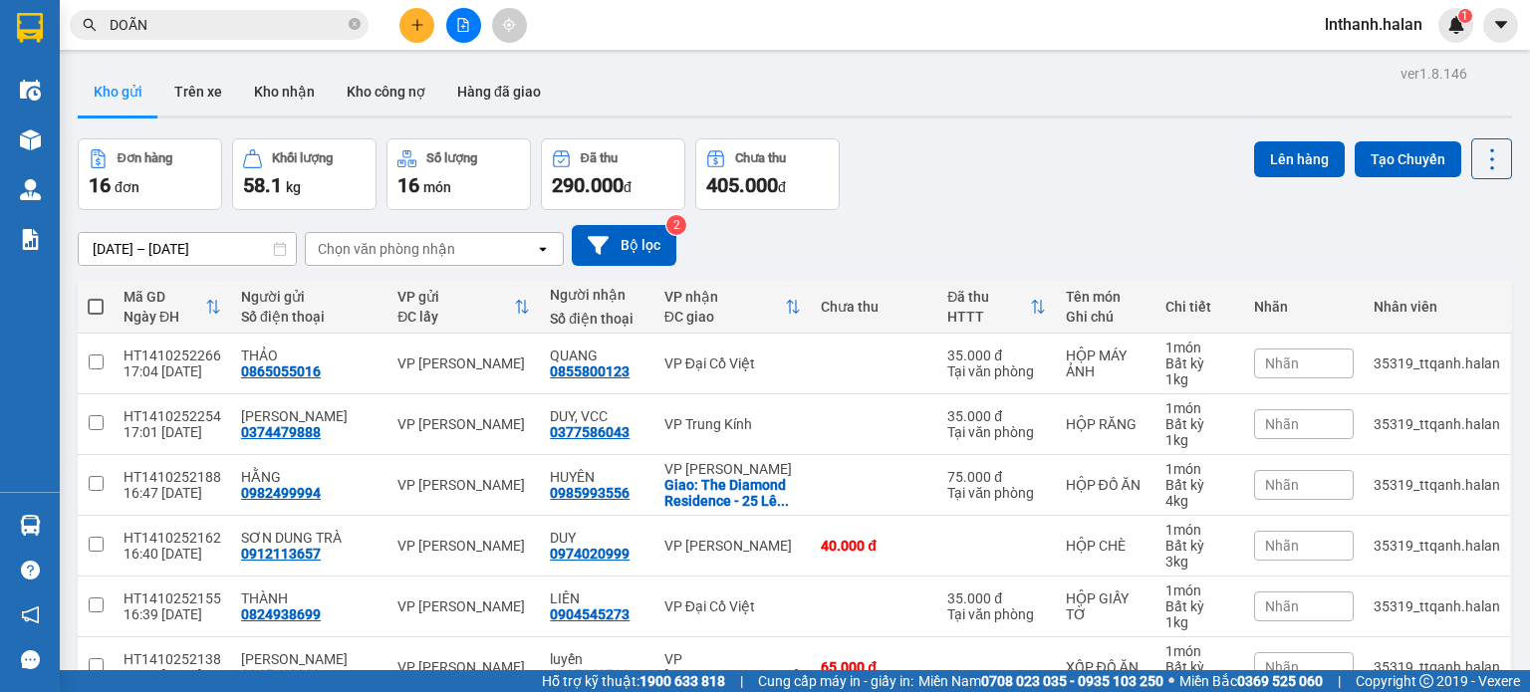
click at [263, 27] on input "DOÃN" at bounding box center [227, 25] width 235 height 22
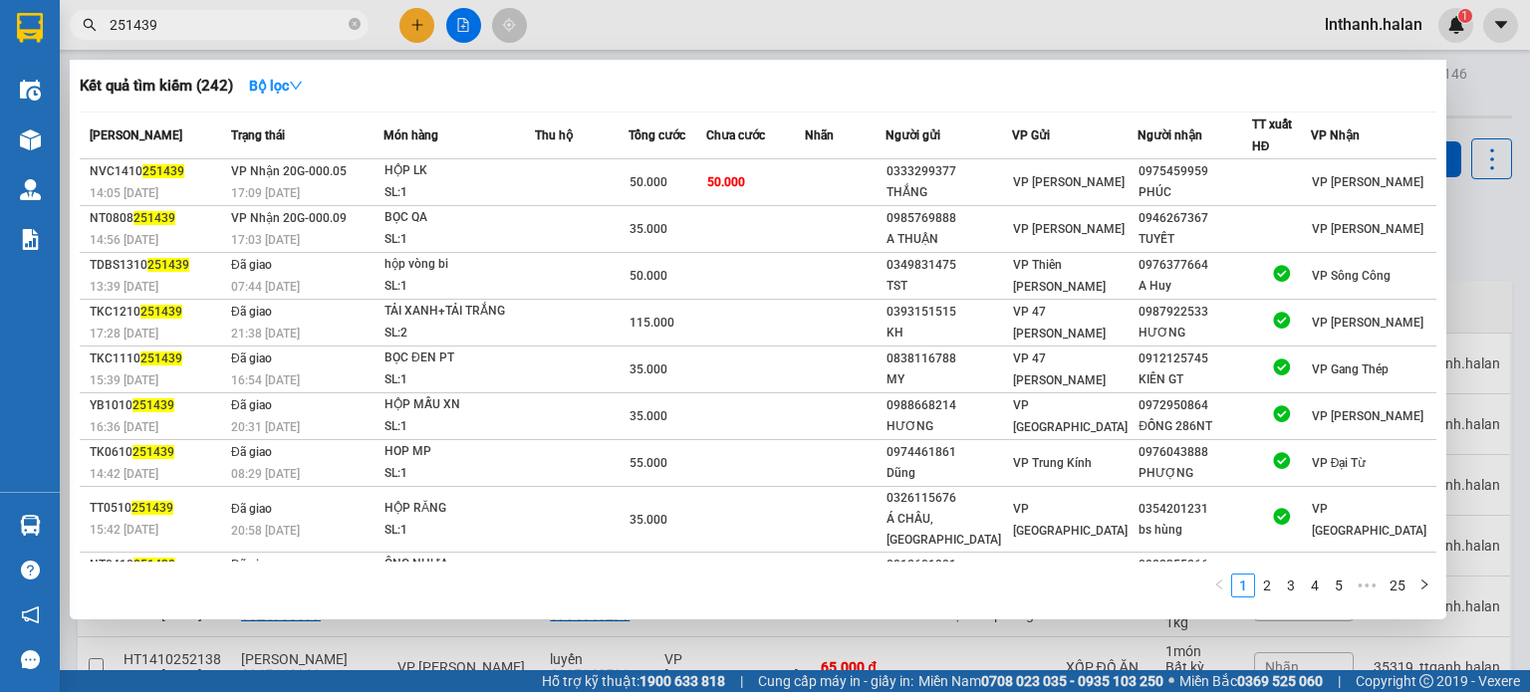
type input "251439"
click at [594, 15] on div at bounding box center [765, 346] width 1530 height 692
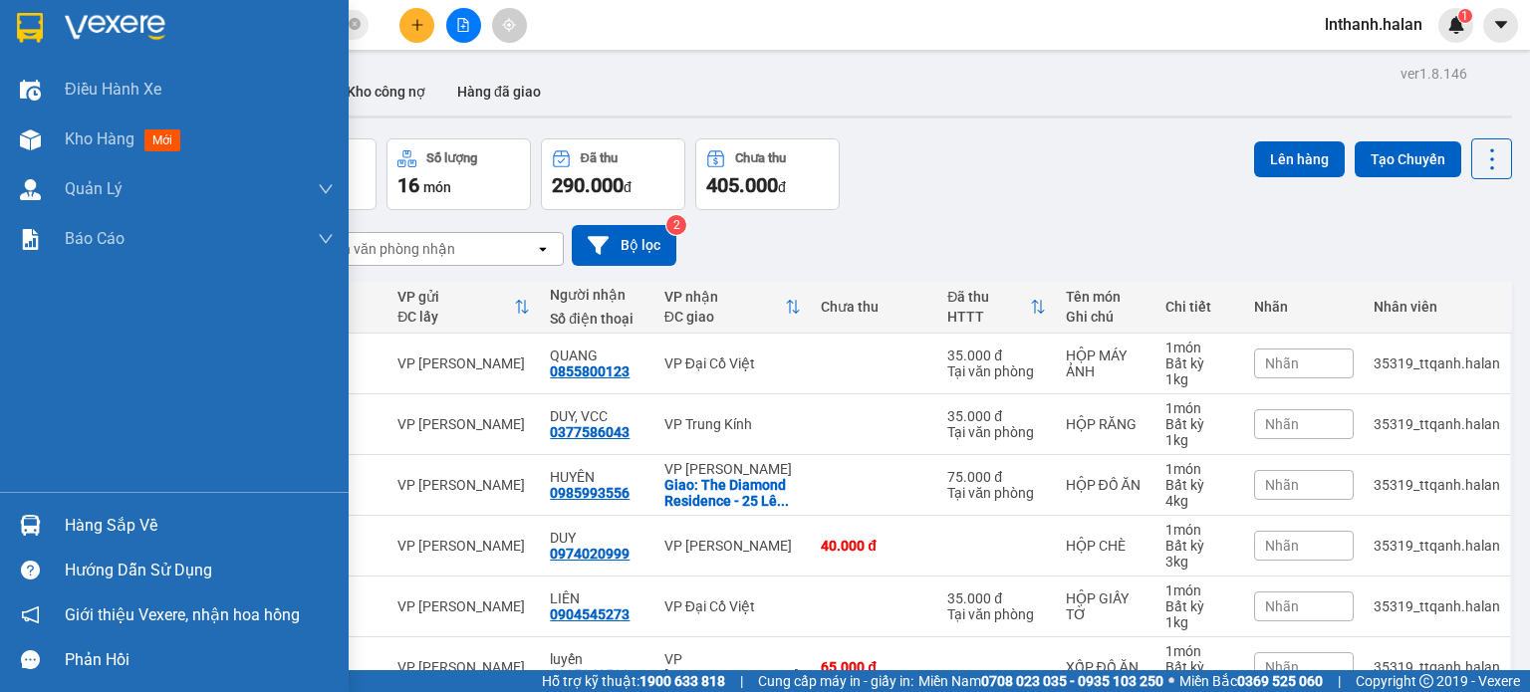
click at [5, 518] on div "Hàng sắp về" at bounding box center [174, 525] width 349 height 45
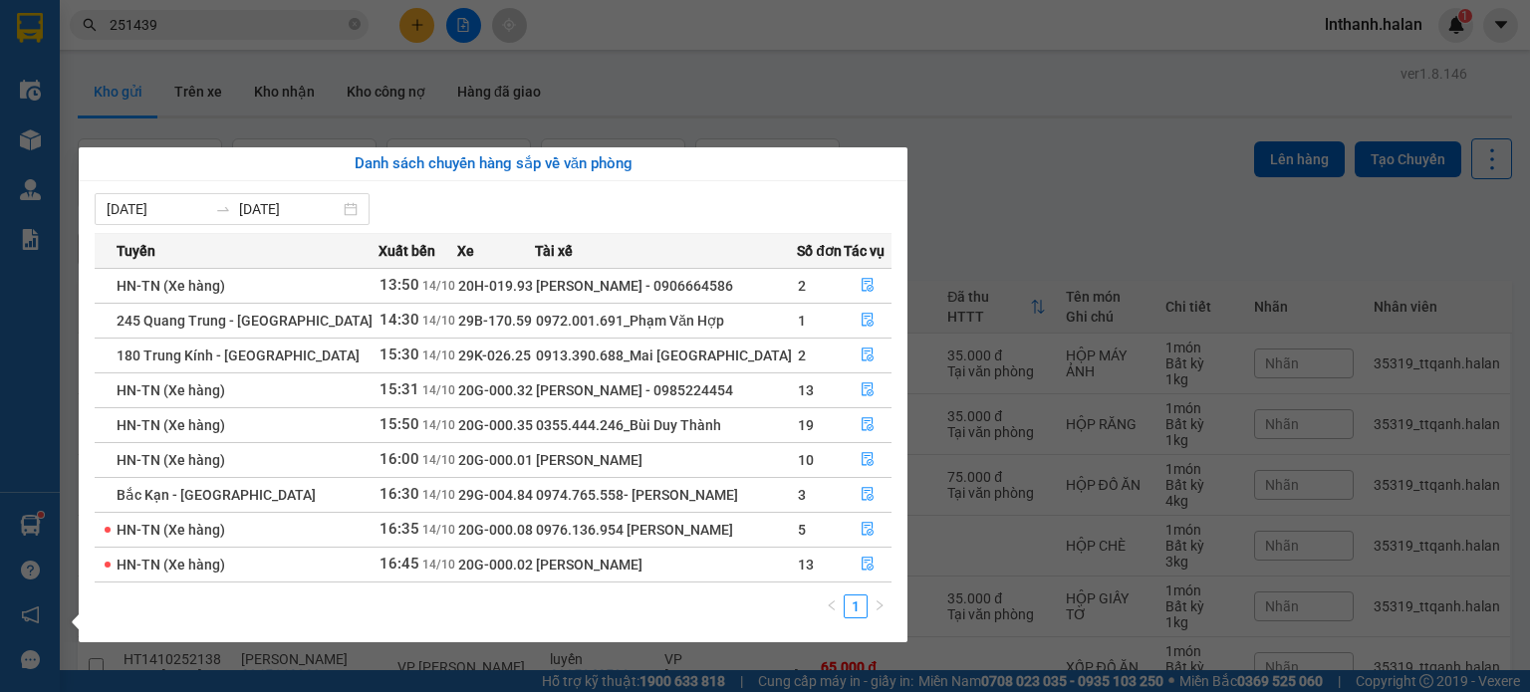
click at [1100, 138] on section "Kết quả tìm kiếm ( 242 ) Bộ lọc Mã ĐH Trạng thái Món hàng Thu hộ Tổng cước Chưa…" at bounding box center [765, 346] width 1530 height 692
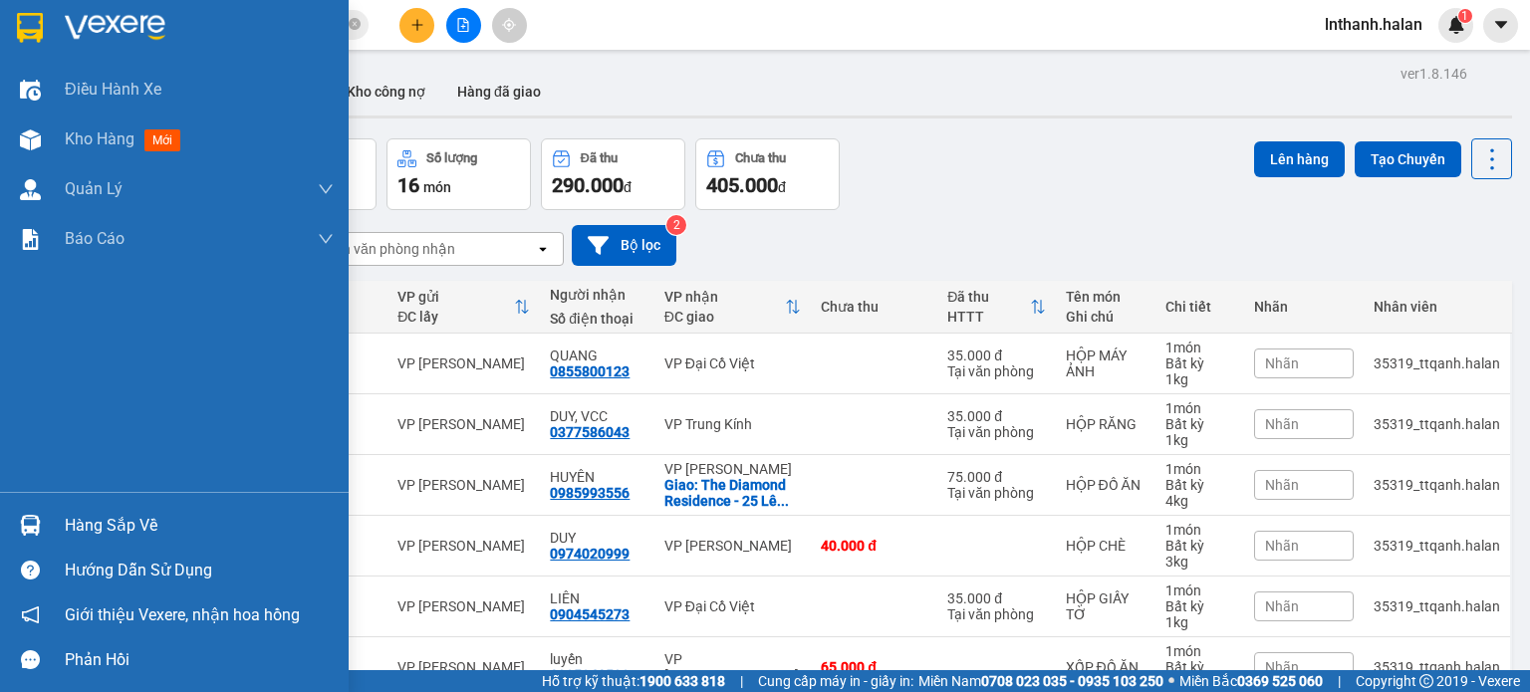
click at [40, 520] on div at bounding box center [30, 525] width 35 height 35
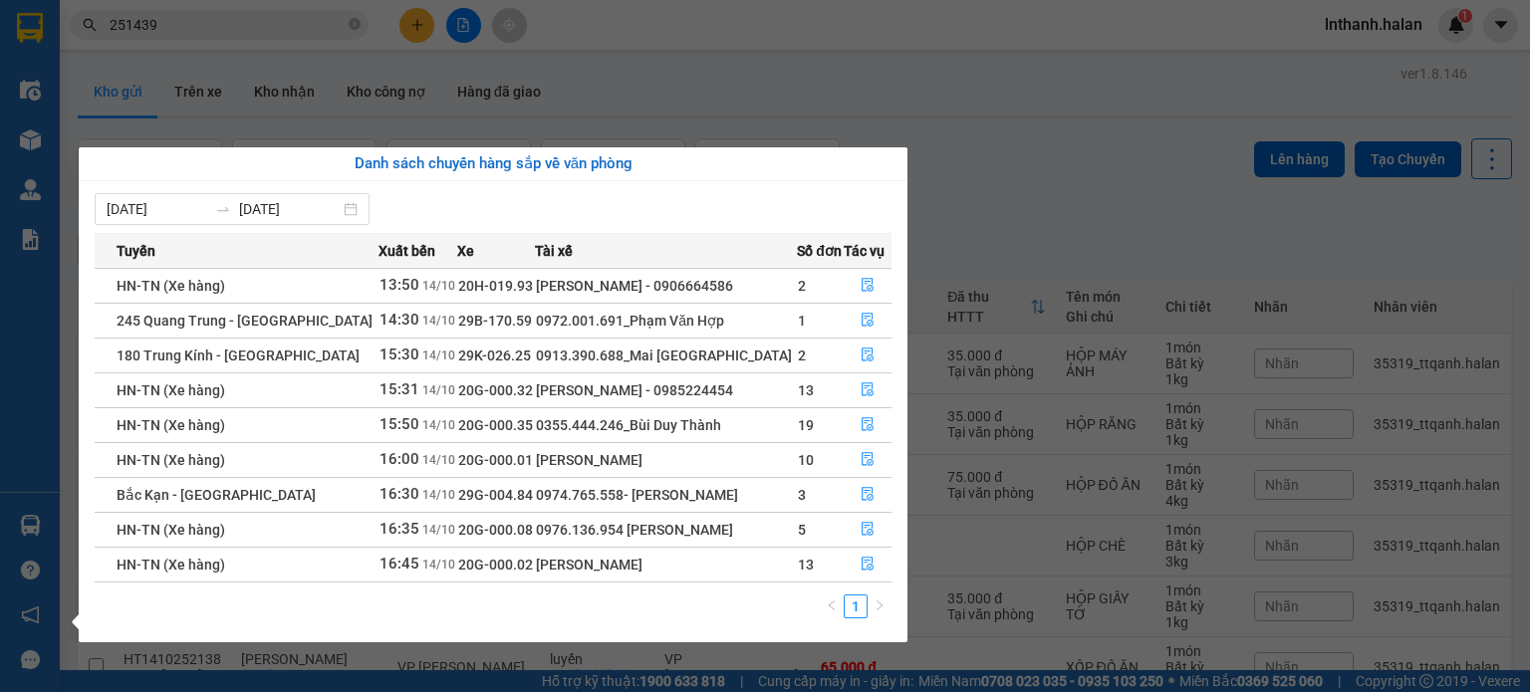
click at [16, 532] on div "Điều hành xe Kho hàng mới Quản Lý Quản lý chuyến Quản lý kiểm kho Báo cáo 12. T…" at bounding box center [30, 346] width 60 height 692
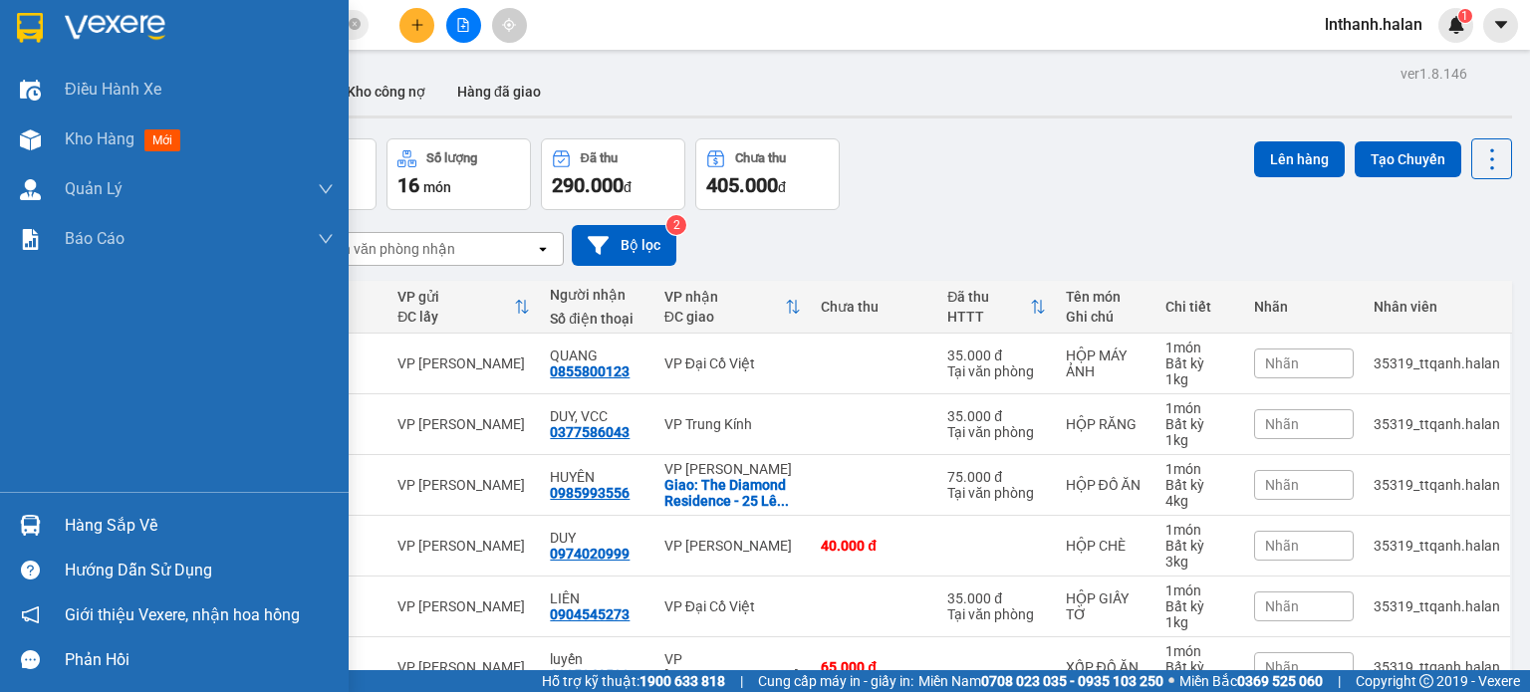
click at [16, 532] on div at bounding box center [30, 525] width 35 height 35
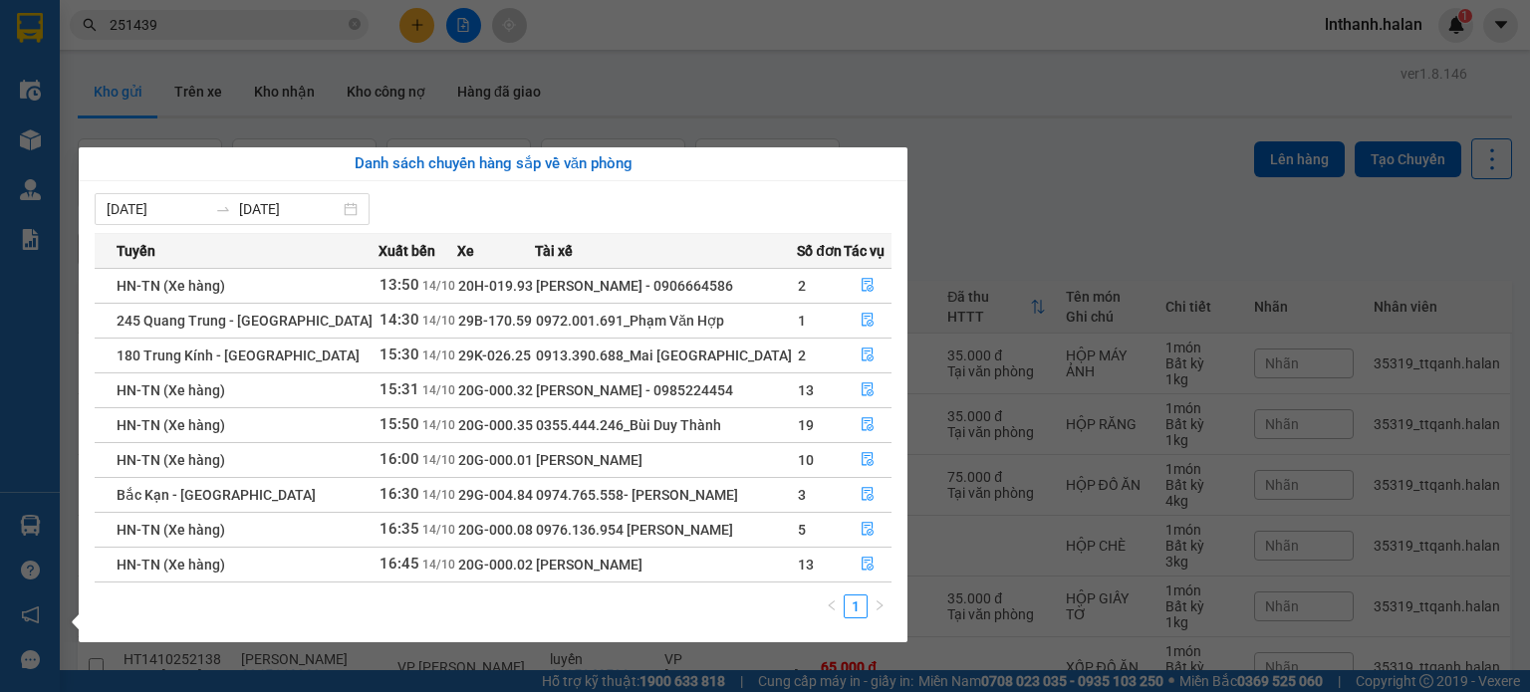
click at [945, 265] on section "Kết quả tìm kiếm ( 242 ) Bộ lọc Mã ĐH Trạng thái Món hàng Thu hộ Tổng cước Chưa…" at bounding box center [765, 346] width 1530 height 692
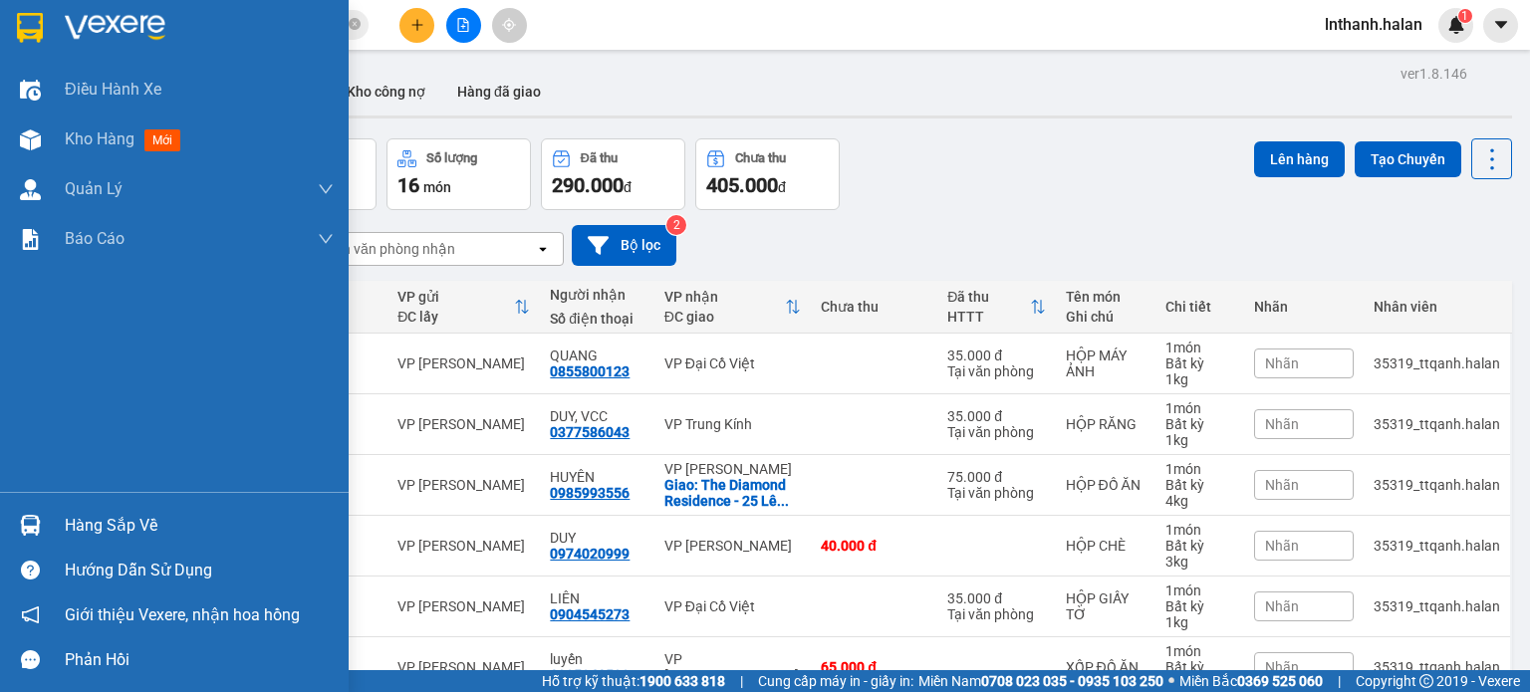
click at [48, 521] on div "Hàng sắp về" at bounding box center [174, 525] width 349 height 45
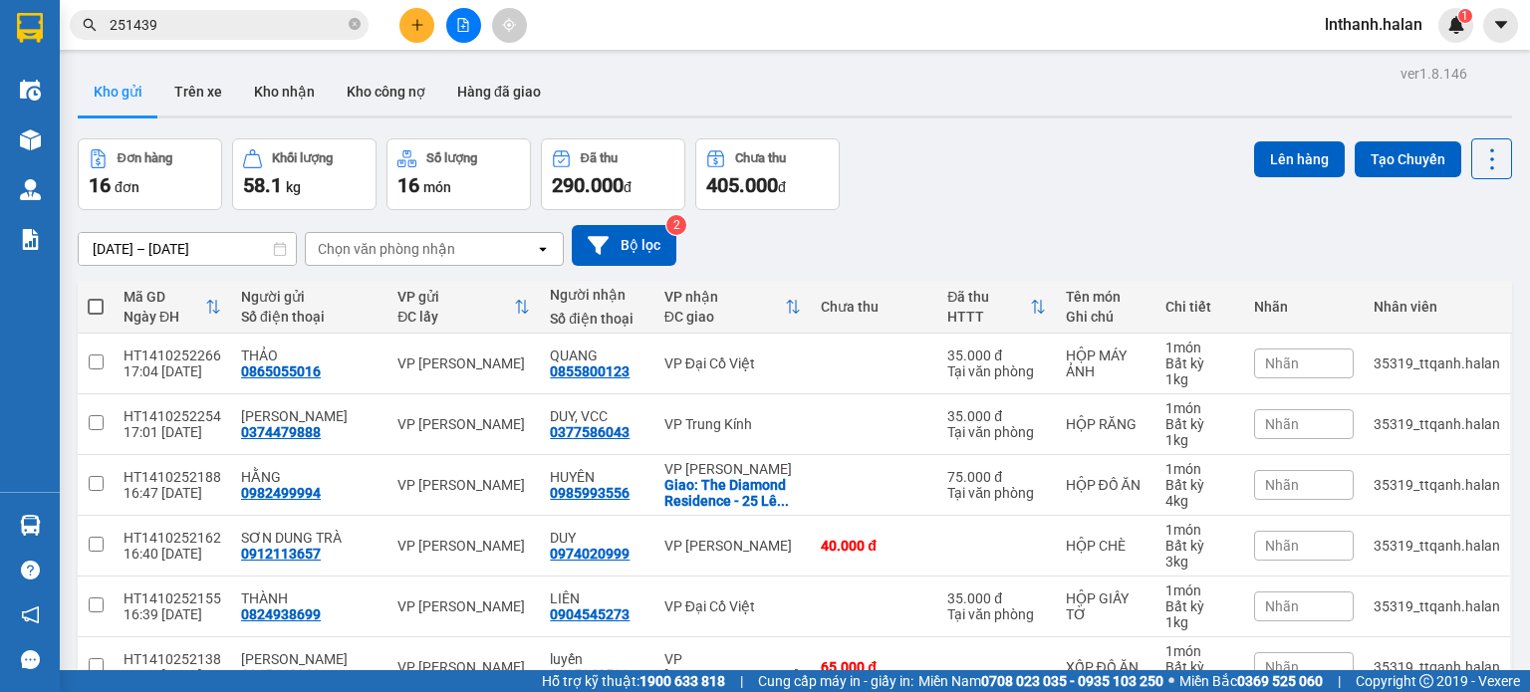
click at [1044, 174] on section "Kết quả tìm kiếm ( 242 ) Bộ lọc Mã ĐH Trạng thái Món hàng Thu hộ Tổng cước Chưa…" at bounding box center [765, 346] width 1530 height 692
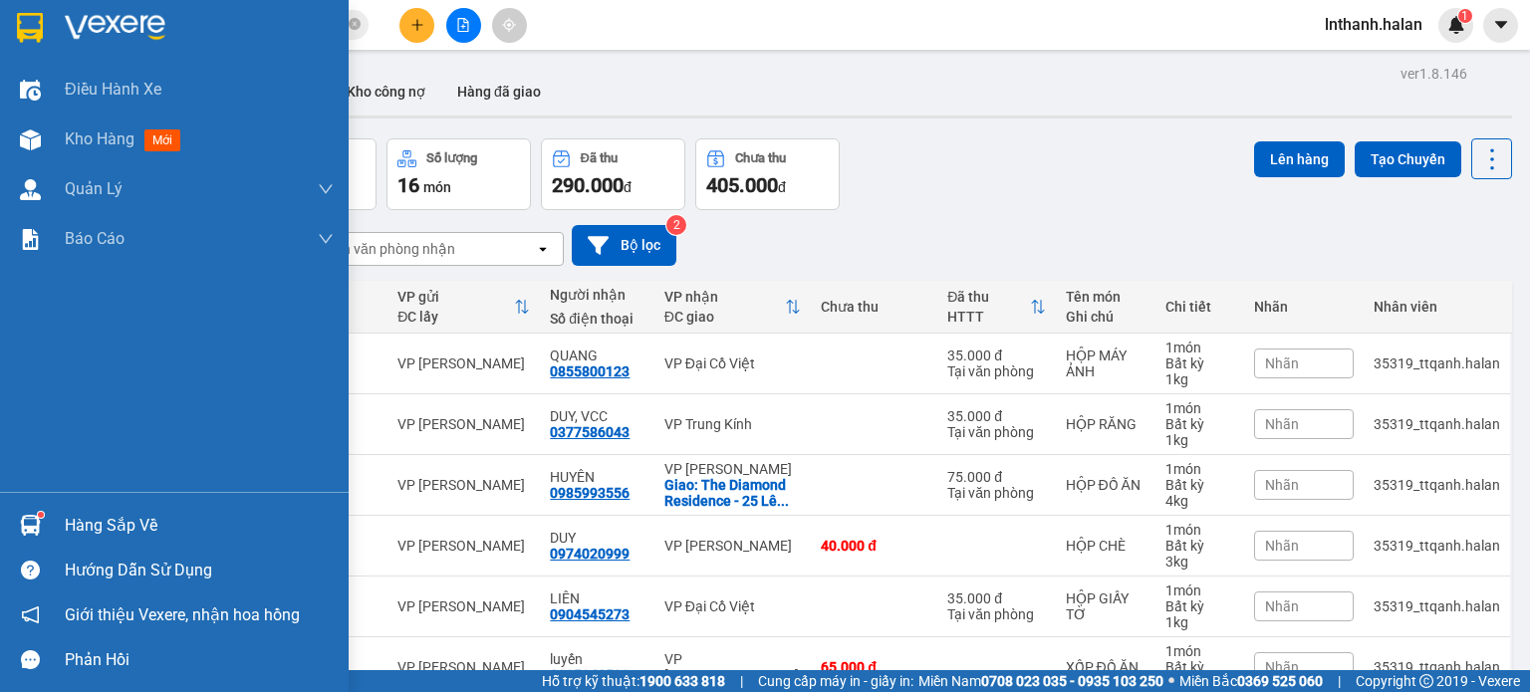
click at [19, 513] on div at bounding box center [30, 525] width 35 height 35
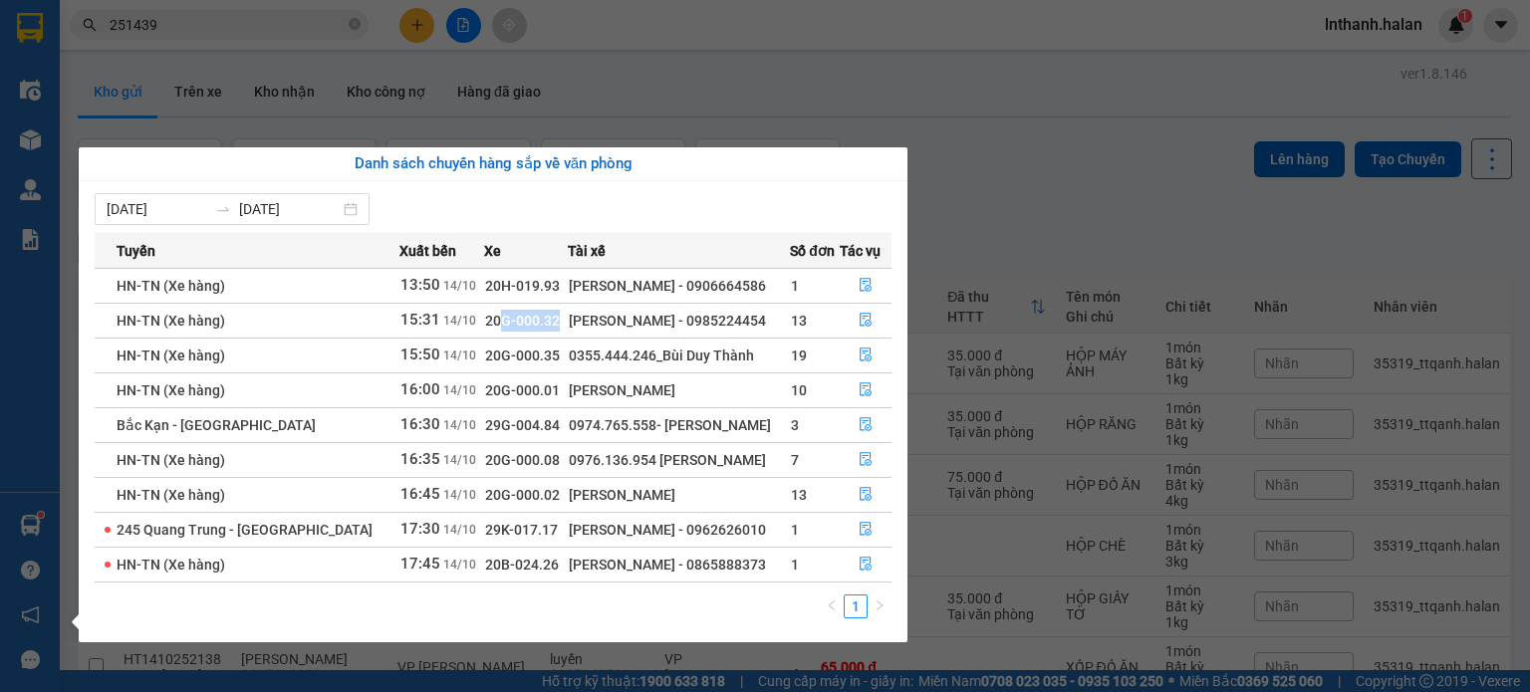
drag, startPoint x: 470, startPoint y: 317, endPoint x: 570, endPoint y: 323, distance: 99.8
click at [553, 321] on tr "HN-TN (Xe hàng) 15:31 14/10 20G-000.32 Bùi Đức Duy - 0985224454 13" at bounding box center [493, 320] width 797 height 35
click at [570, 323] on div "Bùi Đức Duy - 0985224454" at bounding box center [679, 321] width 221 height 22
drag, startPoint x: 497, startPoint y: 370, endPoint x: 588, endPoint y: 359, distance: 91.3
click at [569, 369] on tr "HN-TN (Xe hàng) 15:50 14/10 20G-000.35 0355.444.246_Bùi Duy Thành 19" at bounding box center [493, 355] width 797 height 35
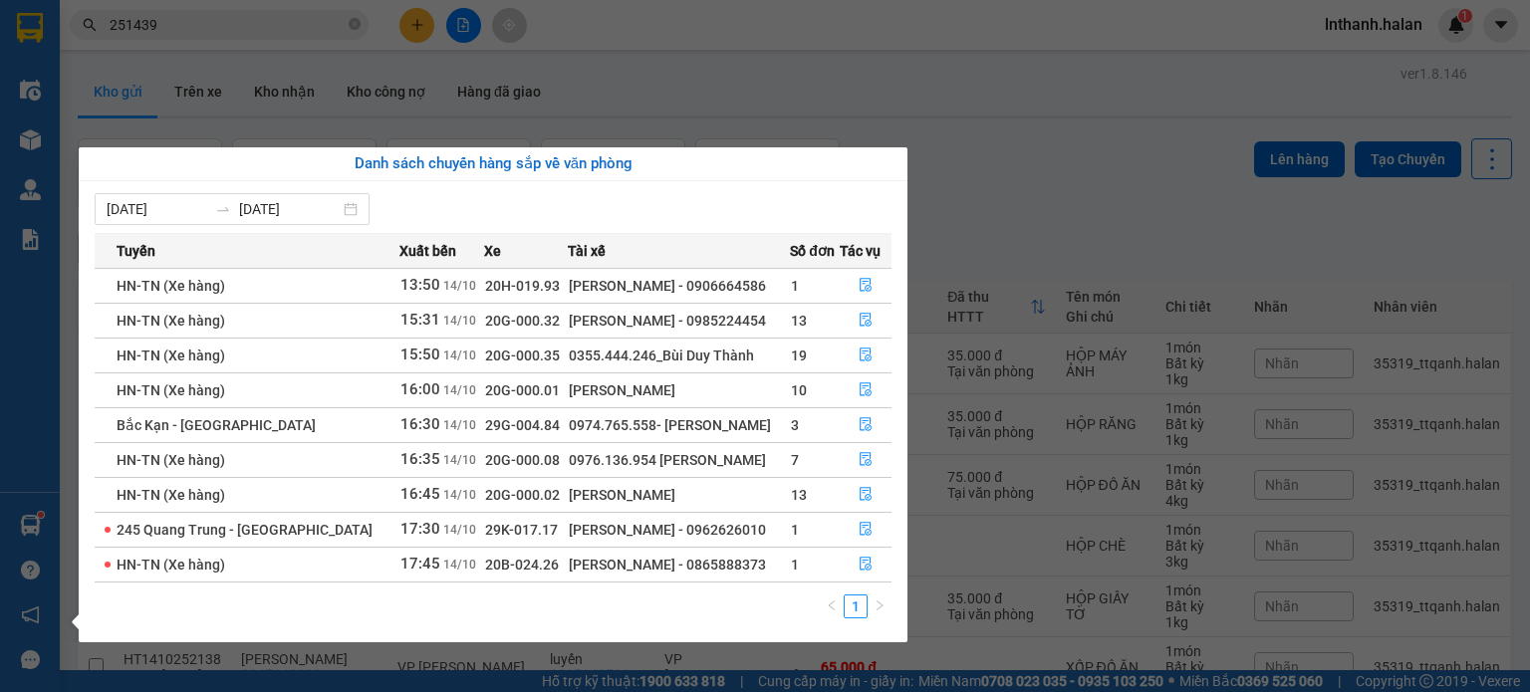
click at [600, 356] on div "0355.444.246_Bùi Duy Thành" at bounding box center [679, 356] width 221 height 22
drag, startPoint x: 524, startPoint y: 383, endPoint x: 614, endPoint y: 394, distance: 90.4
click at [596, 393] on tr "HN-TN (Xe hàng) 16:00 14/10 20G-000.01 Nguyễn Ngọc Tuyền 10" at bounding box center [493, 390] width 797 height 35
click at [614, 394] on div "Nguyễn Ngọc Tuyền" at bounding box center [679, 391] width 221 height 22
drag, startPoint x: 511, startPoint y: 426, endPoint x: 616, endPoint y: 429, distance: 104.6
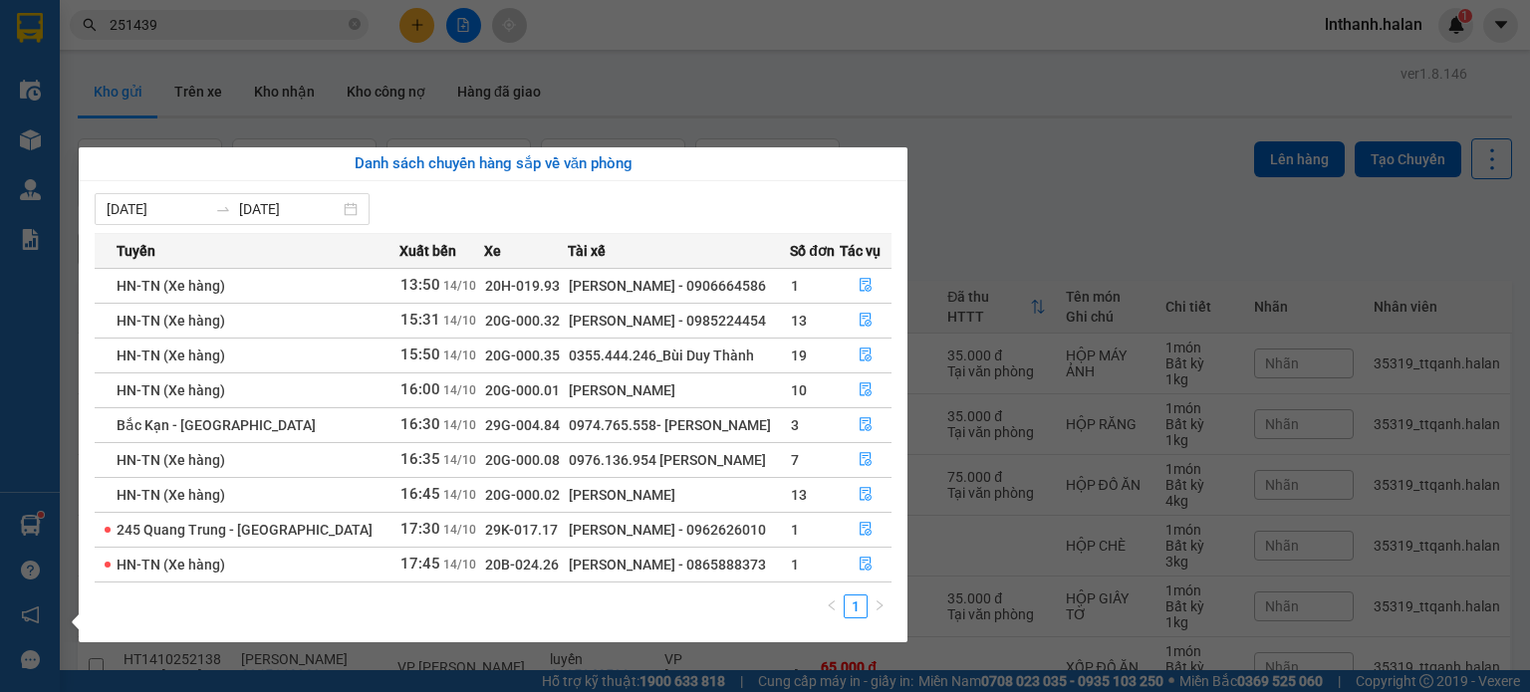
click at [517, 426] on span "29G-004.84" at bounding box center [522, 425] width 75 height 16
drag, startPoint x: 616, startPoint y: 429, endPoint x: 797, endPoint y: 334, distance: 205.0
click at [617, 429] on div "0974.765.558- BÙI VIẾT CHUNG" at bounding box center [679, 425] width 221 height 22
click at [1083, 162] on section "Kết quả tìm kiếm ( 242 ) Bộ lọc Mã ĐH Trạng thái Món hàng Thu hộ Tổng cước Chưa…" at bounding box center [765, 346] width 1530 height 692
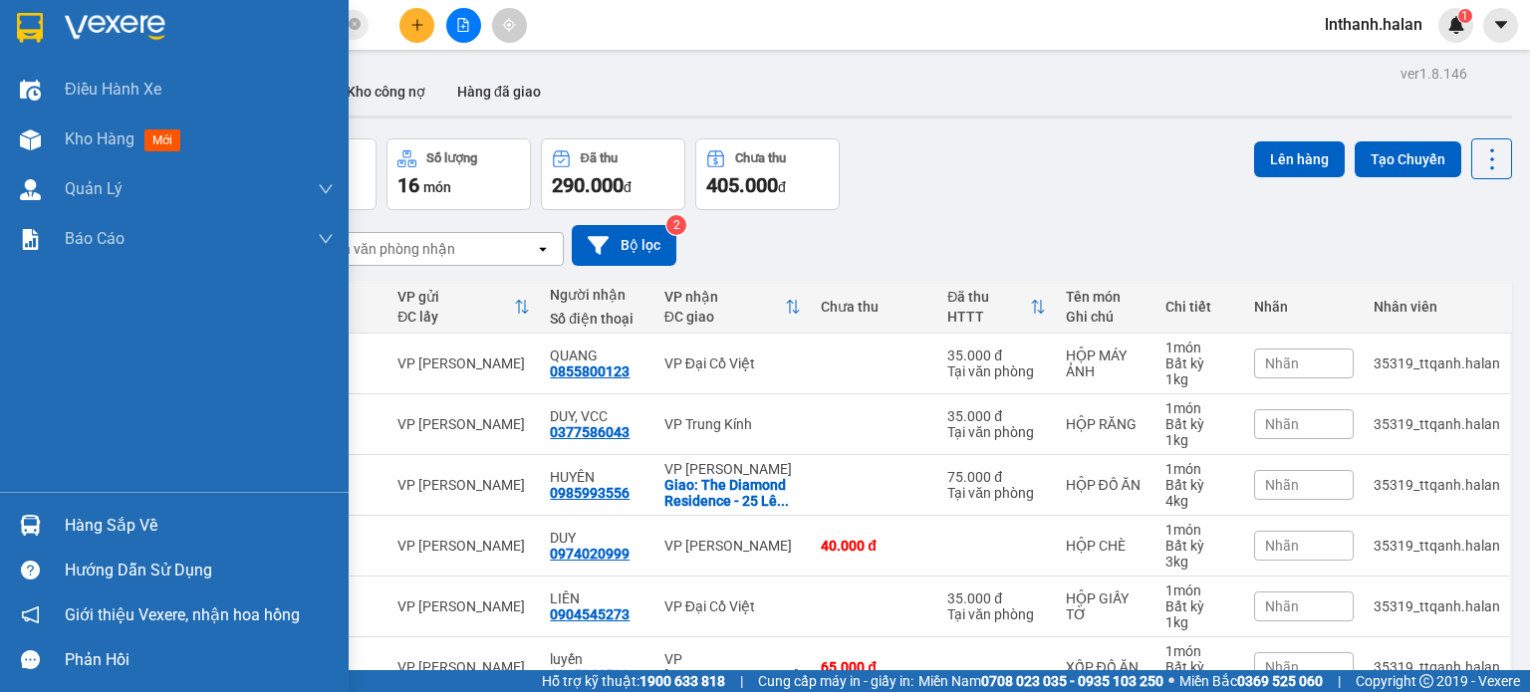
click at [35, 513] on div at bounding box center [30, 525] width 35 height 35
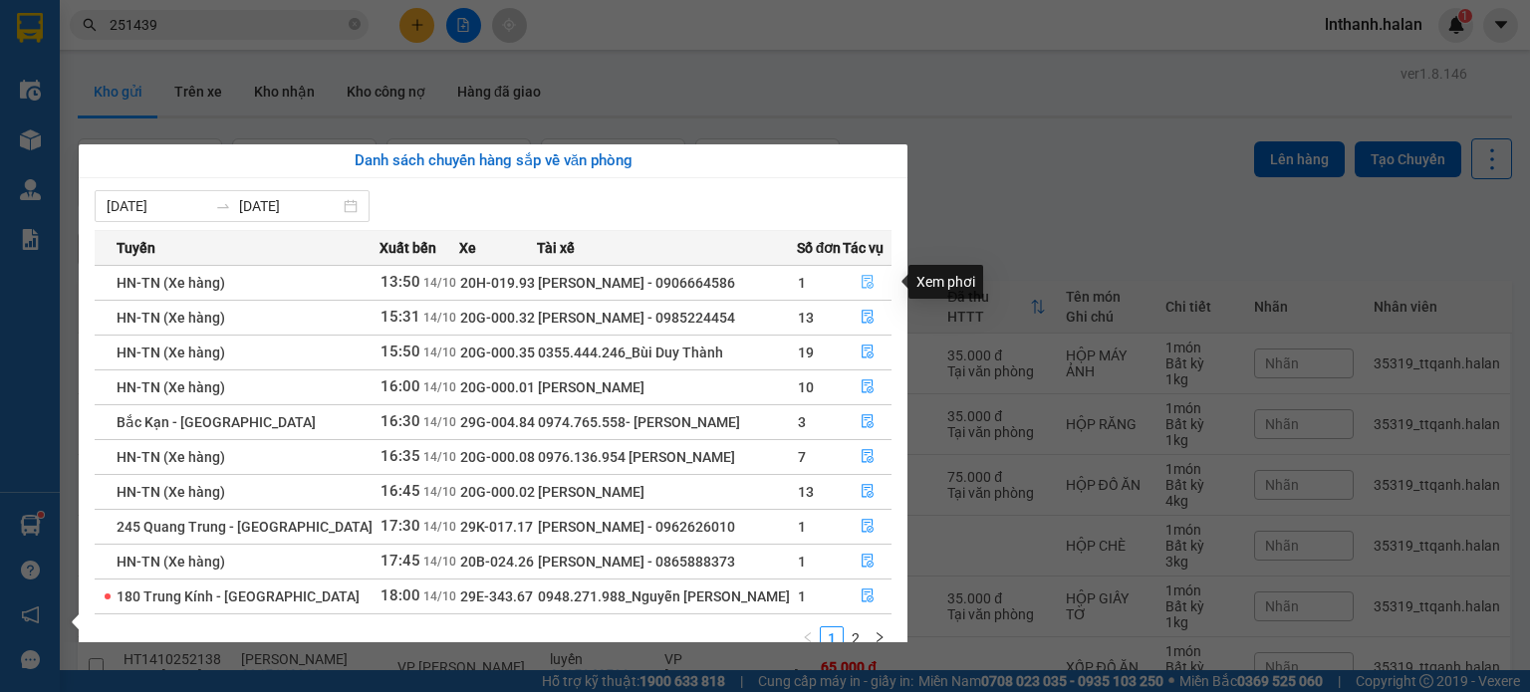
click at [855, 278] on button "button" at bounding box center [867, 283] width 47 height 32
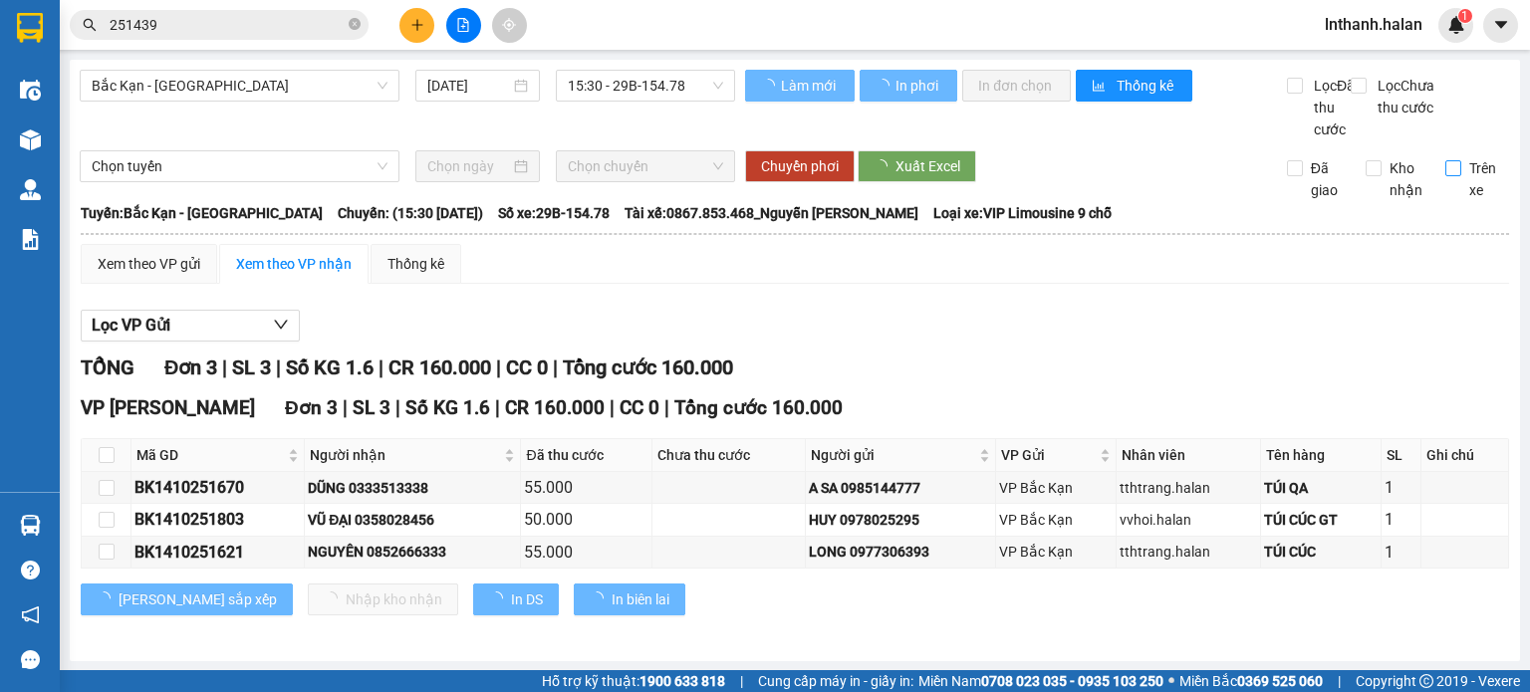
click at [1445, 176] on input "Trên xe" at bounding box center [1453, 168] width 16 height 16
checkbox input "true"
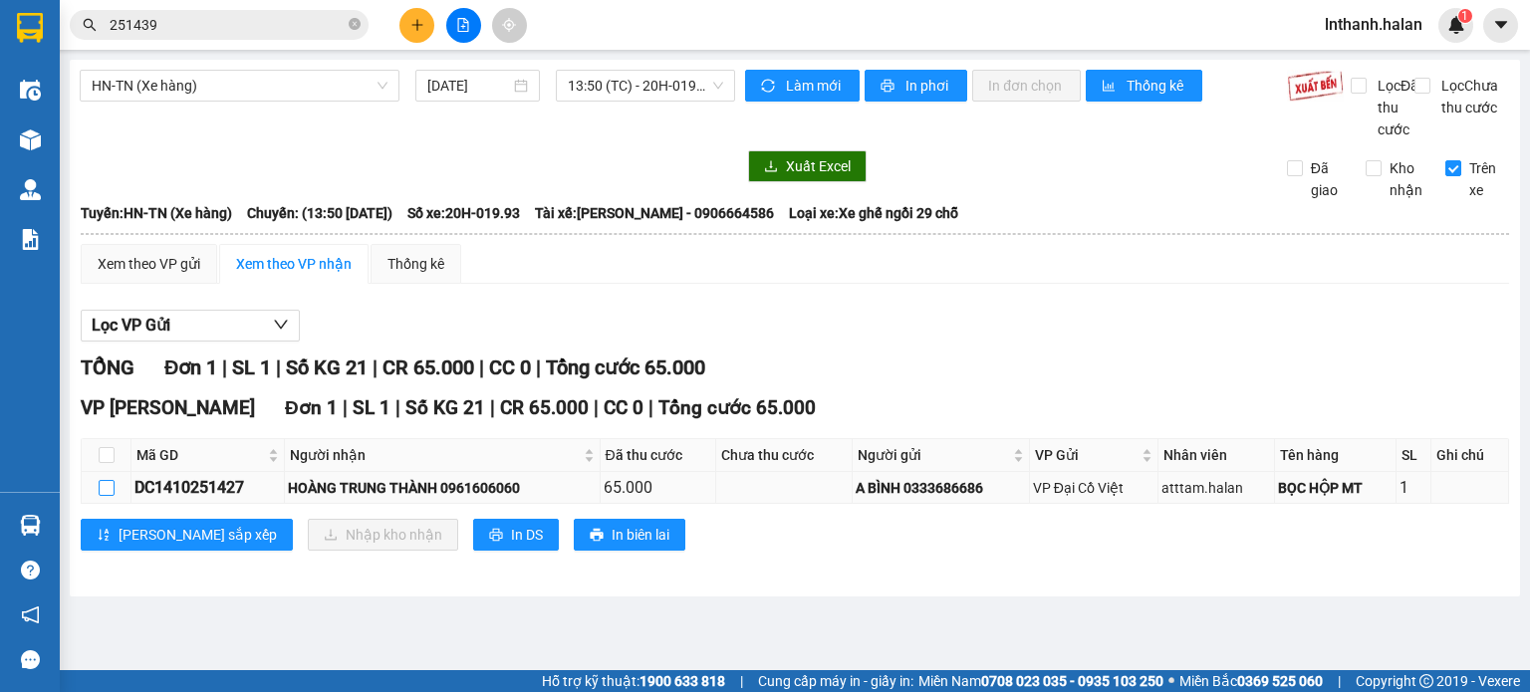
click at [104, 496] on input "checkbox" at bounding box center [107, 488] width 16 height 16
checkbox input "true"
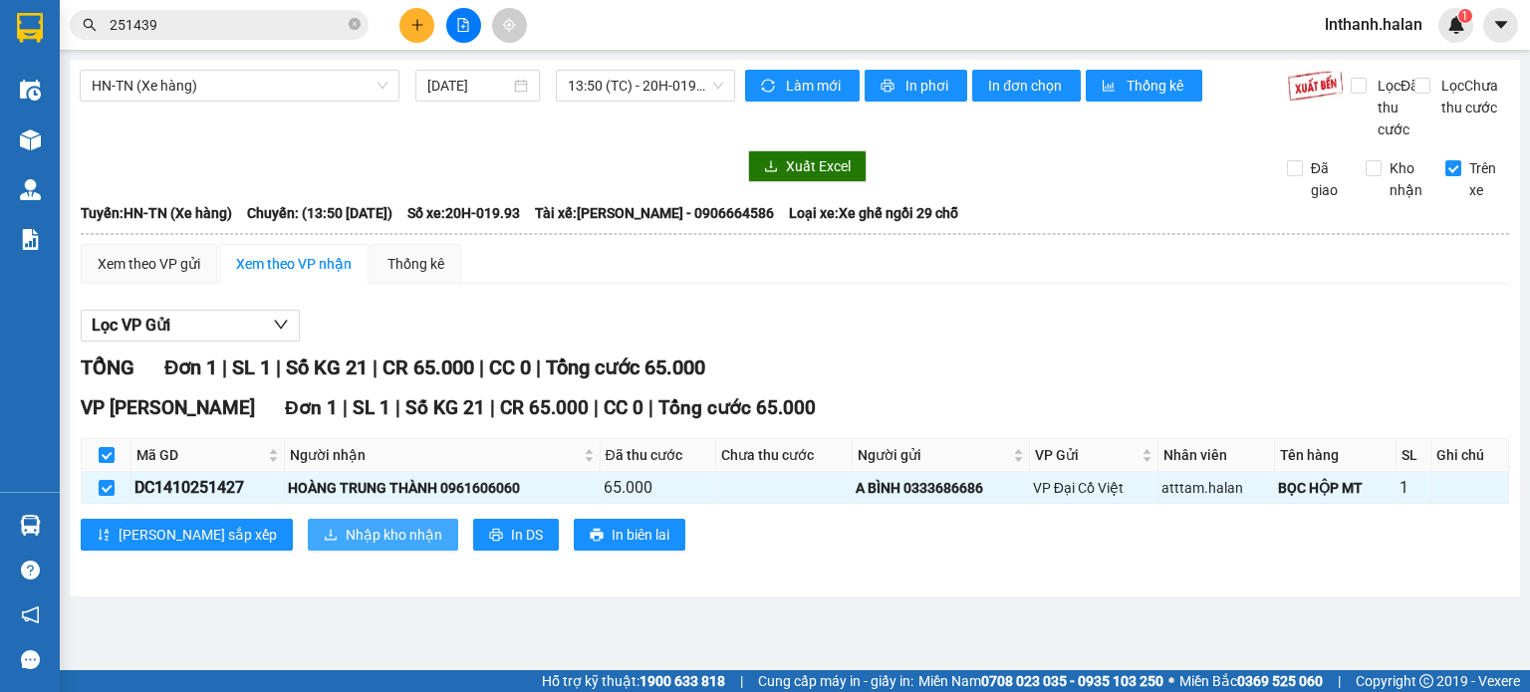
click at [346, 546] on span "Nhập kho nhận" at bounding box center [394, 535] width 97 height 22
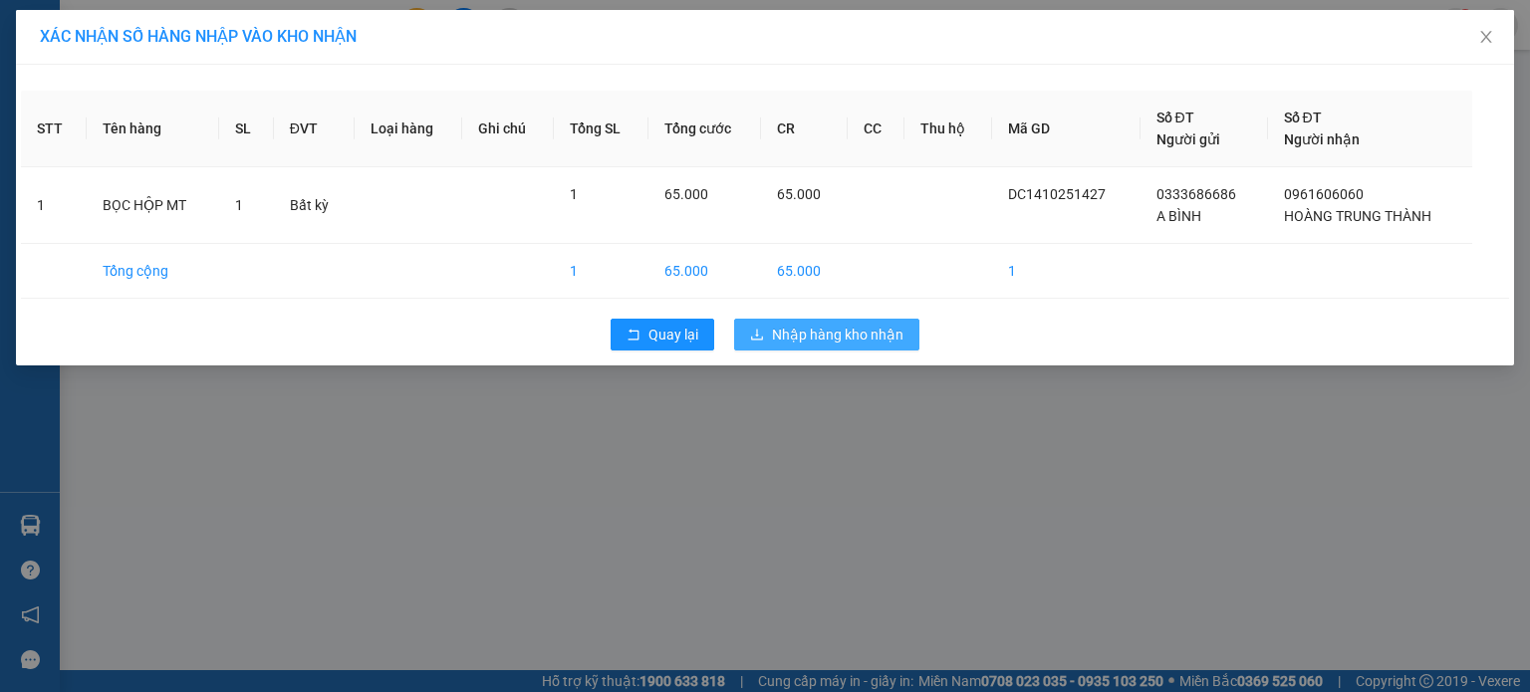
click at [889, 340] on span "Nhập hàng kho nhận" at bounding box center [837, 335] width 131 height 22
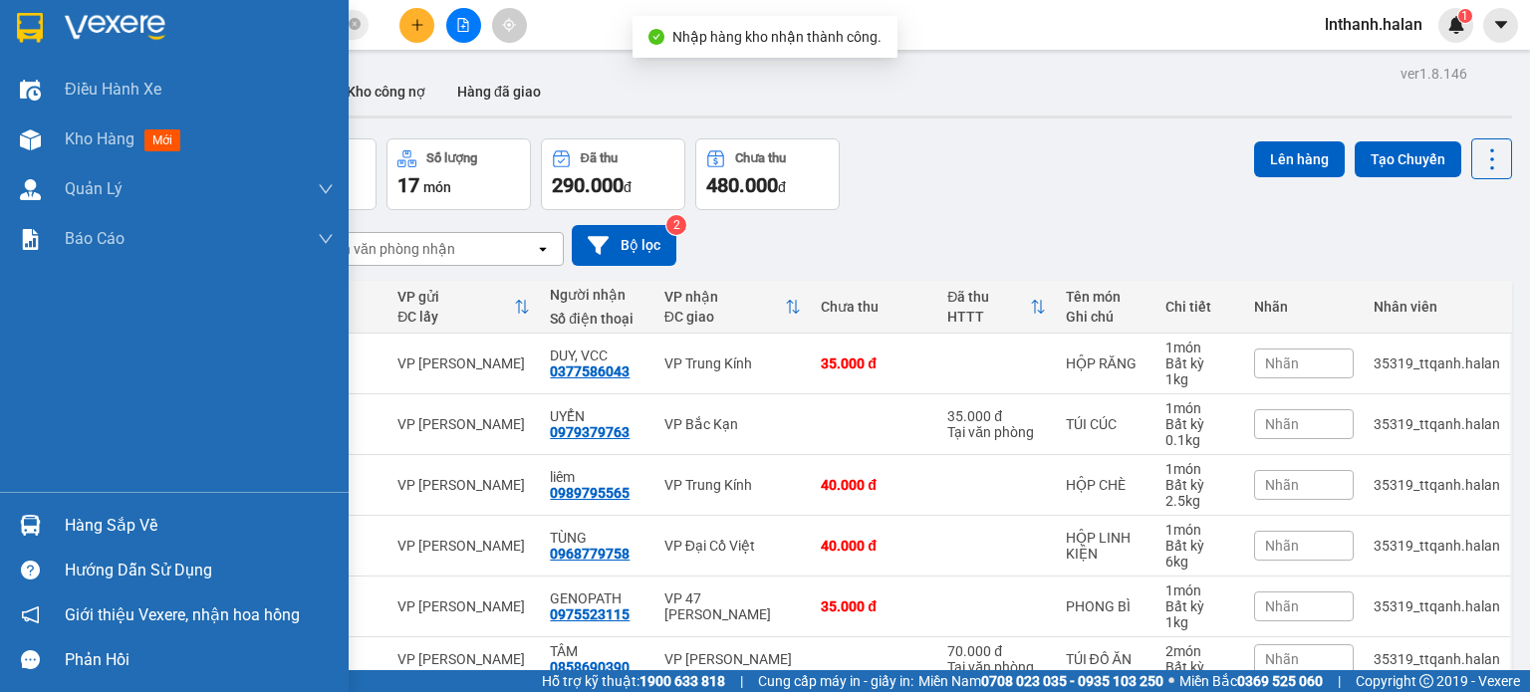
click at [16, 533] on div at bounding box center [30, 525] width 35 height 35
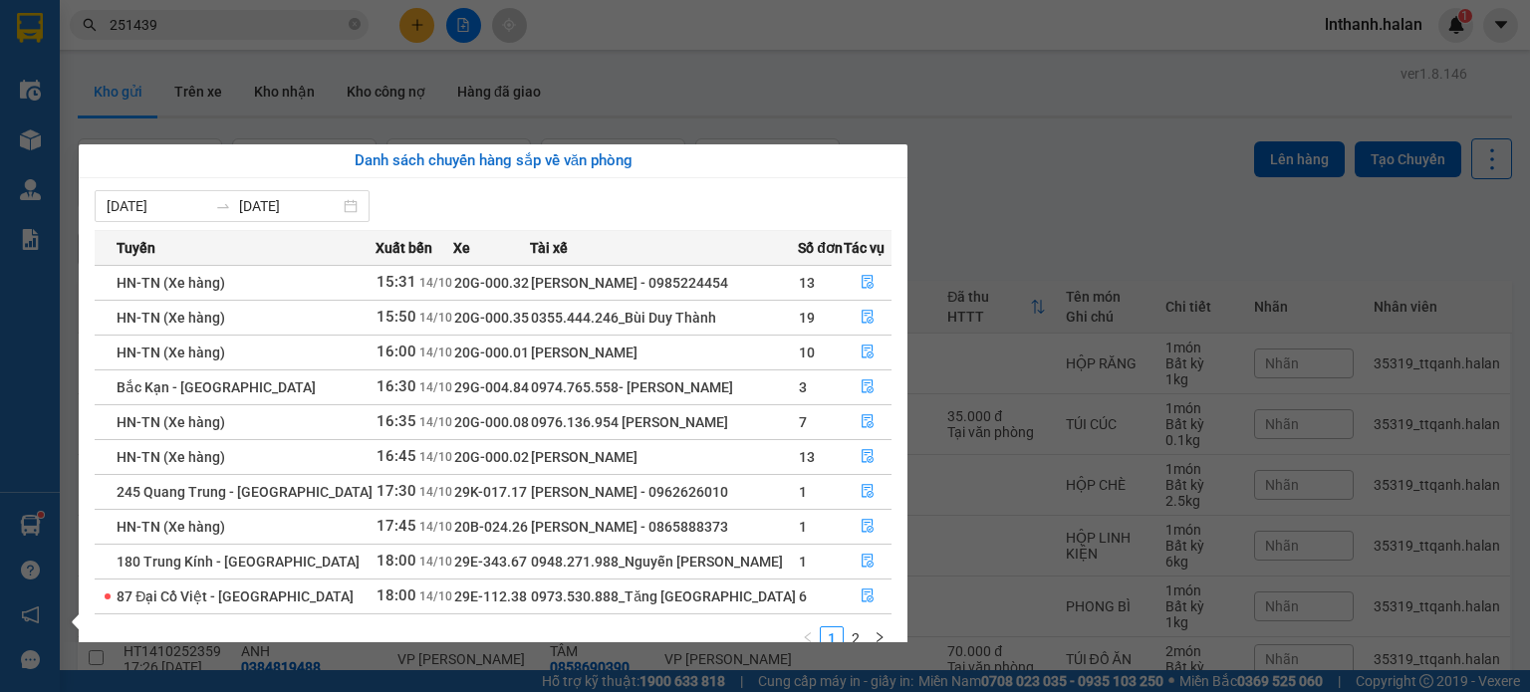
click at [1076, 178] on section "Kết quả tìm kiếm ( 242 ) Bộ lọc Mã ĐH Trạng thái Món hàng Thu hộ Tổng cước Chưa…" at bounding box center [765, 346] width 1530 height 692
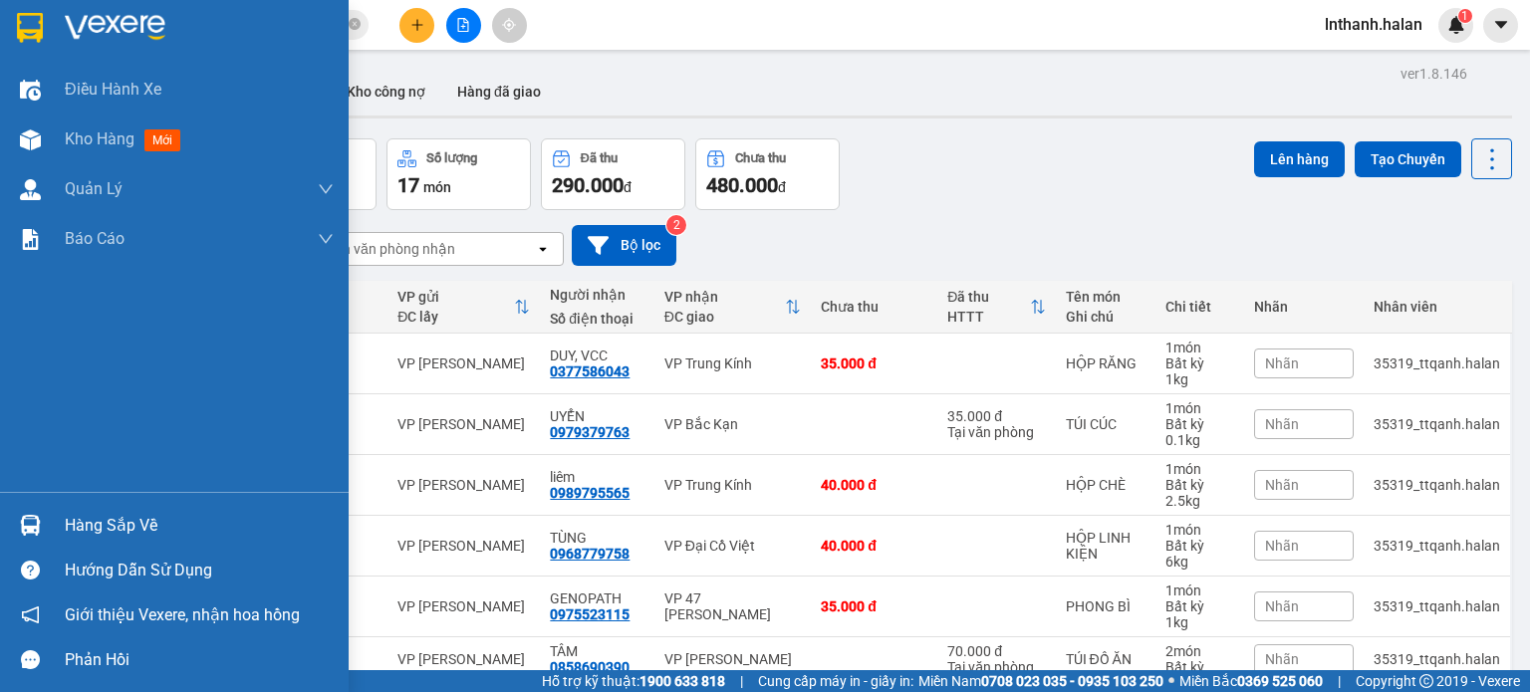
click at [85, 534] on div "Hàng sắp về" at bounding box center [199, 526] width 269 height 30
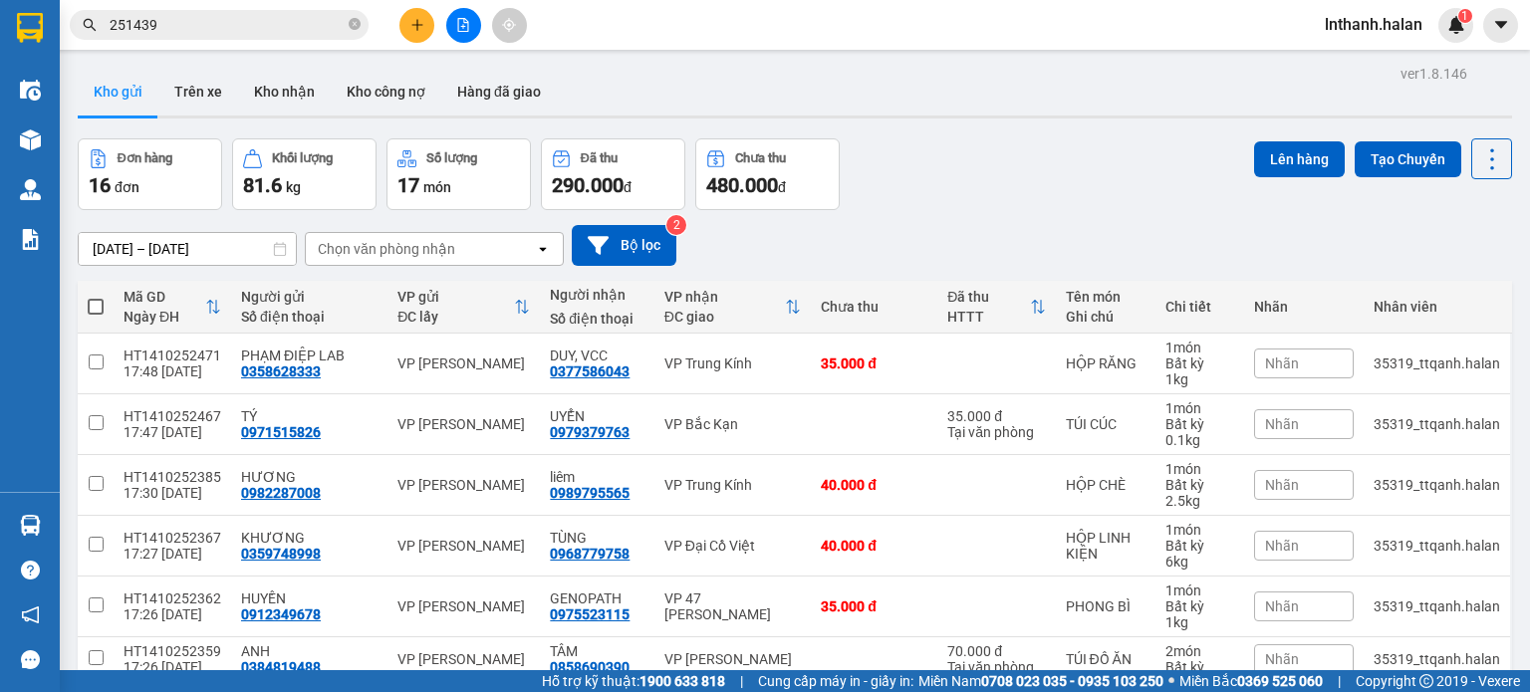
click at [1132, 209] on section "Kết quả tìm kiếm ( 242 ) Bộ lọc Mã ĐH Trạng thái Món hàng Thu hộ Tổng cước Chưa…" at bounding box center [765, 346] width 1530 height 692
click at [1488, 160] on icon at bounding box center [1492, 159] width 28 height 28
click at [1415, 282] on div "Làm mới" at bounding box center [1441, 284] width 118 height 20
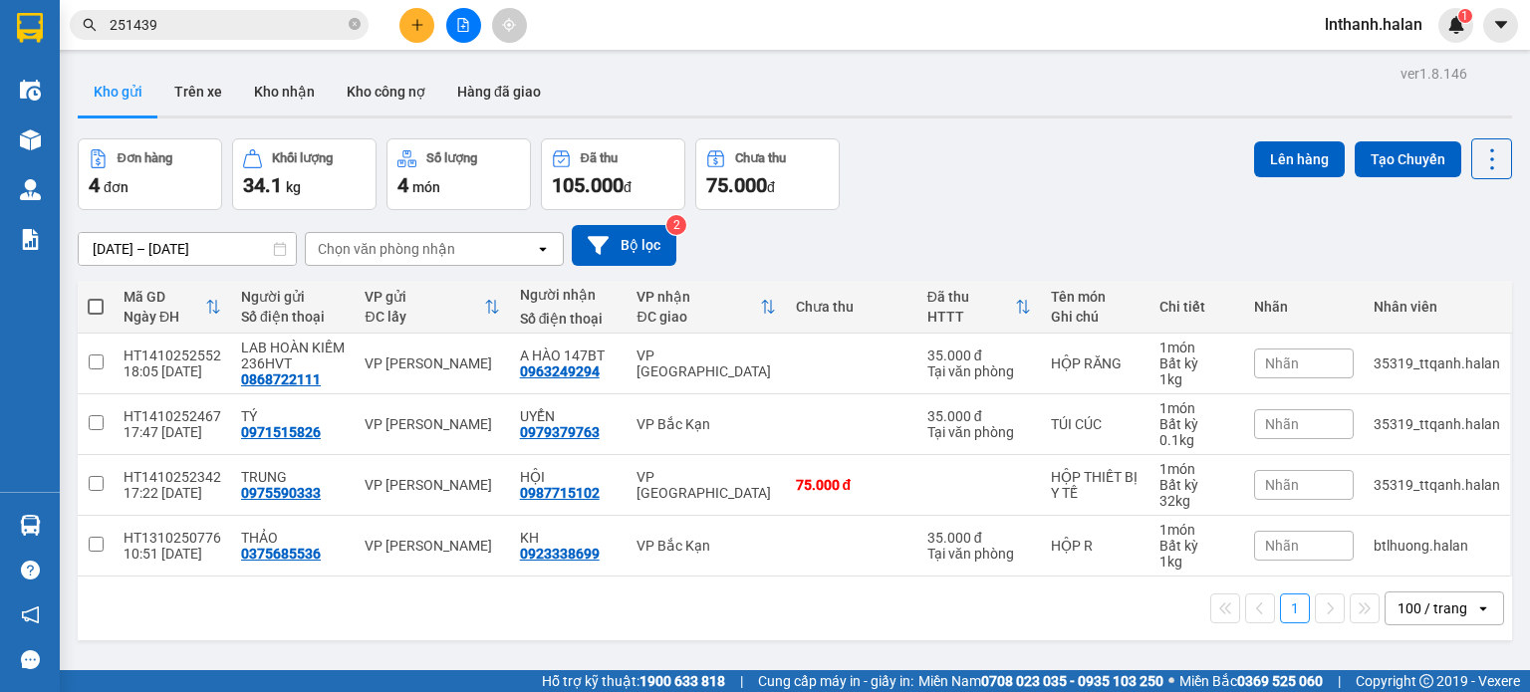
click at [1028, 153] on div "Đơn hàng 4 đơn Khối lượng 34.1 kg Số lượng 4 món Đã thu 105.000 đ Chưa thu 75.0…" at bounding box center [795, 174] width 1434 height 72
click at [1032, 169] on div "Đơn hàng 4 đơn Khối lượng 34.1 kg Số lượng 4 món Đã thu 105.000 đ Chưa thu 75.0…" at bounding box center [795, 174] width 1434 height 72
click at [1474, 174] on button at bounding box center [1491, 158] width 41 height 41
click at [1386, 298] on li "Làm mới" at bounding box center [1440, 284] width 149 height 36
click at [1478, 172] on icon at bounding box center [1492, 159] width 28 height 28
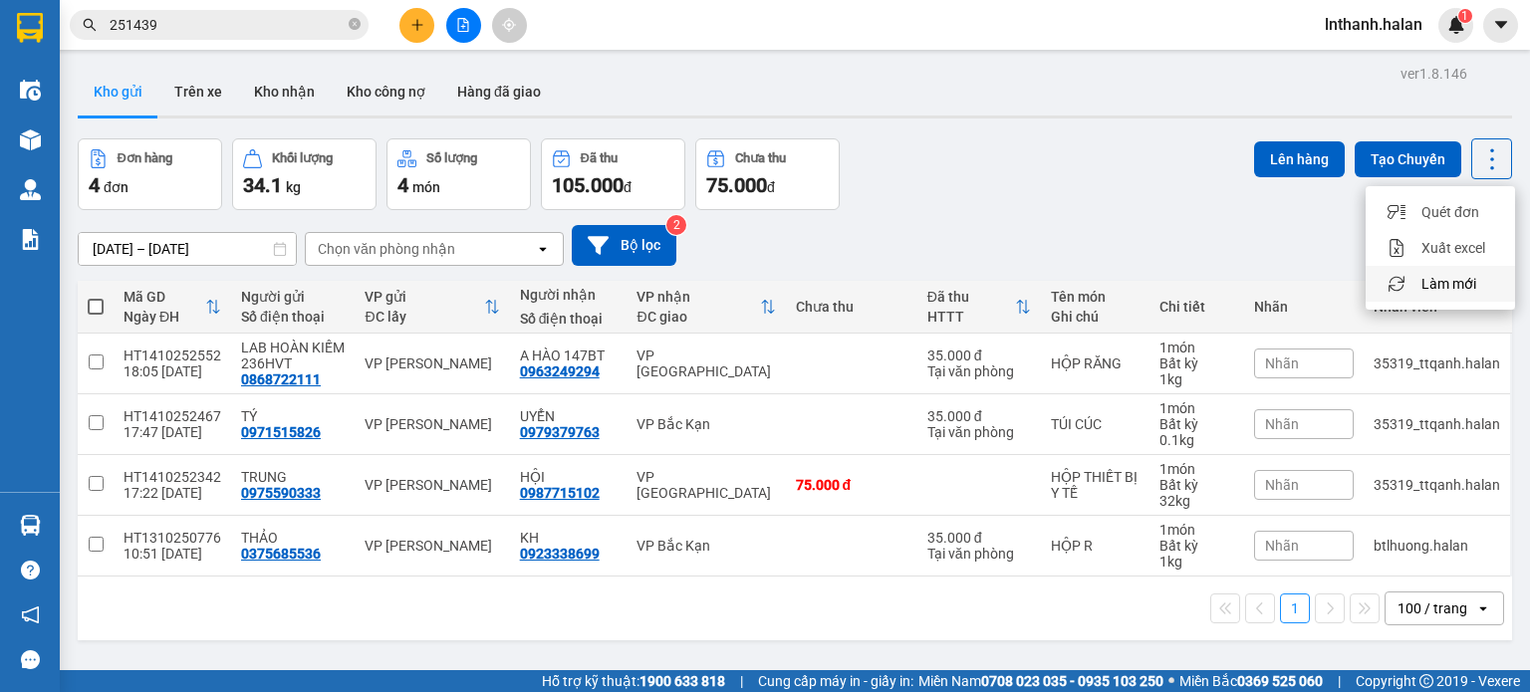
click at [1434, 286] on span "Làm mới" at bounding box center [1449, 284] width 55 height 20
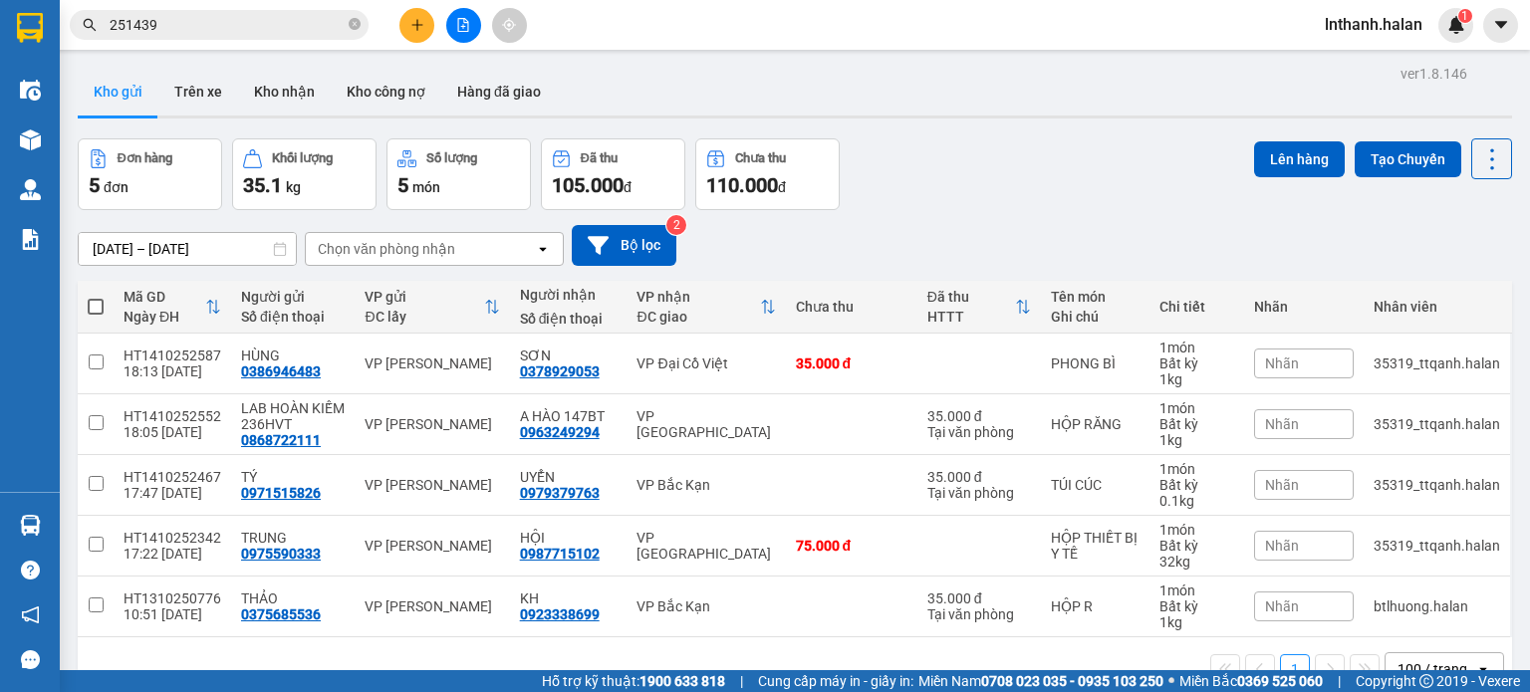
click at [972, 194] on div "Đơn hàng 5 đơn Khối lượng 35.1 kg Số lượng 5 món Đã thu 105.000 đ Chưa thu 110.…" at bounding box center [795, 174] width 1434 height 72
click at [1478, 145] on icon at bounding box center [1492, 159] width 28 height 28
click at [1423, 291] on span "Làm mới" at bounding box center [1449, 284] width 55 height 20
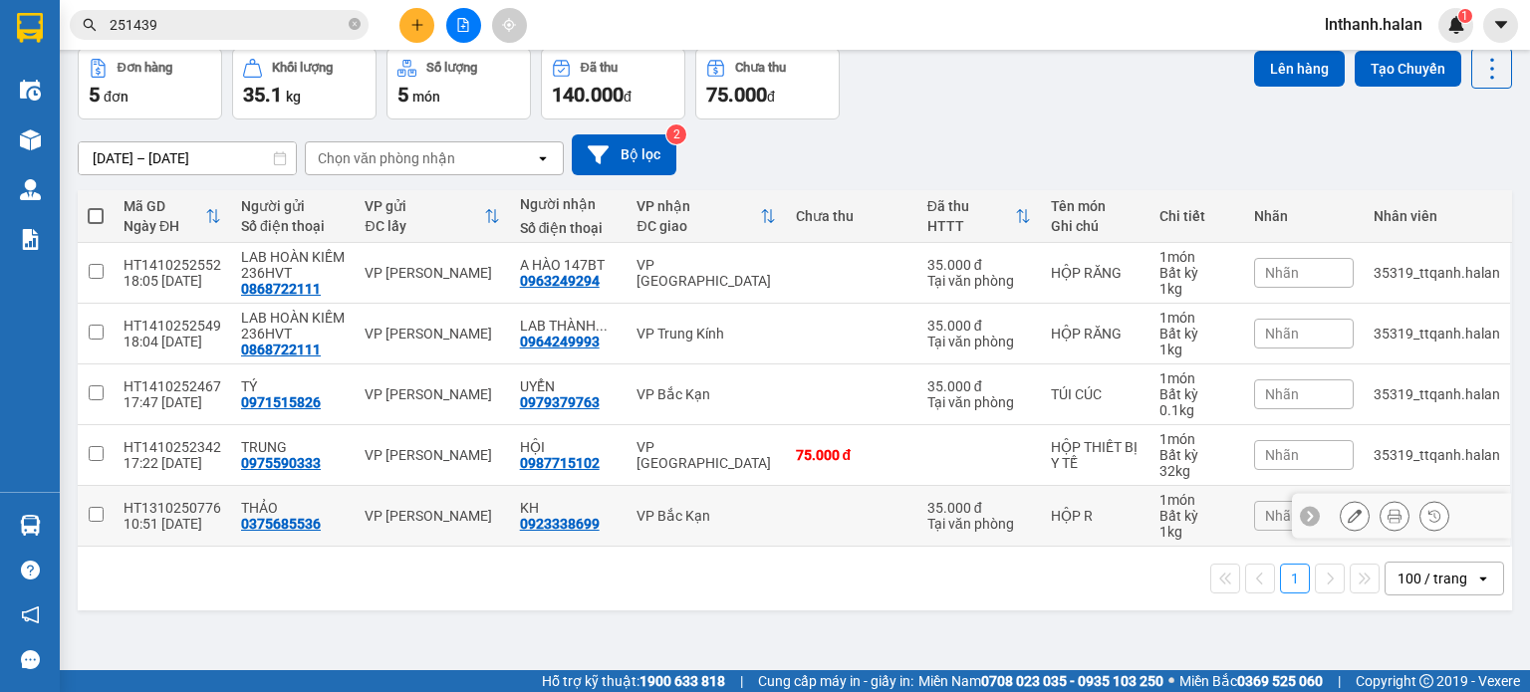
scroll to position [92, 0]
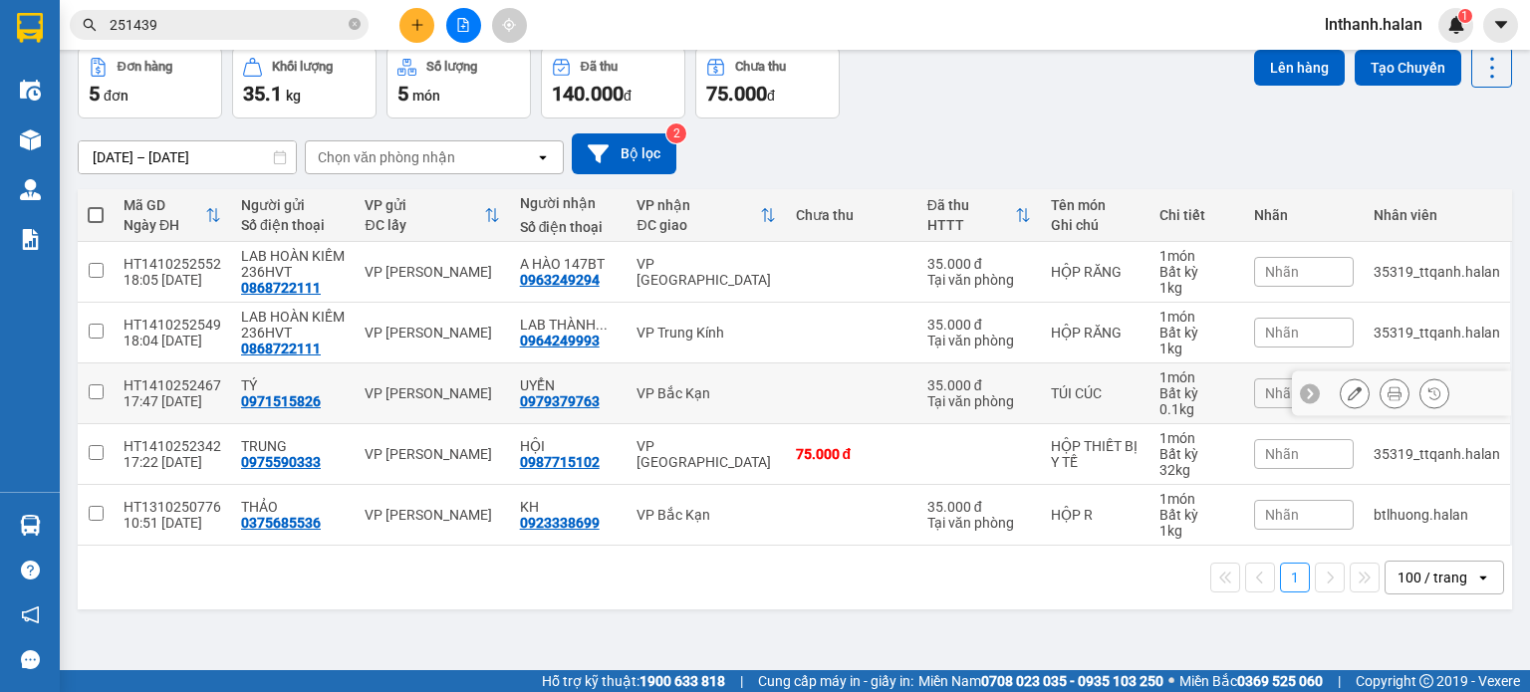
click at [757, 393] on div "VP Bắc Kạn" at bounding box center [706, 394] width 138 height 16
checkbox input "true"
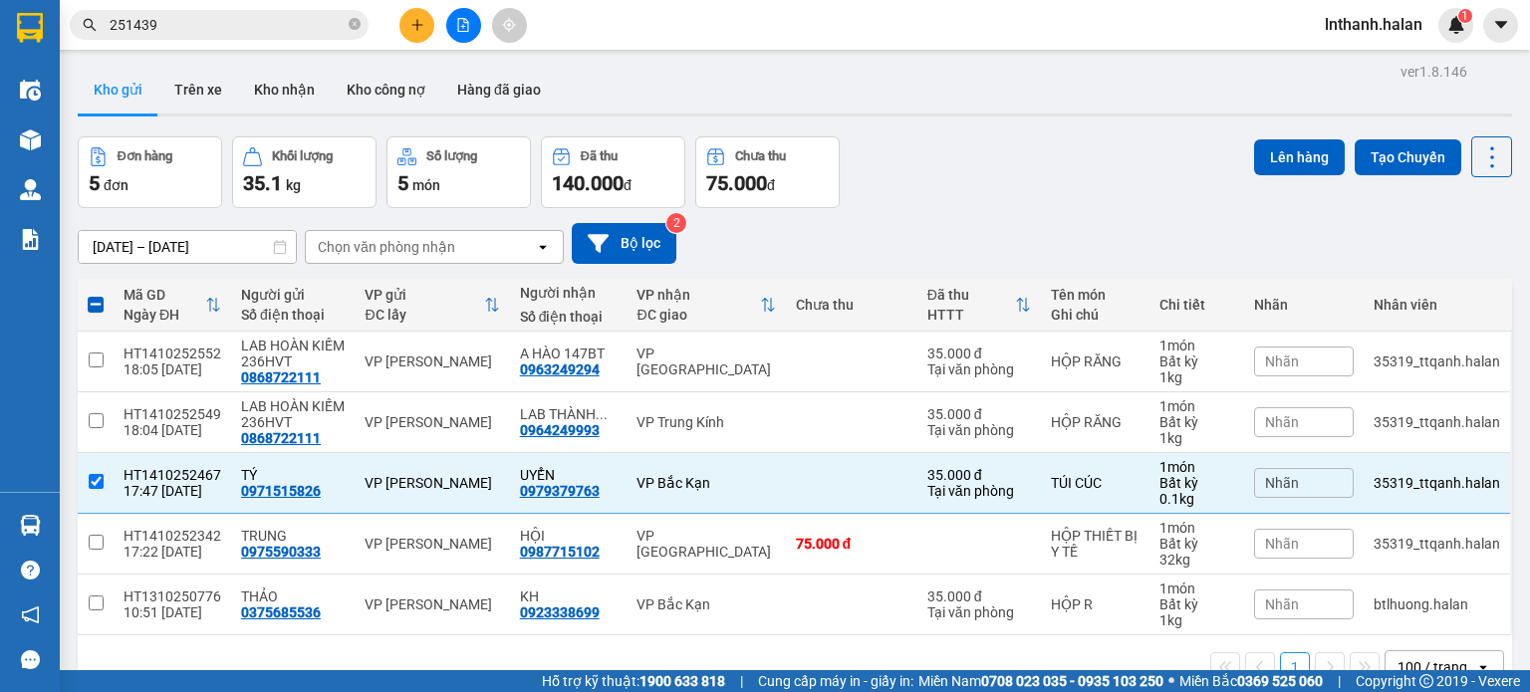
scroll to position [0, 0]
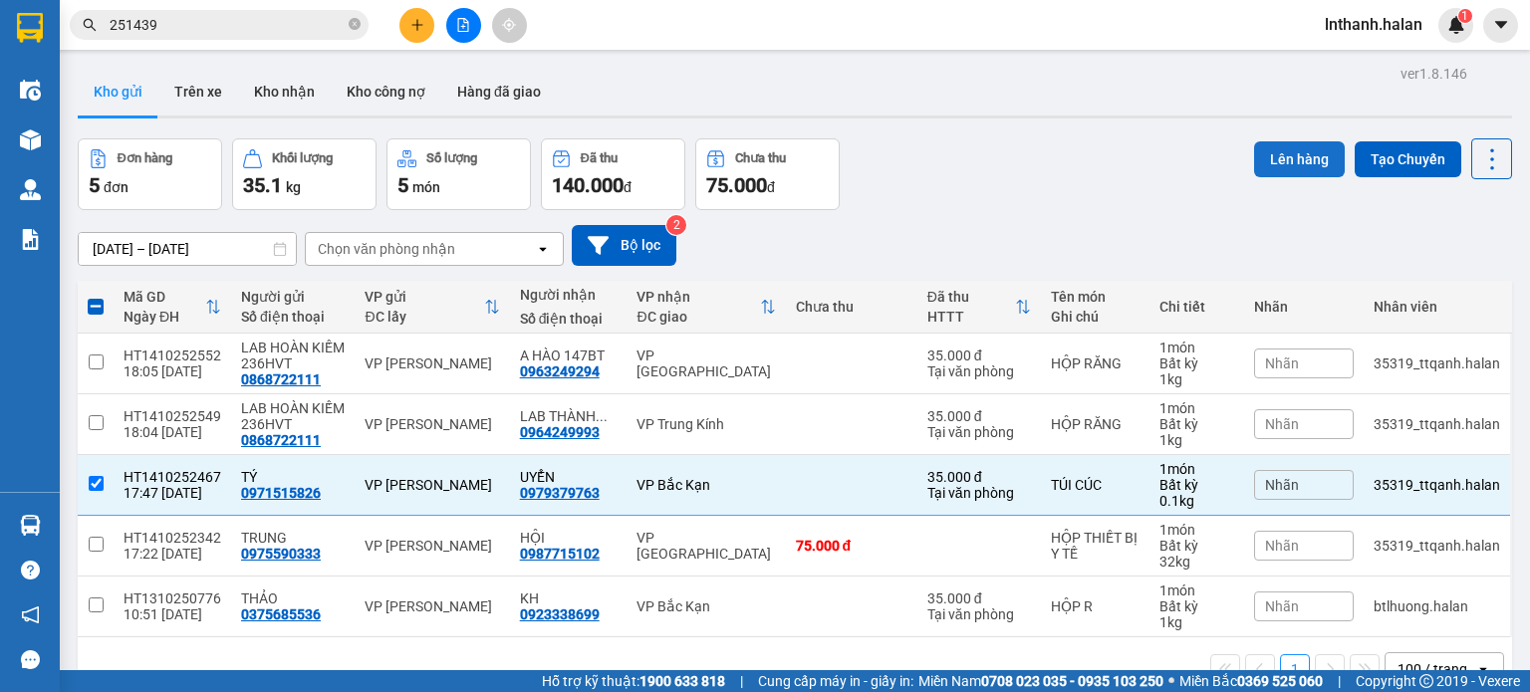
click at [1292, 170] on button "Lên hàng" at bounding box center [1299, 159] width 91 height 36
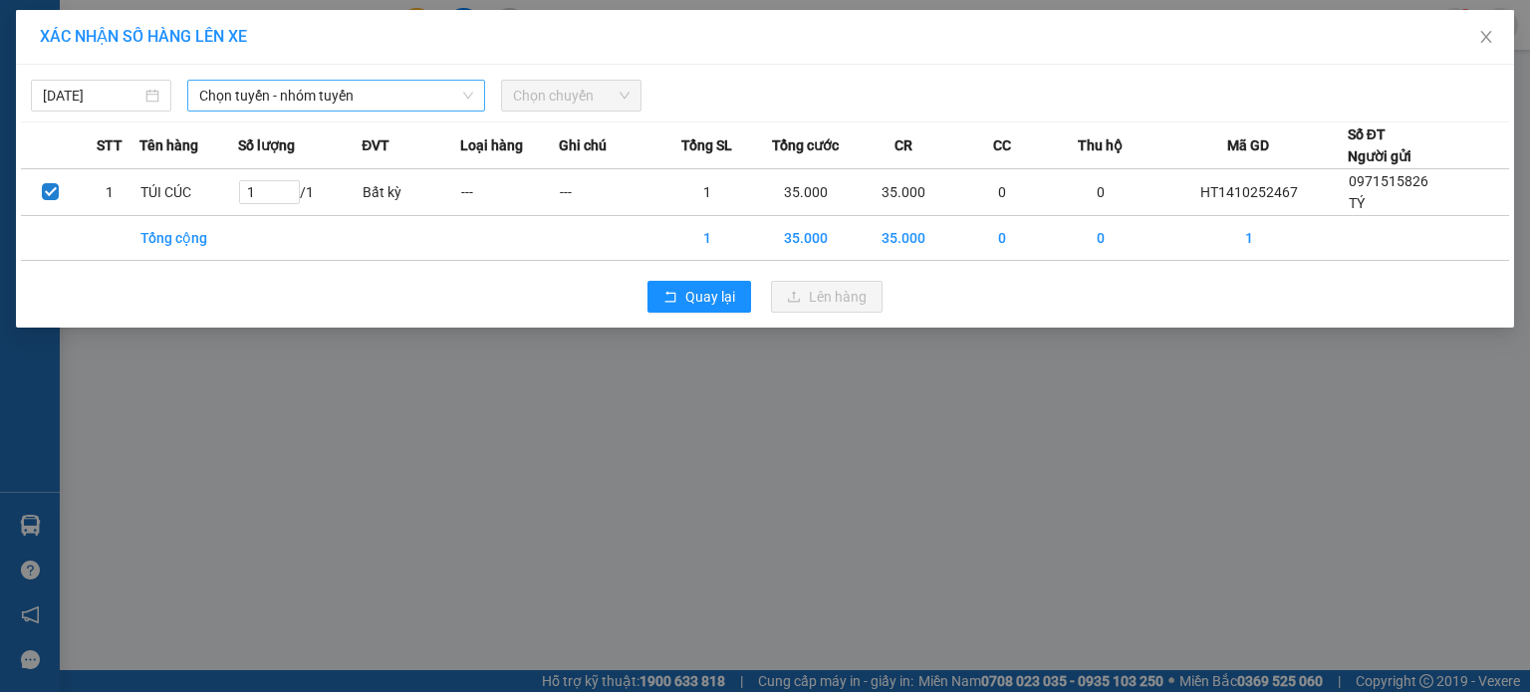
click at [322, 92] on span "Chọn tuyến - nhóm tuyến" at bounding box center [336, 96] width 274 height 30
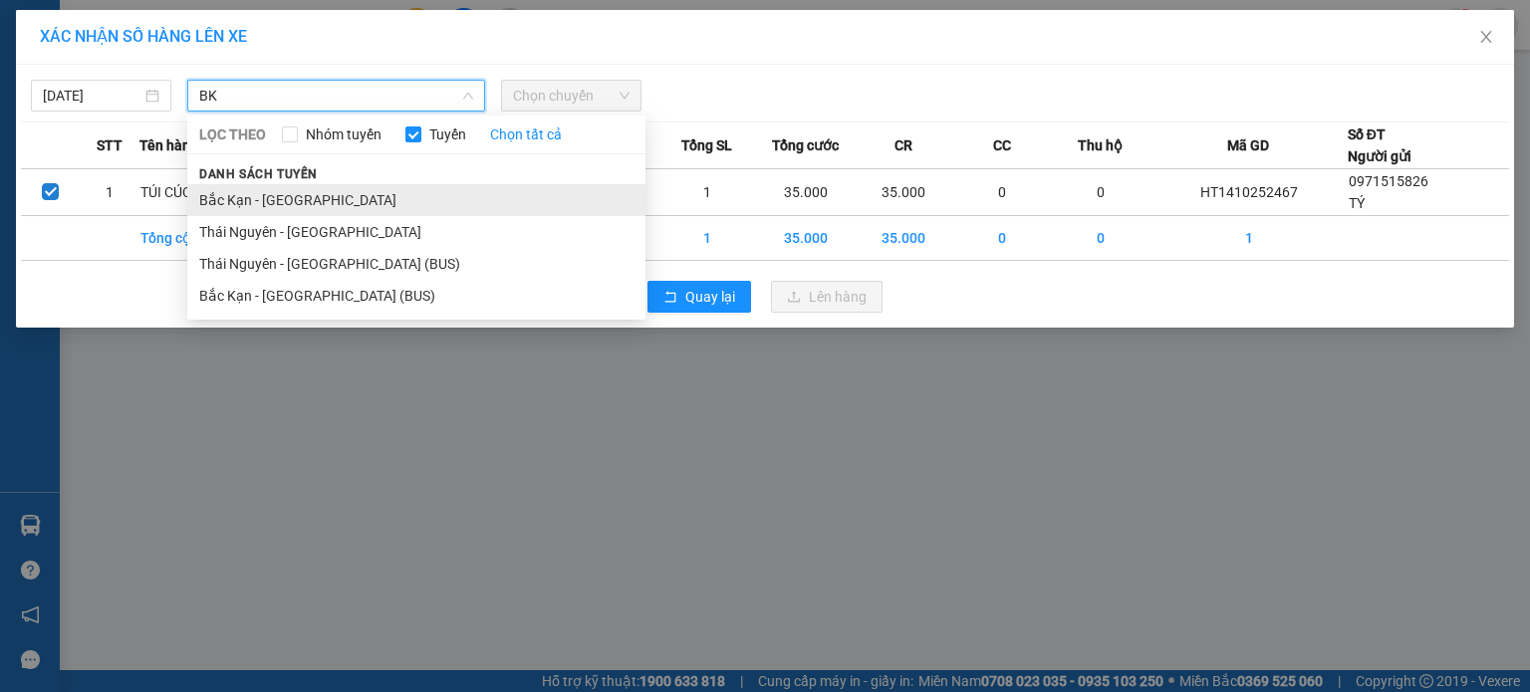
type input "BK"
click at [259, 214] on li "Bắc Kạn - Thái Nguyên" at bounding box center [416, 200] width 458 height 32
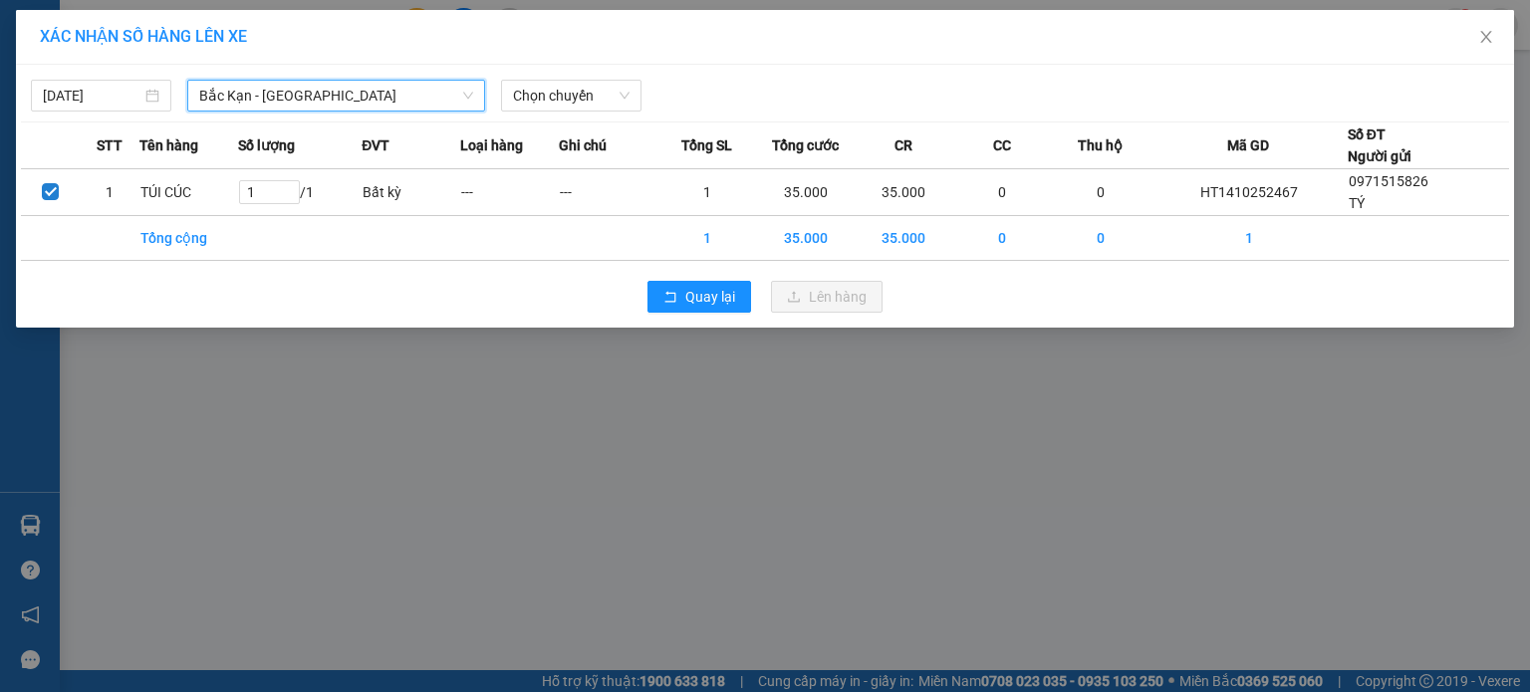
click at [320, 103] on span "Bắc Kạn - Thái Nguyên" at bounding box center [336, 96] width 274 height 30
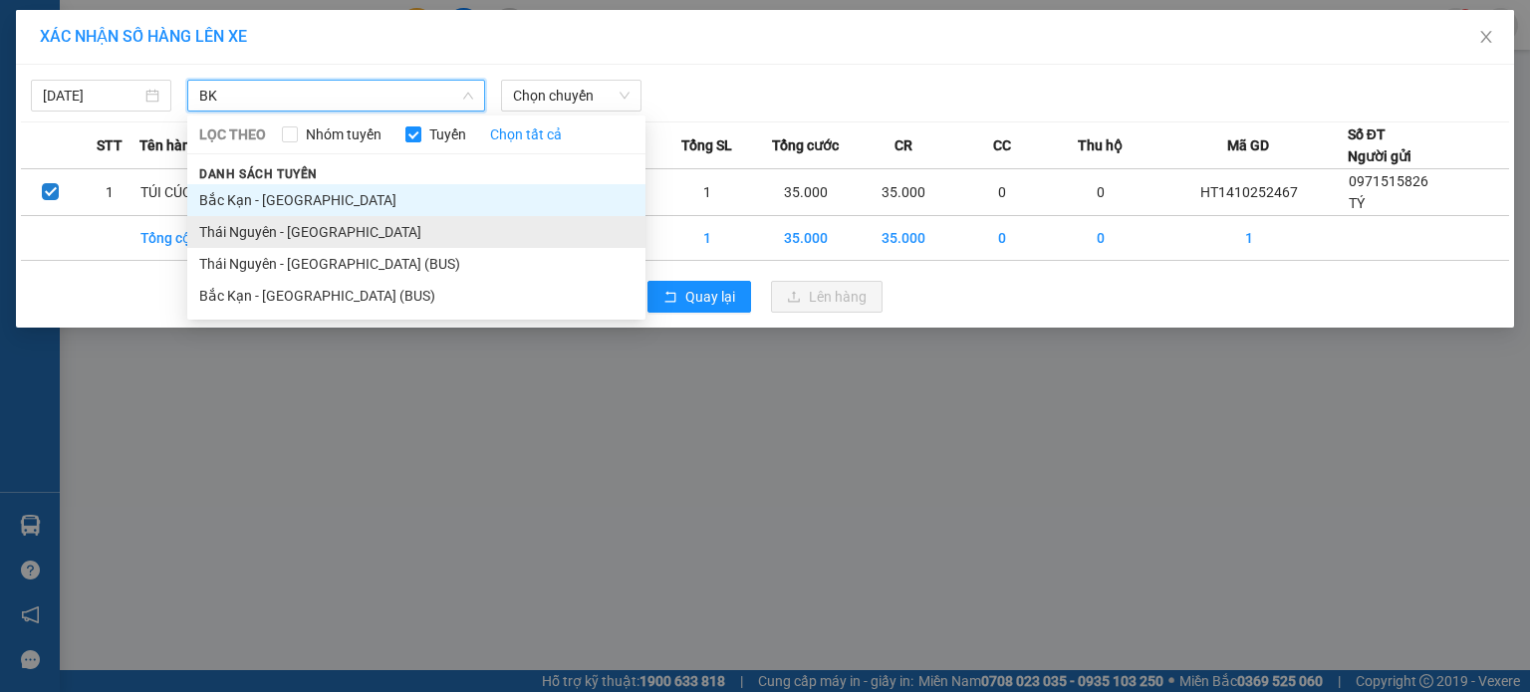
type input "BK"
click at [291, 230] on li "Thái Nguyên - Bắc Kạn" at bounding box center [416, 232] width 458 height 32
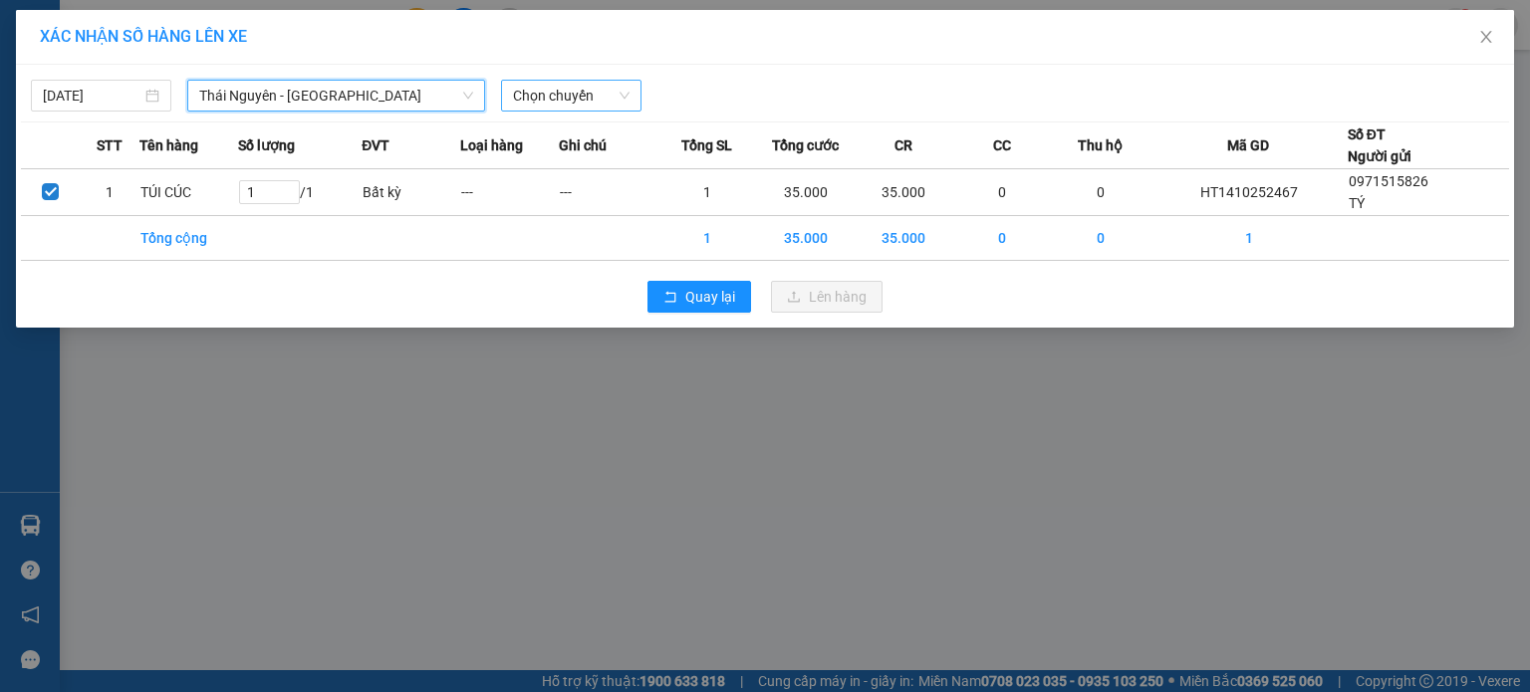
click at [536, 89] on span "Chọn chuyến" at bounding box center [571, 96] width 117 height 30
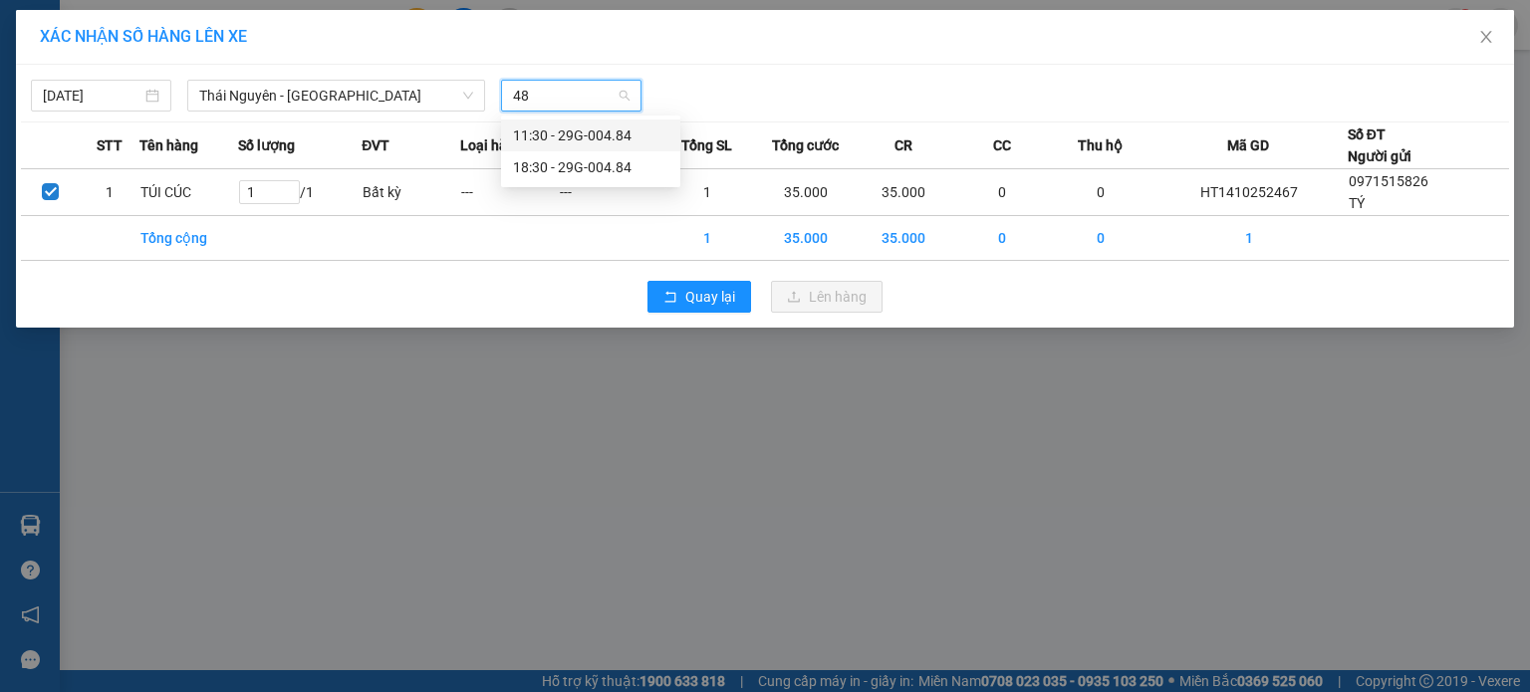
type input "484"
click at [565, 162] on div "18:30 - 29G-004.84" at bounding box center [590, 167] width 155 height 22
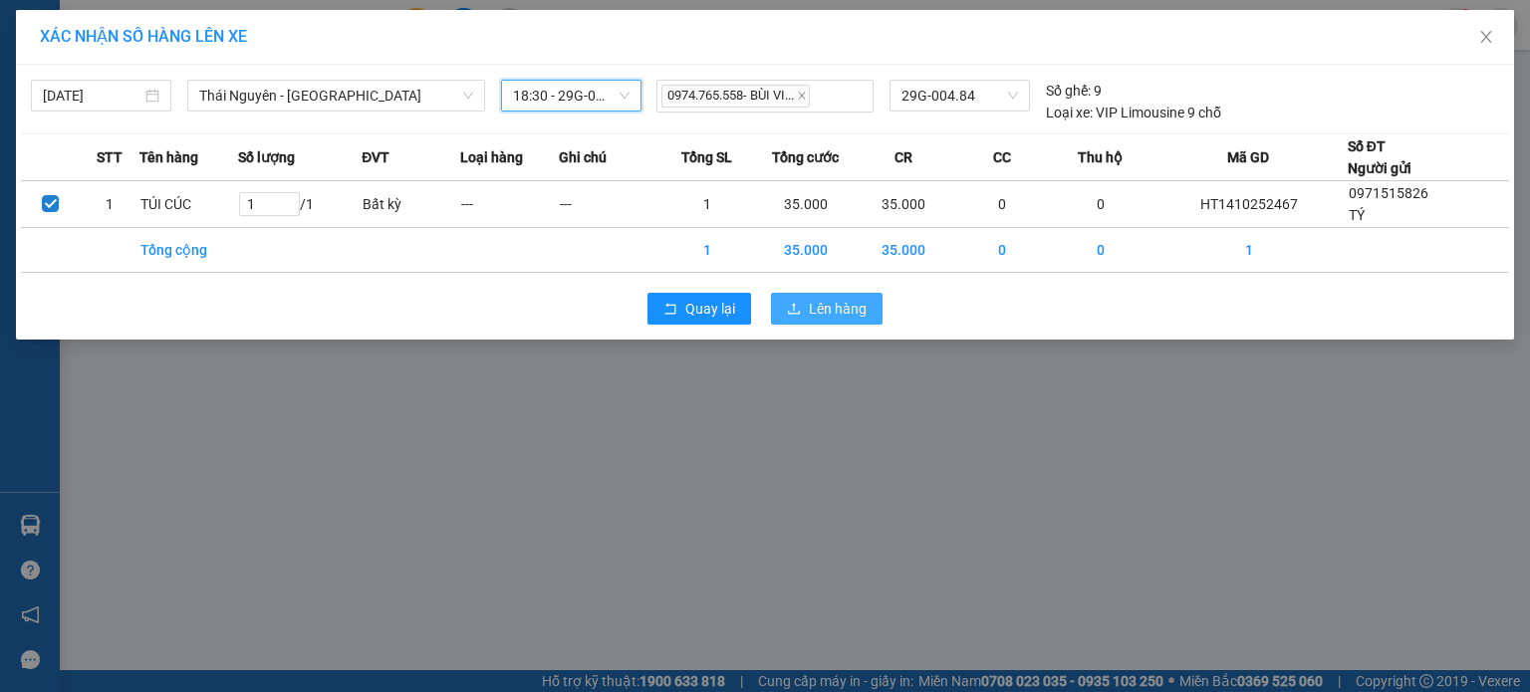
click at [821, 305] on span "Lên hàng" at bounding box center [838, 309] width 58 height 22
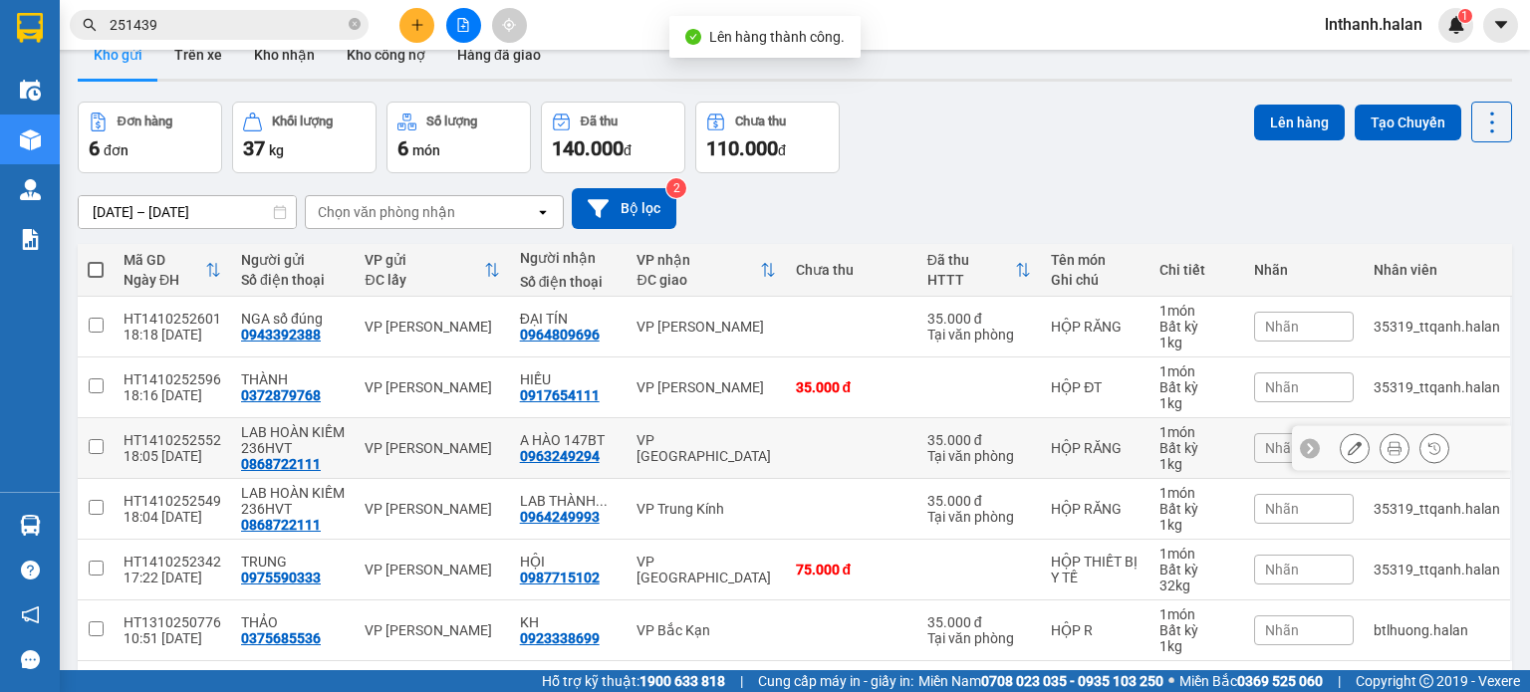
scroll to position [107, 0]
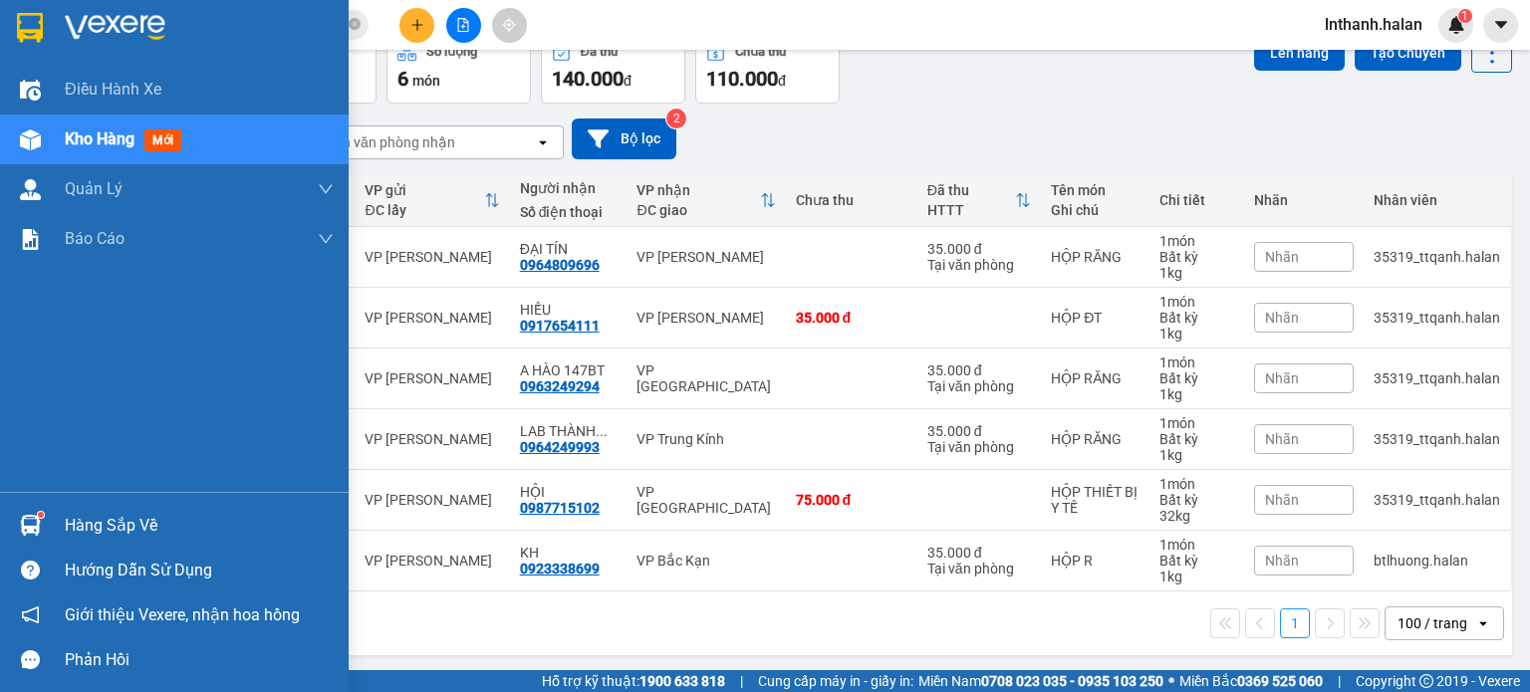
click at [40, 525] on div at bounding box center [30, 525] width 35 height 35
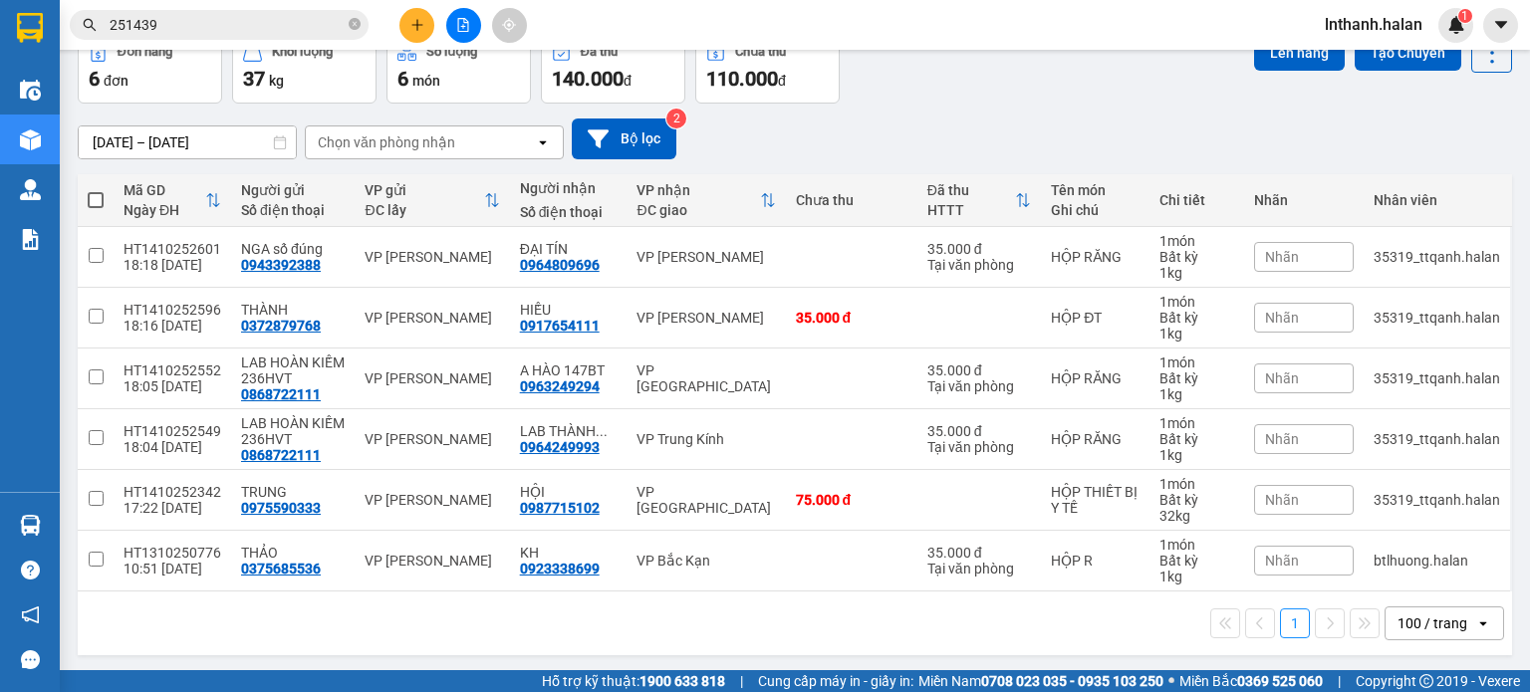
click at [1073, 140] on section "Kết quả tìm kiếm ( 242 ) Bộ lọc Mã ĐH Trạng thái Món hàng Thu hộ Tổng cước Chưa…" at bounding box center [765, 346] width 1530 height 692
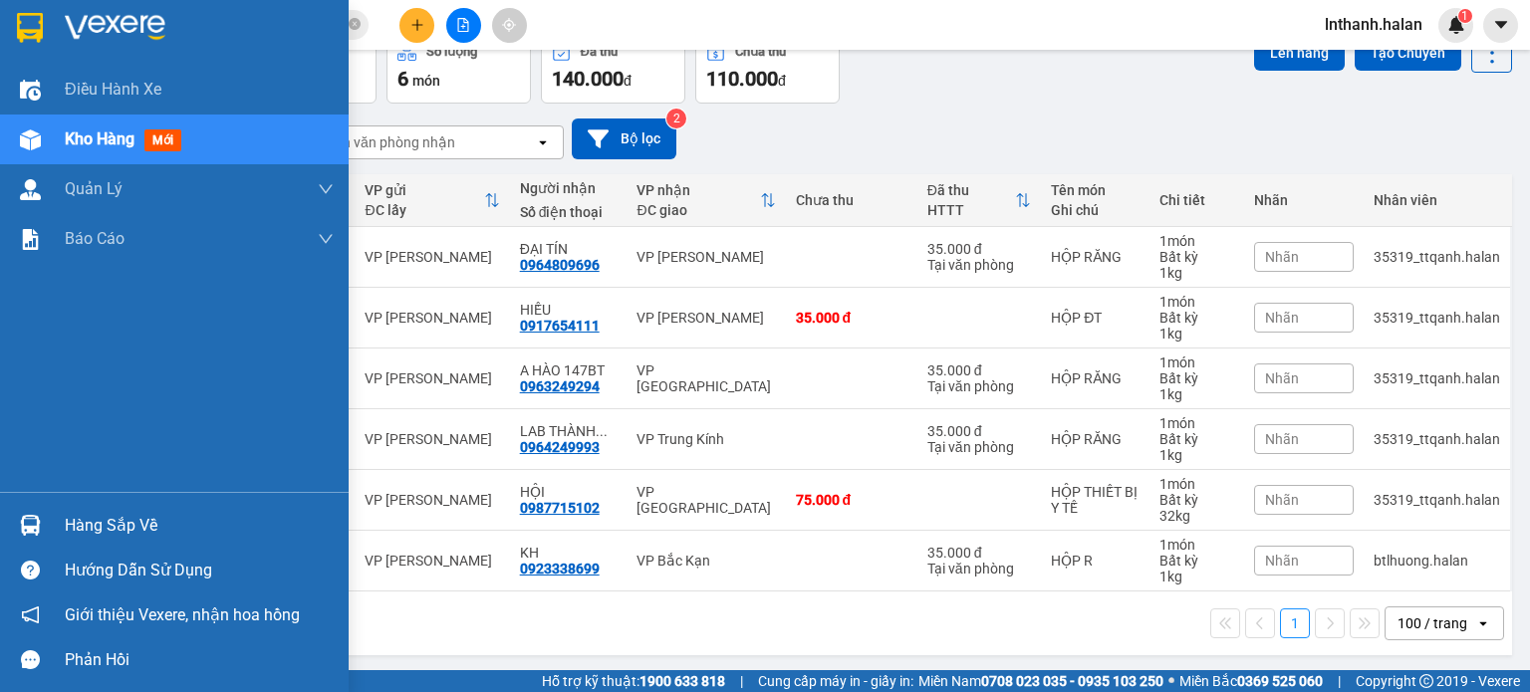
click at [48, 524] on div "Hàng sắp về" at bounding box center [174, 525] width 349 height 45
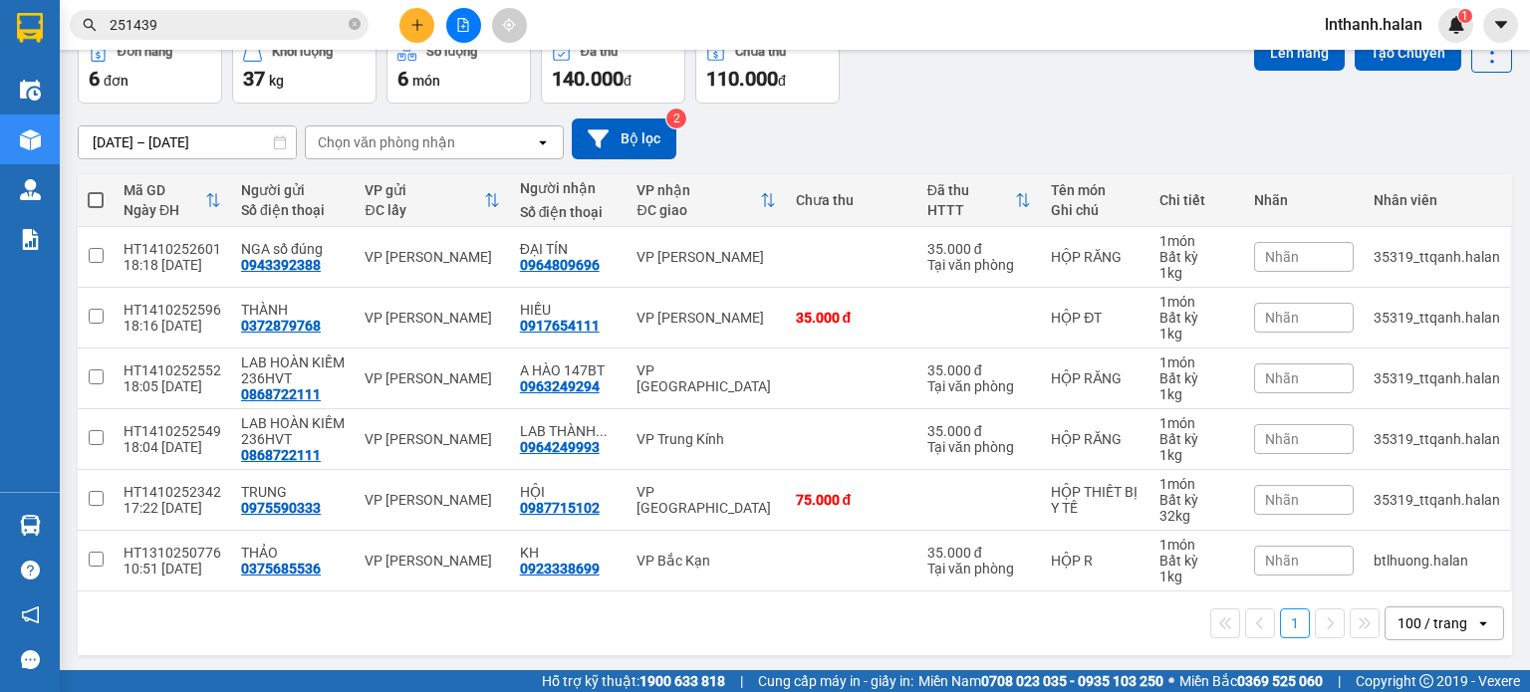
click at [1047, 138] on section "Kết quả tìm kiếm ( 242 ) Bộ lọc Mã ĐH Trạng thái Món hàng Thu hộ Tổng cước Chưa…" at bounding box center [765, 346] width 1530 height 692
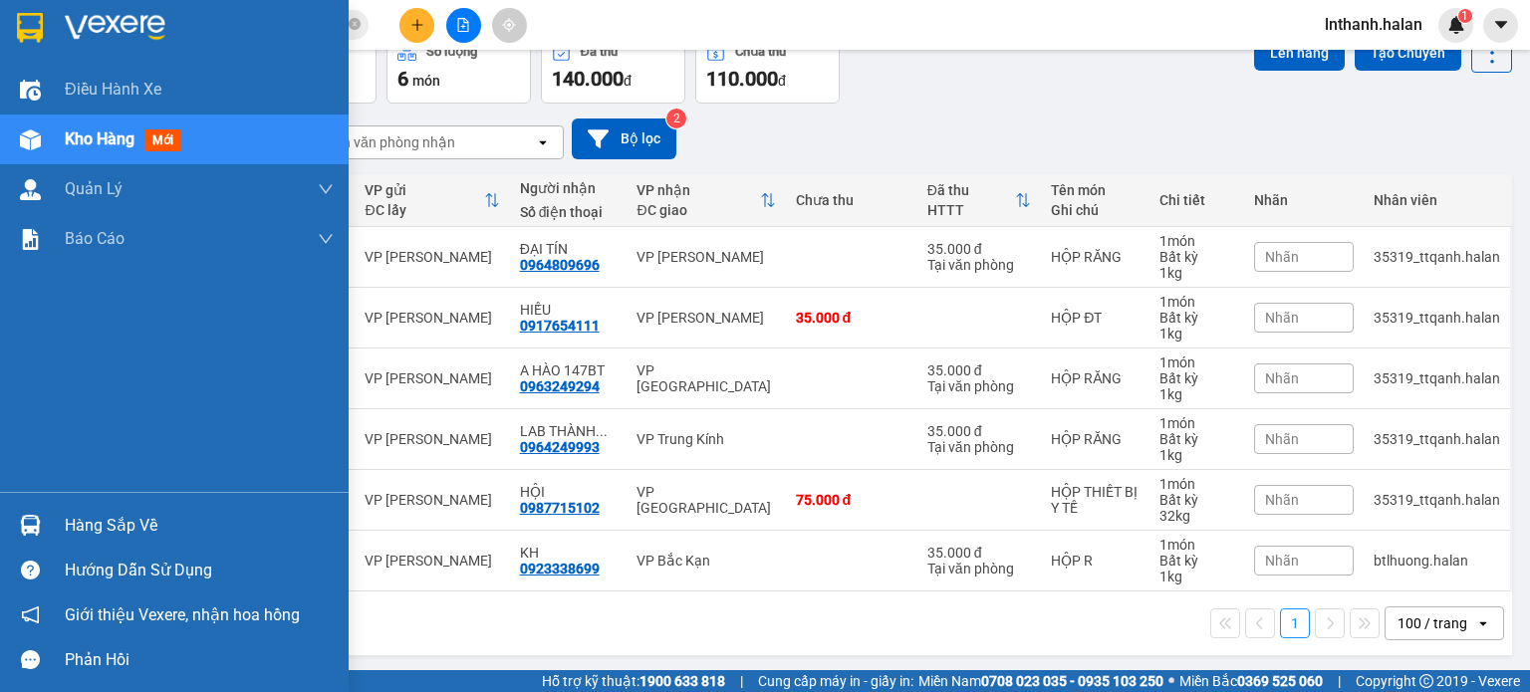
click at [13, 523] on div at bounding box center [30, 525] width 35 height 35
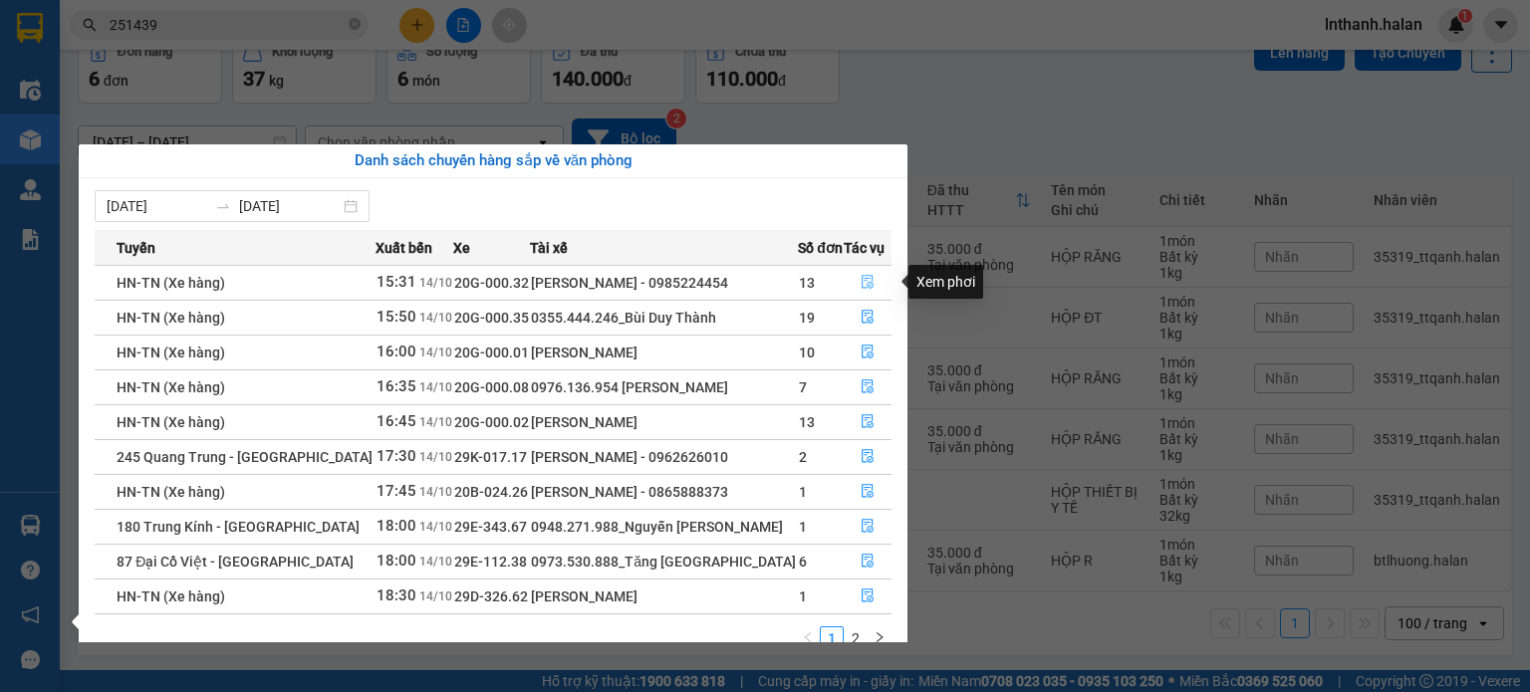
click at [861, 282] on icon "file-done" at bounding box center [868, 282] width 14 height 14
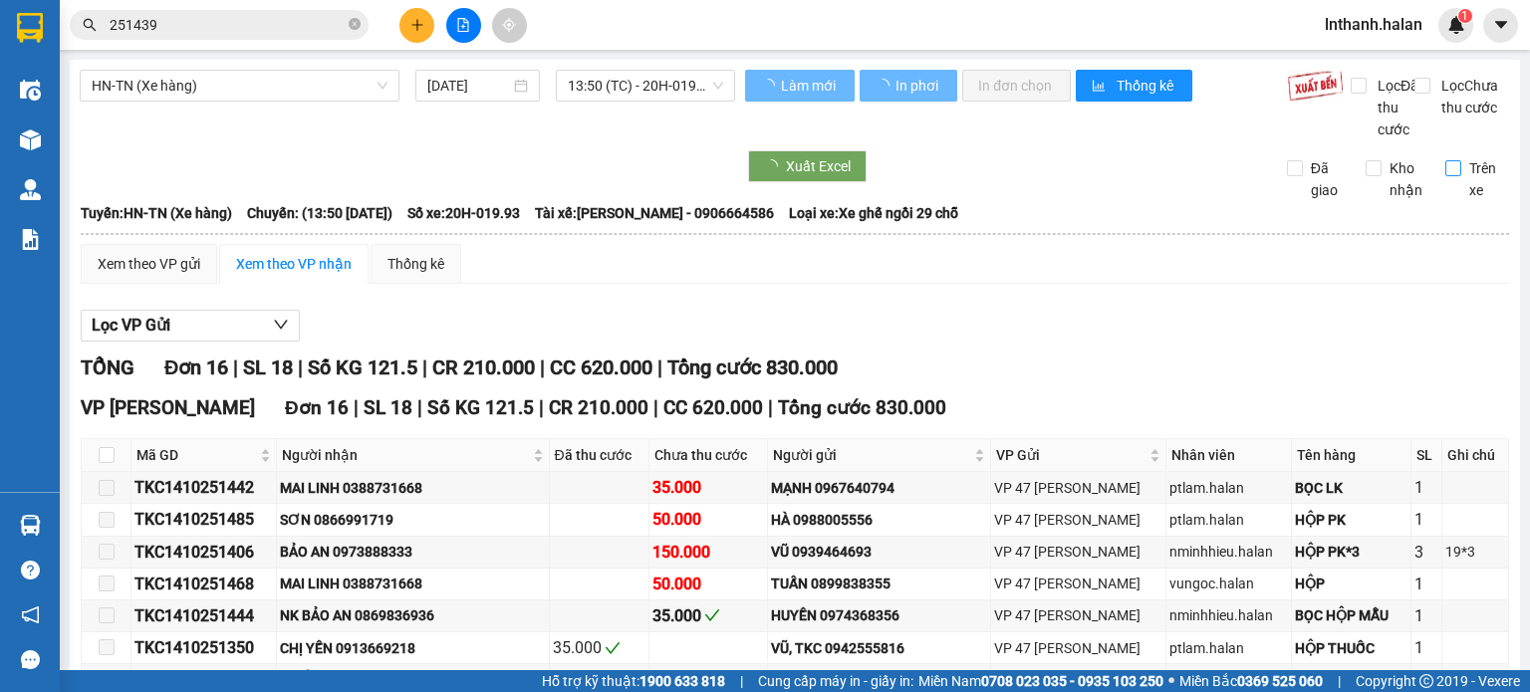
click at [1445, 176] on input "Trên xe" at bounding box center [1453, 168] width 16 height 16
checkbox input "true"
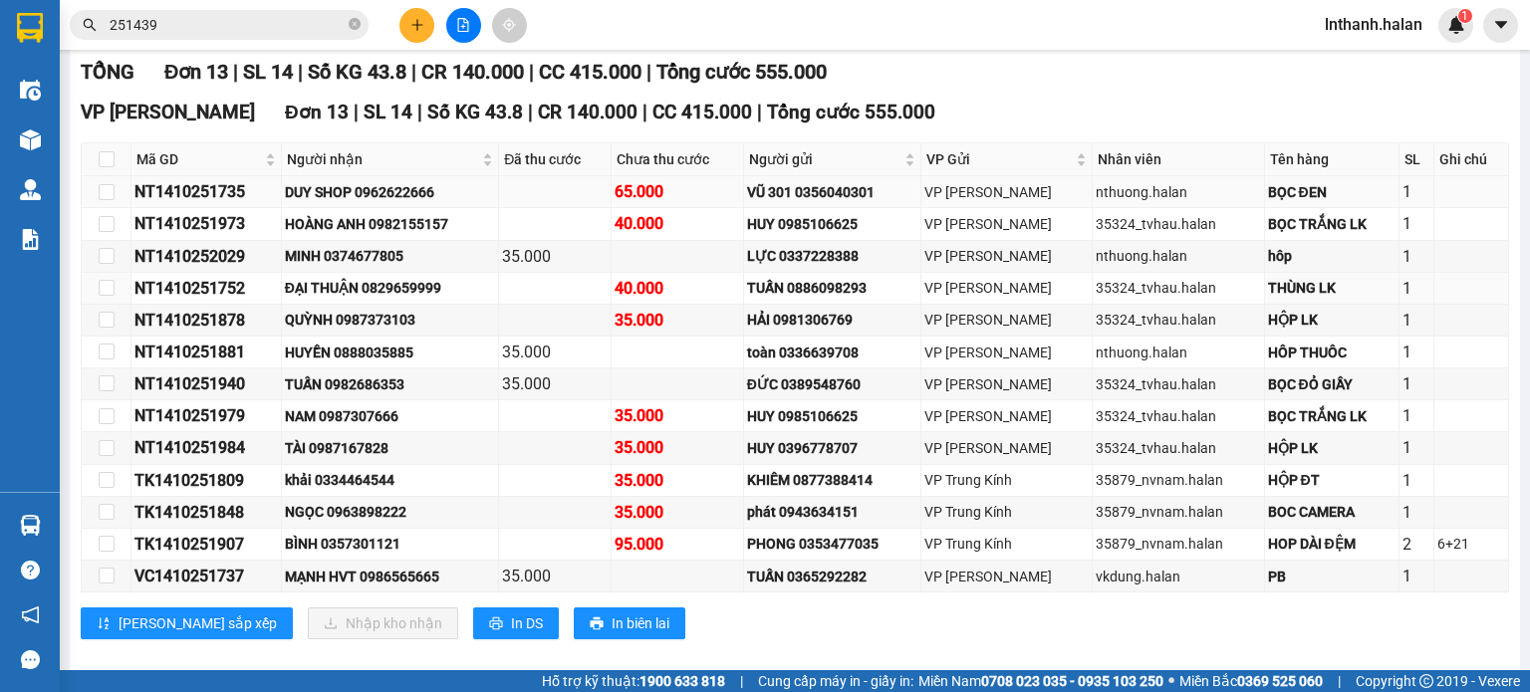
scroll to position [299, 0]
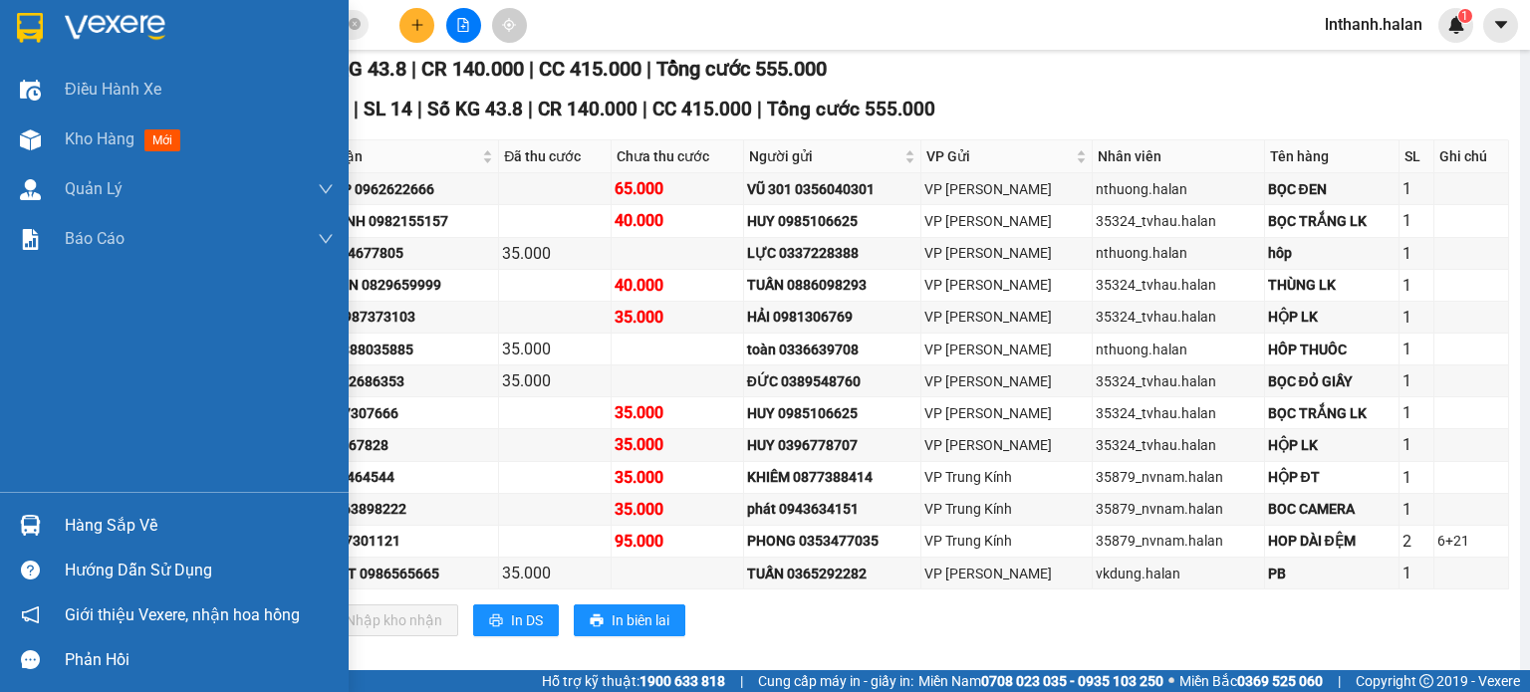
click at [43, 530] on div at bounding box center [30, 525] width 35 height 35
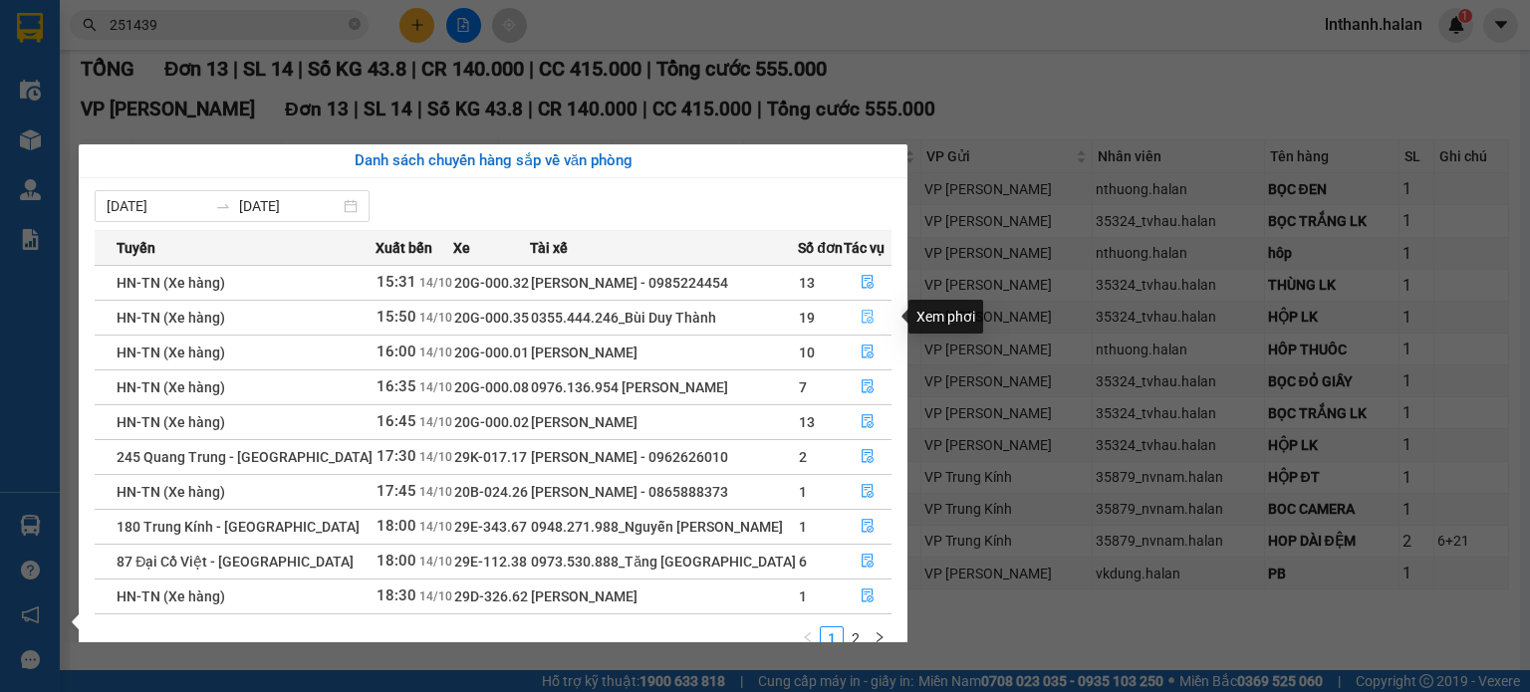
click at [862, 322] on icon "file-done" at bounding box center [868, 318] width 12 height 14
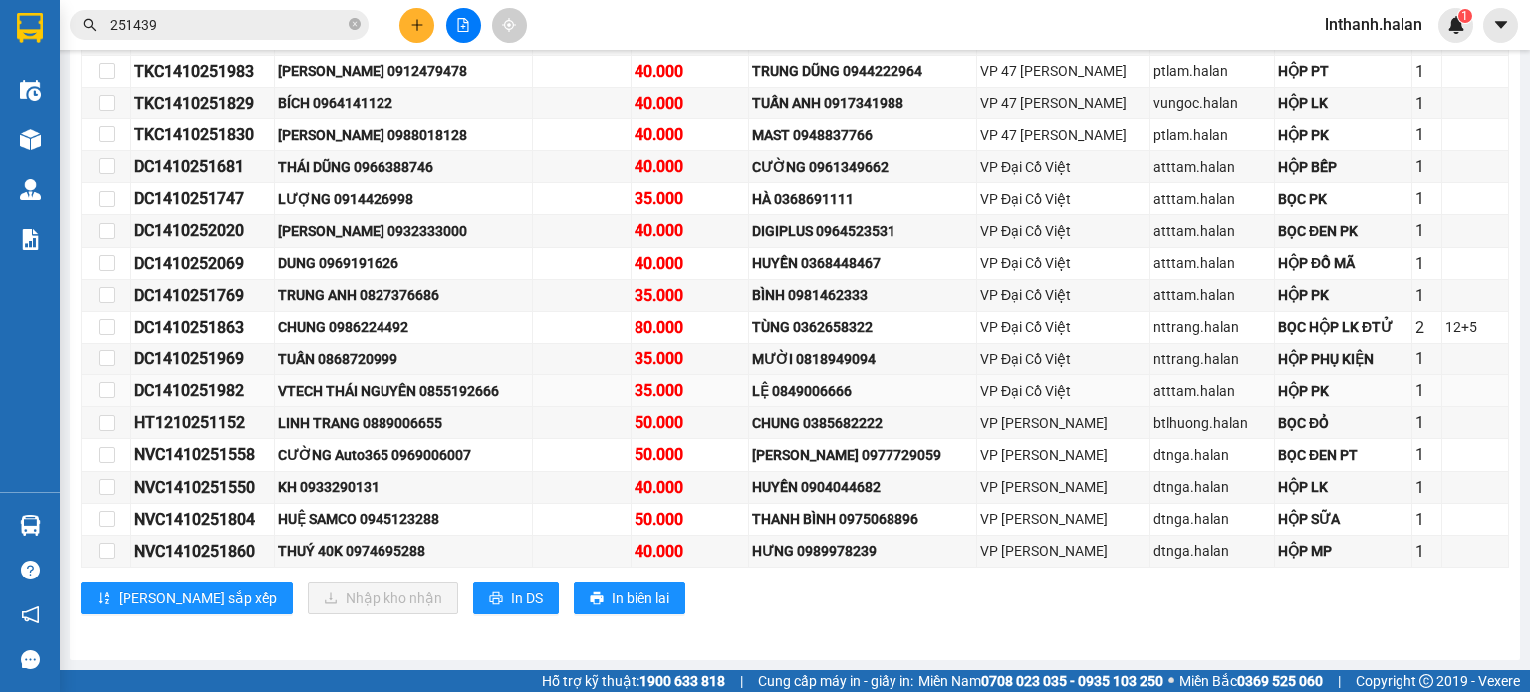
scroll to position [529, 0]
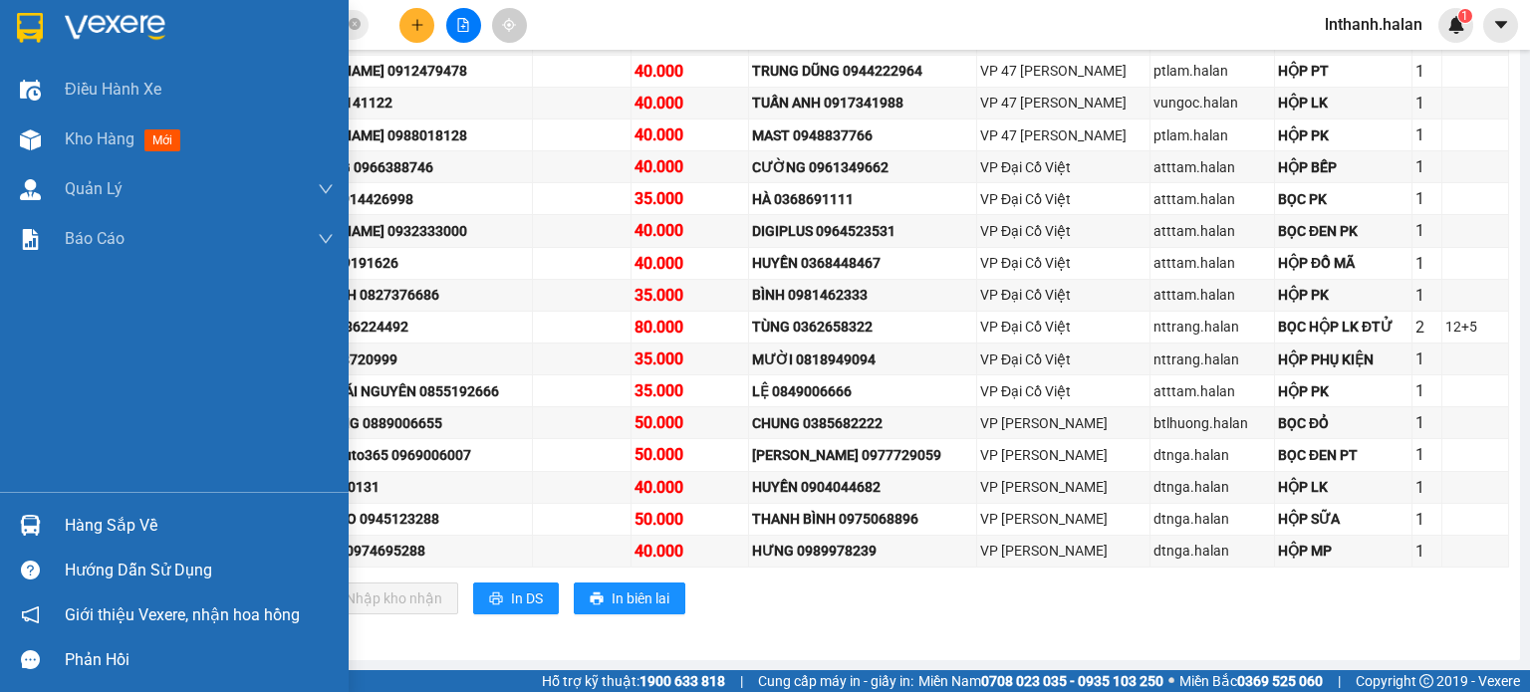
click at [13, 533] on div at bounding box center [30, 525] width 35 height 35
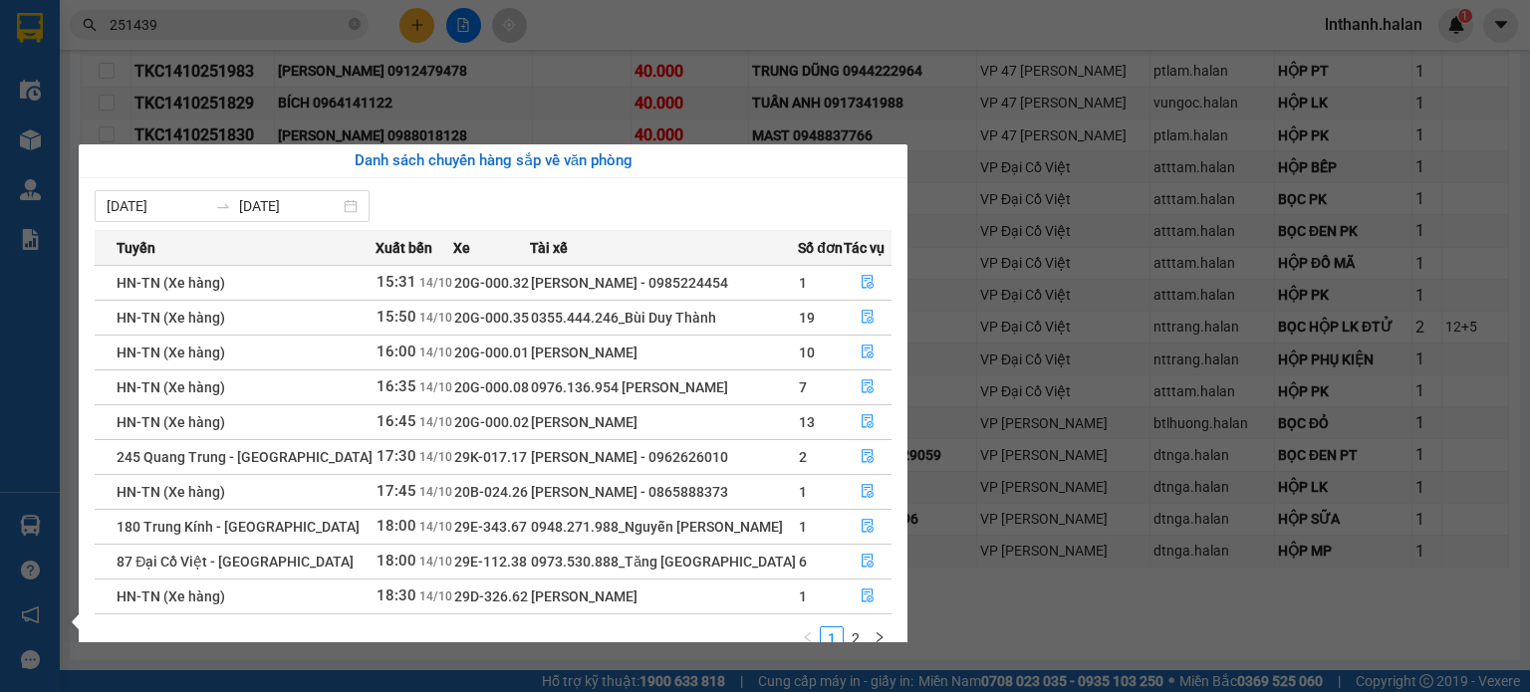
click at [21, 516] on div "Điều hành xe Kho hàng mới Quản Lý Quản lý chuyến Quản lý kiểm kho Báo cáo 12. T…" at bounding box center [30, 346] width 60 height 692
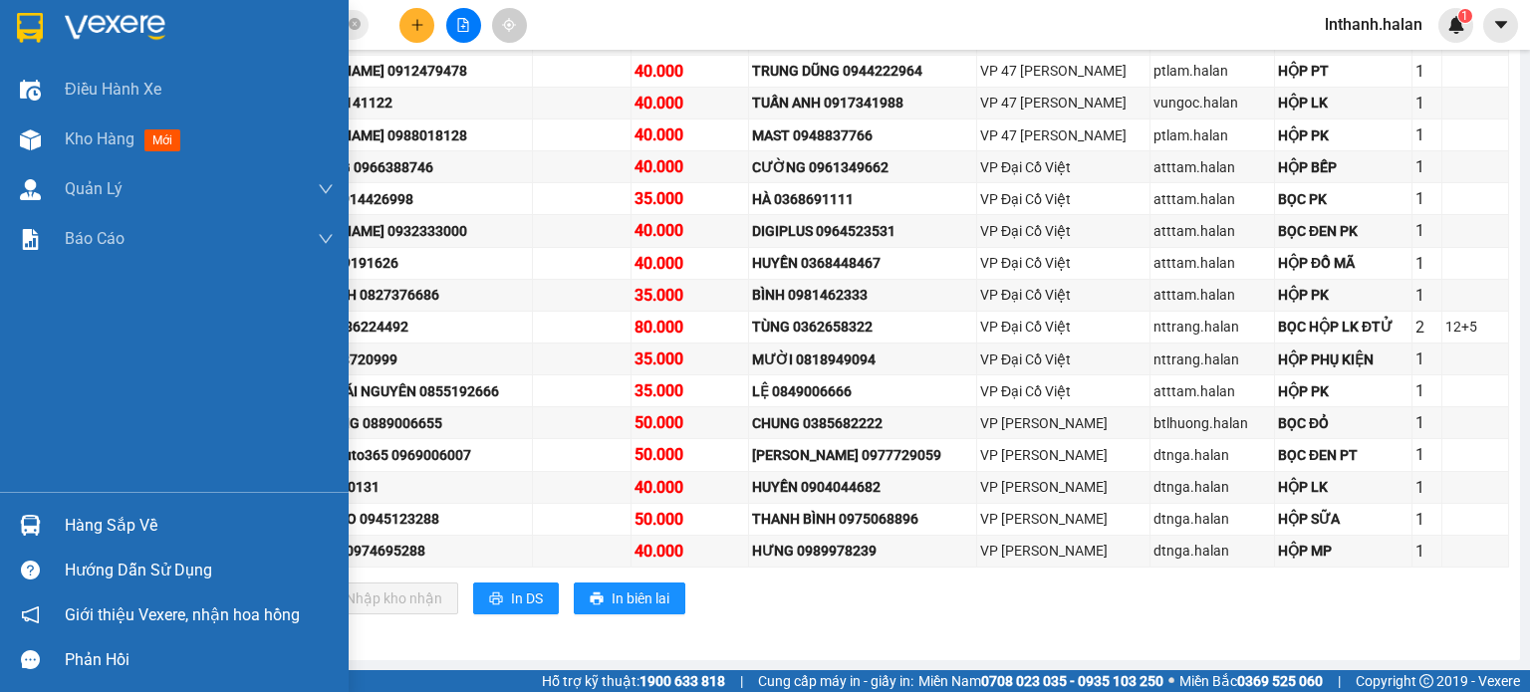
click at [21, 517] on img at bounding box center [30, 525] width 21 height 21
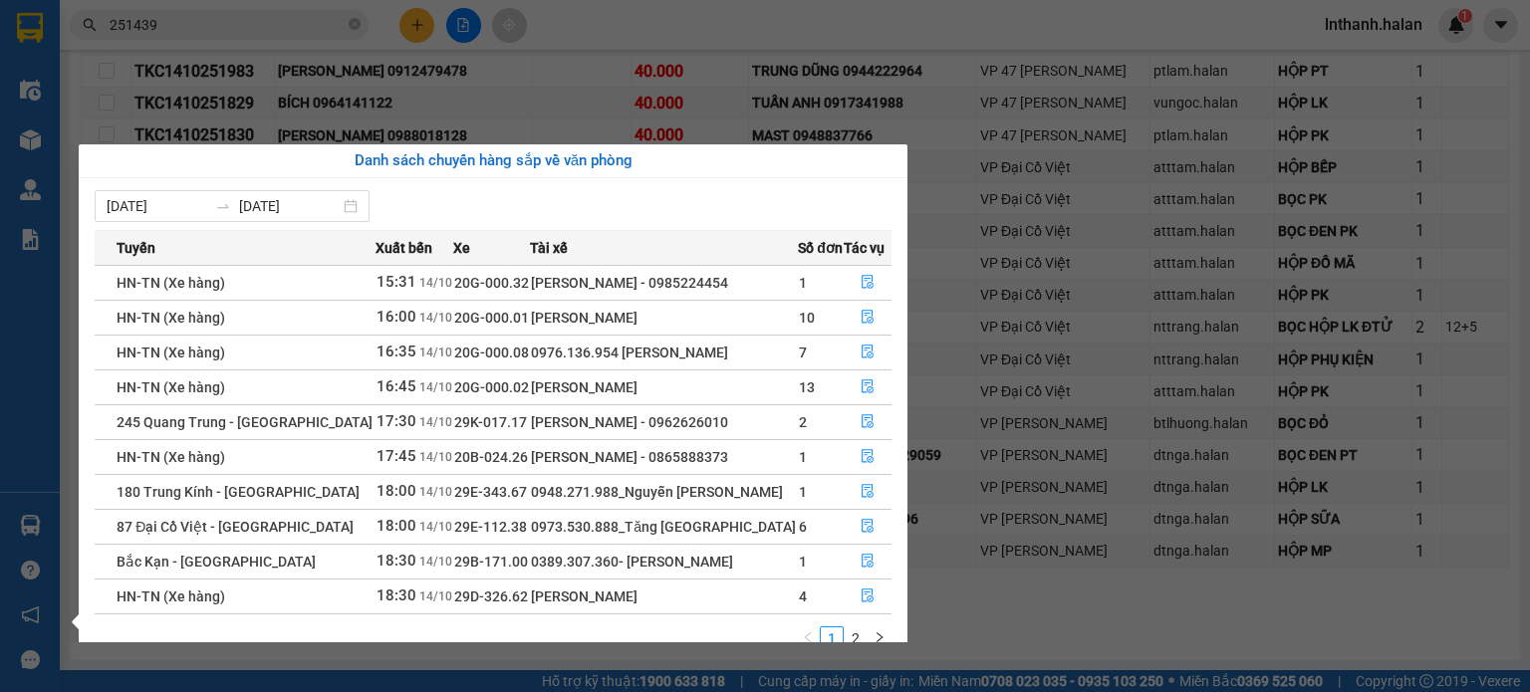
click at [1101, 219] on section "Kết quả tìm kiếm ( 242 ) Bộ lọc Mã ĐH Trạng thái Món hàng Thu hộ Tổng cước Chưa…" at bounding box center [765, 346] width 1530 height 692
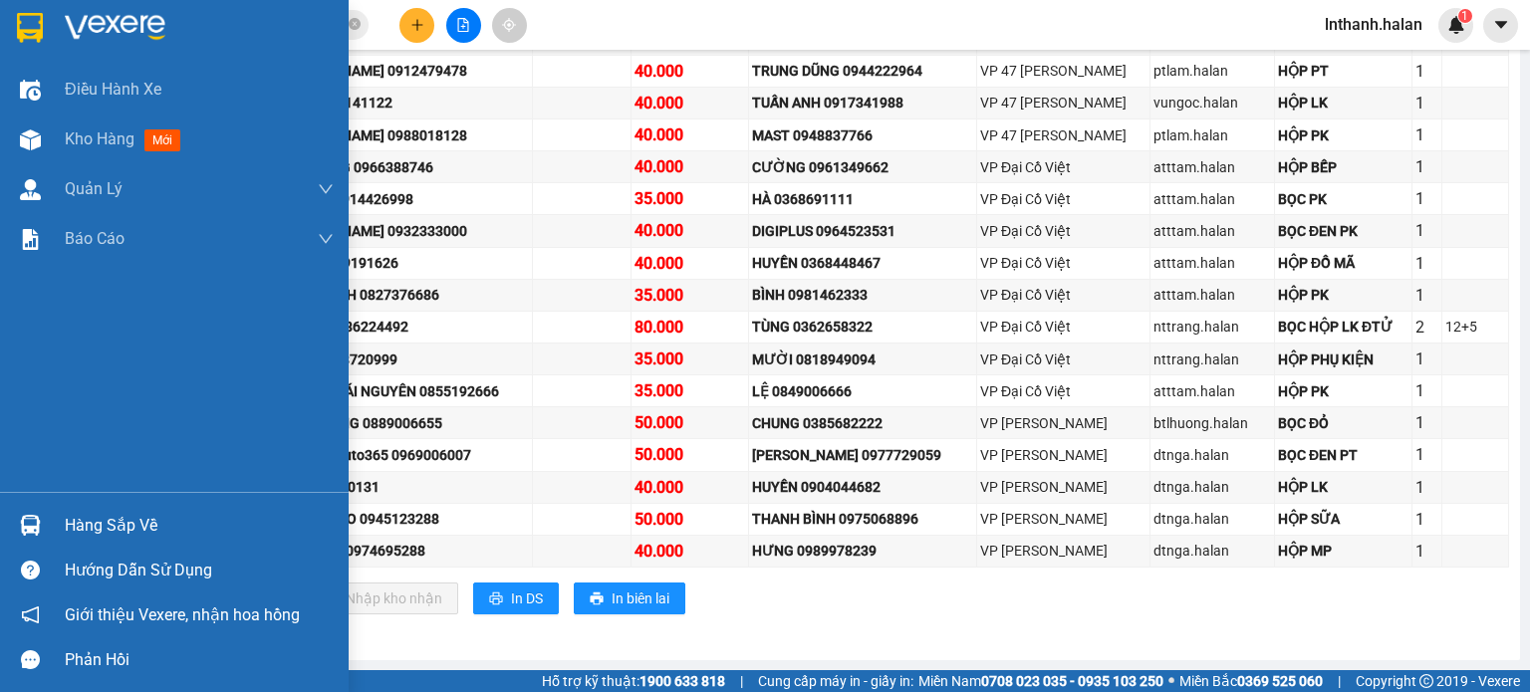
click at [47, 511] on div at bounding box center [30, 525] width 35 height 35
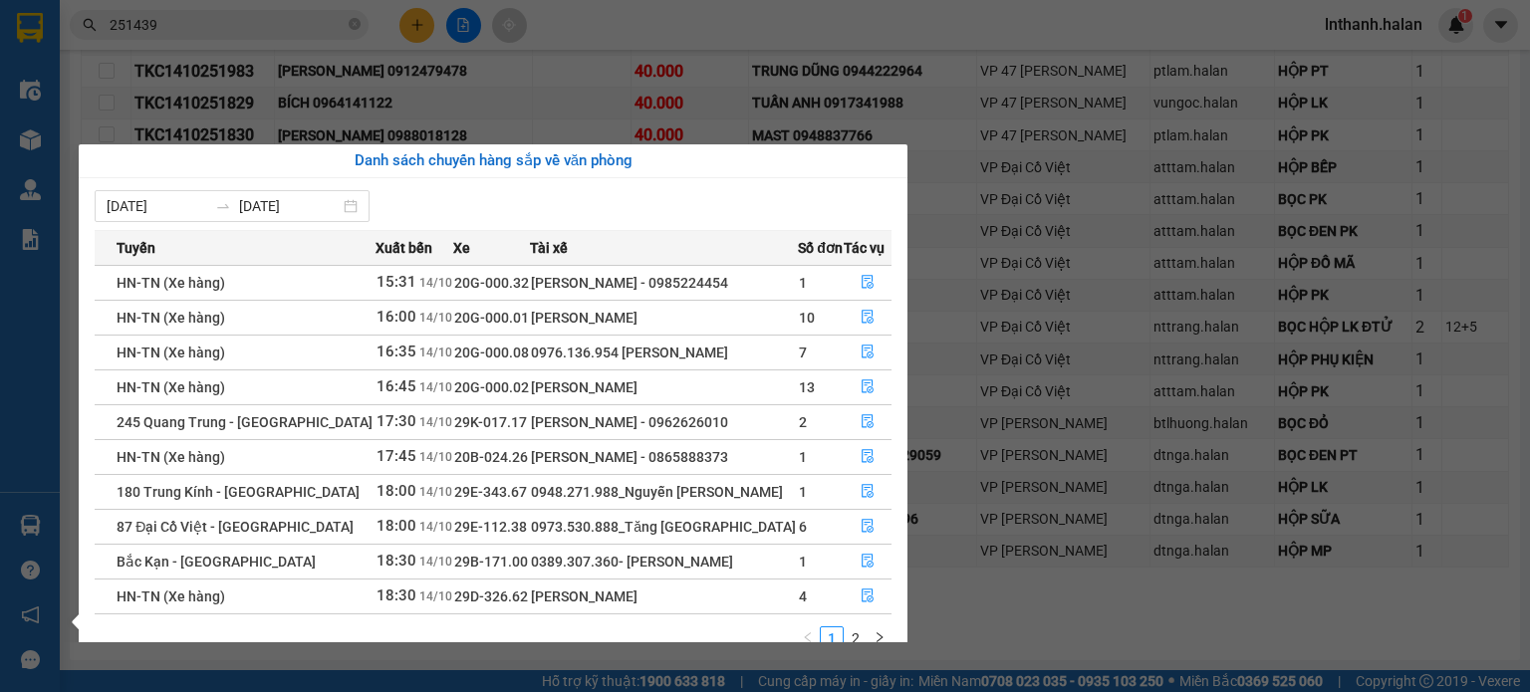
click at [47, 152] on div "Điều hành xe Kho hàng mới Quản Lý Quản lý chuyến Quản lý kiểm kho Báo cáo 12. T…" at bounding box center [30, 346] width 60 height 692
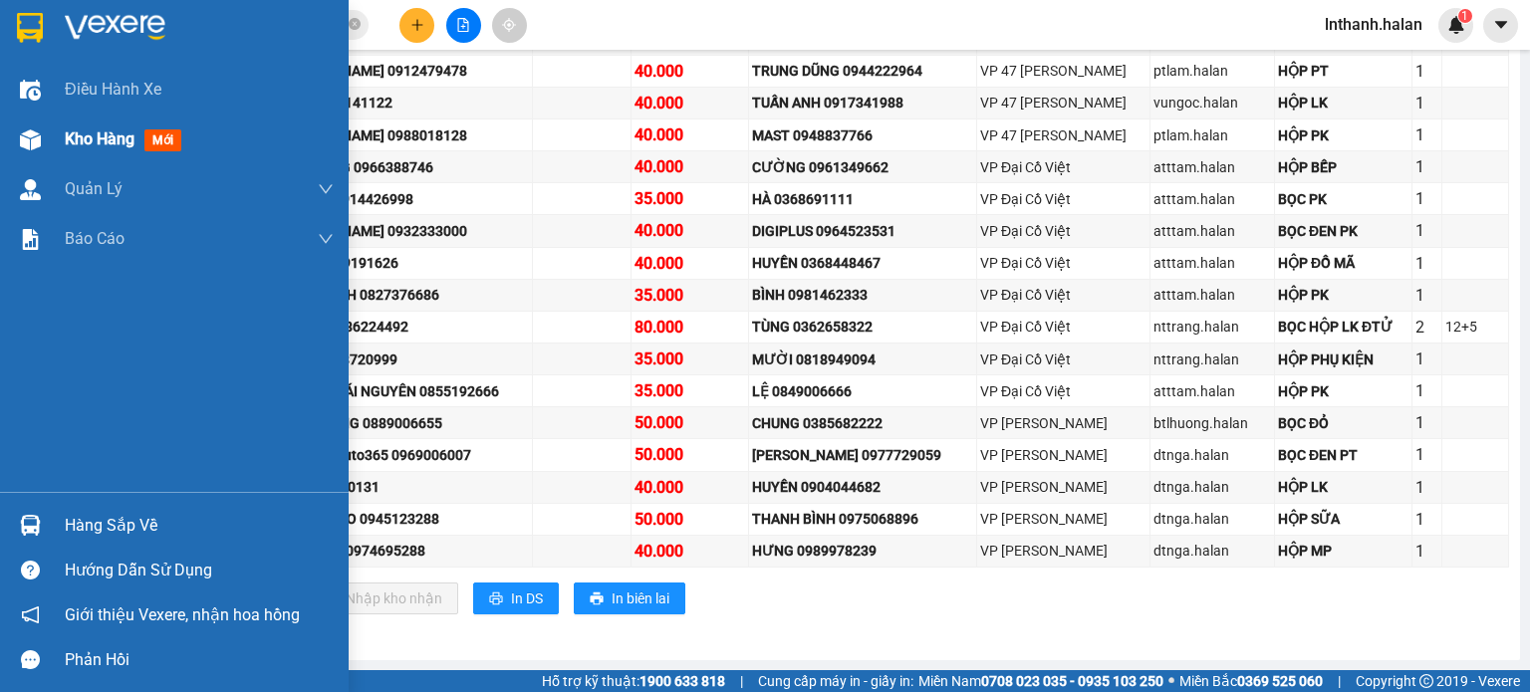
click at [28, 136] on img at bounding box center [30, 140] width 21 height 21
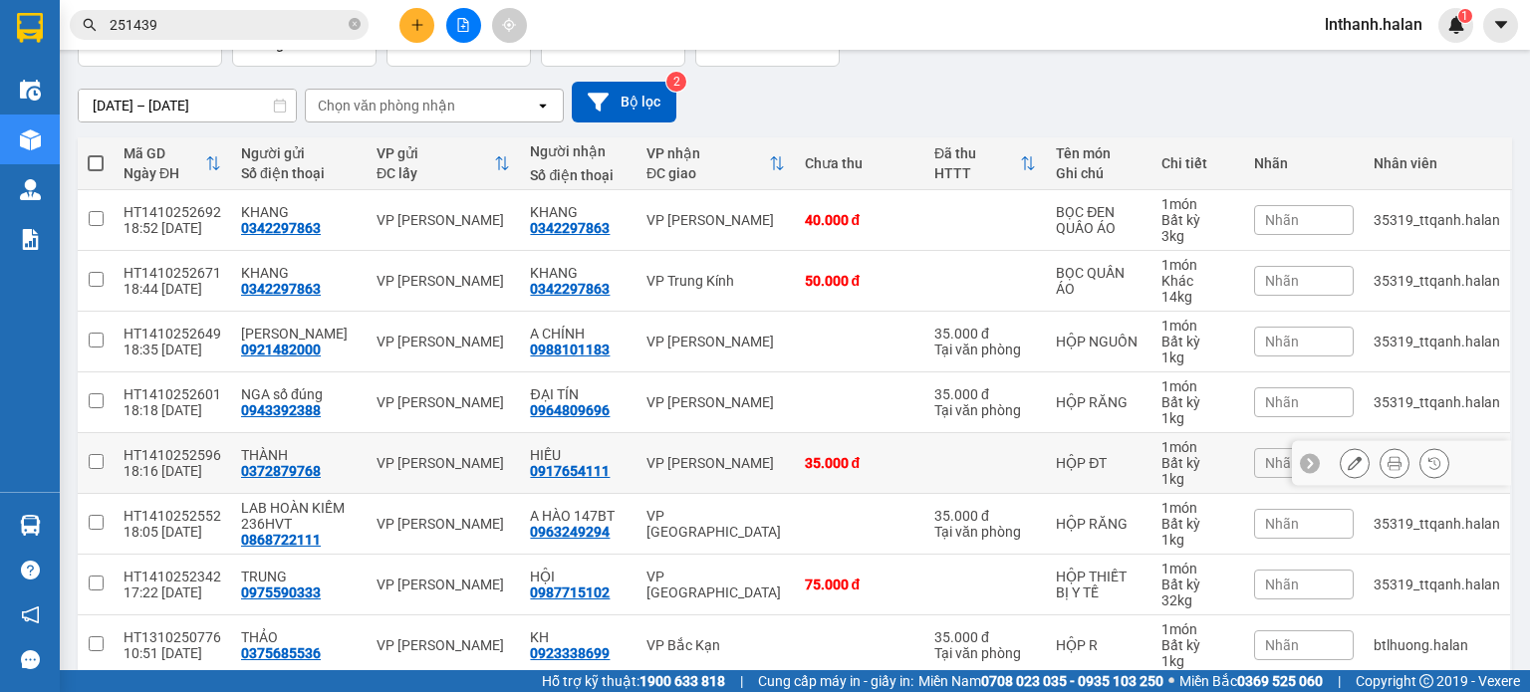
scroll to position [28, 0]
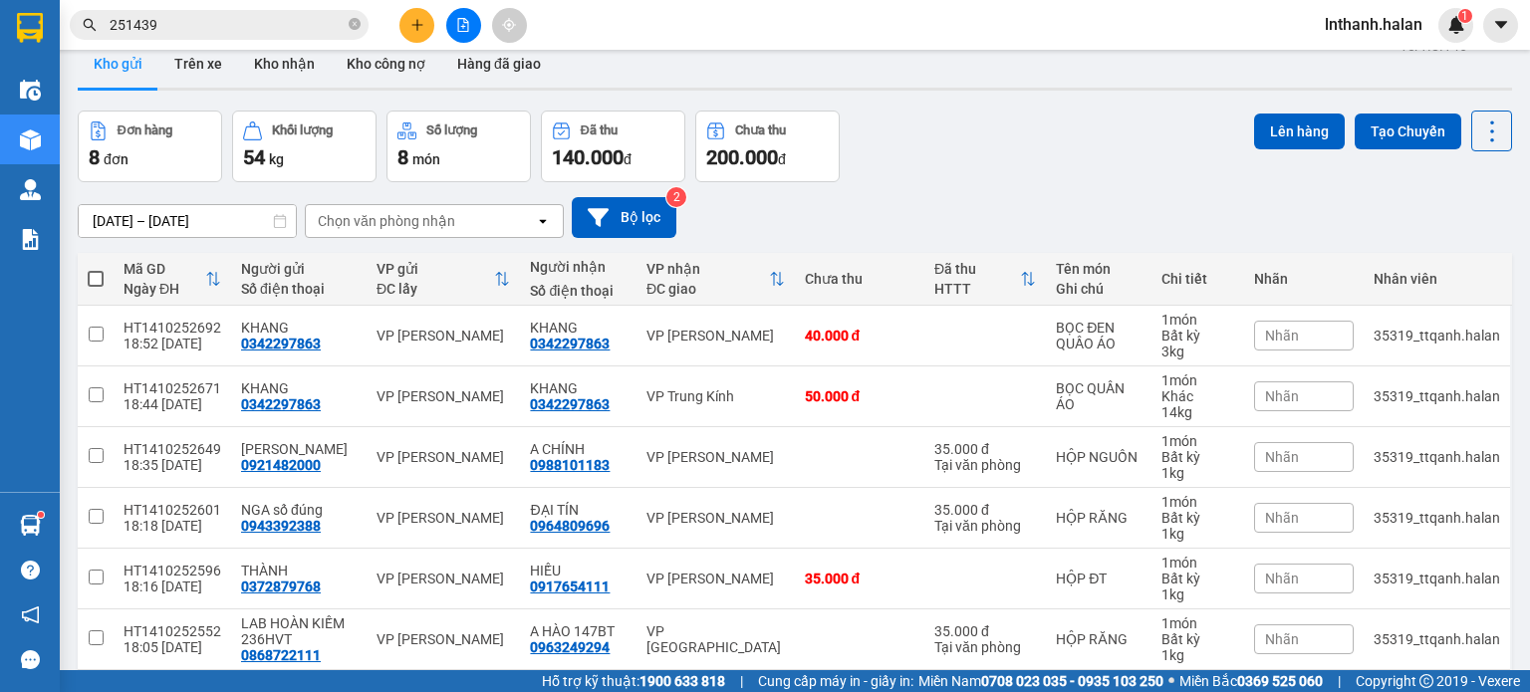
click at [426, 222] on div "Chọn văn phòng nhận" at bounding box center [386, 221] width 137 height 20
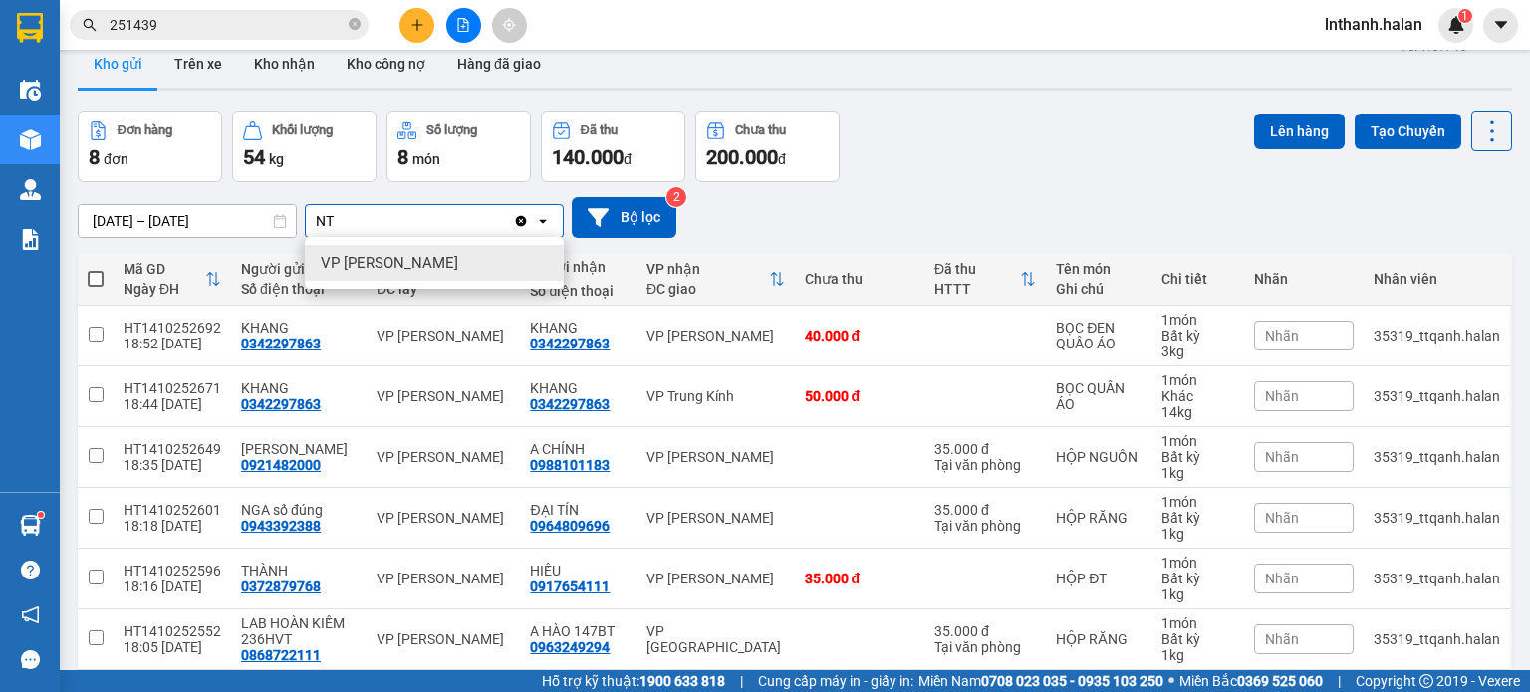
type input "NT"
click at [411, 266] on span "VP [PERSON_NAME]" at bounding box center [389, 263] width 137 height 20
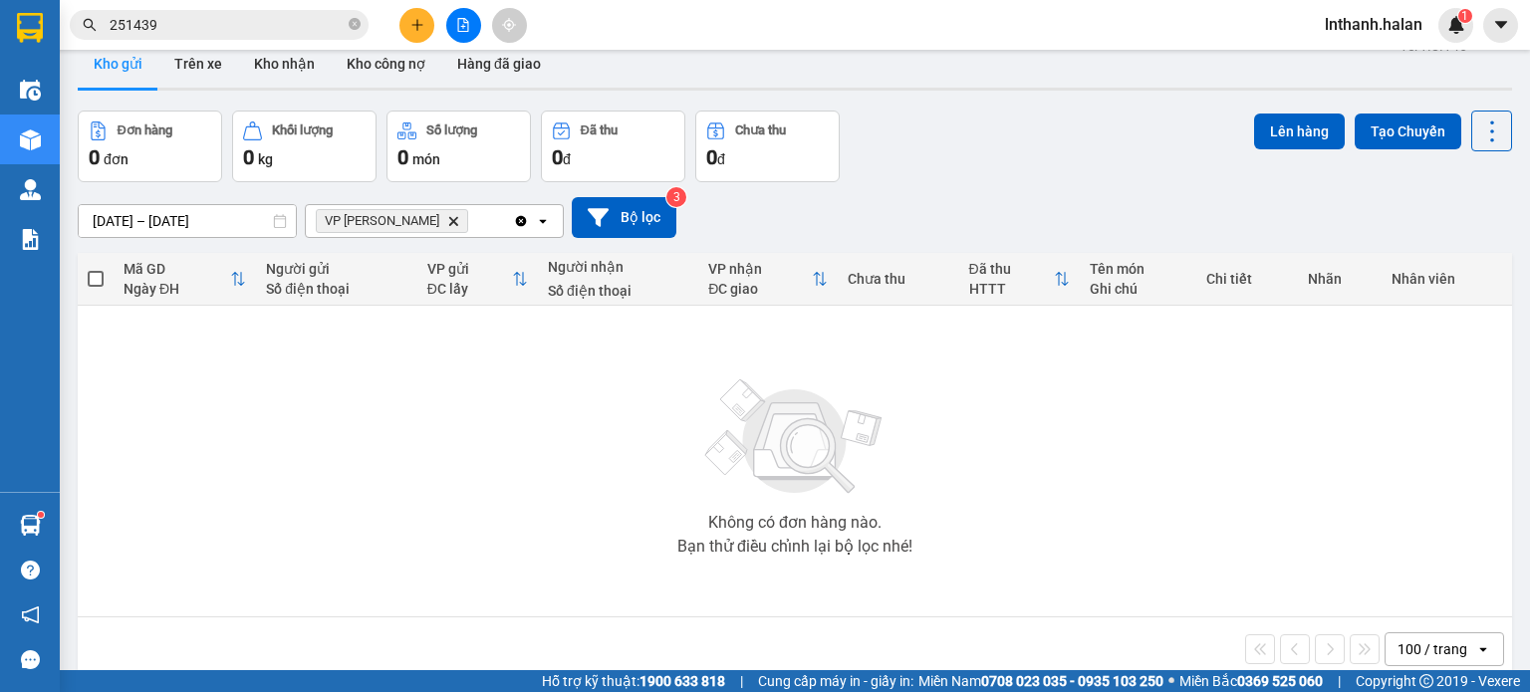
click at [522, 225] on icon "Clear all" at bounding box center [521, 220] width 11 height 11
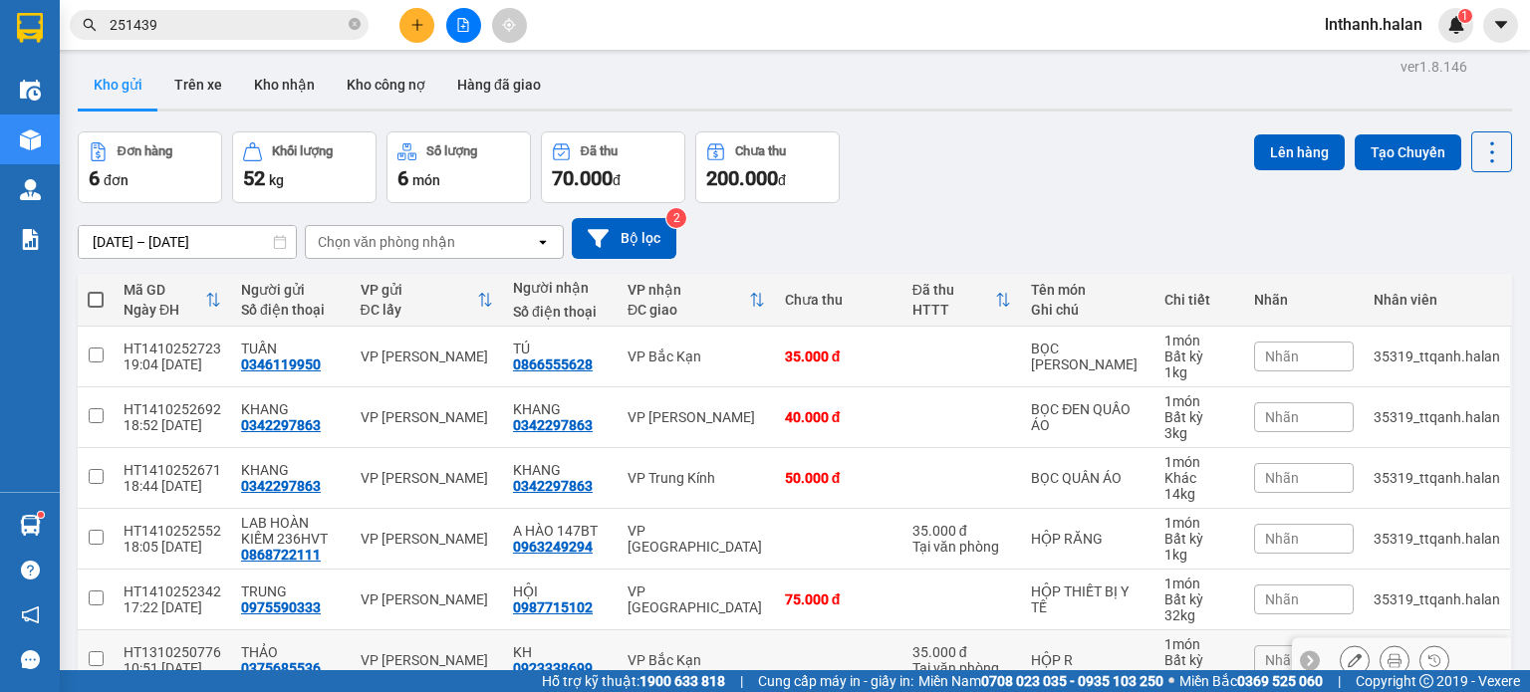
scroll to position [0, 0]
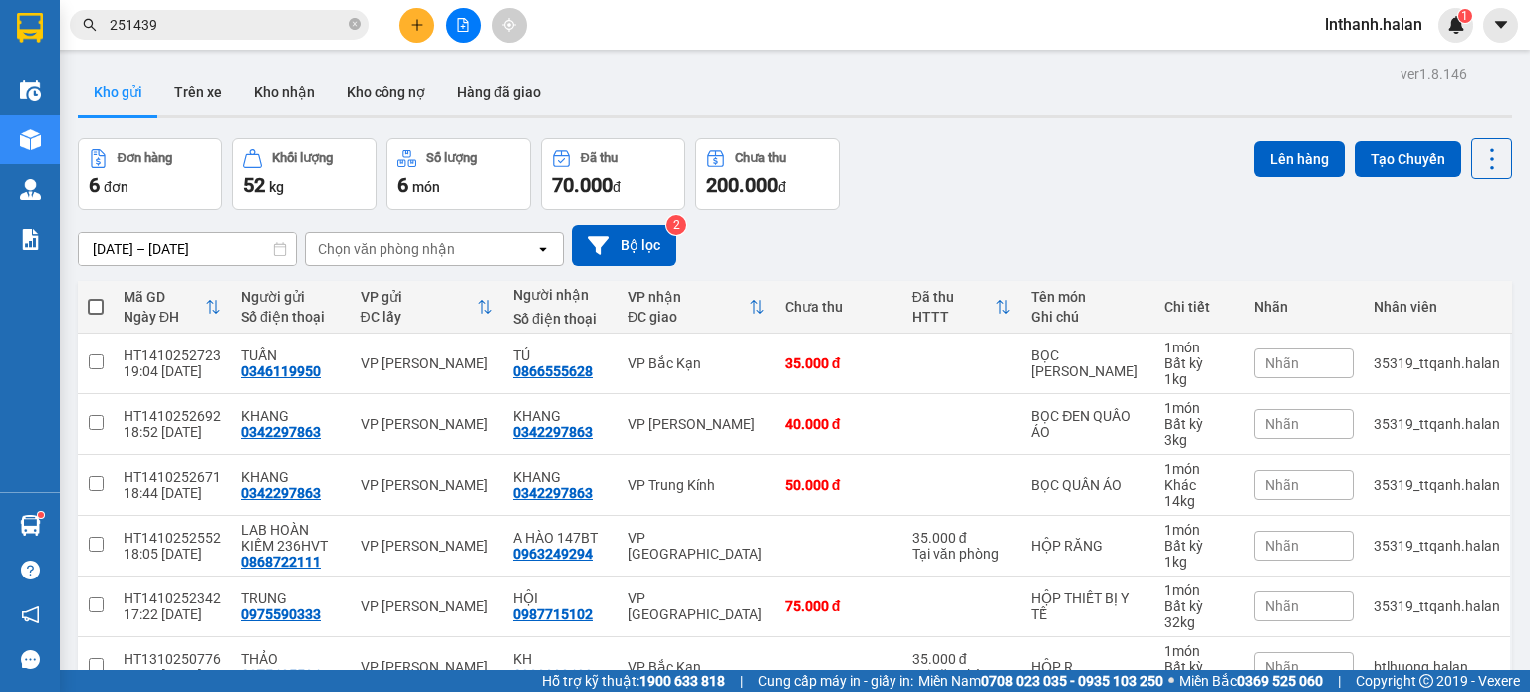
click at [1015, 226] on div "31/08/2025 – 14/10/2025 Press the down arrow key to interact with the calendar …" at bounding box center [795, 245] width 1434 height 41
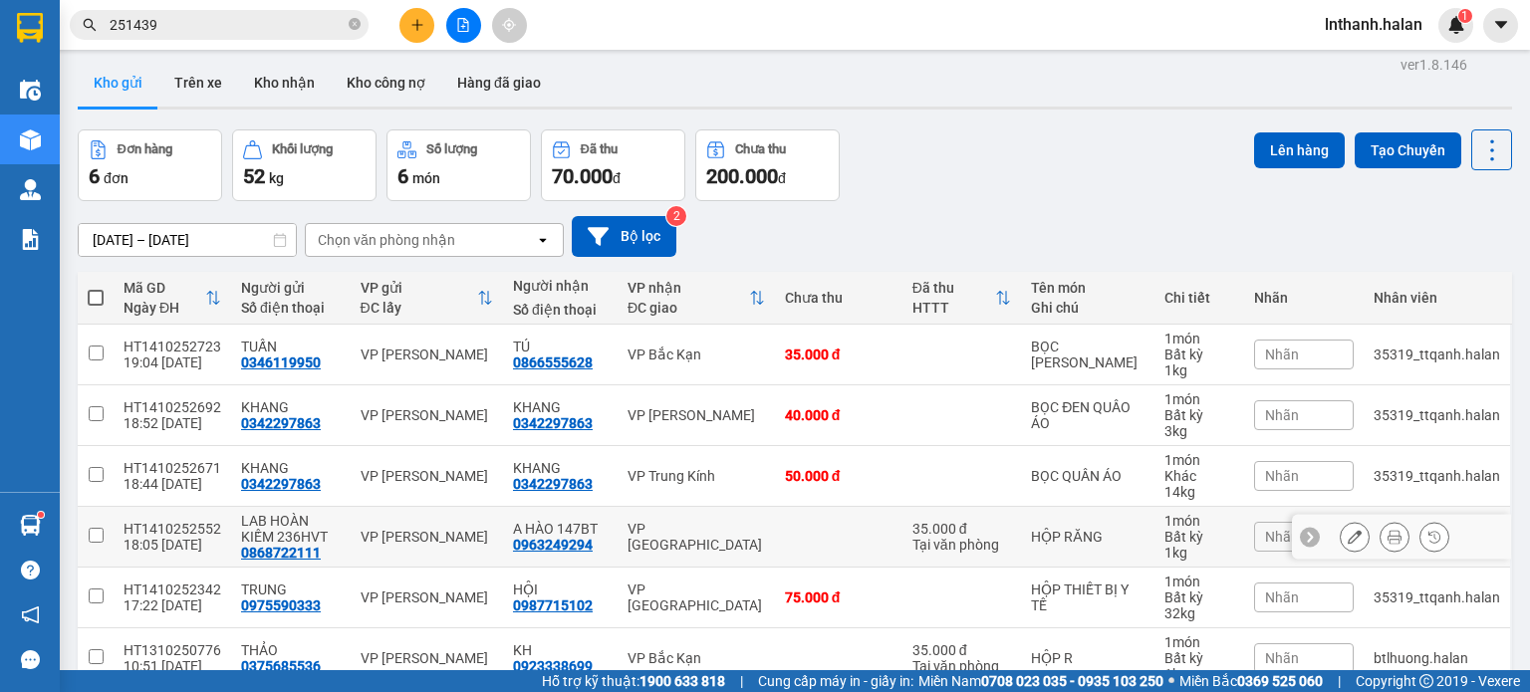
scroll to position [7, 0]
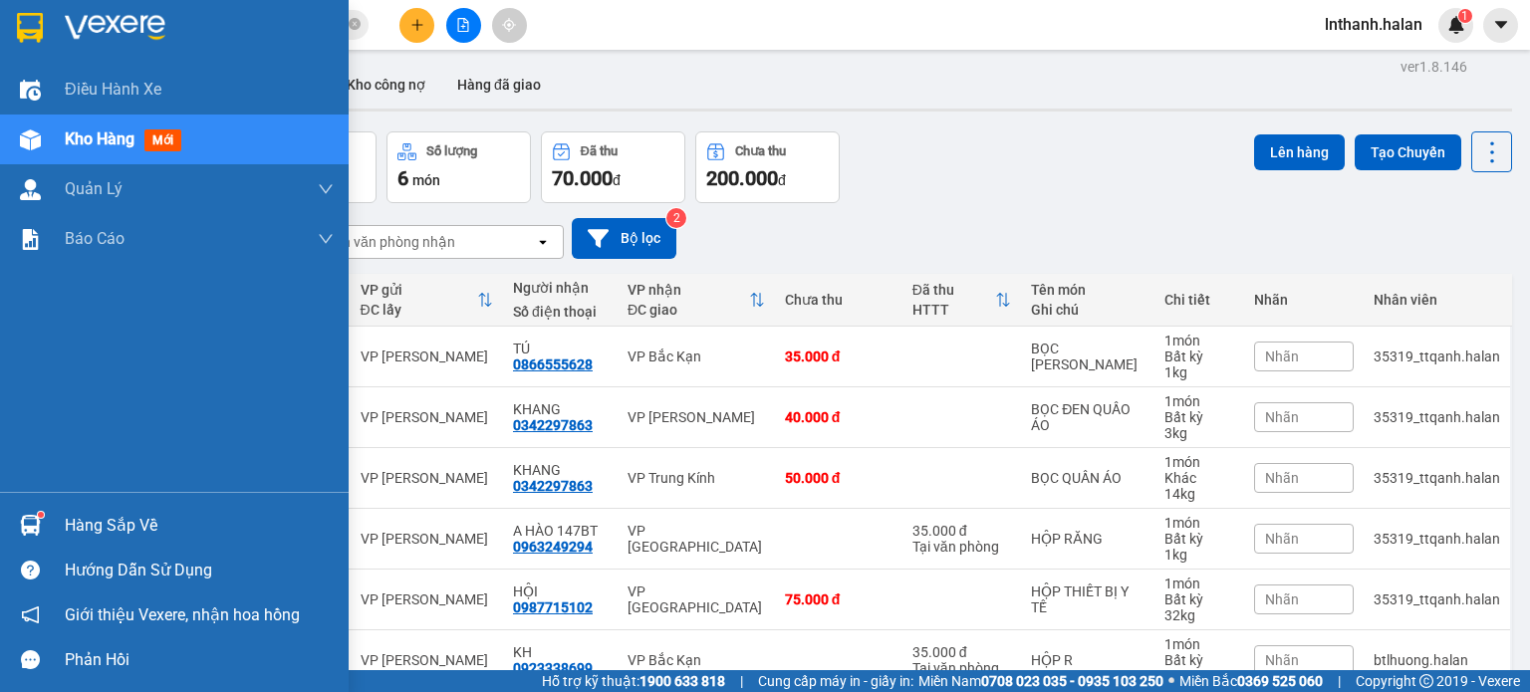
click at [38, 501] on div "Hàng sắp về Hướng dẫn sử dụng Giới thiệu Vexere, nhận hoa hồng Phản hồi" at bounding box center [174, 587] width 349 height 190
click at [40, 509] on div at bounding box center [30, 525] width 35 height 35
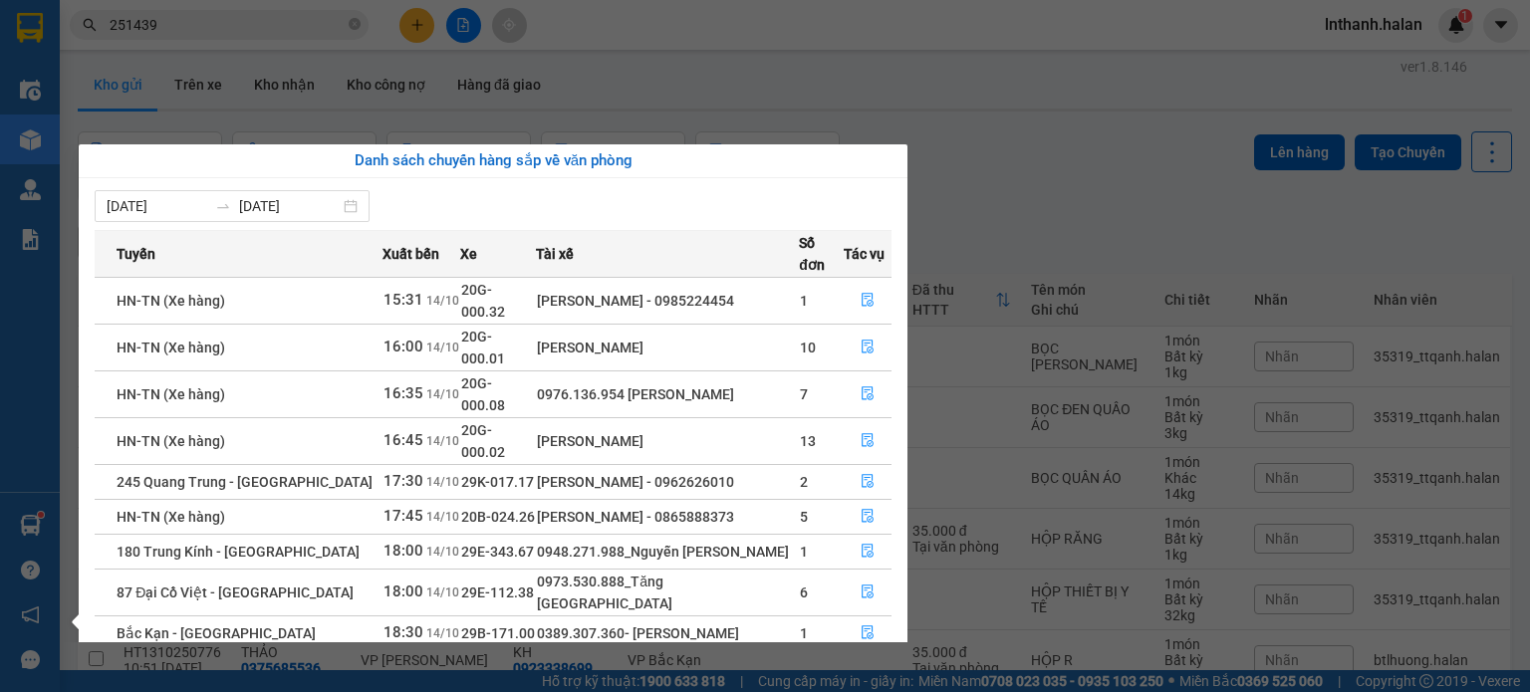
click at [978, 212] on section "Kết quả tìm kiếm ( 242 ) Bộ lọc Mã ĐH Trạng thái Món hàng Thu hộ Tổng cước Chưa…" at bounding box center [765, 346] width 1530 height 692
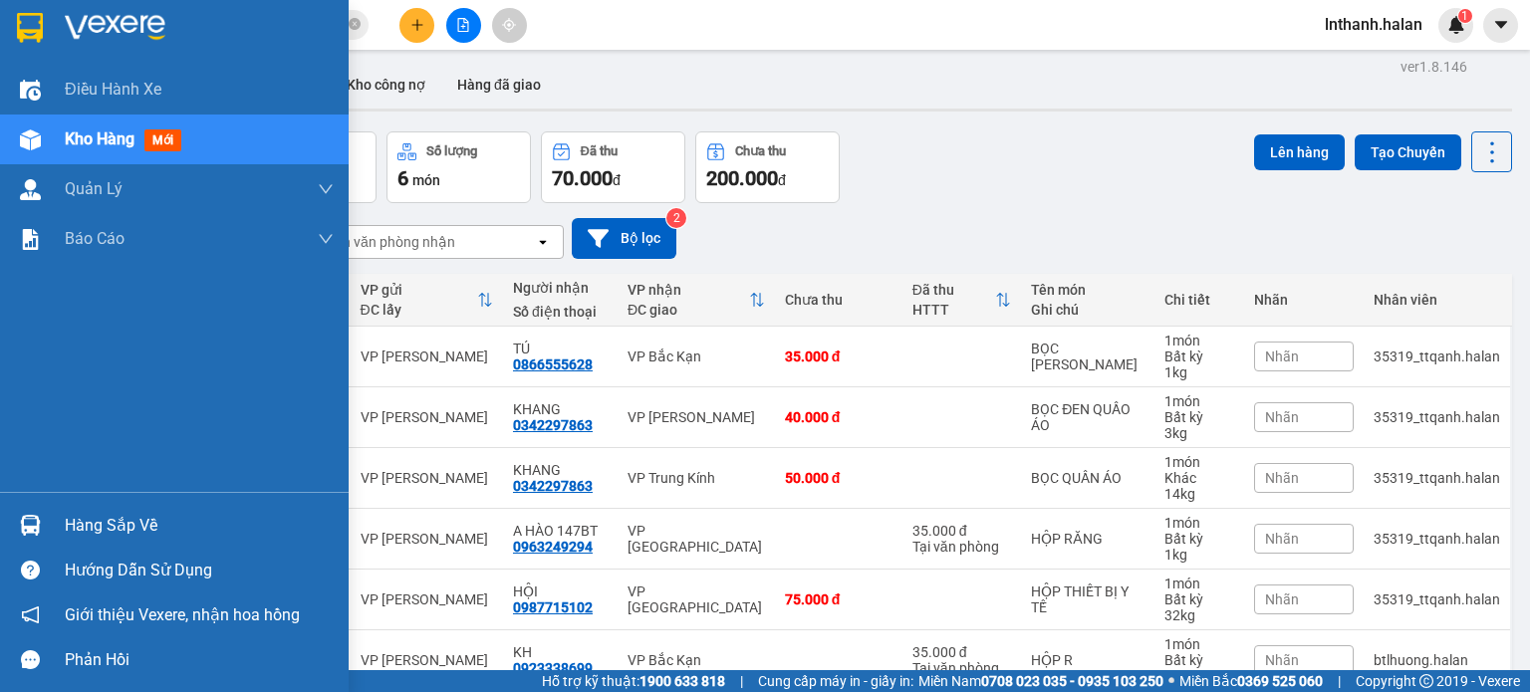
click at [33, 529] on img at bounding box center [30, 525] width 21 height 21
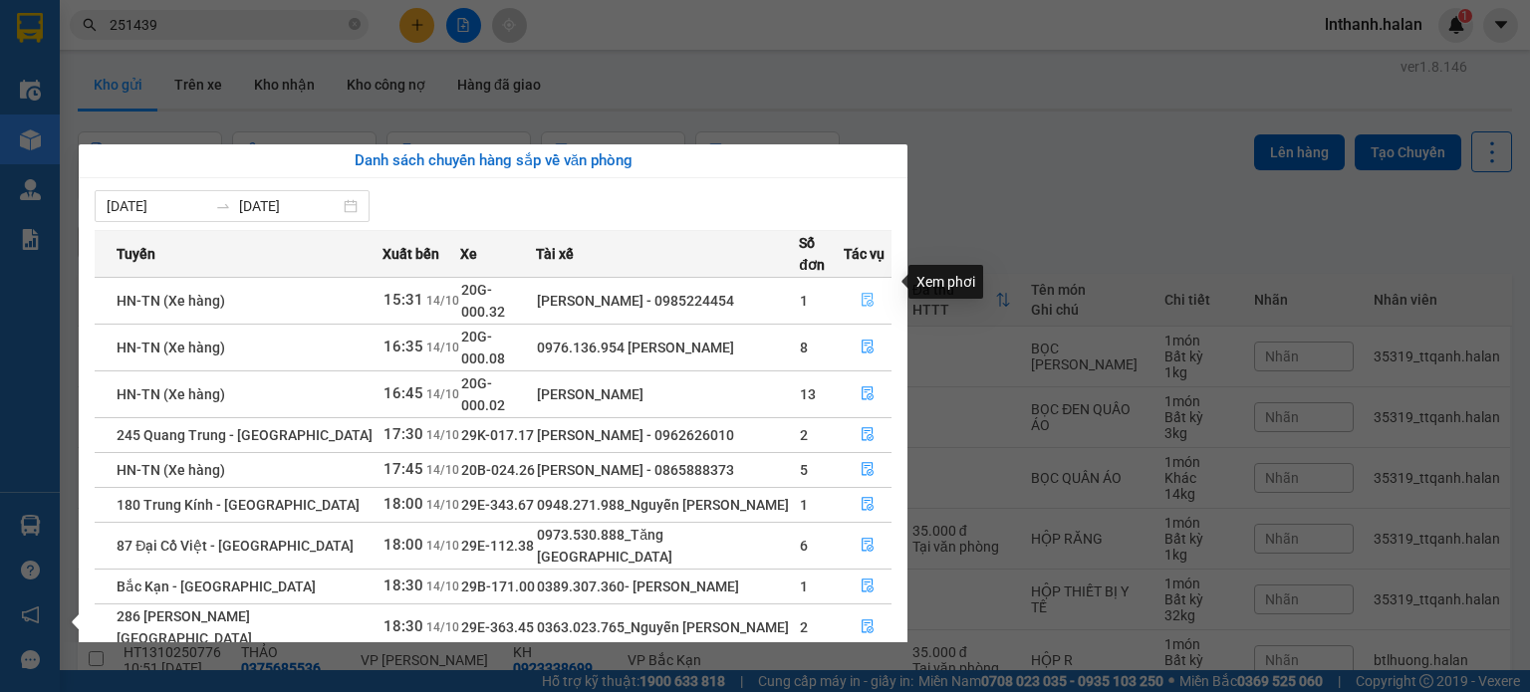
click at [865, 293] on icon "file-done" at bounding box center [868, 300] width 14 height 14
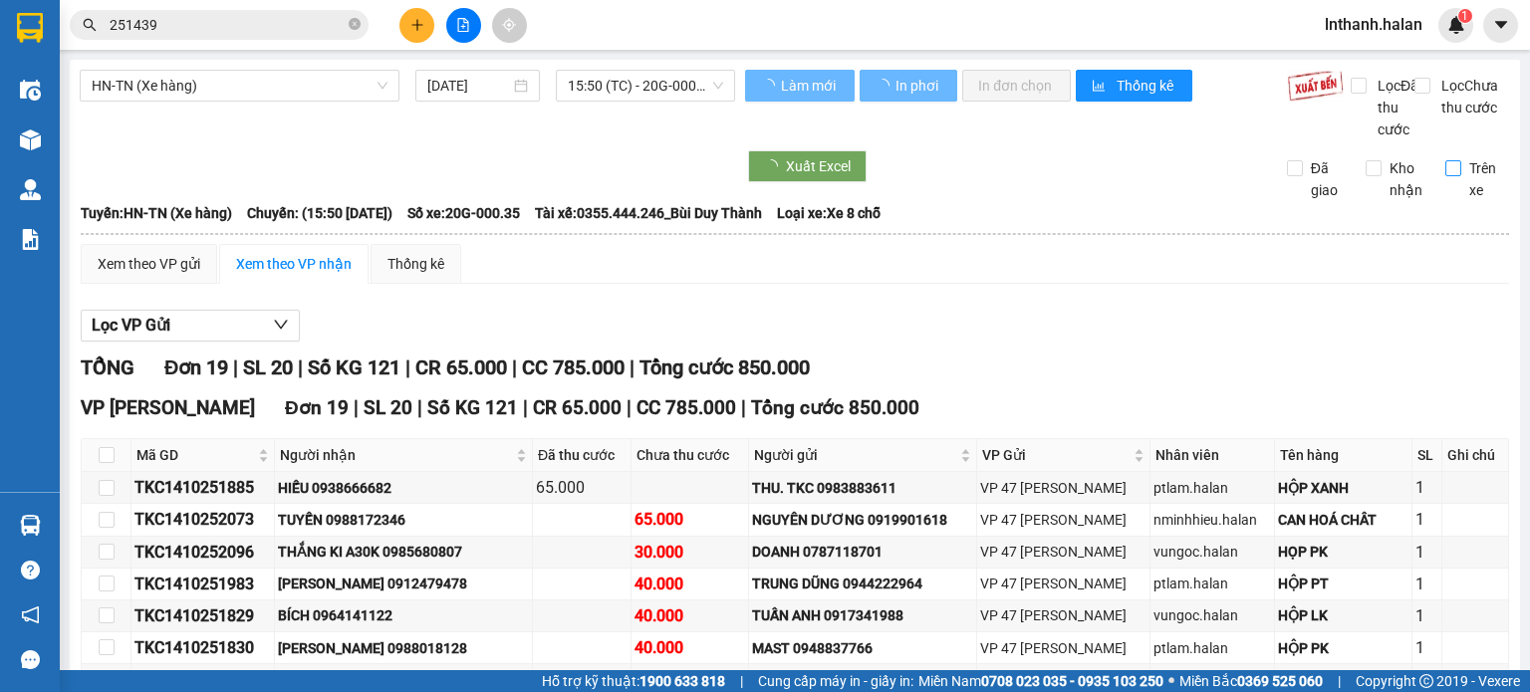
click at [1445, 176] on input "Trên xe" at bounding box center [1453, 168] width 16 height 16
checkbox input "true"
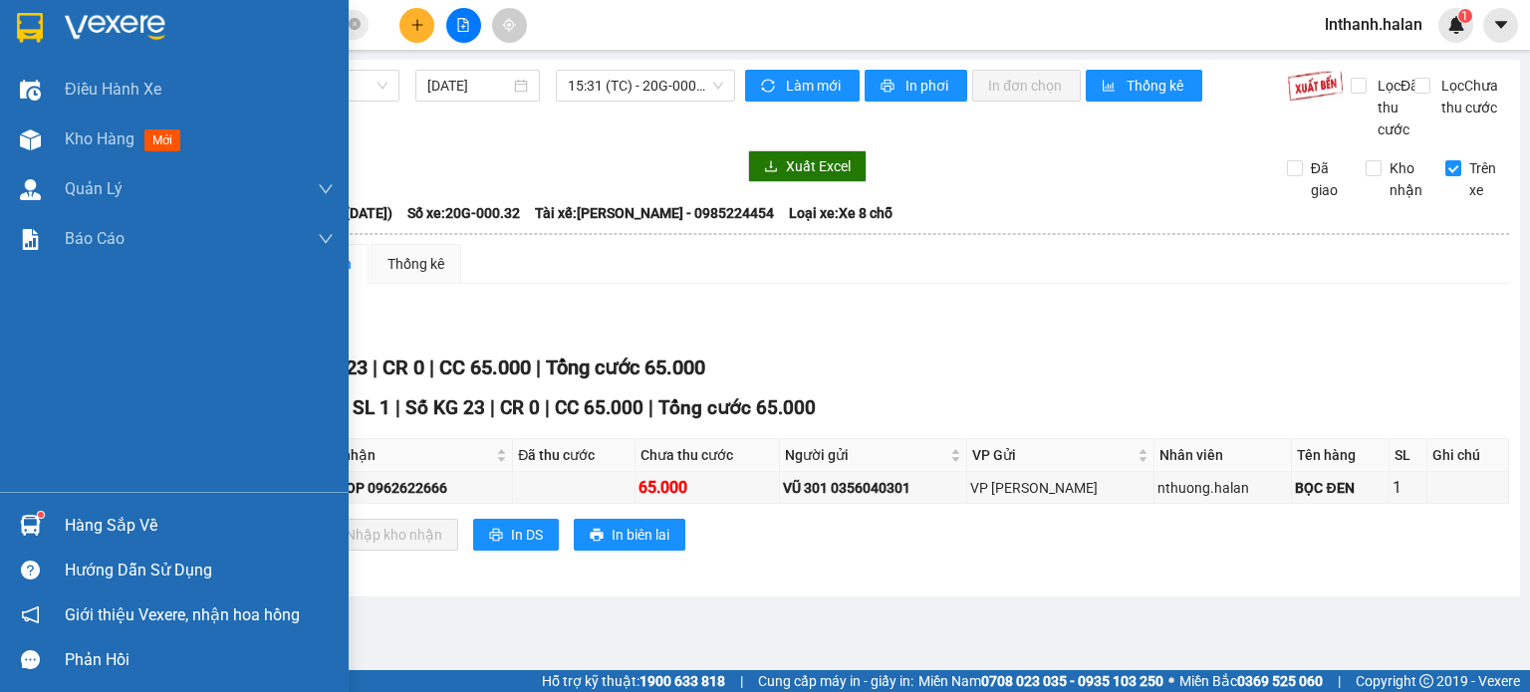
click at [34, 523] on img at bounding box center [30, 525] width 21 height 21
drag, startPoint x: 33, startPoint y: 502, endPoint x: 24, endPoint y: 524, distance: 23.7
click at [32, 502] on div "Điều hành xe Kho hàng mới Quản Lý Quản lý chuyến Quản lý kiểm kho Báo cáo 12. T…" at bounding box center [174, 346] width 349 height 692
click at [24, 524] on img at bounding box center [30, 525] width 21 height 21
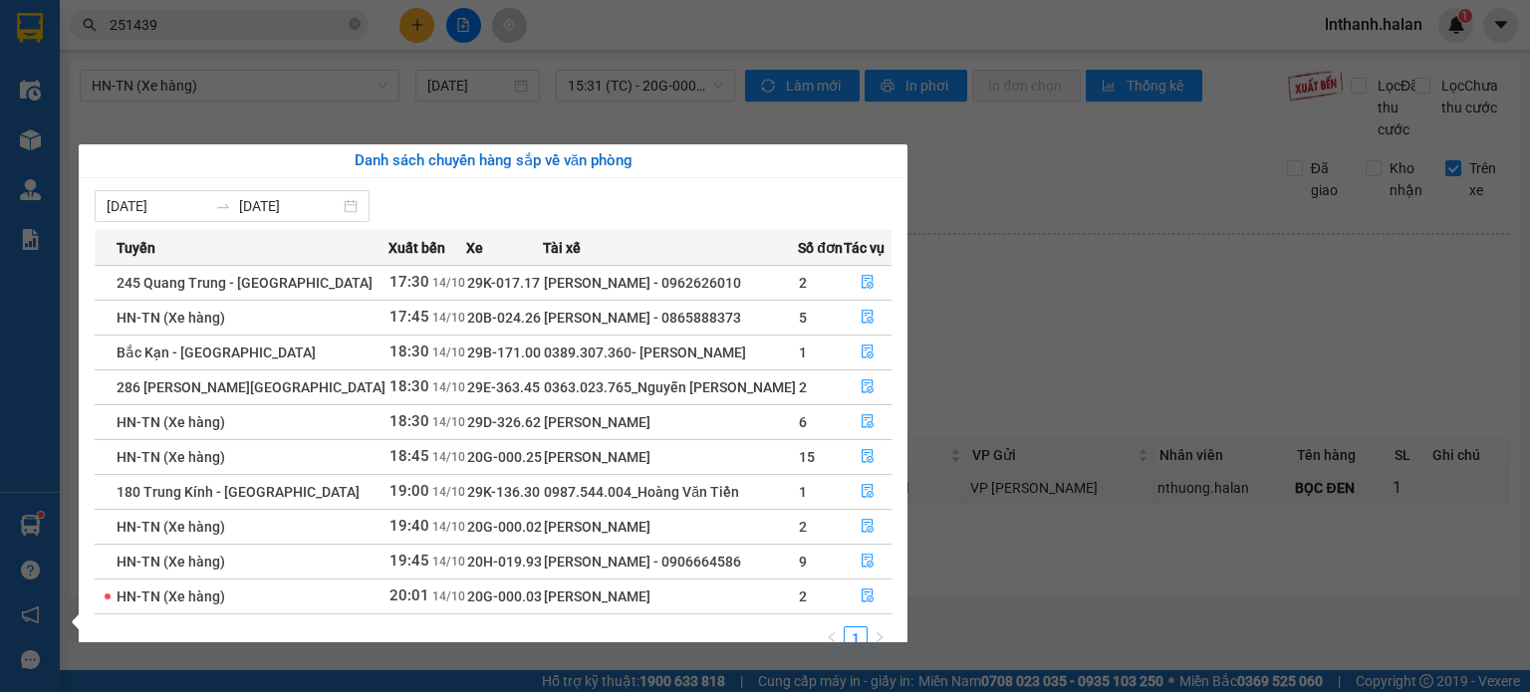
click at [1084, 330] on section "Kết quả tìm kiếm ( 242 ) Bộ lọc Mã ĐH Trạng thái Món hàng Thu hộ Tổng cước Chưa…" at bounding box center [765, 346] width 1530 height 692
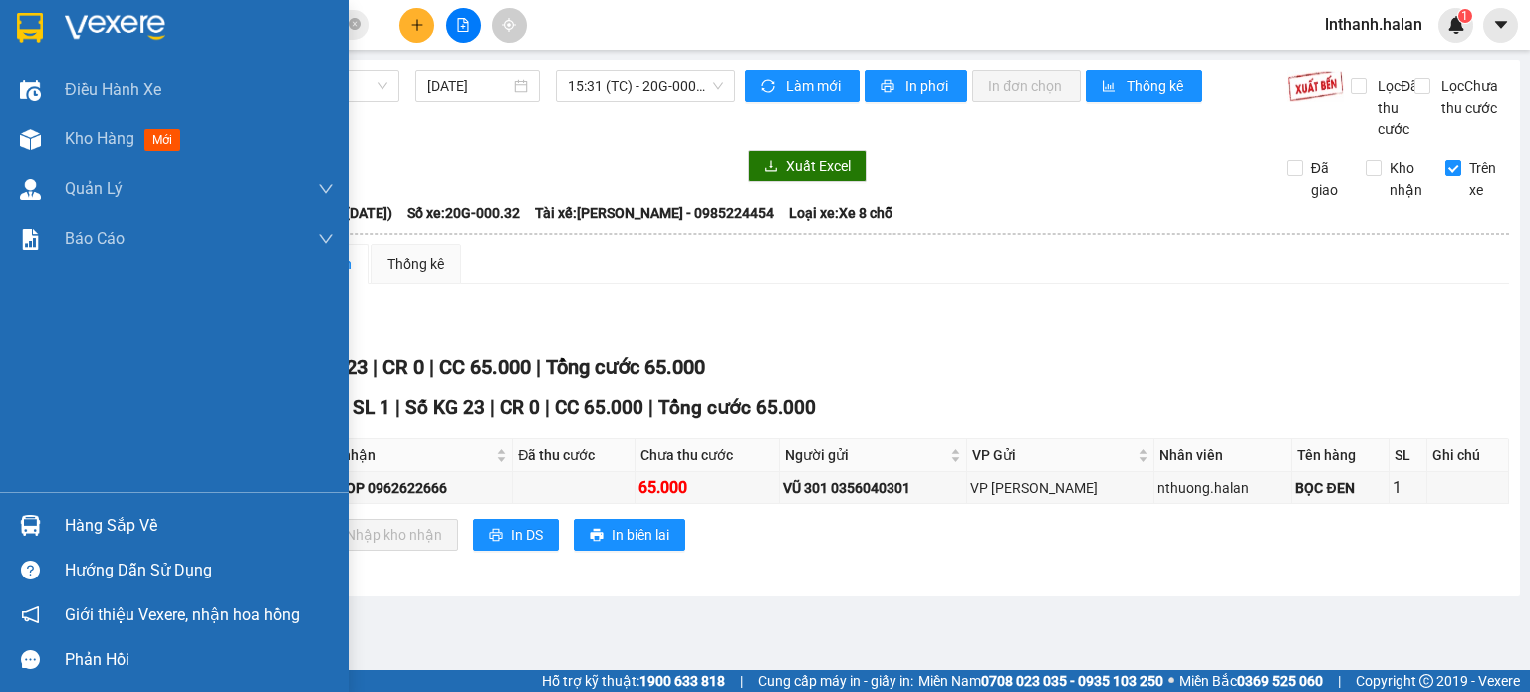
click at [41, 534] on div at bounding box center [30, 525] width 35 height 35
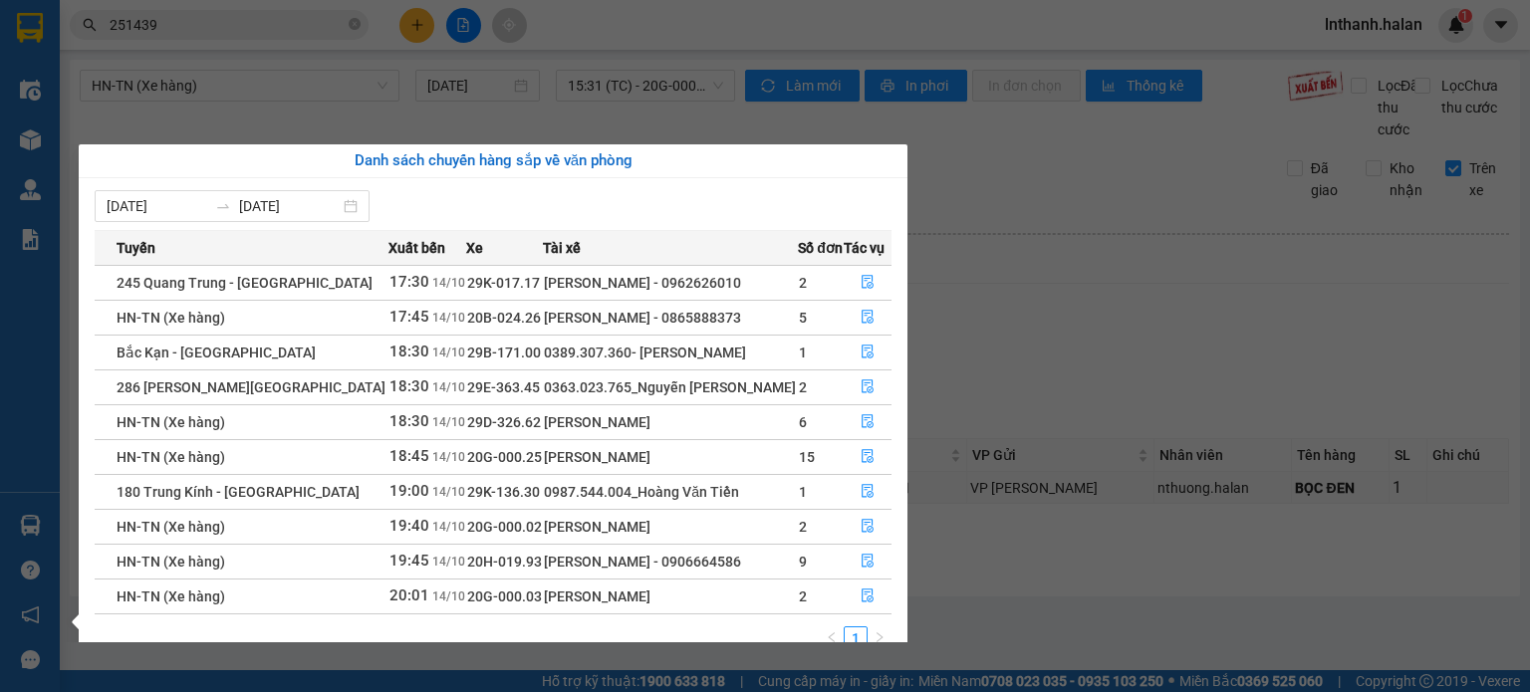
click at [949, 346] on section "Kết quả tìm kiếm ( 242 ) Bộ lọc Mã ĐH Trạng thái Món hàng Thu hộ Tổng cước Chưa…" at bounding box center [765, 346] width 1530 height 692
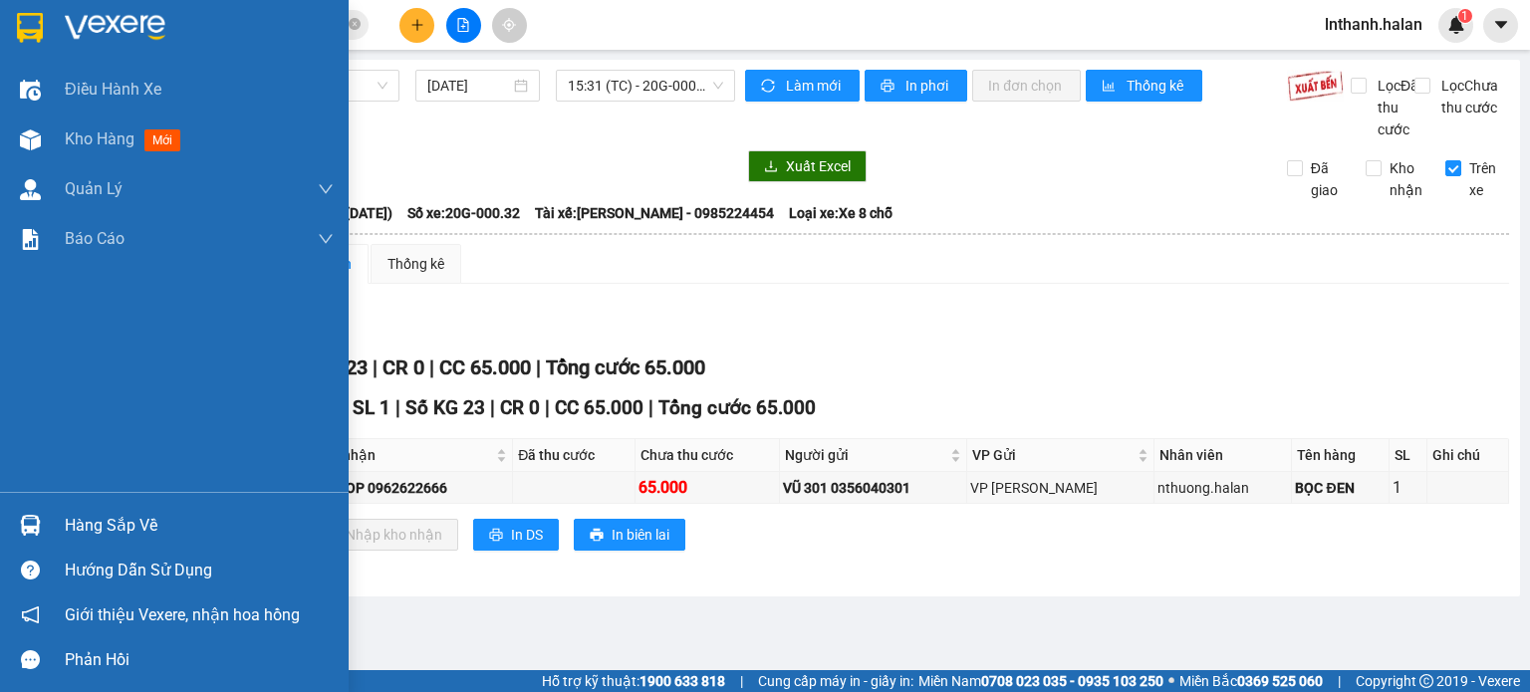
click at [35, 515] on img at bounding box center [30, 525] width 21 height 21
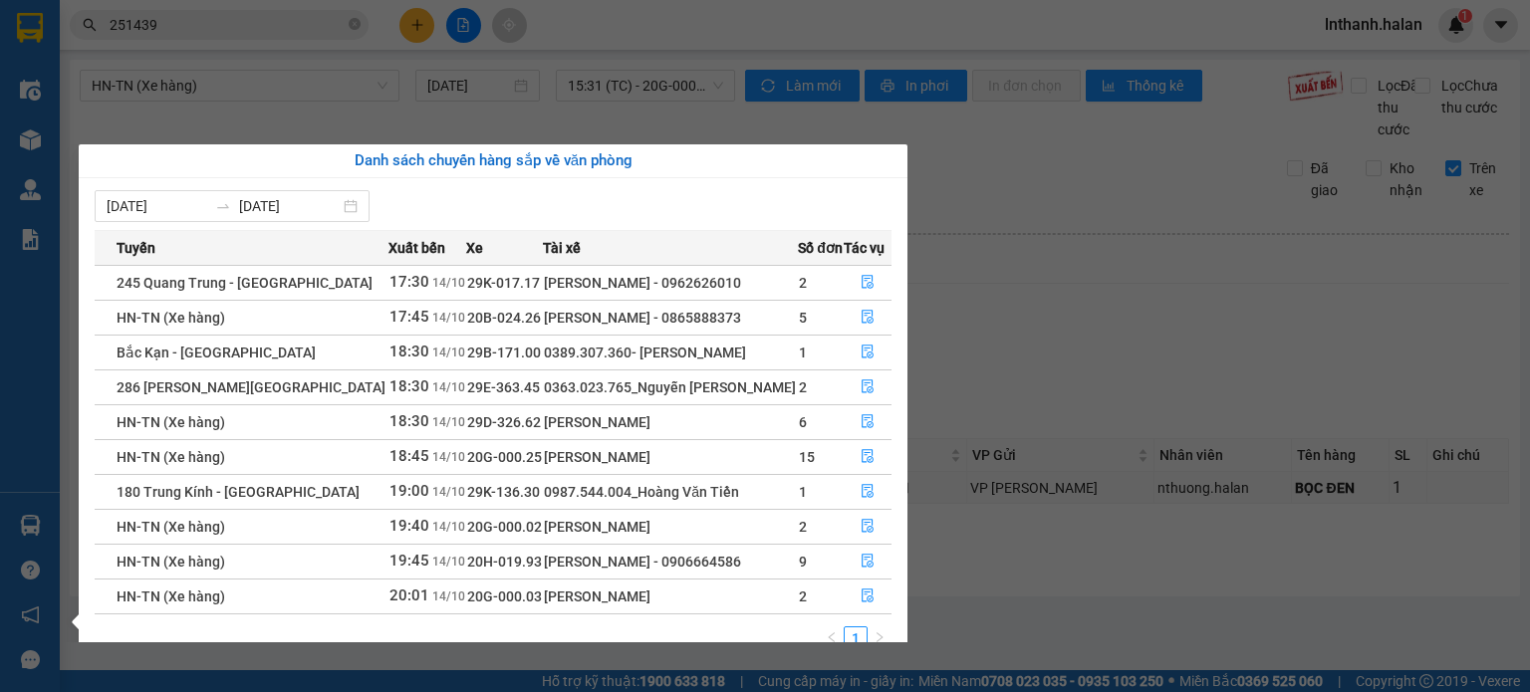
click at [1190, 350] on section "Kết quả tìm kiếm ( 242 ) Bộ lọc Mã ĐH Trạng thái Món hàng Thu hộ Tổng cước Chưa…" at bounding box center [765, 346] width 1530 height 692
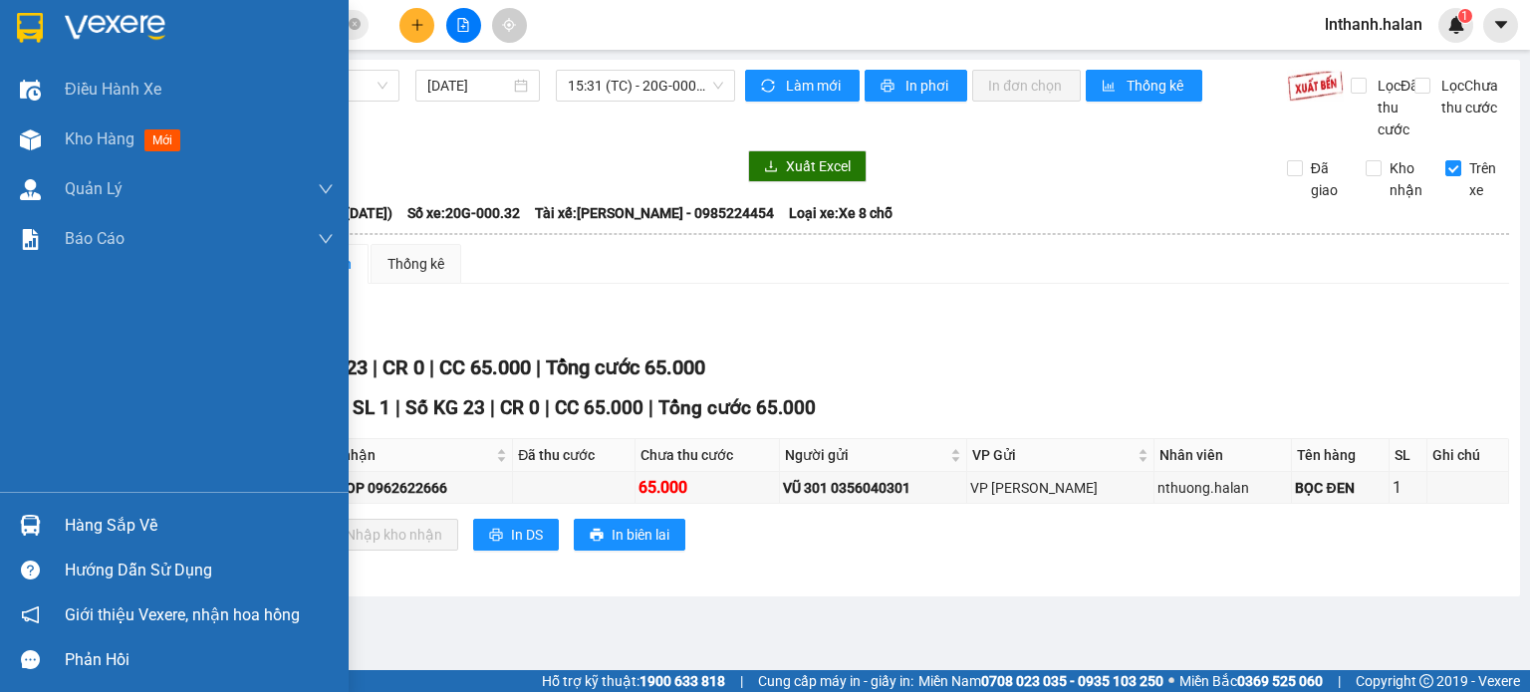
click at [23, 529] on img at bounding box center [30, 525] width 21 height 21
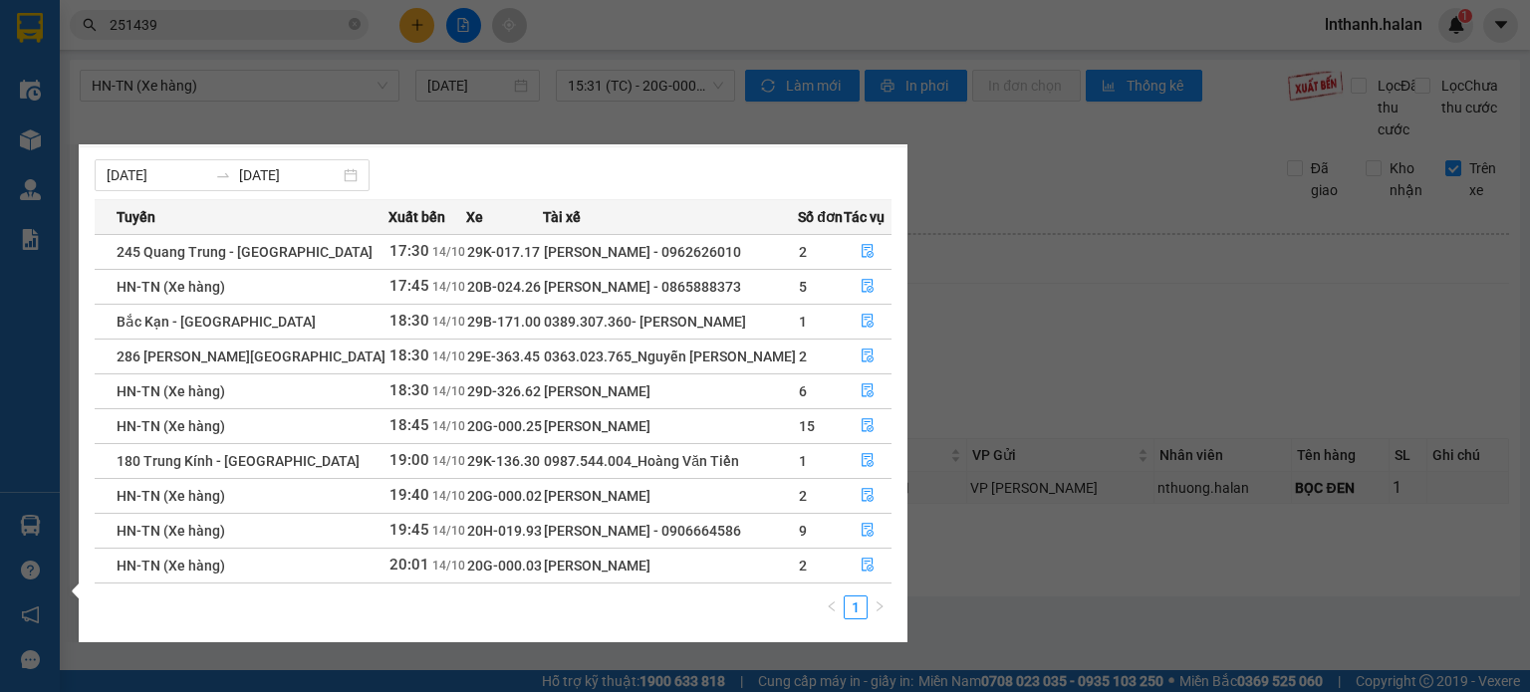
scroll to position [32, 0]
click at [862, 251] on icon "file-done" at bounding box center [868, 250] width 14 height 14
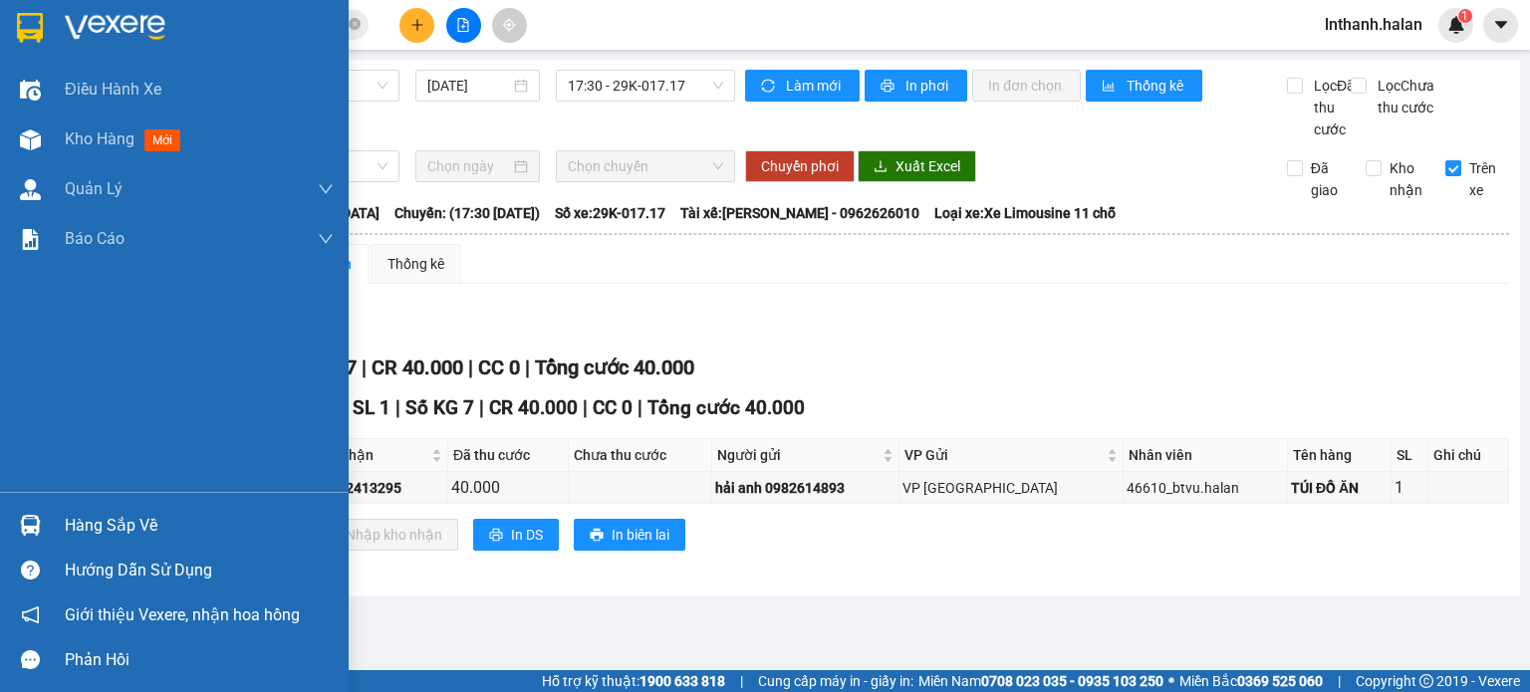
click at [26, 529] on img at bounding box center [30, 525] width 21 height 21
click at [26, 512] on div "Điều hành xe Kho hàng mới Quản Lý Quản lý chuyến Quản lý kiểm kho Báo cáo 12. T…" at bounding box center [174, 346] width 349 height 692
click at [27, 515] on img at bounding box center [30, 525] width 21 height 21
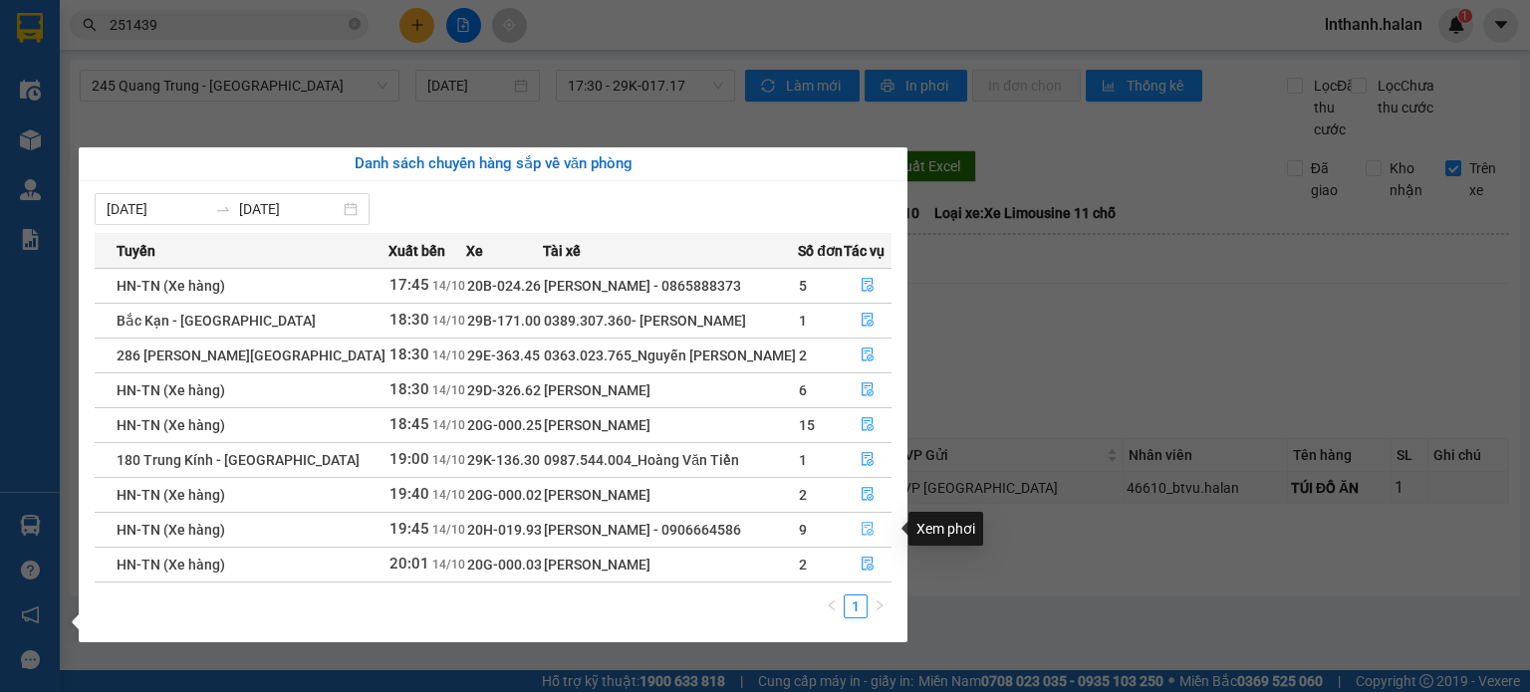
click at [861, 529] on icon "file-done" at bounding box center [868, 529] width 14 height 14
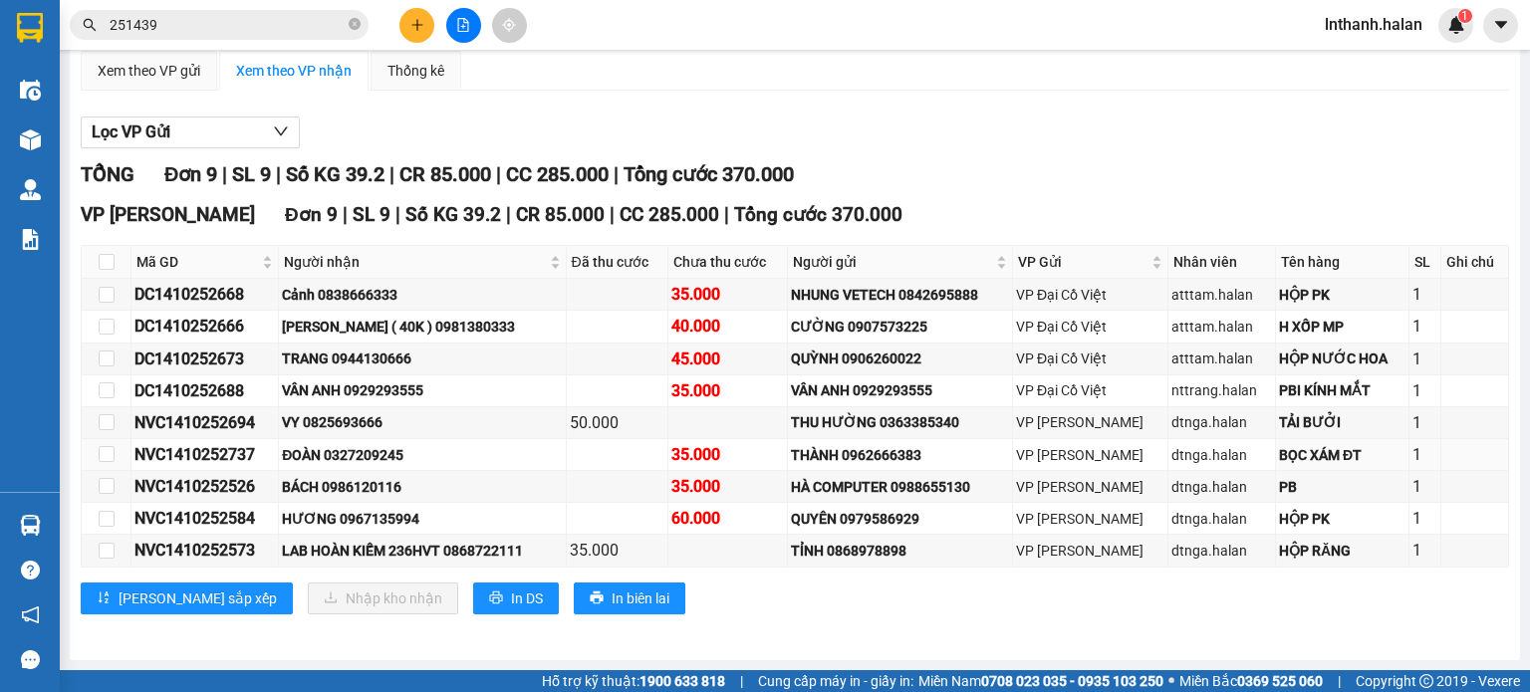
scroll to position [211, 0]
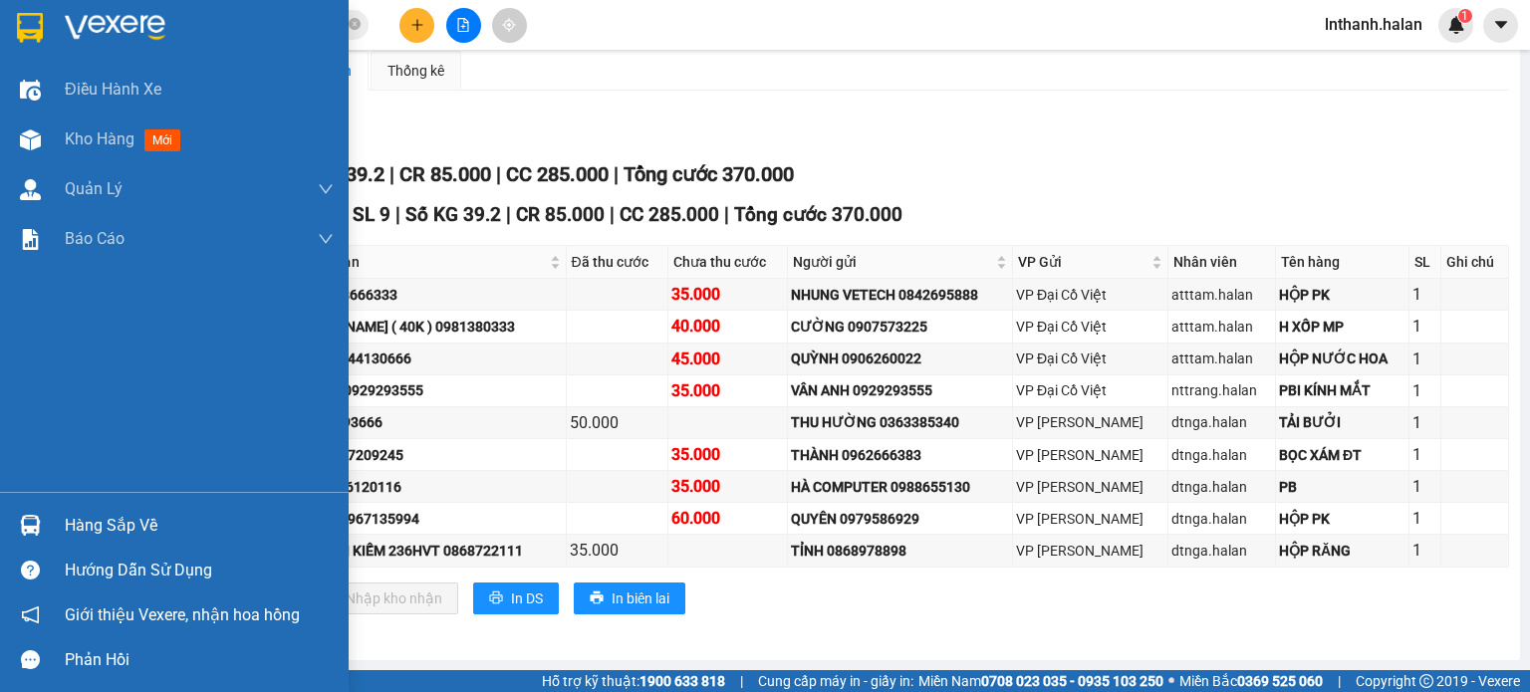
click at [31, 515] on img at bounding box center [30, 525] width 21 height 21
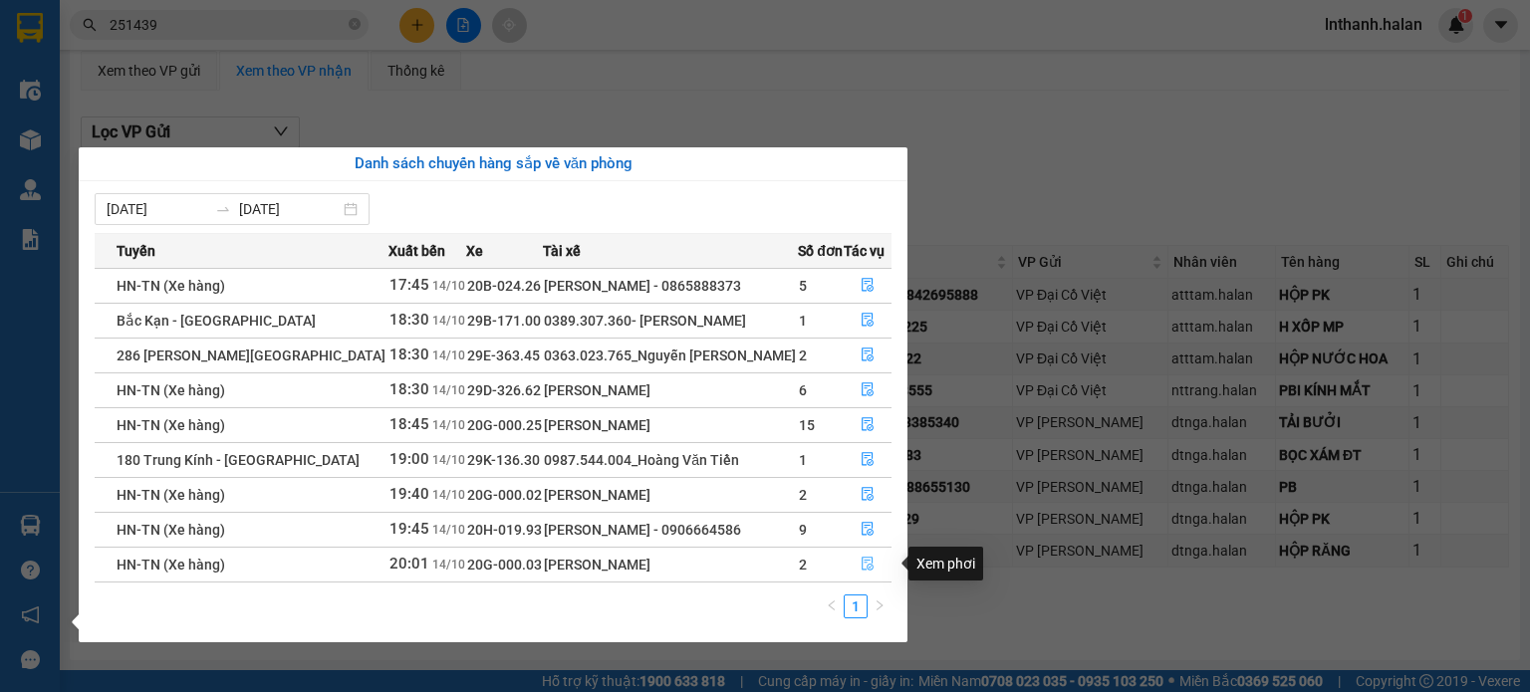
click at [861, 576] on button "button" at bounding box center [868, 565] width 46 height 32
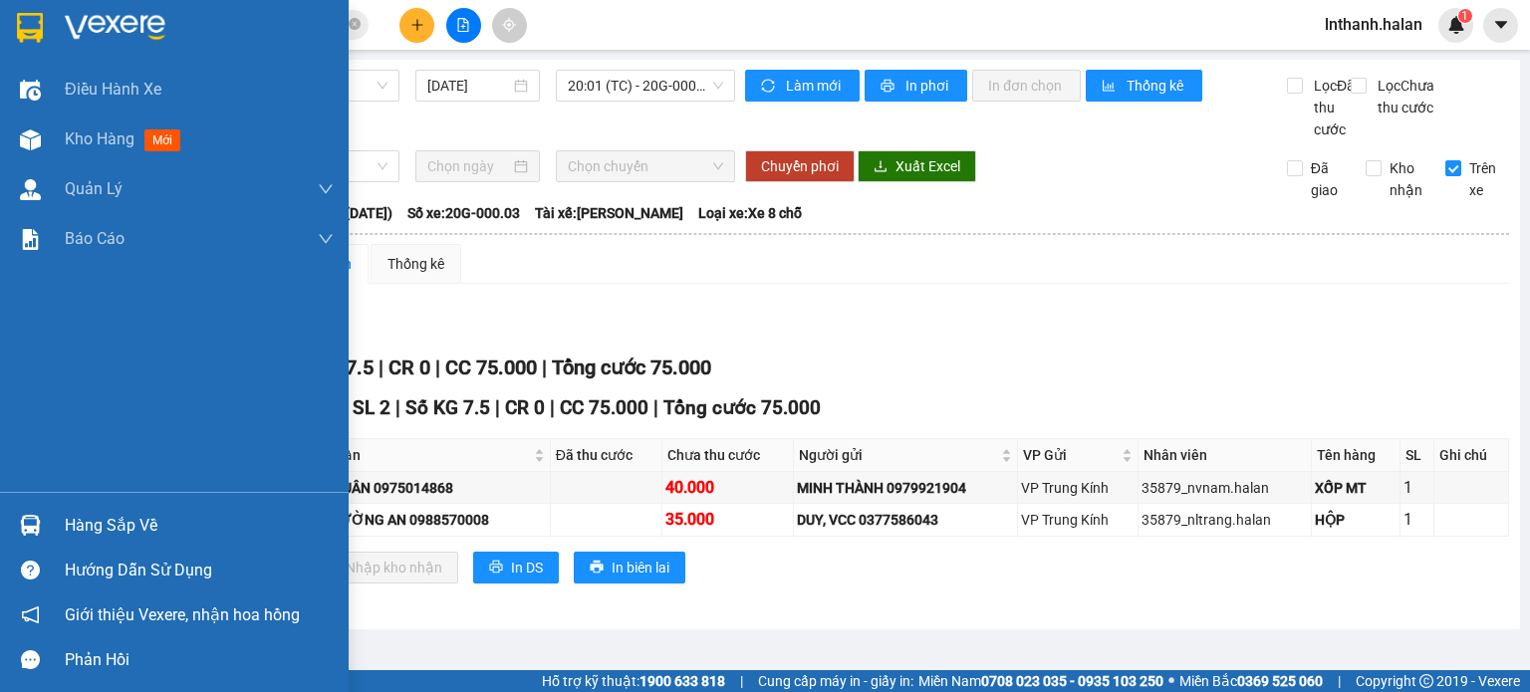
click at [43, 509] on div at bounding box center [30, 525] width 35 height 35
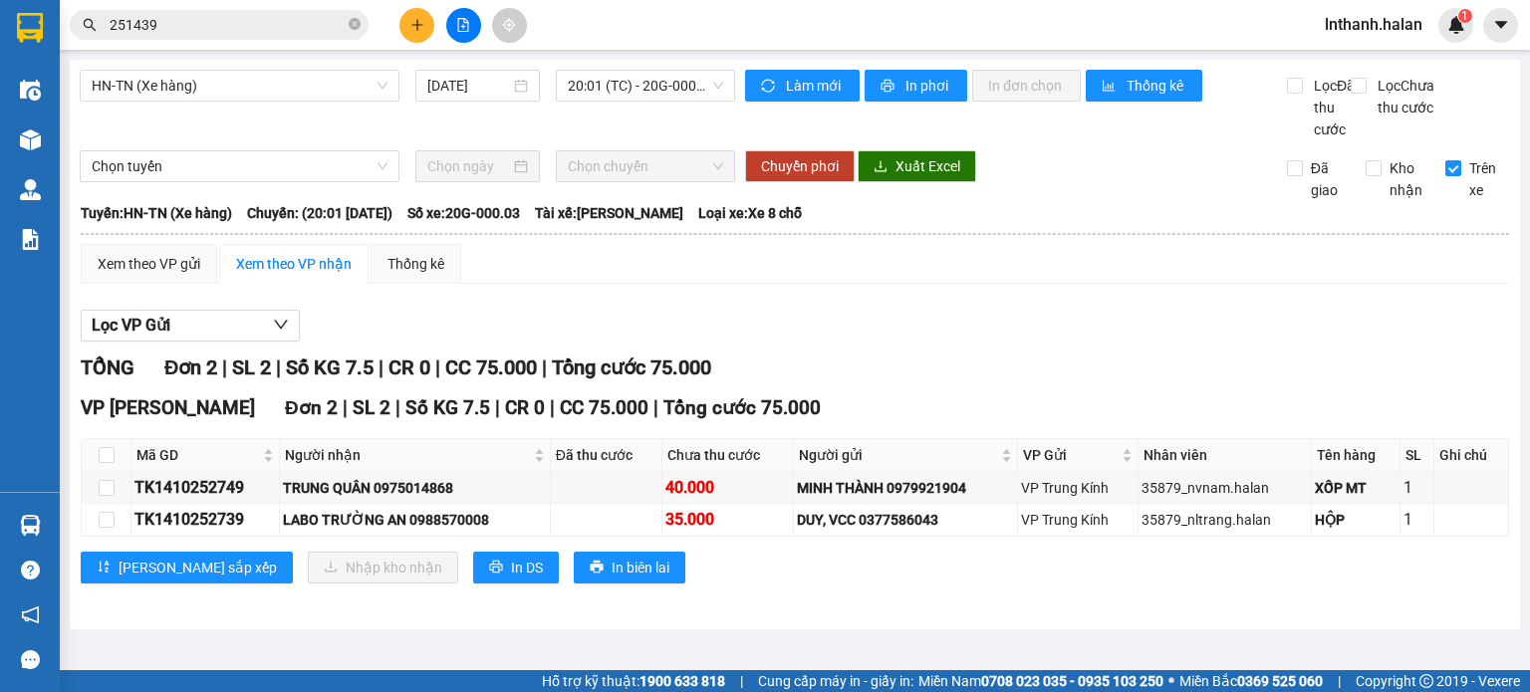
click at [1018, 364] on section "Kết quả tìm kiếm ( 242 ) Bộ lọc Mã ĐH Trạng thái Món hàng Thu hộ Tổng cước Chưa…" at bounding box center [765, 346] width 1530 height 692
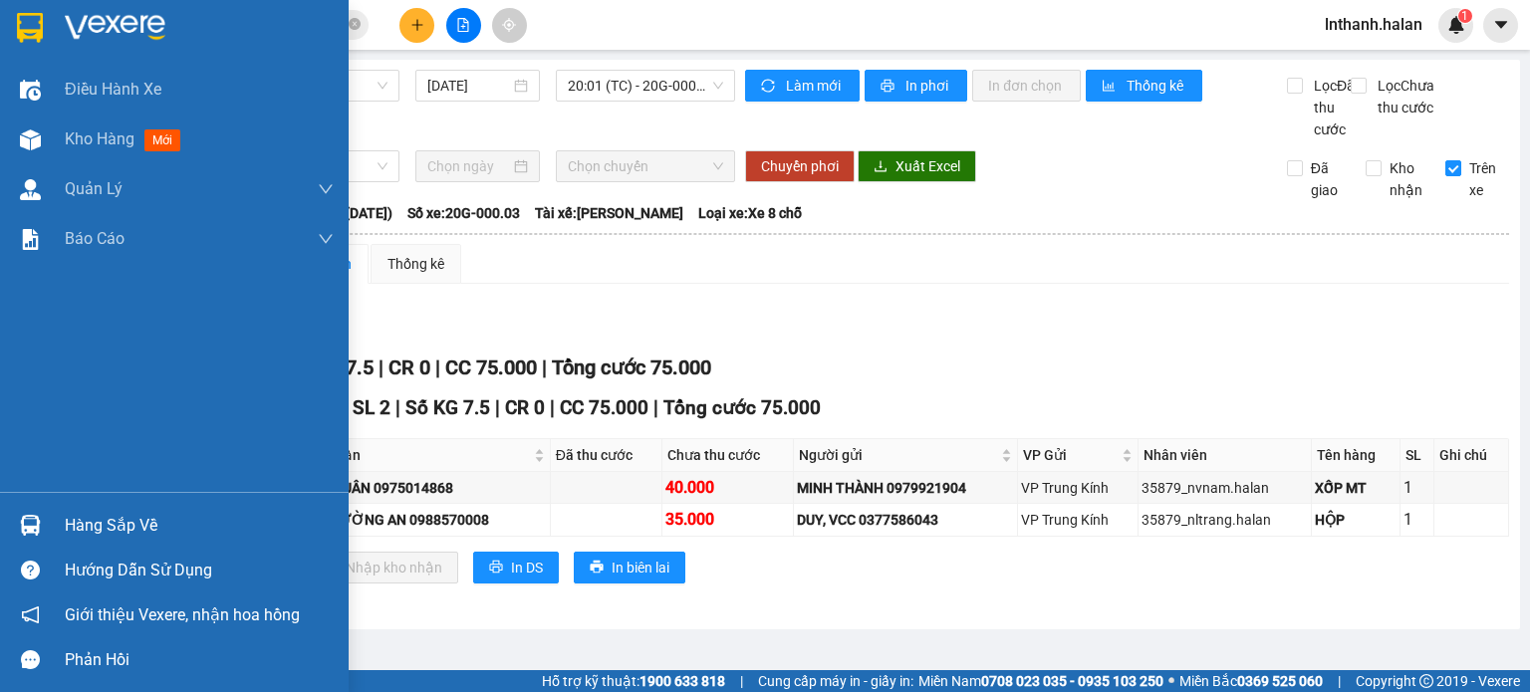
click at [46, 517] on div at bounding box center [30, 525] width 35 height 35
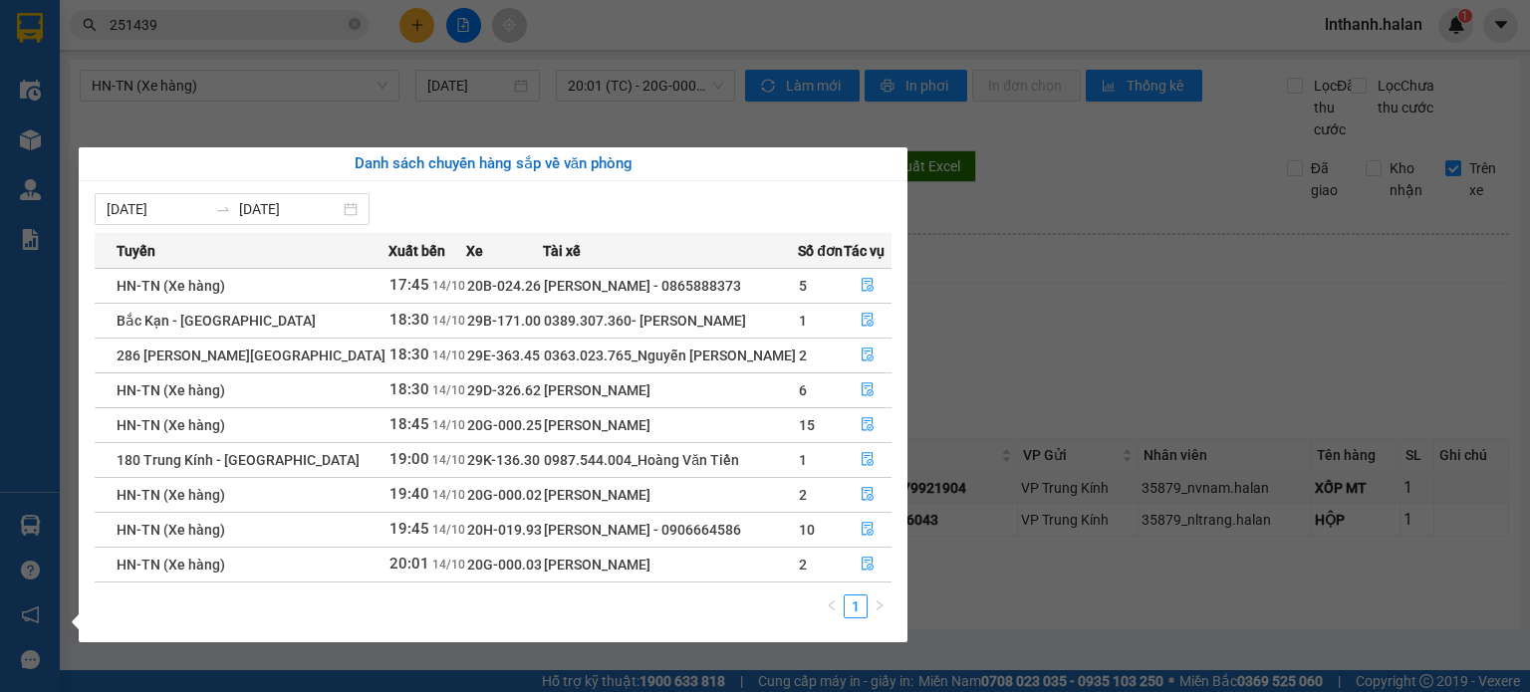
click at [1020, 374] on section "Kết quả tìm kiếm ( 242 ) Bộ lọc Mã ĐH Trạng thái Món hàng Thu hộ Tổng cước Chưa…" at bounding box center [765, 346] width 1530 height 692
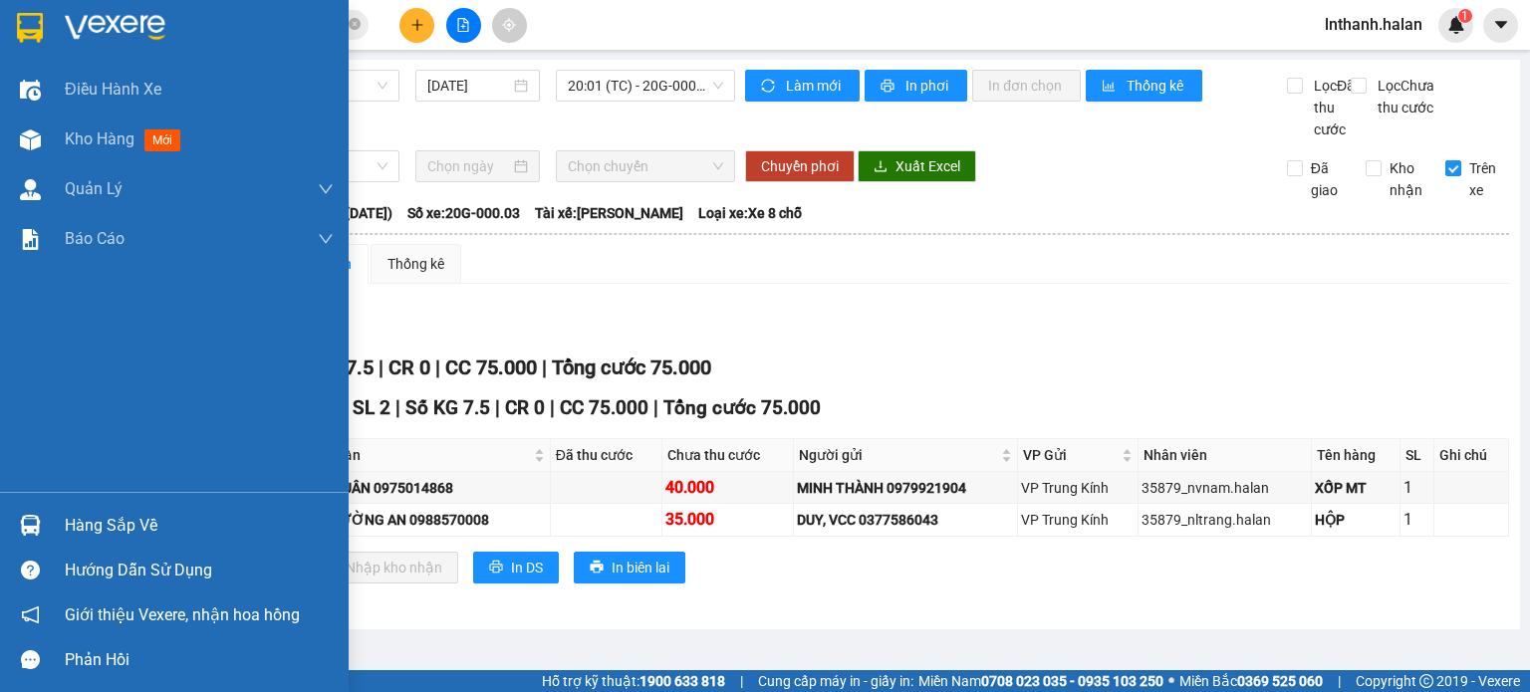
click at [14, 512] on div at bounding box center [30, 525] width 35 height 35
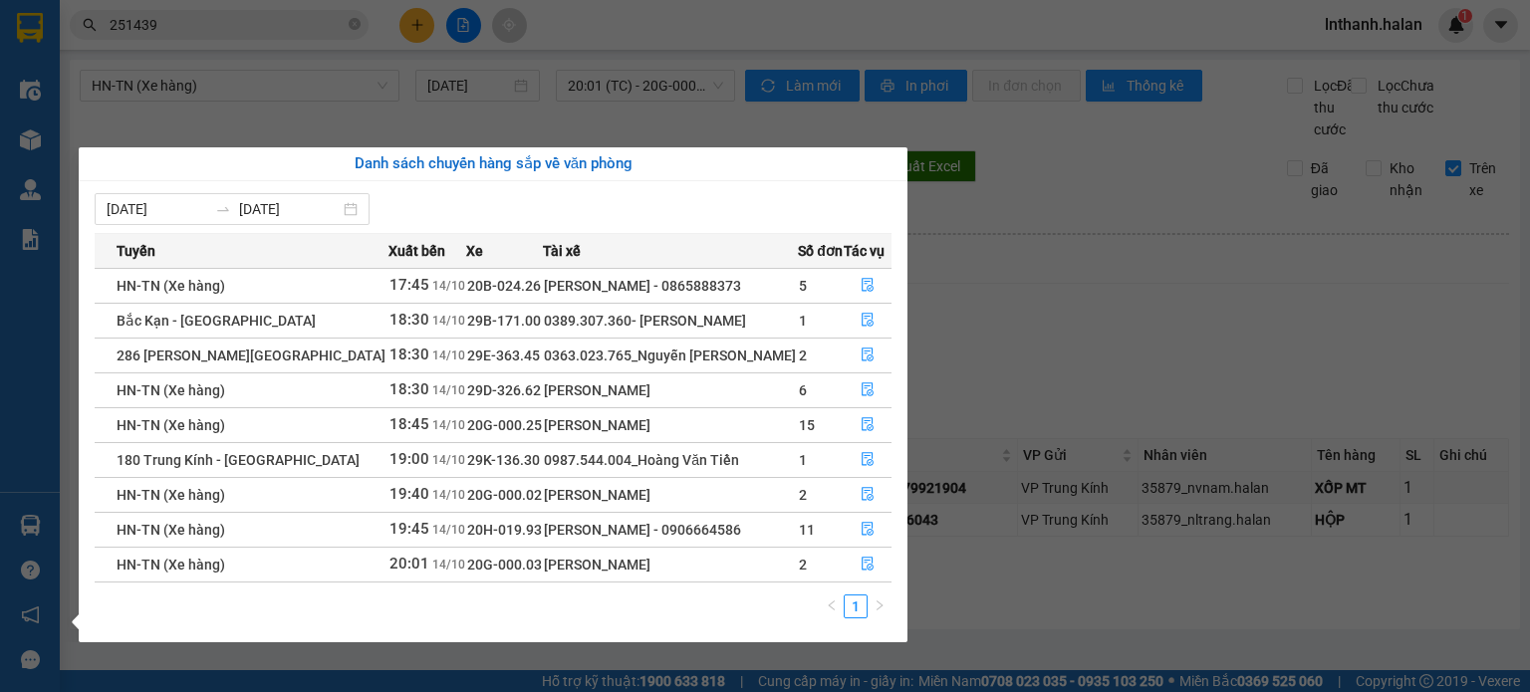
click at [1124, 396] on section "Kết quả tìm kiếm ( 242 ) Bộ lọc Mã ĐH Trạng thái Món hàng Thu hộ Tổng cước Chưa…" at bounding box center [765, 346] width 1530 height 692
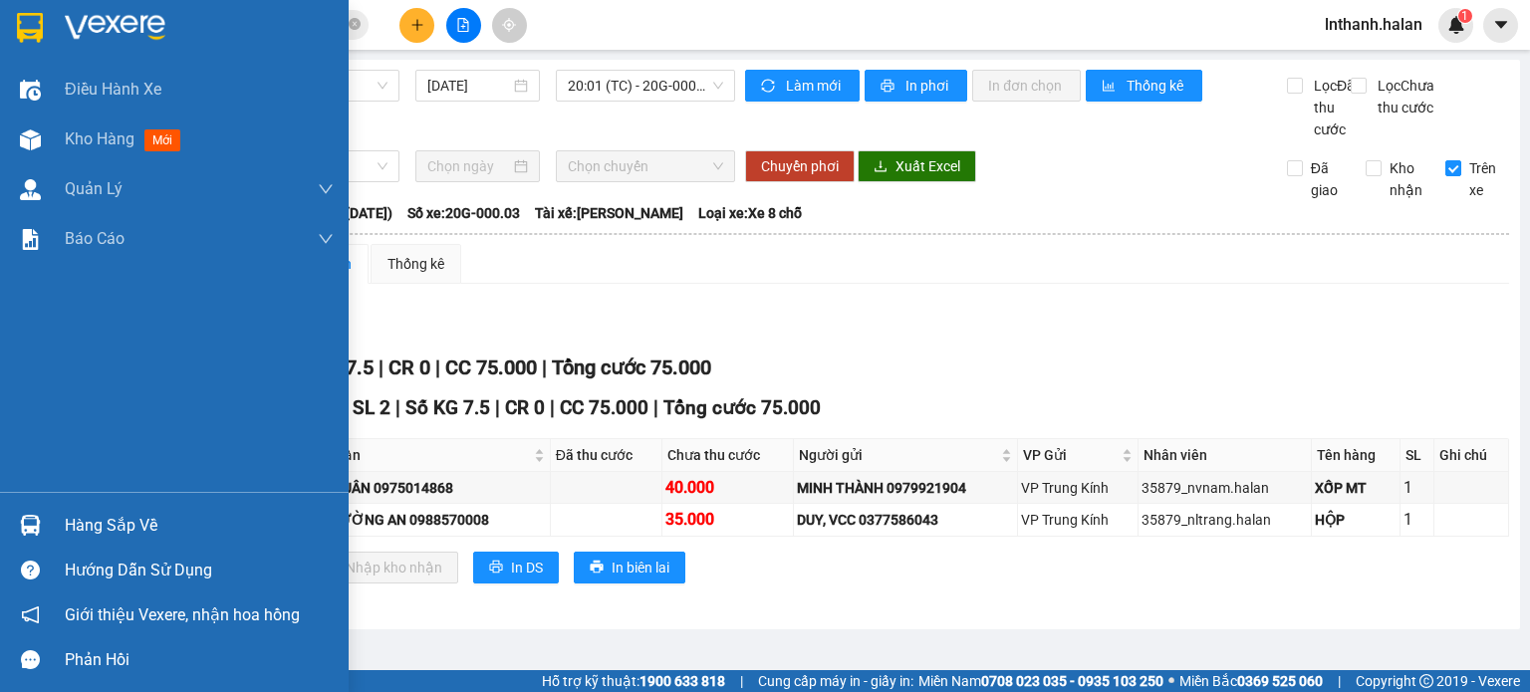
click at [33, 528] on img at bounding box center [30, 525] width 21 height 21
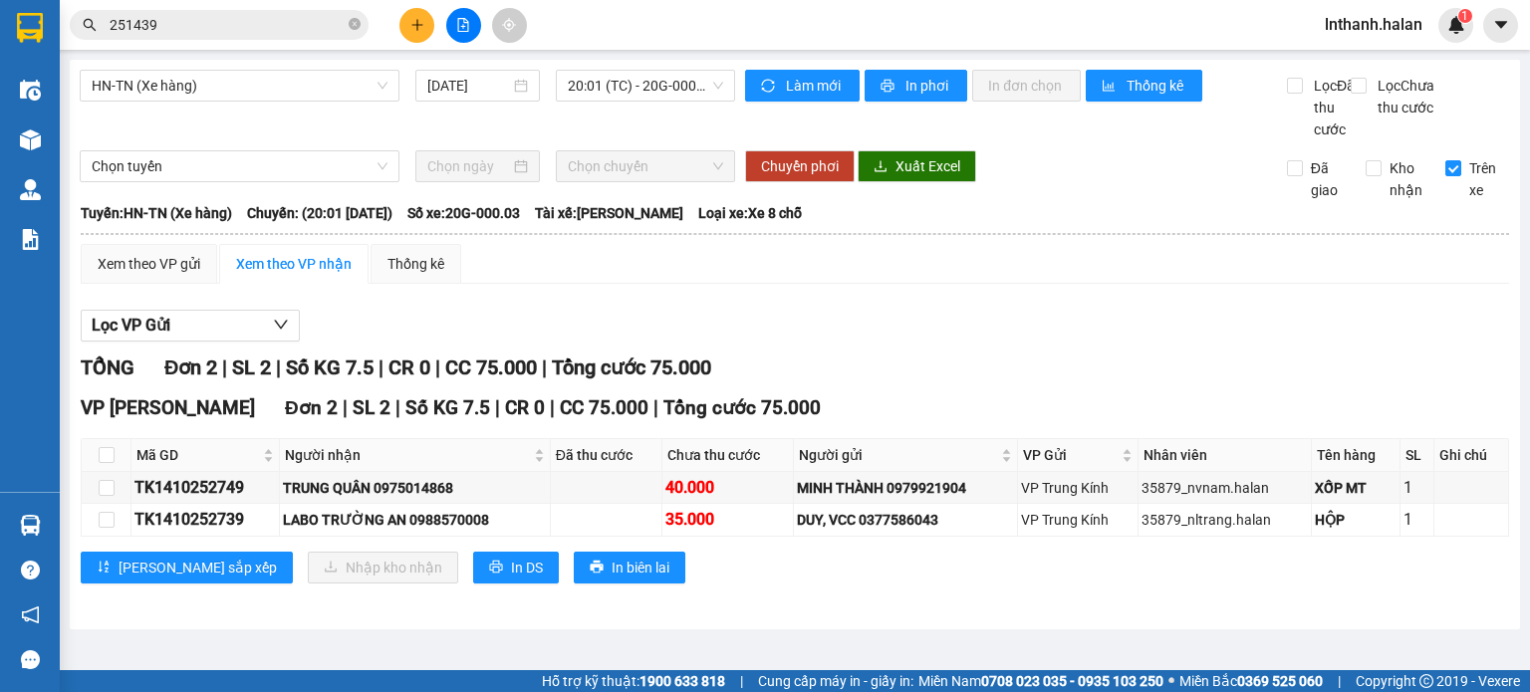
click at [1054, 327] on section "Kết quả tìm kiếm ( 242 ) Bộ lọc Mã ĐH Trạng thái Món hàng Thu hộ Tổng cước Chưa…" at bounding box center [765, 346] width 1530 height 692
click at [55, 523] on div "Hàng sắp về" at bounding box center [30, 525] width 60 height 45
click at [1113, 315] on section "Kết quả tìm kiếm ( 242 ) Bộ lọc Mã ĐH Trạng thái Món hàng Thu hộ Tổng cước Chưa…" at bounding box center [765, 346] width 1530 height 692
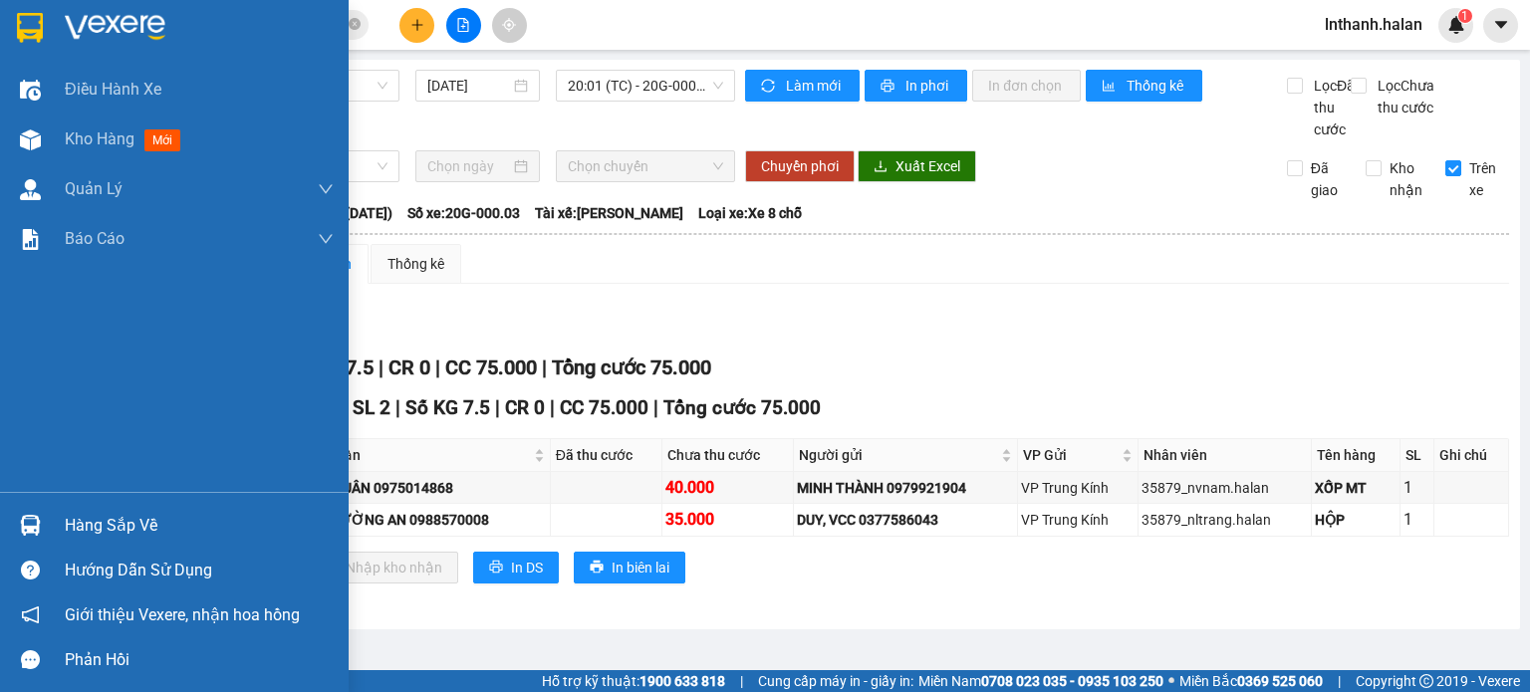
click at [39, 522] on img at bounding box center [30, 525] width 21 height 21
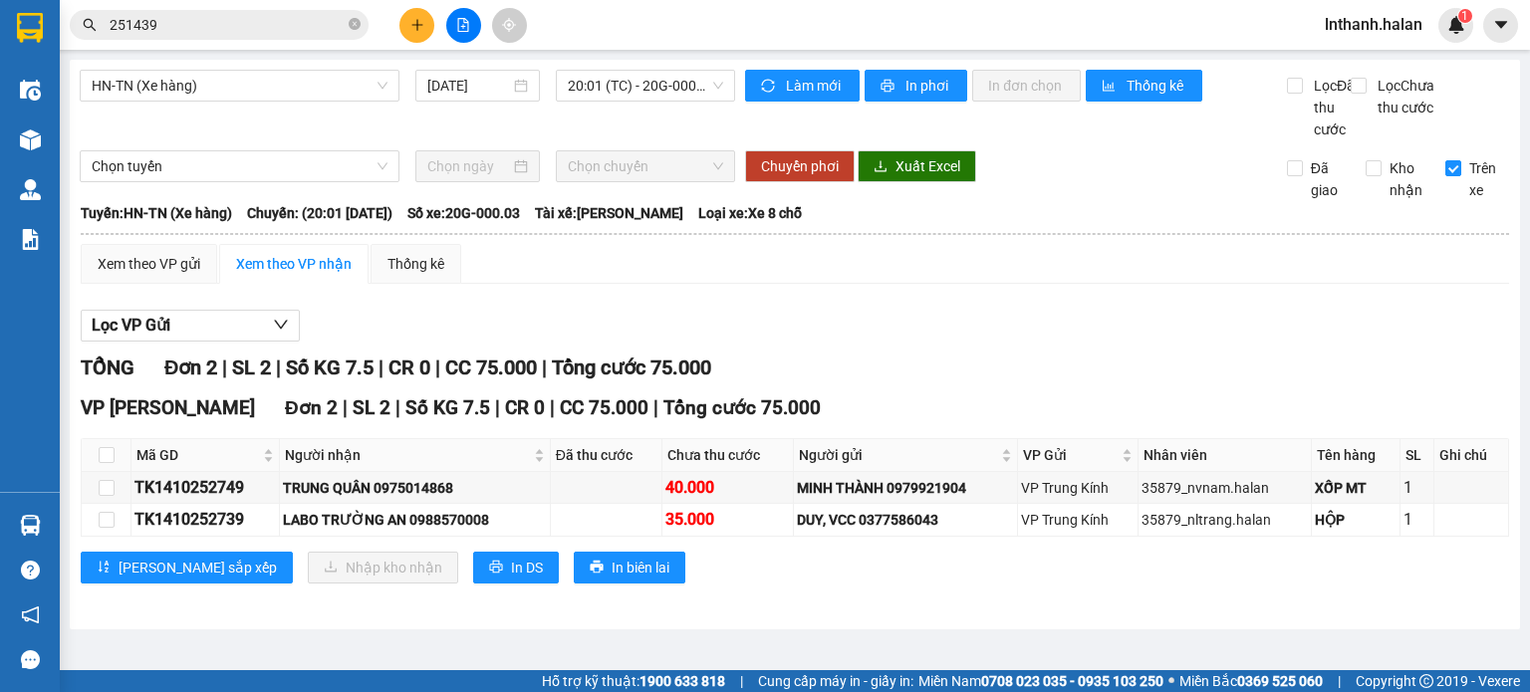
click at [977, 374] on section "Kết quả tìm kiếm ( 242 ) Bộ lọc Mã ĐH Trạng thái Món hàng Thu hộ Tổng cước Chưa…" at bounding box center [765, 346] width 1530 height 692
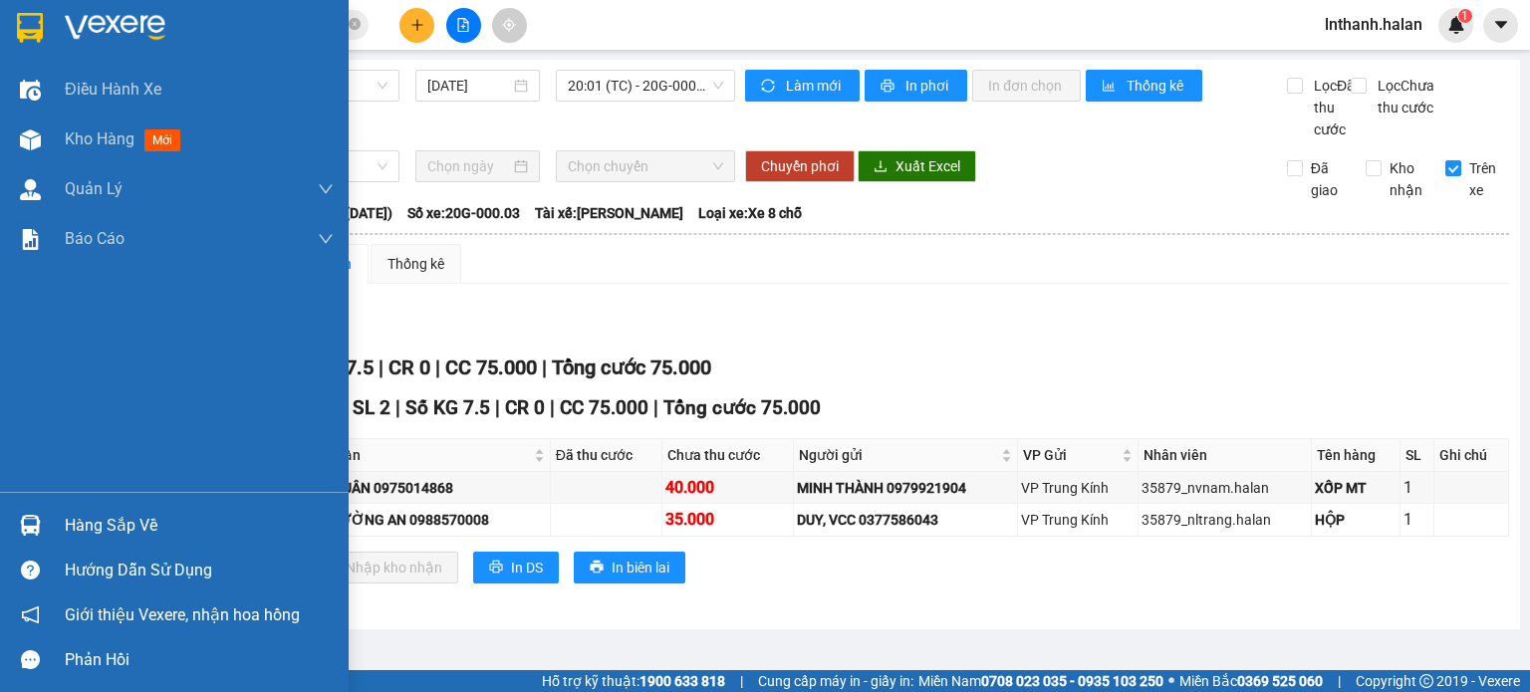
click at [40, 515] on img at bounding box center [30, 525] width 21 height 21
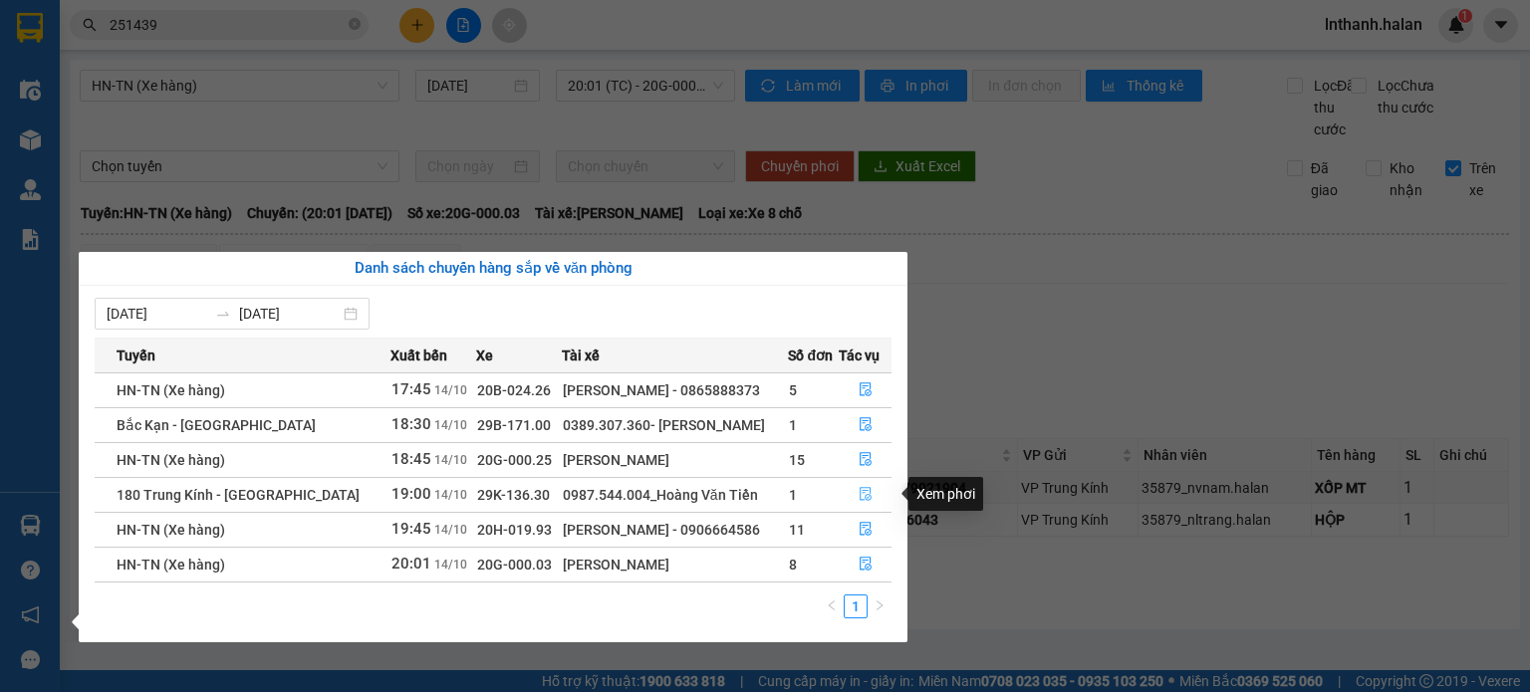
click at [865, 497] on icon "file-done" at bounding box center [866, 495] width 12 height 14
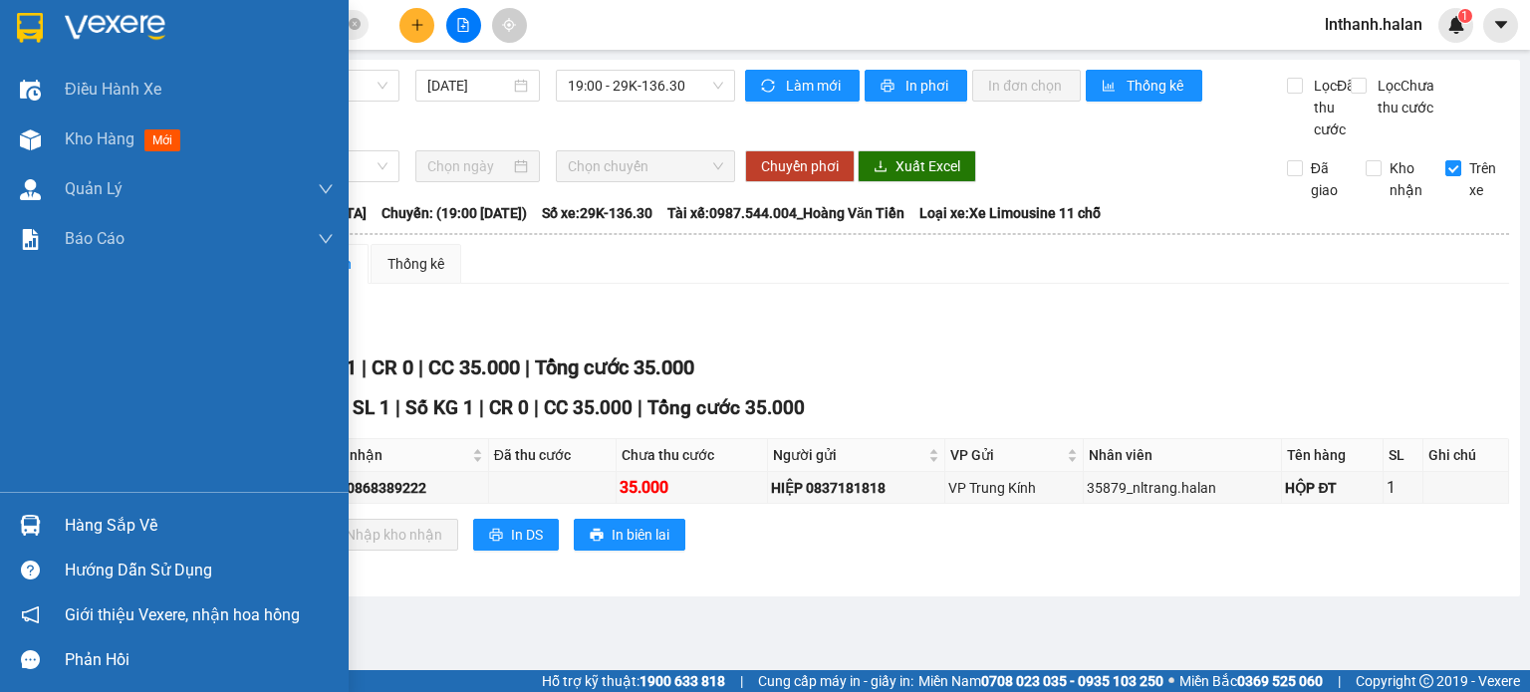
click at [30, 523] on img at bounding box center [30, 525] width 21 height 21
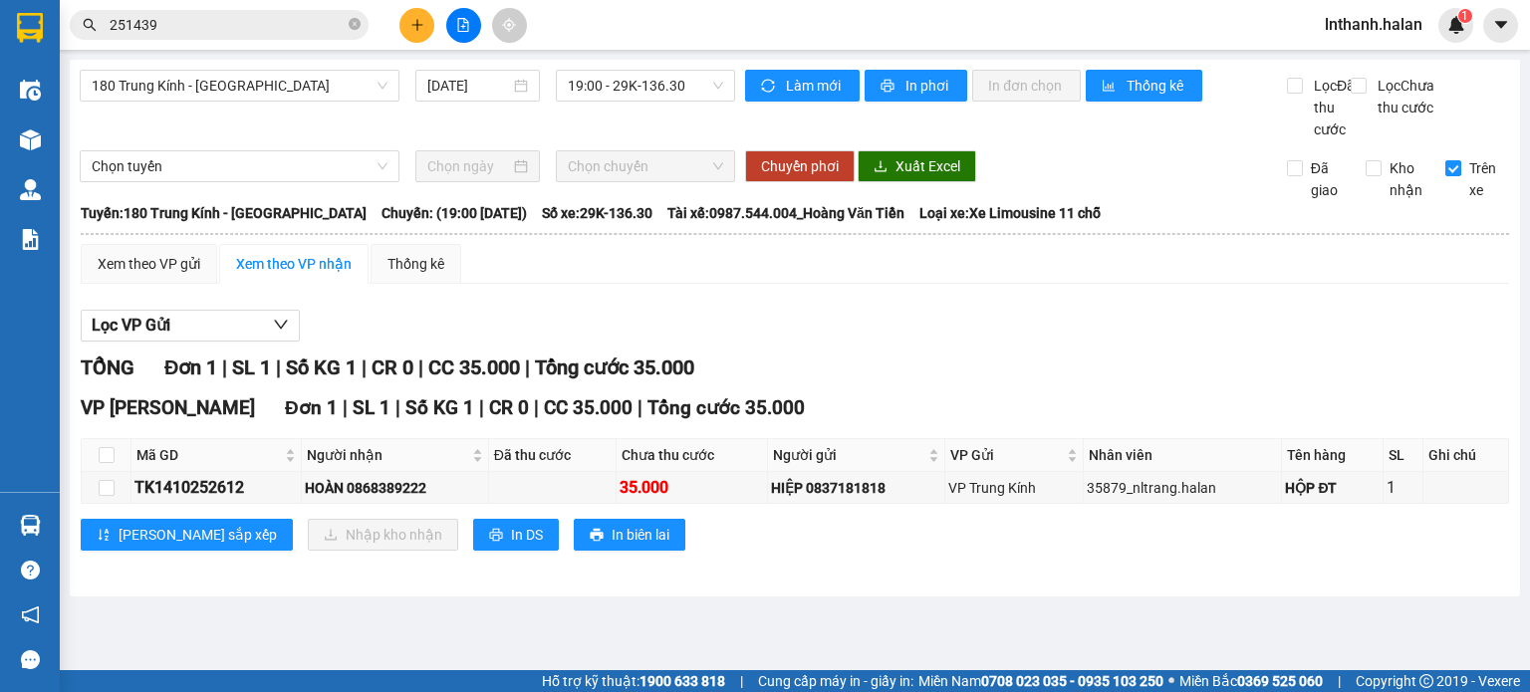
click at [1022, 380] on section "Kết quả tìm kiếm ( 242 ) Bộ lọc Mã ĐH Trạng thái Món hàng Thu hộ Tổng cước Chưa…" at bounding box center [765, 346] width 1530 height 692
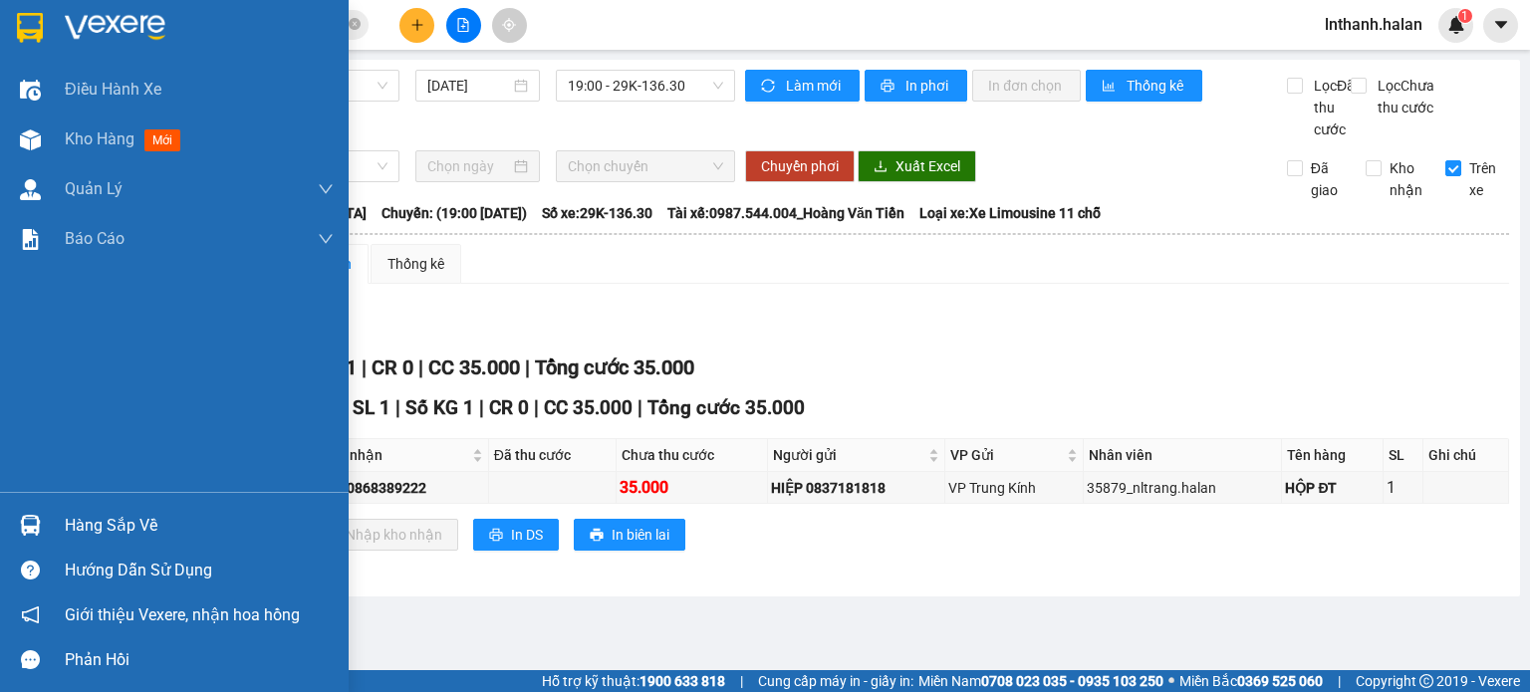
click at [36, 513] on div at bounding box center [30, 525] width 35 height 35
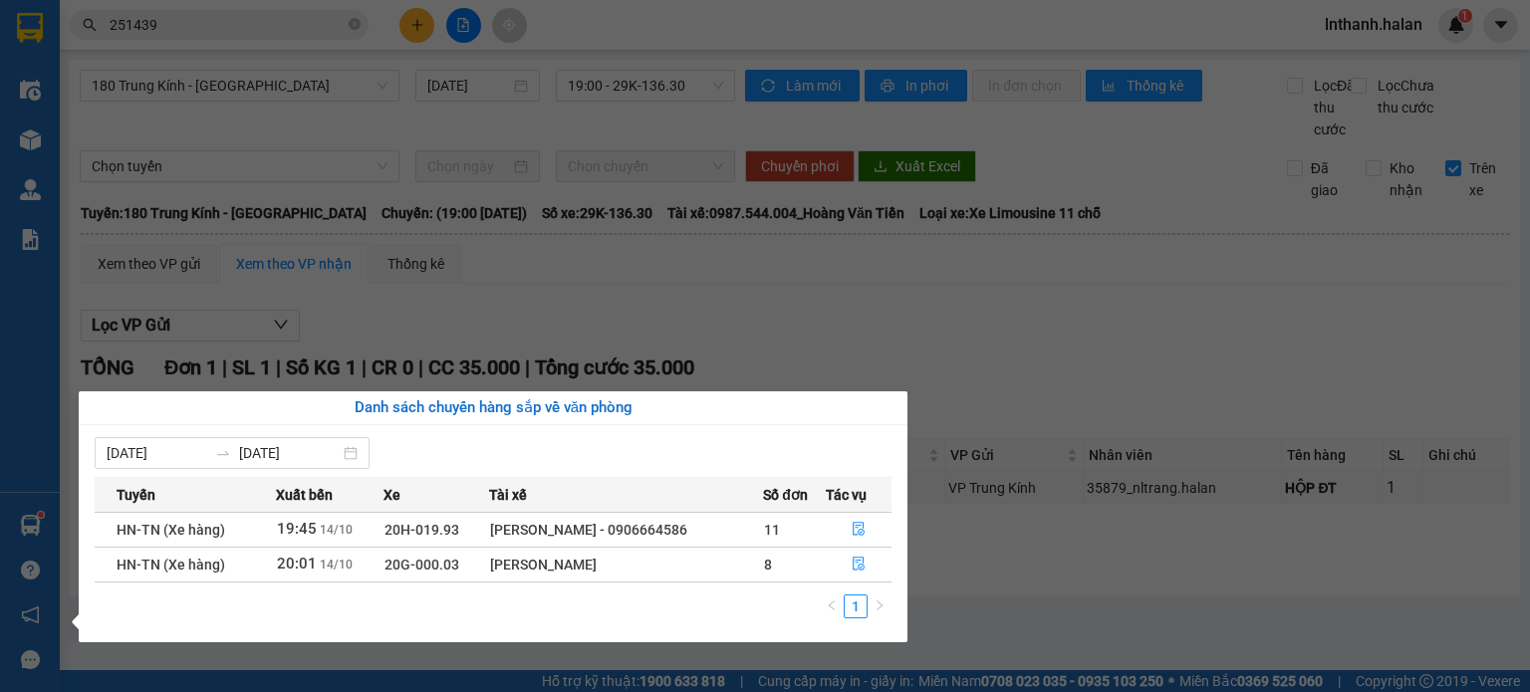
click at [1040, 341] on section "Kết quả tìm kiếm ( 242 ) Bộ lọc Mã ĐH Trạng thái Món hàng Thu hộ Tổng cước Chưa…" at bounding box center [765, 346] width 1530 height 692
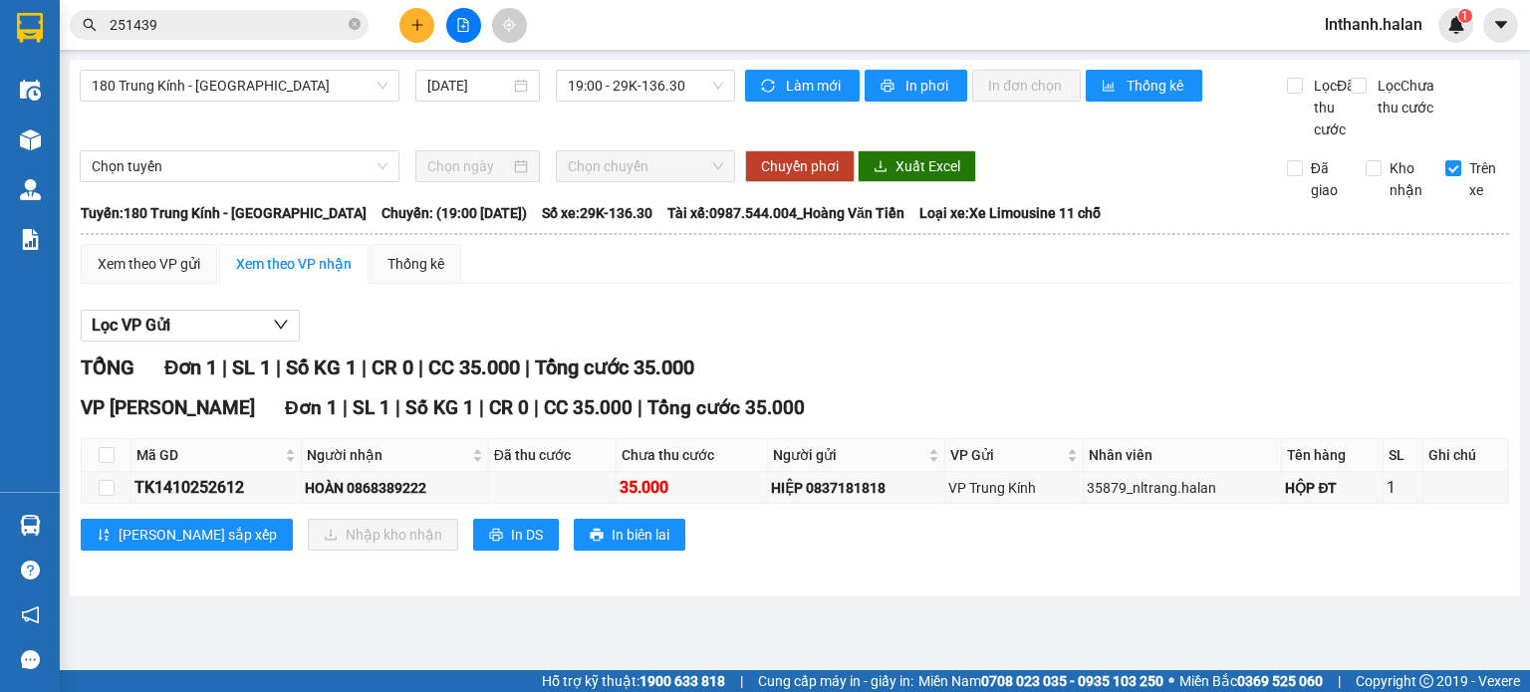
click at [187, 40] on div "Kết quả tìm kiếm ( 242 ) Bộ lọc Mã ĐH Trạng thái Món hàng Thu hộ Tổng cước Chưa…" at bounding box center [194, 25] width 389 height 35
drag, startPoint x: 187, startPoint y: 40, endPoint x: 199, endPoint y: 27, distance: 17.6
click at [188, 40] on div "Kết quả tìm kiếm ( 242 ) Bộ lọc Mã ĐH Trạng thái Món hàng Thu hộ Tổng cước Chưa…" at bounding box center [194, 25] width 389 height 35
click at [199, 27] on input "251439" at bounding box center [227, 25] width 235 height 22
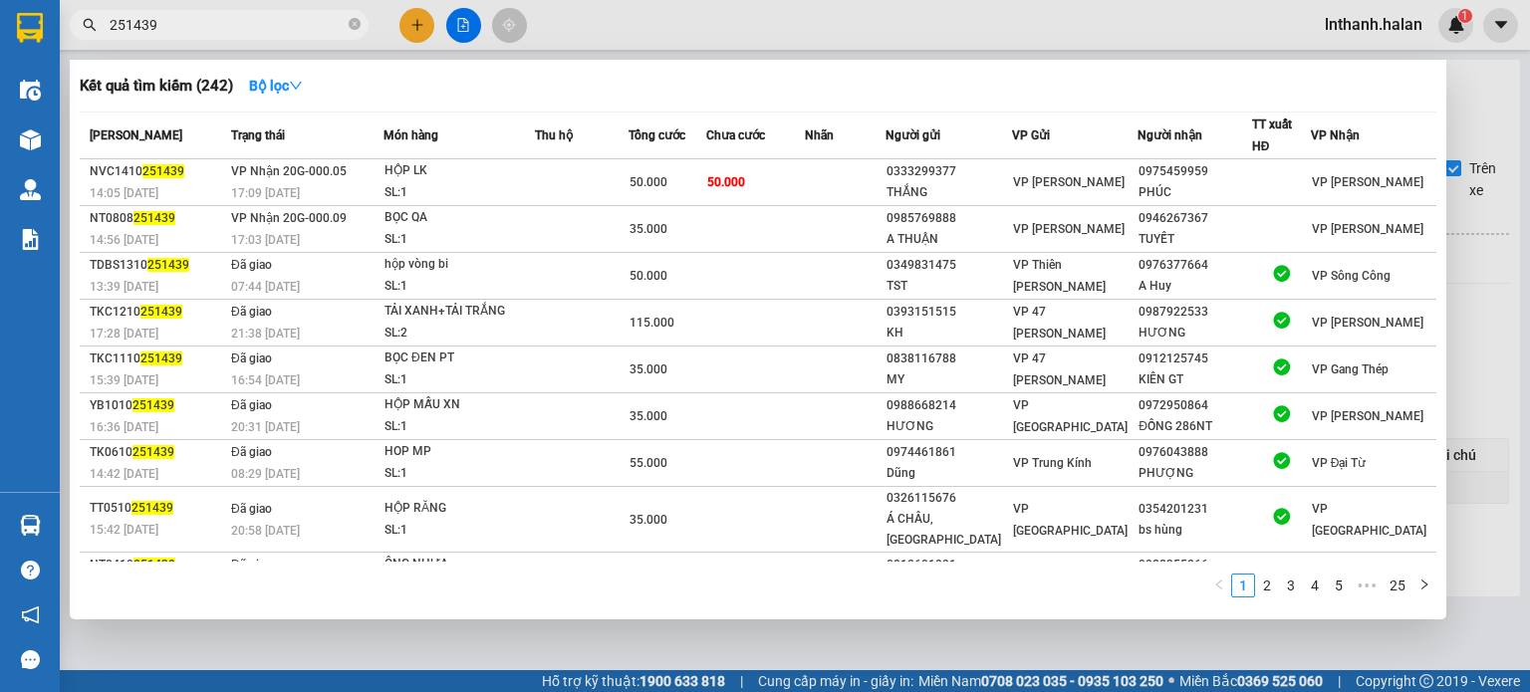
click at [199, 27] on input "251439" at bounding box center [227, 25] width 235 height 22
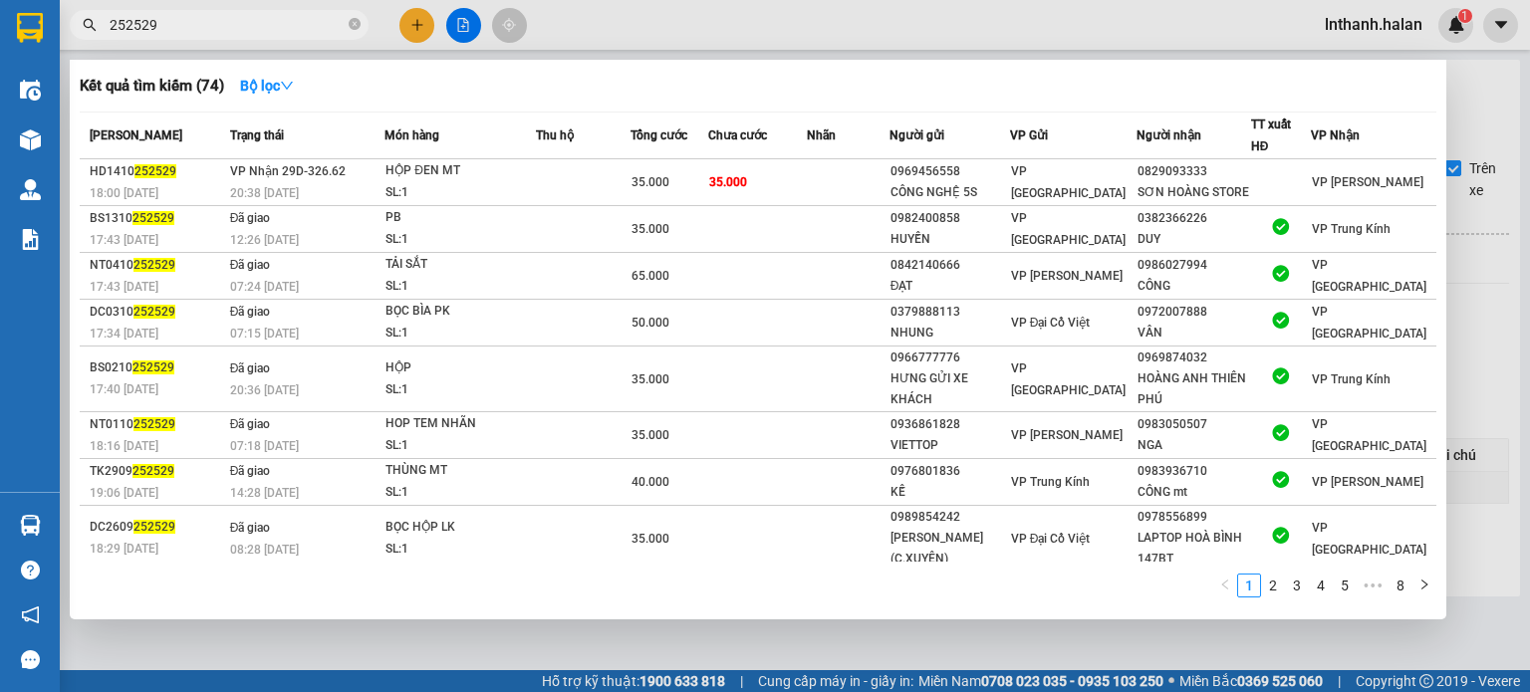
type input "252529"
click at [618, 56] on div at bounding box center [765, 346] width 1530 height 692
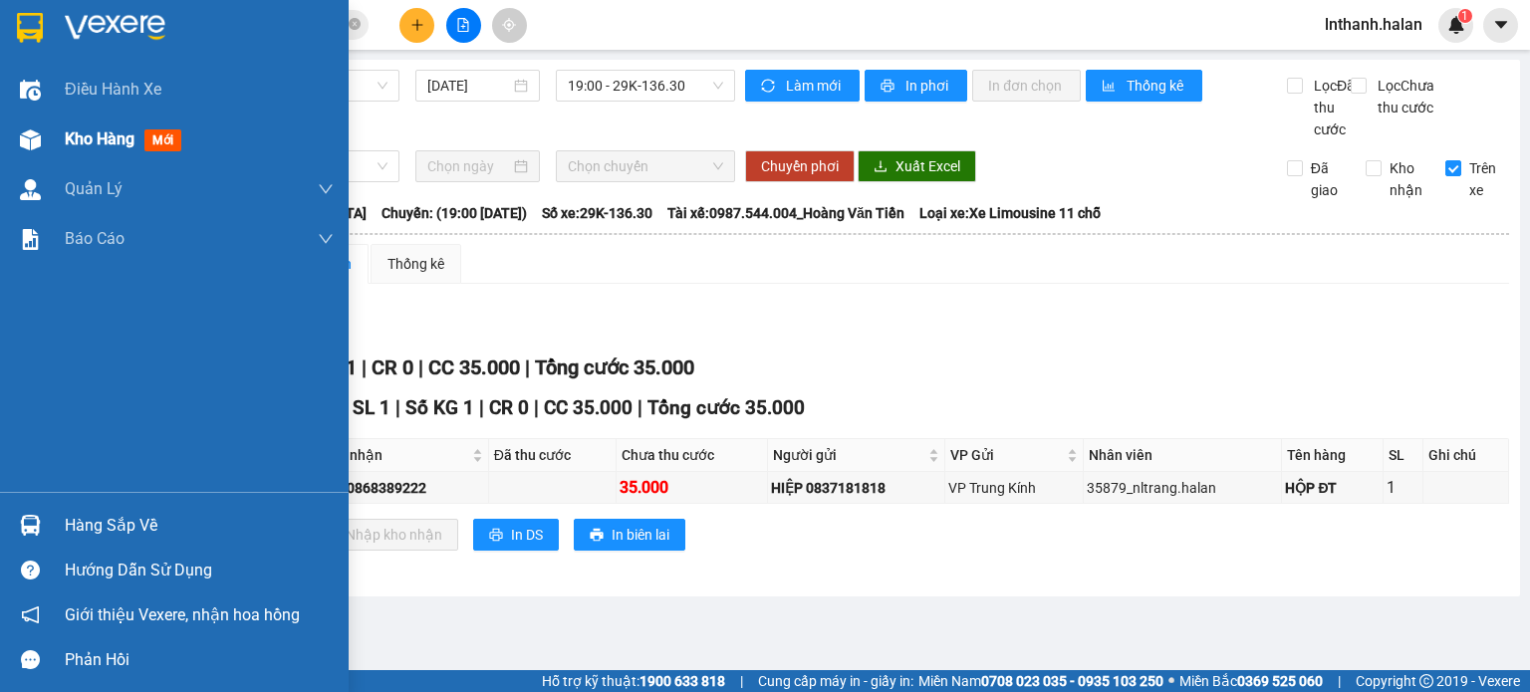
click at [63, 133] on div "Kho hàng mới" at bounding box center [174, 140] width 349 height 50
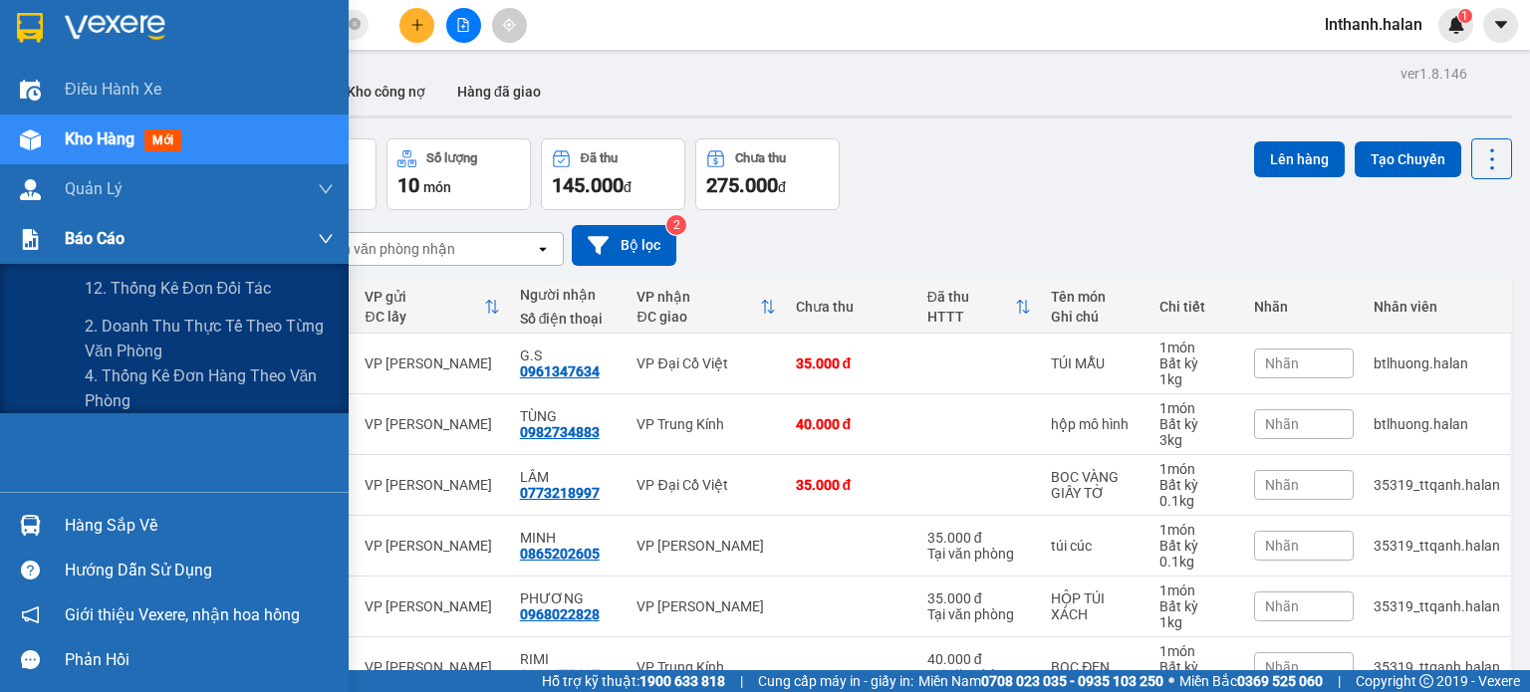
click at [44, 235] on div at bounding box center [30, 239] width 35 height 35
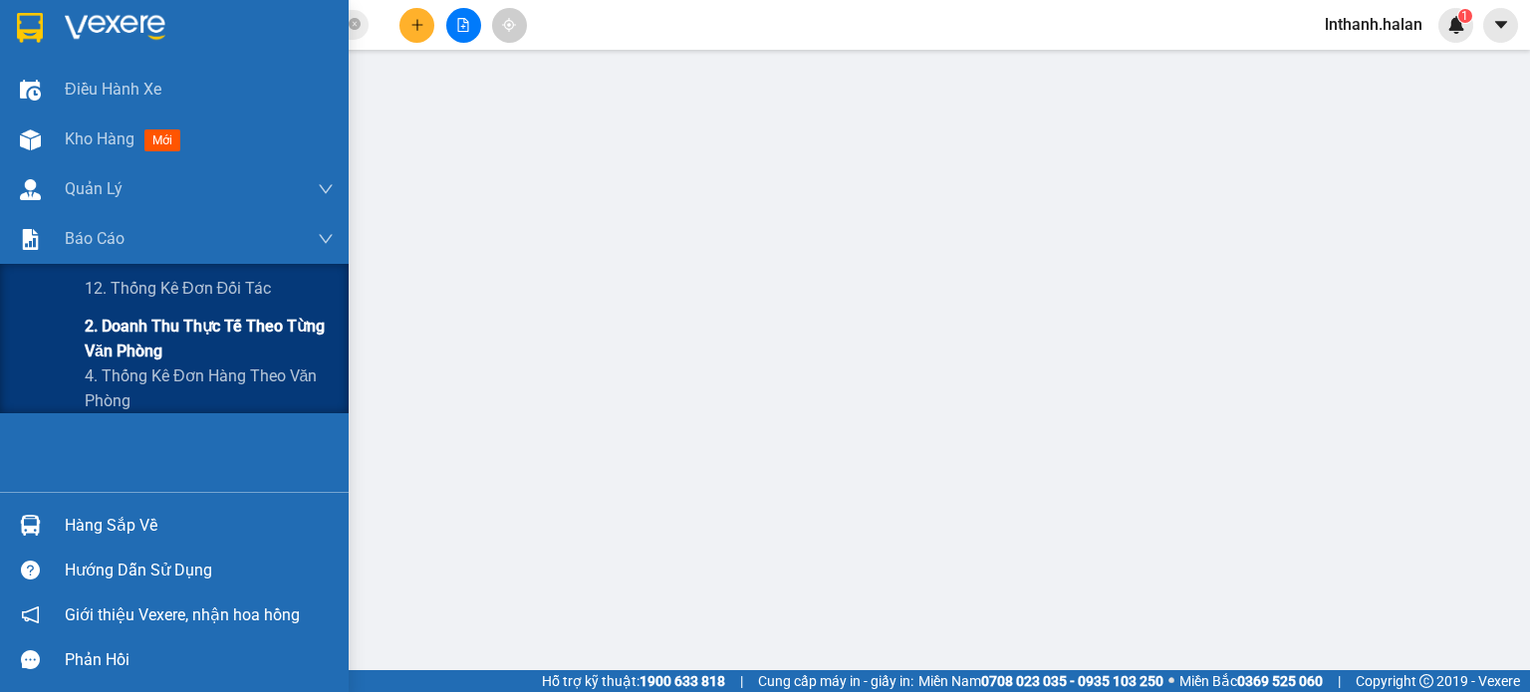
click at [131, 342] on span "2. Doanh thu thực tế theo từng văn phòng" at bounding box center [209, 339] width 249 height 50
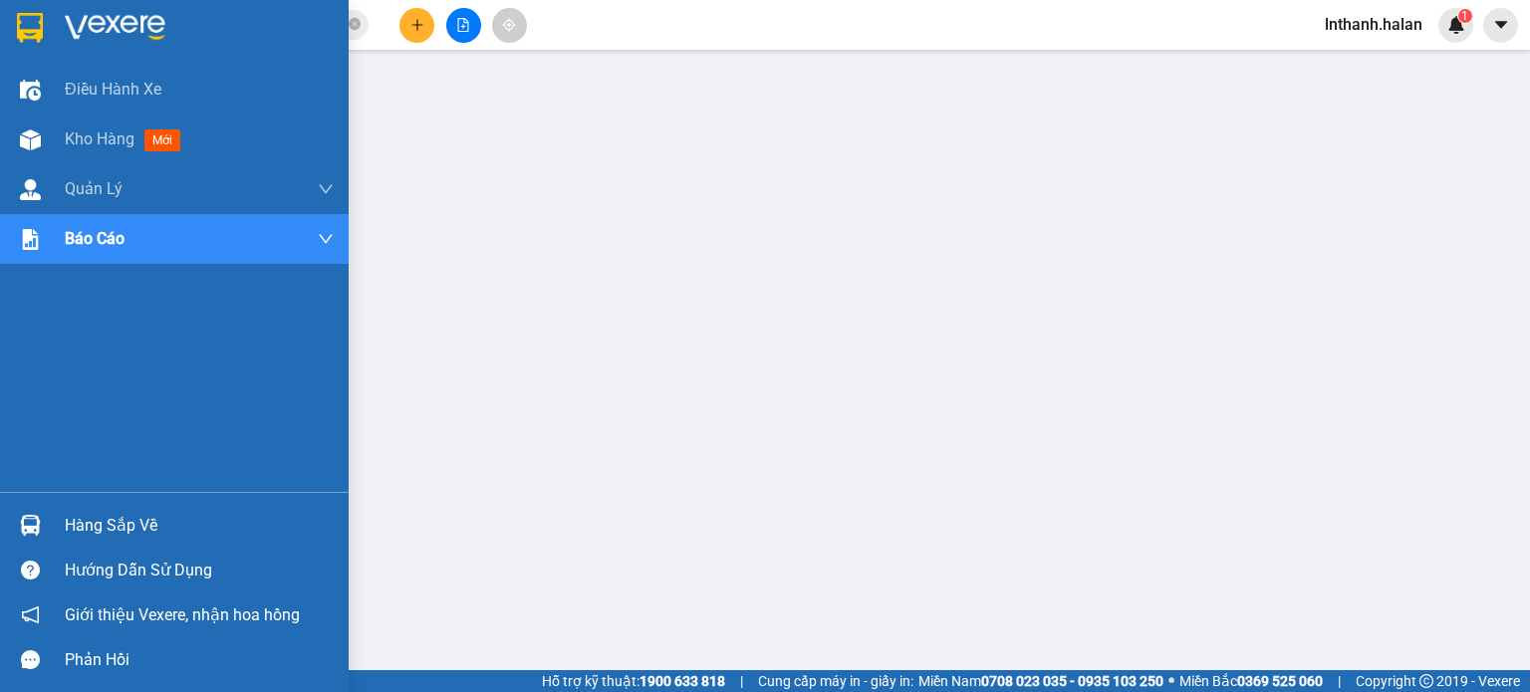
drag, startPoint x: 18, startPoint y: 522, endPoint x: 34, endPoint y: 517, distance: 16.7
click at [19, 523] on div at bounding box center [30, 525] width 35 height 35
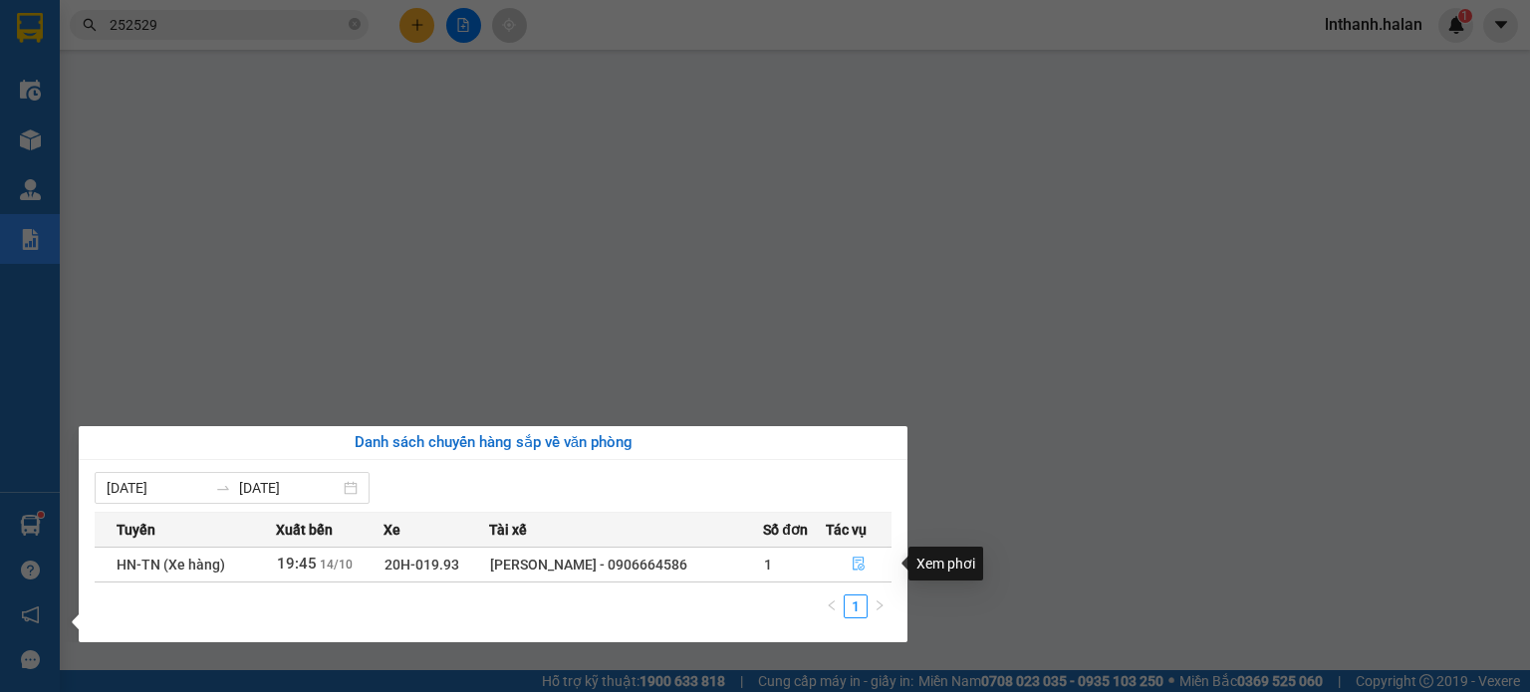
click at [865, 565] on icon "file-done" at bounding box center [859, 564] width 14 height 14
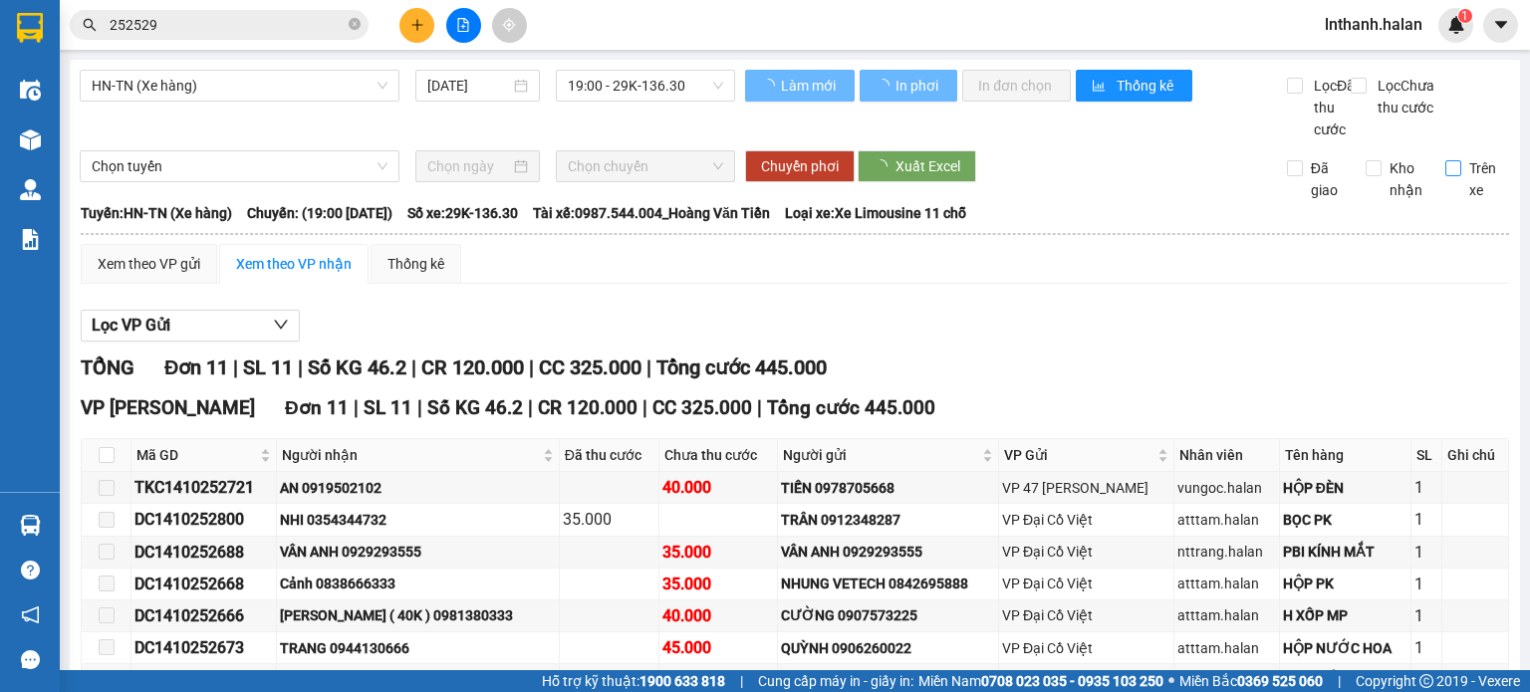
click at [1461, 190] on span "Trên xe" at bounding box center [1485, 179] width 49 height 44
click at [1450, 176] on input "Trên xe" at bounding box center [1453, 168] width 16 height 16
checkbox input "true"
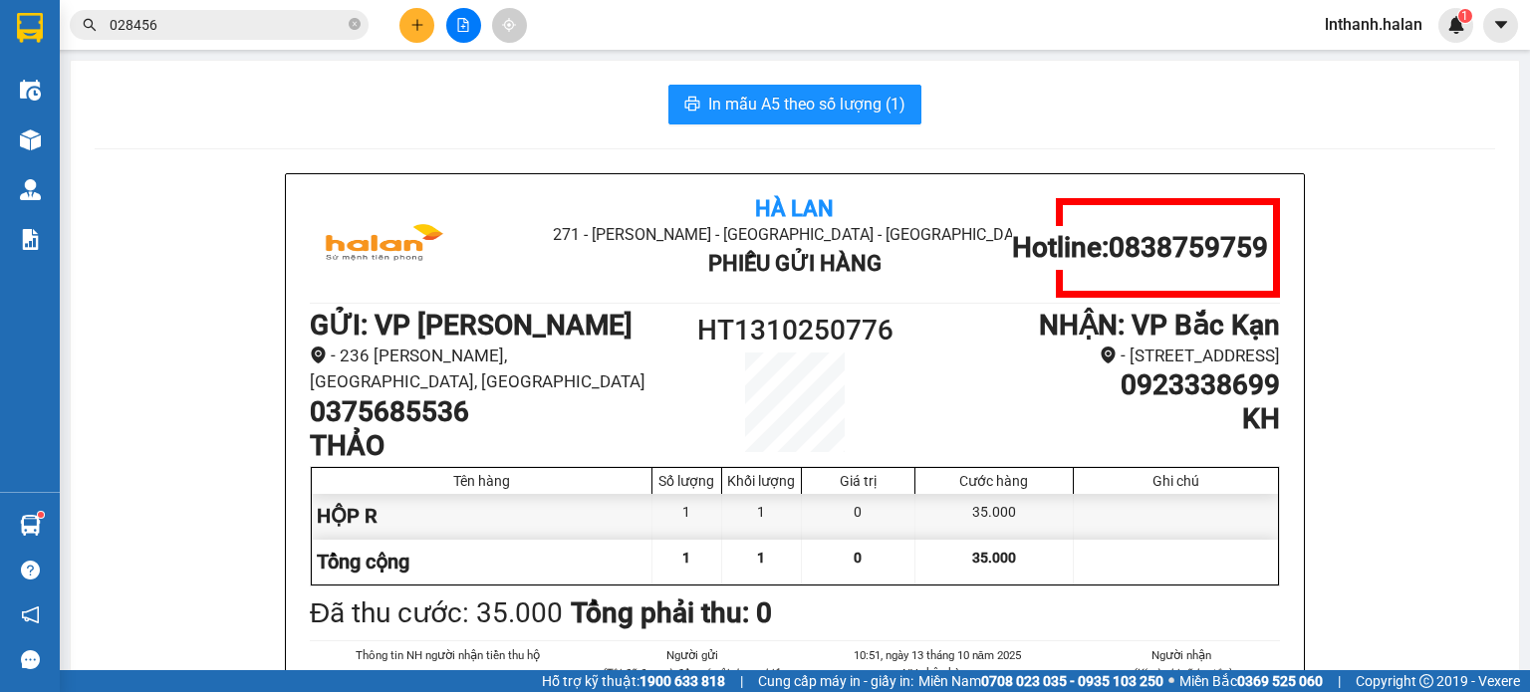
click at [229, 25] on input "028456" at bounding box center [227, 25] width 235 height 22
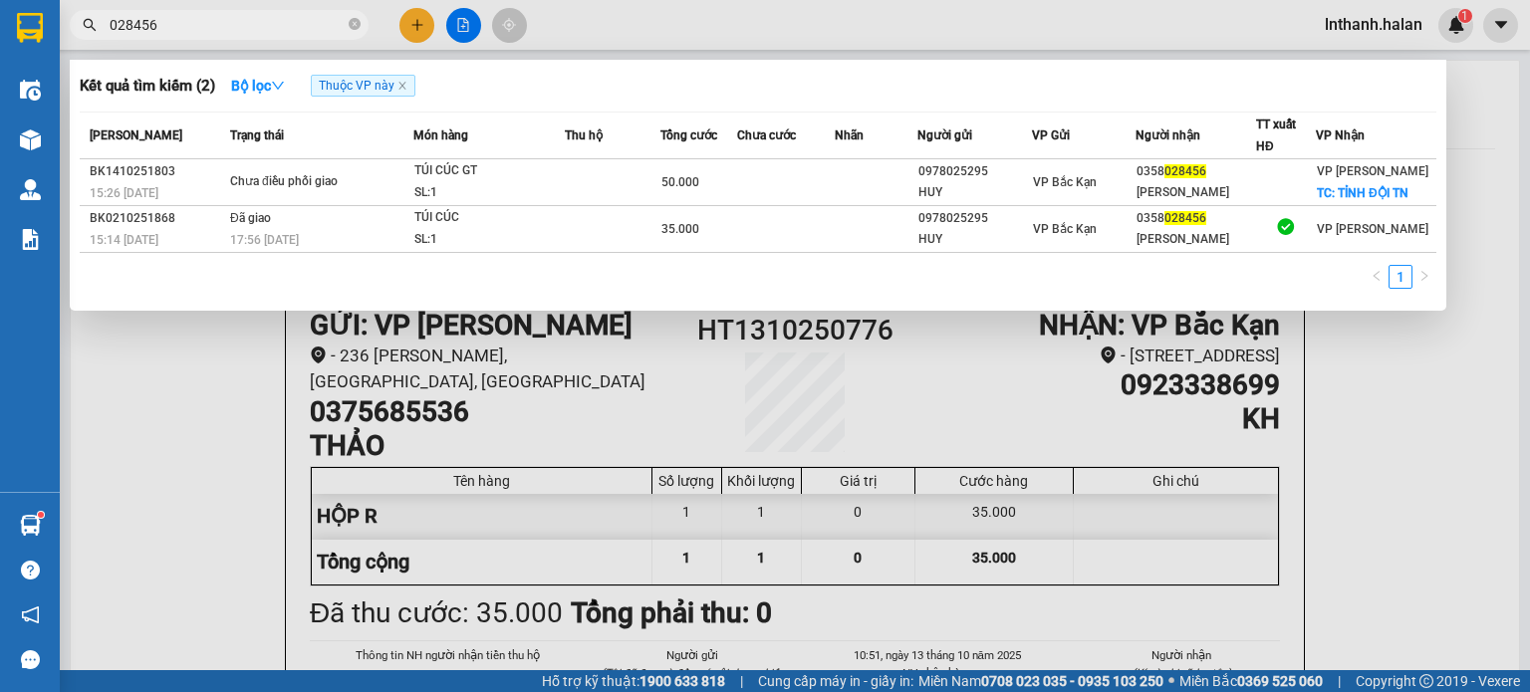
click at [229, 25] on input "028456" at bounding box center [227, 25] width 235 height 22
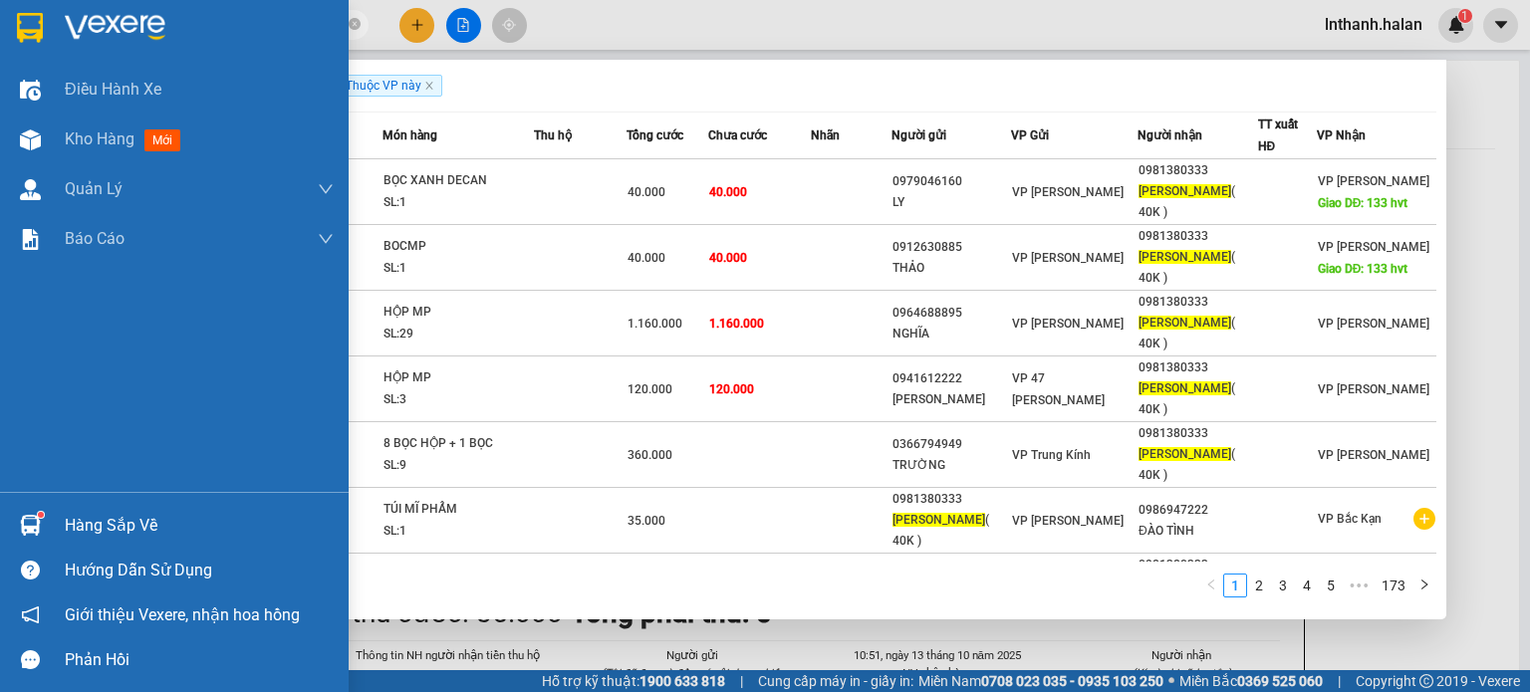
type input "[PERSON_NAME]"
click at [20, 515] on img at bounding box center [30, 525] width 21 height 21
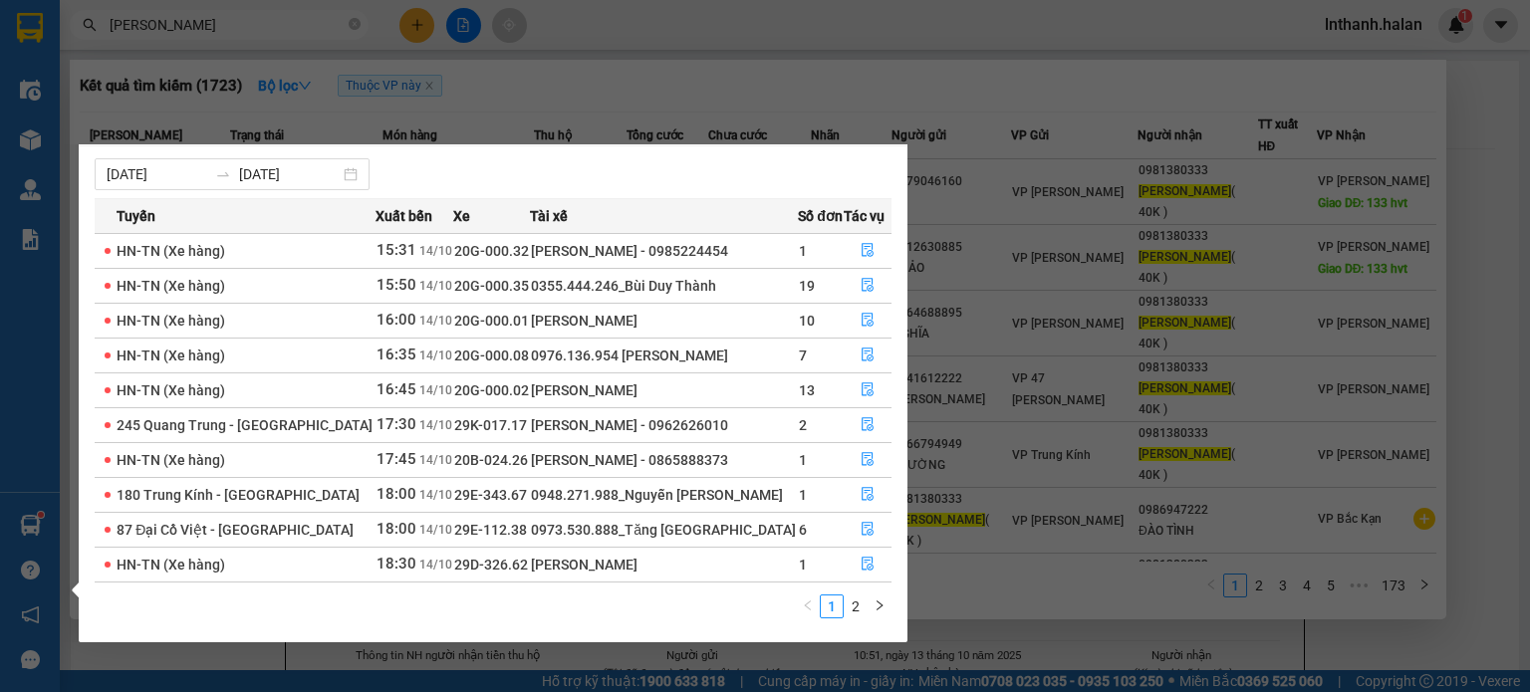
click at [939, 103] on section "Kết quả tìm kiếm ( 1723 ) Bộ lọc Thuộc VP này Mã ĐH Trạng thái Món hàng Thu hộ …" at bounding box center [765, 346] width 1530 height 692
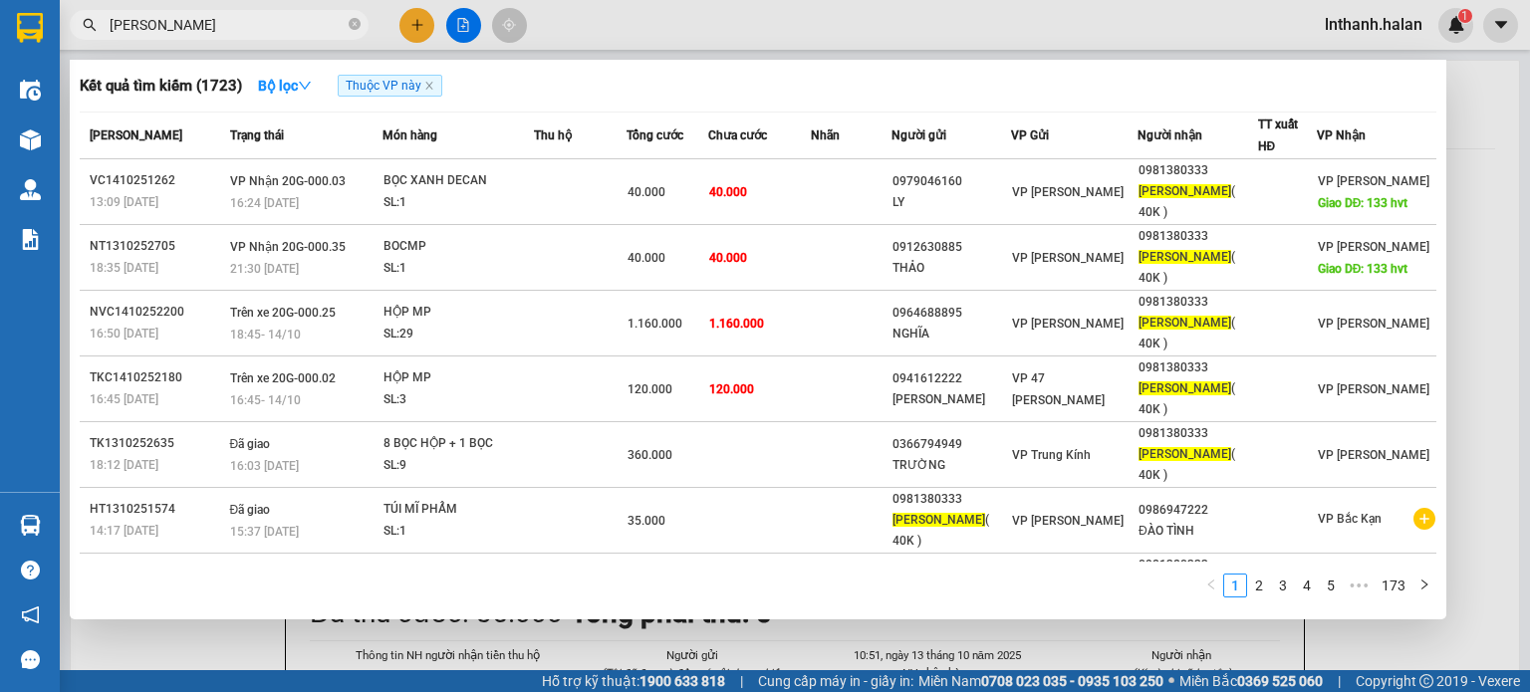
click at [995, 41] on div at bounding box center [765, 346] width 1530 height 692
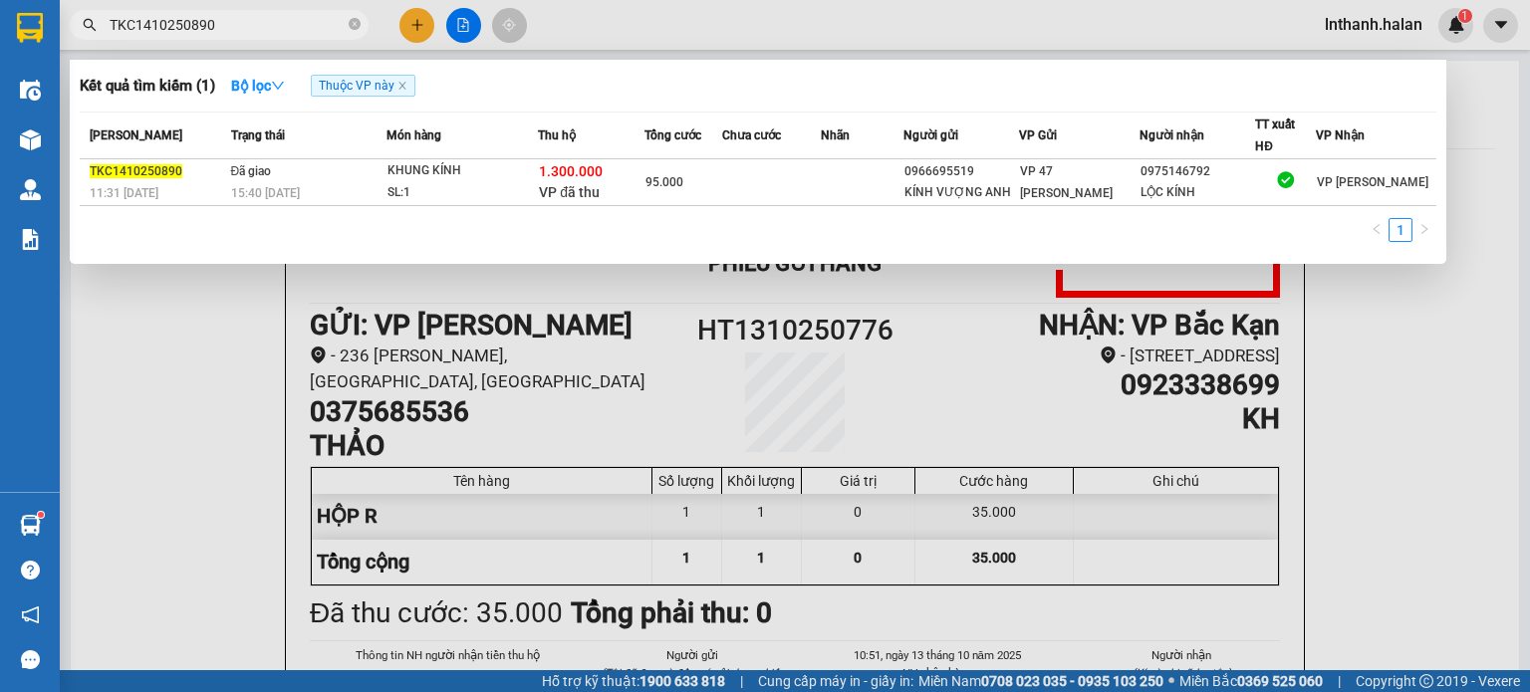
type input "TKC1410250890"
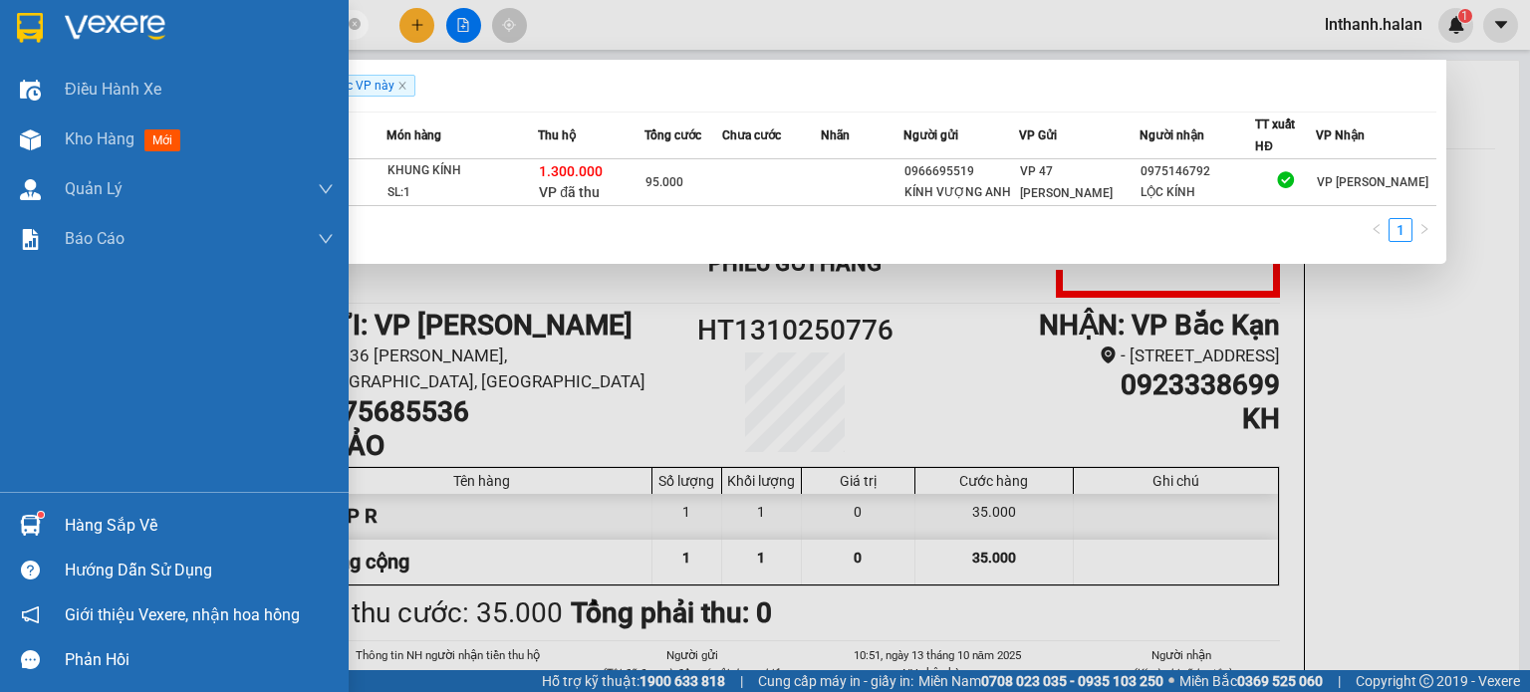
click at [19, 547] on div "Hàng sắp về" at bounding box center [174, 525] width 349 height 45
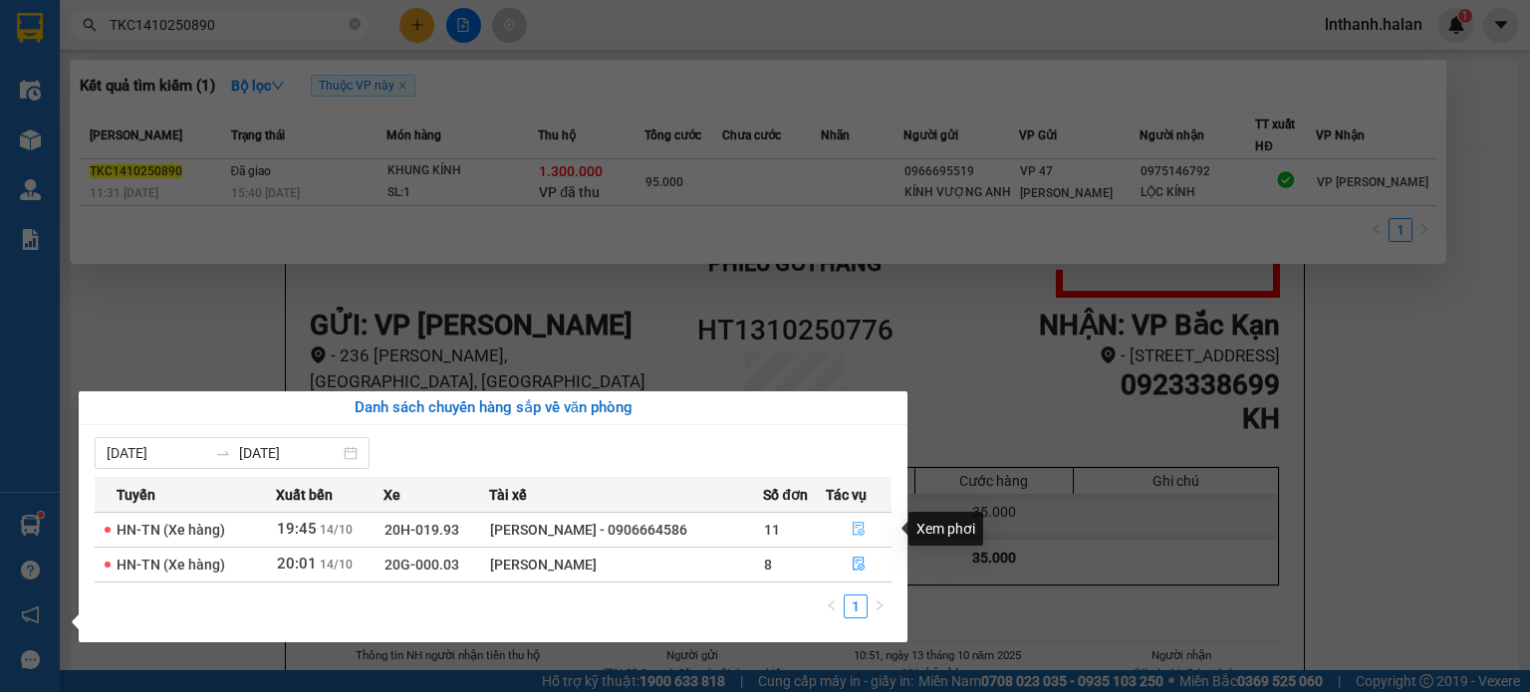
click at [872, 525] on button "button" at bounding box center [859, 530] width 64 height 32
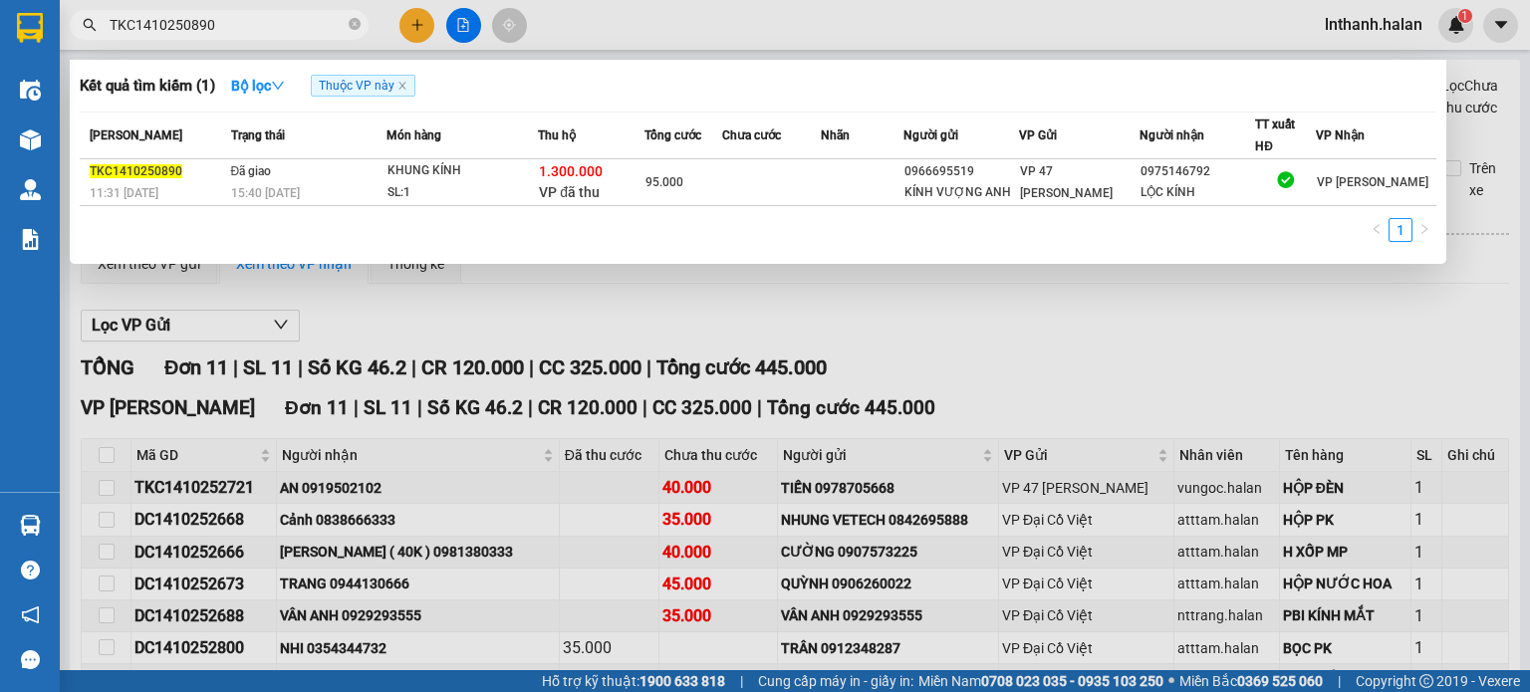
type input "[DATE]"
click at [852, 31] on div at bounding box center [765, 346] width 1530 height 692
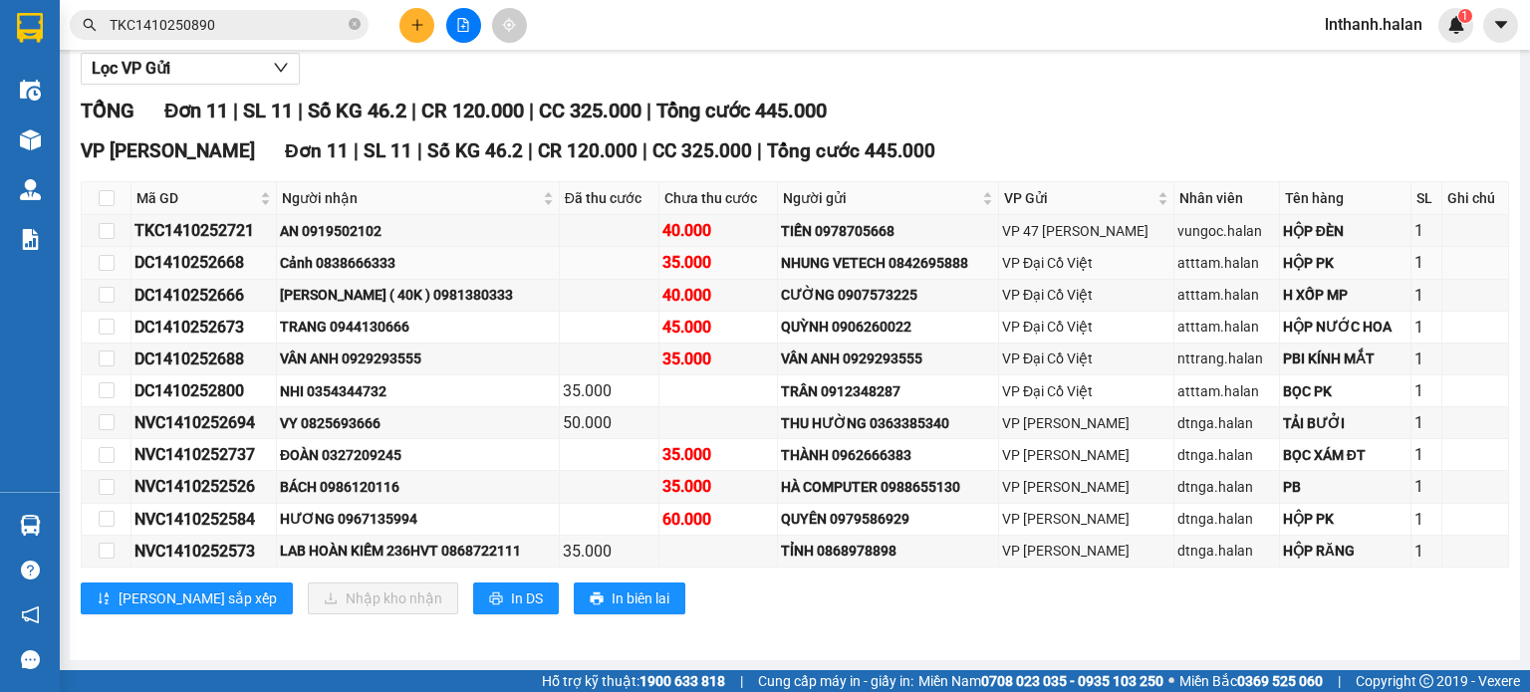
scroll to position [275, 0]
